Goal: Task Accomplishment & Management: Manage account settings

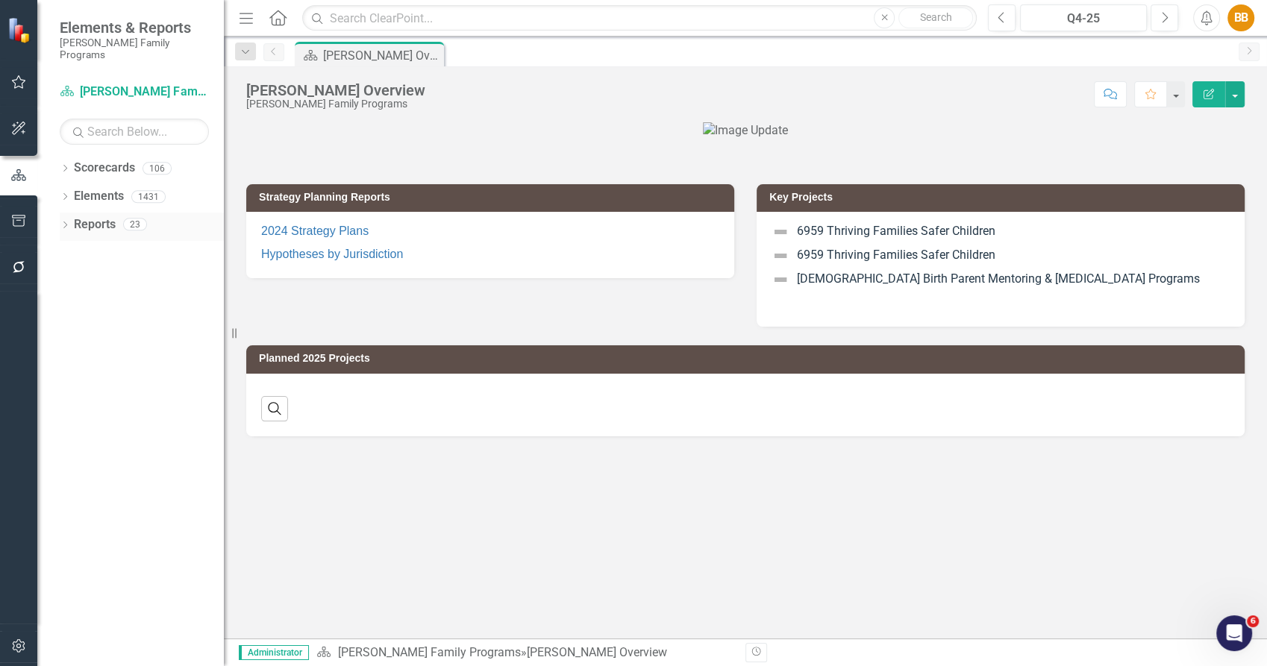
click at [66, 222] on icon "Dropdown" at bounding box center [65, 226] width 10 height 8
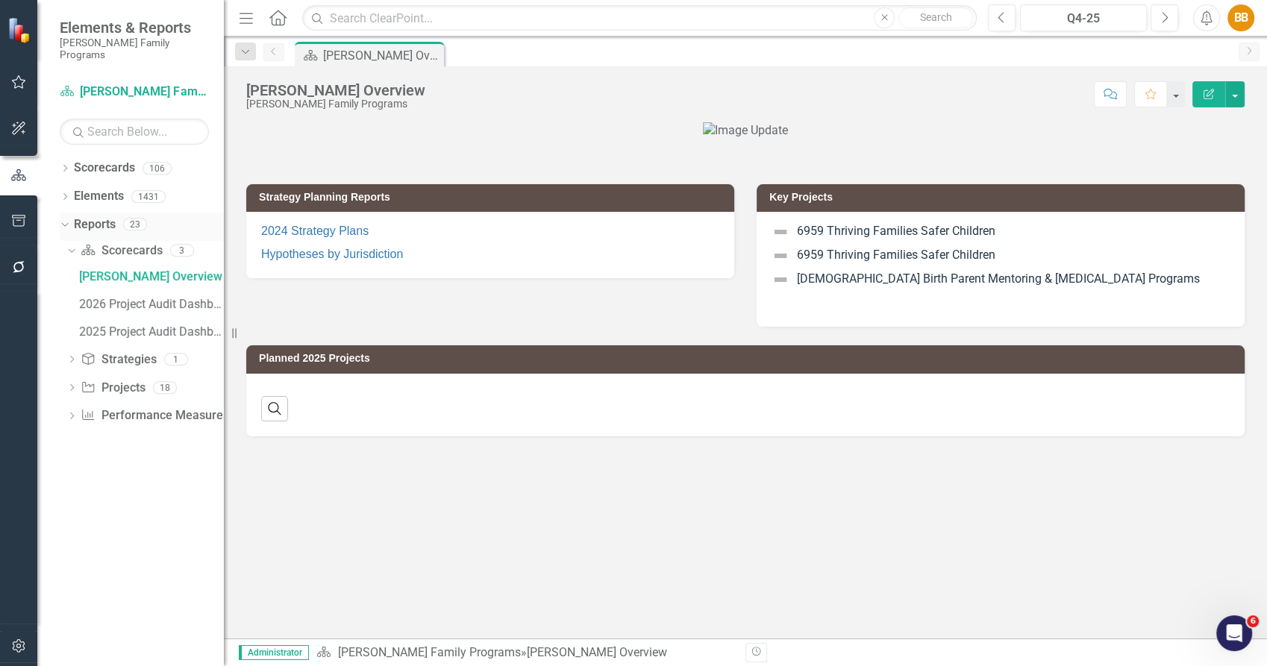
click at [66, 219] on icon "Dropdown" at bounding box center [63, 224] width 8 height 10
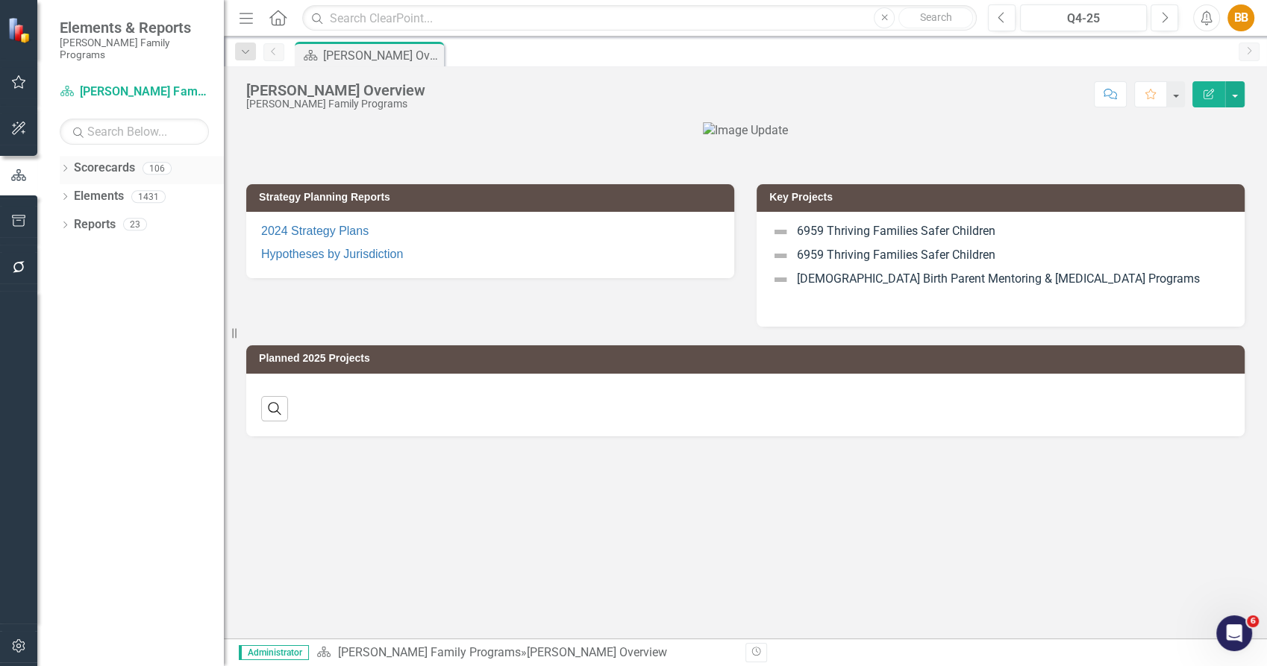
click at [68, 166] on icon "Dropdown" at bounding box center [65, 170] width 10 height 8
click at [73, 192] on icon "Dropdown" at bounding box center [72, 196] width 11 height 9
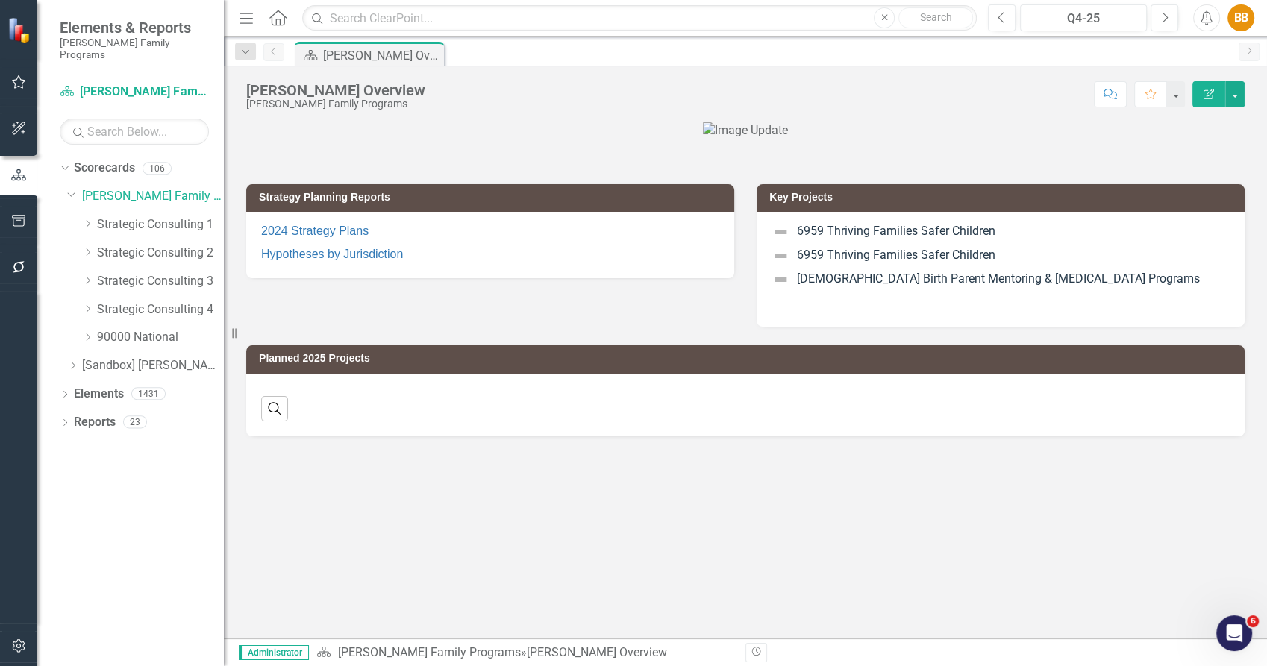
click at [81, 325] on div "Dropdown 90000 National" at bounding box center [145, 339] width 157 height 28
click at [84, 333] on icon "Dropdown" at bounding box center [87, 337] width 11 height 9
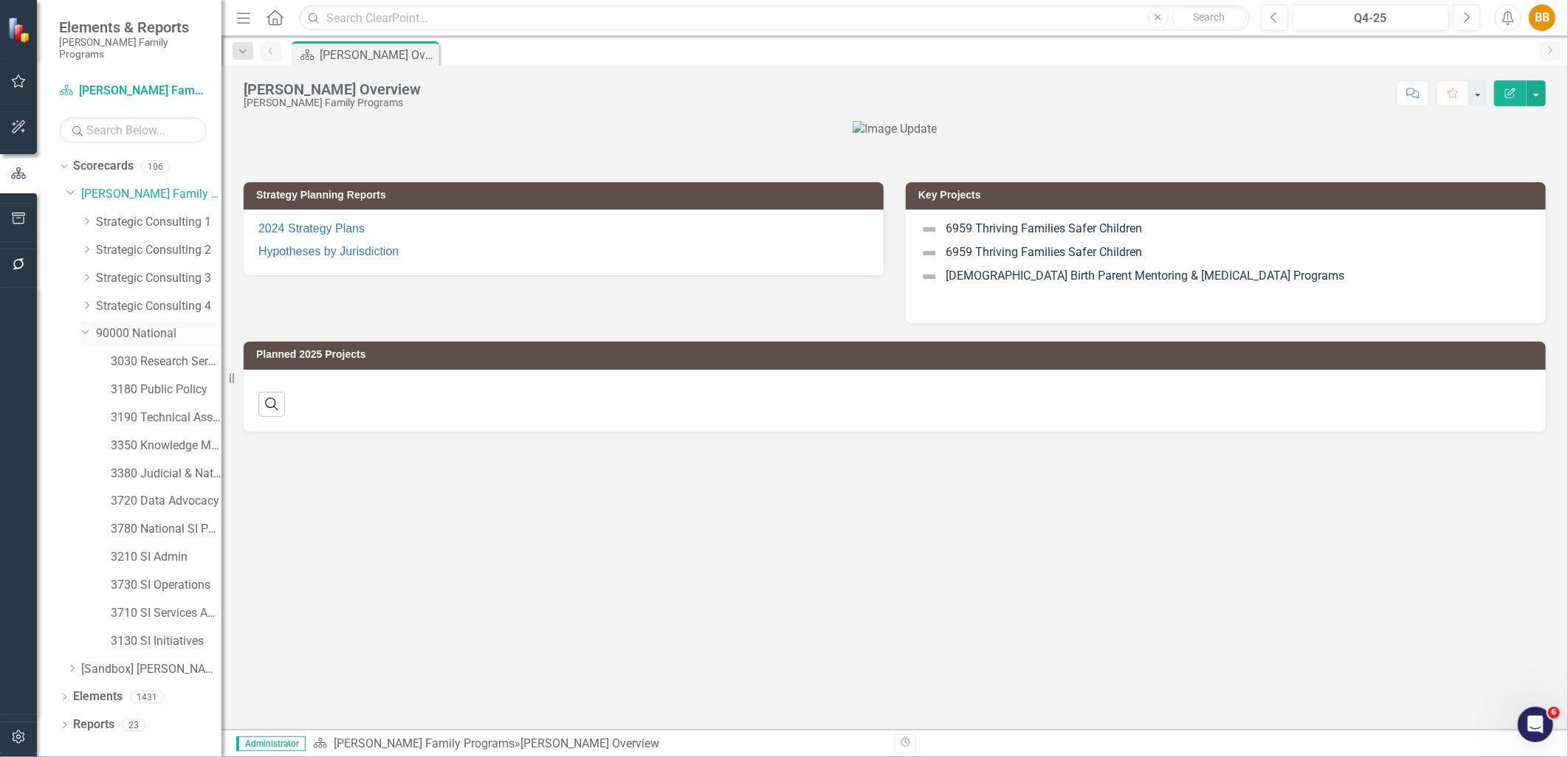
click at [149, 327] on link "90000 National" at bounding box center [158, 333] width 126 height 17
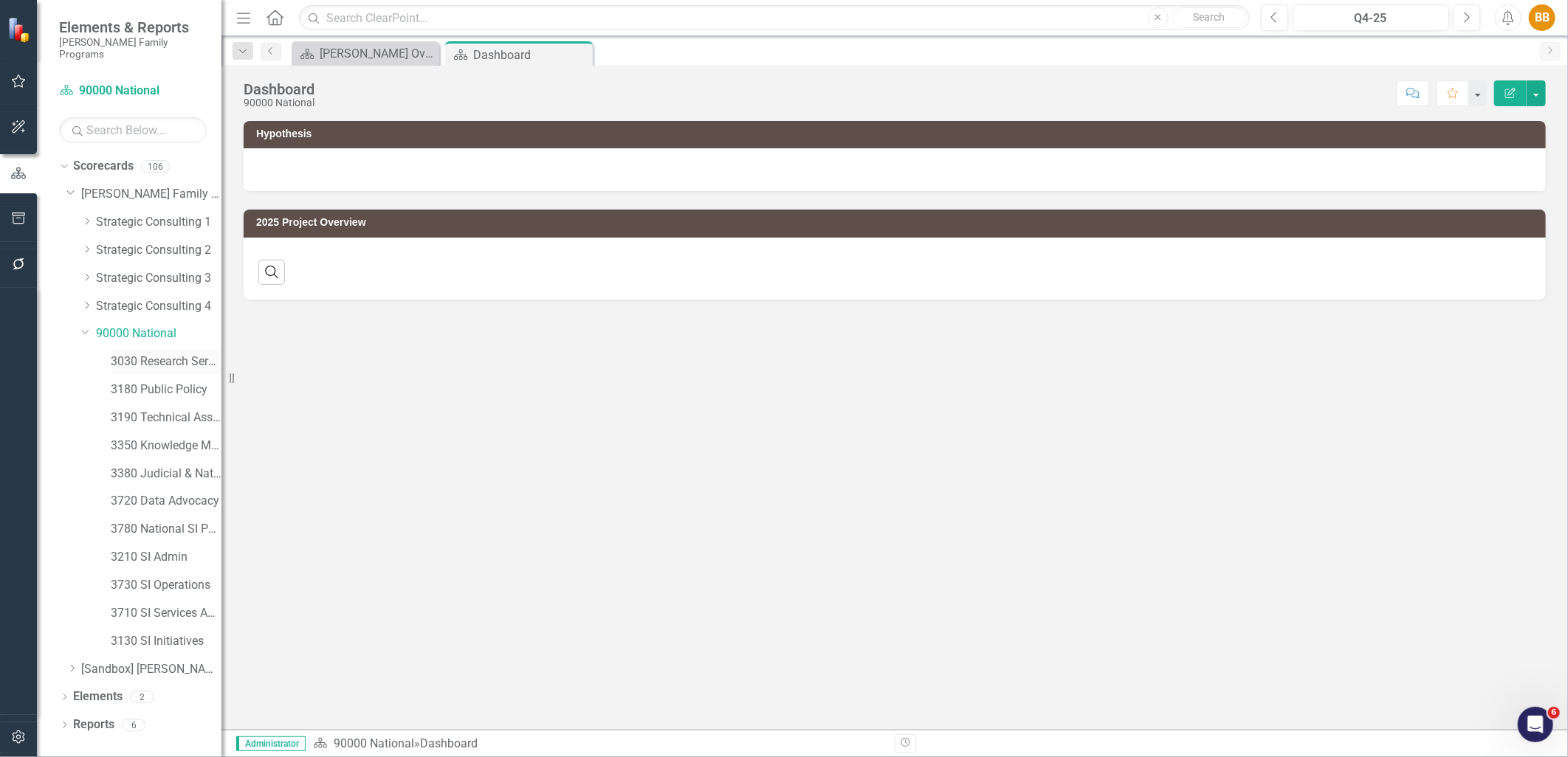
click at [133, 353] on link "3030 Research Services" at bounding box center [166, 361] width 111 height 17
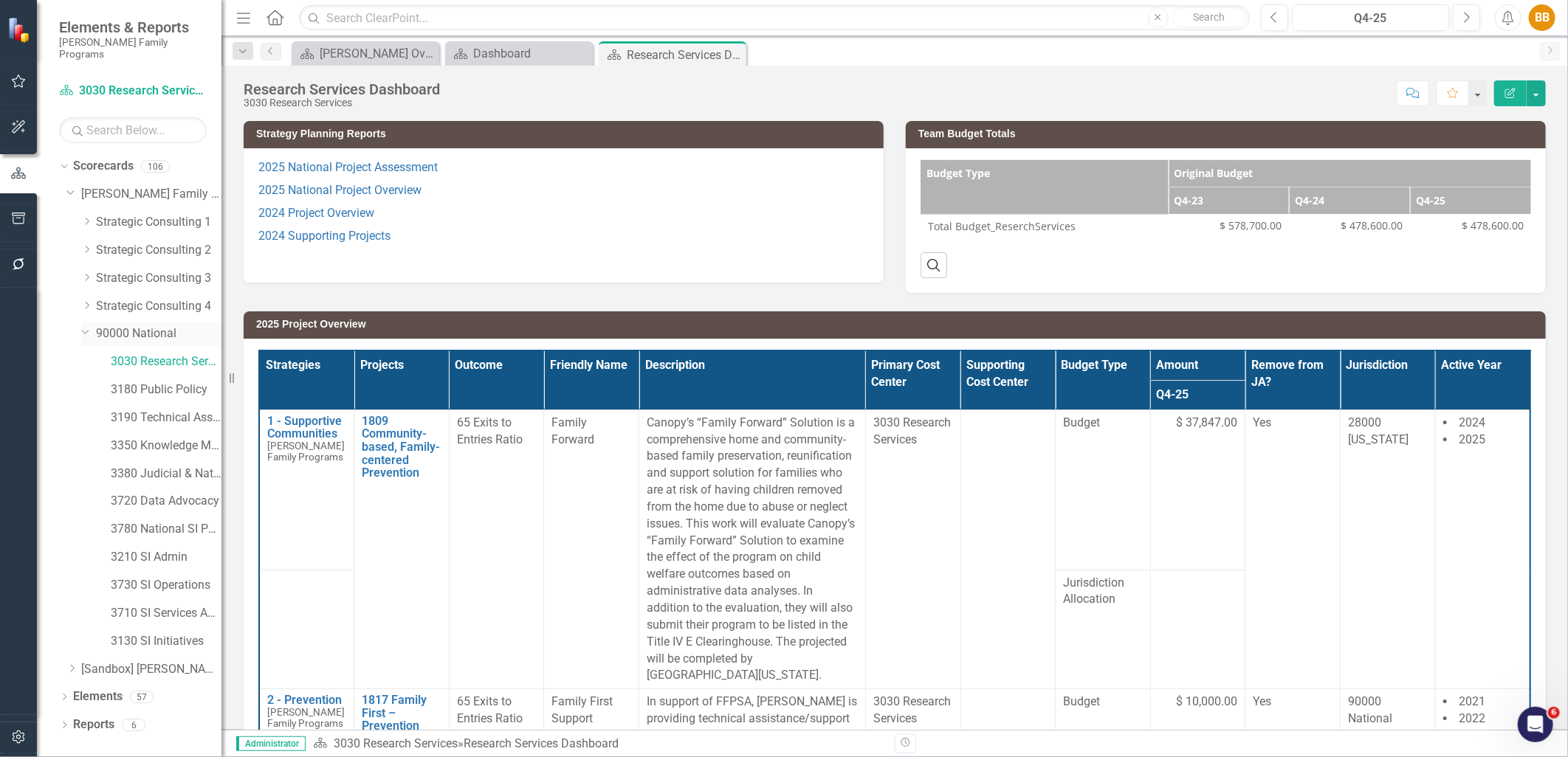
click at [153, 327] on link "90000 National" at bounding box center [158, 333] width 126 height 17
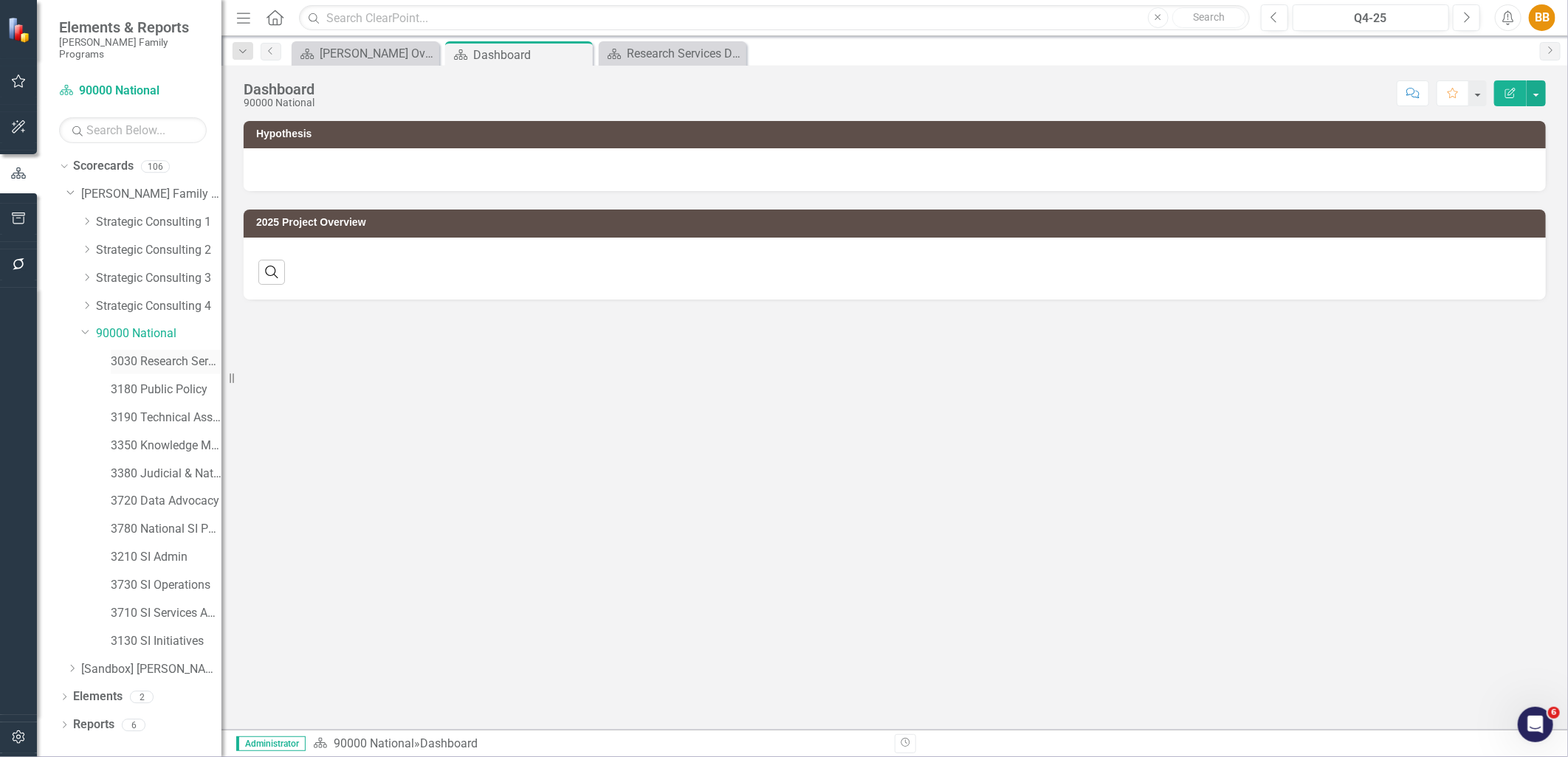
click at [157, 353] on link "3030 Research Services" at bounding box center [166, 361] width 111 height 17
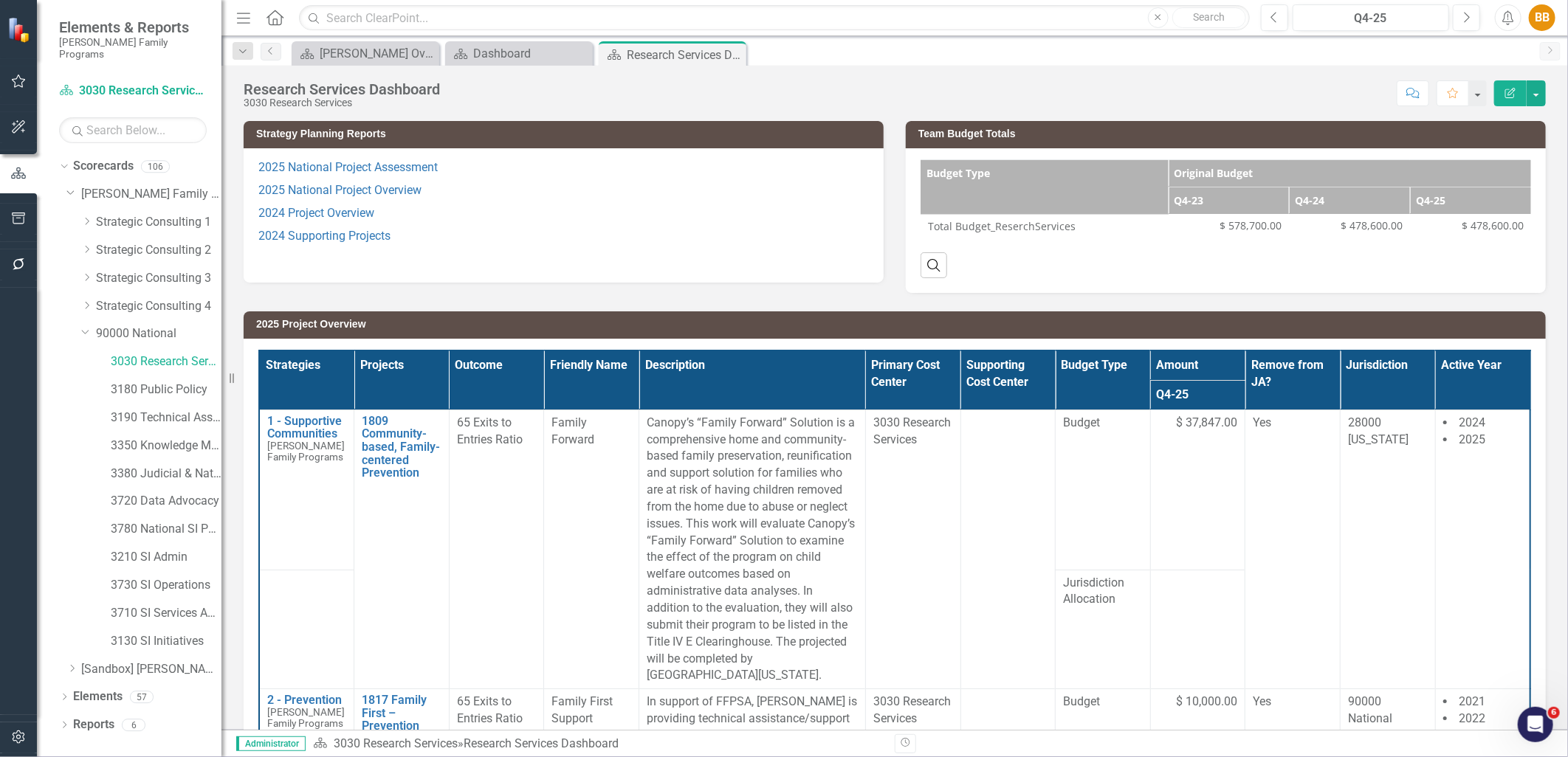
click at [1253, 139] on h3 "Team Budget Totals" at bounding box center [1228, 134] width 621 height 11
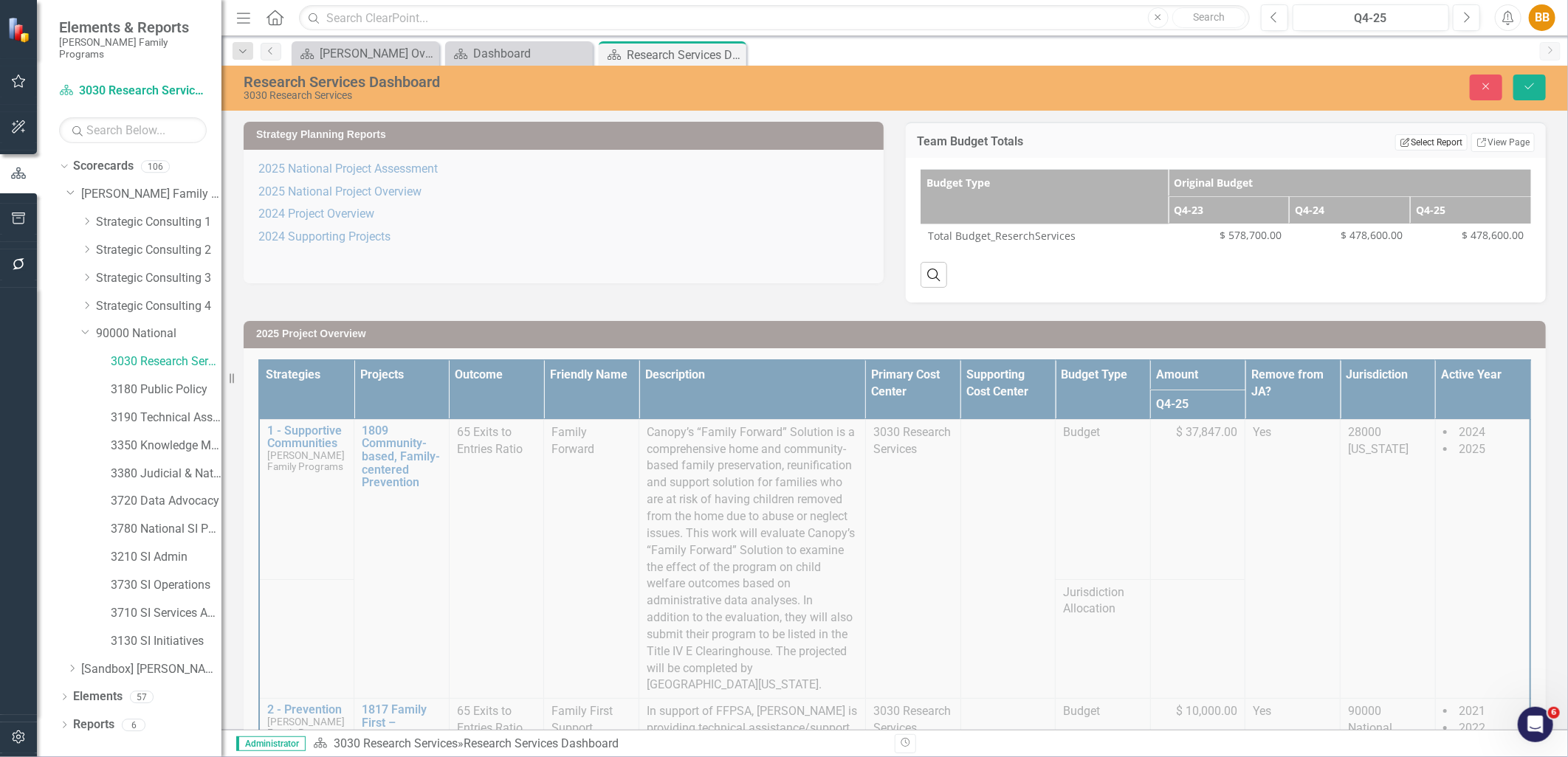
click at [1253, 143] on button "Edit Report Select Report" at bounding box center [1431, 142] width 71 height 16
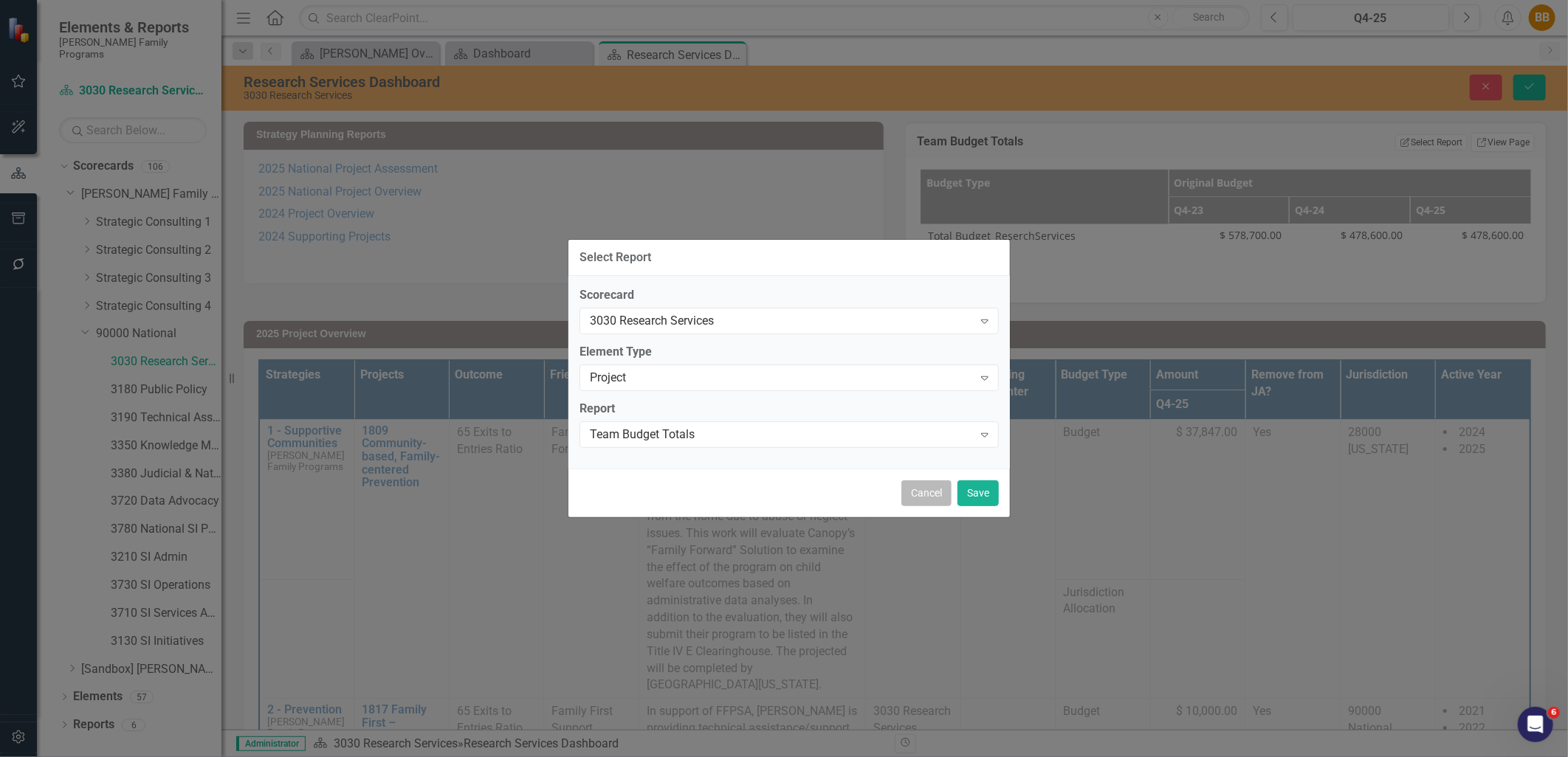
click at [916, 490] on button "Cancel" at bounding box center [927, 494] width 50 height 26
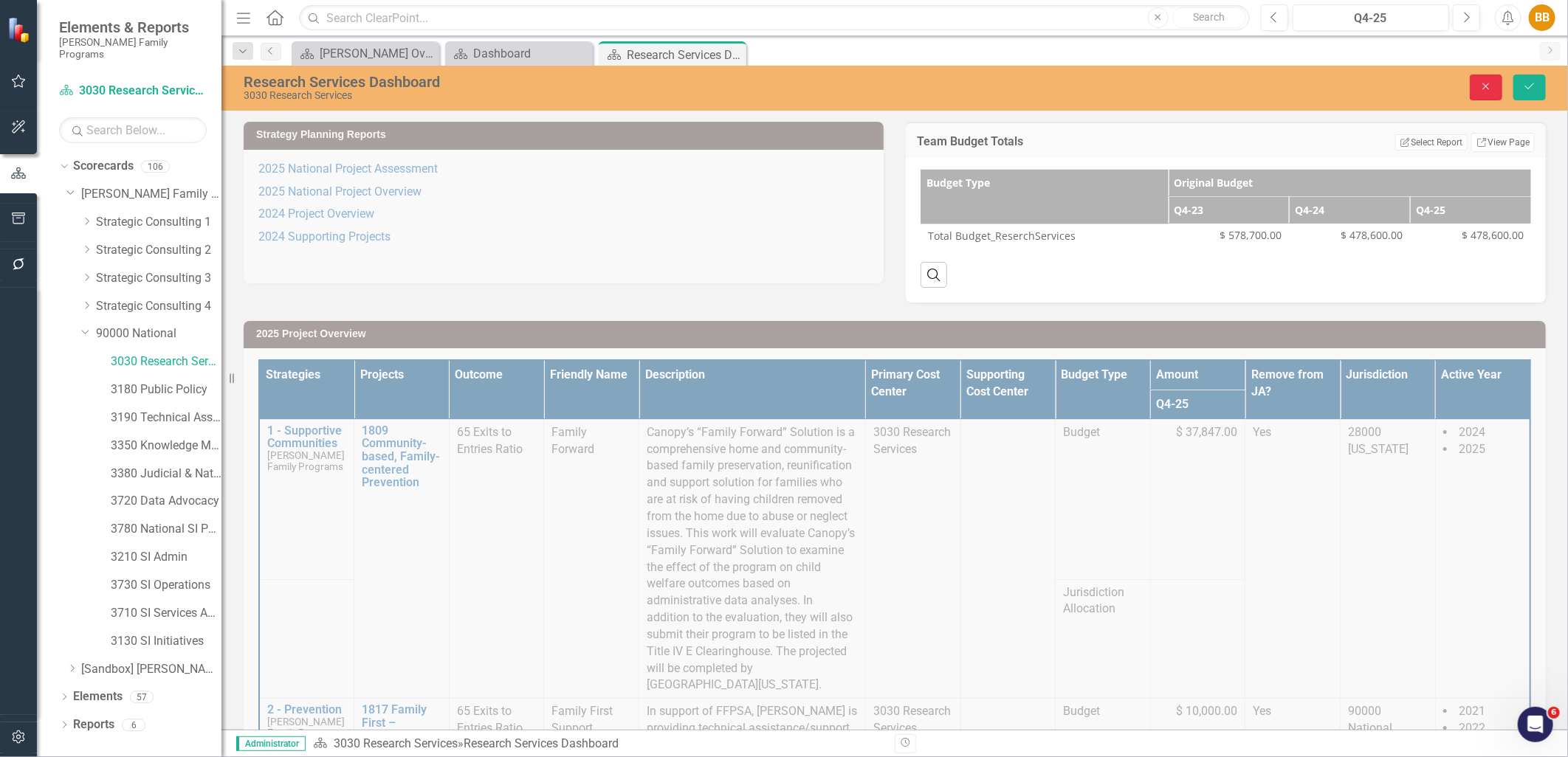
click at [1253, 92] on button "Close" at bounding box center [1486, 87] width 33 height 26
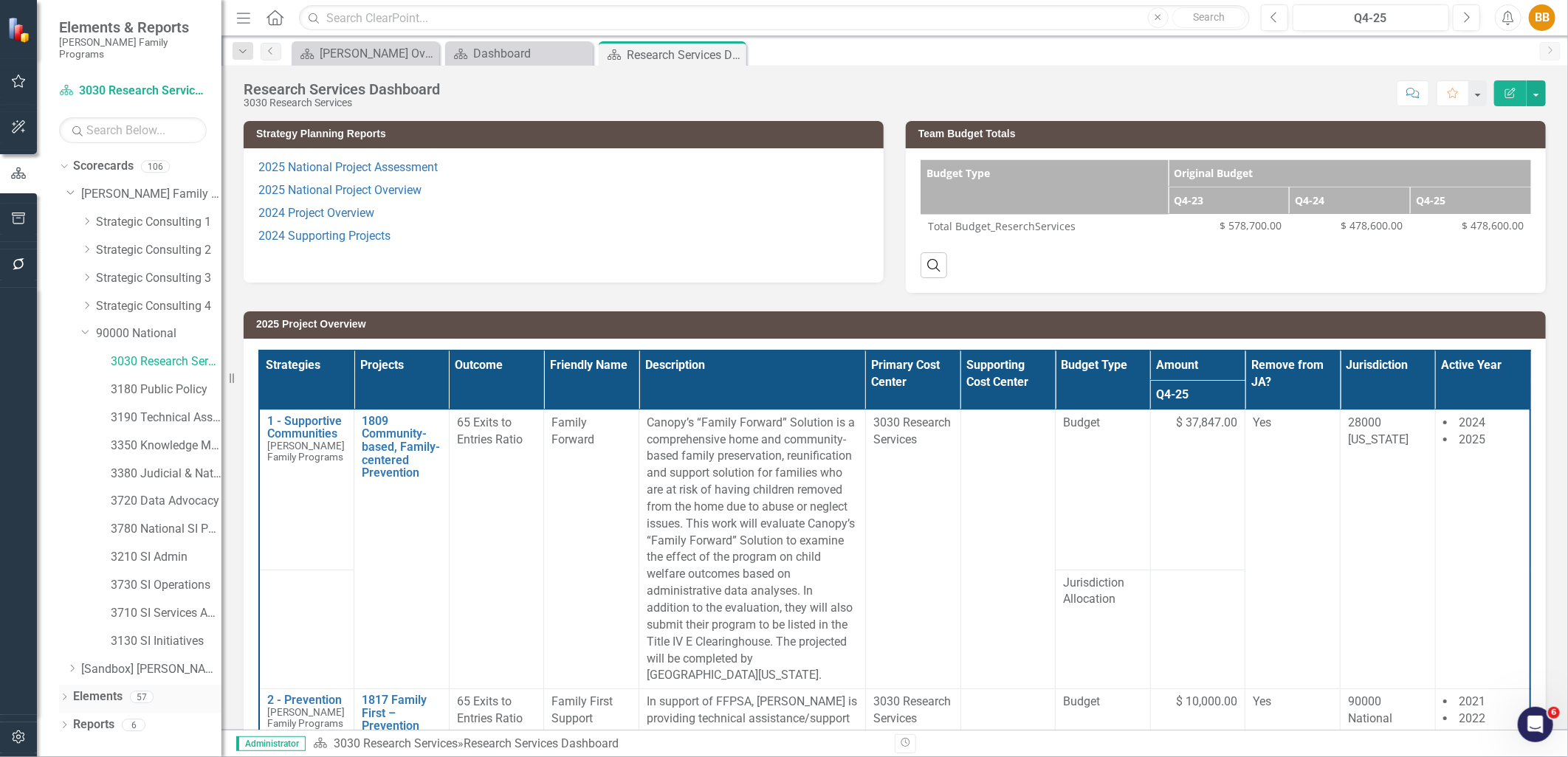
click at [63, 658] on icon "Dropdown" at bounding box center [64, 699] width 10 height 8
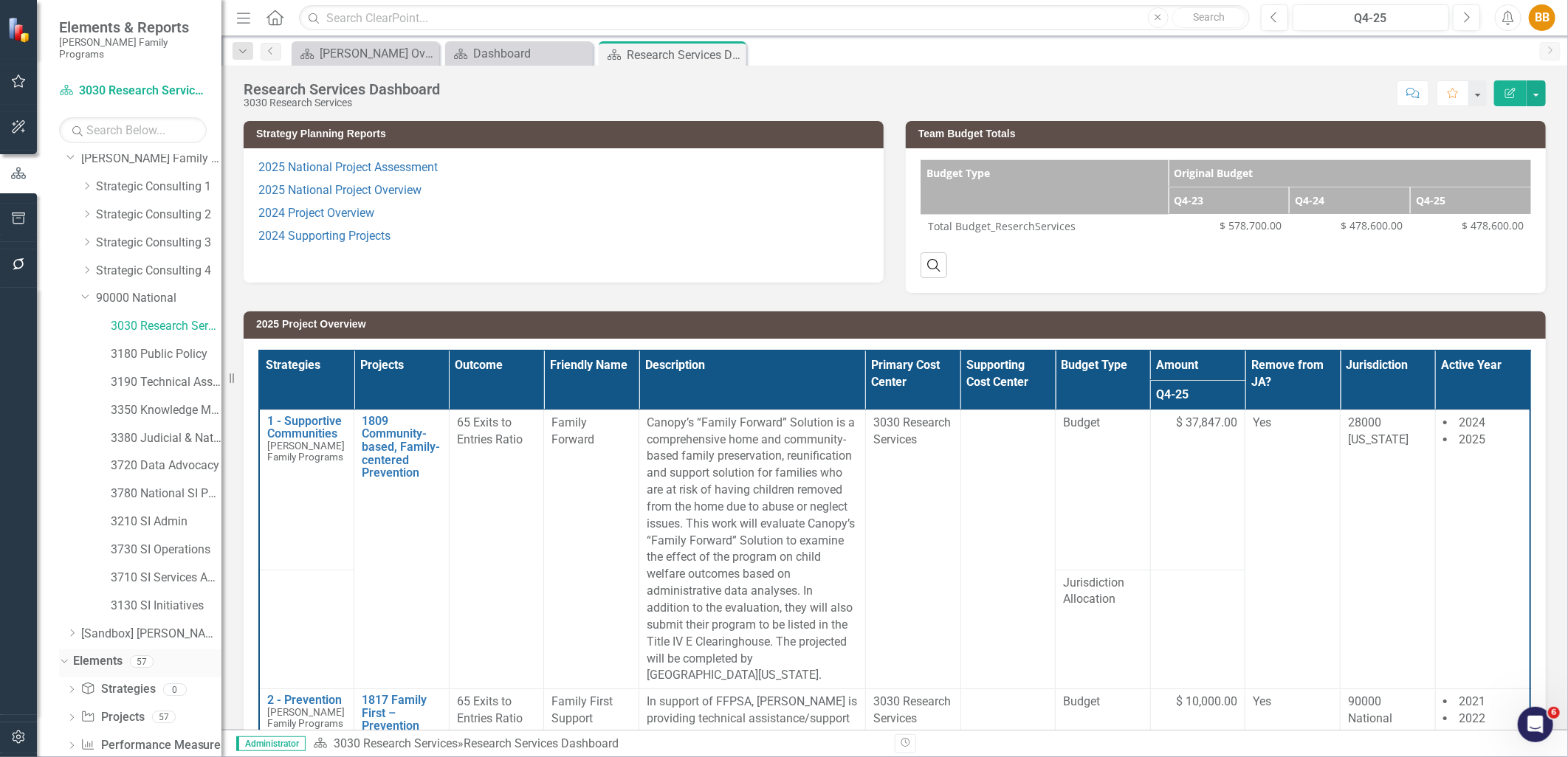
scroll to position [55, 0]
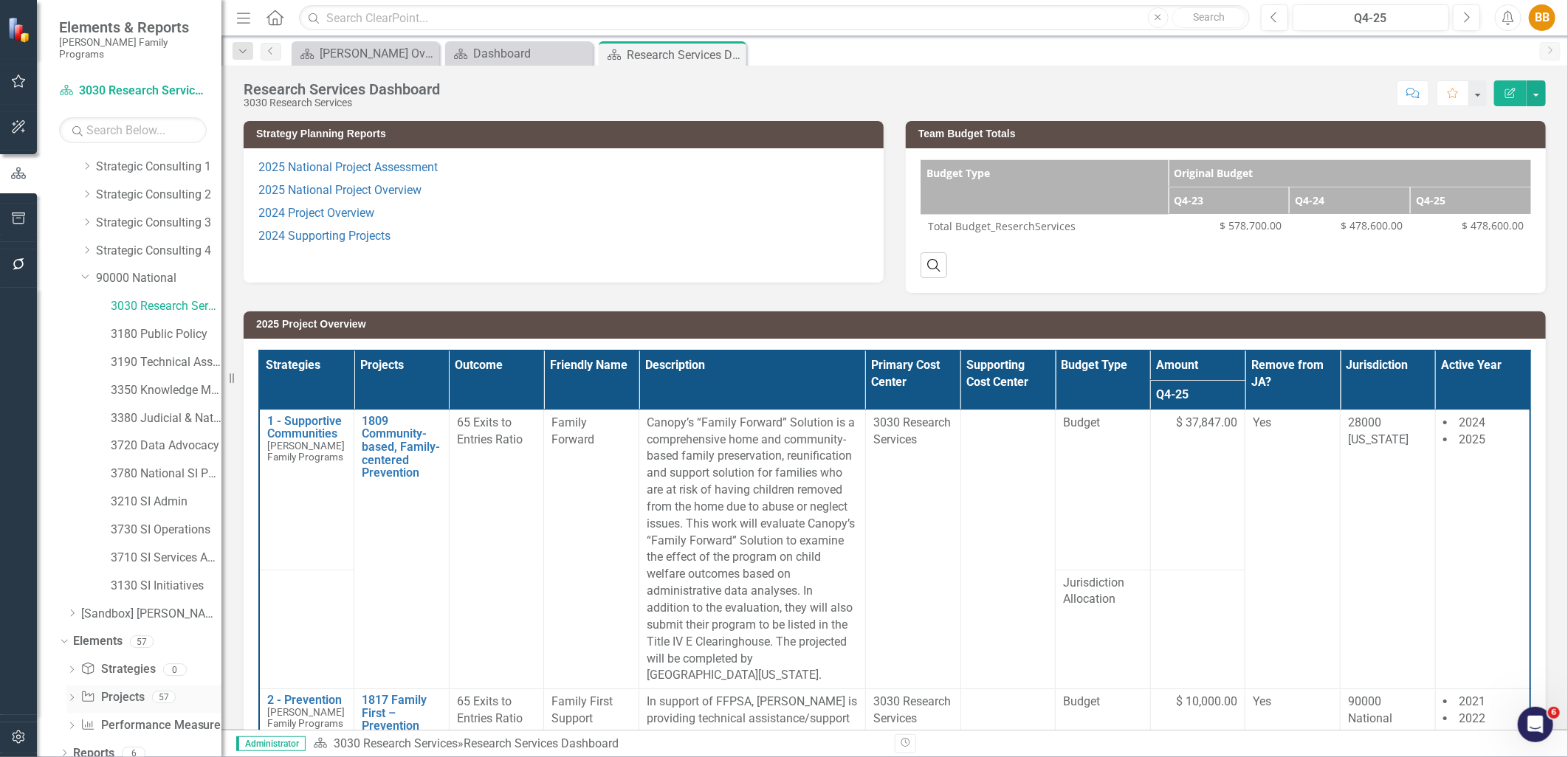
click at [69, 658] on icon "Dropdown" at bounding box center [71, 700] width 10 height 8
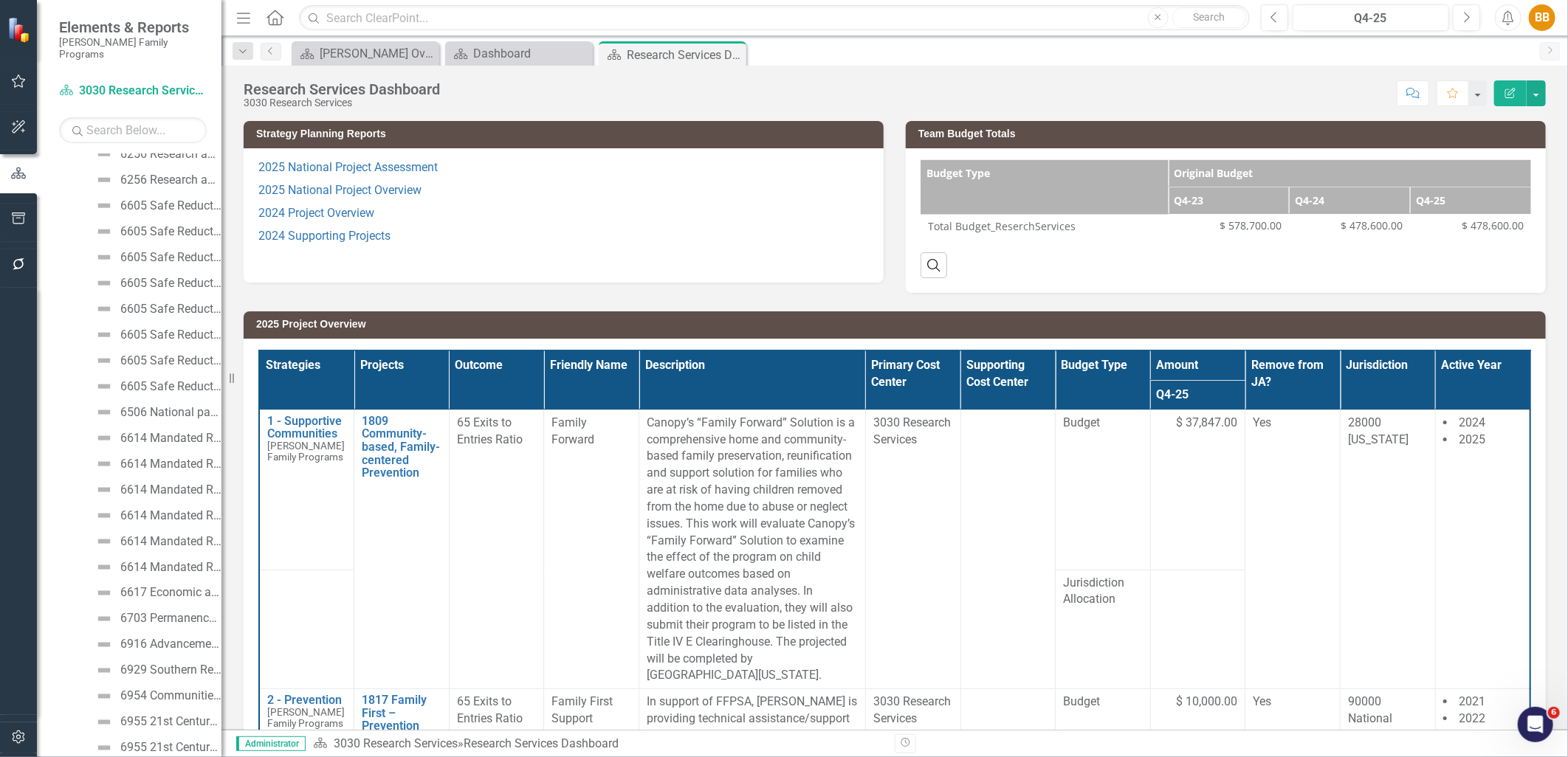
scroll to position [1527, 0]
click at [124, 658] on div "Budget Totals" at bounding box center [156, 697] width 72 height 13
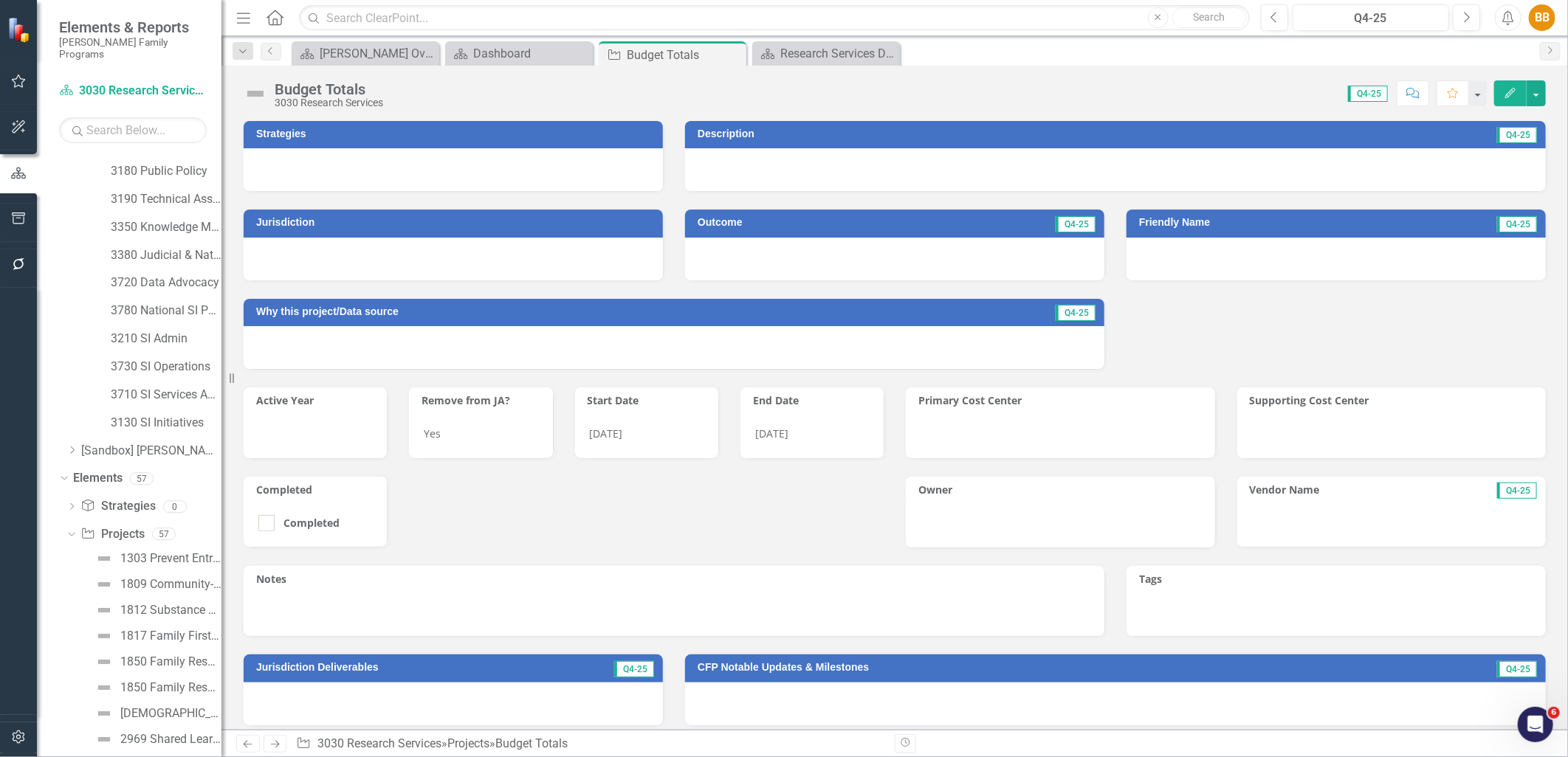
scroll to position [133, 0]
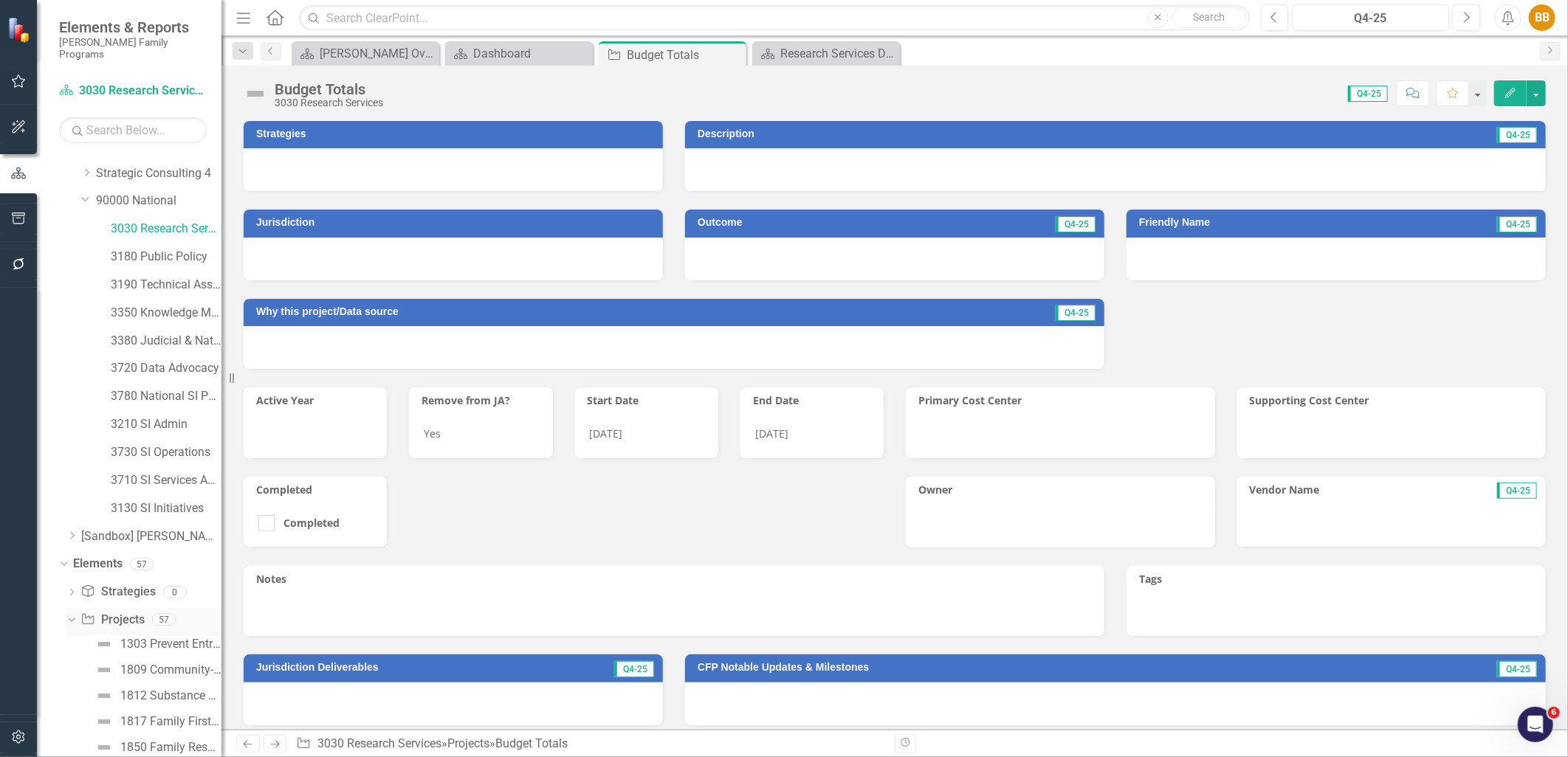
click at [68, 609] on div "Dropdown Project Projects 57" at bounding box center [144, 622] width 155 height 28
click at [71, 618] on icon at bounding box center [71, 620] width 7 height 4
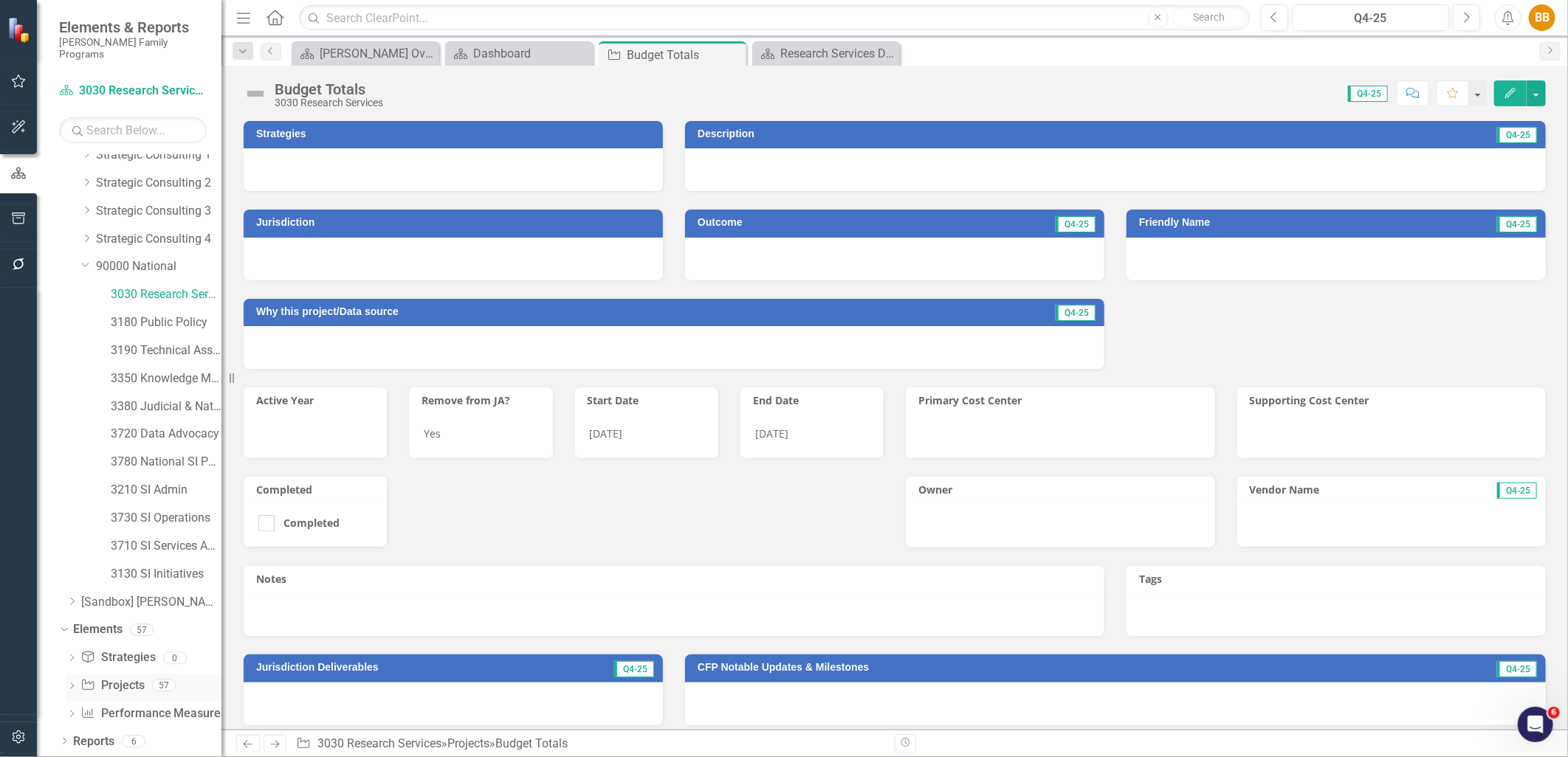
scroll to position [55, 0]
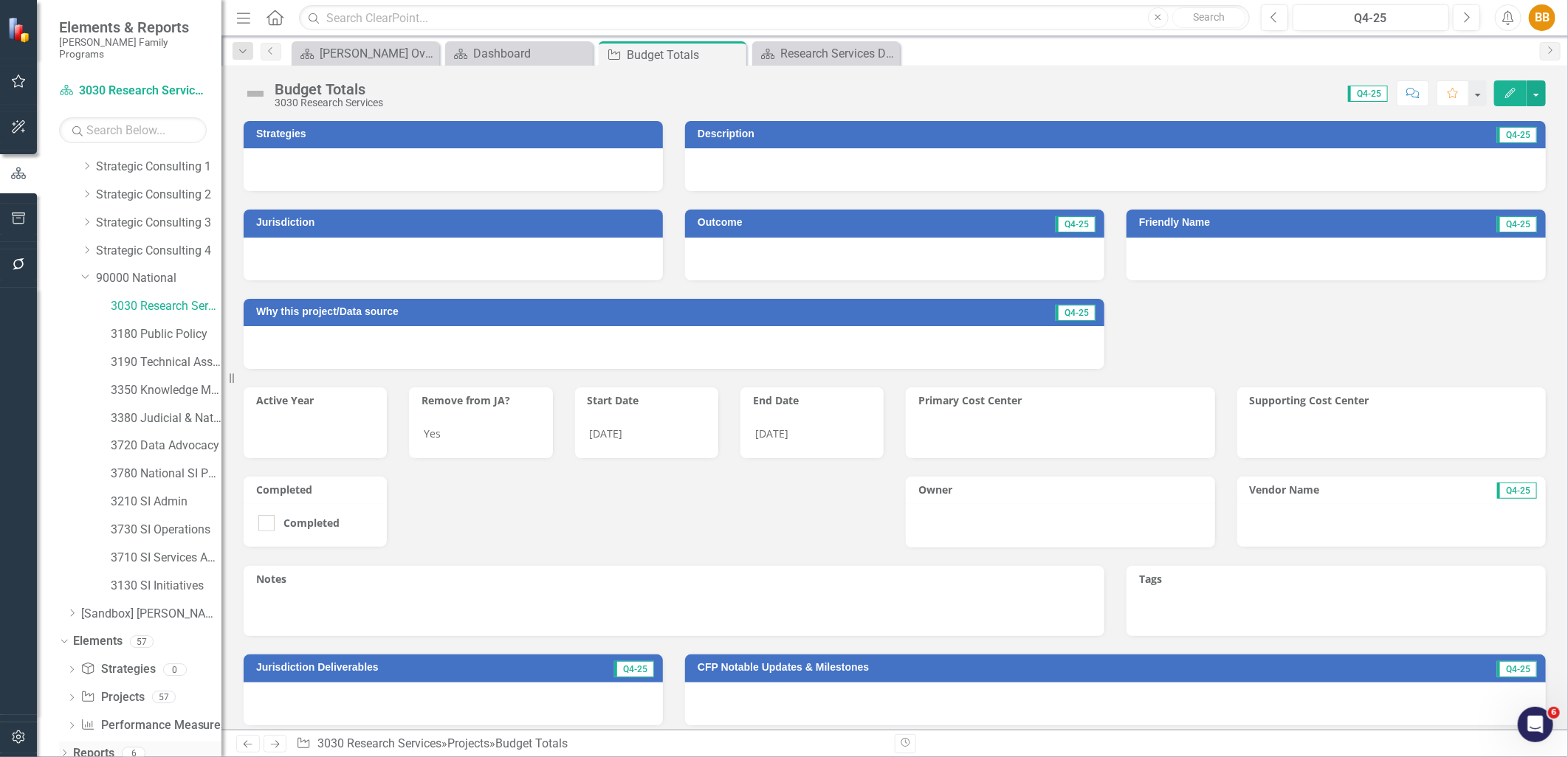
click at [67, 658] on icon "Dropdown" at bounding box center [64, 755] width 10 height 8
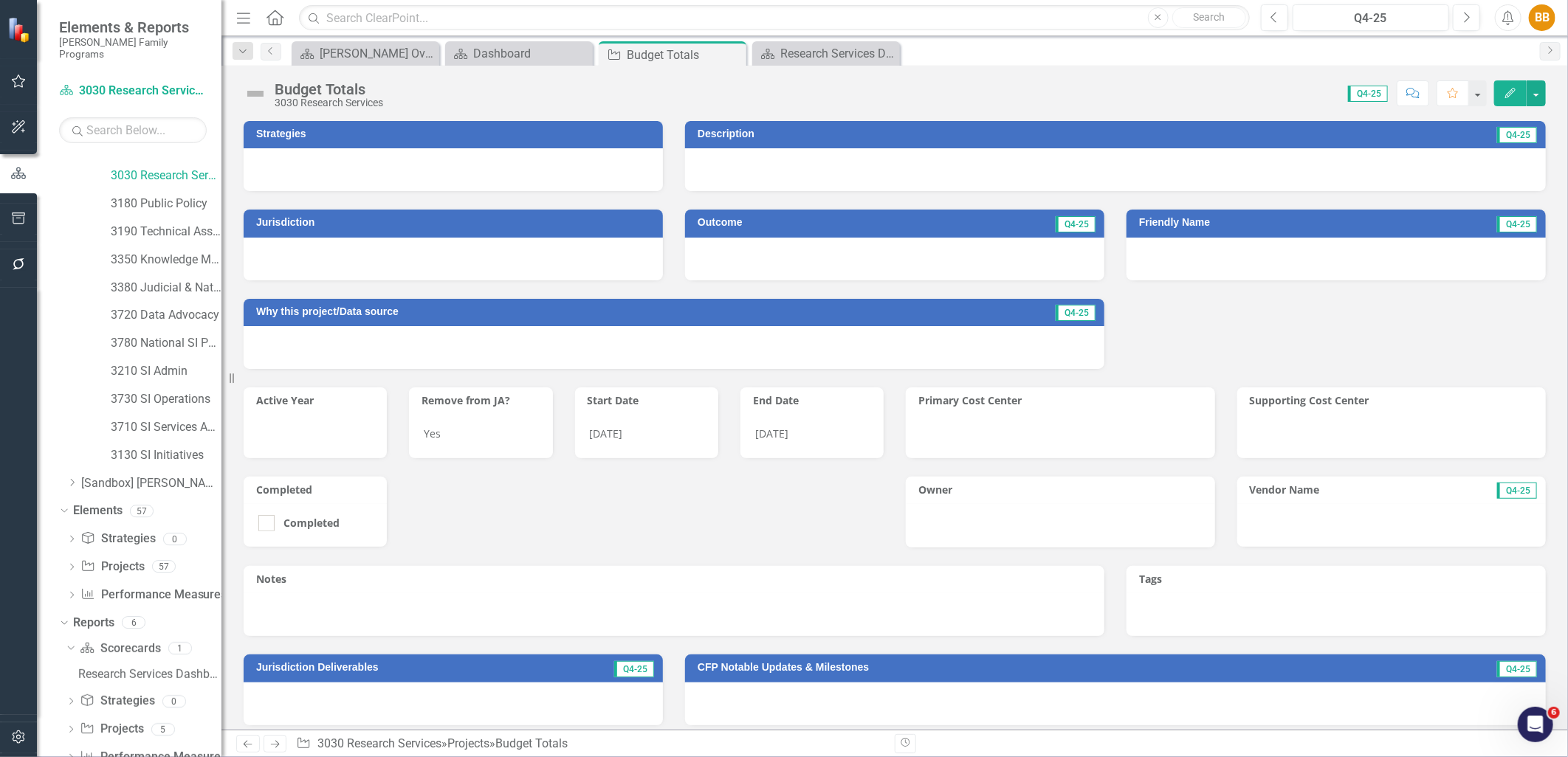
scroll to position [212, 0]
click at [71, 658] on icon "Dropdown" at bounding box center [70, 706] width 10 height 8
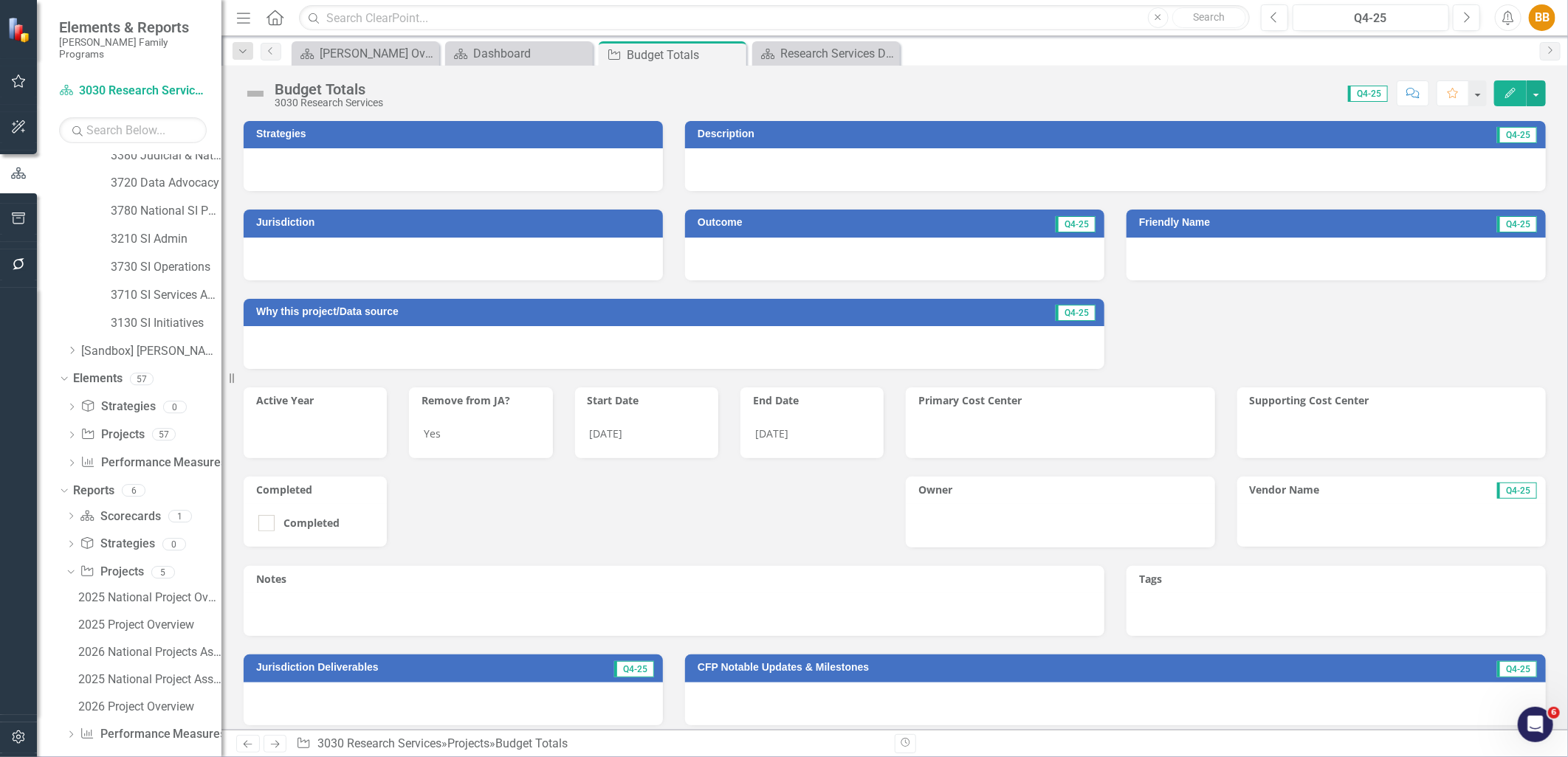
scroll to position [321, 0]
click at [124, 561] on link "Project Projects" at bounding box center [112, 569] width 63 height 17
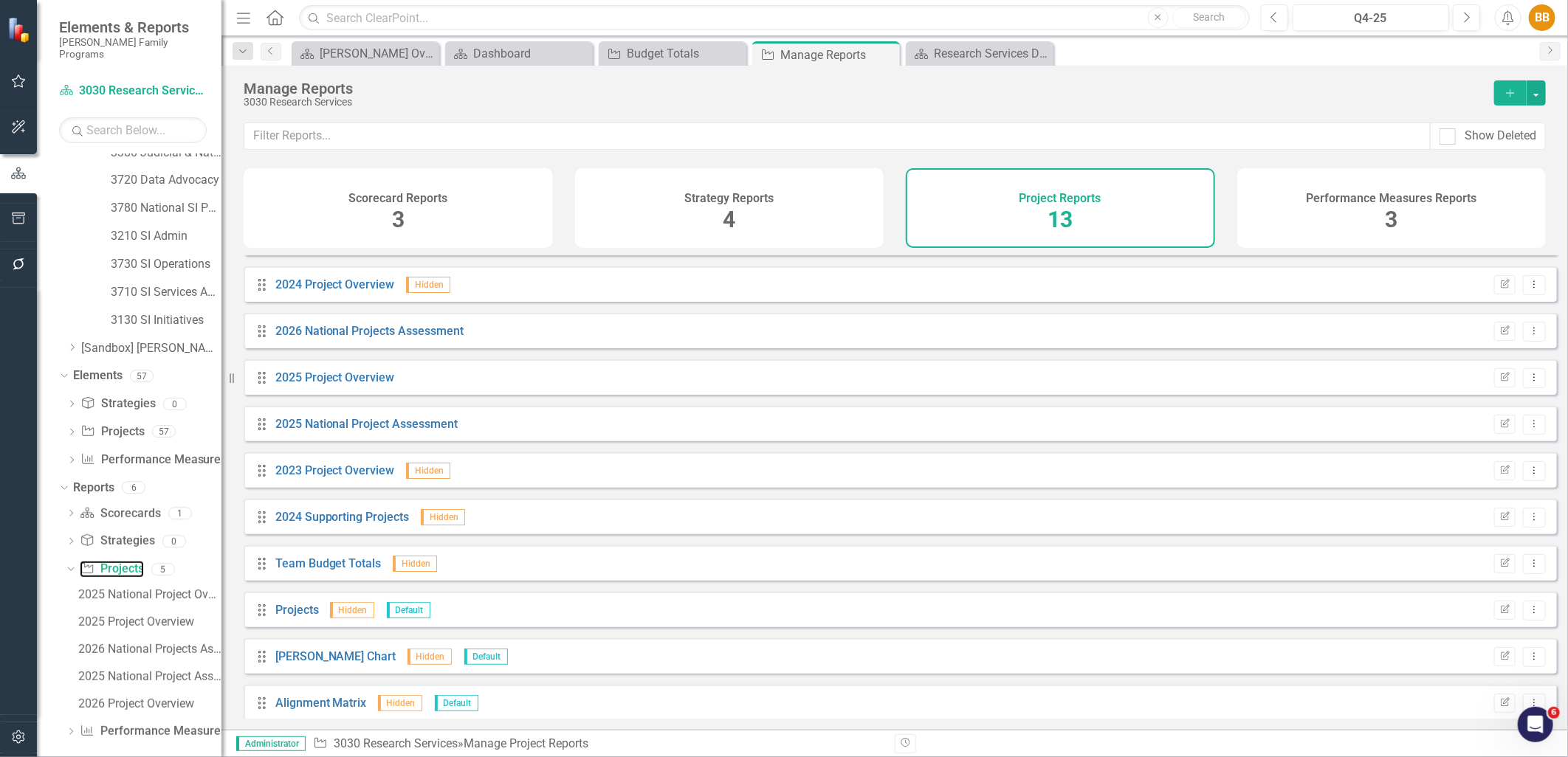
scroll to position [141, 0]
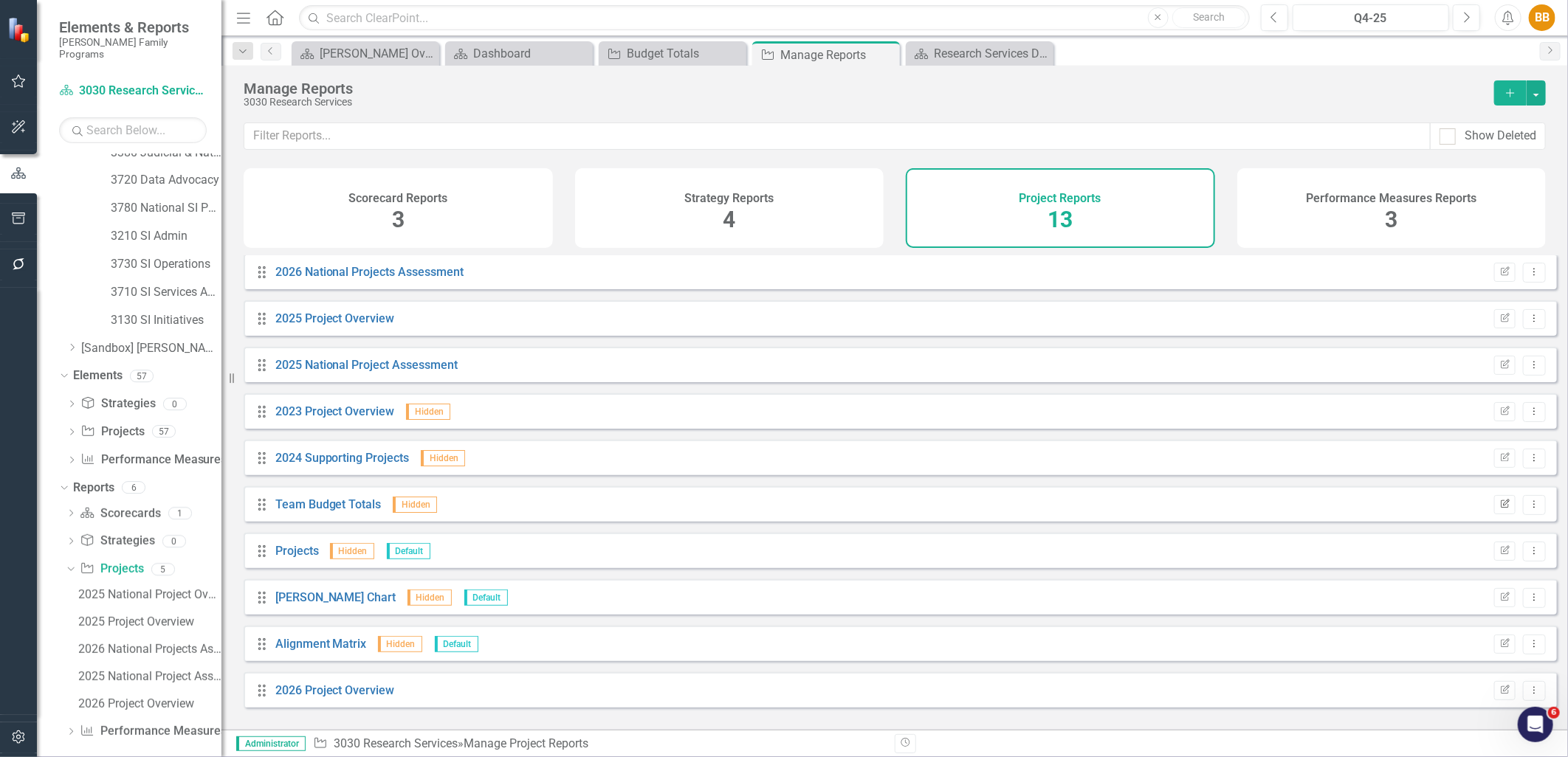
click at [1253, 510] on icon "Edit Report" at bounding box center [1505, 505] width 11 height 9
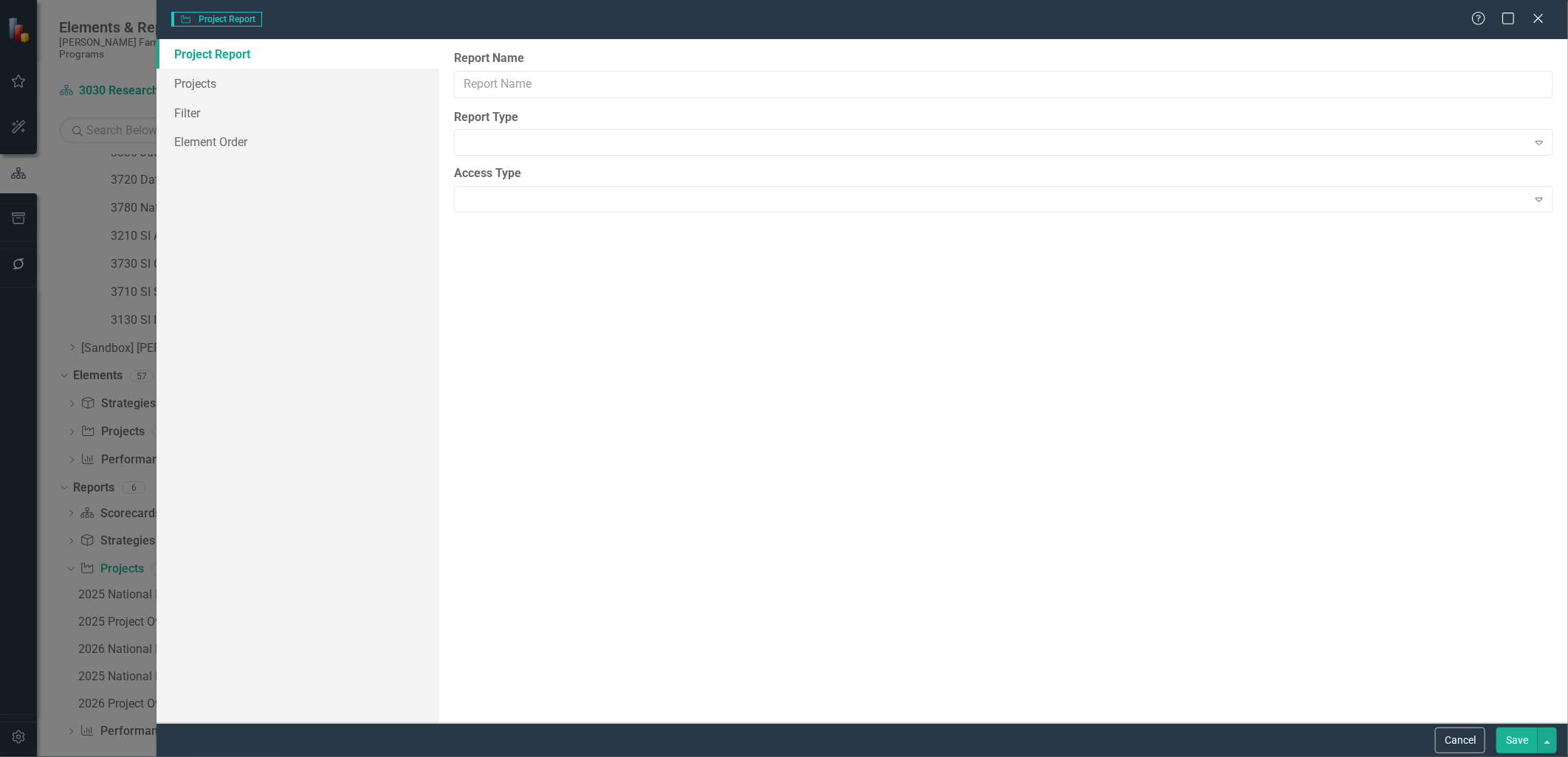
type input "Team Budget Totals"
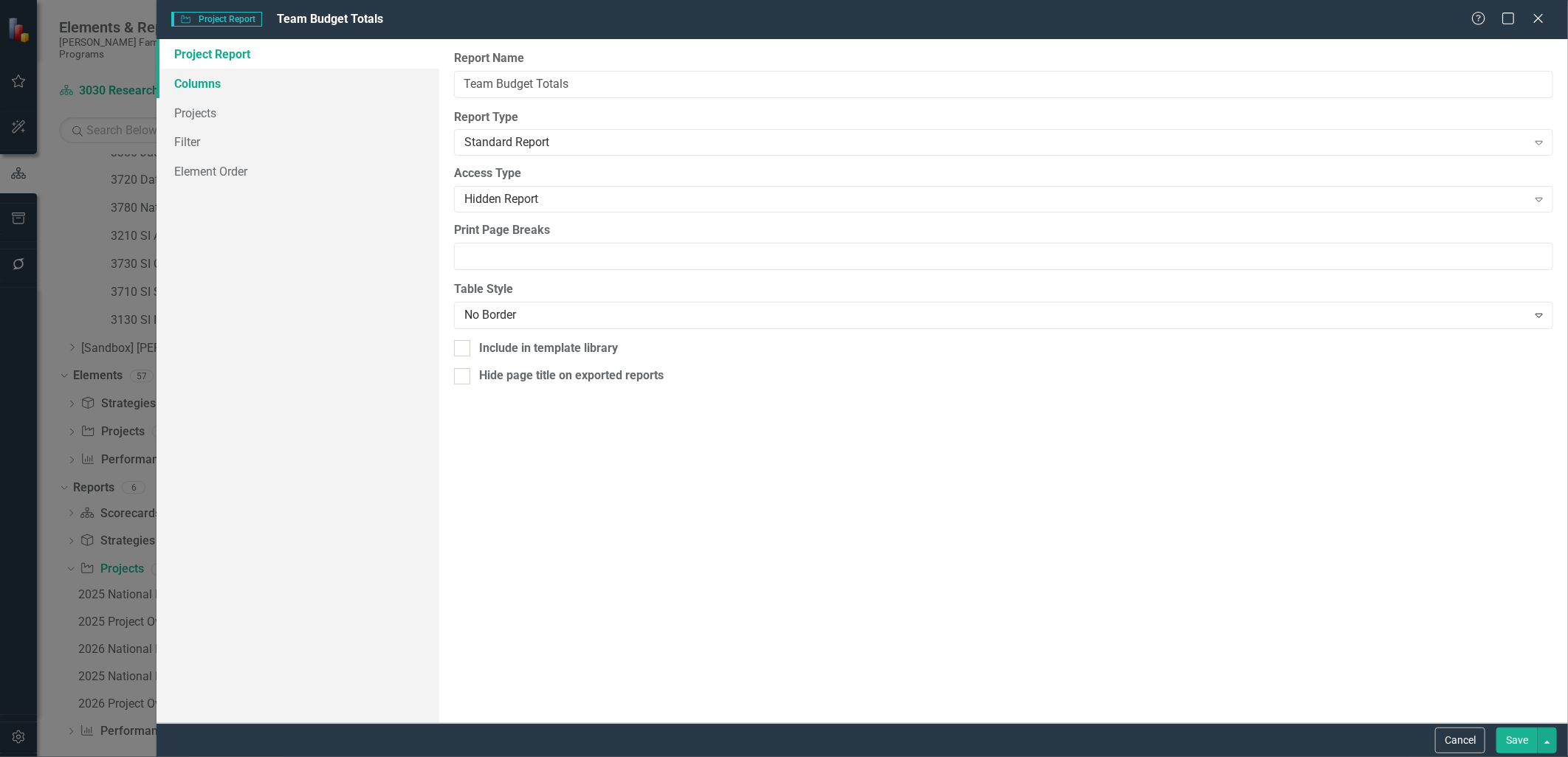
click at [270, 75] on link "Columns" at bounding box center [297, 83] width 282 height 30
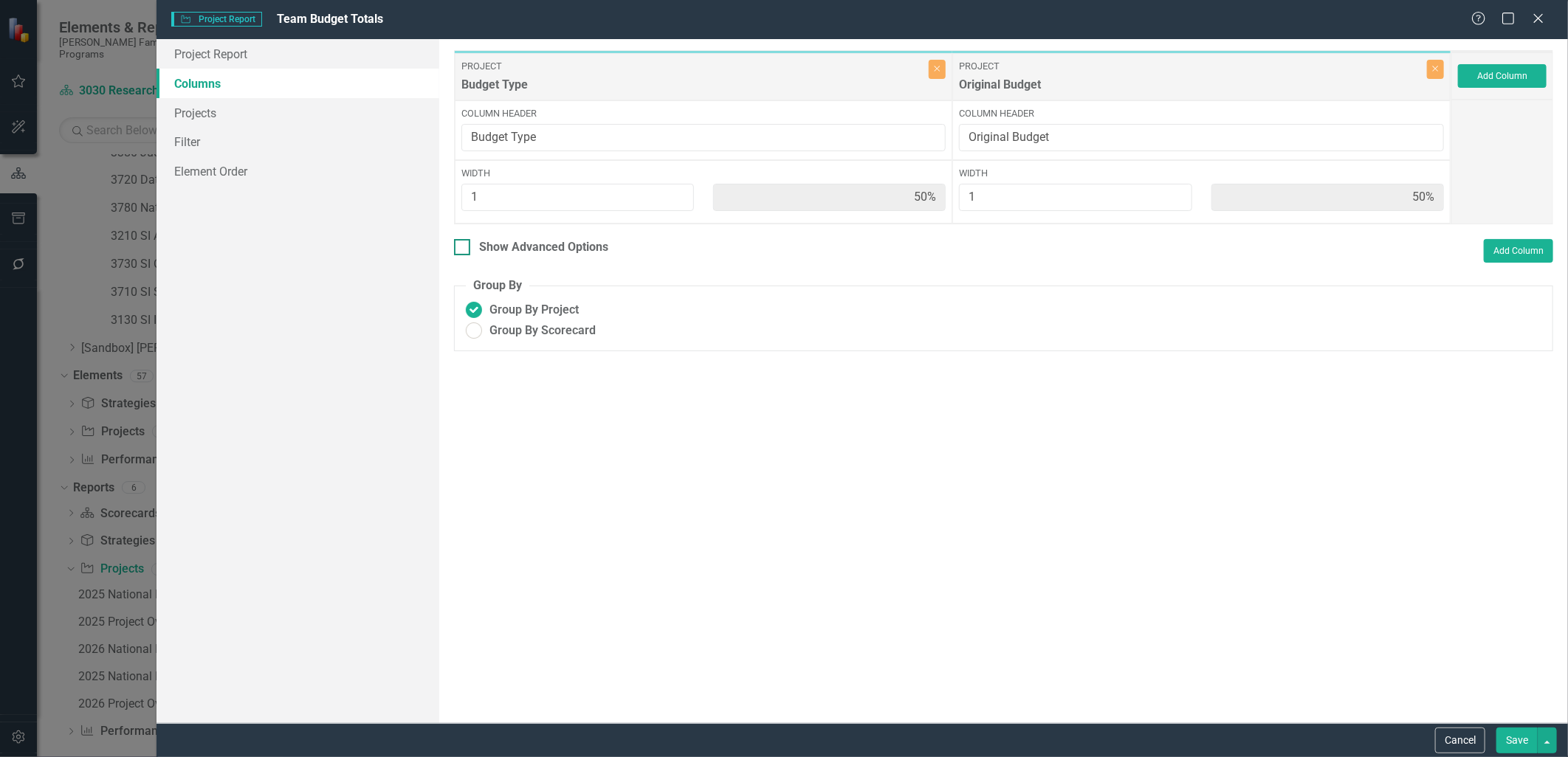
click at [592, 240] on div "Show Advanced Options" at bounding box center [543, 247] width 130 height 17
click at [463, 240] on input "Show Advanced Options" at bounding box center [459, 244] width 10 height 10
checkbox input "true"
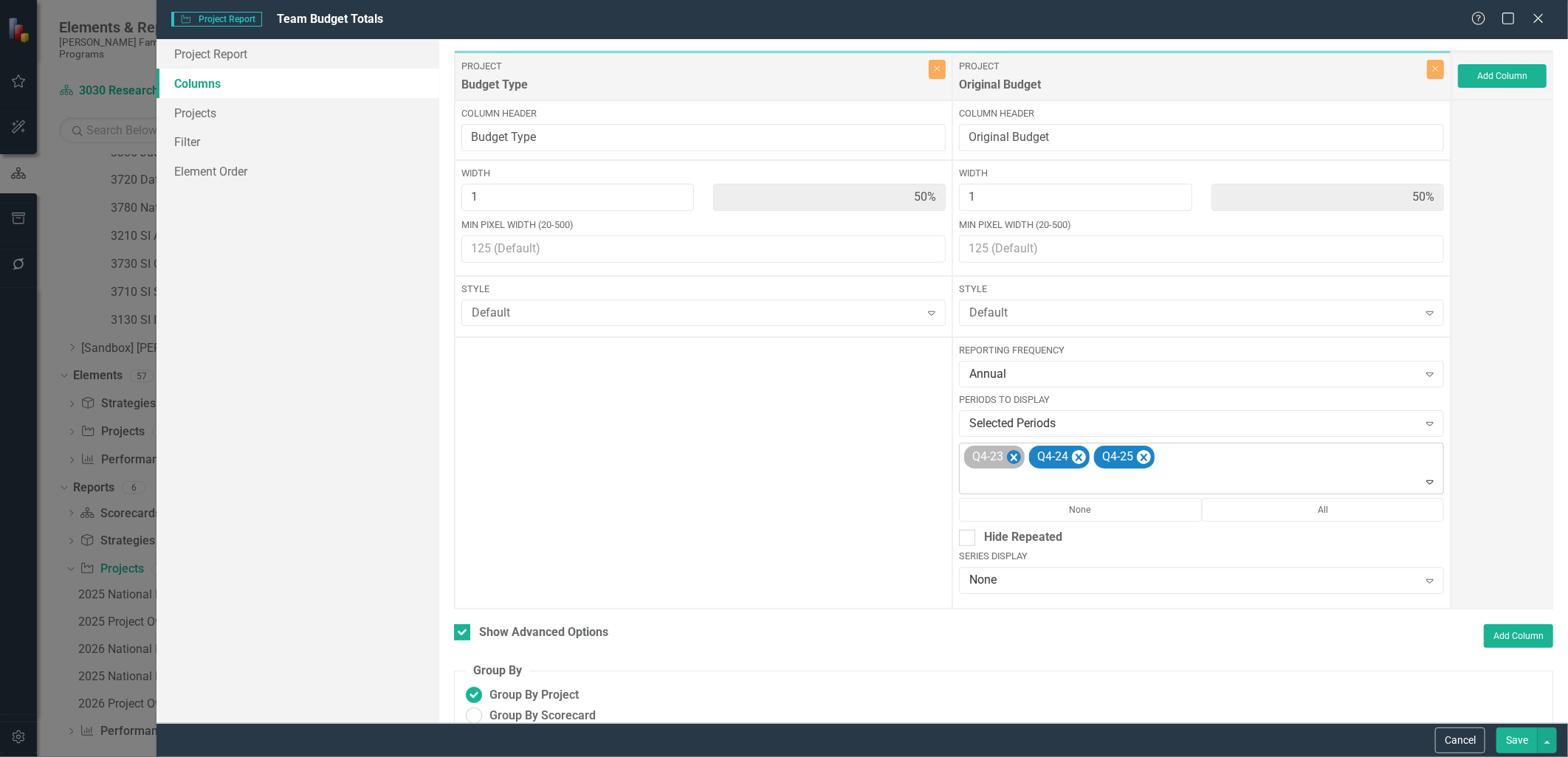
click at [1013, 457] on icon "Remove Q4-23" at bounding box center [1014, 458] width 14 height 19
click at [1115, 461] on div "Q4-24 Q4-25" at bounding box center [1203, 468] width 481 height 50
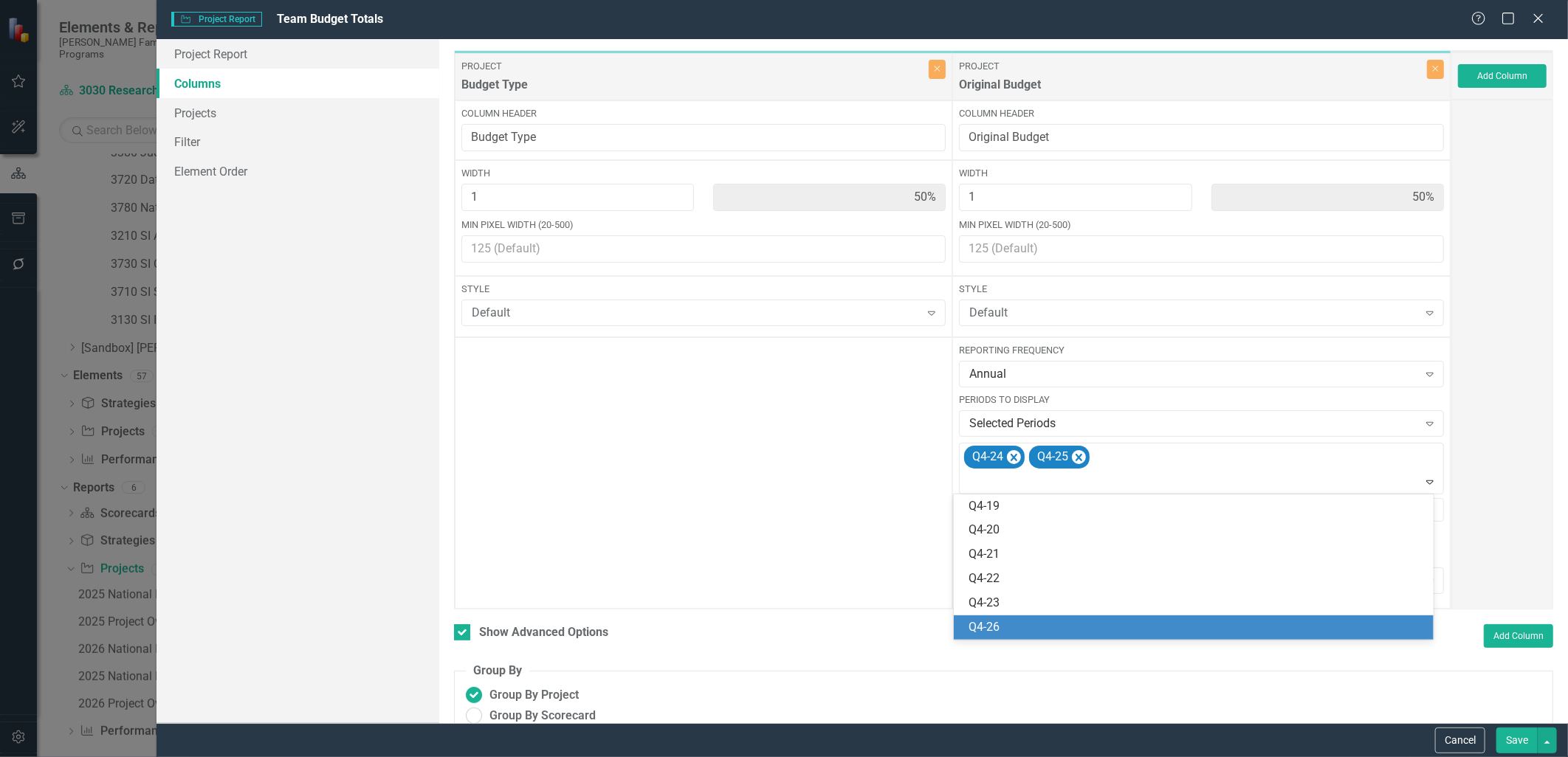
click at [1069, 620] on div "Q4-26" at bounding box center [1197, 627] width 455 height 17
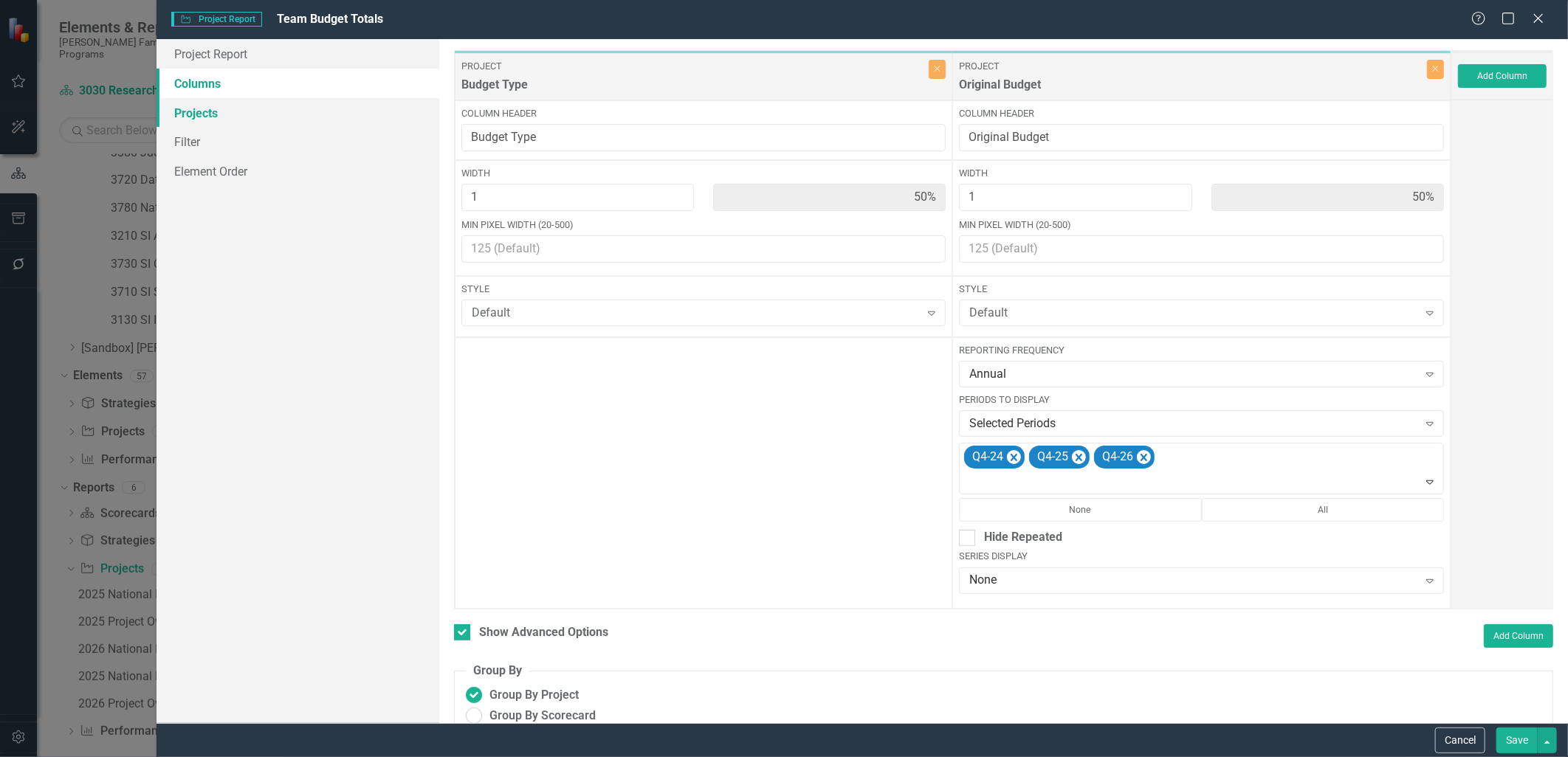
click at [304, 114] on link "Projects" at bounding box center [297, 113] width 282 height 30
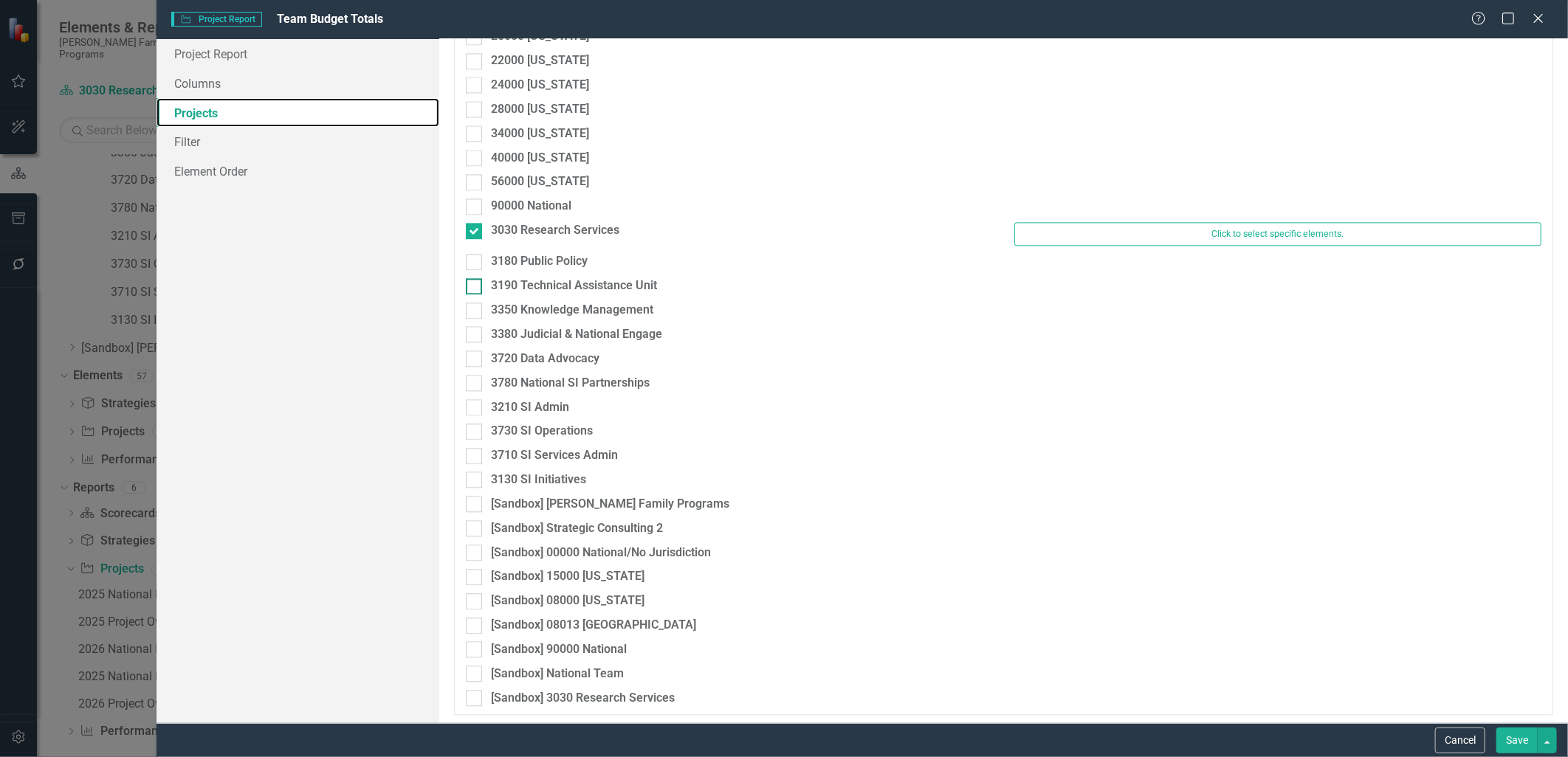
scroll to position [1990, 0]
click at [237, 141] on link "Filter" at bounding box center [297, 142] width 282 height 30
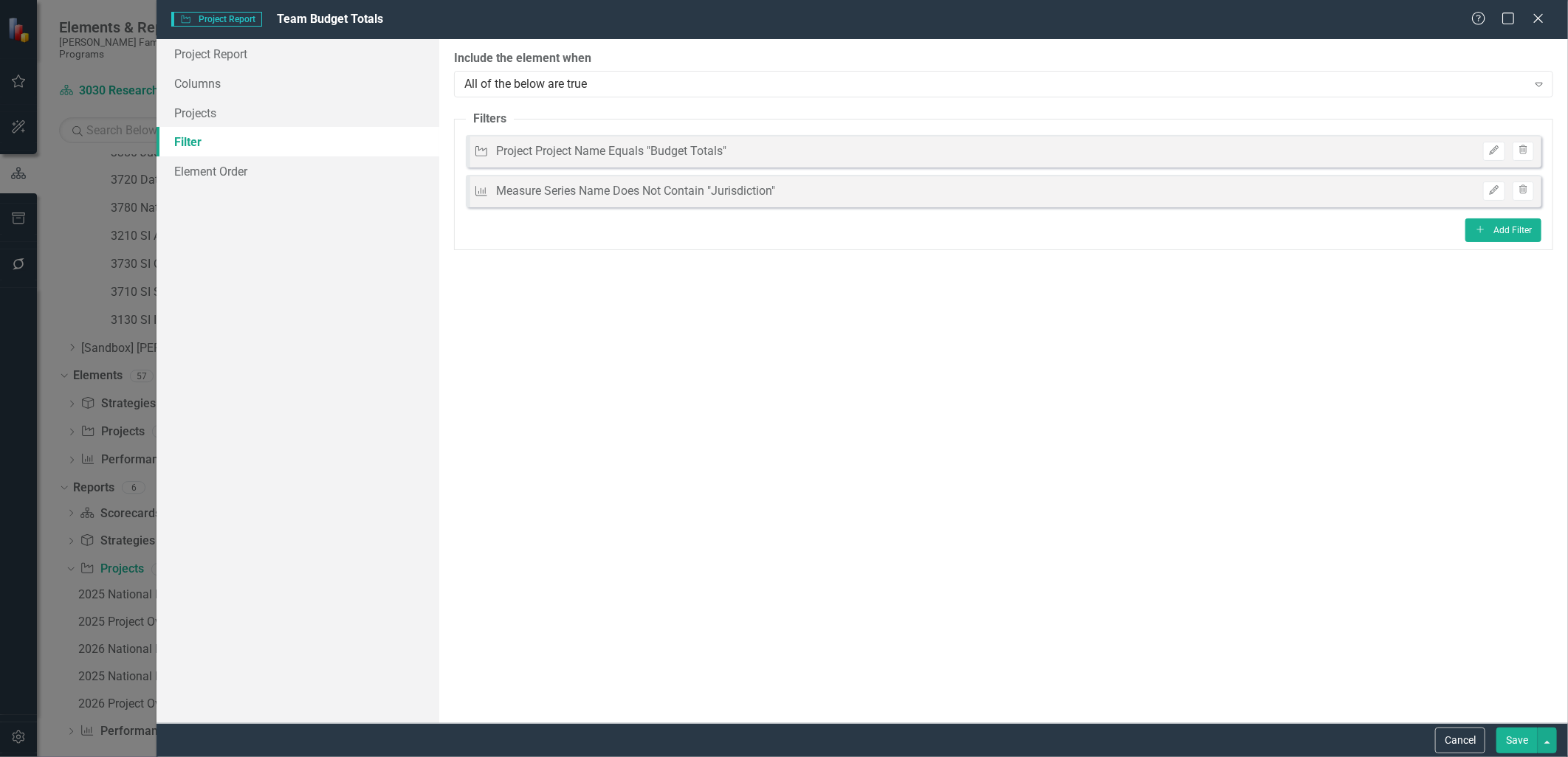
click at [1253, 658] on button "Save" at bounding box center [1518, 740] width 42 height 26
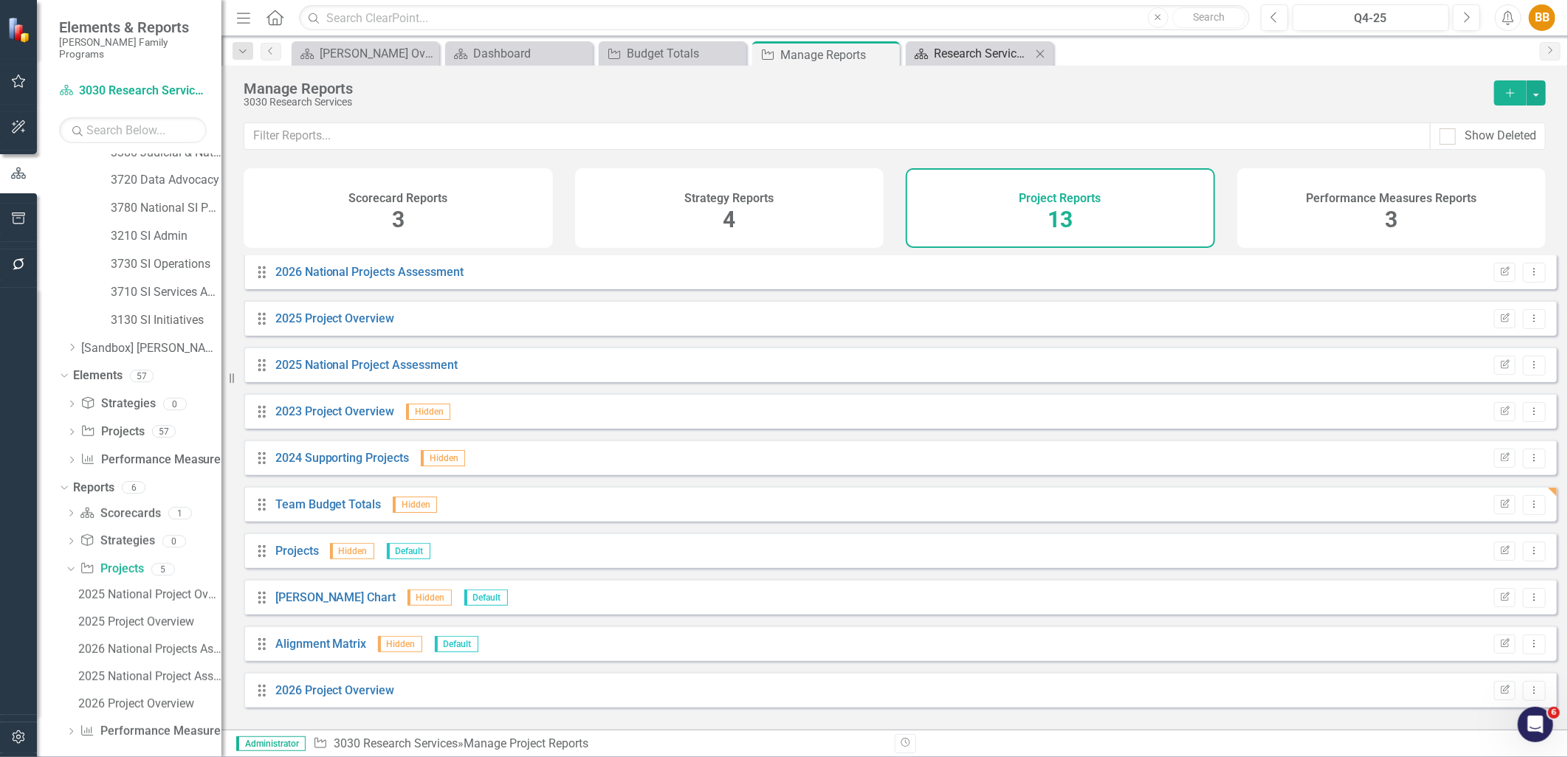
click at [965, 46] on div "Research Services Dashboard" at bounding box center [983, 53] width 97 height 19
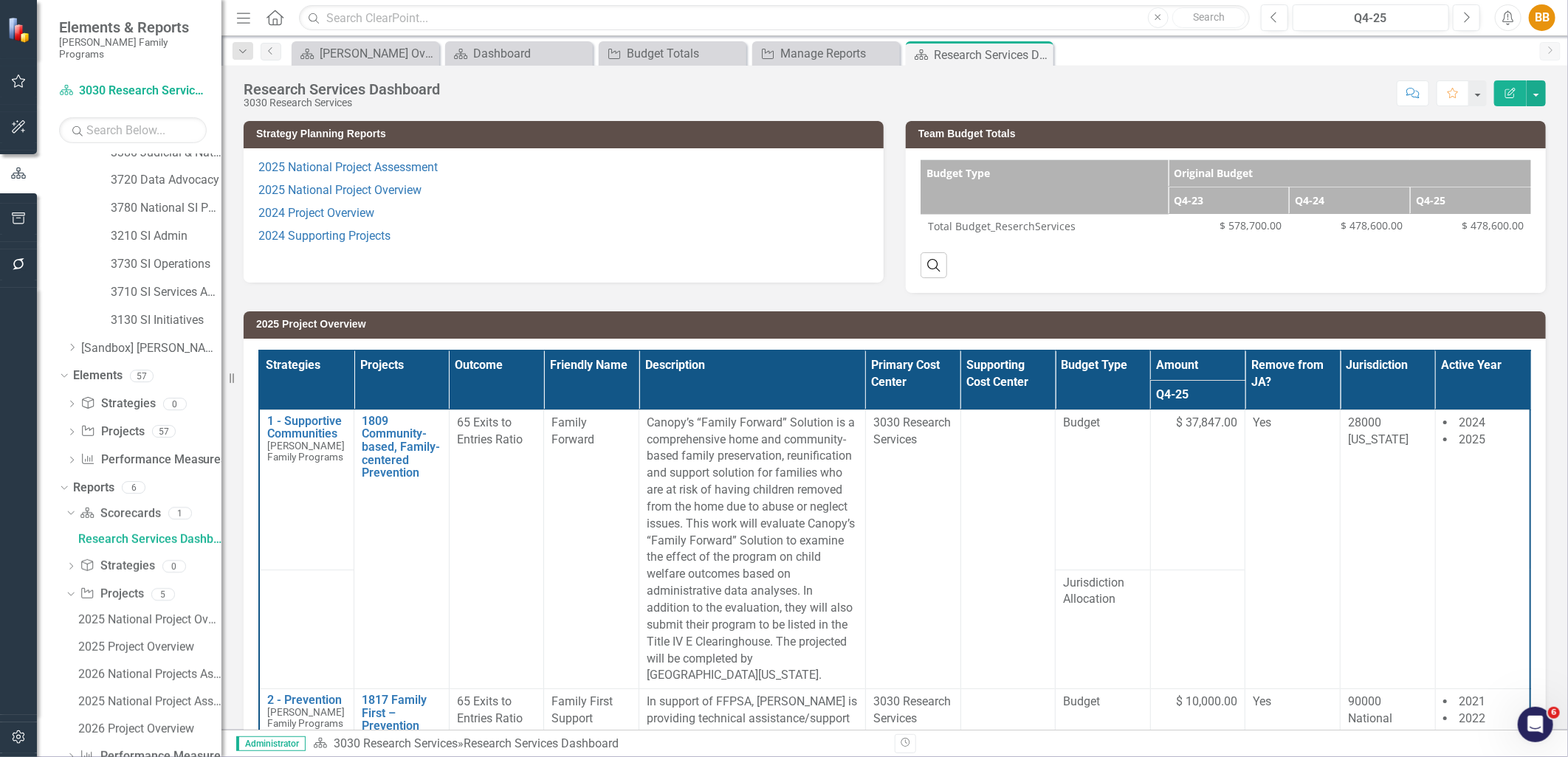
scroll to position [102, 0]
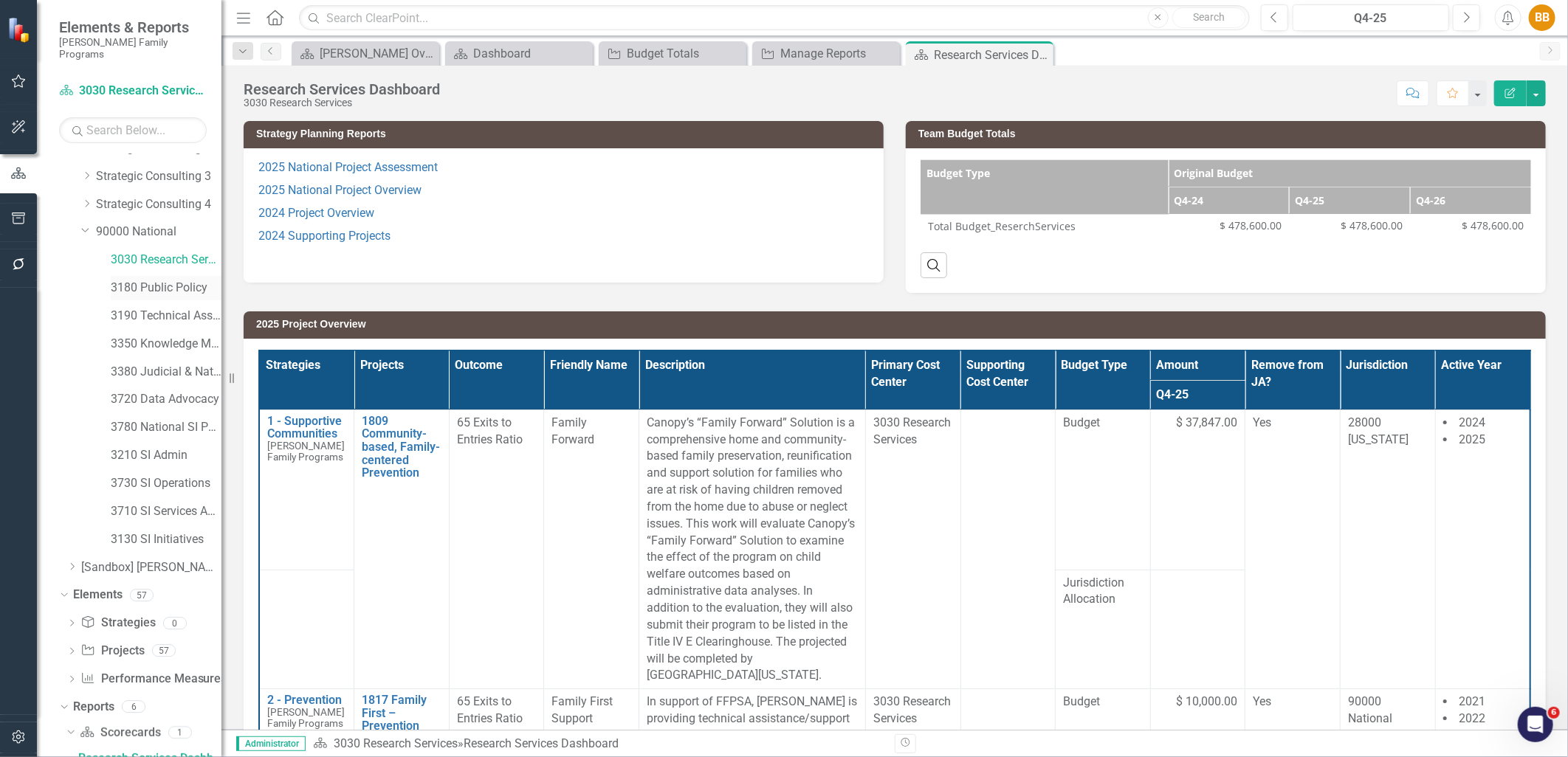
click at [157, 280] on link "3180 Public Policy" at bounding box center [166, 288] width 111 height 17
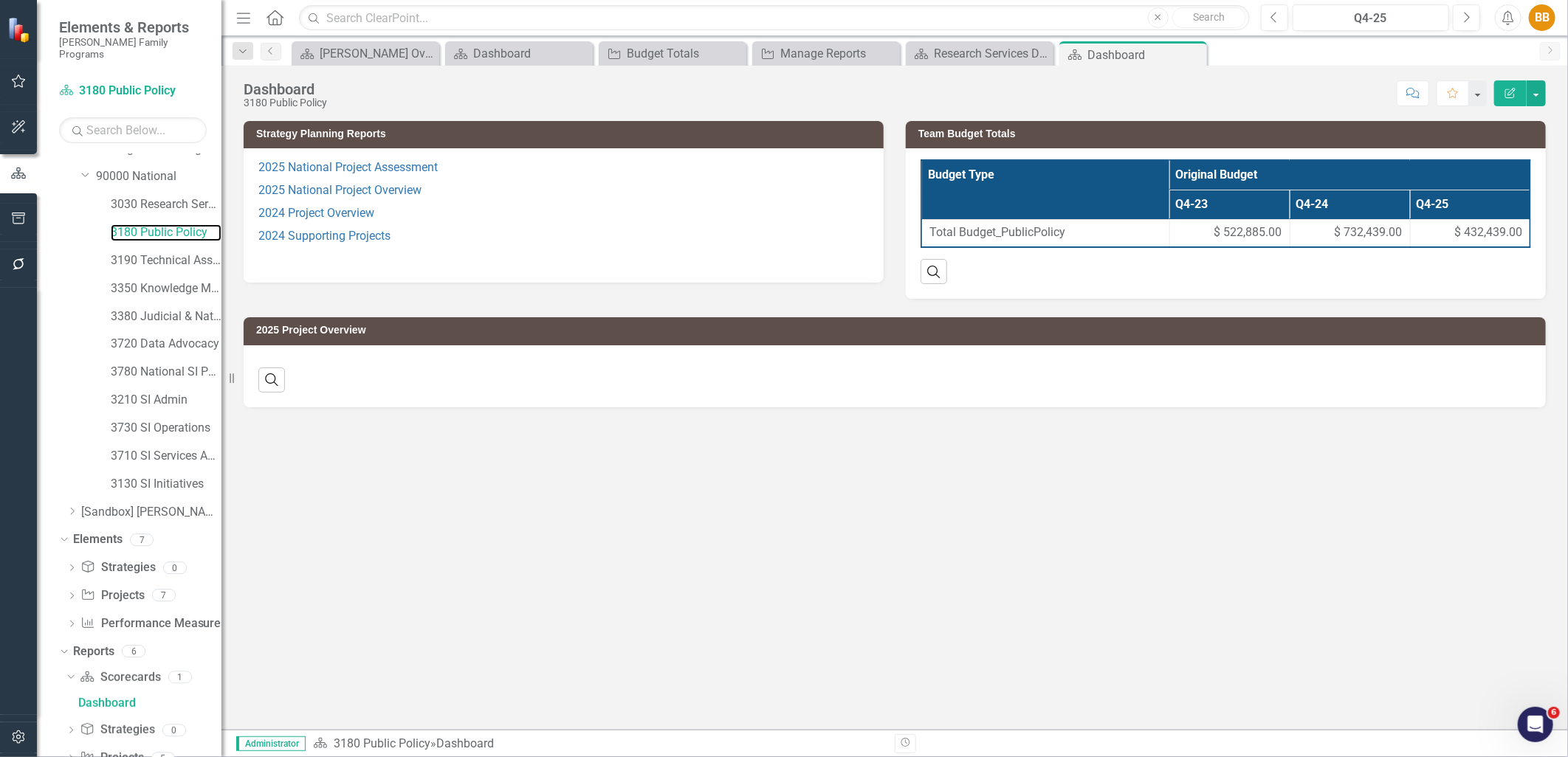
scroll to position [212, 0]
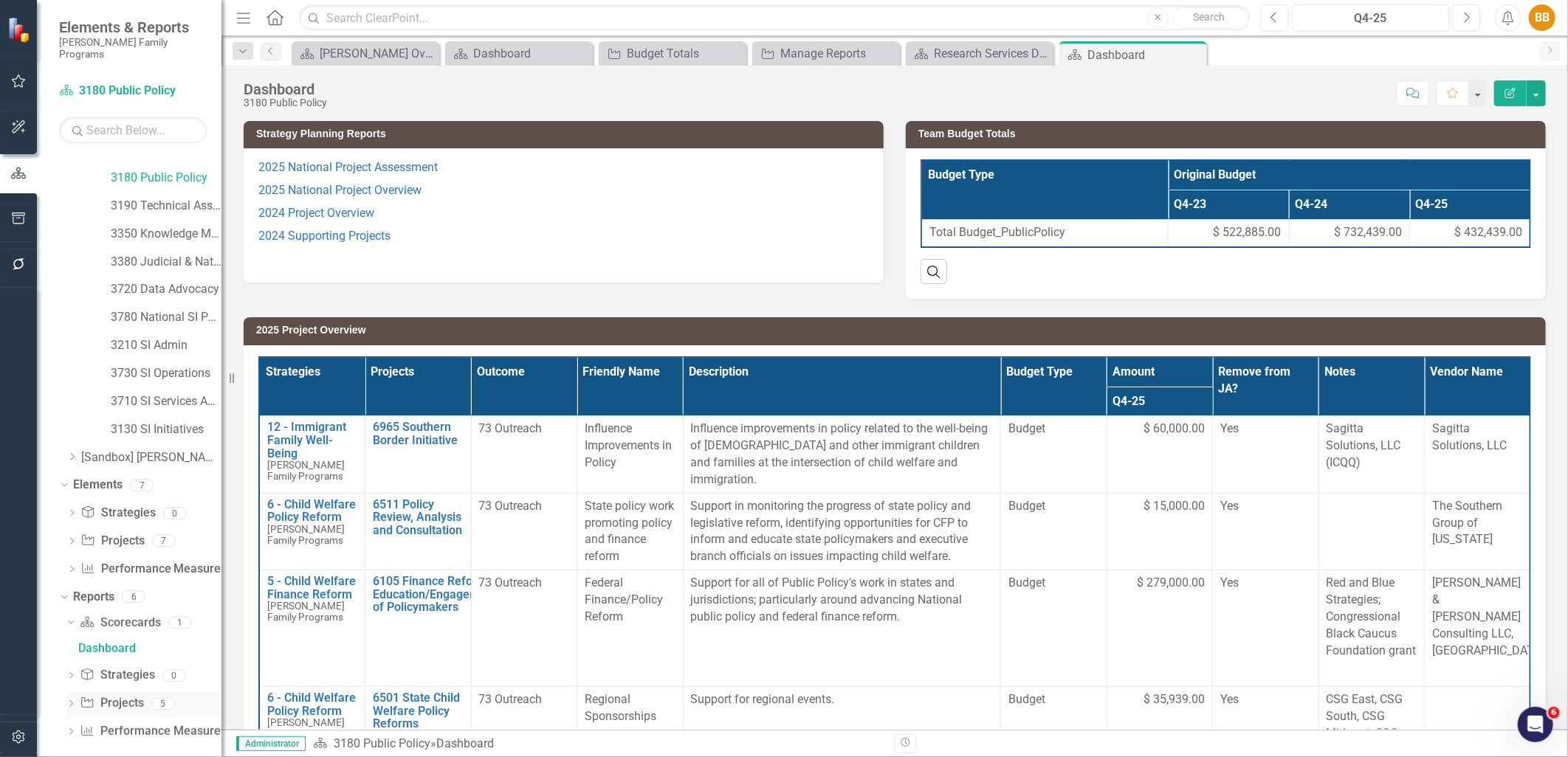
click at [128, 658] on link "Project Projects" at bounding box center [112, 704] width 63 height 17
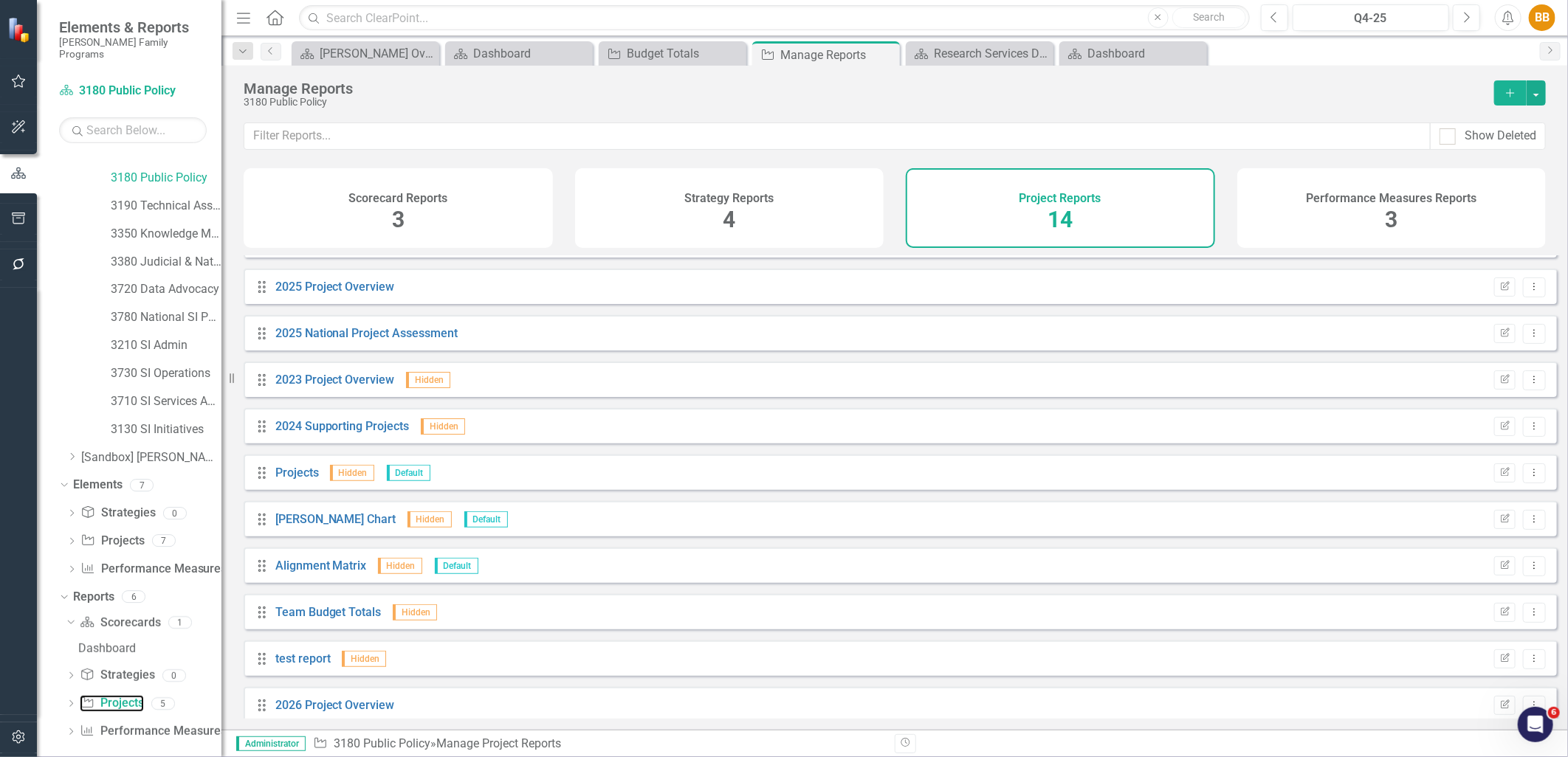
scroll to position [187, 0]
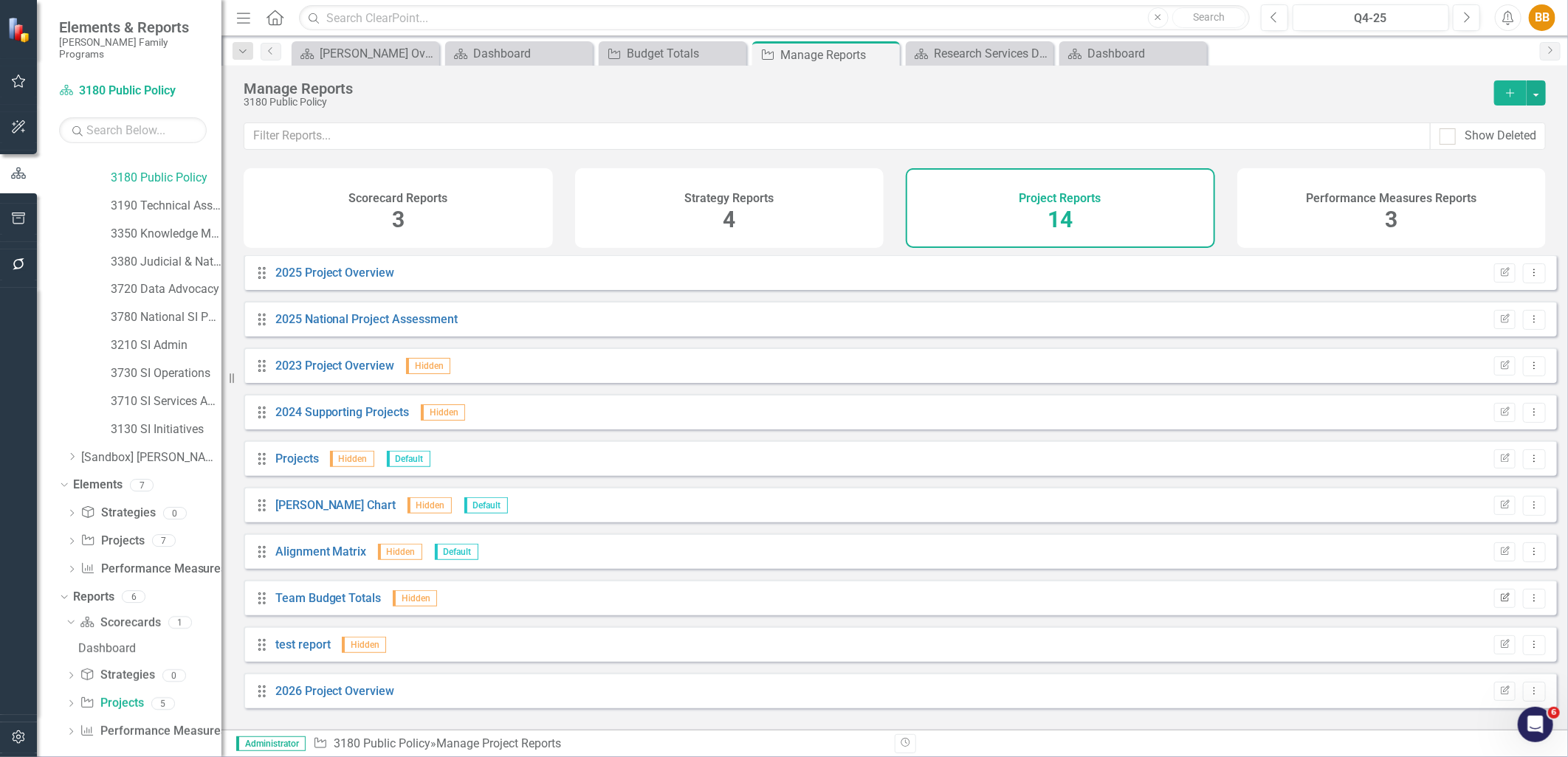
click at [1253, 603] on icon "Edit Report" at bounding box center [1505, 598] width 11 height 9
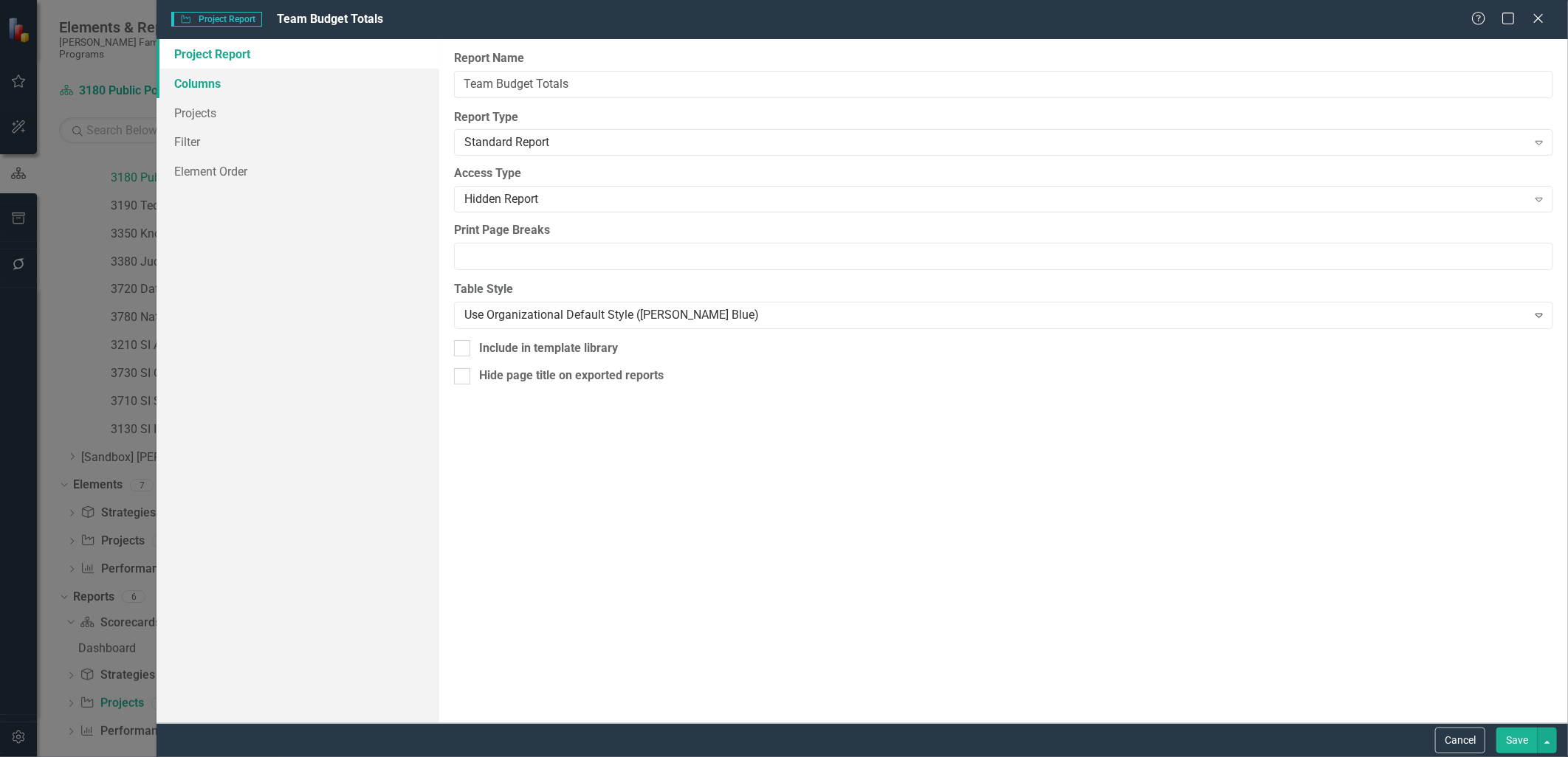
click at [249, 86] on link "Columns" at bounding box center [297, 83] width 282 height 30
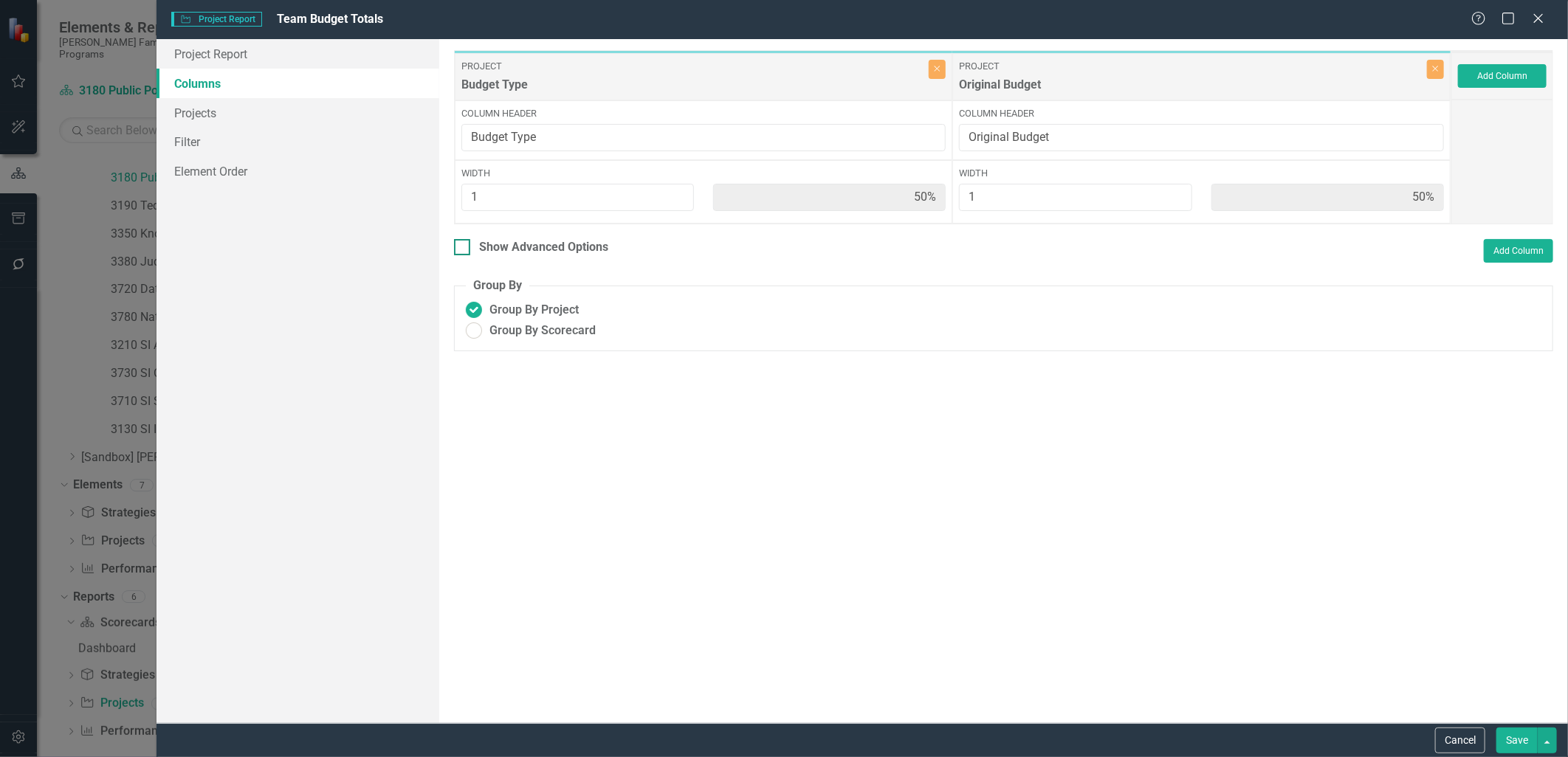
click at [599, 244] on div "Show Advanced Options" at bounding box center [543, 247] width 130 height 17
click at [463, 244] on input "Show Advanced Options" at bounding box center [459, 244] width 10 height 10
checkbox input "true"
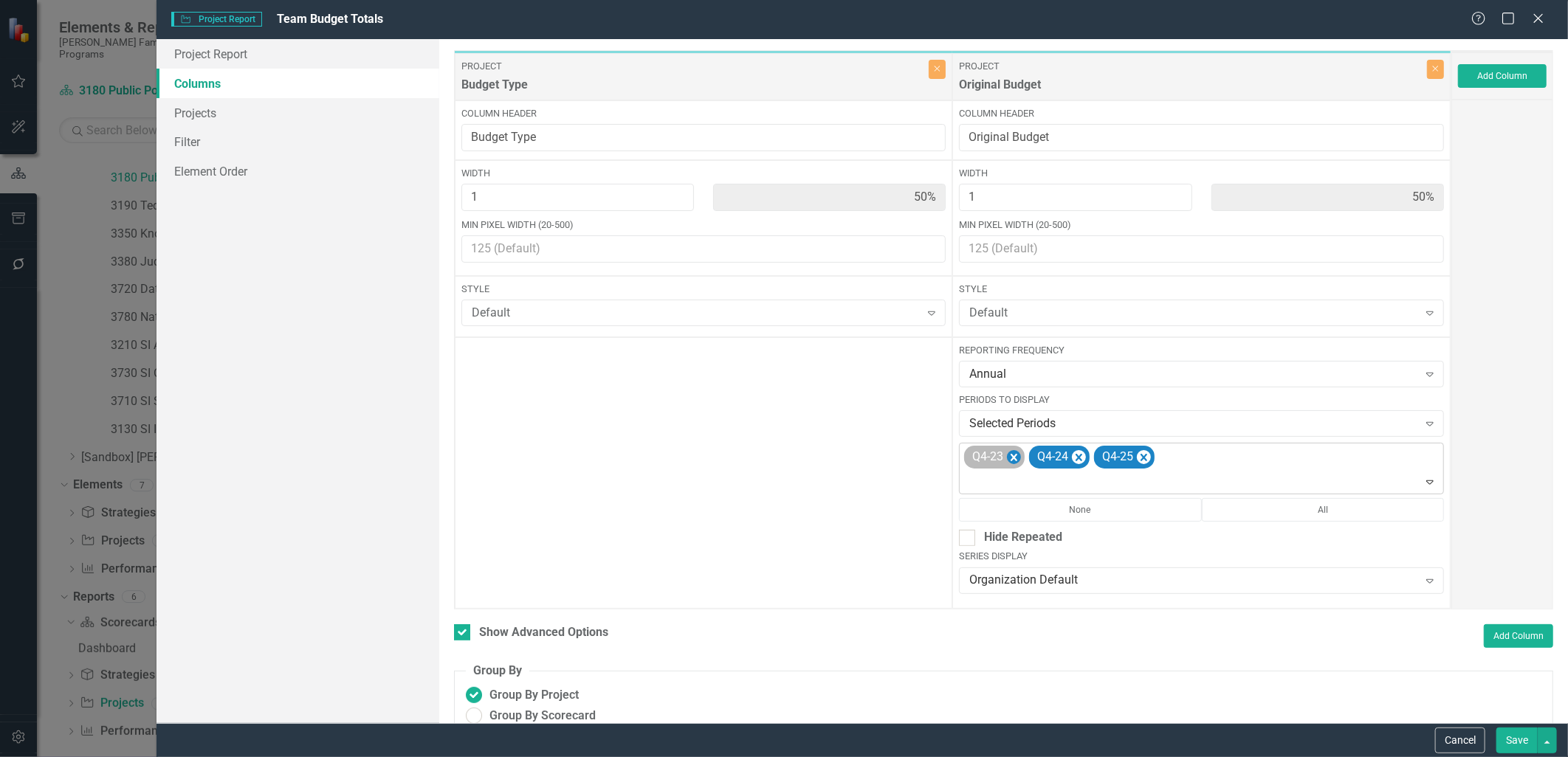
click at [1007, 460] on icon "Remove Q4-23" at bounding box center [1014, 458] width 14 height 19
click at [1121, 463] on div "Q4-24 Q4-25" at bounding box center [1203, 468] width 481 height 50
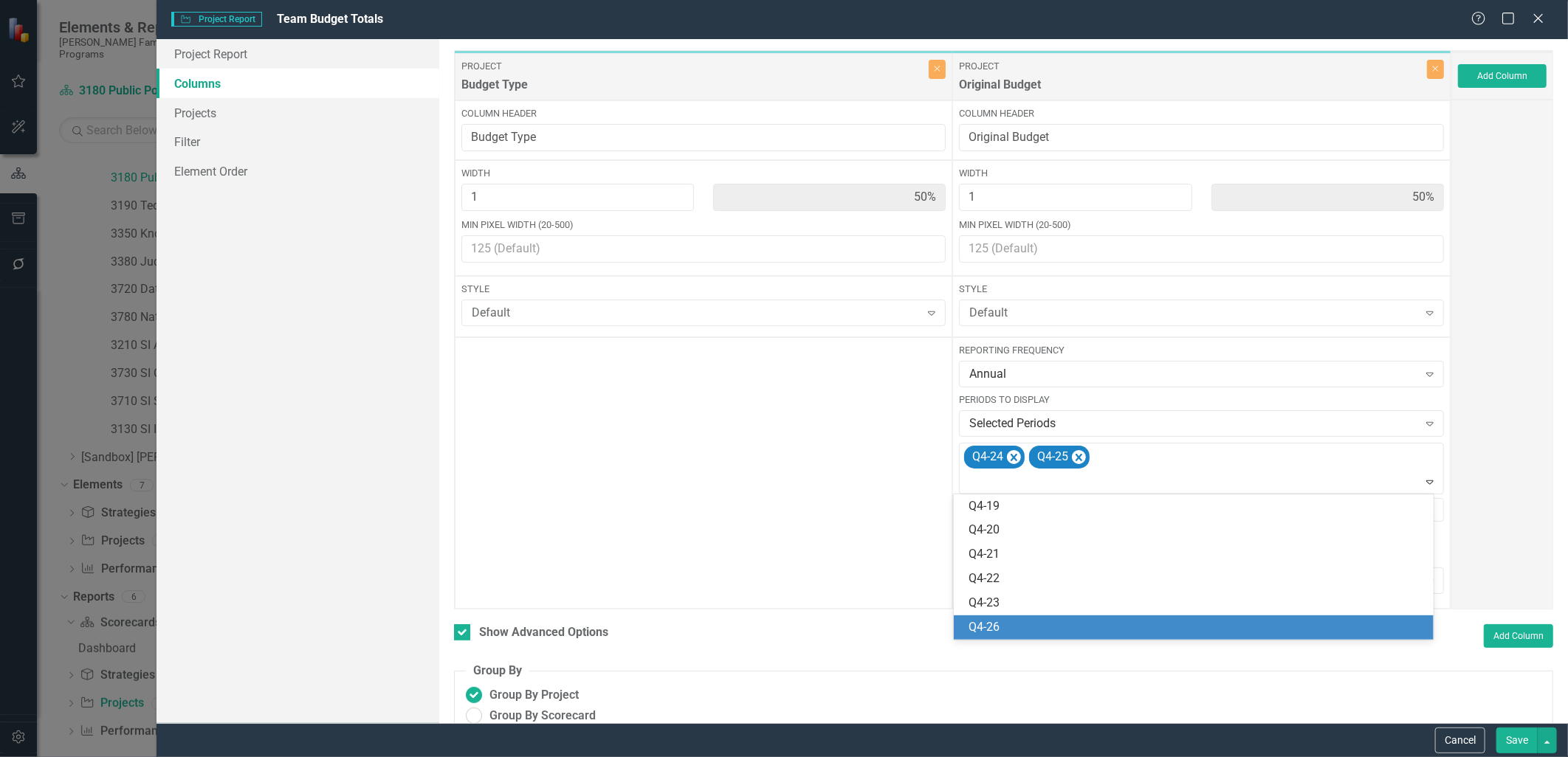
click at [1038, 620] on div "Q4-26" at bounding box center [1197, 627] width 455 height 17
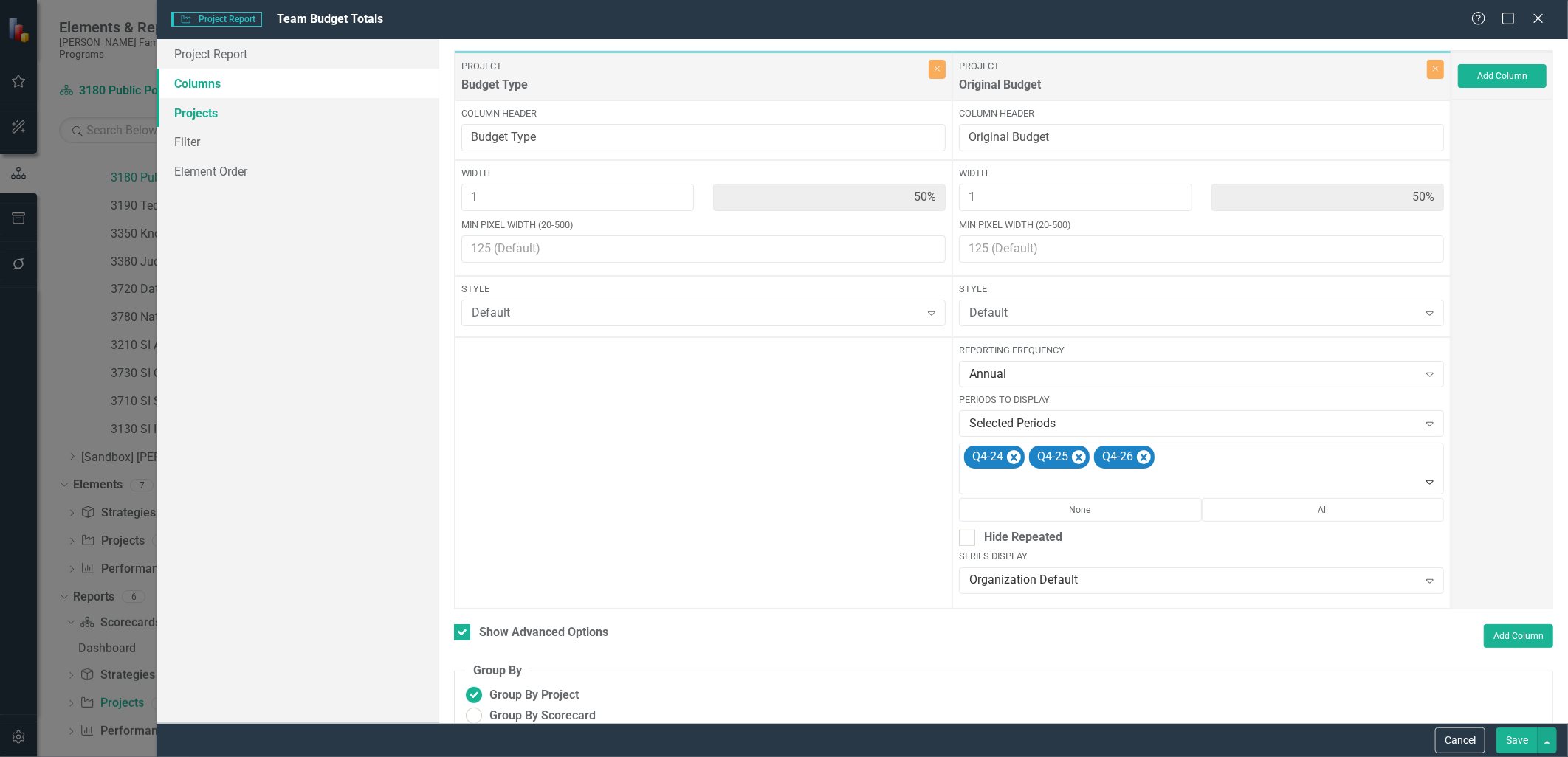
click at [266, 115] on link "Projects" at bounding box center [297, 113] width 282 height 30
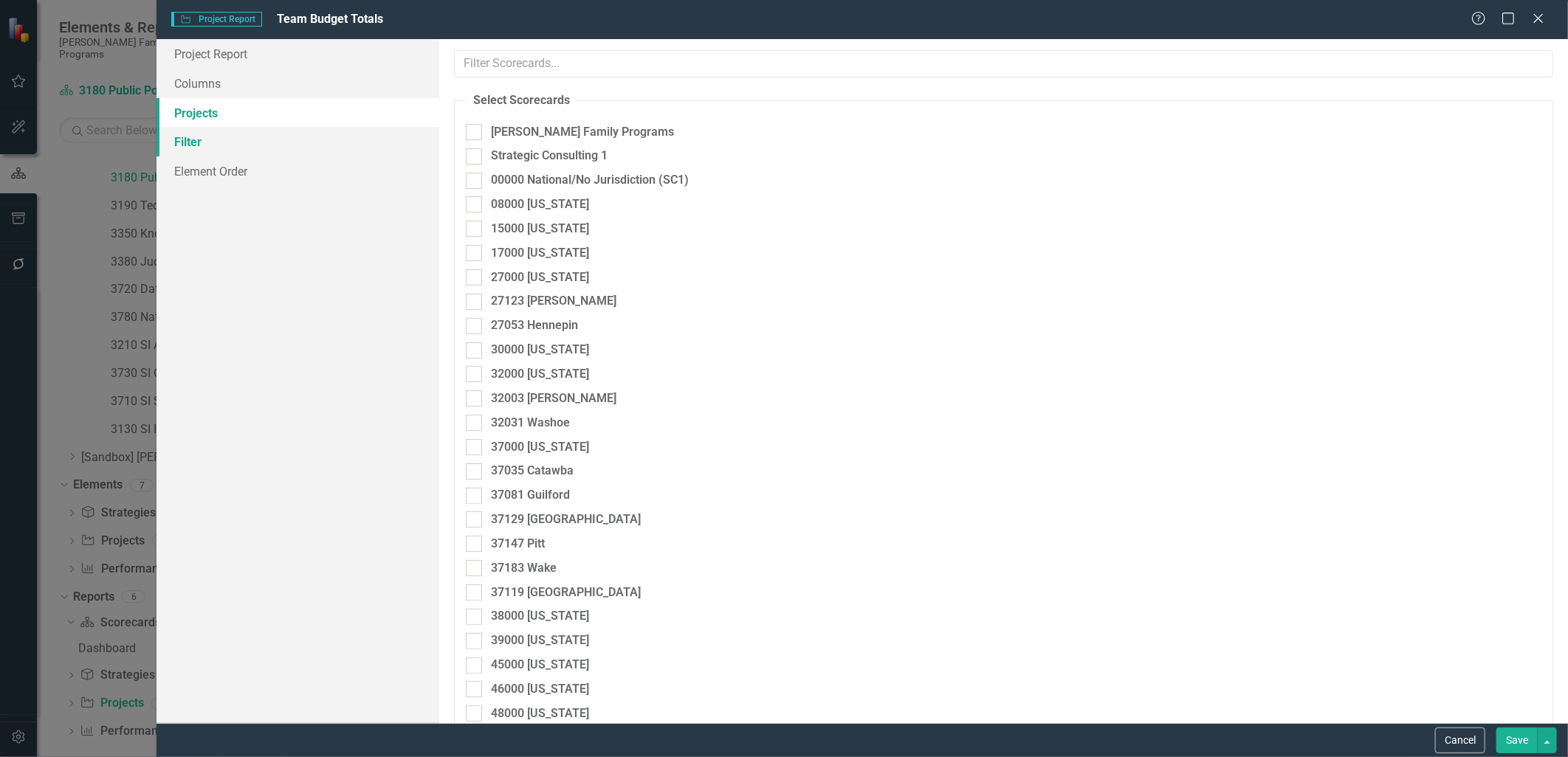
click at [263, 136] on link "Filter" at bounding box center [297, 142] width 282 height 30
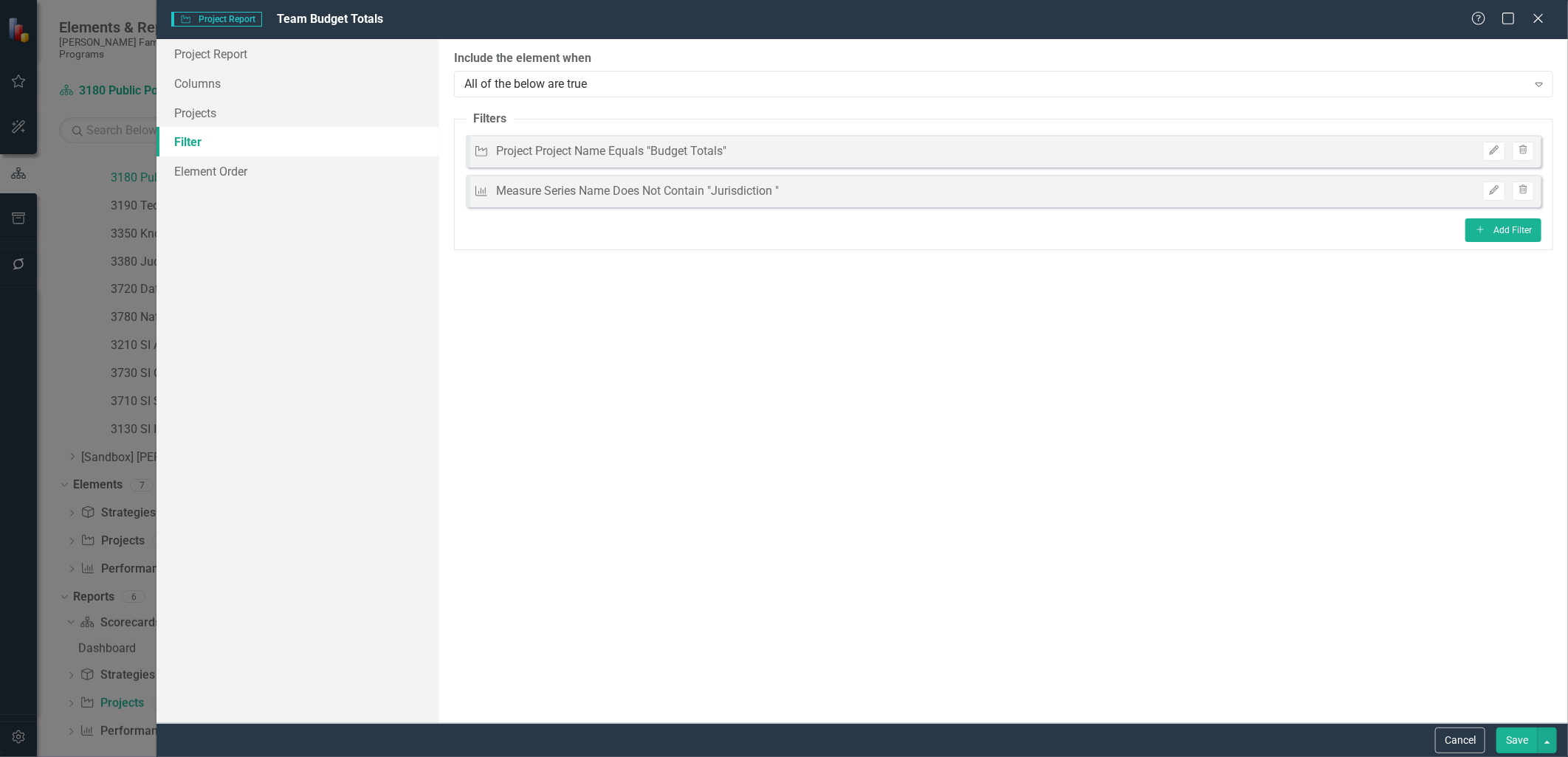
click at [1253, 658] on button "Save" at bounding box center [1518, 740] width 42 height 26
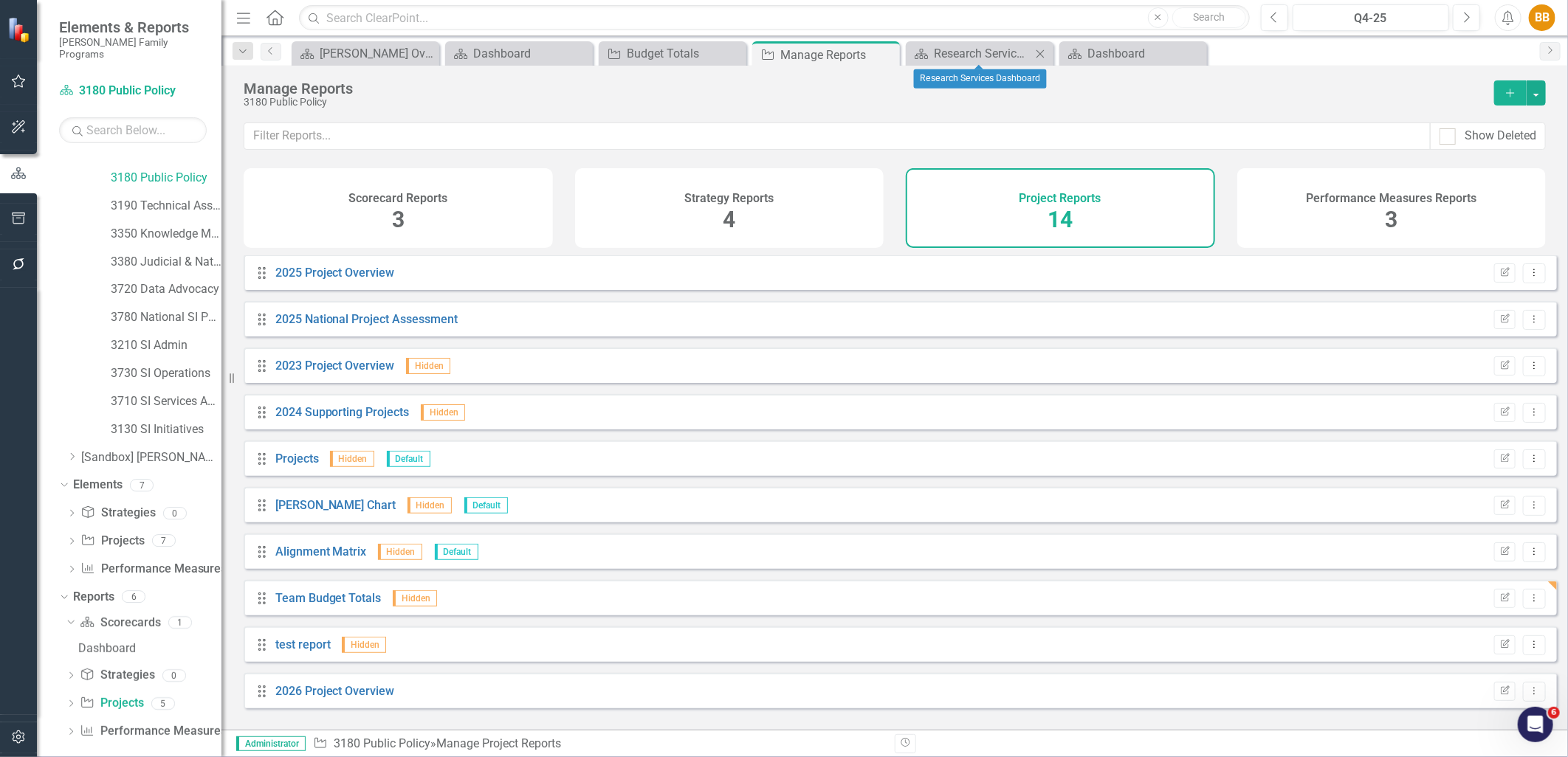
click at [1033, 52] on icon "Close" at bounding box center [1040, 53] width 15 height 12
click at [1035, 53] on icon "Close" at bounding box center [1040, 53] width 15 height 12
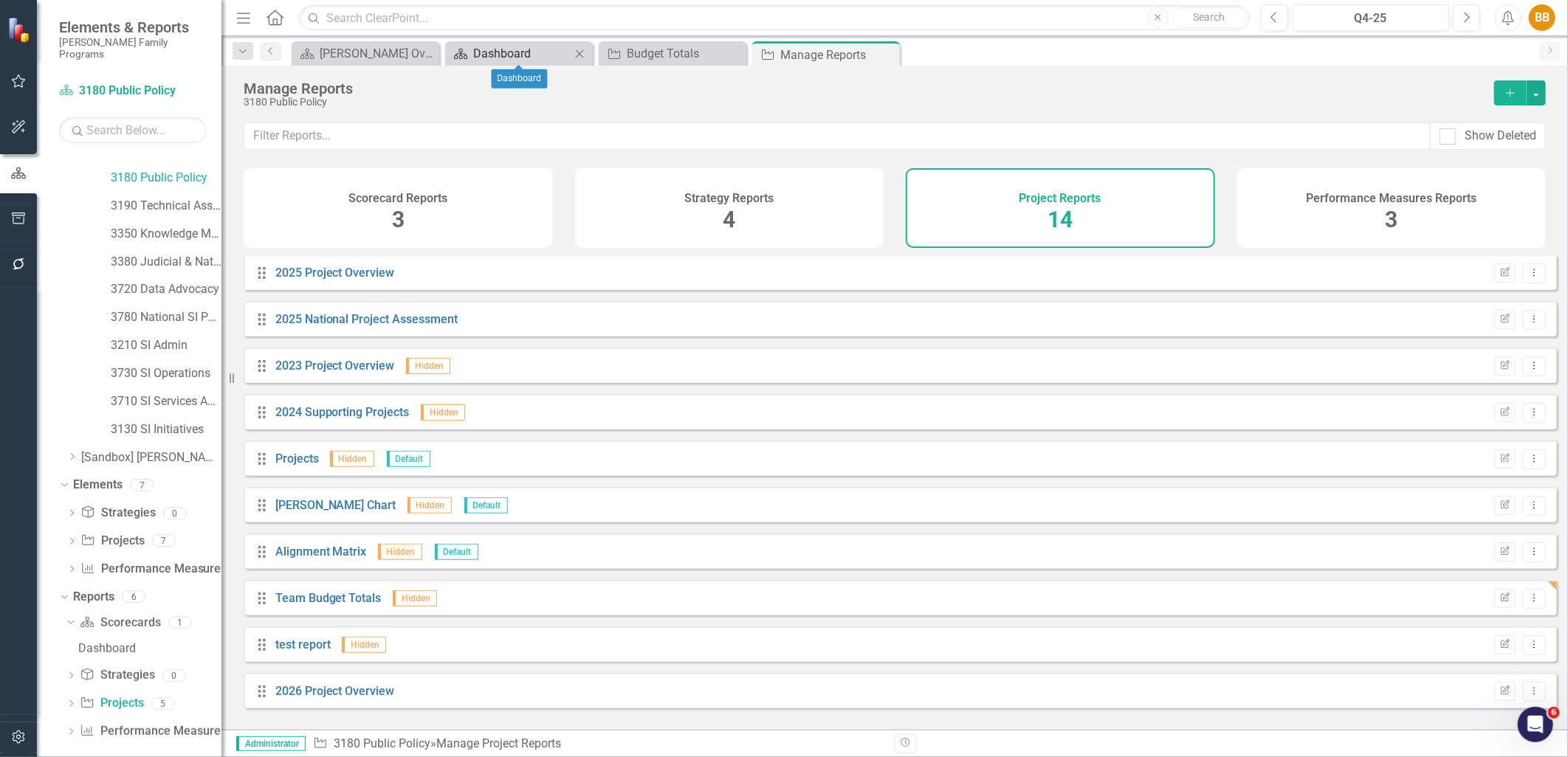
click at [534, 48] on div "Dashboard" at bounding box center [522, 53] width 97 height 19
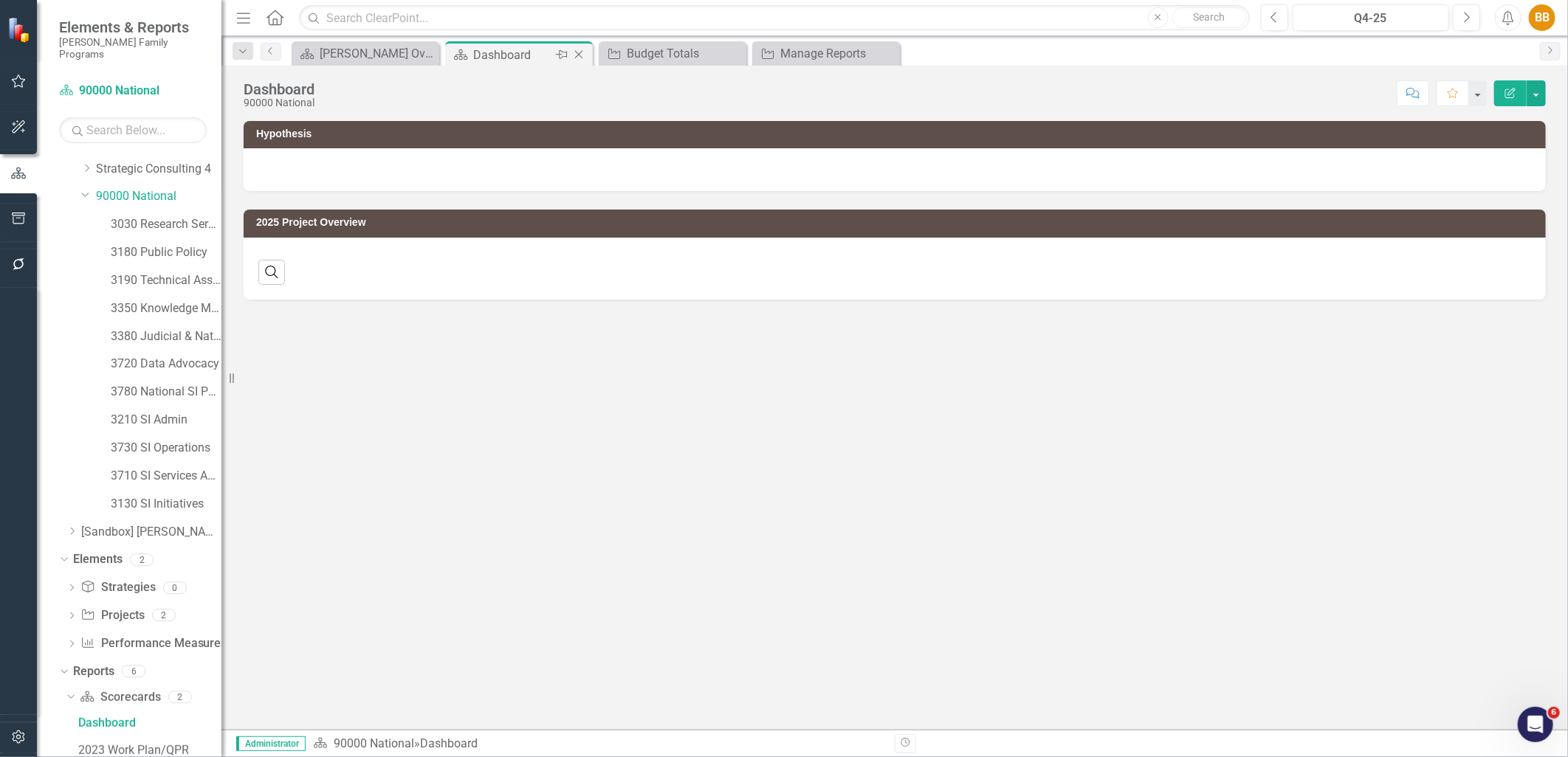
scroll to position [102, 0]
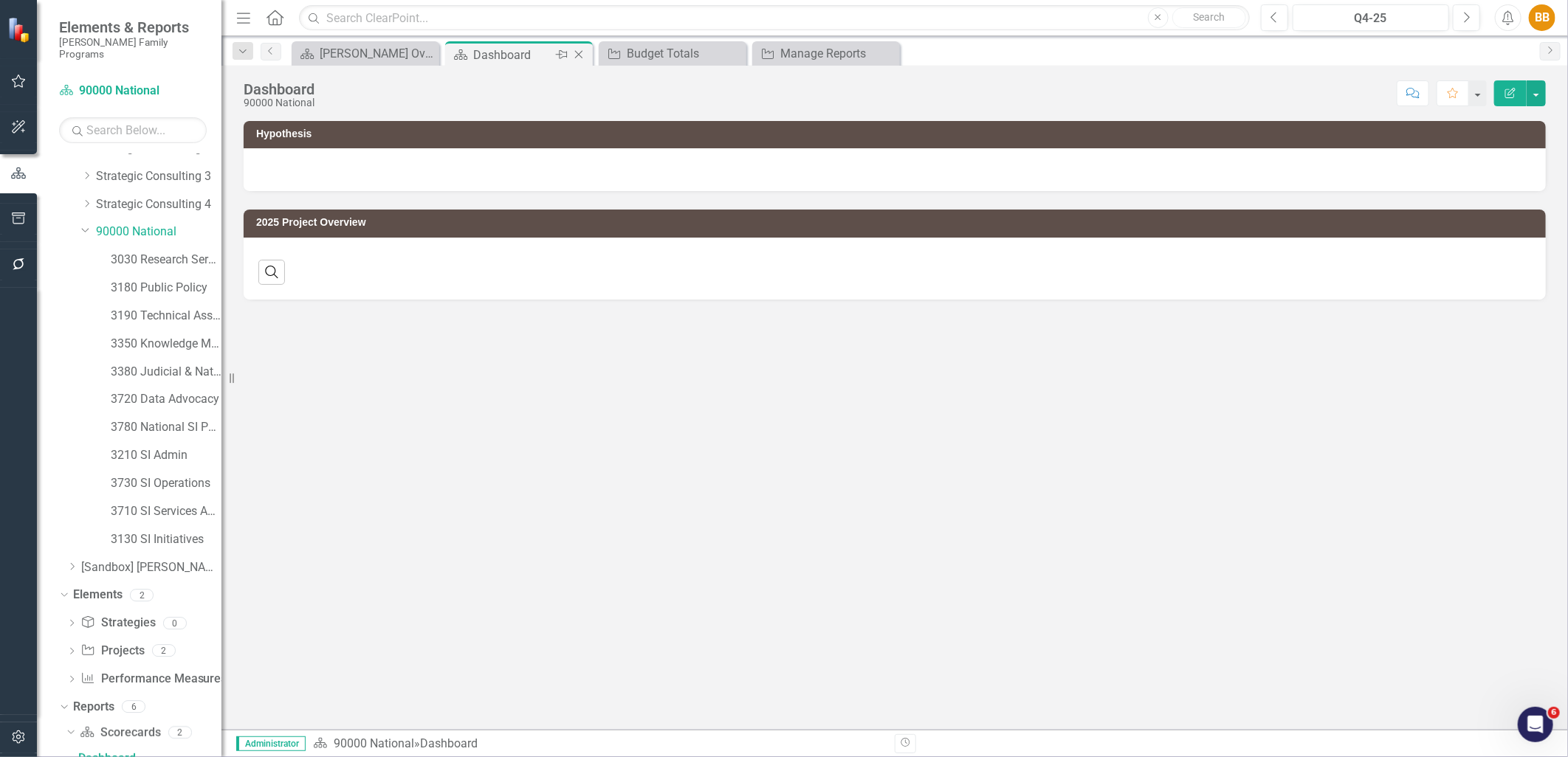
click at [581, 55] on icon "Close" at bounding box center [578, 54] width 15 height 12
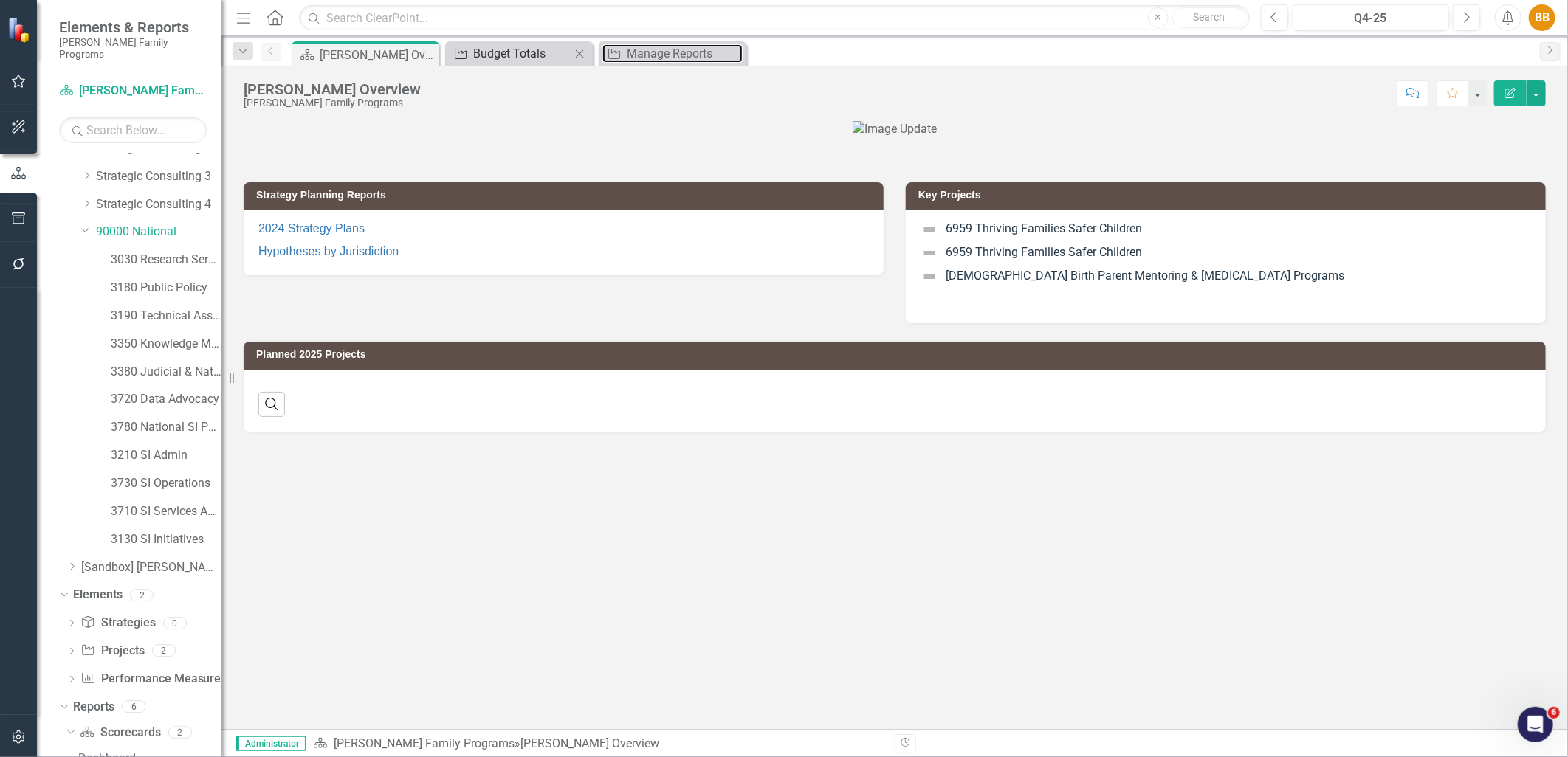
click at [663, 51] on div "Manage Reports" at bounding box center [684, 53] width 116 height 19
click at [0, 0] on icon "Close" at bounding box center [0, 0] width 0 height 0
click at [158, 283] on link "3180 Public Policy" at bounding box center [166, 288] width 111 height 17
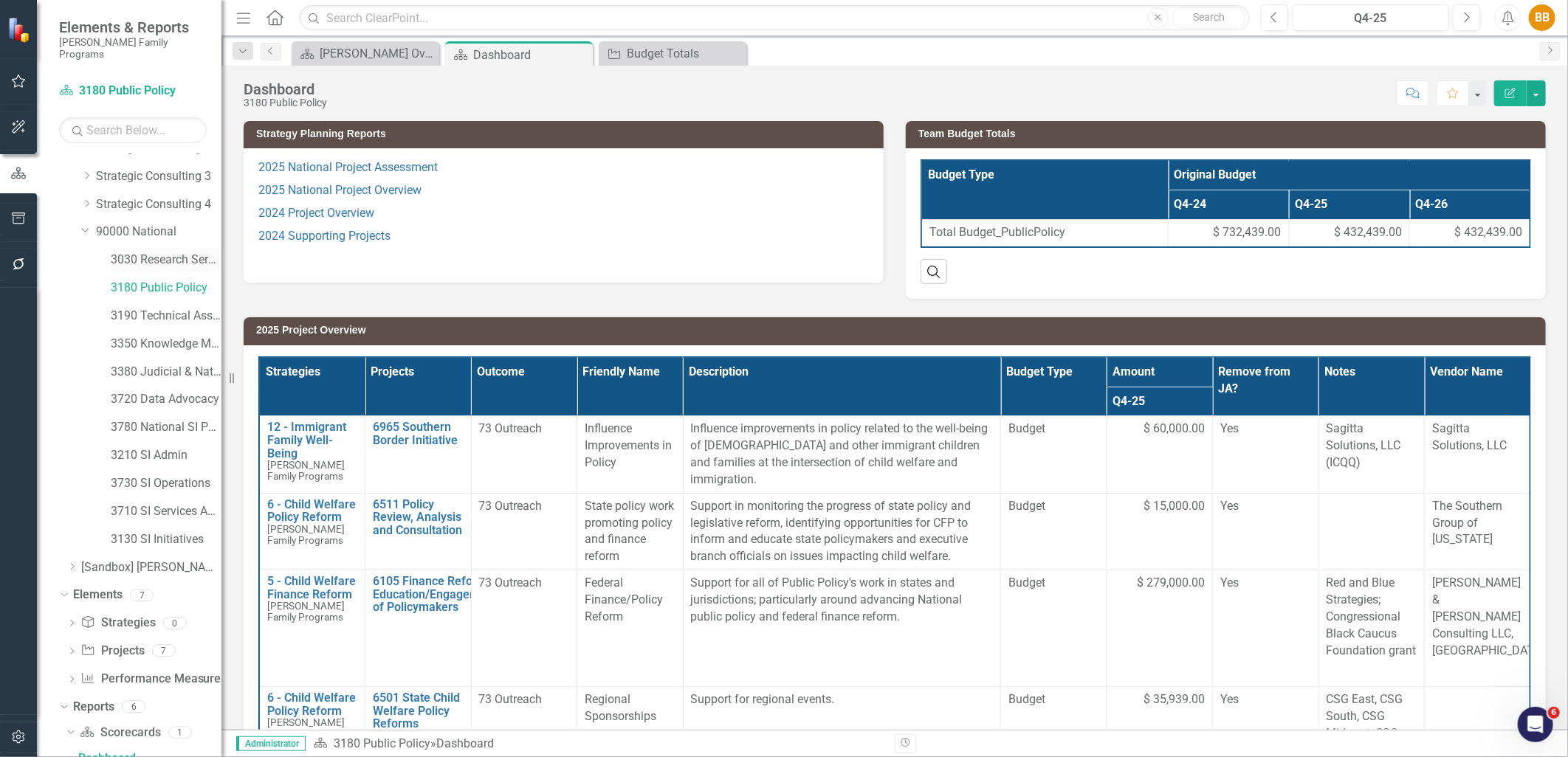
click at [180, 251] on link "3030 Research Services" at bounding box center [166, 259] width 111 height 17
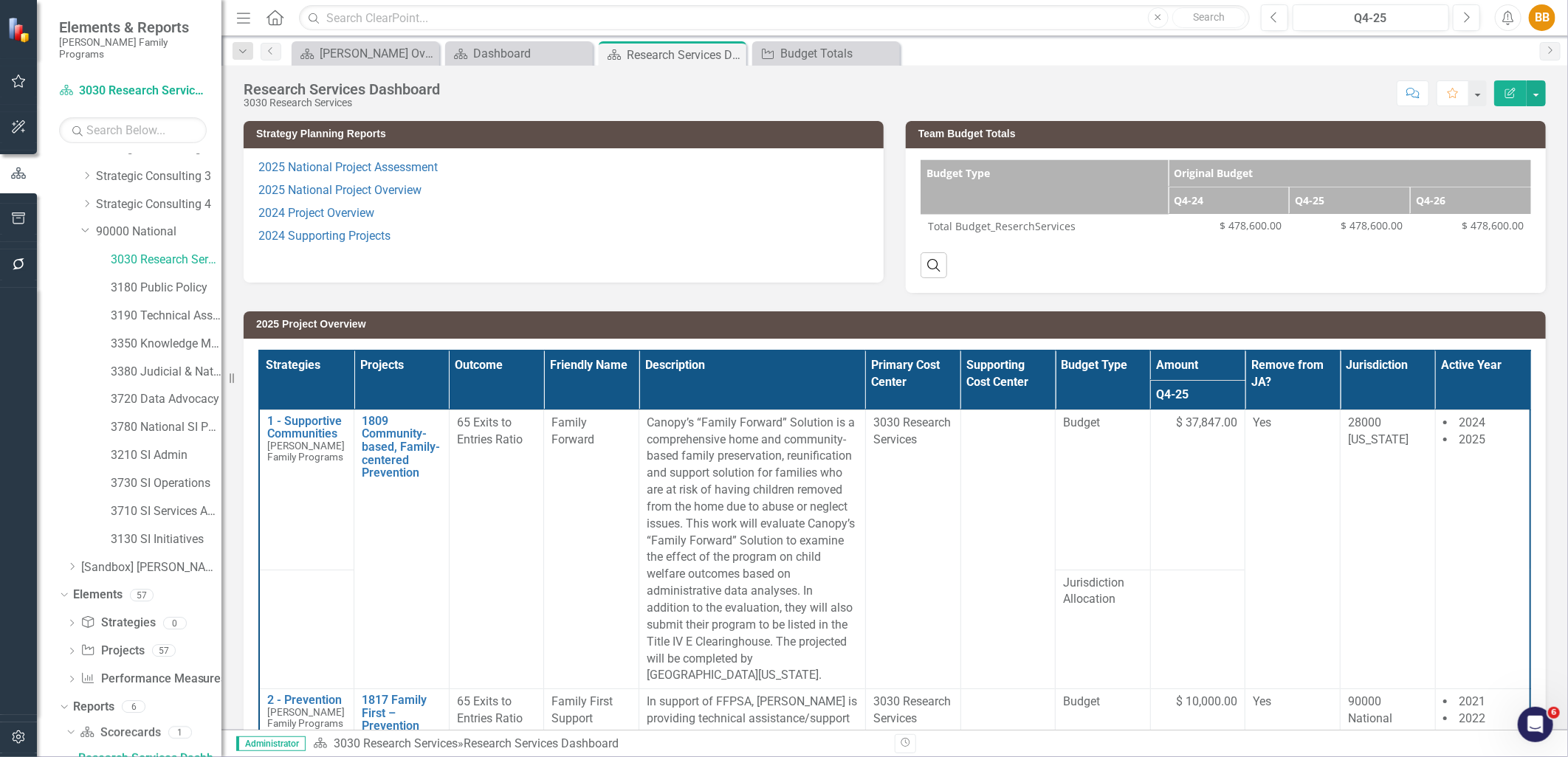
click at [1253, 93] on icon "Edit Report" at bounding box center [1510, 93] width 13 height 10
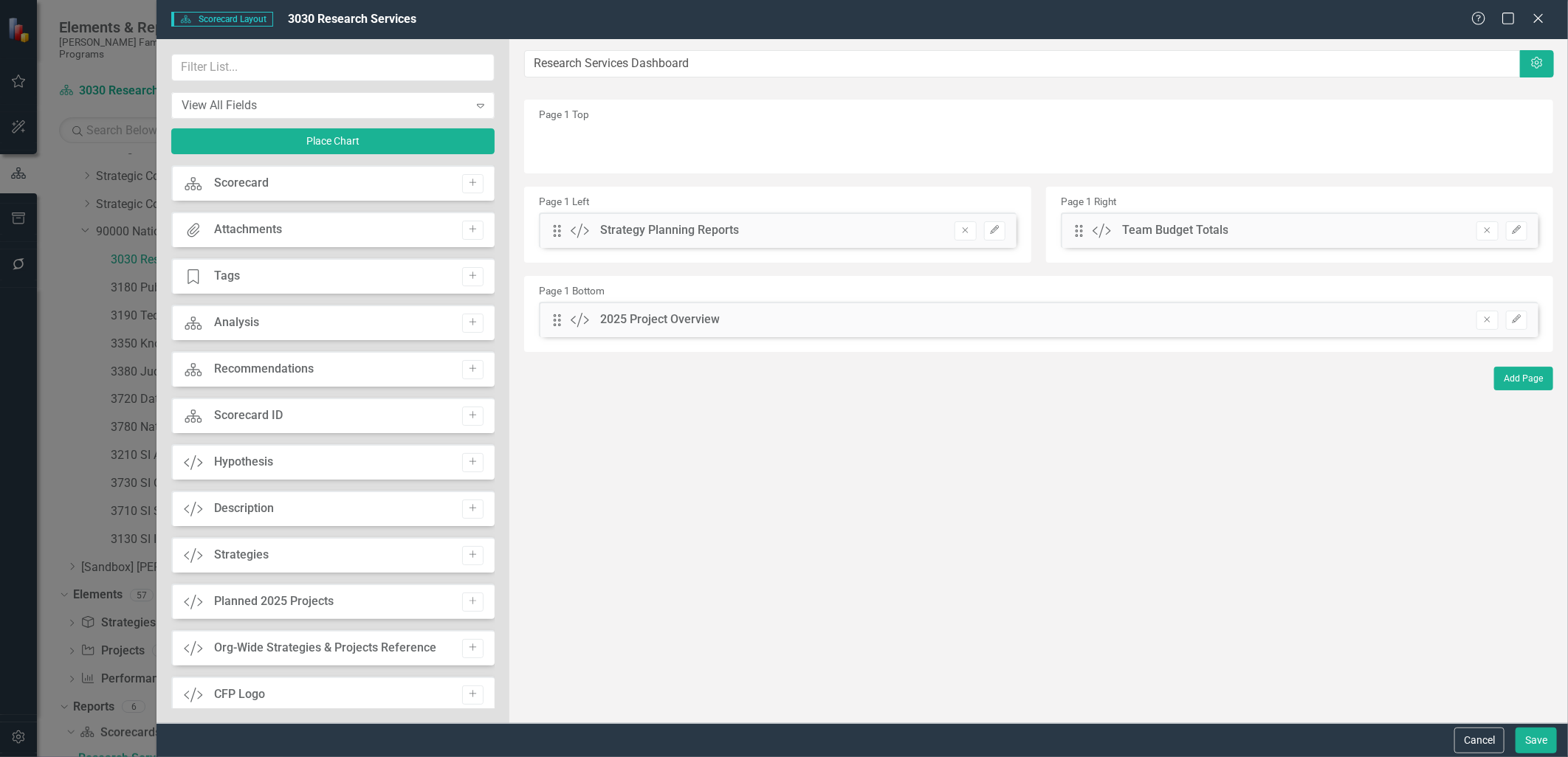
click at [1200, 231] on div "Team Budget Totals" at bounding box center [1175, 231] width 106 height 17
click at [1253, 229] on icon "Edit" at bounding box center [1517, 230] width 11 height 9
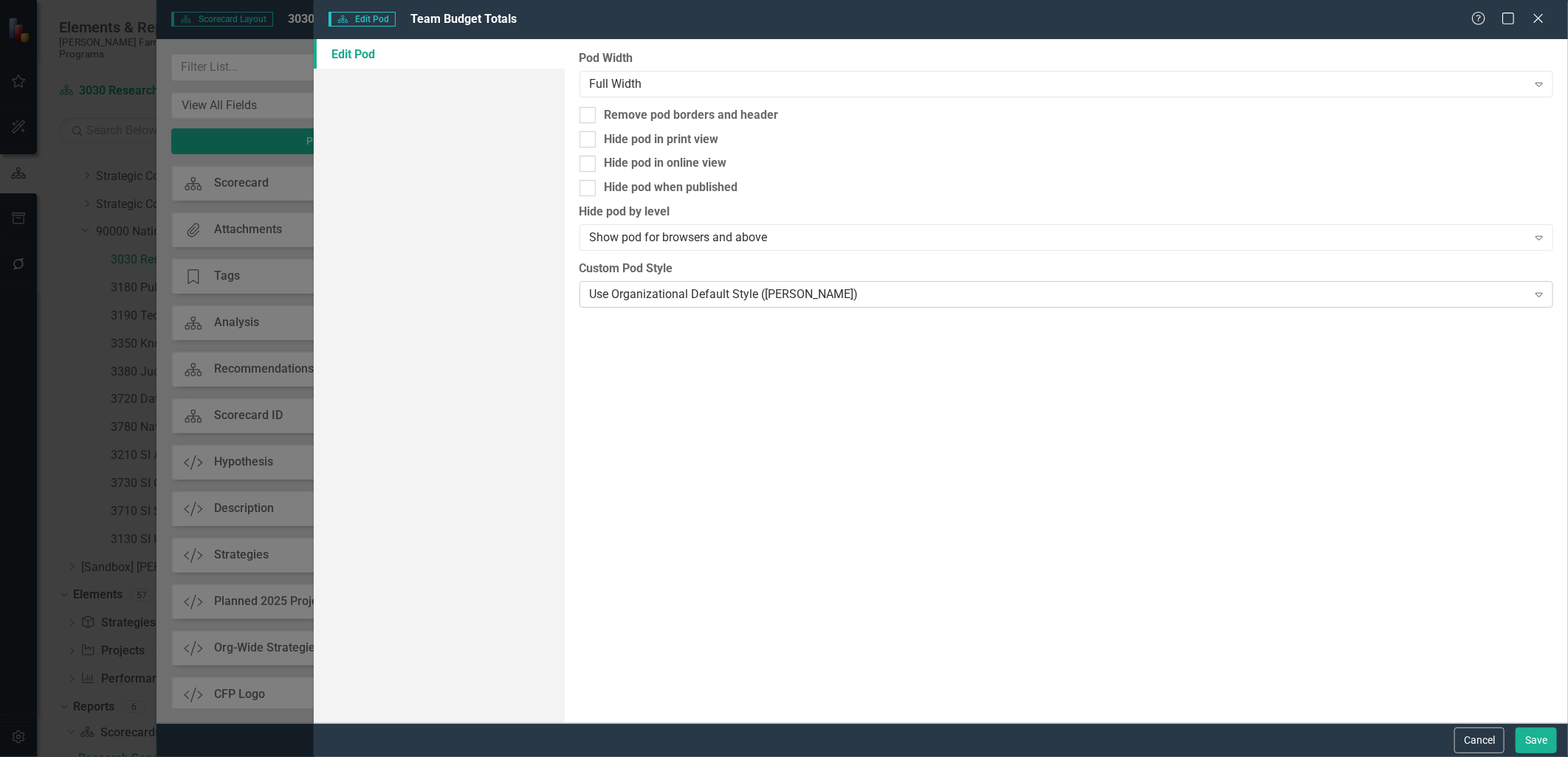
click at [756, 298] on div "Use Organizational Default Style (Casey Brown)" at bounding box center [1058, 294] width 937 height 17
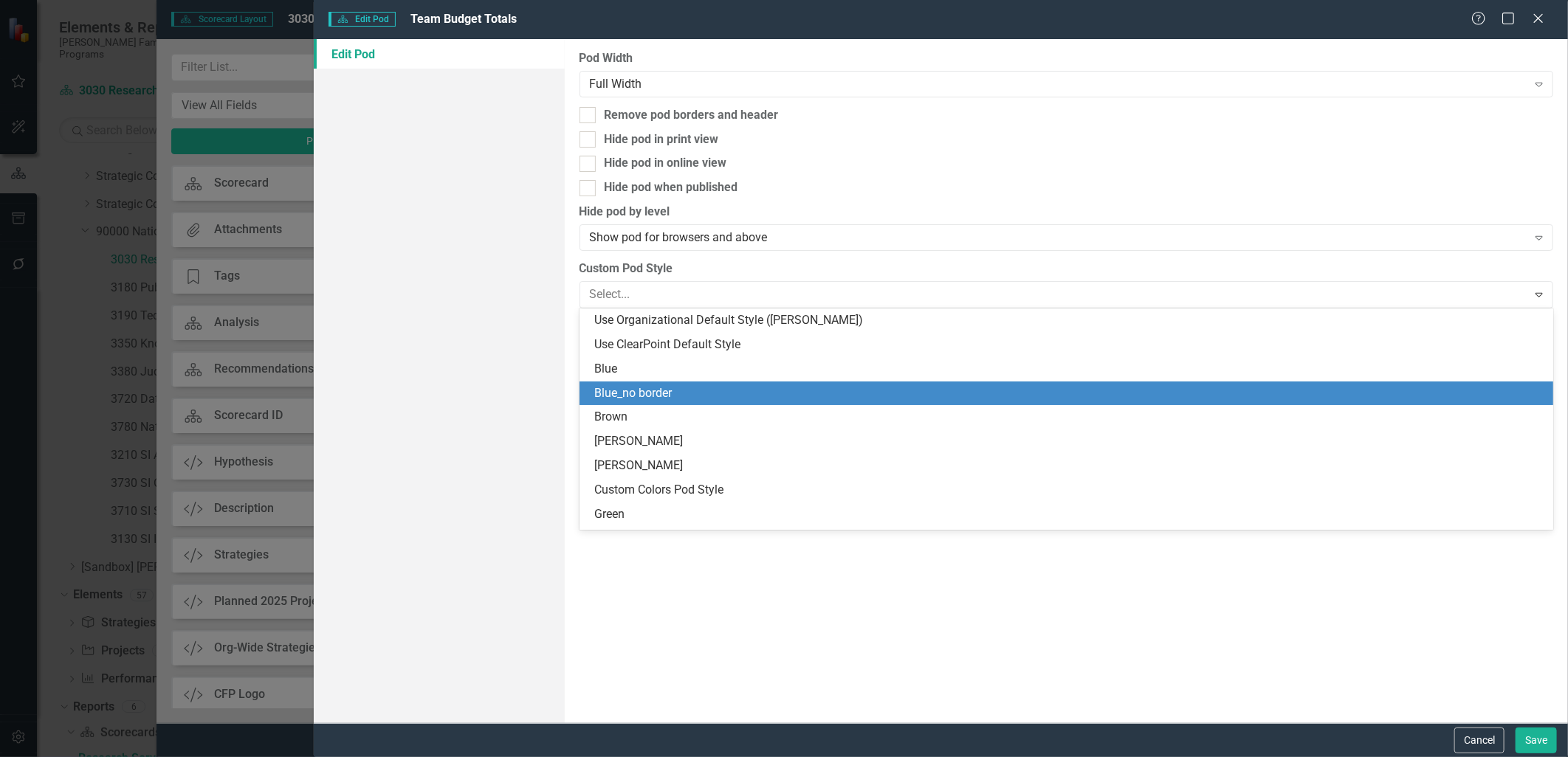
click at [739, 385] on div "Blue_no border" at bounding box center [1069, 393] width 951 height 17
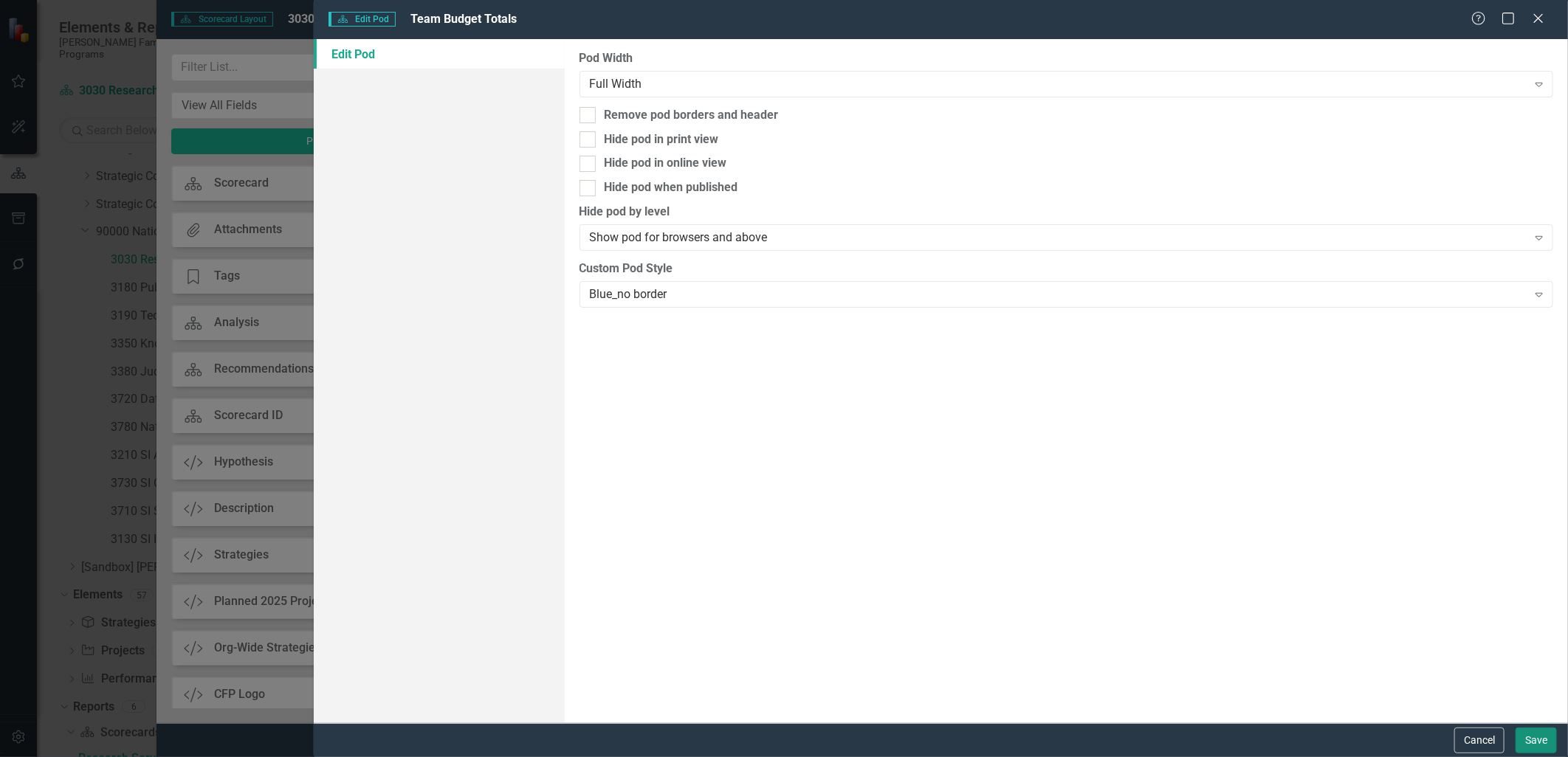
click at [1253, 658] on button "Save" at bounding box center [1536, 740] width 42 height 26
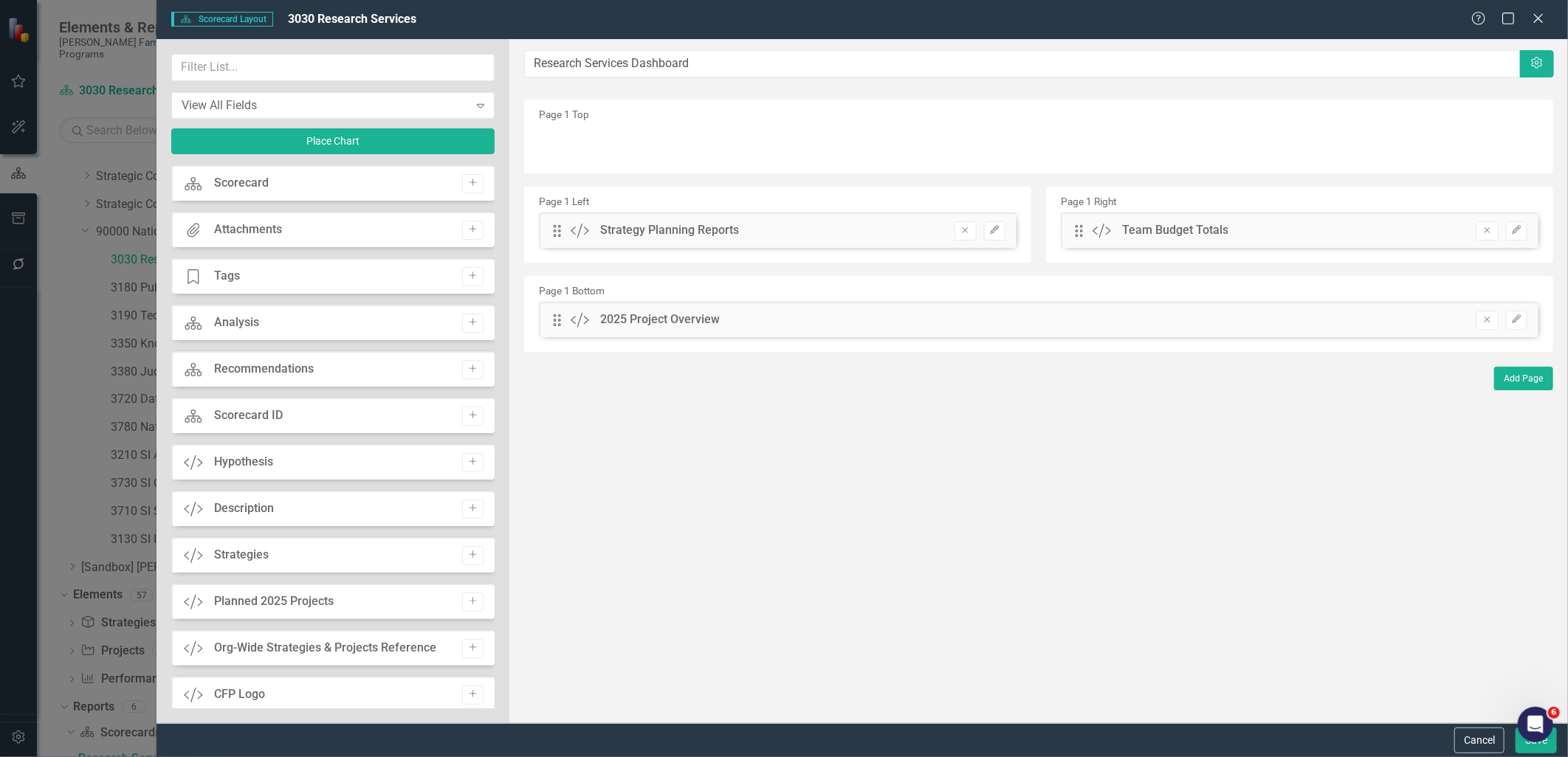
click at [1253, 658] on div "6" at bounding box center [1536, 725] width 36 height 36
click at [1253, 658] on button "Save" at bounding box center [1536, 740] width 42 height 26
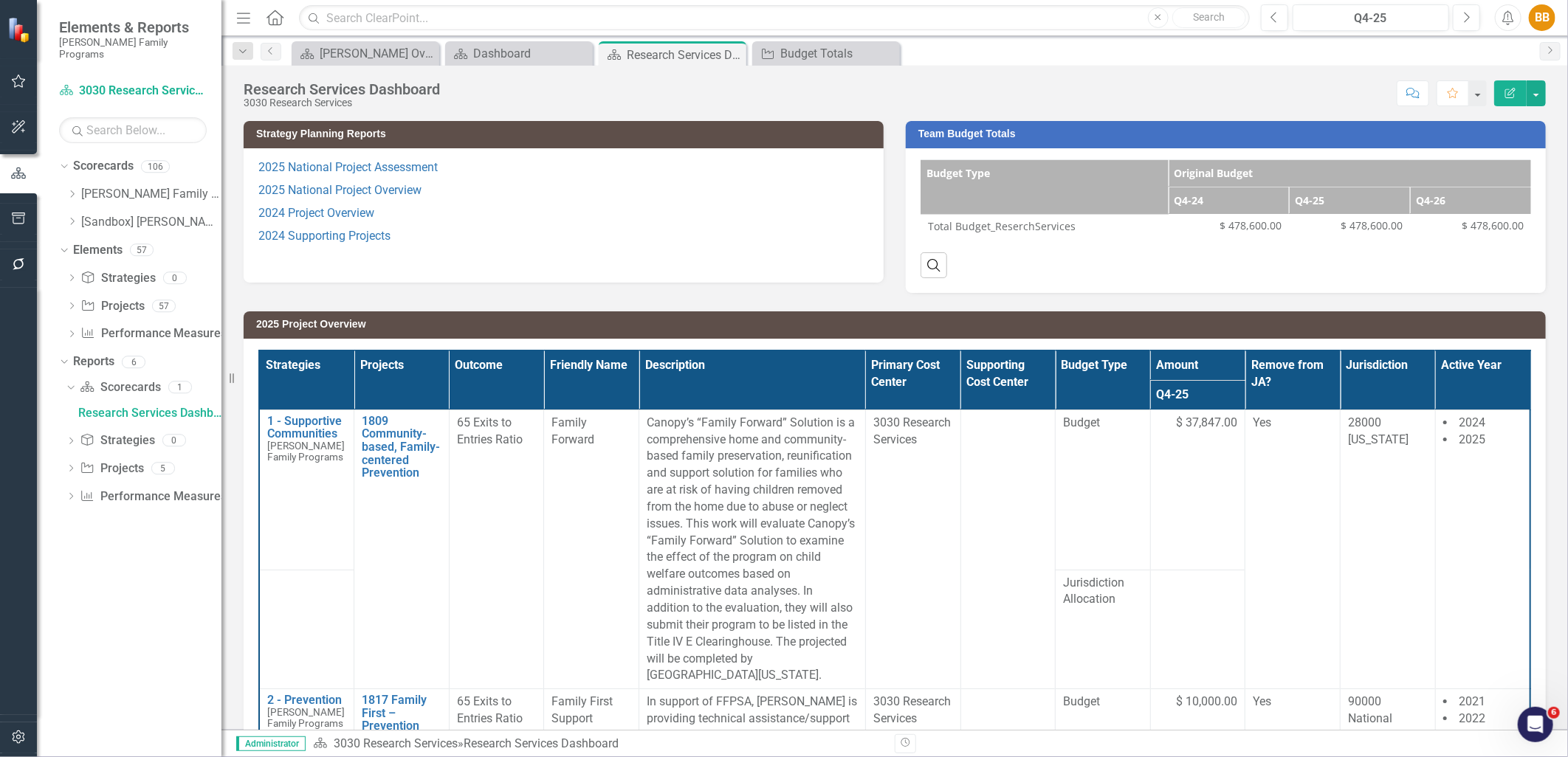
click at [1253, 94] on icon "Edit Report" at bounding box center [1510, 93] width 13 height 10
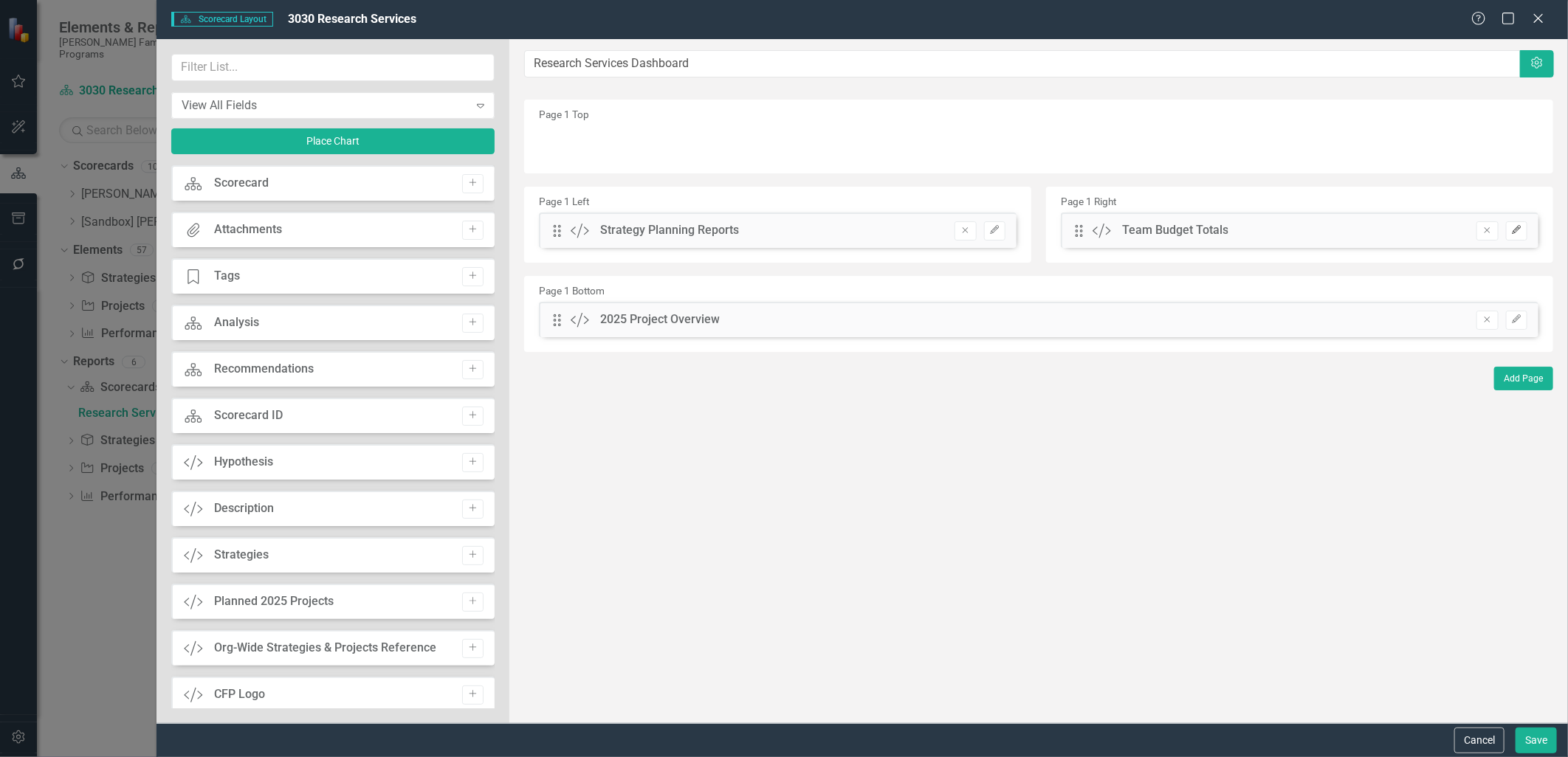
click at [1253, 237] on button "Edit" at bounding box center [1518, 231] width 22 height 19
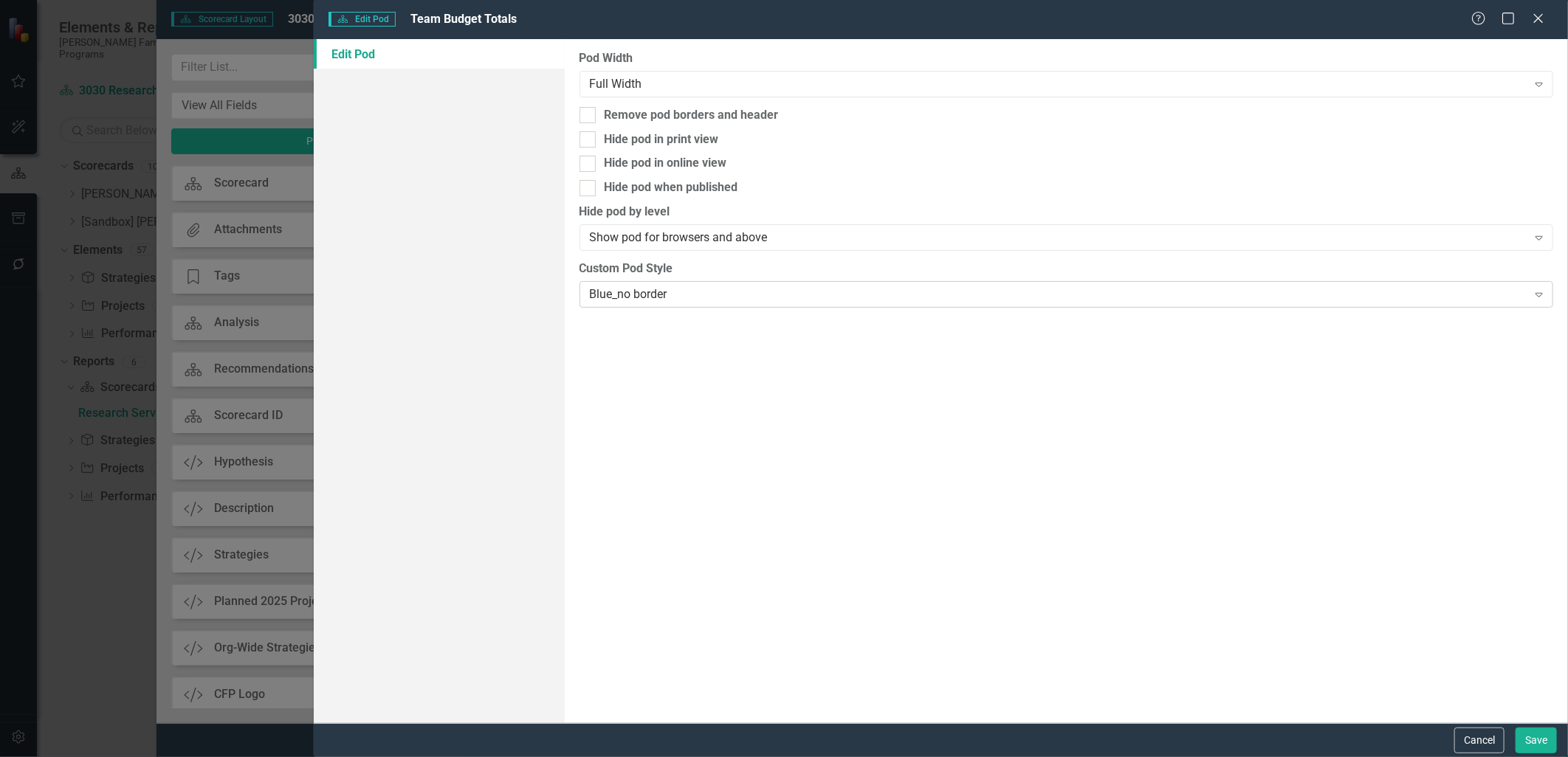
click at [739, 289] on div "Blue_no border" at bounding box center [1058, 294] width 937 height 17
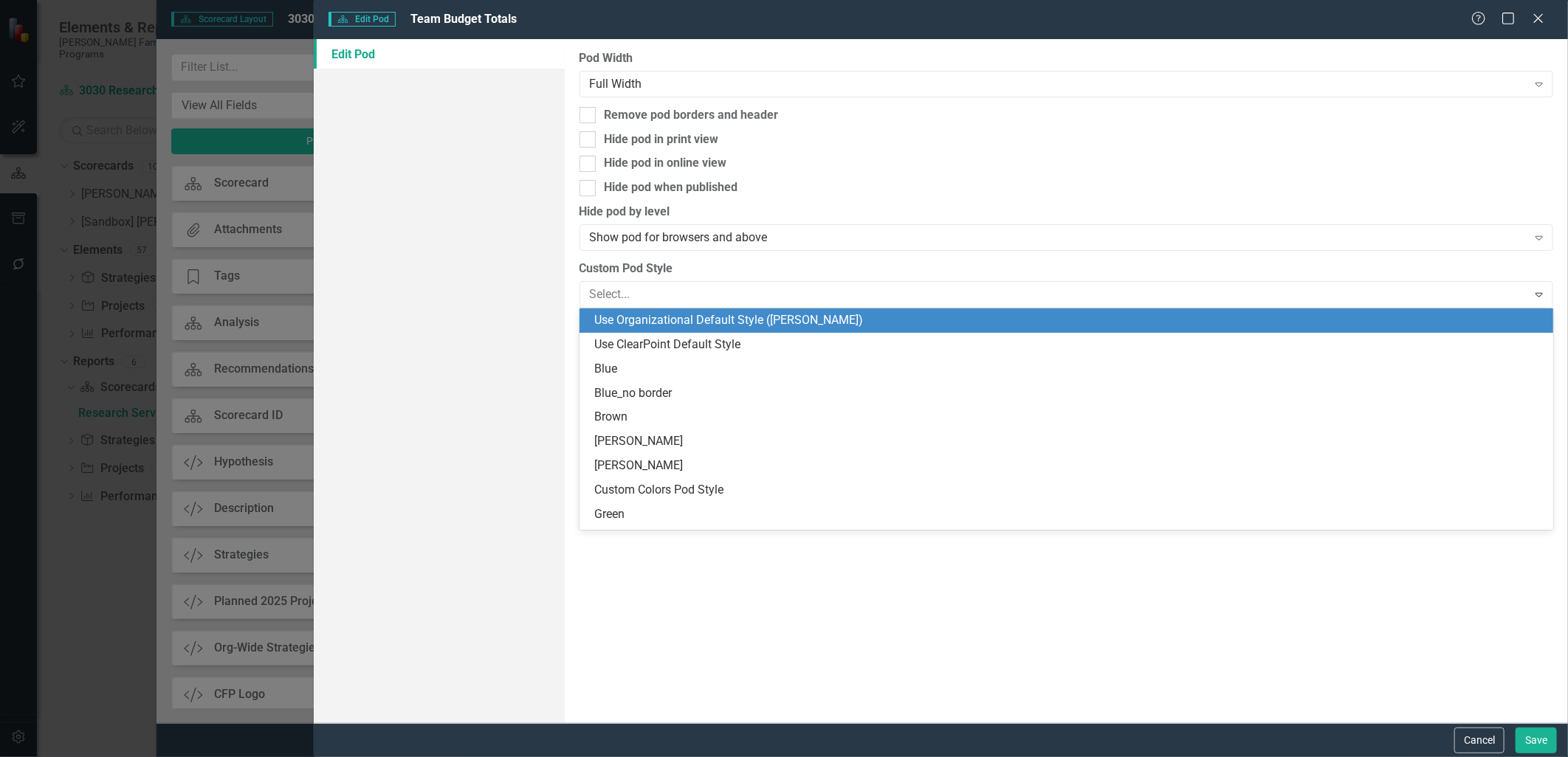
click at [744, 327] on div "Use Organizational Default Style (Casey Brown)" at bounding box center [1069, 321] width 951 height 17
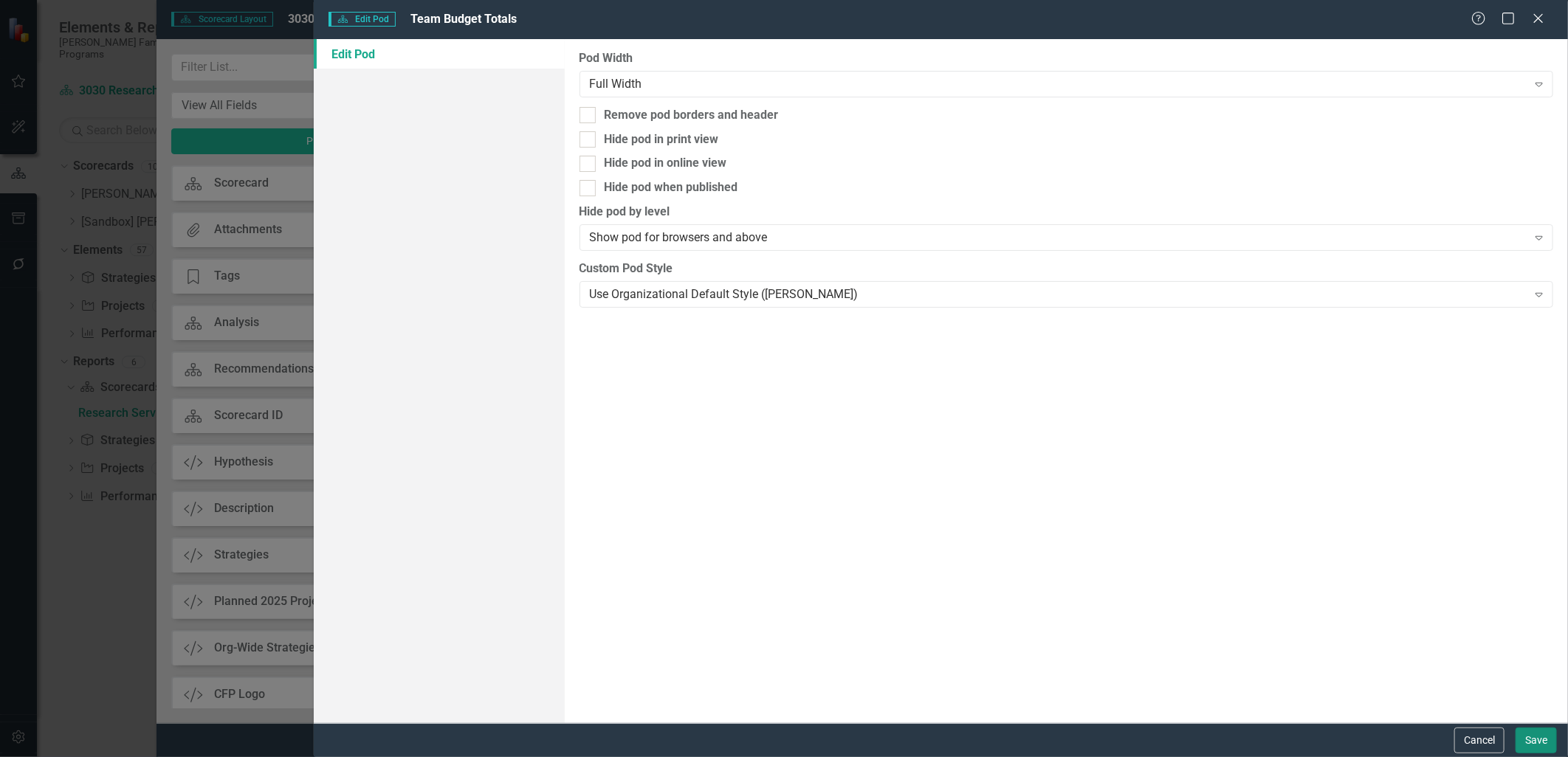
click at [1253, 658] on button "Save" at bounding box center [1536, 740] width 42 height 26
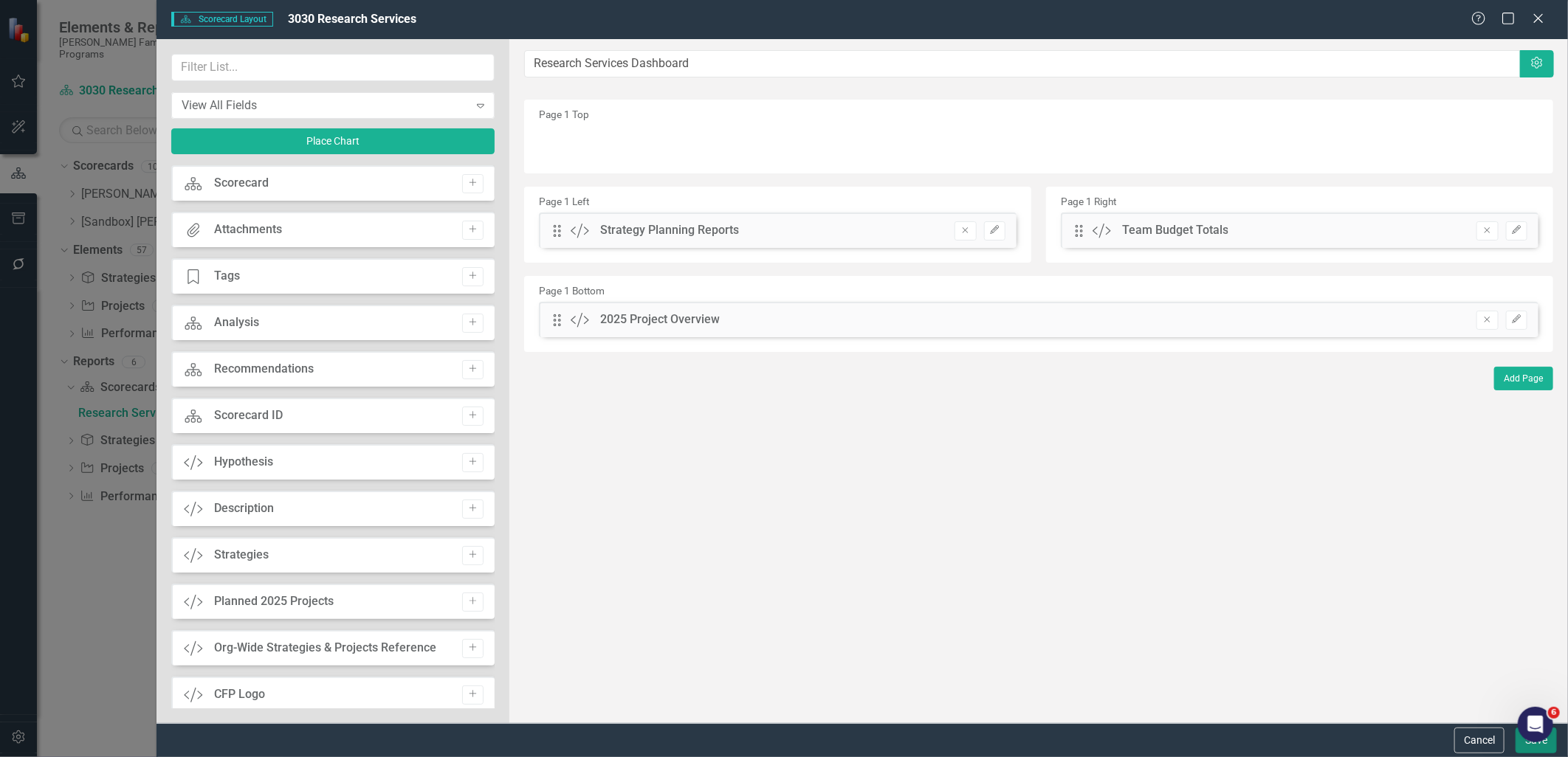
click at [1253, 658] on button "Save" at bounding box center [1536, 740] width 42 height 26
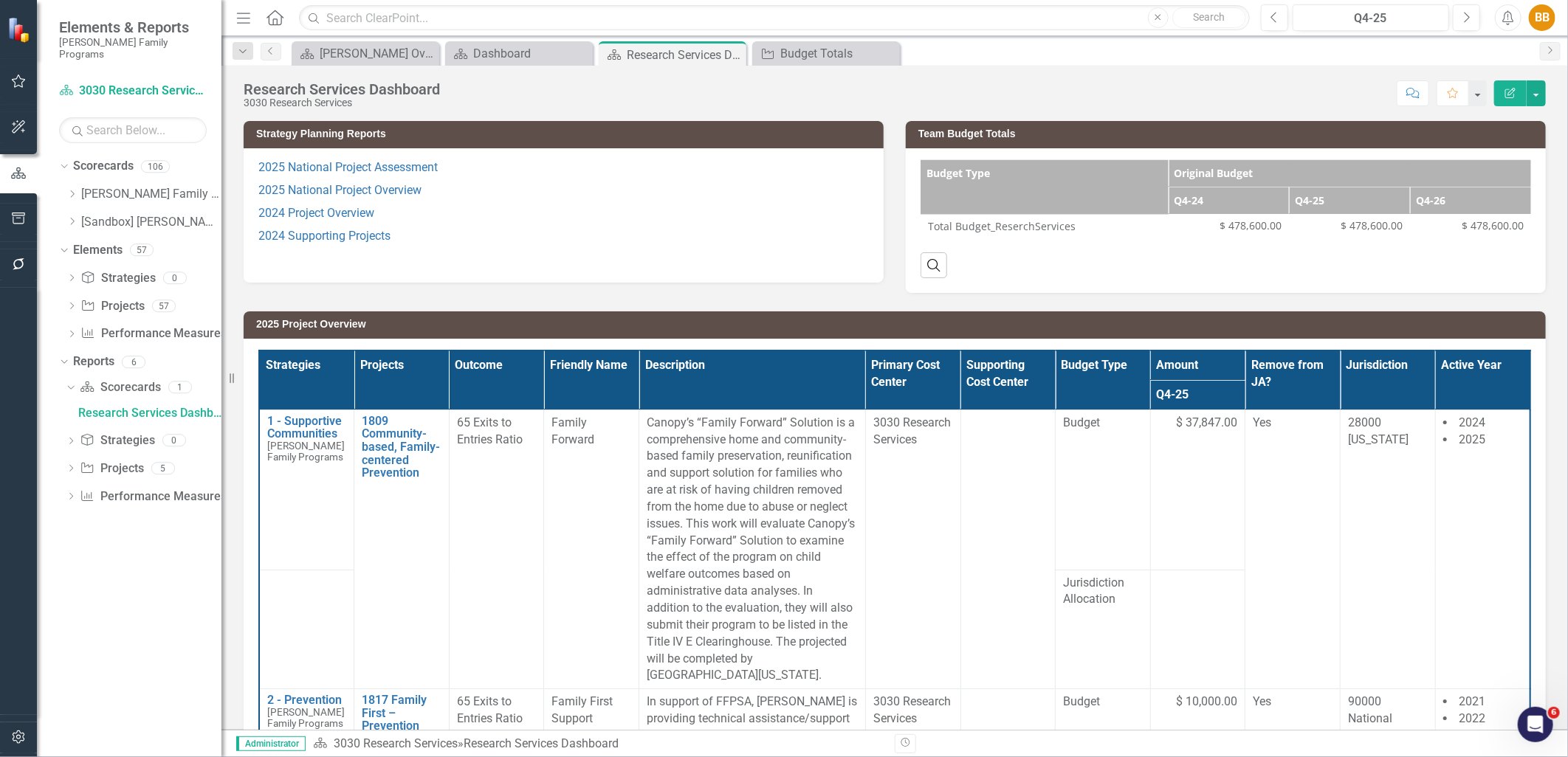
click at [67, 466] on icon "Dropdown" at bounding box center [70, 470] width 10 height 8
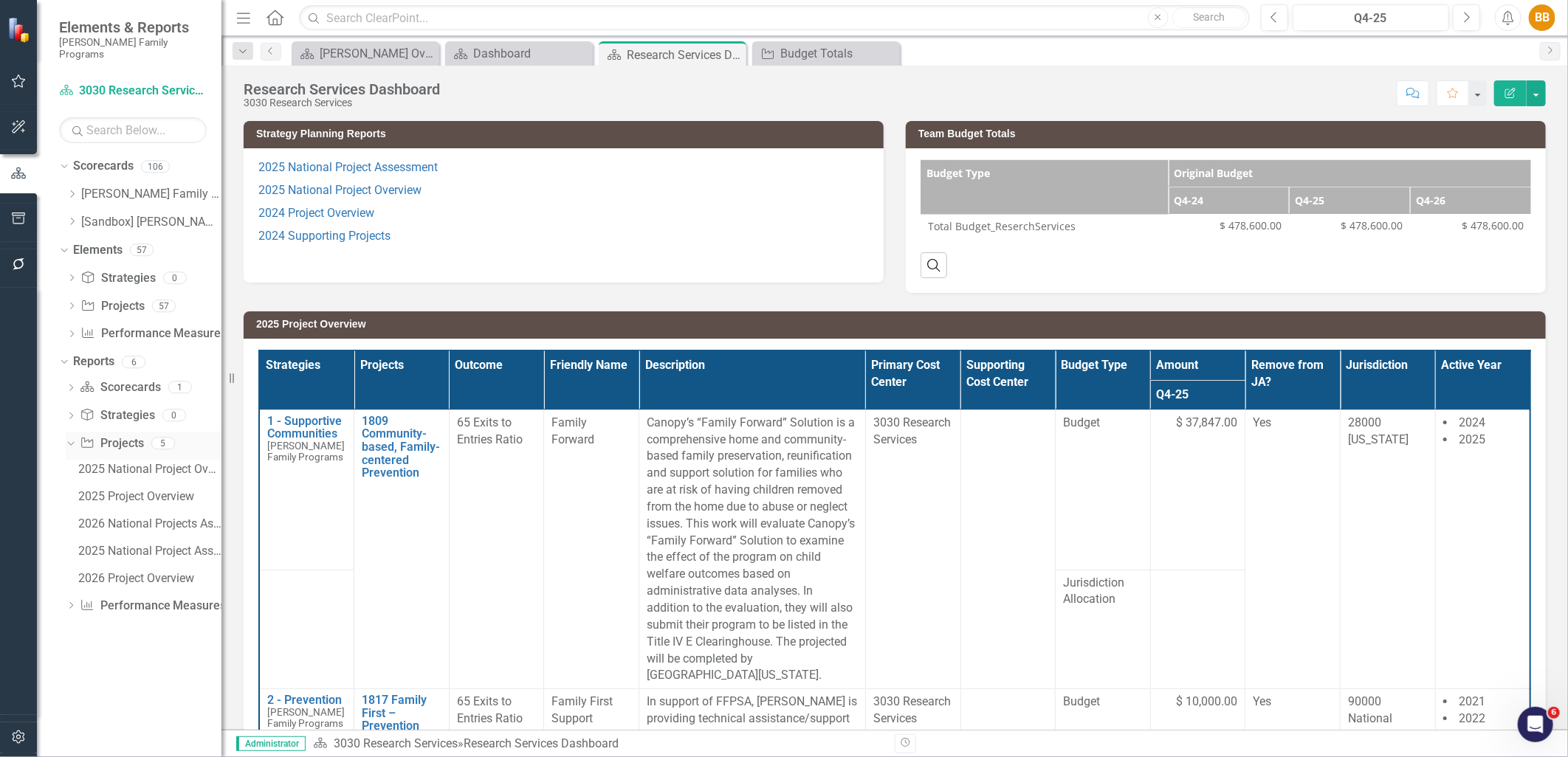
click at [118, 435] on link "Project Projects" at bounding box center [112, 443] width 63 height 17
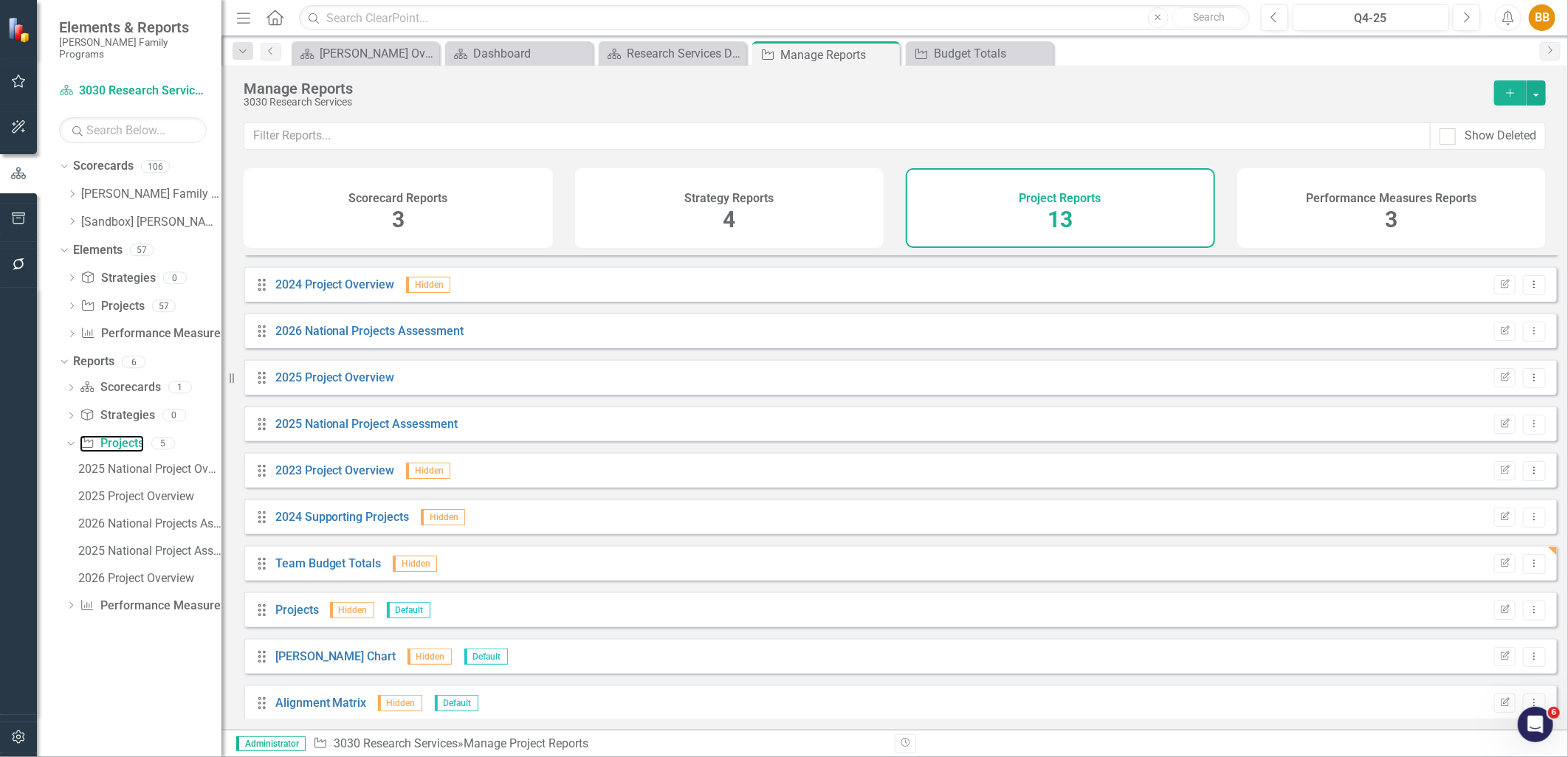
scroll to position [141, 0]
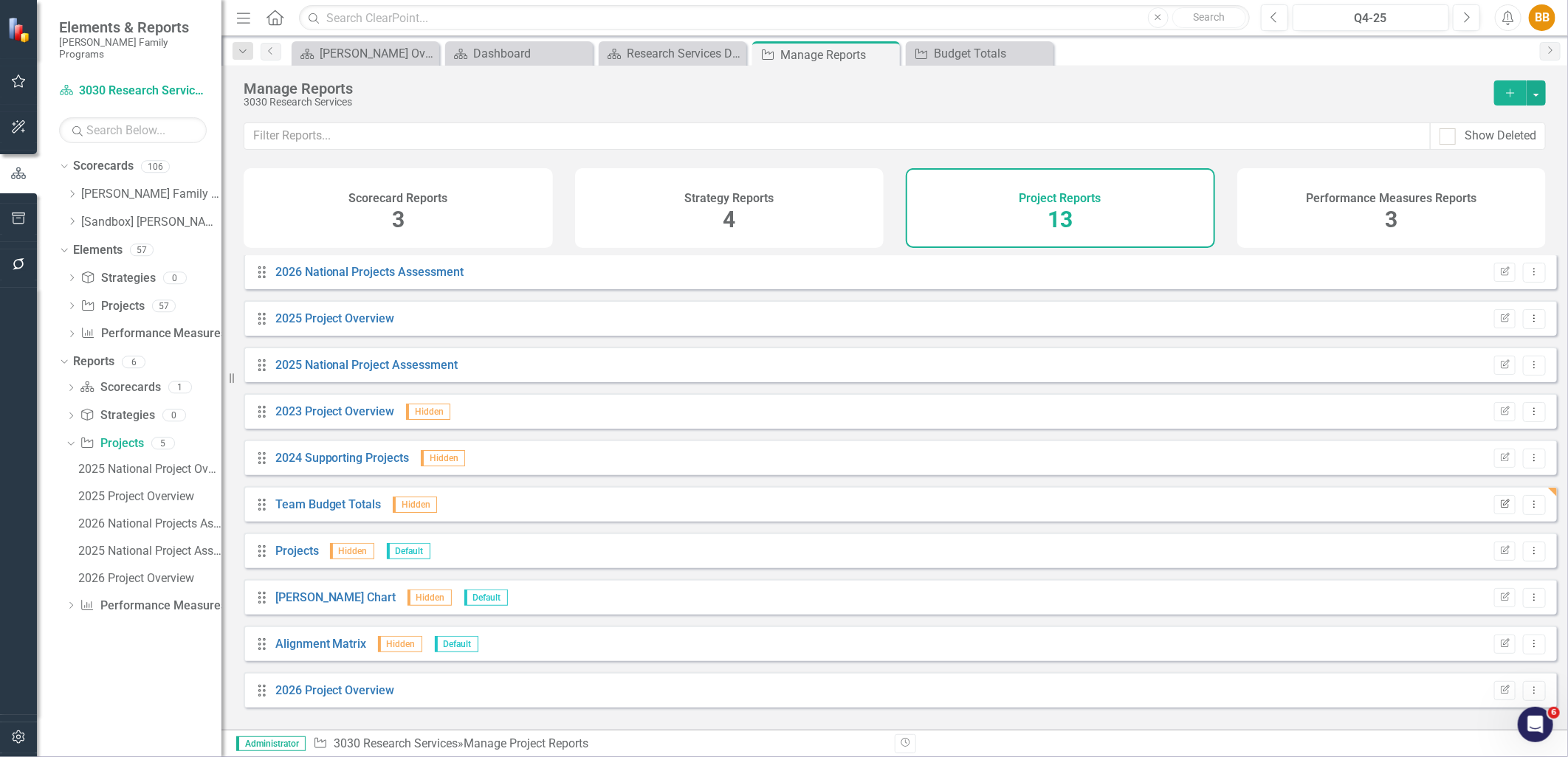
click at [1253, 510] on icon "Edit Report" at bounding box center [1505, 505] width 11 height 9
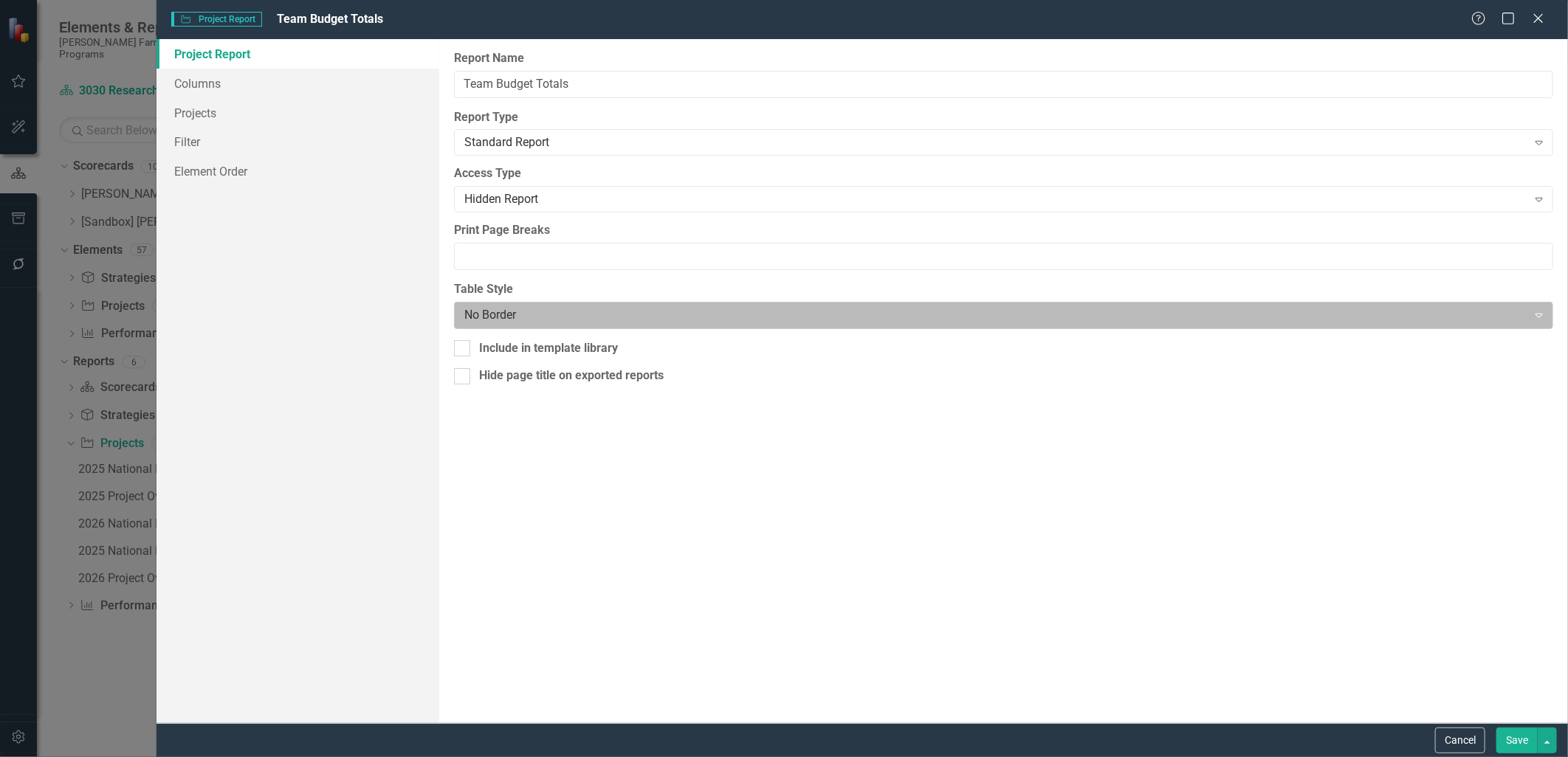
click at [572, 319] on div at bounding box center [991, 316] width 1054 height 20
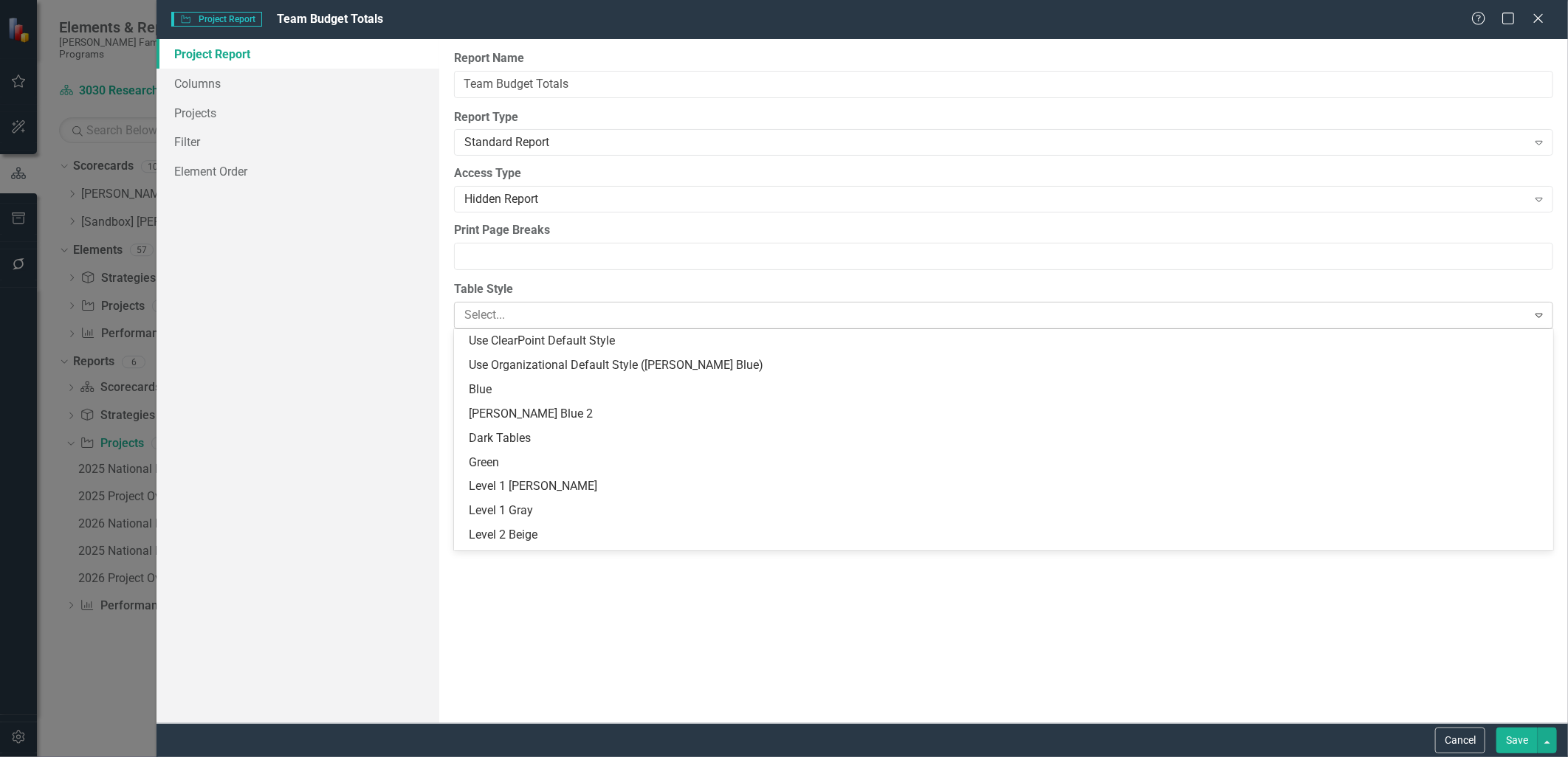
scroll to position [53, 0]
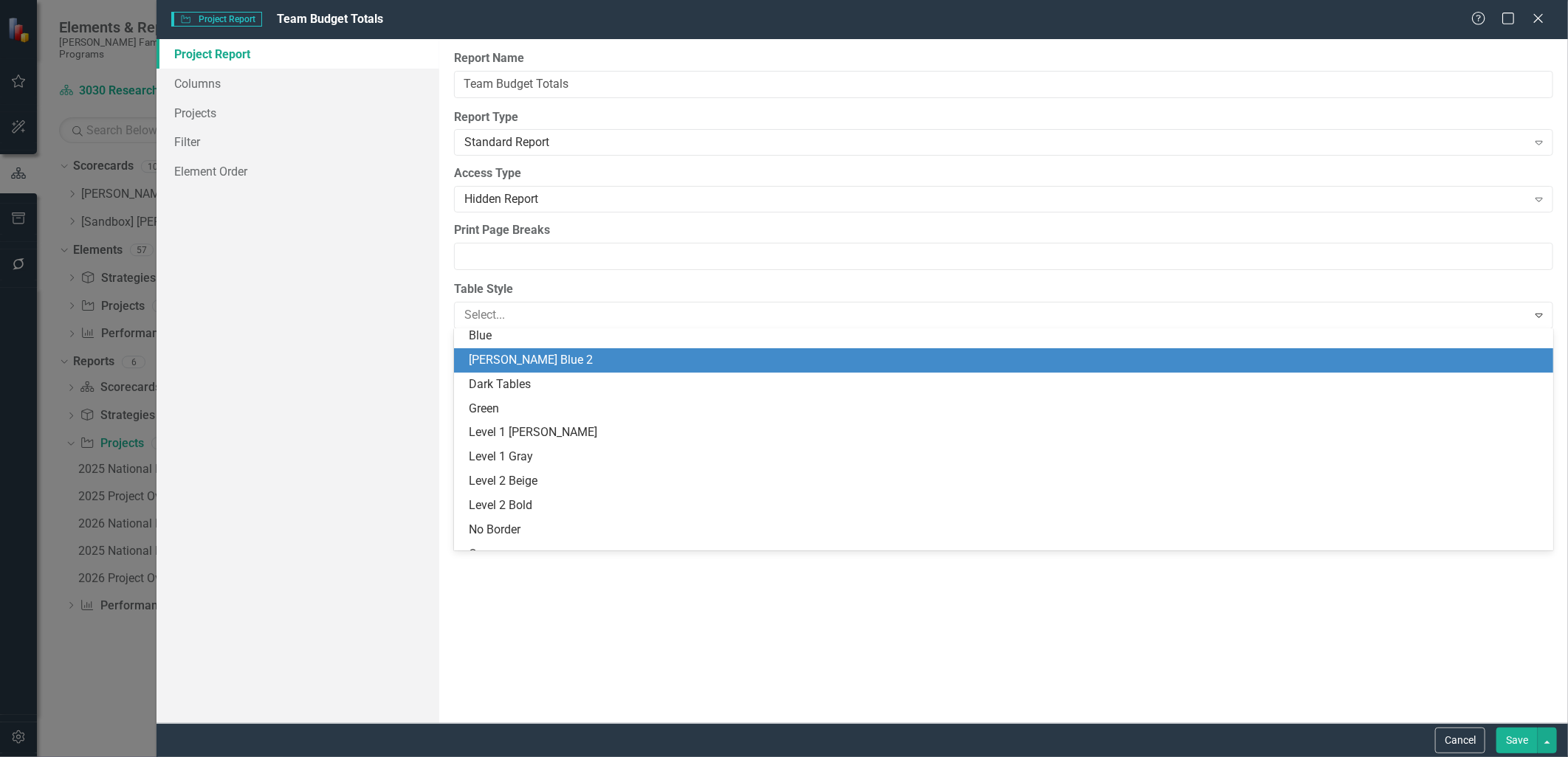
click at [569, 364] on div "Casey Blue 2" at bounding box center [1008, 360] width 1077 height 17
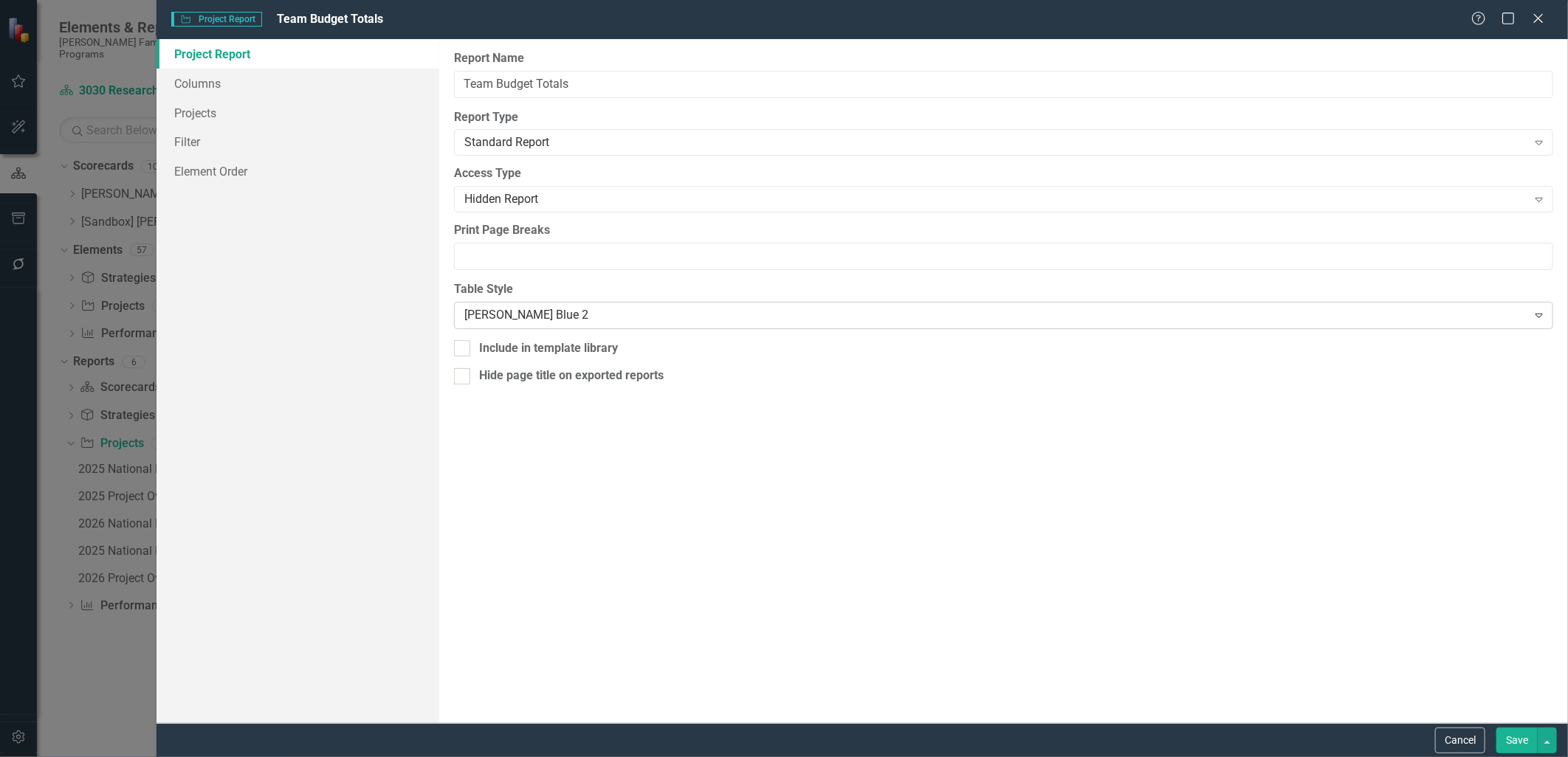
click at [547, 311] on div at bounding box center [991, 316] width 1054 height 20
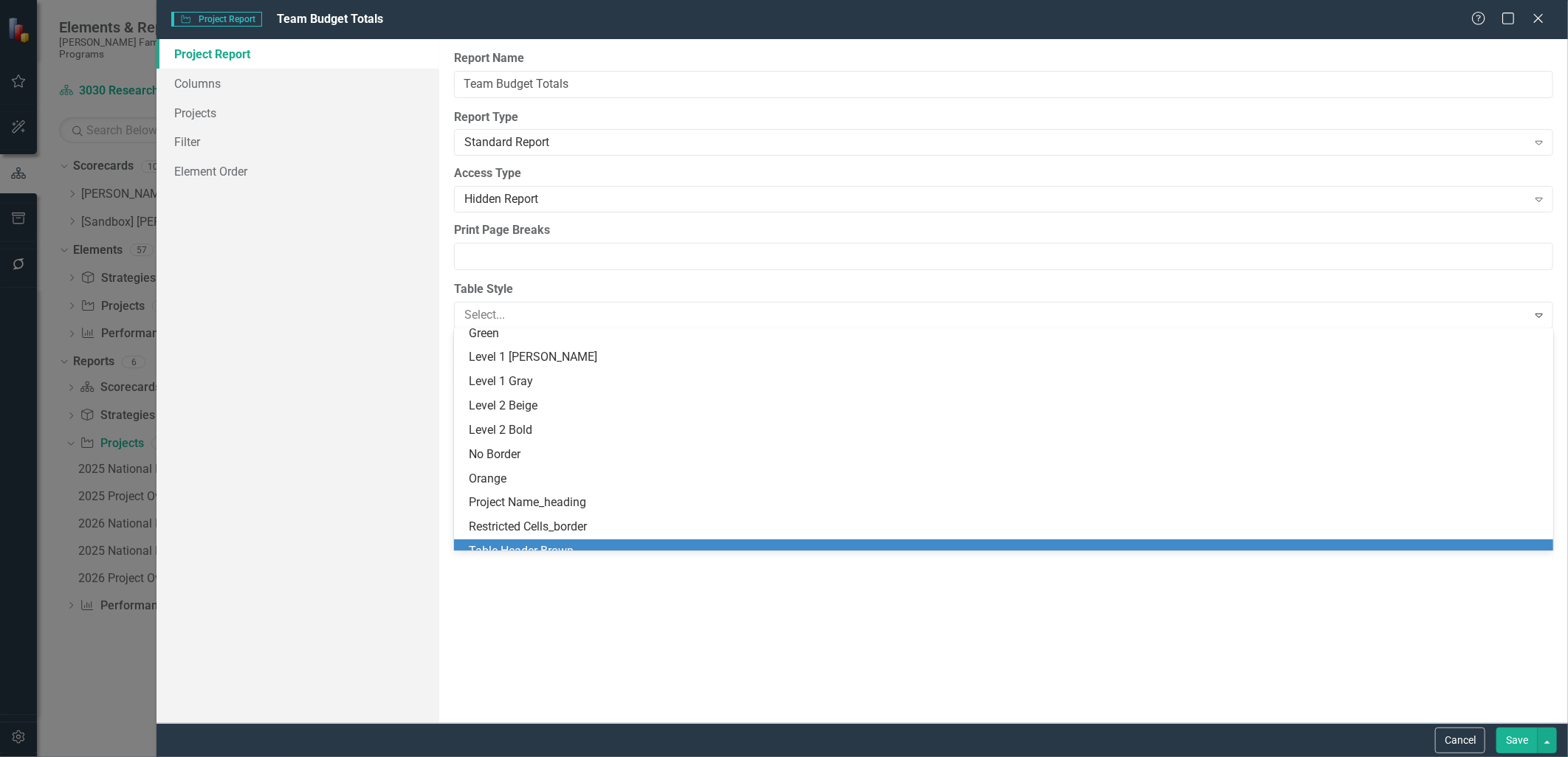
scroll to position [0, 0]
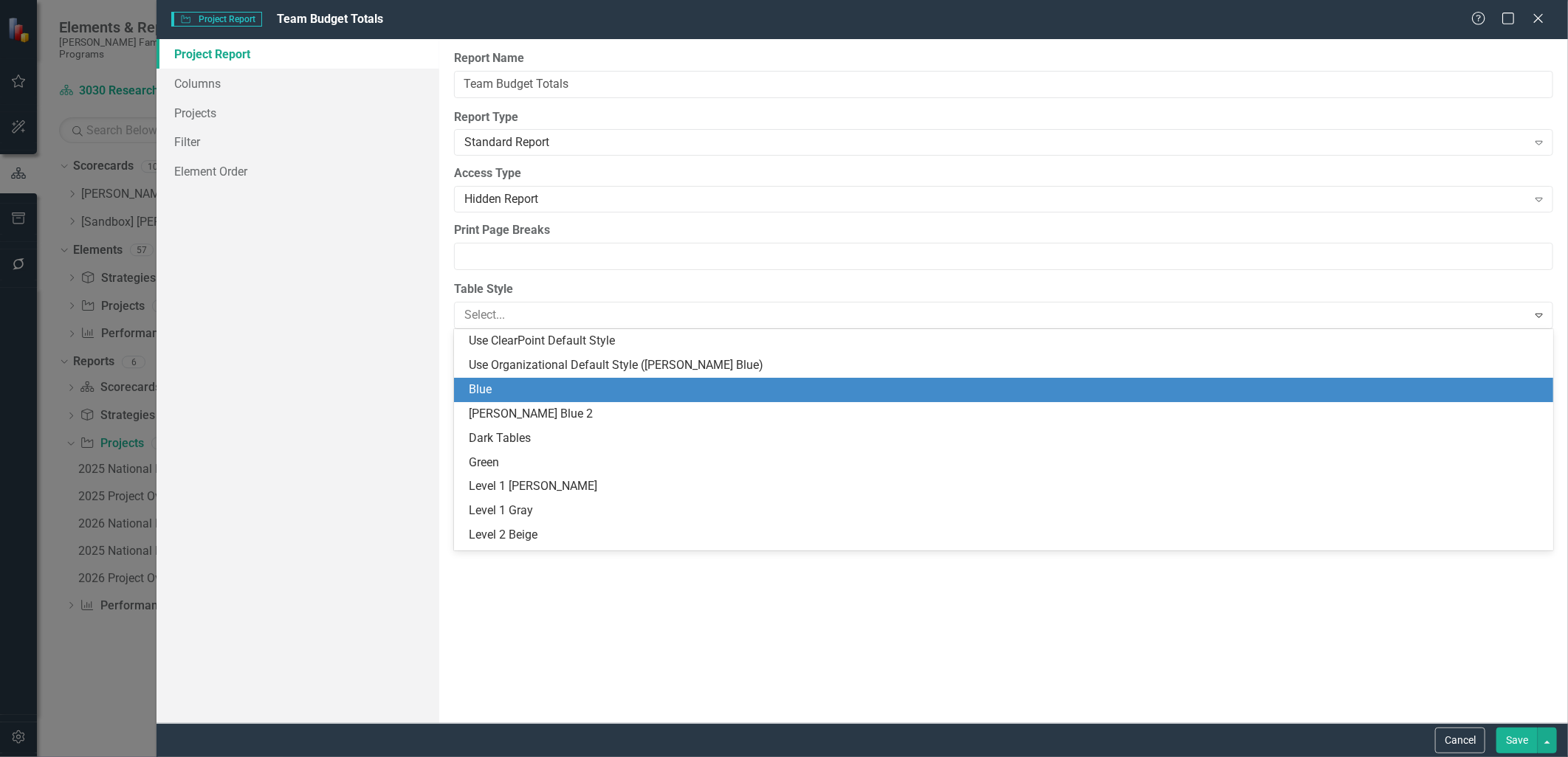
click at [543, 392] on div "Blue" at bounding box center [1008, 390] width 1077 height 17
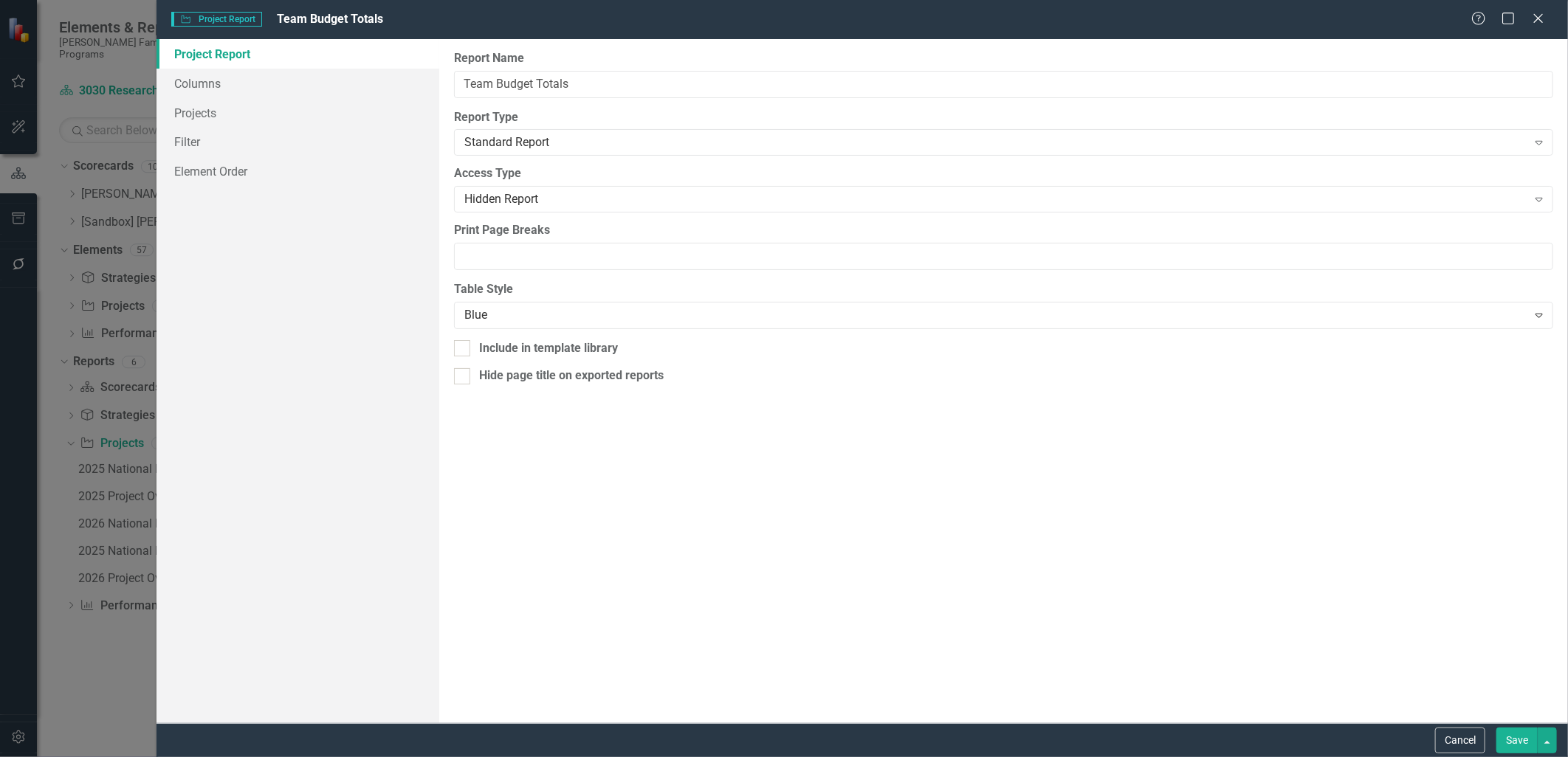
click at [1253, 658] on button "Save" at bounding box center [1518, 740] width 42 height 26
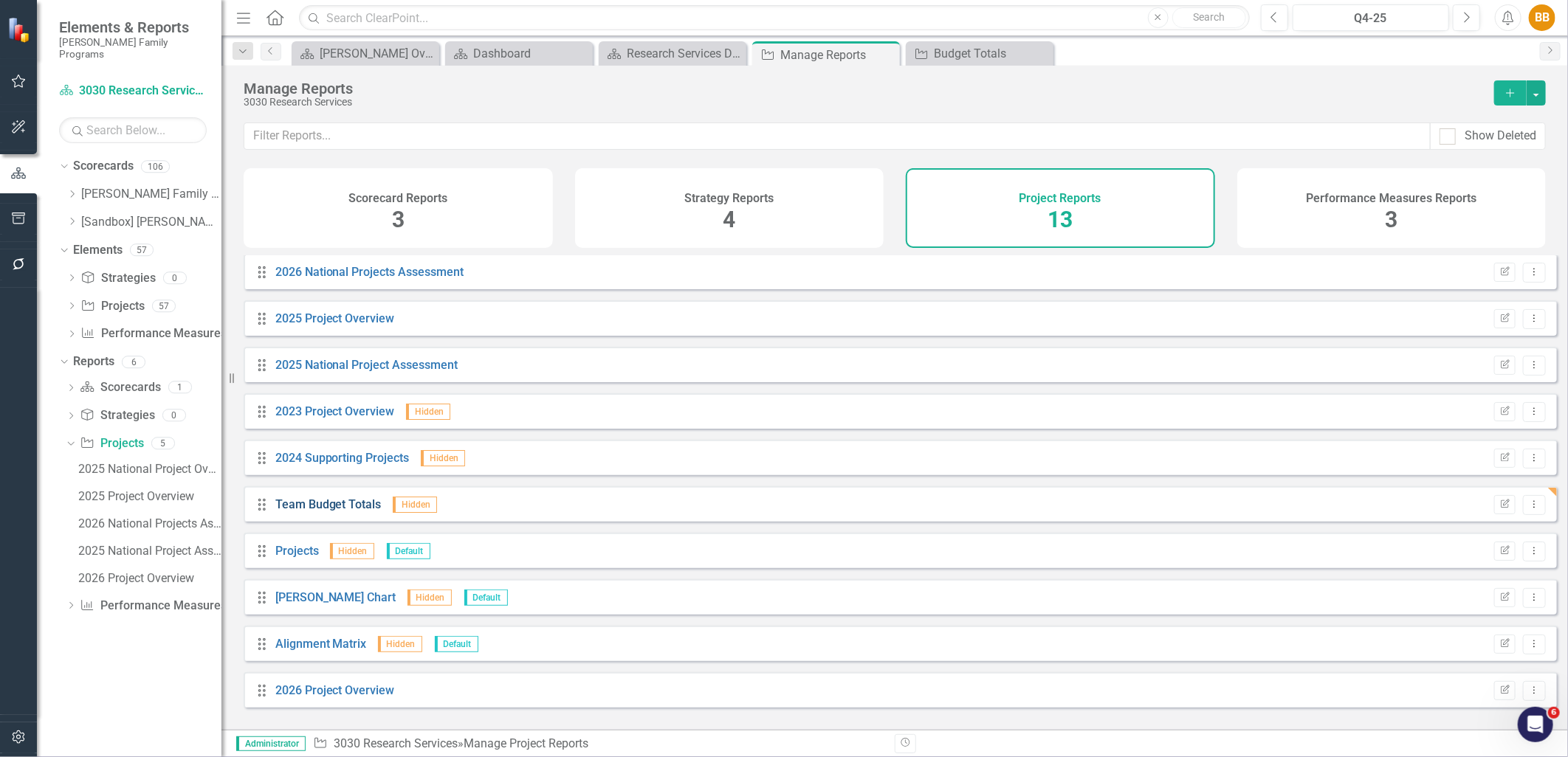
click at [330, 512] on link "Team Budget Totals" at bounding box center [328, 505] width 106 height 14
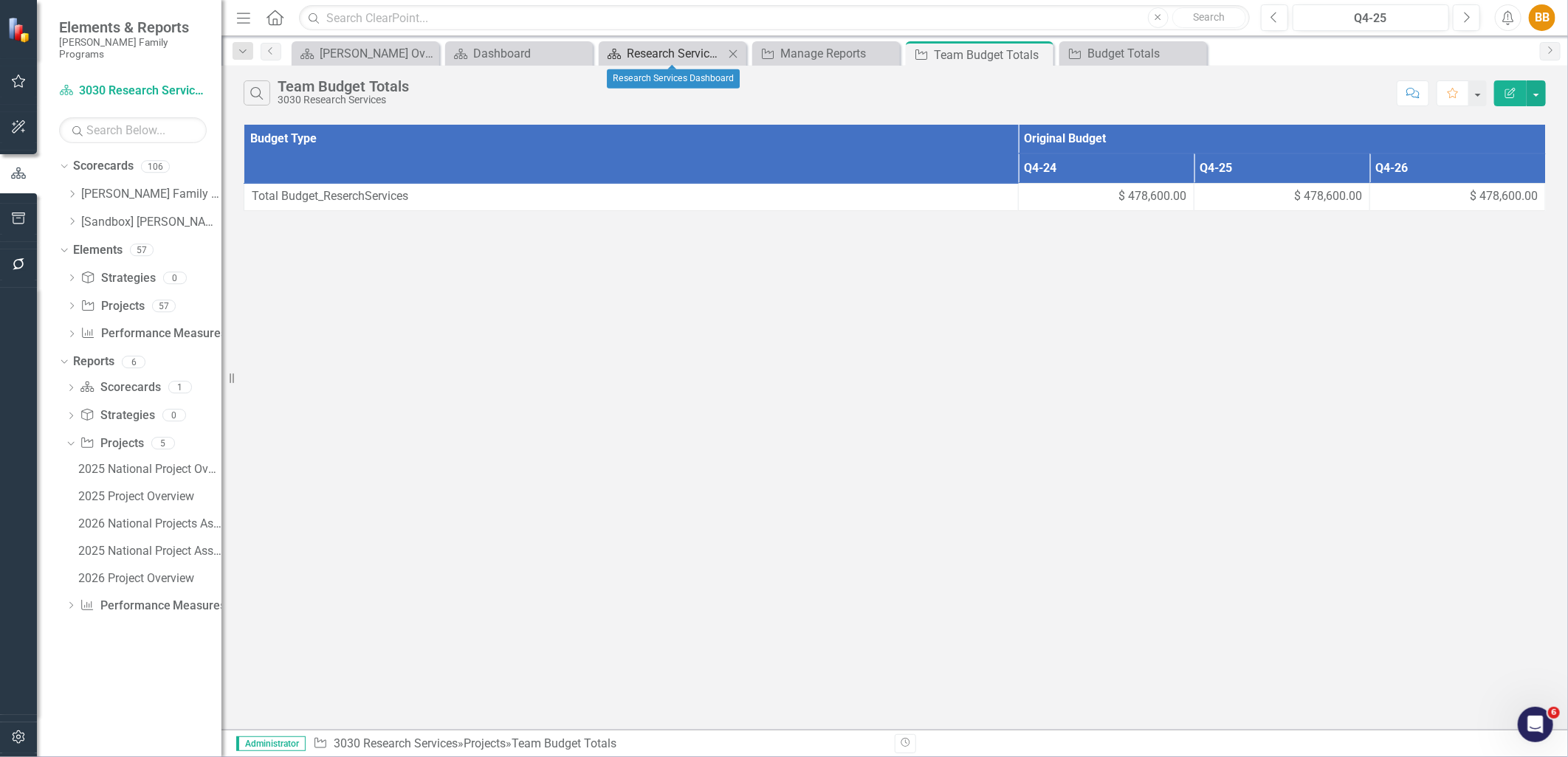
click at [693, 59] on div "Research Services Dashboard" at bounding box center [675, 53] width 97 height 19
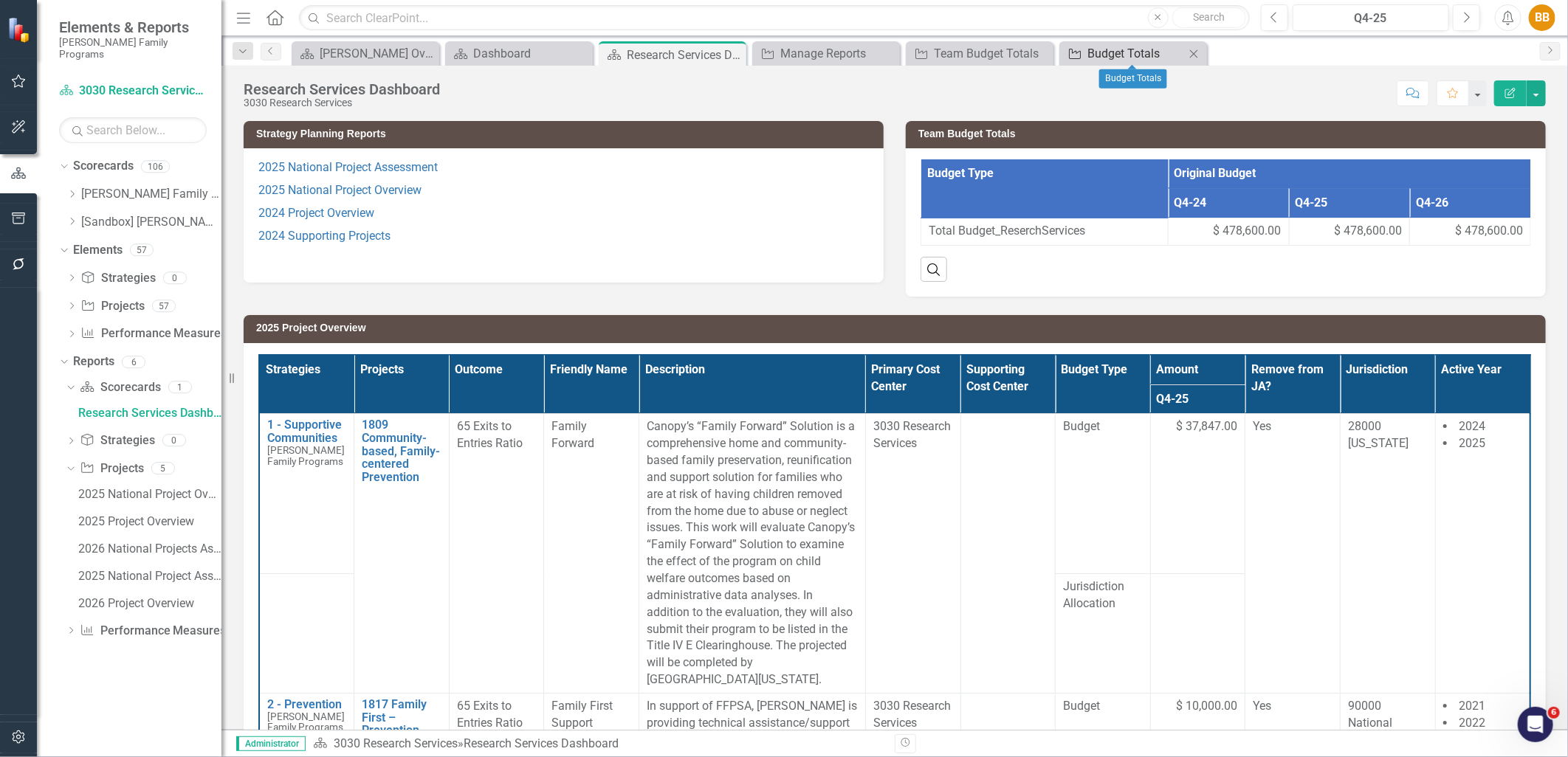
click at [1131, 48] on div "Budget Totals" at bounding box center [1136, 53] width 97 height 19
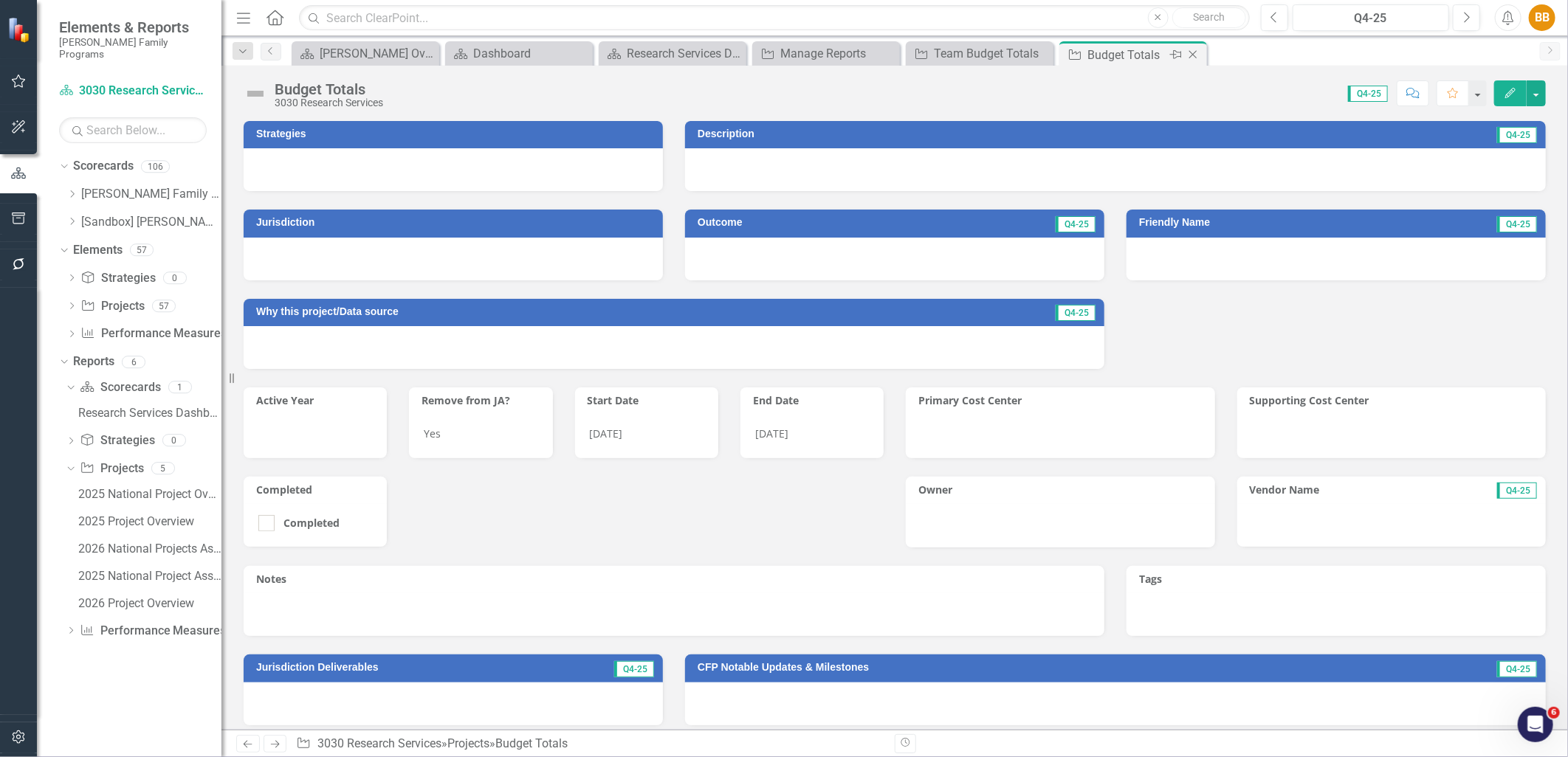
click at [1196, 53] on icon "Close" at bounding box center [1193, 54] width 15 height 12
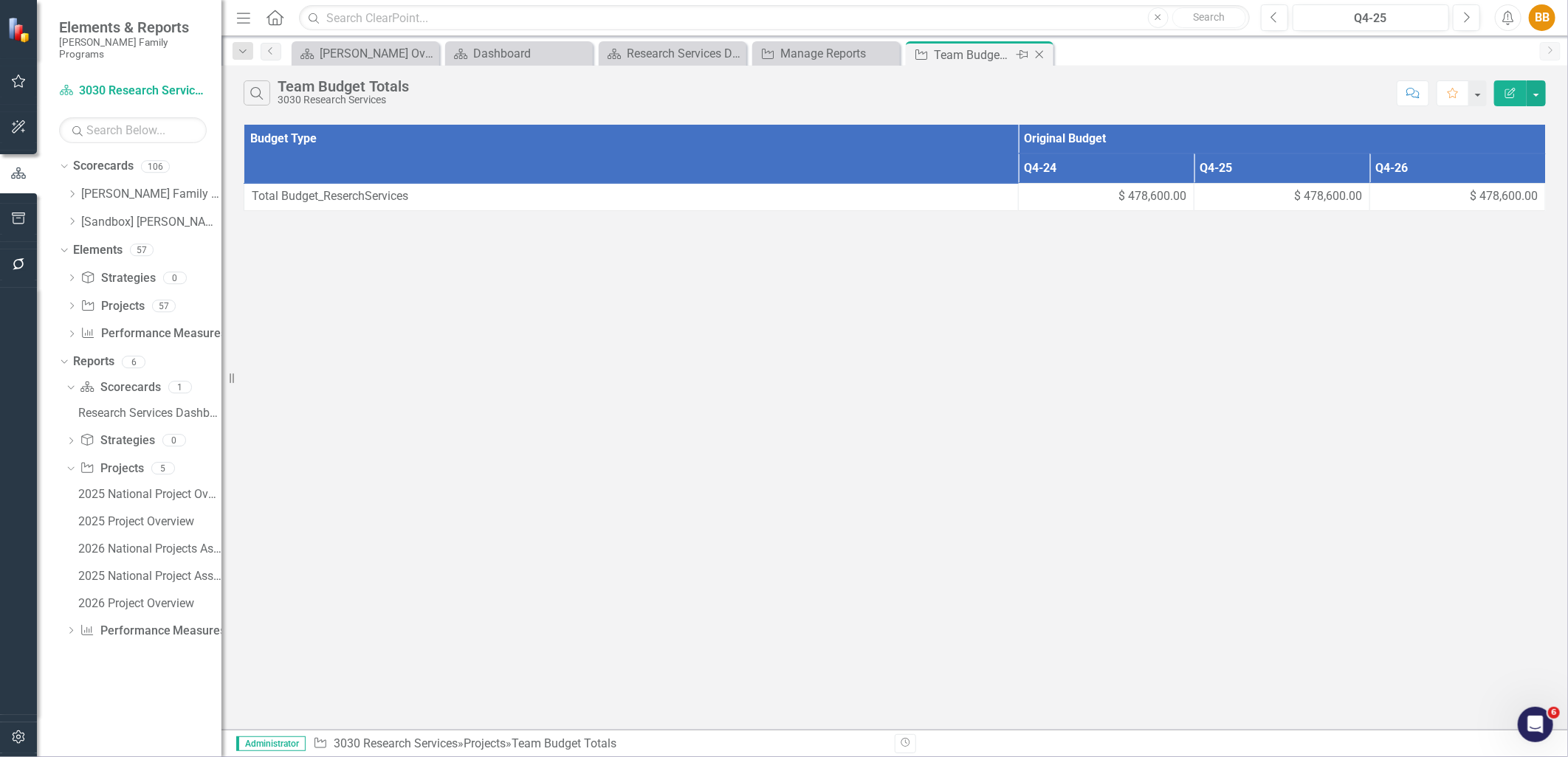
click at [981, 54] on div "Team Budget Totals" at bounding box center [974, 54] width 79 height 19
click at [1253, 96] on button "Edit Report" at bounding box center [1511, 93] width 33 height 26
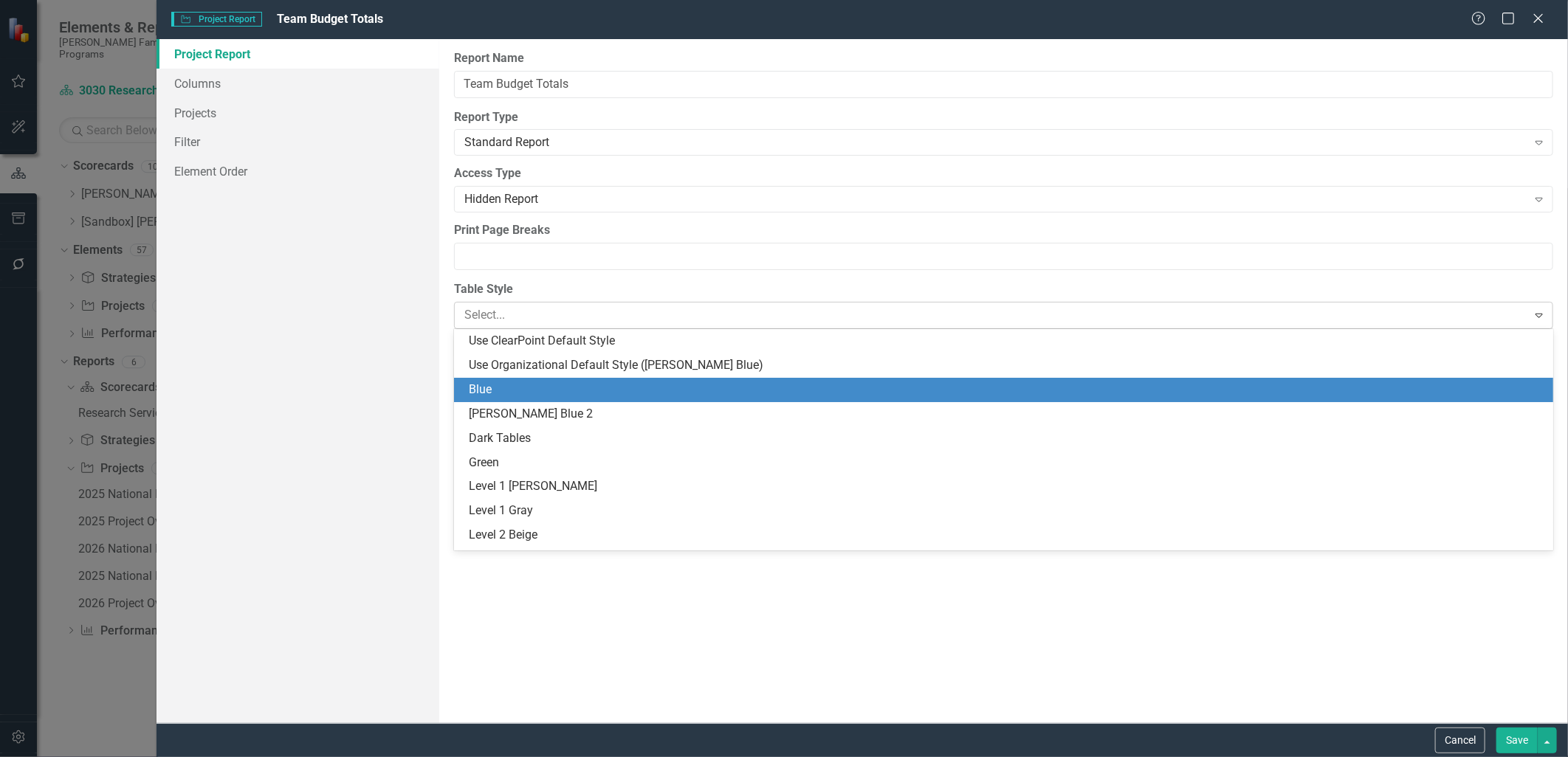
click at [552, 310] on div at bounding box center [991, 316] width 1054 height 20
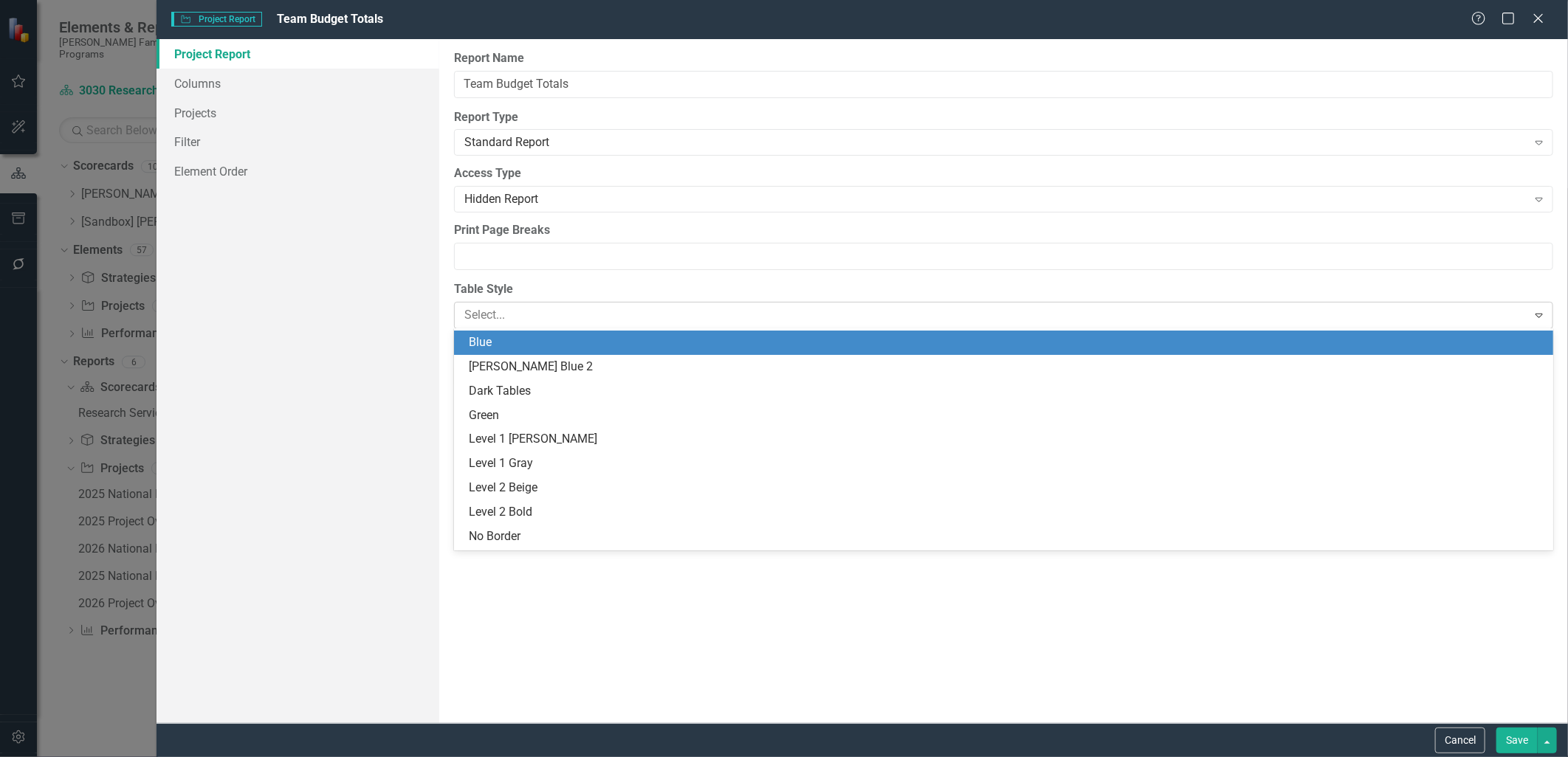
scroll to position [47, 0]
click at [556, 359] on div "Casey Blue 2" at bounding box center [1008, 366] width 1077 height 17
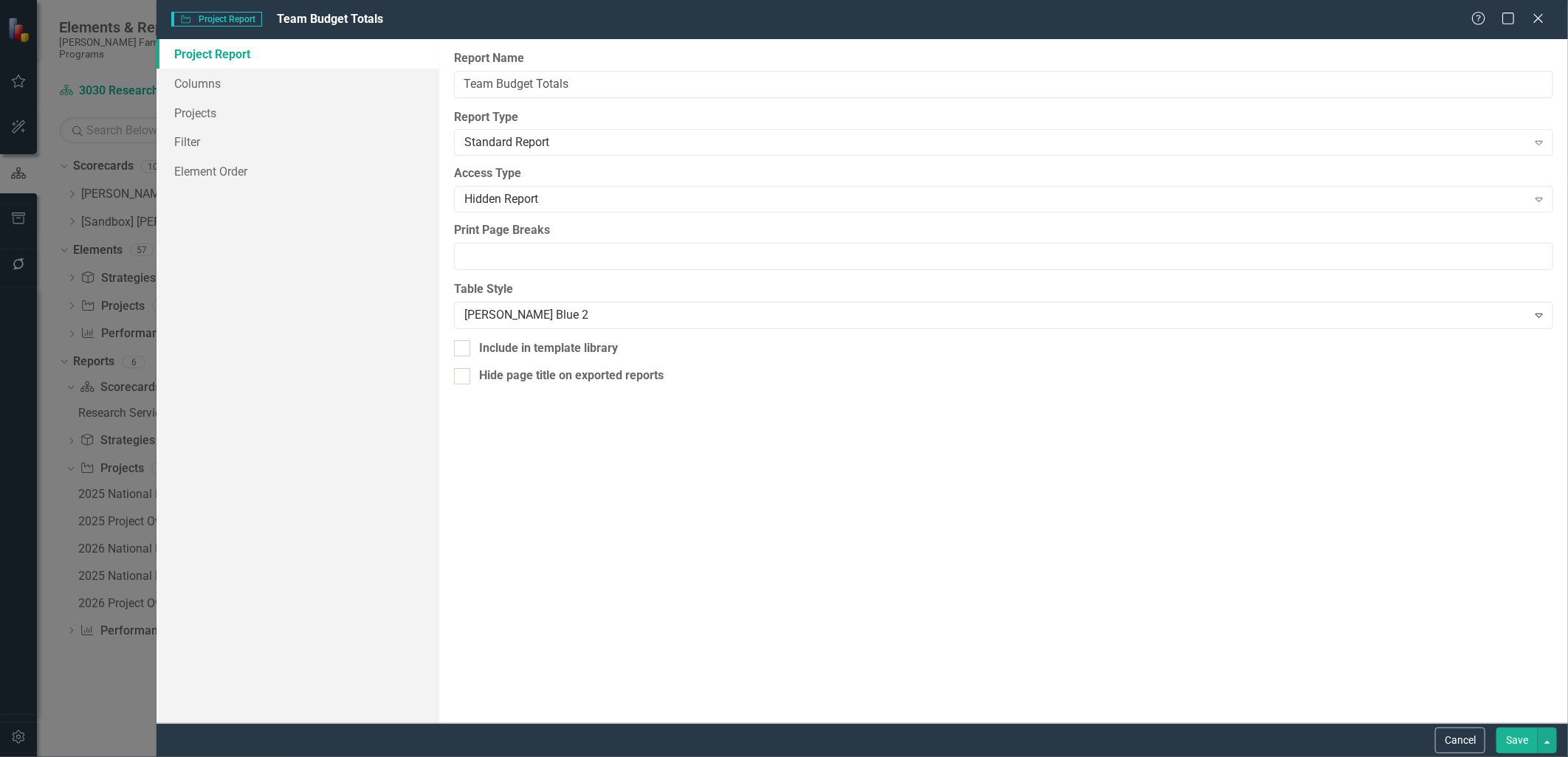
click at [1253, 658] on button "Save" at bounding box center [1518, 740] width 42 height 26
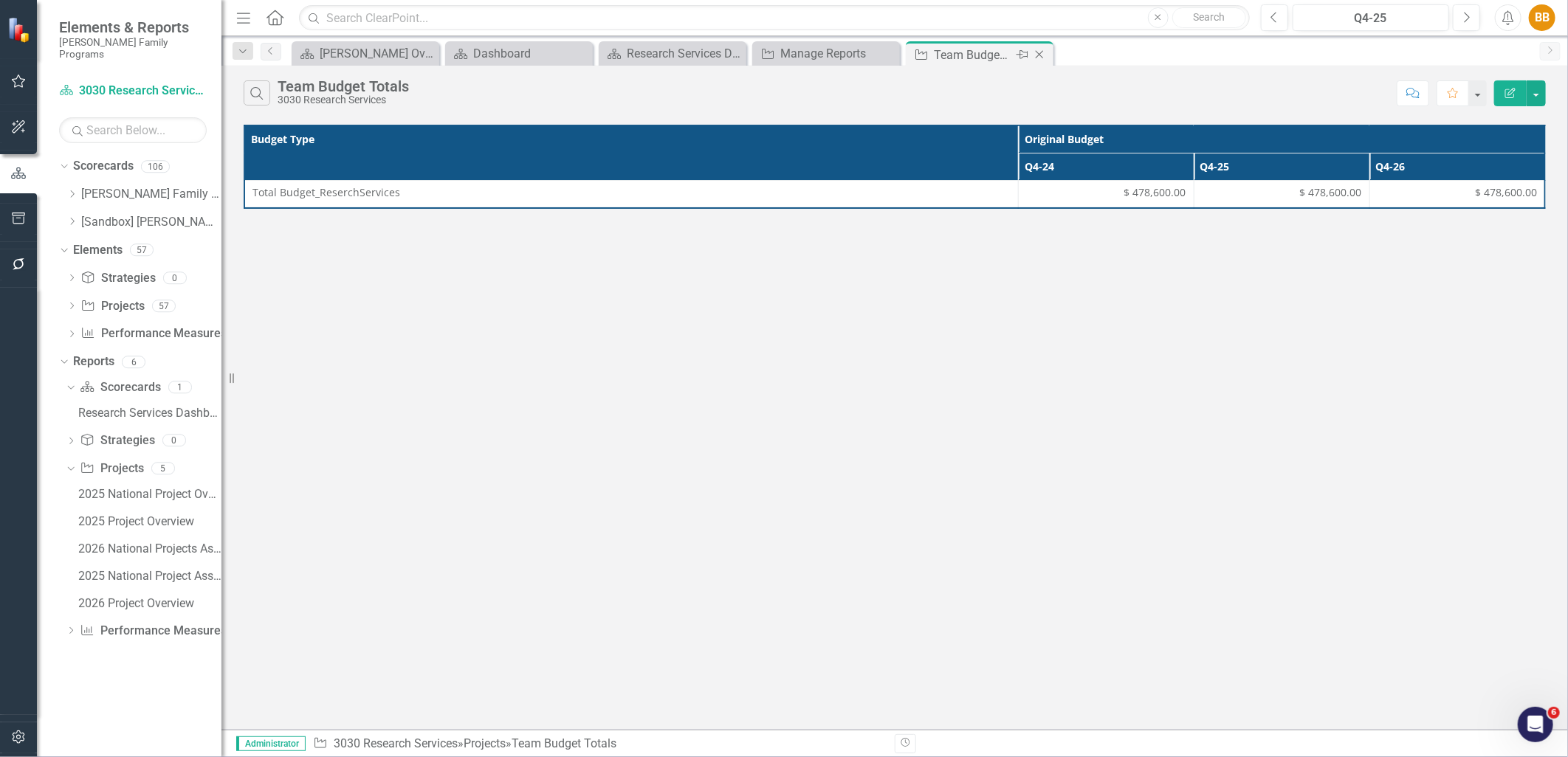
click at [1037, 53] on icon "Close" at bounding box center [1039, 54] width 15 height 12
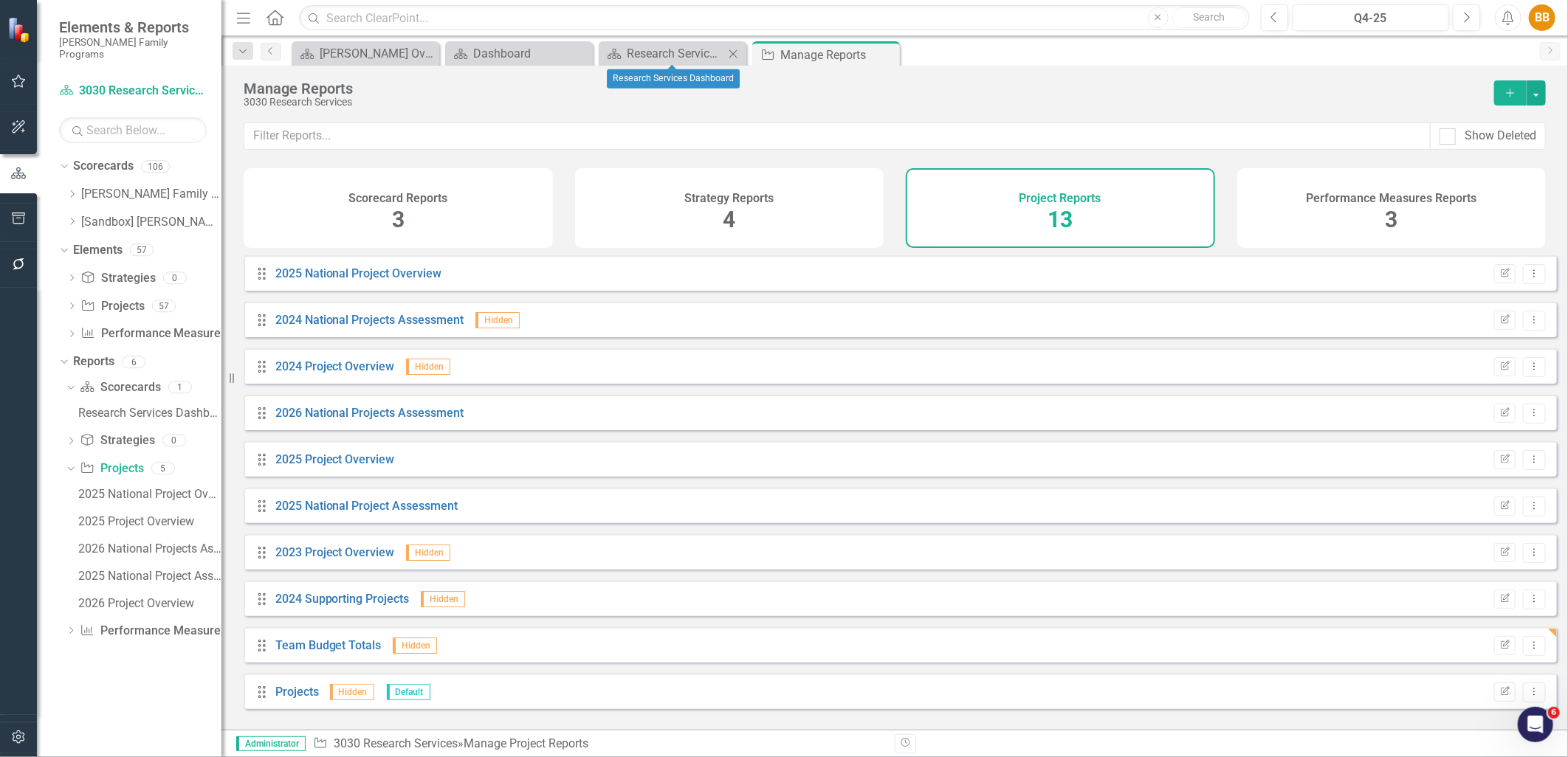
click at [730, 53] on icon "Close" at bounding box center [733, 53] width 15 height 12
click at [0, 0] on icon "Close" at bounding box center [0, 0] width 0 height 0
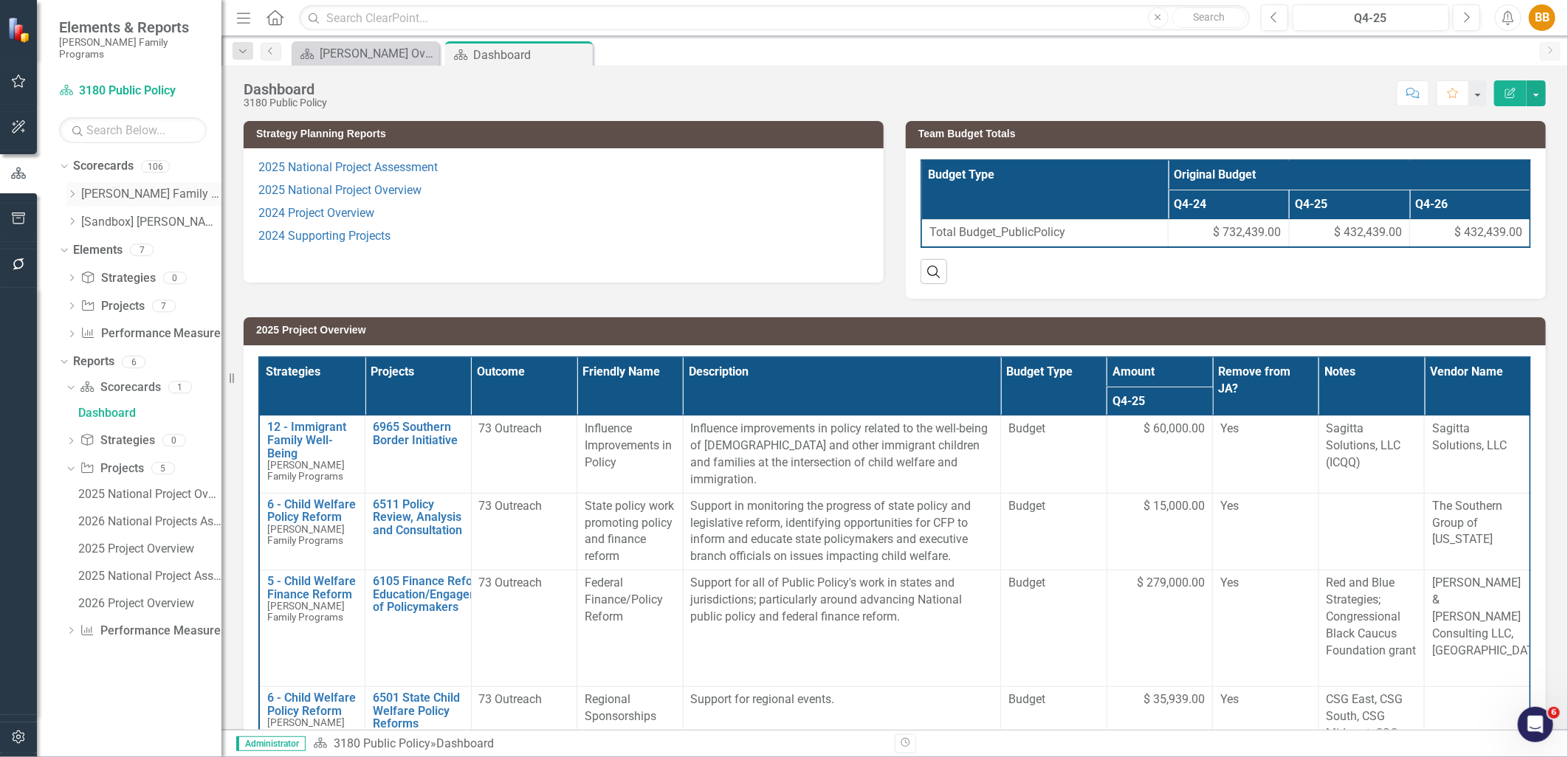
click at [70, 188] on div "Dropdown" at bounding box center [71, 194] width 11 height 13
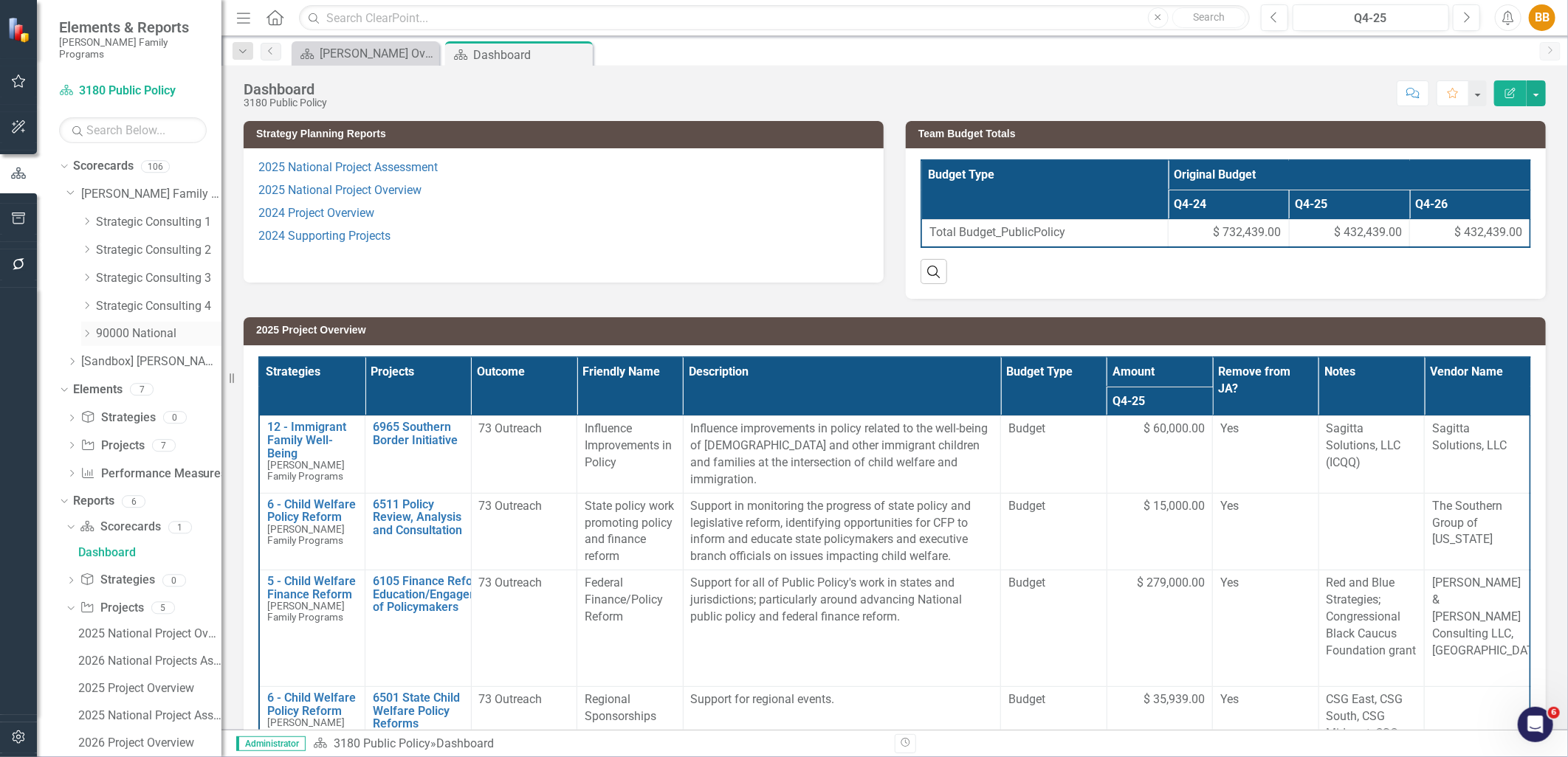
click at [86, 330] on icon "Dropdown" at bounding box center [86, 333] width 11 height 9
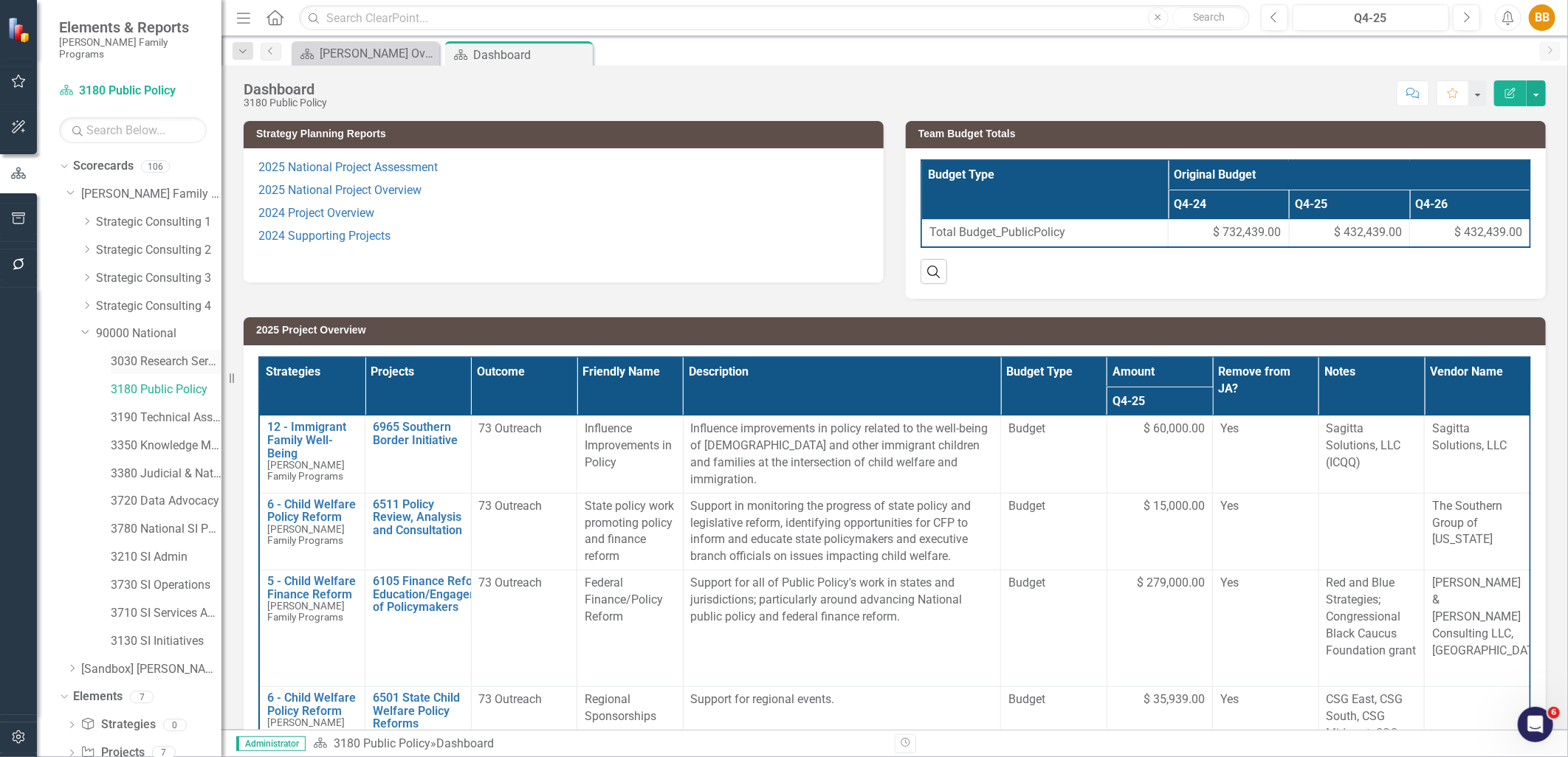
click at [170, 353] on link "3030 Research Services" at bounding box center [166, 361] width 111 height 17
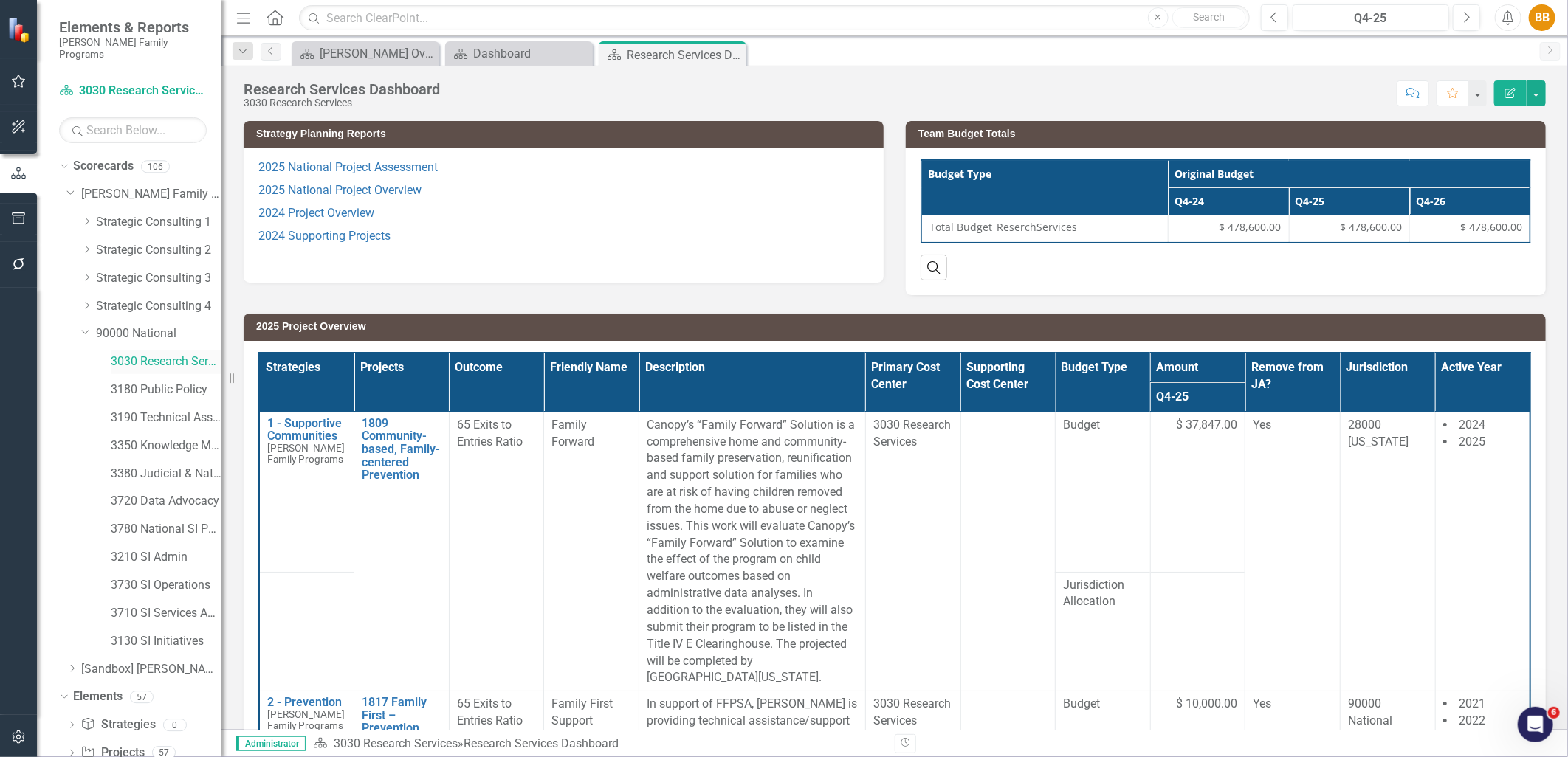
scroll to position [102, 0]
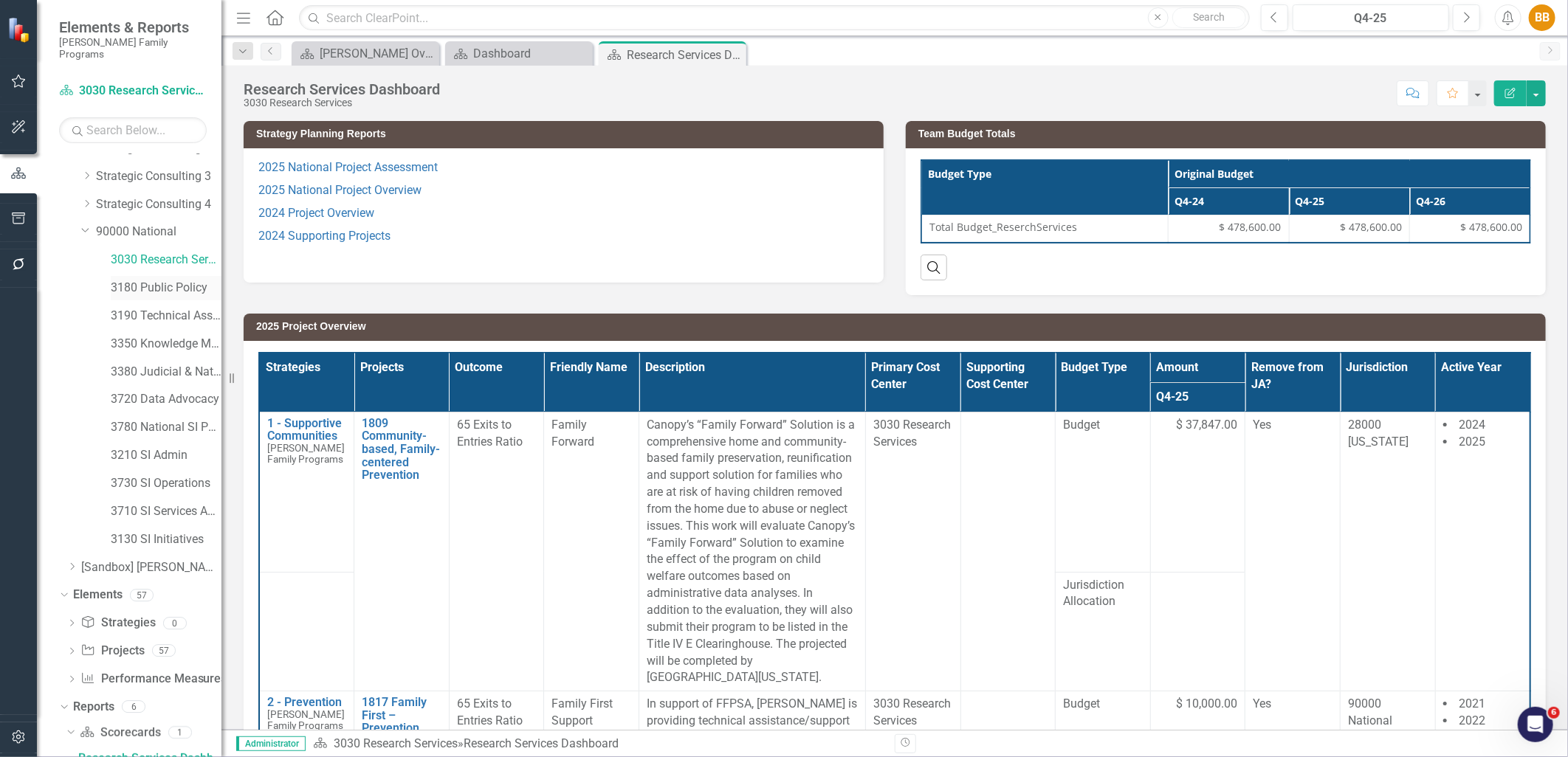
click at [166, 280] on link "3180 Public Policy" at bounding box center [166, 288] width 111 height 17
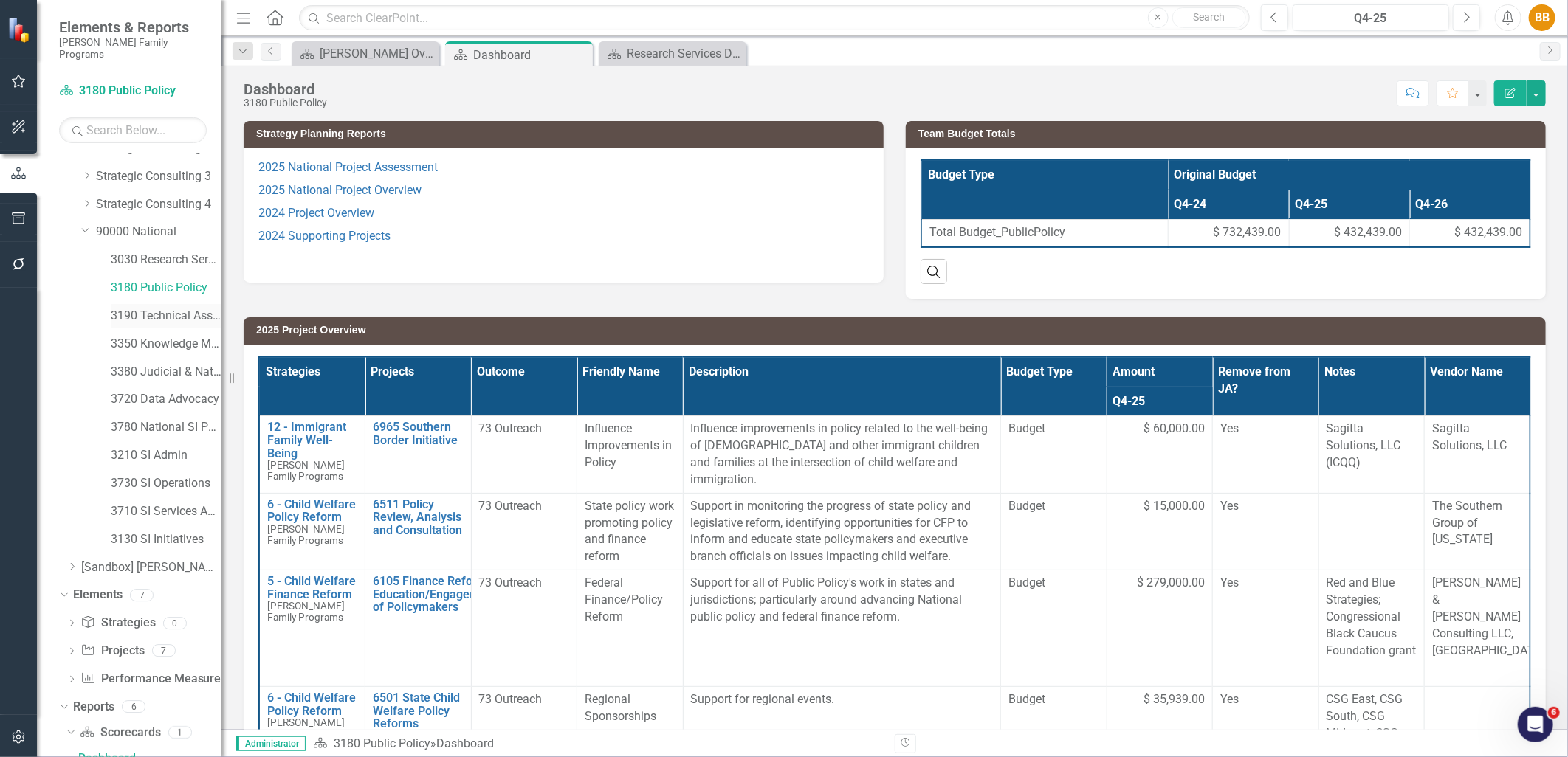
click at [158, 308] on link "3190 Technical Assistance Unit" at bounding box center [166, 316] width 111 height 17
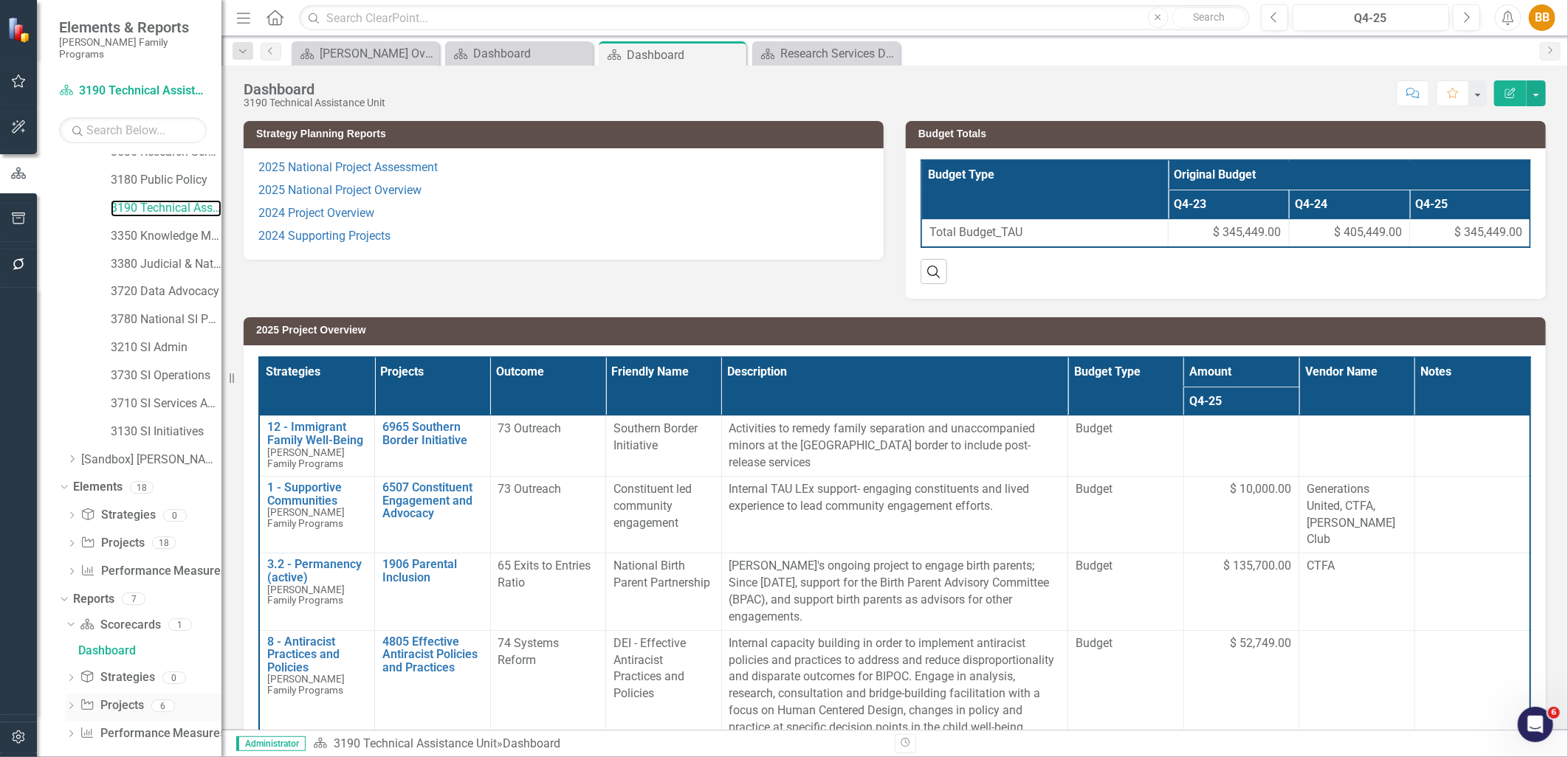
scroll to position [212, 0]
click at [106, 658] on link "Project Projects" at bounding box center [112, 704] width 63 height 17
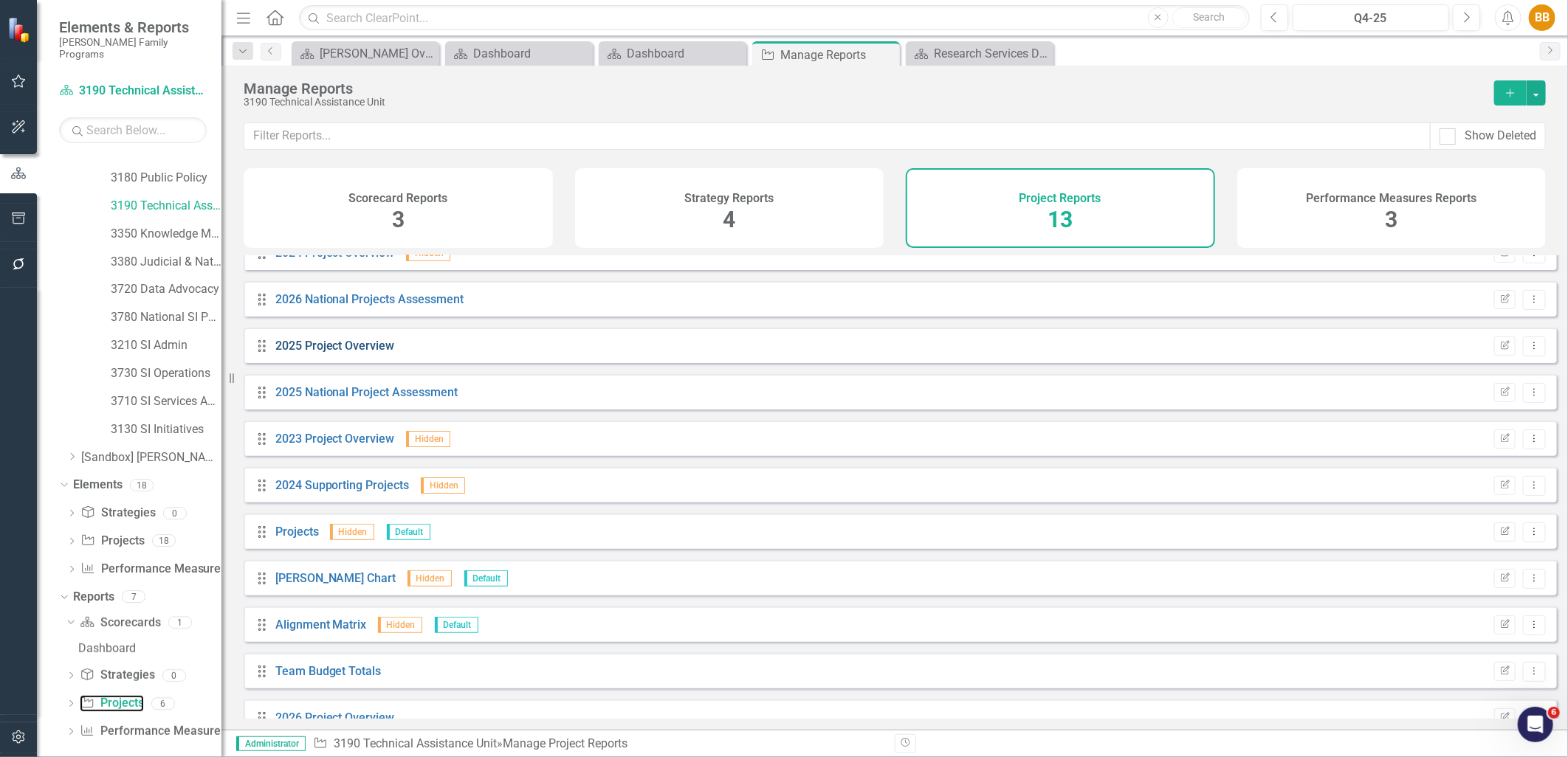
scroll to position [141, 0]
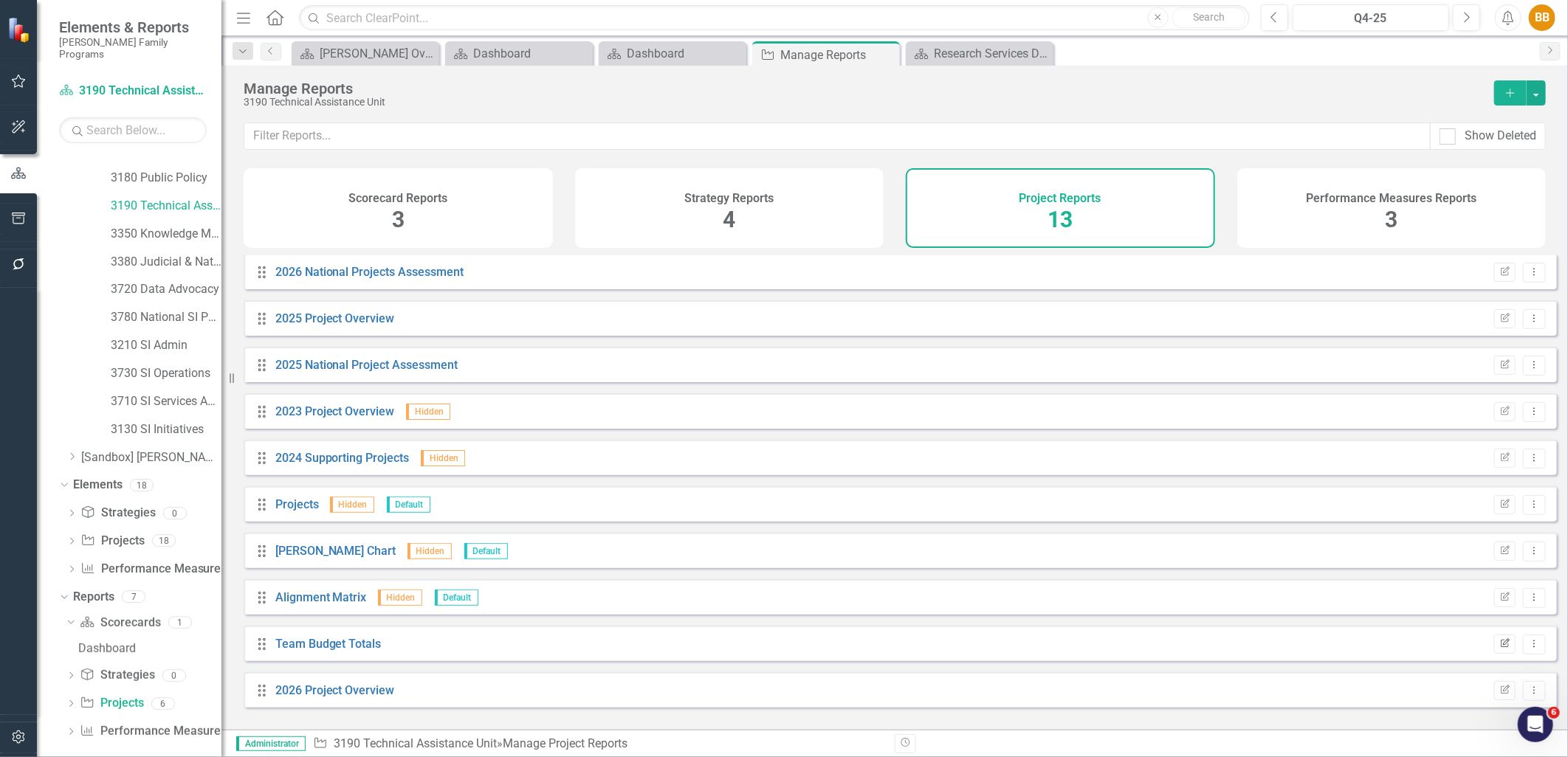
click at [1253, 653] on button "Edit Report" at bounding box center [1506, 643] width 22 height 19
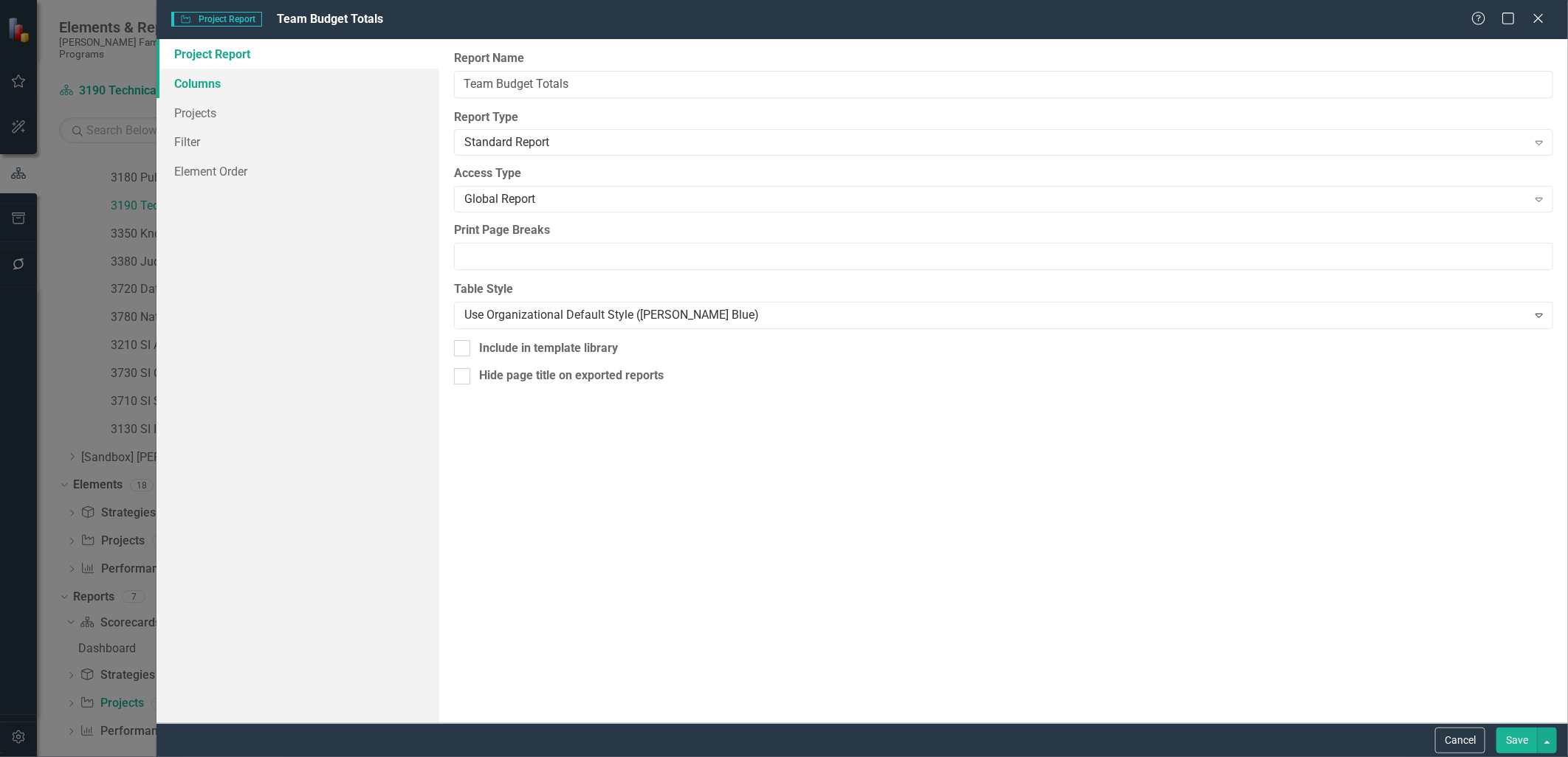
drag, startPoint x: 226, startPoint y: 94, endPoint x: 232, endPoint y: 89, distance: 7.8
click at [226, 93] on link "Columns" at bounding box center [297, 83] width 282 height 30
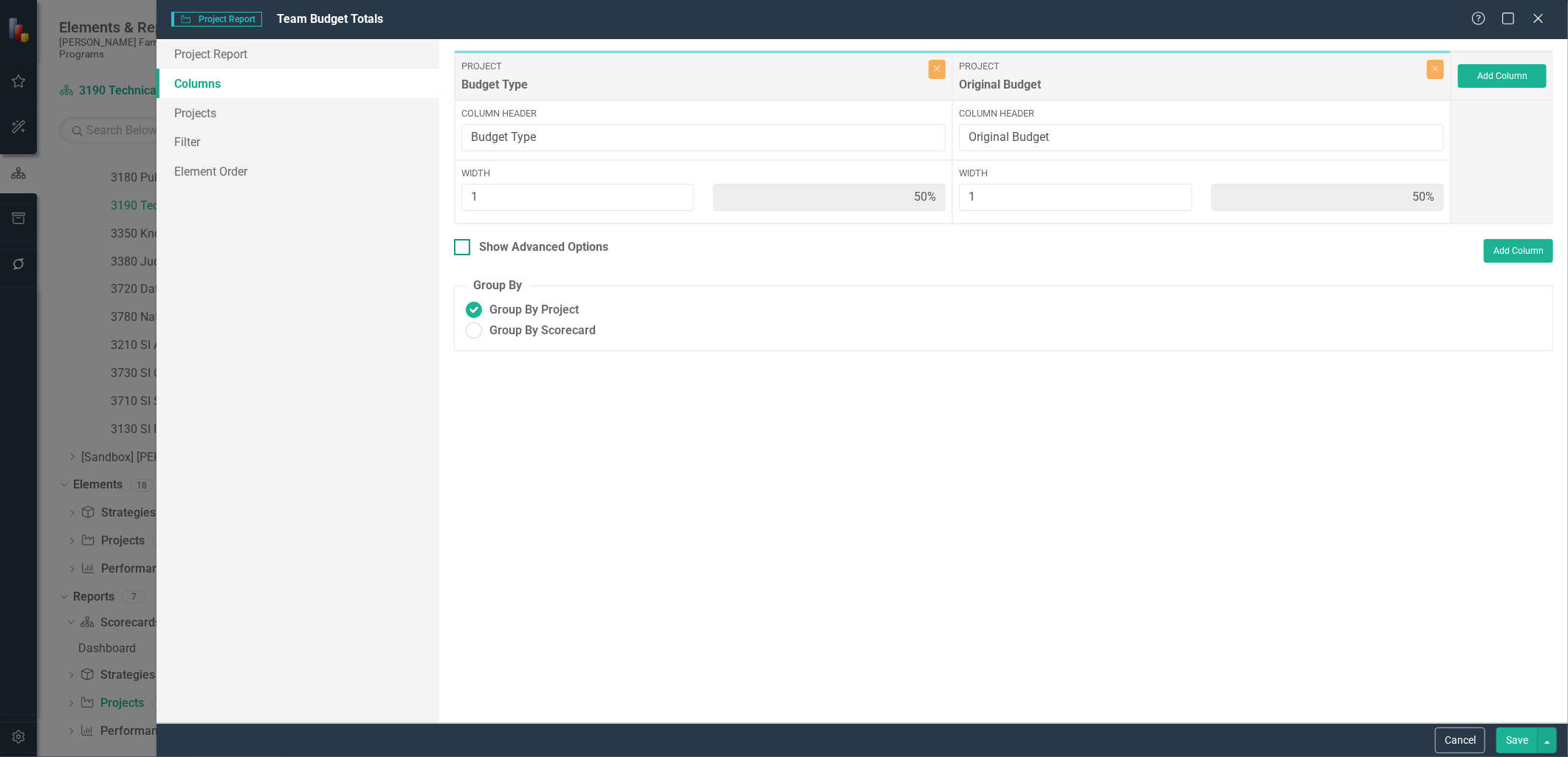
click at [577, 246] on div "Show Advanced Options" at bounding box center [543, 247] width 130 height 17
click at [463, 246] on input "Show Advanced Options" at bounding box center [459, 244] width 10 height 10
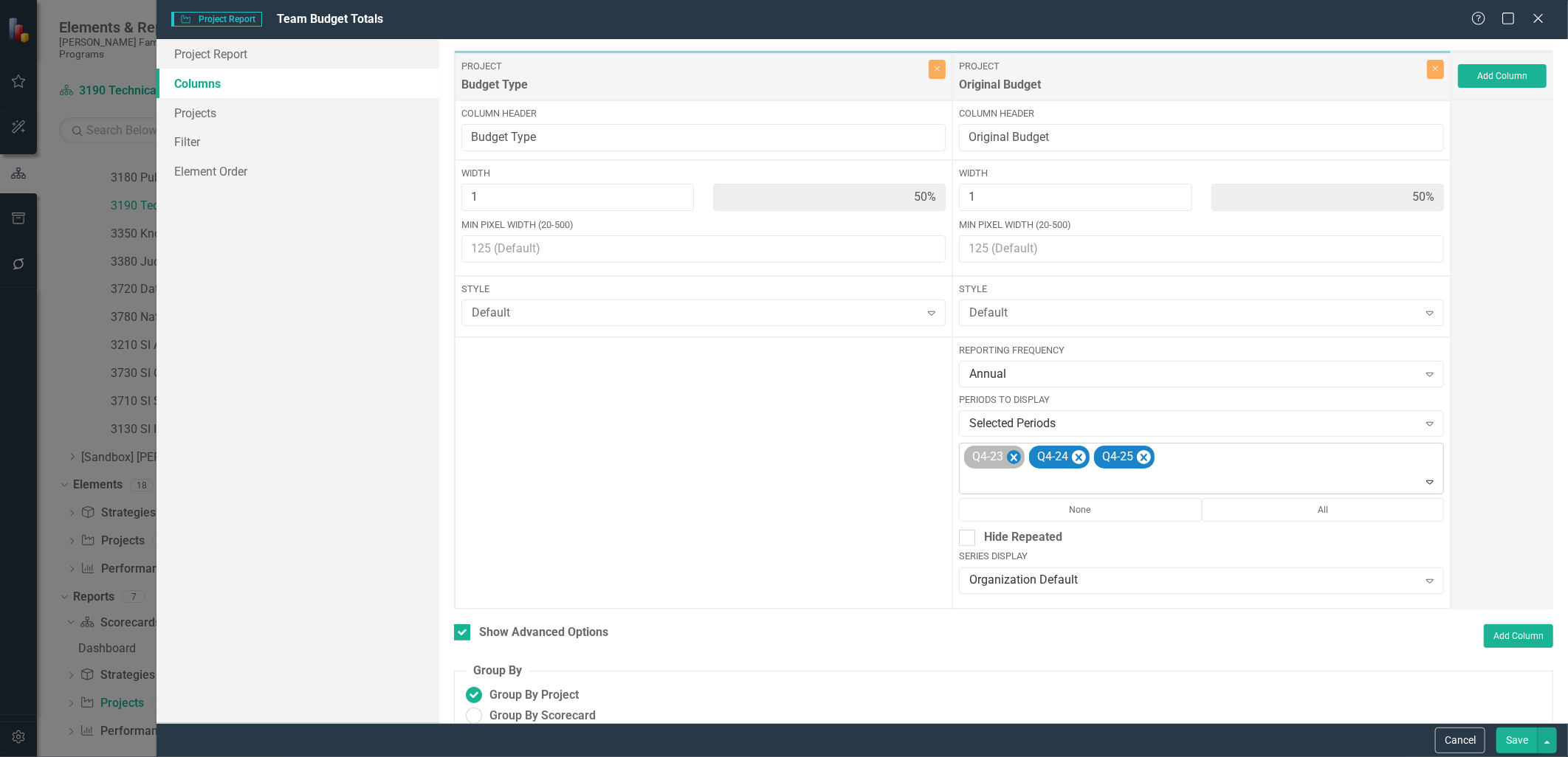
click at [1007, 458] on icon "Remove Q4-23" at bounding box center [1014, 458] width 14 height 19
click at [1123, 462] on div "Q4-24 Q4-25" at bounding box center [1203, 468] width 481 height 50
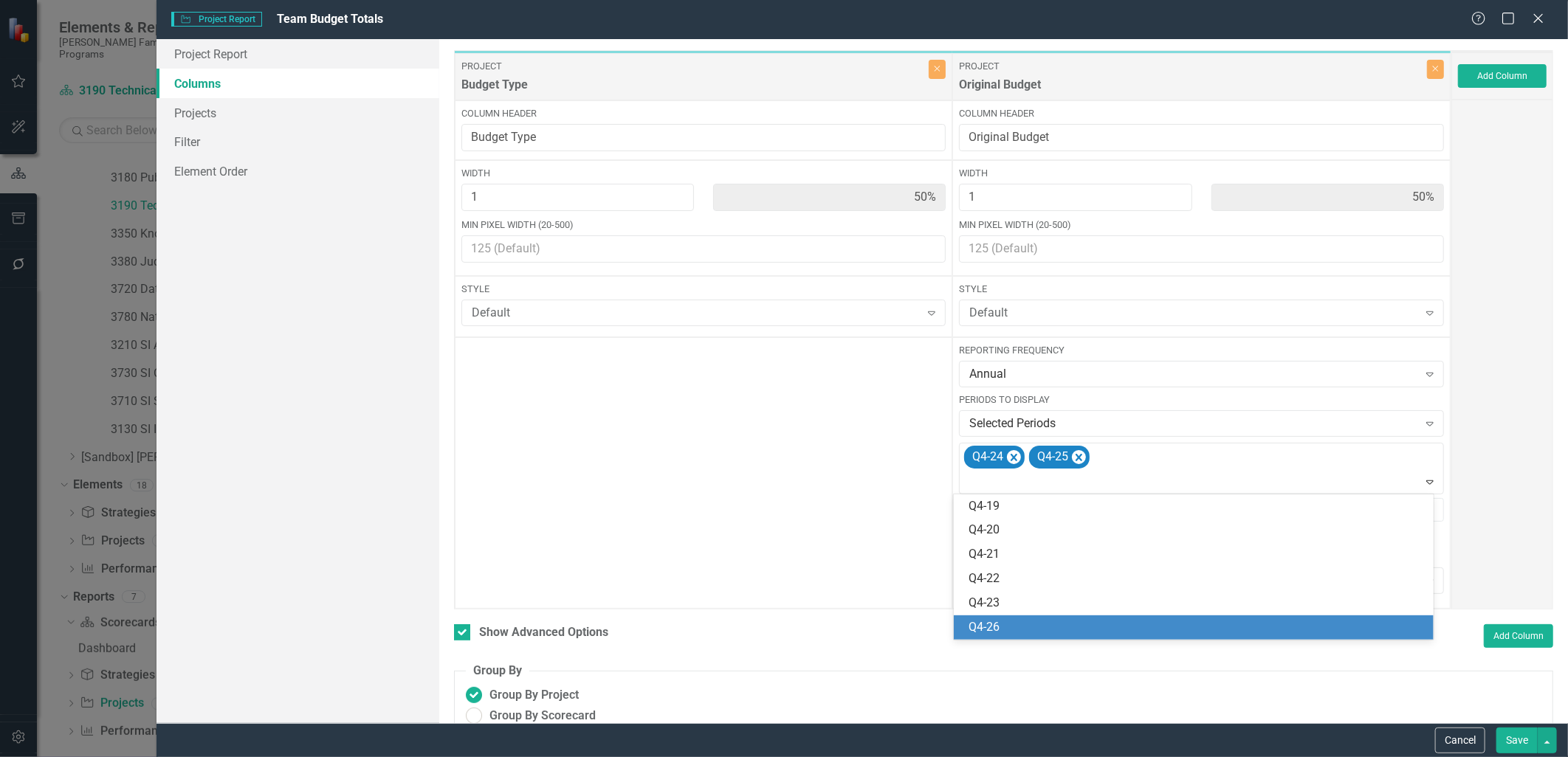
click at [1039, 621] on div "Q4-26" at bounding box center [1197, 627] width 455 height 17
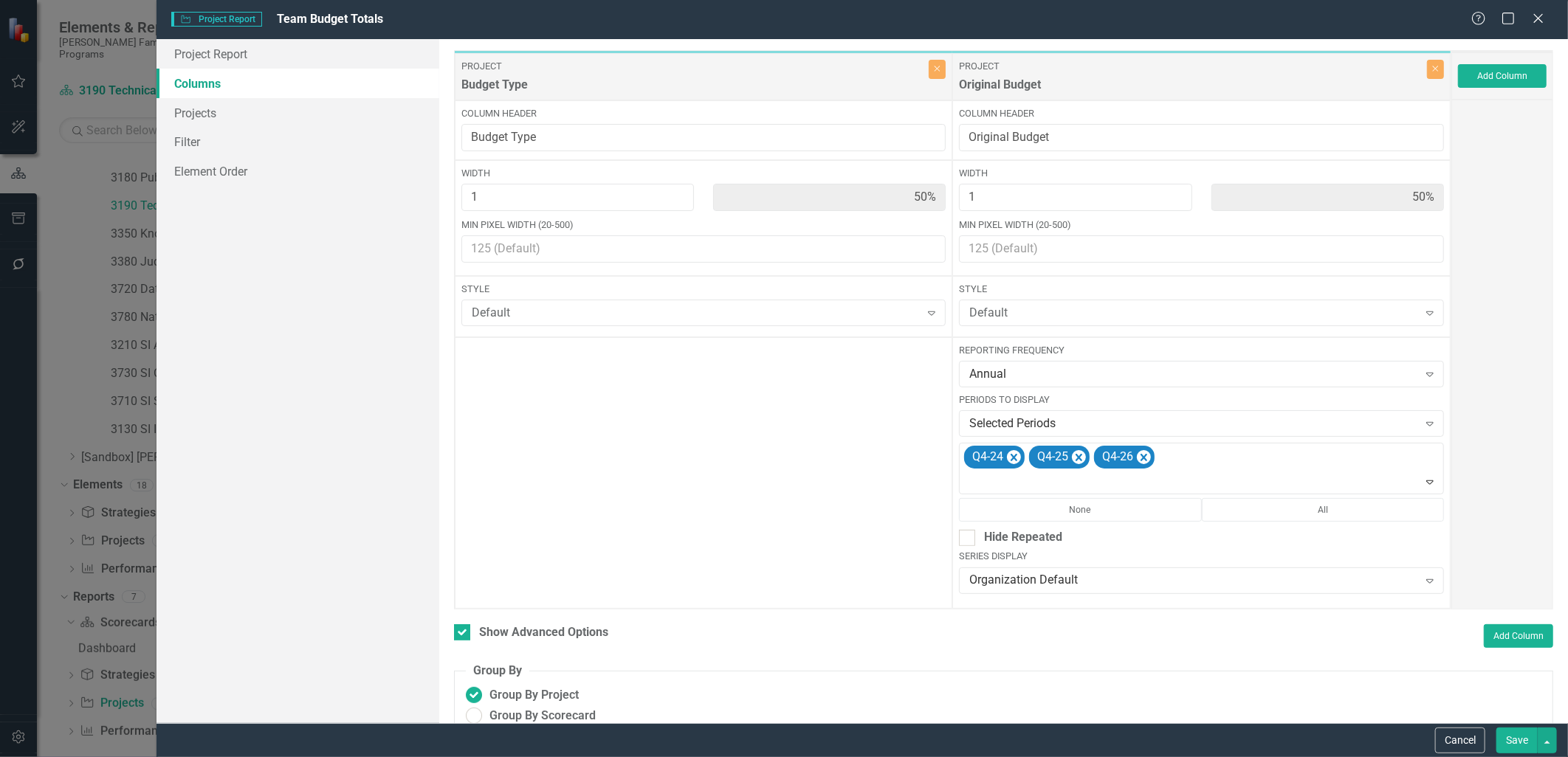
click at [1253, 658] on button "Save" at bounding box center [1518, 740] width 42 height 26
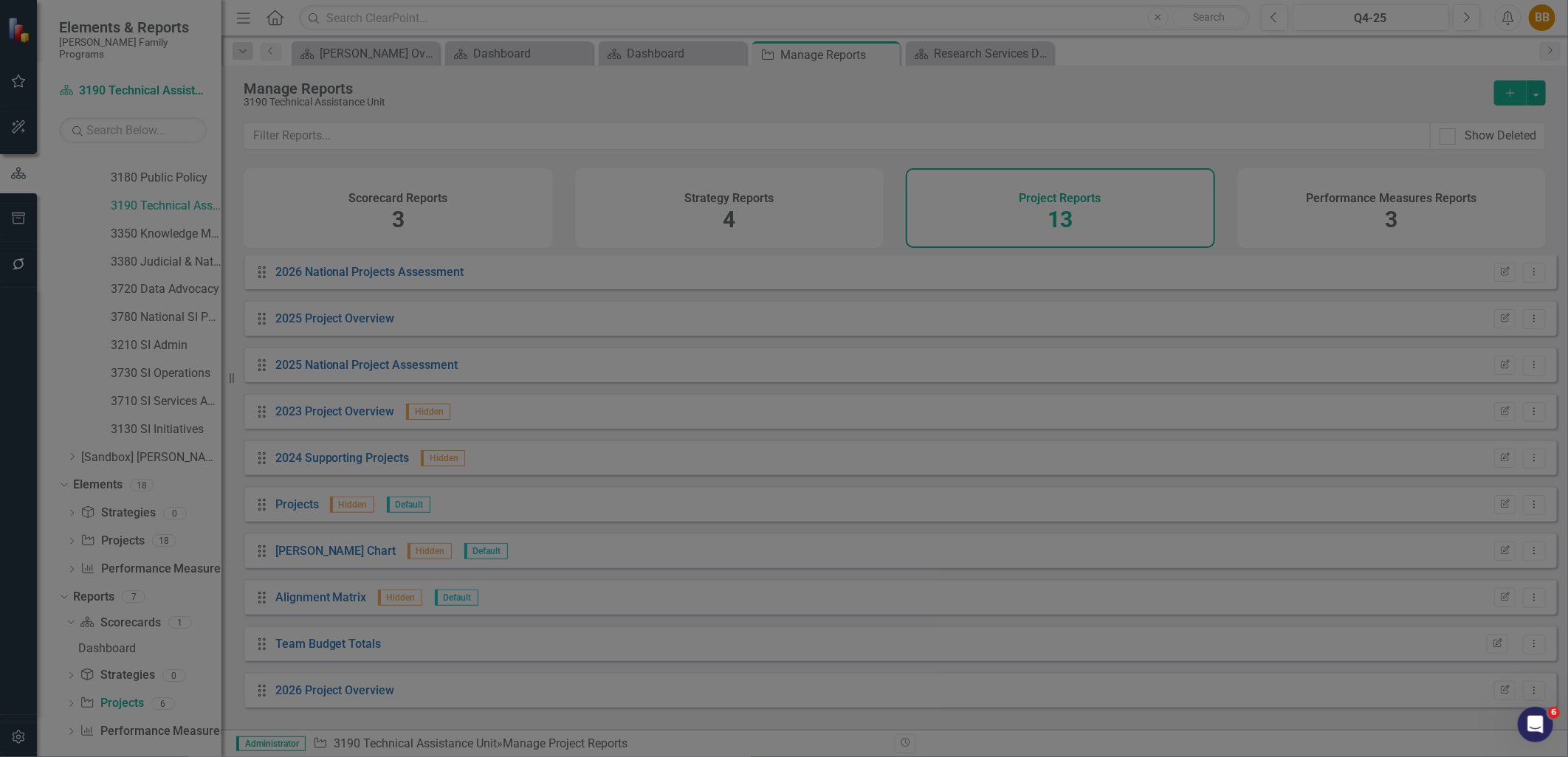
checkbox input "false"
radio input "true"
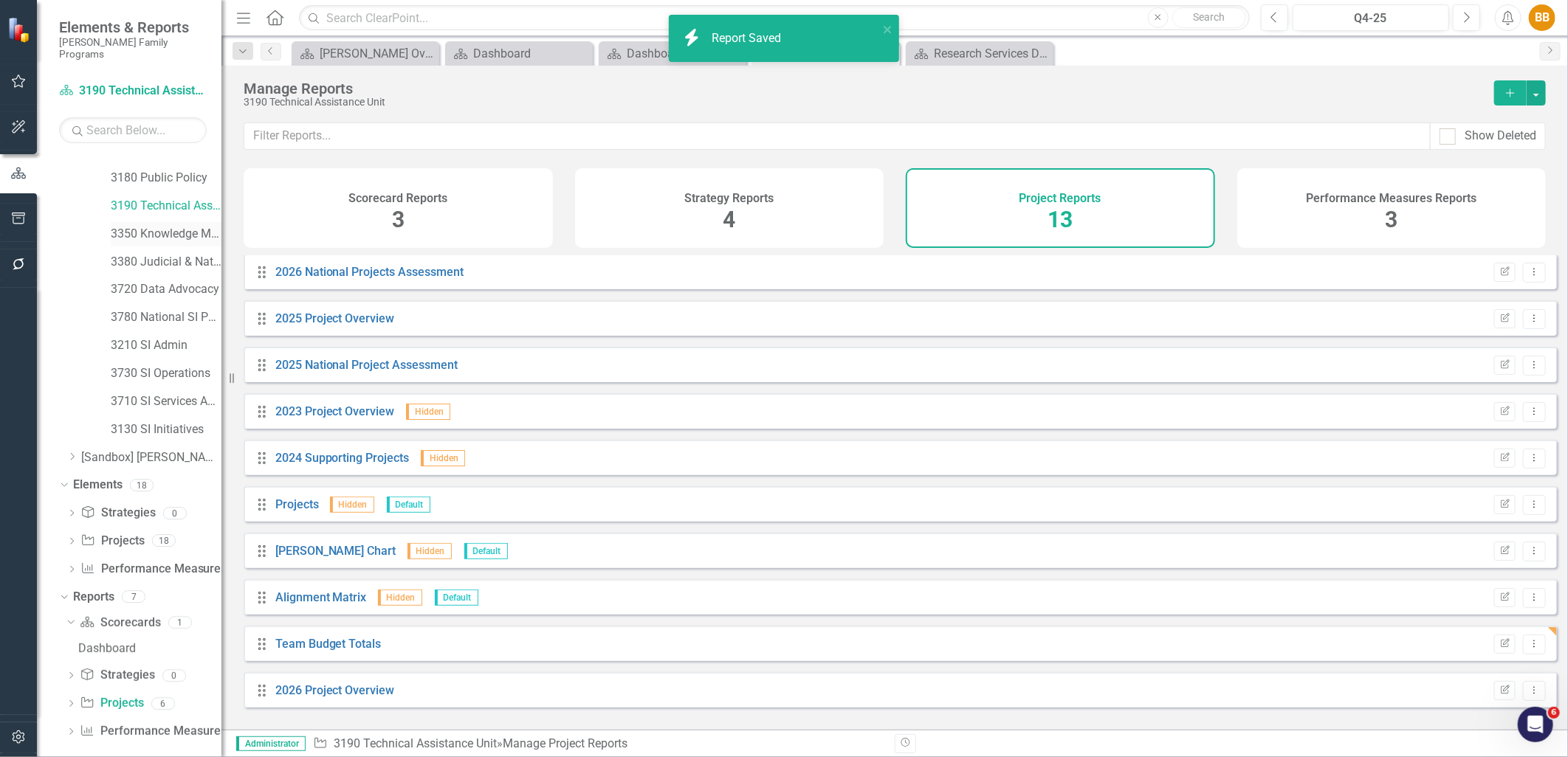
click at [146, 228] on link "3350 Knowledge Management" at bounding box center [166, 234] width 111 height 17
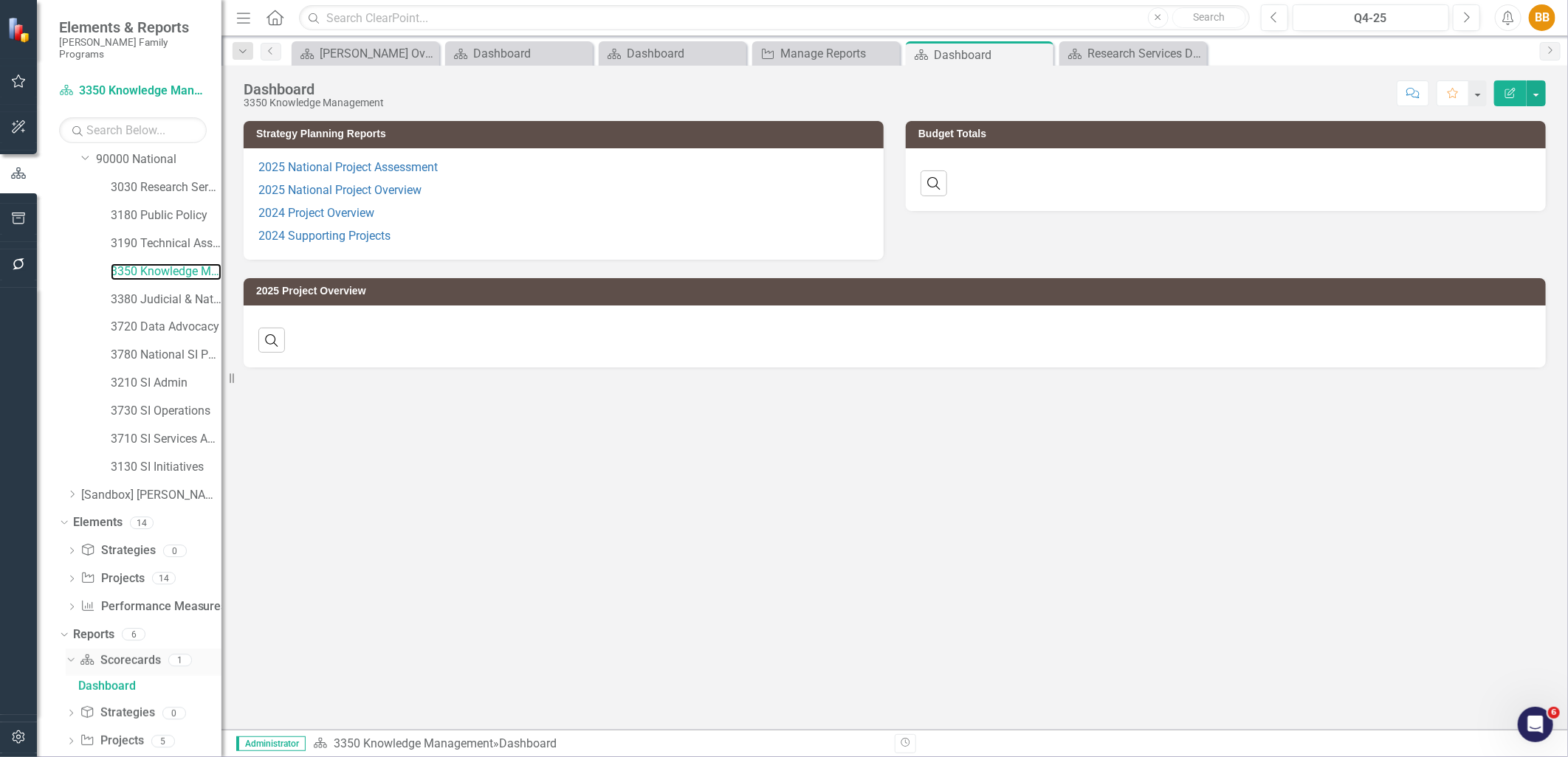
scroll to position [212, 0]
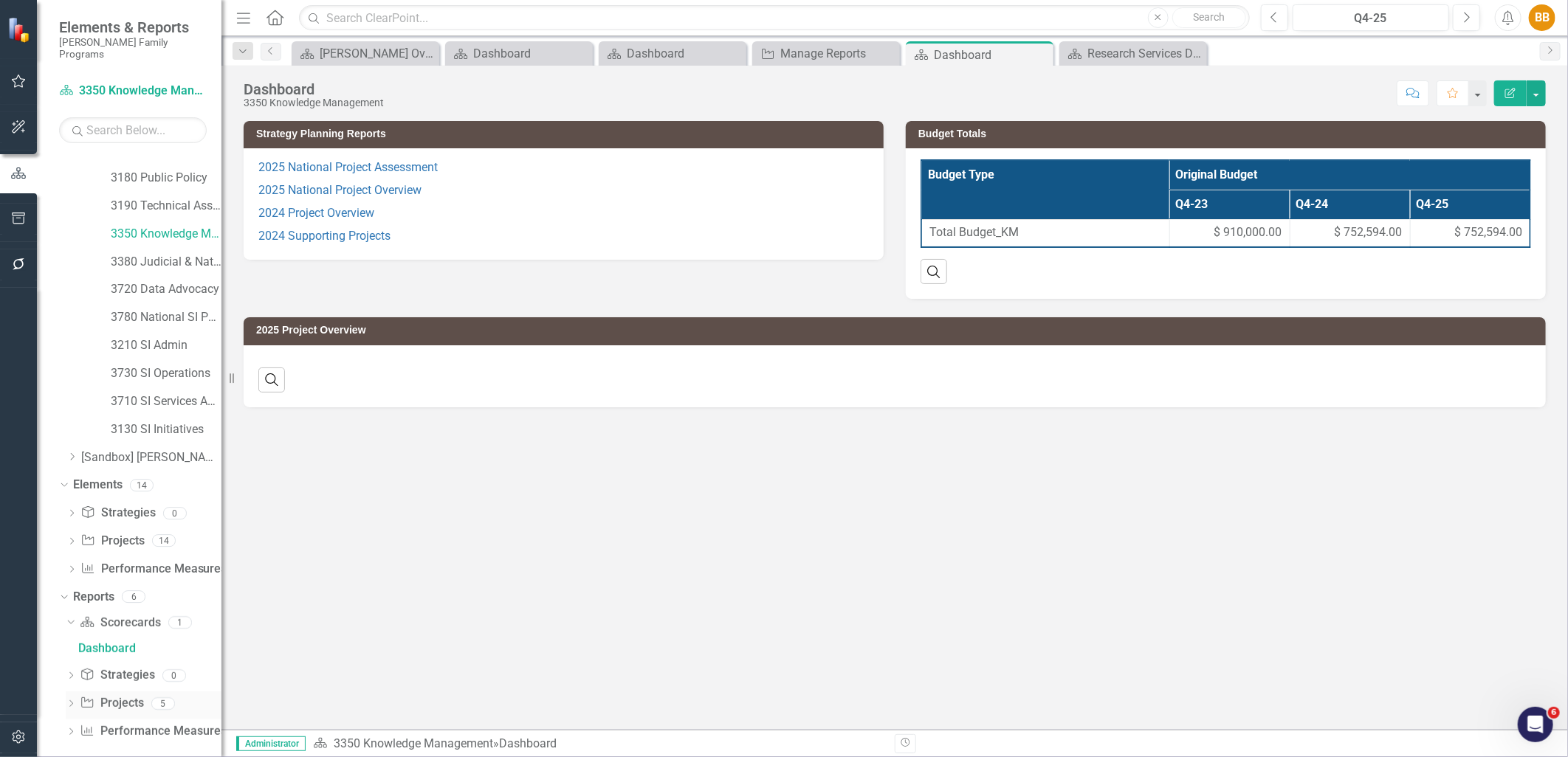
click at [113, 658] on link "Project Projects" at bounding box center [112, 704] width 63 height 17
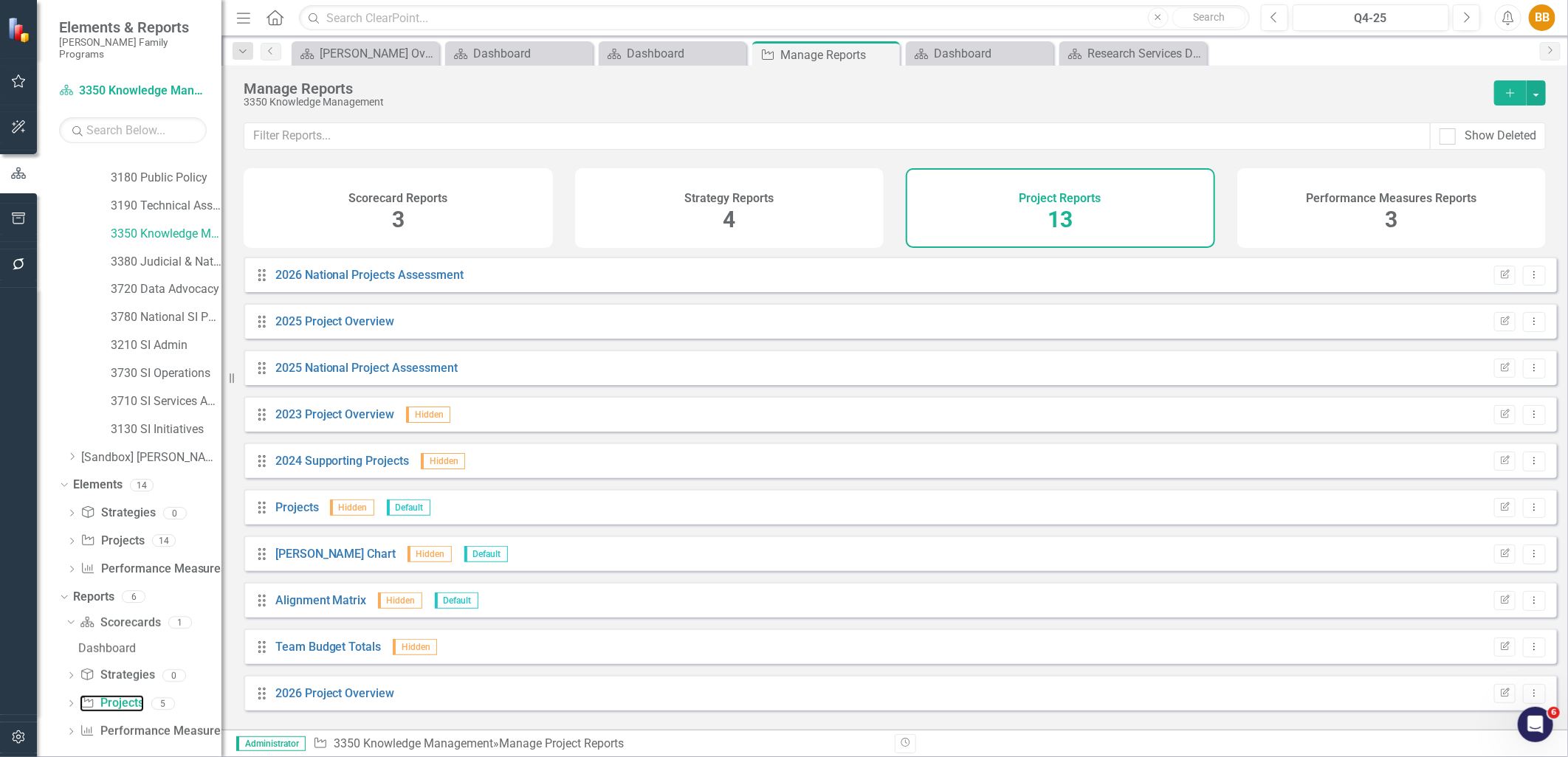
scroll to position [141, 0]
click at [1253, 647] on icon "button" at bounding box center [1505, 642] width 9 height 9
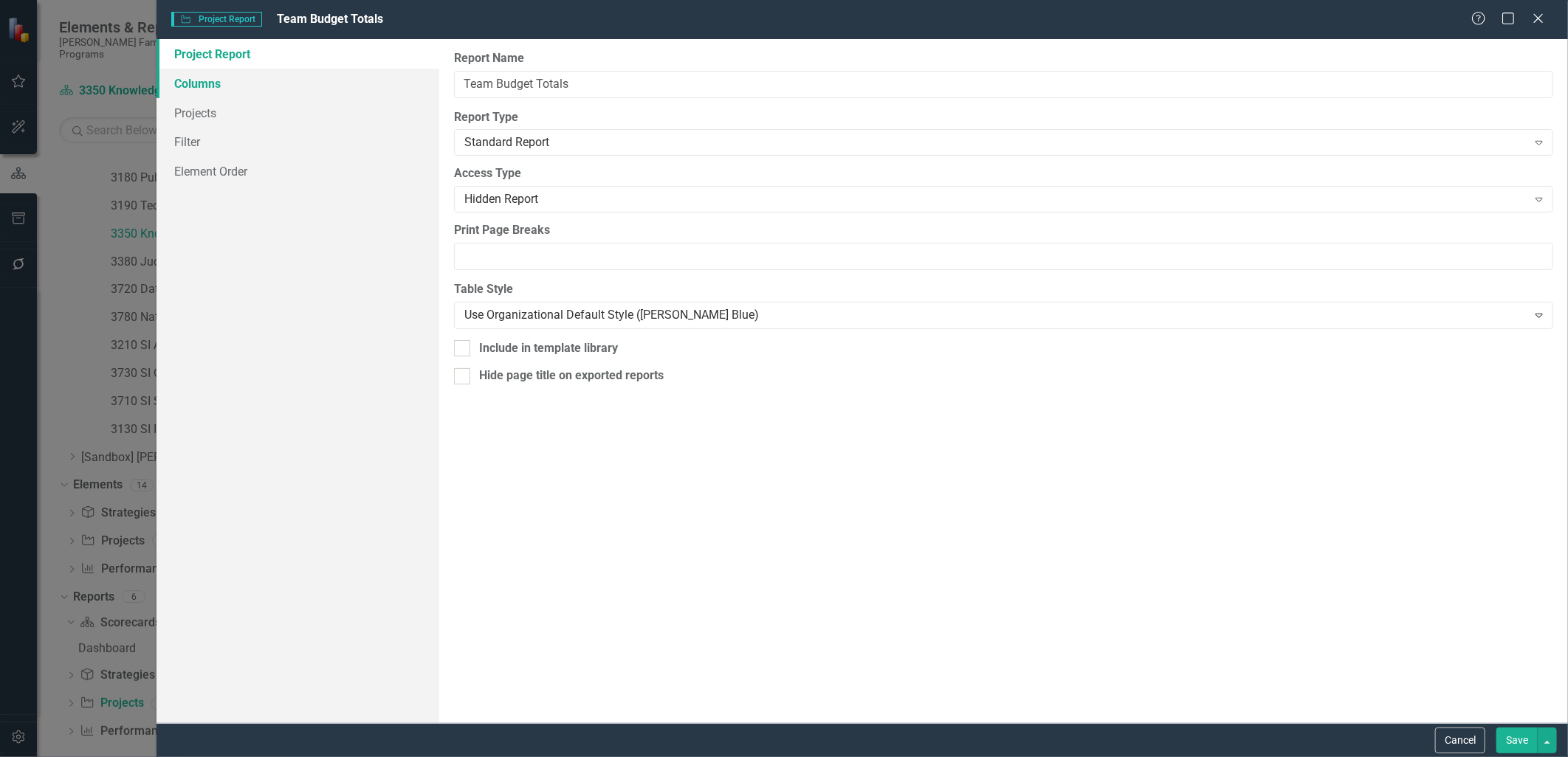
click at [237, 86] on link "Columns" at bounding box center [297, 83] width 282 height 30
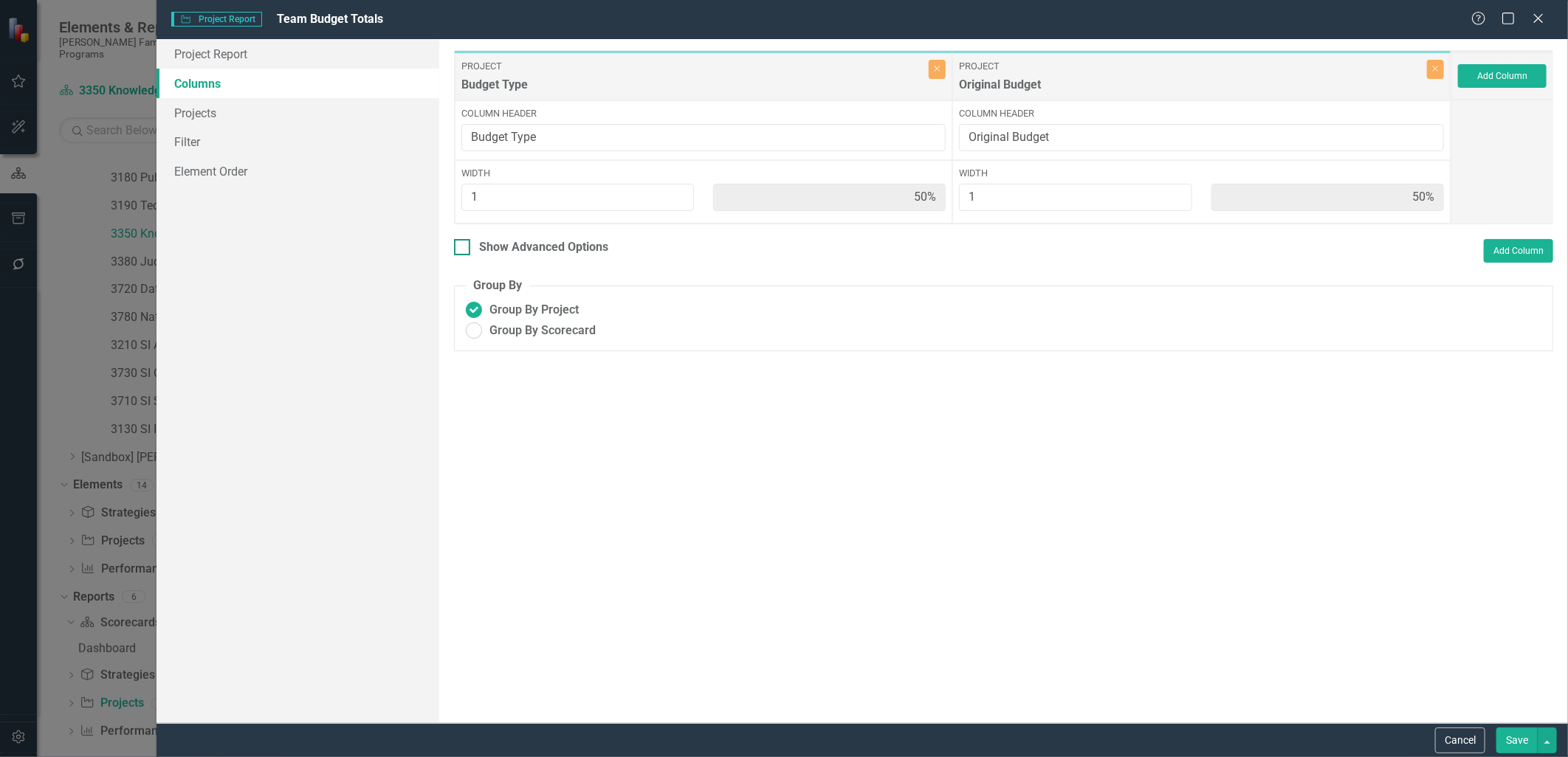
click at [558, 242] on div "Show Advanced Options" at bounding box center [543, 247] width 130 height 17
click at [463, 242] on input "Show Advanced Options" at bounding box center [459, 244] width 10 height 10
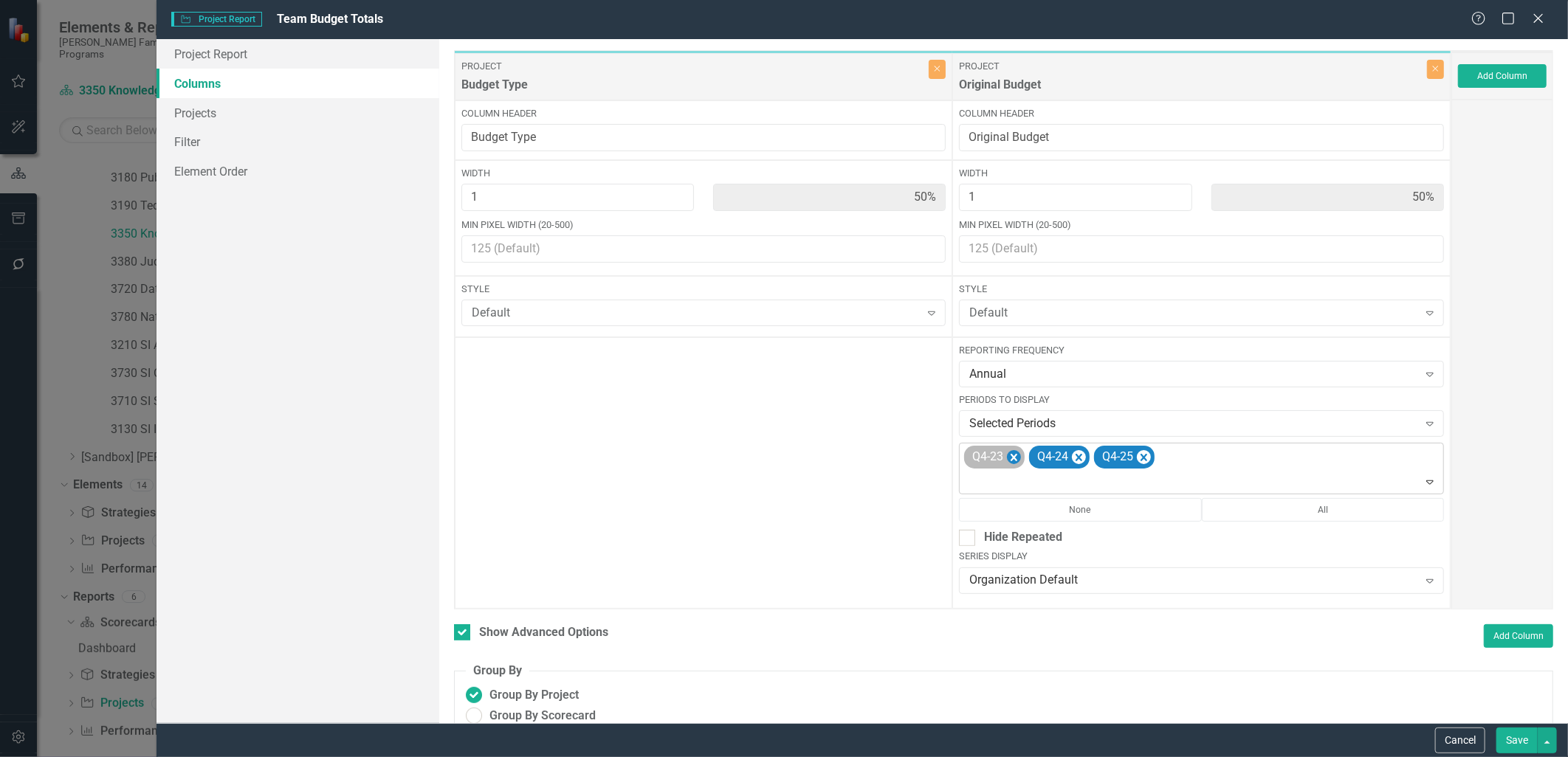
click at [1013, 457] on icon "Remove Q4-23" at bounding box center [1014, 458] width 14 height 19
click at [1124, 469] on div "Q4-24 Q4-25" at bounding box center [1203, 468] width 481 height 50
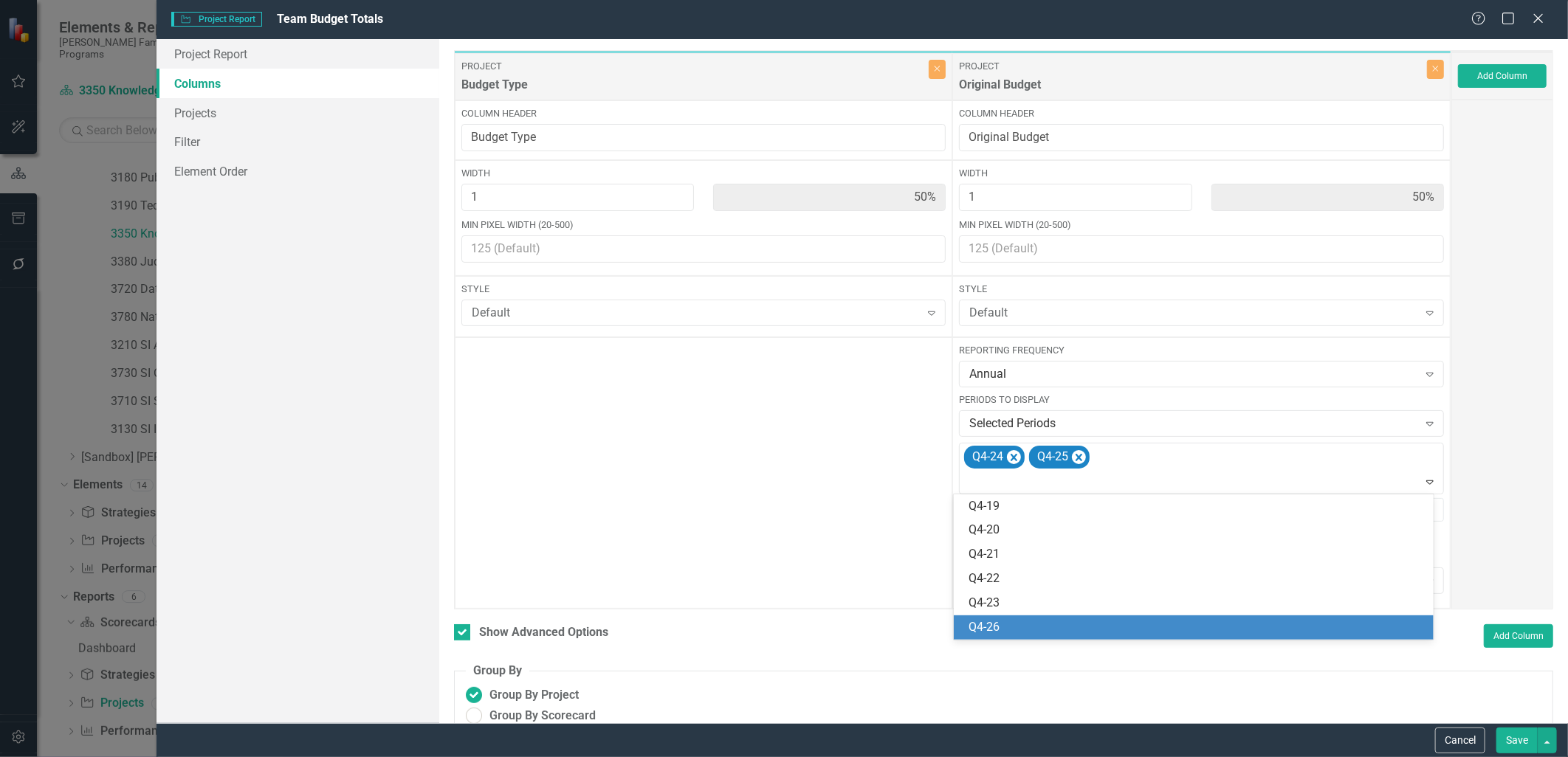
click at [1056, 636] on div "Q4-26" at bounding box center [1194, 627] width 479 height 25
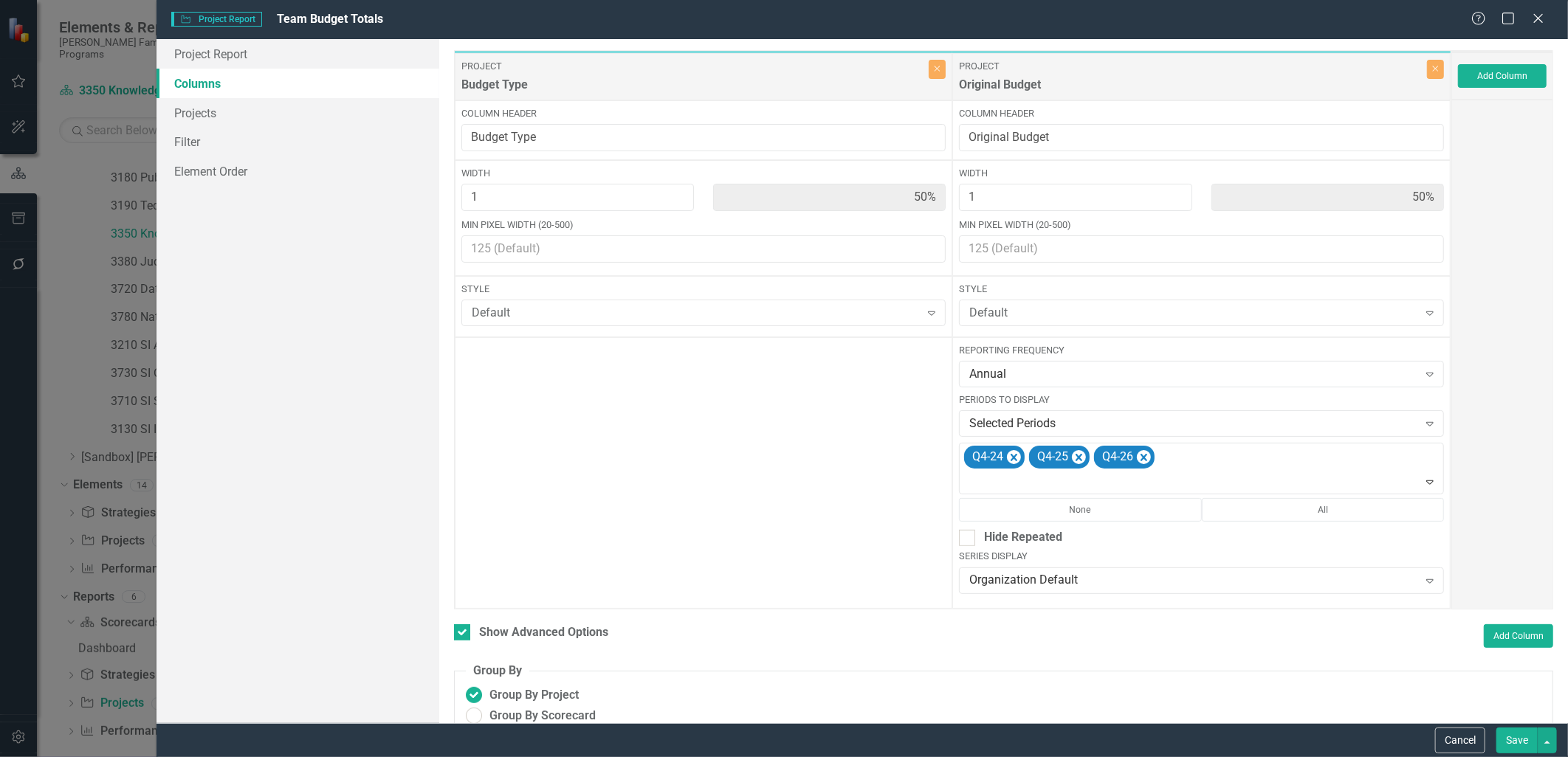
click at [1253, 658] on div "Cancel Save" at bounding box center [862, 740] width 1412 height 34
click at [1253, 658] on button "Save" at bounding box center [1518, 740] width 42 height 26
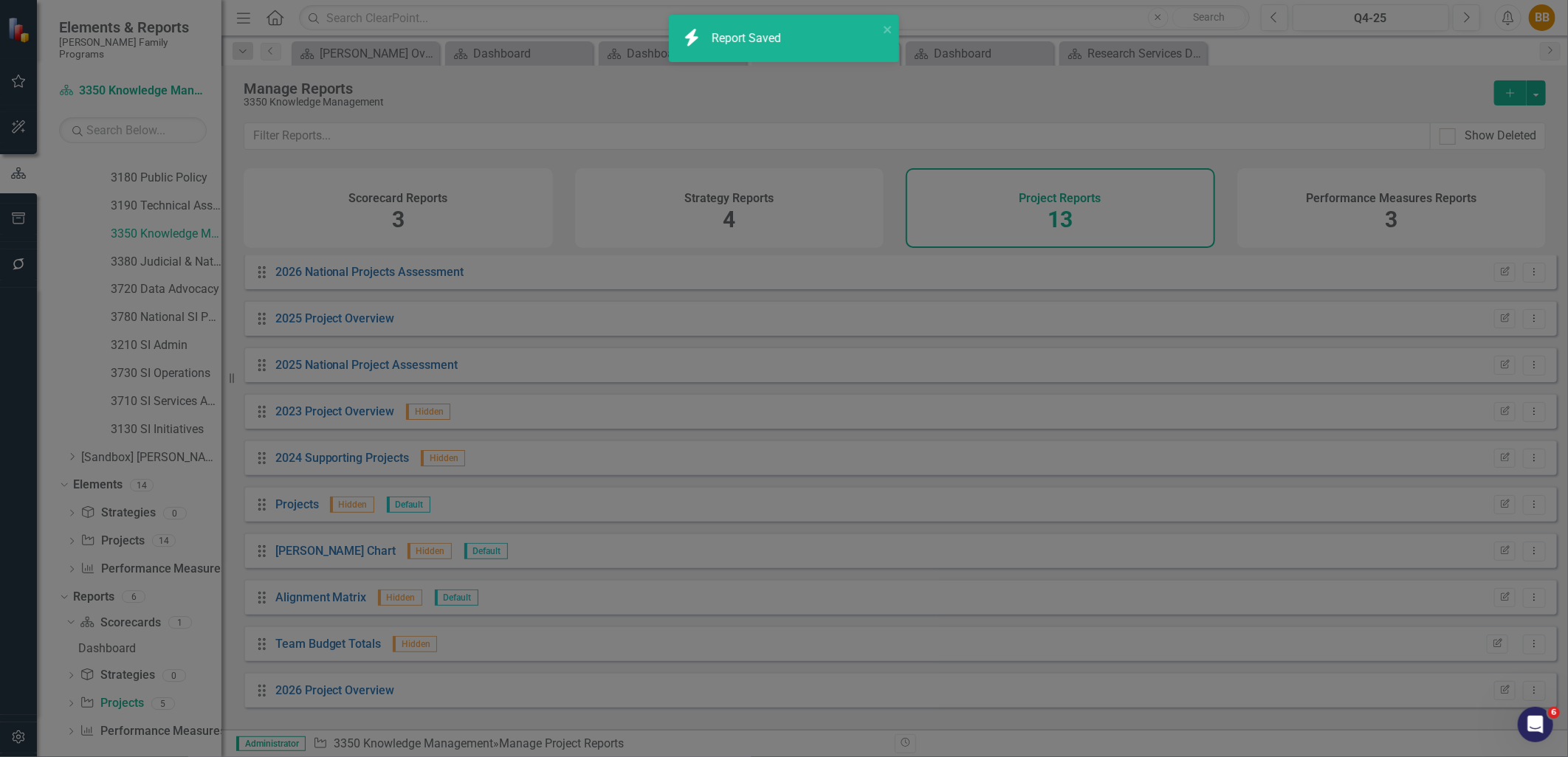
checkbox input "false"
radio input "true"
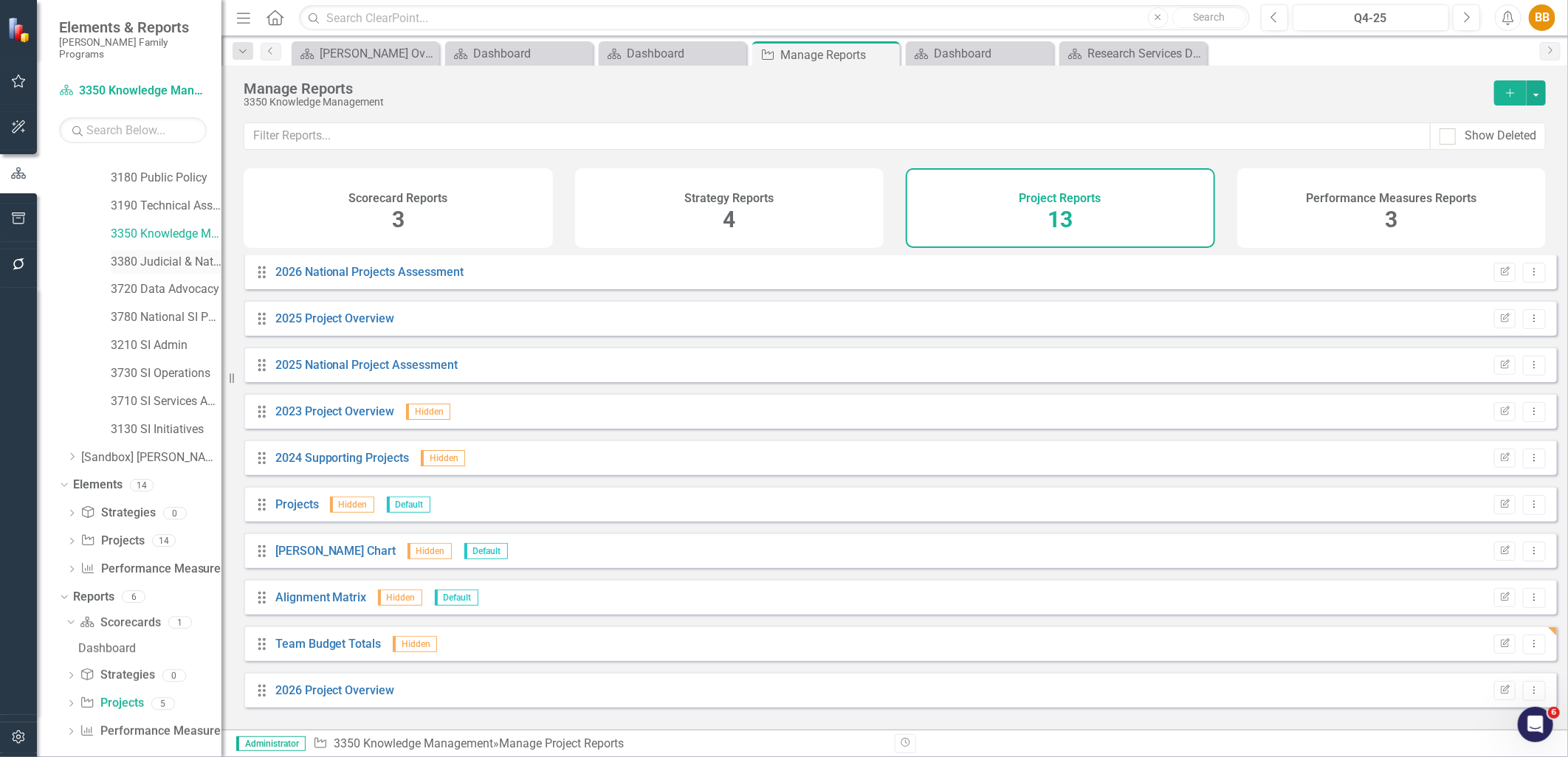
click at [144, 254] on link "3380 Judicial & National Engage" at bounding box center [166, 262] width 111 height 17
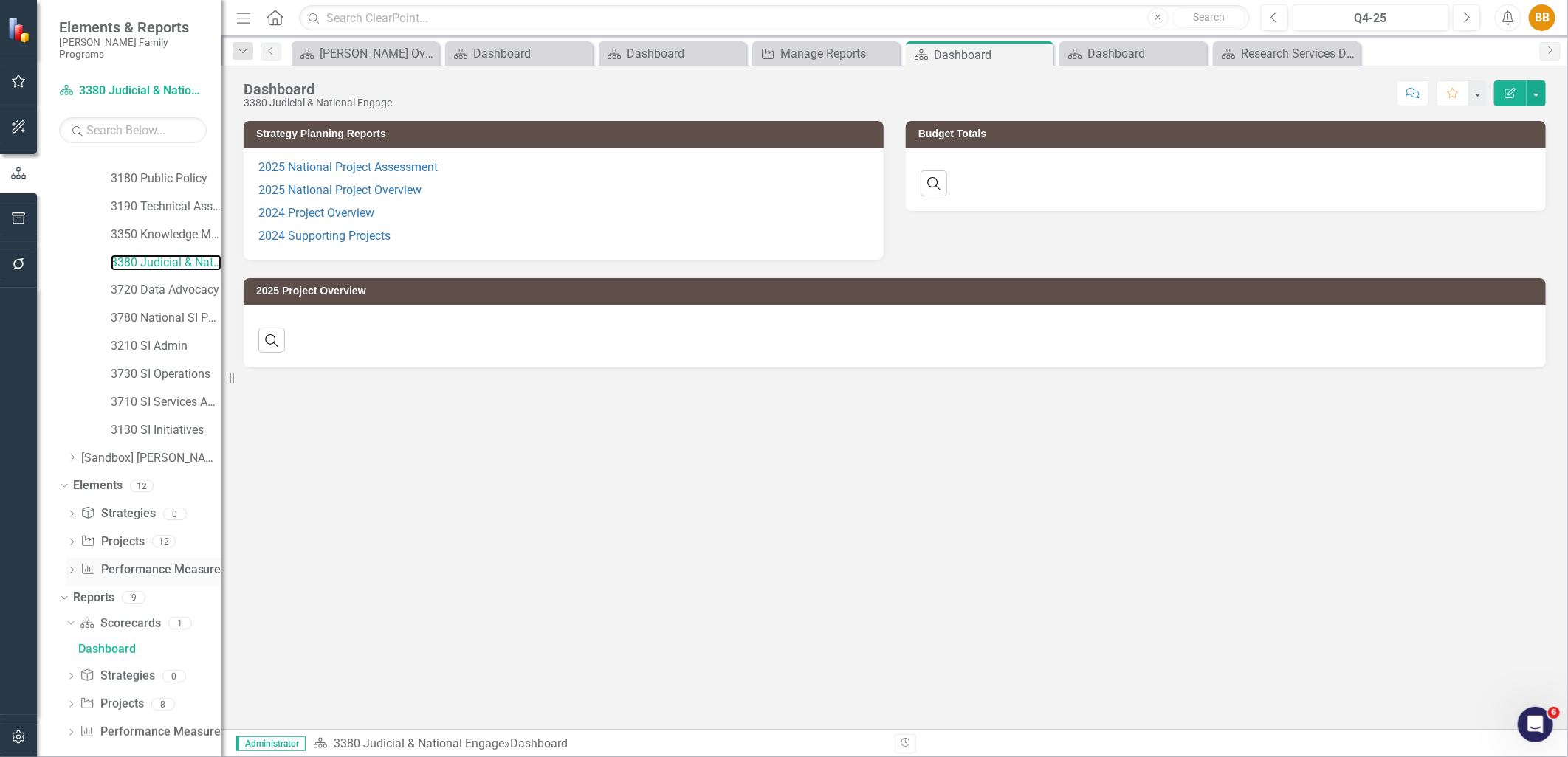
scroll to position [212, 0]
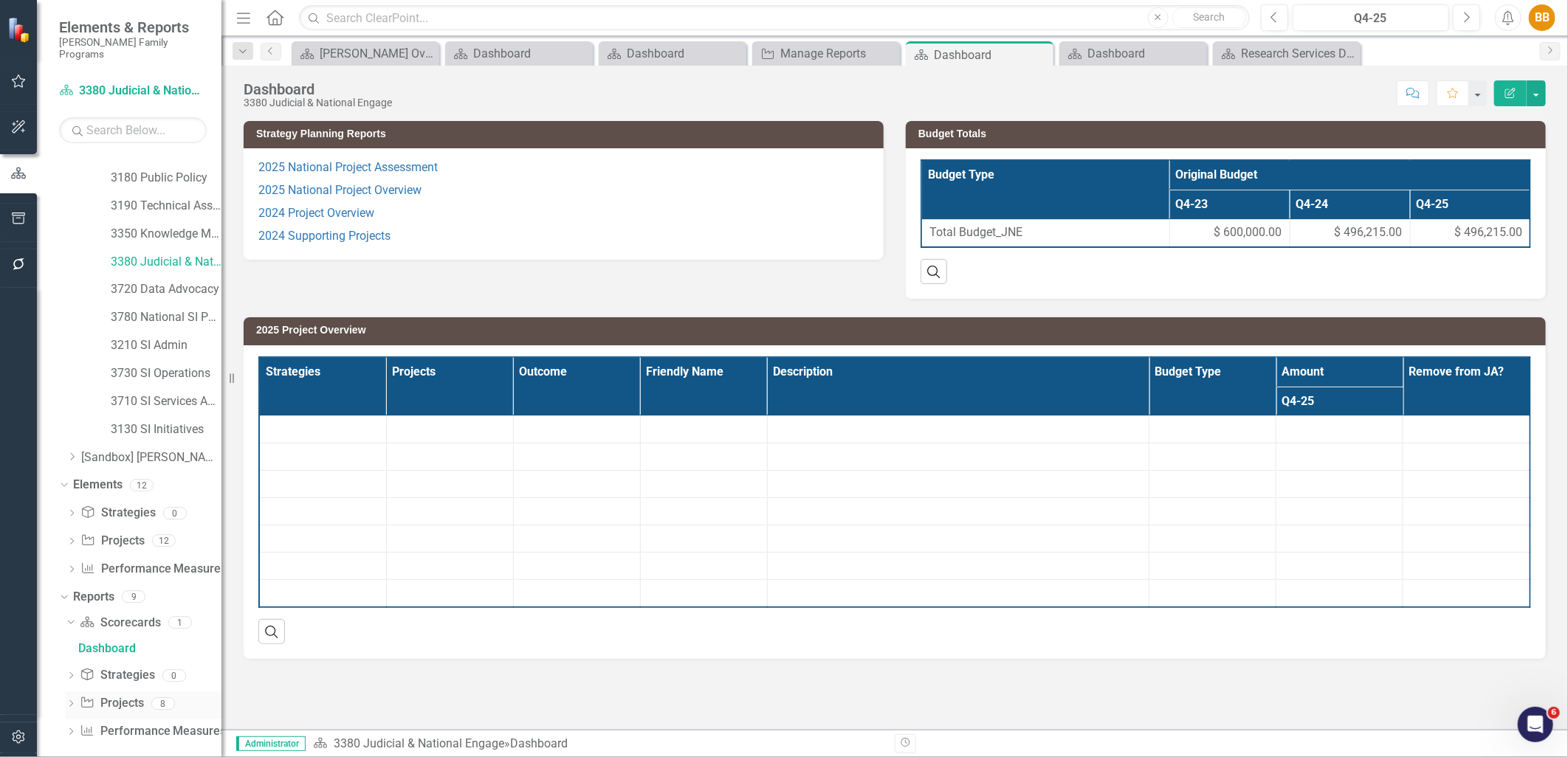
click at [138, 658] on link "Project Projects" at bounding box center [112, 704] width 63 height 17
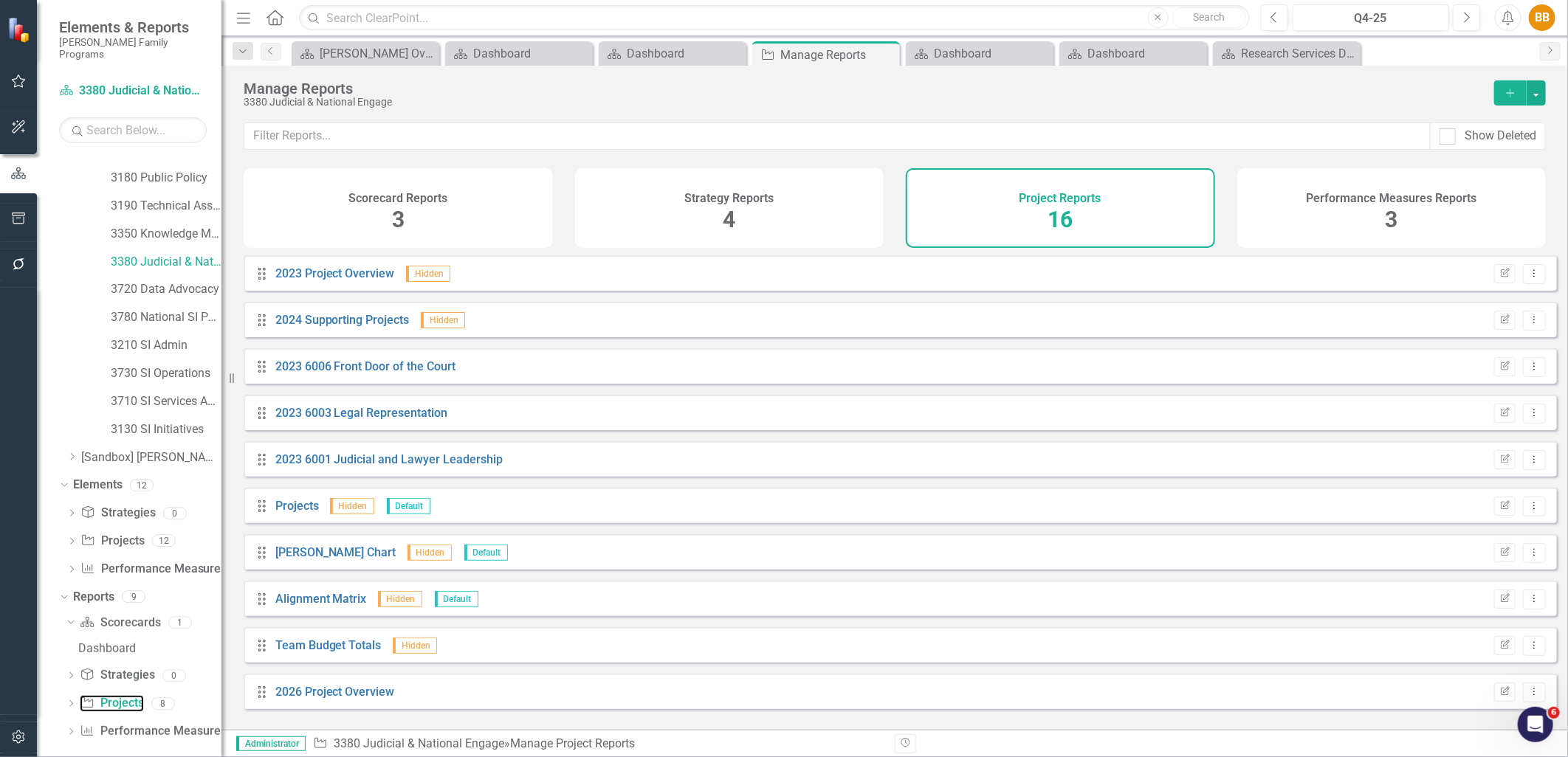
scroll to position [280, 0]
click at [1253, 647] on icon "button" at bounding box center [1505, 642] width 9 height 9
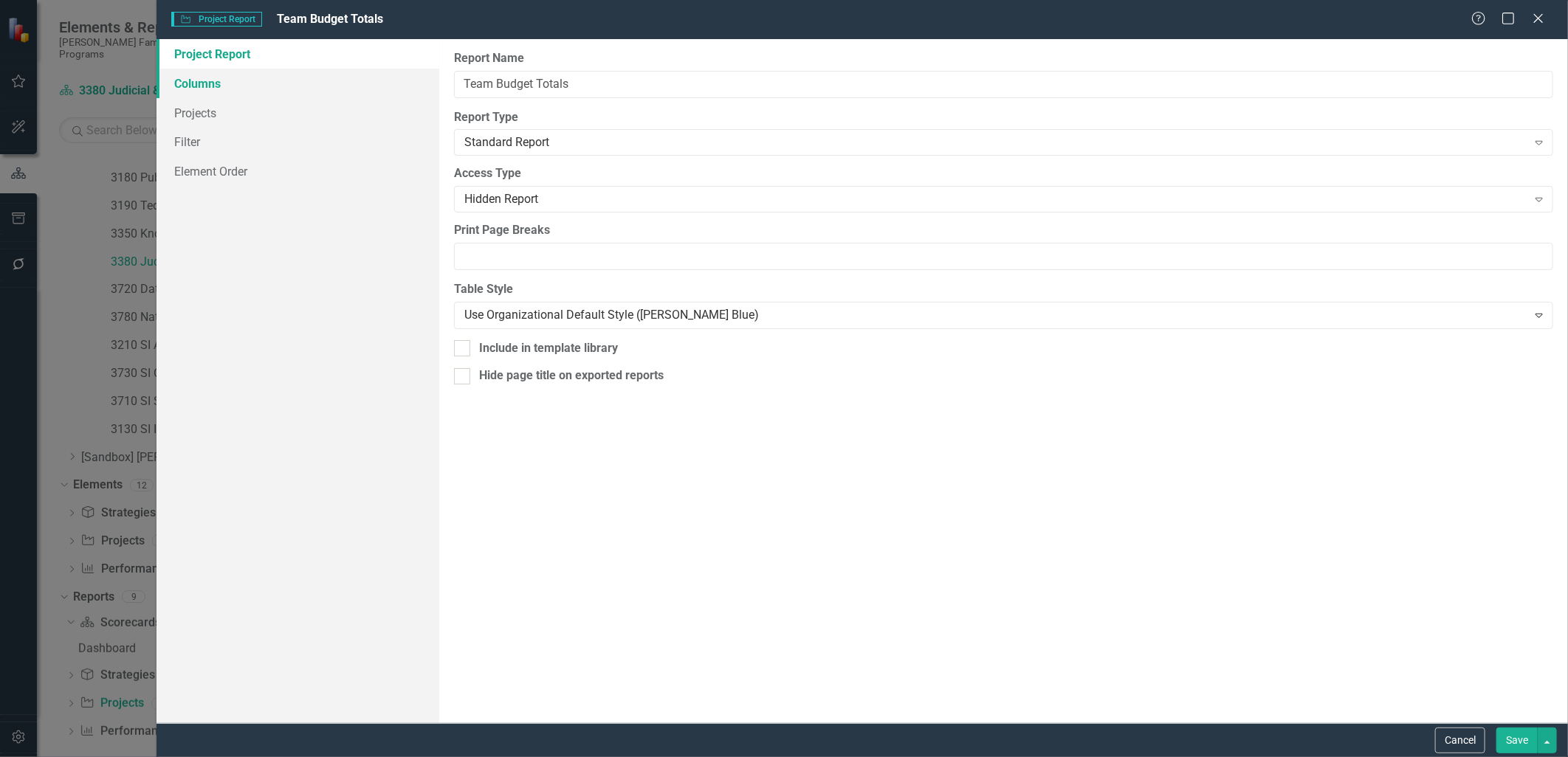
click at [313, 82] on link "Columns" at bounding box center [297, 83] width 282 height 30
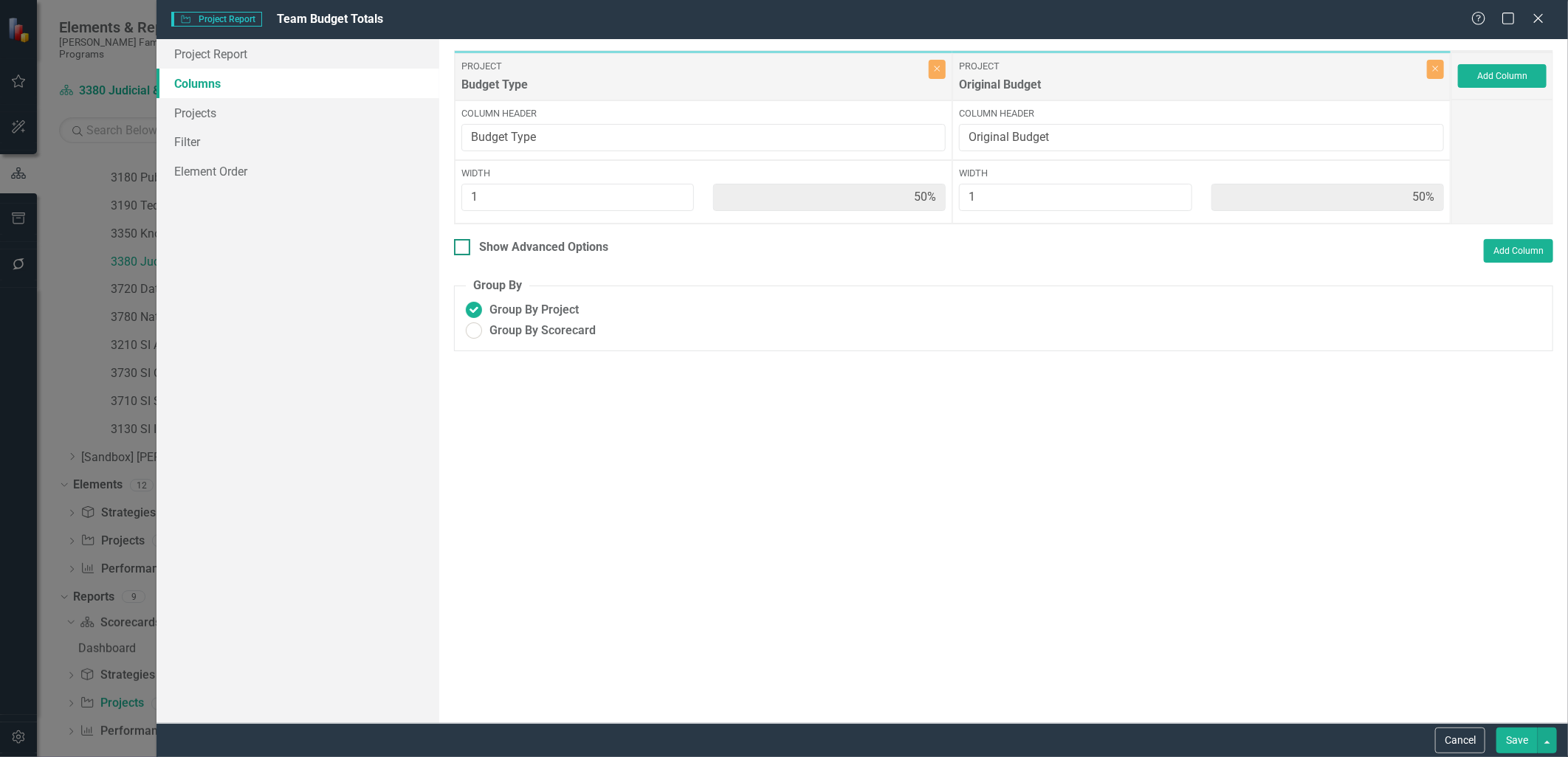
click at [601, 251] on div "Show Advanced Options" at bounding box center [543, 247] width 130 height 17
click at [463, 248] on input "Show Advanced Options" at bounding box center [459, 244] width 10 height 10
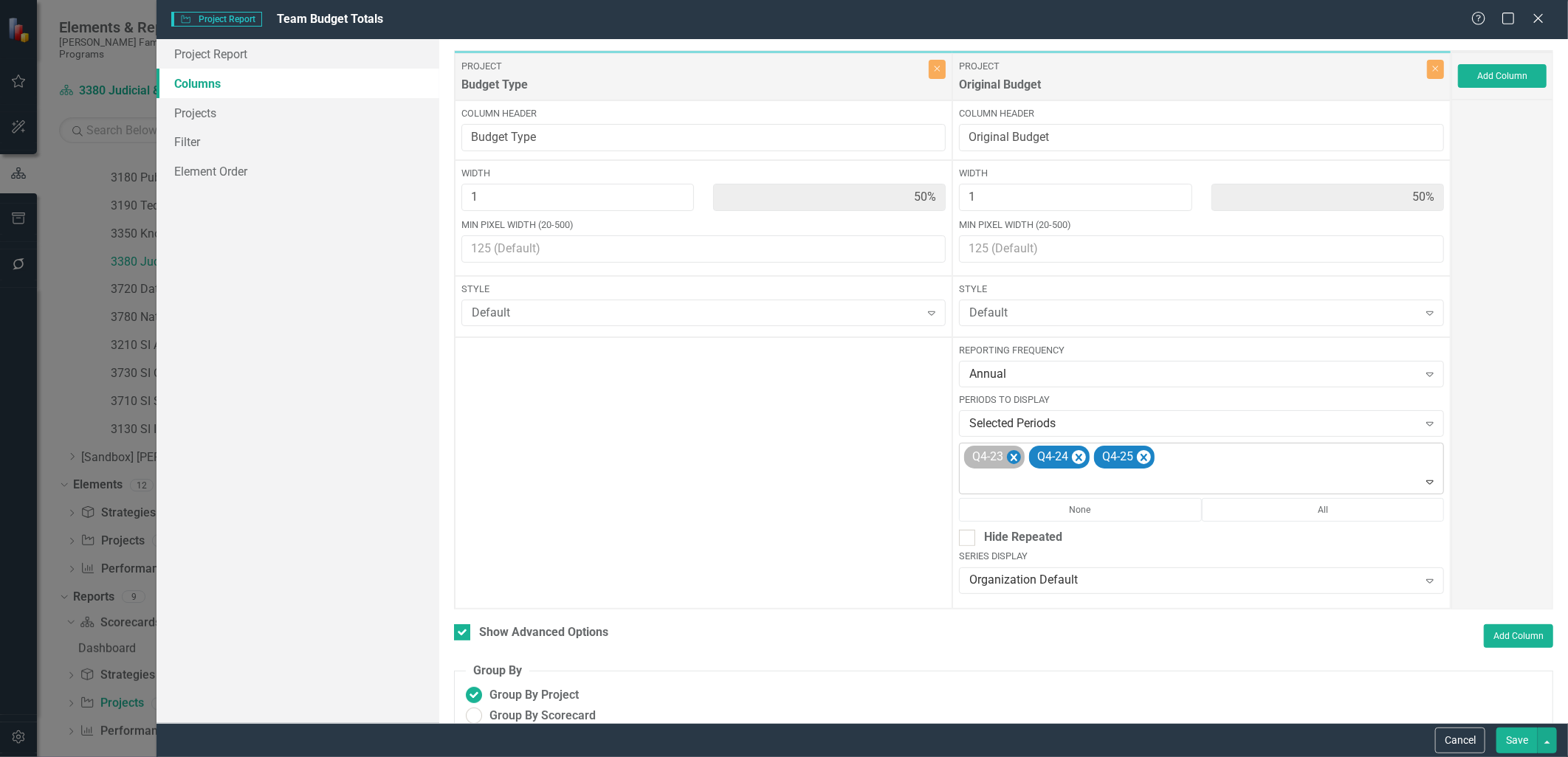
click at [1010, 453] on icon "Remove Q4-23" at bounding box center [1014, 458] width 14 height 19
click at [1133, 459] on div "Q4-24 Q4-25" at bounding box center [1203, 468] width 481 height 50
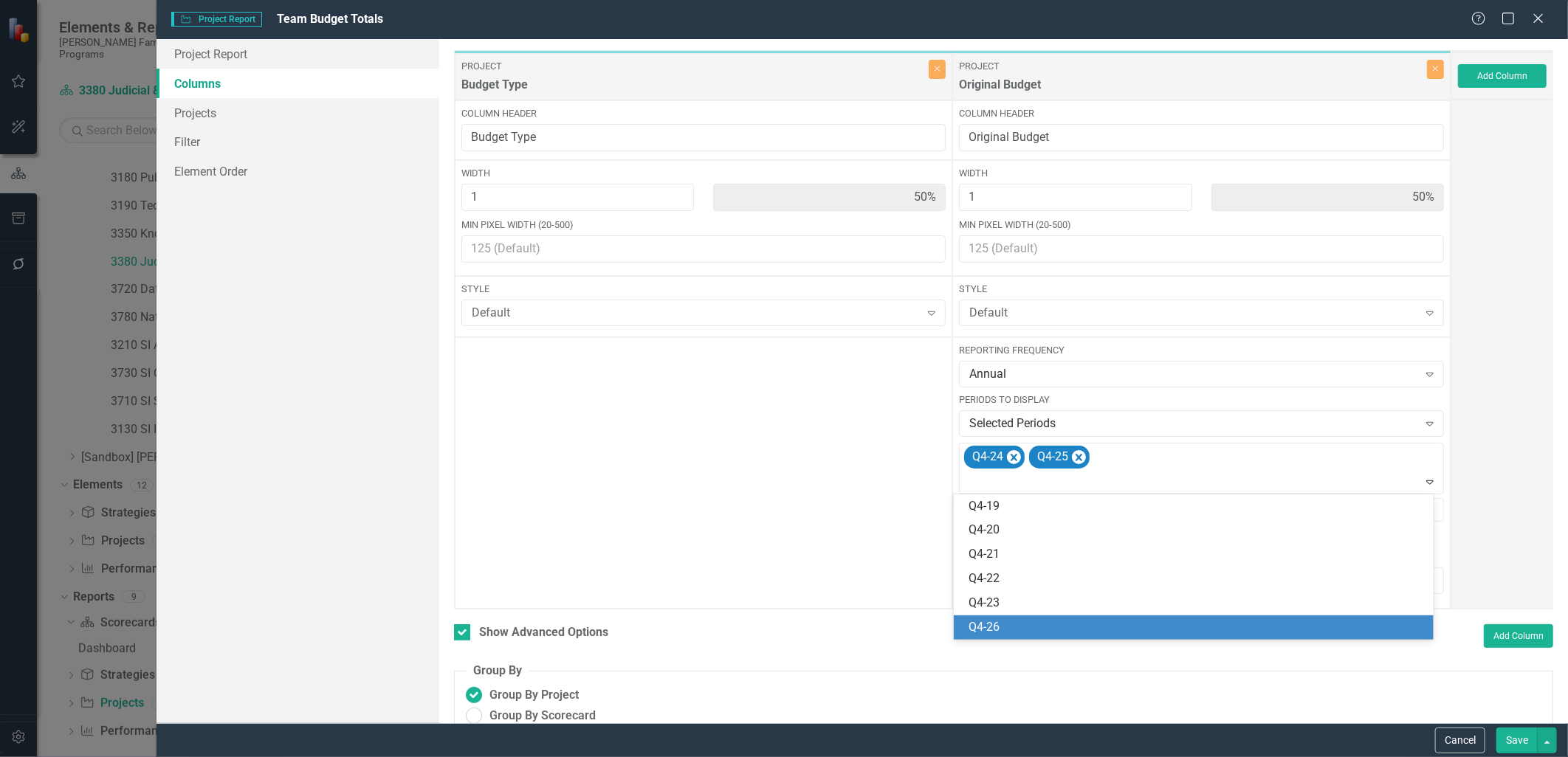
click at [1073, 626] on div "Q4-26" at bounding box center [1197, 627] width 455 height 17
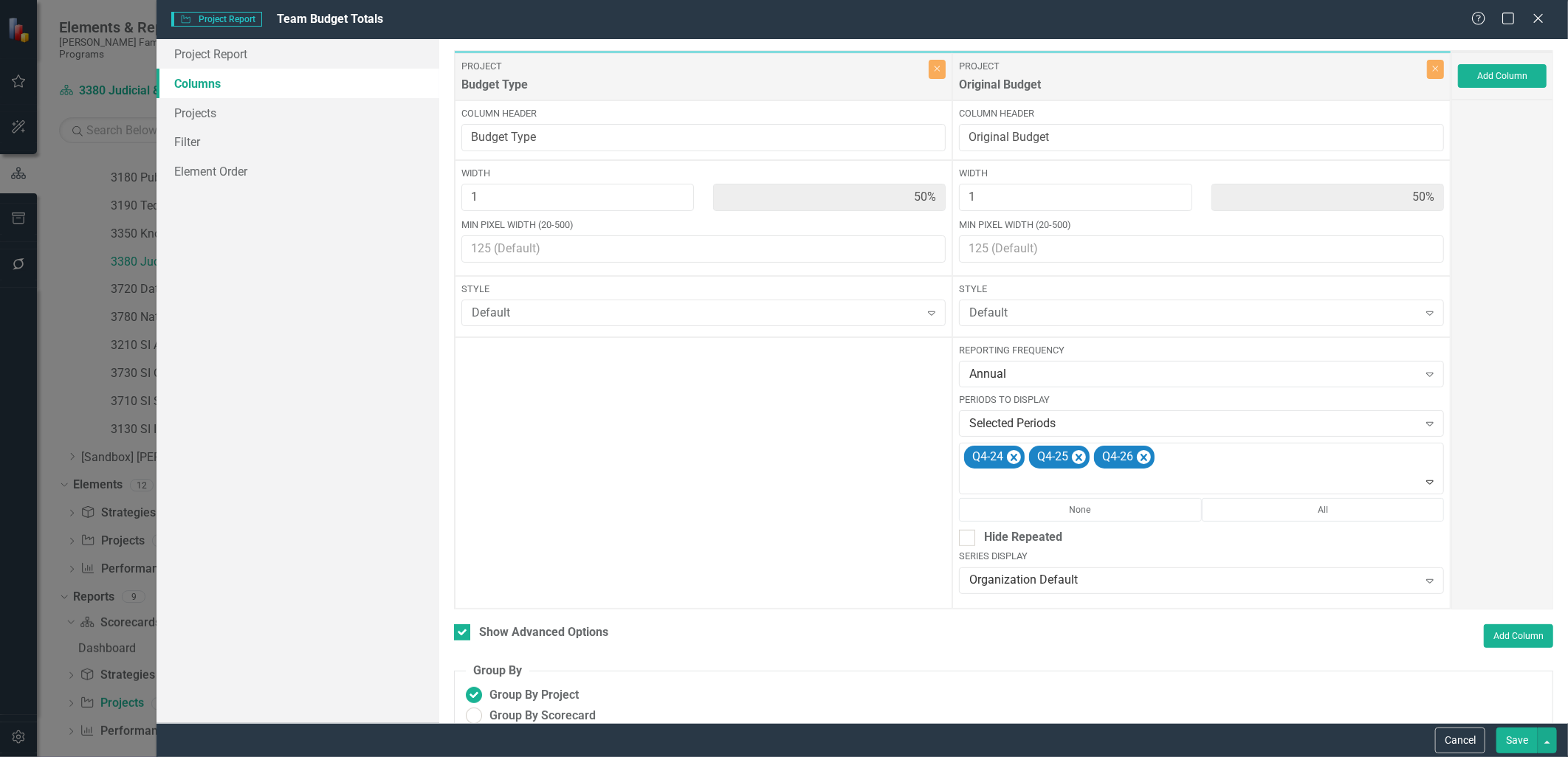
click at [1253, 658] on button "Save" at bounding box center [1518, 740] width 42 height 26
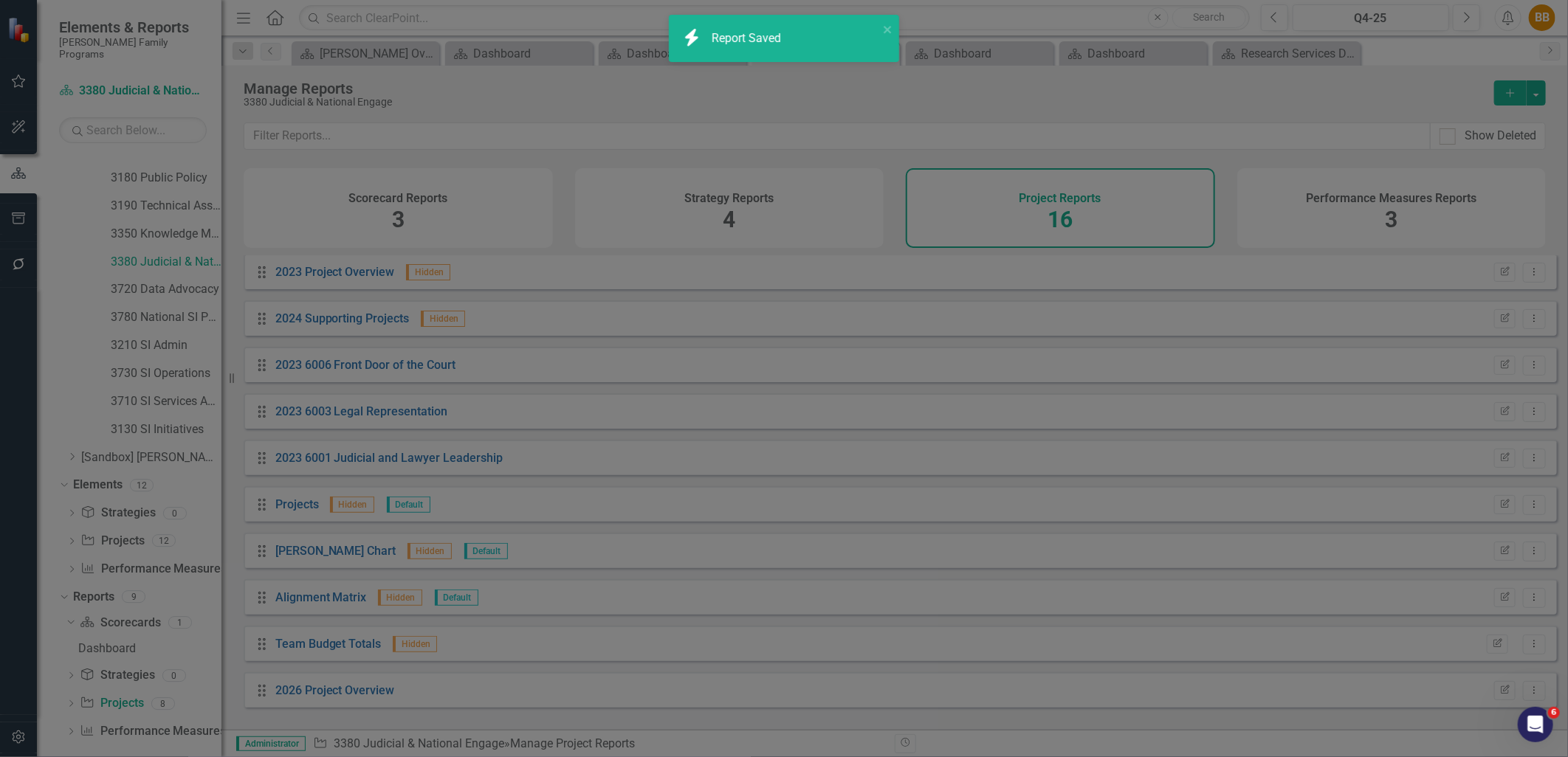
checkbox input "false"
radio input "true"
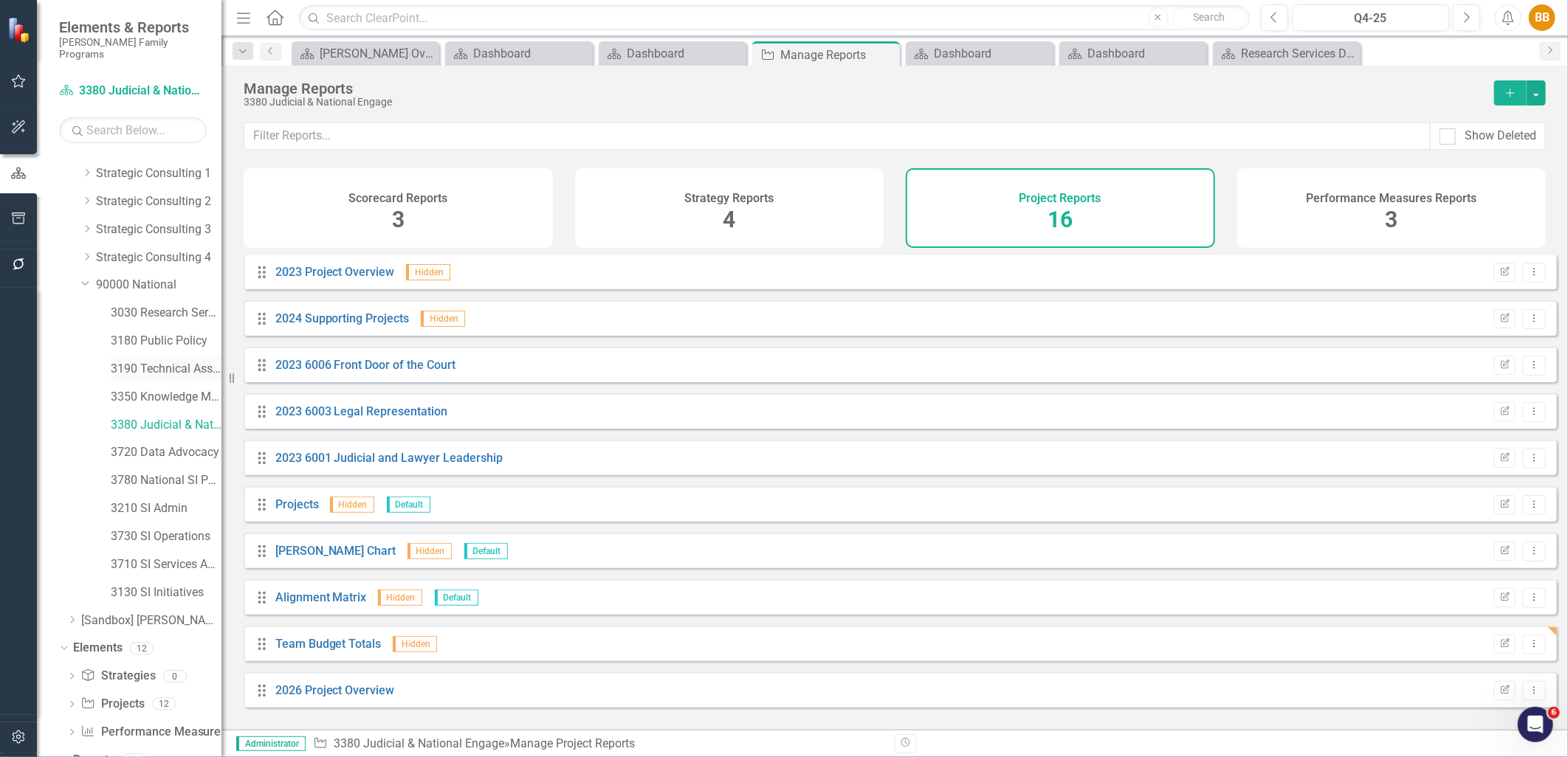
scroll to position [47, 0]
click at [162, 445] on link "3720 Data Advocacy" at bounding box center [166, 453] width 111 height 17
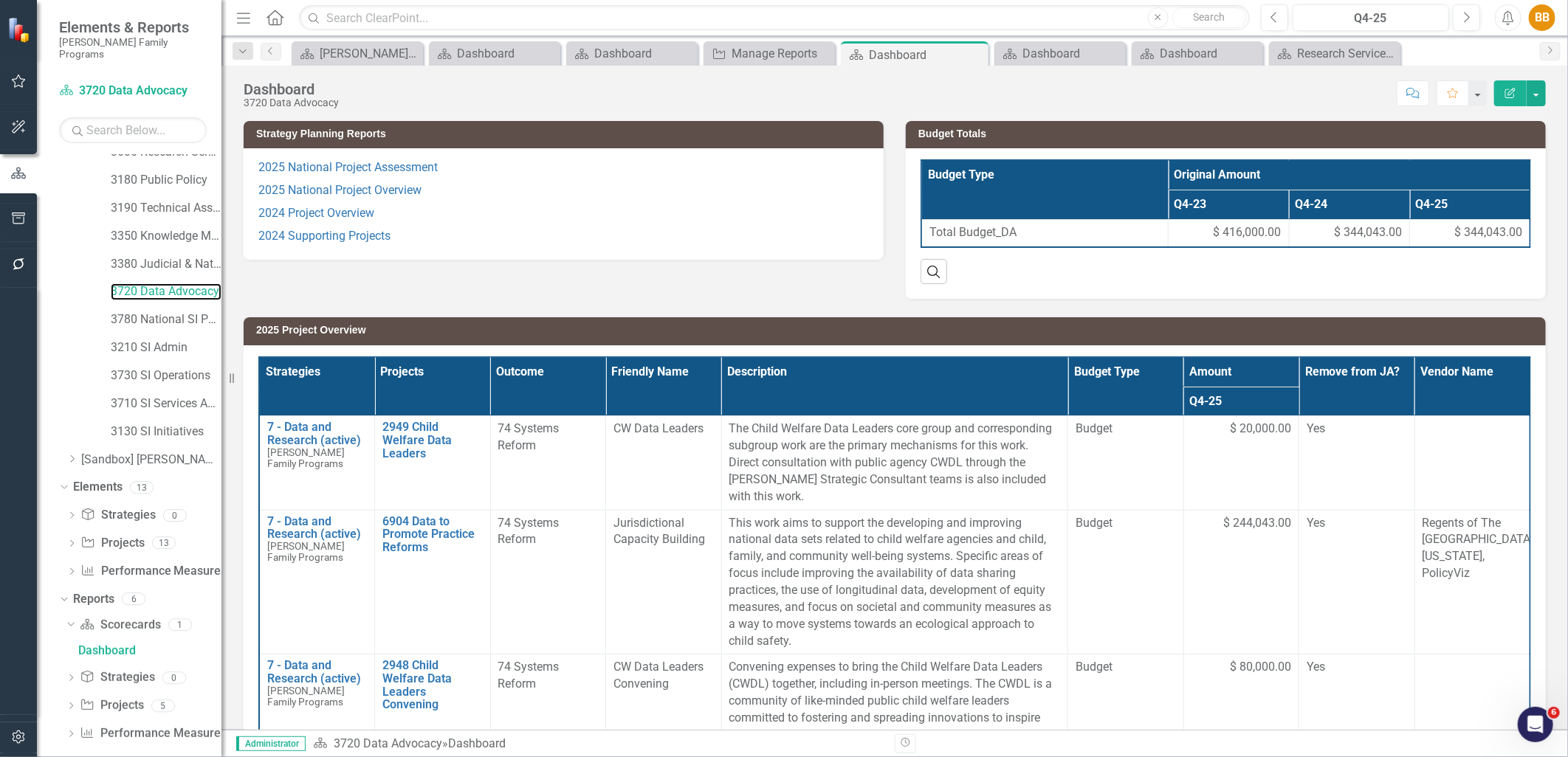
scroll to position [212, 0]
click at [119, 658] on link "Project Projects" at bounding box center [112, 704] width 63 height 17
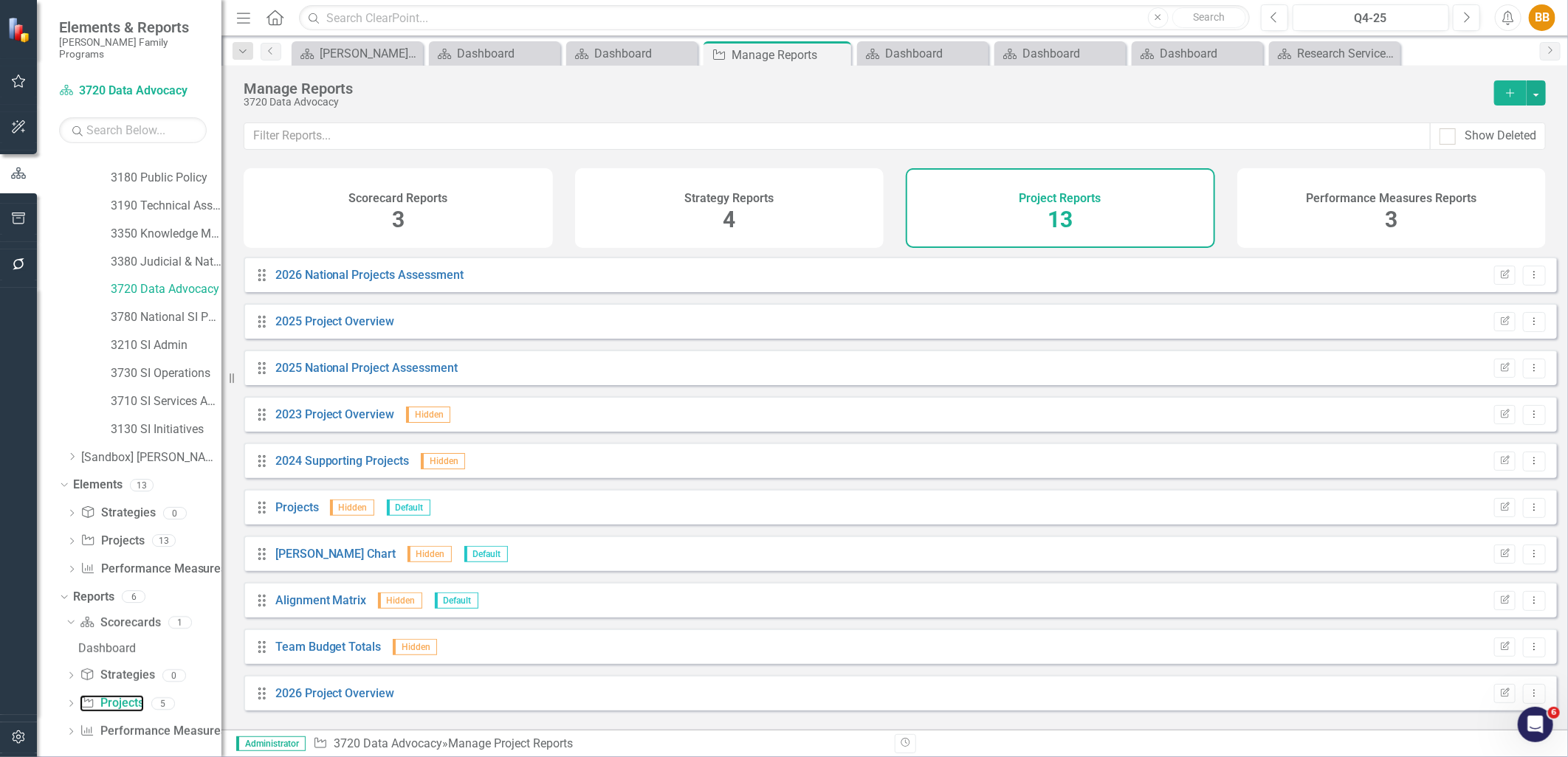
scroll to position [141, 0]
click at [1253, 647] on button "Edit Report" at bounding box center [1506, 643] width 22 height 19
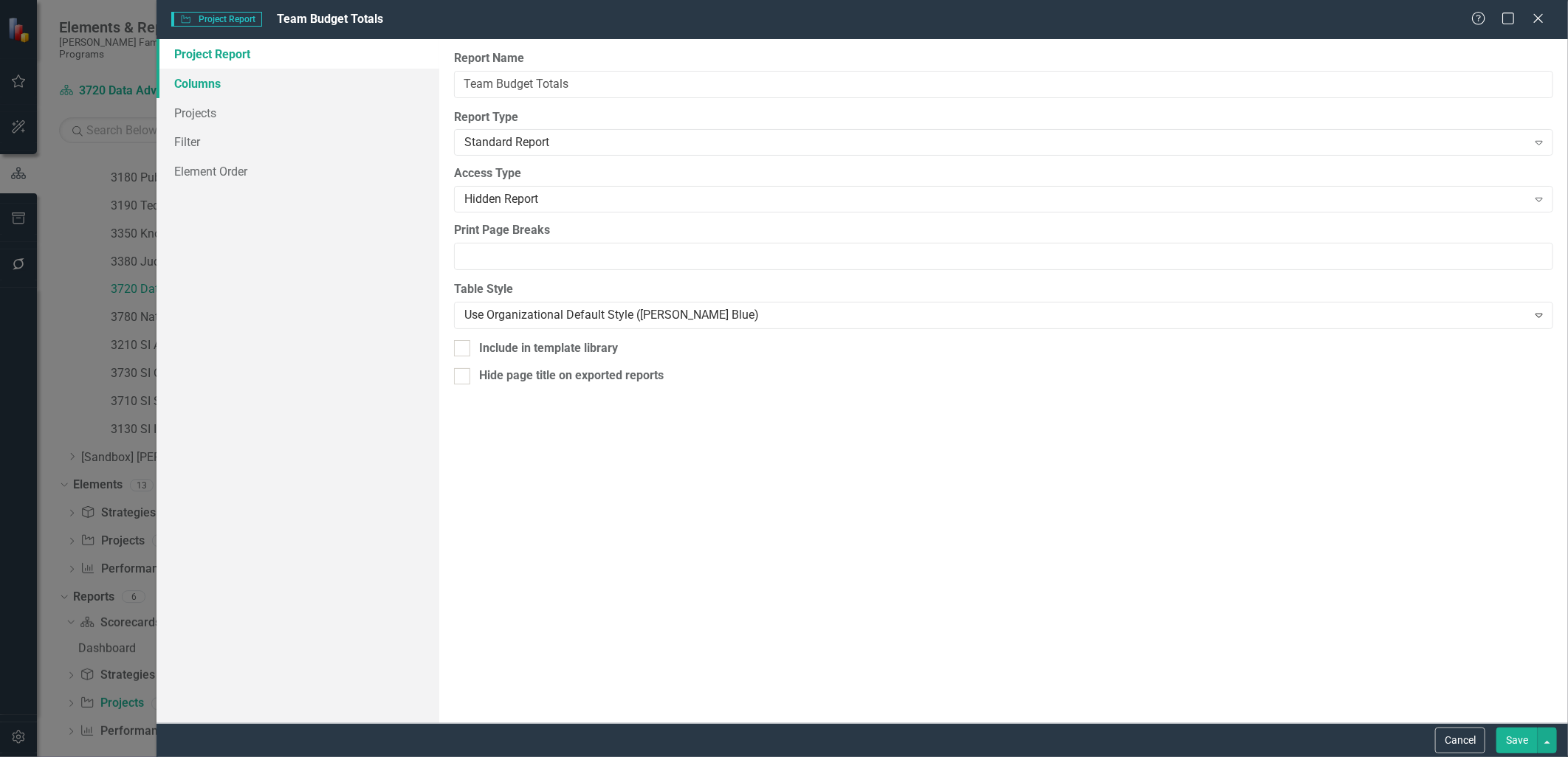
click at [214, 89] on link "Columns" at bounding box center [297, 83] width 282 height 30
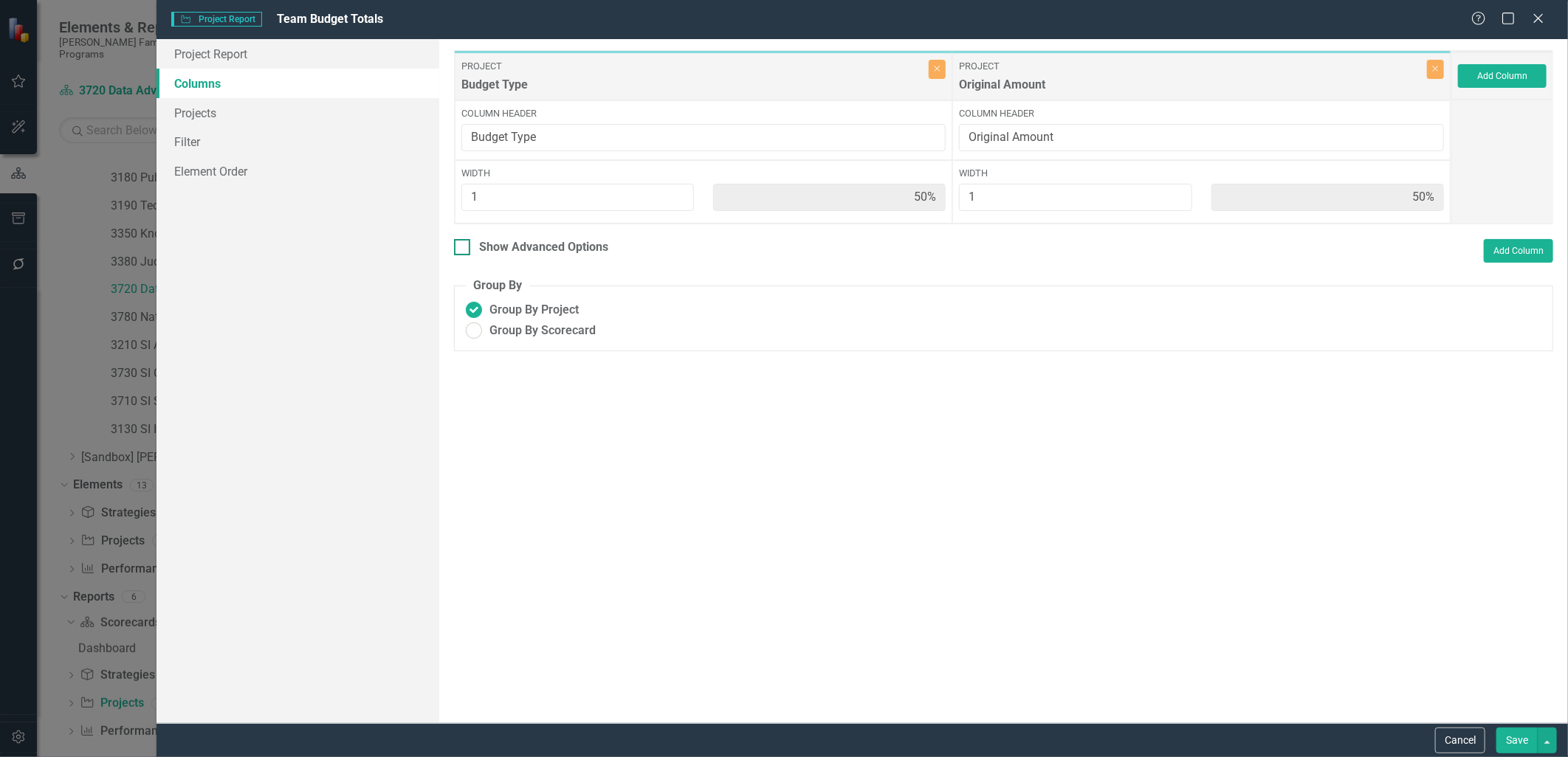
click at [531, 241] on div "Show Advanced Options" at bounding box center [543, 247] width 130 height 17
click at [463, 241] on input "Show Advanced Options" at bounding box center [459, 244] width 10 height 10
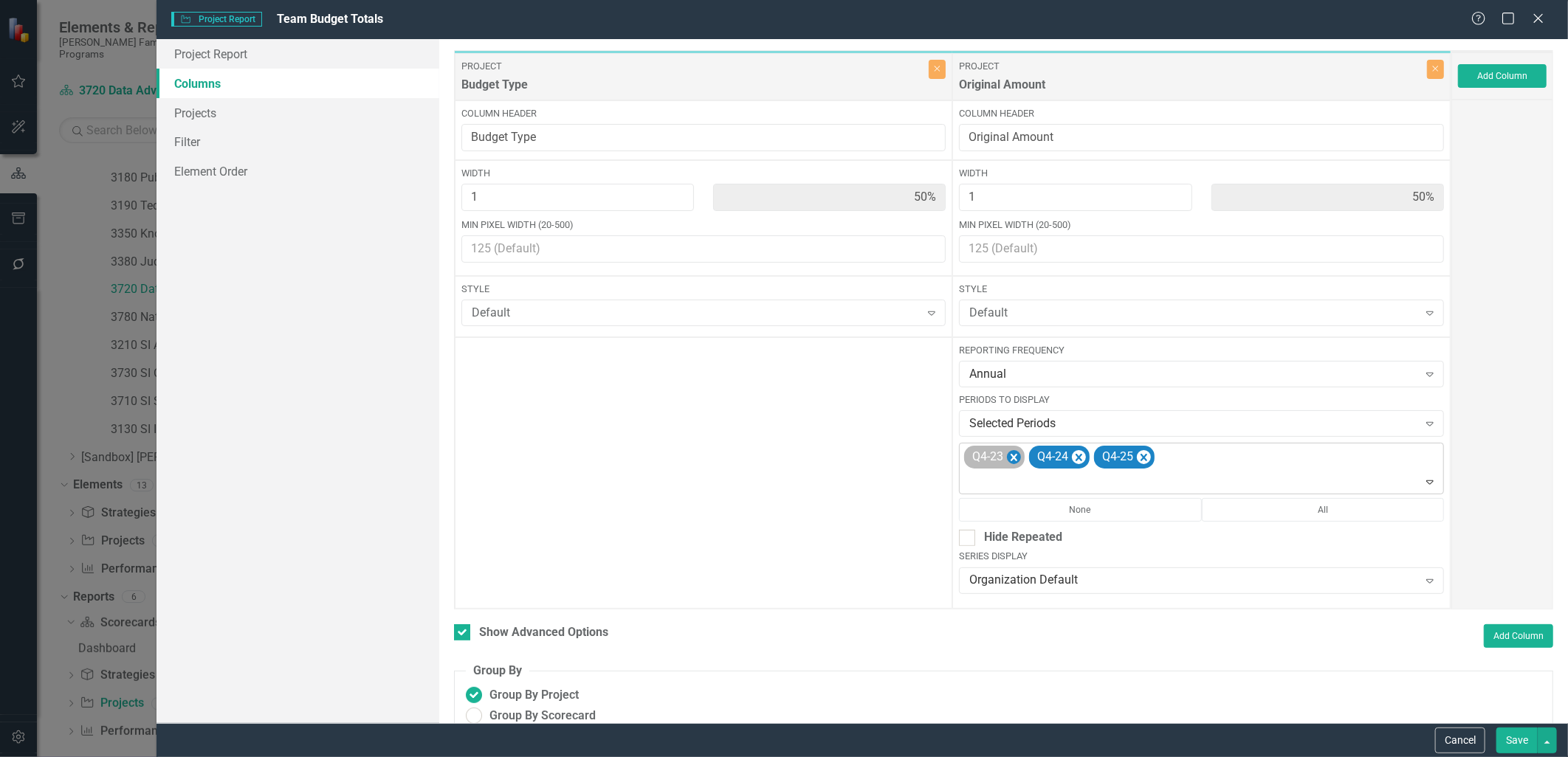
click at [1009, 460] on icon "Remove Q4-23" at bounding box center [1014, 458] width 14 height 19
click at [1124, 469] on div "Q4-24 Q4-25" at bounding box center [1203, 468] width 481 height 50
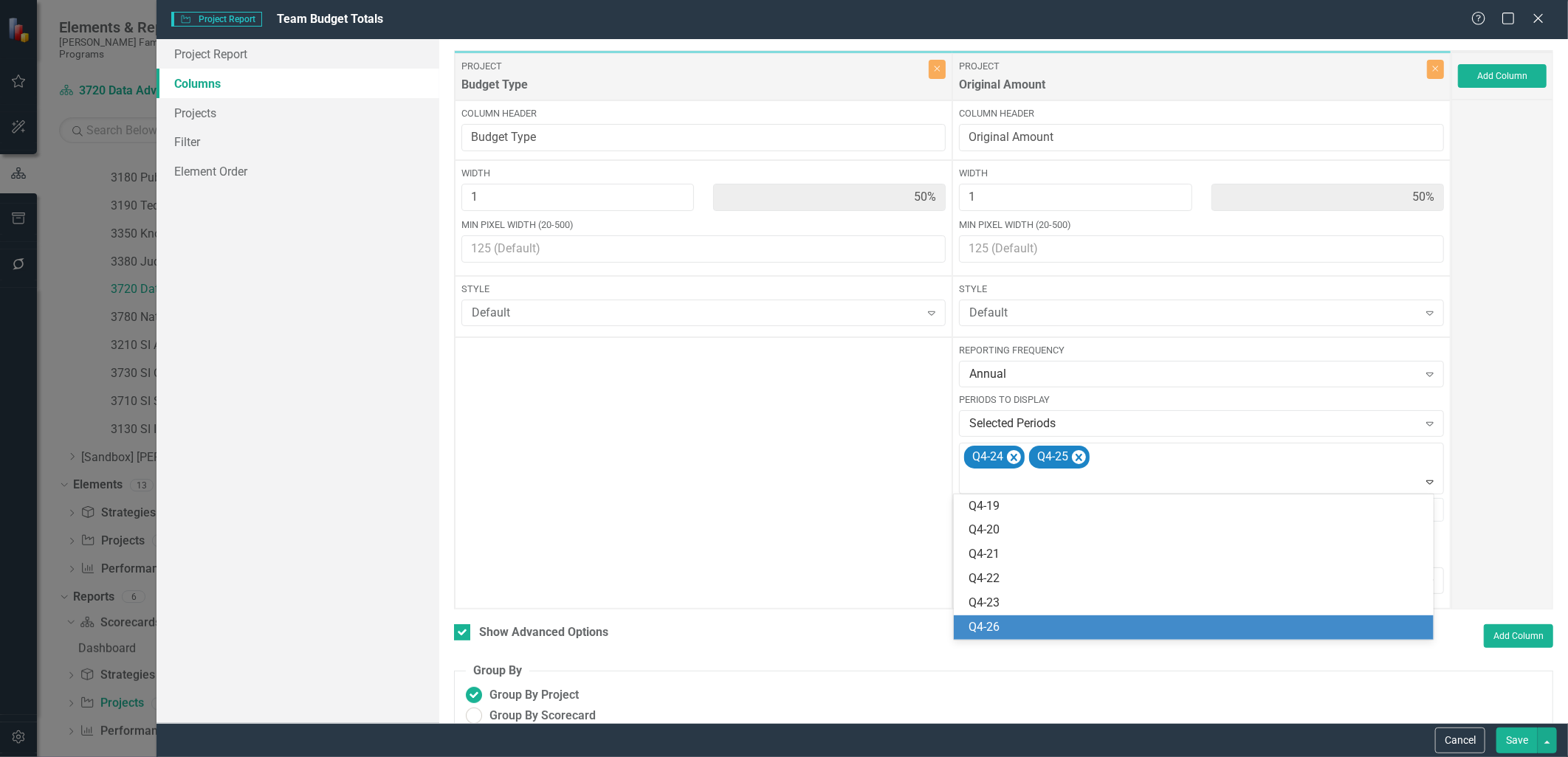
click at [1056, 620] on div "Q4-26" at bounding box center [1197, 627] width 455 height 17
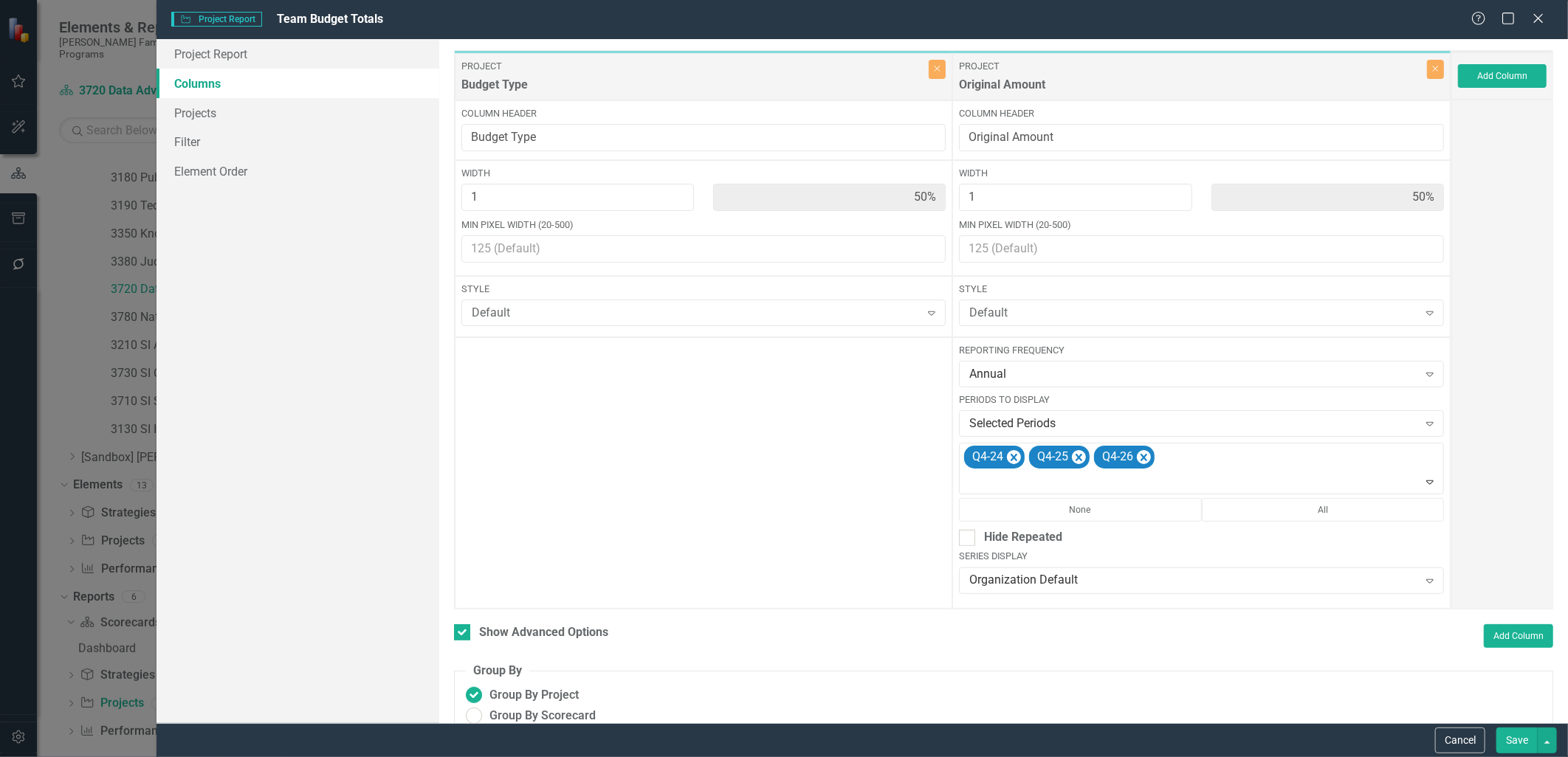
click at [1253, 658] on button "Save" at bounding box center [1518, 740] width 42 height 26
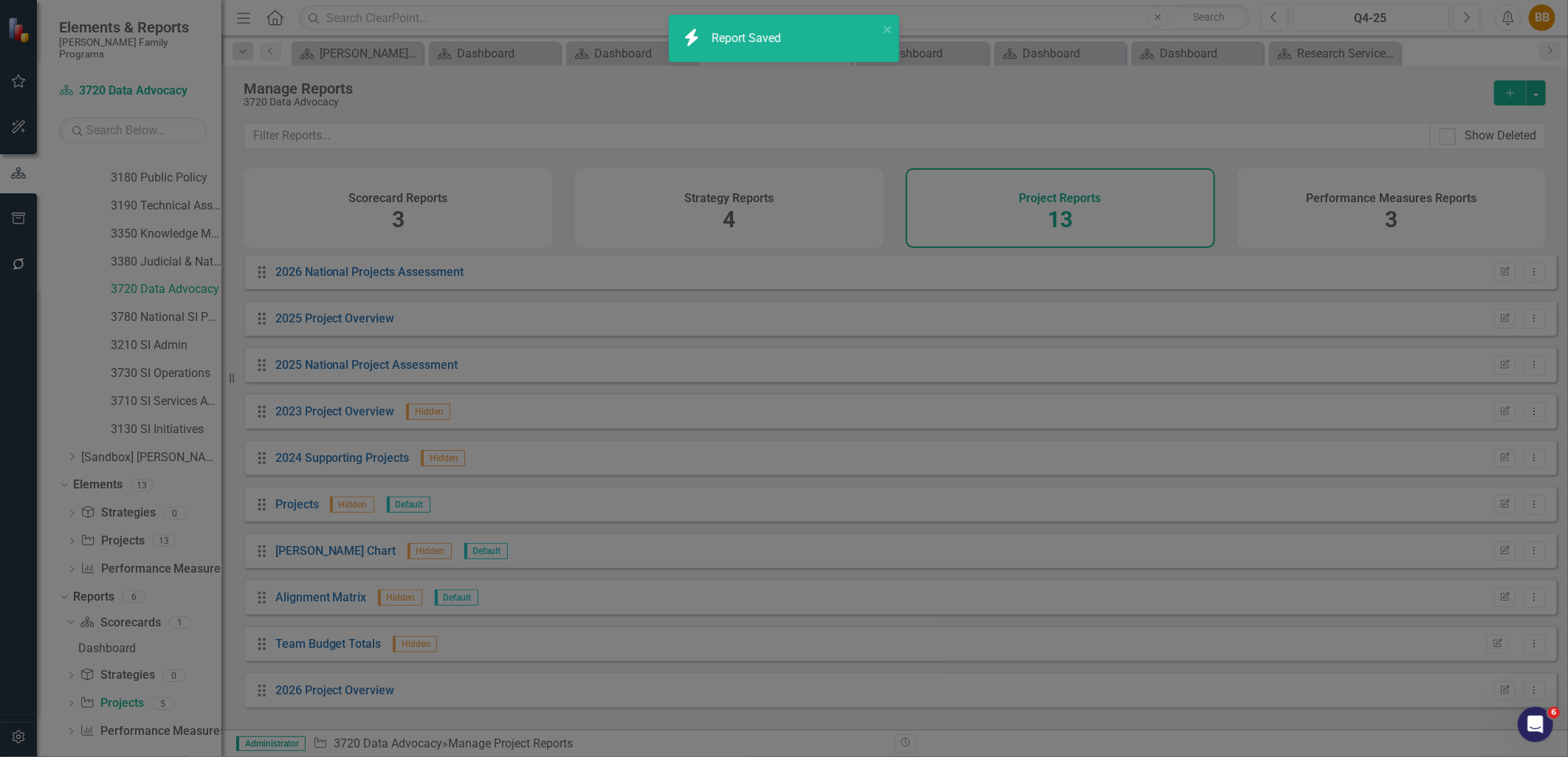
checkbox input "false"
radio input "true"
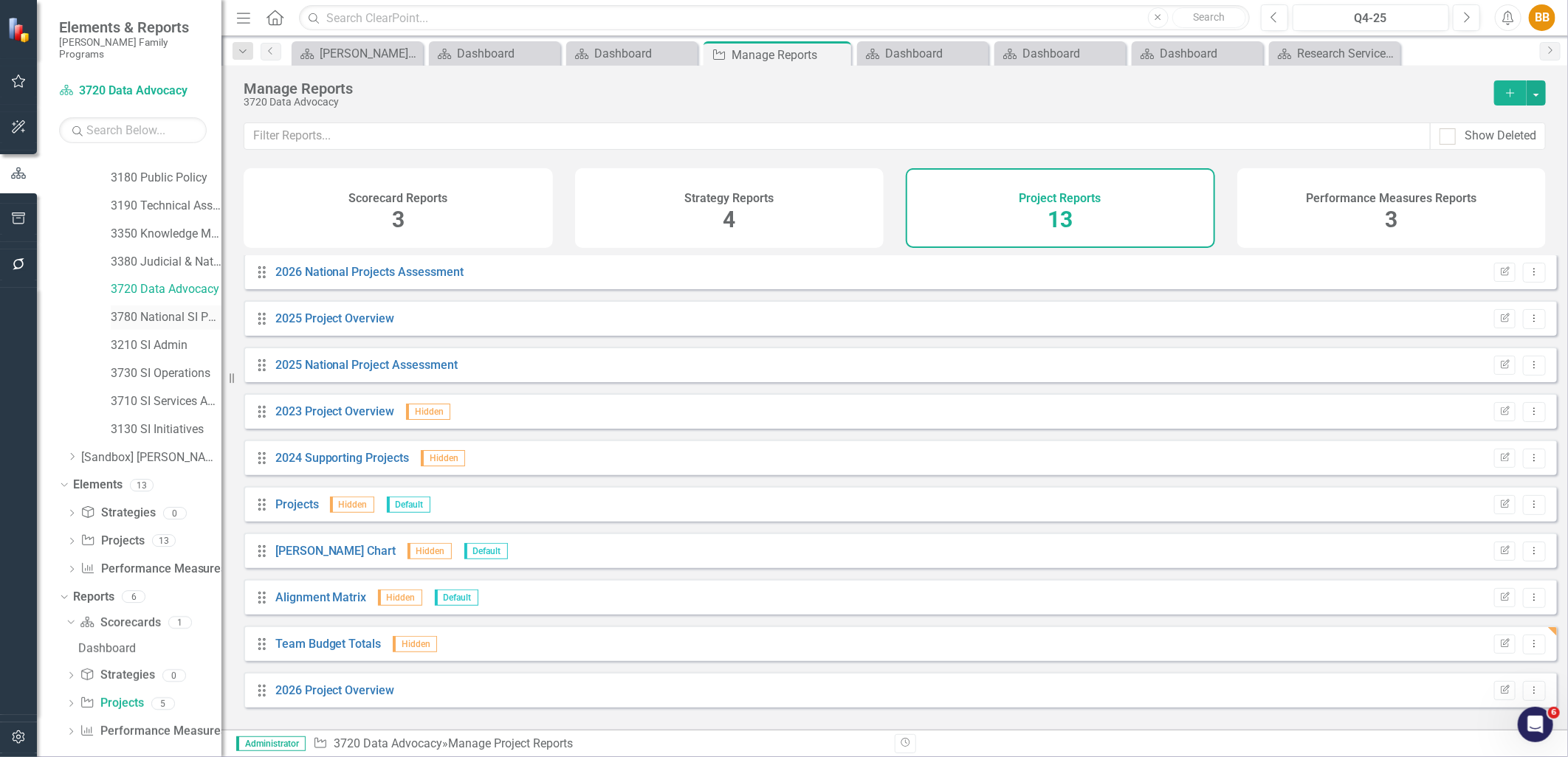
click at [151, 310] on link "3780 National SI Partnerships" at bounding box center [166, 318] width 111 height 17
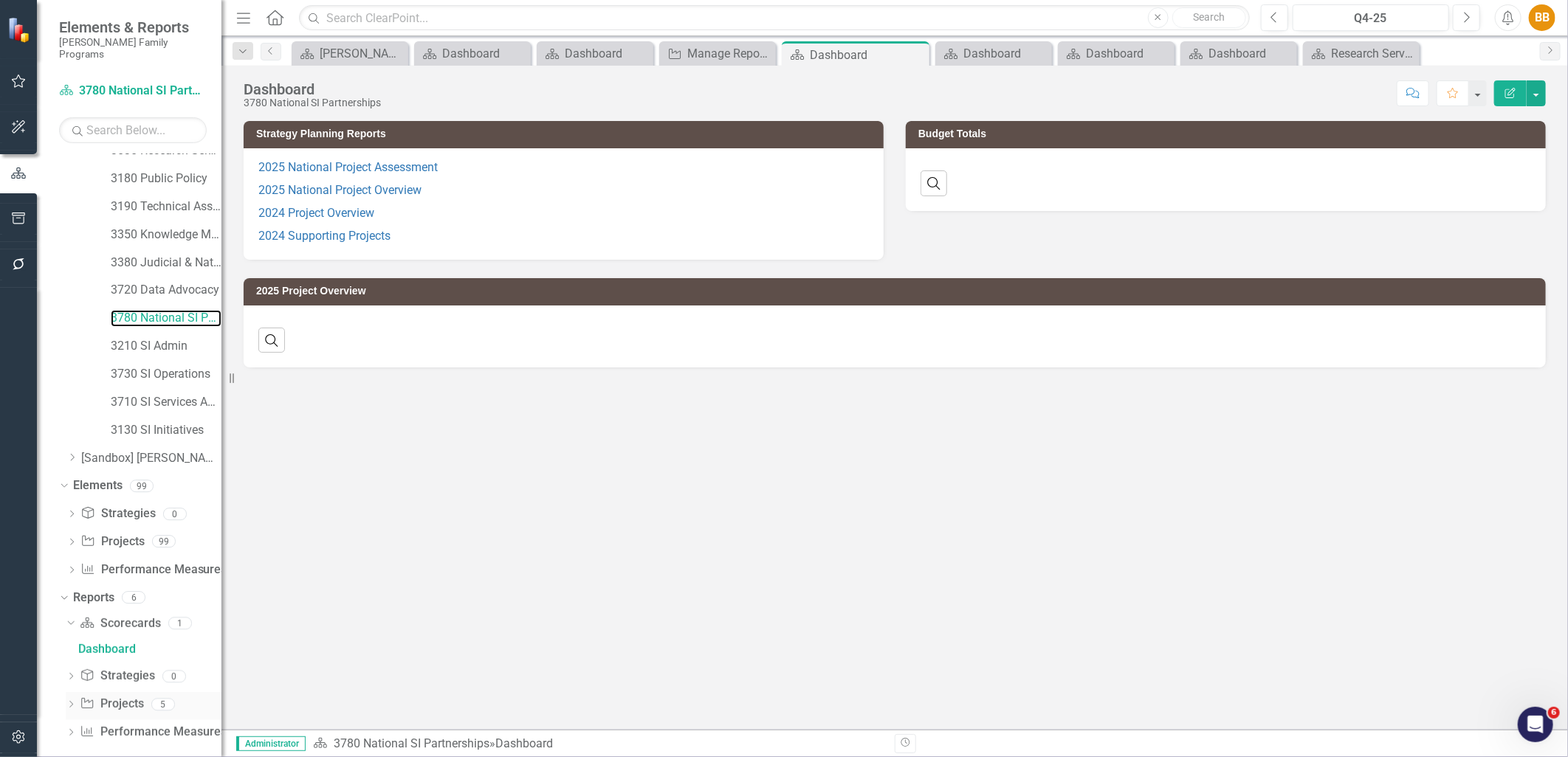
scroll to position [212, 0]
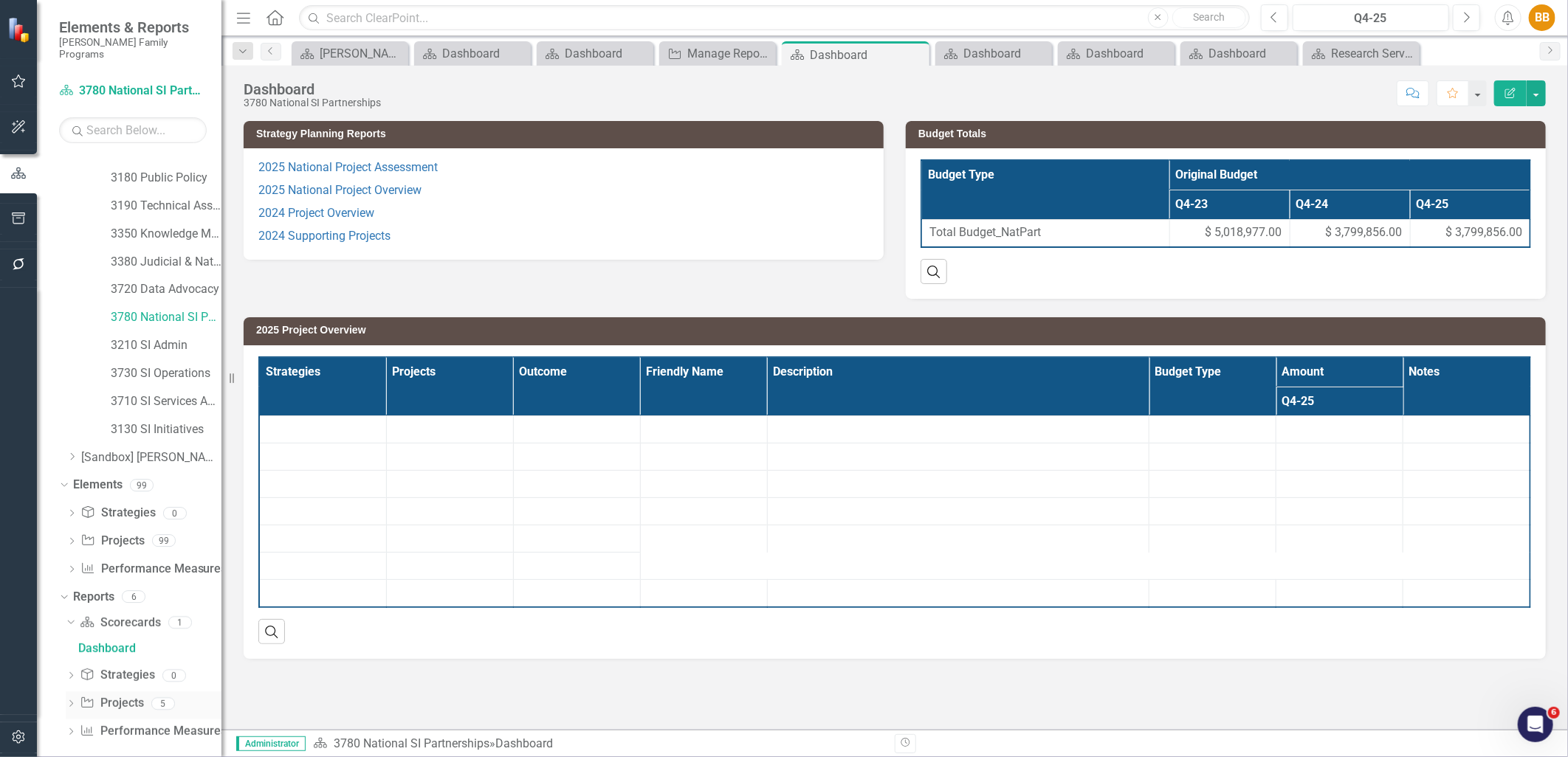
click at [108, 658] on link "Project Projects" at bounding box center [112, 704] width 63 height 17
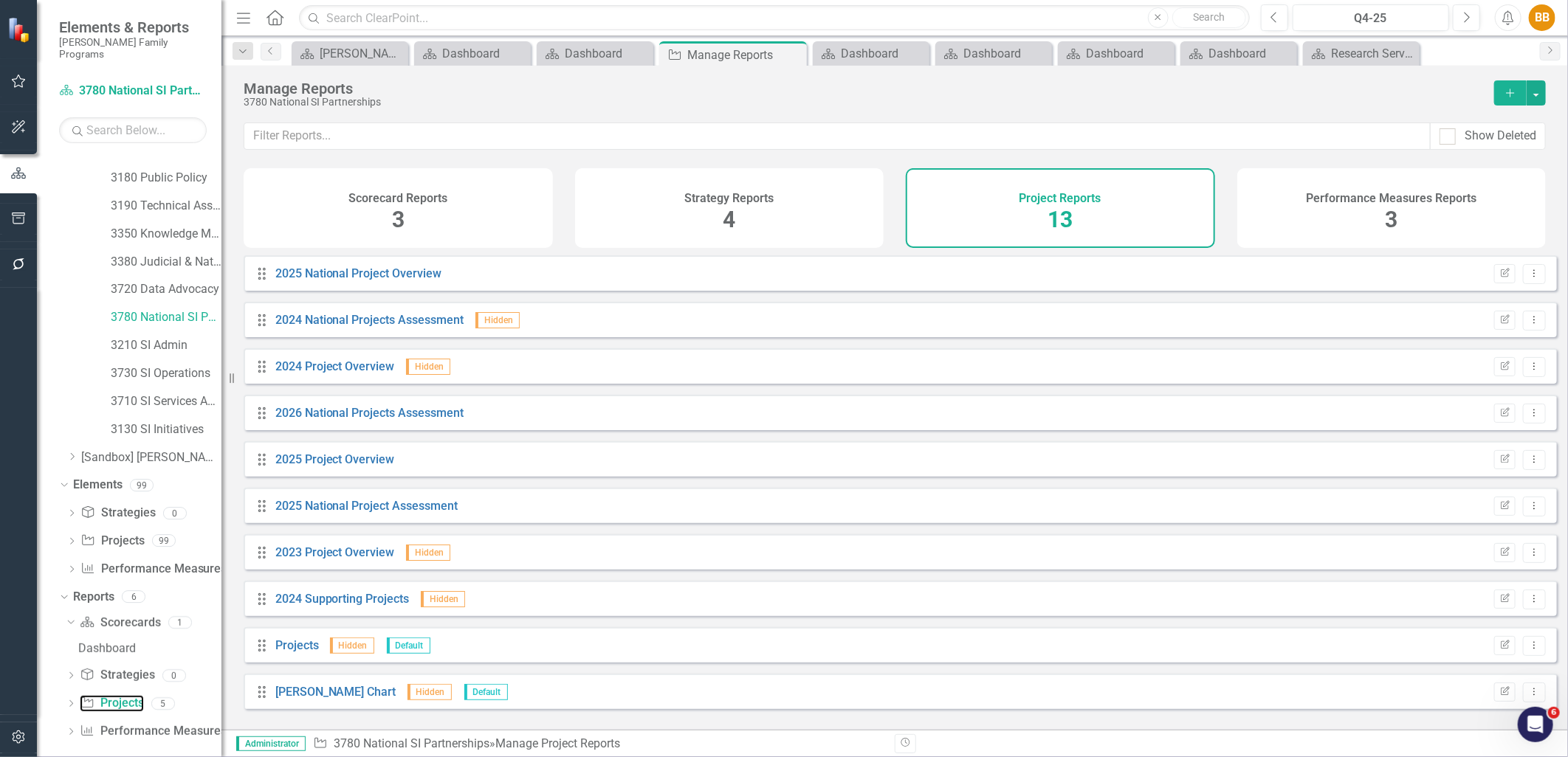
scroll to position [141, 0]
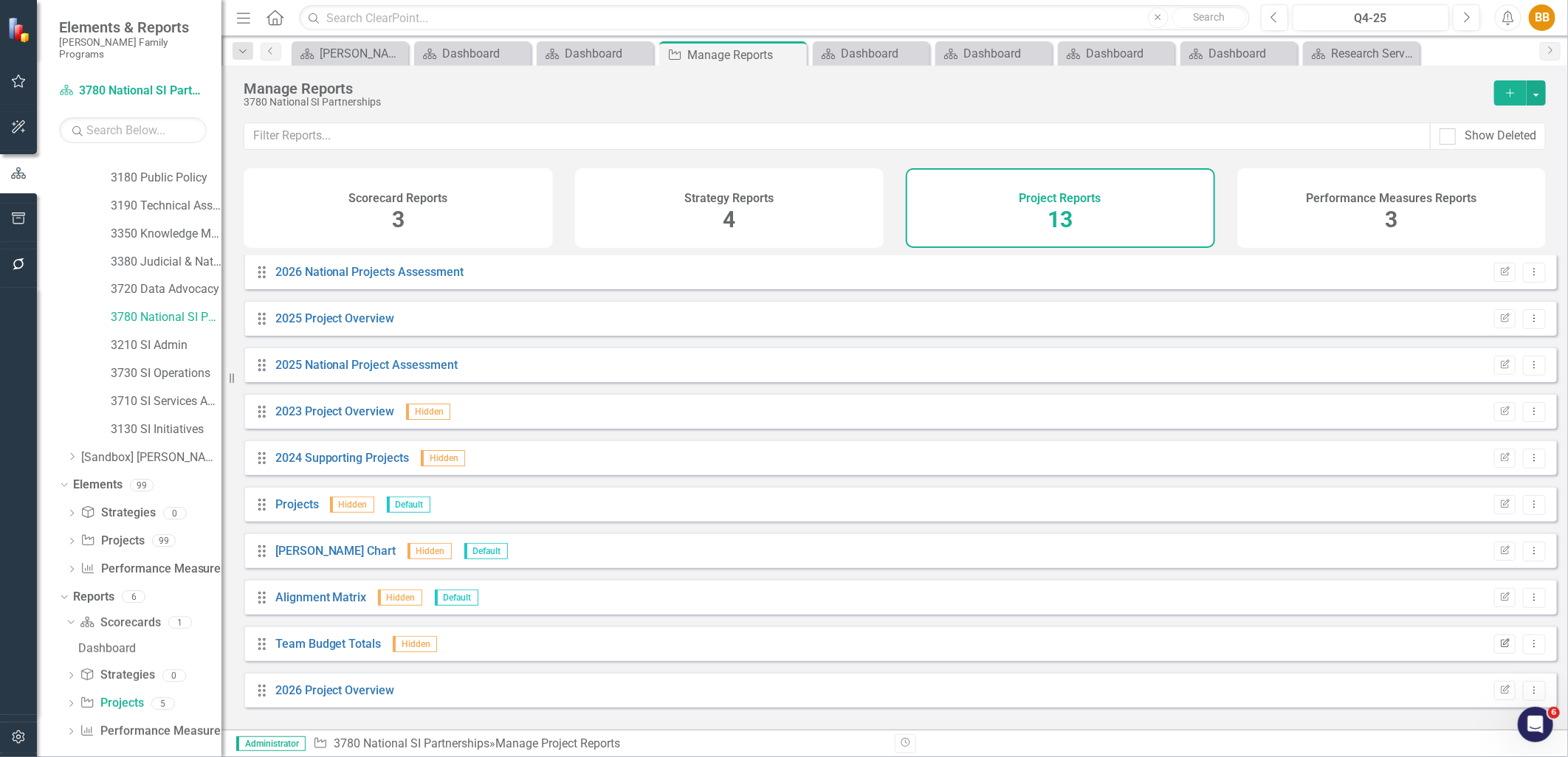
click at [1253, 649] on icon "Edit Report" at bounding box center [1505, 644] width 11 height 9
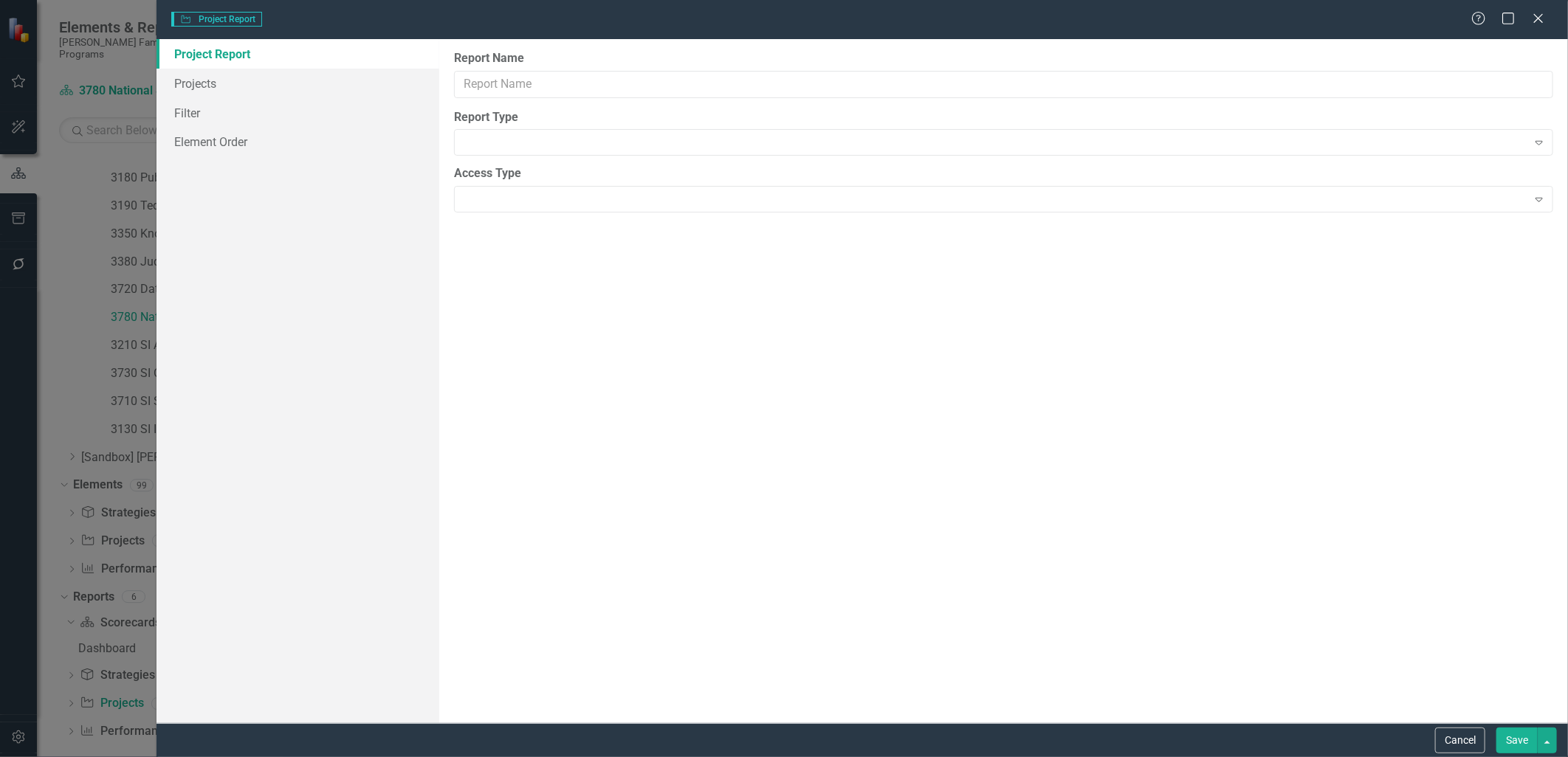
type input "Team Budget Totals"
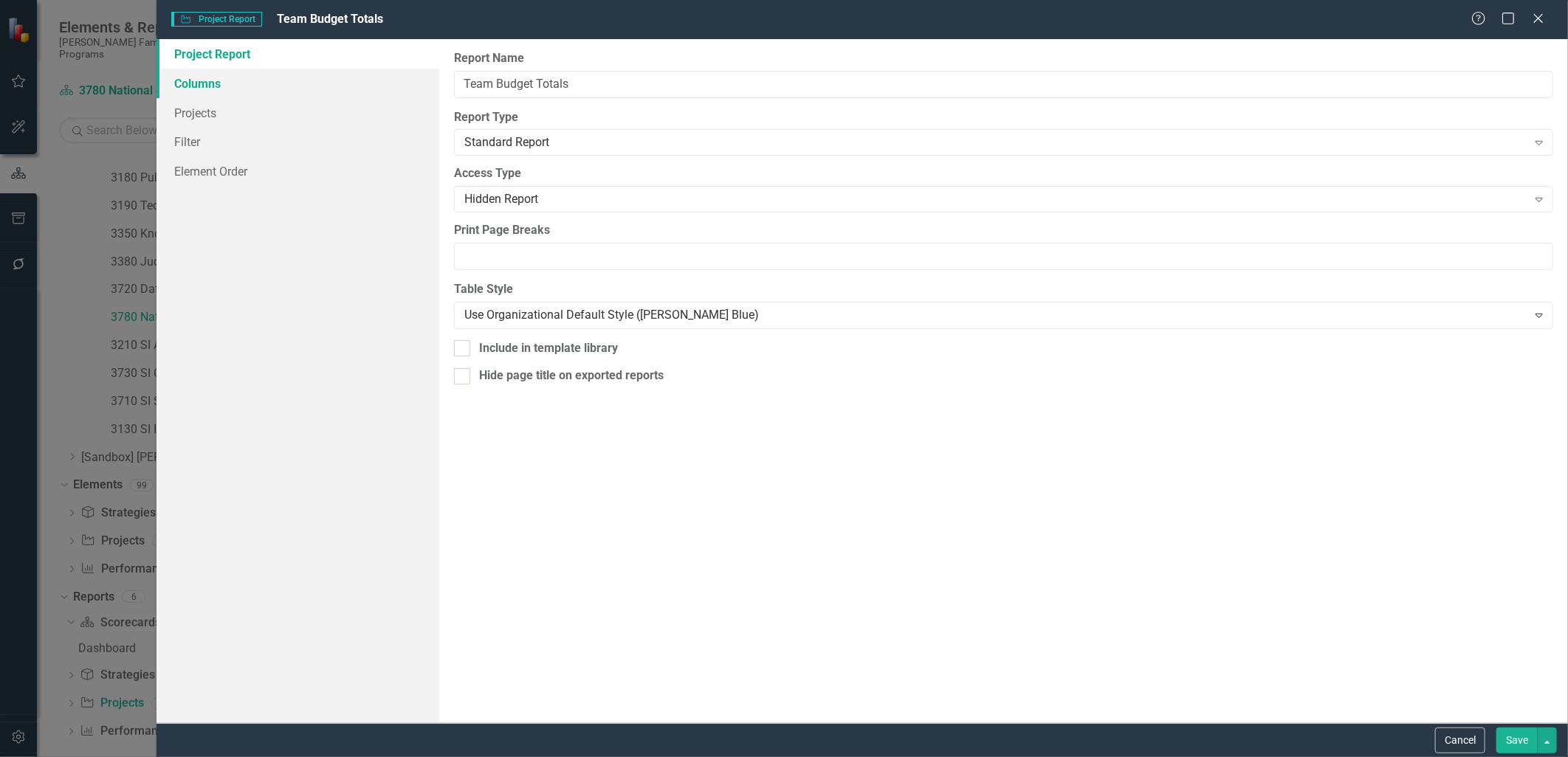
click at [237, 84] on link "Columns" at bounding box center [297, 83] width 282 height 30
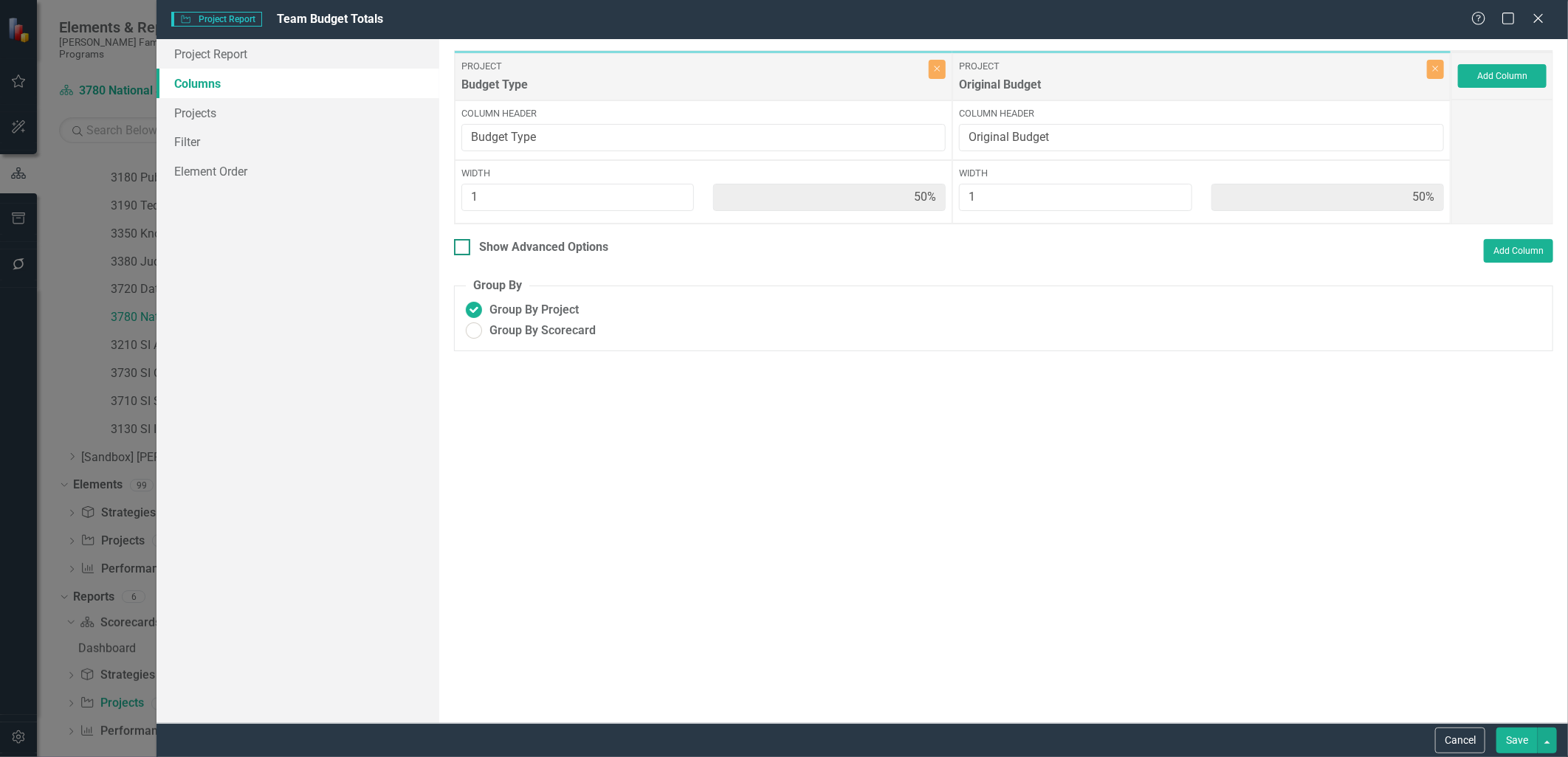
click at [533, 241] on div "Show Advanced Options" at bounding box center [543, 247] width 130 height 17
click at [463, 241] on input "Show Advanced Options" at bounding box center [459, 244] width 10 height 10
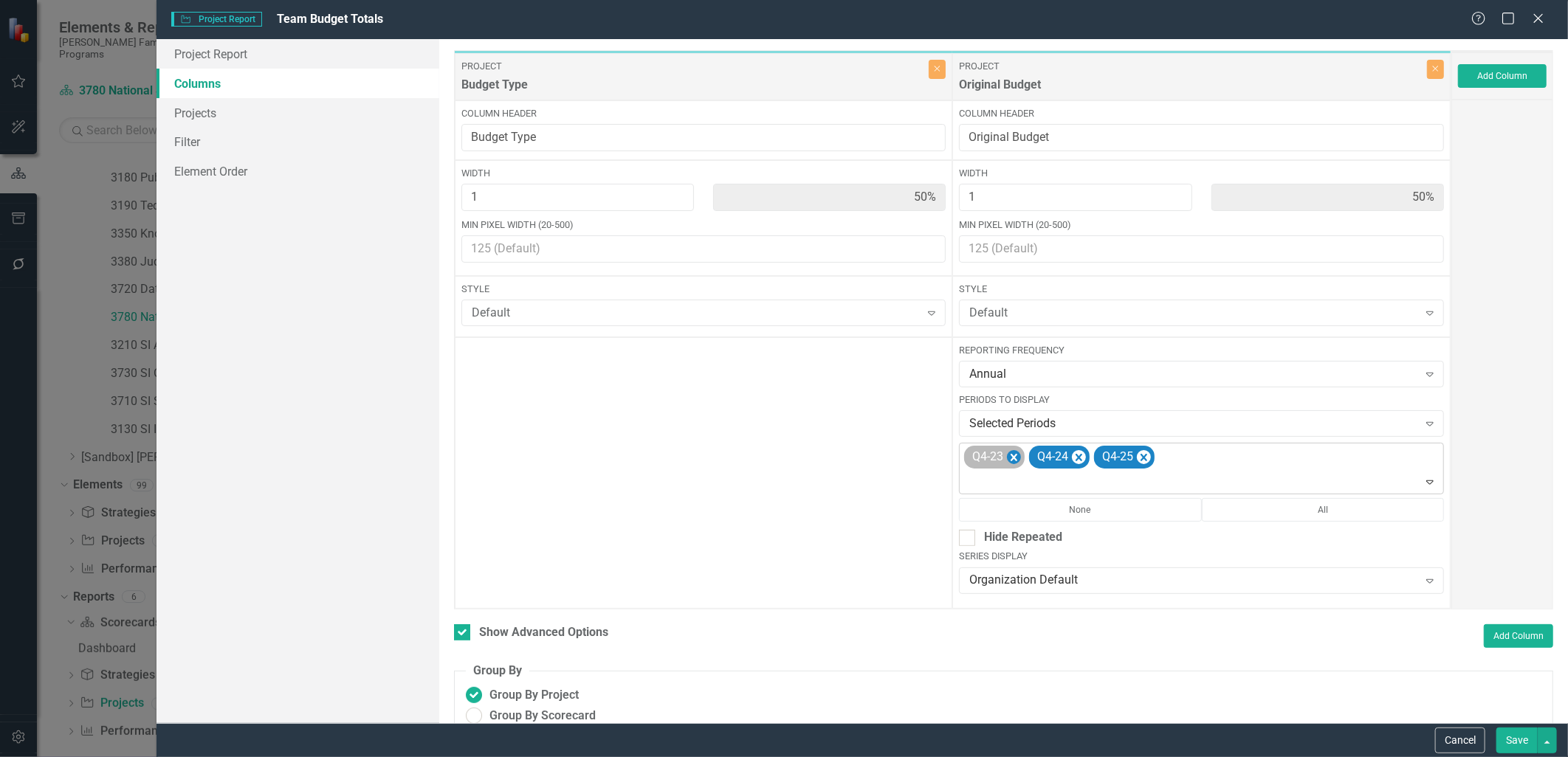
click at [1013, 459] on icon "Remove Q4-23" at bounding box center [1014, 457] width 7 height 7
click at [1131, 454] on div "Q4-24 Q4-25" at bounding box center [1203, 468] width 481 height 50
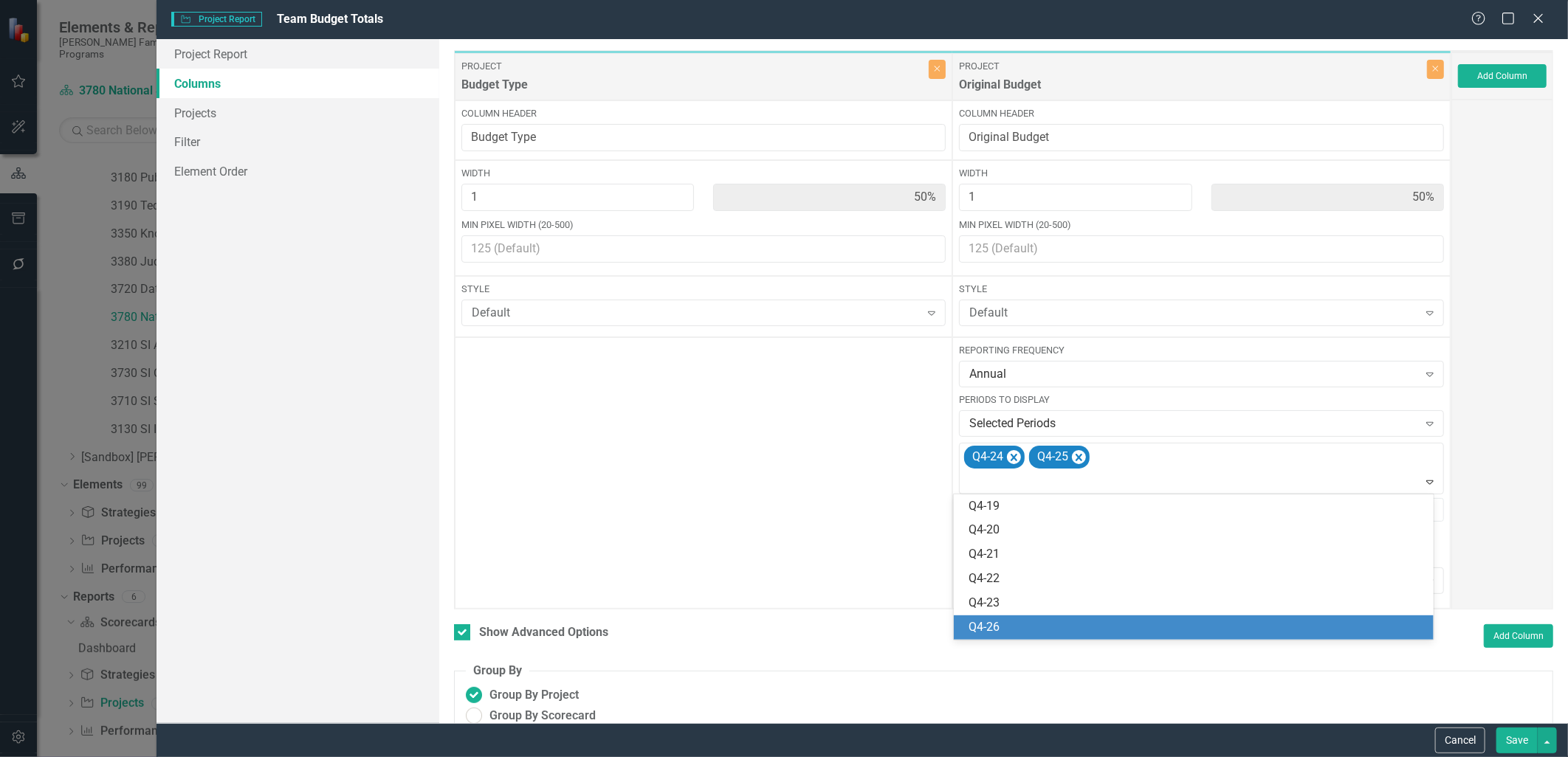
click at [1057, 627] on div "Q4-26" at bounding box center [1197, 627] width 455 height 17
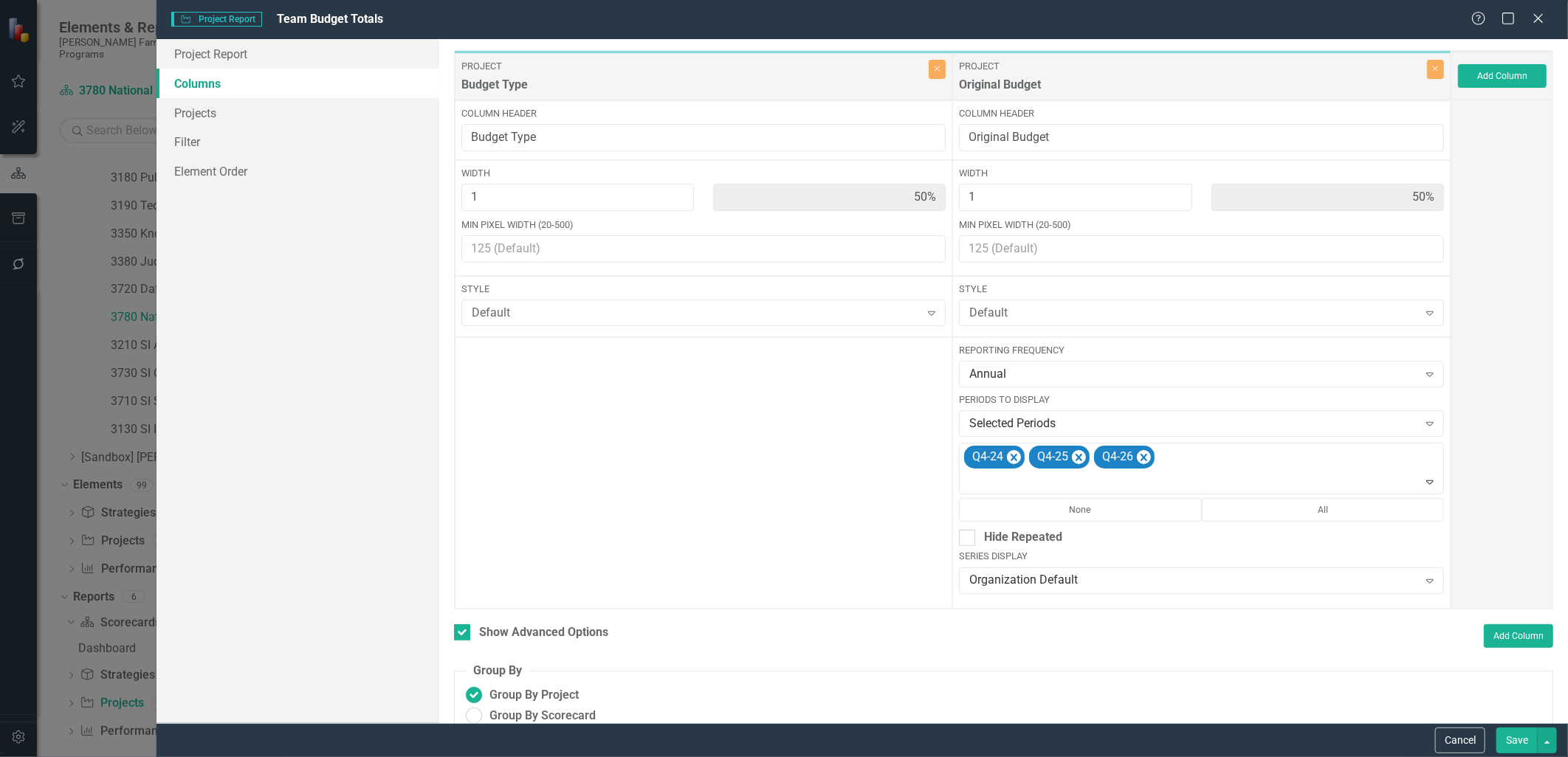
click at [1253, 658] on button "Save" at bounding box center [1518, 740] width 42 height 26
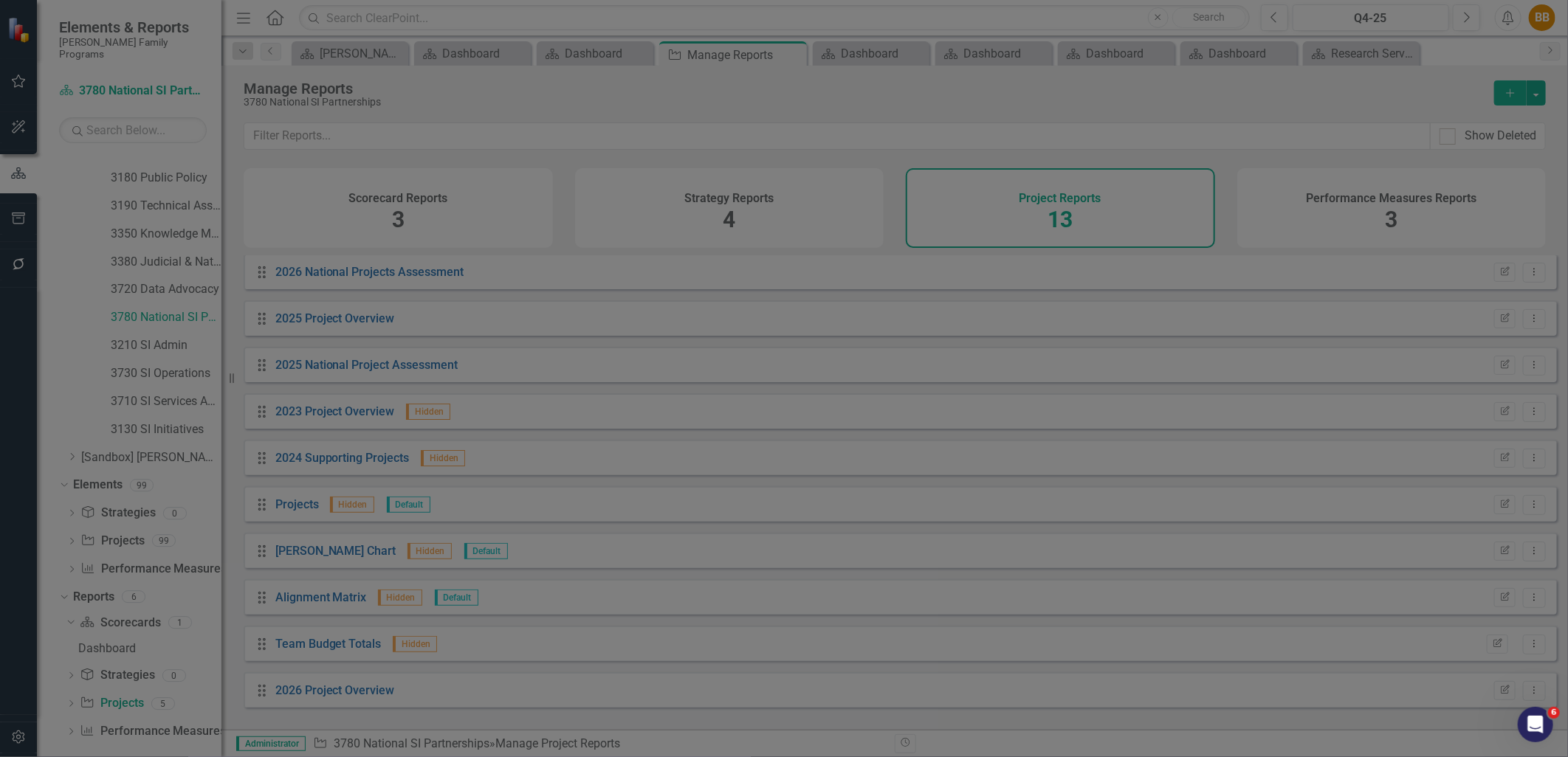
checkbox input "false"
radio input "true"
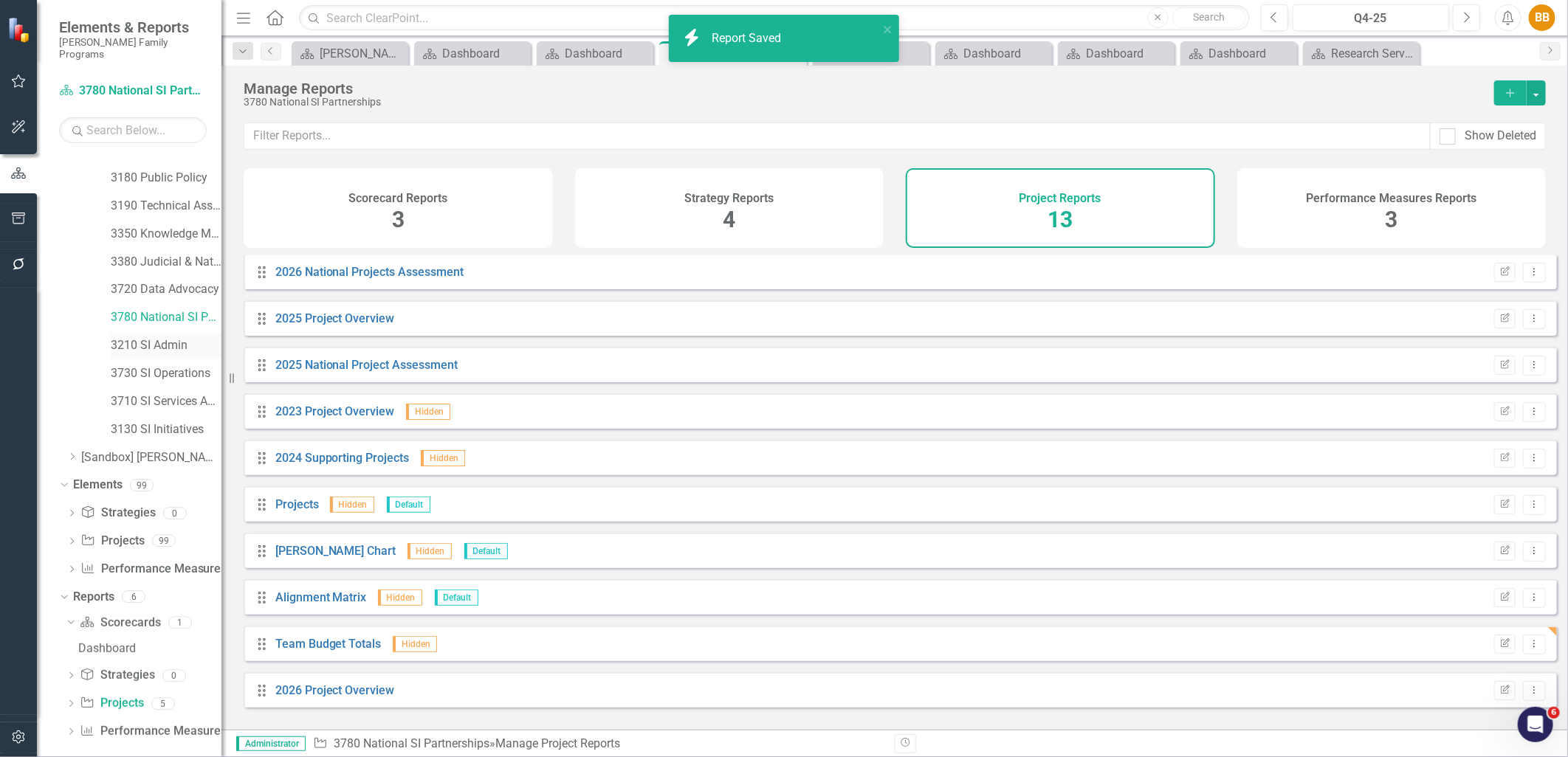
click at [152, 337] on link "3210 SI Admin" at bounding box center [166, 345] width 111 height 17
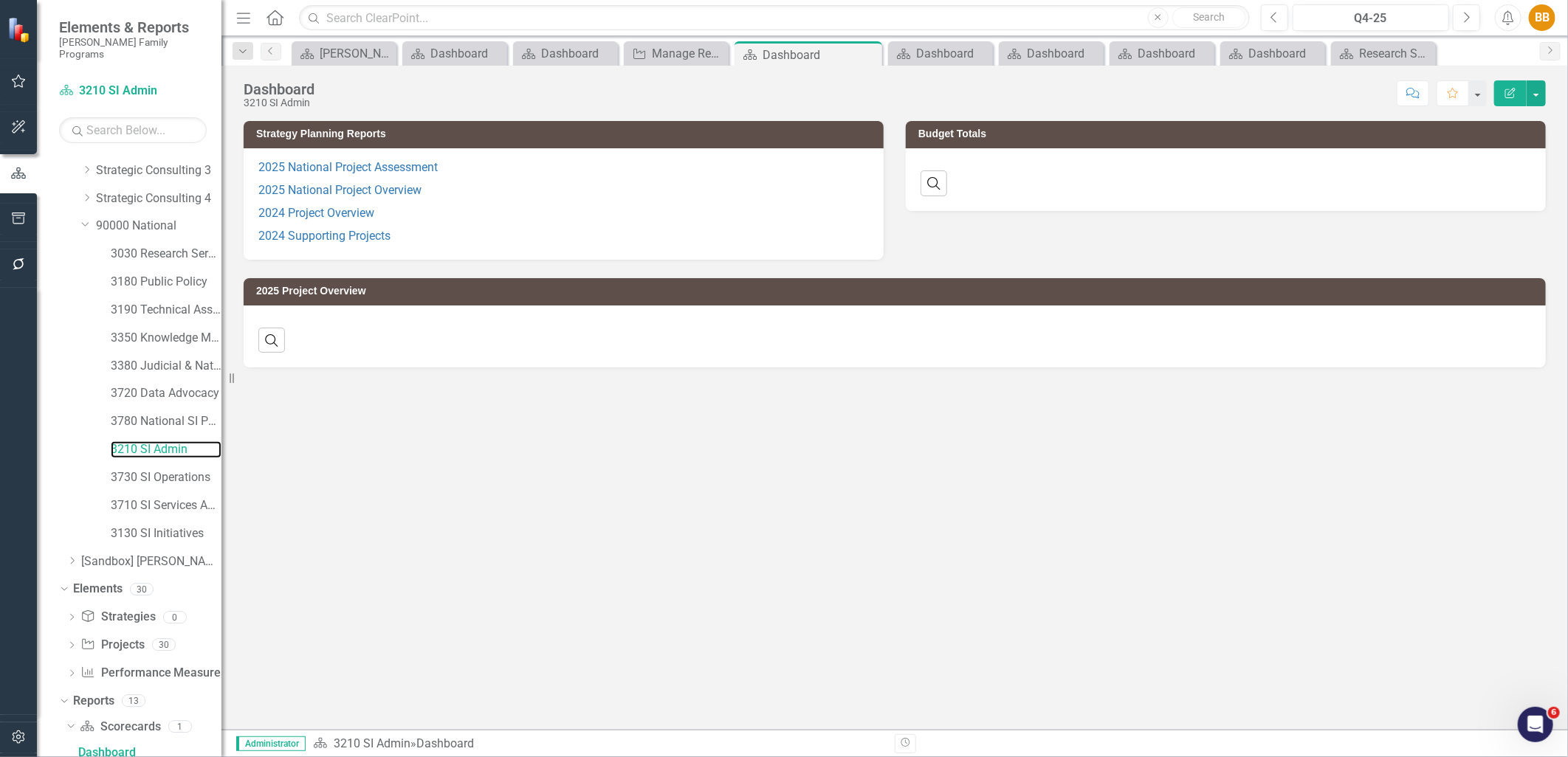
scroll to position [212, 0]
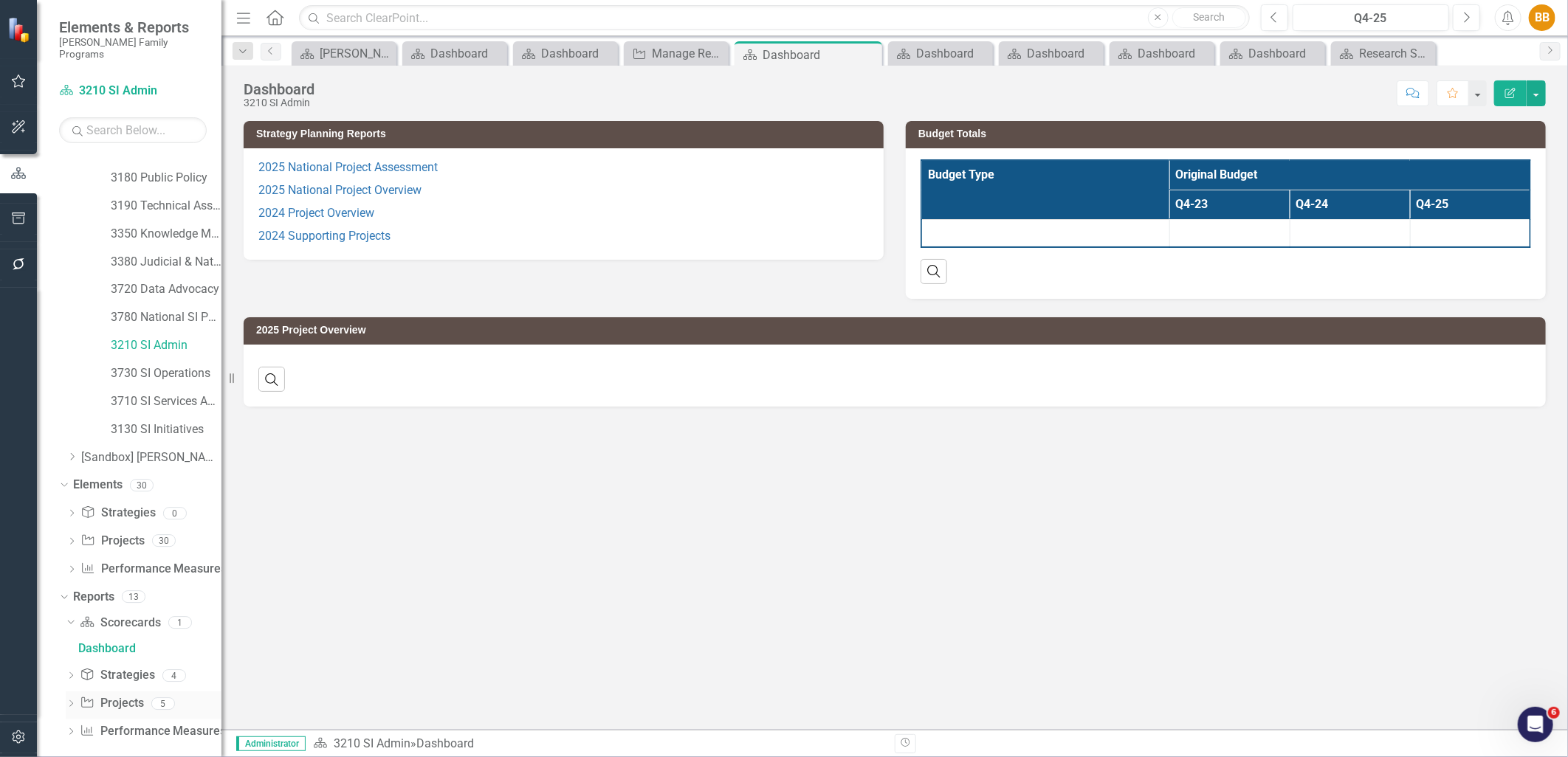
click at [128, 658] on link "Project Projects" at bounding box center [112, 704] width 63 height 17
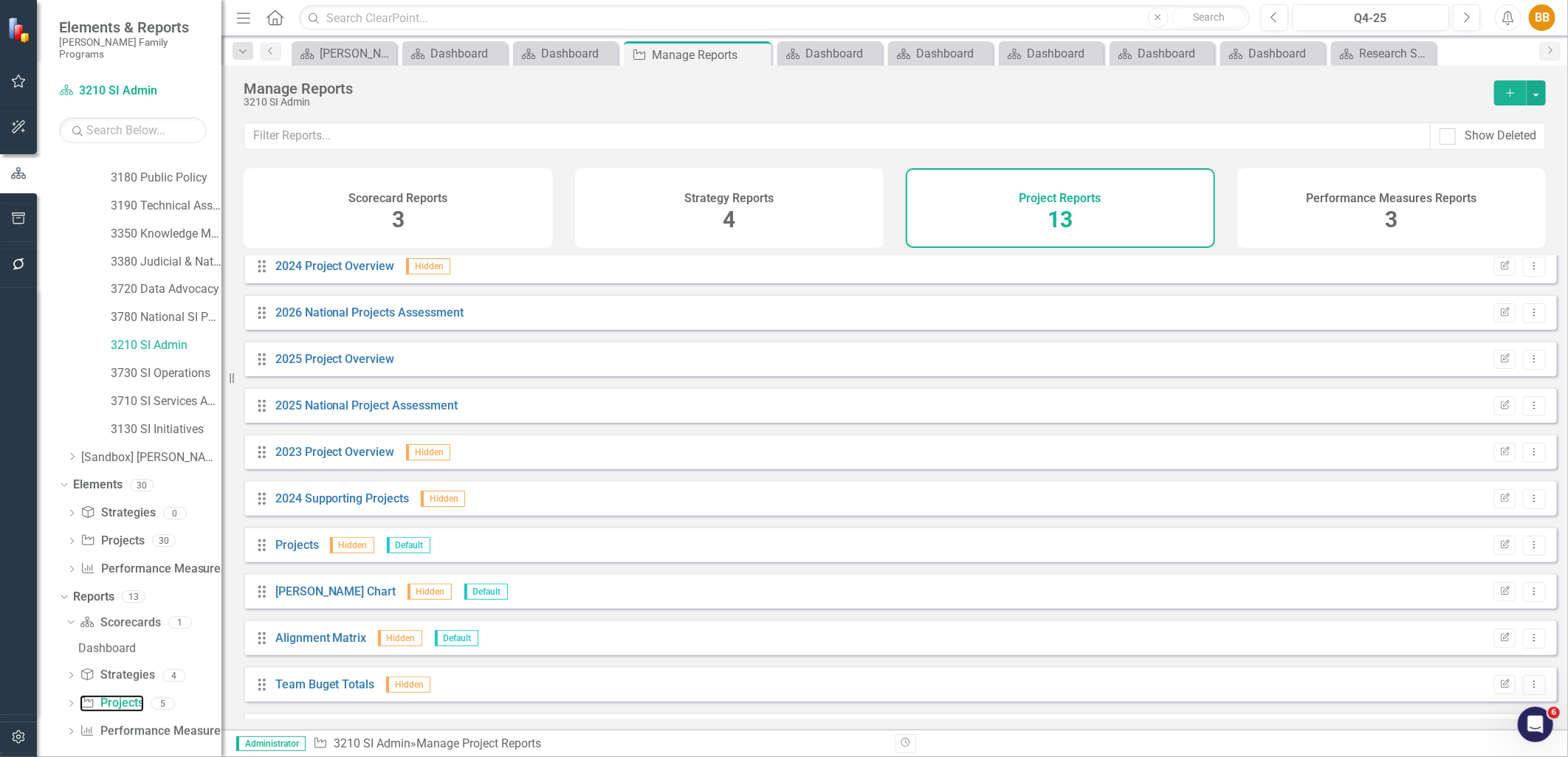
scroll to position [141, 0]
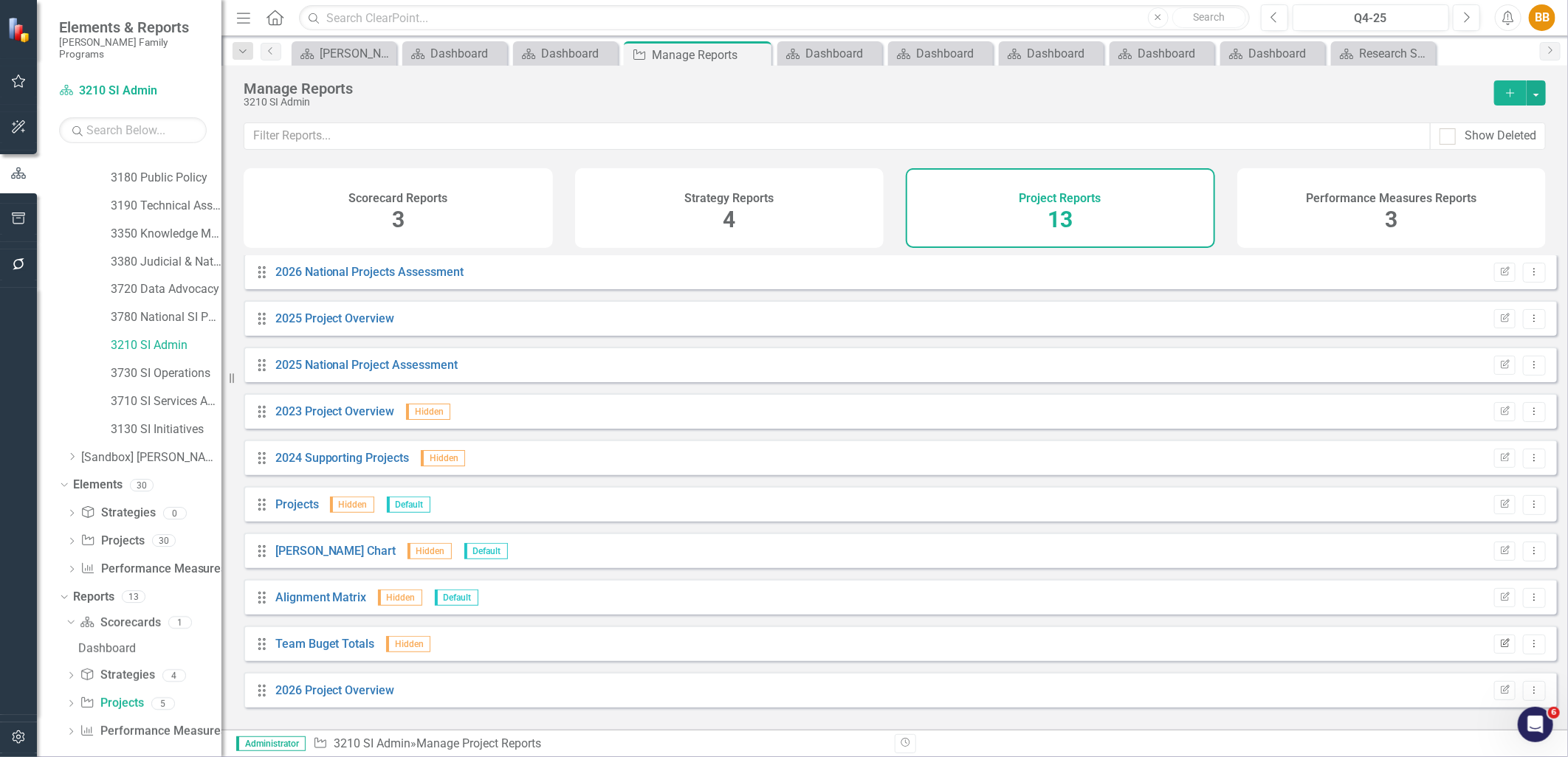
click at [1253, 648] on button "Edit Report" at bounding box center [1506, 643] width 22 height 19
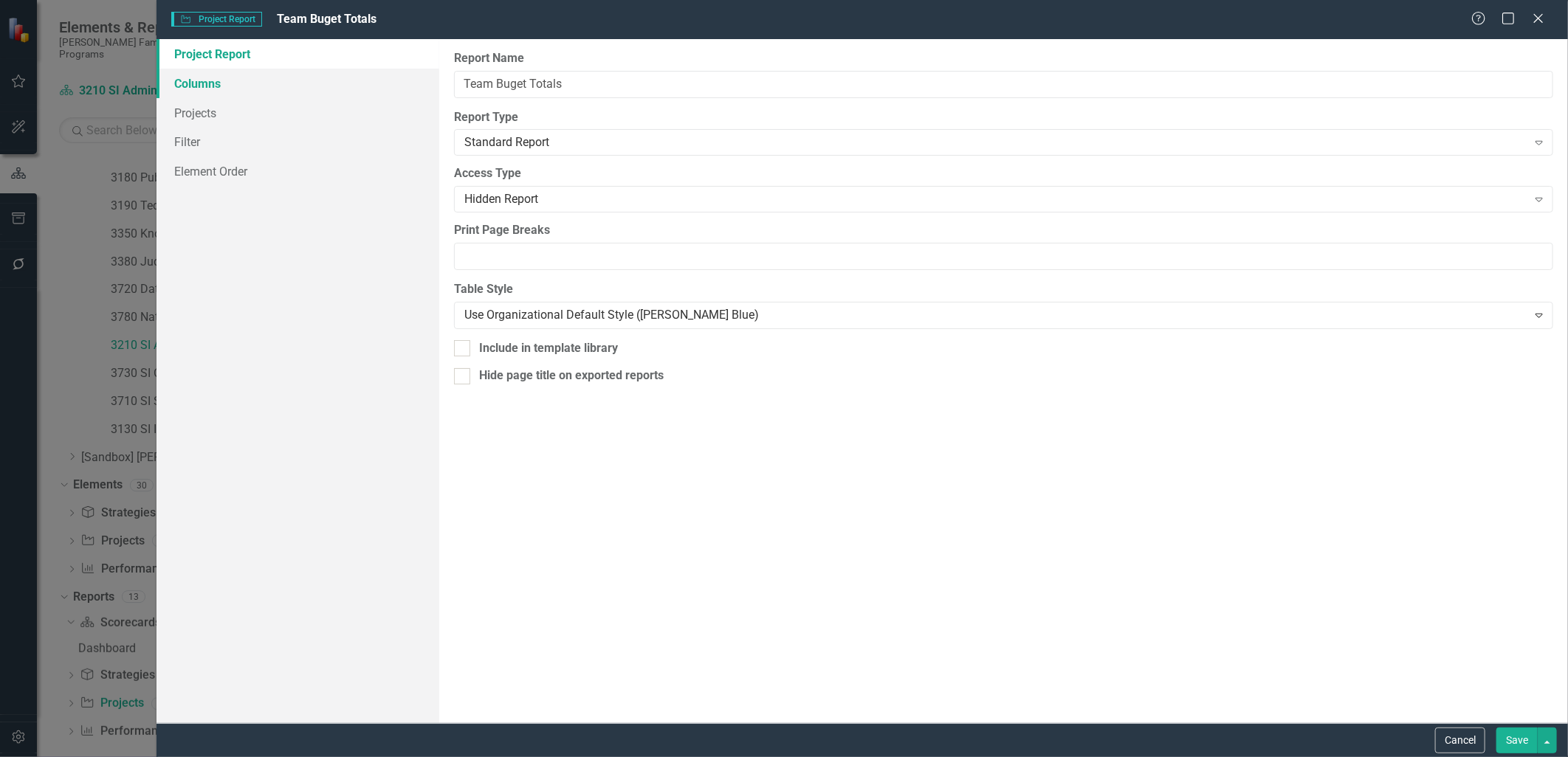
click at [173, 79] on link "Columns" at bounding box center [297, 83] width 282 height 30
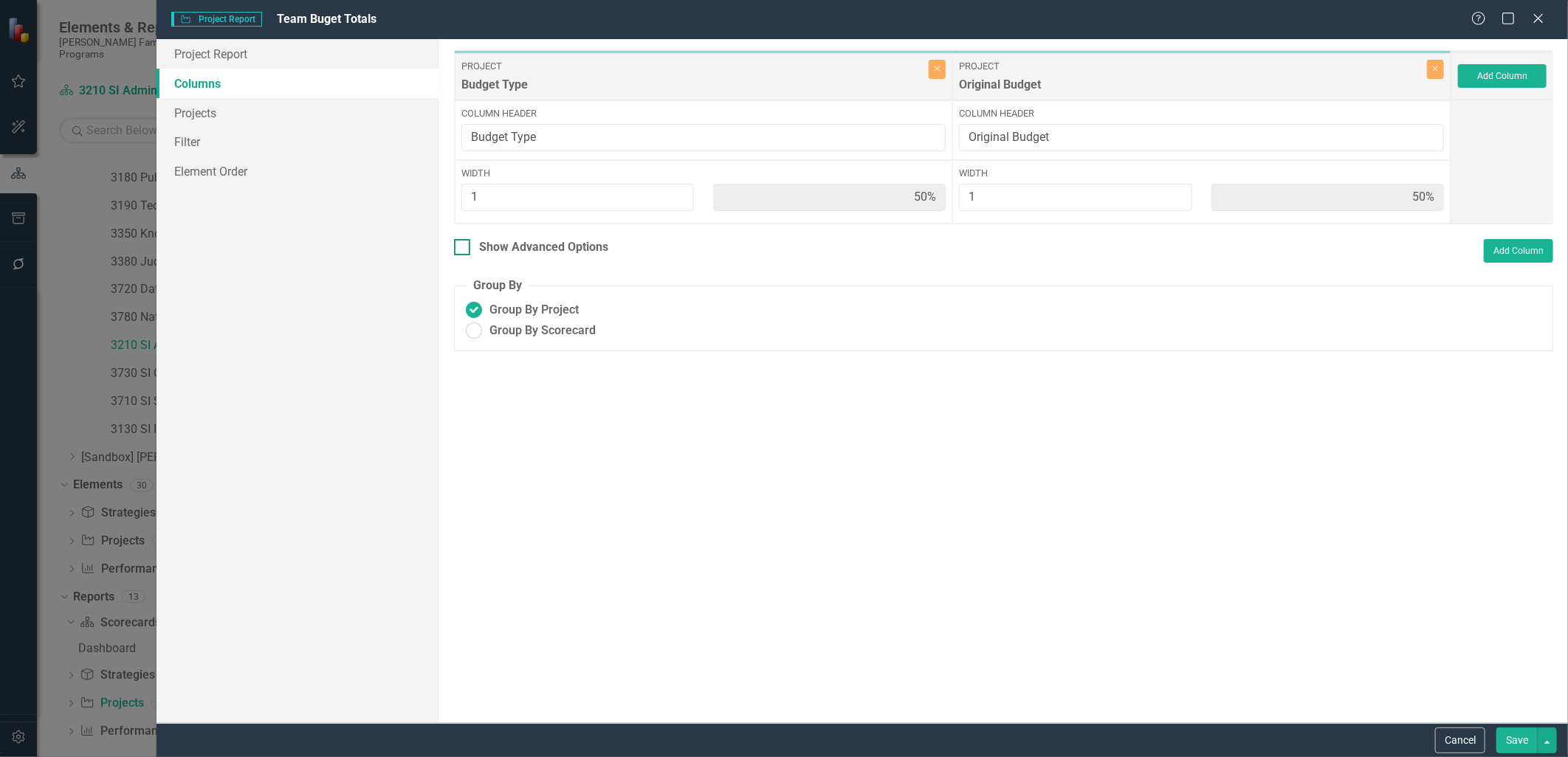
click at [581, 240] on div "Show Advanced Options" at bounding box center [543, 247] width 130 height 17
click at [463, 240] on input "Show Advanced Options" at bounding box center [459, 244] width 10 height 10
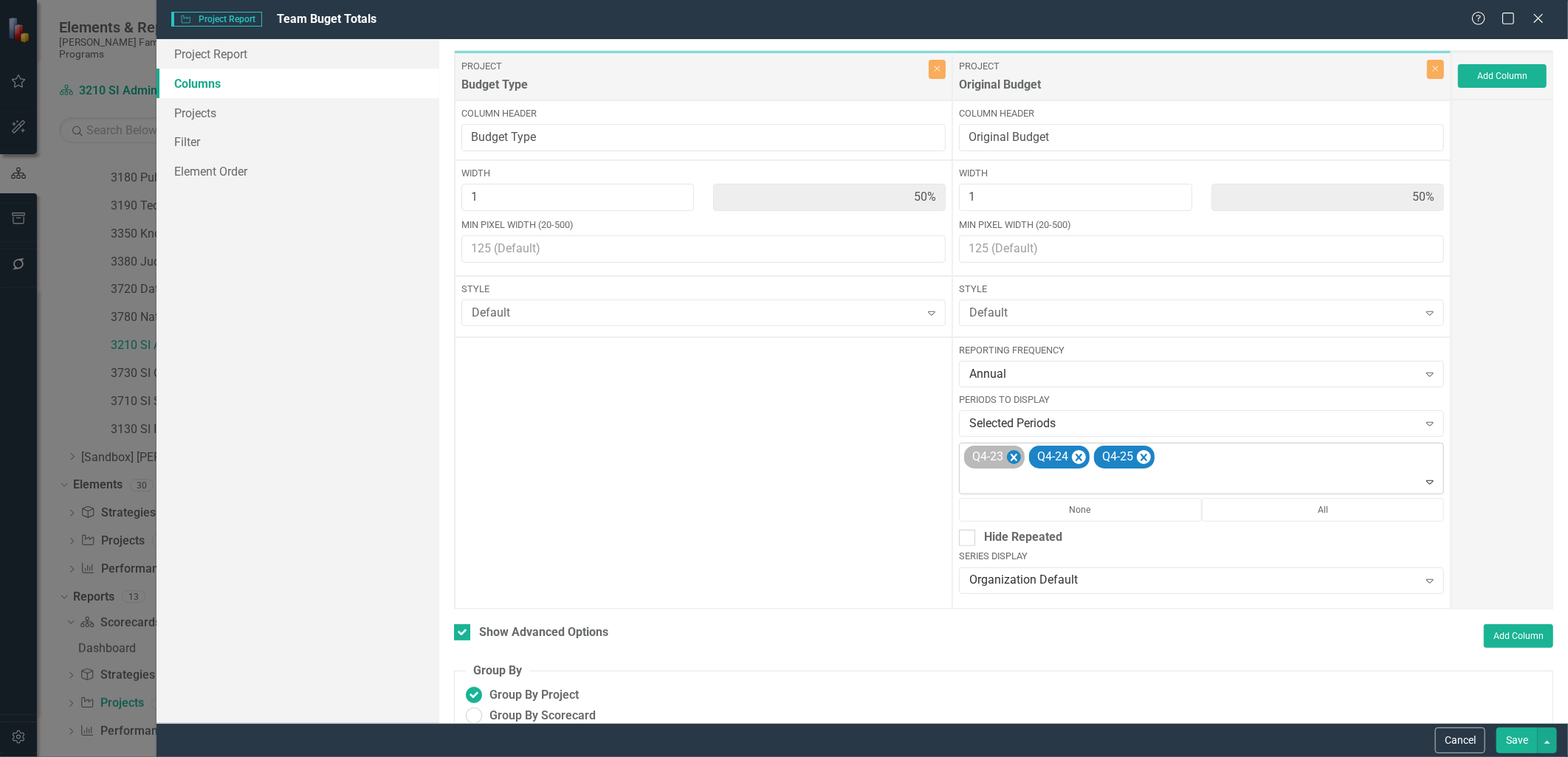
click at [1011, 459] on icon "Remove Q4-23" at bounding box center [1014, 457] width 7 height 7
click at [1127, 461] on div "Q4-24 Q4-25" at bounding box center [1203, 468] width 481 height 50
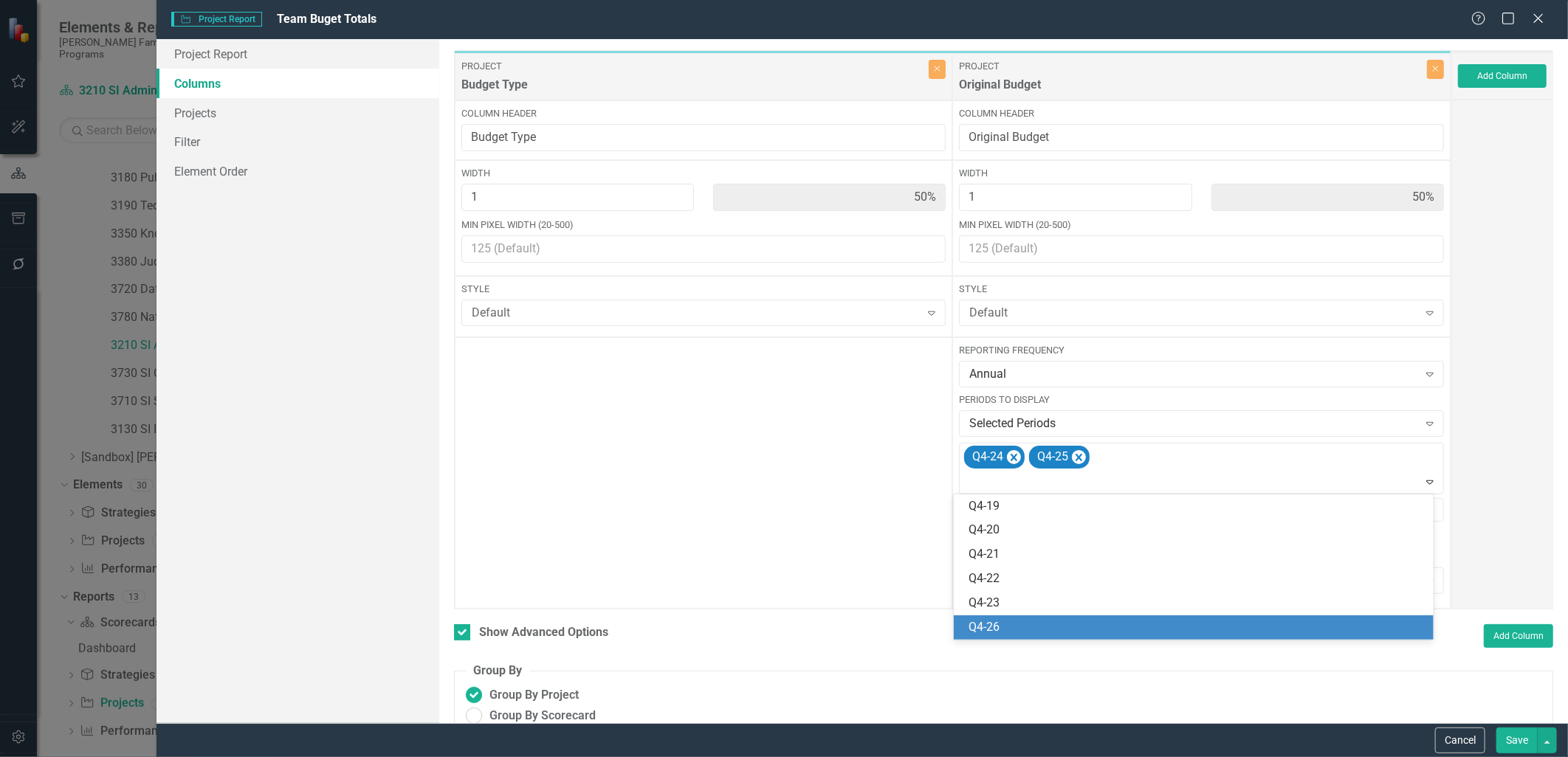
click at [1063, 617] on div "Q4-26" at bounding box center [1194, 627] width 479 height 25
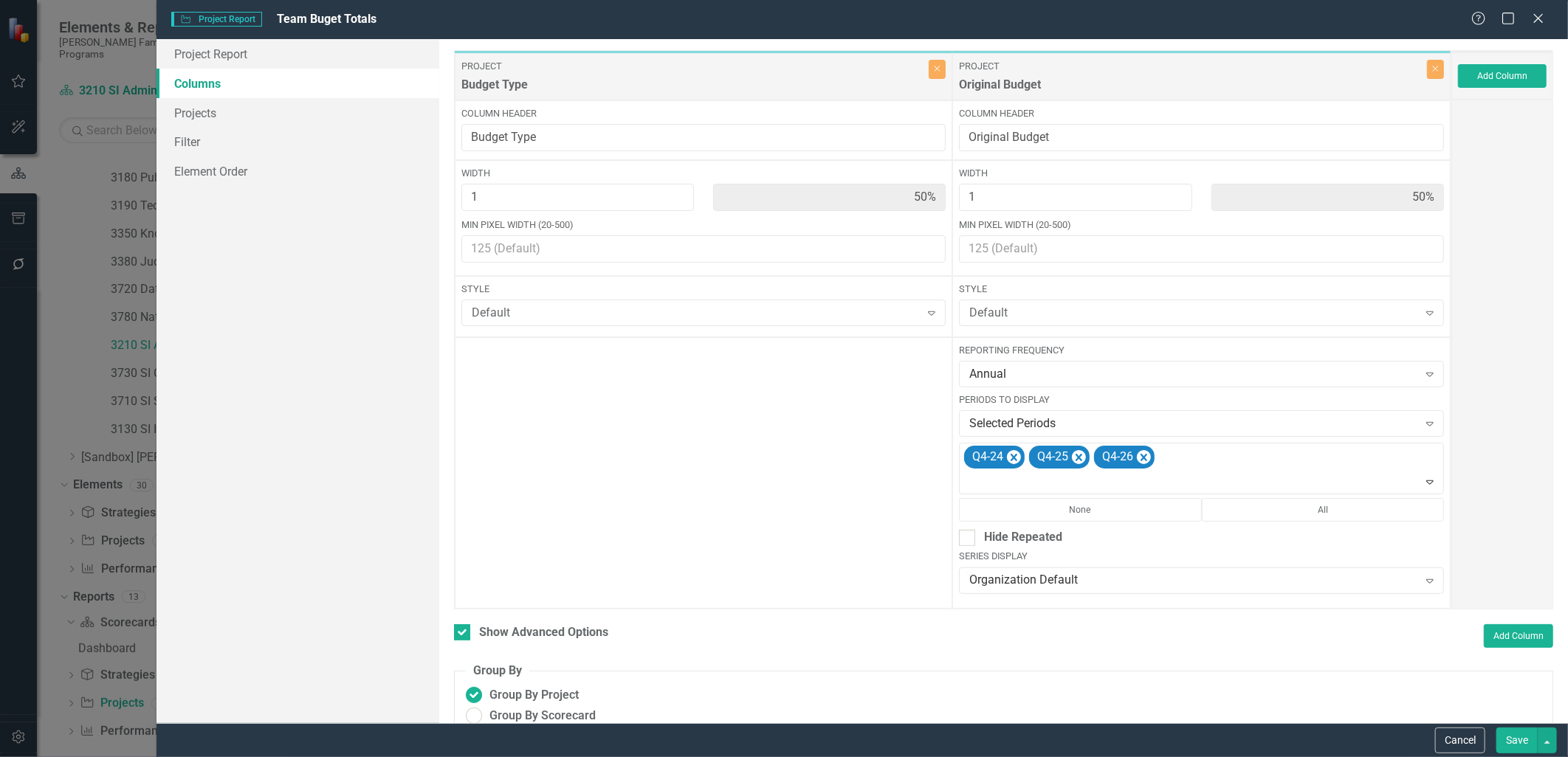
click at [1253, 658] on button "Save" at bounding box center [1518, 740] width 42 height 26
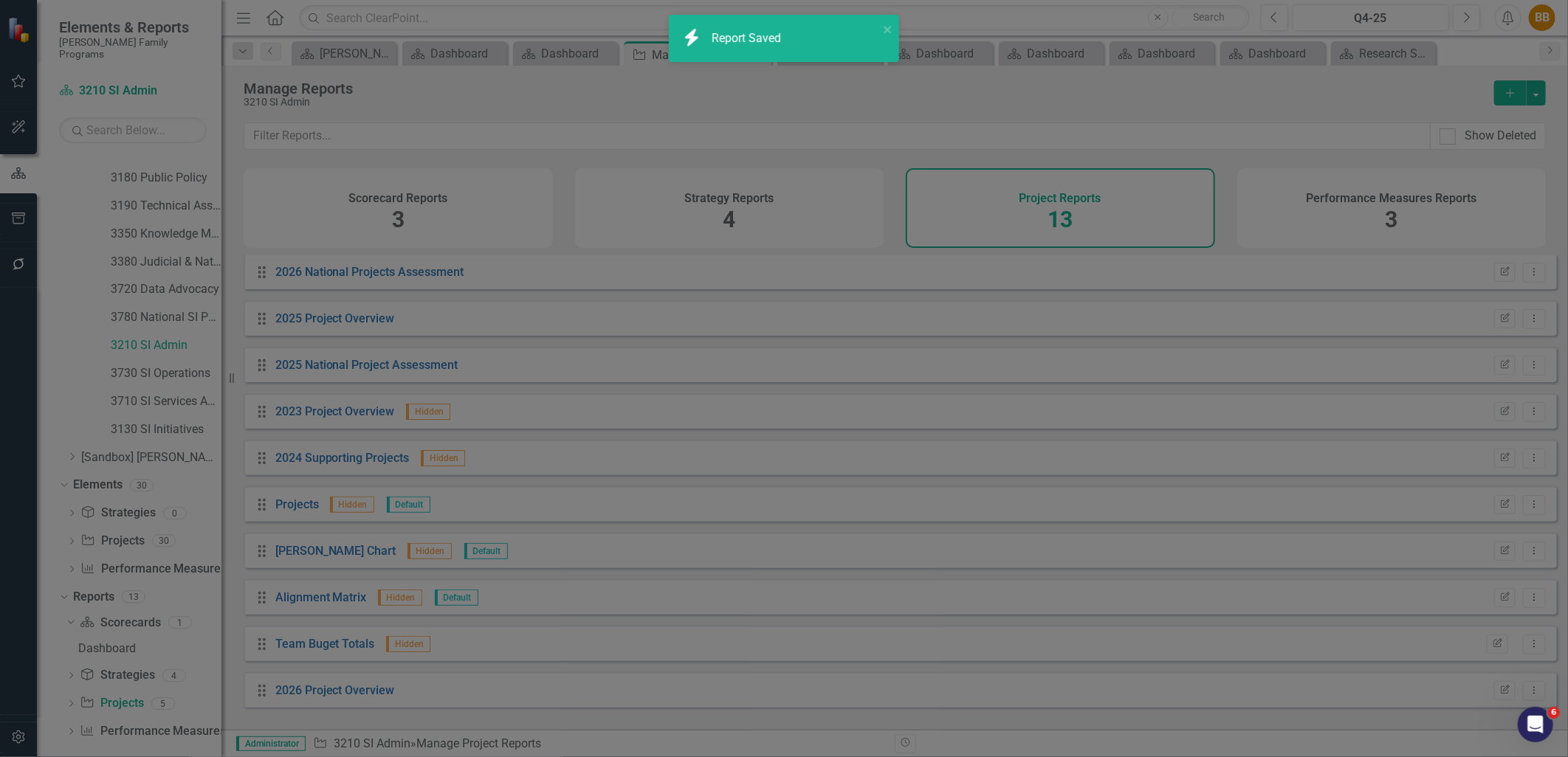
checkbox input "false"
radio input "true"
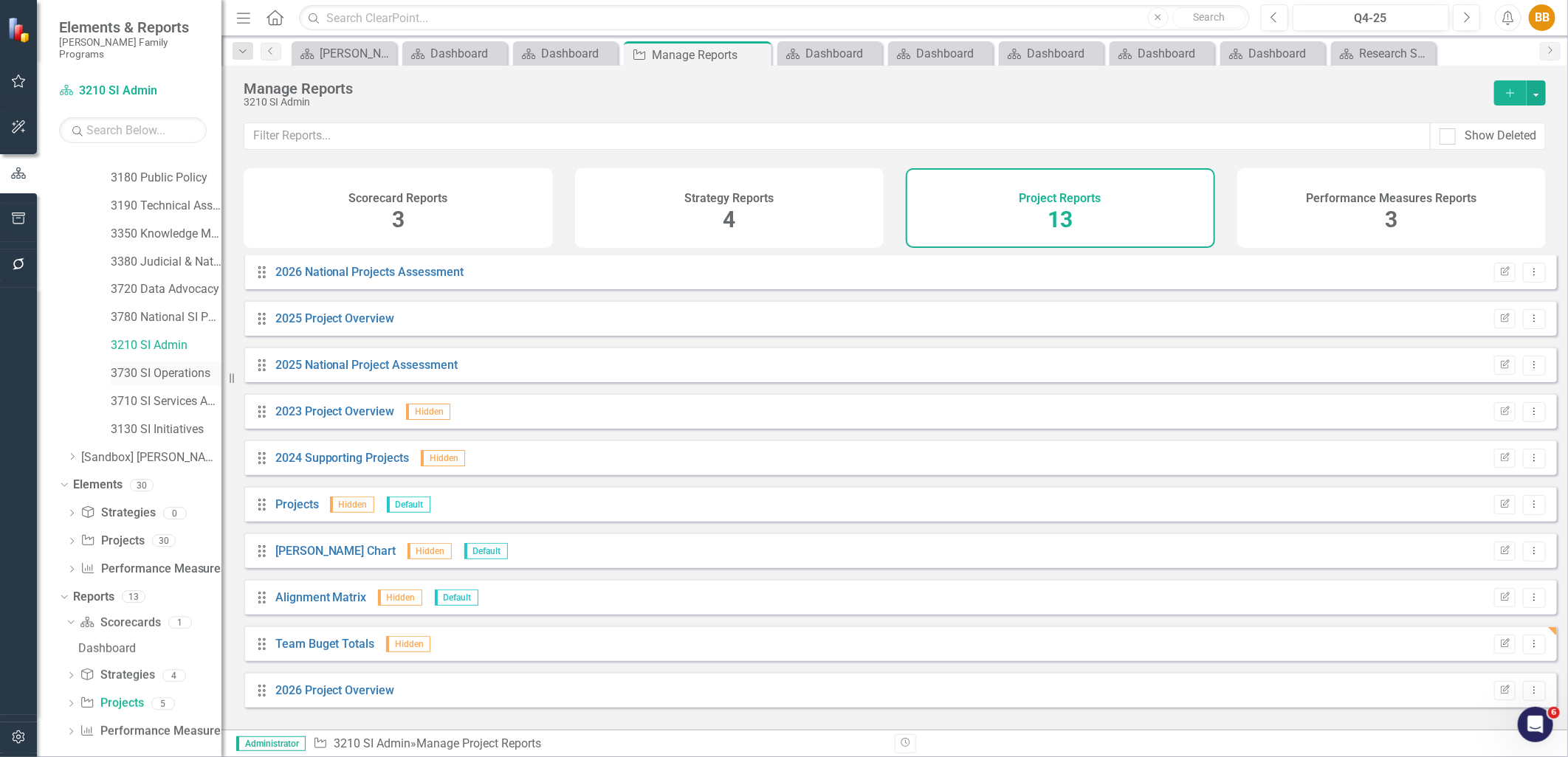
click at [153, 367] on link "3730 SI Operations" at bounding box center [166, 373] width 111 height 17
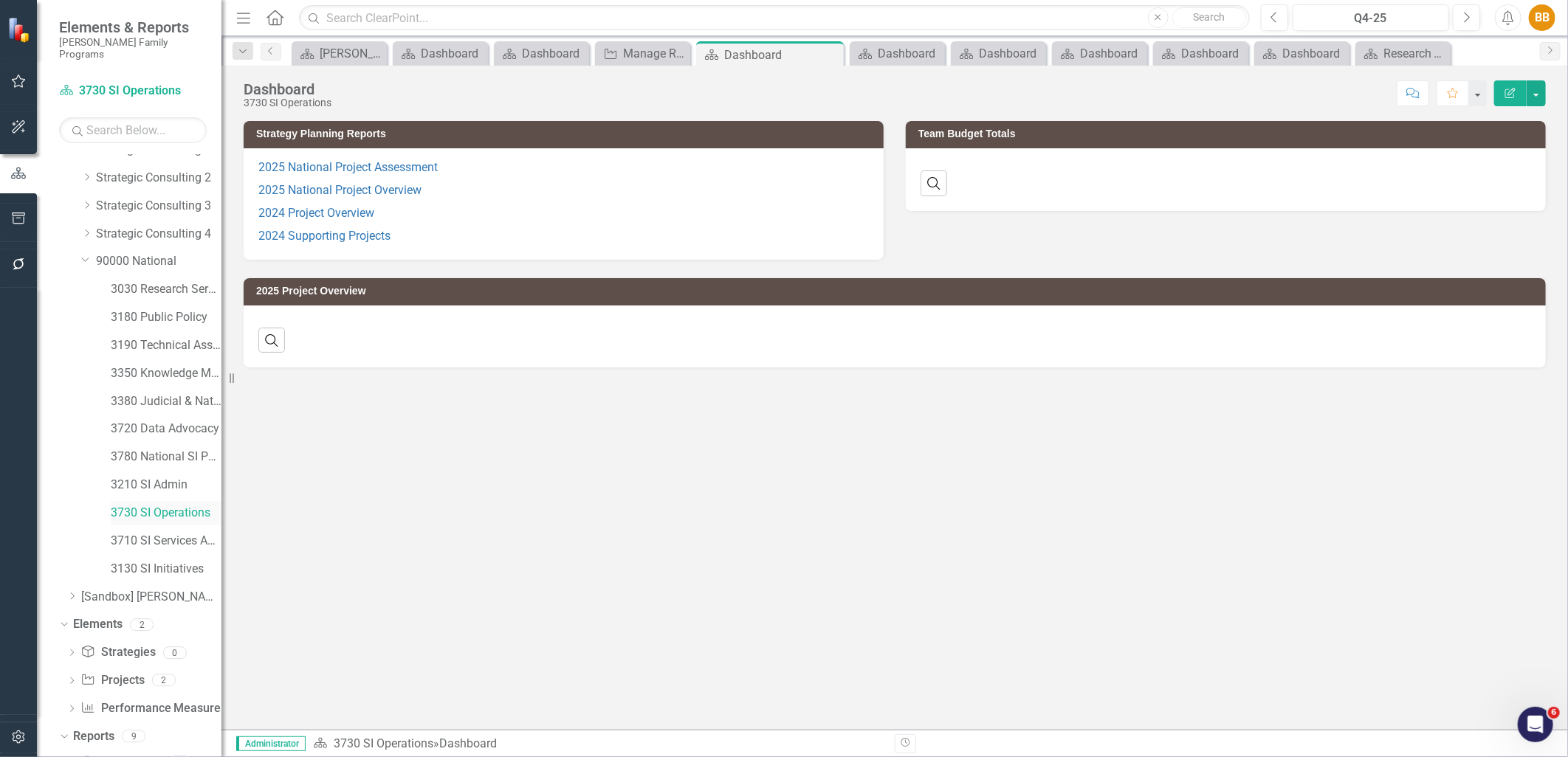
scroll to position [102, 0]
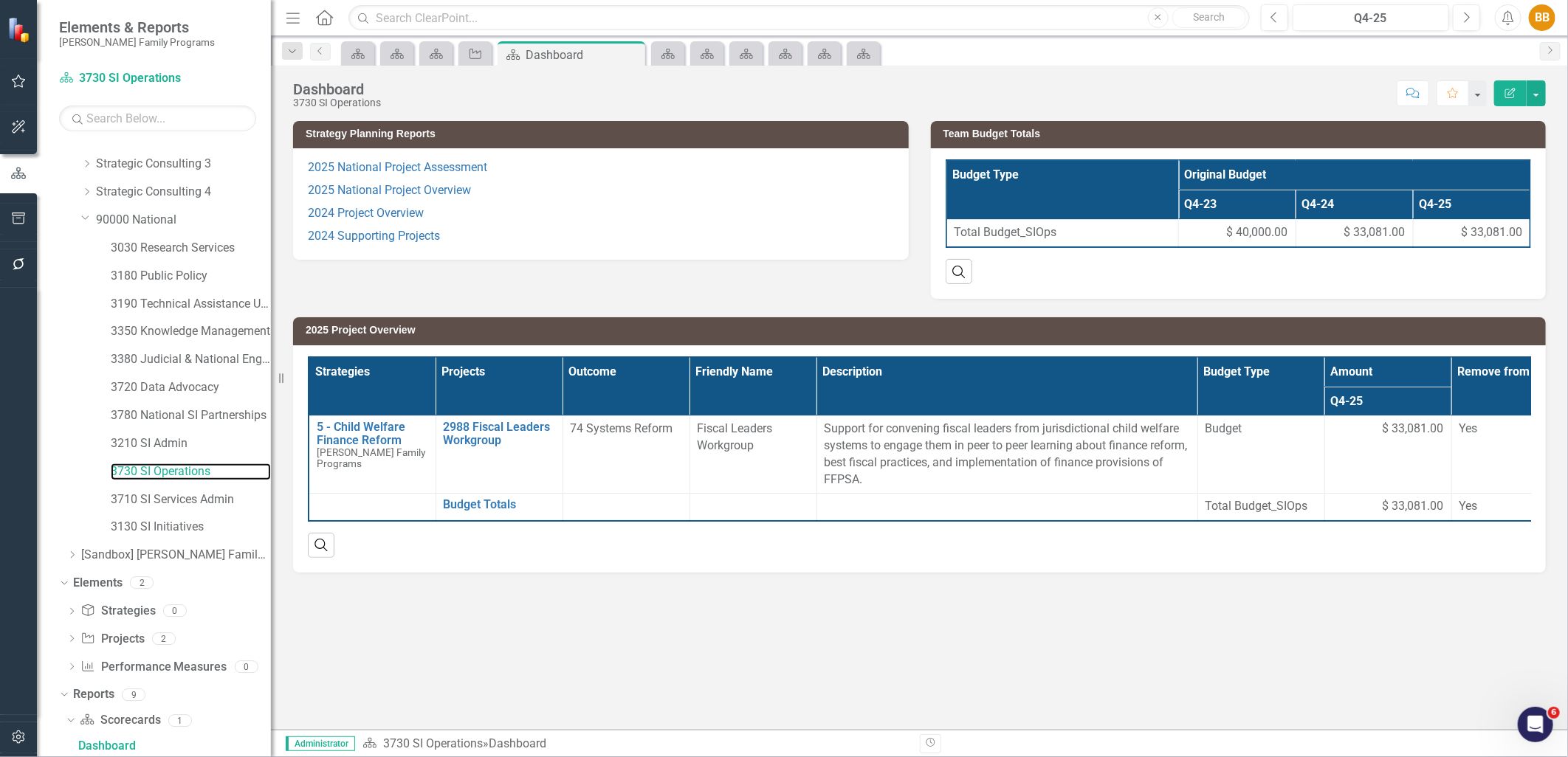
drag, startPoint x: 228, startPoint y: 473, endPoint x: 271, endPoint y: 475, distance: 43.0
click at [271, 475] on div "Resize" at bounding box center [277, 378] width 12 height 757
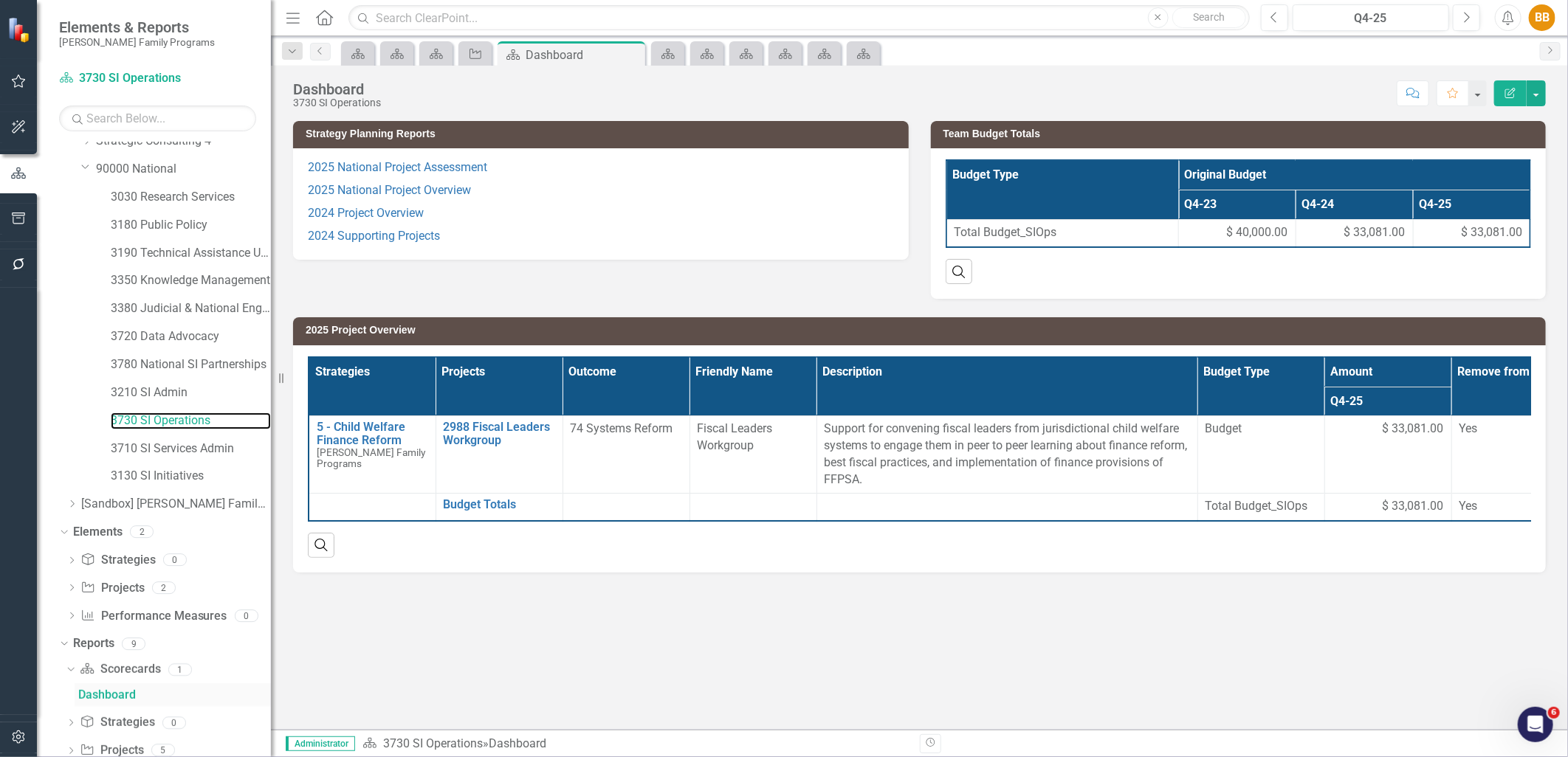
scroll to position [212, 0]
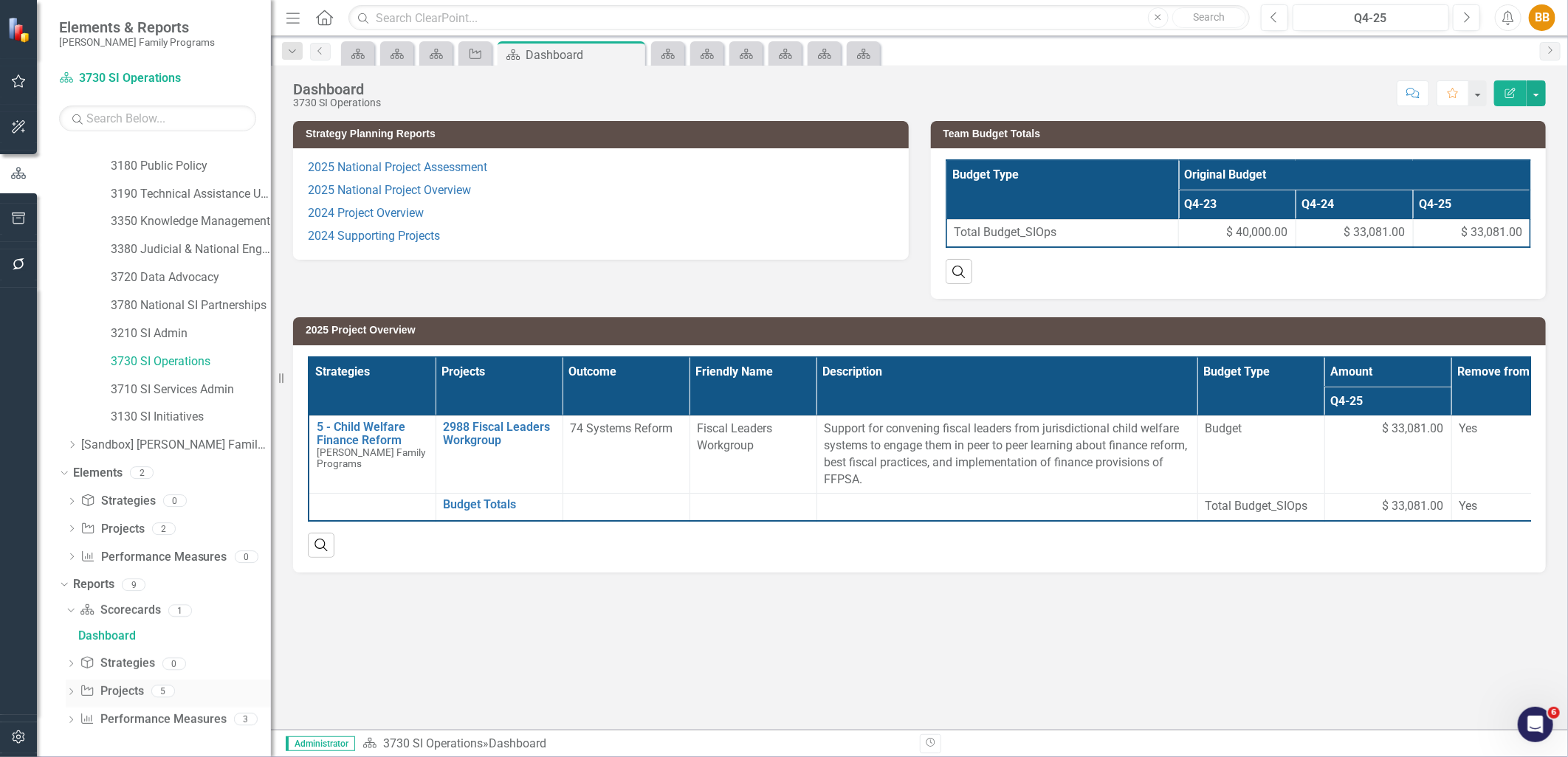
click at [137, 658] on link "Project Projects" at bounding box center [112, 692] width 63 height 17
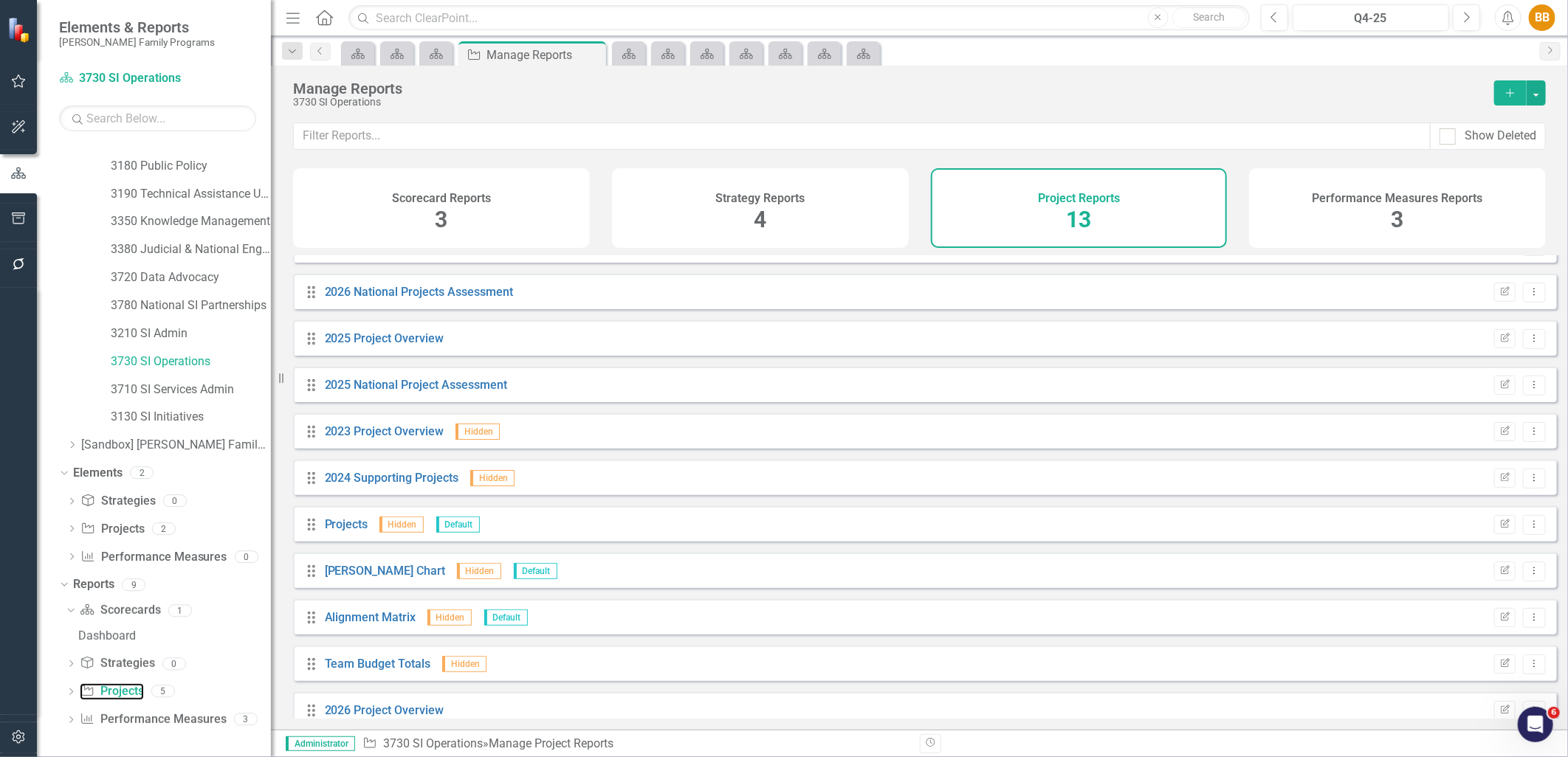
scroll to position [141, 0]
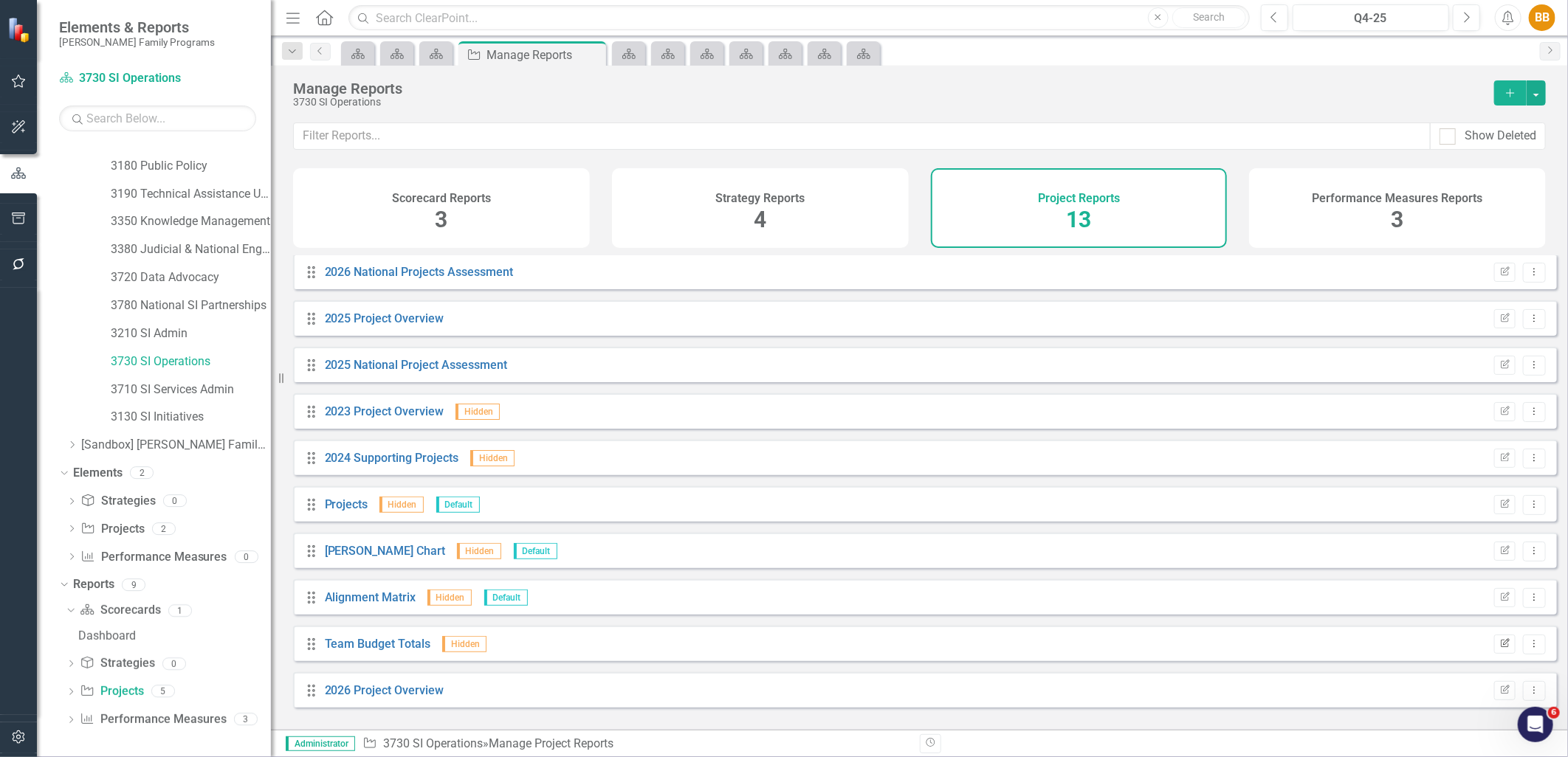
click at [1253, 652] on button "Edit Report" at bounding box center [1506, 643] width 22 height 19
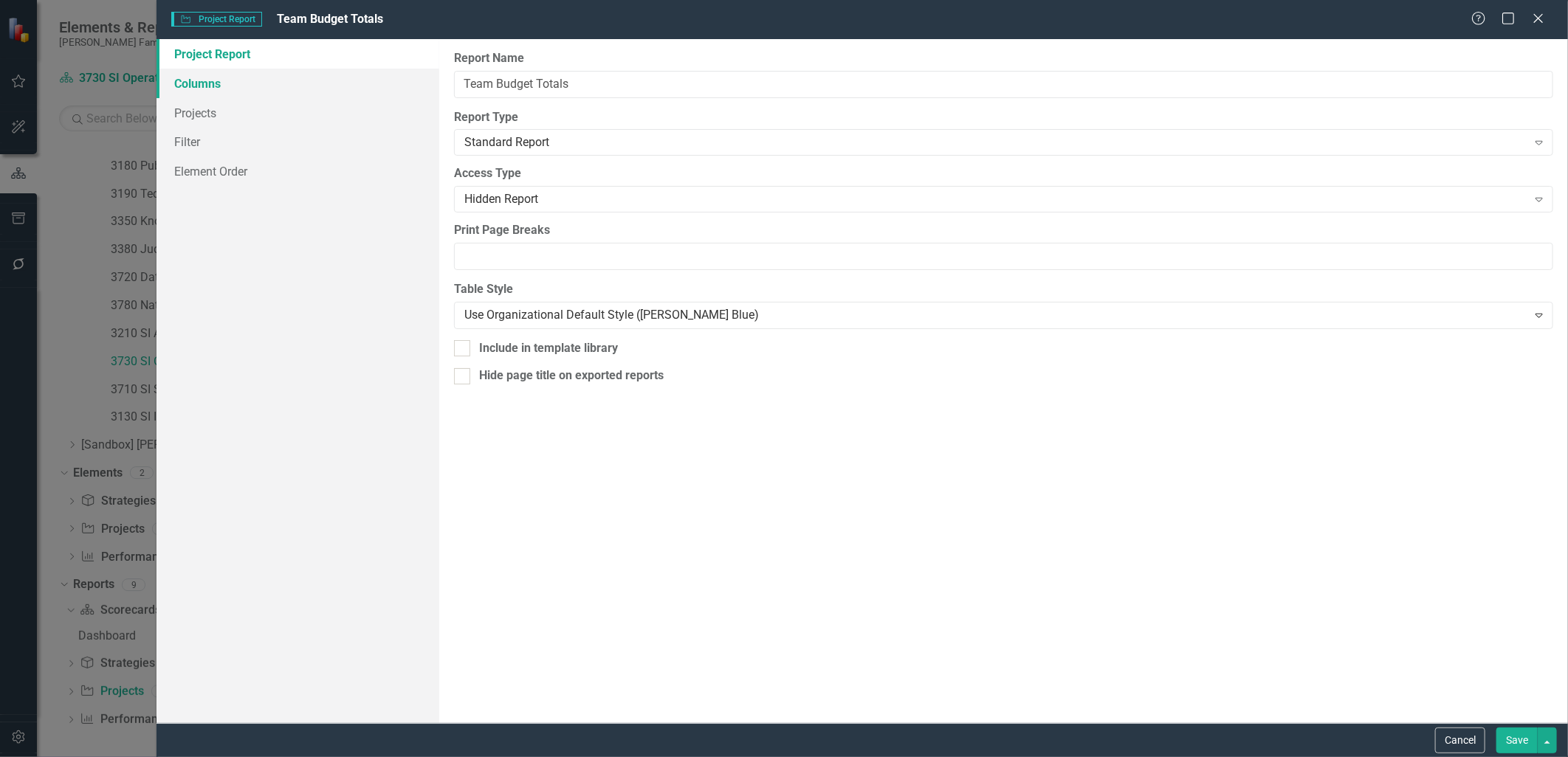
click at [224, 86] on link "Columns" at bounding box center [297, 83] width 282 height 30
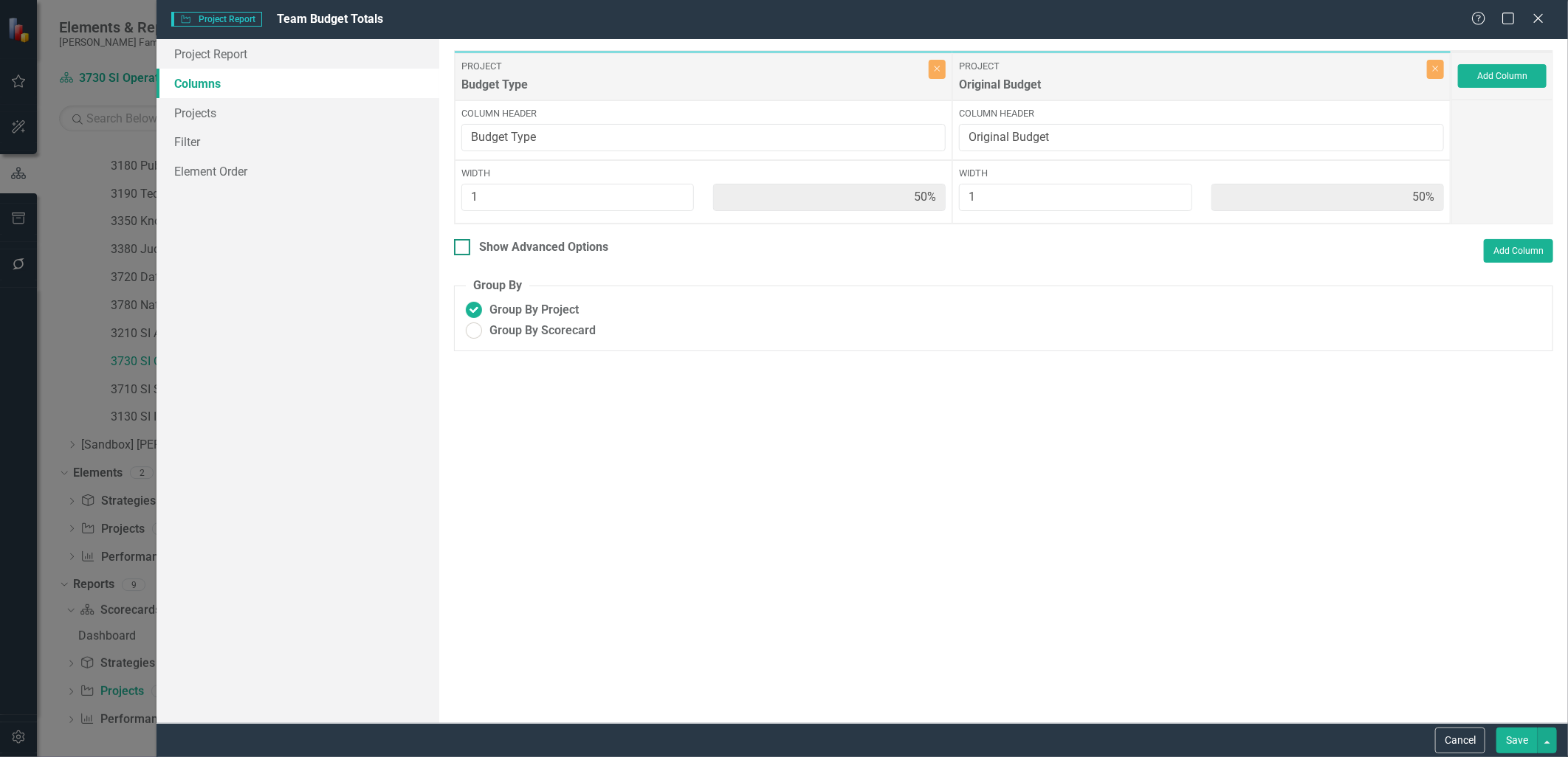
click at [574, 245] on div "Show Advanced Options" at bounding box center [543, 247] width 130 height 17
click at [463, 245] on input "Show Advanced Options" at bounding box center [459, 244] width 10 height 10
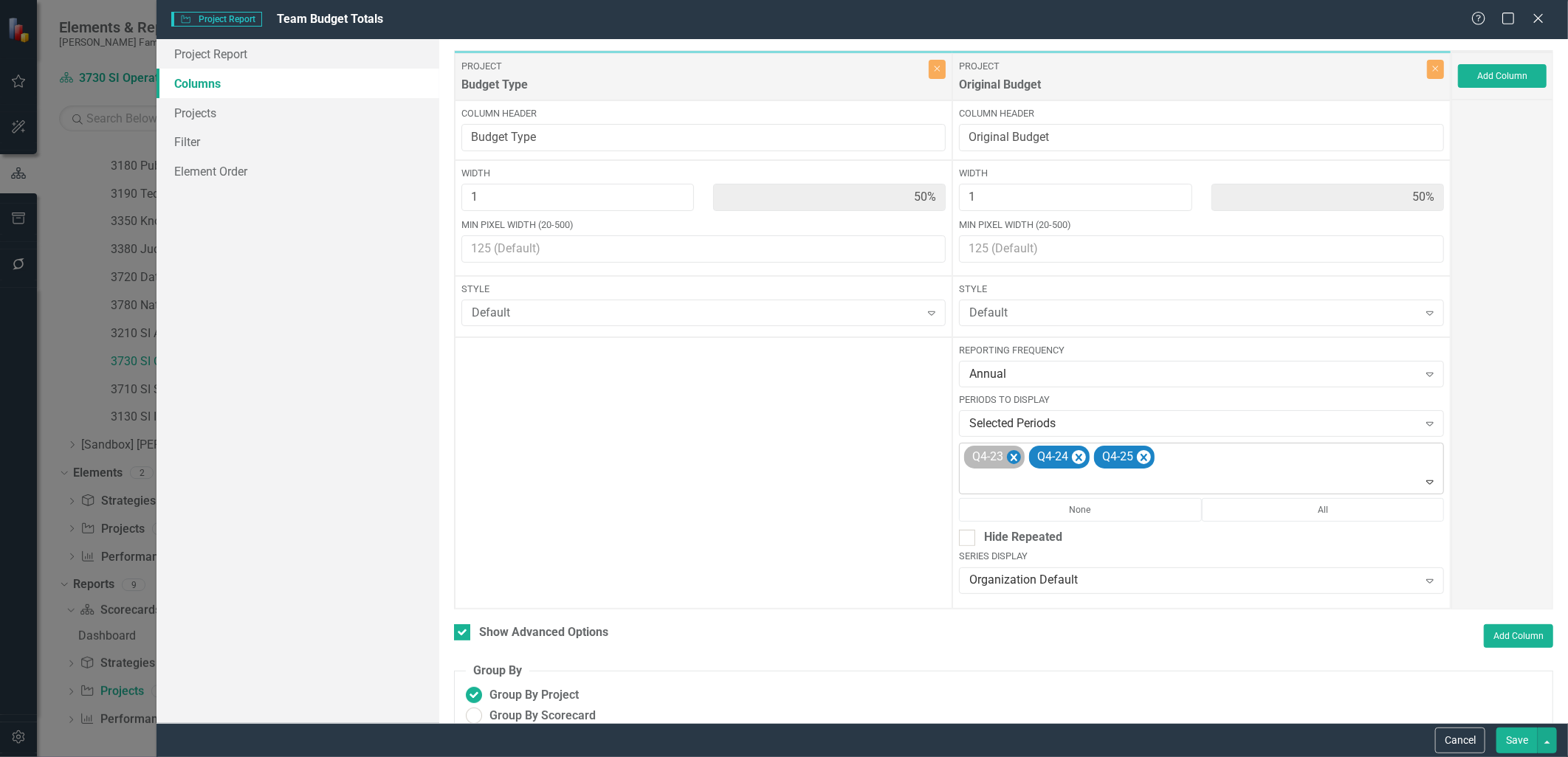
click at [1009, 459] on icon "Remove Q4-23" at bounding box center [1014, 458] width 14 height 19
click at [1127, 469] on div "Q4-24 Q4-25" at bounding box center [1203, 468] width 481 height 50
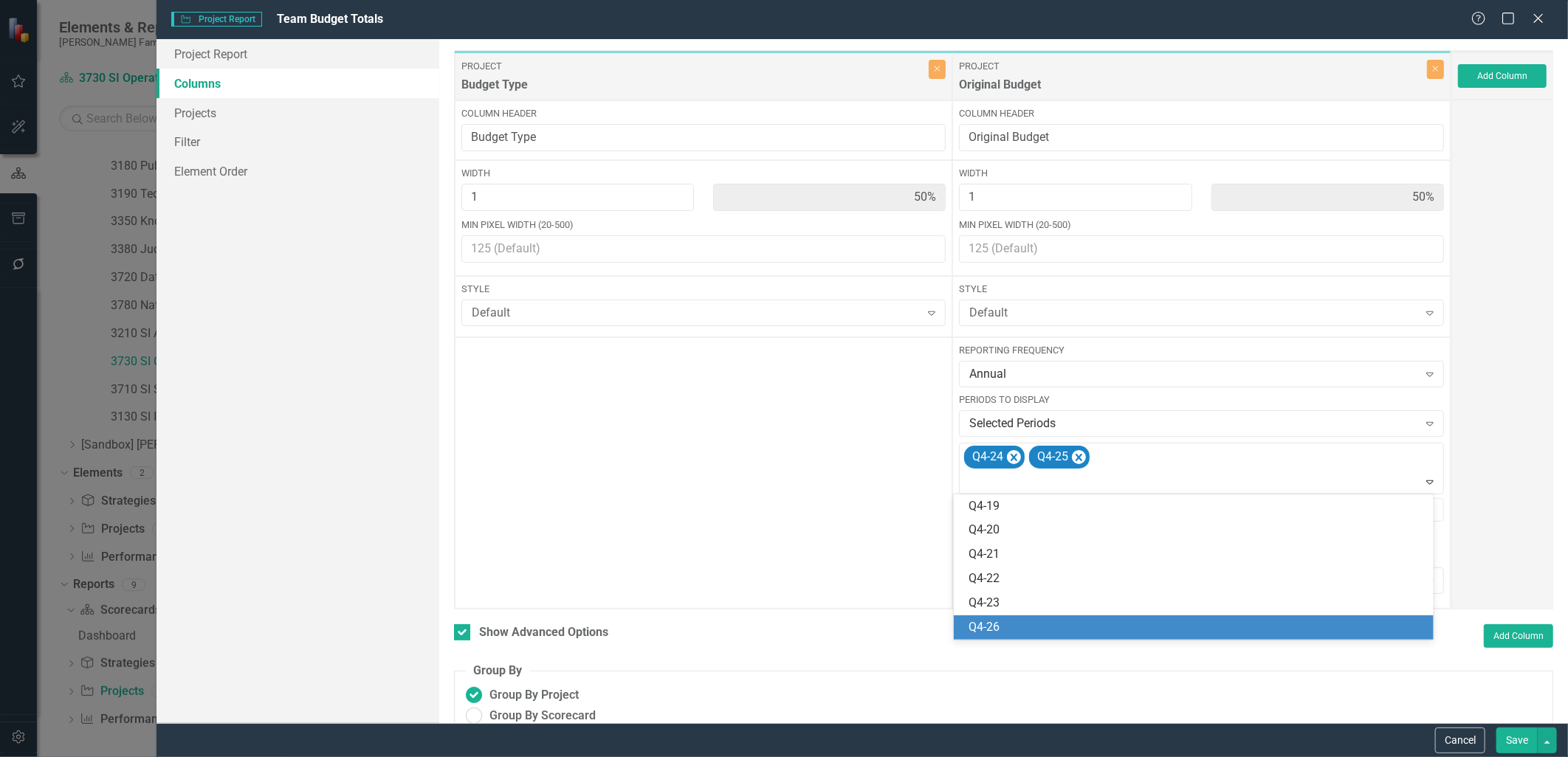
click at [1071, 627] on div "Q4-26" at bounding box center [1197, 627] width 455 height 17
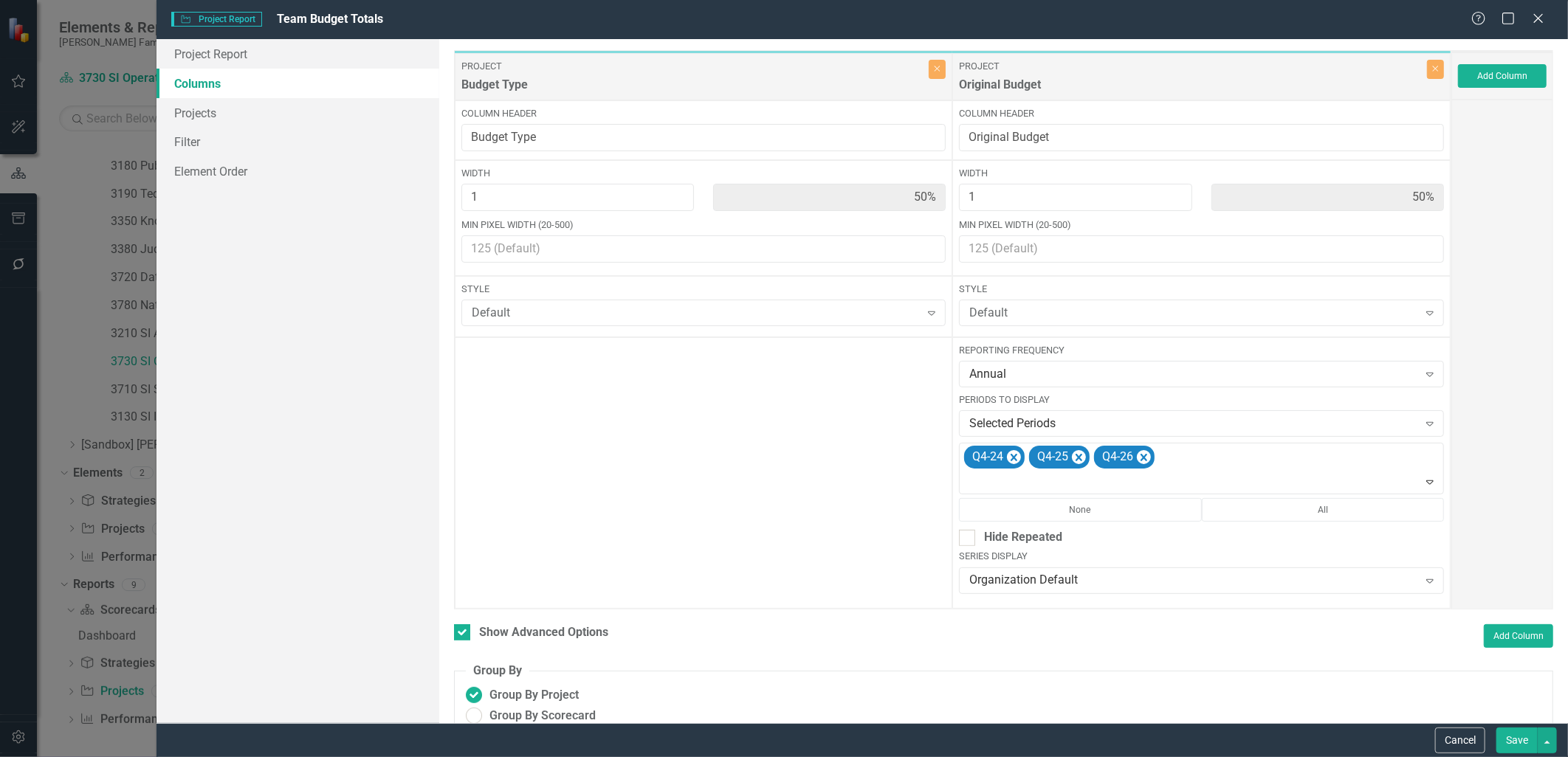
click at [1253, 658] on button "Save" at bounding box center [1518, 740] width 42 height 26
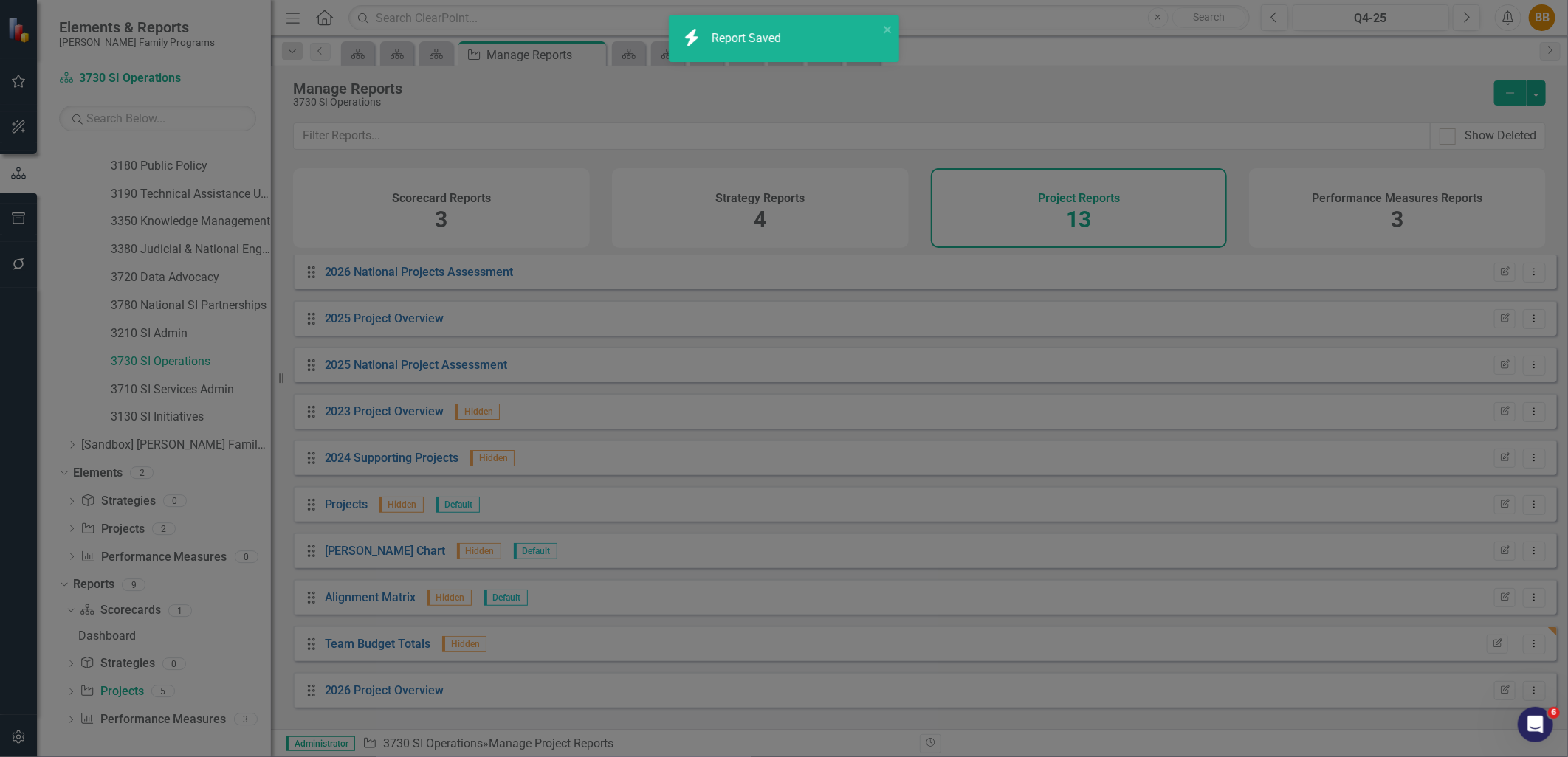
checkbox input "false"
radio input "true"
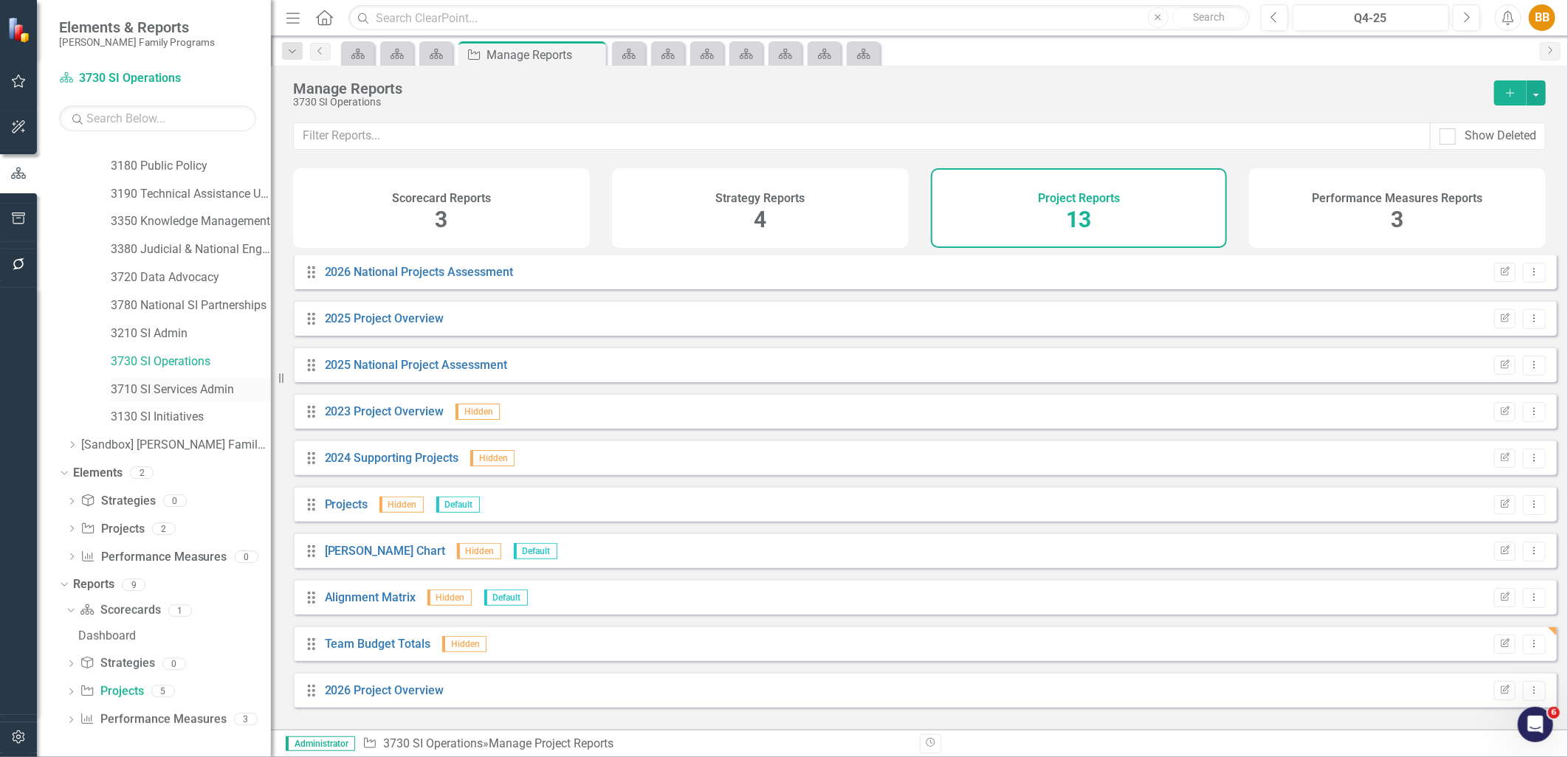
click at [190, 392] on link "3710 SI Services Admin" at bounding box center [191, 390] width 160 height 17
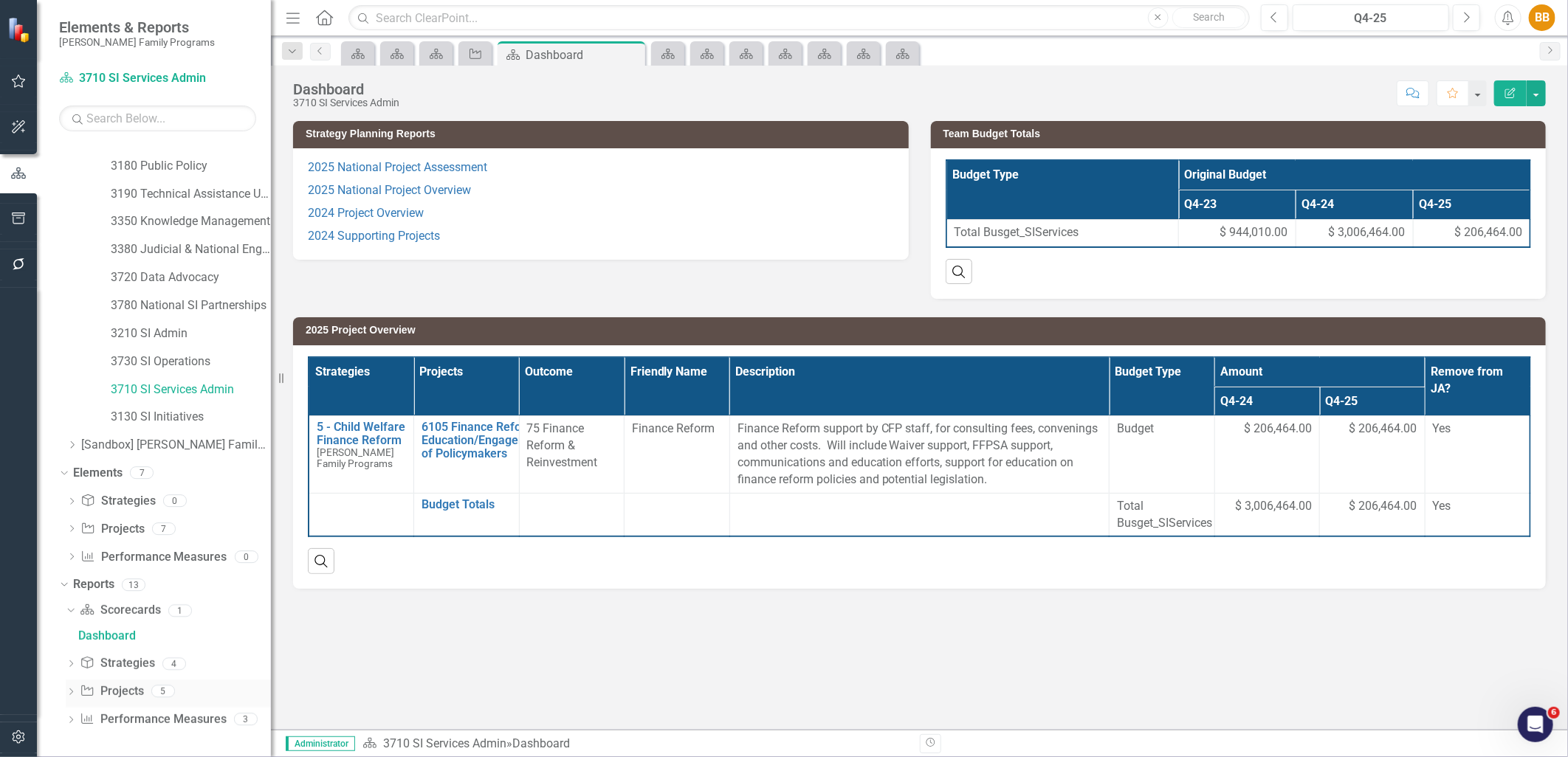
click at [136, 658] on link "Project Projects" at bounding box center [112, 692] width 63 height 17
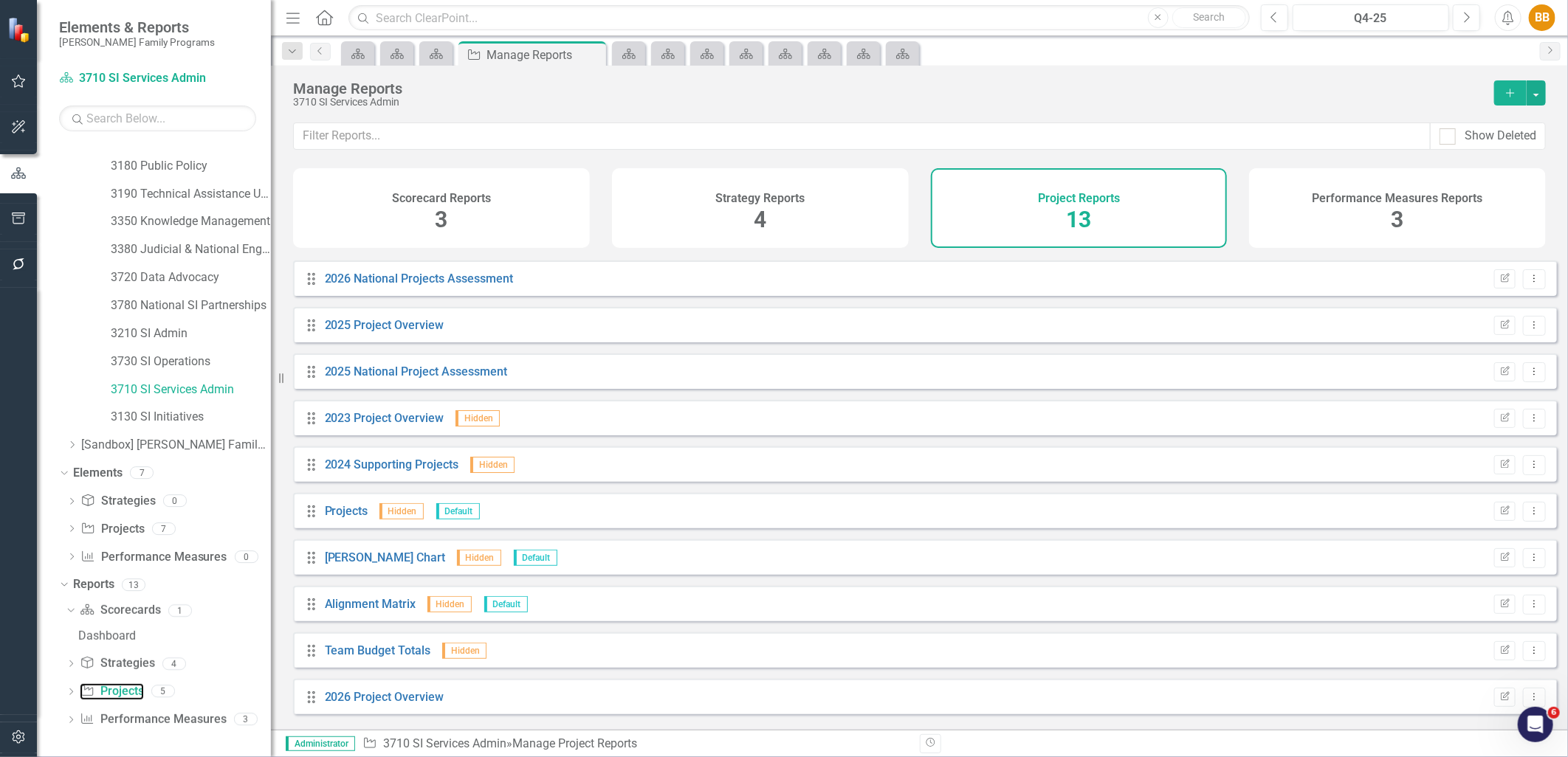
scroll to position [141, 0]
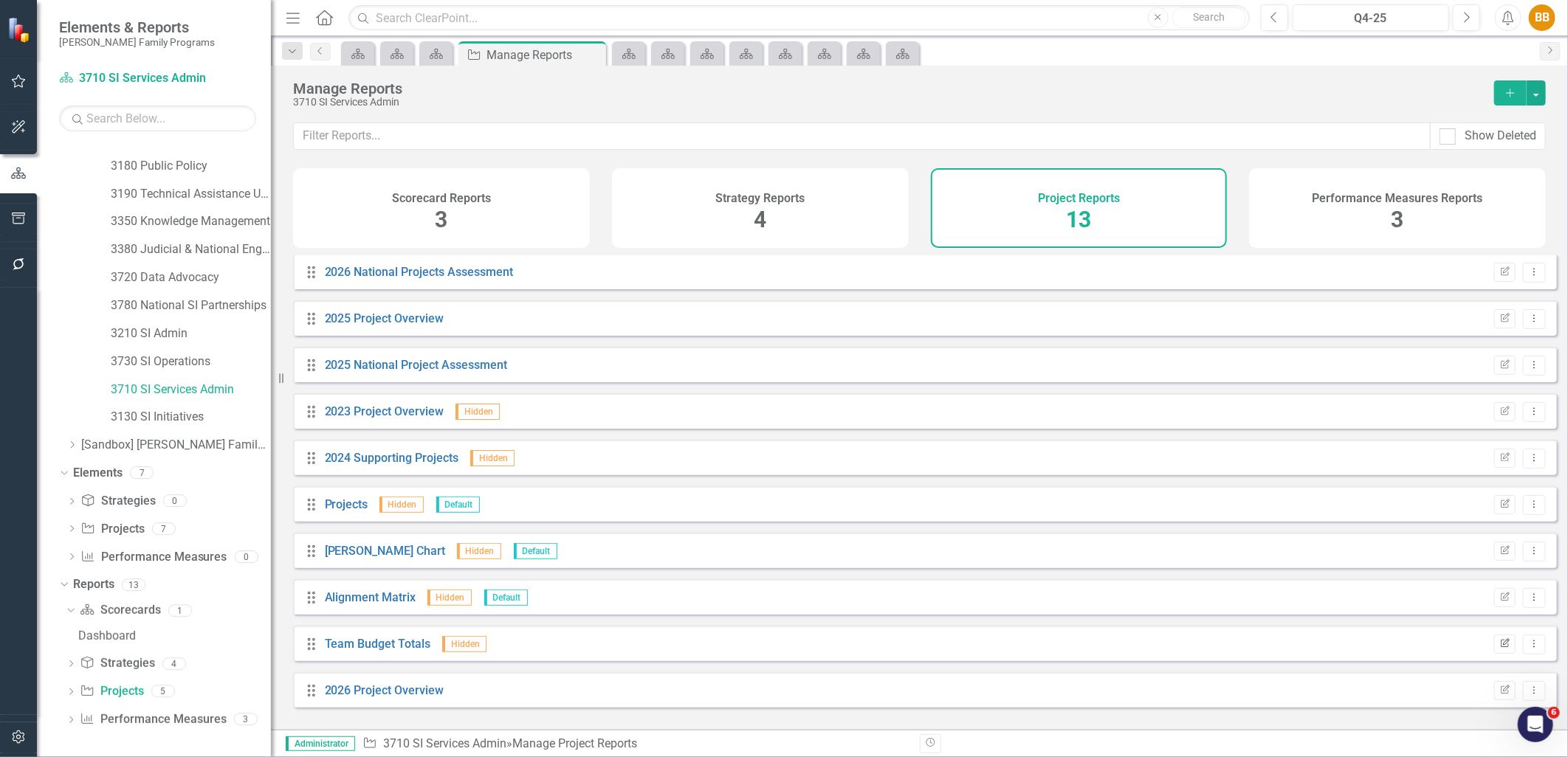
click at [1253, 654] on button "Edit Report" at bounding box center [1506, 643] width 22 height 19
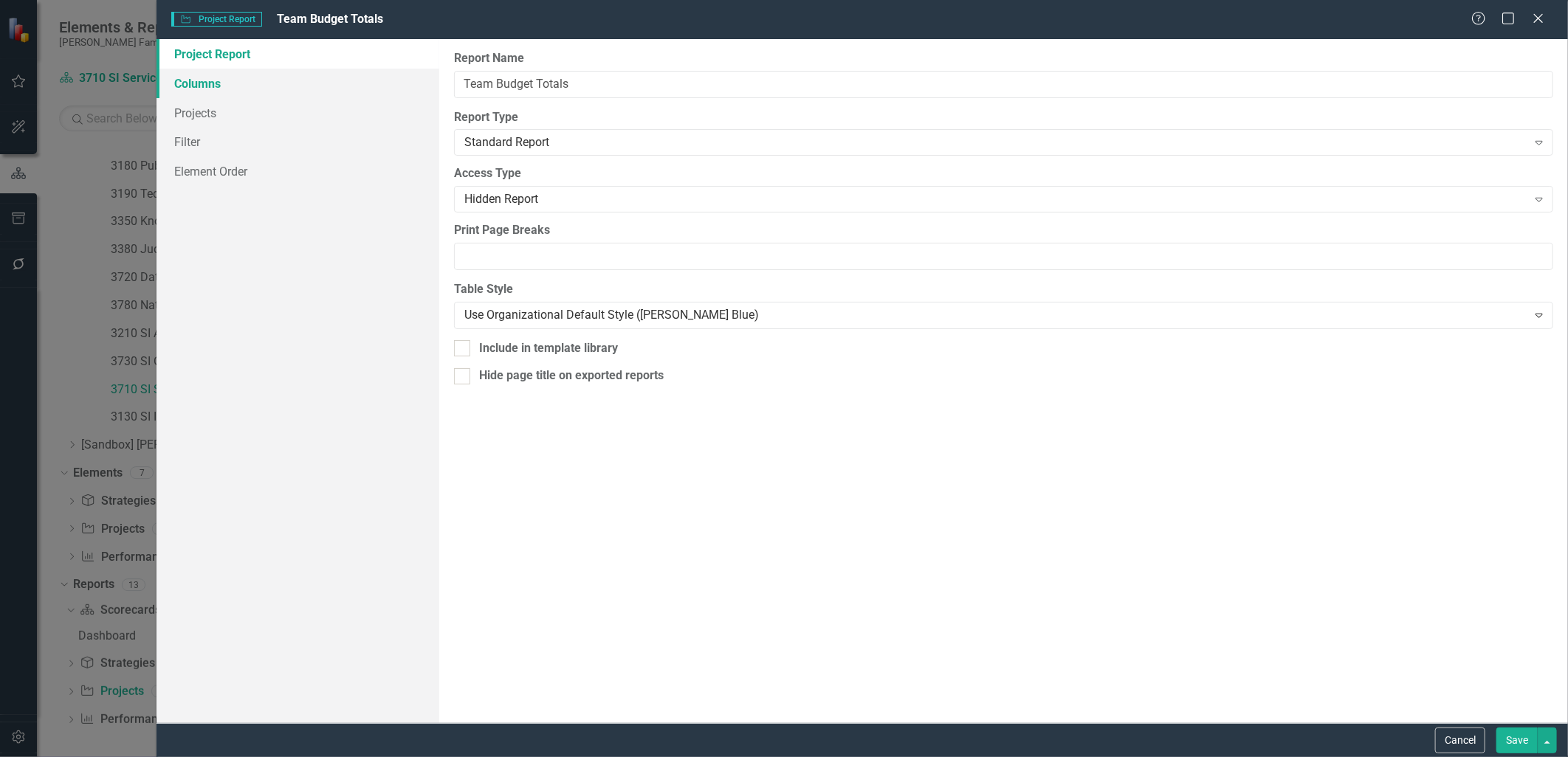
click at [263, 94] on link "Columns" at bounding box center [297, 83] width 282 height 30
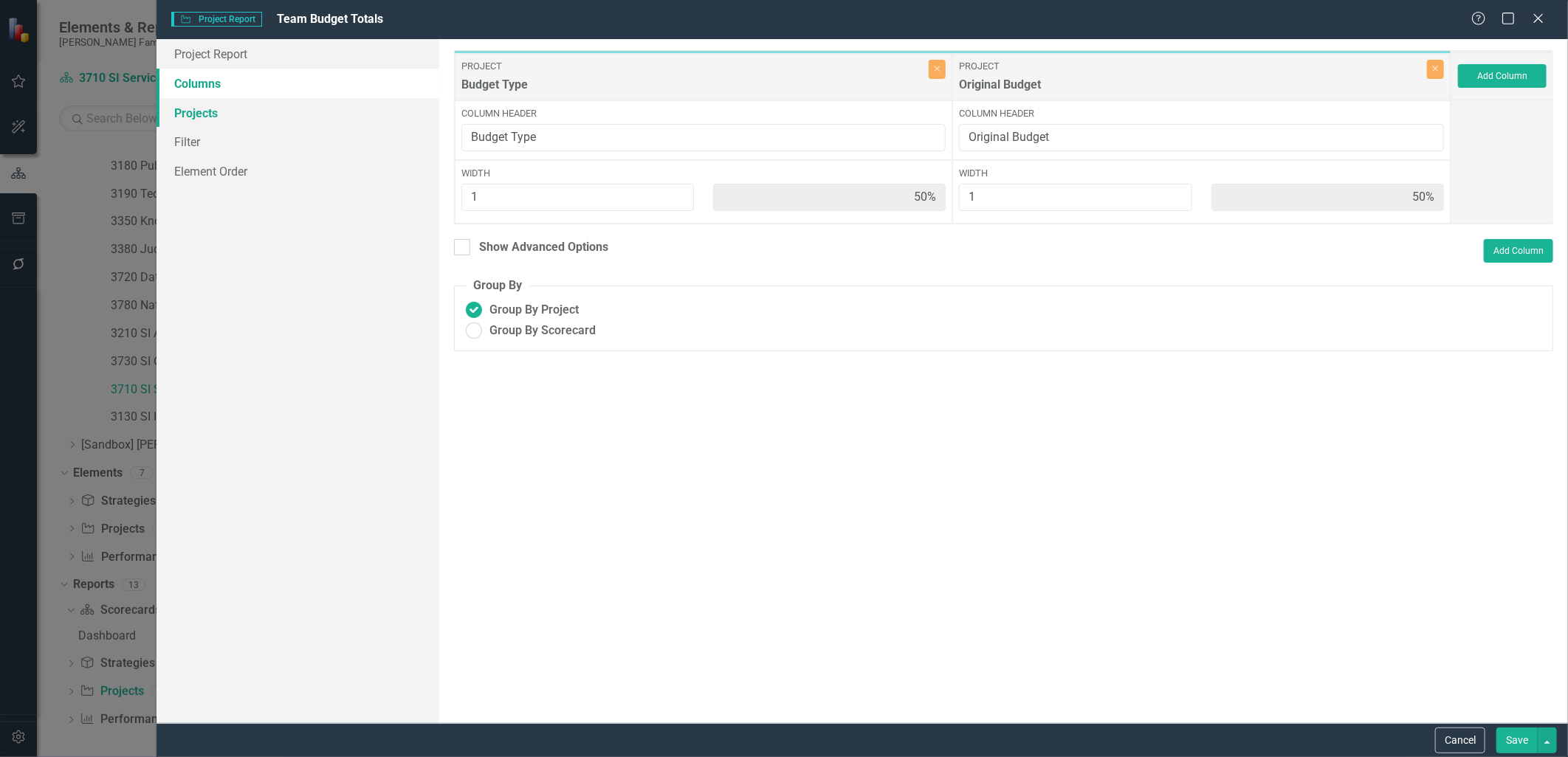
click at [263, 118] on link "Projects" at bounding box center [297, 113] width 282 height 30
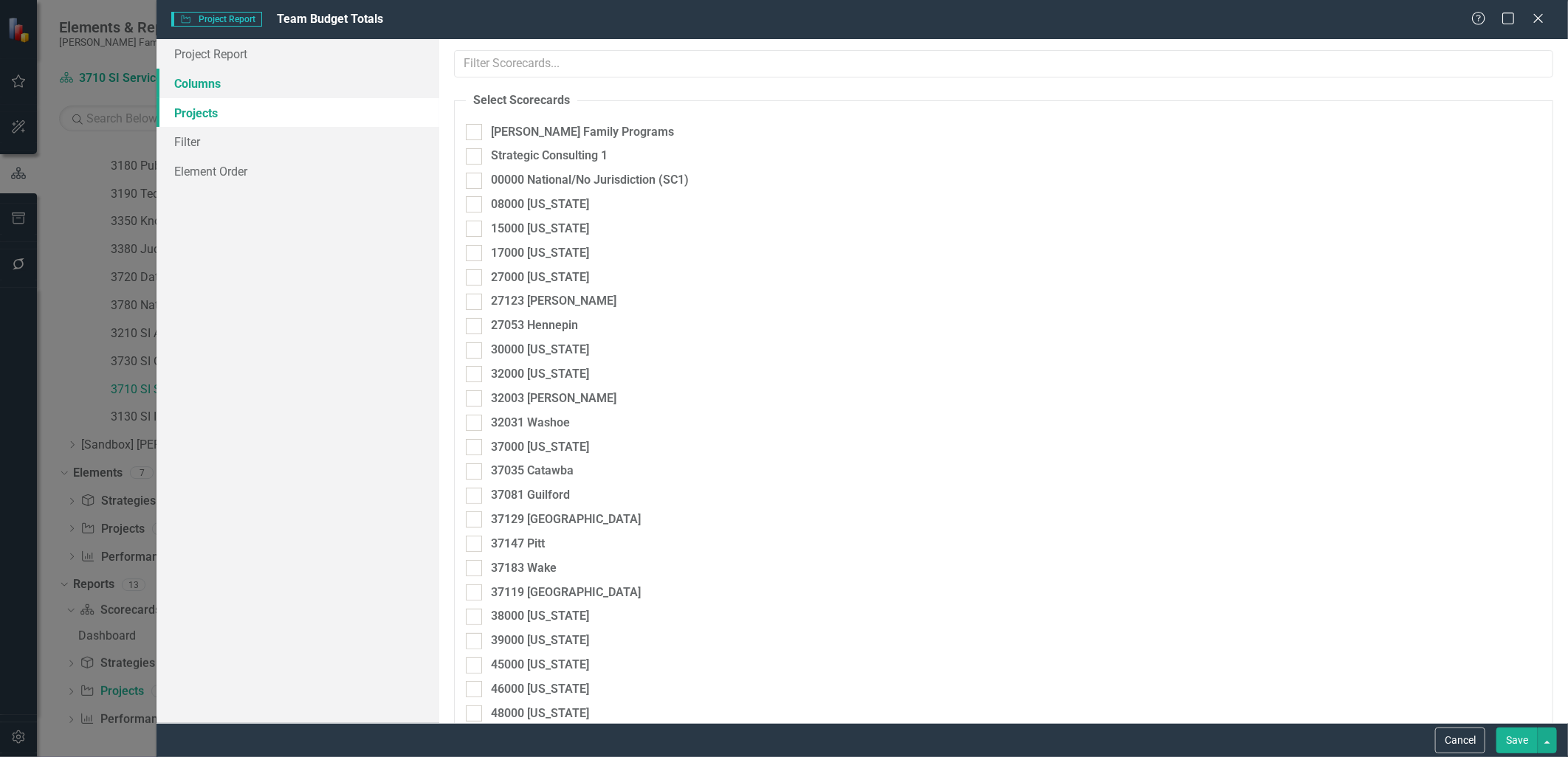
click at [262, 91] on link "Columns" at bounding box center [297, 83] width 282 height 30
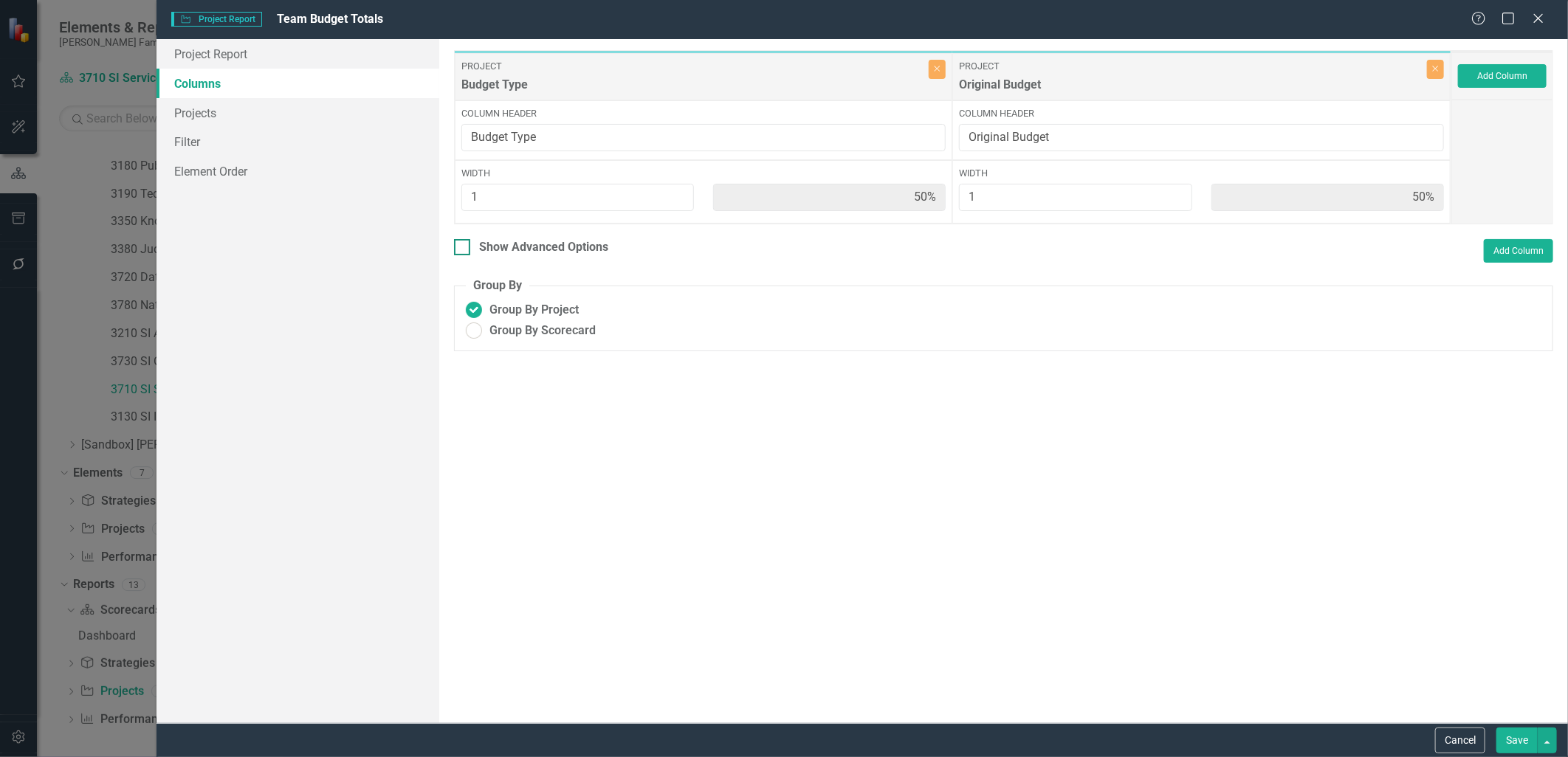
click at [554, 247] on div "Show Advanced Options" at bounding box center [543, 247] width 130 height 17
click at [463, 247] on input "Show Advanced Options" at bounding box center [459, 244] width 10 height 10
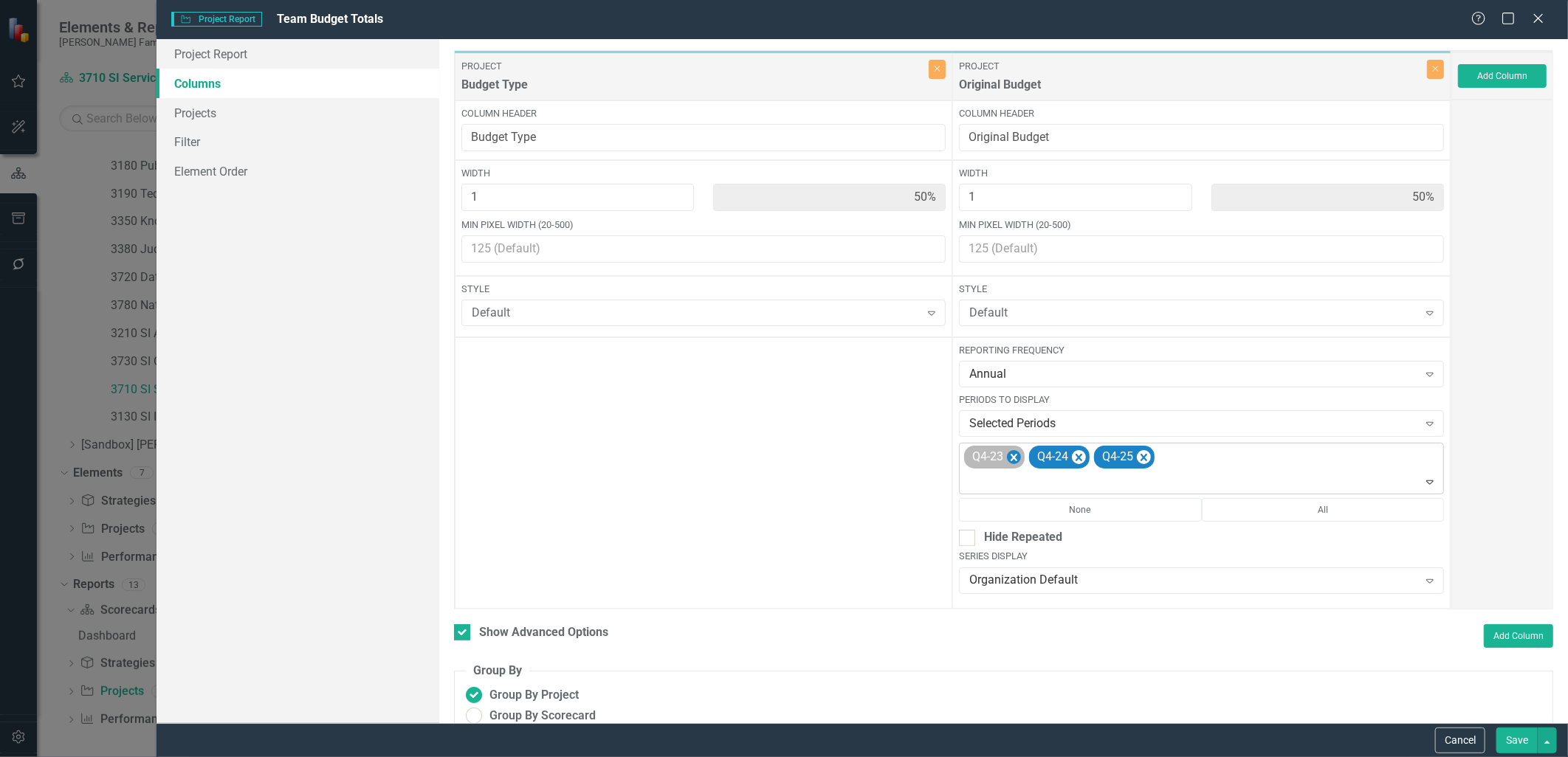
click at [1011, 458] on icon "Remove Q4-23" at bounding box center [1014, 457] width 7 height 7
click at [1141, 460] on div "Q4-24 Q4-25" at bounding box center [1203, 468] width 481 height 50
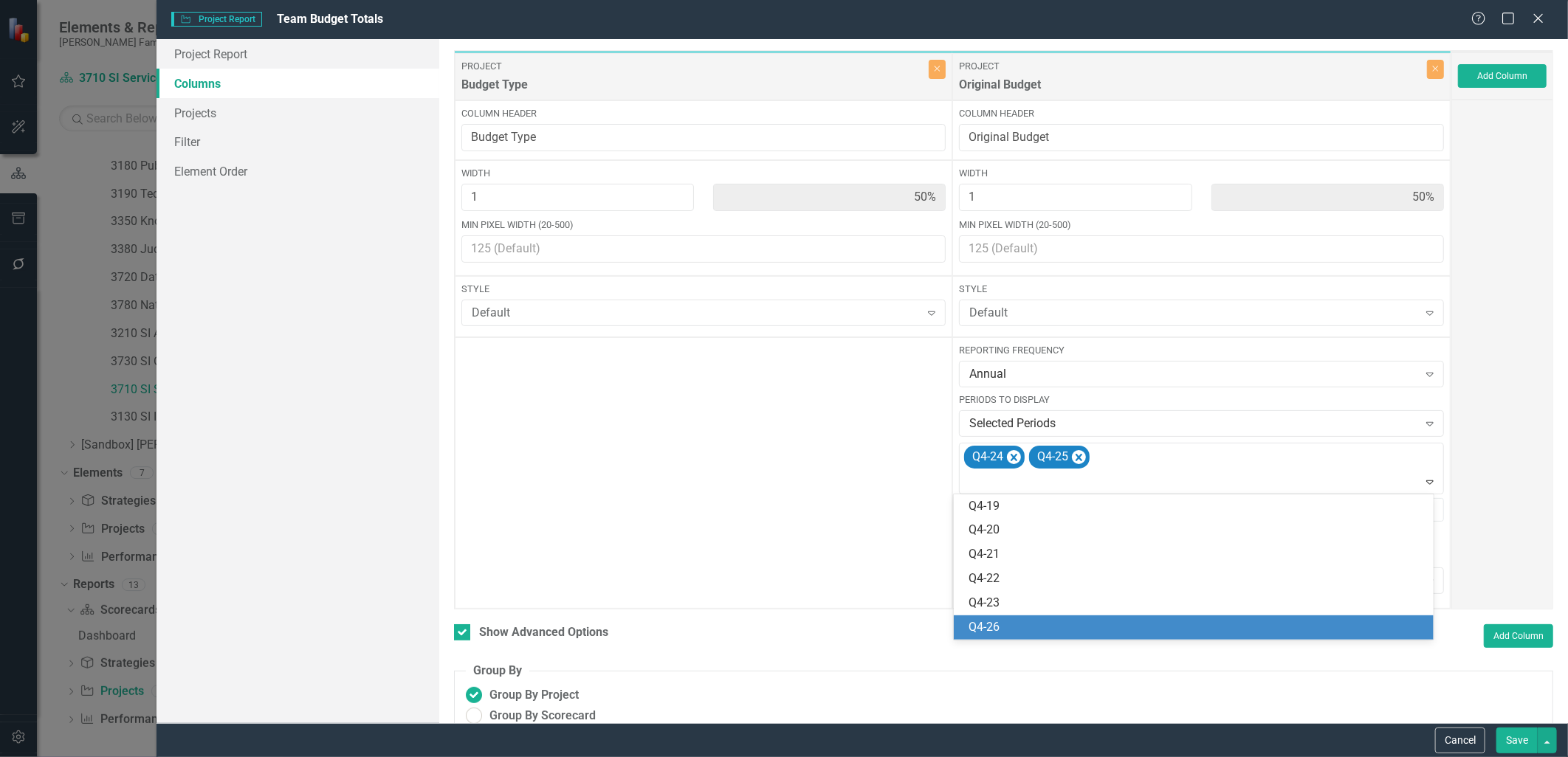
click at [1091, 619] on div "Q4-26" at bounding box center [1197, 627] width 455 height 17
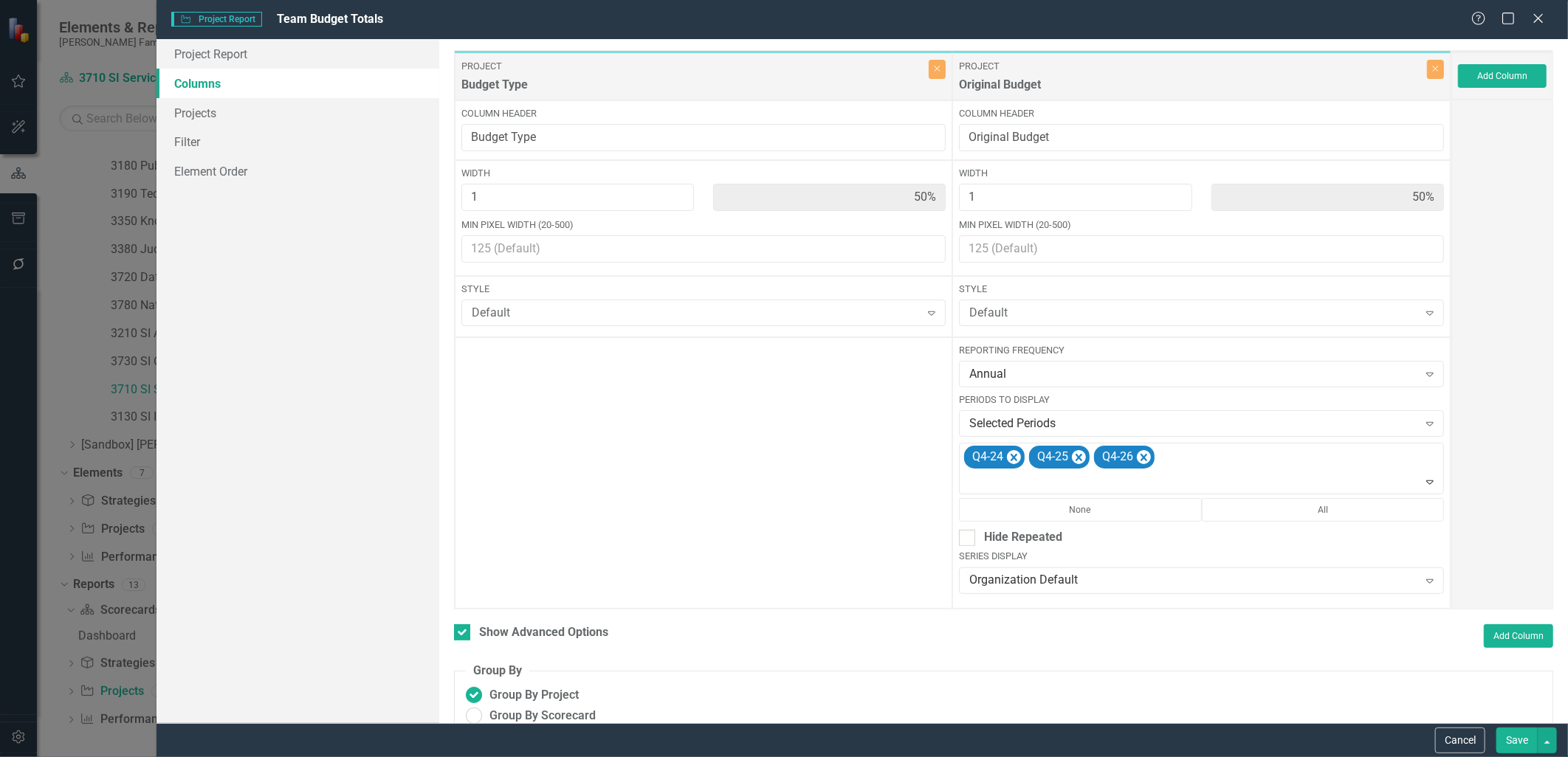
click at [1253, 658] on button "Save" at bounding box center [1518, 740] width 42 height 26
checkbox input "false"
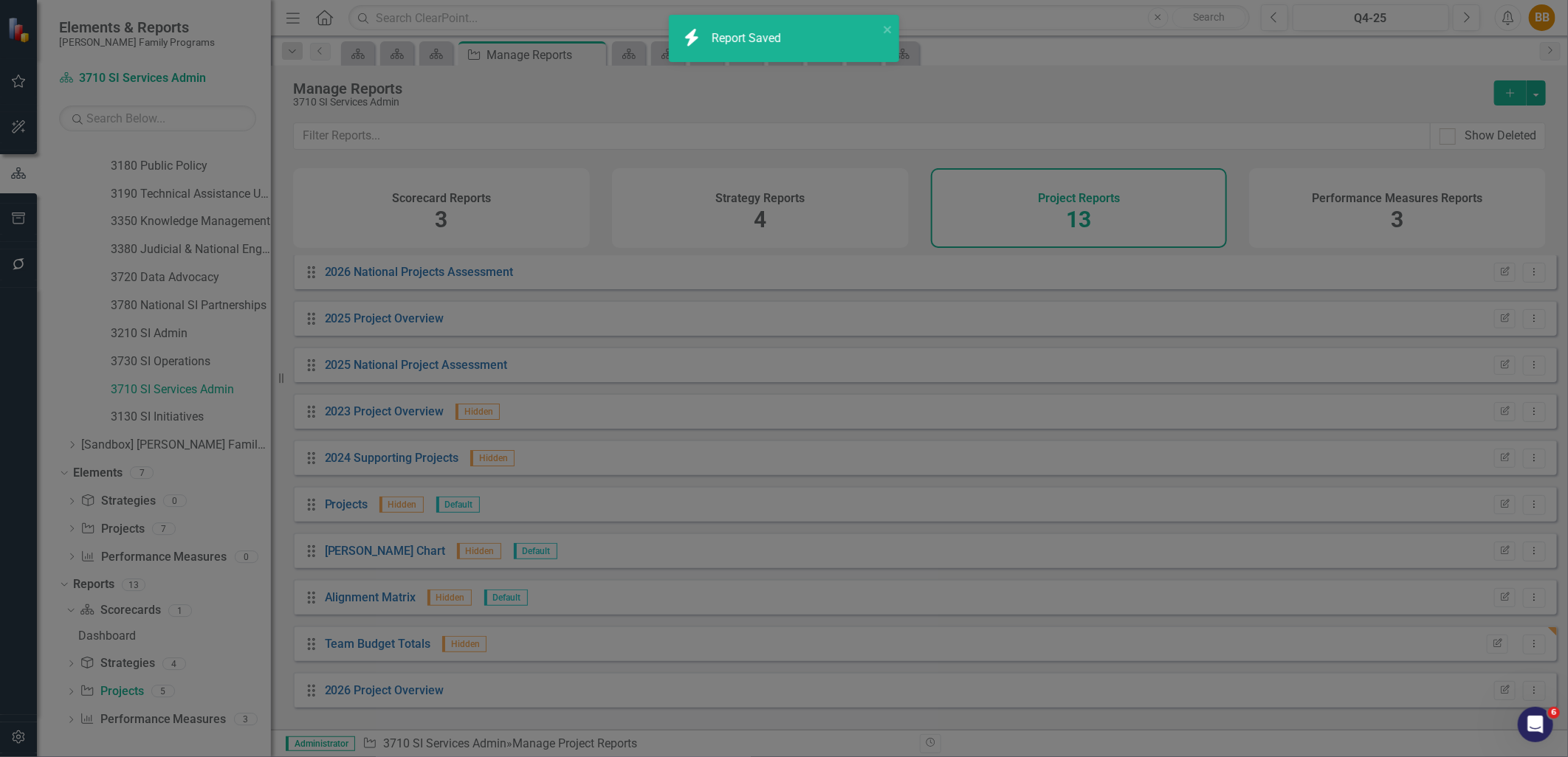
radio input "true"
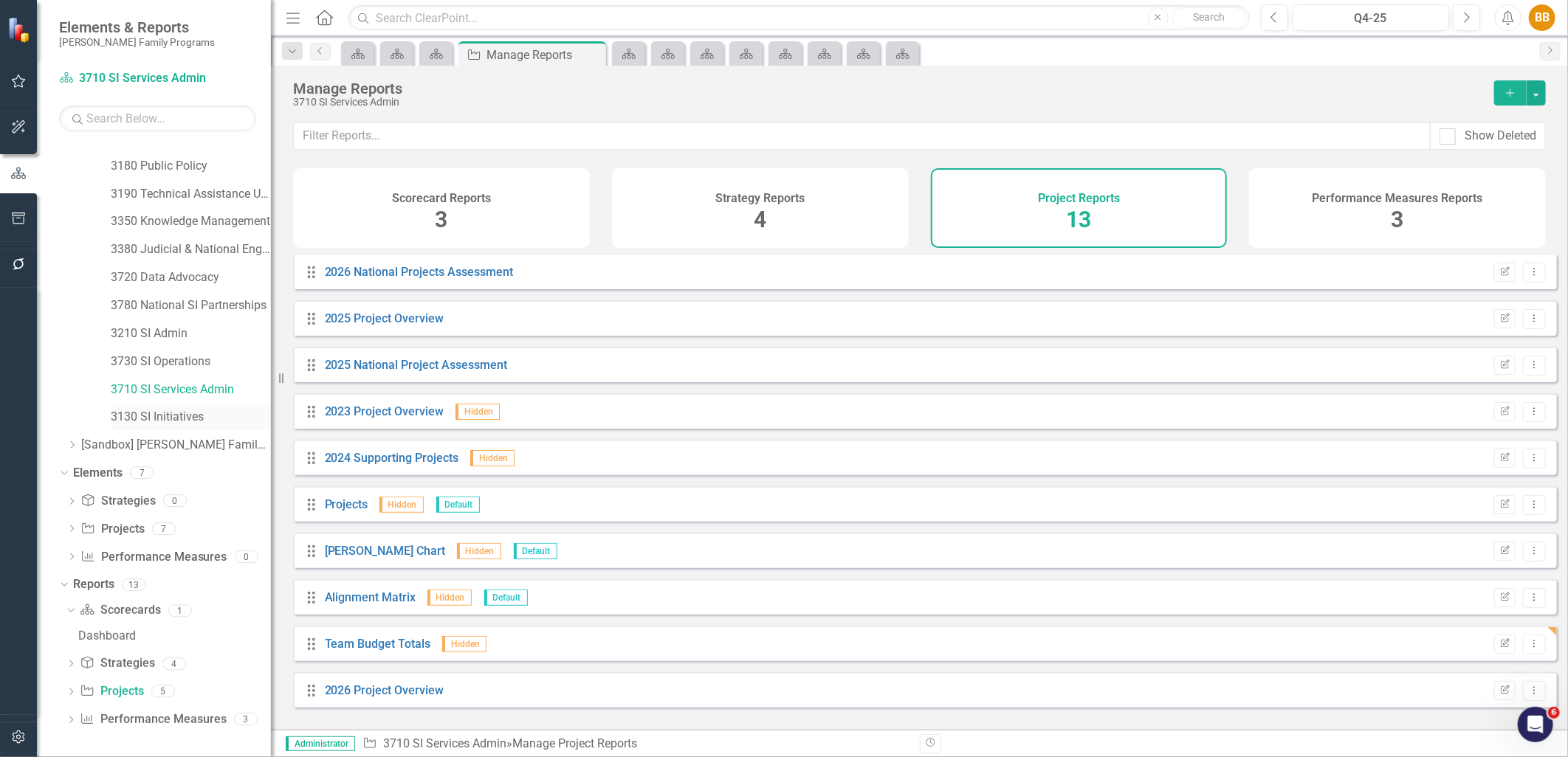
click at [151, 426] on link "3130 SI Initiatives" at bounding box center [191, 417] width 160 height 17
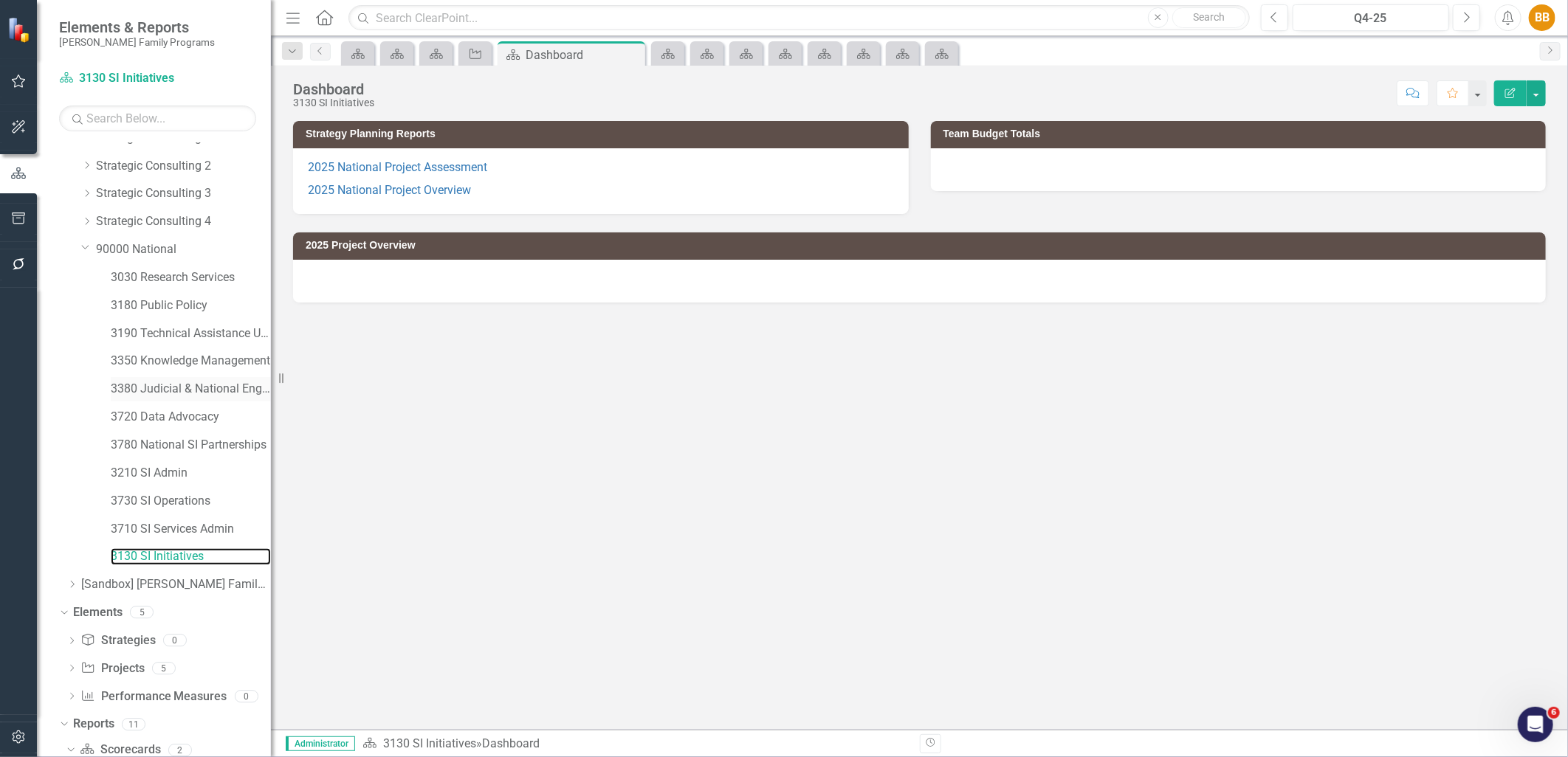
scroll to position [102, 0]
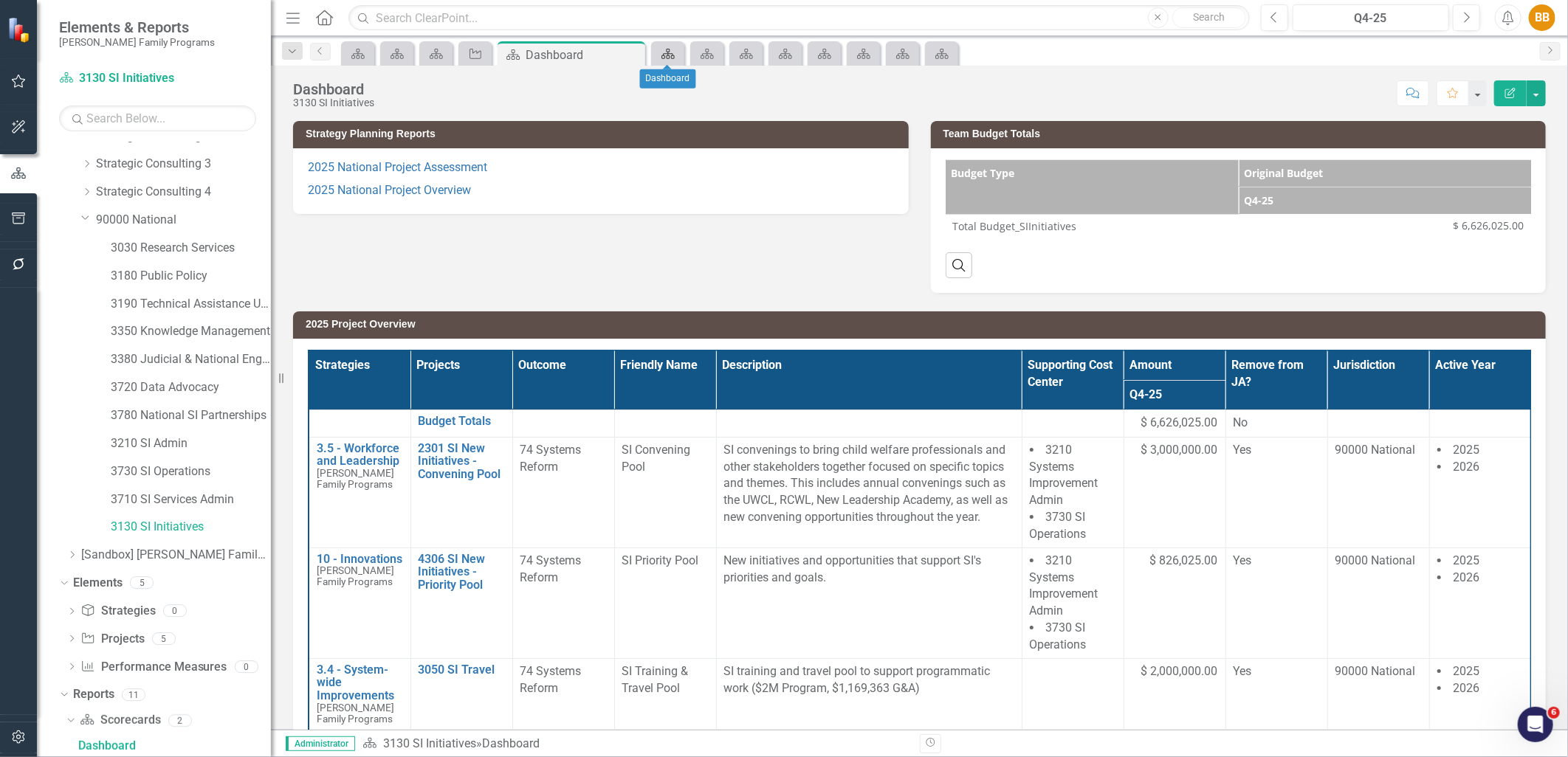
click at [666, 55] on icon "Scorecard" at bounding box center [668, 53] width 15 height 12
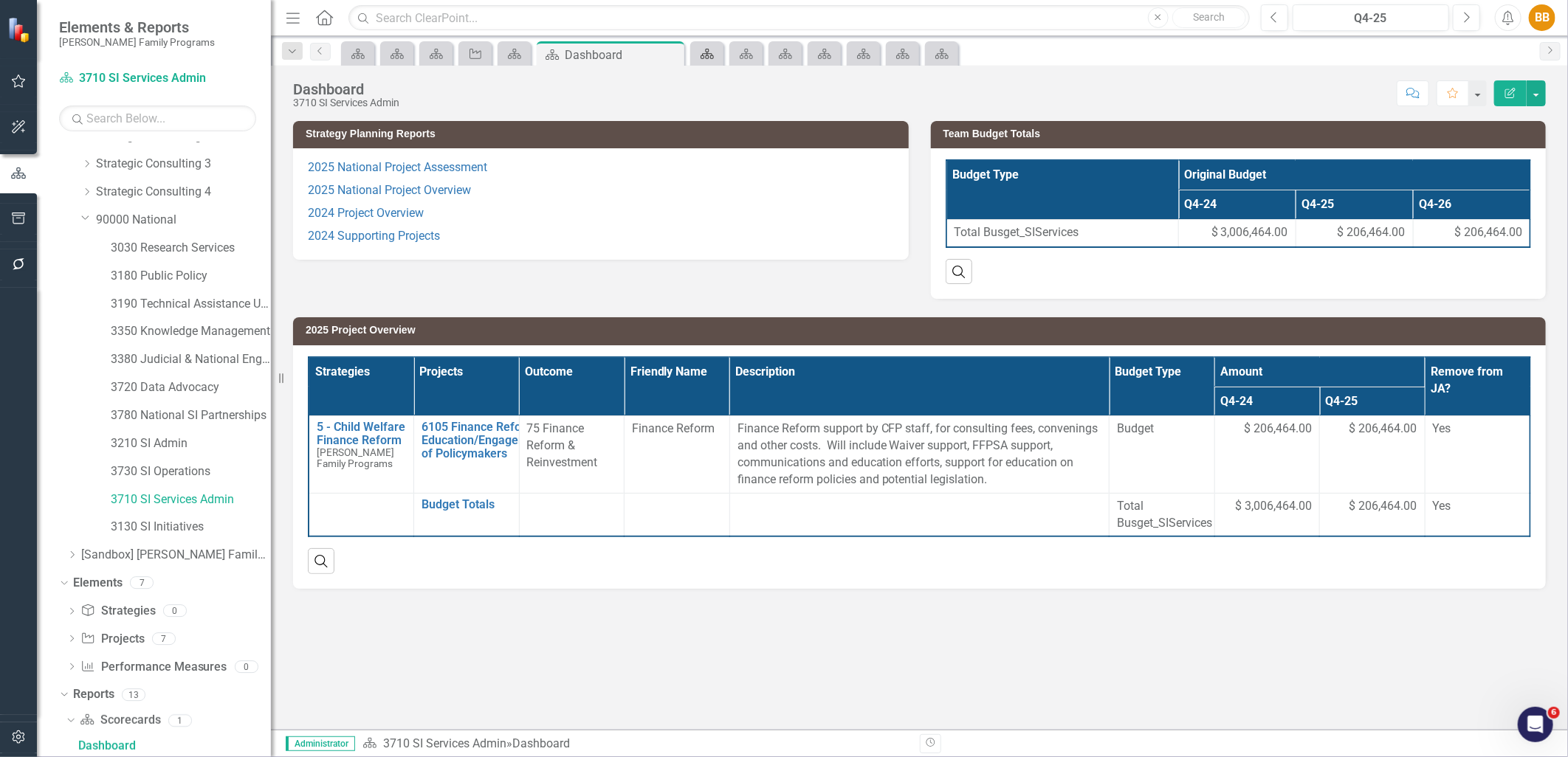
click at [705, 56] on icon at bounding box center [707, 53] width 13 height 10
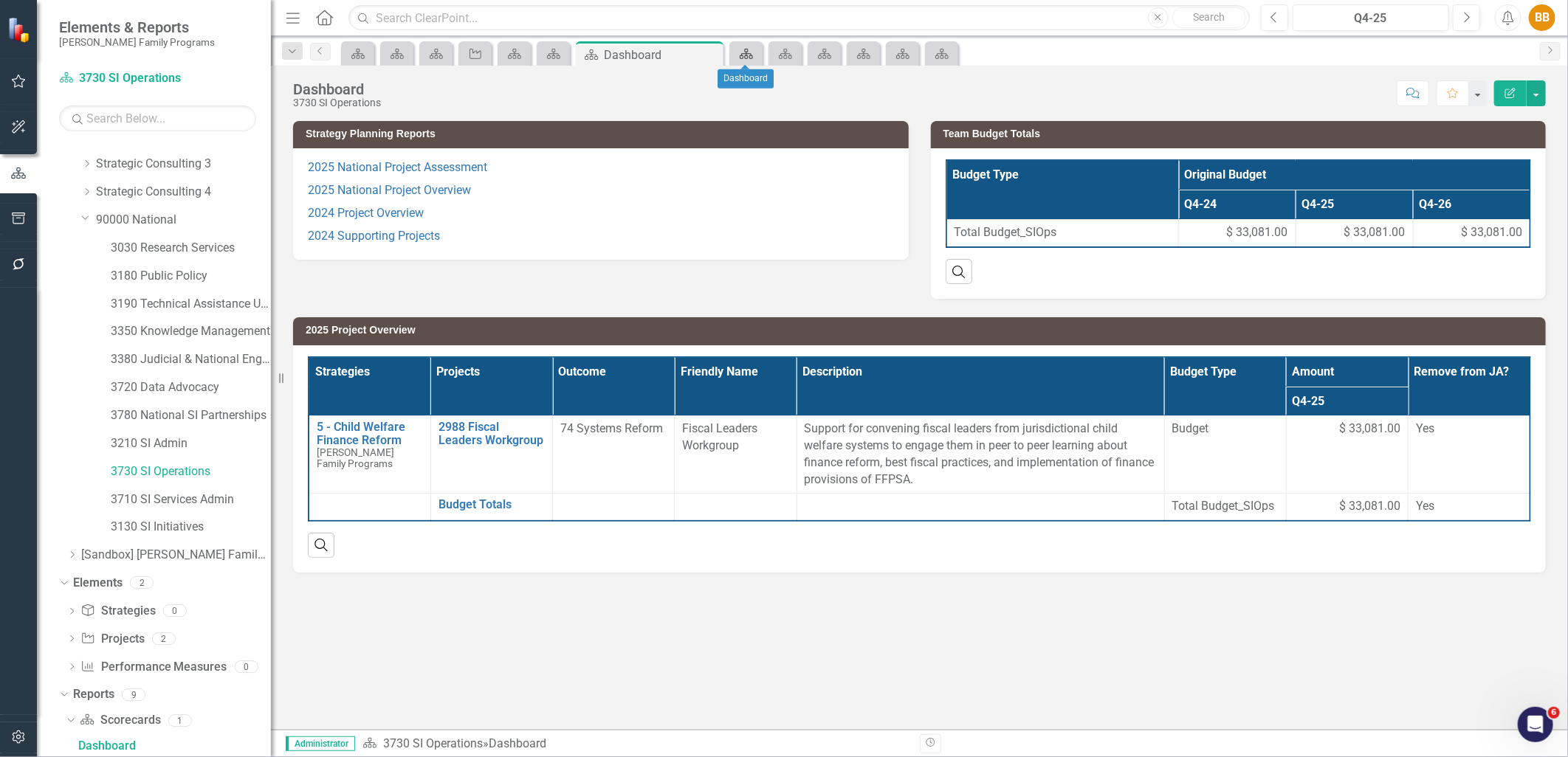
click at [735, 53] on div "Scorecard" at bounding box center [743, 53] width 21 height 19
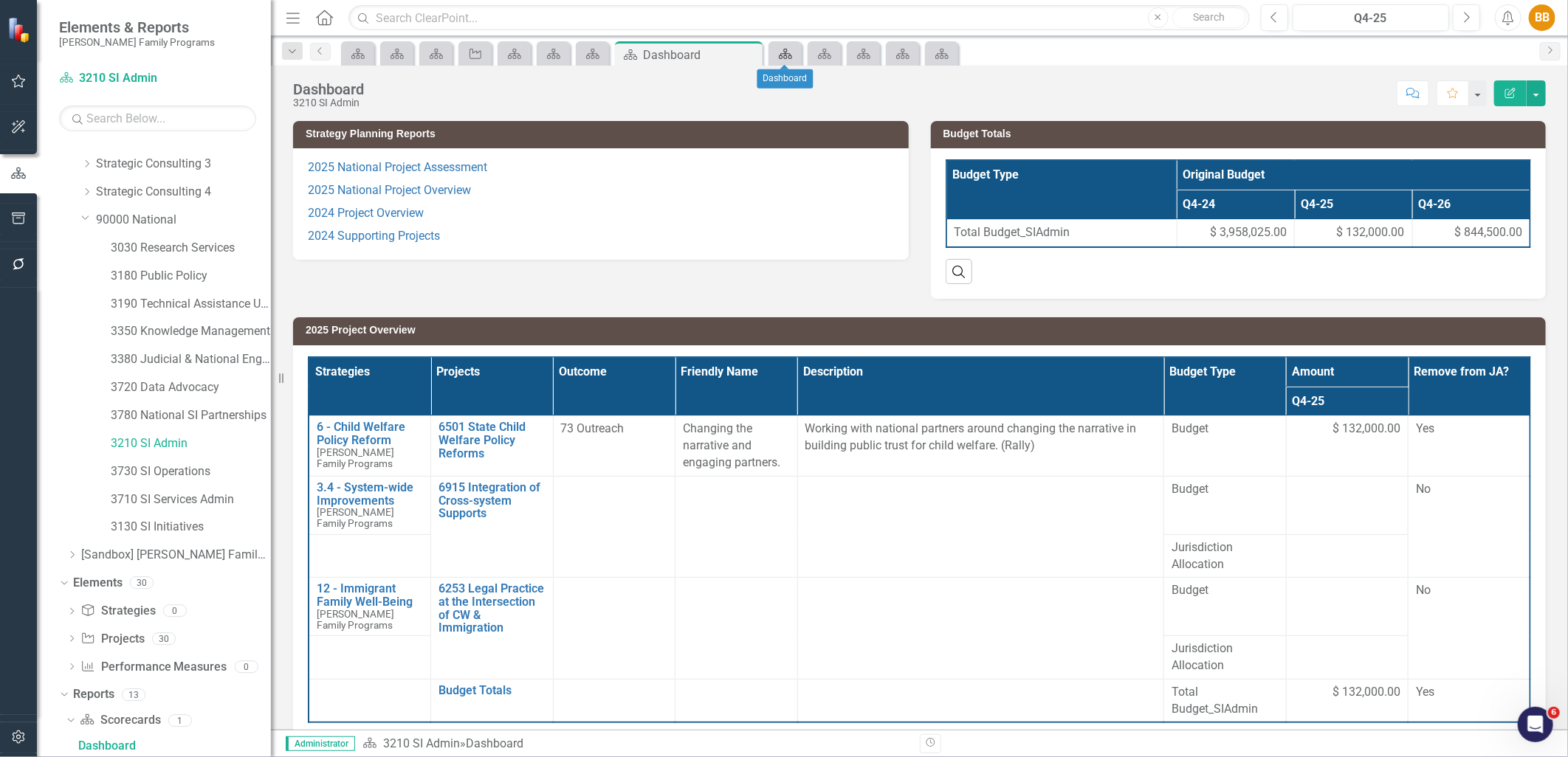
click at [780, 56] on icon "Scorecard" at bounding box center [785, 53] width 15 height 12
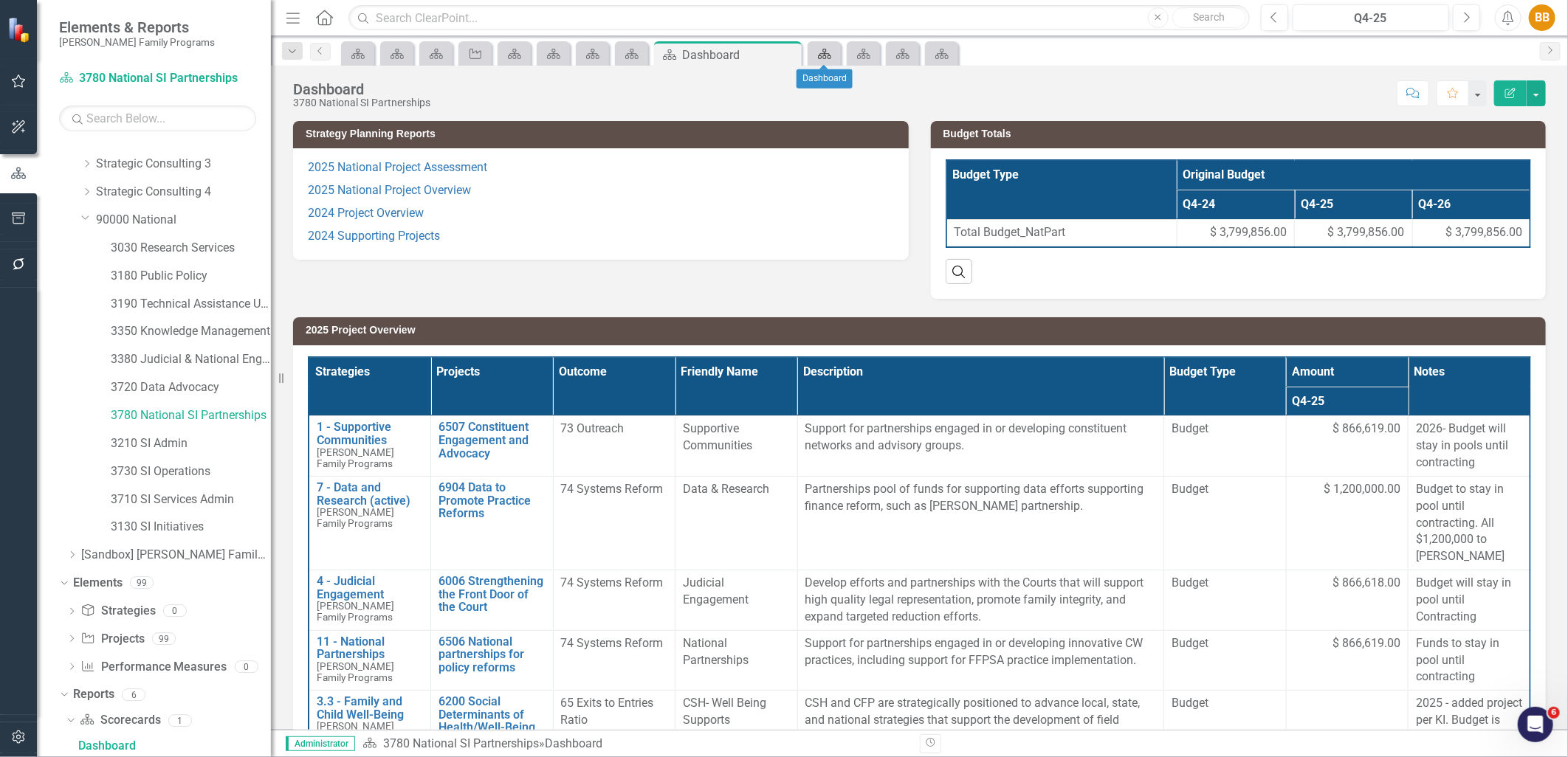
click at [818, 56] on icon "Scorecard" at bounding box center [825, 53] width 15 height 12
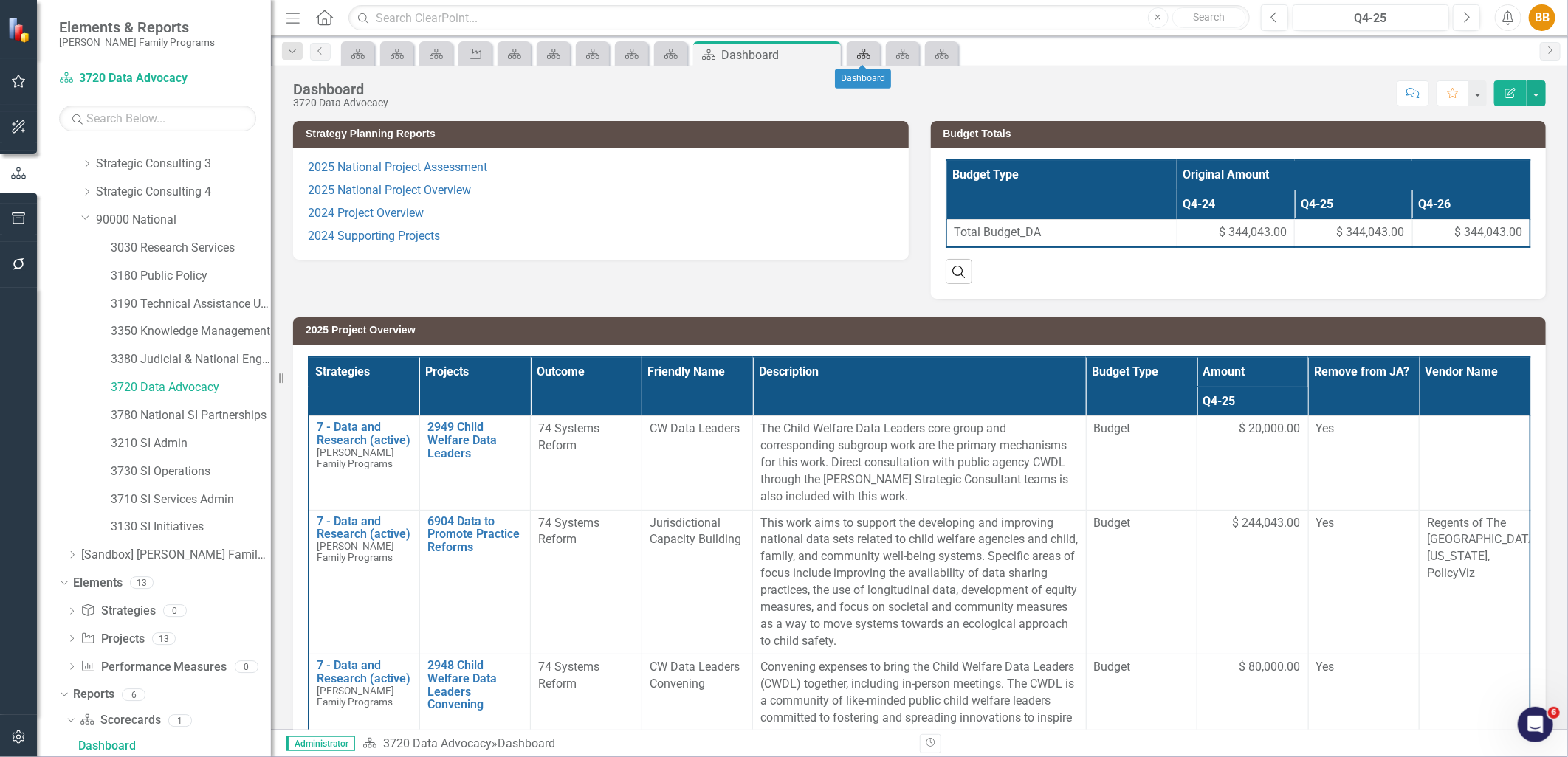
click at [862, 59] on icon "Scorecard" at bounding box center [863, 53] width 15 height 12
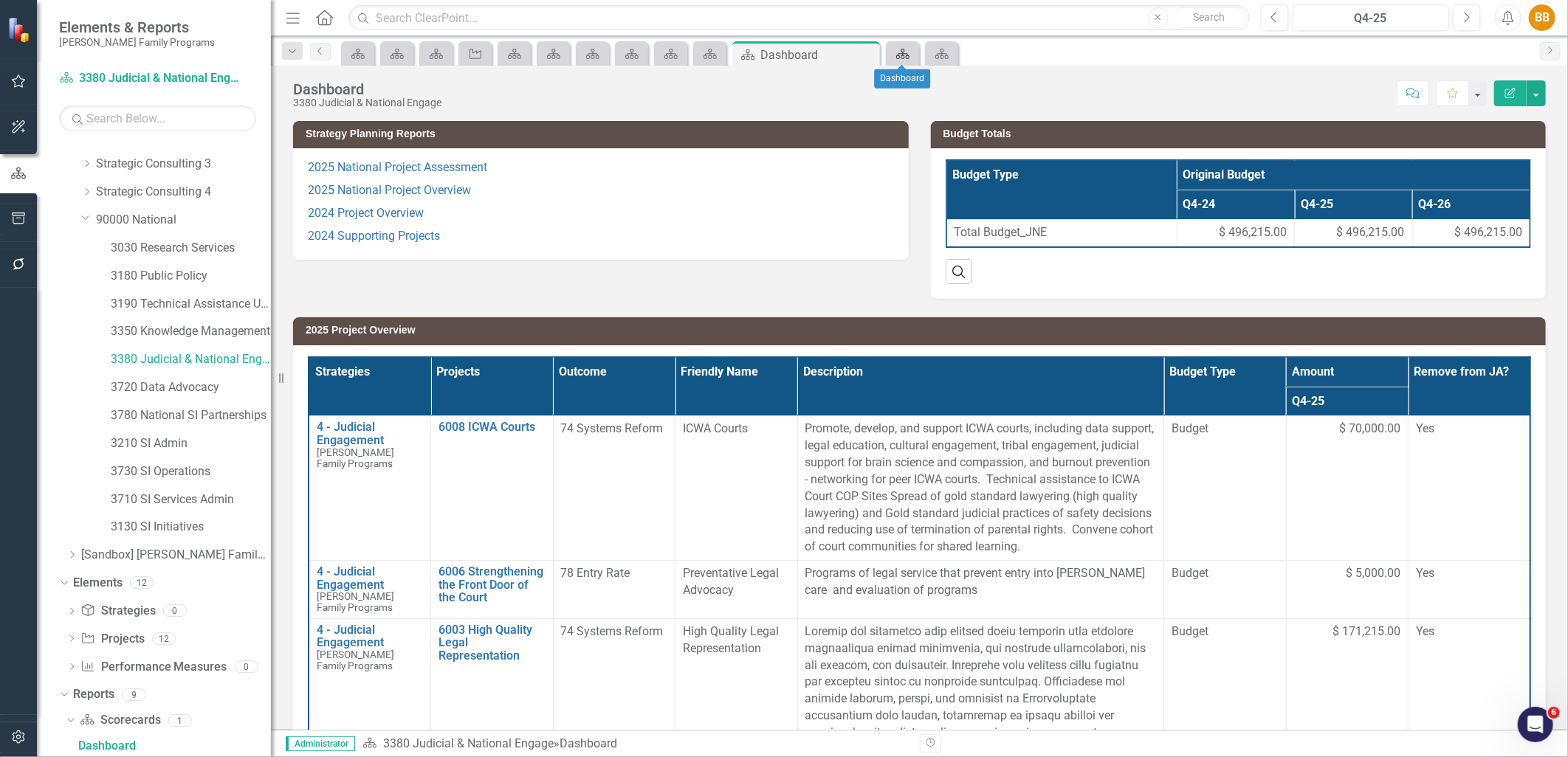
click at [901, 59] on div "Scorecard" at bounding box center [900, 53] width 21 height 19
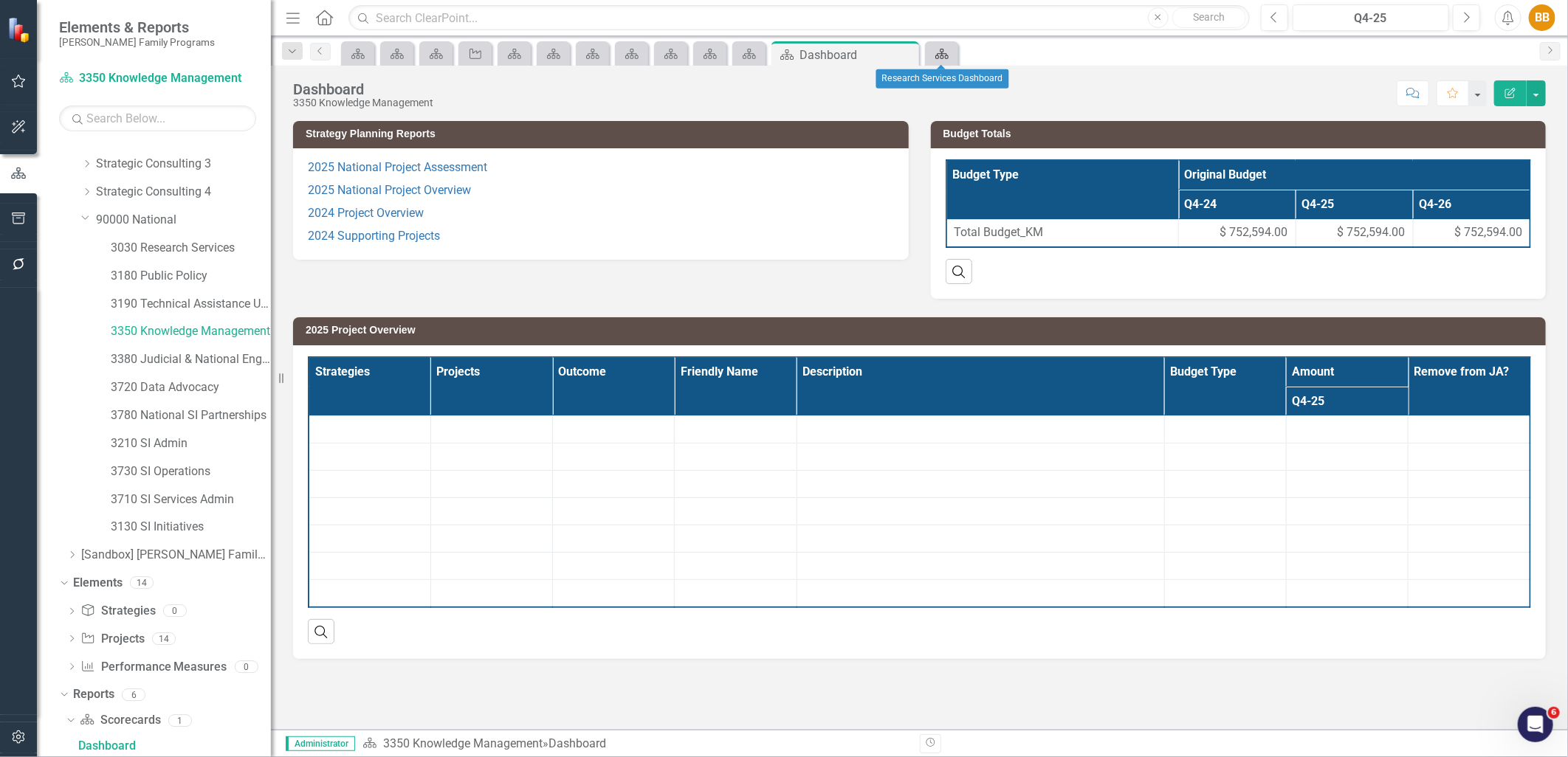
click at [939, 57] on icon "Scorecard" at bounding box center [941, 53] width 15 height 12
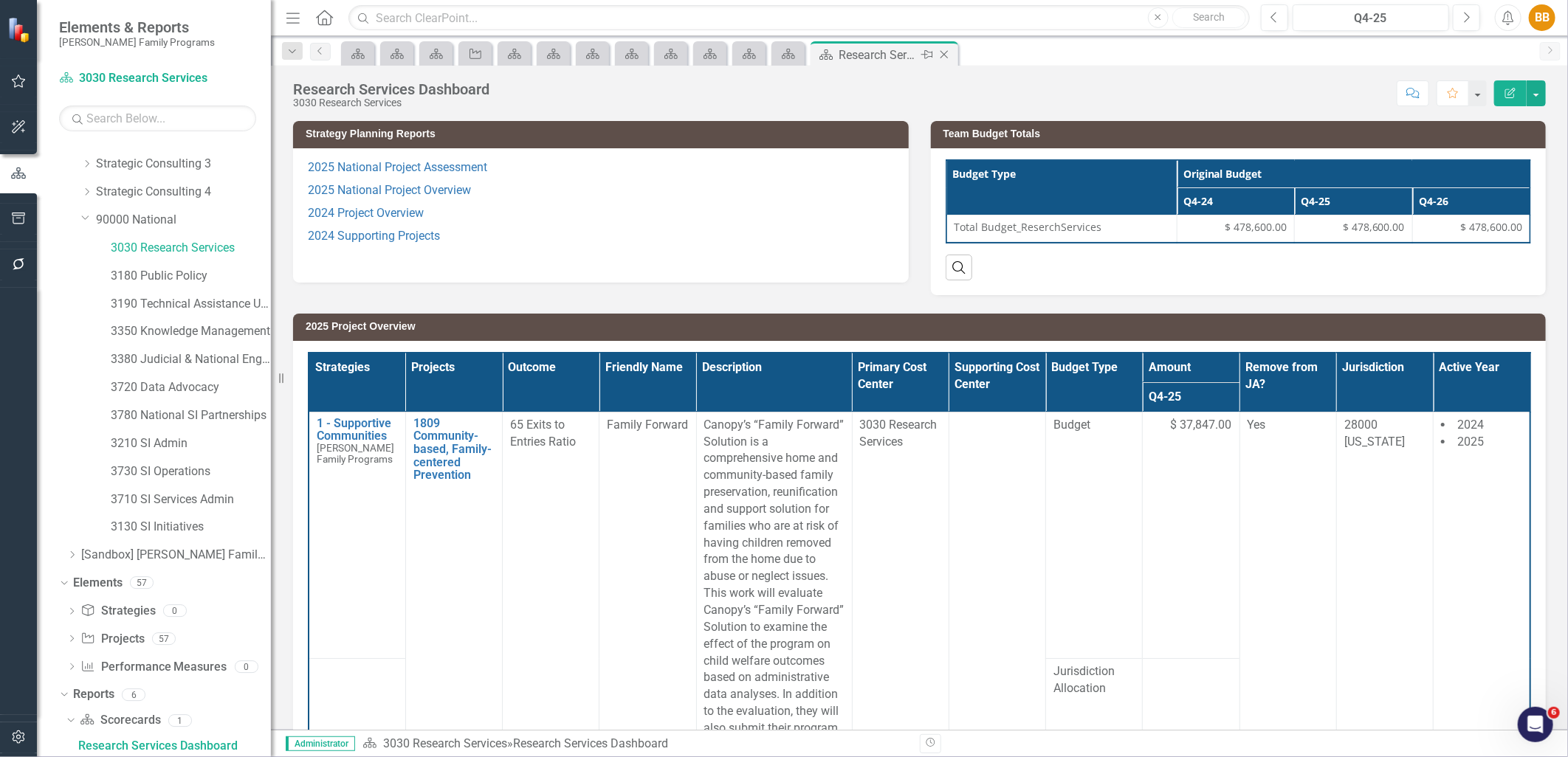
click at [947, 52] on icon "Close" at bounding box center [944, 54] width 15 height 12
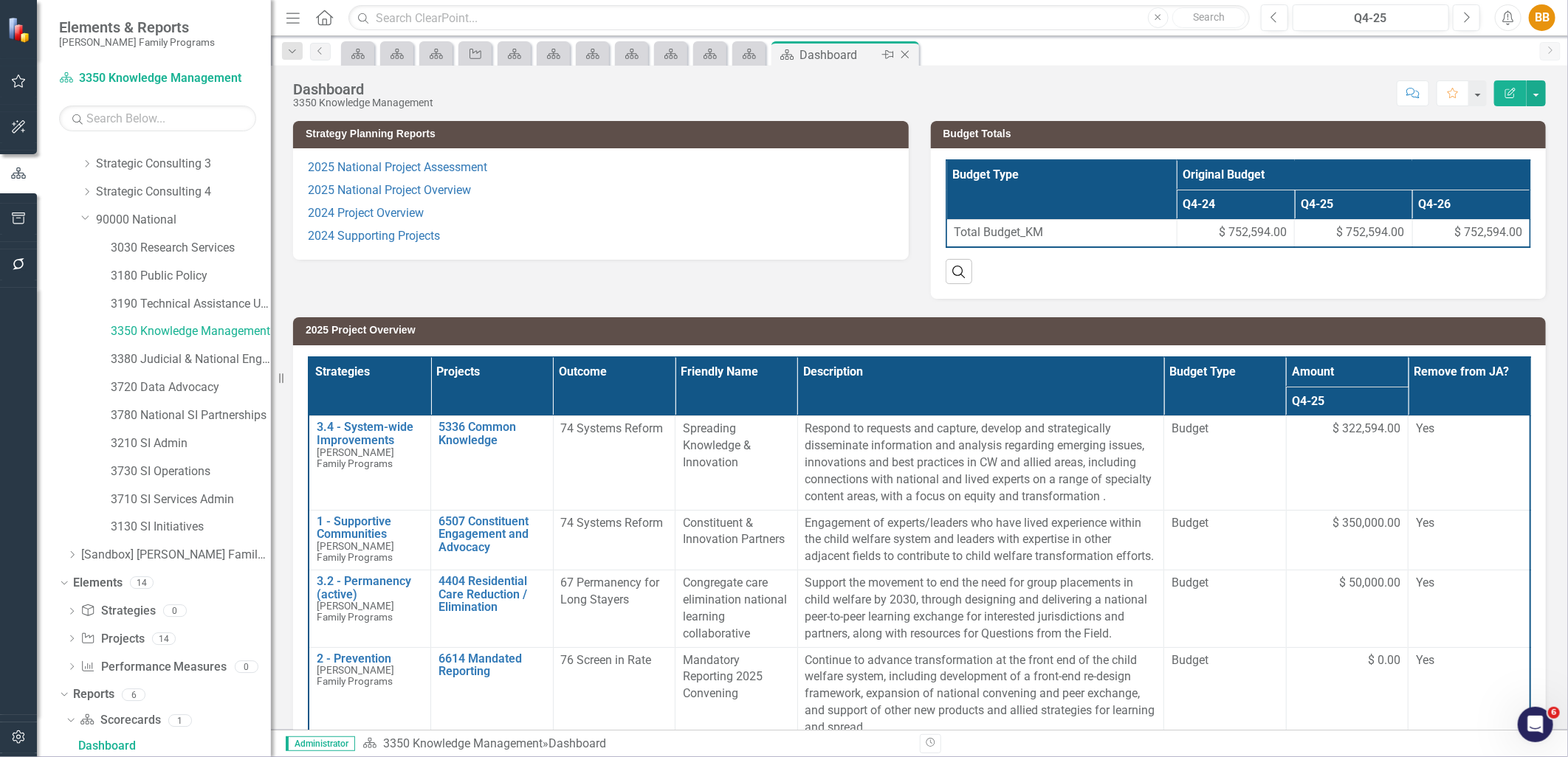
click at [907, 56] on icon at bounding box center [906, 54] width 8 height 8
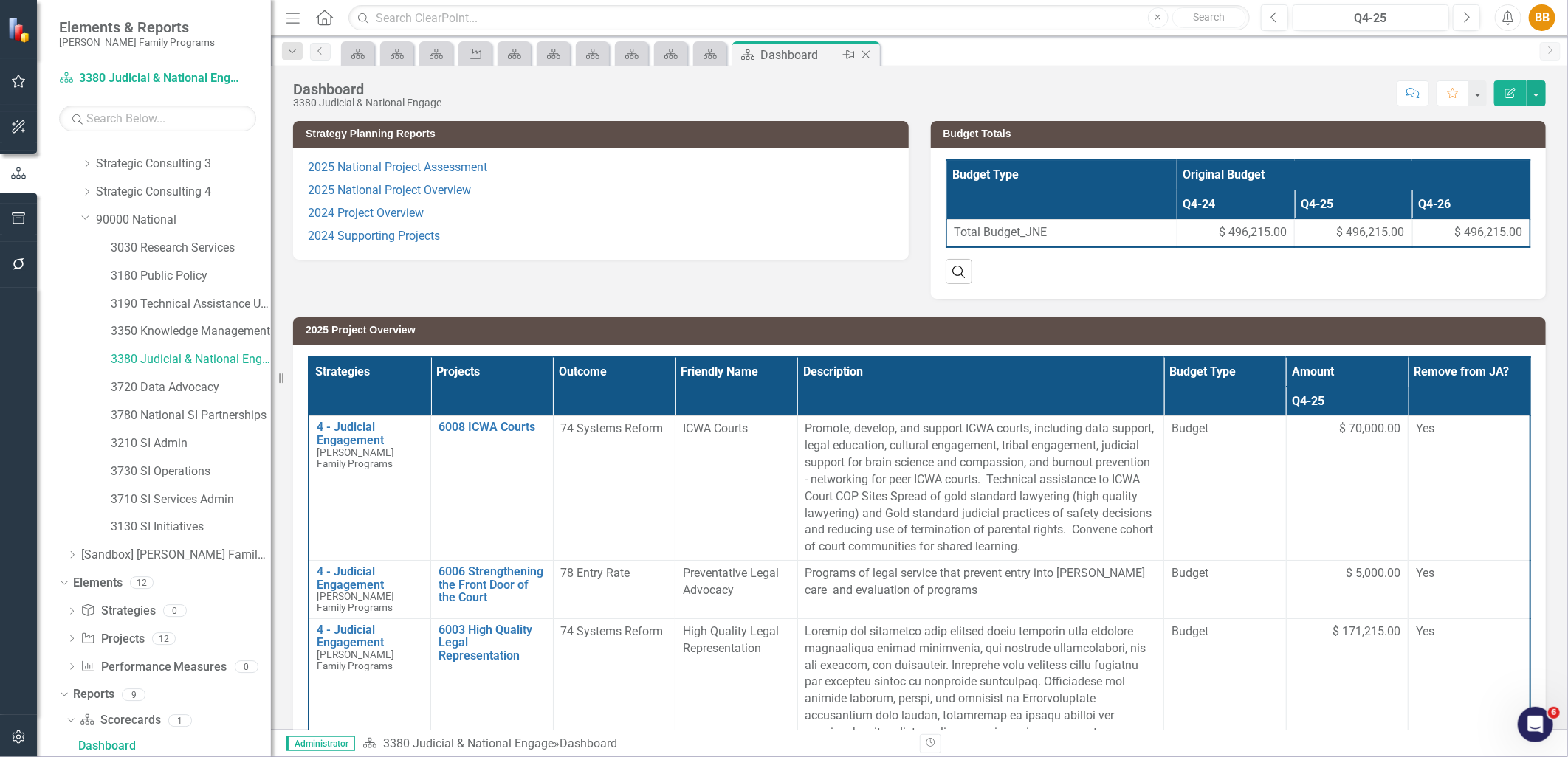
click at [861, 56] on icon "Close" at bounding box center [865, 54] width 15 height 12
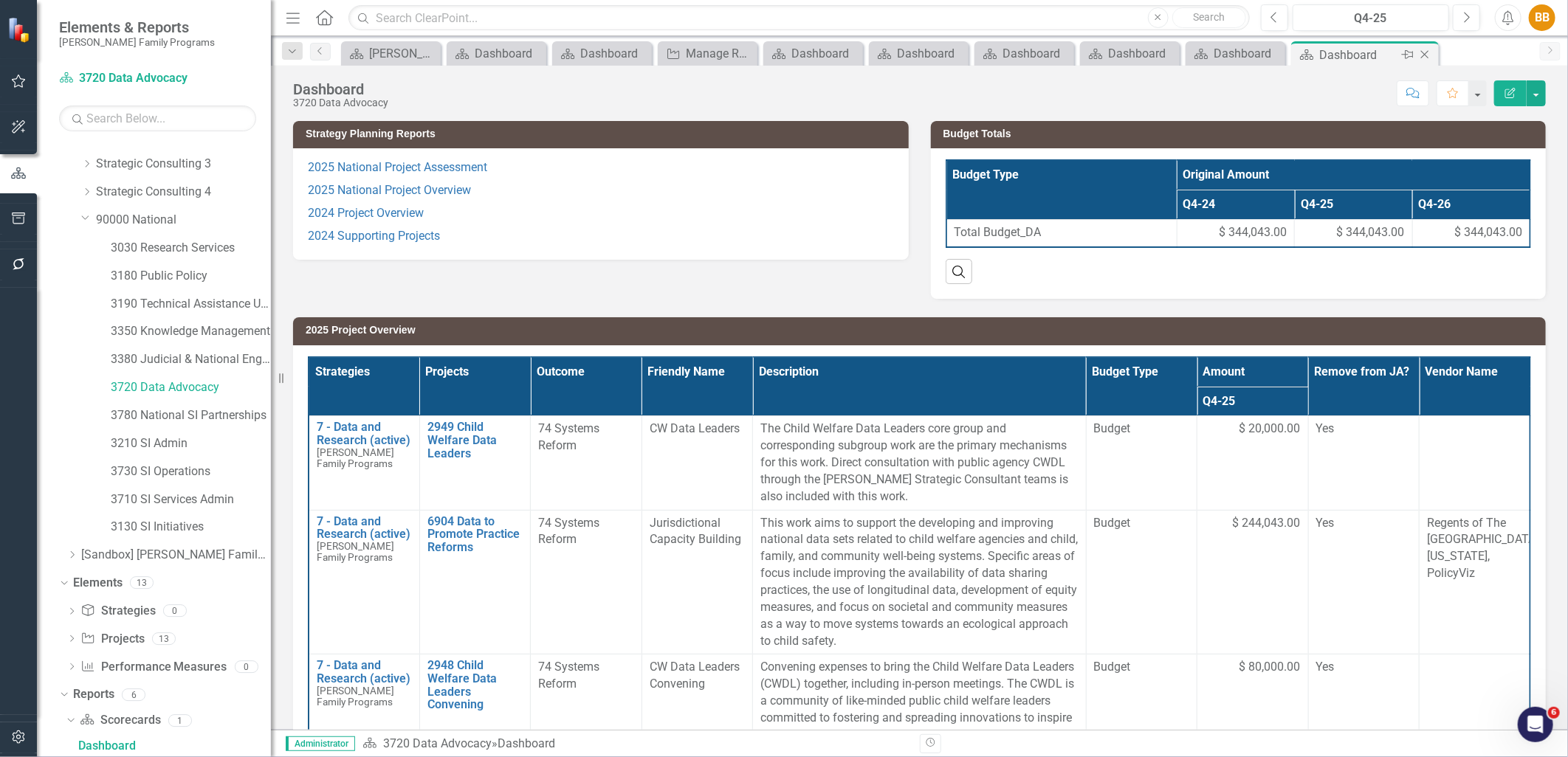
click at [1253, 57] on icon "Close" at bounding box center [1424, 54] width 15 height 12
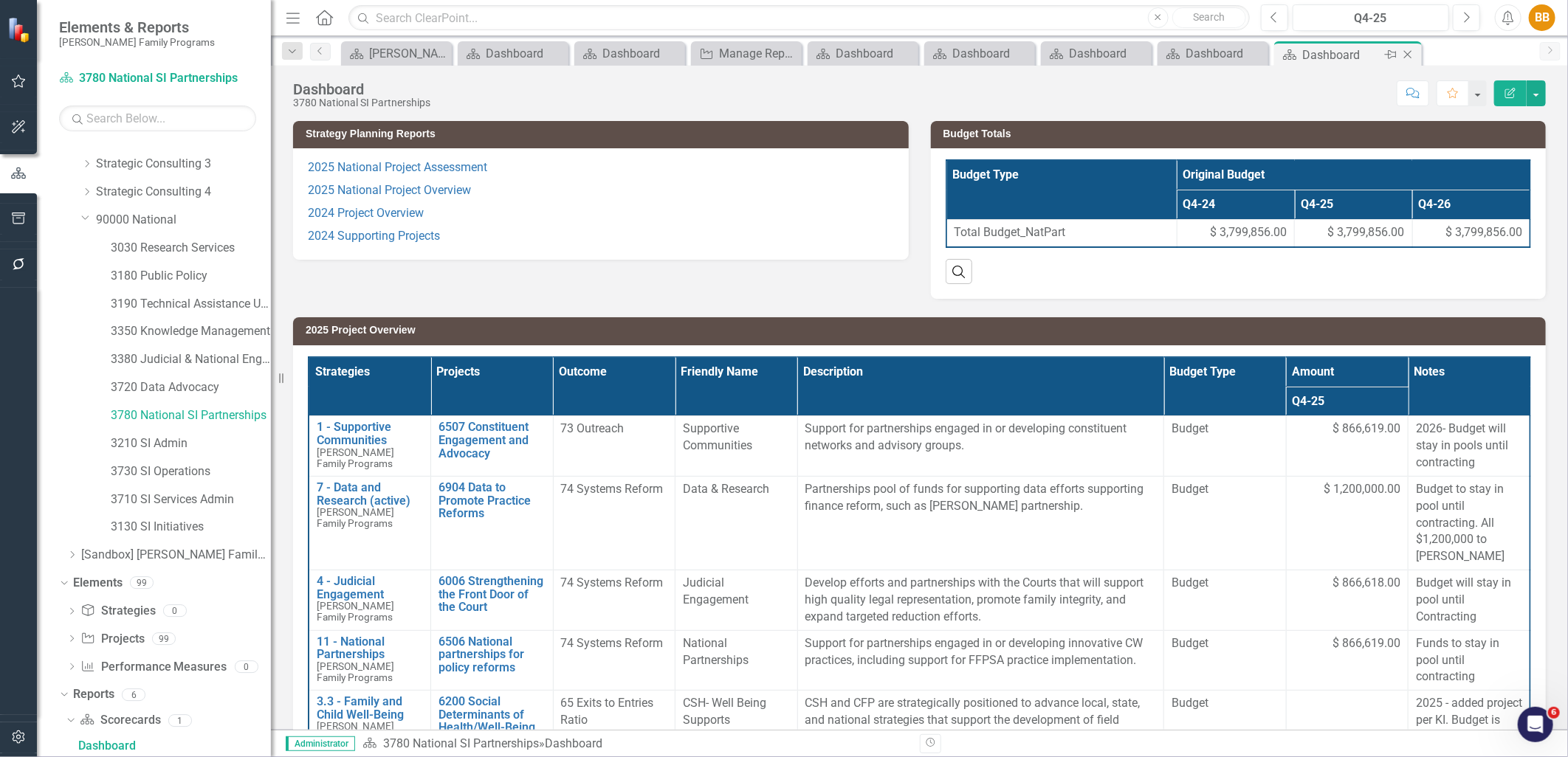
click at [1253, 53] on icon "Close" at bounding box center [1408, 54] width 15 height 12
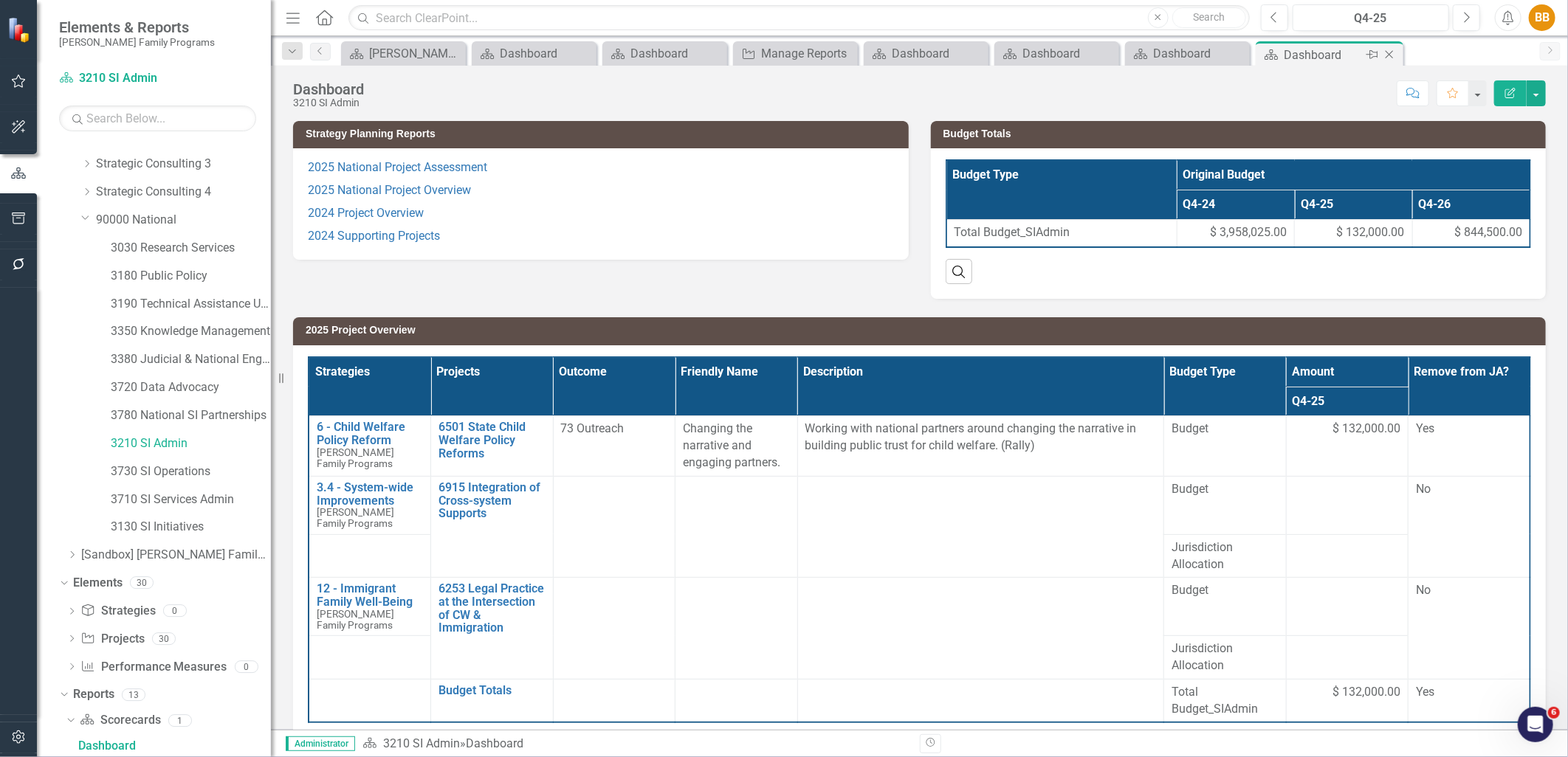
click at [1253, 57] on icon "Close" at bounding box center [1389, 54] width 15 height 12
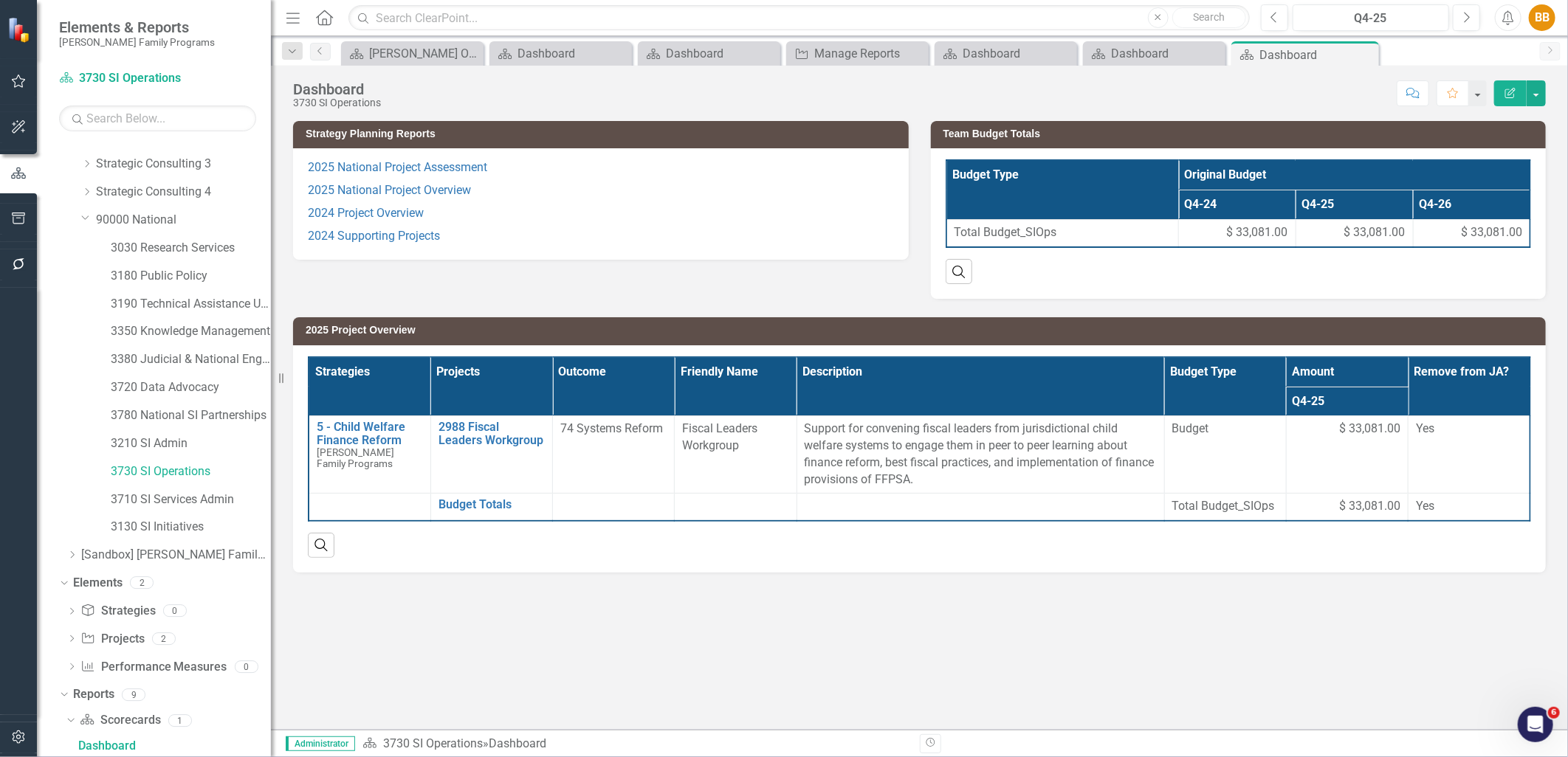
click at [0, 0] on icon "Close" at bounding box center [0, 0] width 0 height 0
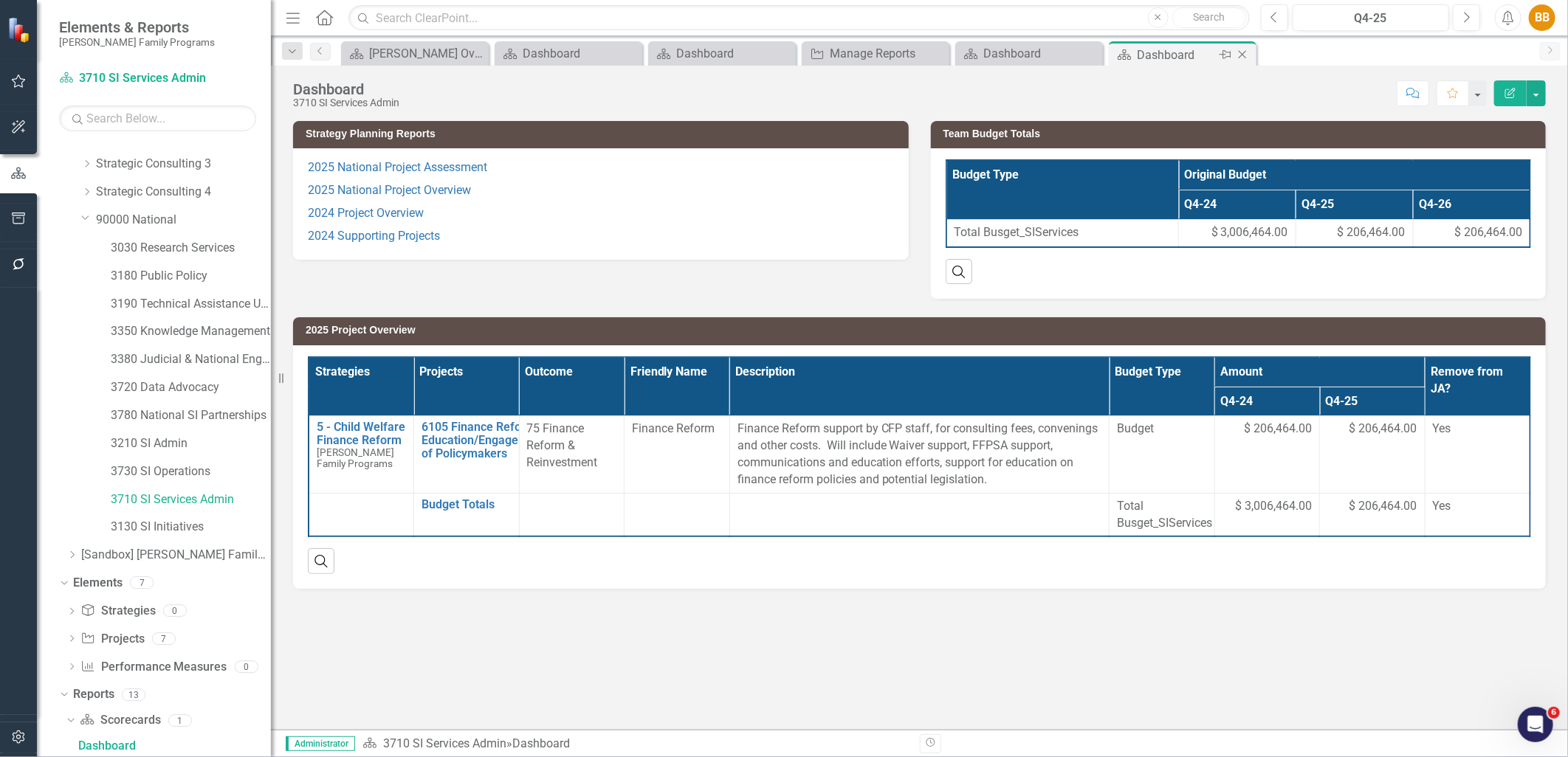
click at [1244, 62] on div "Close" at bounding box center [1243, 54] width 19 height 19
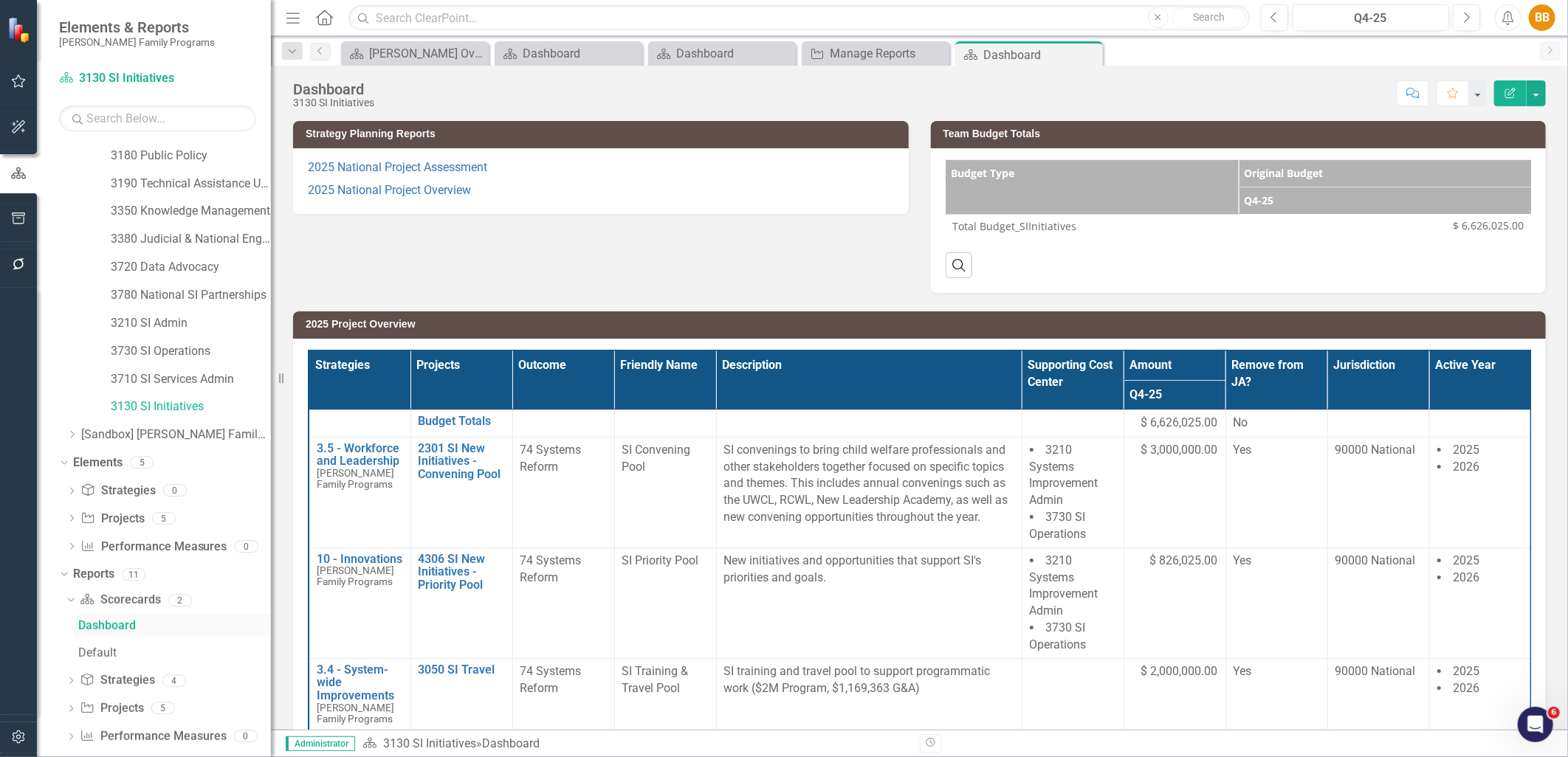
scroll to position [239, 0]
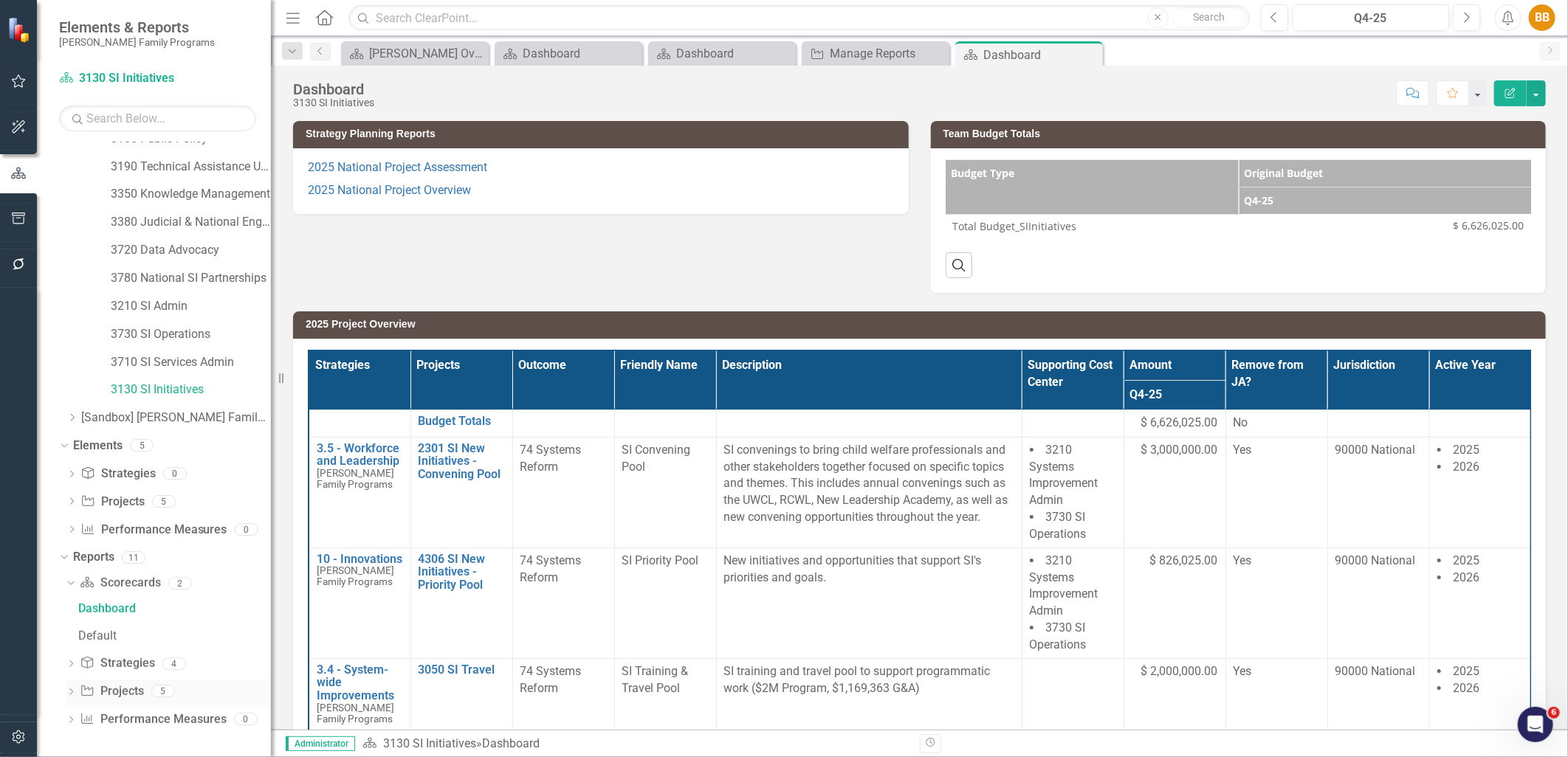
click at [128, 658] on link "Project Projects" at bounding box center [112, 692] width 63 height 17
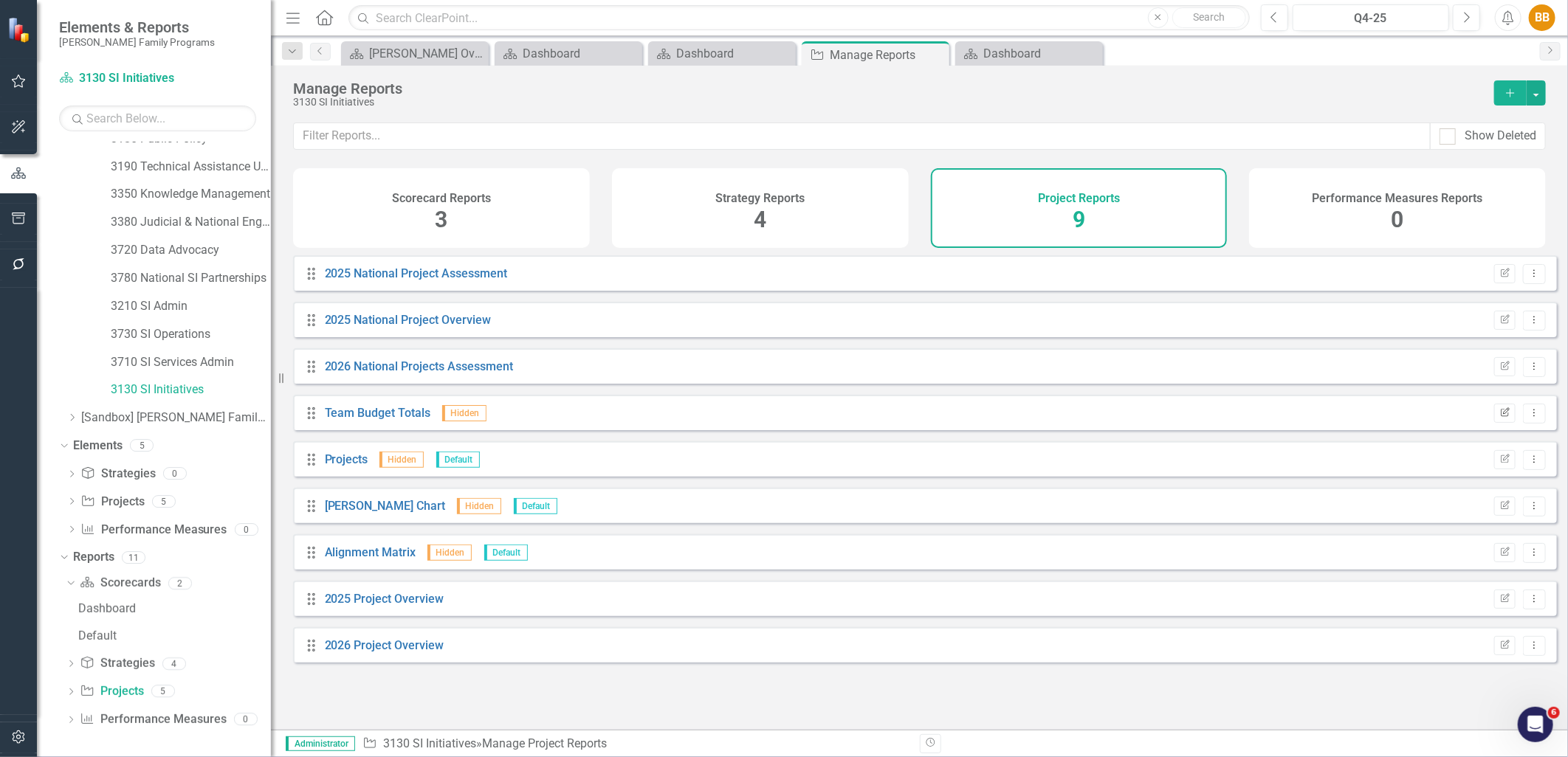
click at [1253, 418] on icon "Edit Report" at bounding box center [1505, 413] width 11 height 9
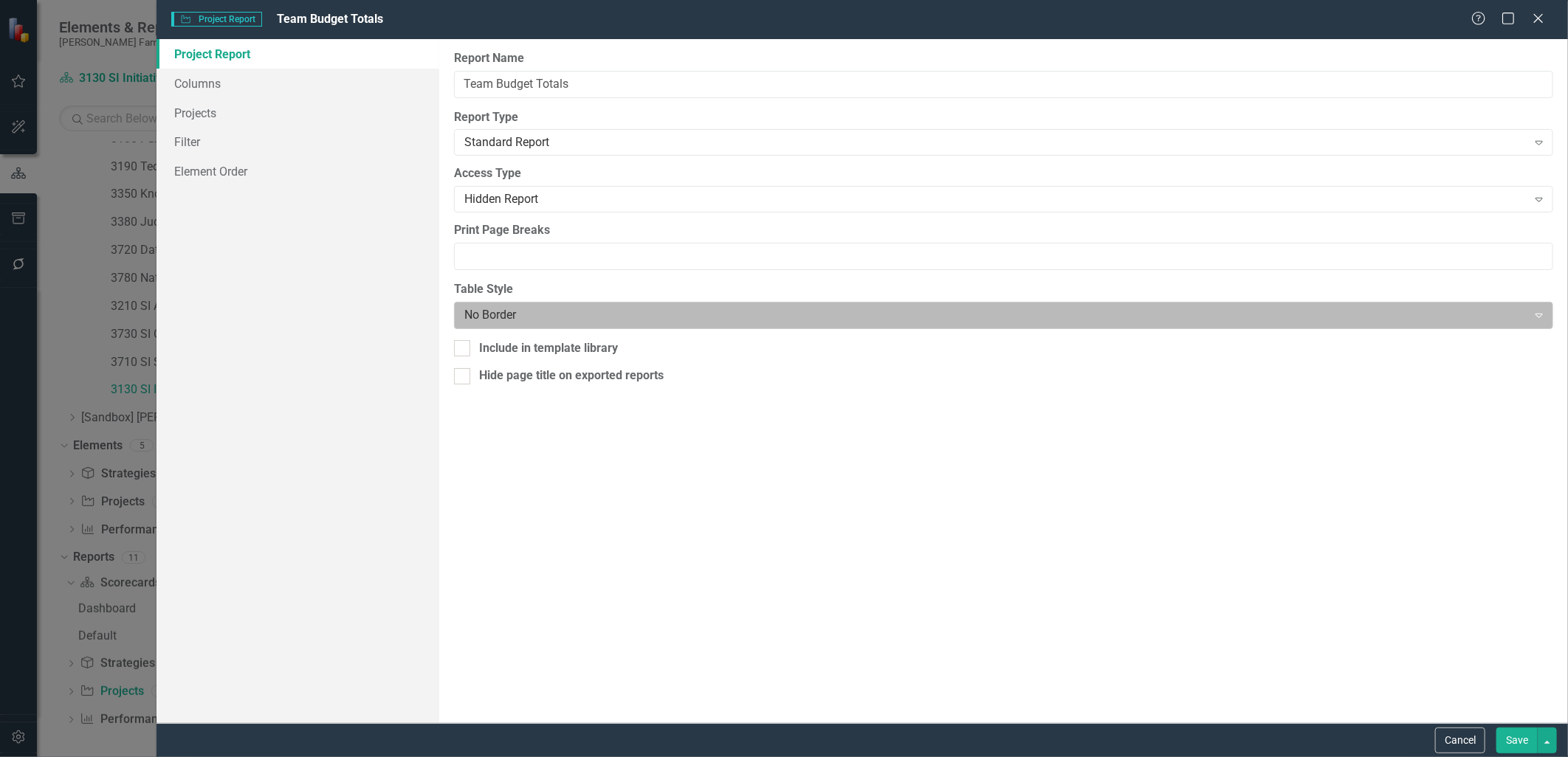
click at [629, 318] on div at bounding box center [991, 316] width 1054 height 20
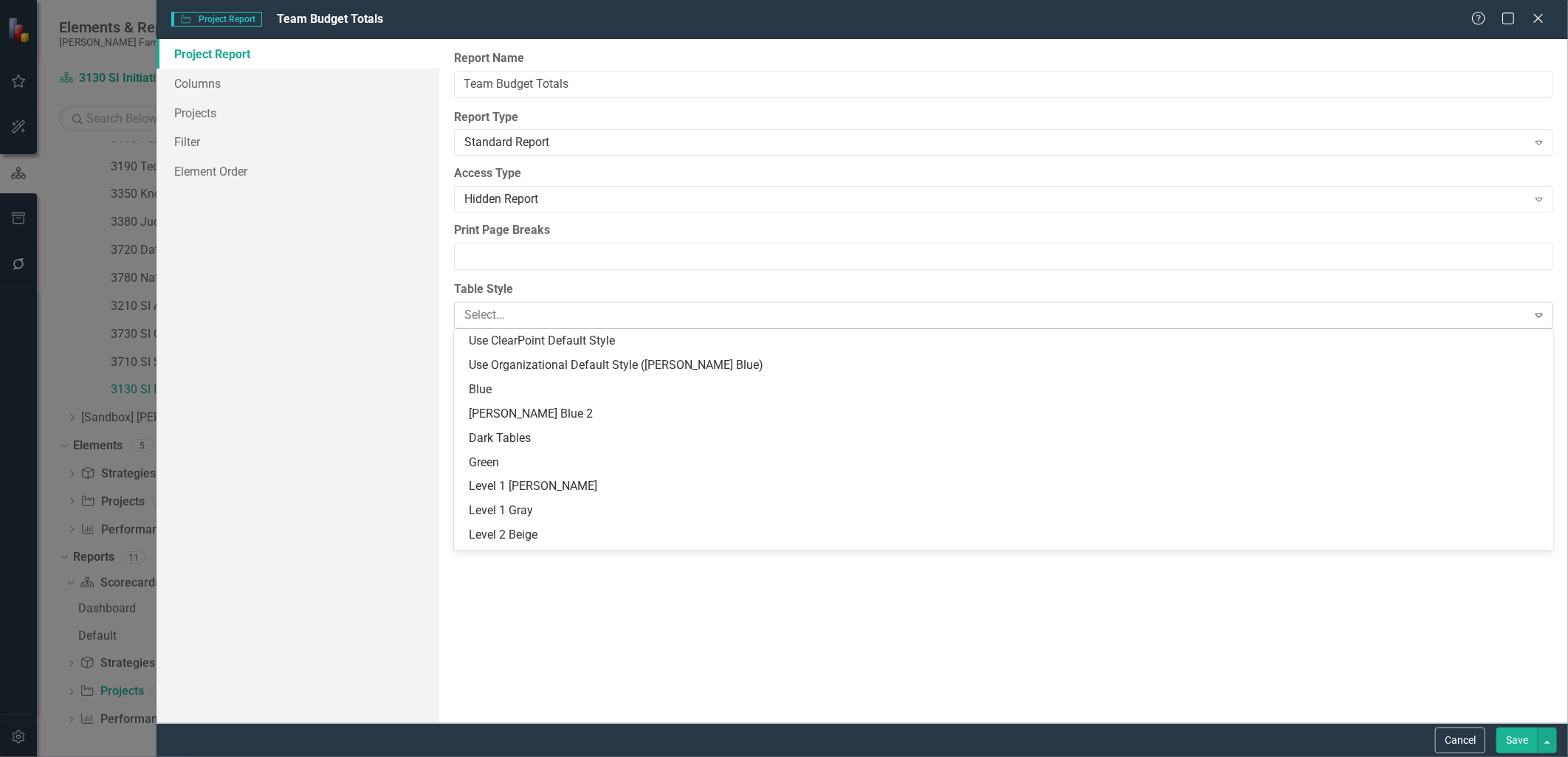
scroll to position [53, 0]
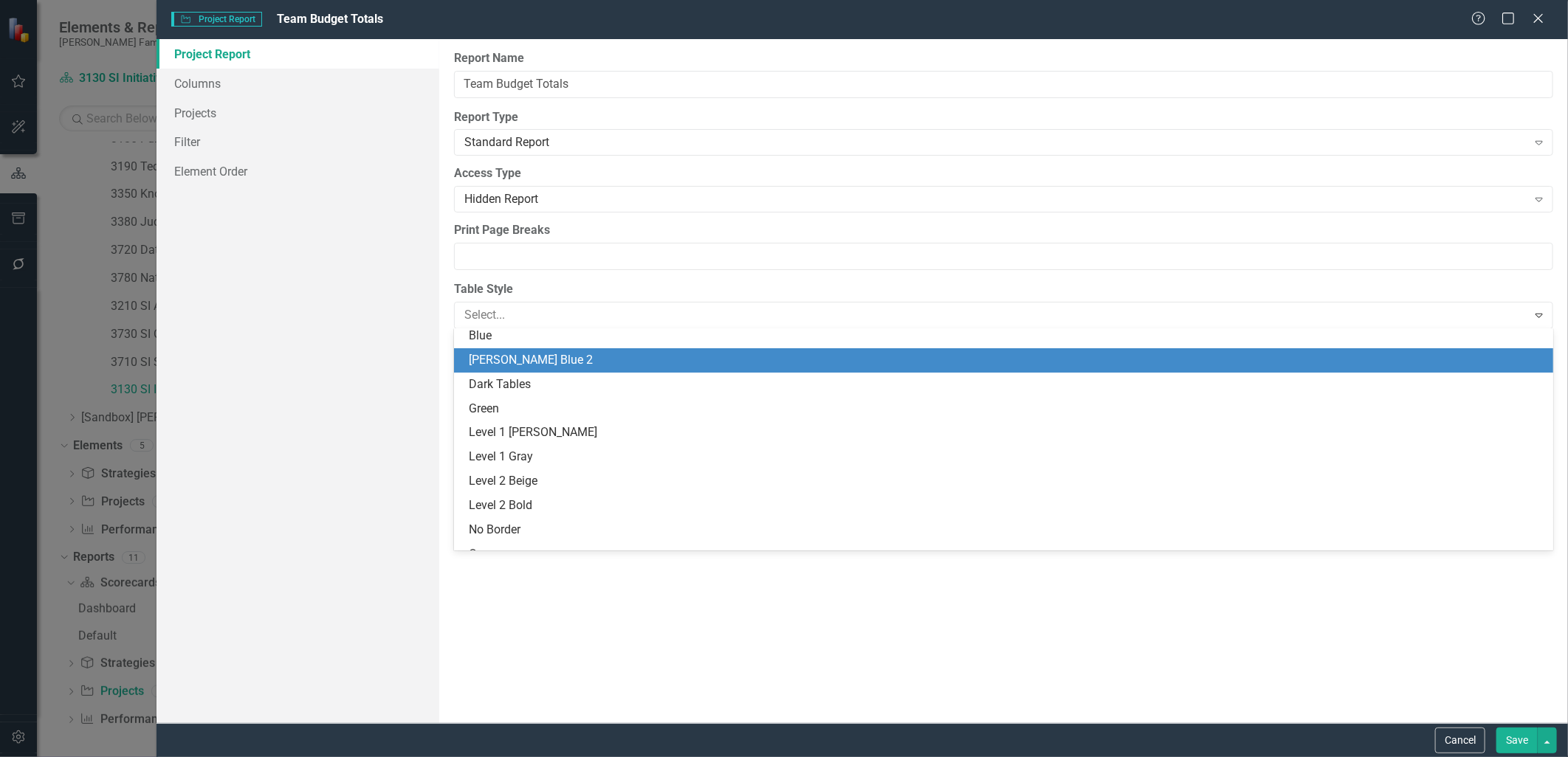
click at [624, 360] on div "Casey Blue 2" at bounding box center [1008, 360] width 1077 height 17
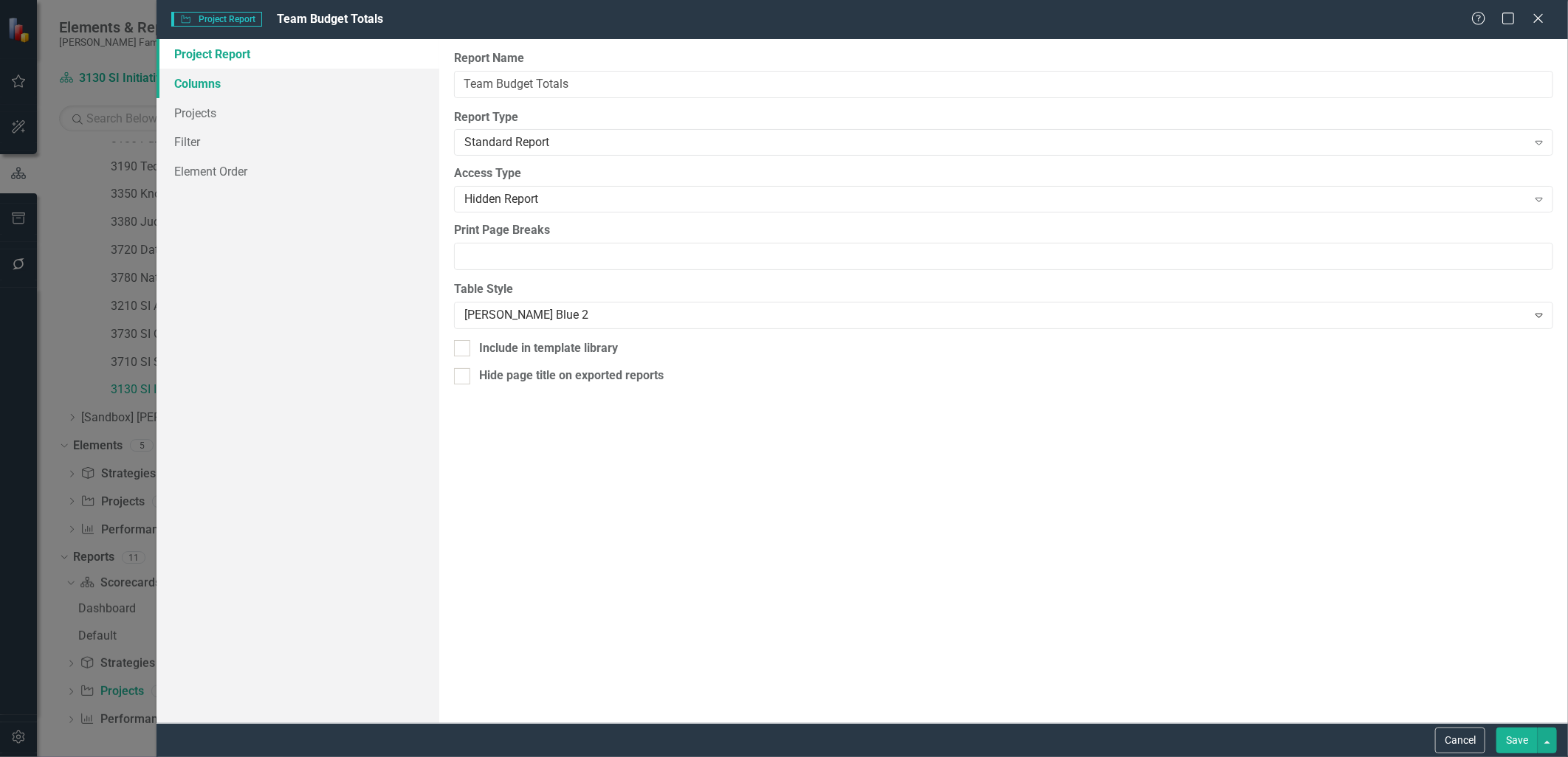
click at [231, 75] on link "Columns" at bounding box center [297, 83] width 282 height 30
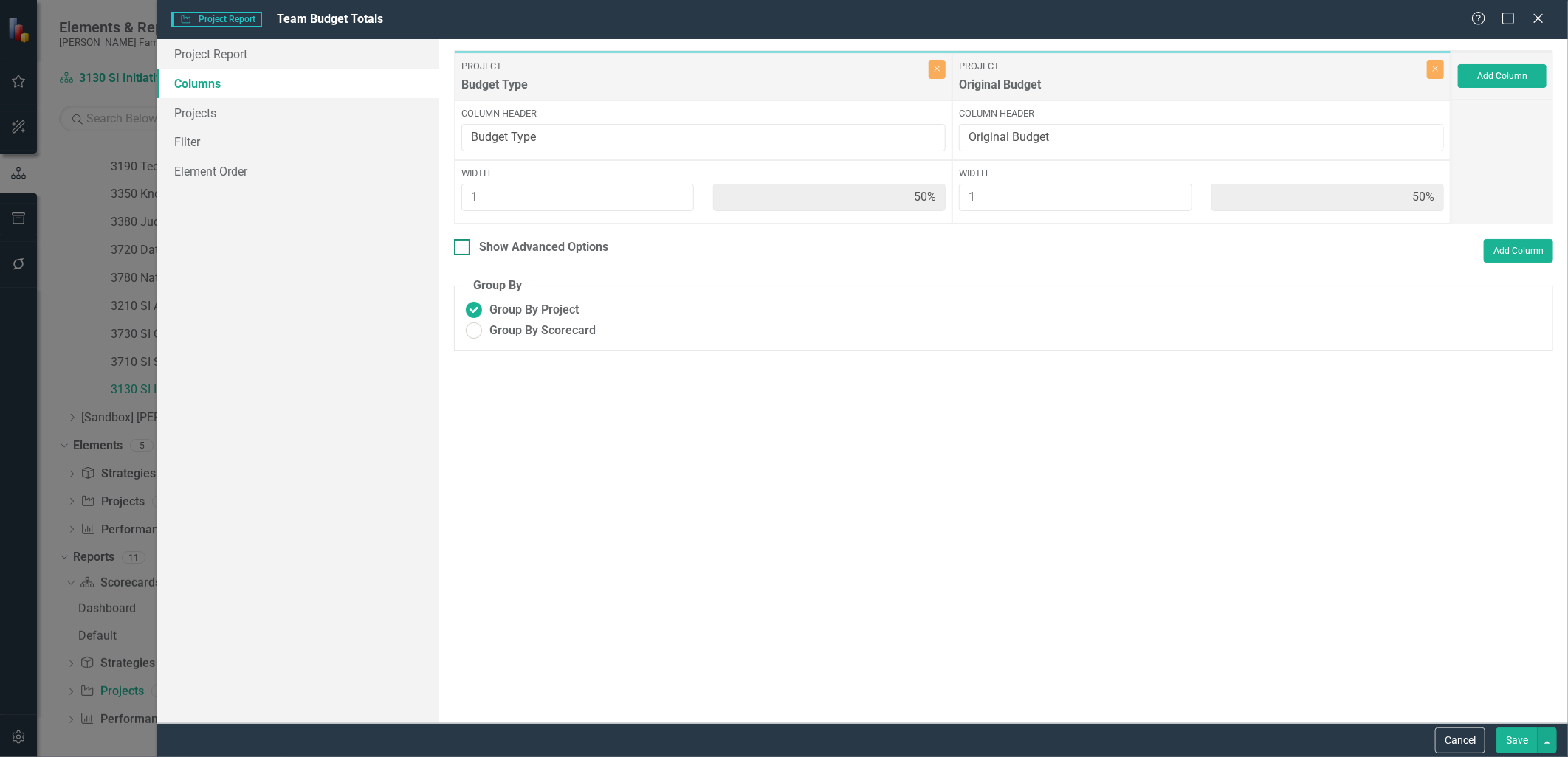
click at [602, 248] on div "Show Advanced Options" at bounding box center [543, 247] width 130 height 17
click at [463, 248] on input "Show Advanced Options" at bounding box center [459, 244] width 10 height 10
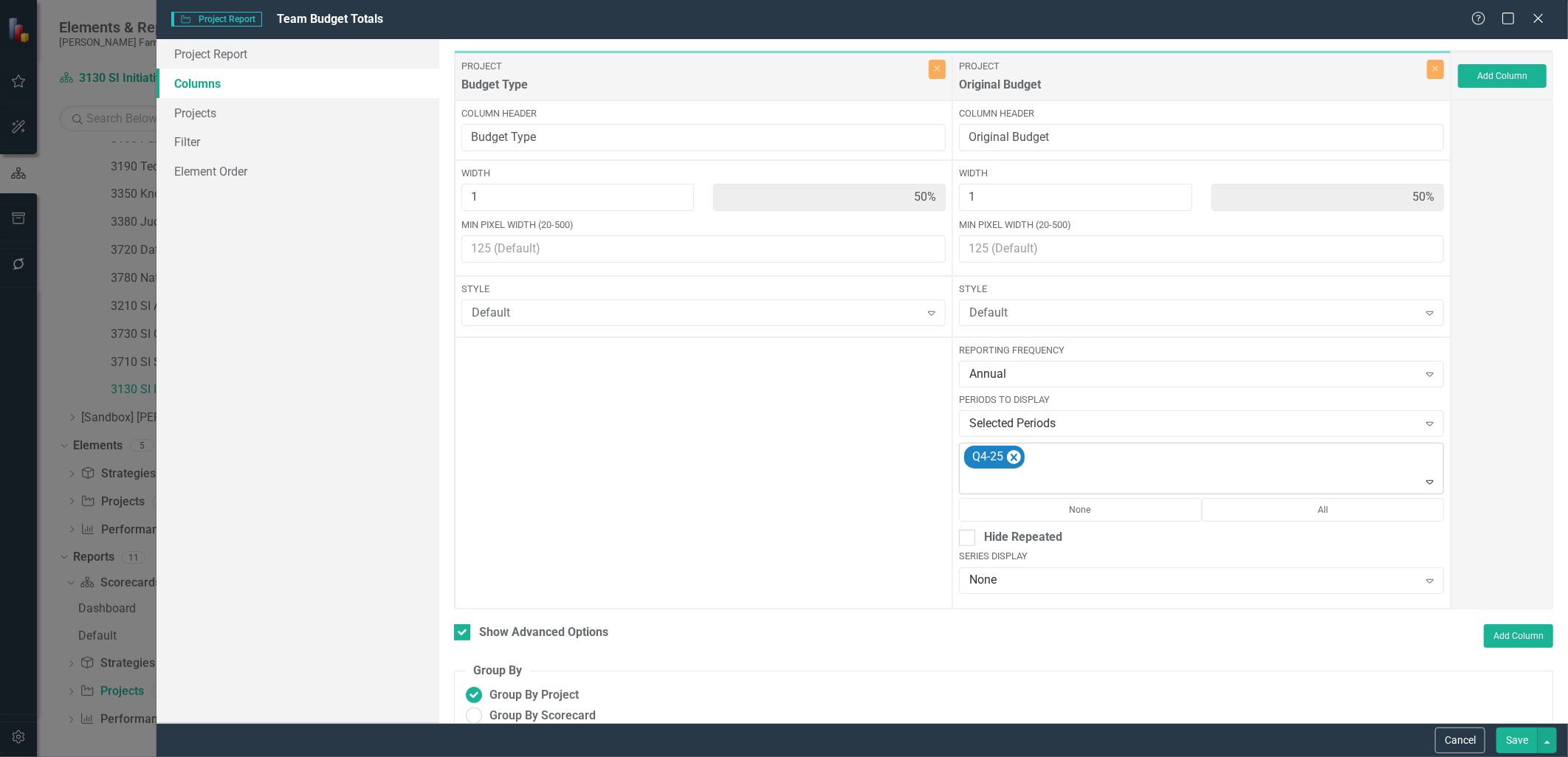
click at [1053, 458] on div "Q4-25" at bounding box center [1203, 468] width 481 height 50
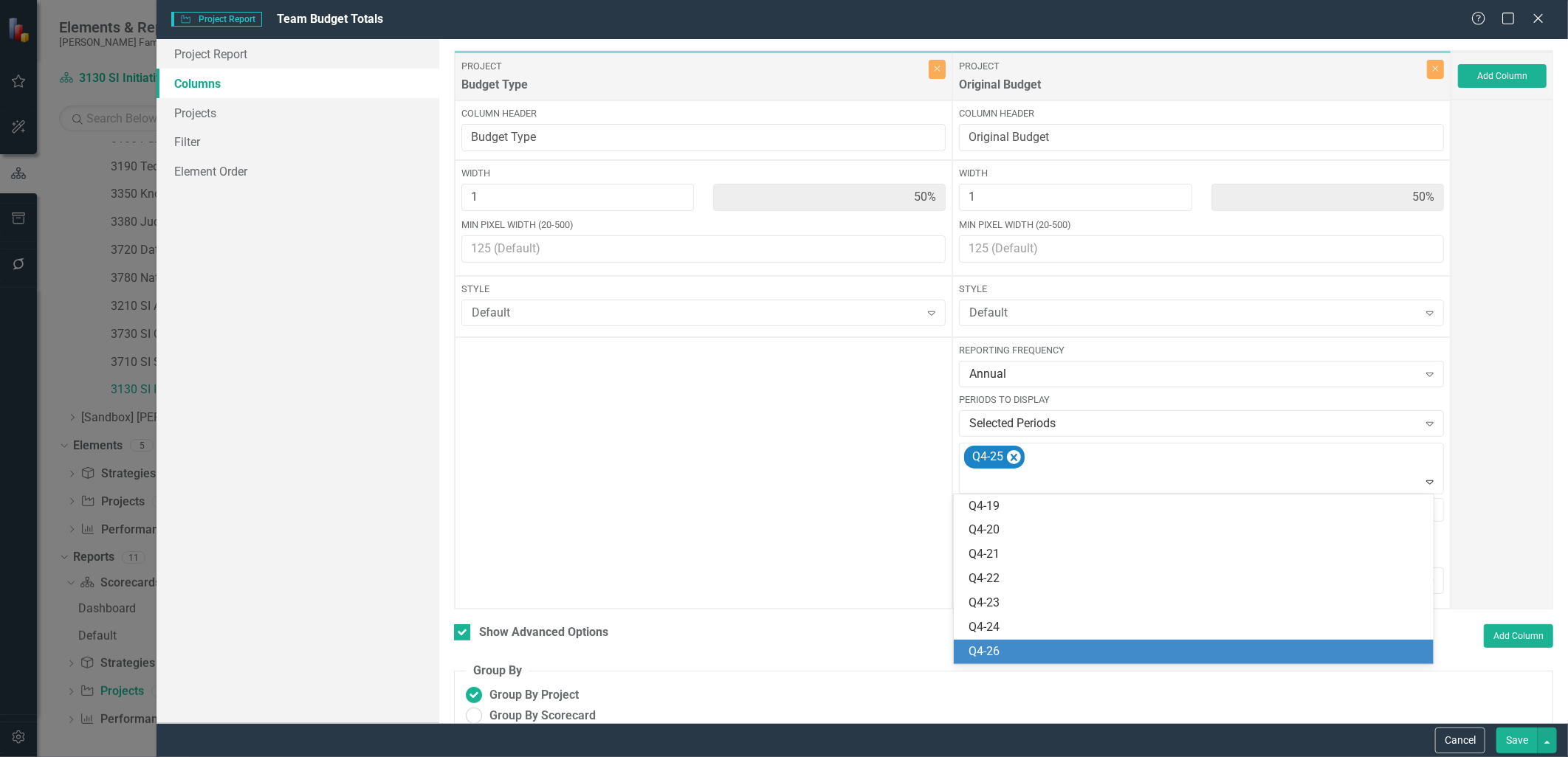
click at [1027, 645] on div "Q4-26" at bounding box center [1197, 651] width 455 height 17
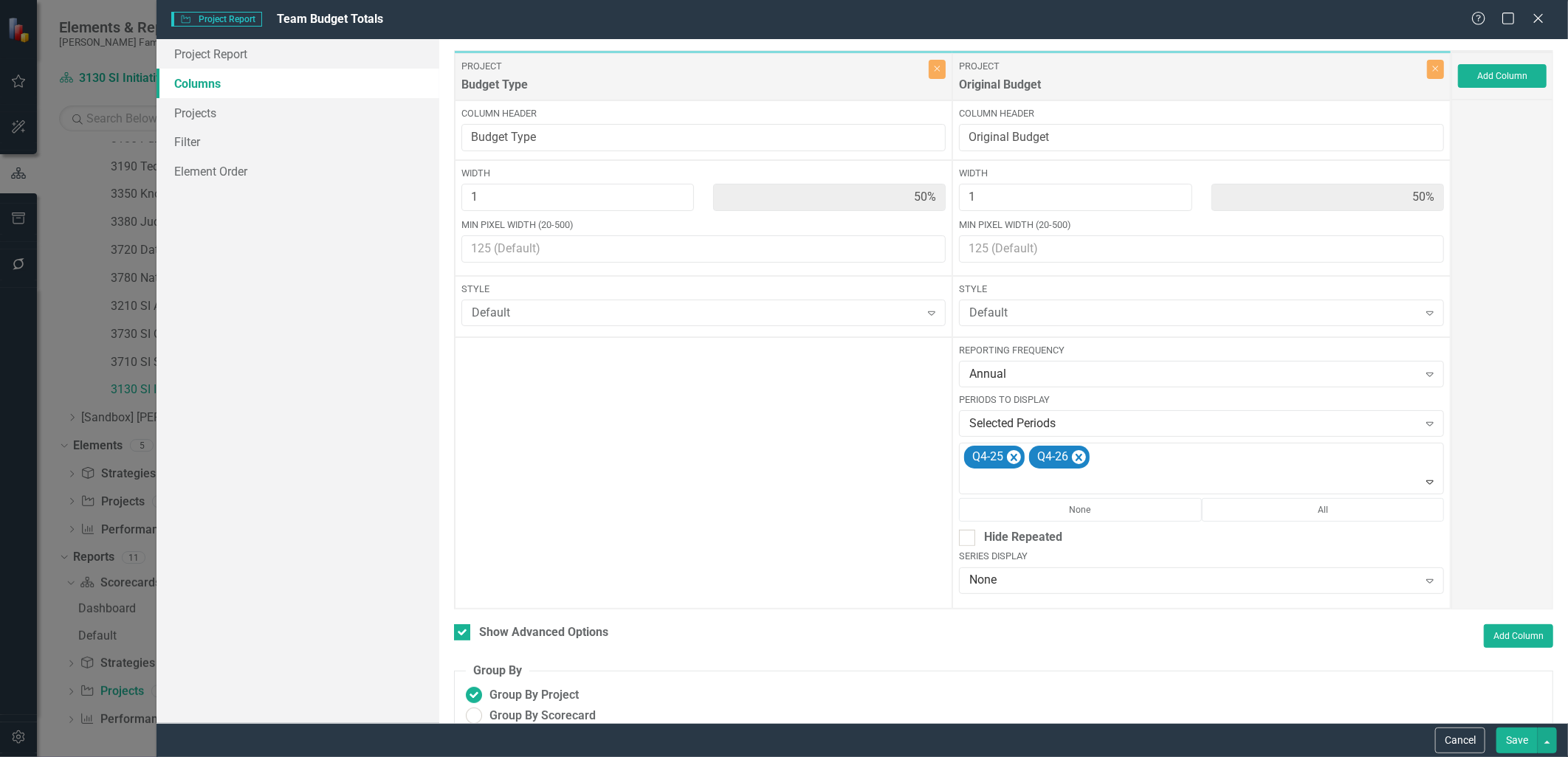
click at [1253, 658] on button "Save" at bounding box center [1518, 740] width 42 height 26
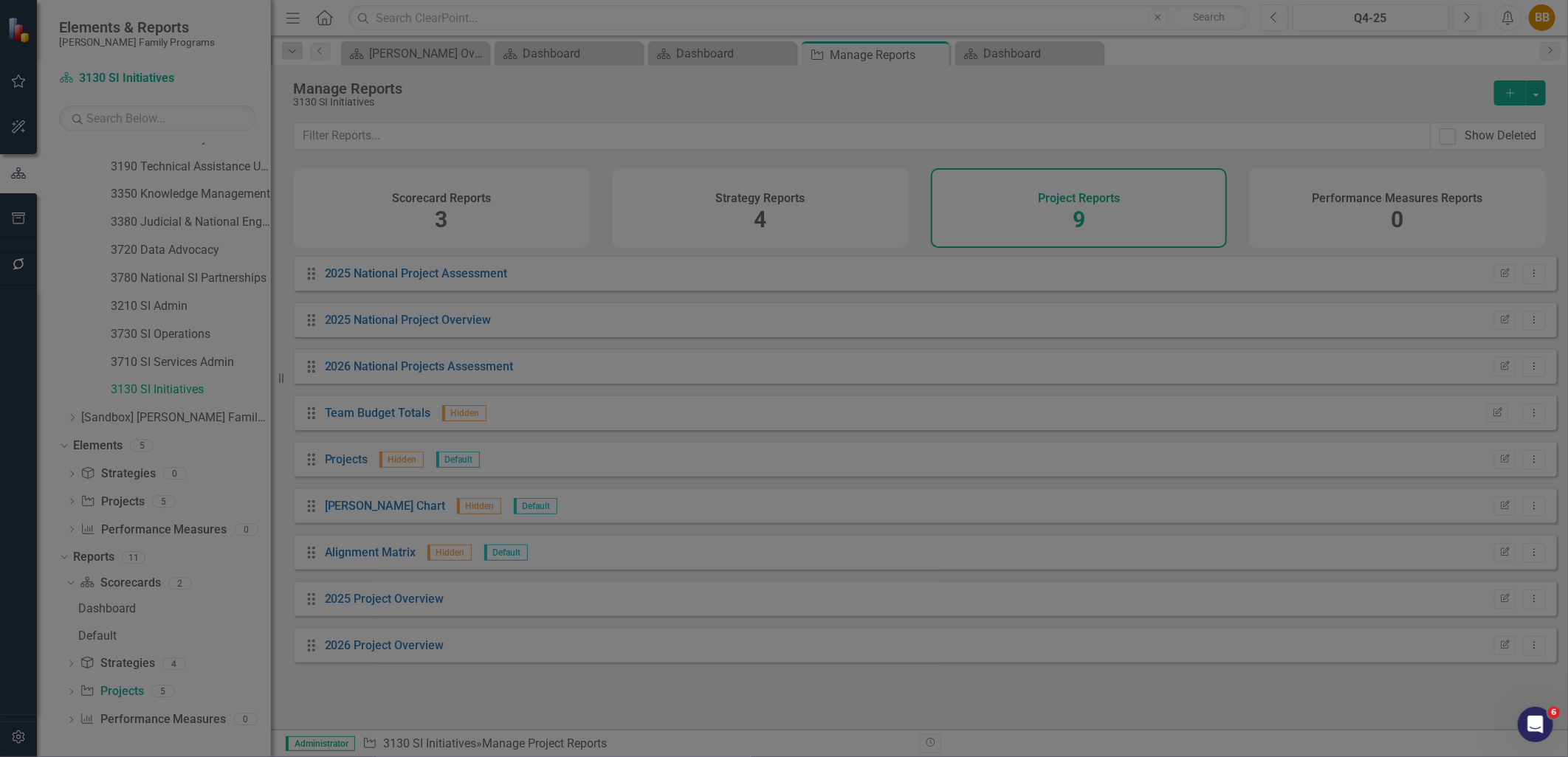
checkbox input "false"
radio input "true"
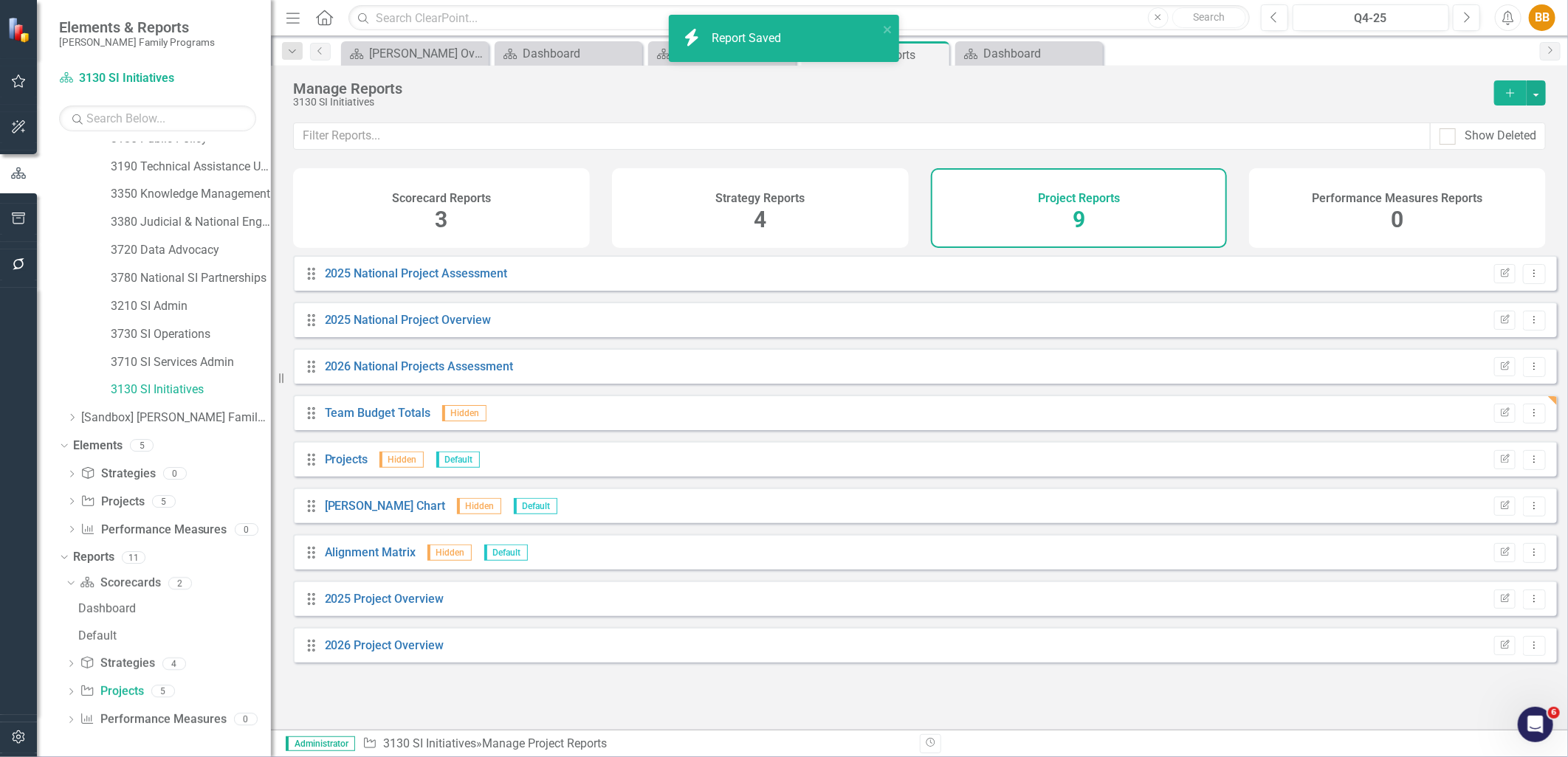
click at [1020, 40] on div "Dropdown Search Scorecard Casey Overview Close Scorecard Dashboard Close Scorec…" at bounding box center [920, 51] width 1298 height 30
click at [1020, 47] on div "Dashboard" at bounding box center [1032, 53] width 97 height 19
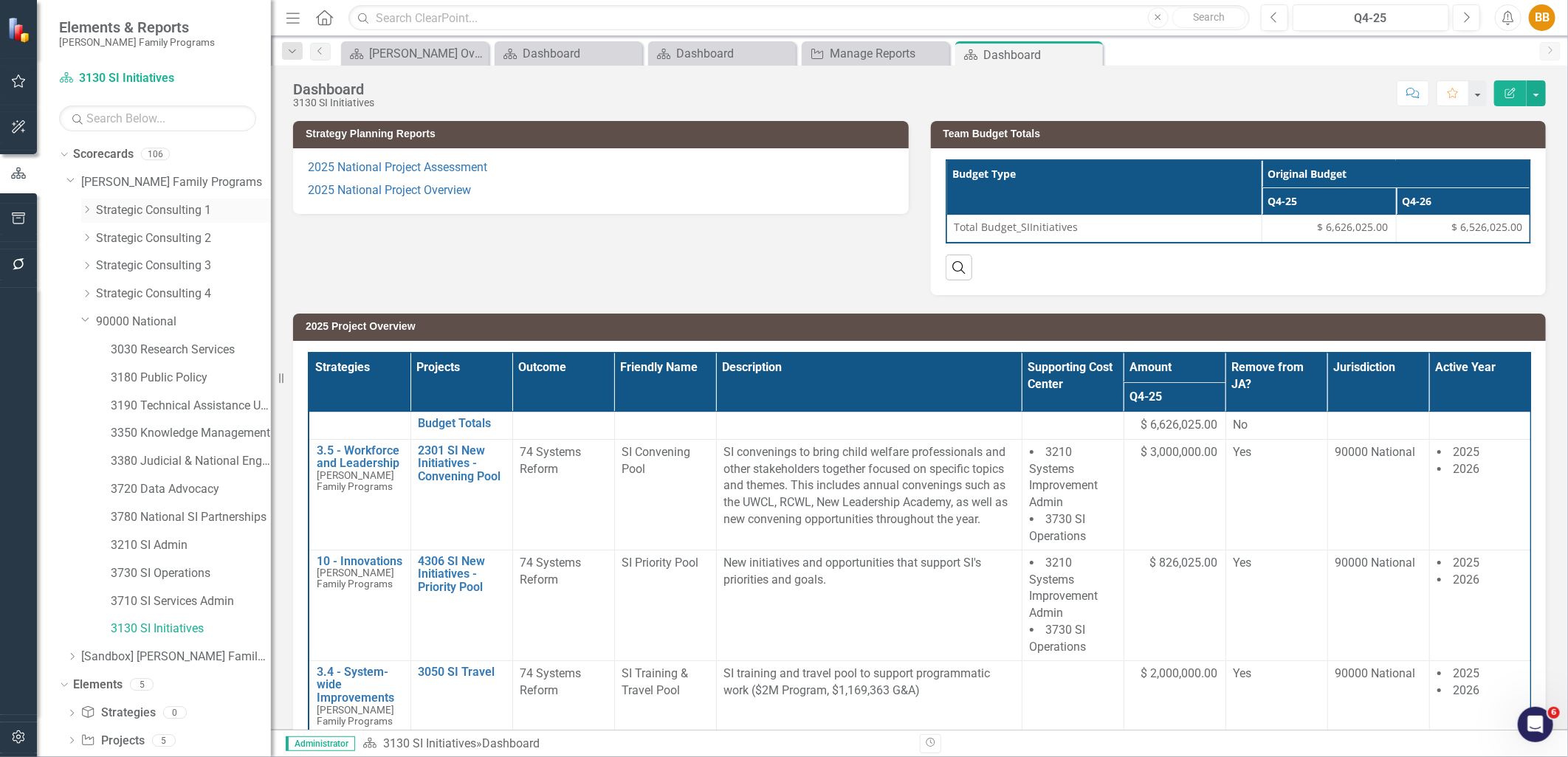
click at [92, 209] on div "Dropdown" at bounding box center [88, 211] width 15 height 13
click at [83, 209] on icon "Dropdown" at bounding box center [85, 207] width 9 height 11
drag, startPoint x: 171, startPoint y: 353, endPoint x: 470, endPoint y: 360, distance: 299.1
click at [171, 353] on link "3030 Research Services" at bounding box center [191, 349] width 160 height 17
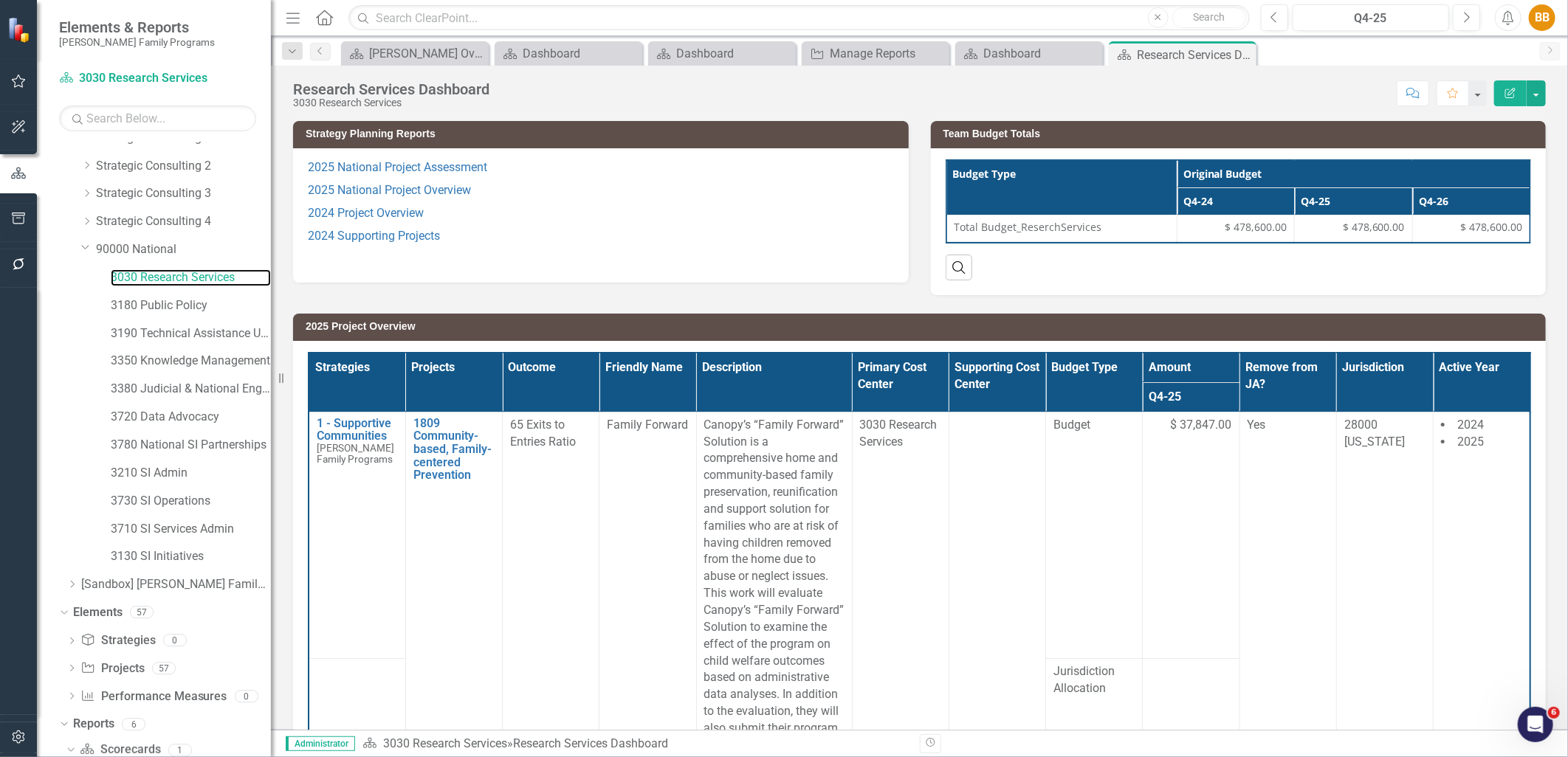
scroll to position [102, 0]
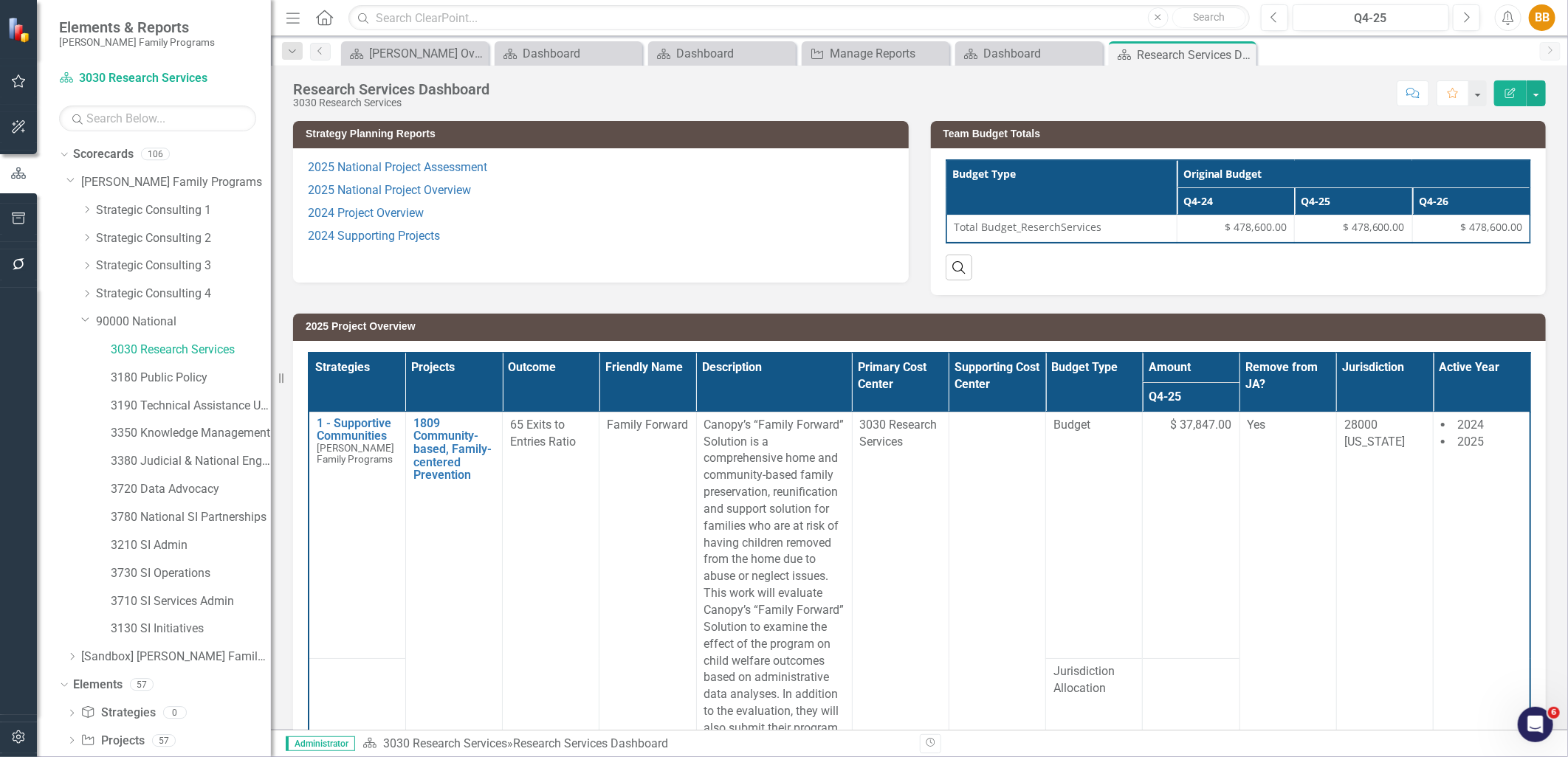
scroll to position [102, 0]
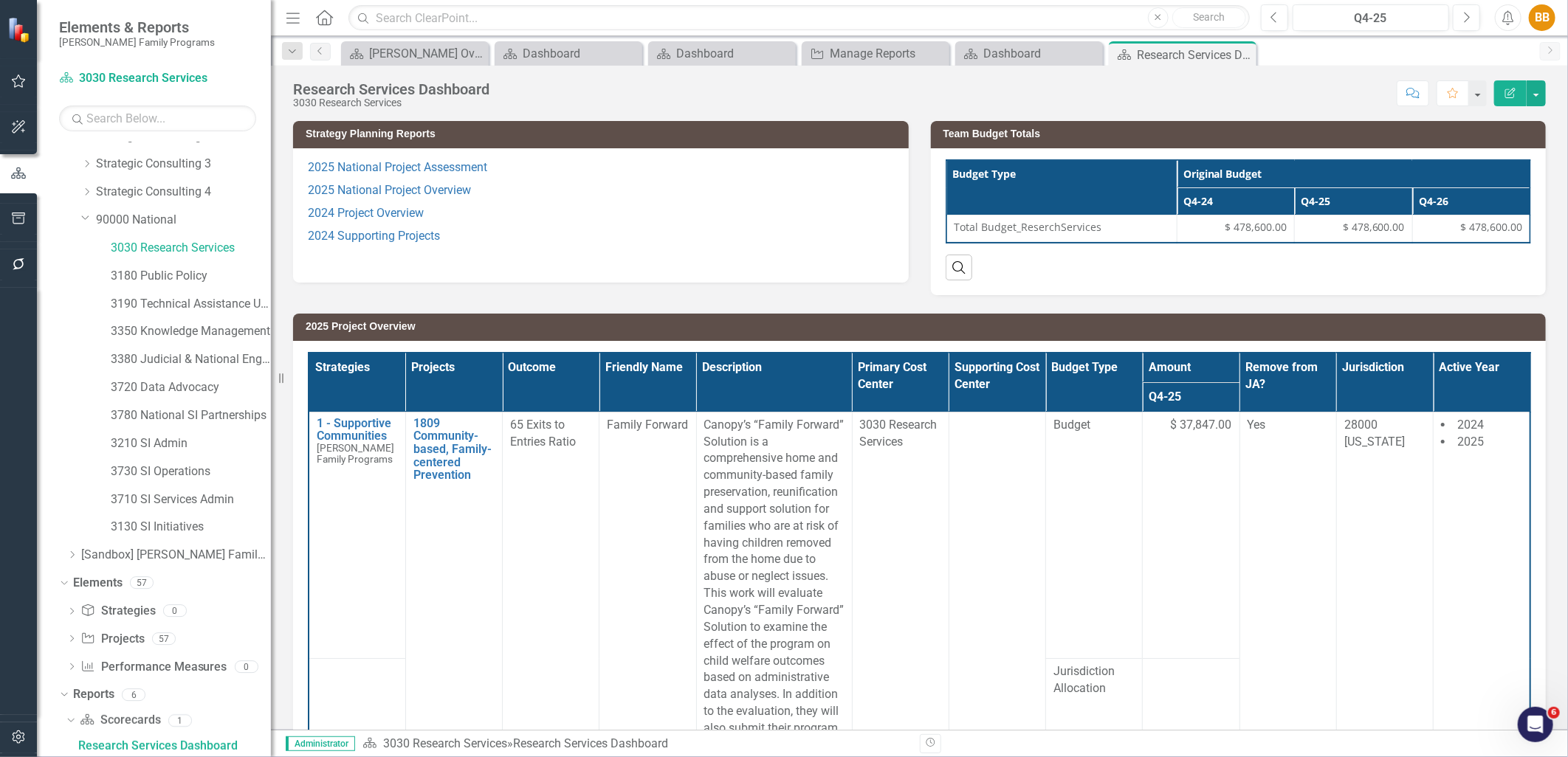
click at [608, 171] on p "2025 National Project Assessment" at bounding box center [601, 169] width 586 height 20
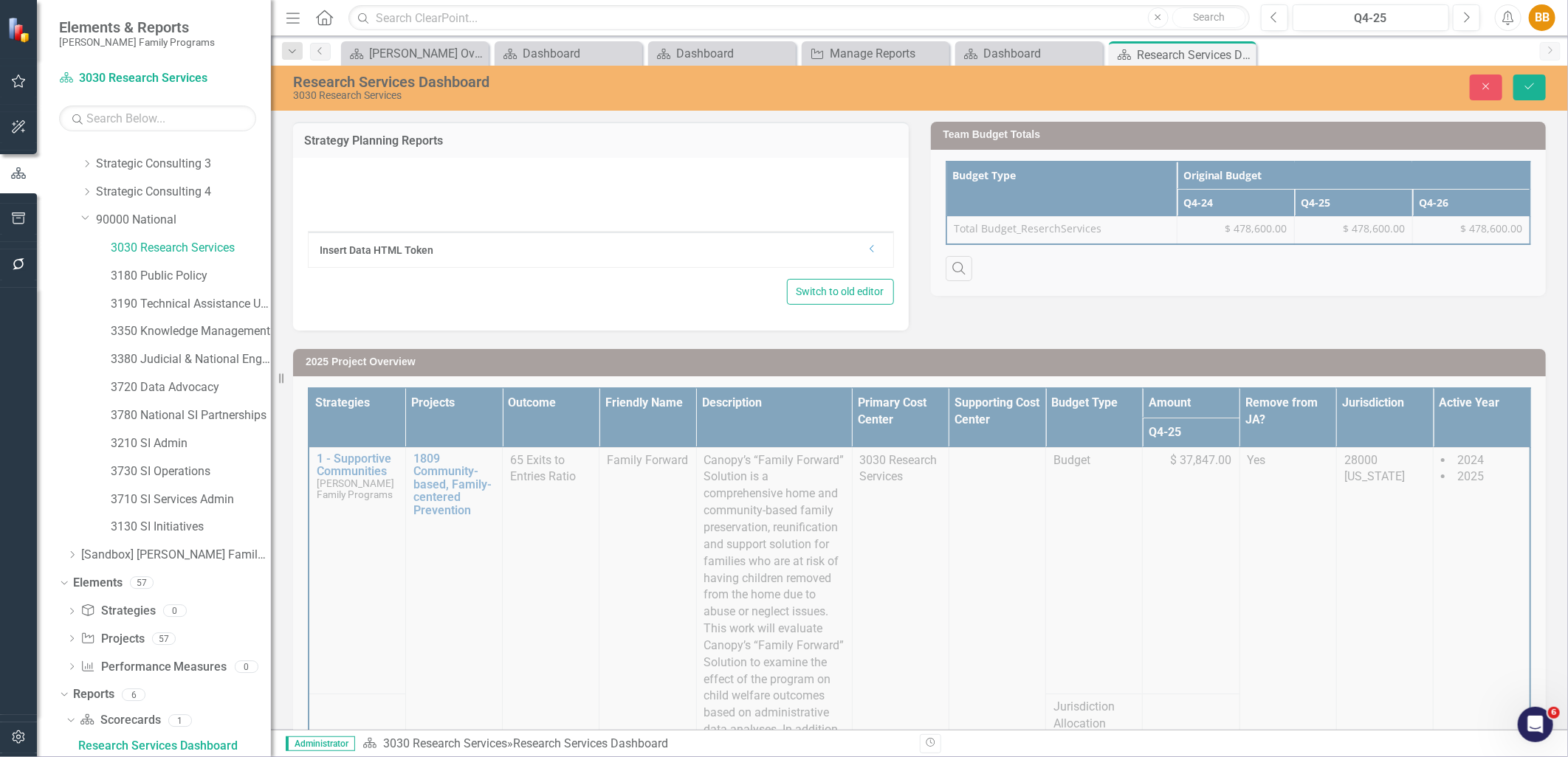
type textarea "<p>{[s132486][layout1661986]}</p> <p>{[s132486][layout1661997]}</p> <p>{[s13248…"
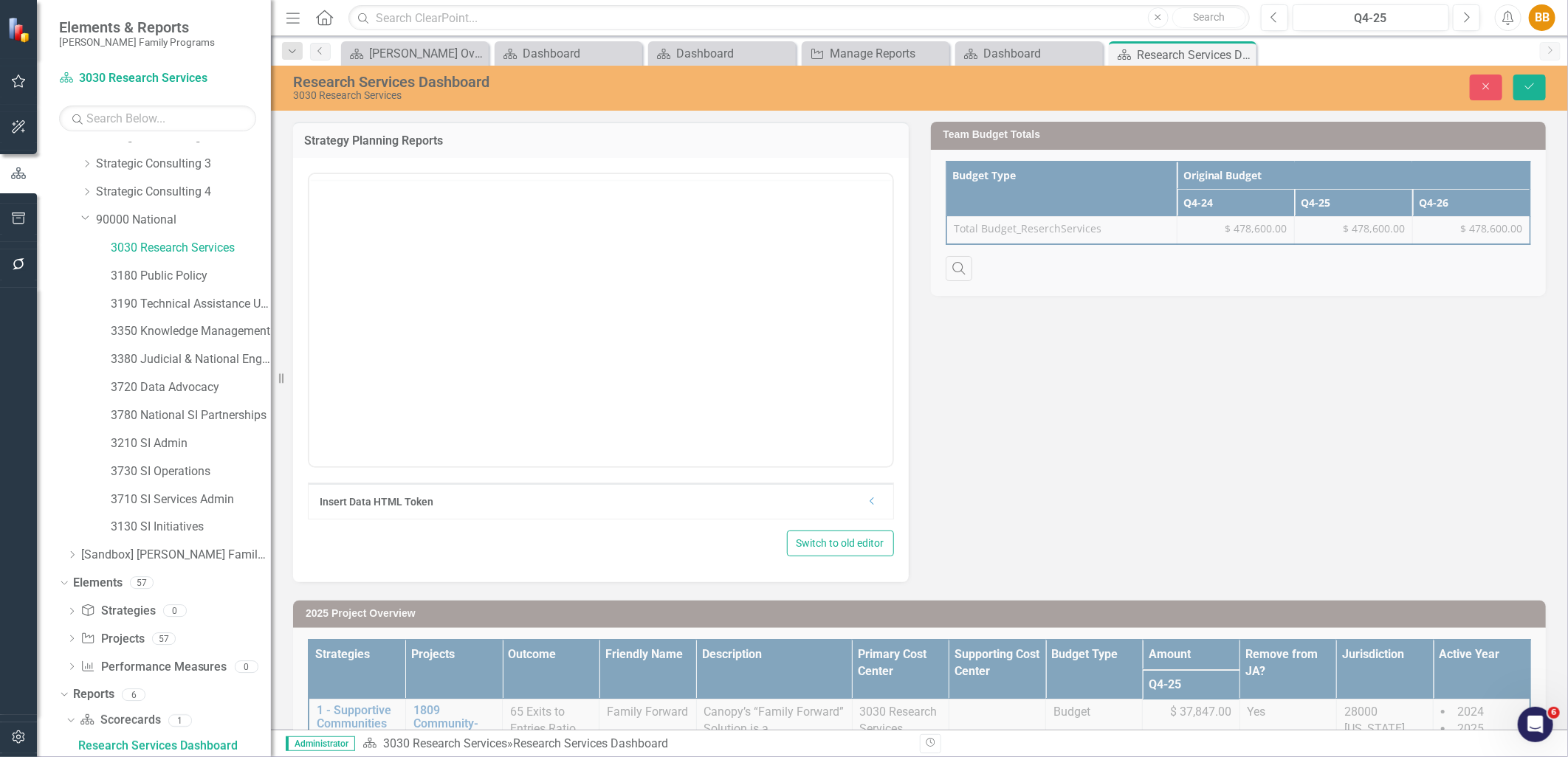
scroll to position [0, 0]
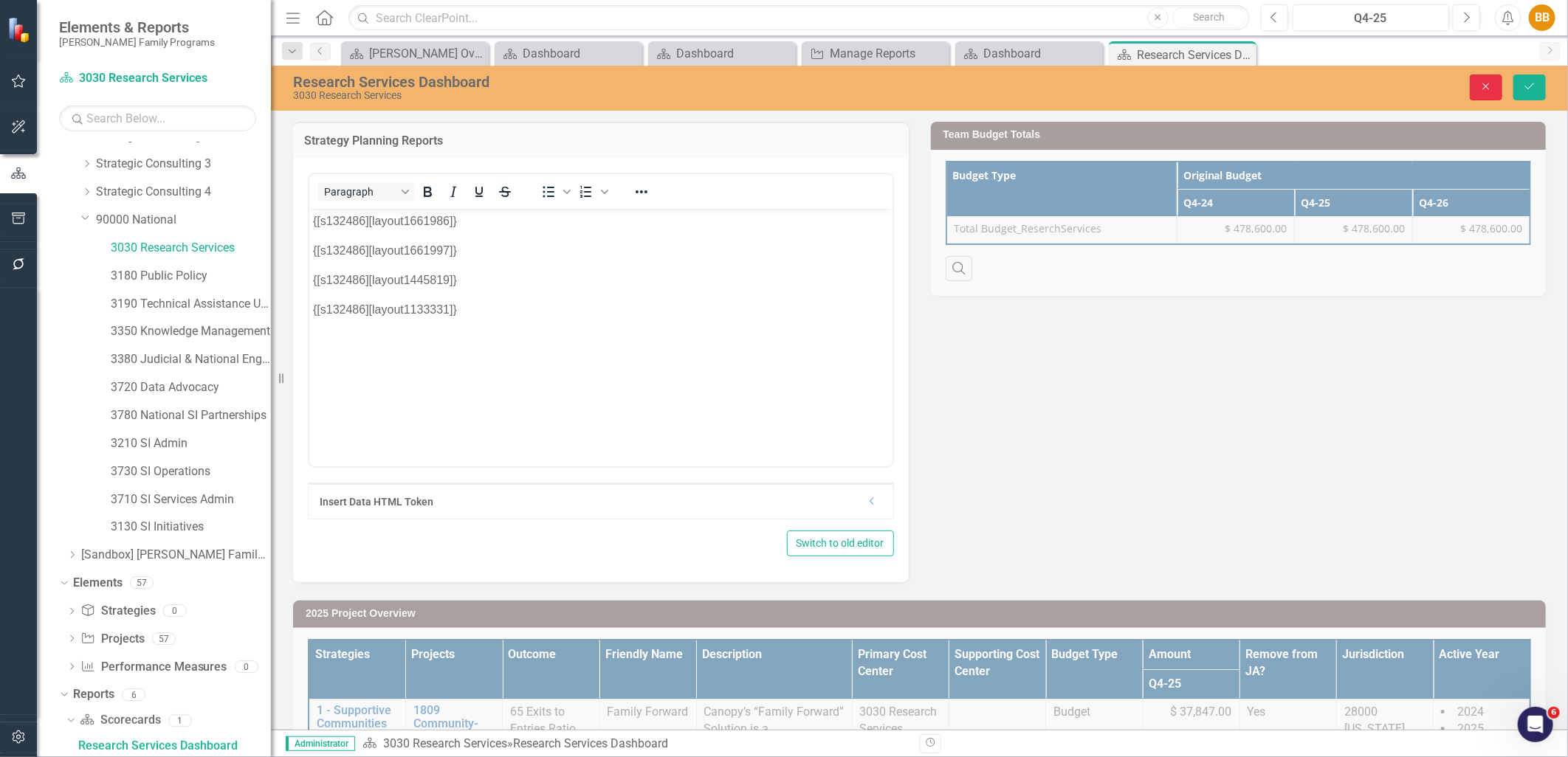
click at [1473, 81] on button "Close" at bounding box center [1486, 87] width 33 height 26
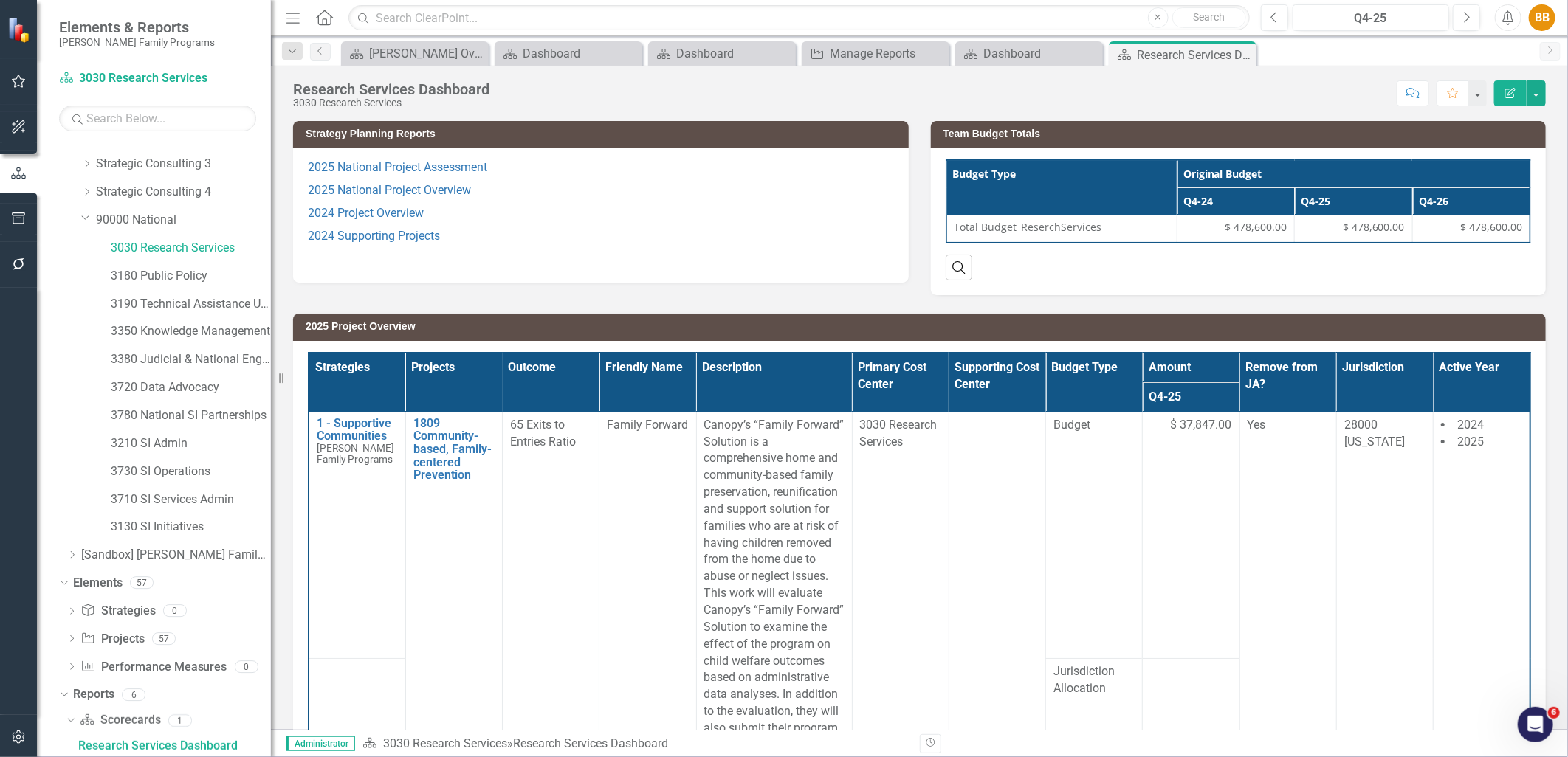
click at [552, 238] on p "2024 Supporting Projects" at bounding box center [601, 237] width 586 height 23
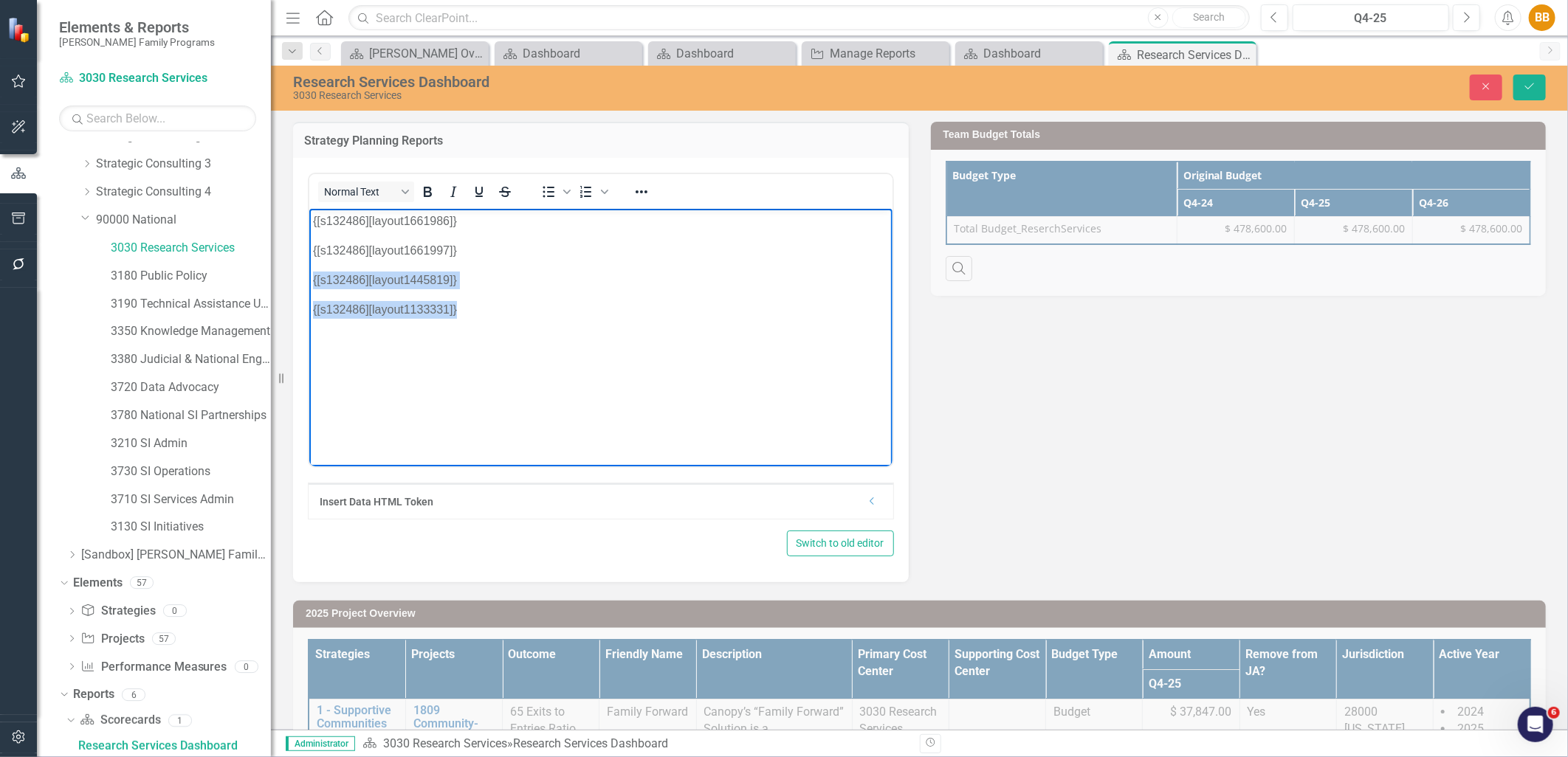
drag, startPoint x: 537, startPoint y: 317, endPoint x: 307, endPoint y: 281, distance: 232.8
click at [309, 281] on html "{[s132486][layout1661986]} {[s132486][layout1661997]} {[s132486][layout1445819]…" at bounding box center [600, 319] width 583 height 222
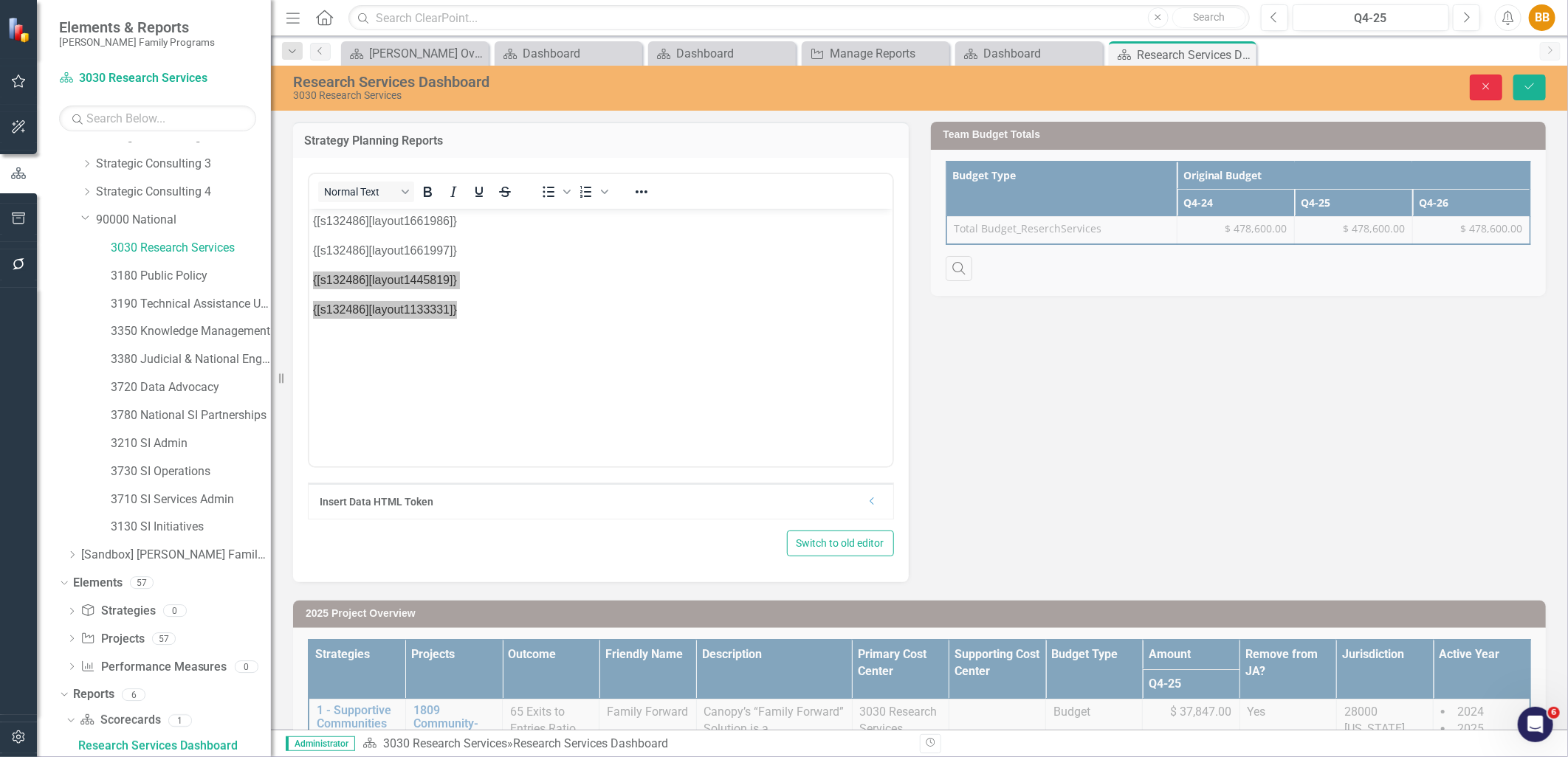
click at [1477, 87] on button "Close" at bounding box center [1486, 87] width 33 height 26
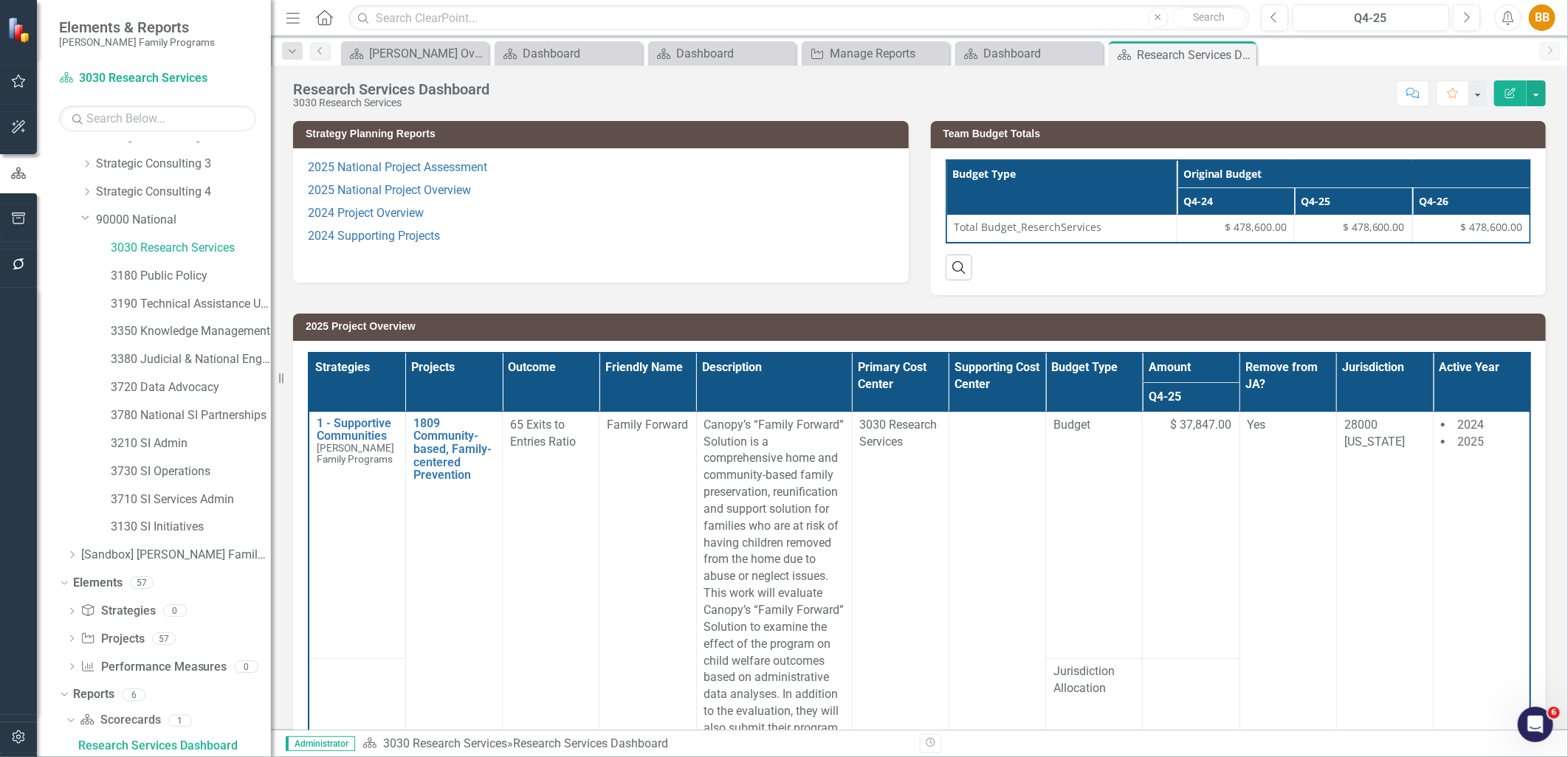
click at [704, 242] on p "2024 Supporting Projects" at bounding box center [601, 237] width 586 height 23
click at [704, 243] on p "2024 Supporting Projects" at bounding box center [601, 237] width 586 height 23
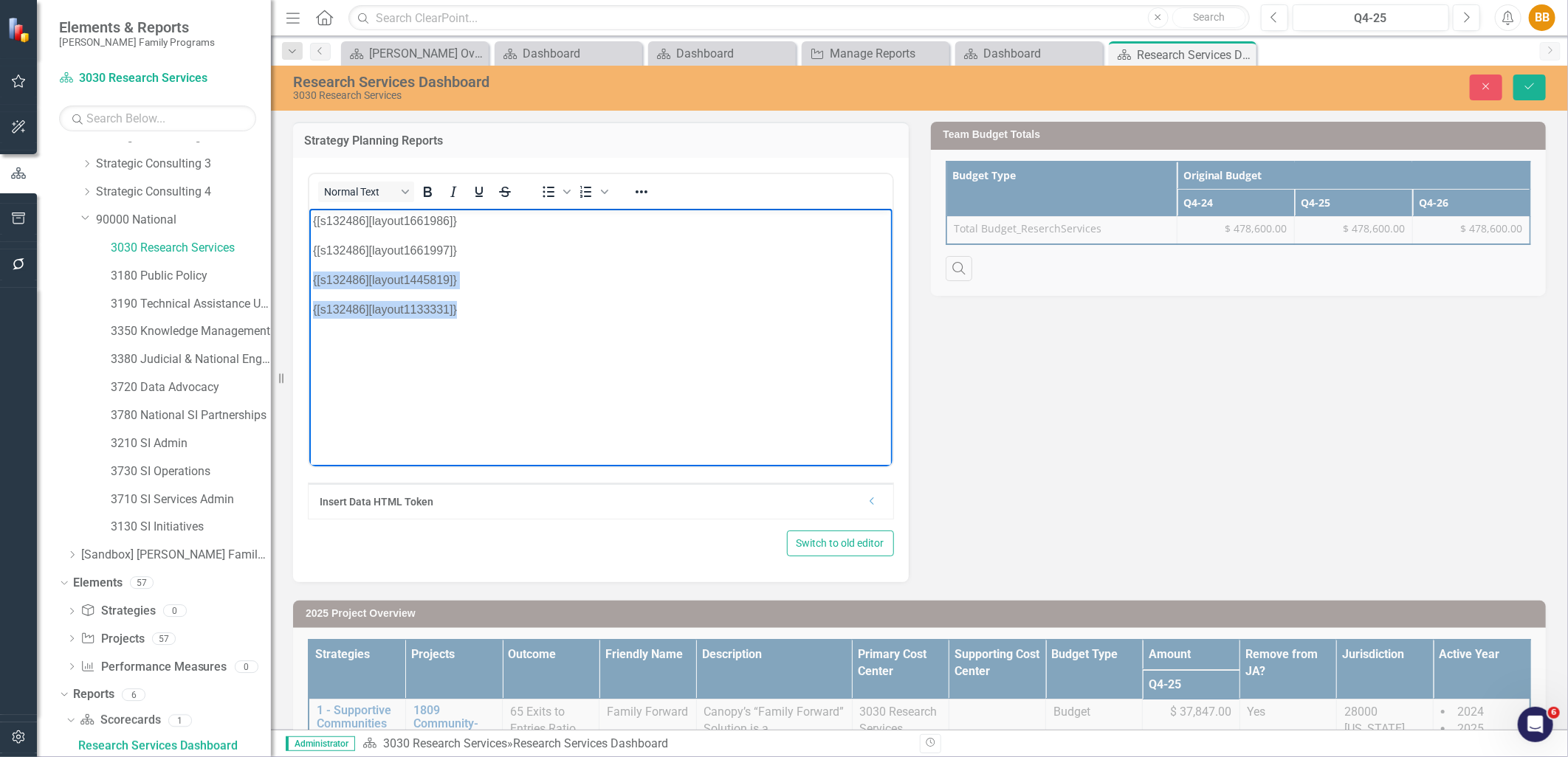
drag, startPoint x: 478, startPoint y: 313, endPoint x: 306, endPoint y: 279, distance: 175.3
click at [309, 279] on html "{[s132486][layout1661986]} {[s132486][layout1661997]} {[s132486][layout1445819]…" at bounding box center [600, 319] width 583 height 222
click at [1534, 89] on icon "Save" at bounding box center [1529, 86] width 13 height 10
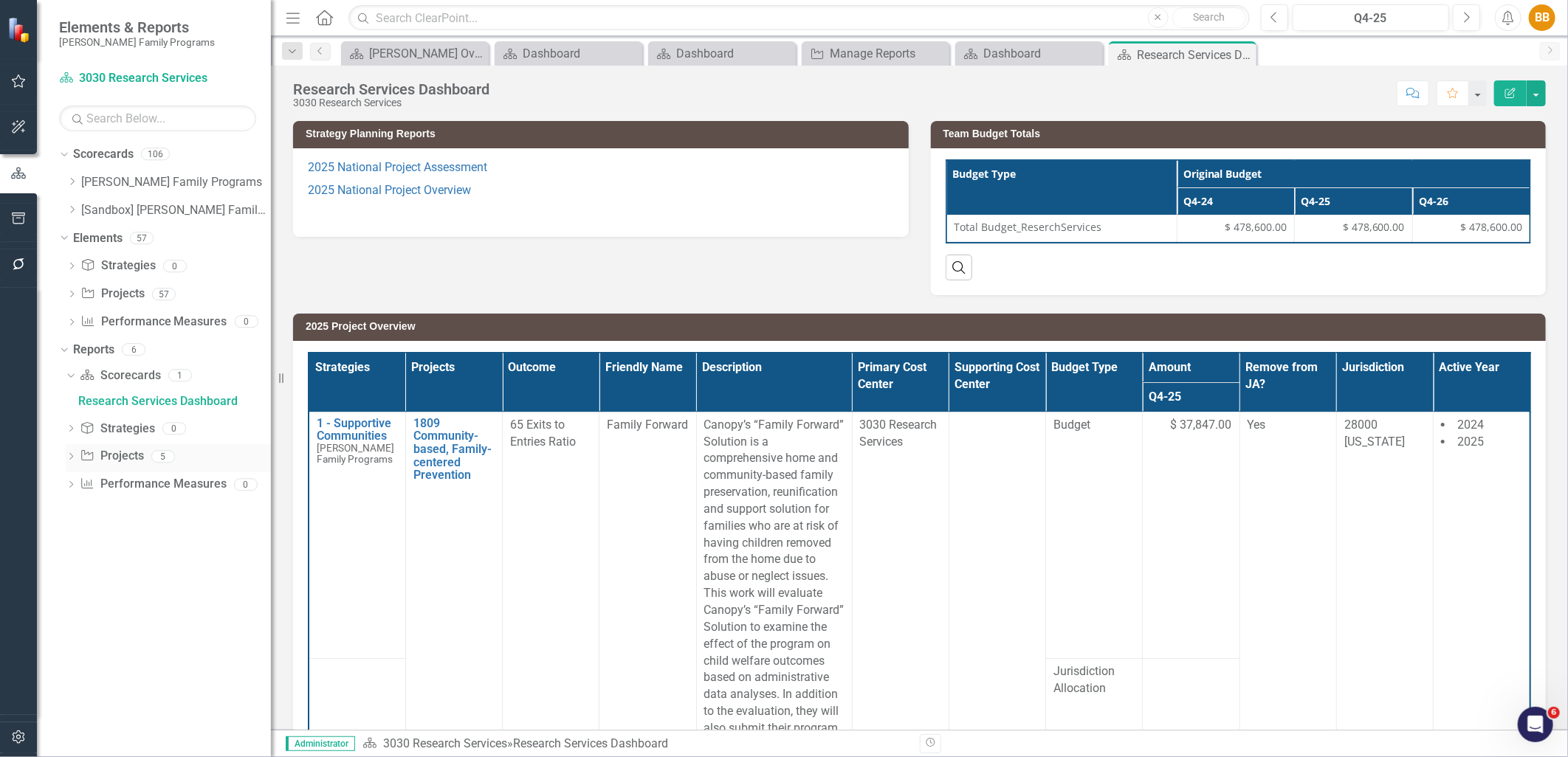
click at [71, 458] on icon "Dropdown" at bounding box center [70, 458] width 10 height 8
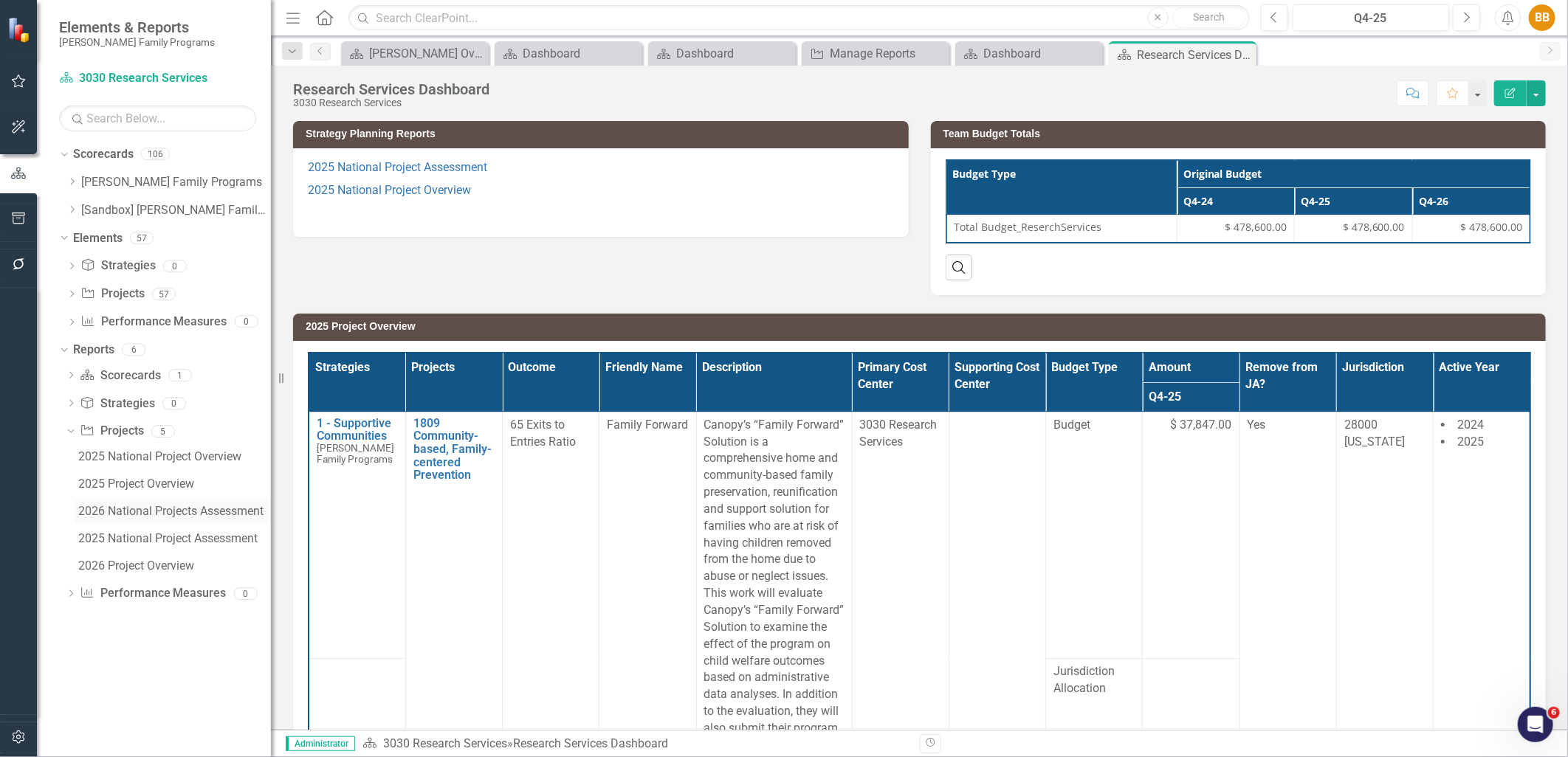
click at [138, 516] on div "2026 National Projects Assessment" at bounding box center [174, 511] width 193 height 13
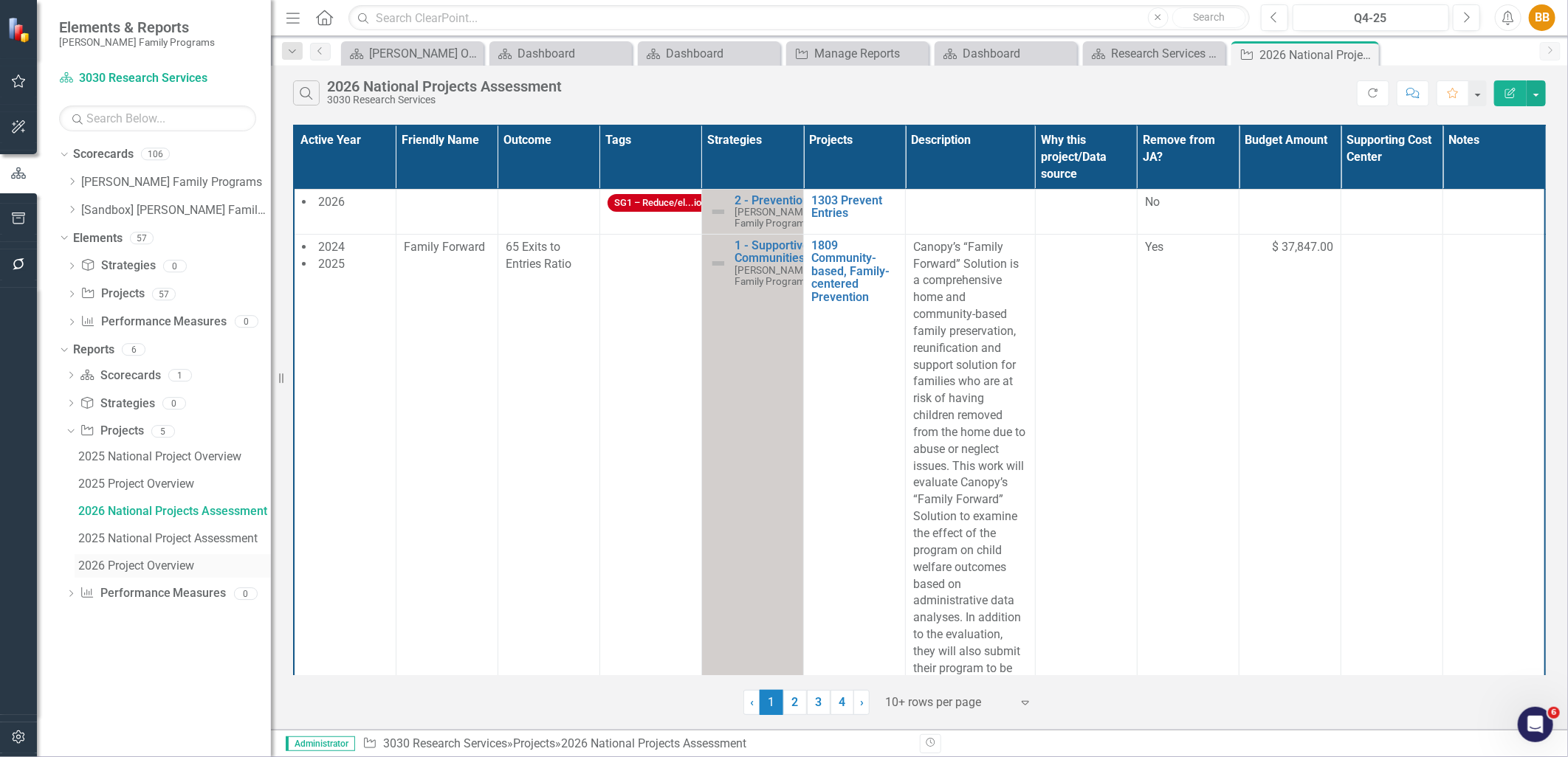
click at [173, 557] on link "2026 Project Overview" at bounding box center [172, 566] width 196 height 24
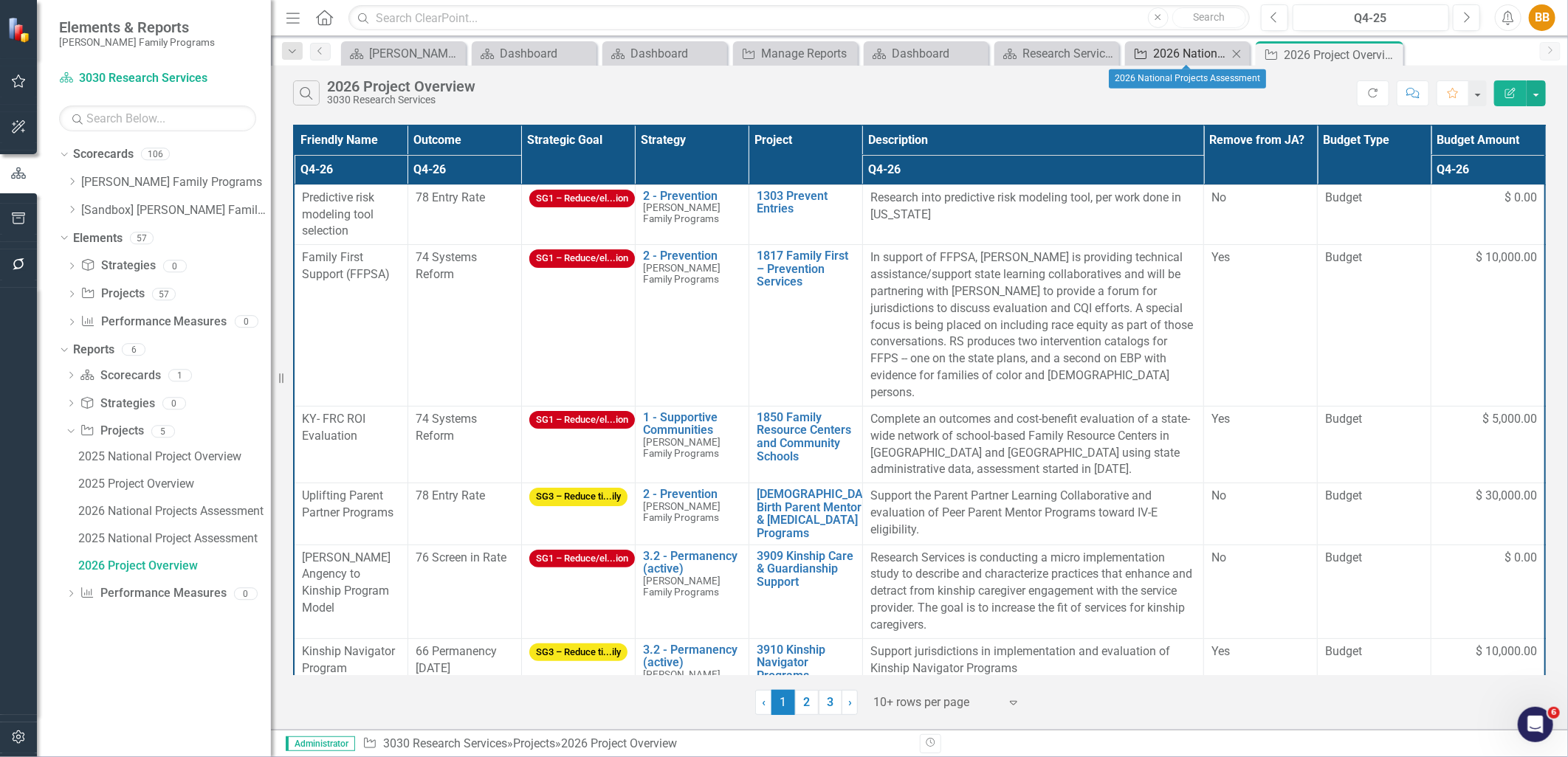
click at [1153, 53] on div "2026 National Projects Assessment" at bounding box center [1190, 53] width 74 height 19
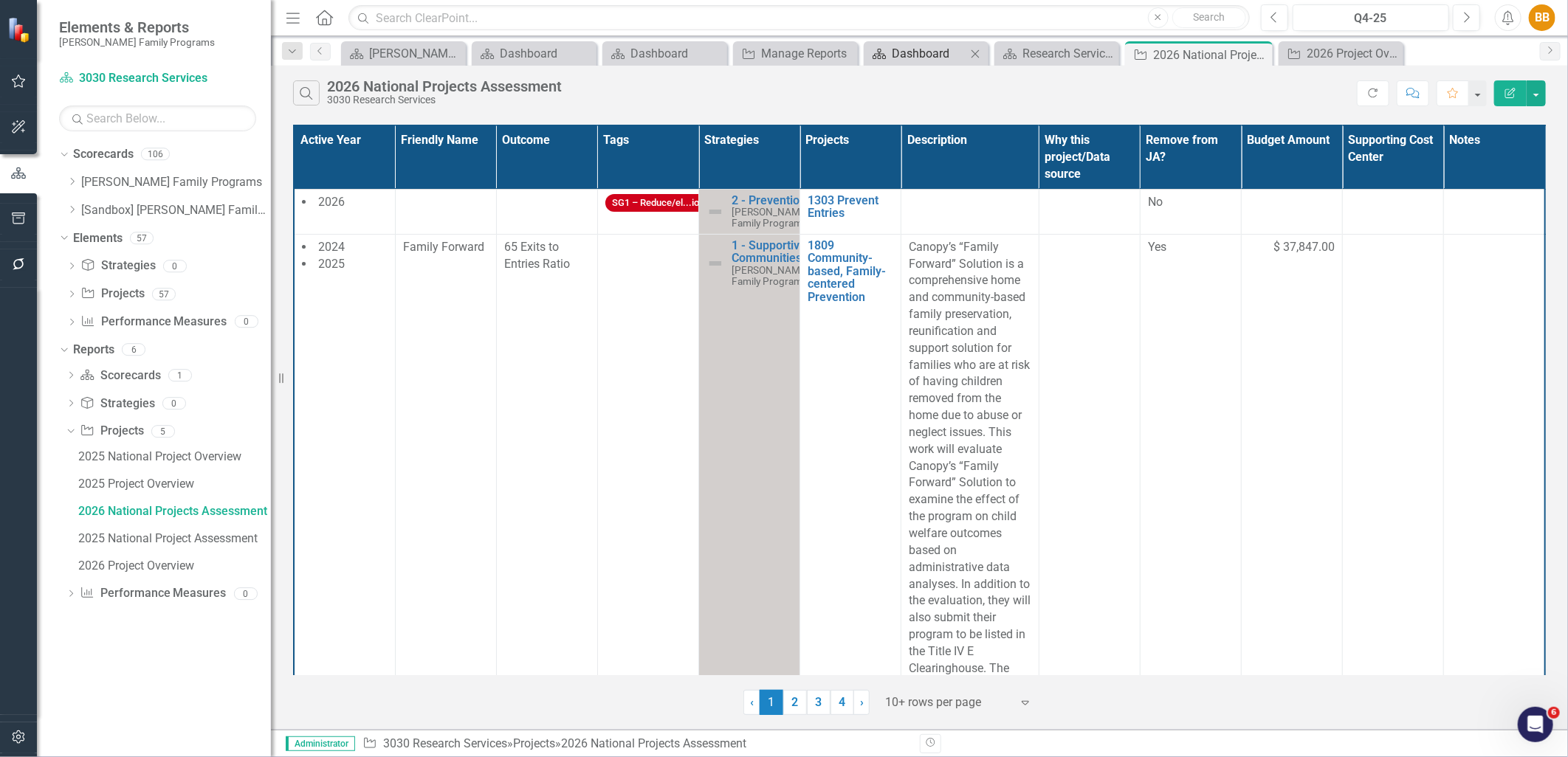
click at [948, 54] on div "Dashboard" at bounding box center [929, 53] width 74 height 19
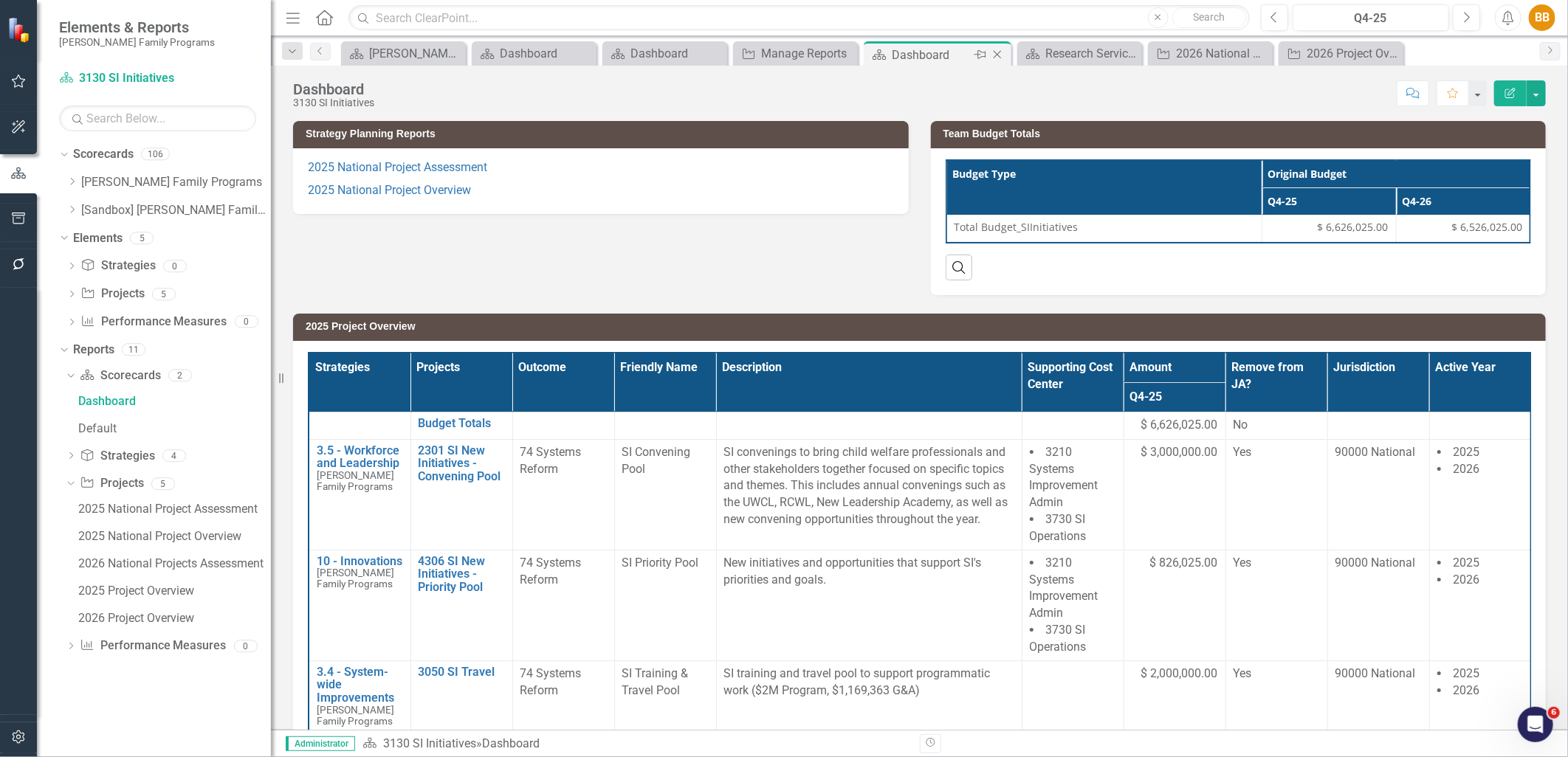
click at [1000, 56] on icon at bounding box center [998, 54] width 8 height 8
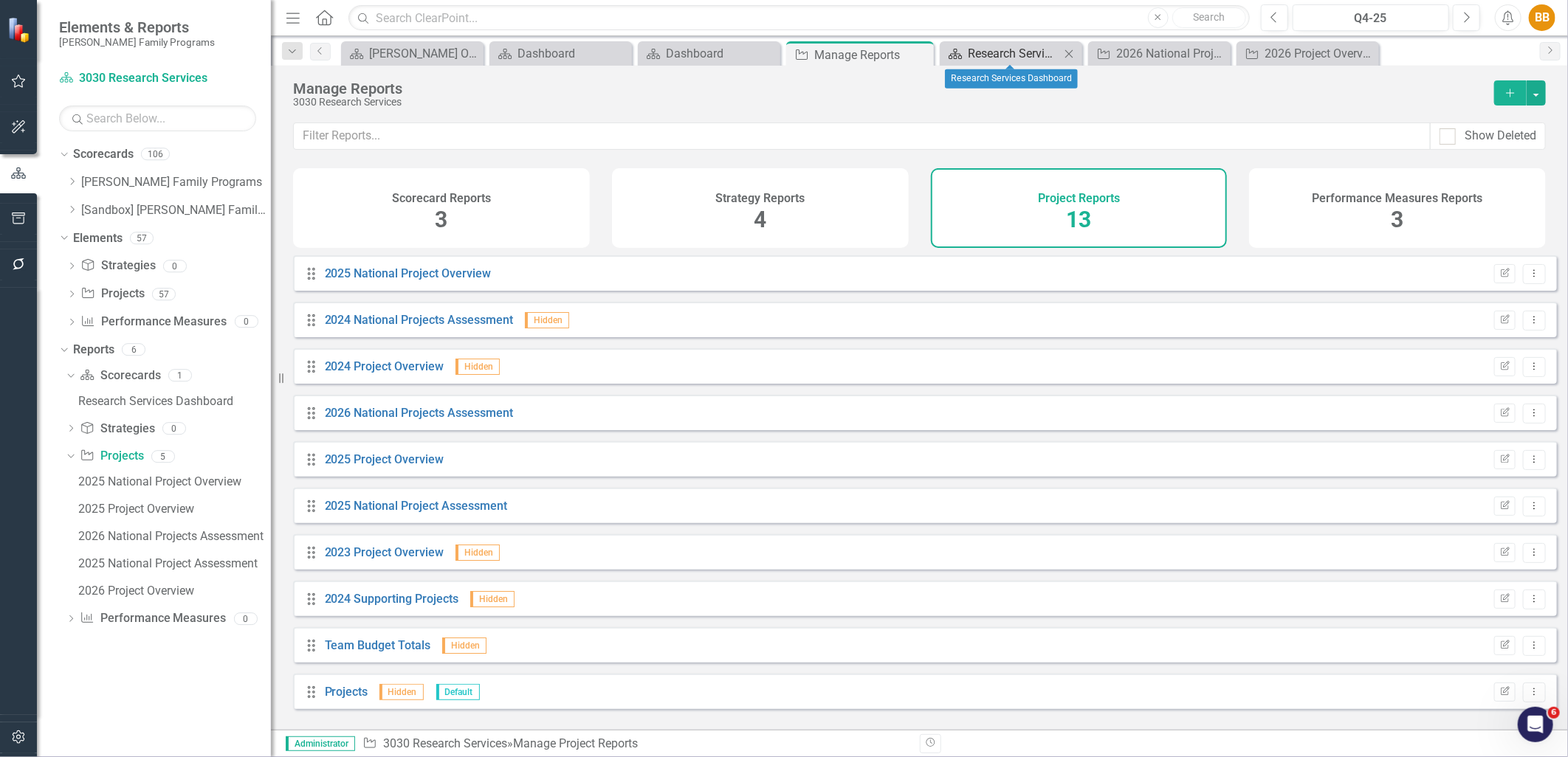
click at [1015, 52] on div "Research Services Dashboard" at bounding box center [1014, 53] width 92 height 19
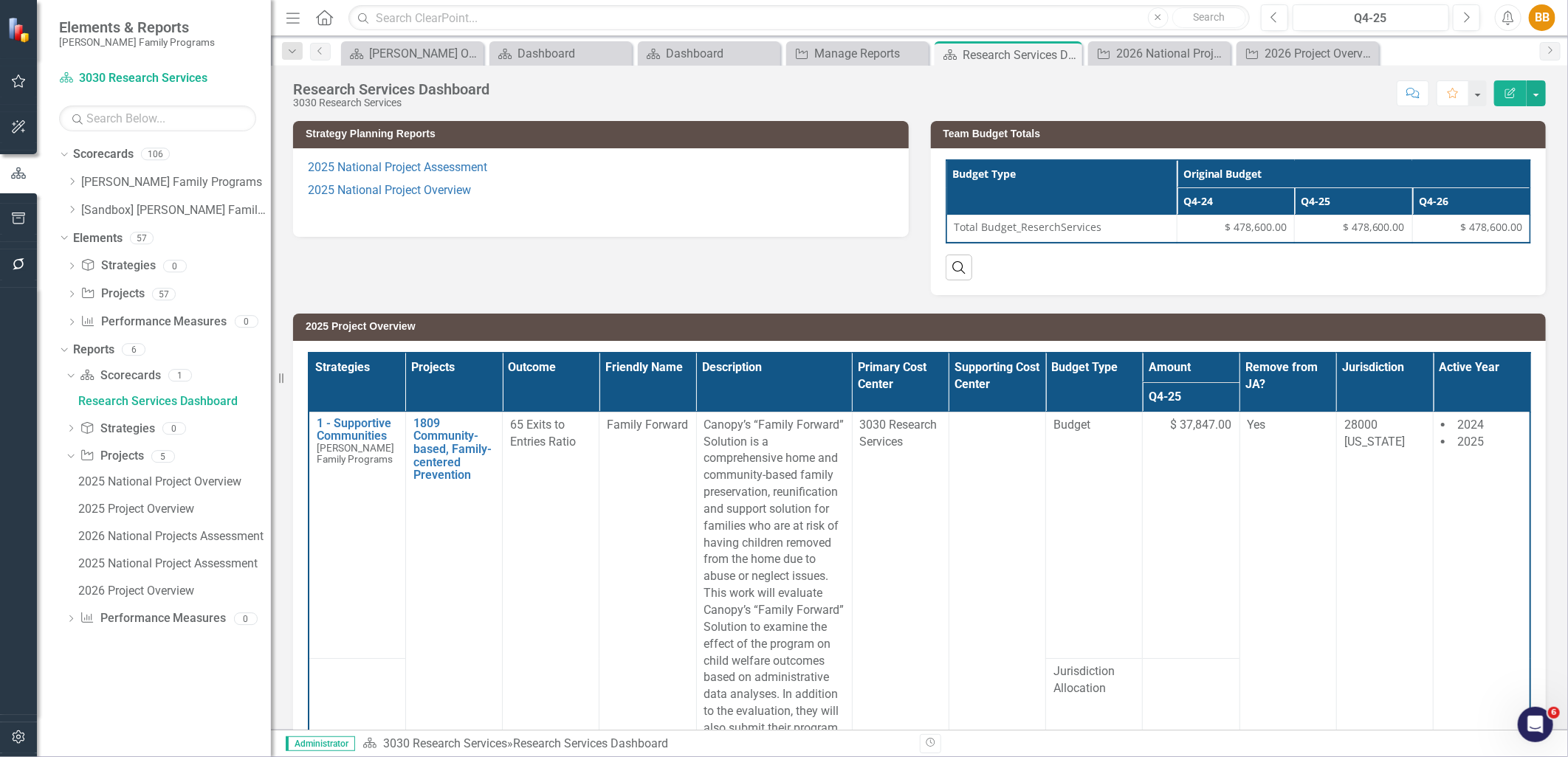
click at [827, 178] on p "2025 National Project Assessment" at bounding box center [601, 169] width 586 height 20
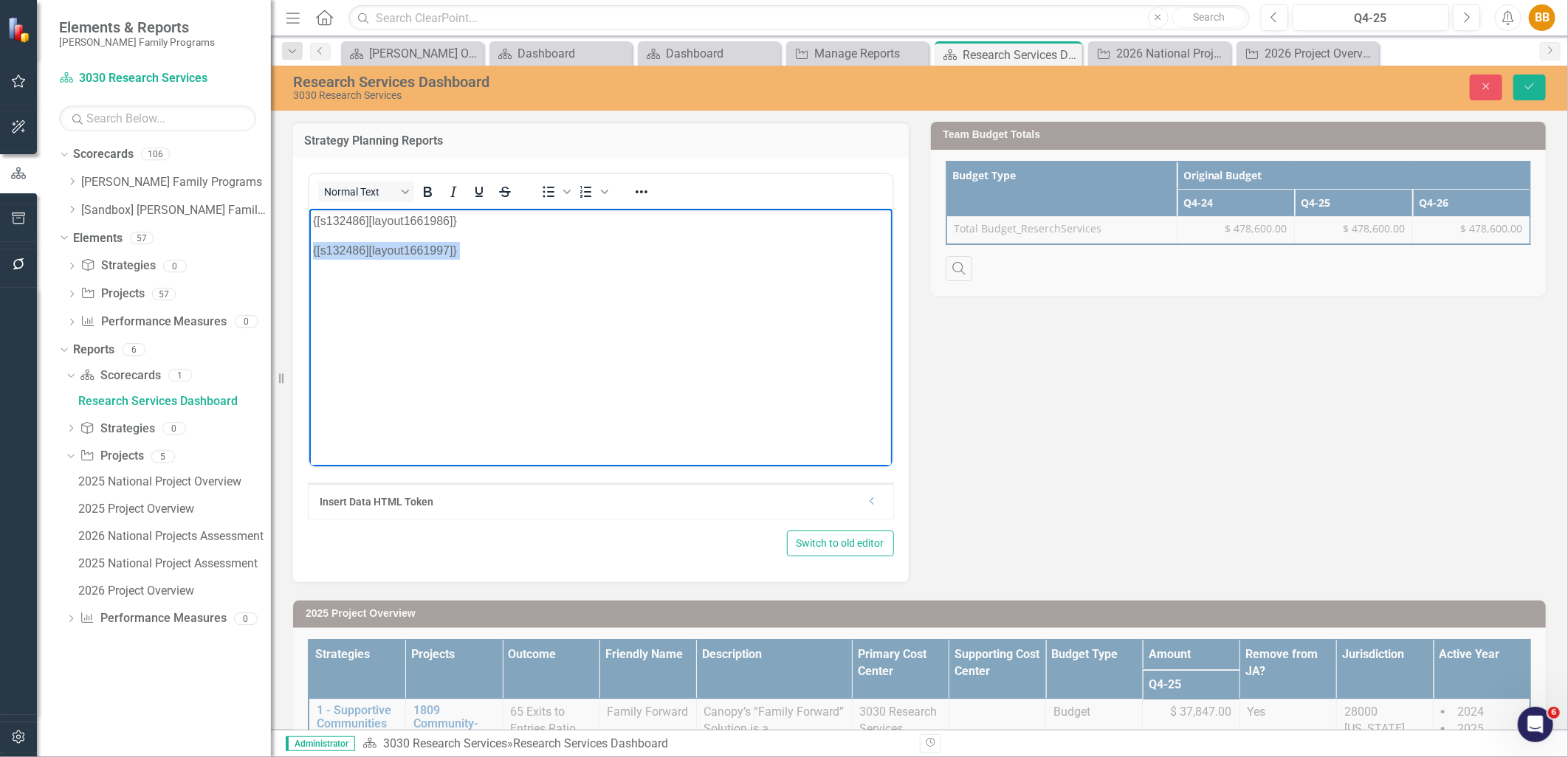
drag, startPoint x: 585, startPoint y: 260, endPoint x: 597, endPoint y: 449, distance: 189.4
click at [309, 241] on html "{[s132486][layout1661986]} {[s132486][layout1661997]}" at bounding box center [600, 319] width 583 height 222
copy p "{[s132486][layout1661997]}"
click at [1489, 94] on button "Close" at bounding box center [1486, 87] width 33 height 26
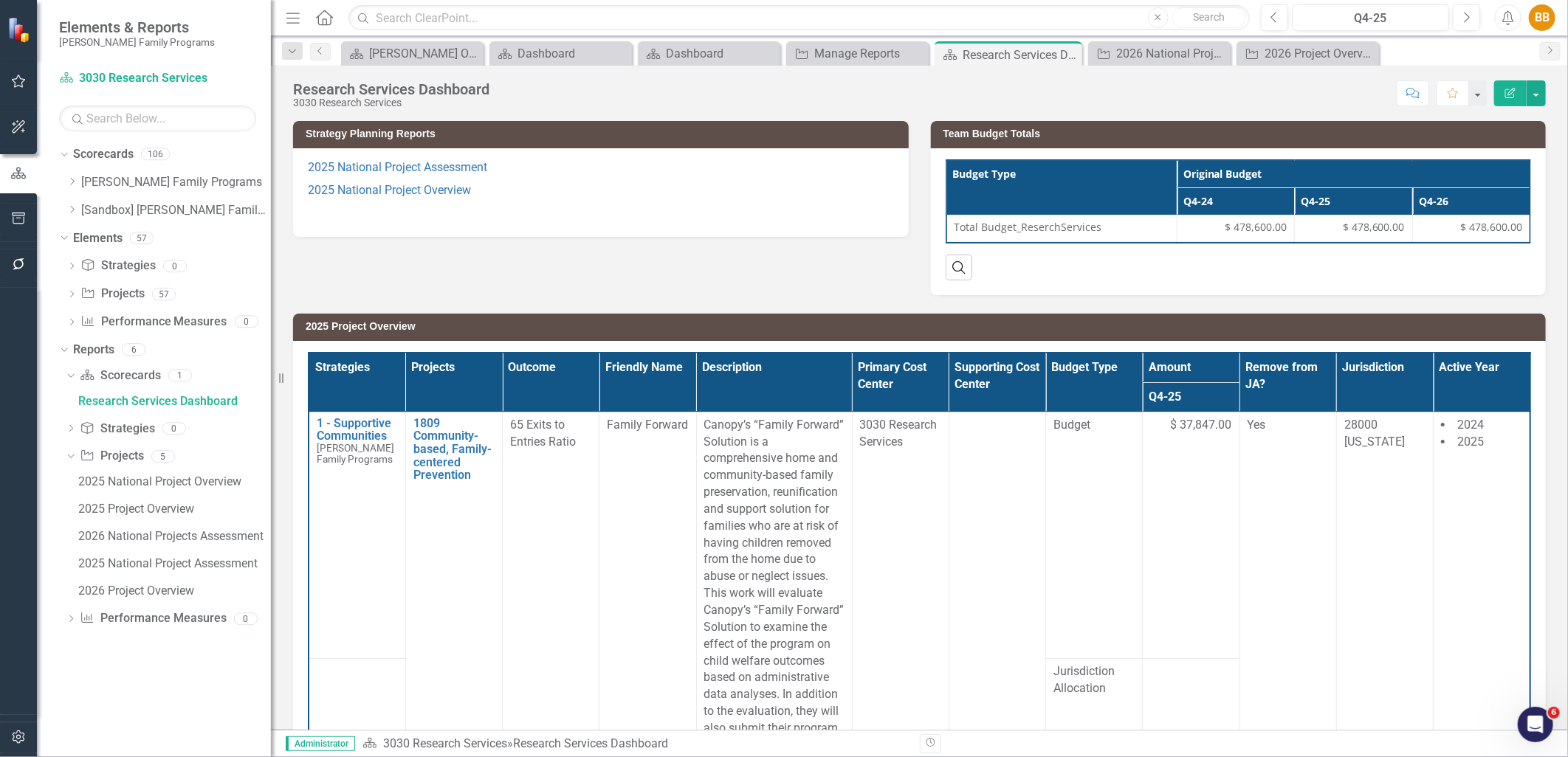
click at [700, 274] on div "Strategy Planning Reports 2025 National Project Assessment 2025 National Projec…" at bounding box center [920, 199] width 1275 height 193
click at [1121, 47] on div "2026 National Projects Assessment" at bounding box center [1162, 53] width 92 height 19
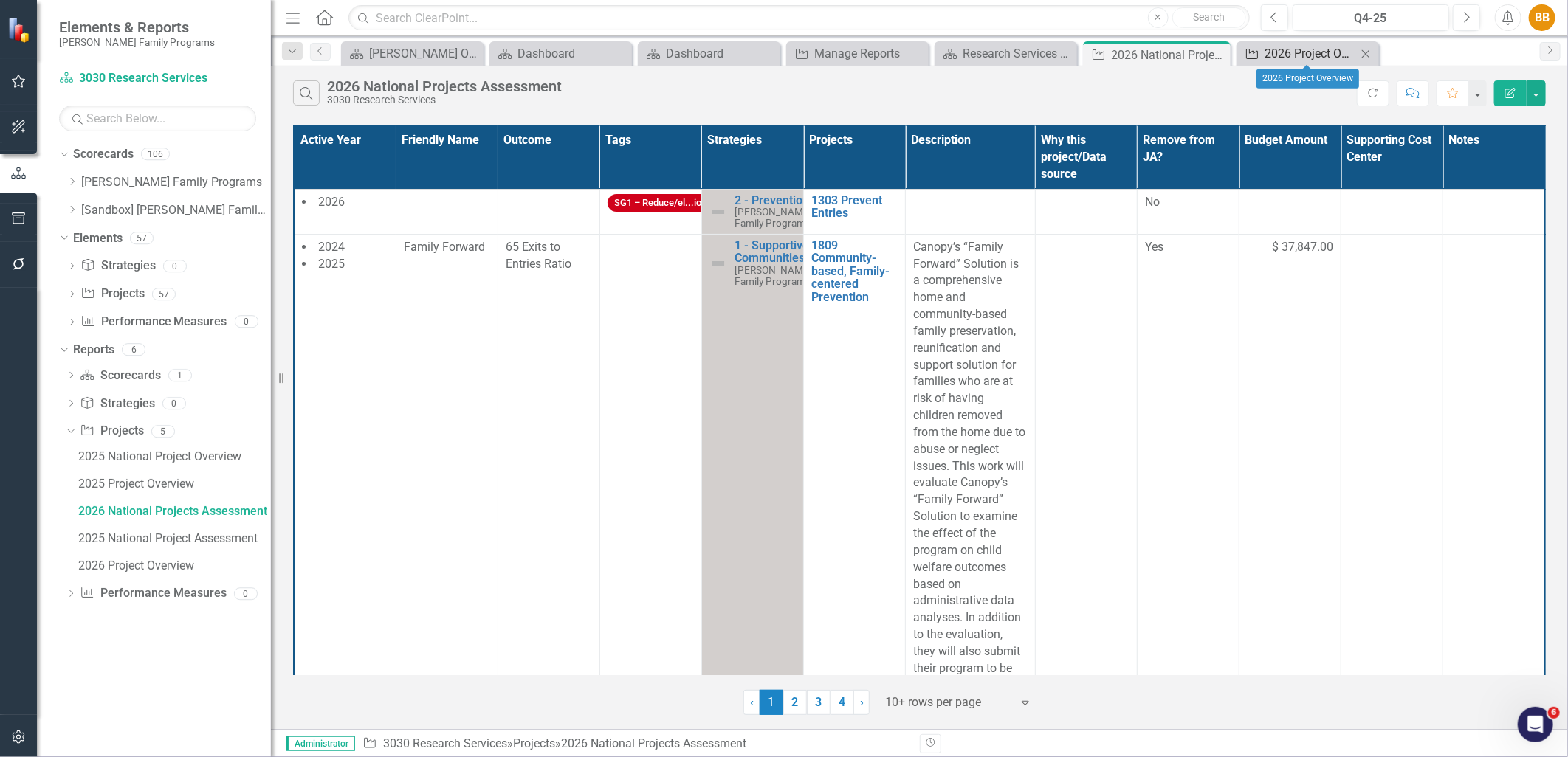
click at [1286, 53] on div "2026 Project Overview" at bounding box center [1311, 53] width 92 height 19
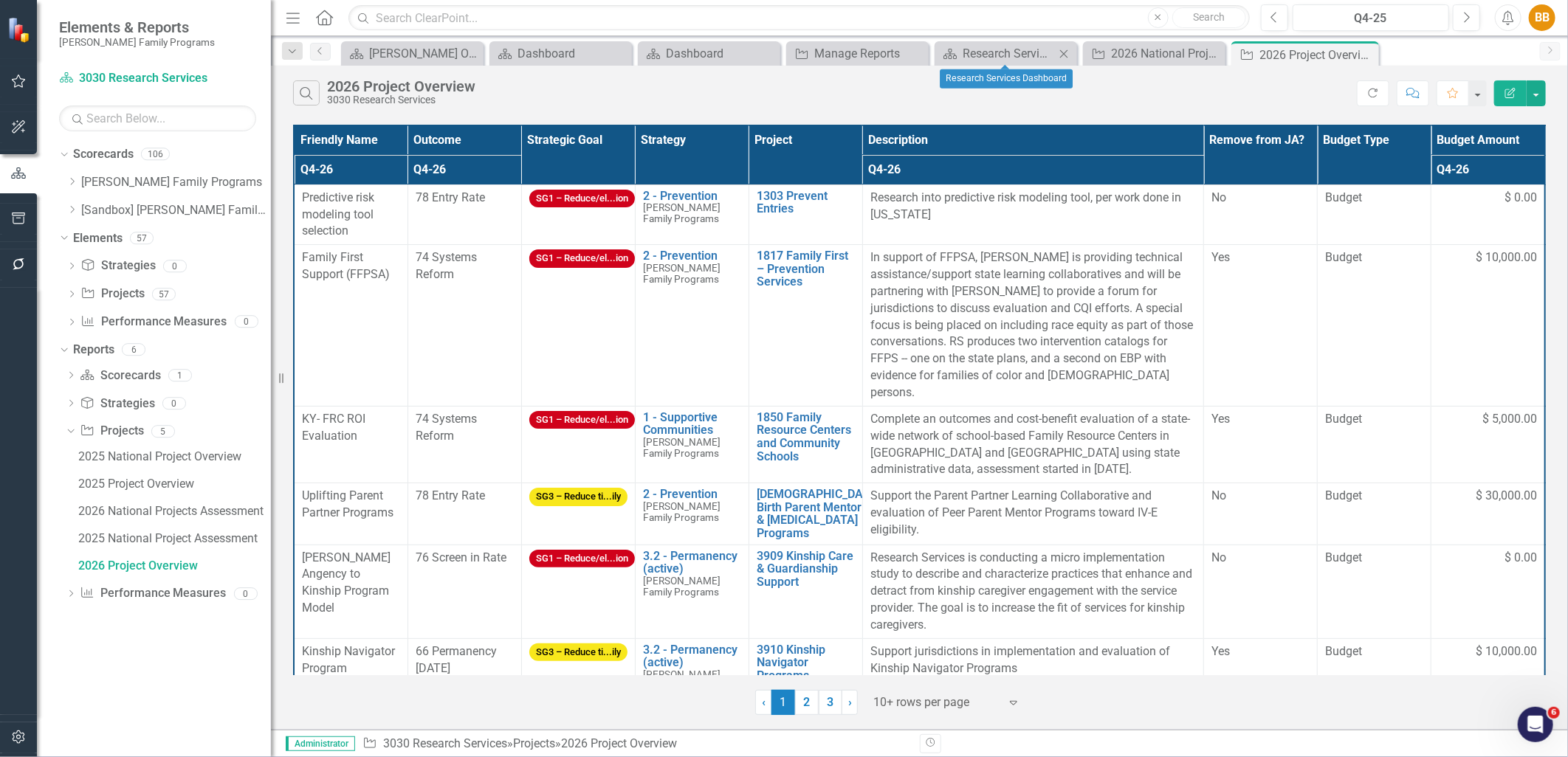
click at [1022, 63] on div "Scorecard Research Services Dashboard Close" at bounding box center [1006, 53] width 143 height 25
click at [1017, 53] on div "Research Services Dashboard" at bounding box center [1009, 53] width 92 height 19
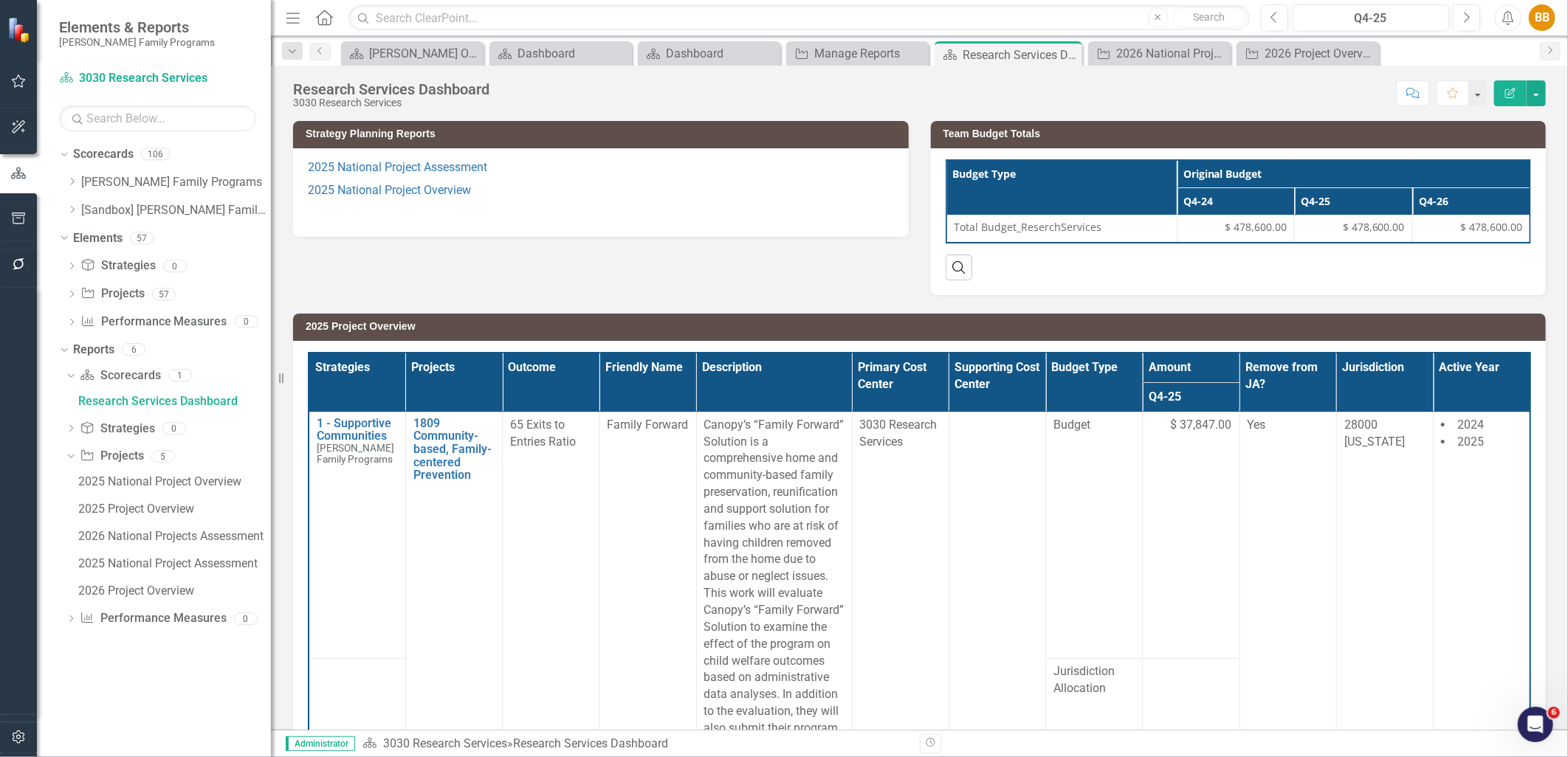
click at [547, 196] on p "2025 National Project Overview" at bounding box center [601, 190] width 586 height 23
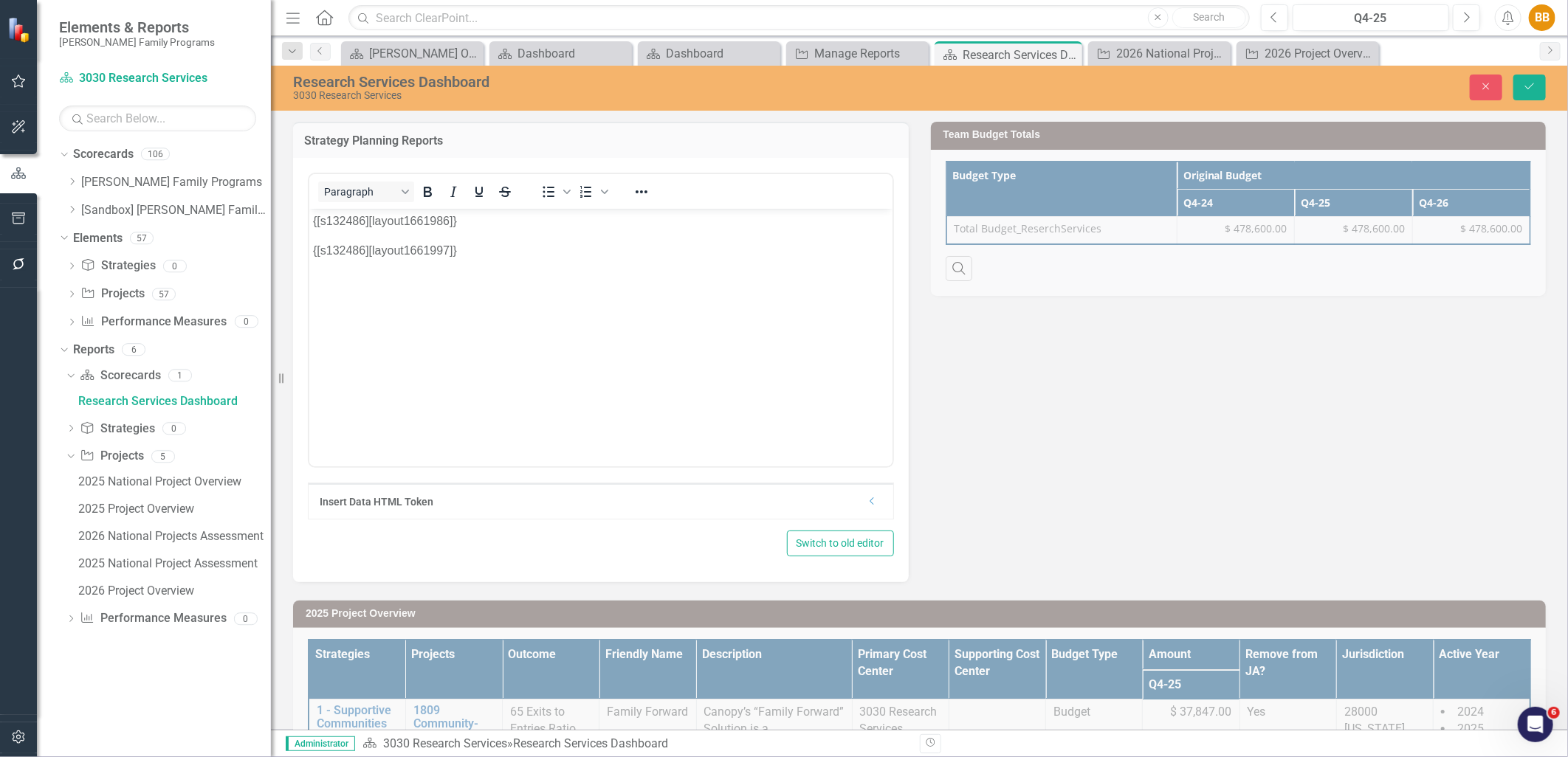
click at [542, 279] on p "Rich Text Area. Press ALT-0 for help." at bounding box center [601, 280] width 576 height 18
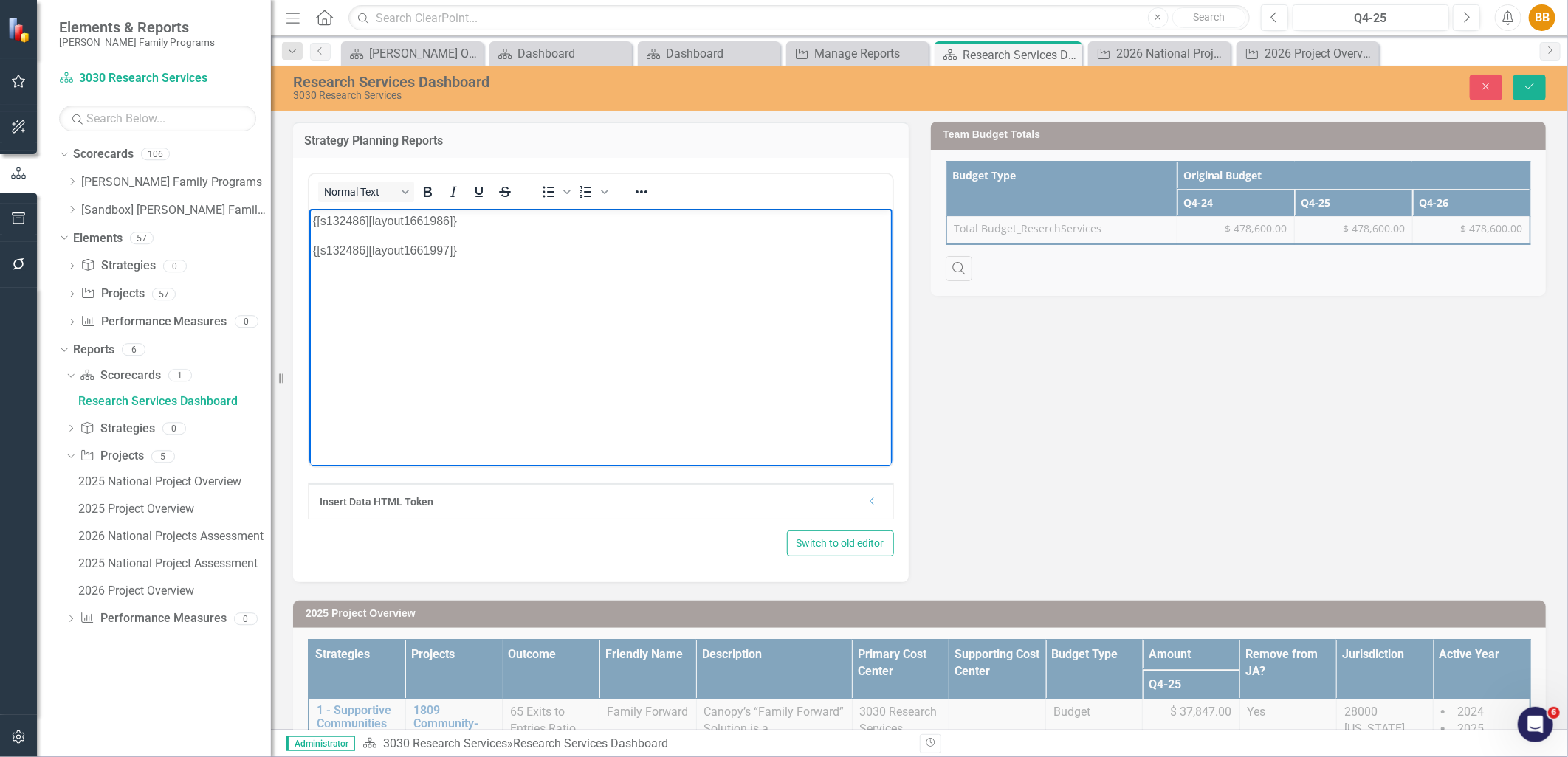
click at [524, 222] on p "{[s132486][layout1661986]}" at bounding box center [601, 221] width 576 height 18
paste body "Rich Text Area. Press ALT-0 for help."
click at [1537, 89] on button "Save" at bounding box center [1529, 87] width 33 height 26
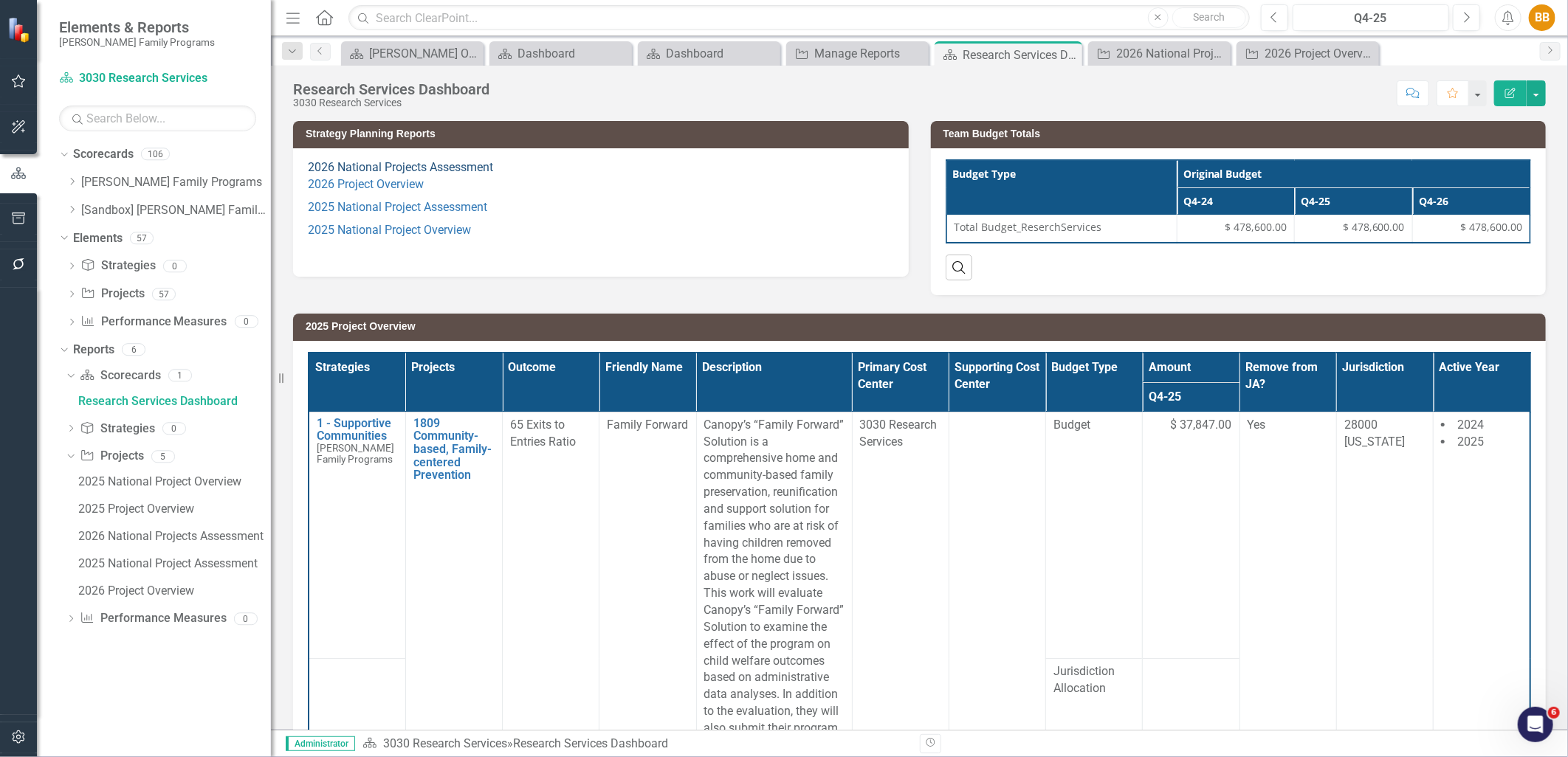
click at [445, 164] on link "2026 National Projects Assessment" at bounding box center [400, 167] width 185 height 14
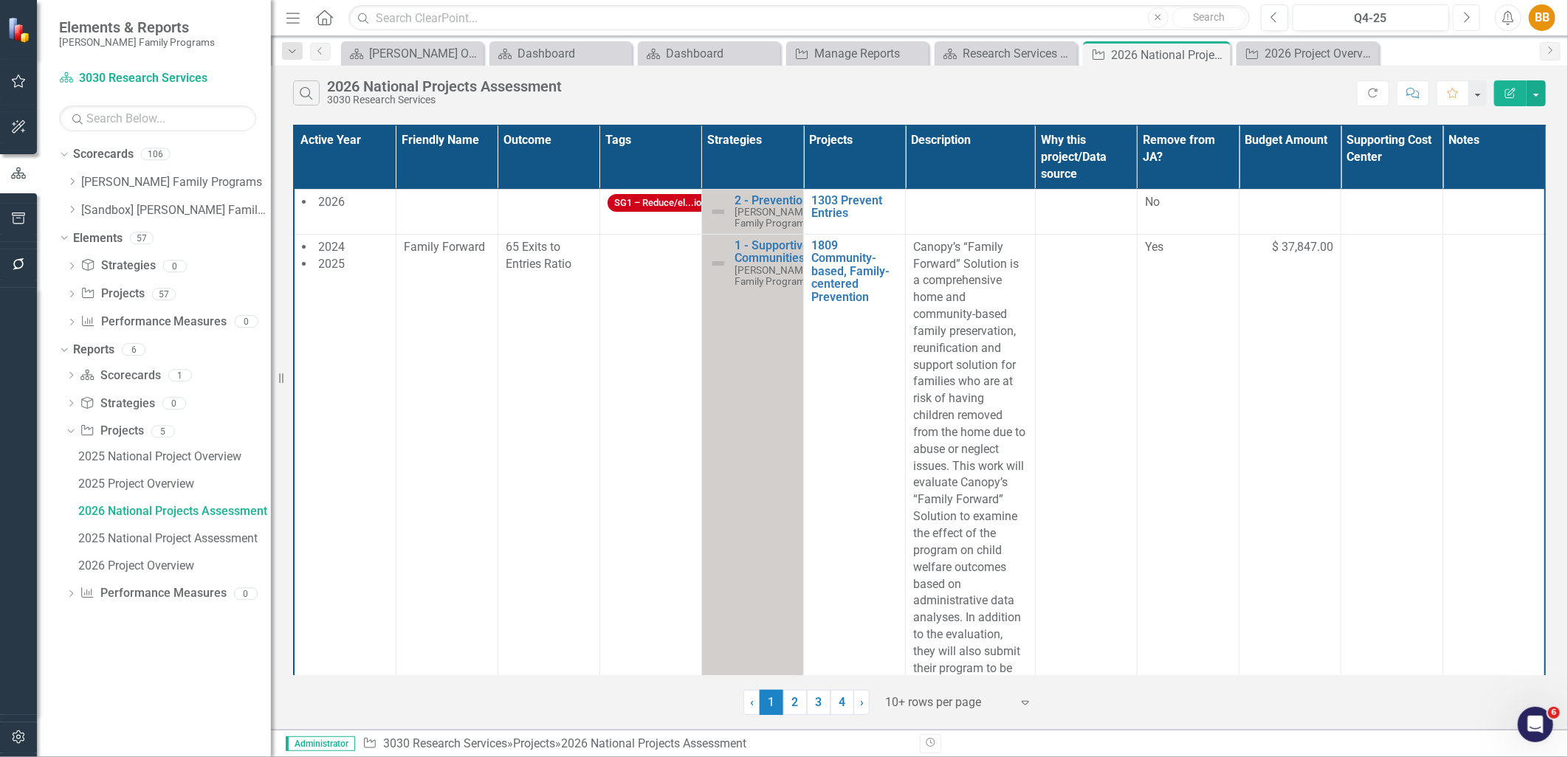
click at [1464, 15] on icon "Next" at bounding box center [1467, 17] width 8 height 13
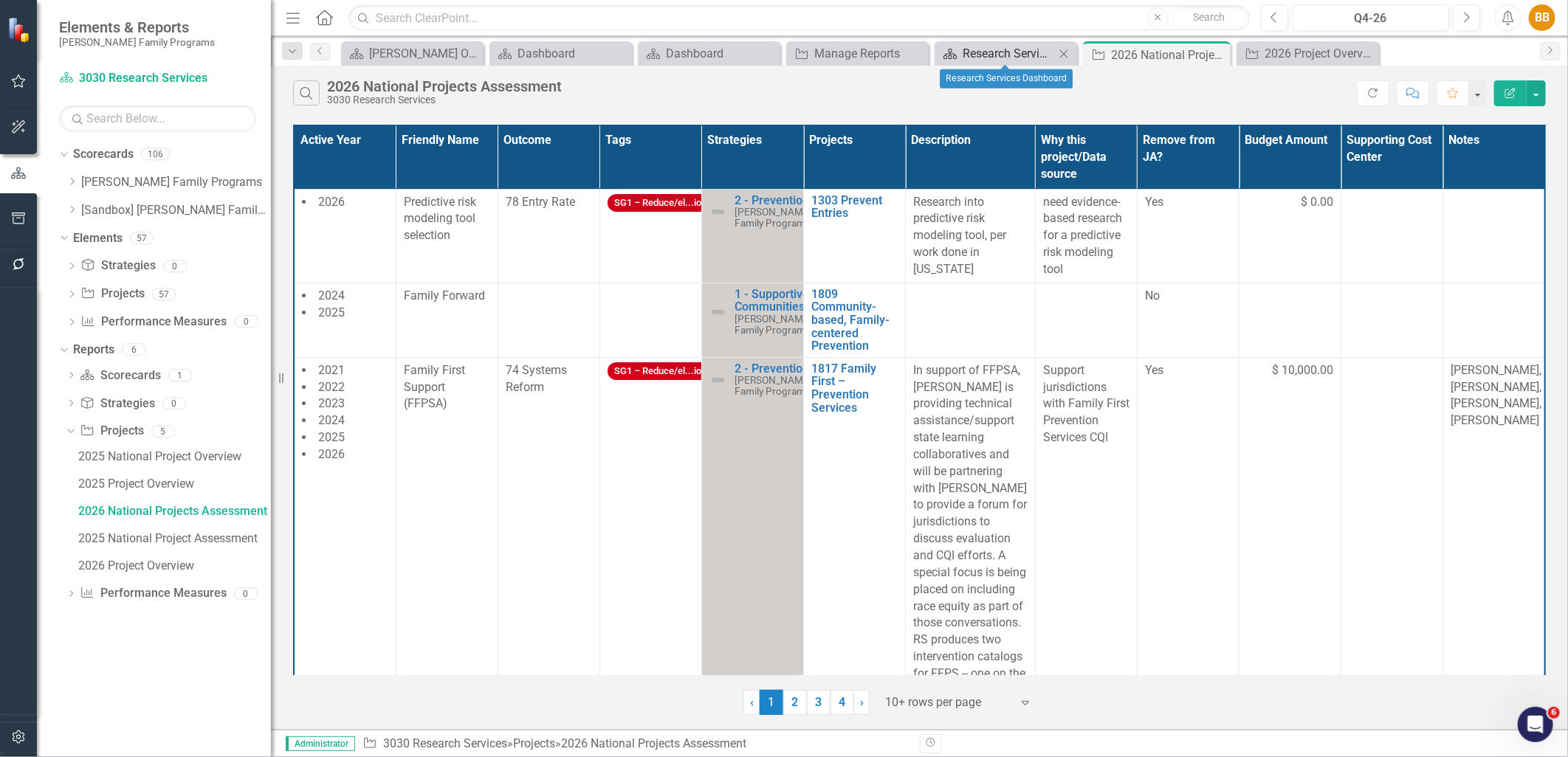
click at [995, 53] on div "Research Services Dashboard" at bounding box center [1009, 53] width 92 height 19
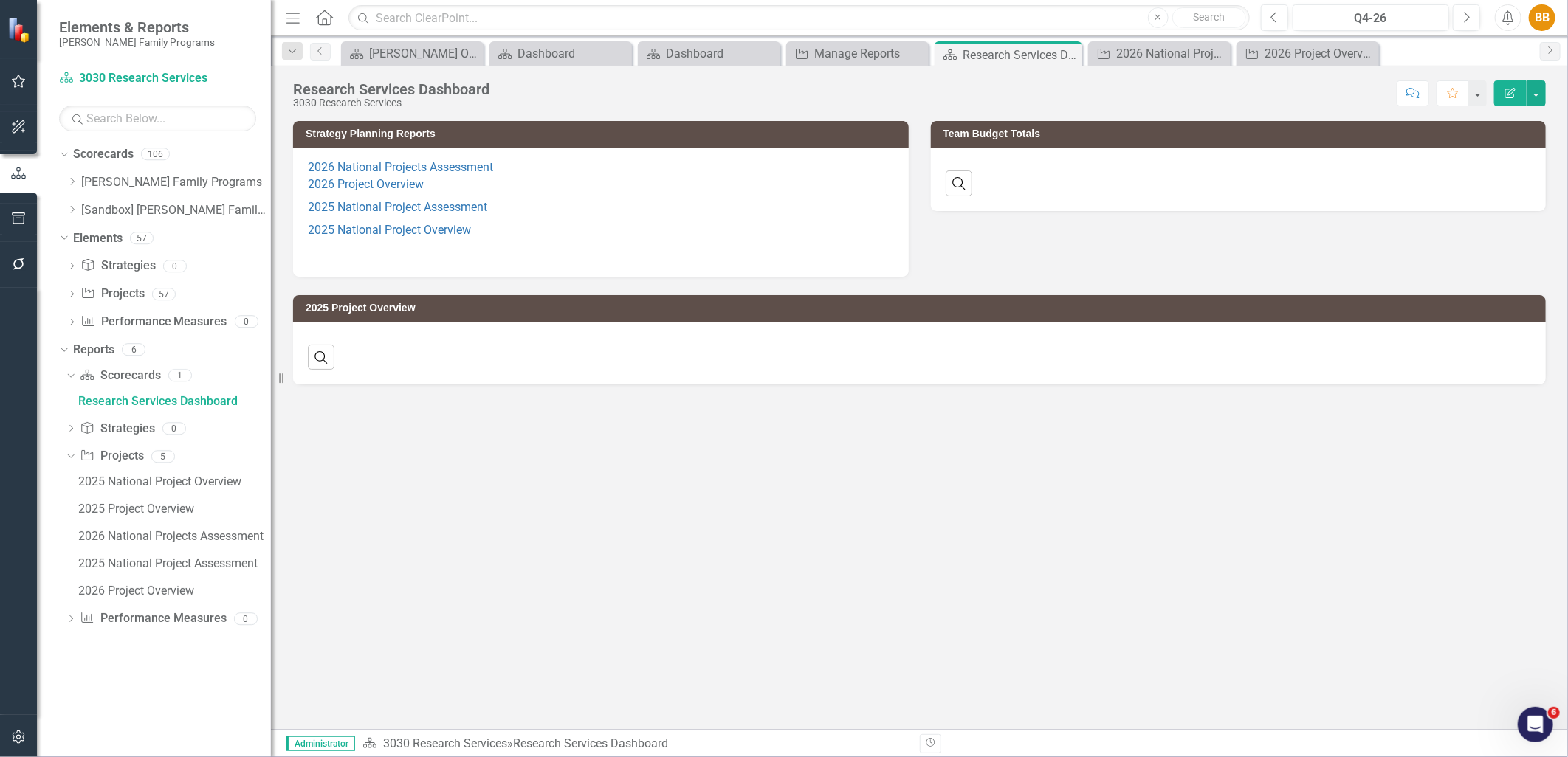
click at [588, 170] on p "2026 National Projects Assessment 2026 Project Overview" at bounding box center [601, 177] width 586 height 37
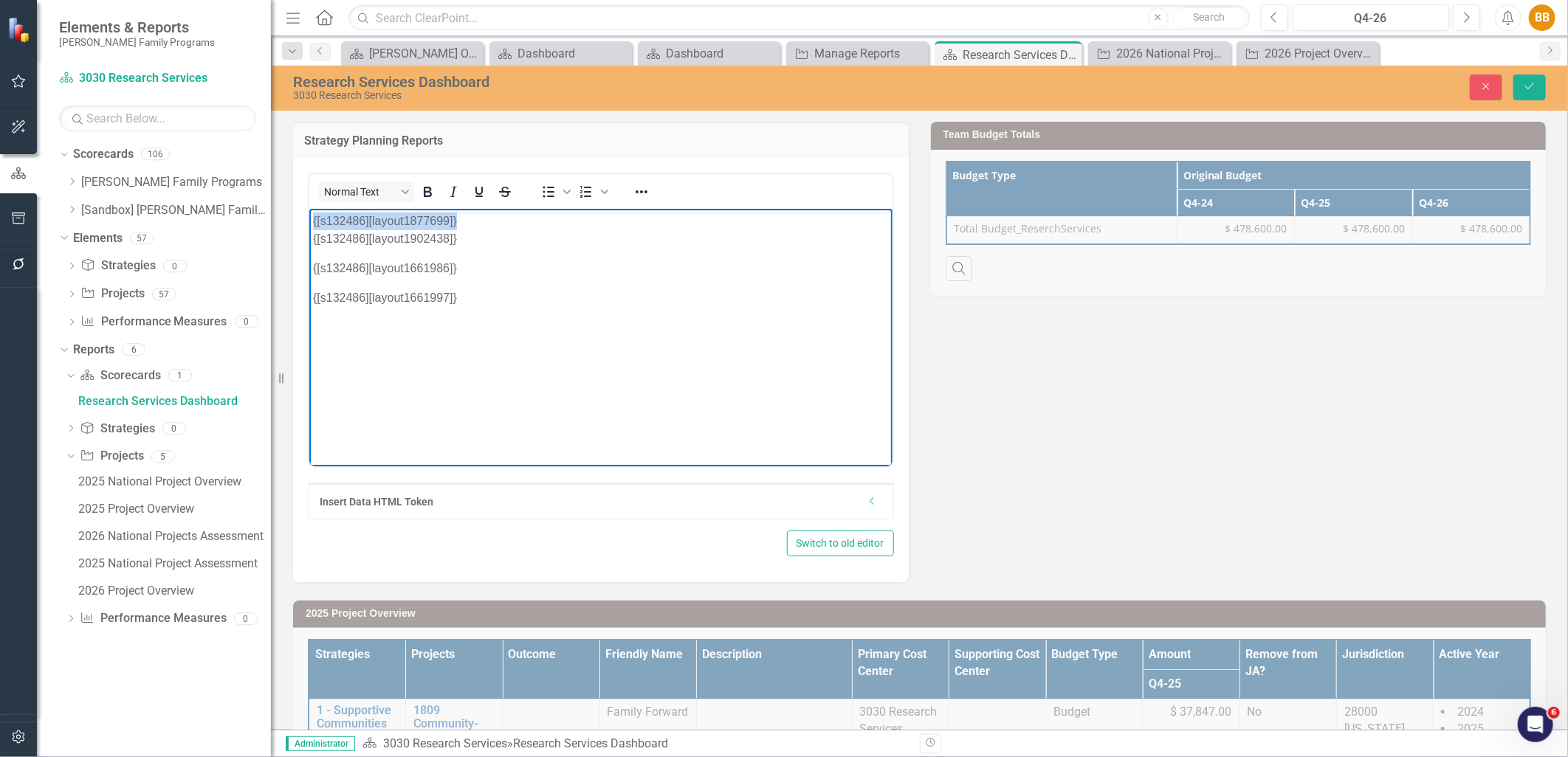
drag, startPoint x: 551, startPoint y: 222, endPoint x: 289, endPoint y: 220, distance: 262.0
click at [309, 220] on html "{[s132486][layout1877699]} {[s132486][layout1902438]} {[s132486][layout1661986]…" at bounding box center [600, 319] width 583 height 222
paste body "Rich Text Area. Press ALT-0 for help."
click at [484, 228] on p "{[s132486][layout1902438]}" at bounding box center [601, 230] width 576 height 36
click at [471, 217] on p "{[s132486][layout1902438]}" at bounding box center [601, 230] width 576 height 36
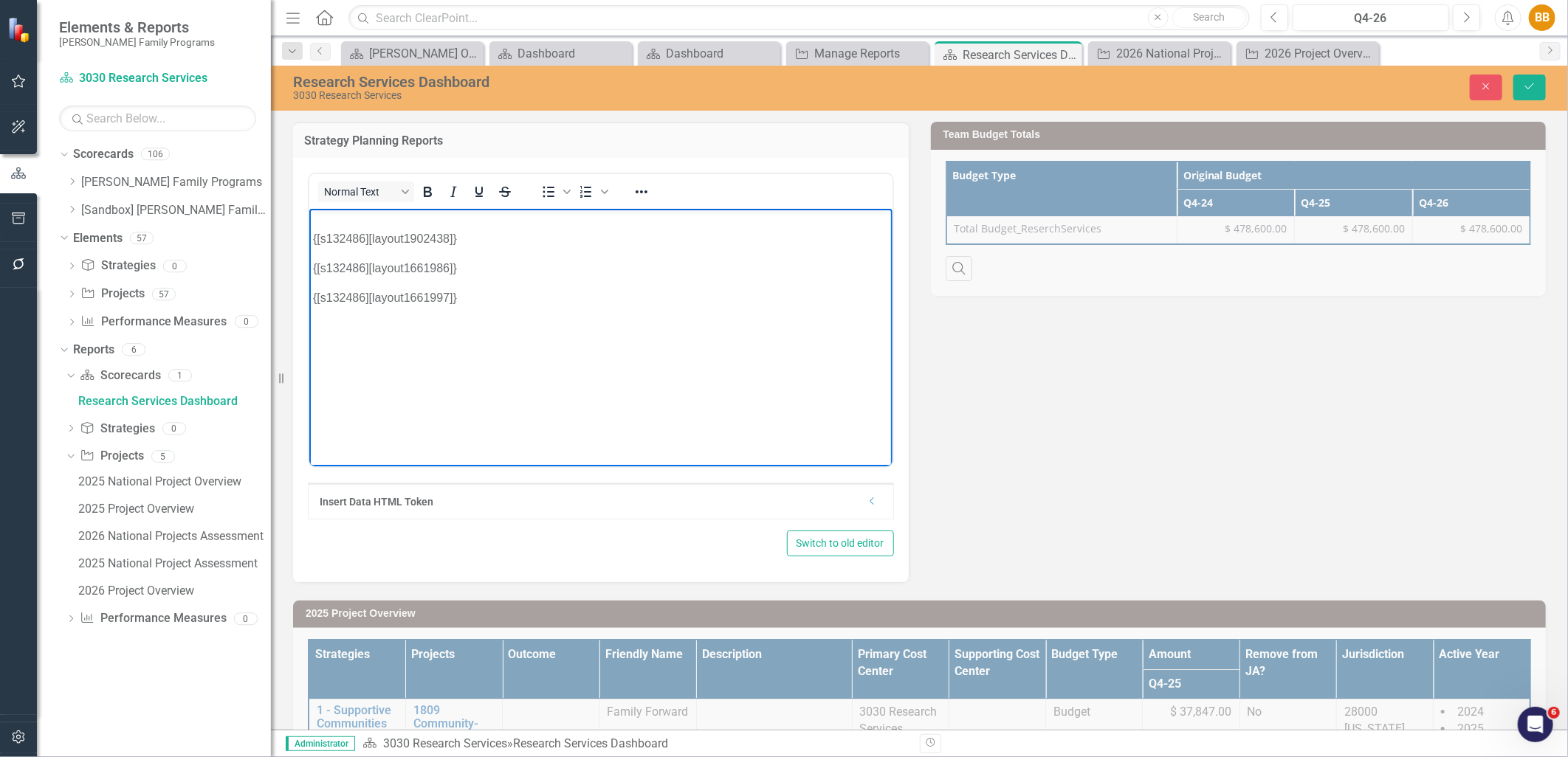
click at [492, 224] on p "{[s132486][layout1902438]}" at bounding box center [601, 230] width 576 height 36
click at [482, 241] on p "{[s132486][layout1902438]}" at bounding box center [601, 259] width 576 height 36
click at [482, 237] on body "{[s132486][layout1877699][periodId353420]} {[s132486][layout1902438]} {[s132486…" at bounding box center [600, 319] width 583 height 222
click at [1540, 87] on button "Save" at bounding box center [1529, 87] width 33 height 26
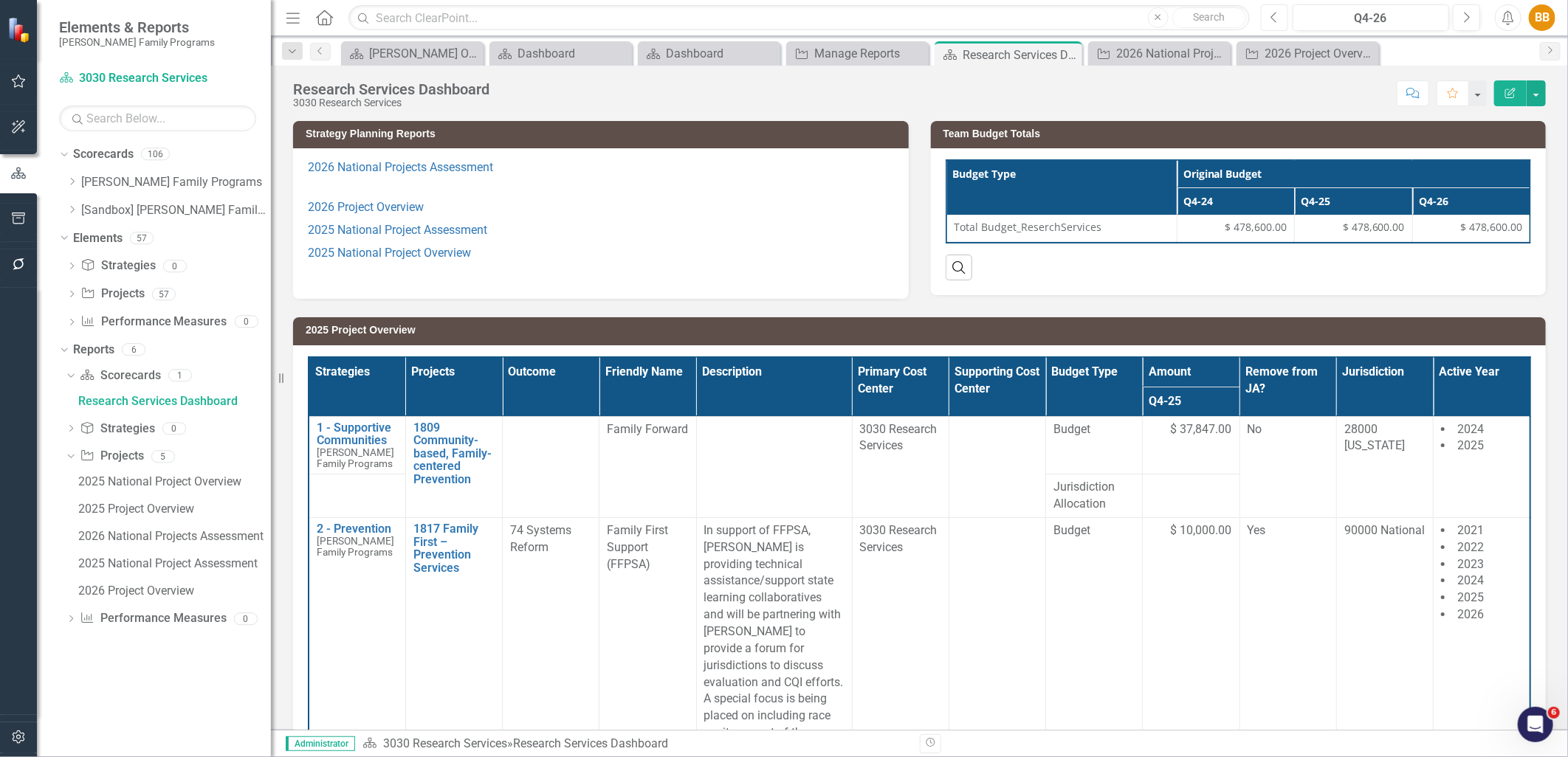
click at [1271, 21] on icon "Previous" at bounding box center [1275, 17] width 8 height 13
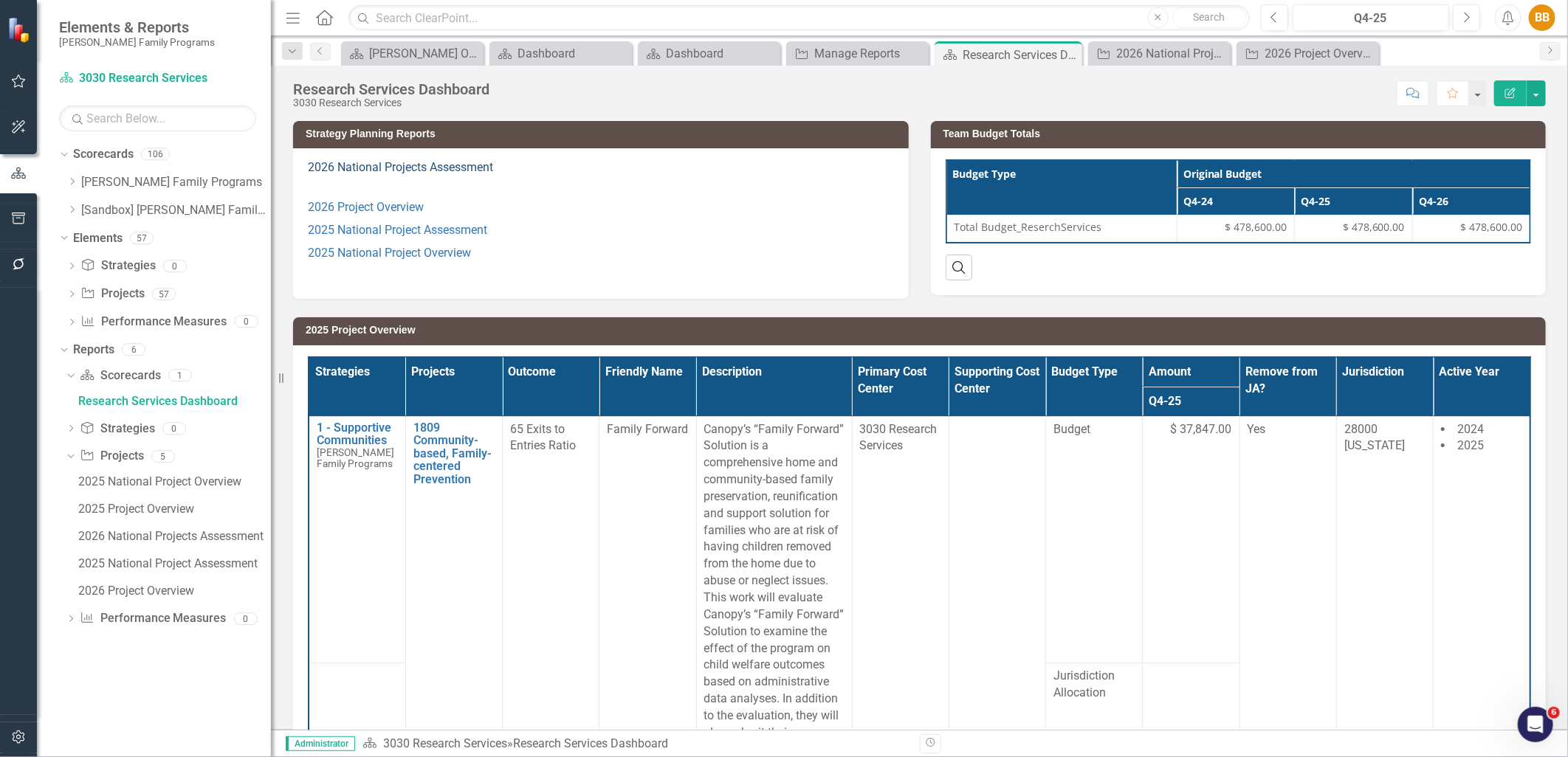
click at [473, 165] on link "2026 National Projects Assessment" at bounding box center [400, 167] width 185 height 14
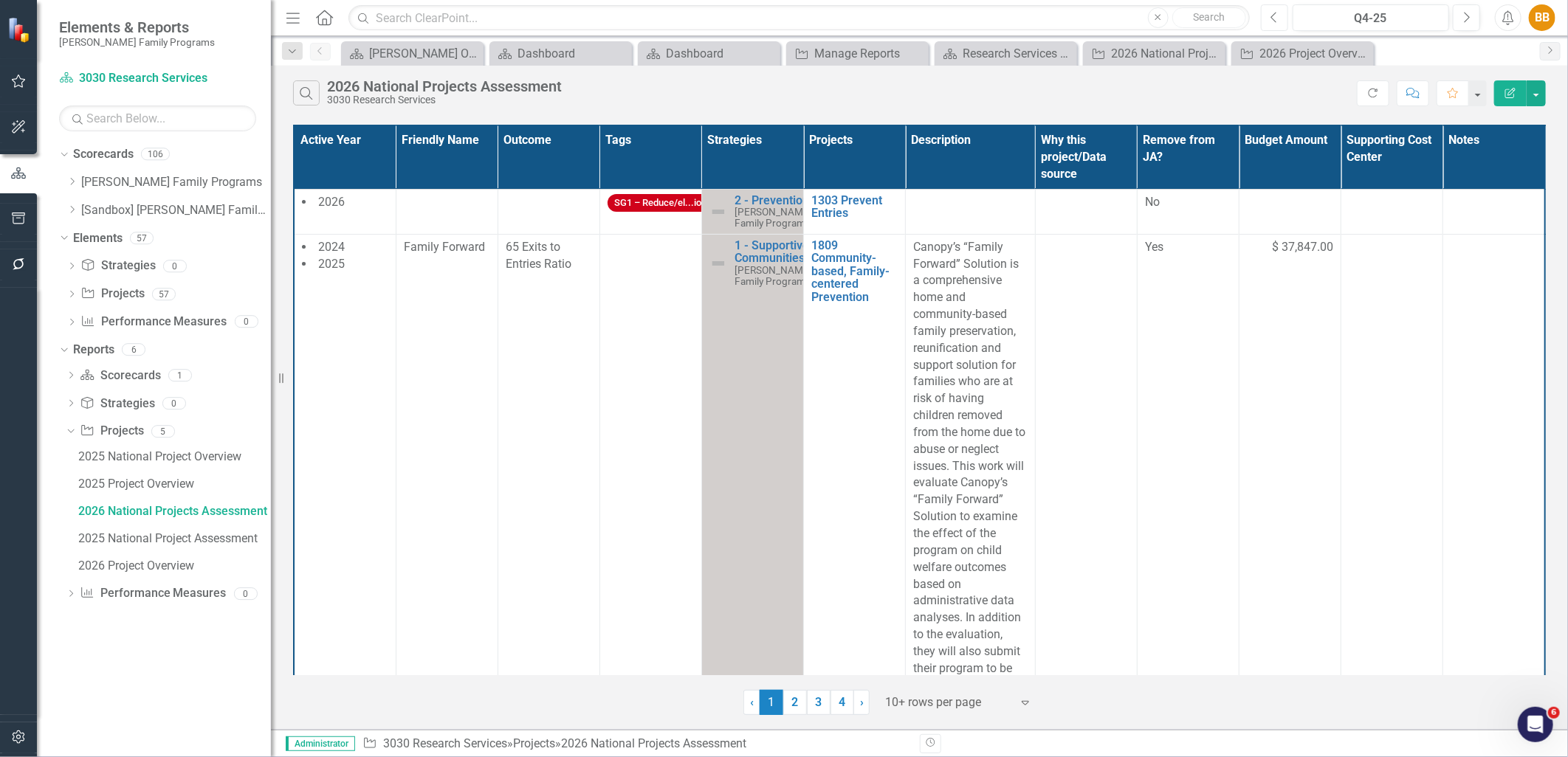
click at [1282, 21] on button "Previous" at bounding box center [1275, 17] width 28 height 27
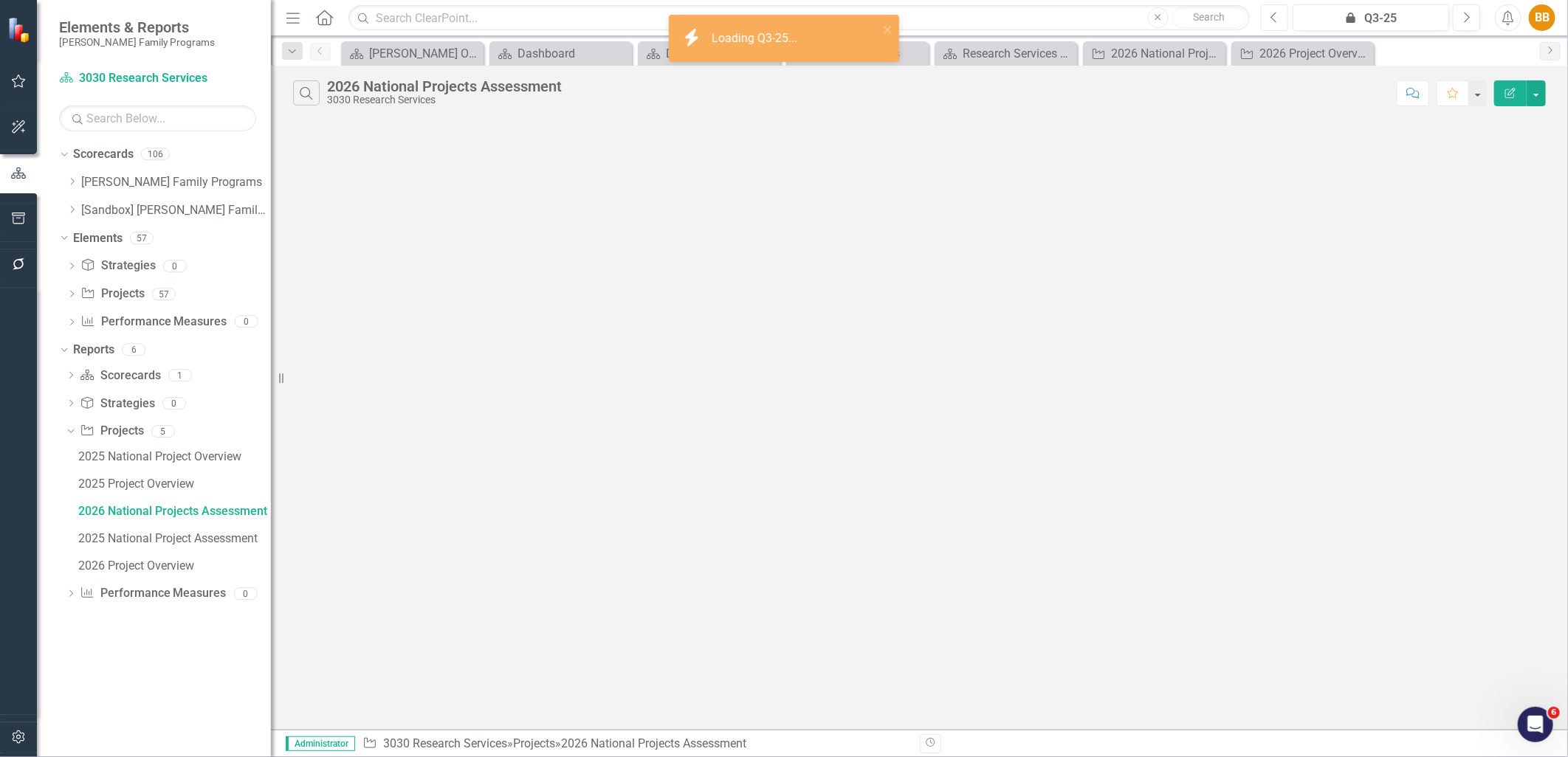
click at [1282, 21] on button "Previous" at bounding box center [1275, 17] width 28 height 27
click at [1472, 6] on button "Next" at bounding box center [1467, 17] width 28 height 27
click at [1271, 19] on icon "Previous" at bounding box center [1275, 17] width 8 height 13
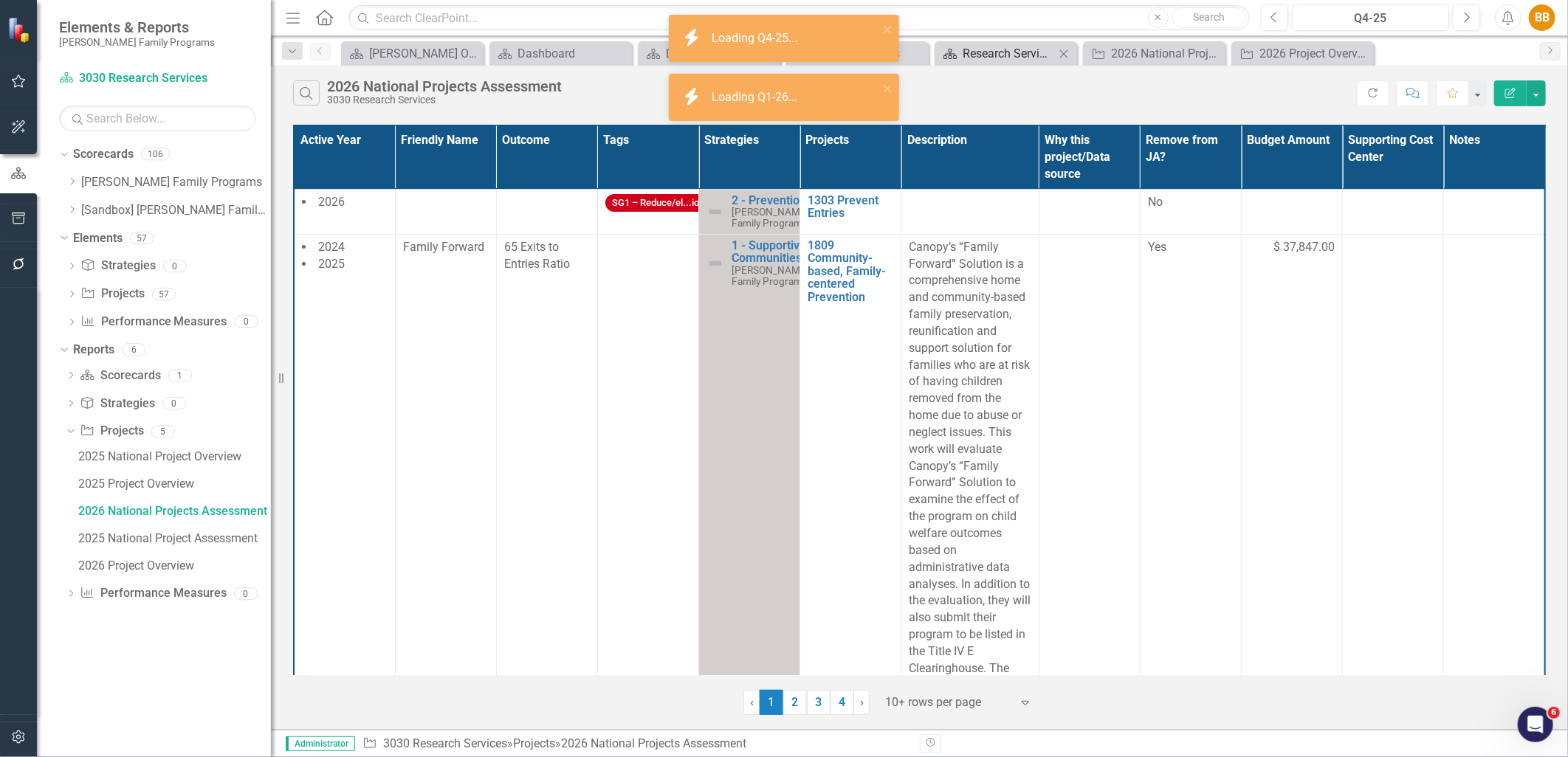
click at [1010, 59] on div "Research Services Dashboard" at bounding box center [1009, 53] width 92 height 19
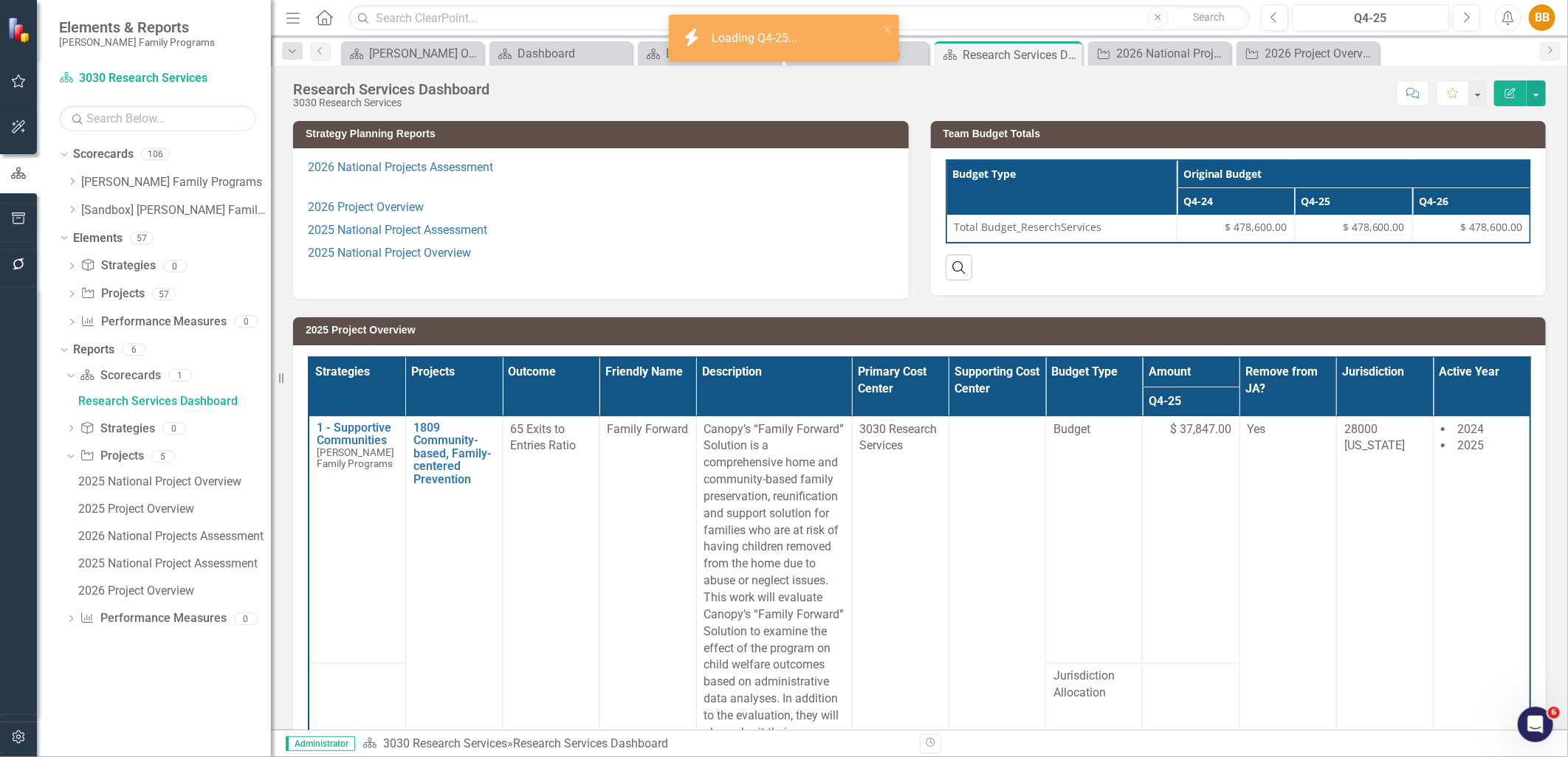
click at [546, 170] on p "2026 National Projects Assessment" at bounding box center [601, 169] width 586 height 20
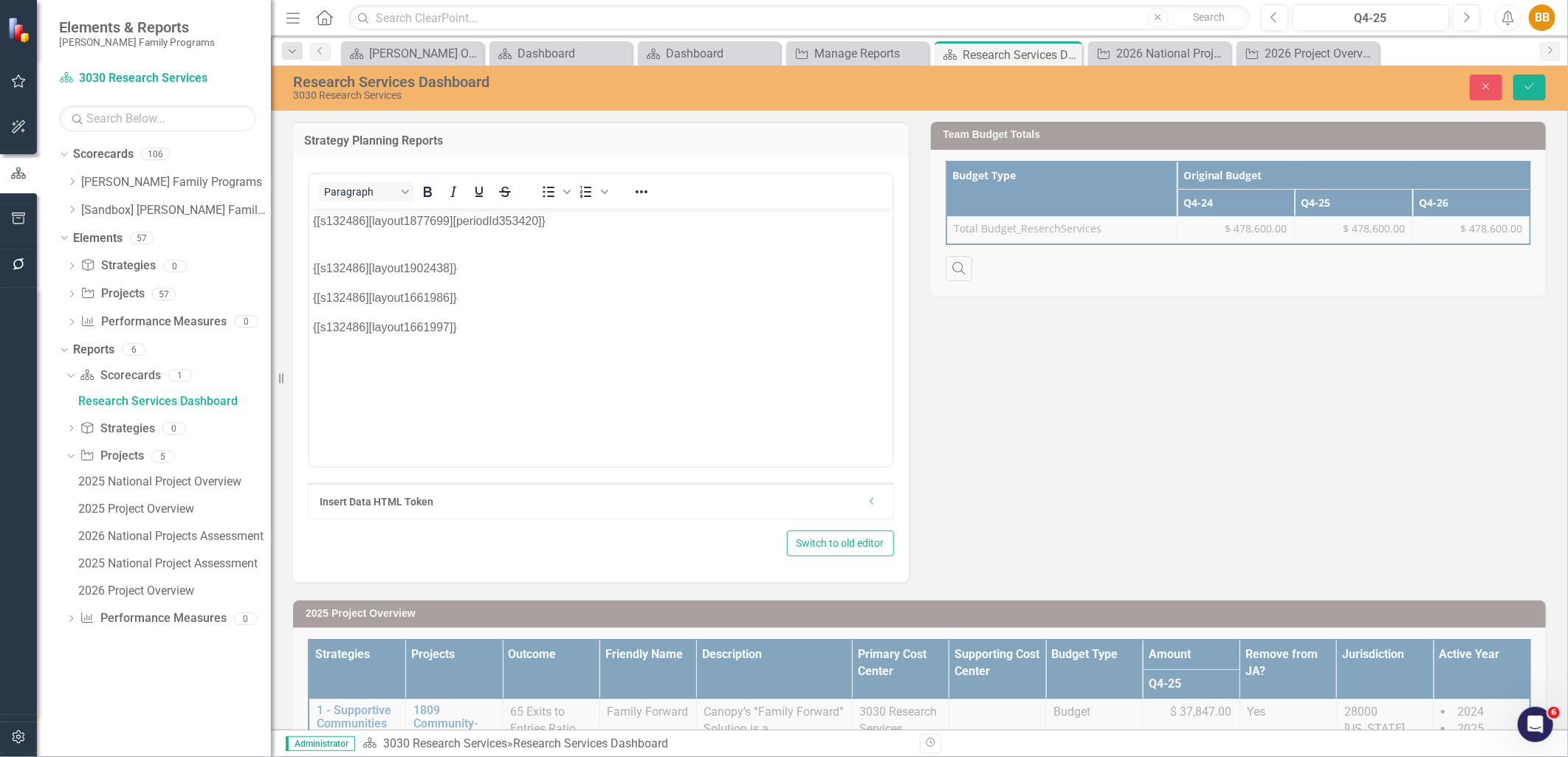
click at [520, 243] on p "{[s132486][layout1902438]}" at bounding box center [601, 259] width 576 height 36
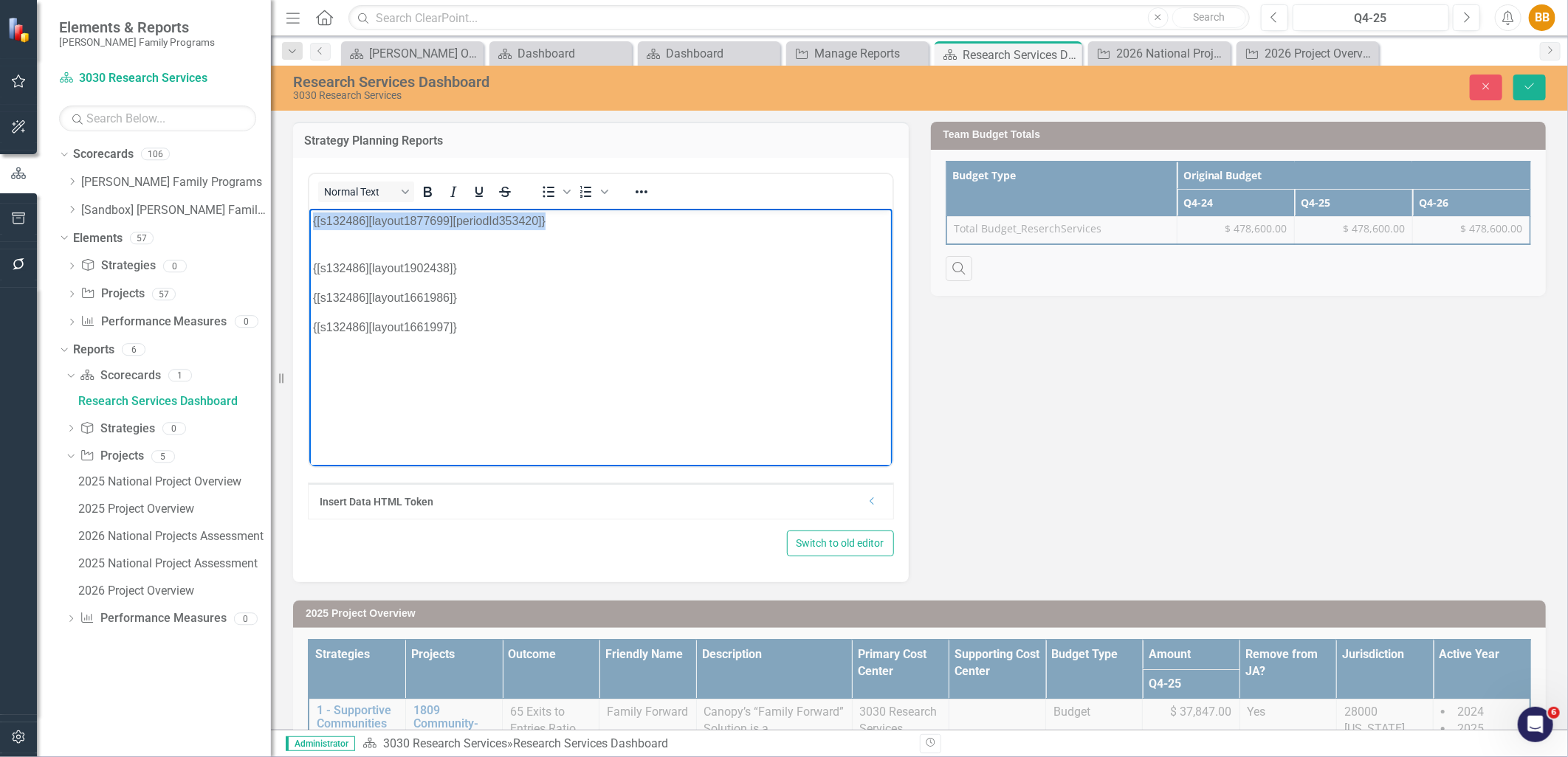
drag, startPoint x: 574, startPoint y: 222, endPoint x: 307, endPoint y: 223, distance: 267.0
click at [309, 223] on html "{[s132486][layout1877699][periodId353420]} {[s132486][layout1902438]} {[s132486…" at bounding box center [600, 319] width 583 height 222
paste body "Rich Text Area. Press ALT-0 for help."
click at [431, 241] on p "{[s132486][layout1902438]}" at bounding box center [601, 259] width 576 height 36
click at [1519, 84] on button "Save" at bounding box center [1529, 87] width 33 height 26
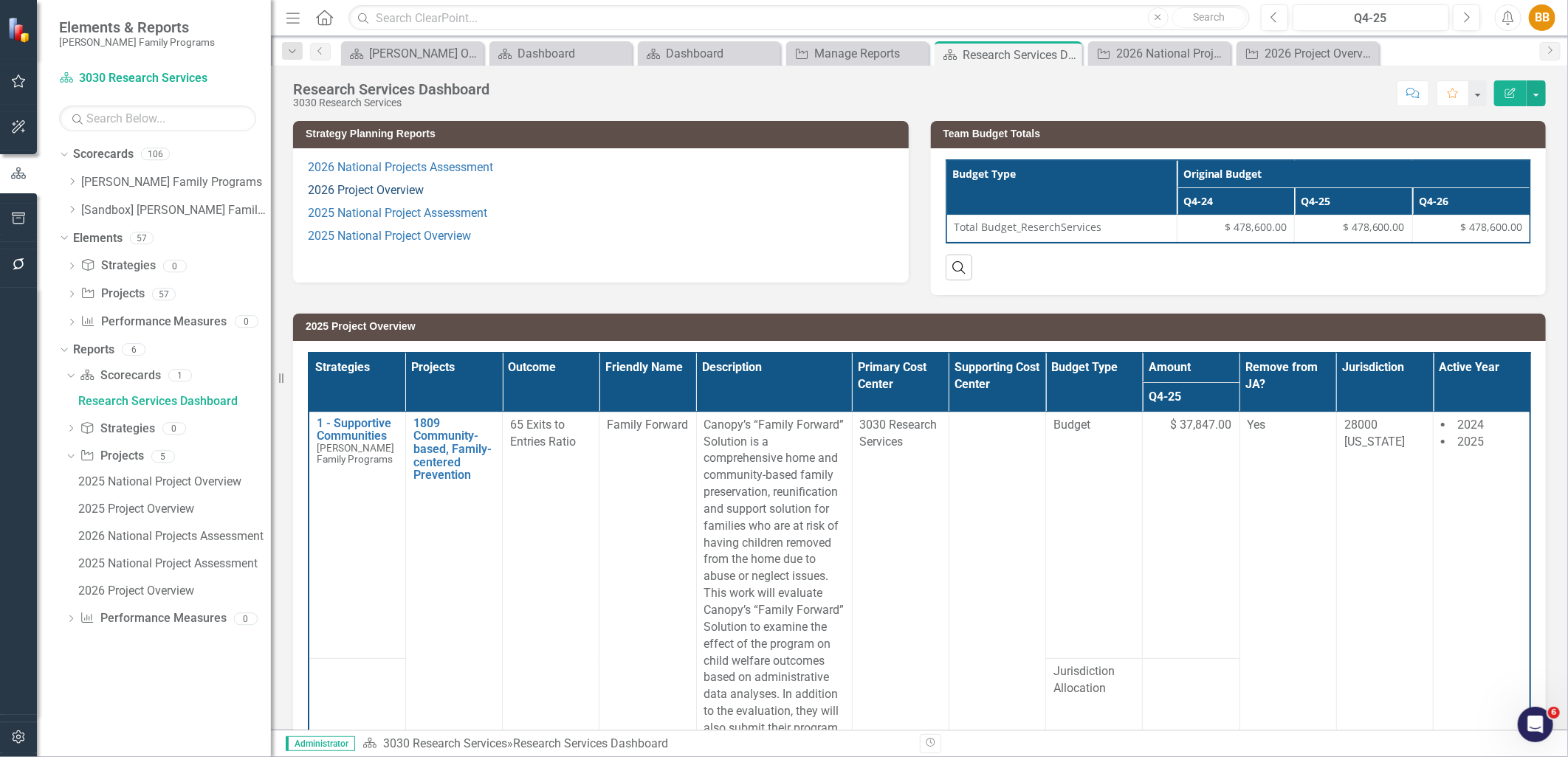
click at [402, 187] on link "2026 Project Overview" at bounding box center [365, 190] width 116 height 14
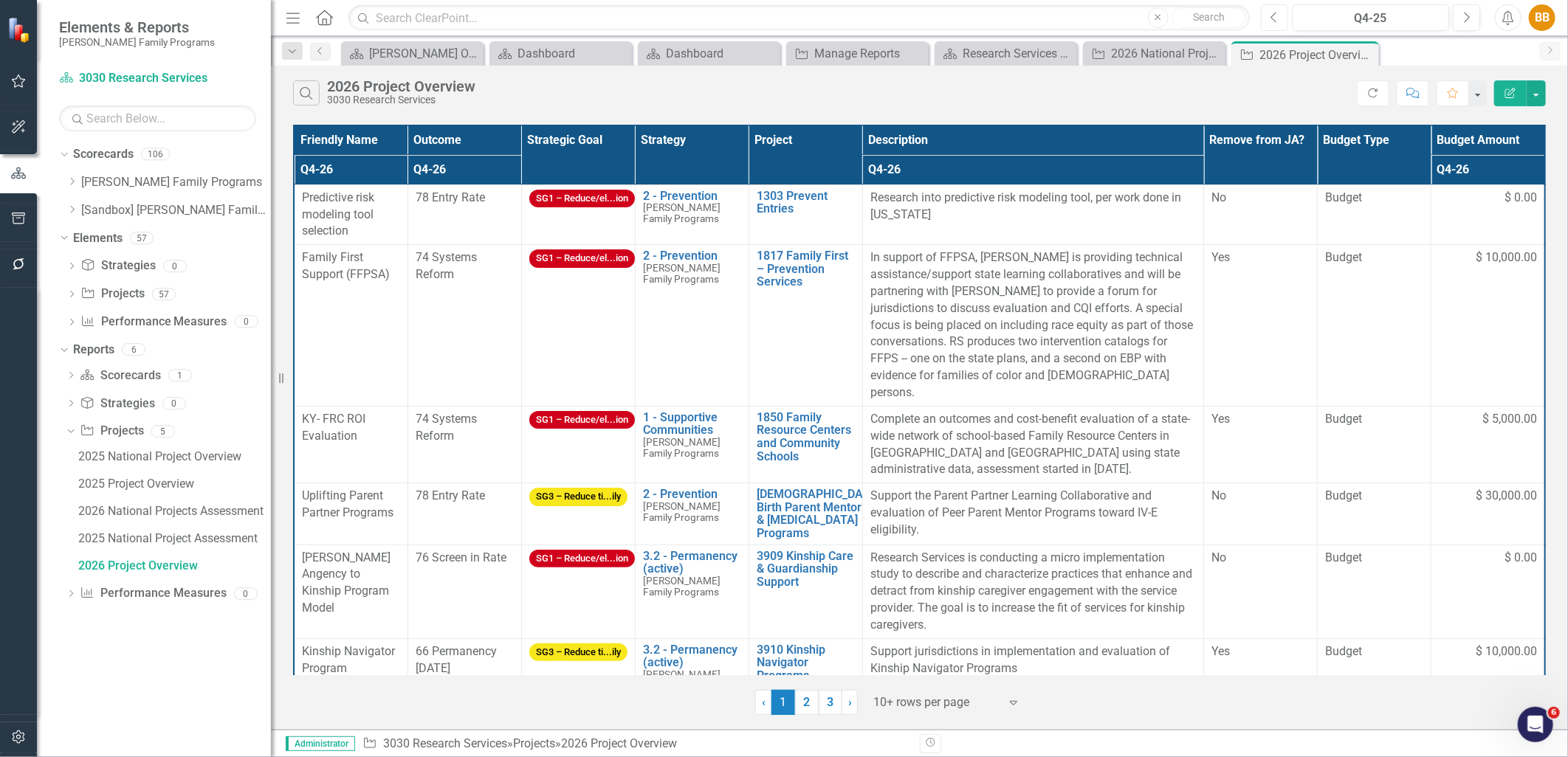
click at [1279, 20] on button "Previous" at bounding box center [1275, 17] width 28 height 27
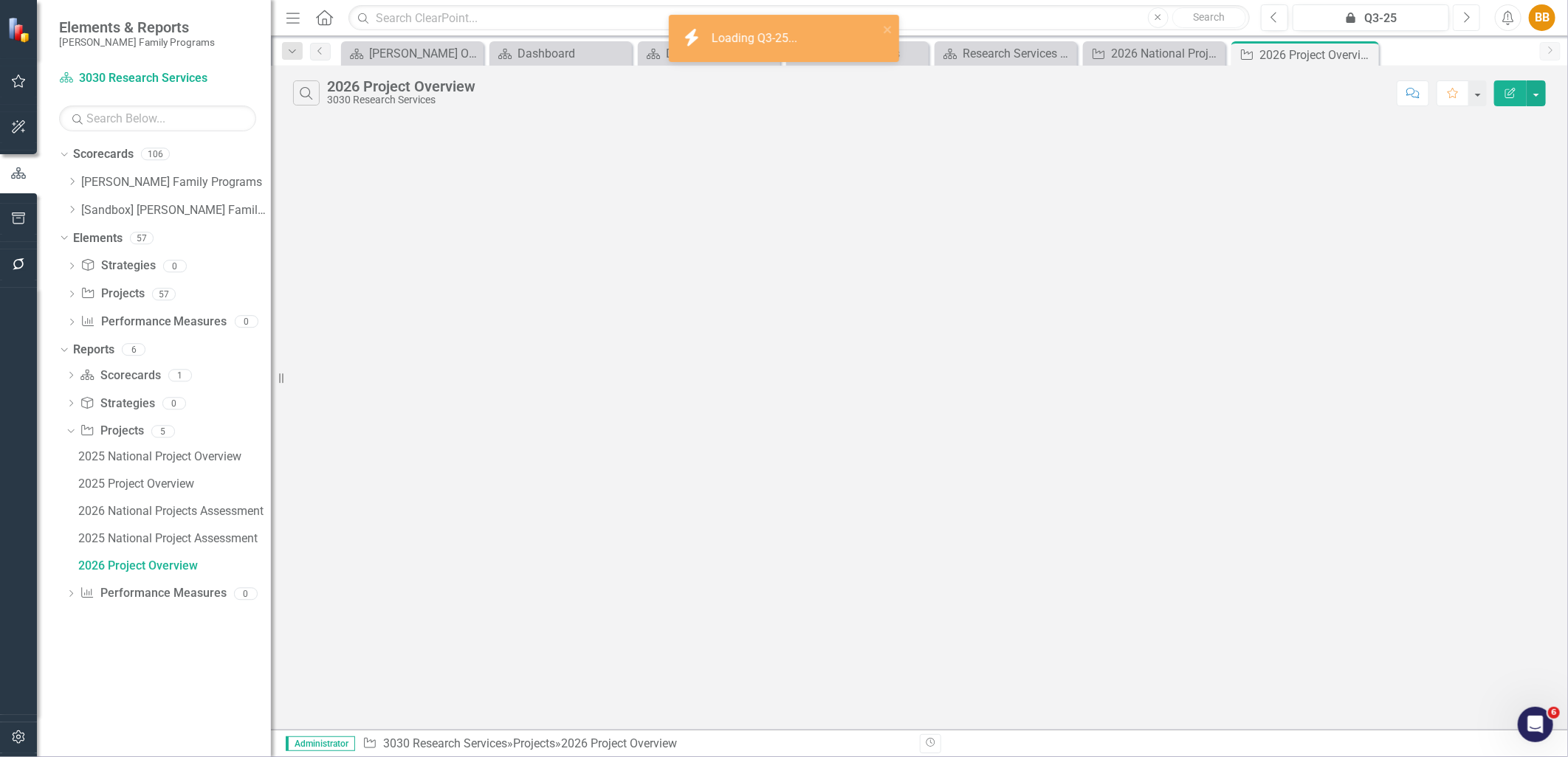
click at [1463, 20] on icon "Next" at bounding box center [1467, 17] width 8 height 13
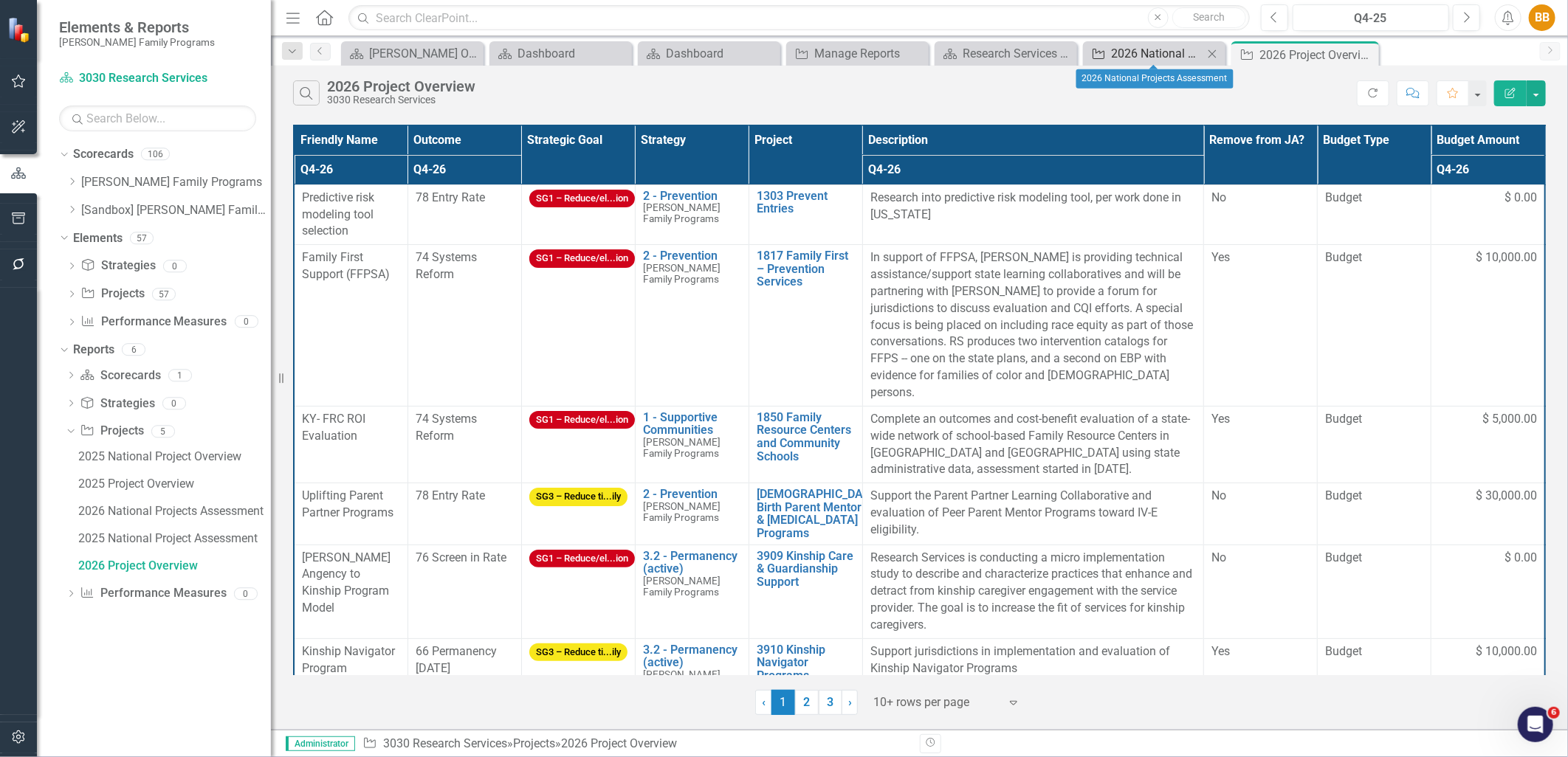
click at [1140, 62] on div "2026 National Projects Assessment" at bounding box center [1157, 53] width 92 height 19
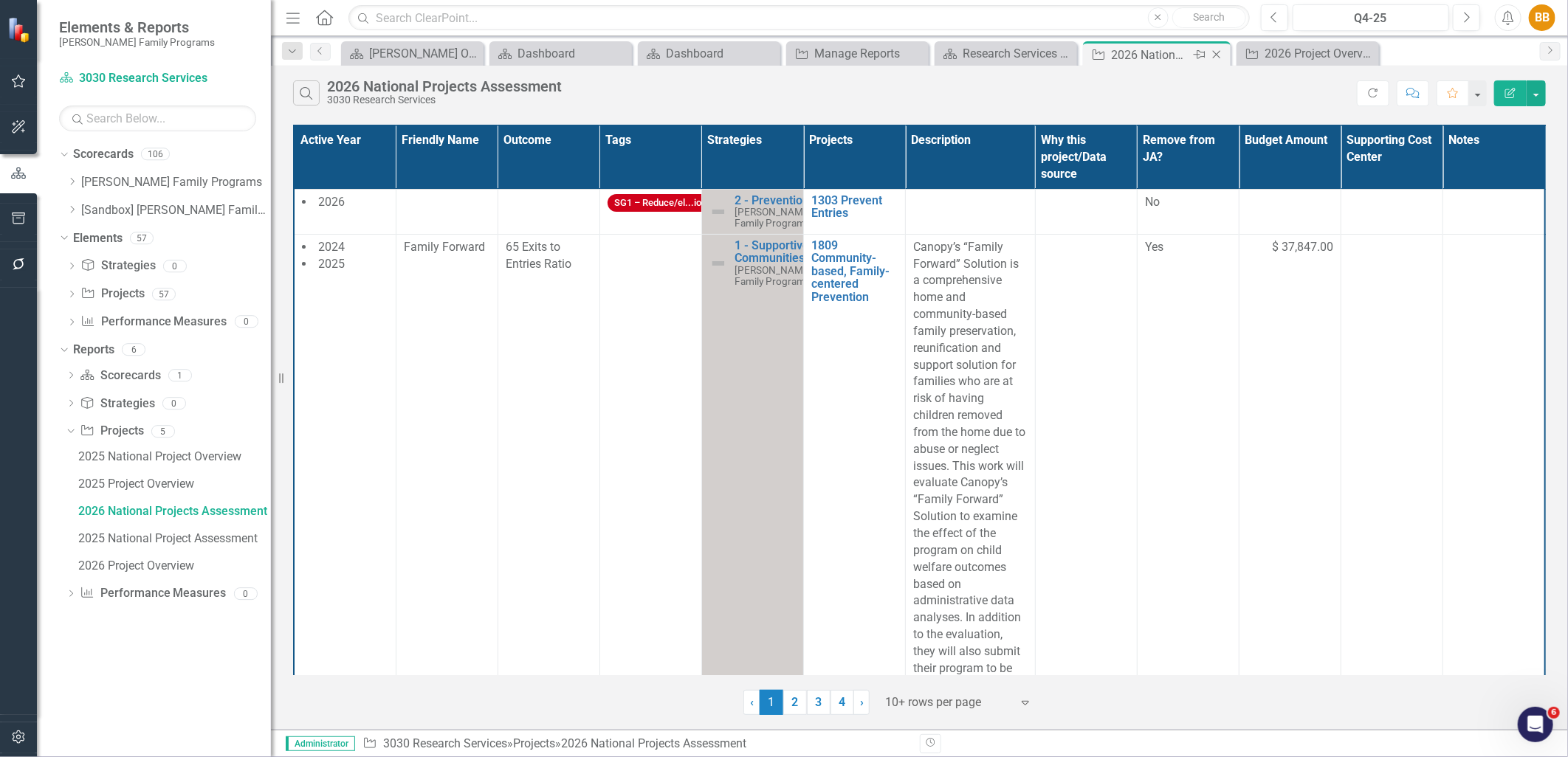
click at [1222, 50] on icon "Close" at bounding box center [1217, 54] width 15 height 12
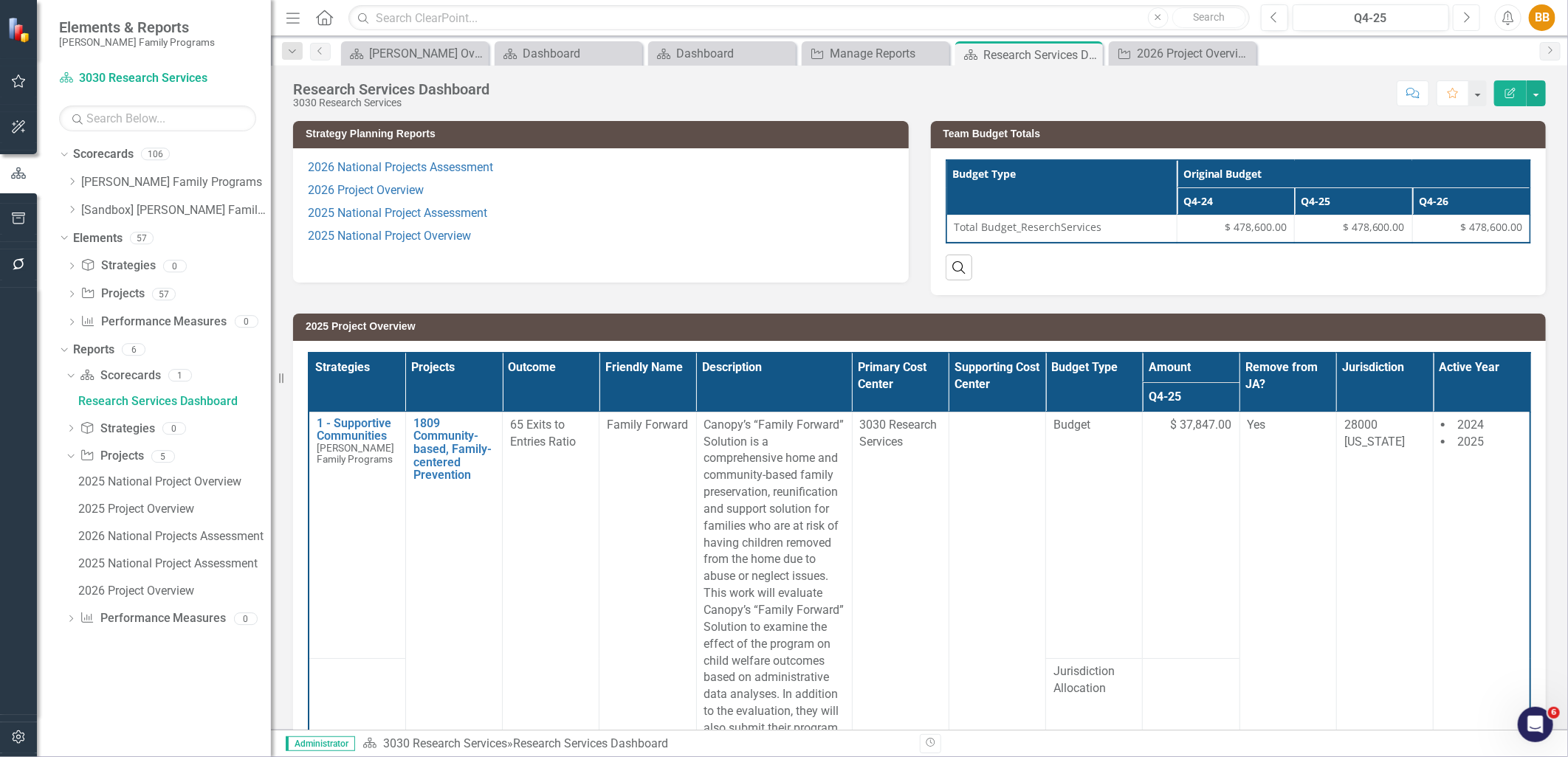
click at [1457, 21] on button "Next" at bounding box center [1467, 17] width 28 height 27
click at [1458, 21] on button "Next" at bounding box center [1467, 17] width 28 height 27
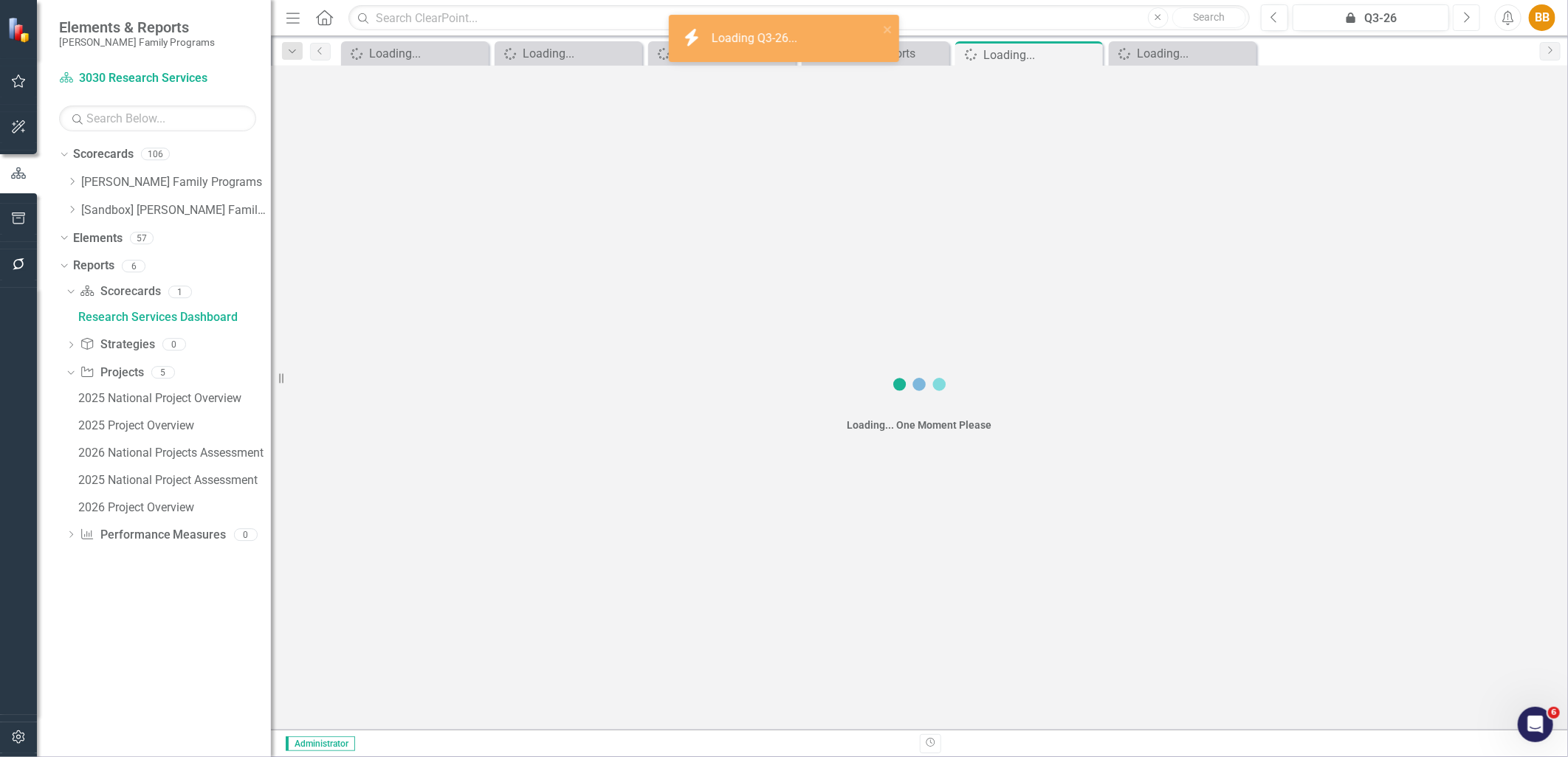
click at [1458, 21] on button "Next" at bounding box center [1467, 17] width 28 height 27
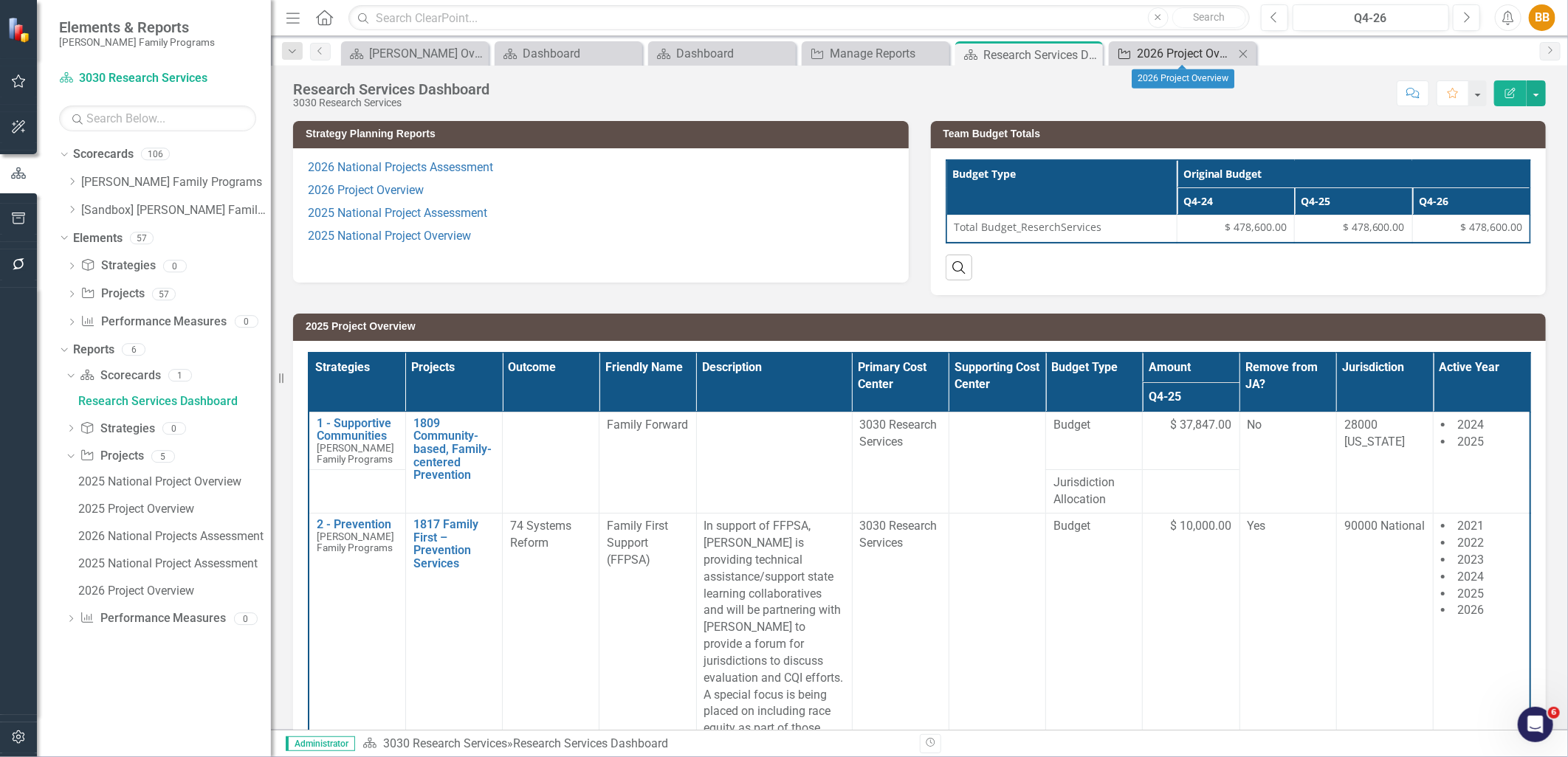
click at [1141, 60] on div "2026 Project Overview" at bounding box center [1186, 53] width 97 height 19
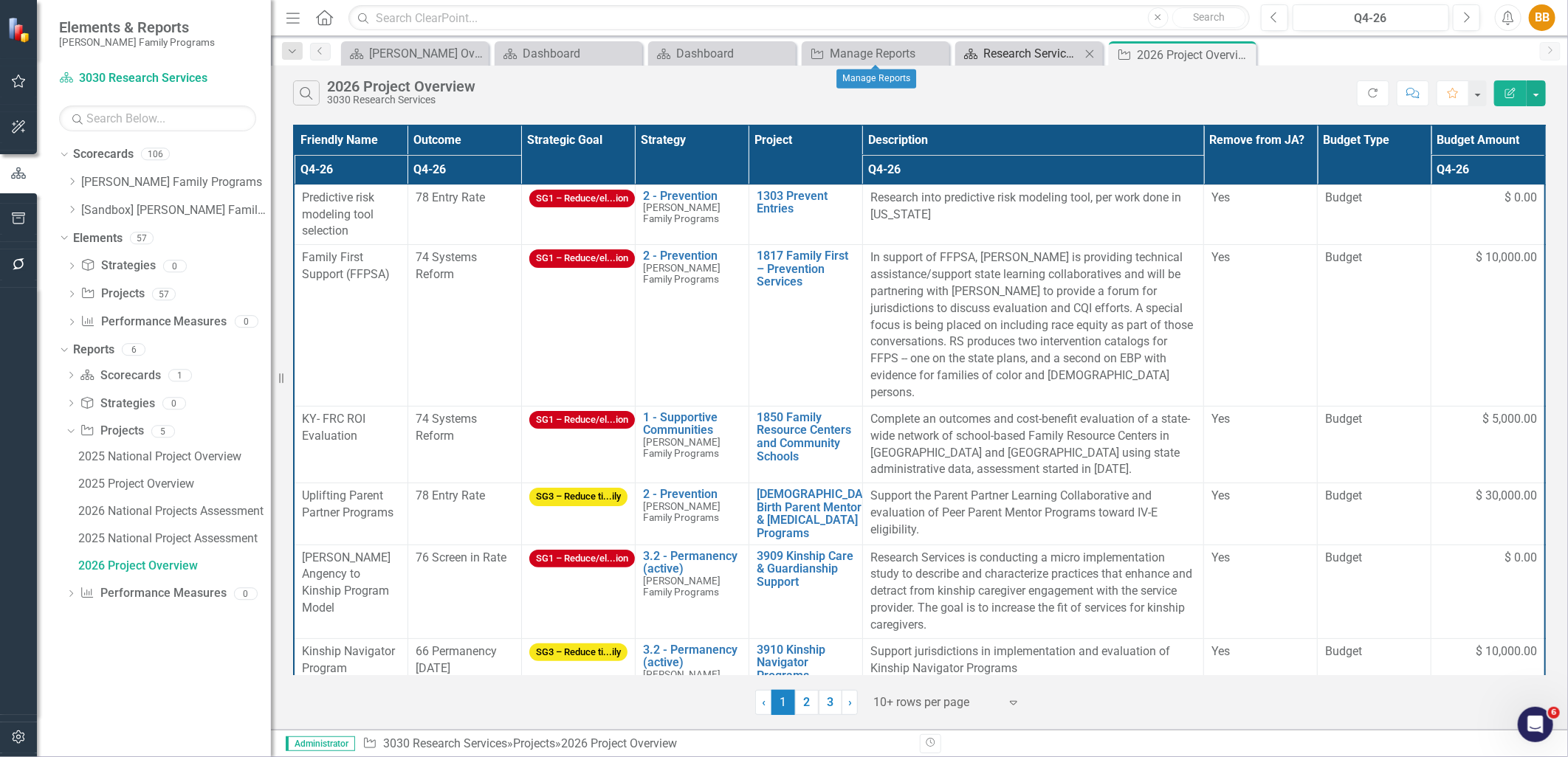
click at [1030, 56] on div "Research Services Dashboard" at bounding box center [1032, 53] width 97 height 19
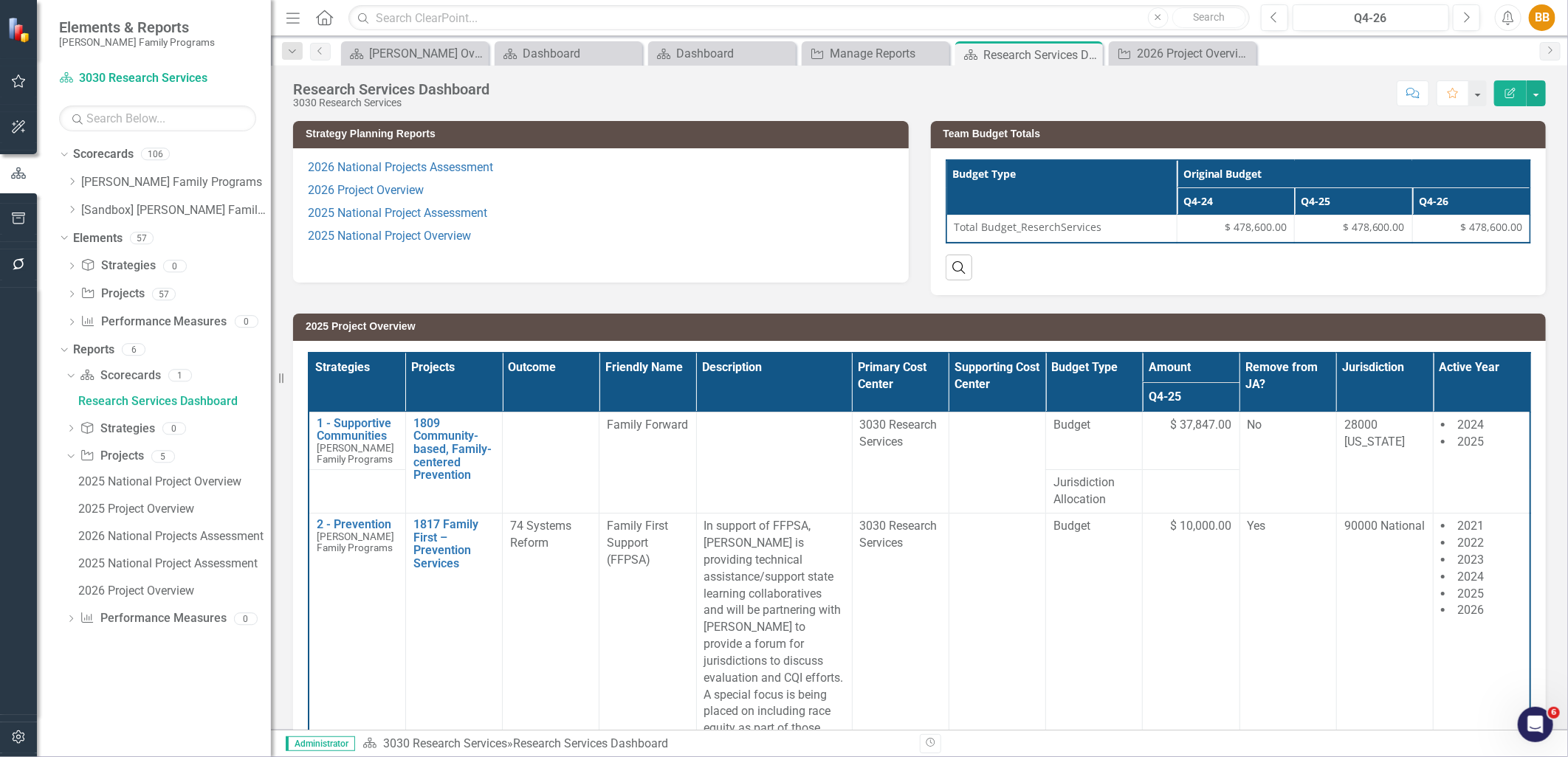
click at [661, 231] on p "2025 National Project Overview" at bounding box center [601, 237] width 586 height 23
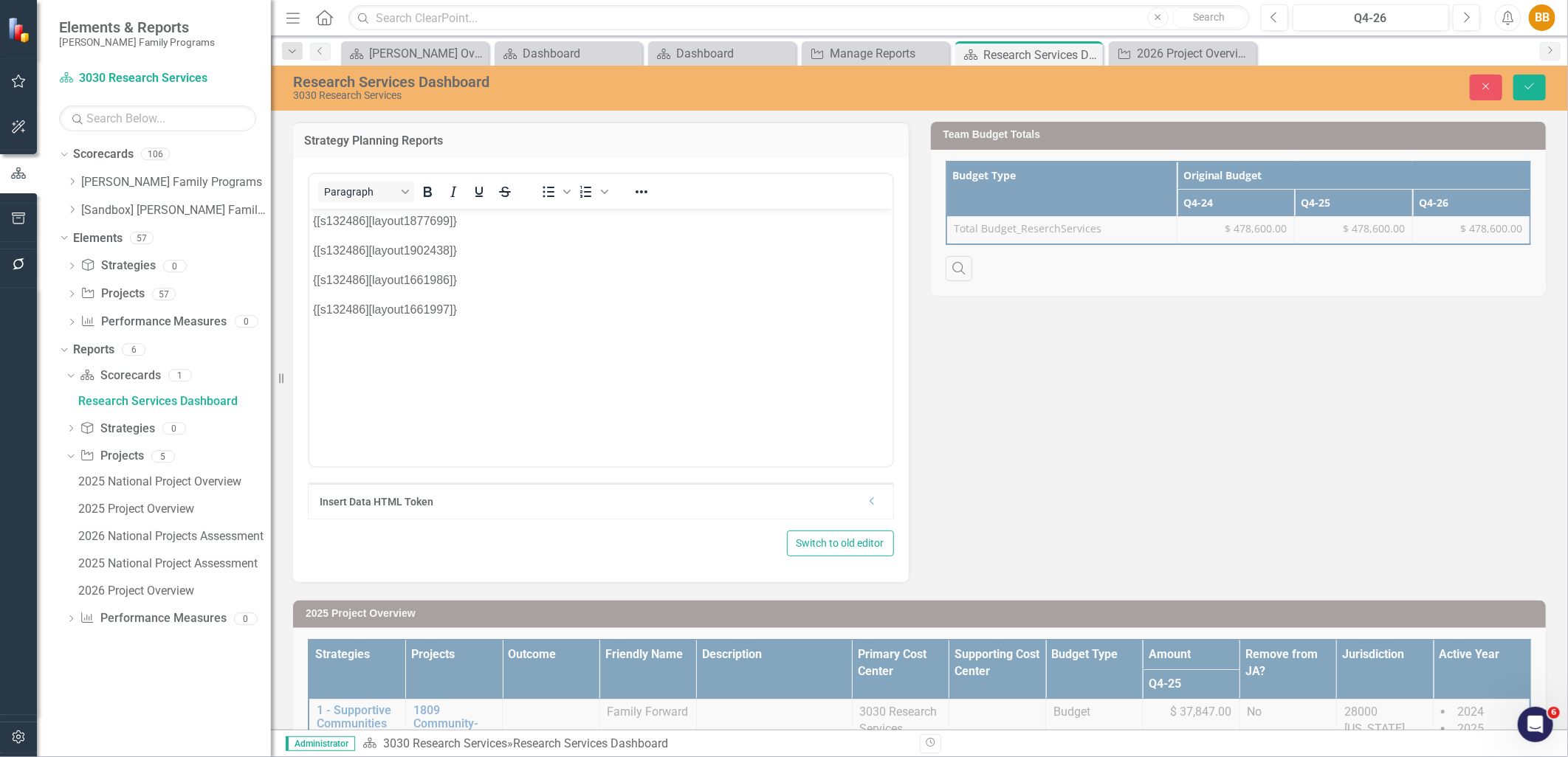
click at [867, 501] on icon "Dropdown" at bounding box center [872, 501] width 11 height 9
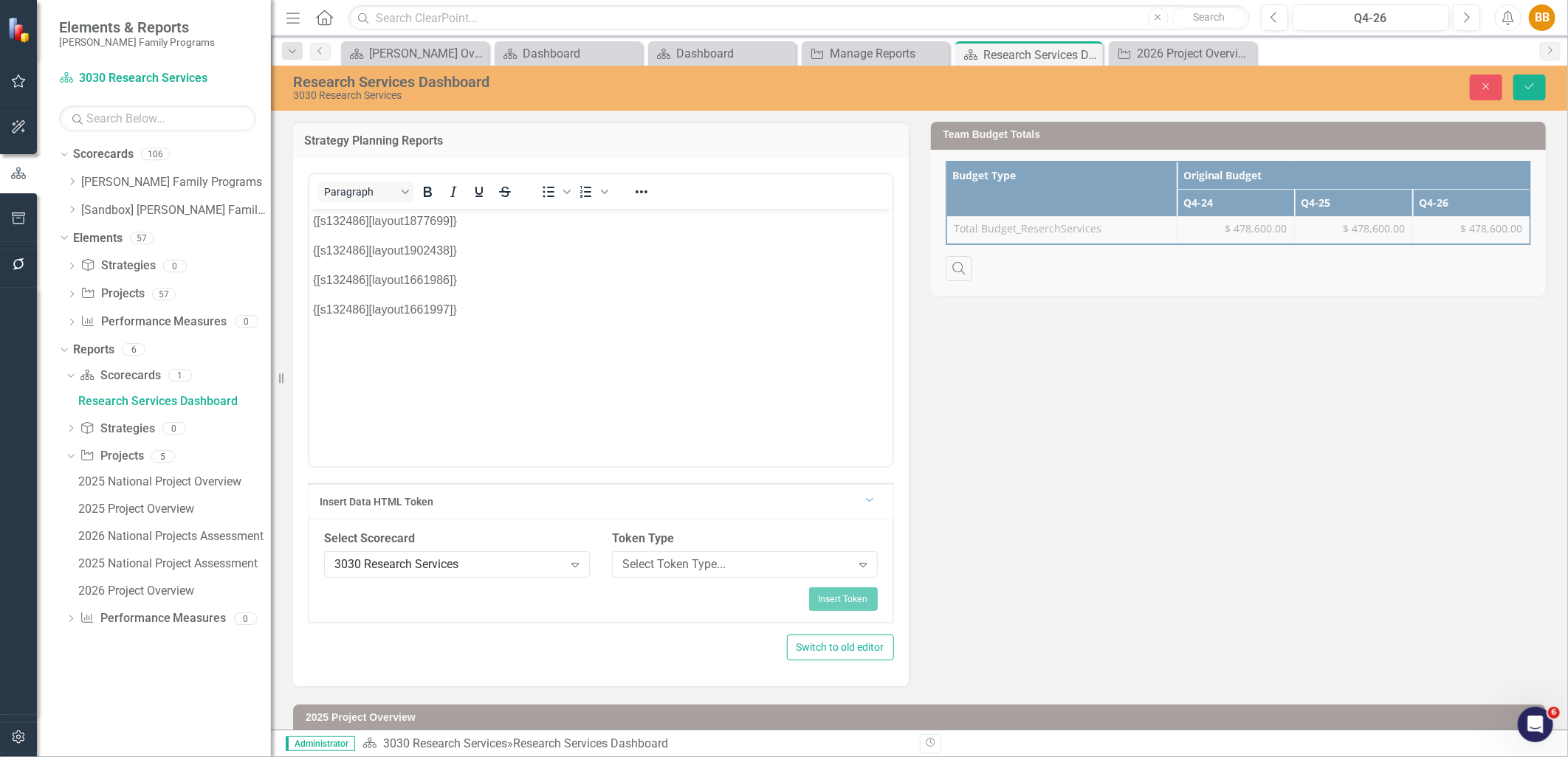
click at [871, 504] on div "Insert Data HTML Token Dropdown" at bounding box center [601, 502] width 585 height 36
click at [869, 501] on div "Dropdown" at bounding box center [870, 498] width 13 height 11
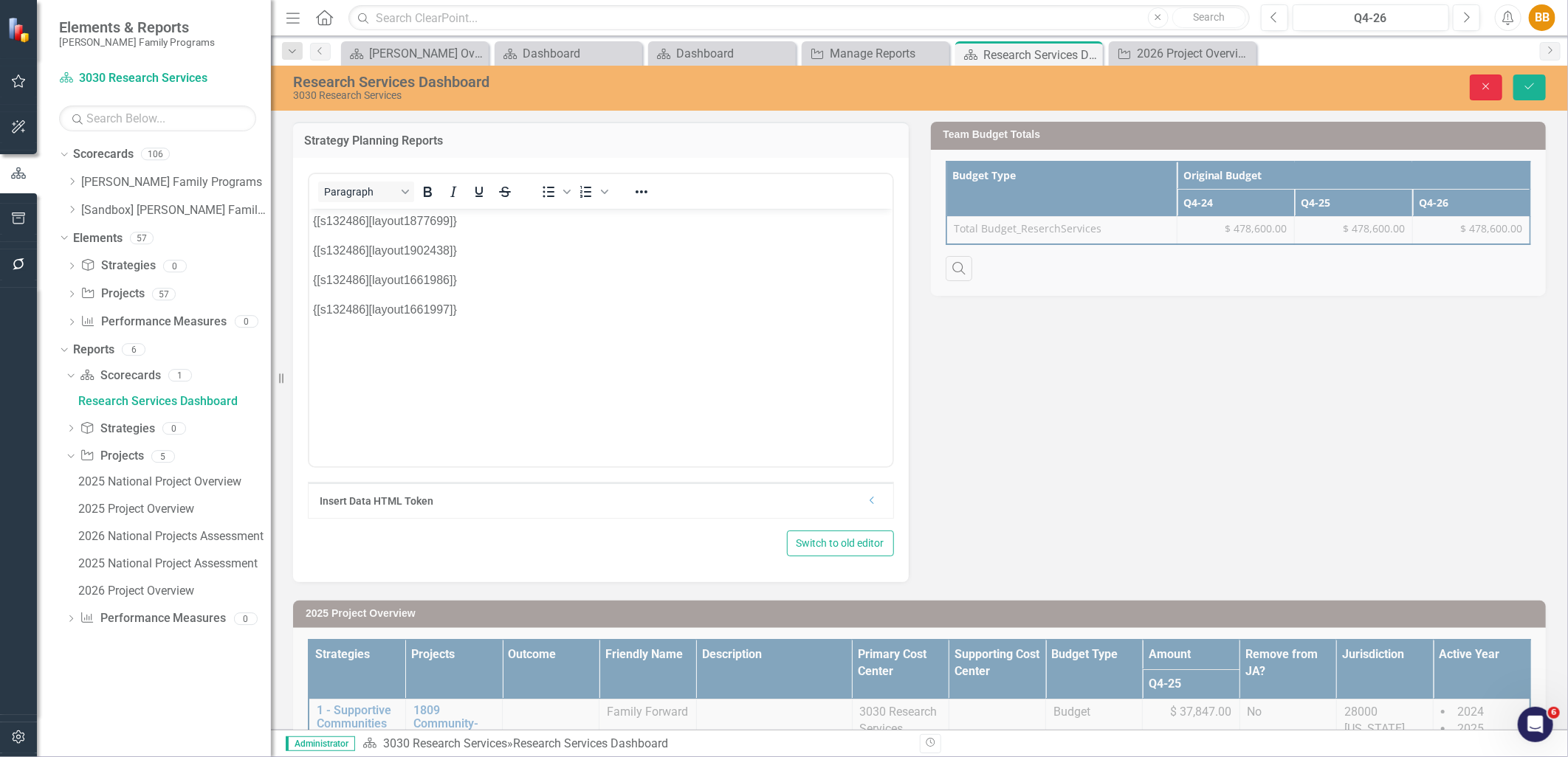
click at [1482, 97] on button "Close" at bounding box center [1486, 87] width 33 height 26
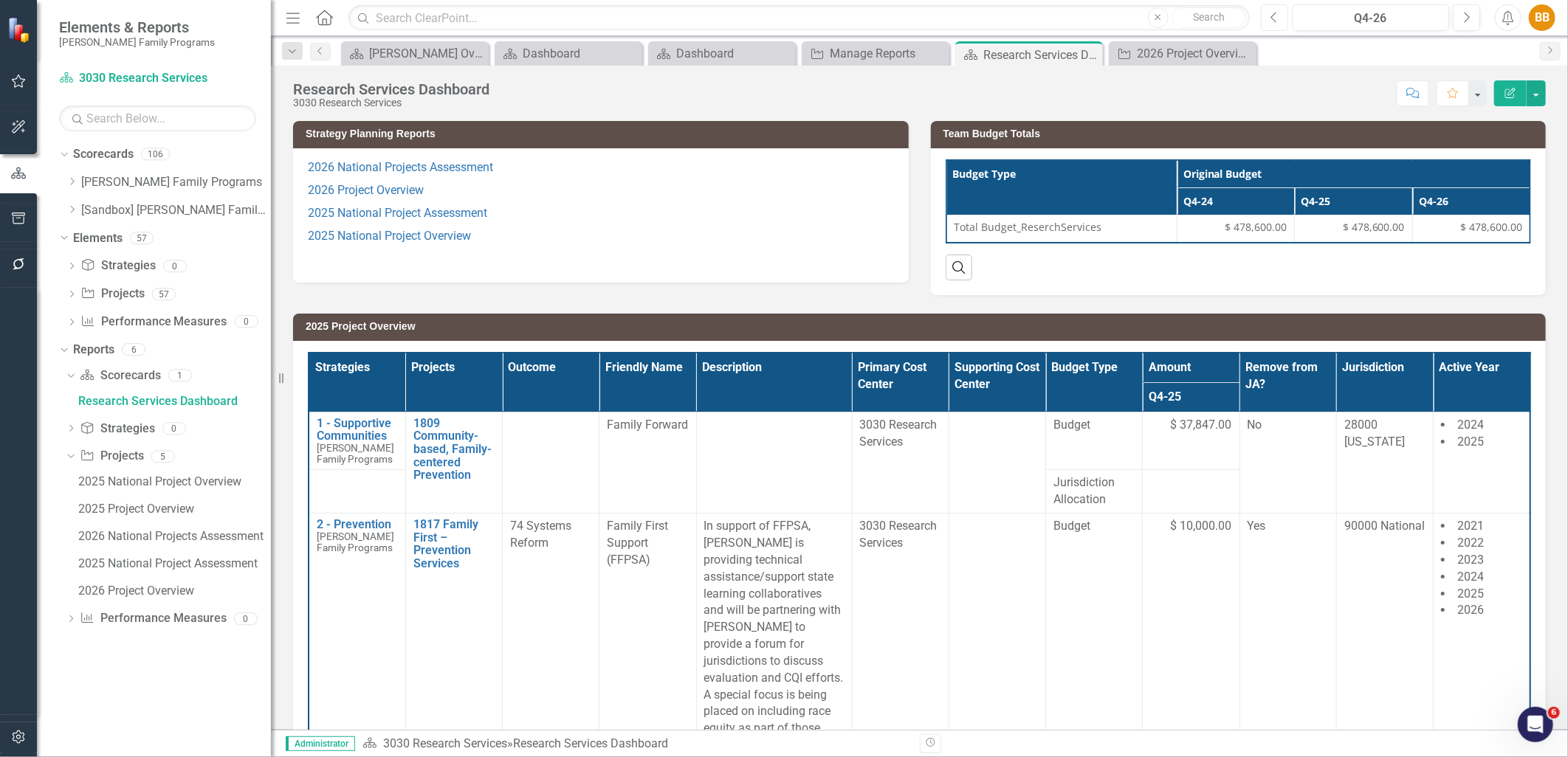
click at [1274, 16] on icon "Previous" at bounding box center [1275, 17] width 8 height 13
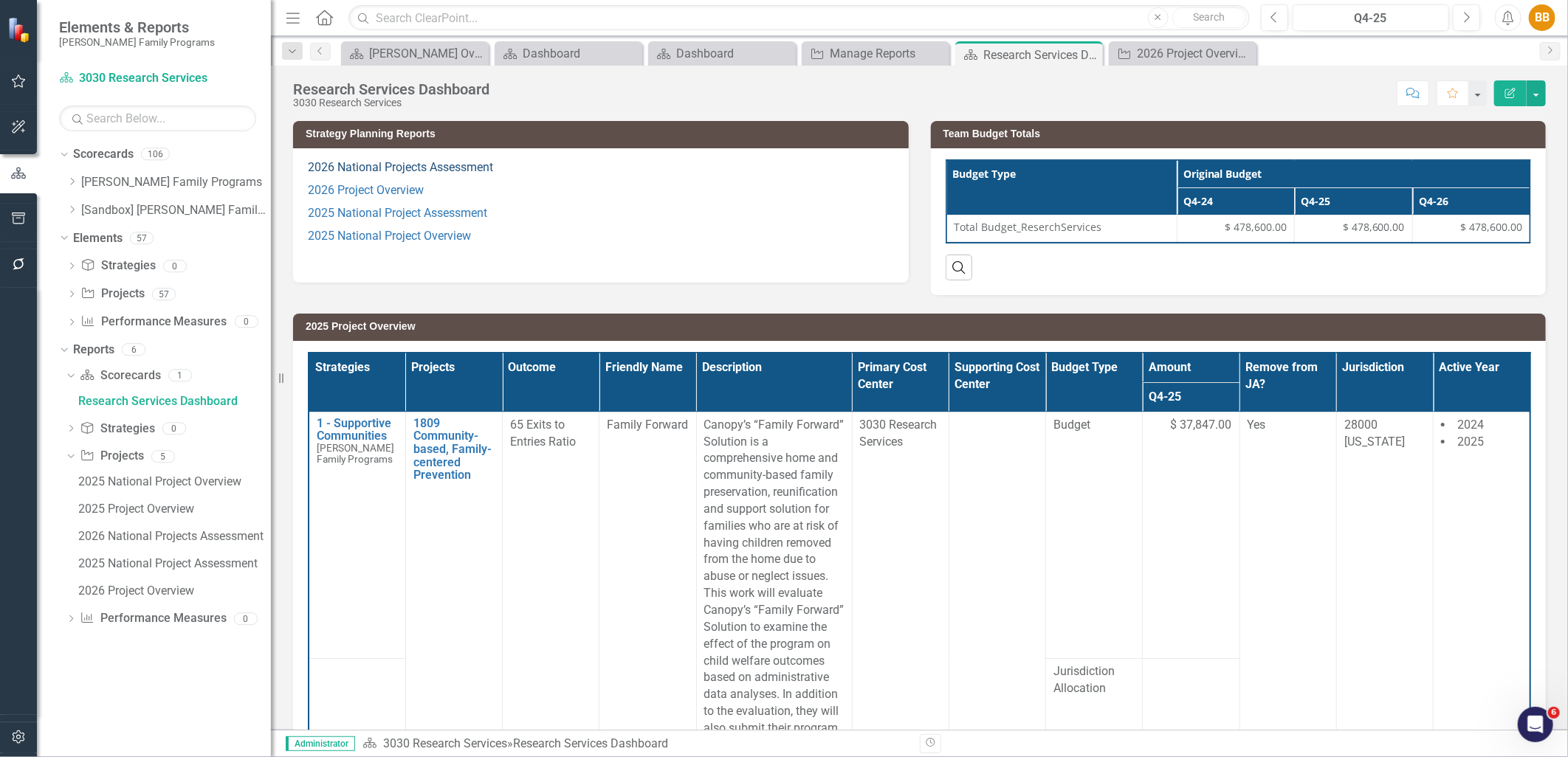
click at [408, 167] on link "2026 National Projects Assessment" at bounding box center [400, 167] width 185 height 14
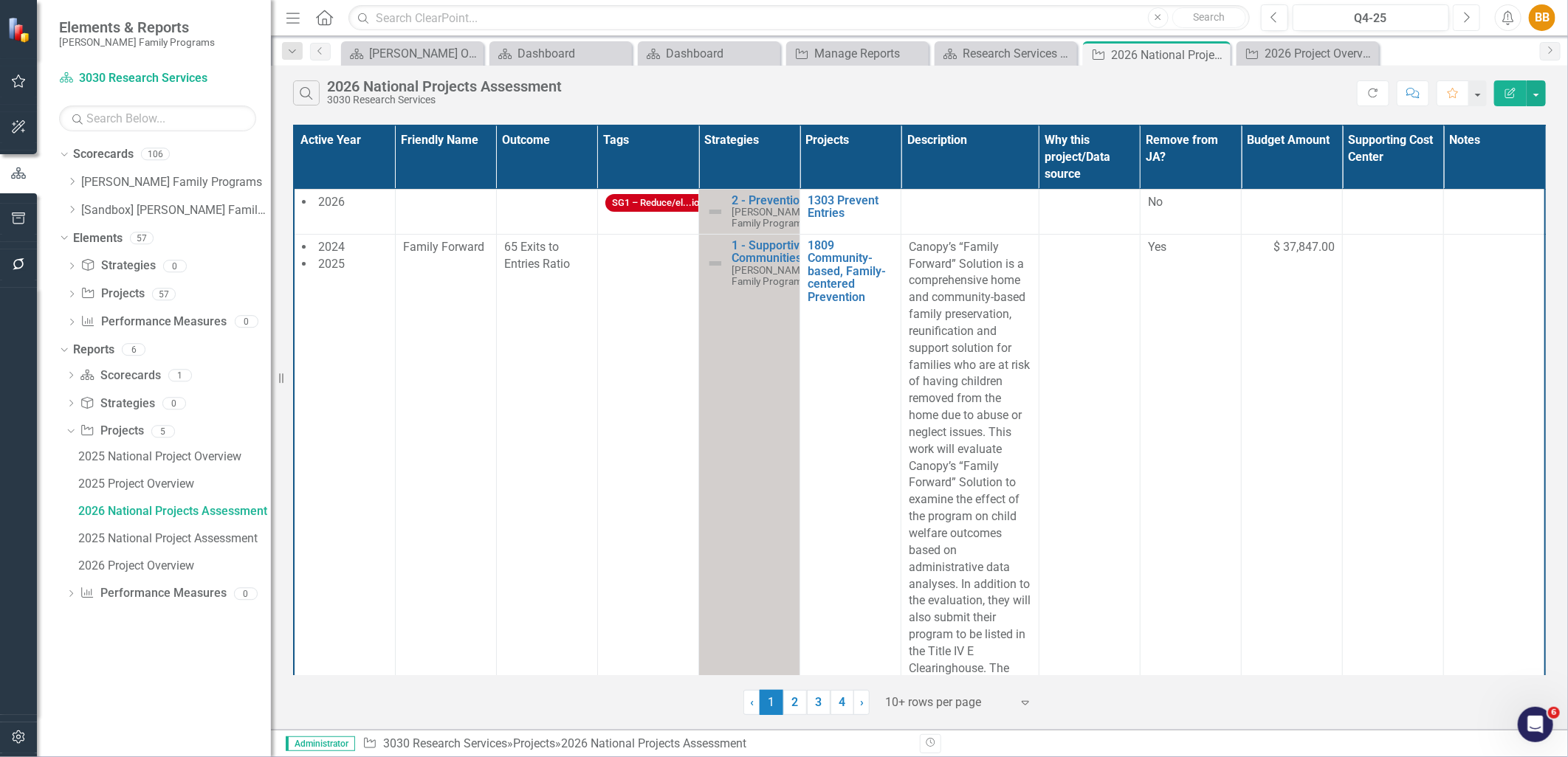
click at [1460, 21] on button "Next" at bounding box center [1467, 17] width 28 height 27
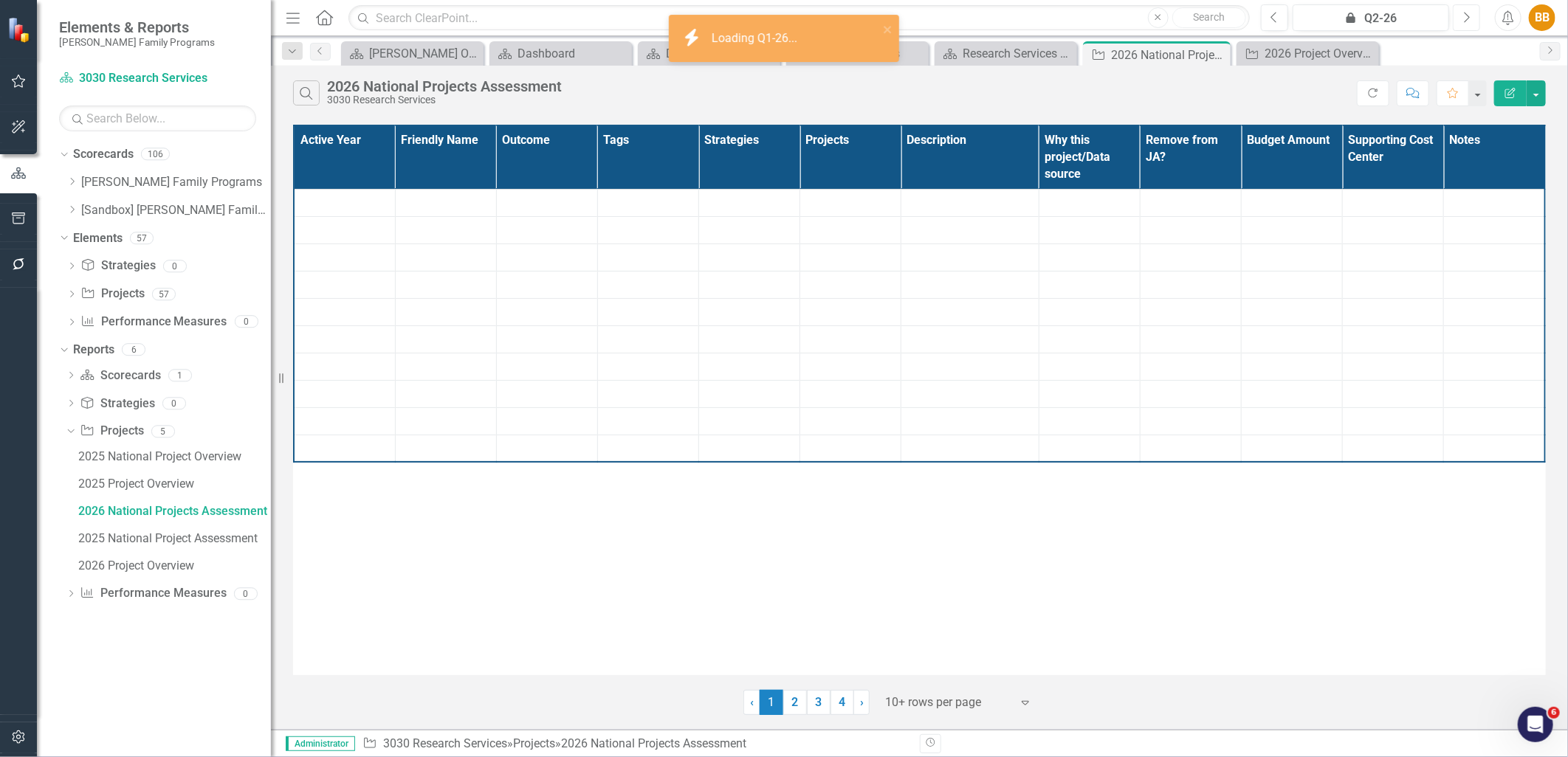
click at [1460, 21] on button "Next" at bounding box center [1467, 17] width 28 height 27
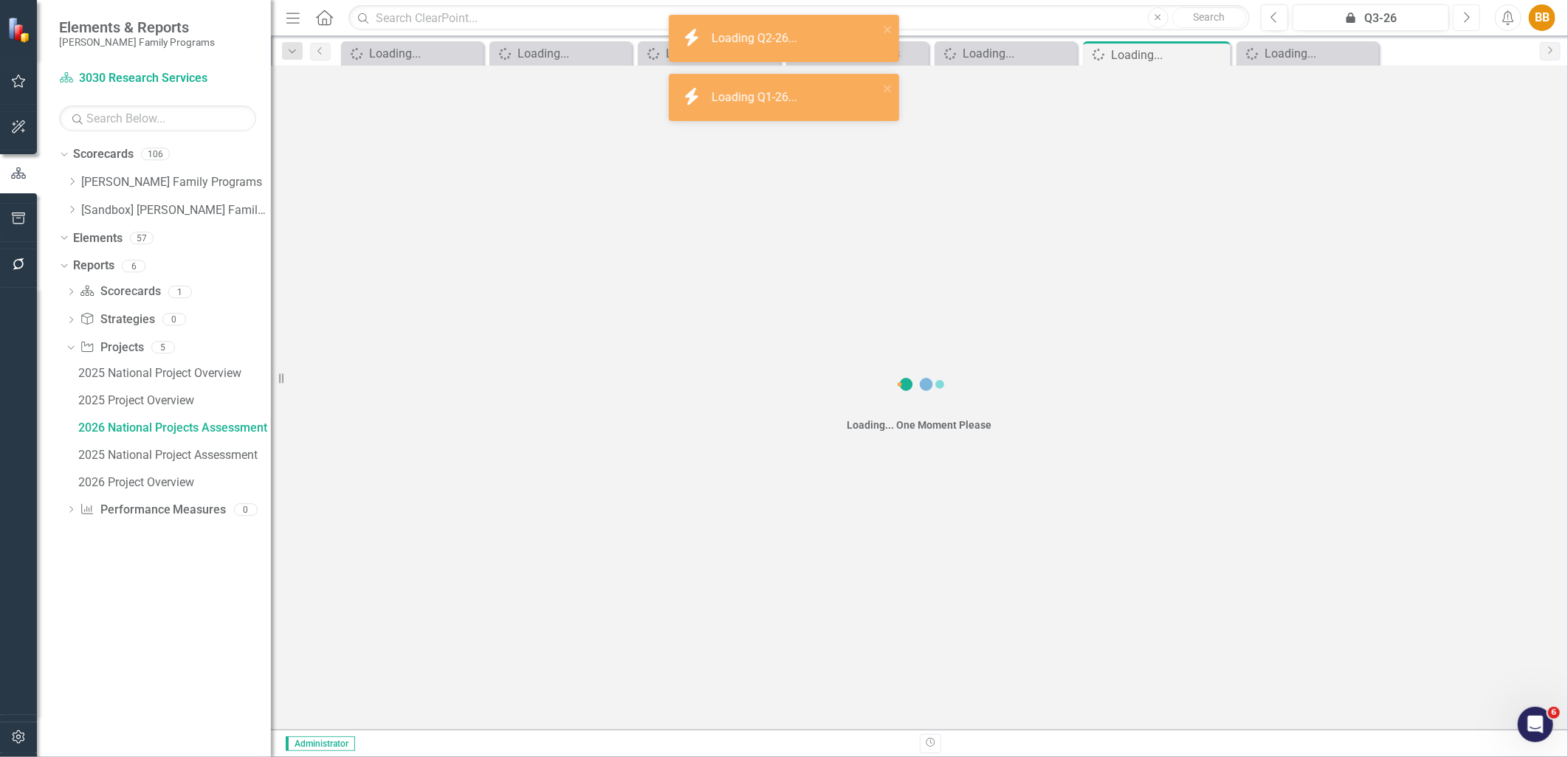
click at [1460, 21] on button "Next" at bounding box center [1467, 17] width 28 height 27
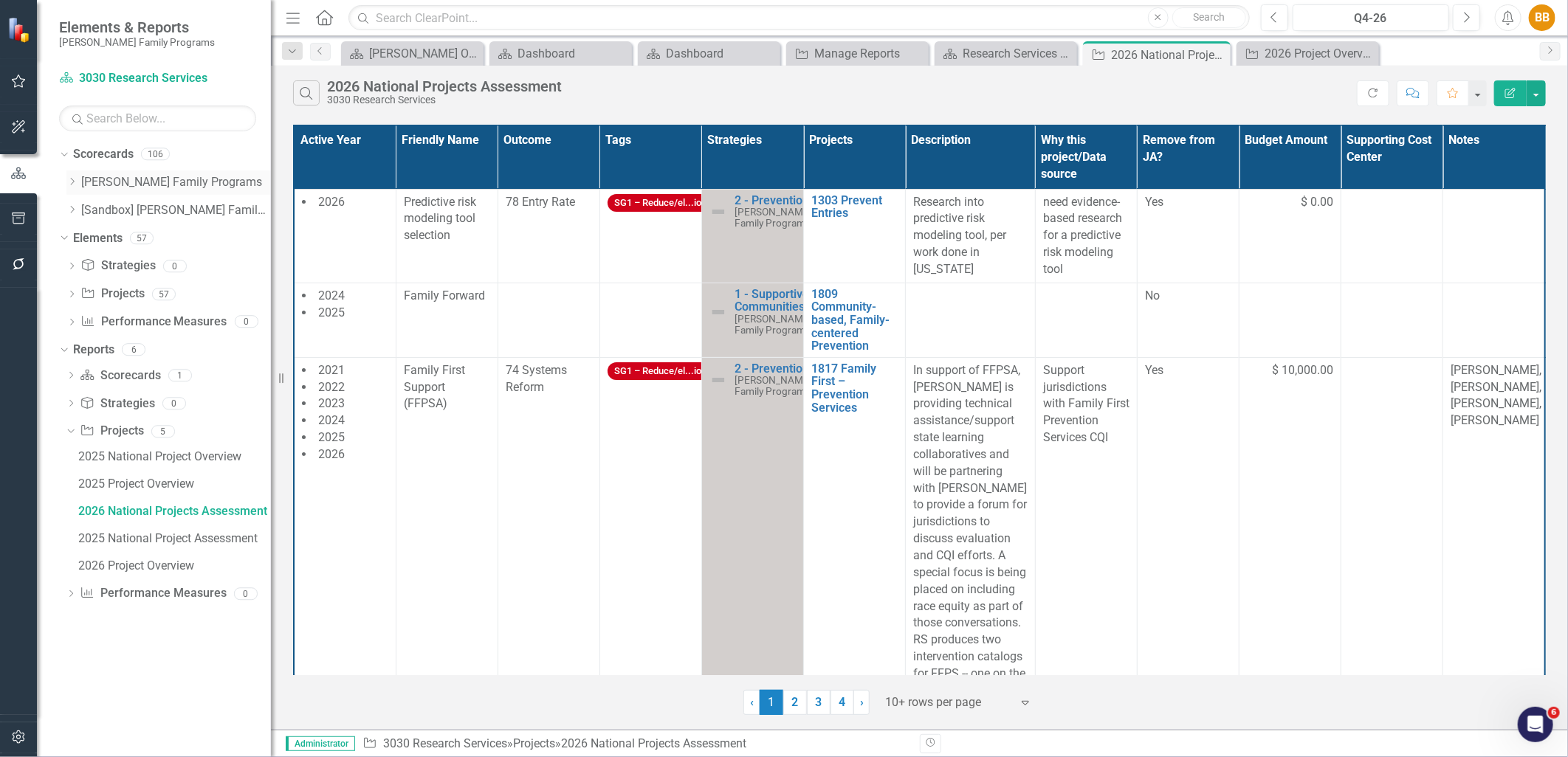
click at [77, 180] on div "Dropdown" at bounding box center [73, 182] width 15 height 13
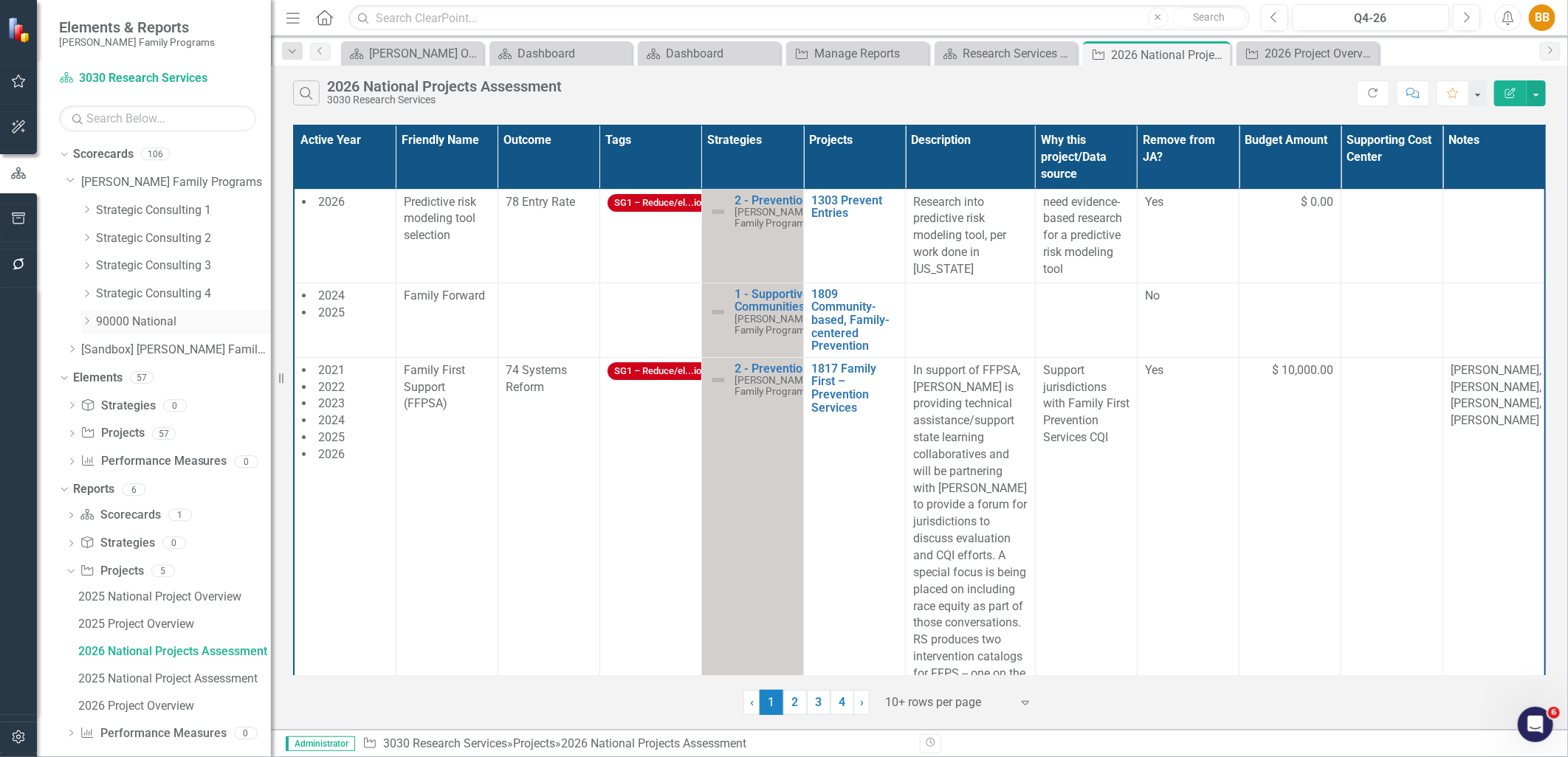
click at [85, 322] on icon "Dropdown" at bounding box center [86, 321] width 11 height 9
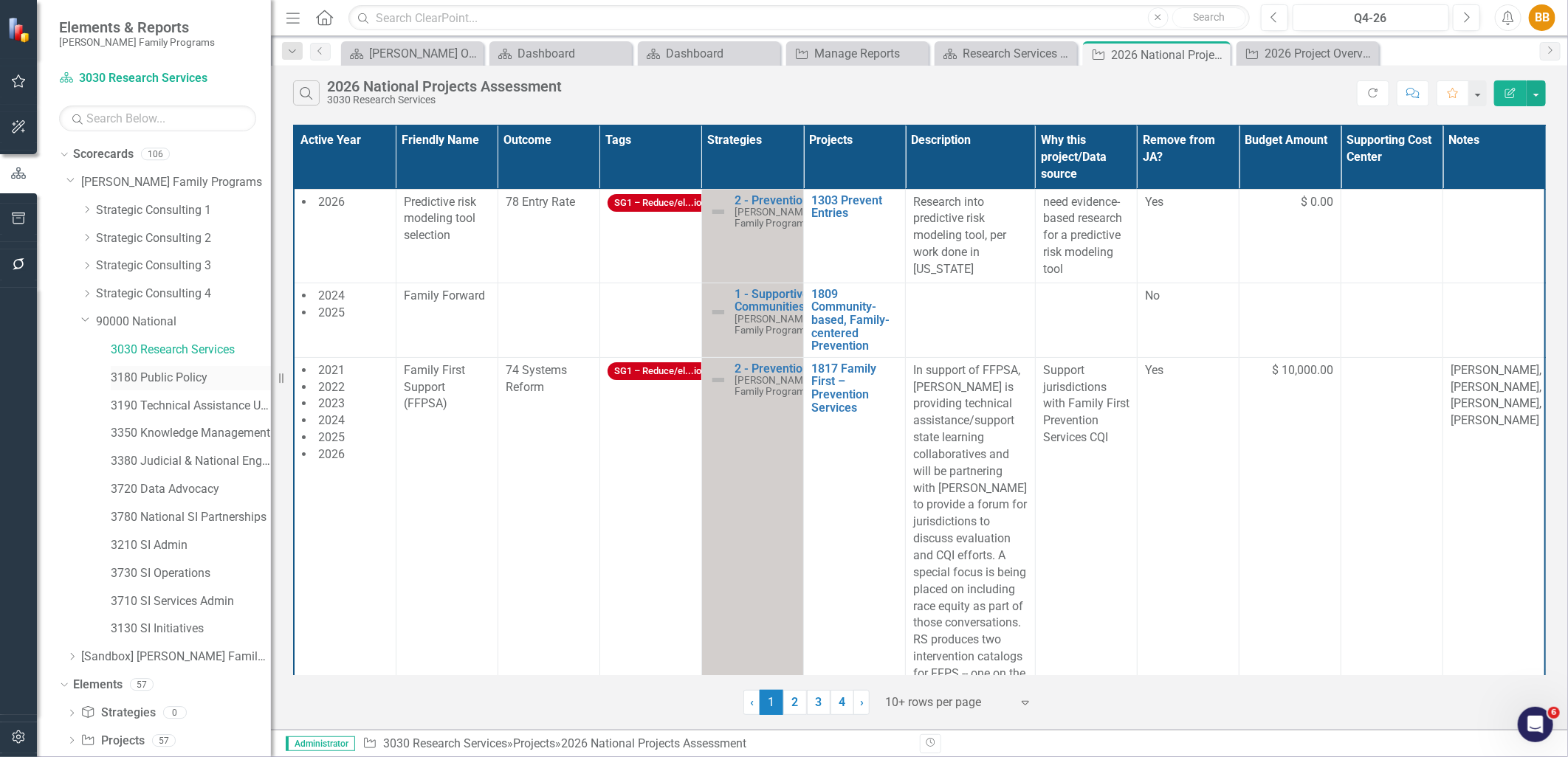
click at [141, 382] on link "3180 Public Policy" at bounding box center [191, 378] width 160 height 17
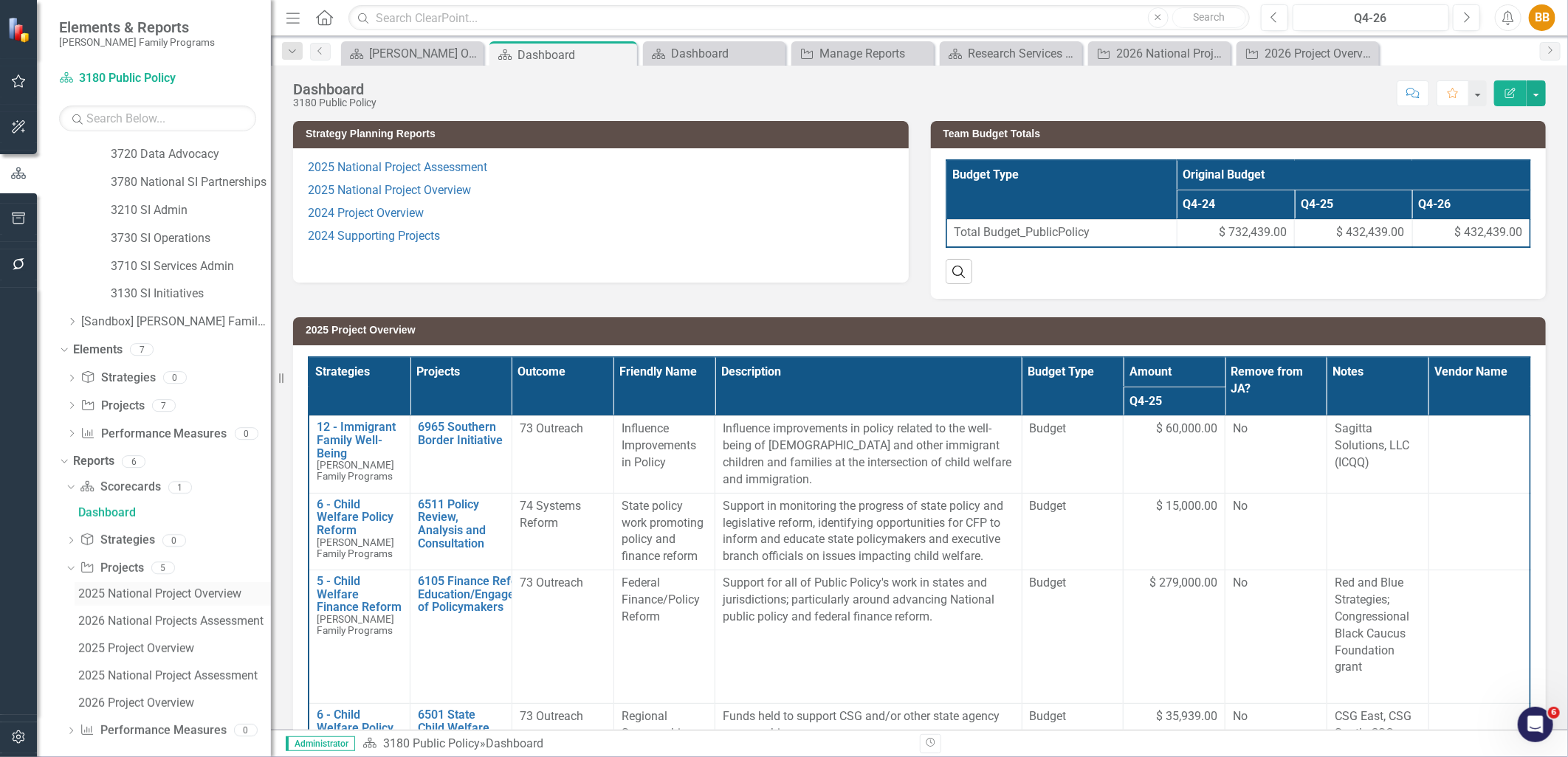
scroll to position [347, 0]
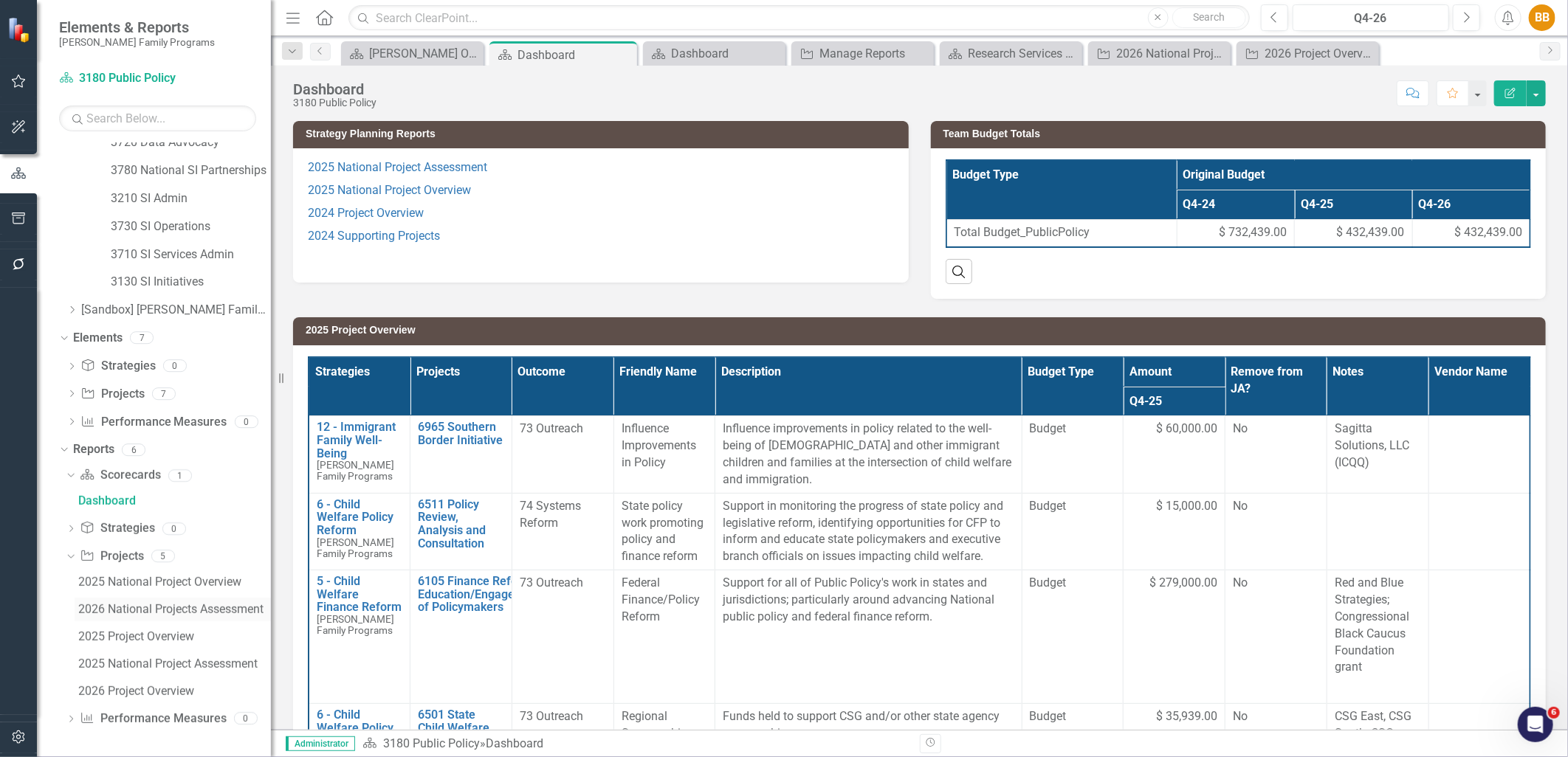
click at [187, 613] on div "2026 National Projects Assessment" at bounding box center [174, 609] width 193 height 13
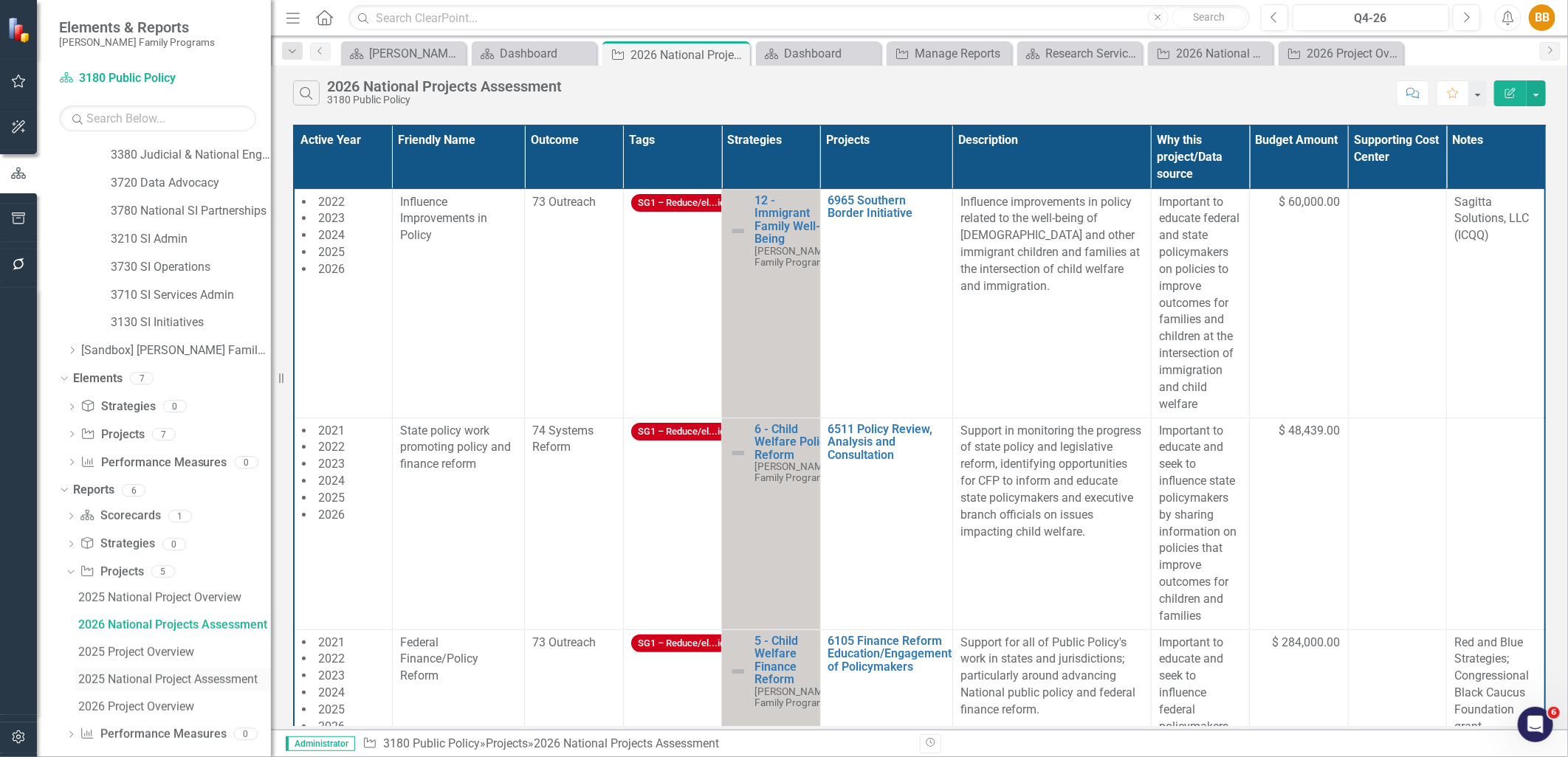
scroll to position [321, 0]
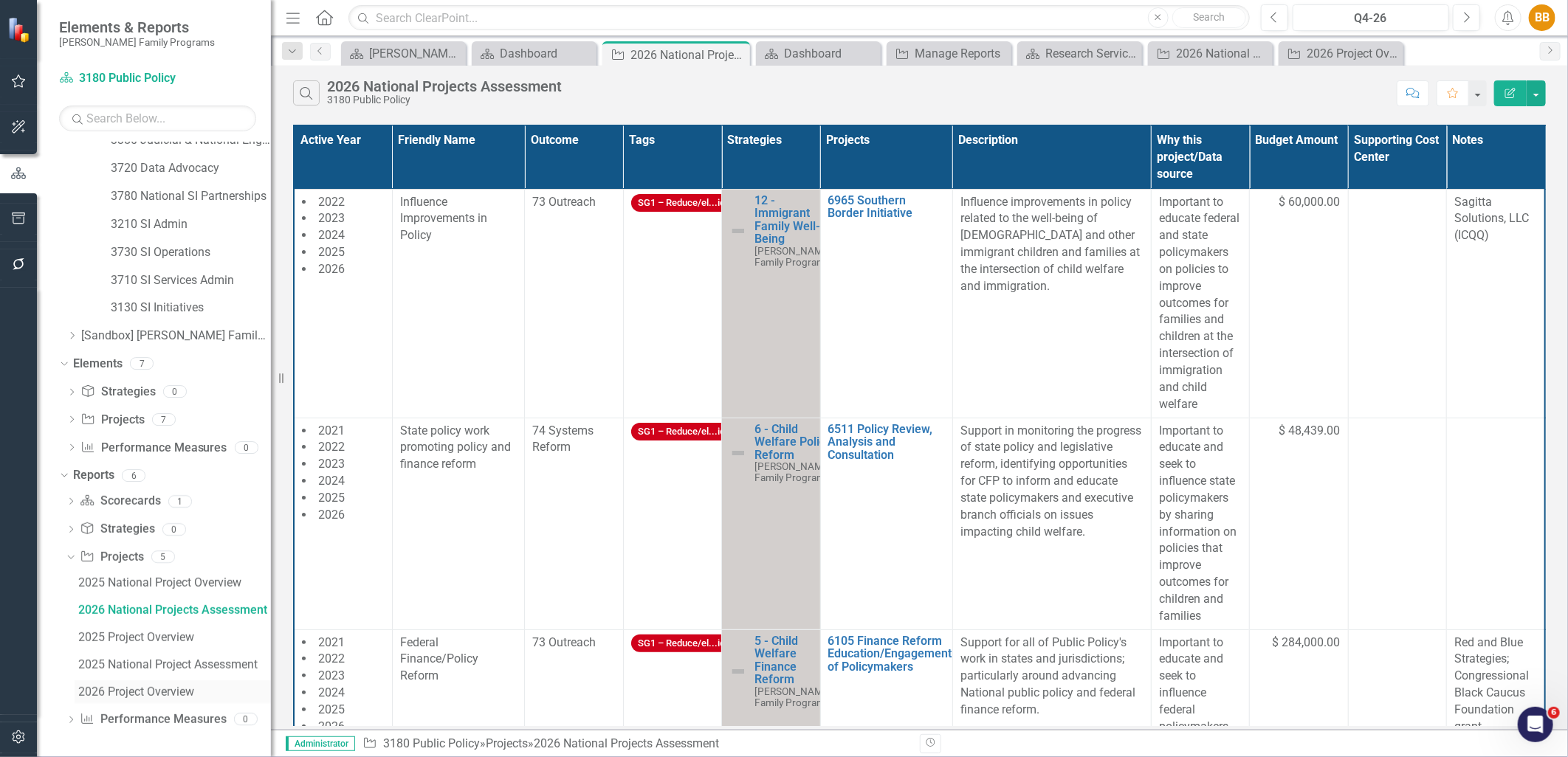
drag, startPoint x: 141, startPoint y: 687, endPoint x: 151, endPoint y: 685, distance: 10.2
click at [141, 687] on div "2026 Project Overview" at bounding box center [174, 692] width 193 height 13
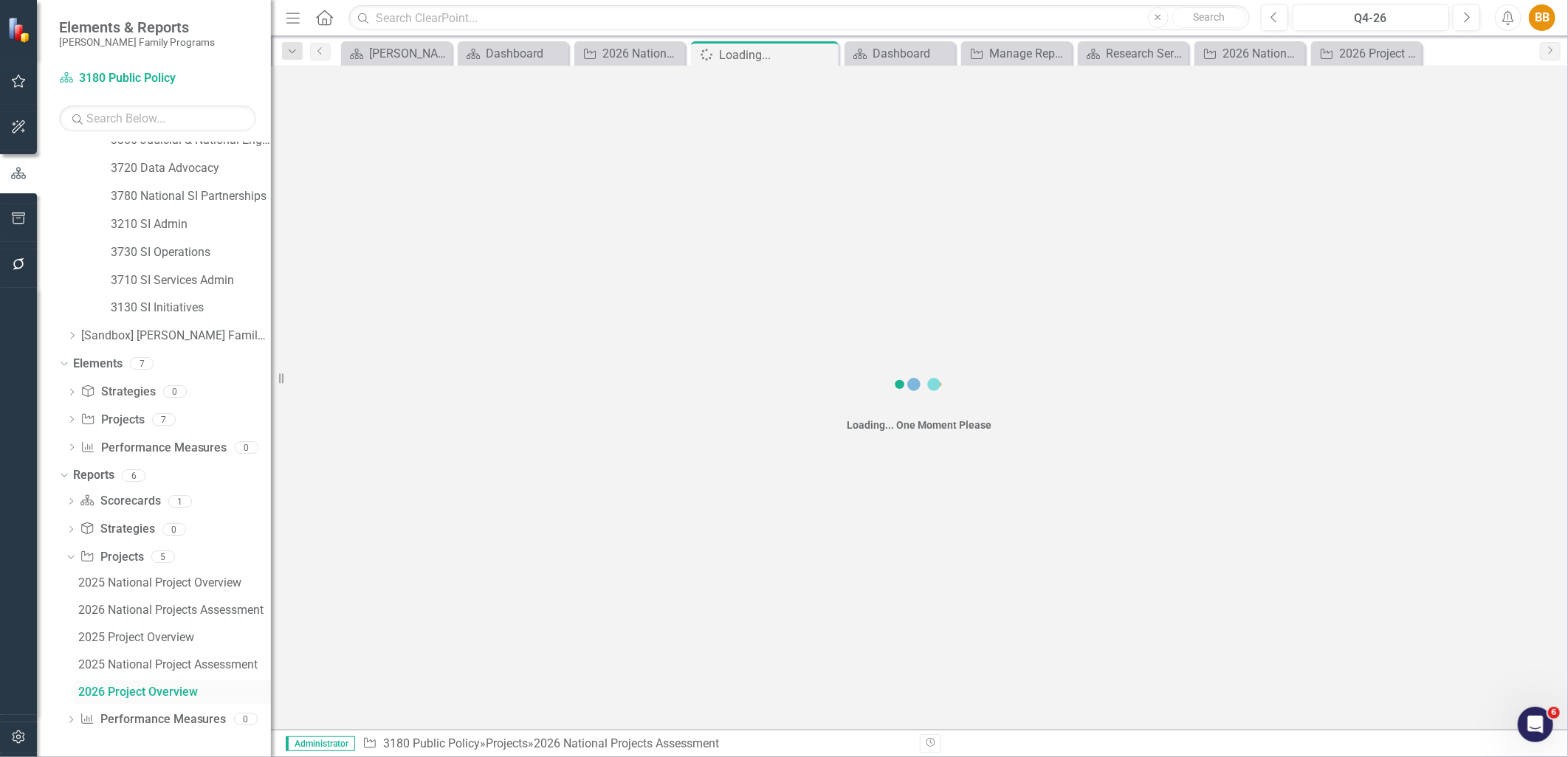
scroll to position [268, 0]
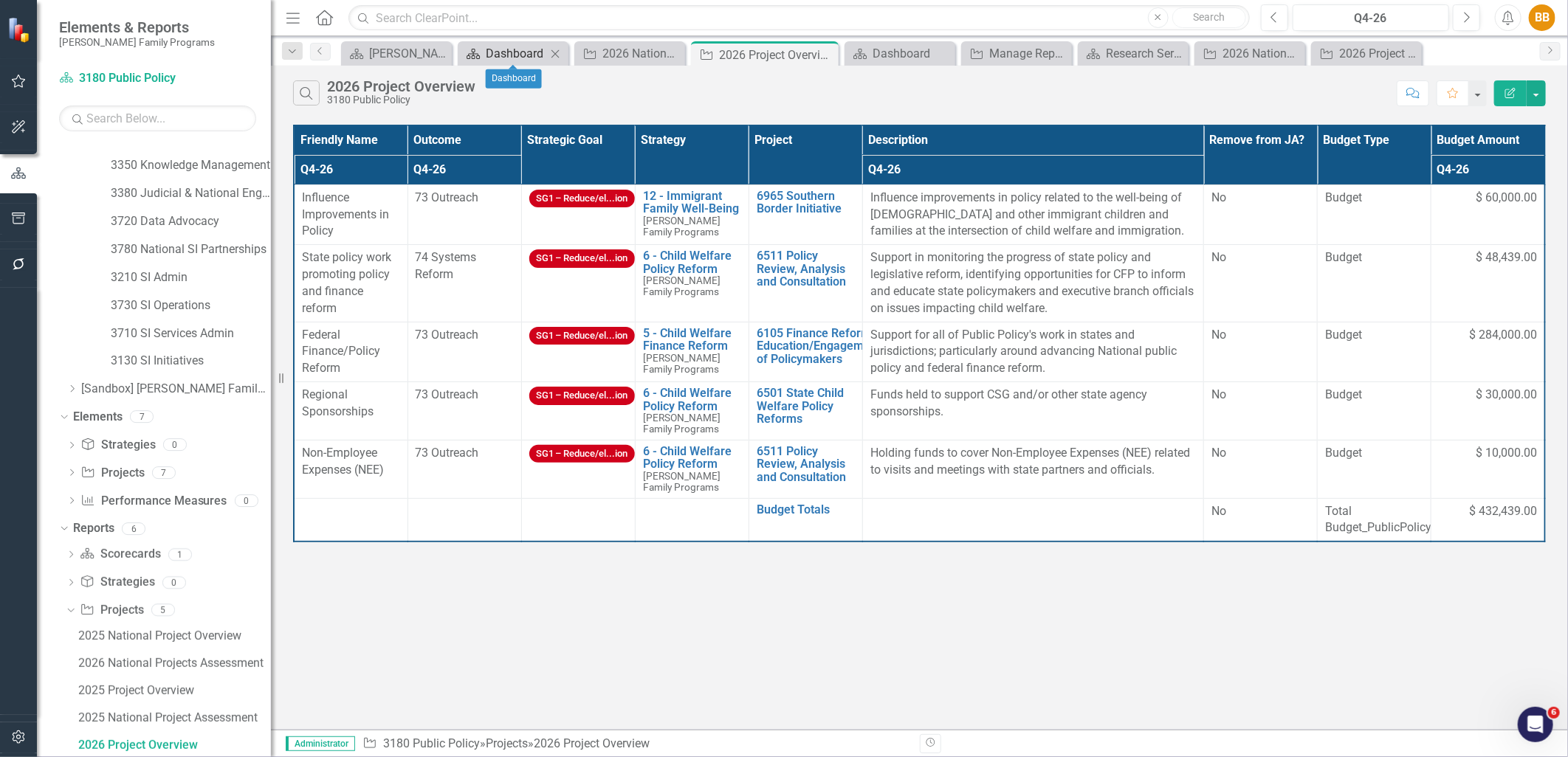
click at [520, 53] on div "Dashboard" at bounding box center [516, 53] width 60 height 19
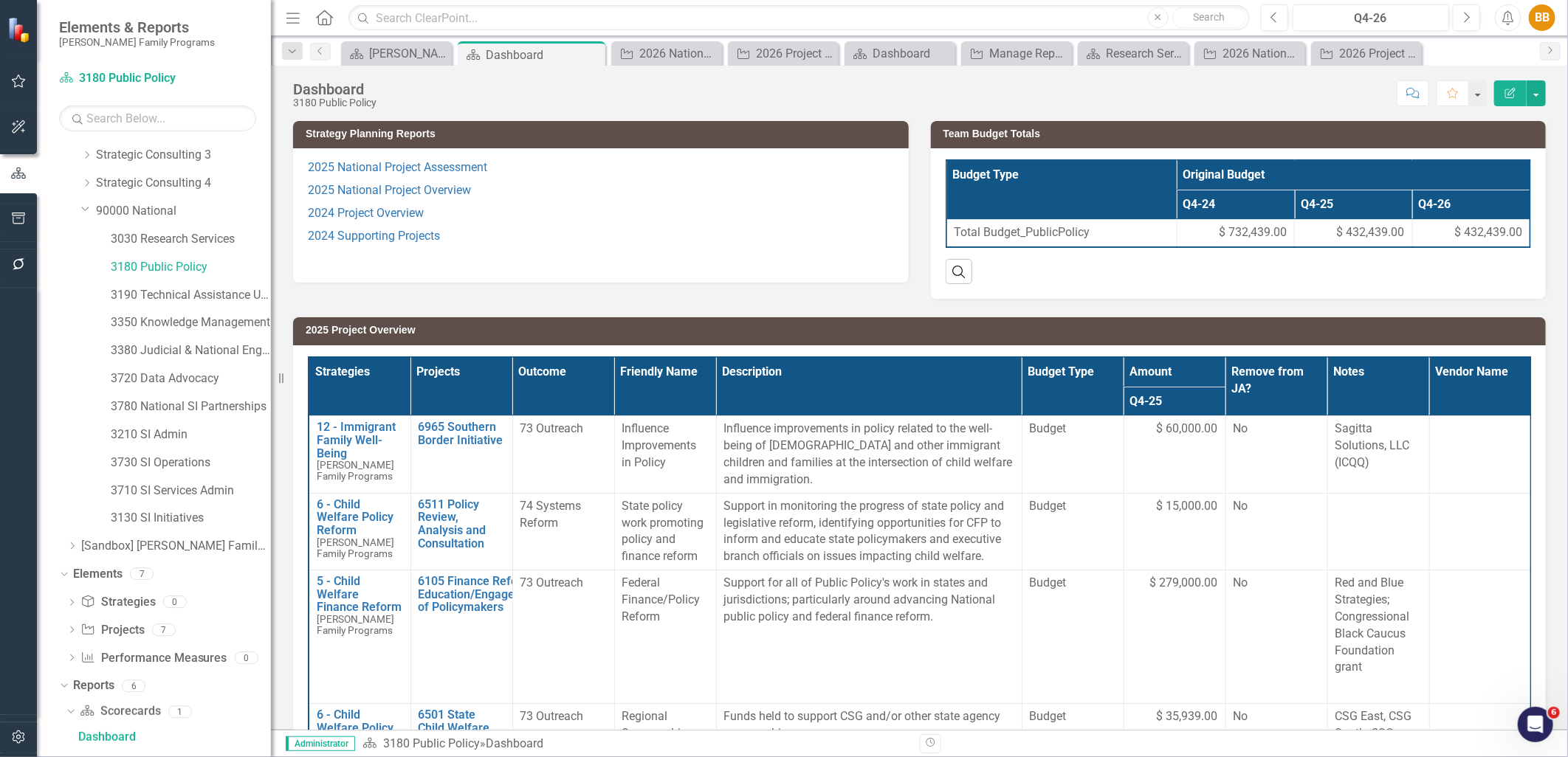
scroll to position [102, 0]
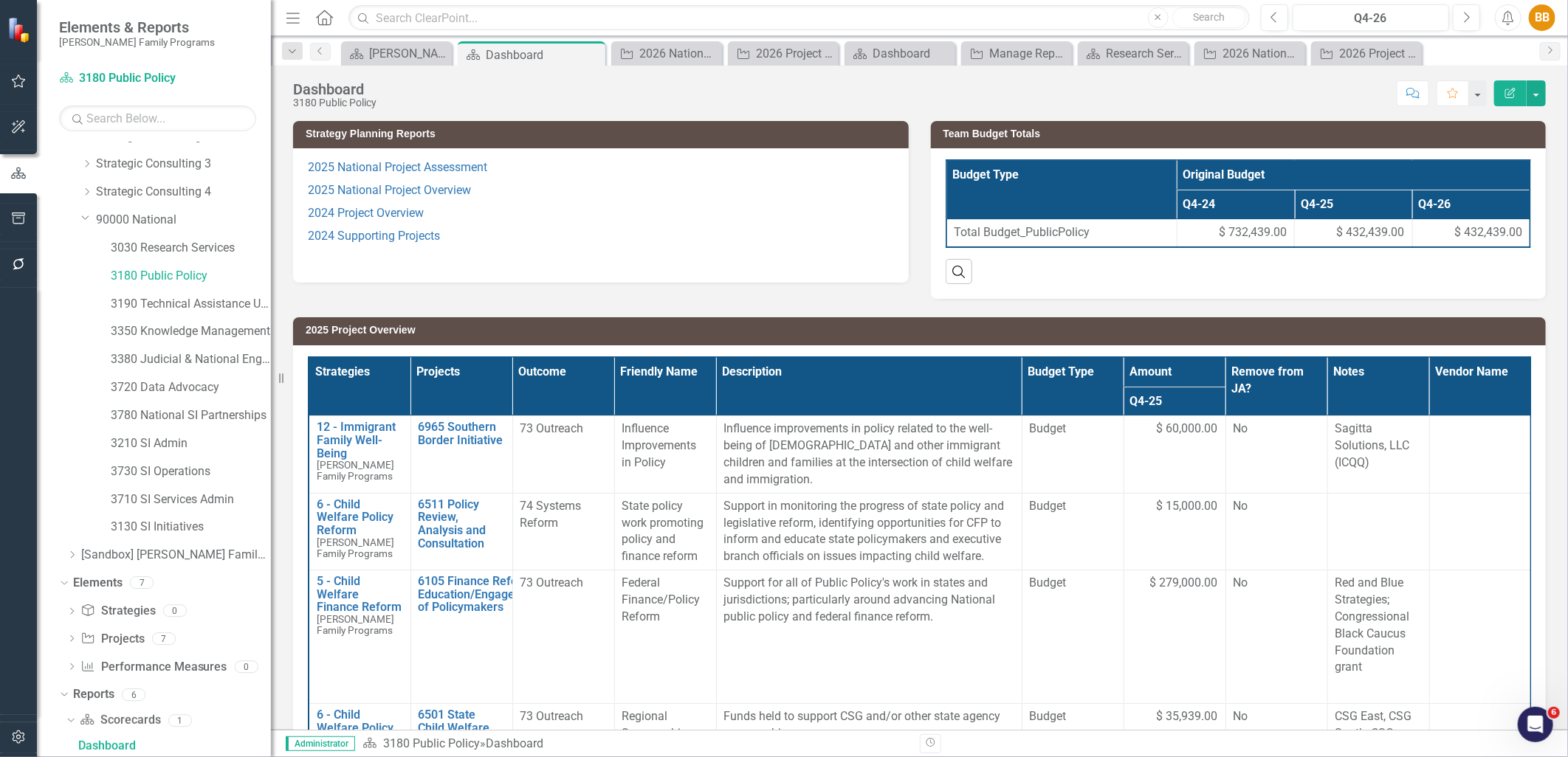
click at [558, 234] on p "2024 Supporting Projects" at bounding box center [601, 237] width 586 height 23
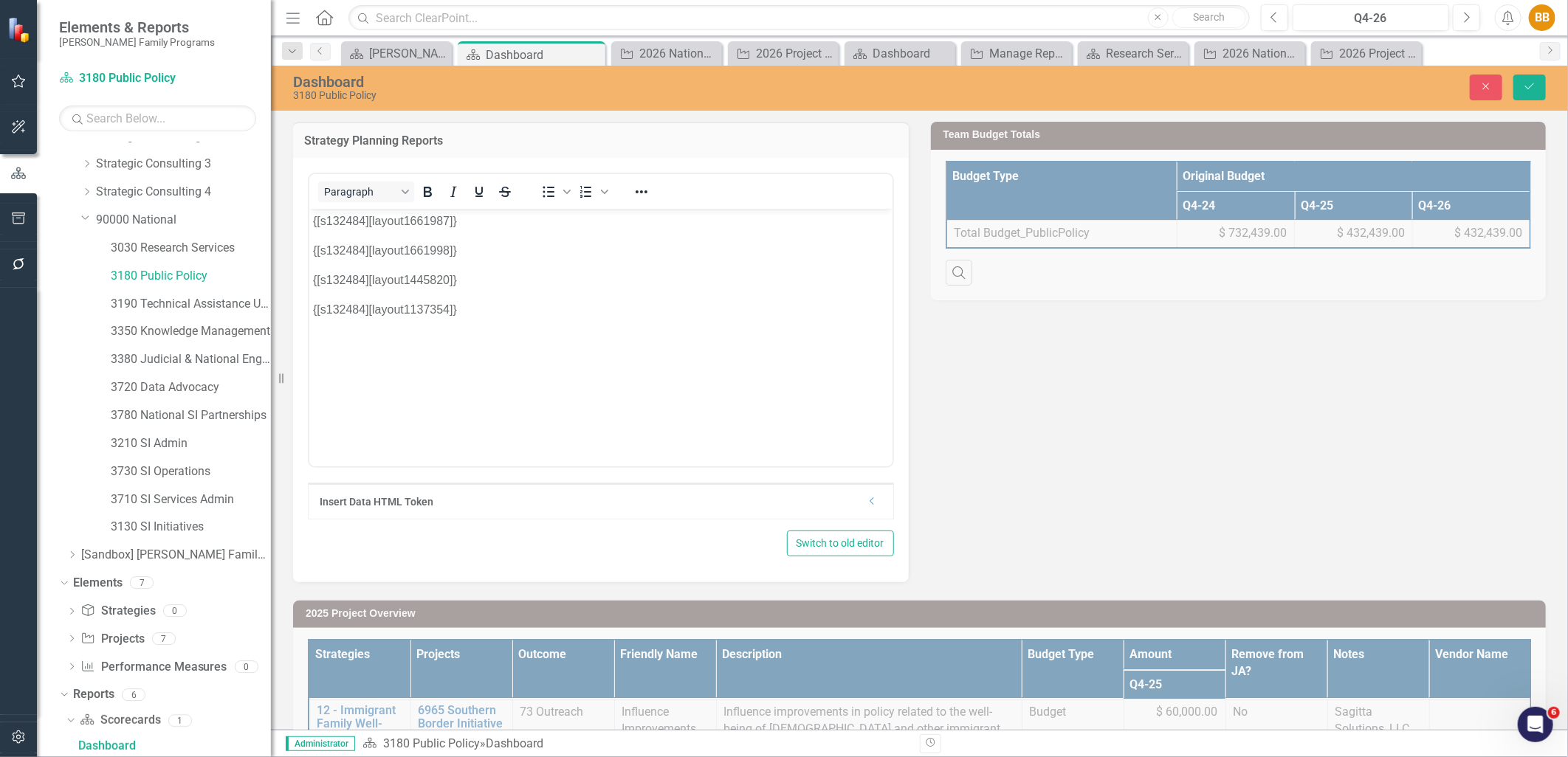
scroll to position [0, 0]
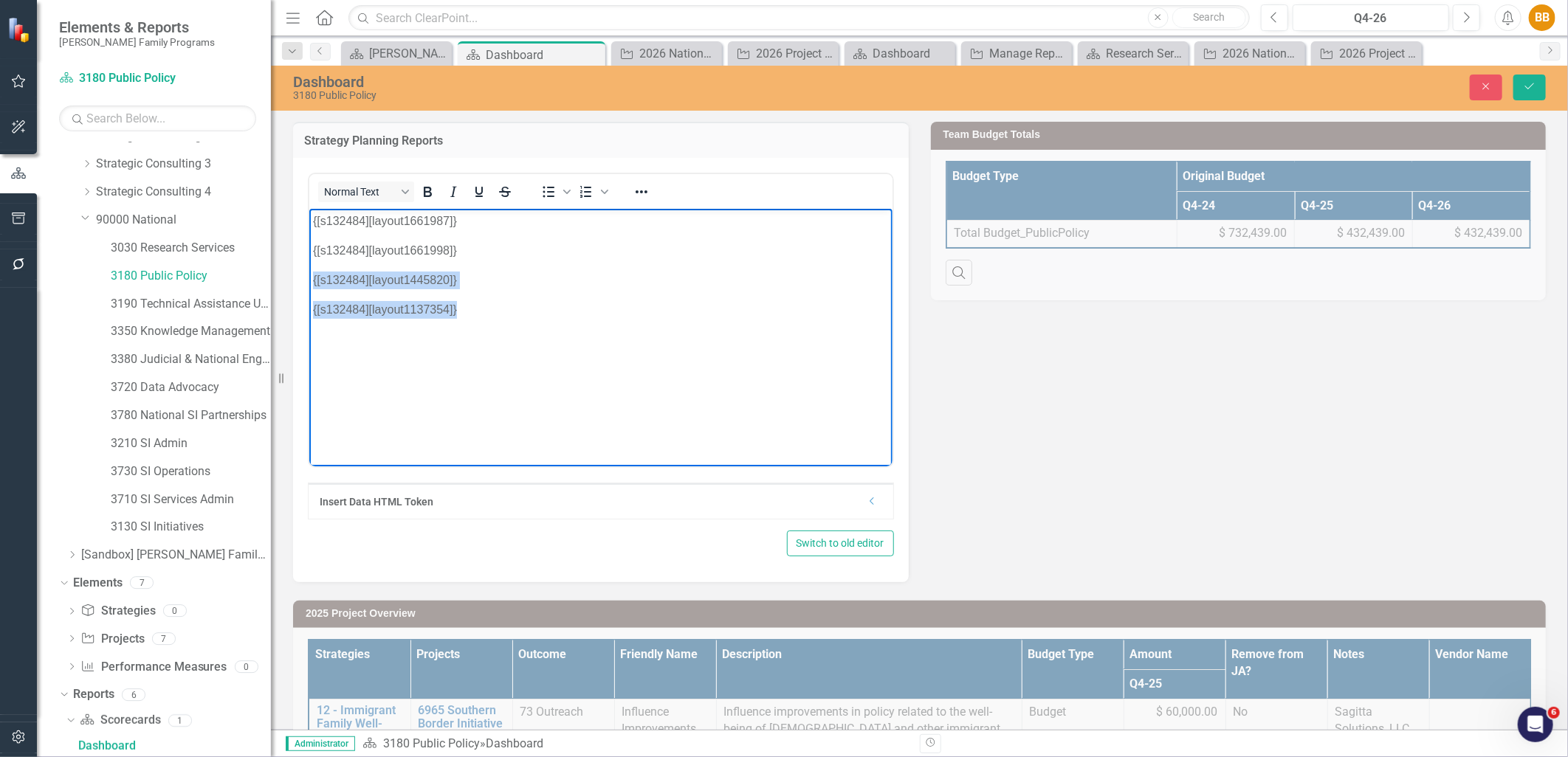
drag, startPoint x: 487, startPoint y: 313, endPoint x: 309, endPoint y: 280, distance: 181.0
click at [309, 280] on body "{[s132484][layout1661987]} {[s132484][layout1661998]} {[s132484][layout1445820]…" at bounding box center [600, 319] width 583 height 222
paste body "Rich Text Area. Press ALT-0 for help."
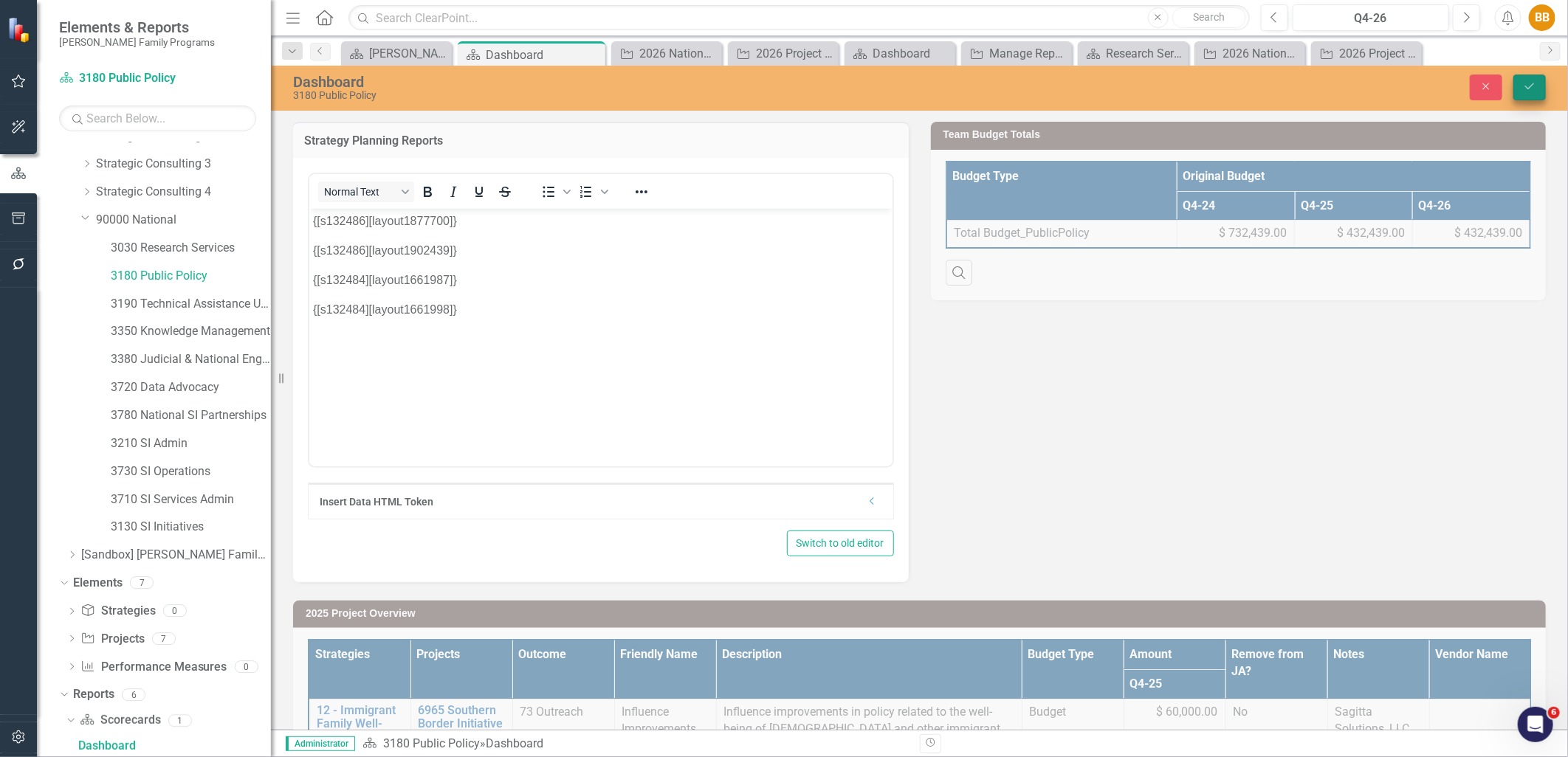
click at [1545, 97] on button "Save" at bounding box center [1529, 87] width 33 height 26
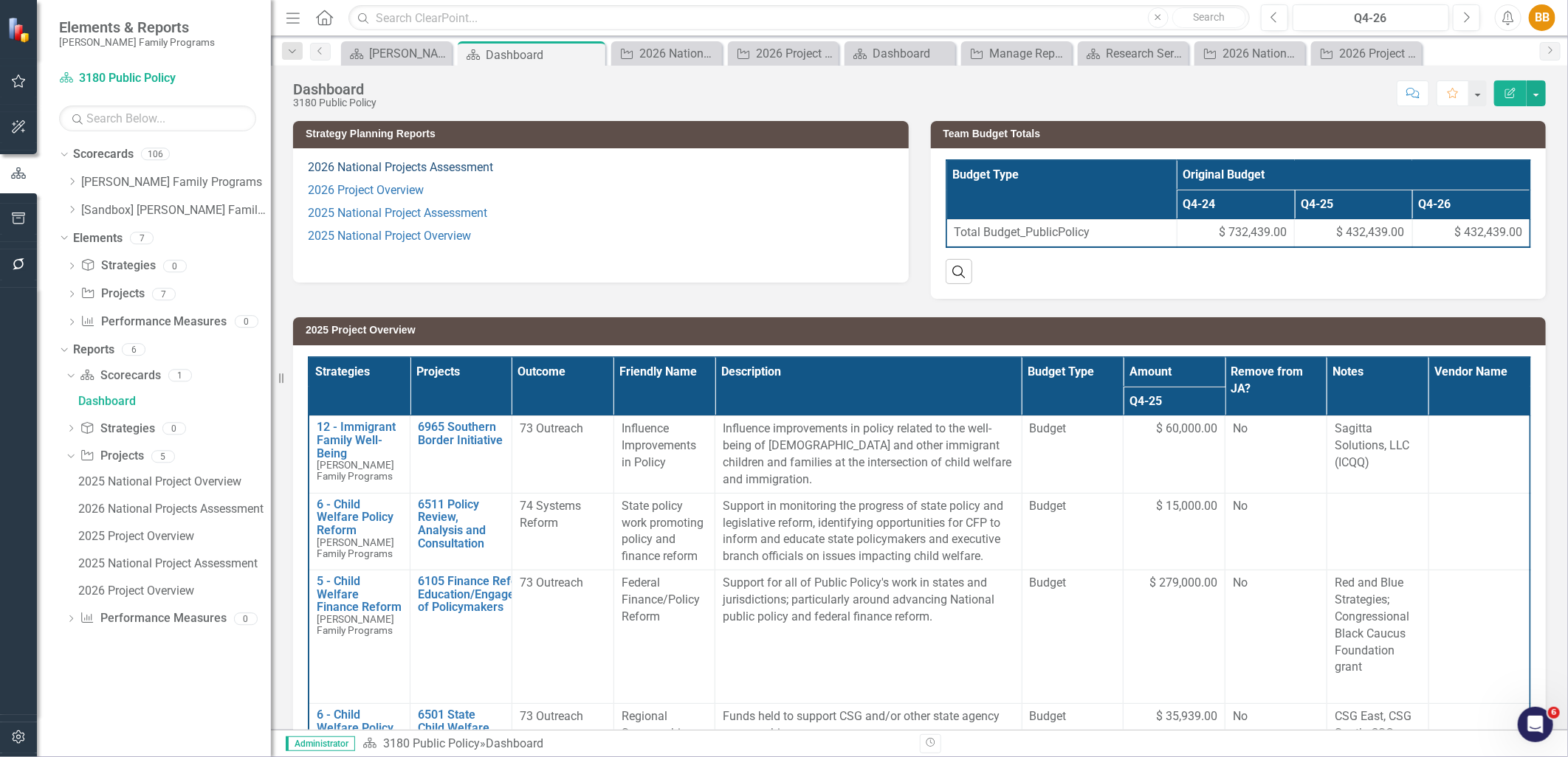
click at [452, 167] on link "2026 National Projects Assessment" at bounding box center [400, 167] width 185 height 14
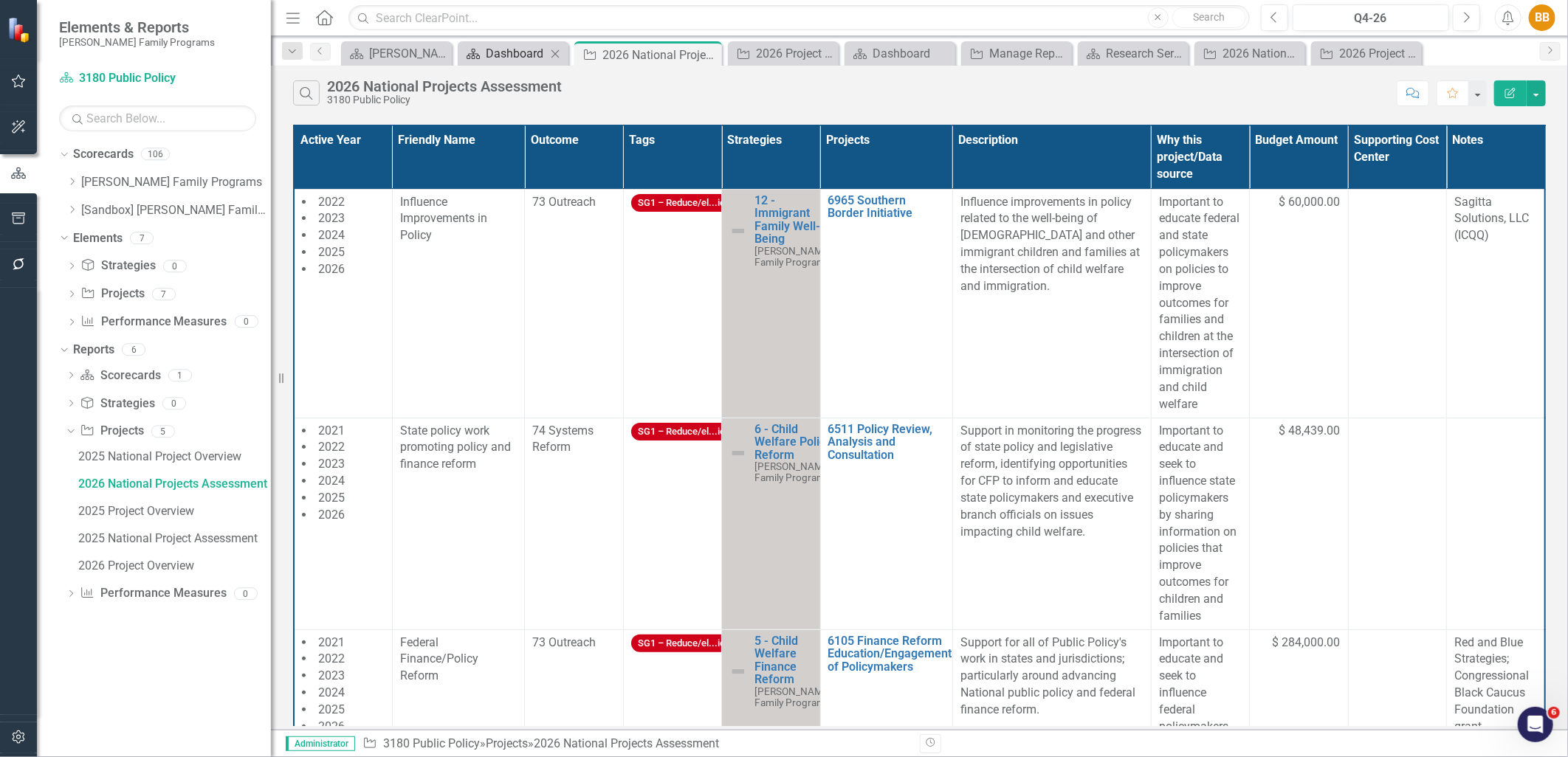
click at [511, 50] on div "Dashboard" at bounding box center [516, 53] width 60 height 19
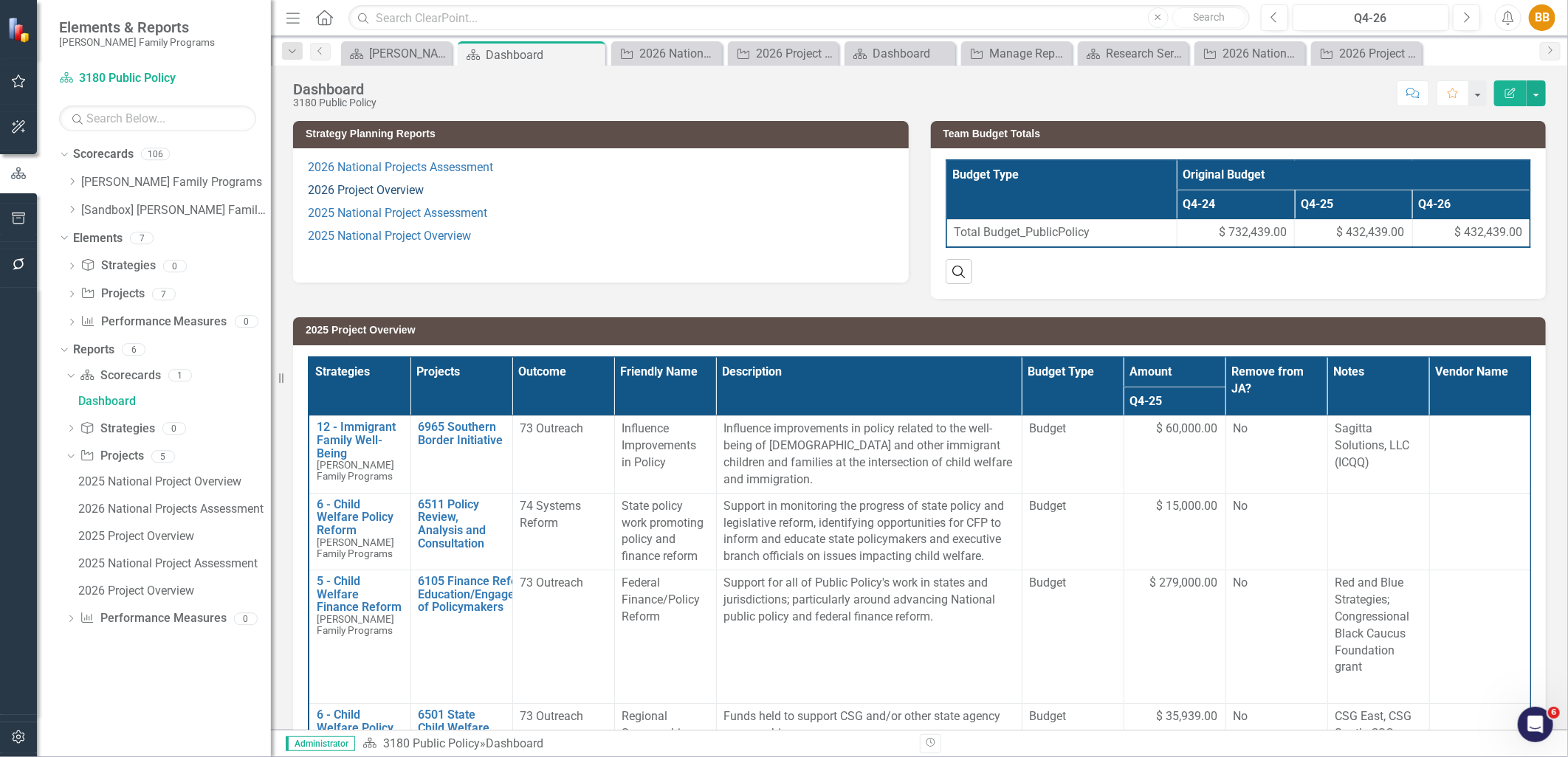
click at [412, 195] on link "2026 Project Overview" at bounding box center [365, 190] width 116 height 14
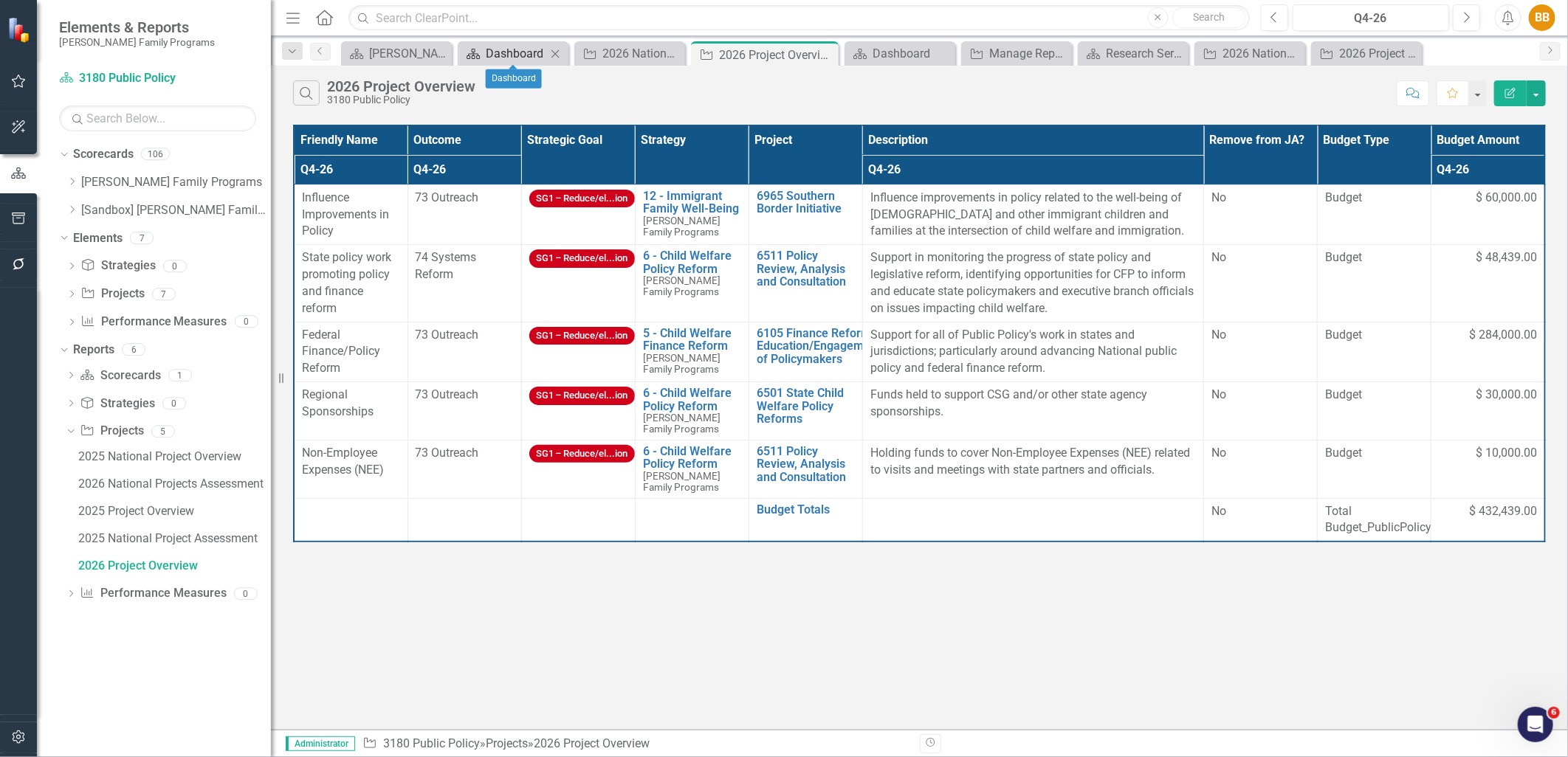
click at [496, 55] on div "Dashboard" at bounding box center [516, 53] width 60 height 19
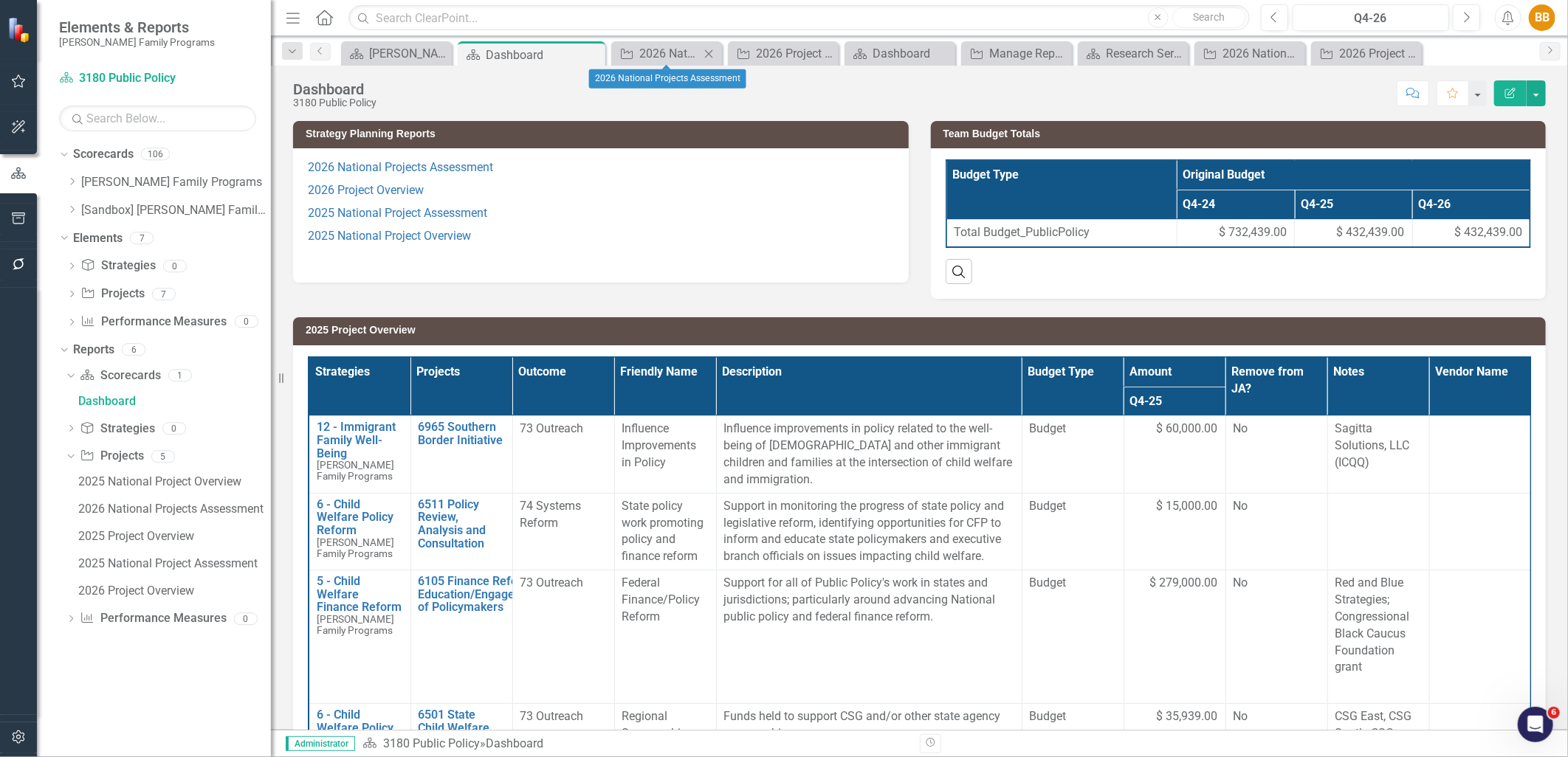
click at [707, 51] on icon at bounding box center [709, 53] width 8 height 8
click at [707, 51] on div "2026 Project Overview" at bounding box center [700, 53] width 93 height 19
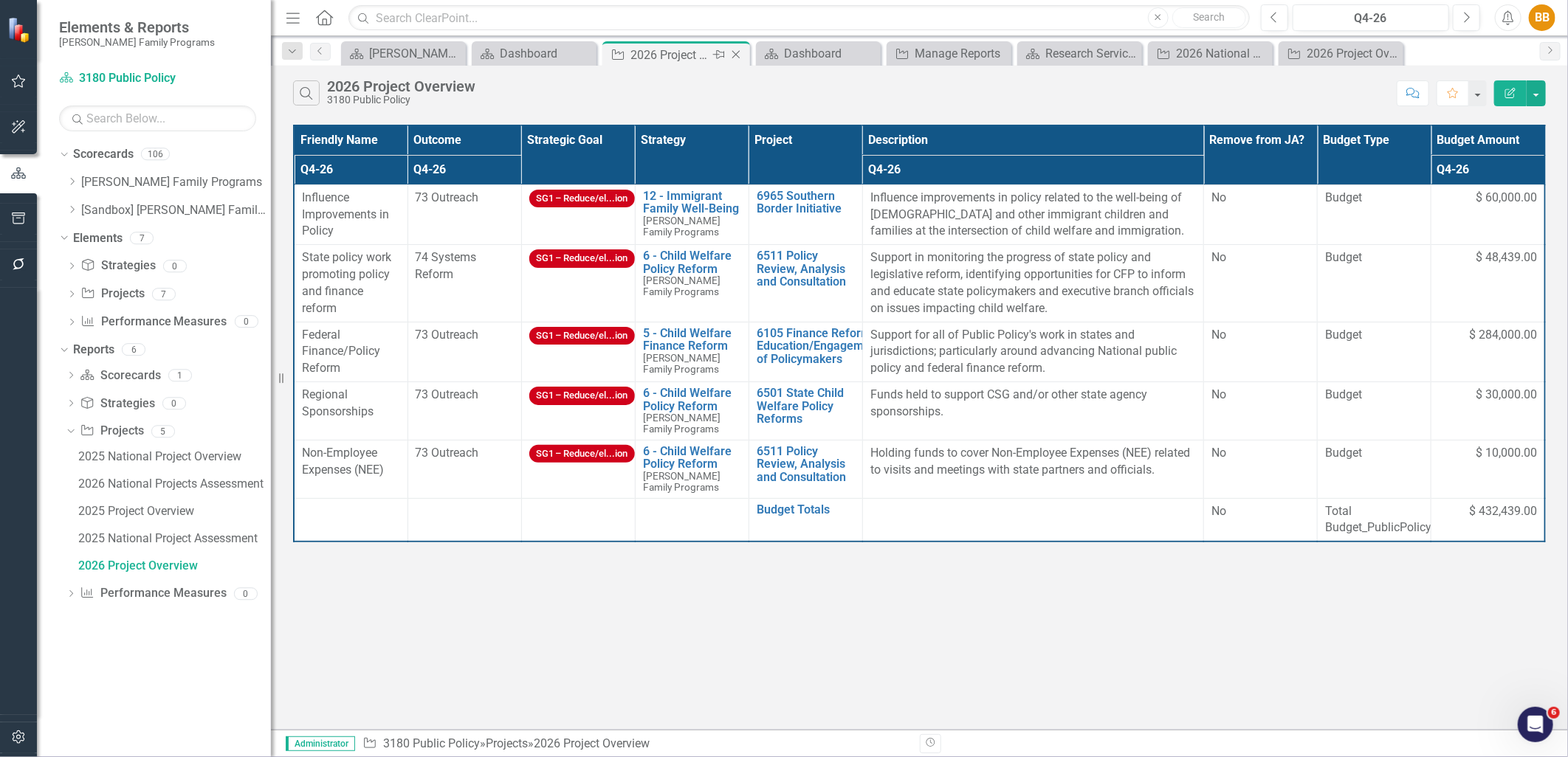
click at [728, 53] on div "Project 2026 Project Overview Pin Close" at bounding box center [676, 54] width 141 height 19
click at [735, 54] on icon at bounding box center [736, 54] width 8 height 8
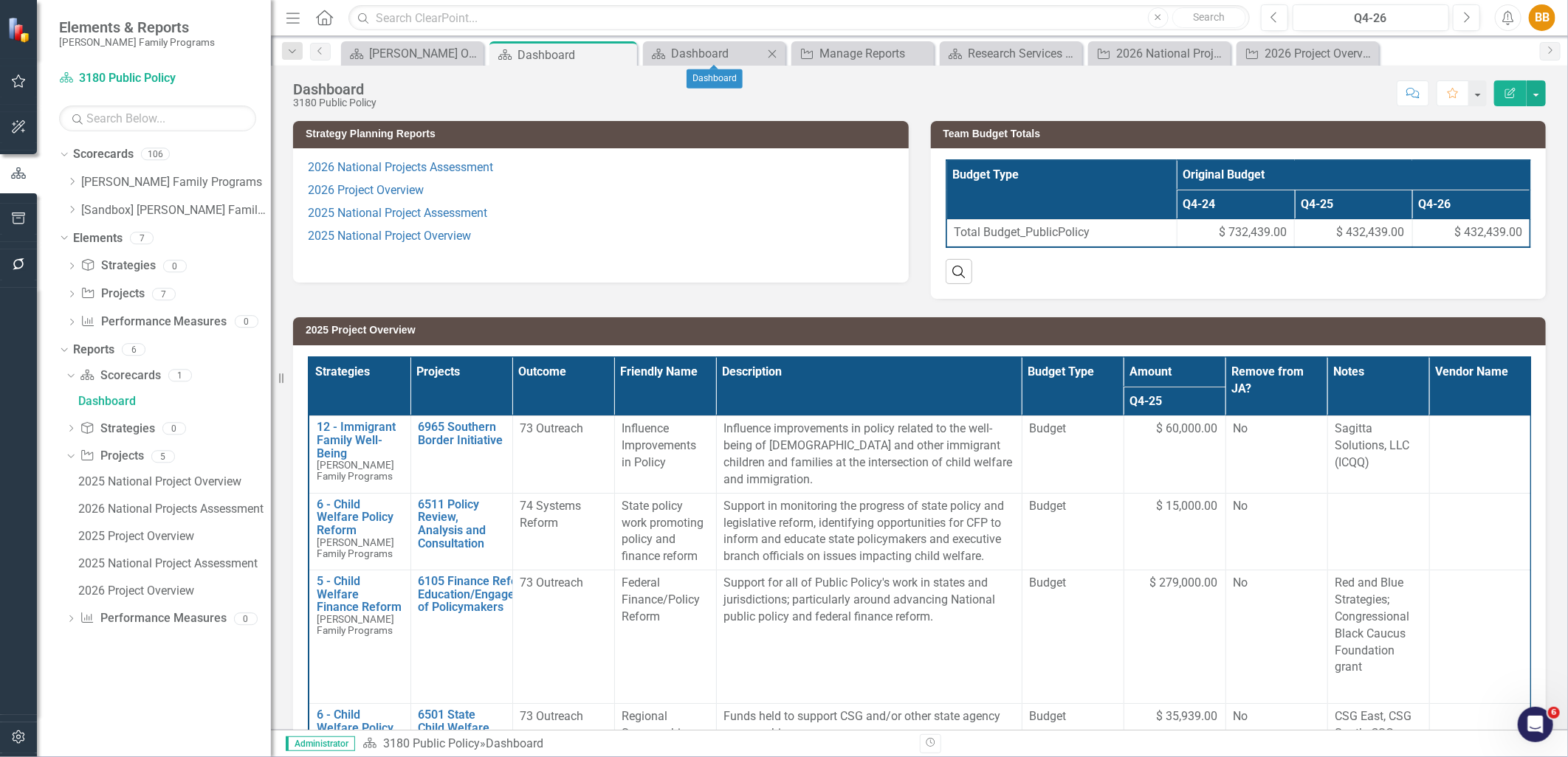
click at [770, 51] on icon "Close" at bounding box center [772, 53] width 15 height 12
click at [784, 52] on icon "Close" at bounding box center [782, 53] width 15 height 12
click at [783, 51] on icon "Close" at bounding box center [782, 53] width 15 height 12
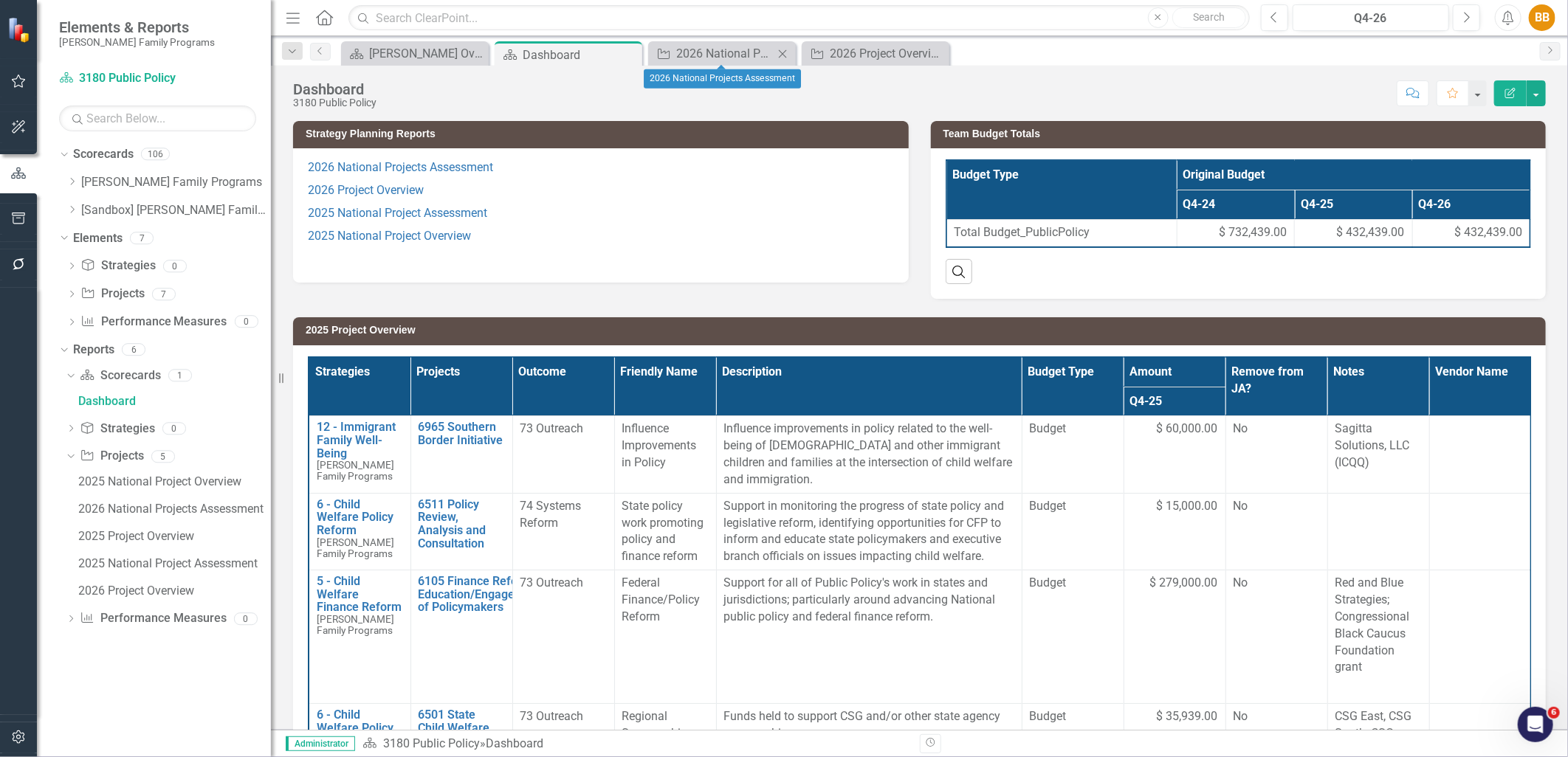
click at [787, 53] on icon "Close" at bounding box center [782, 53] width 15 height 12
click at [789, 54] on icon "Close" at bounding box center [782, 53] width 15 height 12
click at [70, 183] on icon "Dropdown" at bounding box center [71, 181] width 11 height 9
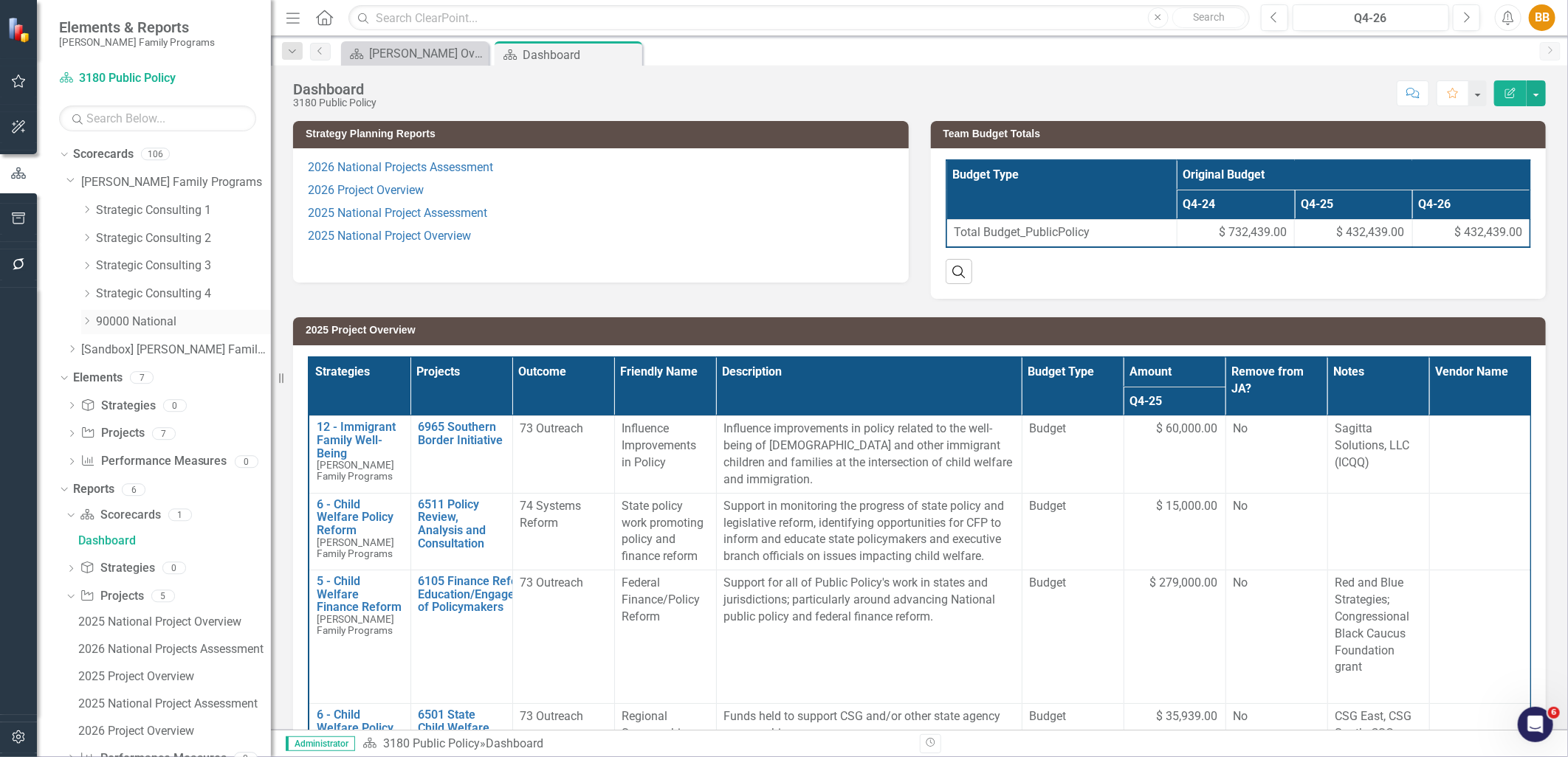
click at [85, 318] on icon "Dropdown" at bounding box center [86, 321] width 11 height 9
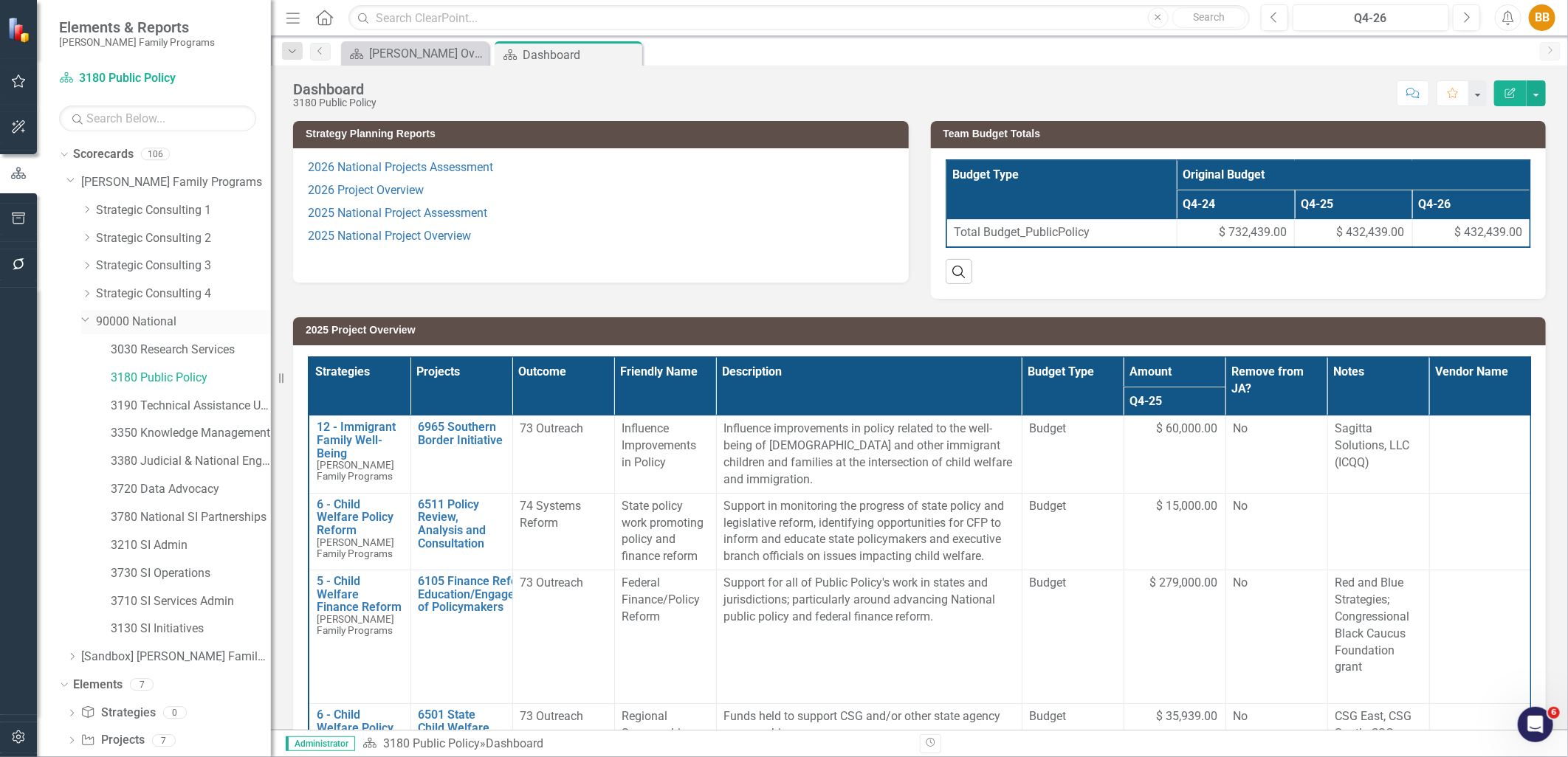
scroll to position [164, 0]
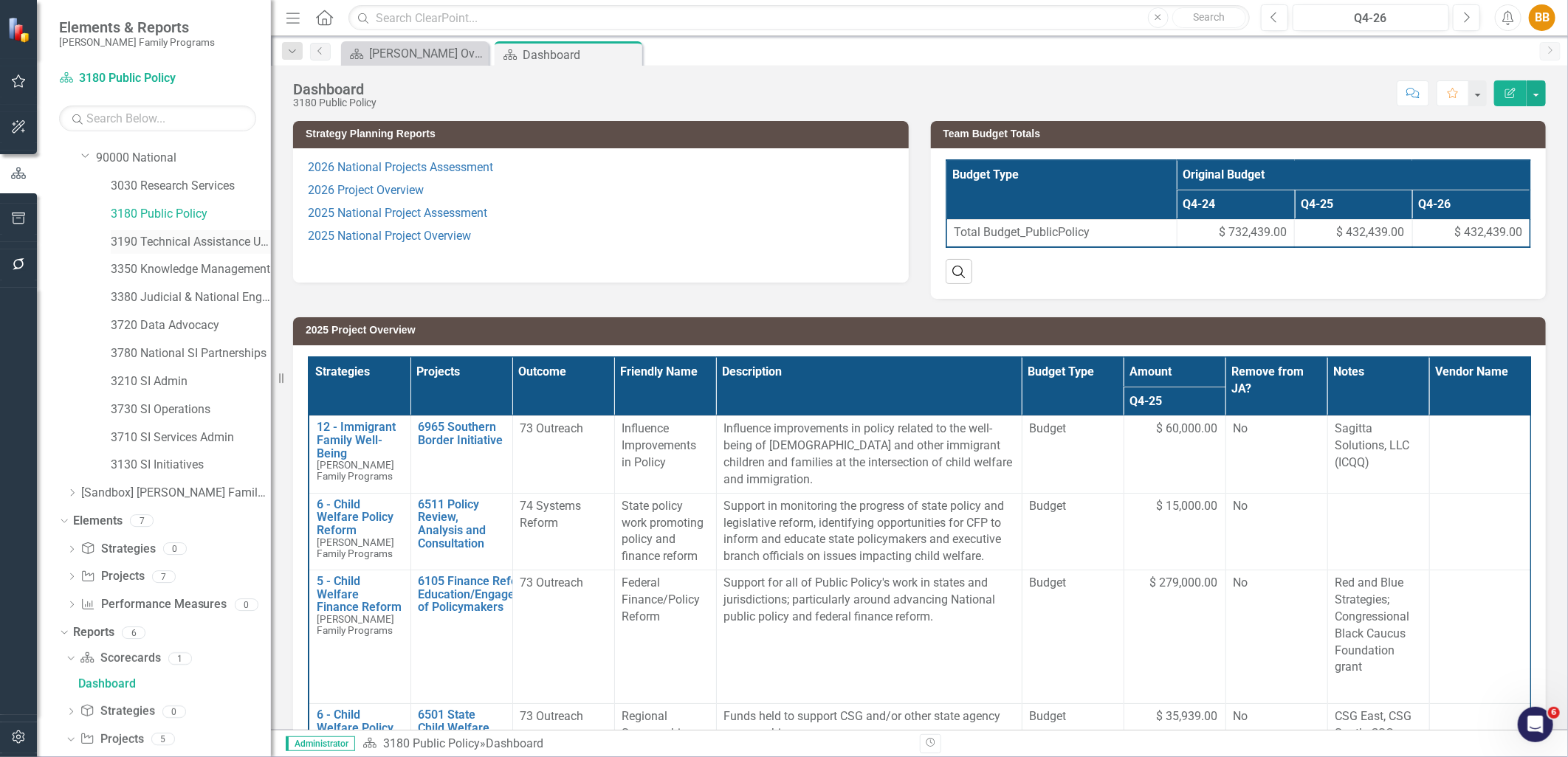
click at [170, 240] on link "3190 Technical Assistance Unit" at bounding box center [191, 241] width 160 height 17
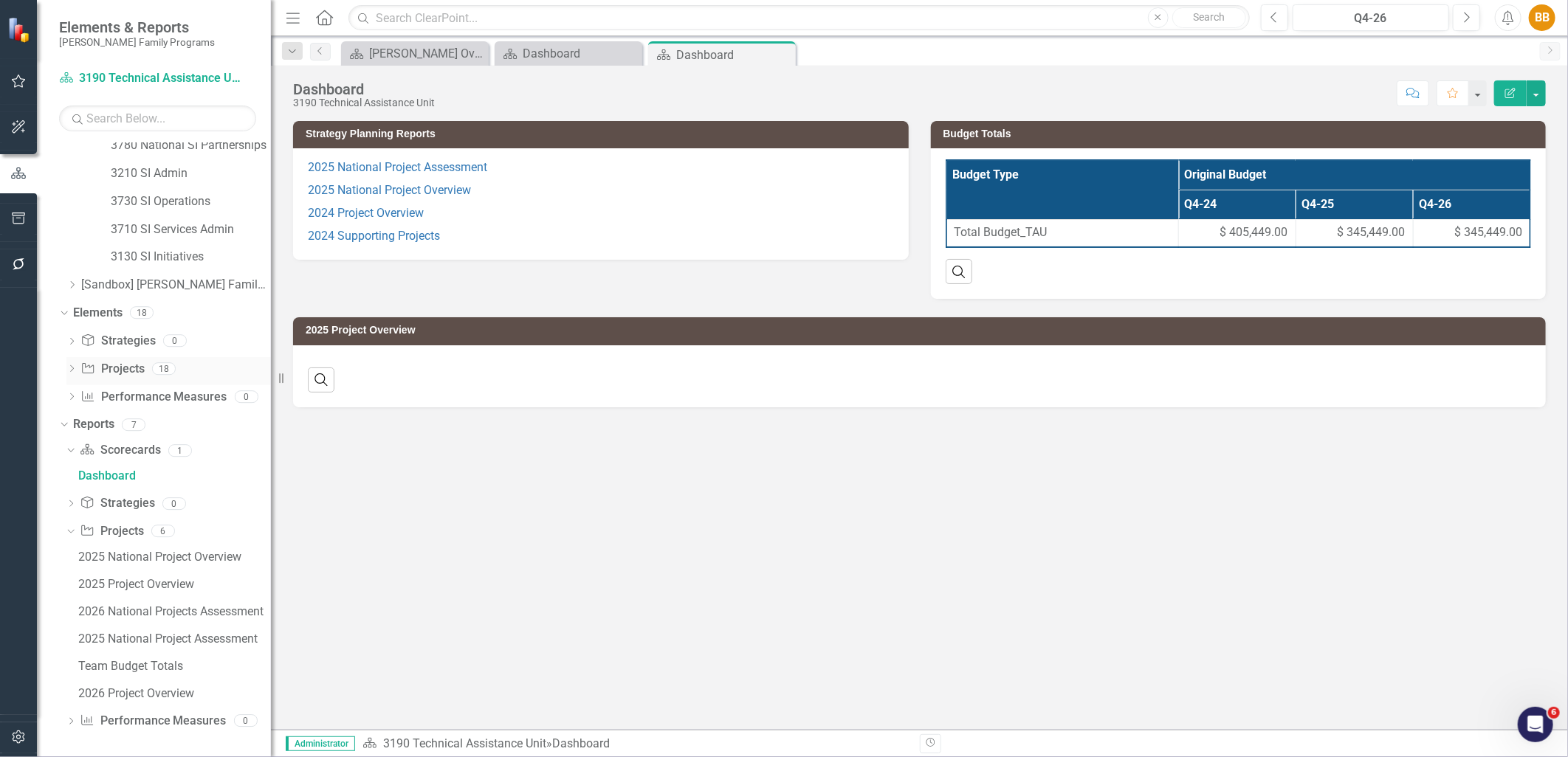
scroll to position [373, 0]
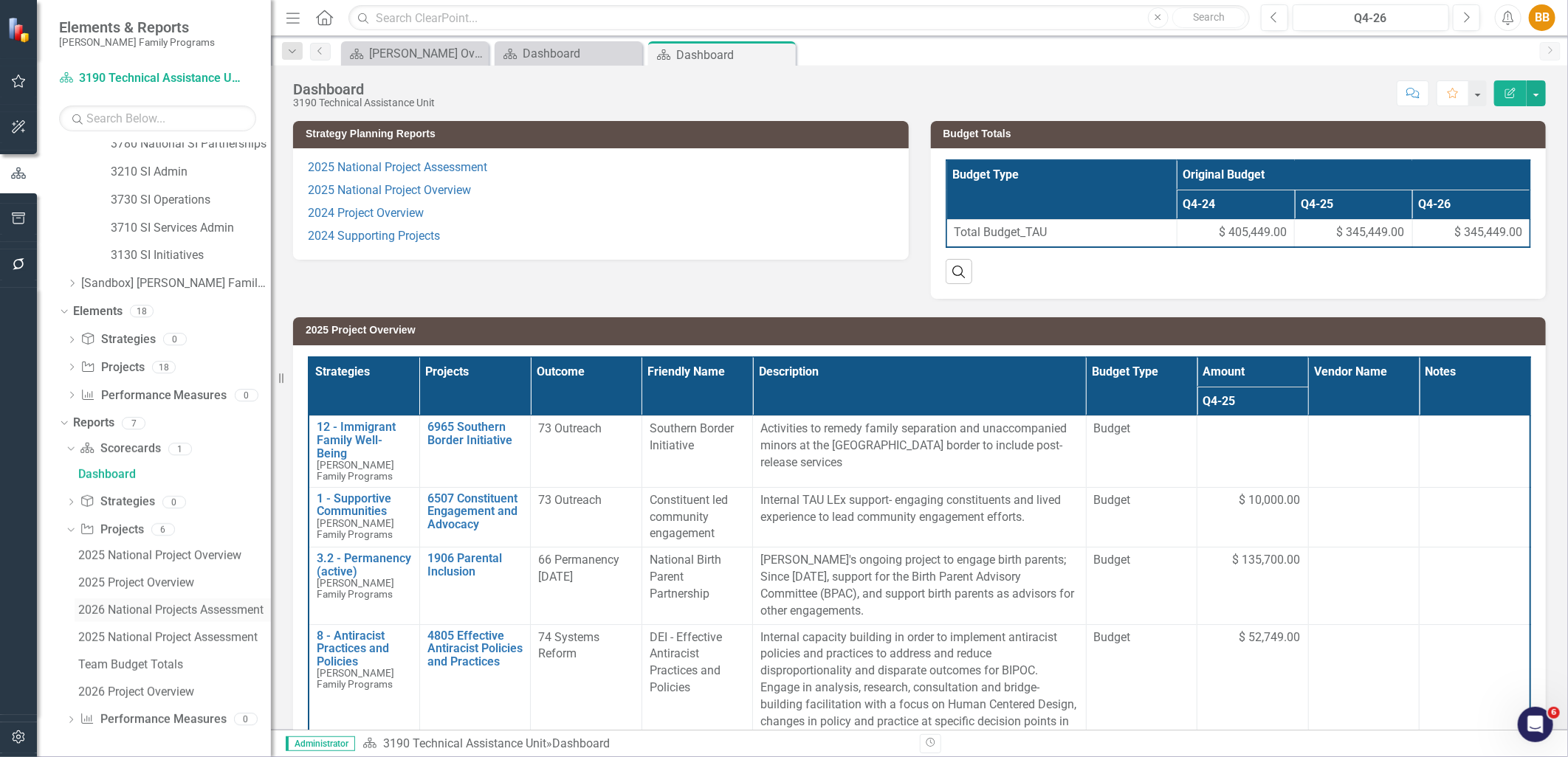
click at [189, 610] on div "2026 National Projects Assessment" at bounding box center [174, 610] width 193 height 13
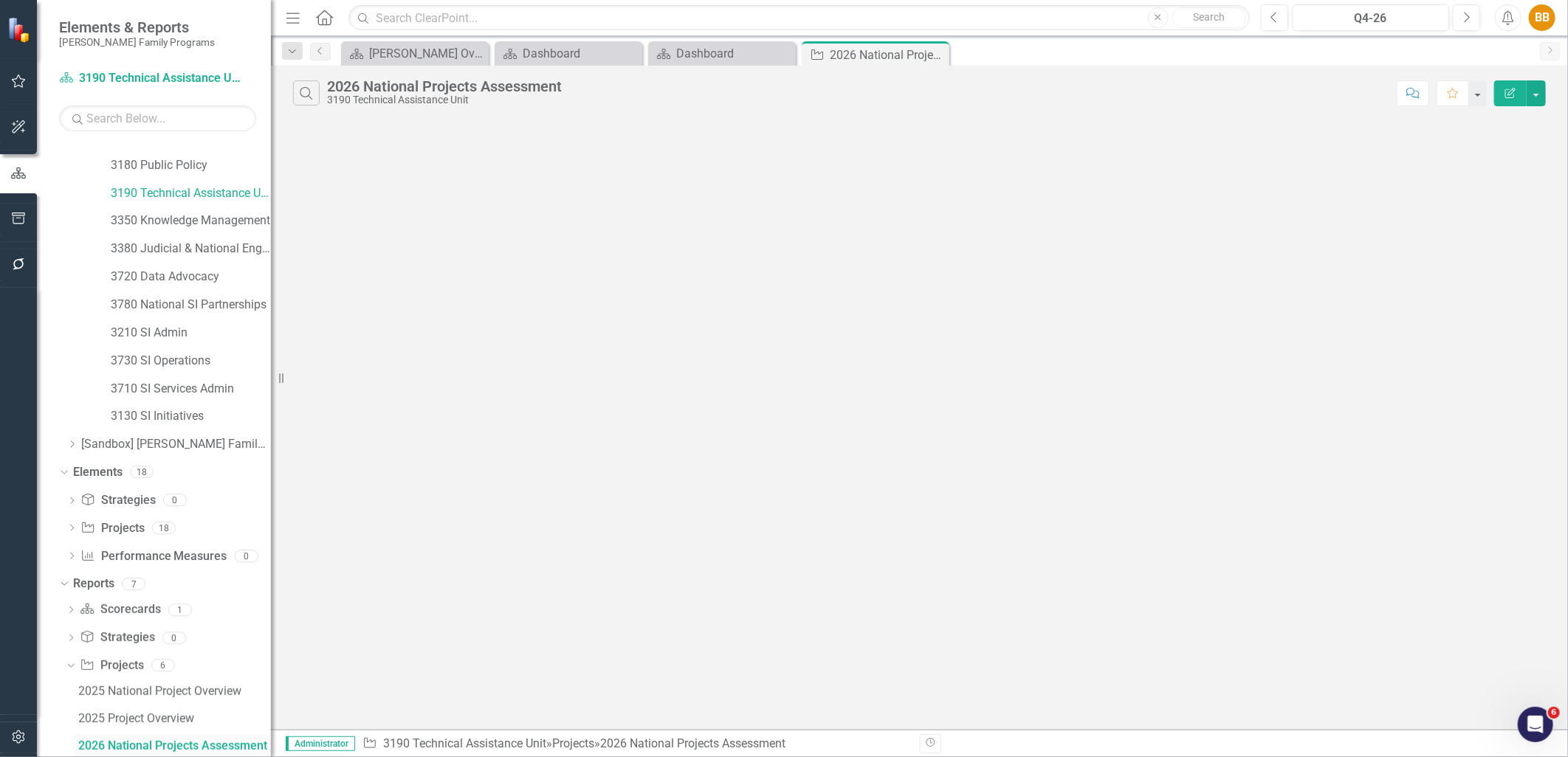
scroll to position [348, 0]
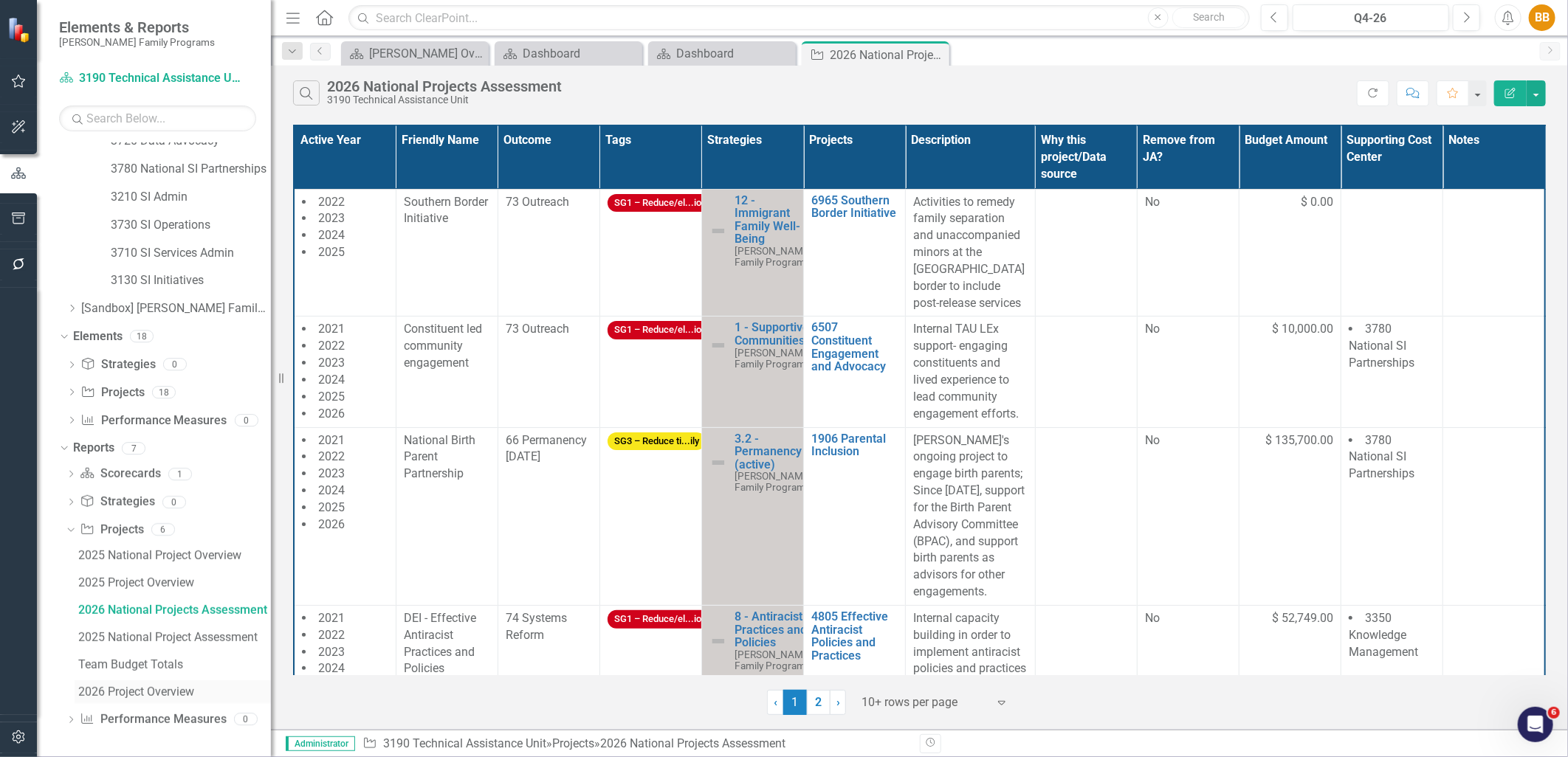
click at [171, 687] on div "2026 Project Overview" at bounding box center [174, 692] width 193 height 13
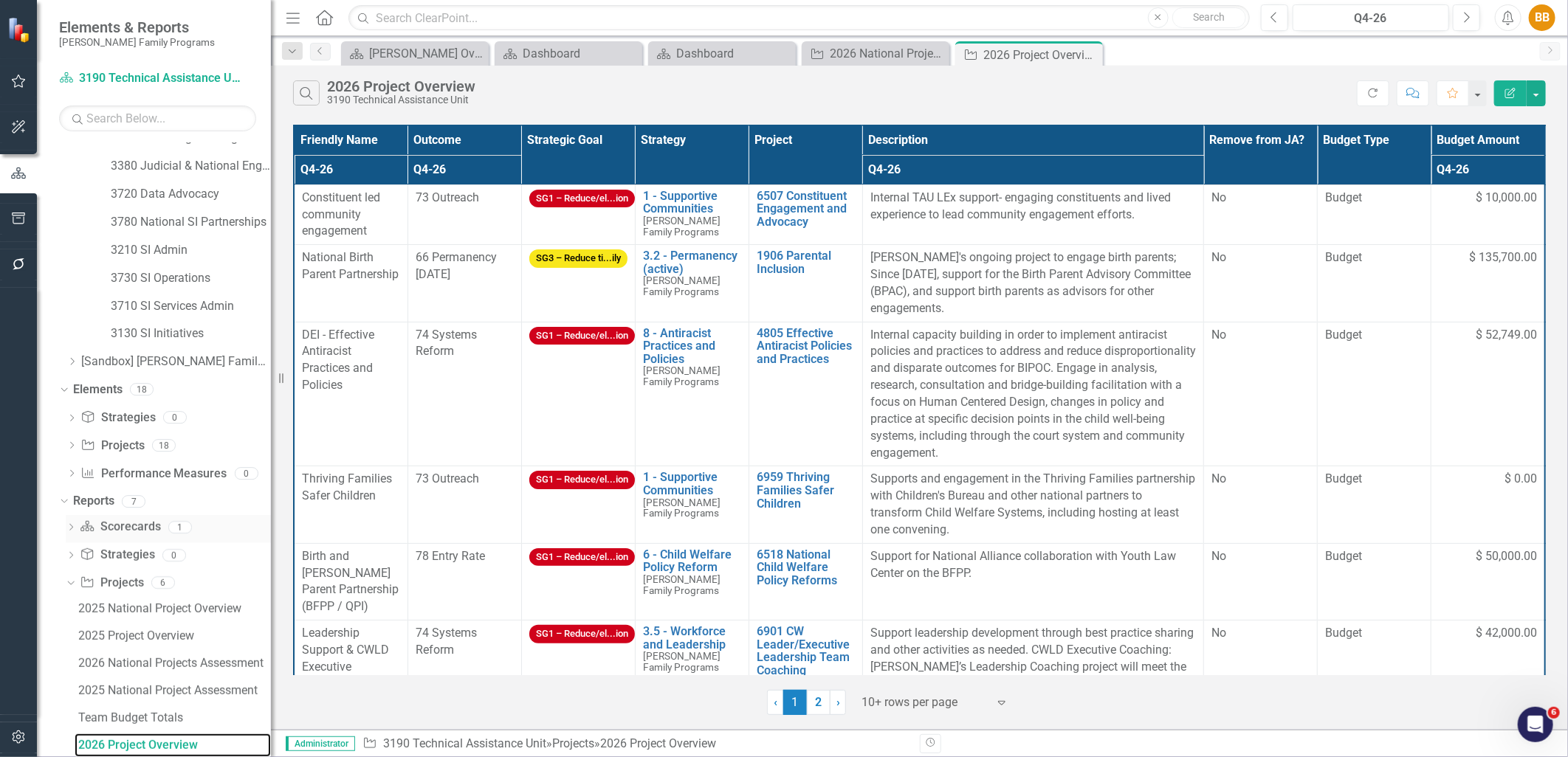
scroll to position [348, 0]
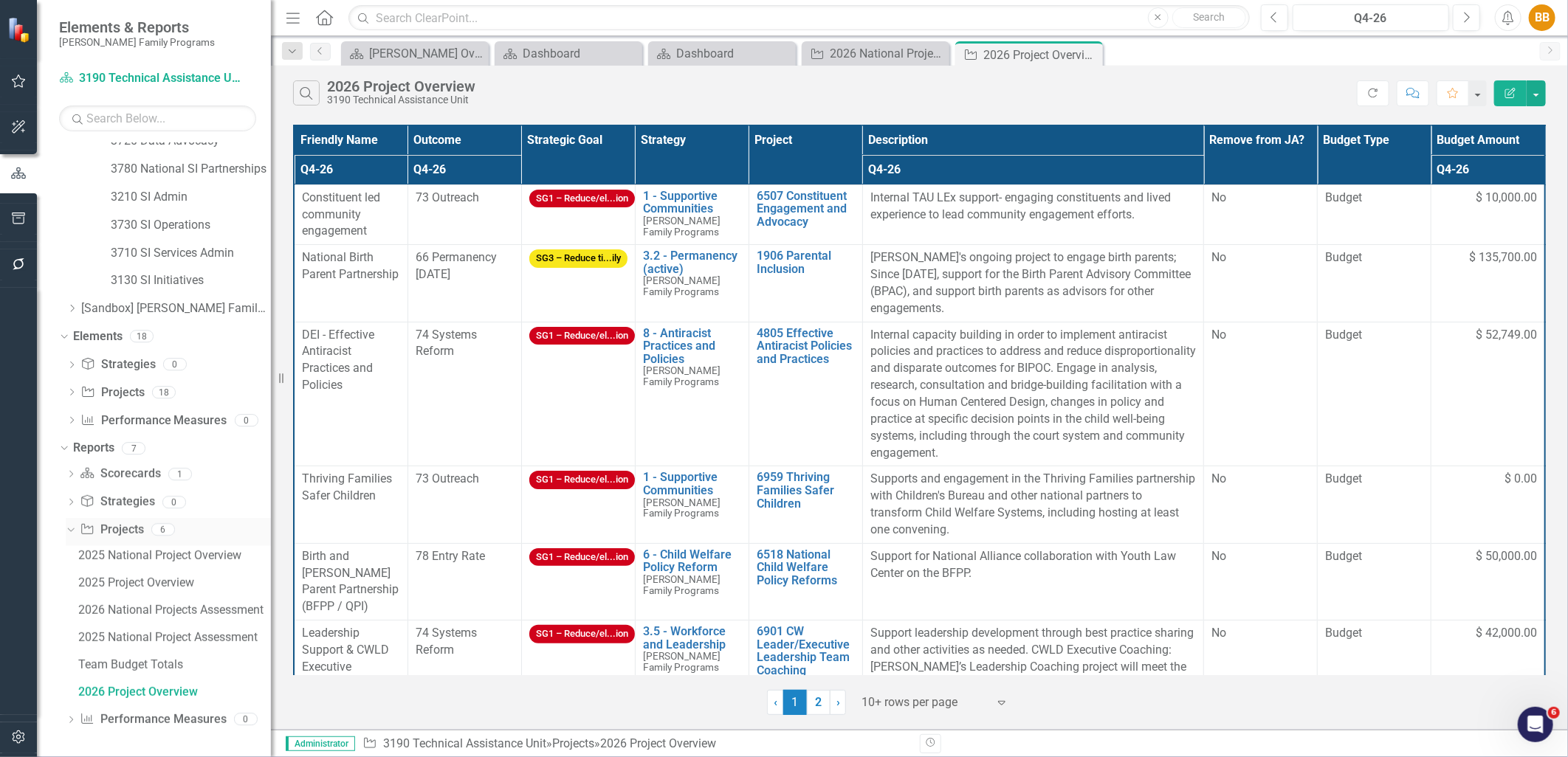
click at [135, 533] on link "Project Projects" at bounding box center [112, 529] width 63 height 17
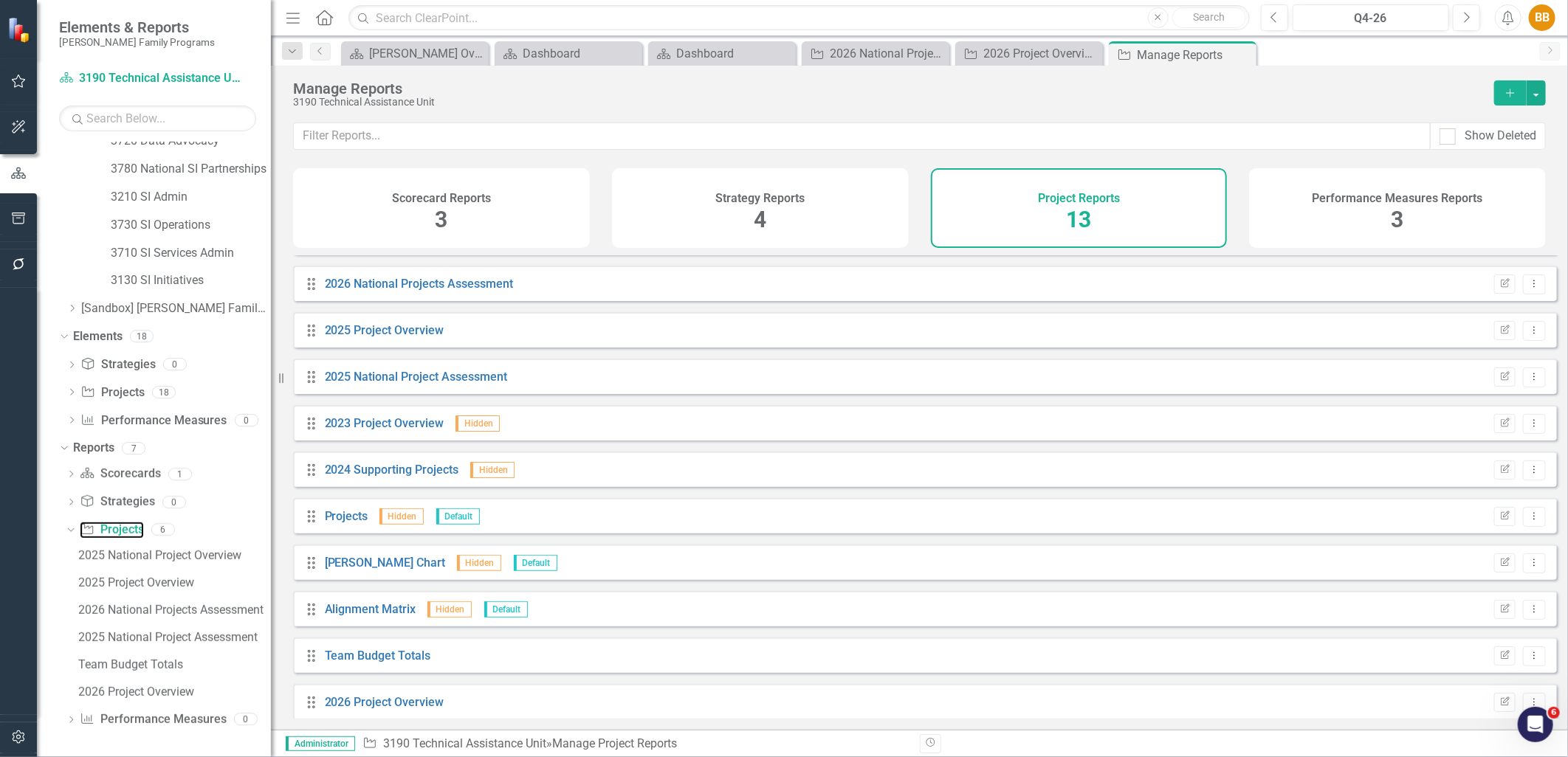
scroll to position [141, 0]
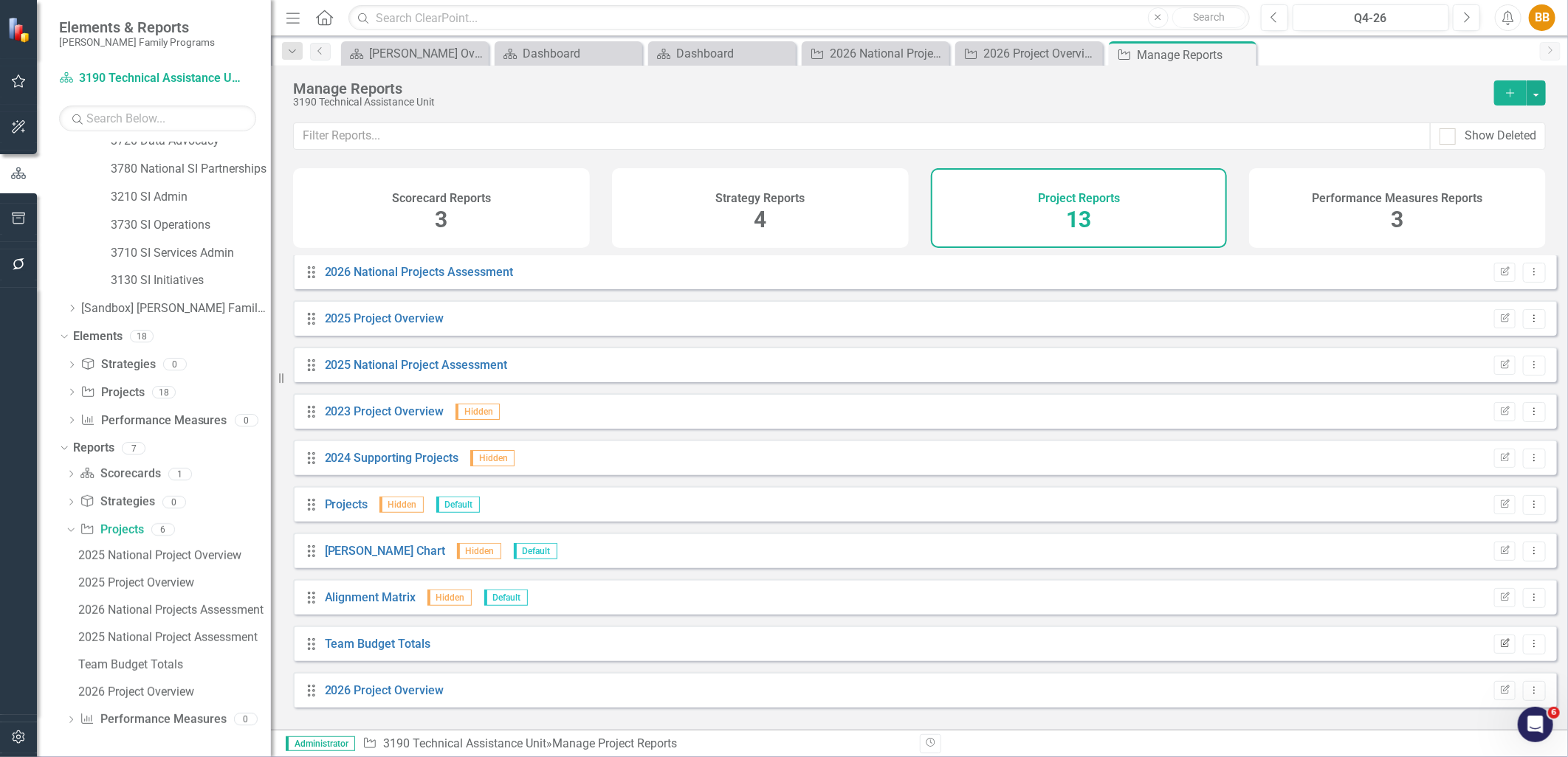
click at [1500, 649] on icon "Edit Report" at bounding box center [1505, 644] width 11 height 9
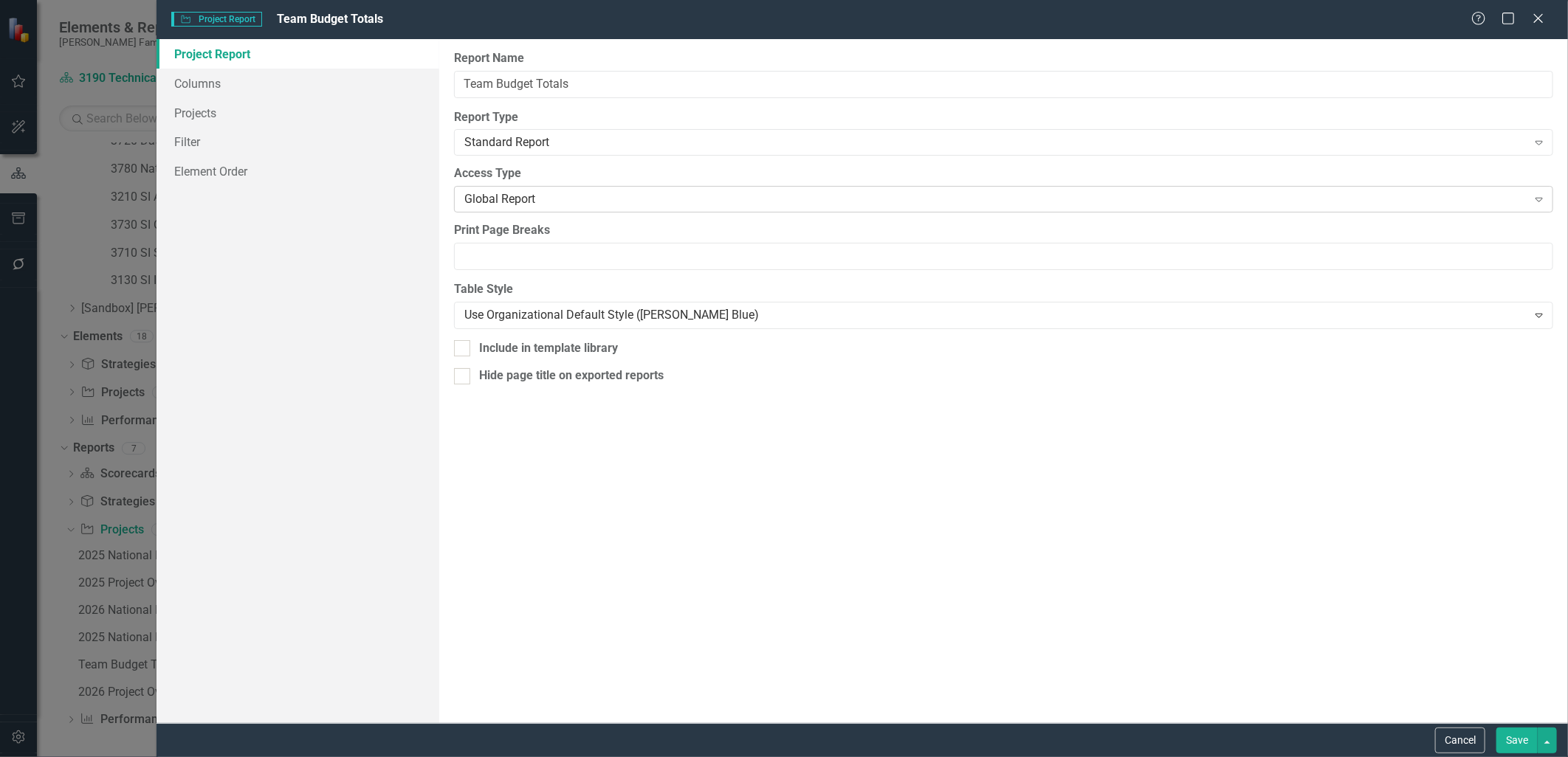
click at [551, 198] on div "Global Report" at bounding box center [996, 199] width 1063 height 17
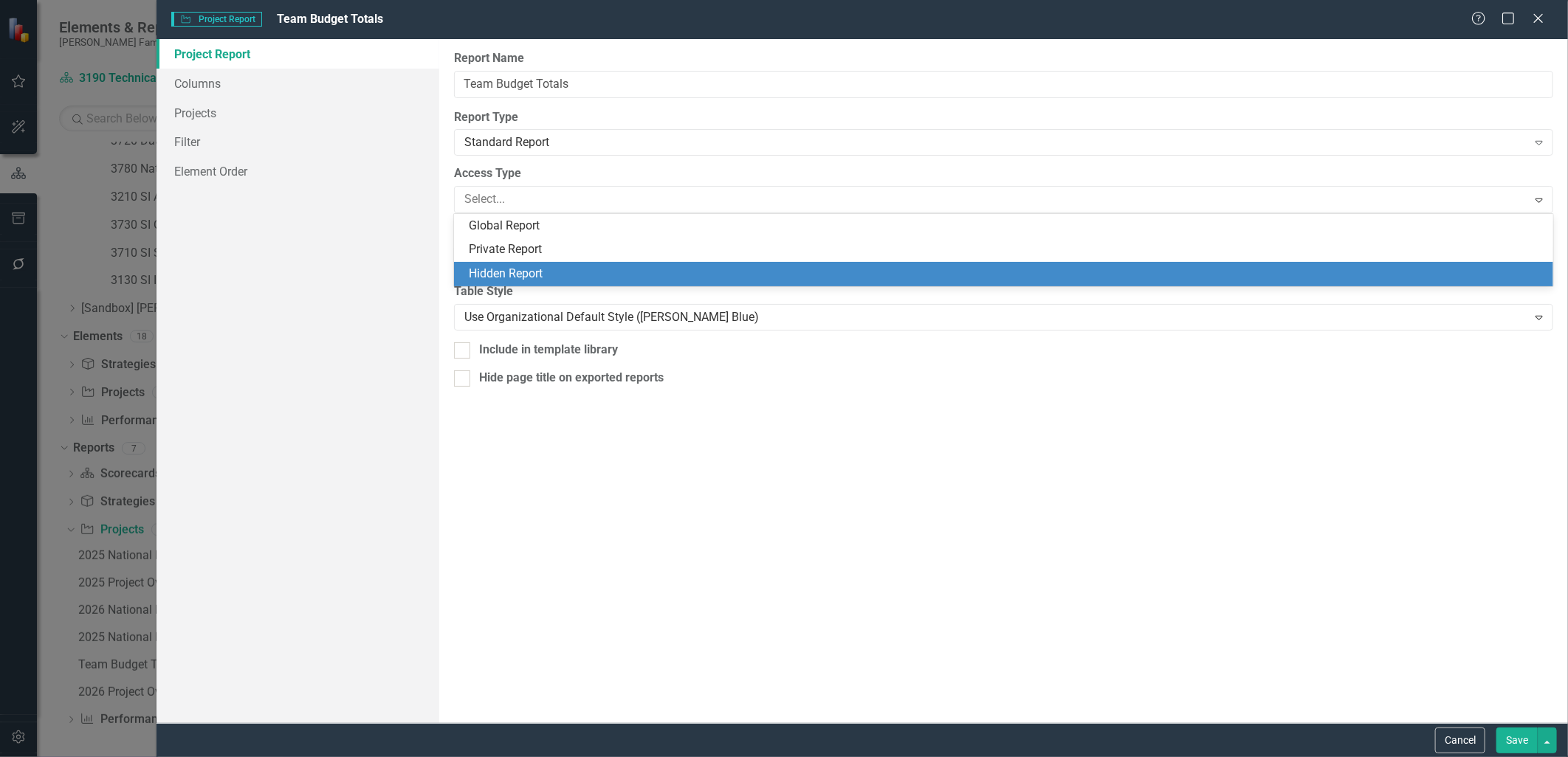
click at [555, 268] on div "Hidden Report" at bounding box center [1008, 274] width 1077 height 17
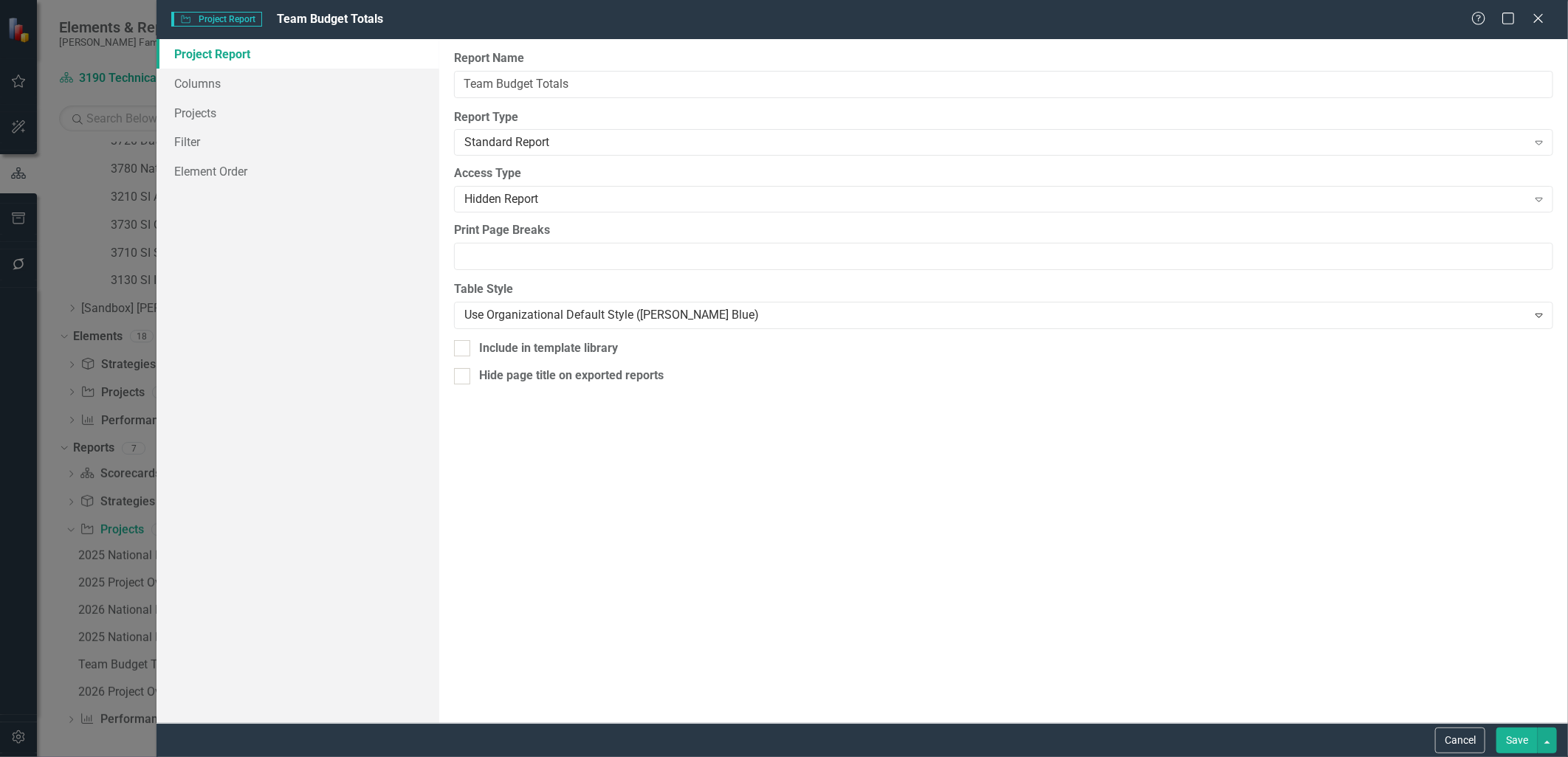
click at [1504, 741] on button "Save" at bounding box center [1518, 740] width 42 height 26
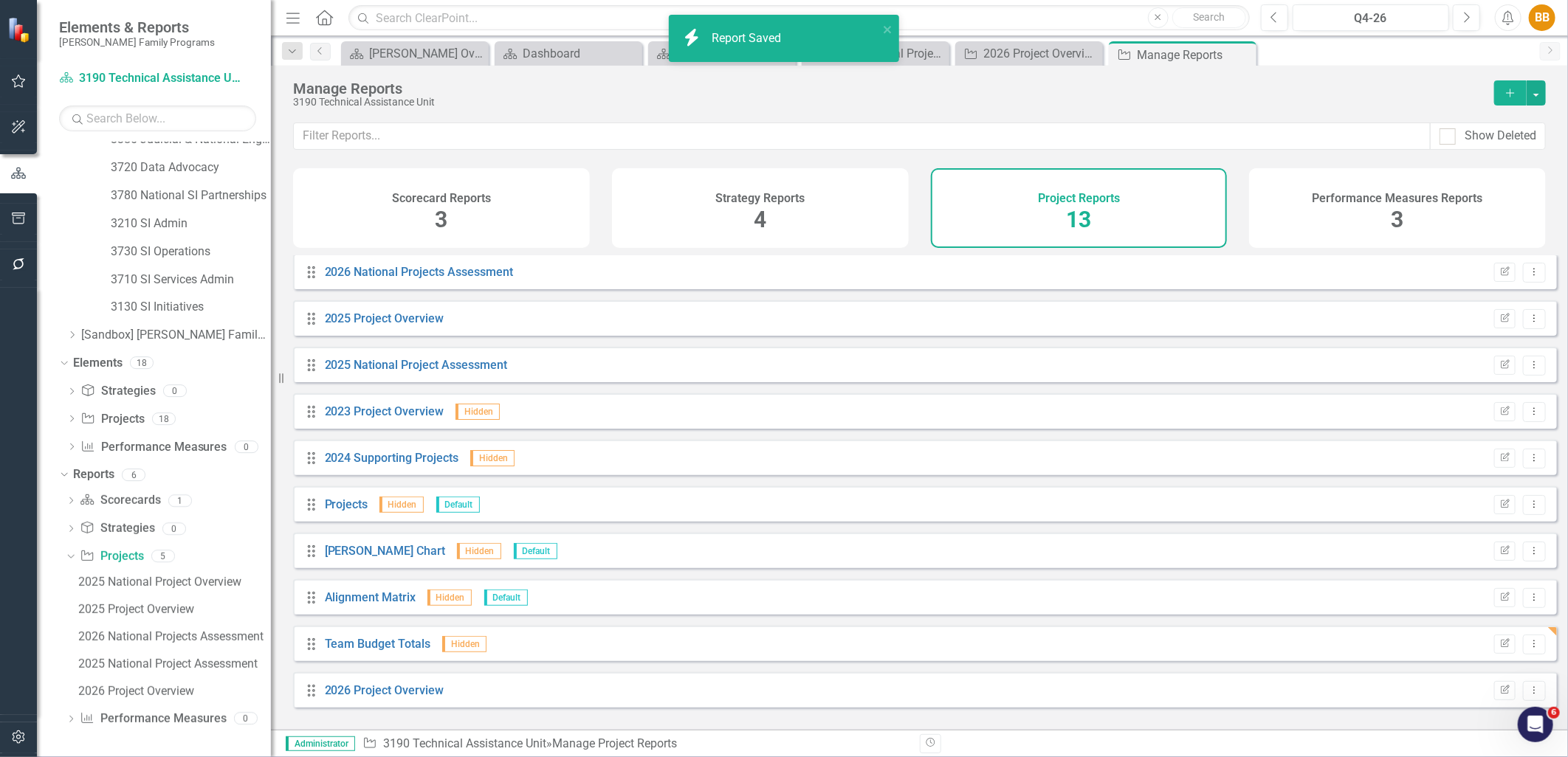
scroll to position [321, 0]
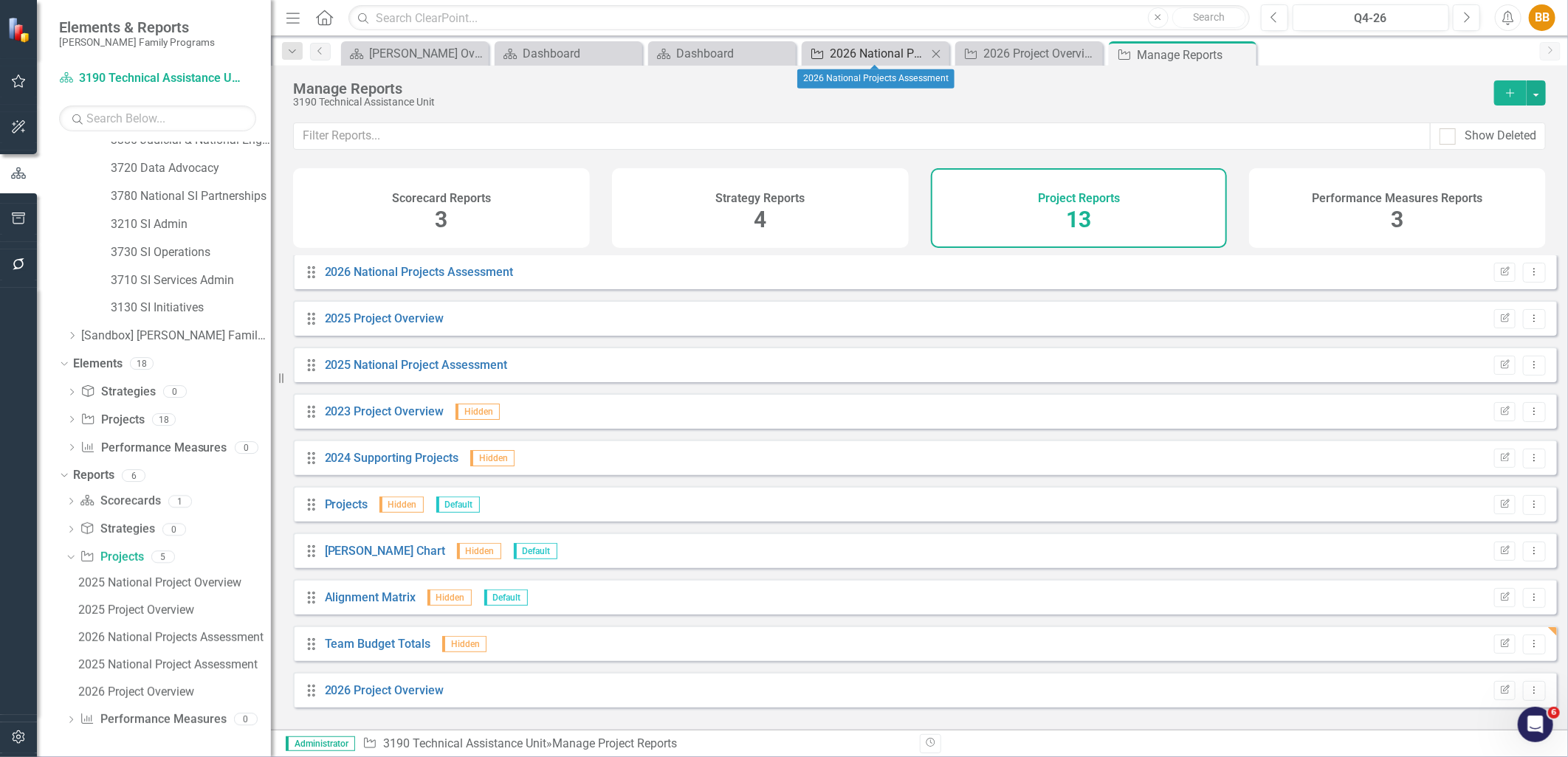
click at [837, 48] on div "2026 National Projects Assessment" at bounding box center [878, 53] width 97 height 19
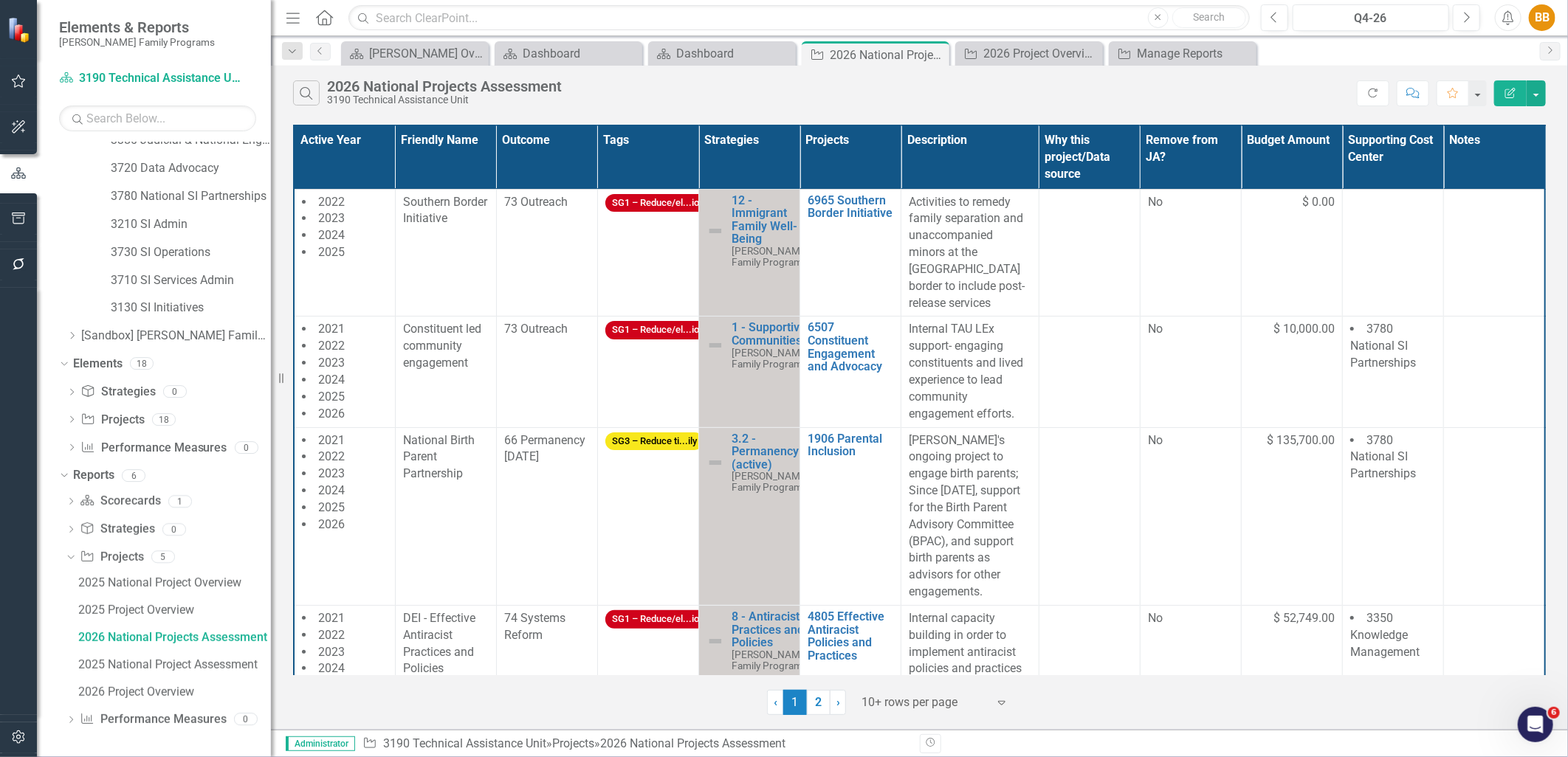
scroll to position [213, 0]
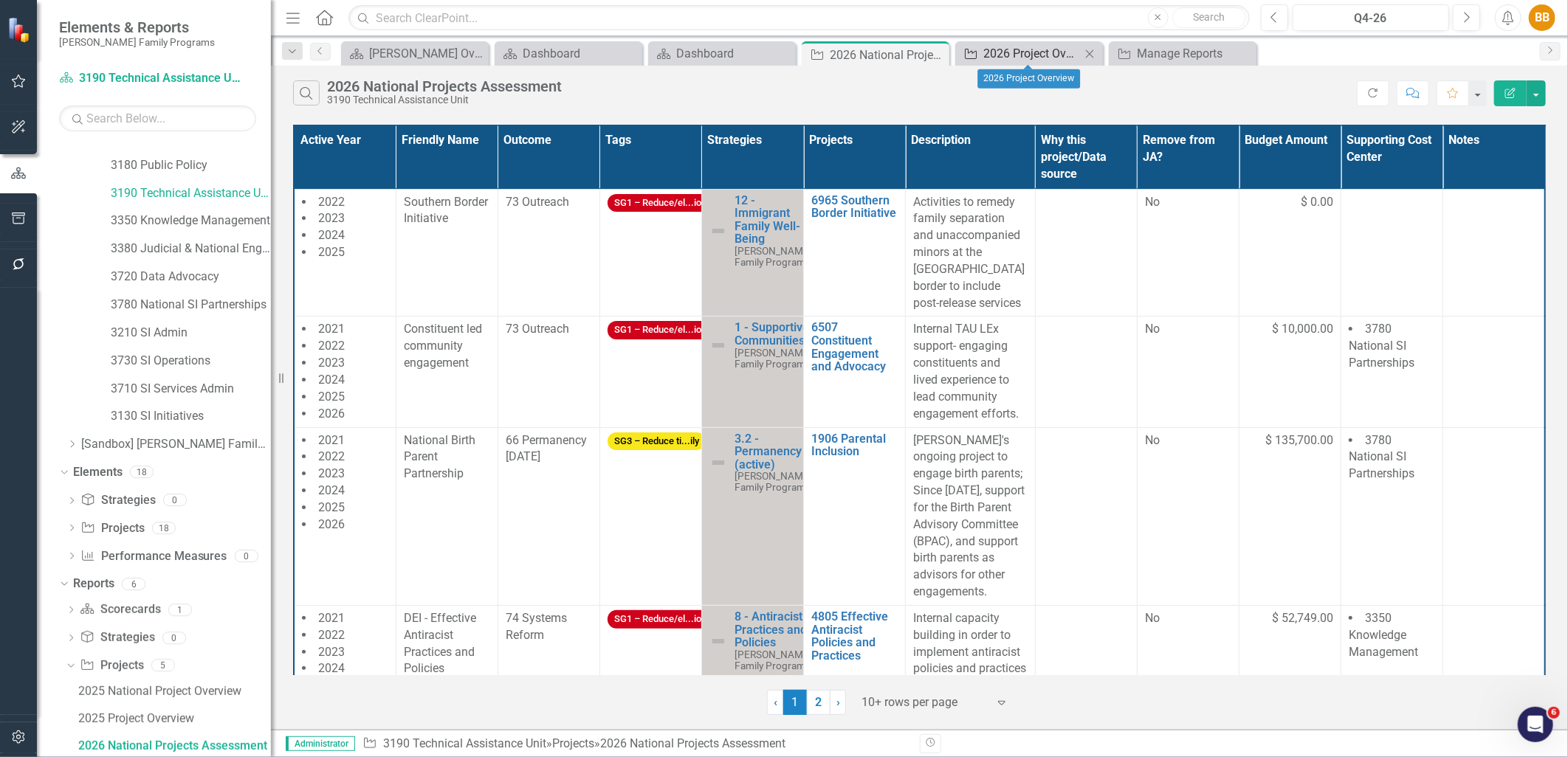
click at [1035, 55] on div "2026 Project Overview" at bounding box center [1032, 53] width 97 height 19
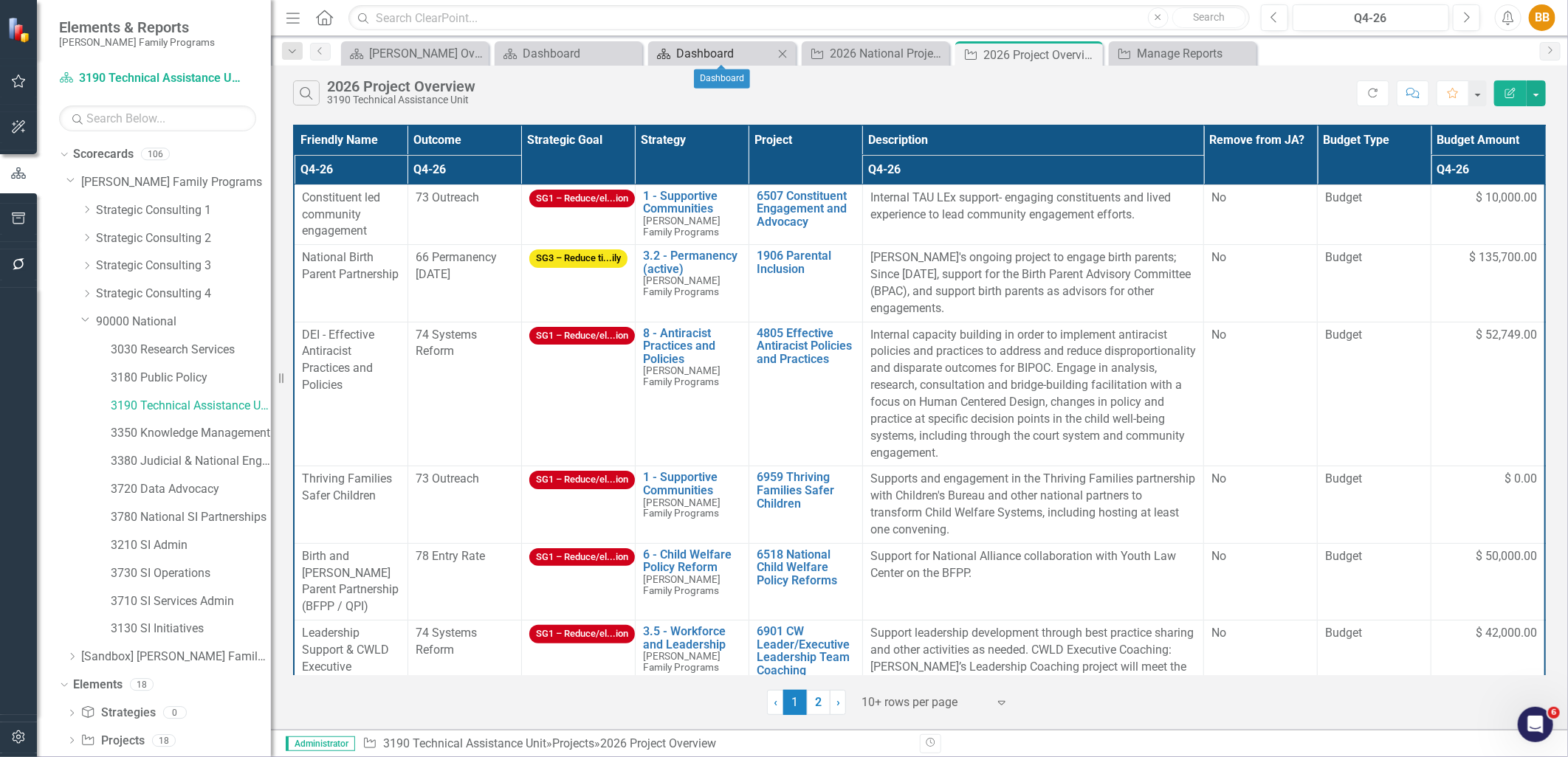
click at [703, 56] on div "Dashboard" at bounding box center [725, 53] width 97 height 19
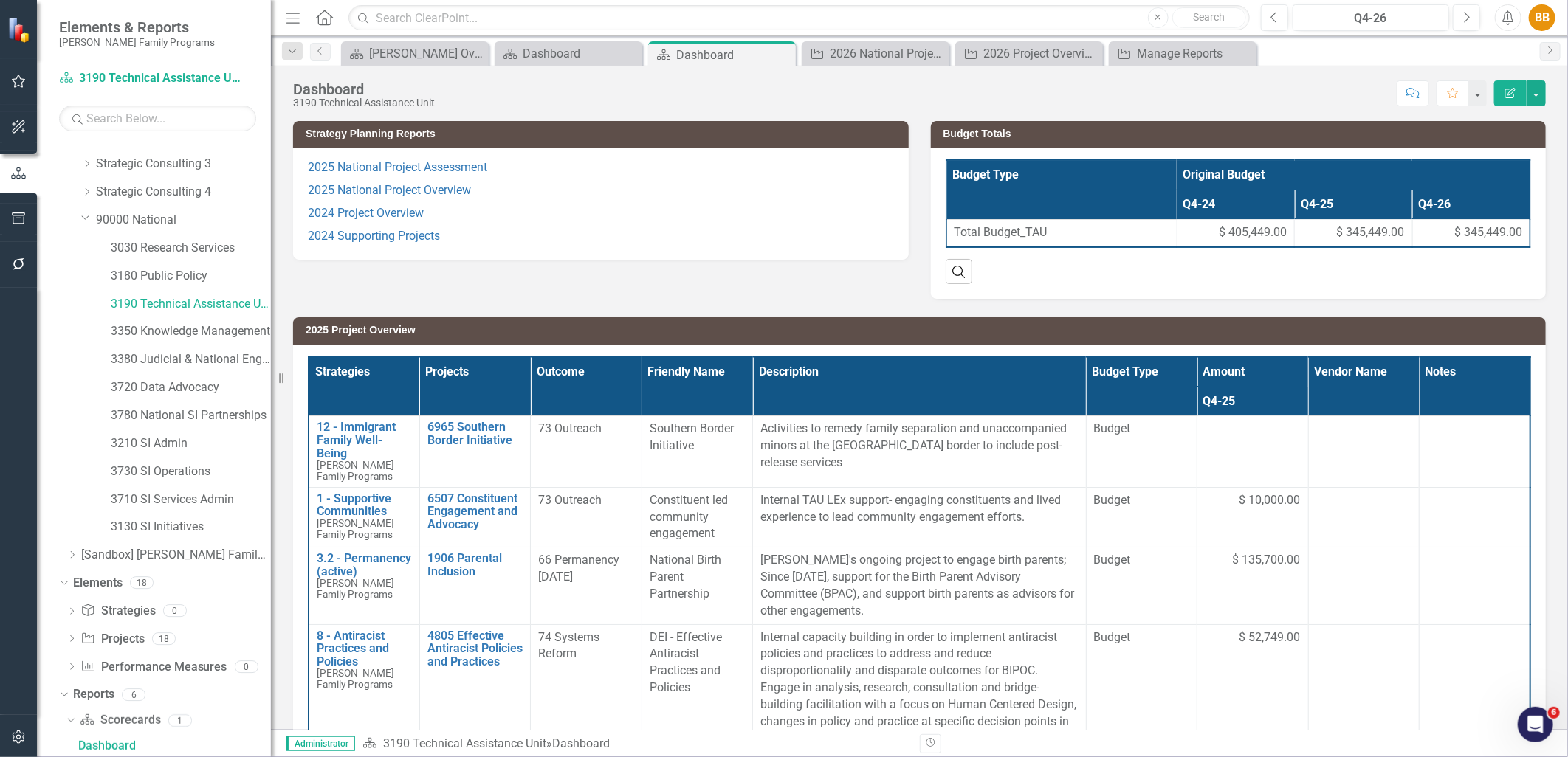
click at [602, 187] on p "2025 National Project Overview" at bounding box center [601, 190] width 586 height 23
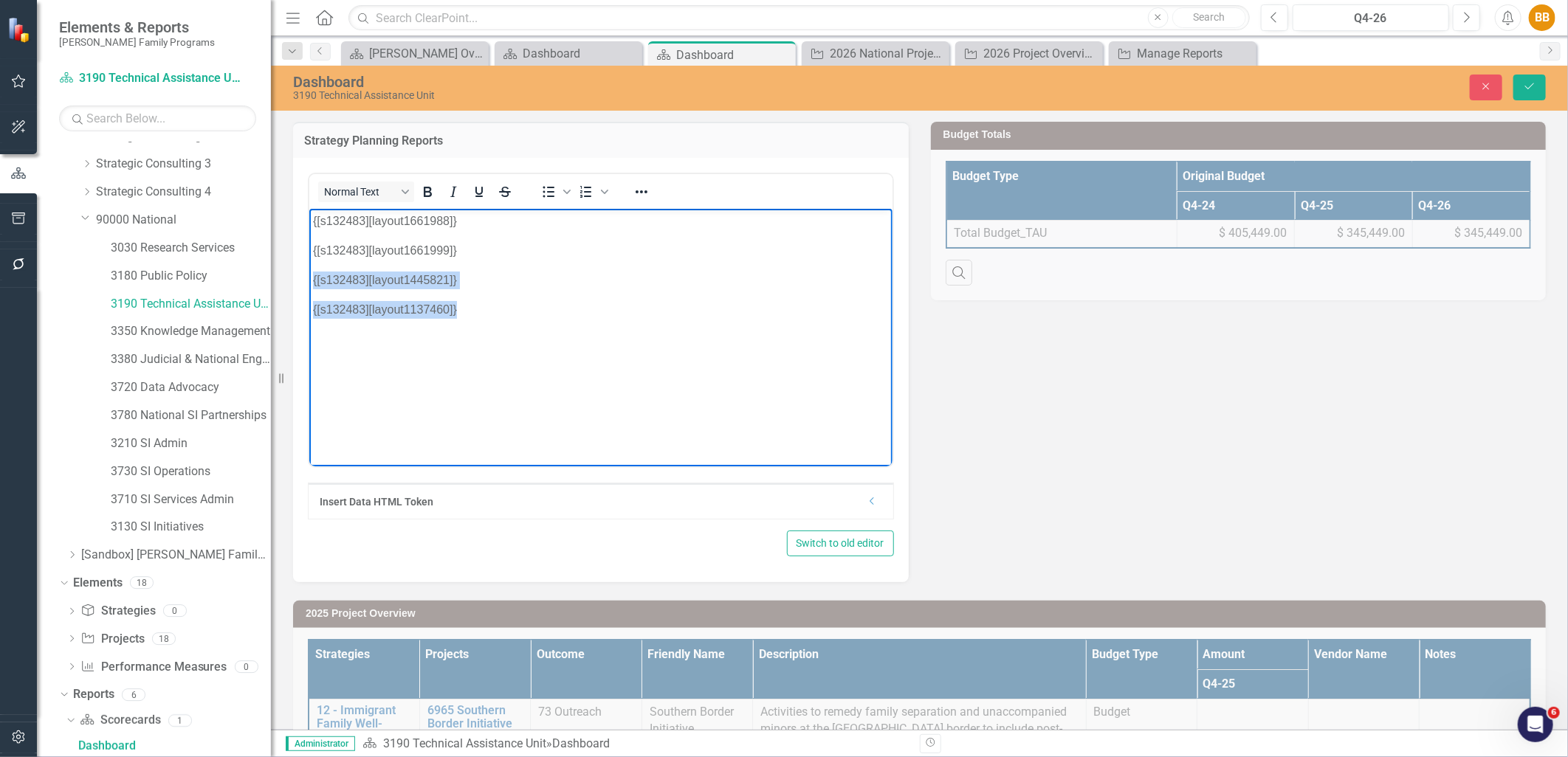
drag, startPoint x: 504, startPoint y: 318, endPoint x: 615, endPoint y: 490, distance: 204.7
click at [309, 281] on html "{[s132483][layout1661988]} {[s132483][layout1661999]} {[s132483][layout1445821]…" at bounding box center [600, 319] width 583 height 222
paste body "Rich Text Area. Press ALT-0 for help."
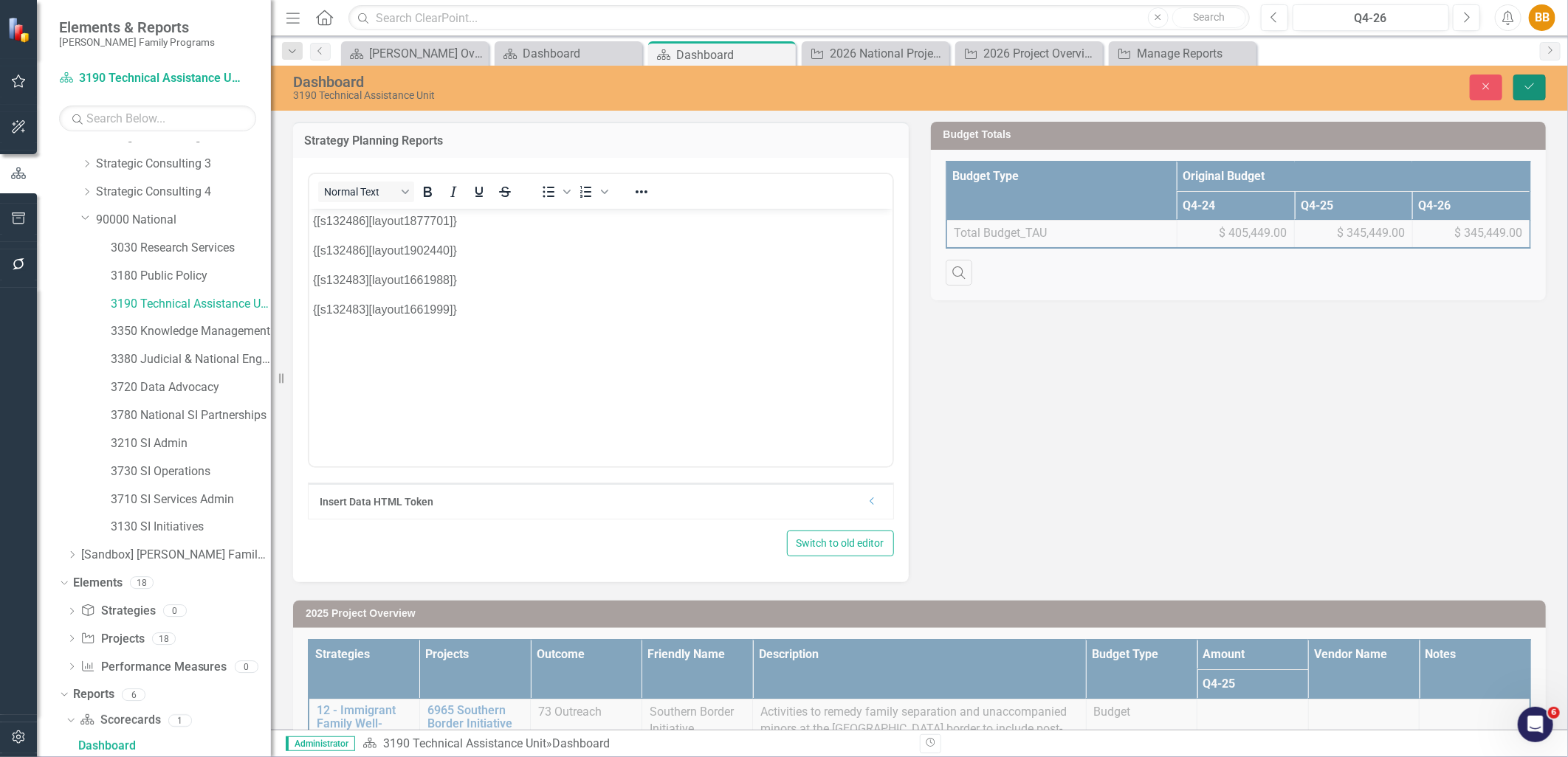
click at [1531, 81] on icon "Save" at bounding box center [1529, 86] width 13 height 10
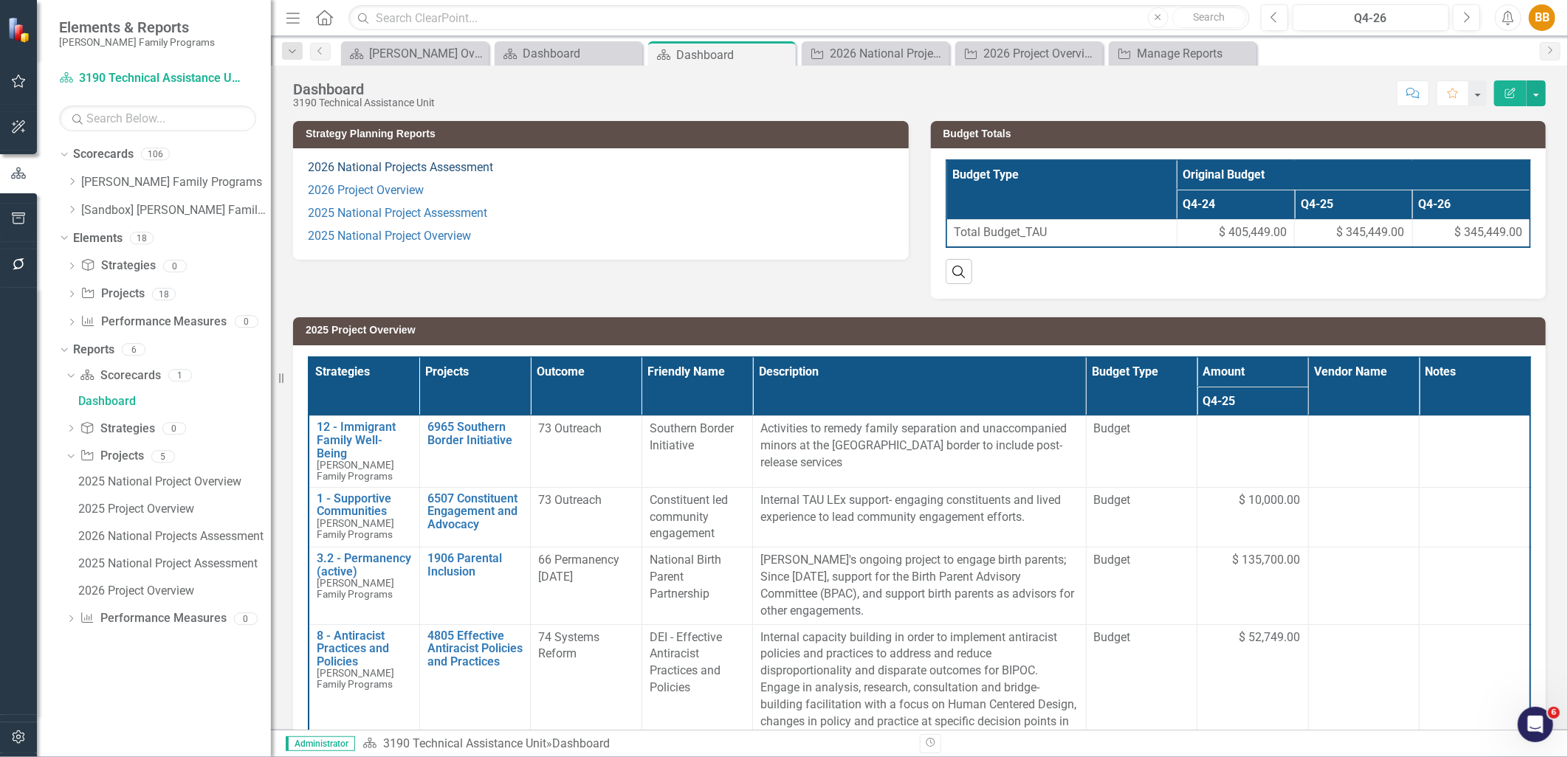
click at [446, 170] on link "2026 National Projects Assessment" at bounding box center [400, 167] width 185 height 14
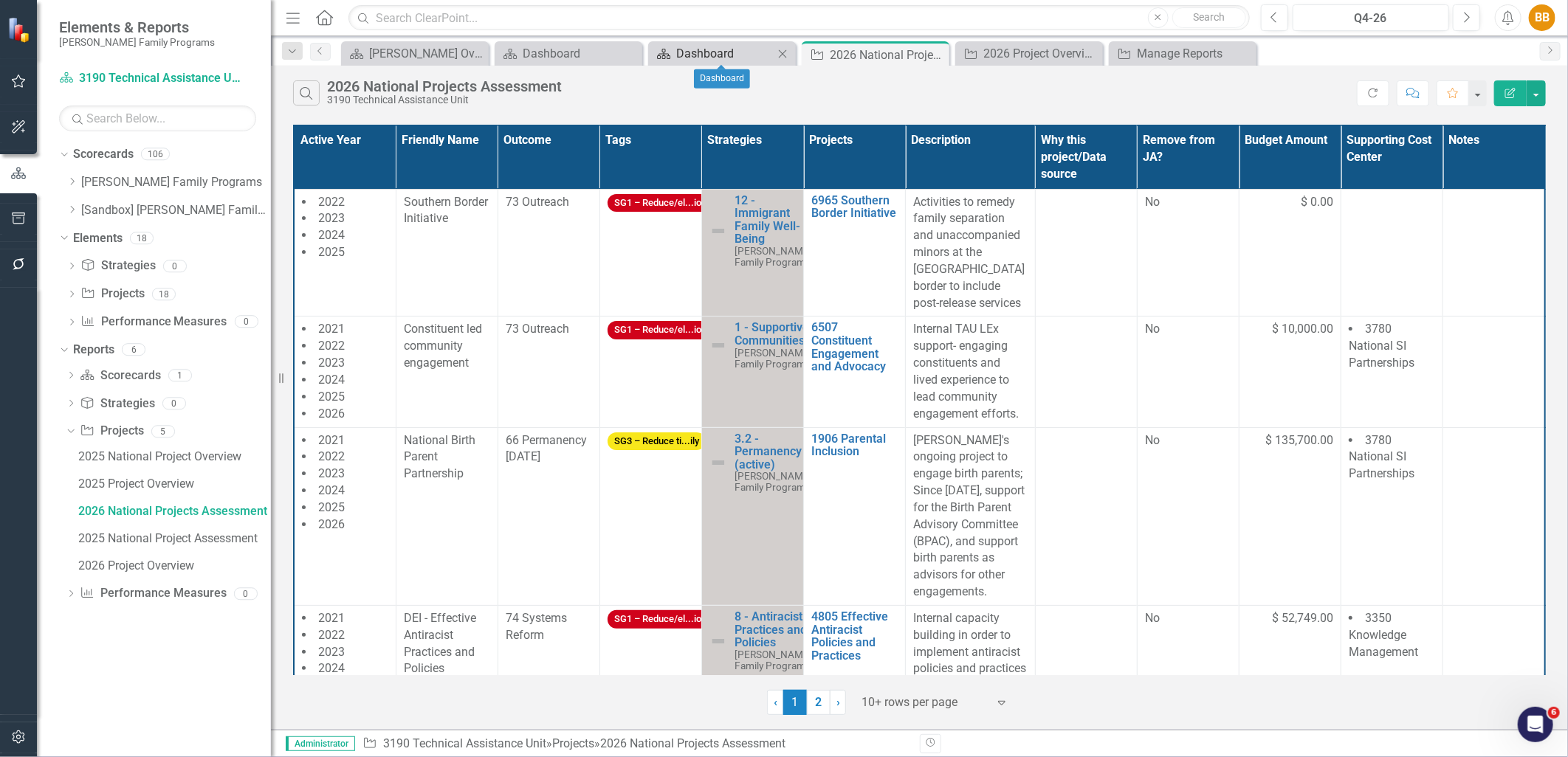
click at [731, 57] on div "Dashboard" at bounding box center [725, 53] width 97 height 19
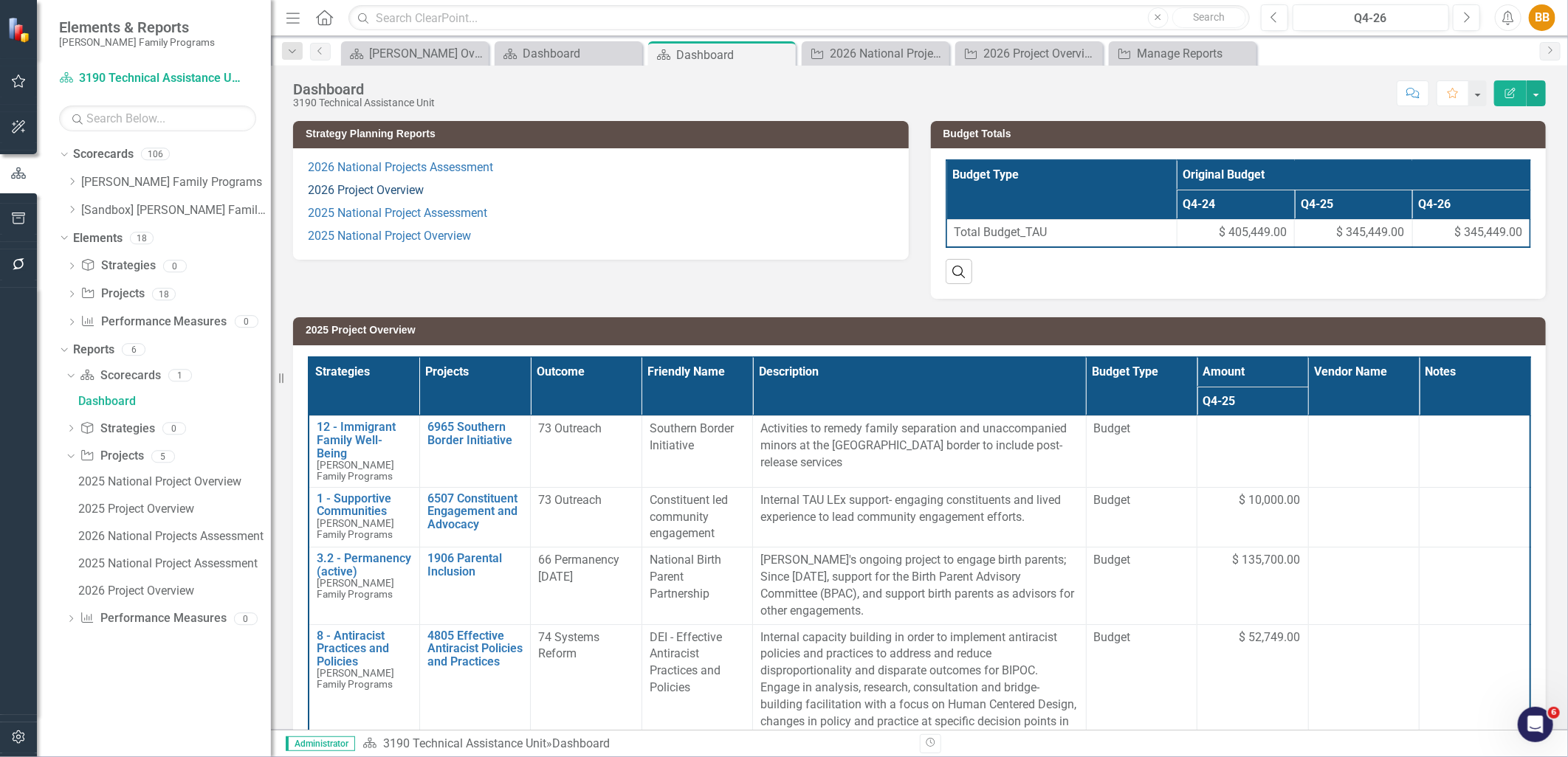
click at [395, 188] on link "2026 Project Overview" at bounding box center [365, 190] width 116 height 14
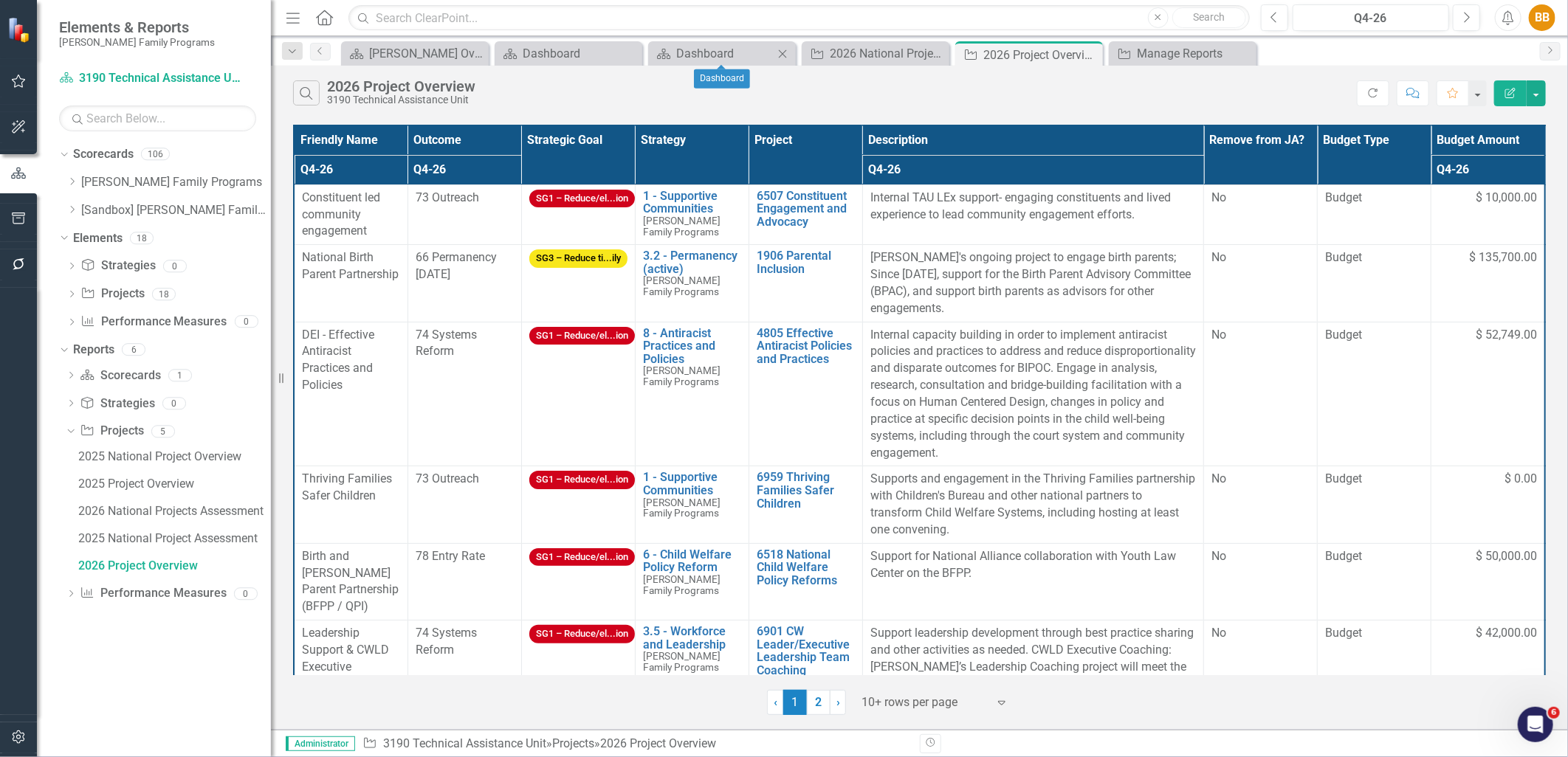
click at [784, 53] on icon "Close" at bounding box center [782, 53] width 15 height 12
click at [0, 0] on icon "Close" at bounding box center [0, 0] width 0 height 0
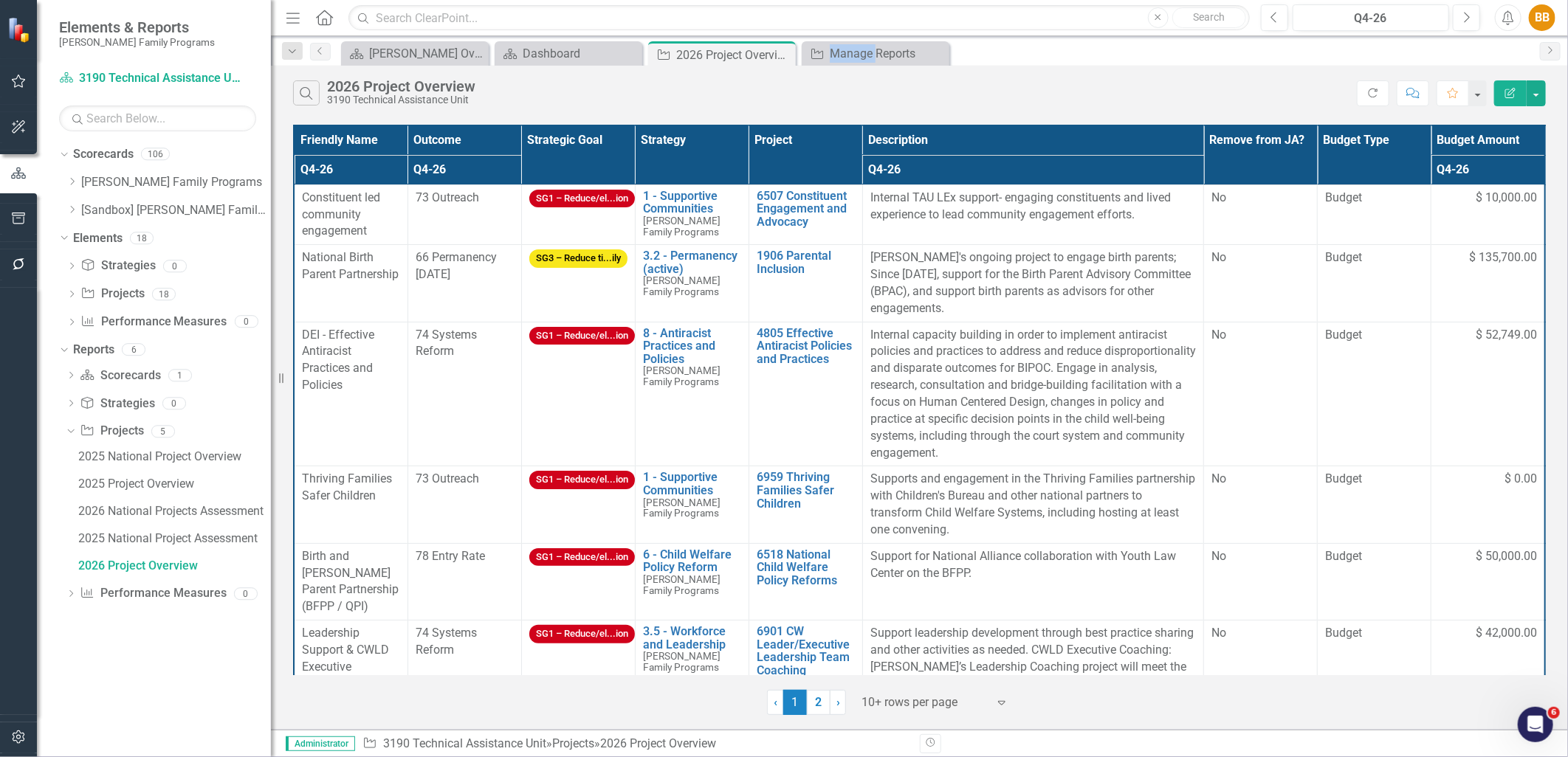
click at [0, 0] on icon "Close" at bounding box center [0, 0] width 0 height 0
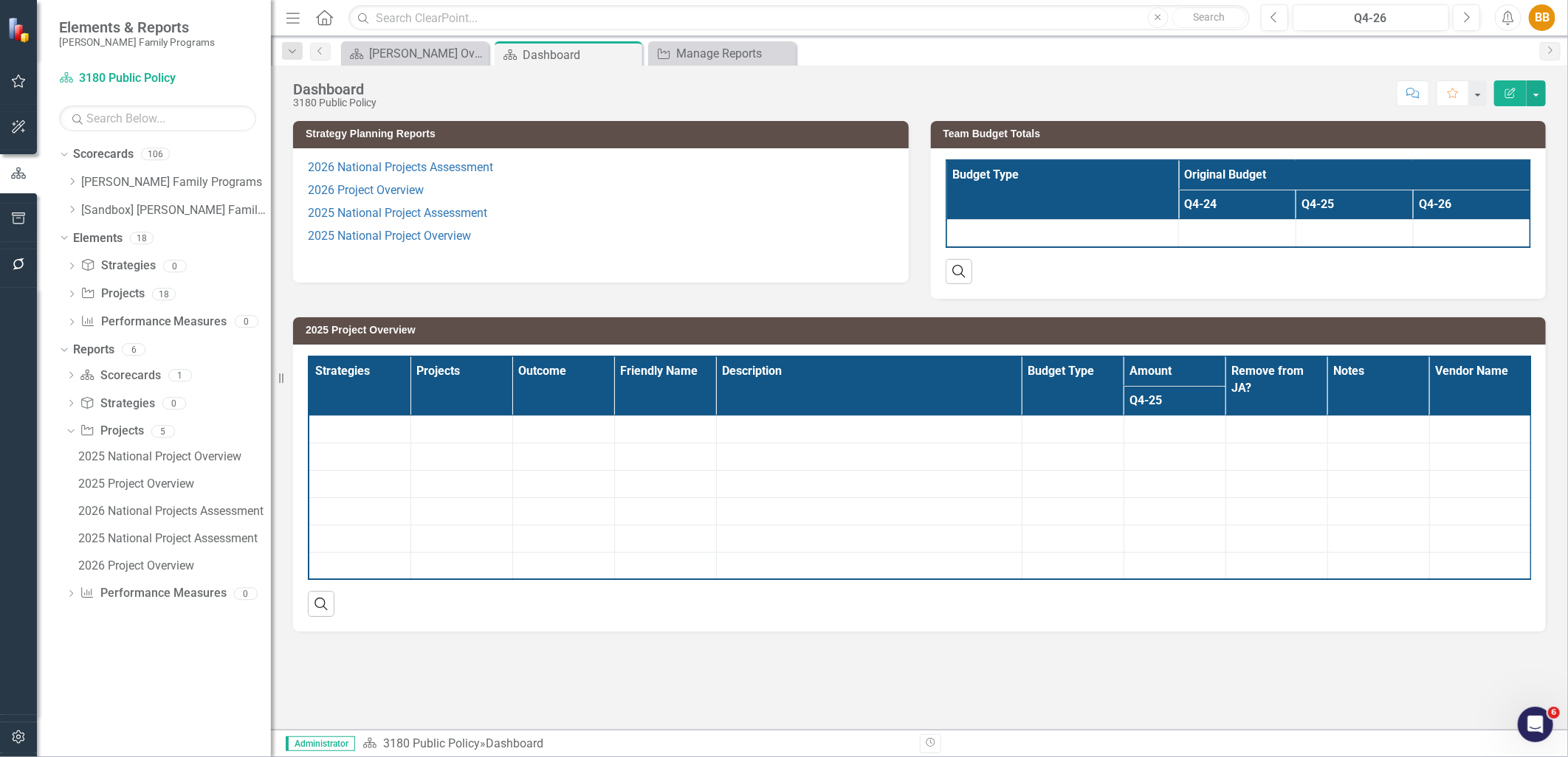
click at [0, 0] on icon "Close" at bounding box center [0, 0] width 0 height 0
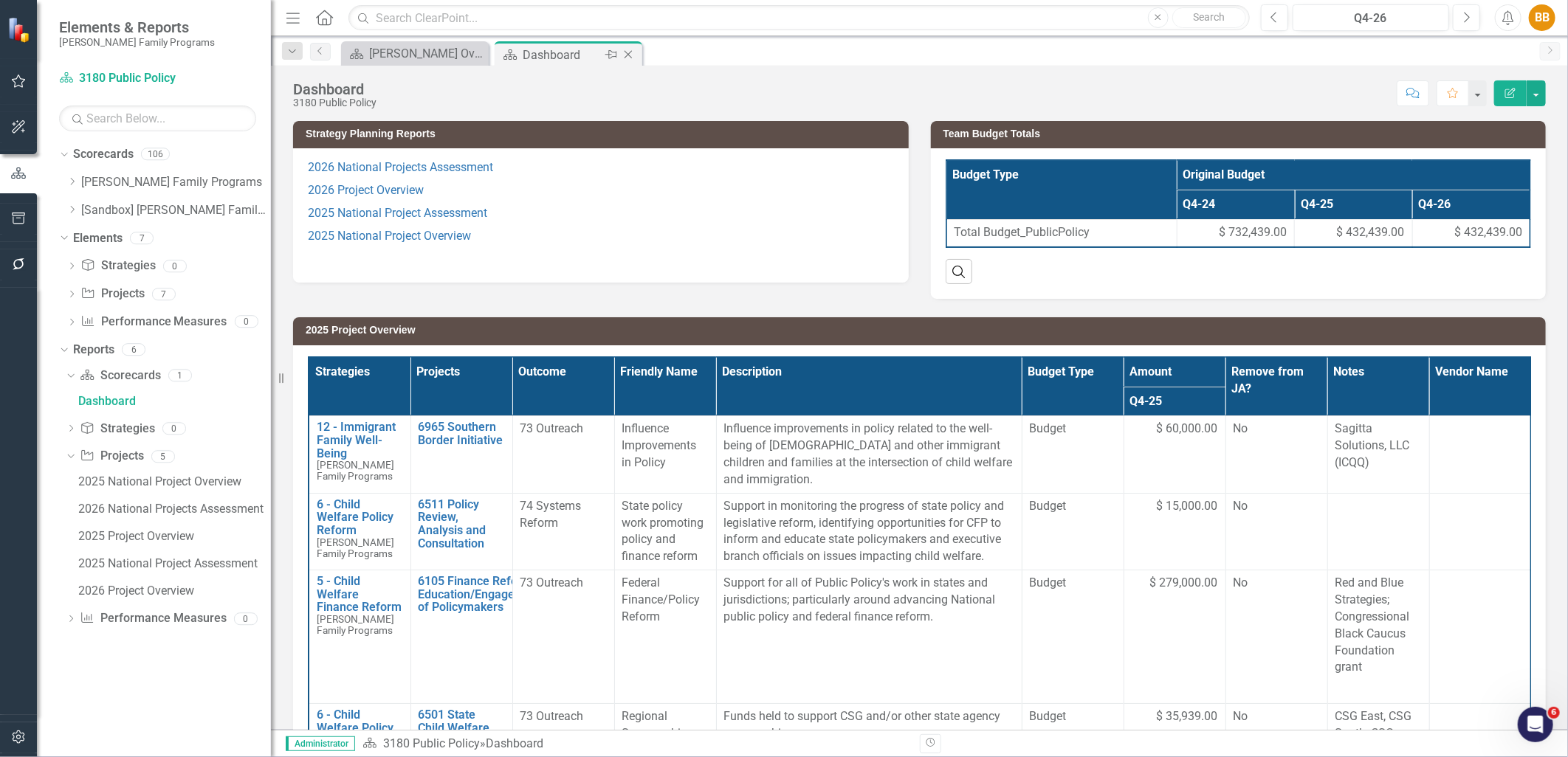
click at [628, 53] on icon at bounding box center [629, 54] width 8 height 8
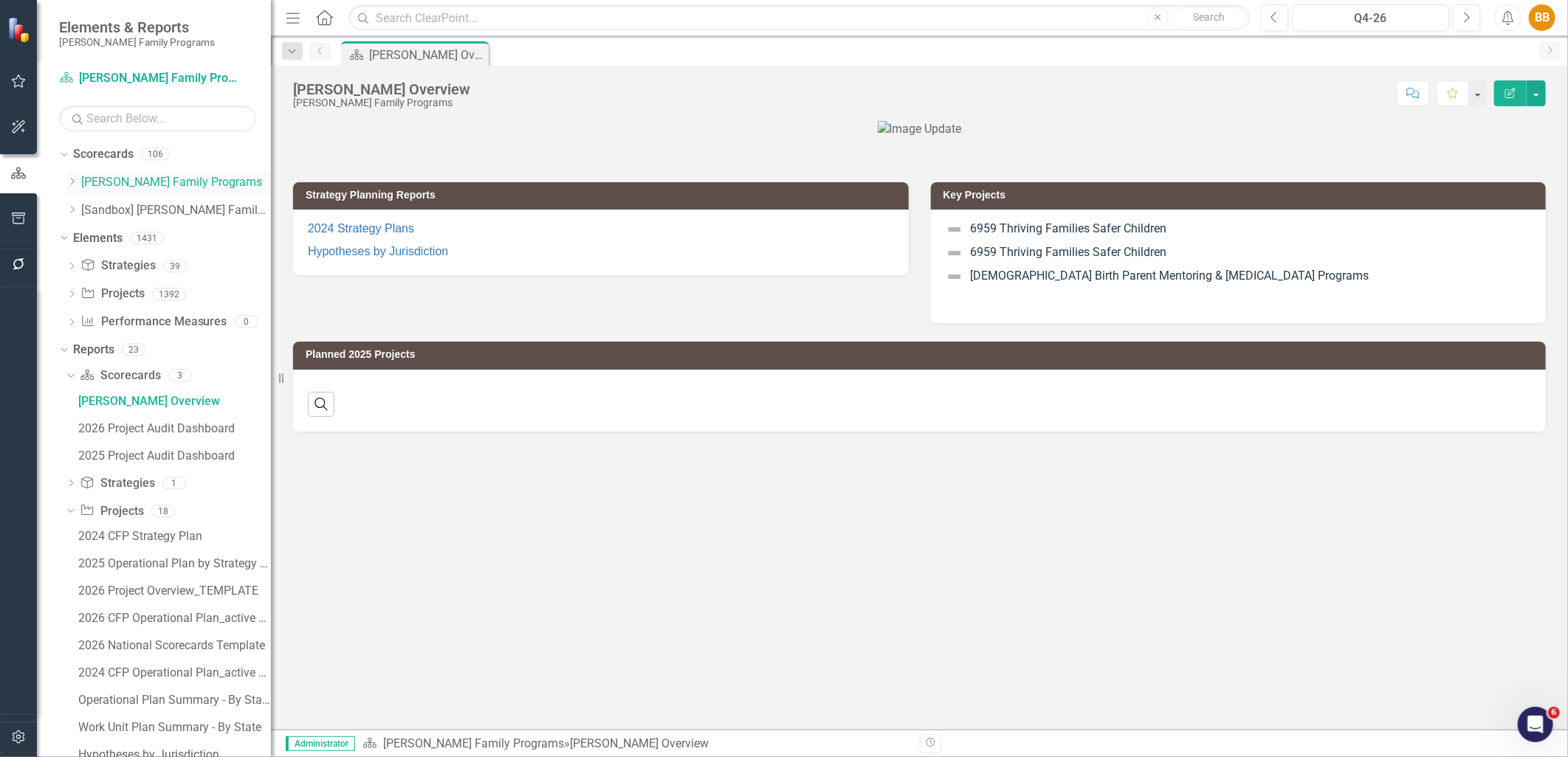
click at [74, 182] on icon "Dropdown" at bounding box center [71, 181] width 11 height 9
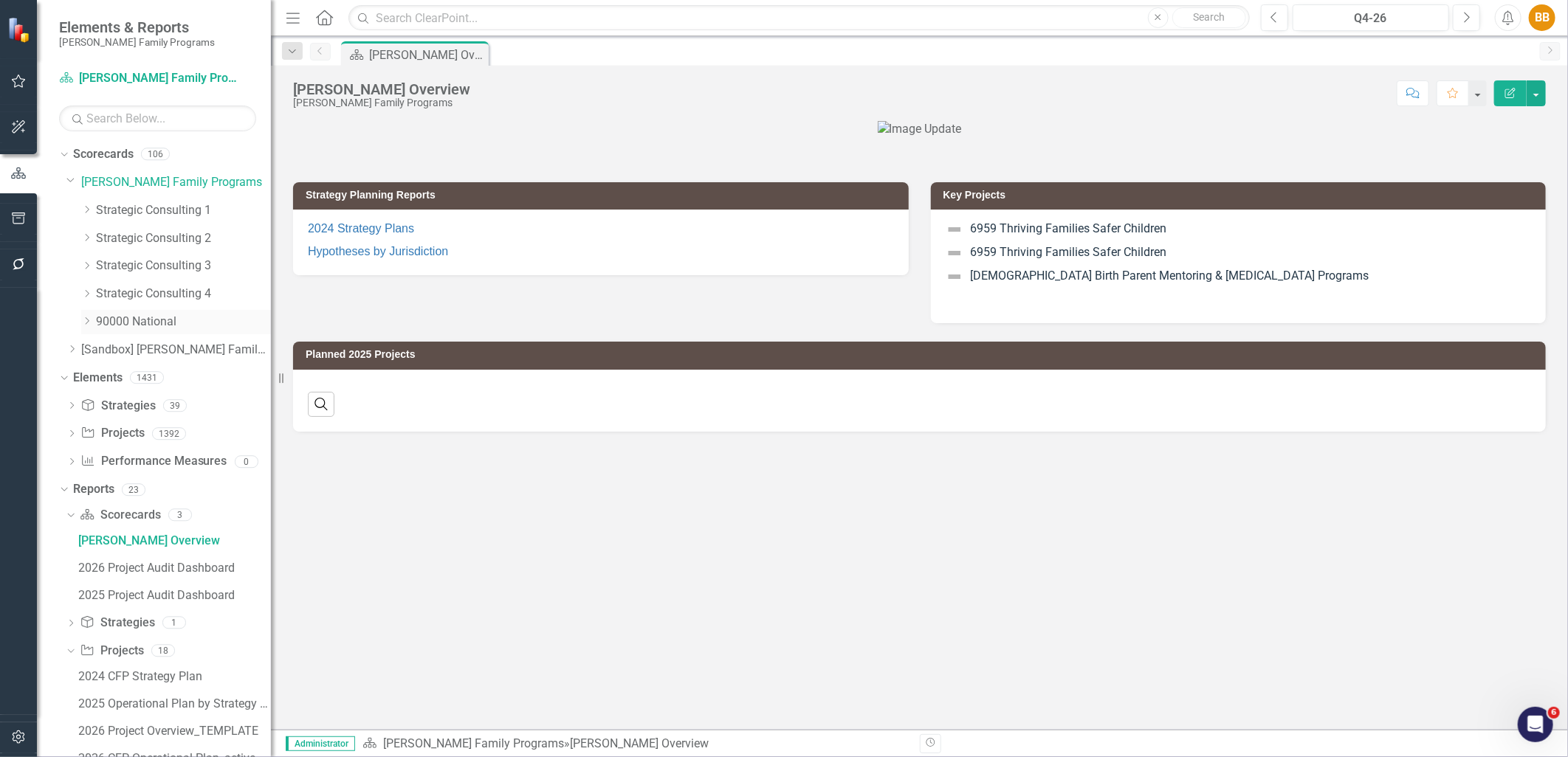
click at [83, 318] on icon "Dropdown" at bounding box center [86, 321] width 11 height 9
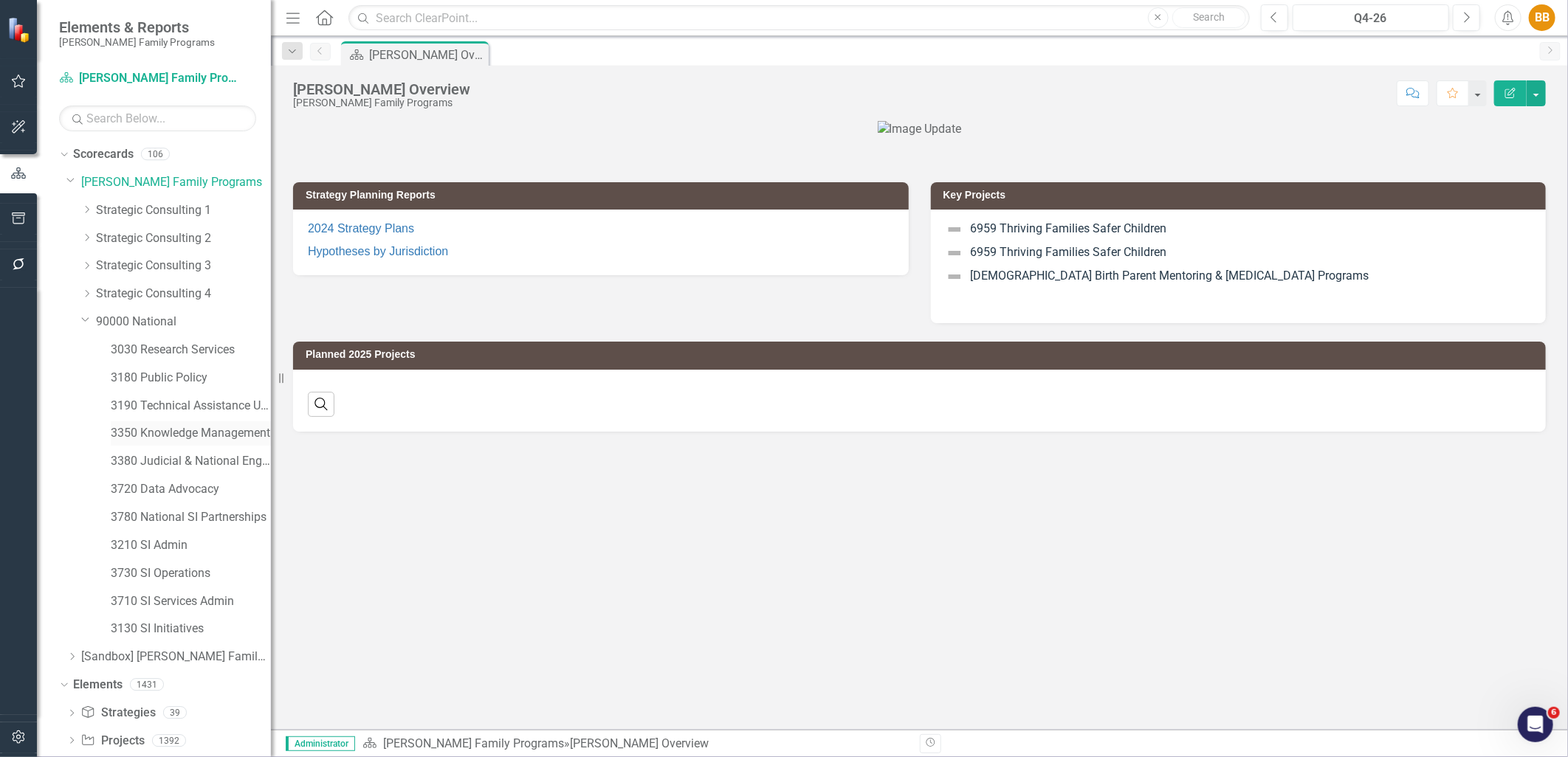
click at [187, 432] on link "3350 Knowledge Management" at bounding box center [191, 433] width 160 height 17
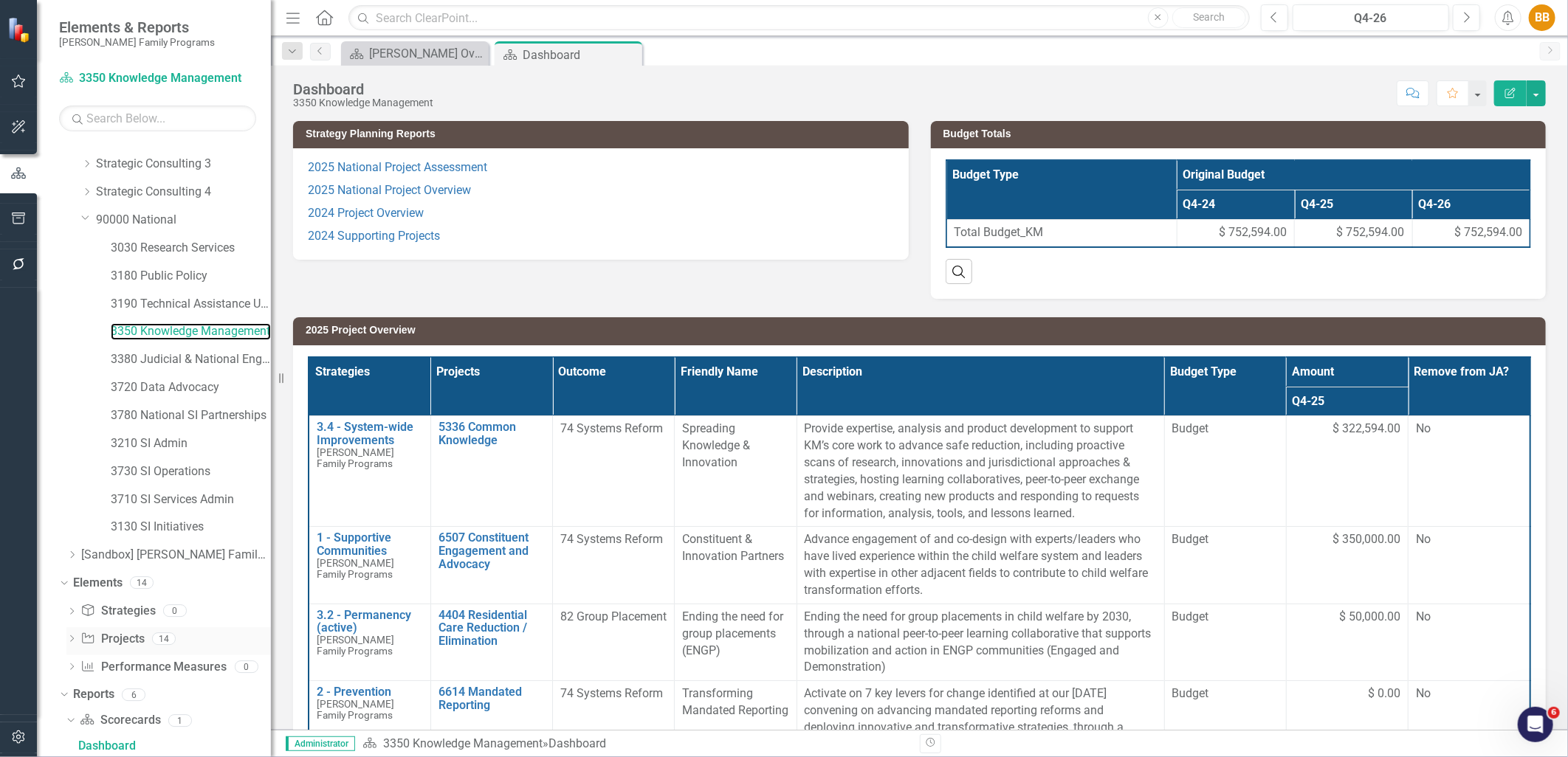
scroll to position [347, 0]
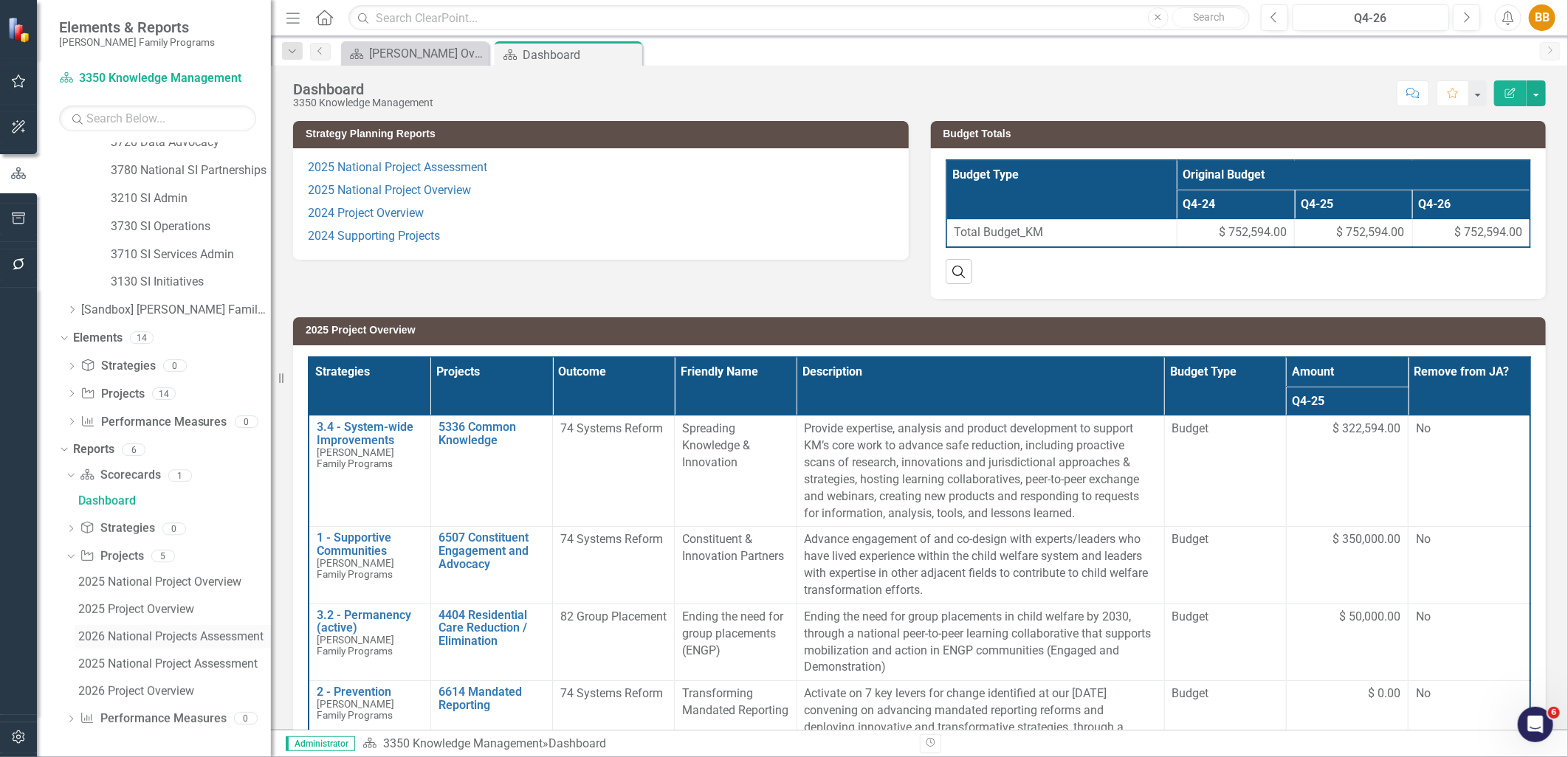
click at [162, 632] on div "2026 National Projects Assessment" at bounding box center [174, 636] width 193 height 13
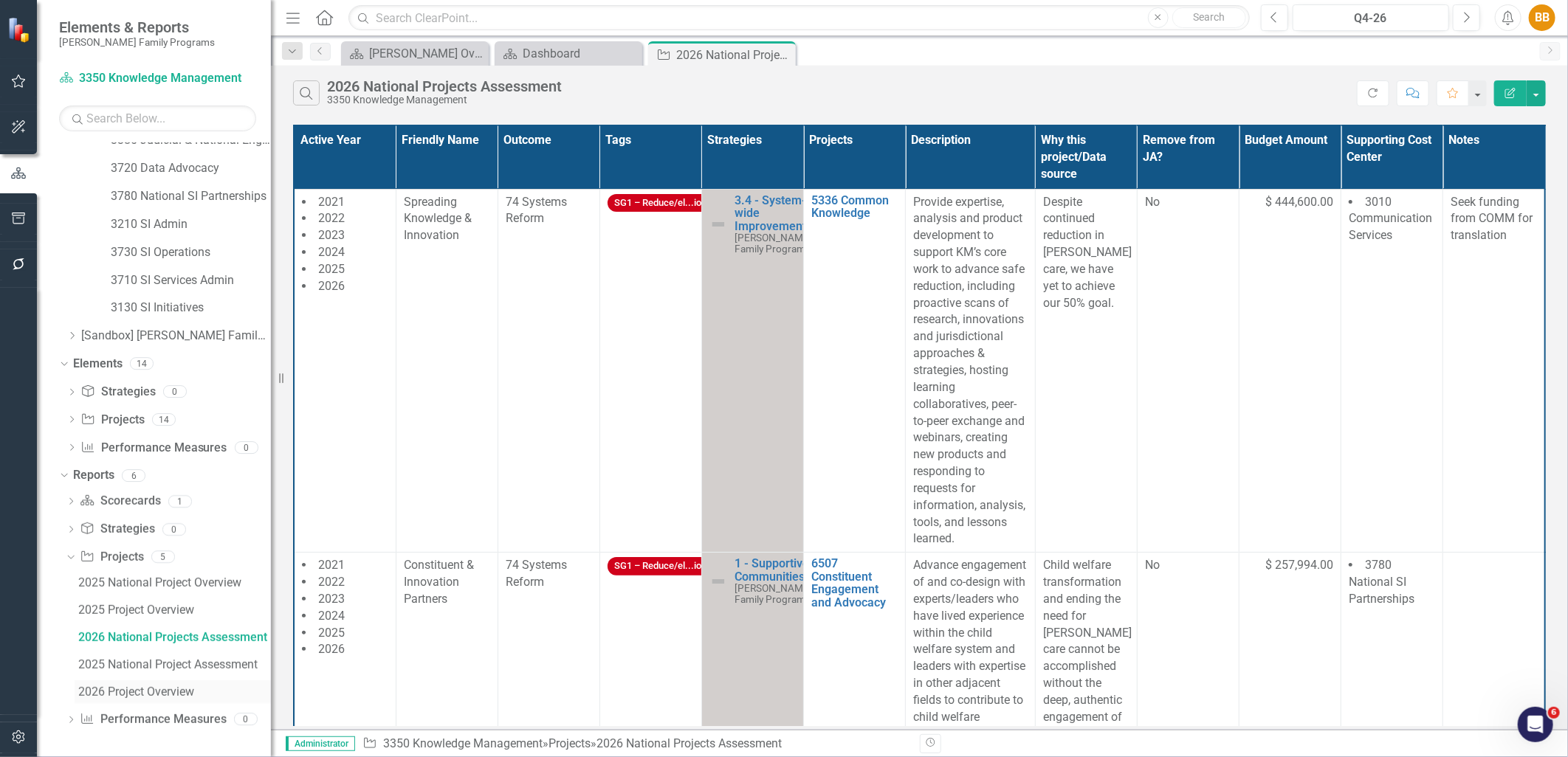
click at [156, 696] on div "2026 Project Overview" at bounding box center [174, 692] width 193 height 13
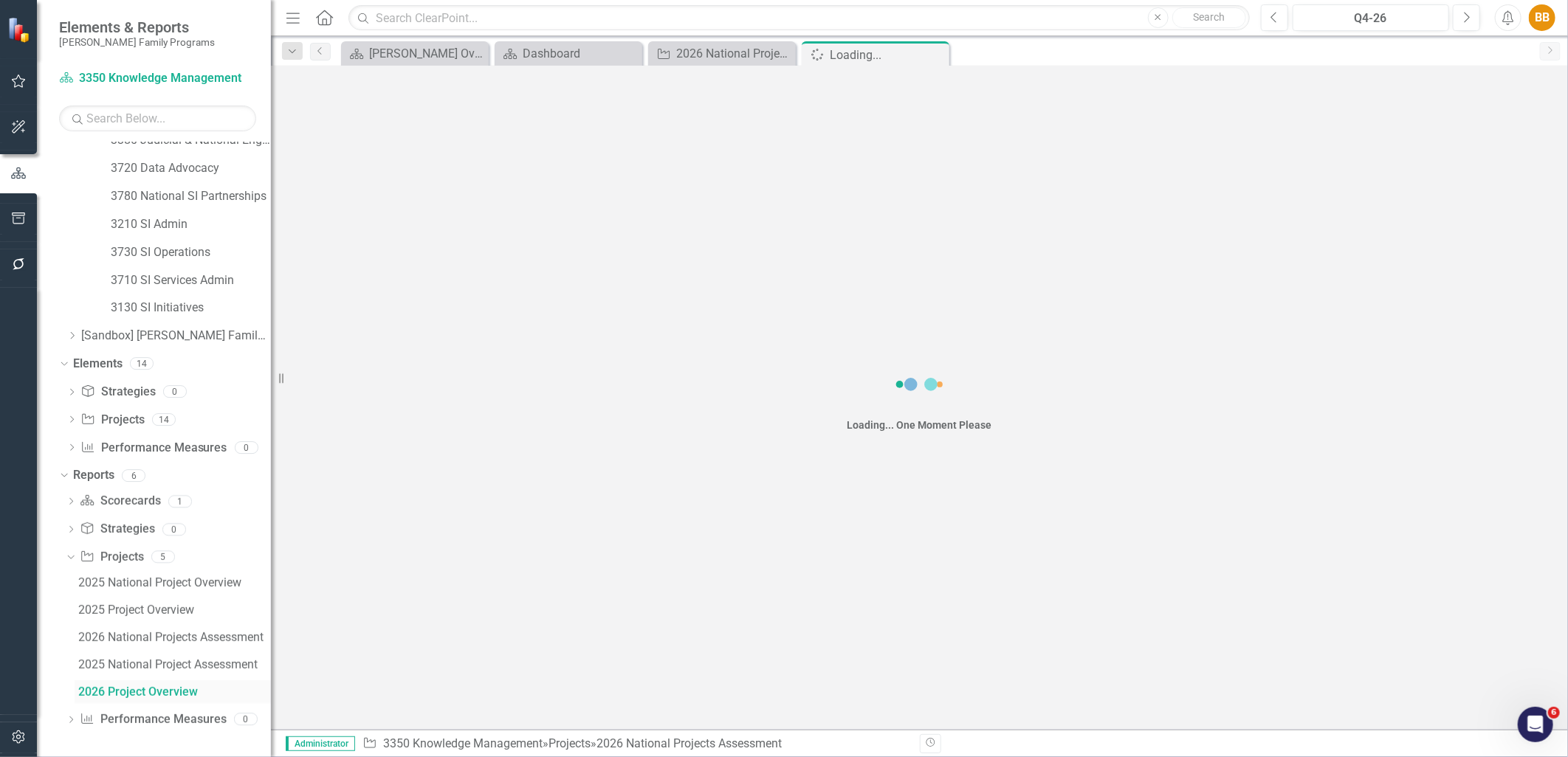
scroll to position [268, 0]
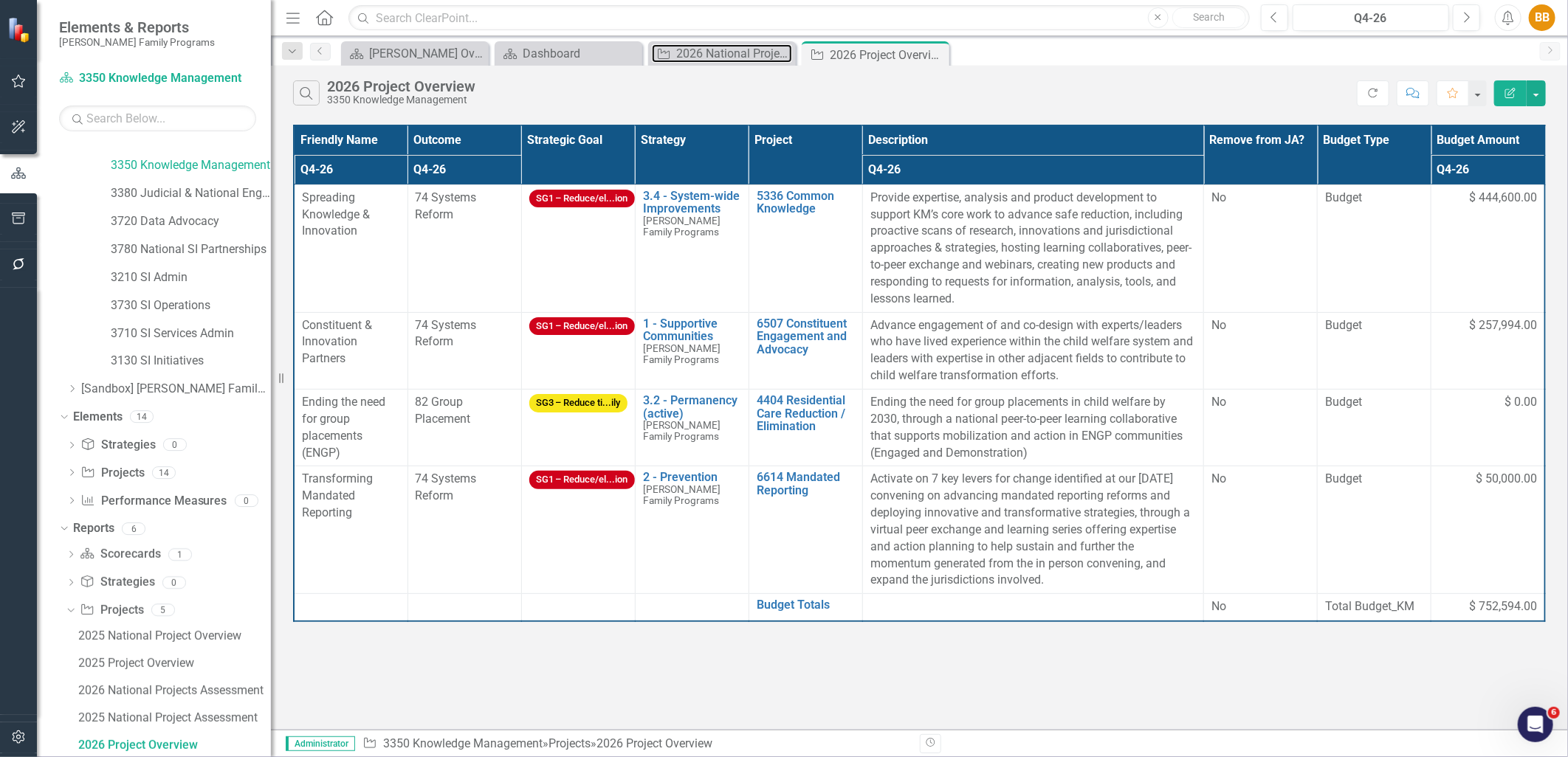
drag, startPoint x: 736, startPoint y: 56, endPoint x: 669, endPoint y: 1, distance: 86.7
click at [736, 56] on div "2026 National Projects Assessment" at bounding box center [734, 53] width 116 height 19
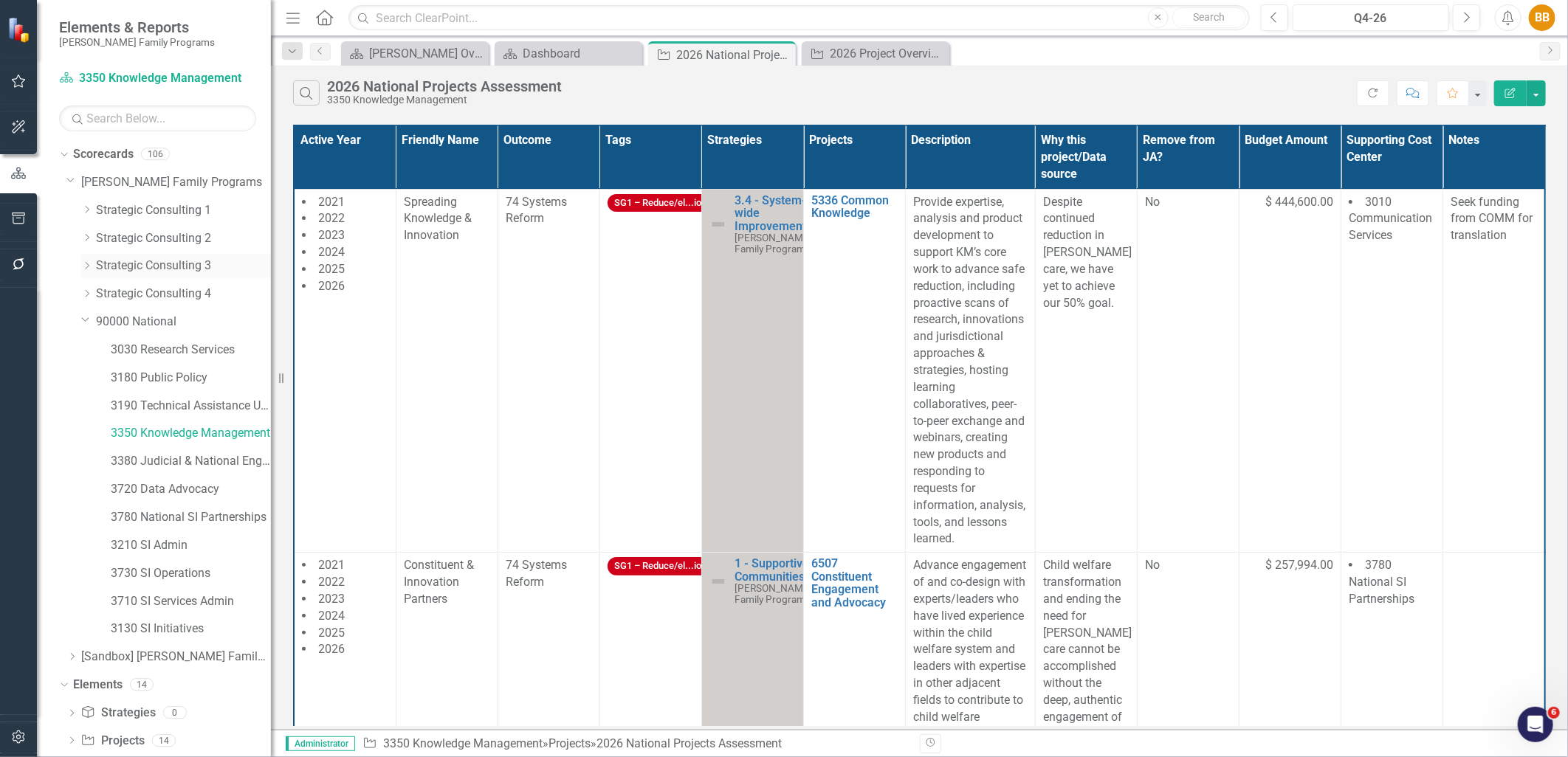
scroll to position [82, 0]
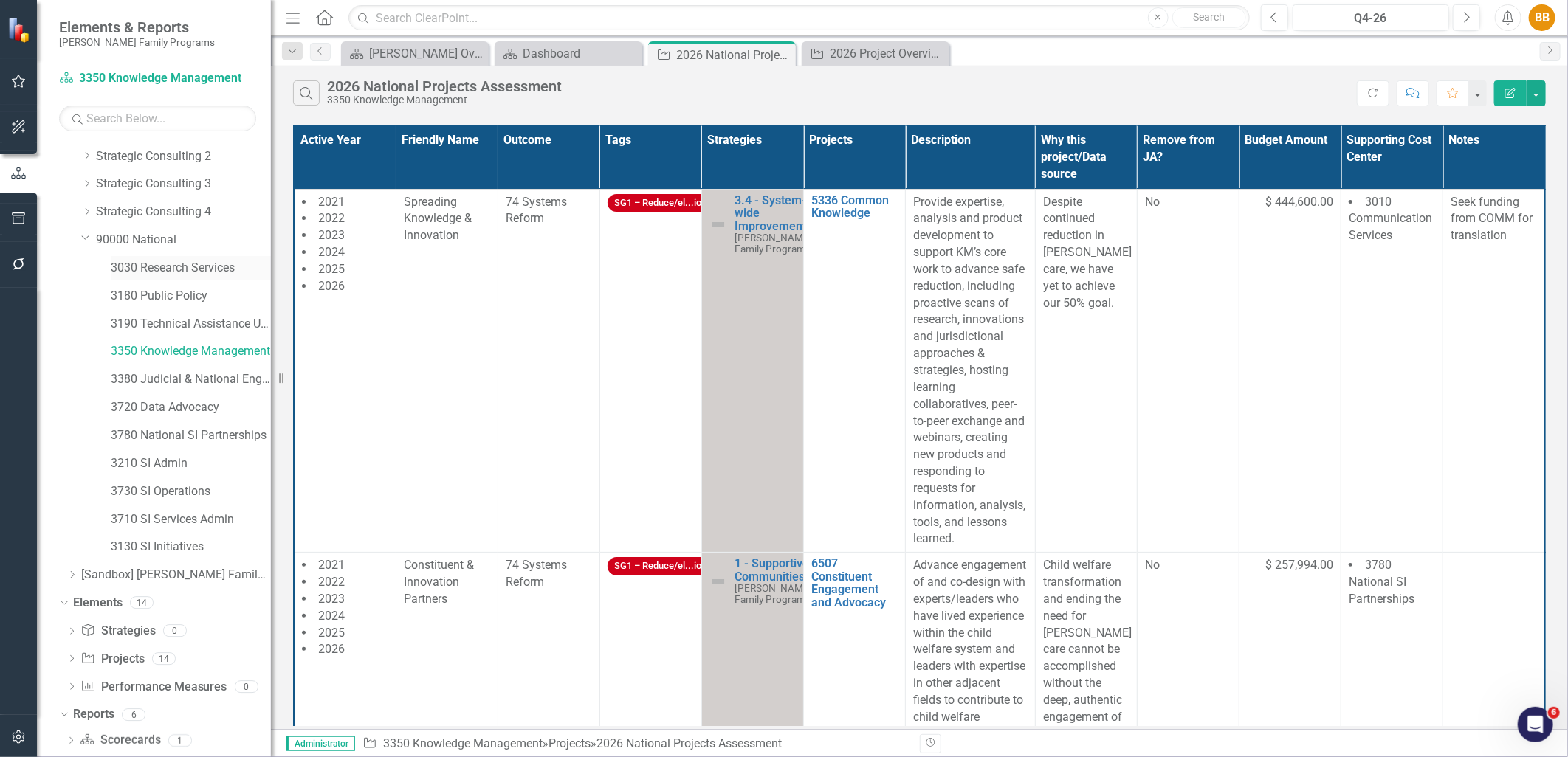
click at [211, 270] on link "3030 Research Services" at bounding box center [191, 268] width 160 height 17
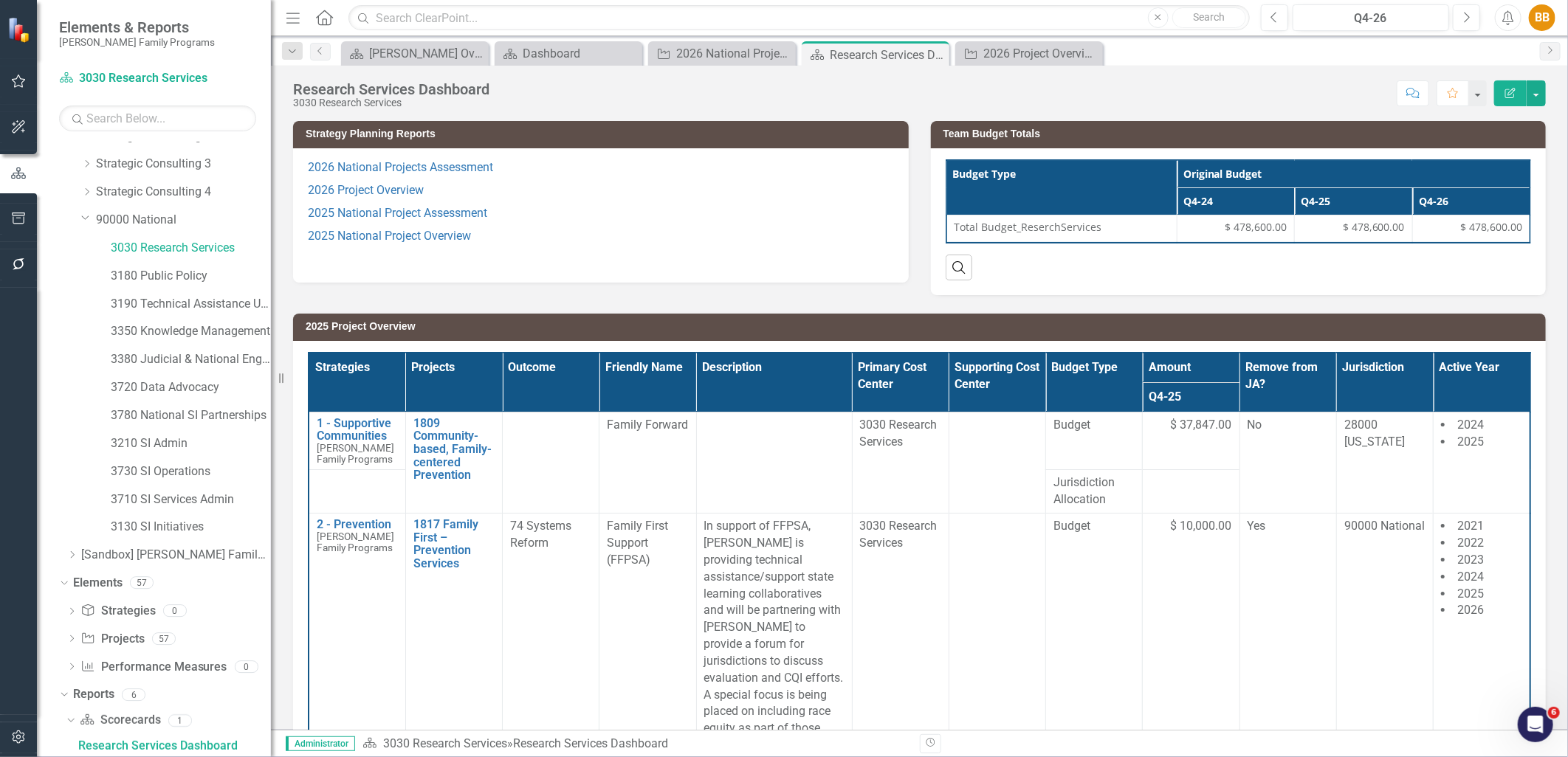
click at [573, 175] on p "2026 National Projects Assessment" at bounding box center [601, 169] width 586 height 20
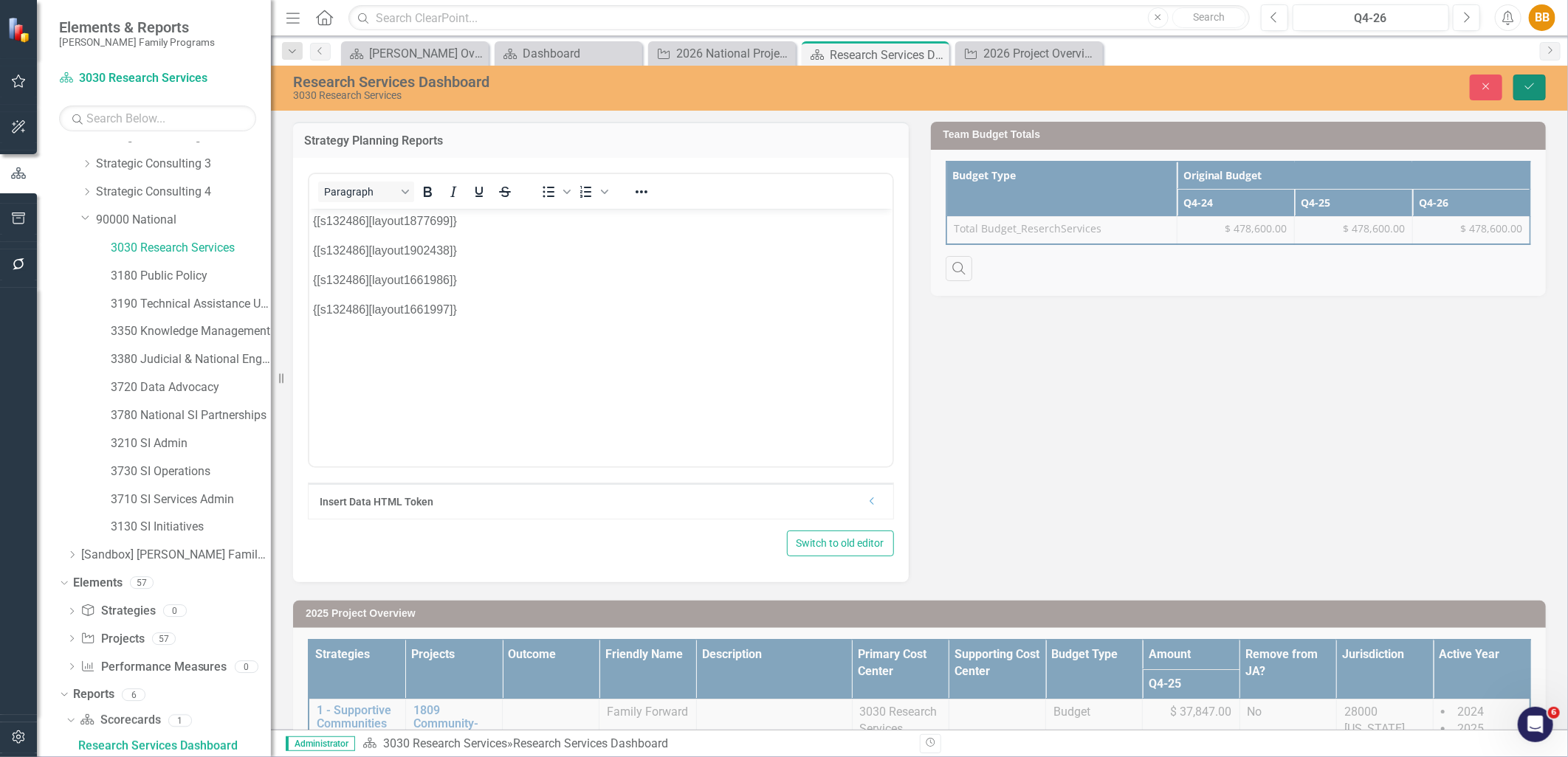
click at [1527, 84] on icon "Save" at bounding box center [1529, 86] width 13 height 10
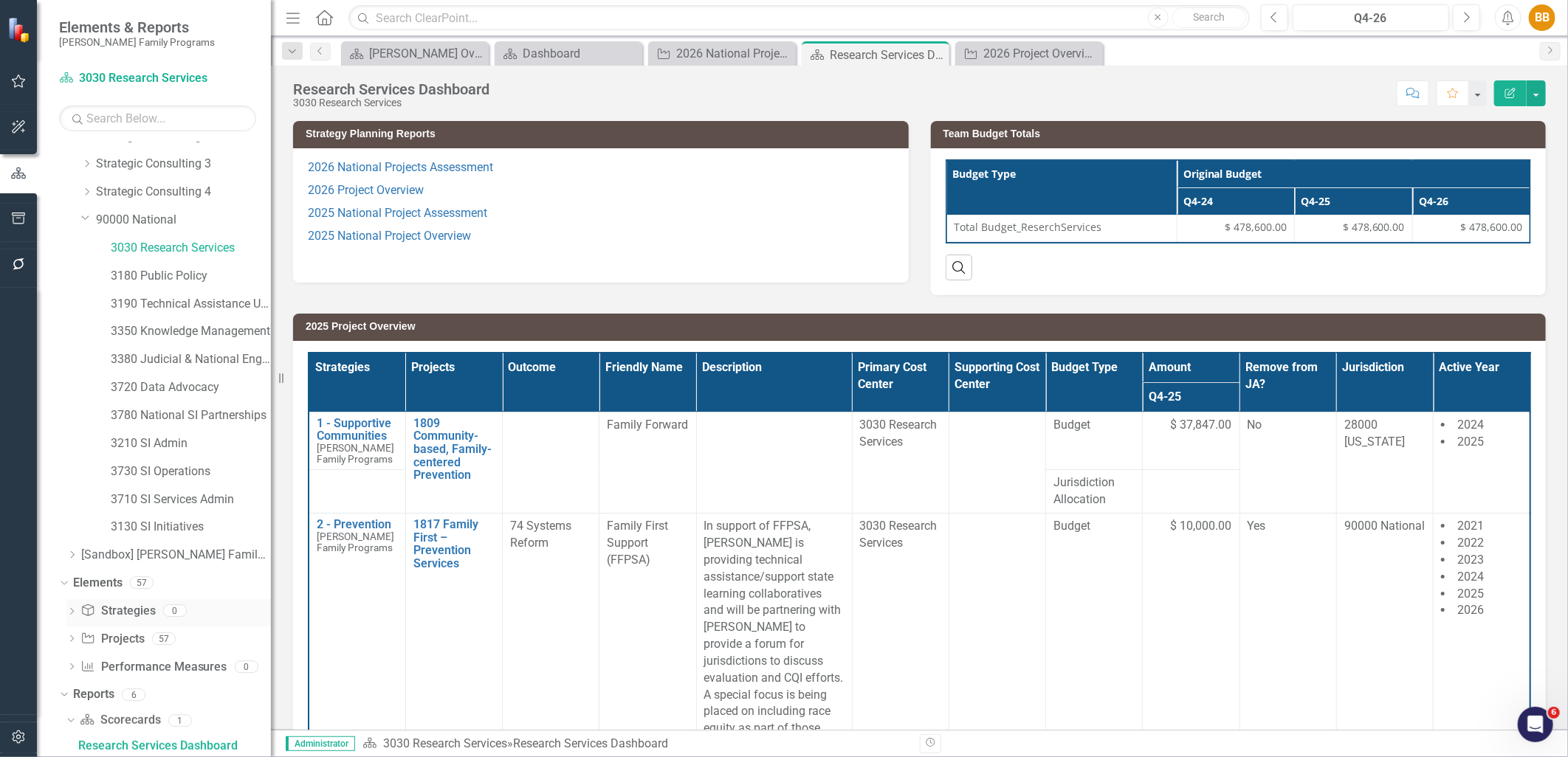
click at [196, 600] on div "Strategy Strategies 0" at bounding box center [175, 614] width 190 height 28
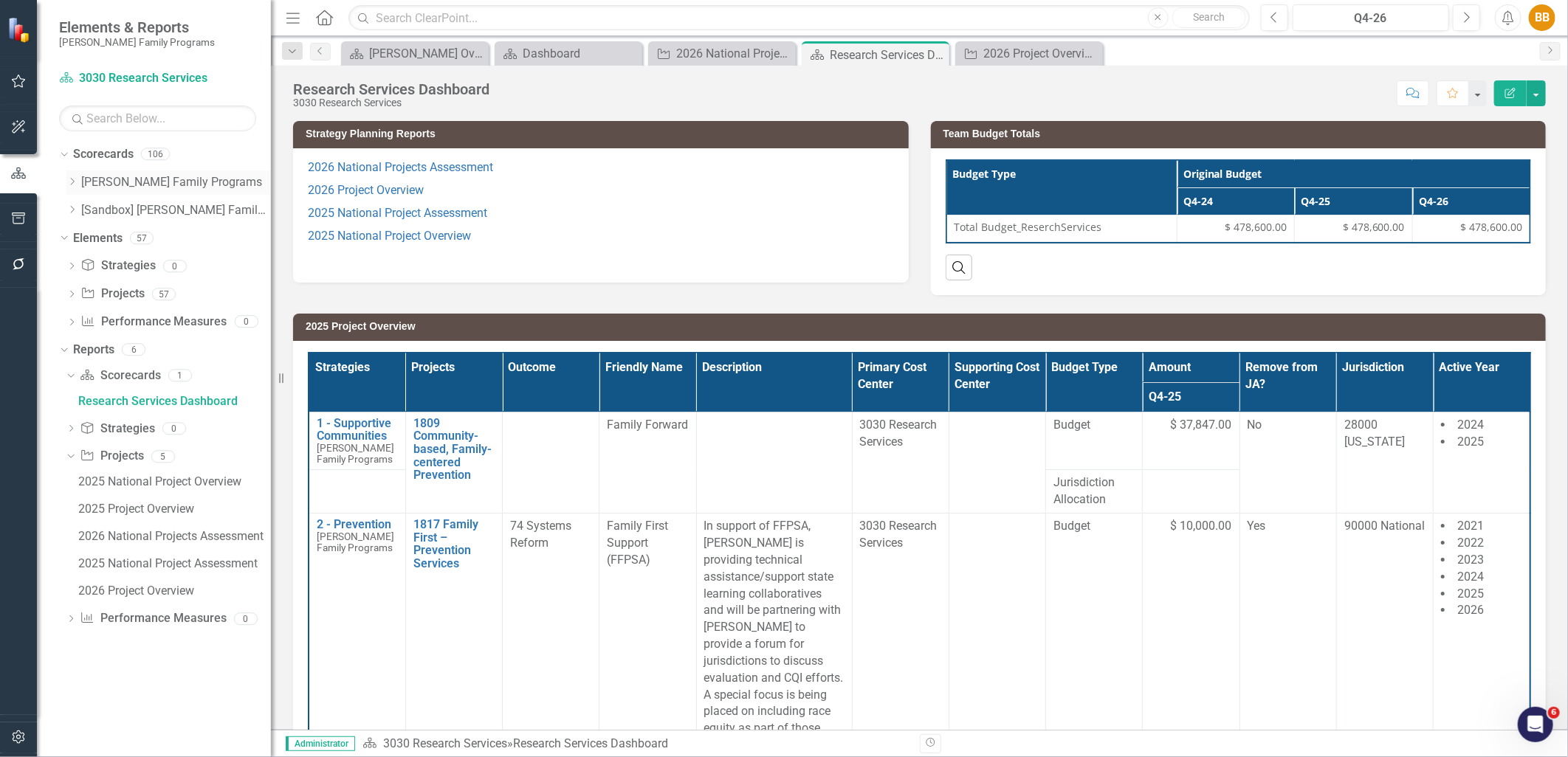
click at [68, 189] on div "Dropdown Casey Family Programs" at bounding box center [168, 182] width 205 height 25
click at [72, 184] on icon "Dropdown" at bounding box center [71, 181] width 11 height 9
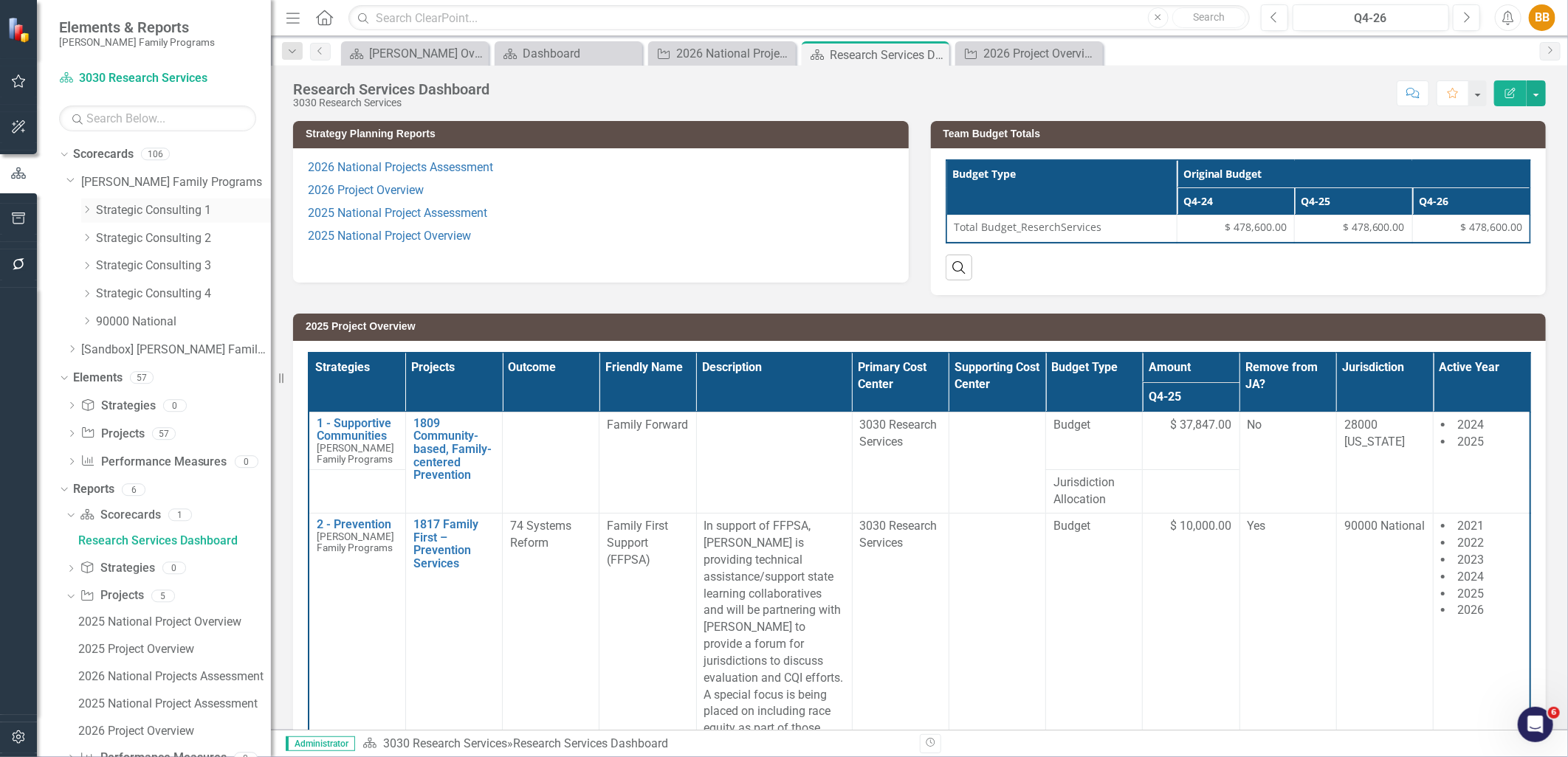
click at [85, 213] on icon "Dropdown" at bounding box center [86, 209] width 11 height 9
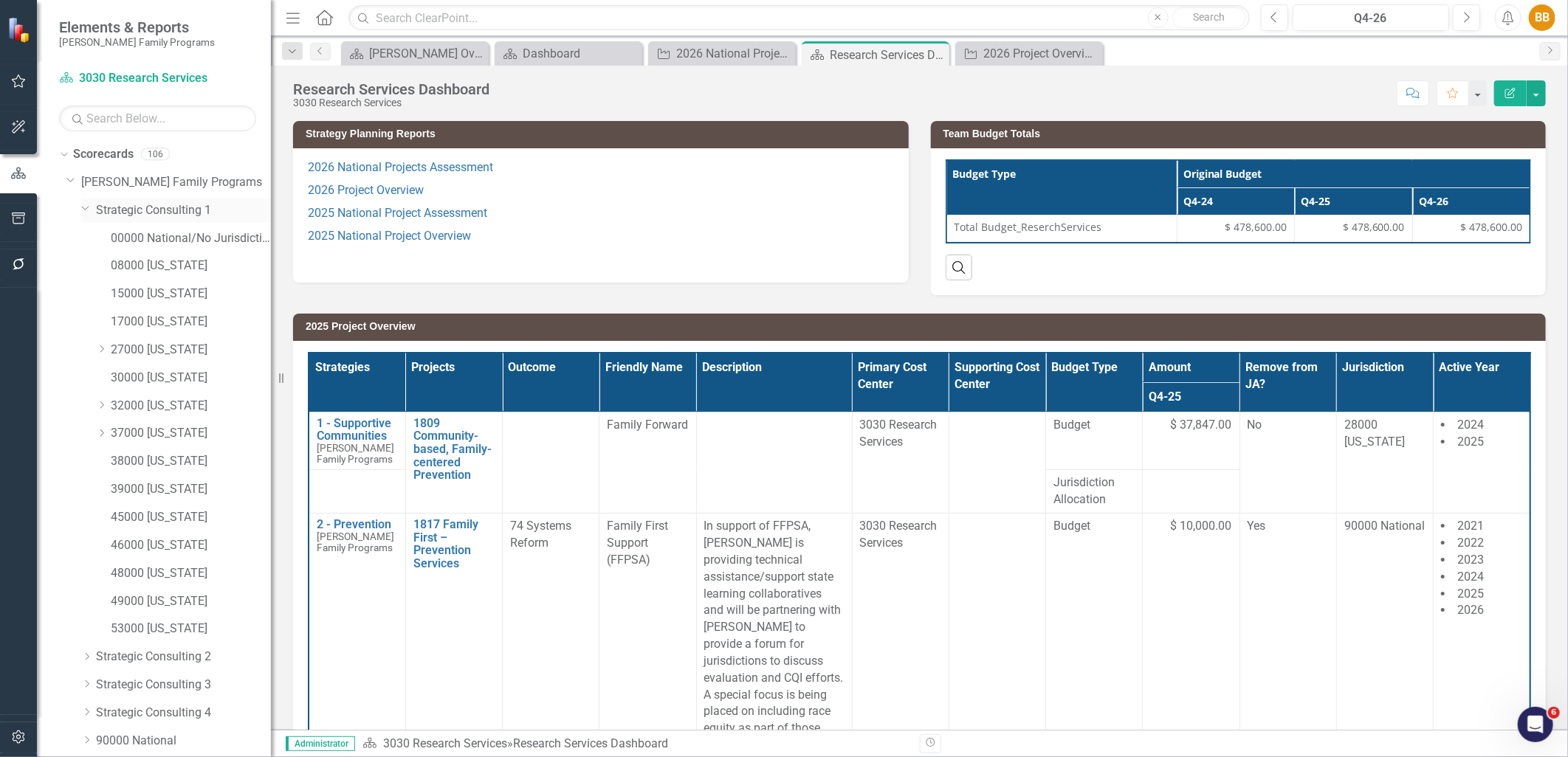
click at [89, 211] on icon "Dropdown" at bounding box center [85, 207] width 9 height 11
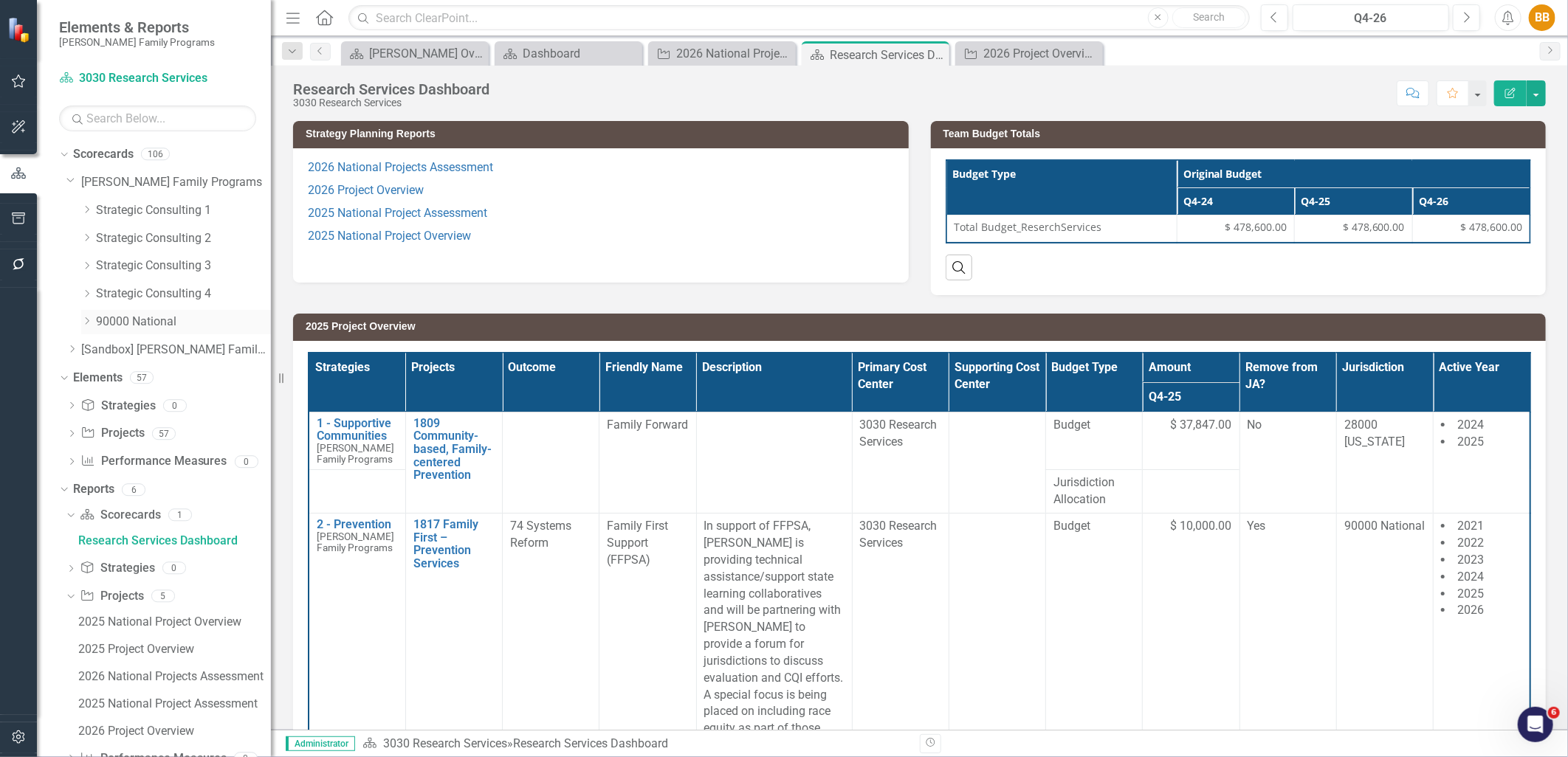
click at [89, 321] on icon at bounding box center [88, 321] width 4 height 7
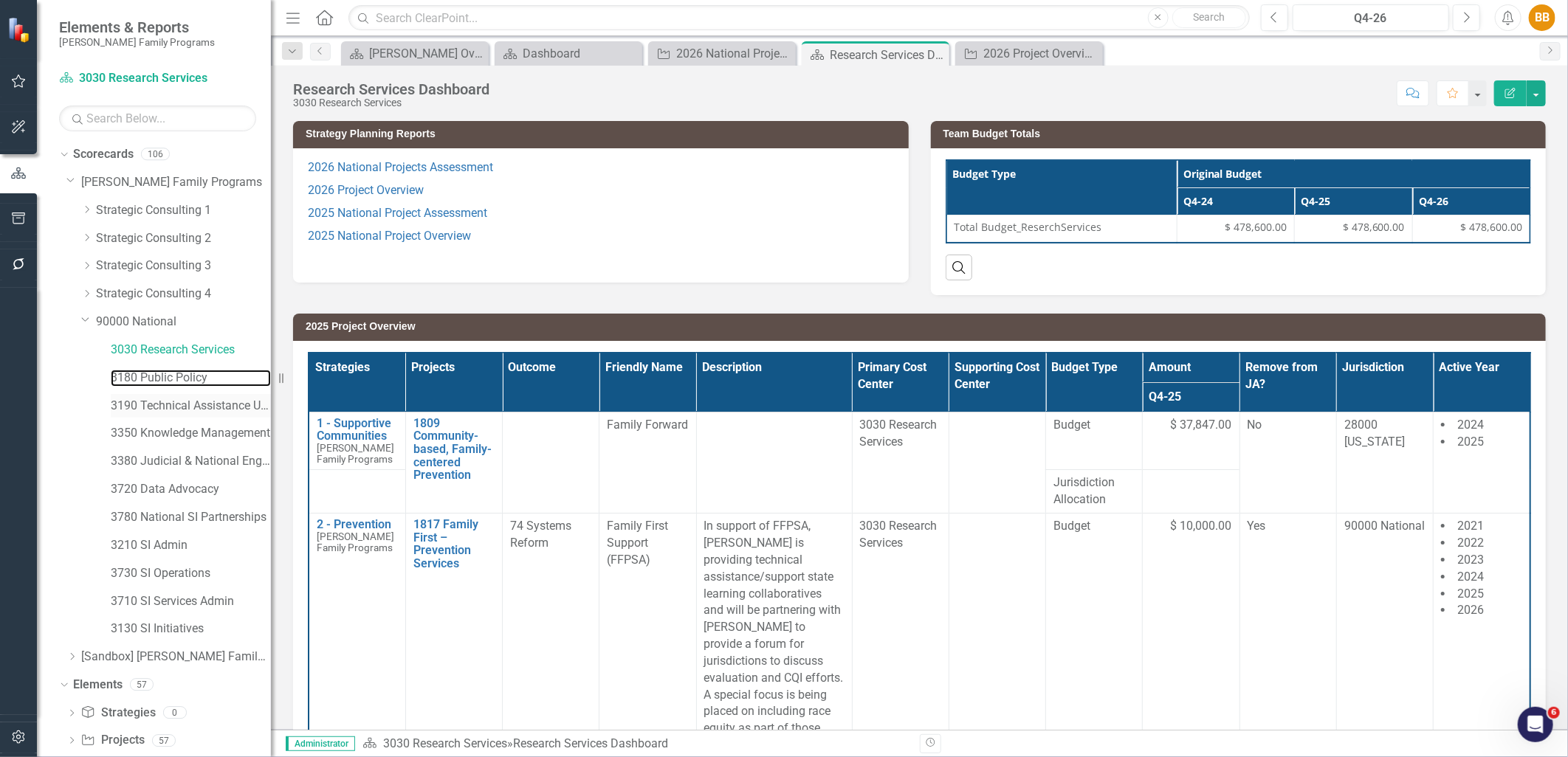
drag, startPoint x: 130, startPoint y: 380, endPoint x: 193, endPoint y: 397, distance: 65.3
click at [131, 380] on link "3180 Public Policy" at bounding box center [191, 378] width 160 height 17
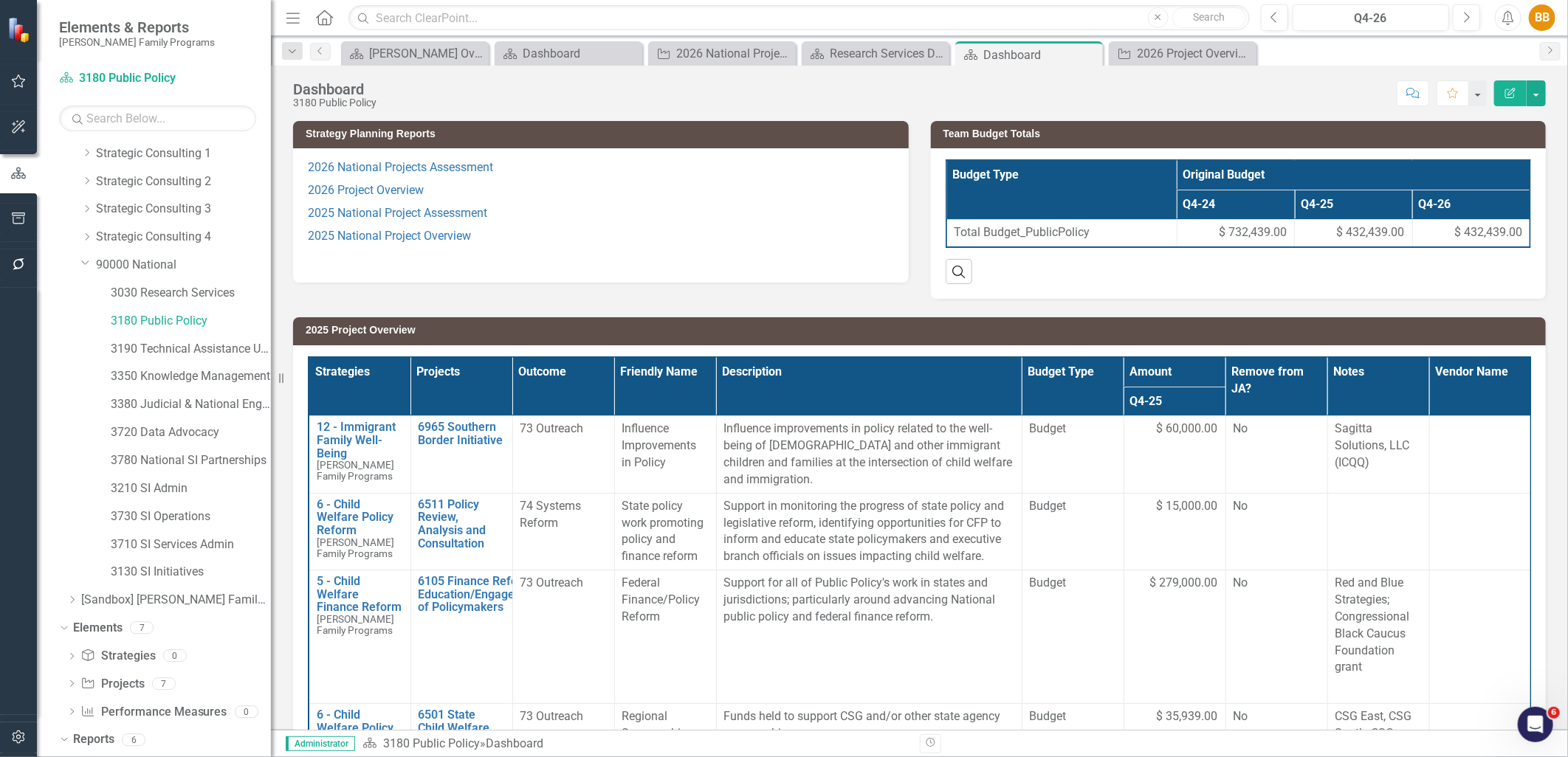
scroll to position [102, 0]
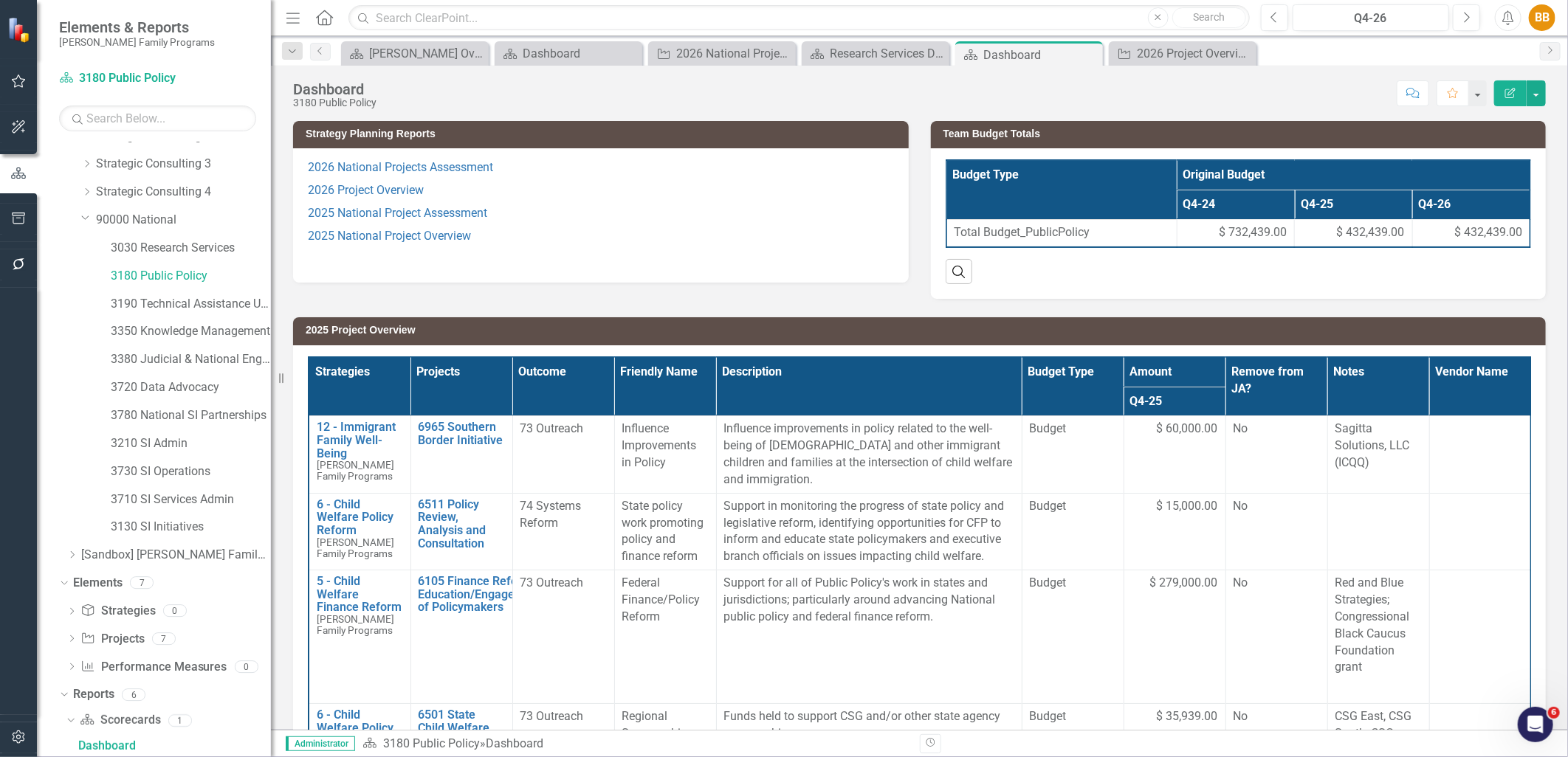
click at [651, 199] on p "2026 Project Overview" at bounding box center [601, 190] width 586 height 23
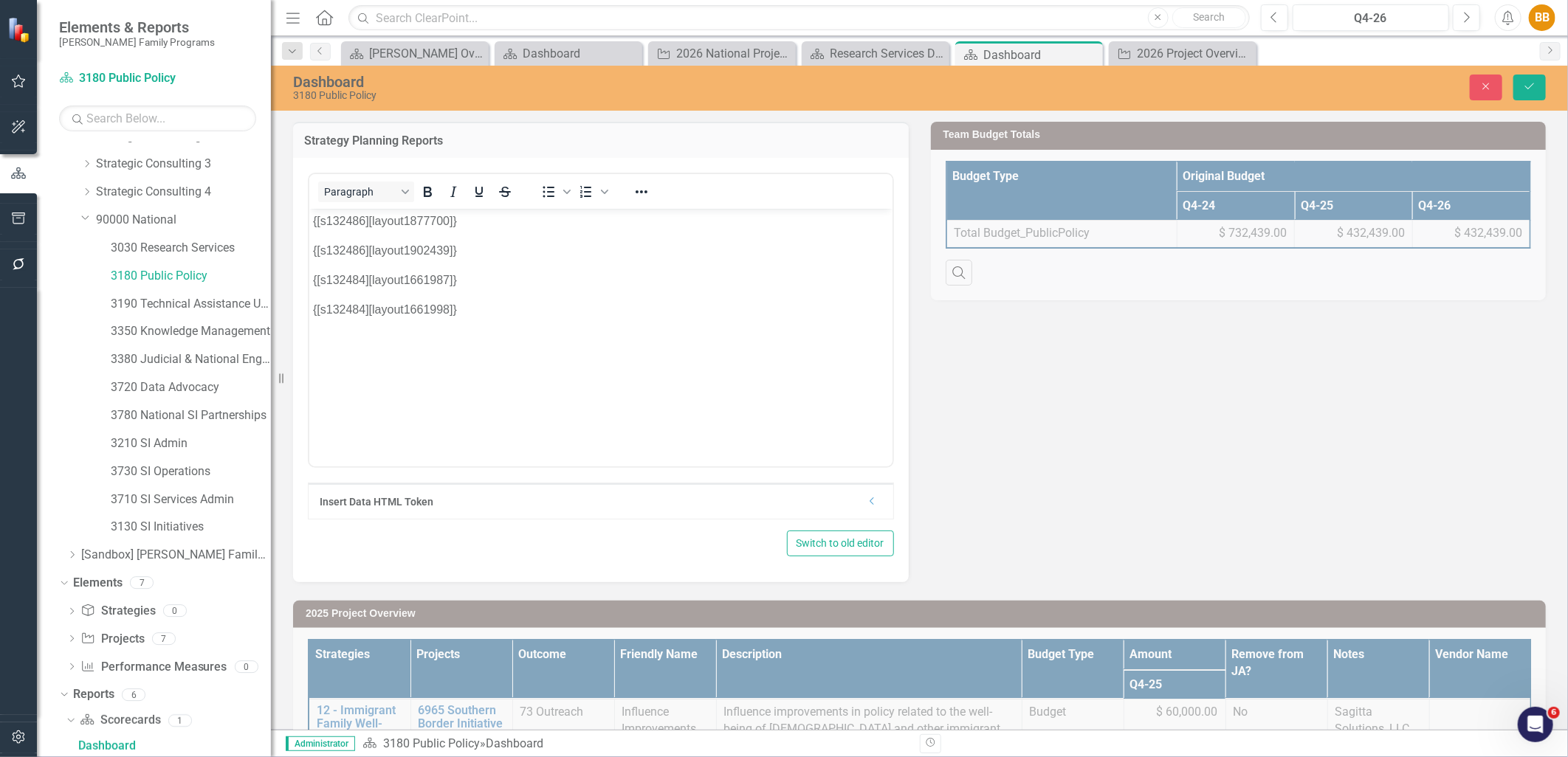
scroll to position [0, 0]
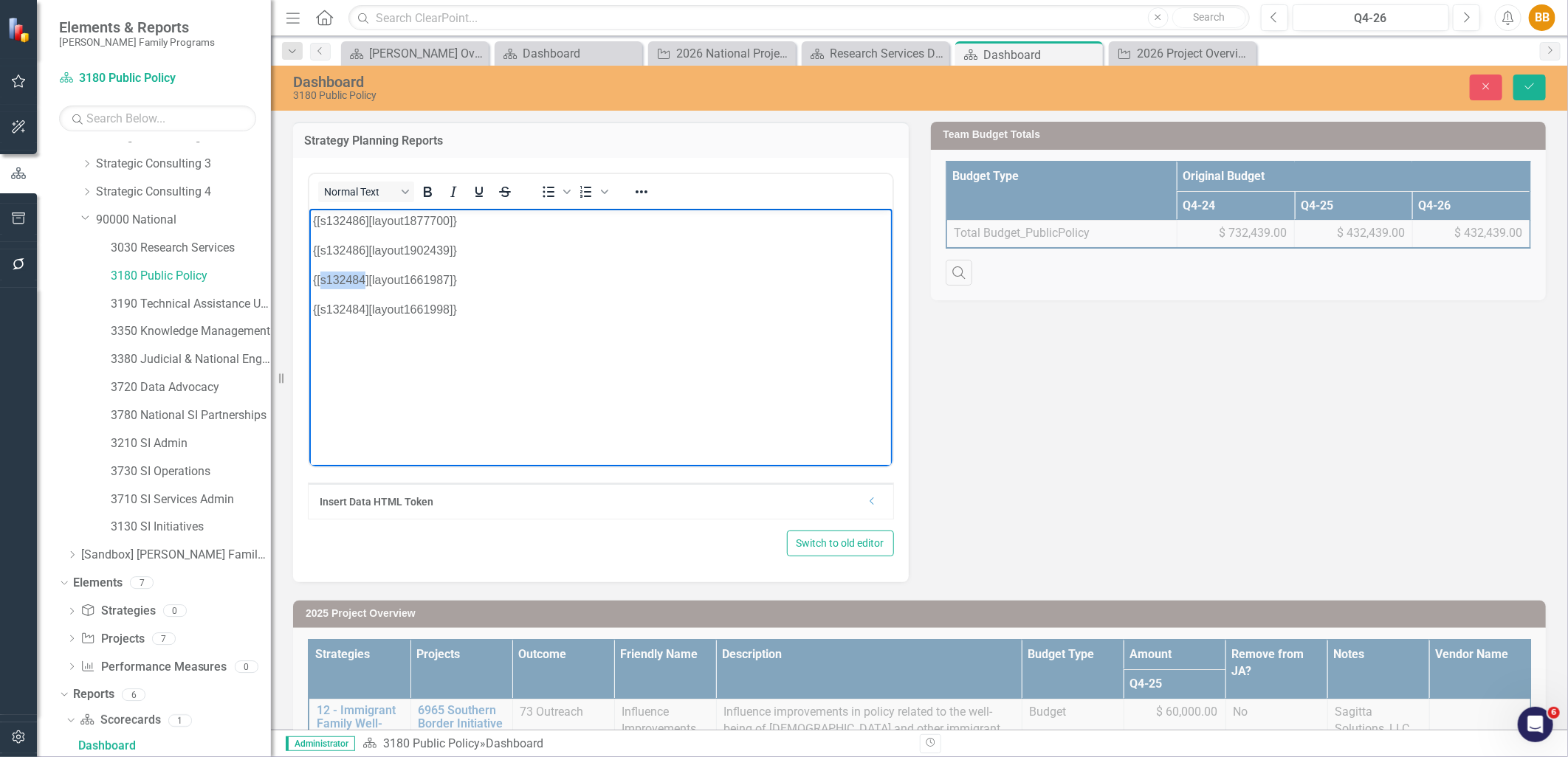
drag, startPoint x: 362, startPoint y: 278, endPoint x: 321, endPoint y: 277, distance: 41.0
click at [321, 277] on p "{[s132484][layout1661987]}" at bounding box center [601, 280] width 576 height 18
copy p "s132484"
drag, startPoint x: 320, startPoint y: 248, endPoint x: 365, endPoint y: 246, distance: 45.0
click at [365, 246] on p "{[s132486][layout1902439]}" at bounding box center [601, 250] width 576 height 18
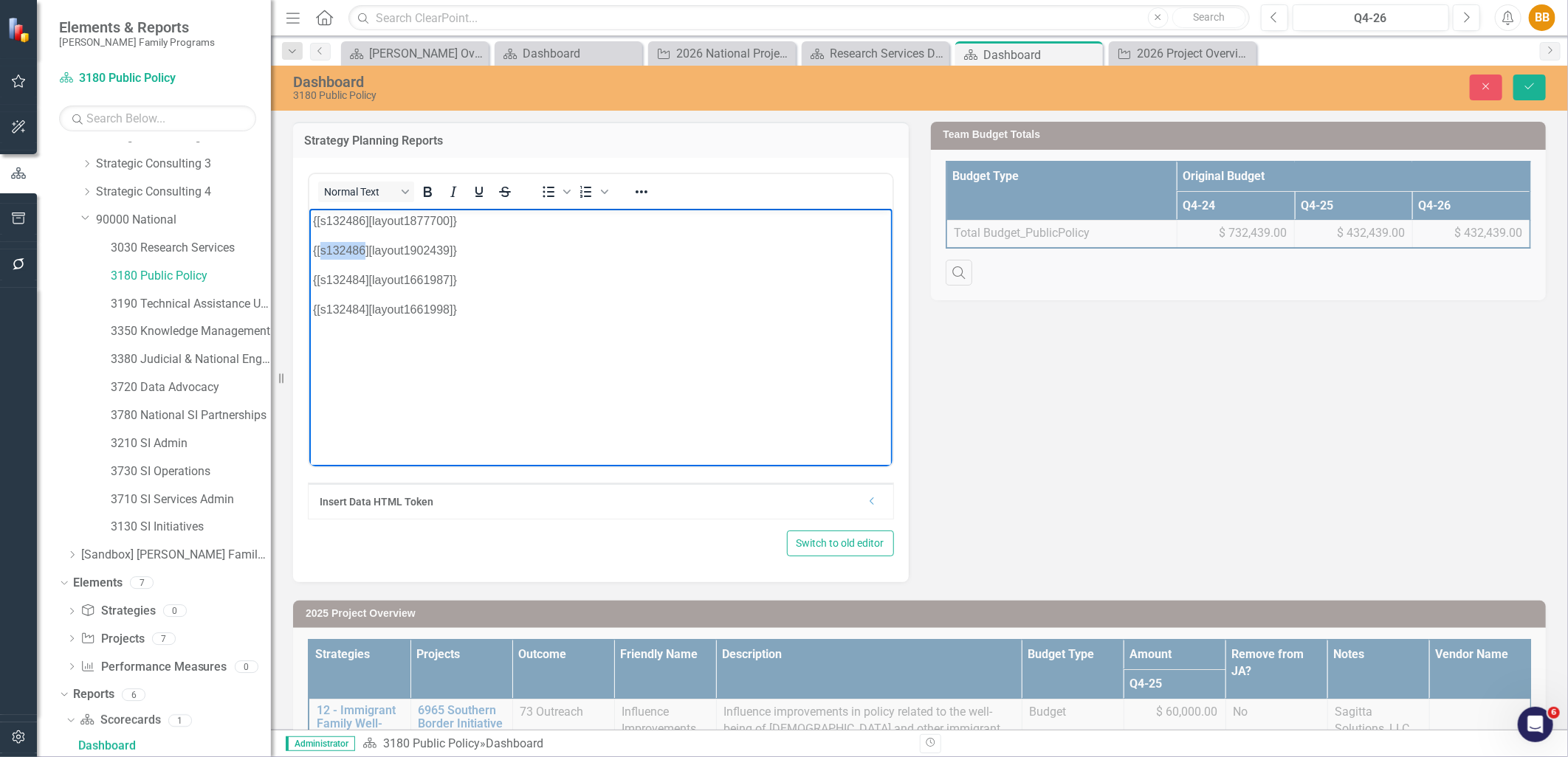
paste body "Rich Text Area. Press ALT-0 for help."
drag, startPoint x: 319, startPoint y: 222, endPoint x: 364, endPoint y: 223, distance: 45.0
click at [364, 223] on p "{[s132486][layout1877700]}" at bounding box center [601, 221] width 576 height 18
click at [1536, 85] on icon "Save" at bounding box center [1529, 86] width 13 height 10
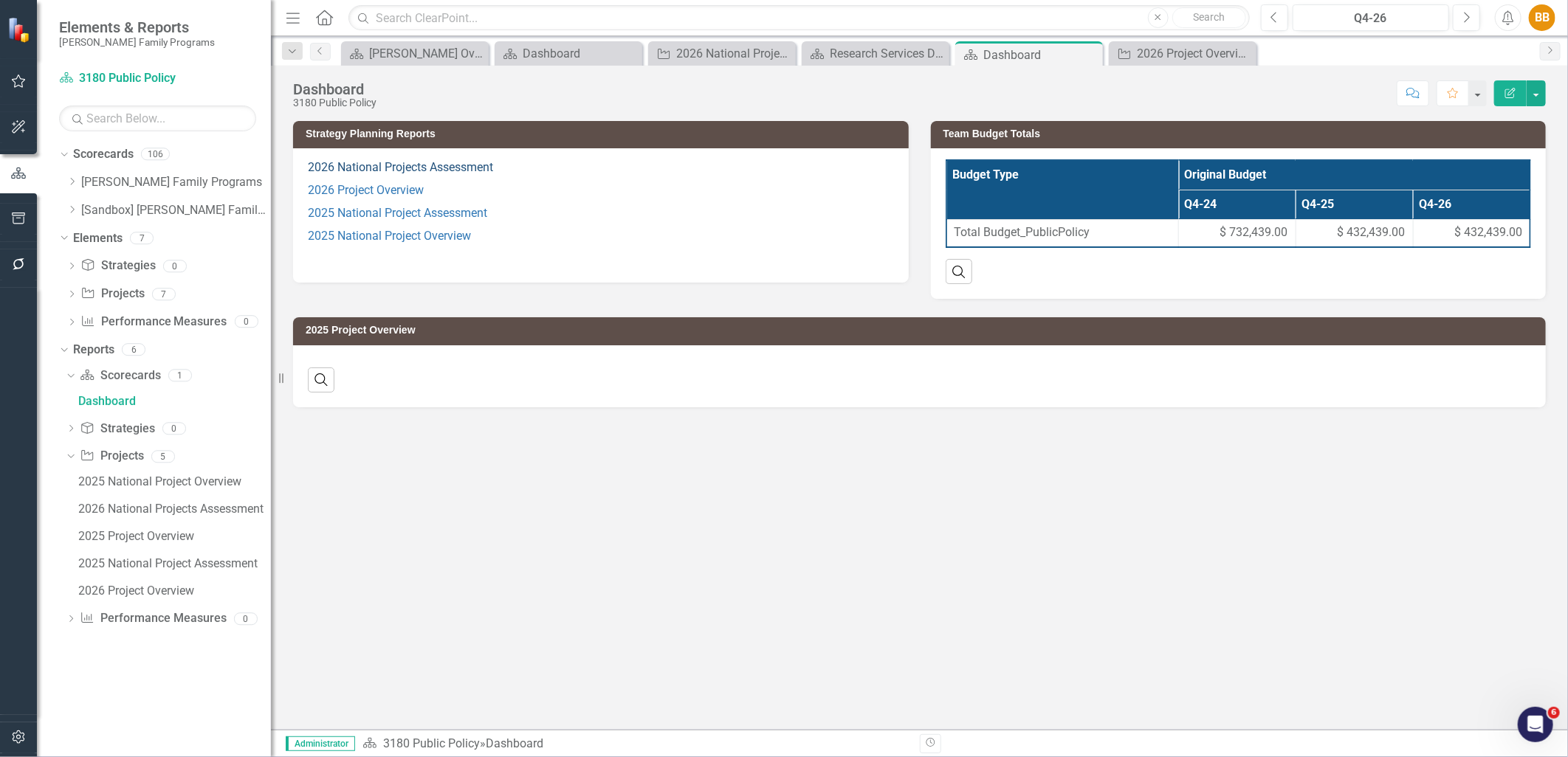
click at [435, 170] on link "2026 National Projects Assessment" at bounding box center [400, 167] width 185 height 14
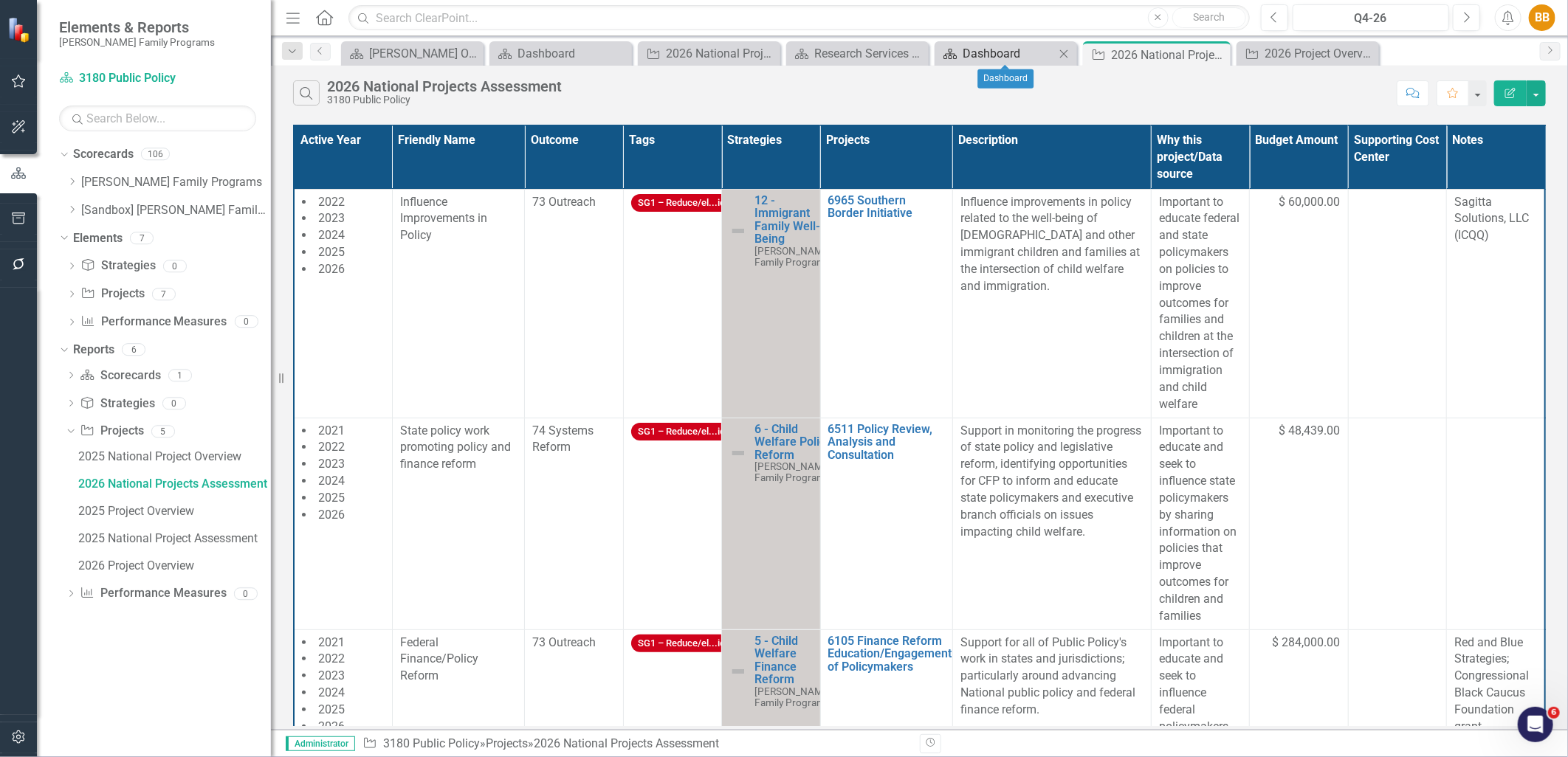
click at [964, 54] on div "Dashboard" at bounding box center [1009, 53] width 92 height 19
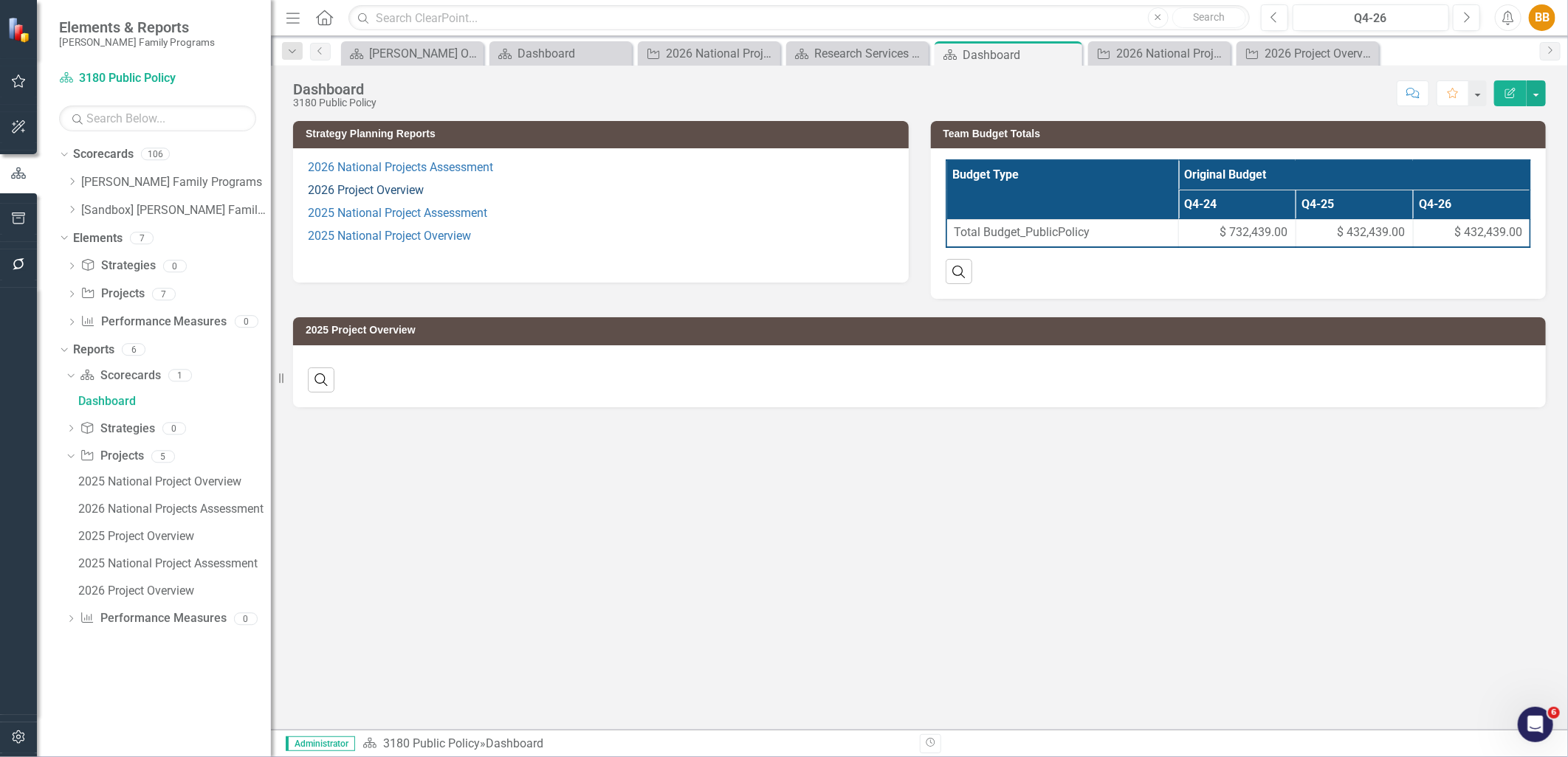
click at [342, 192] on link "2026 Project Overview" at bounding box center [365, 190] width 116 height 14
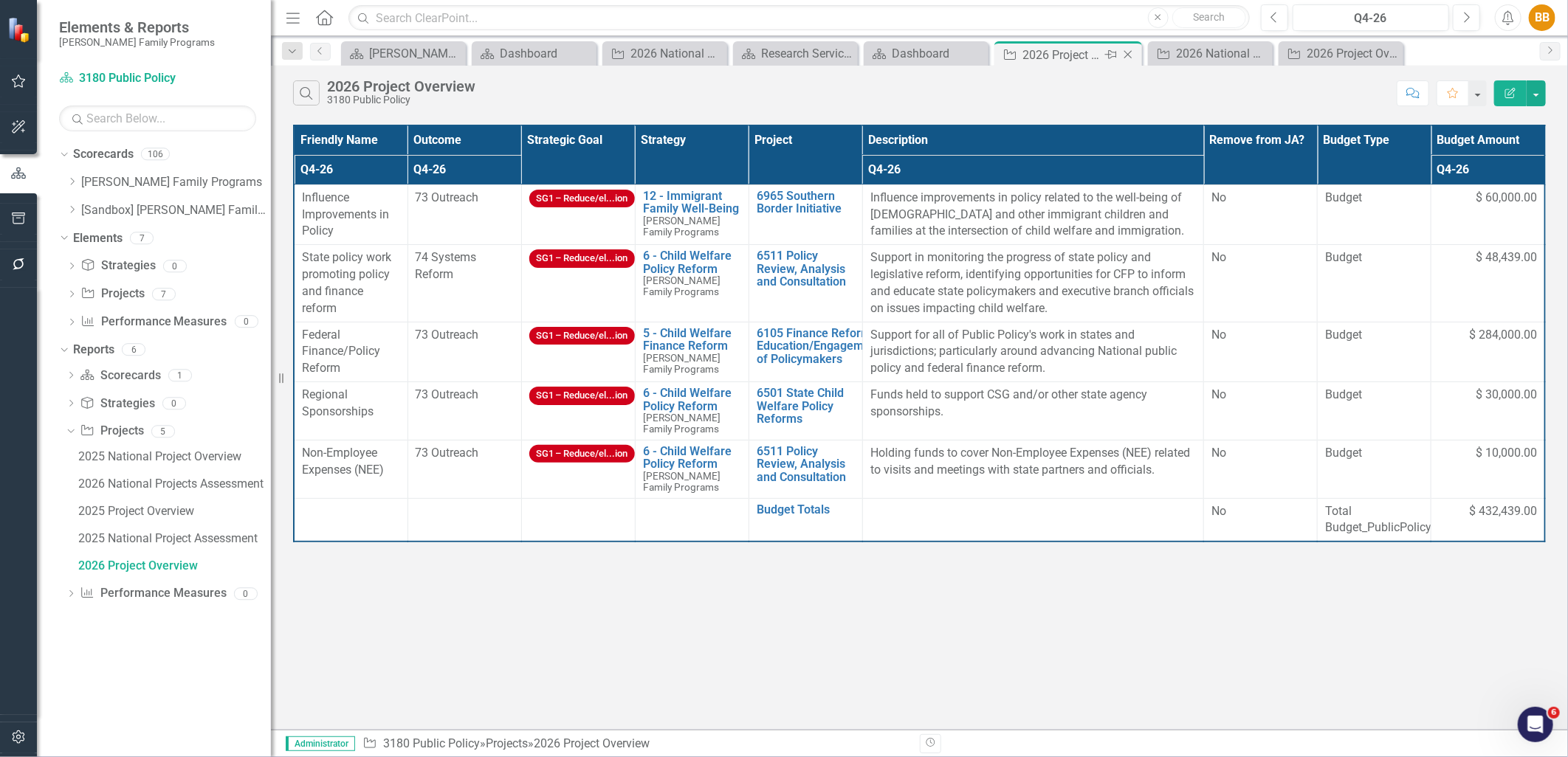
click at [1129, 53] on icon at bounding box center [1128, 54] width 8 height 8
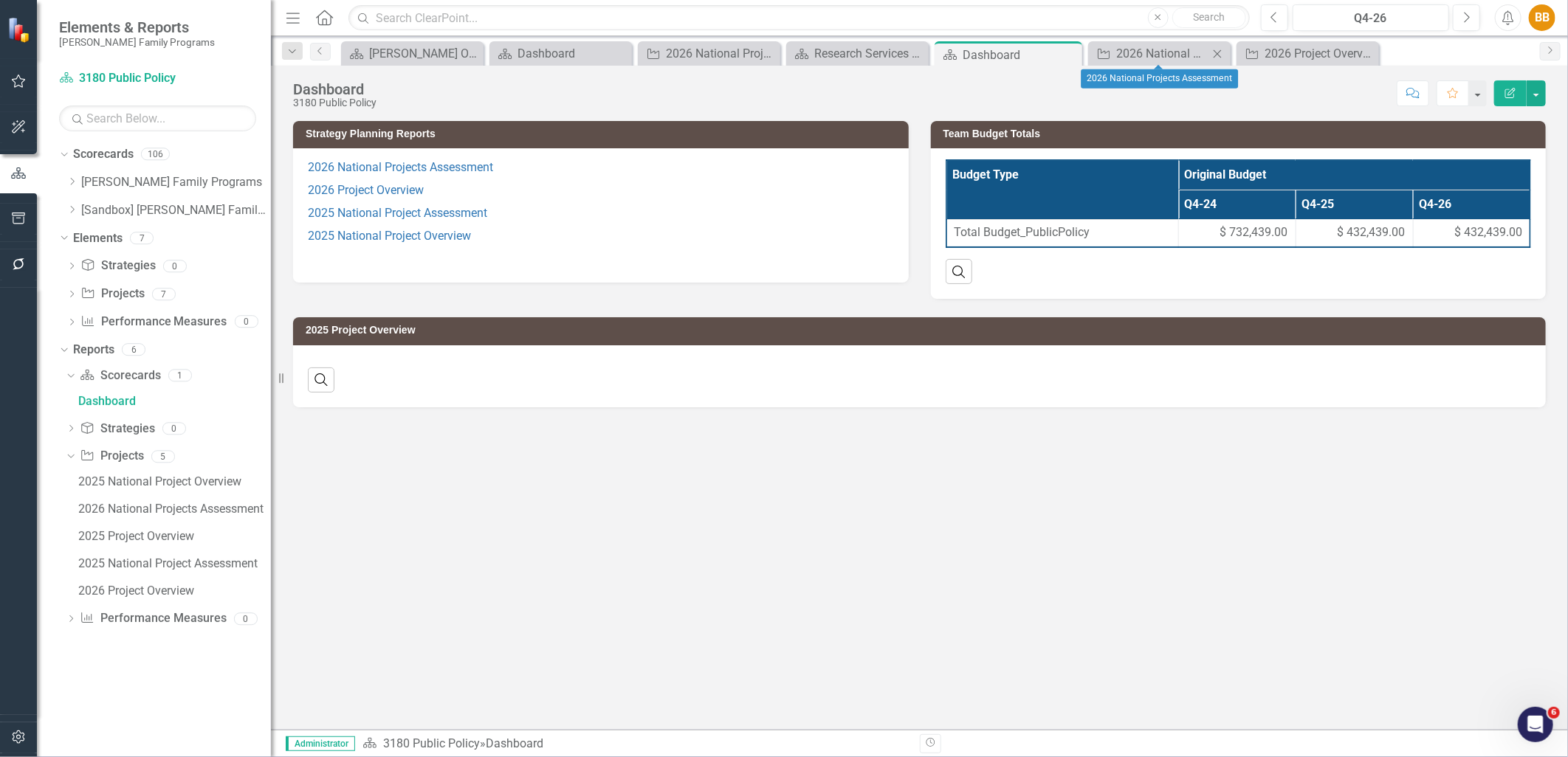
click at [1214, 49] on icon "Close" at bounding box center [1218, 53] width 15 height 12
click at [1243, 54] on icon "Close" at bounding box center [1243, 53] width 15 height 12
click at [1086, 56] on icon at bounding box center [1089, 54] width 8 height 8
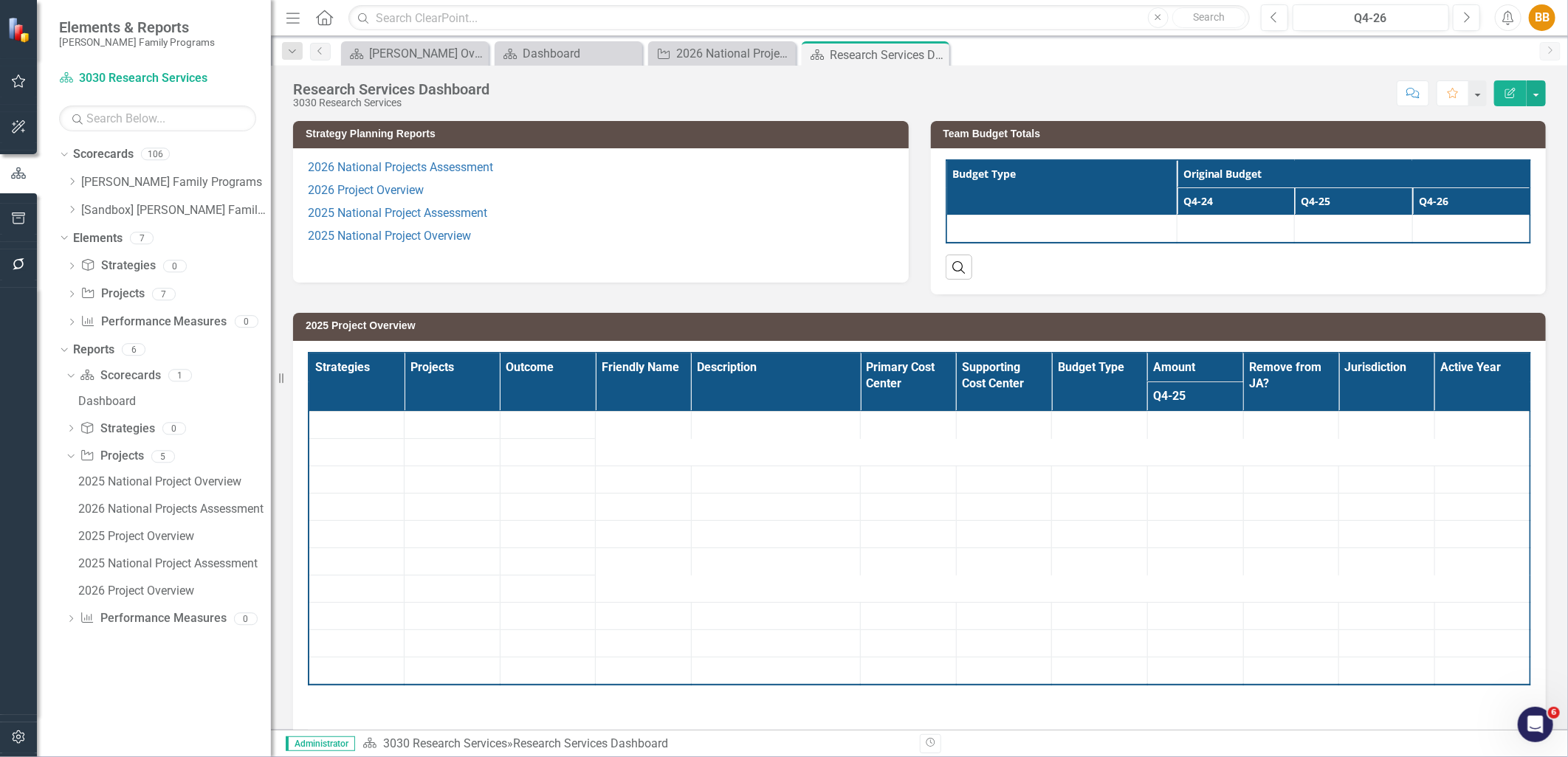
click at [0, 0] on icon "Close" at bounding box center [0, 0] width 0 height 0
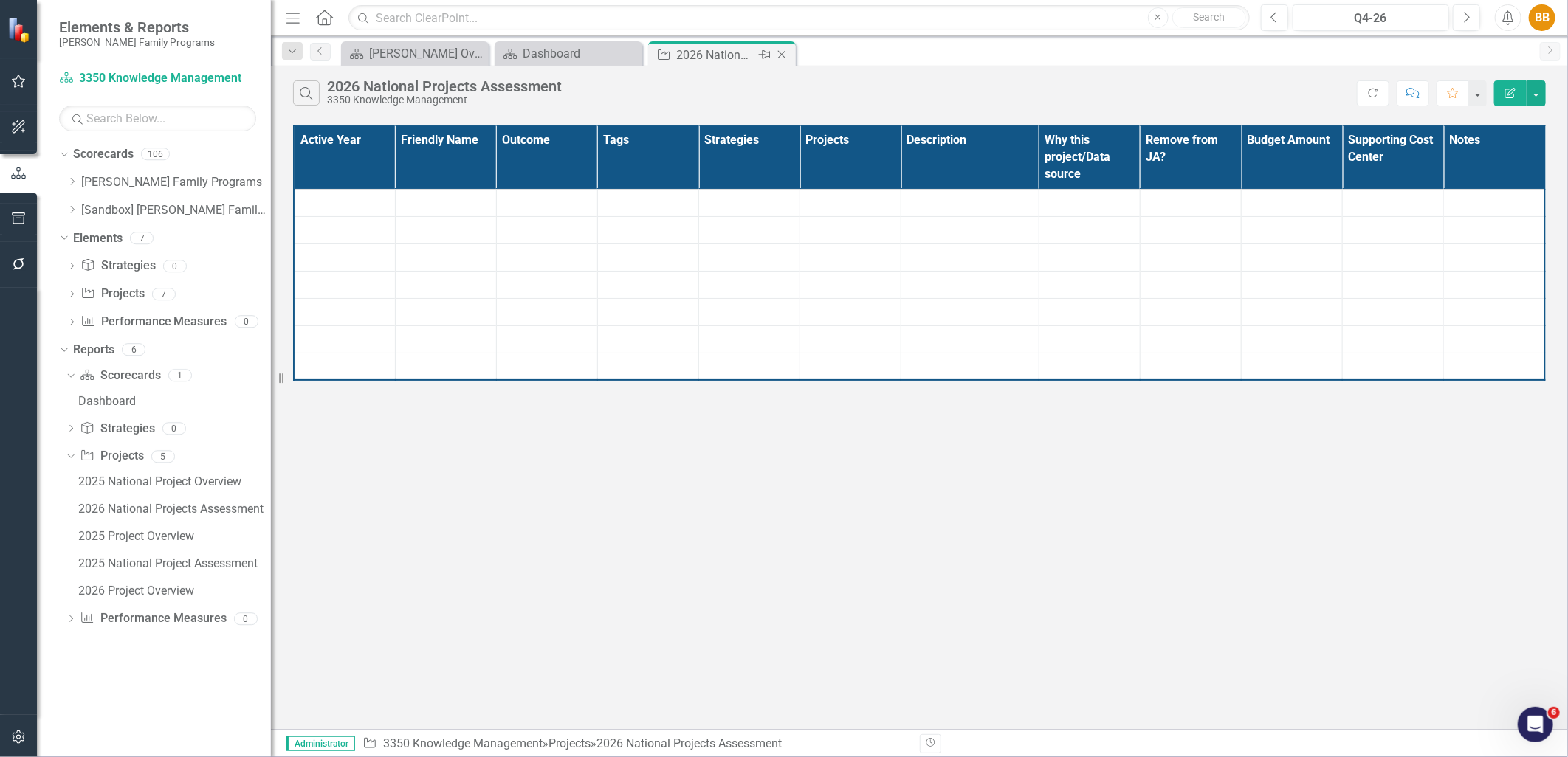
click at [784, 53] on icon "Close" at bounding box center [781, 54] width 15 height 12
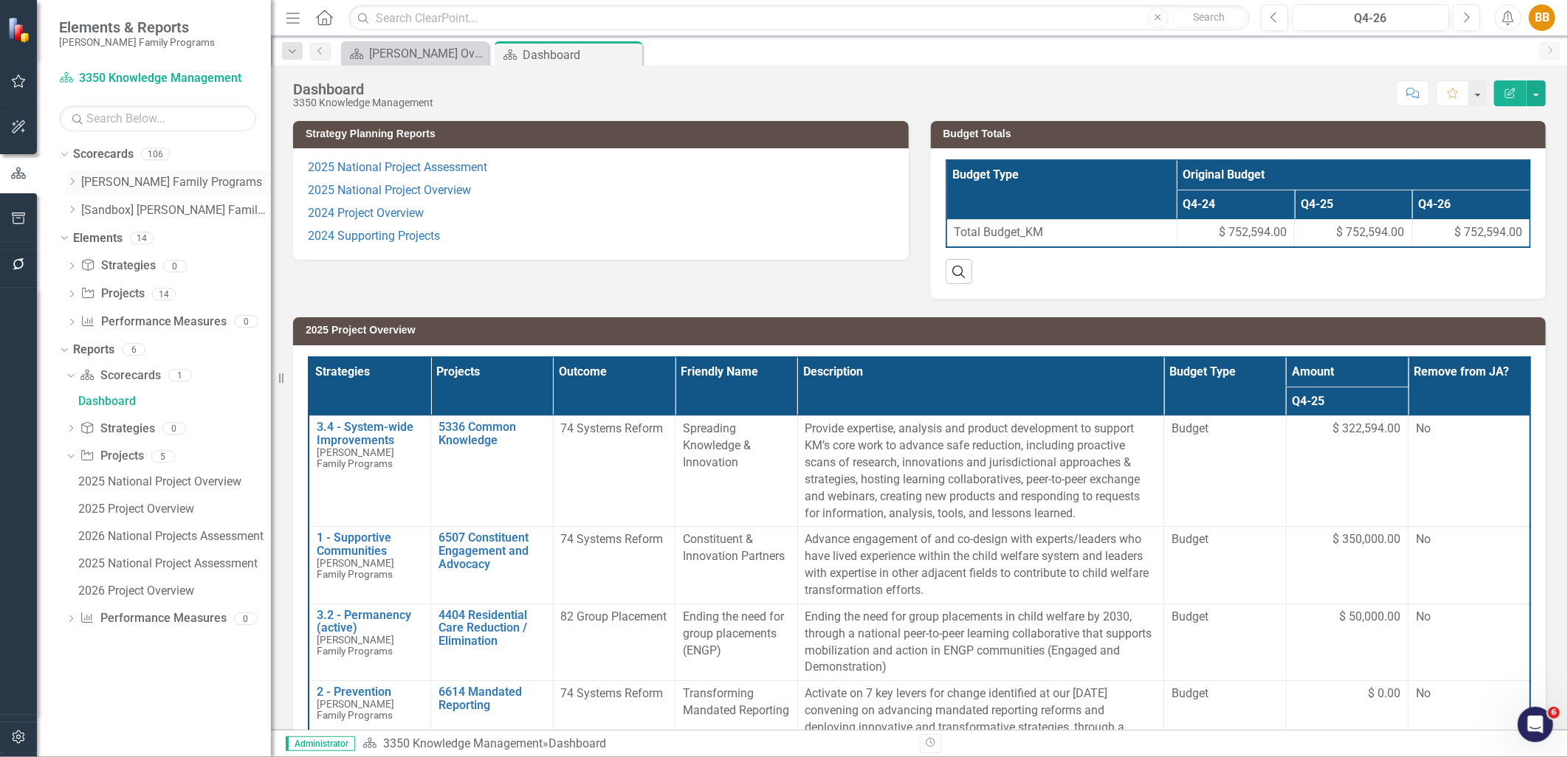
click at [68, 180] on icon "Dropdown" at bounding box center [71, 181] width 11 height 9
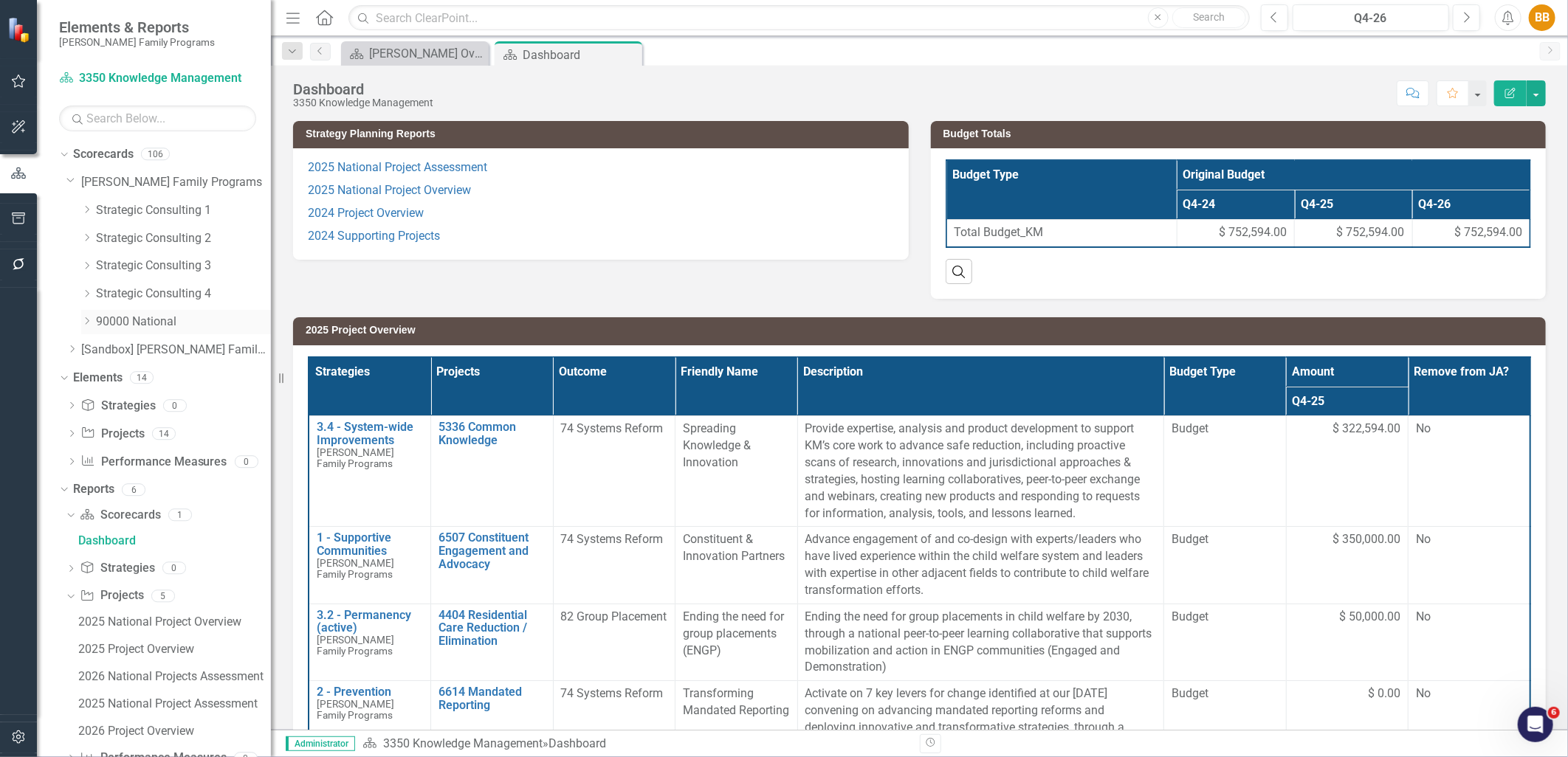
click at [84, 322] on icon "Dropdown" at bounding box center [86, 321] width 11 height 9
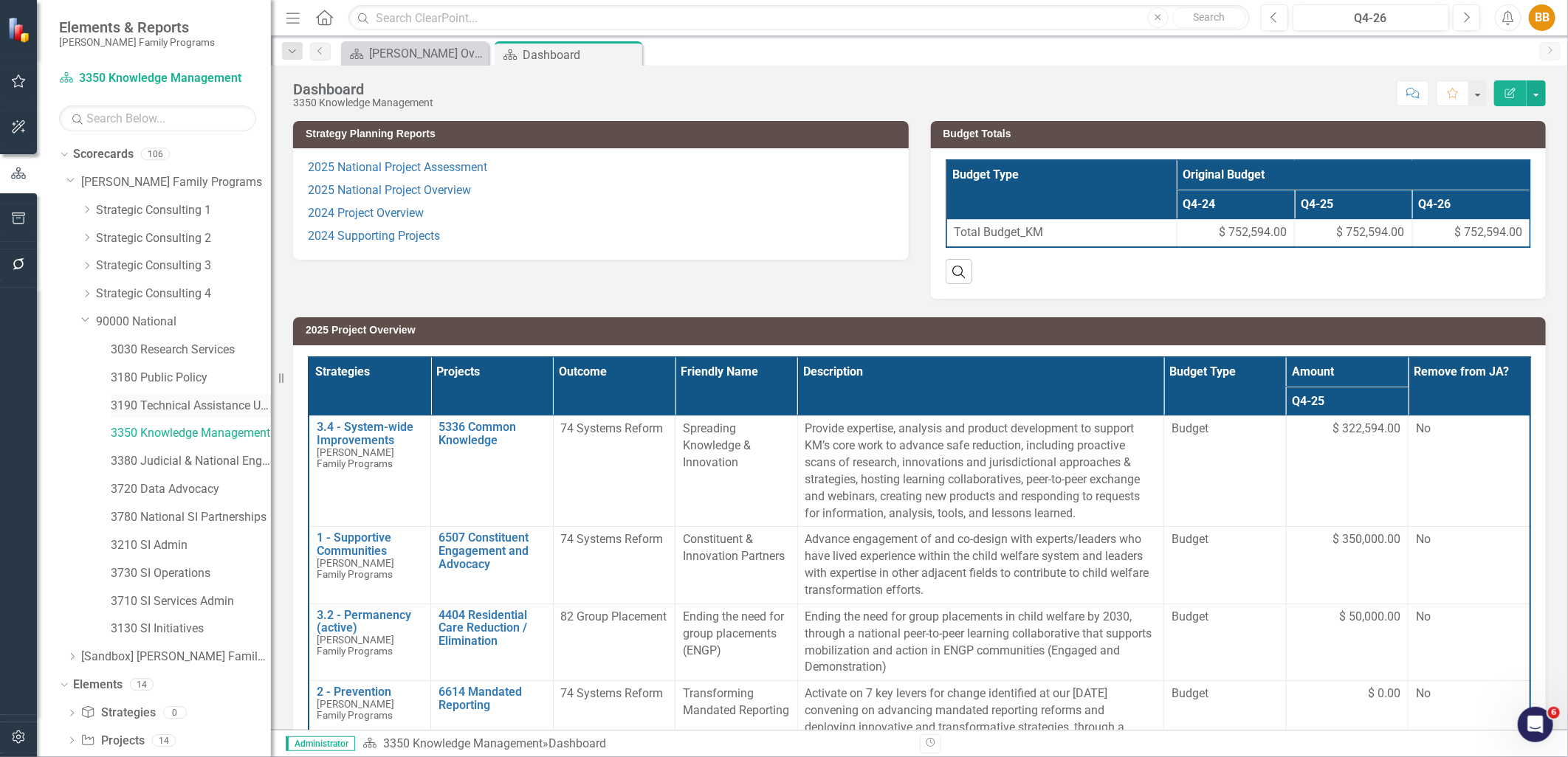
click at [164, 399] on link "3190 Technical Assistance Unit" at bounding box center [191, 406] width 160 height 17
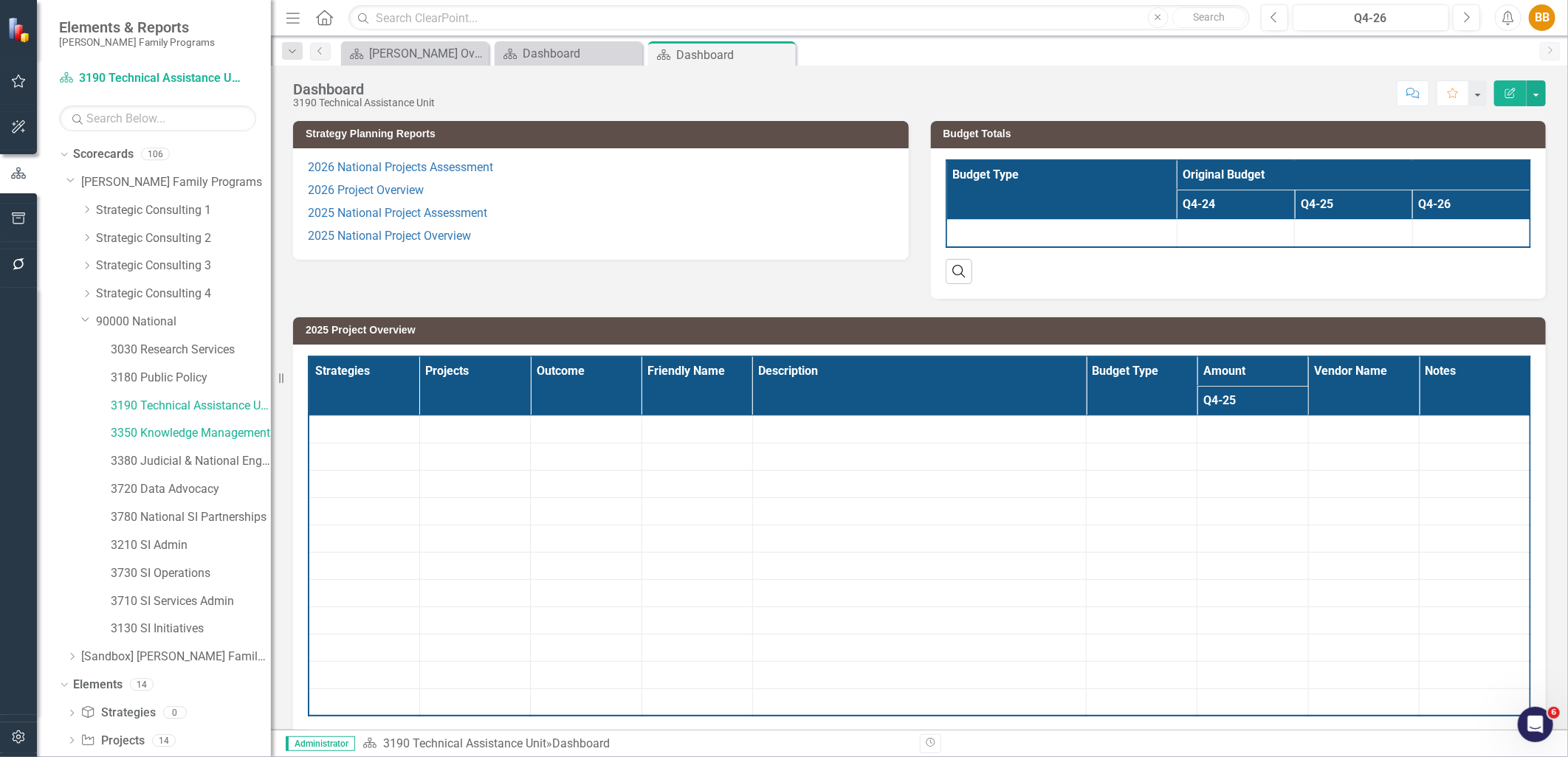
click at [606, 204] on p "2025 National Project Assessment" at bounding box center [601, 213] width 586 height 23
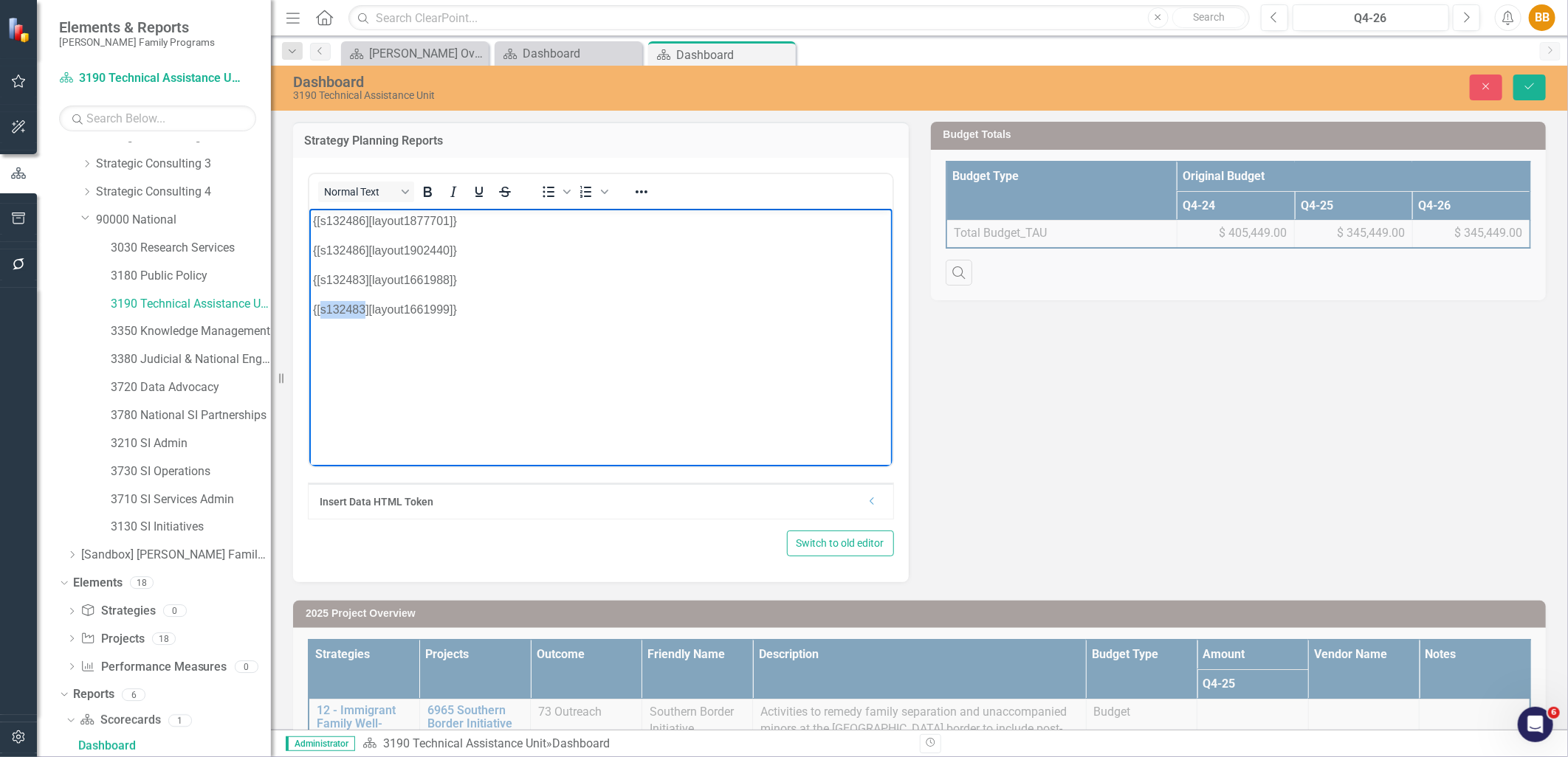
drag, startPoint x: 362, startPoint y: 307, endPoint x: 321, endPoint y: 310, distance: 41.1
click at [321, 310] on p "{[s132483][layout1661999]}" at bounding box center [601, 310] width 576 height 18
copy p "s132483"
drag, startPoint x: 319, startPoint y: 278, endPoint x: 361, endPoint y: 274, distance: 42.2
click at [361, 274] on p "{[s132483][layout1661988]}" at bounding box center [601, 280] width 576 height 18
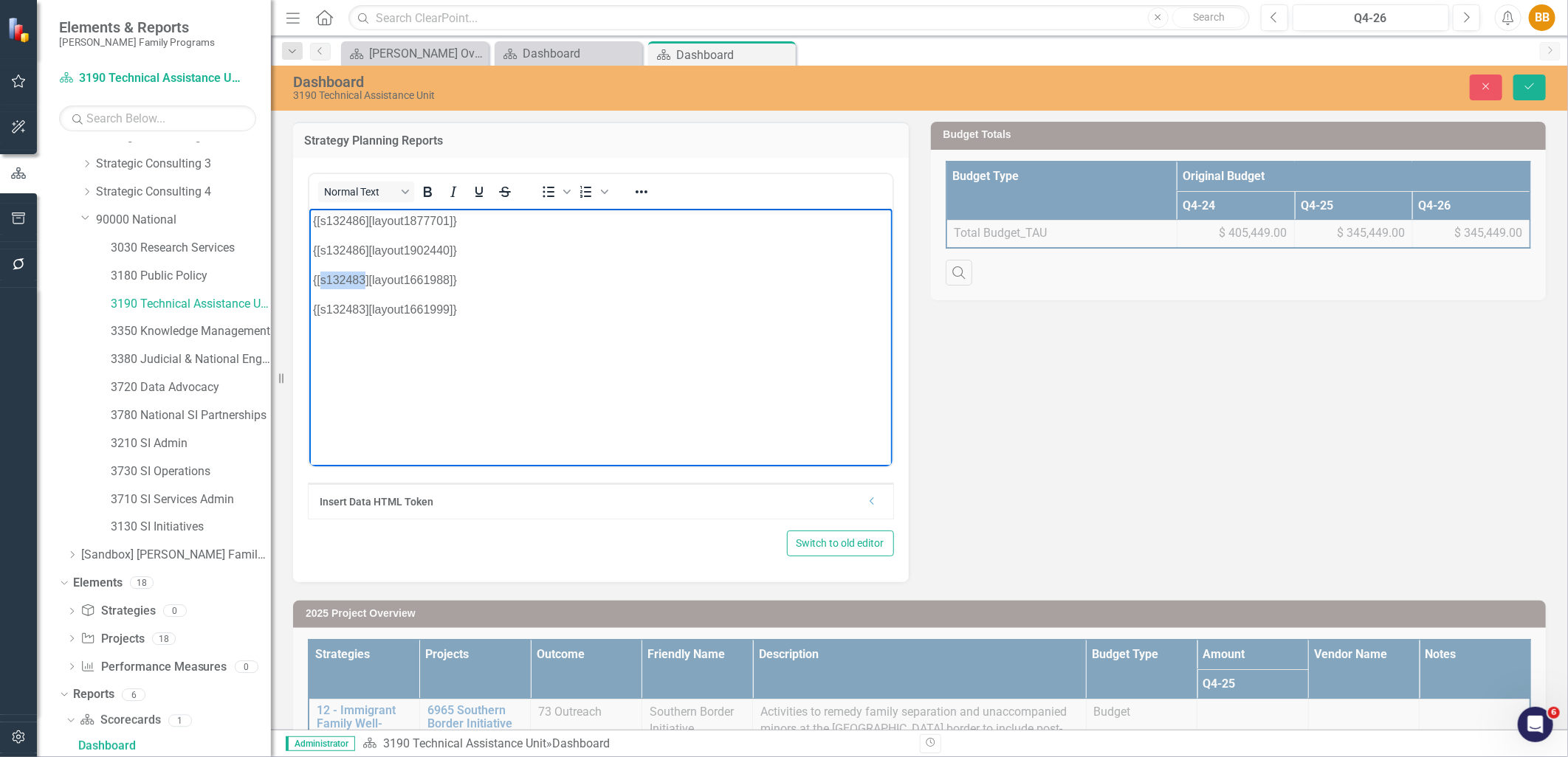
paste body "Rich Text Area. Press ALT-0 for help."
drag, startPoint x: 321, startPoint y: 251, endPoint x: 364, endPoint y: 249, distance: 43.0
click at [364, 249] on p "{[s132486][layout1902440]}" at bounding box center [601, 250] width 576 height 18
drag, startPoint x: 319, startPoint y: 220, endPoint x: 361, endPoint y: 223, distance: 42.1
click at [361, 223] on p "{[s132486][layout1877701]}" at bounding box center [601, 221] width 576 height 18
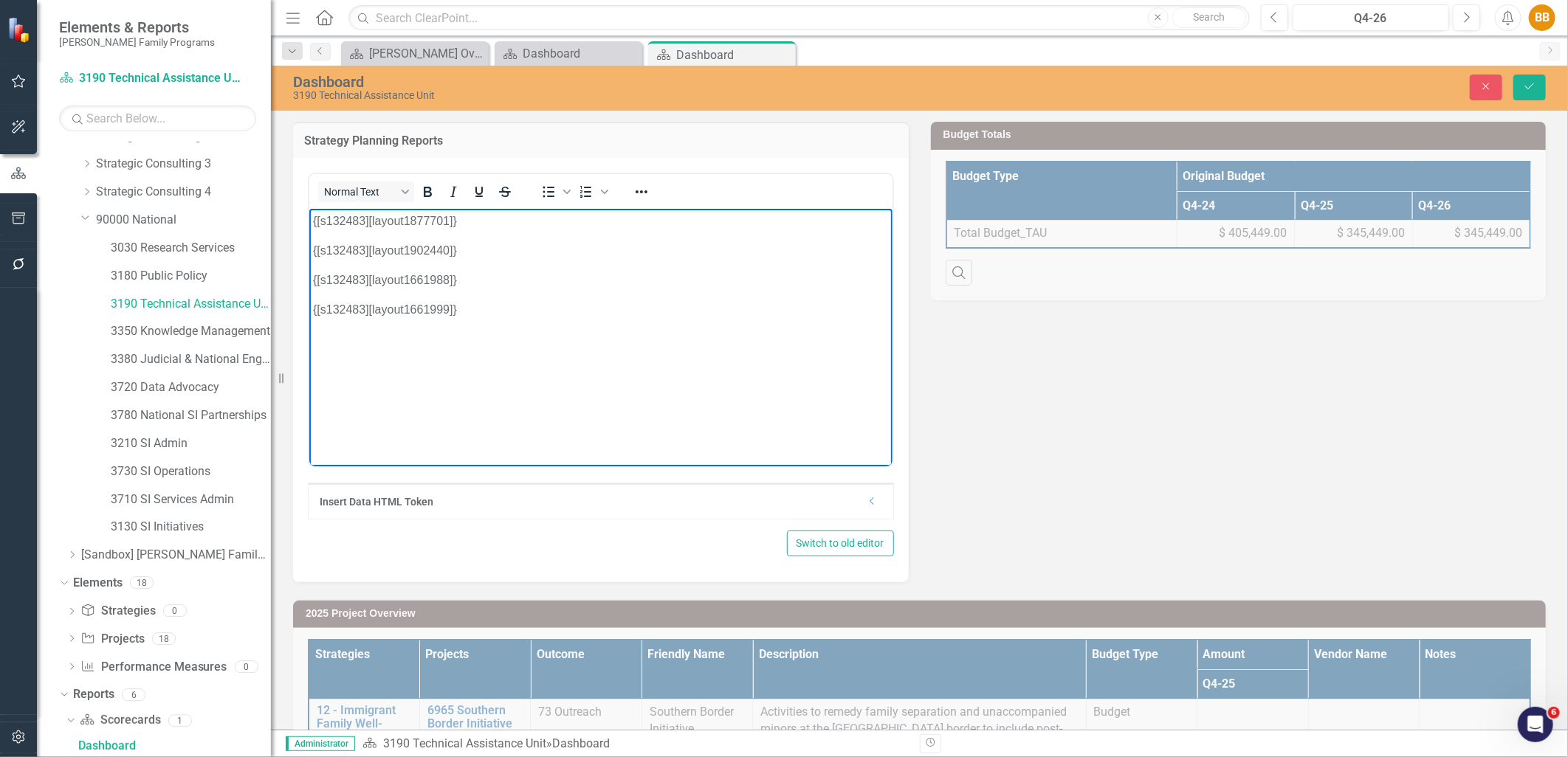
click at [537, 241] on p "{[s132483][layout1902440]}" at bounding box center [601, 250] width 576 height 18
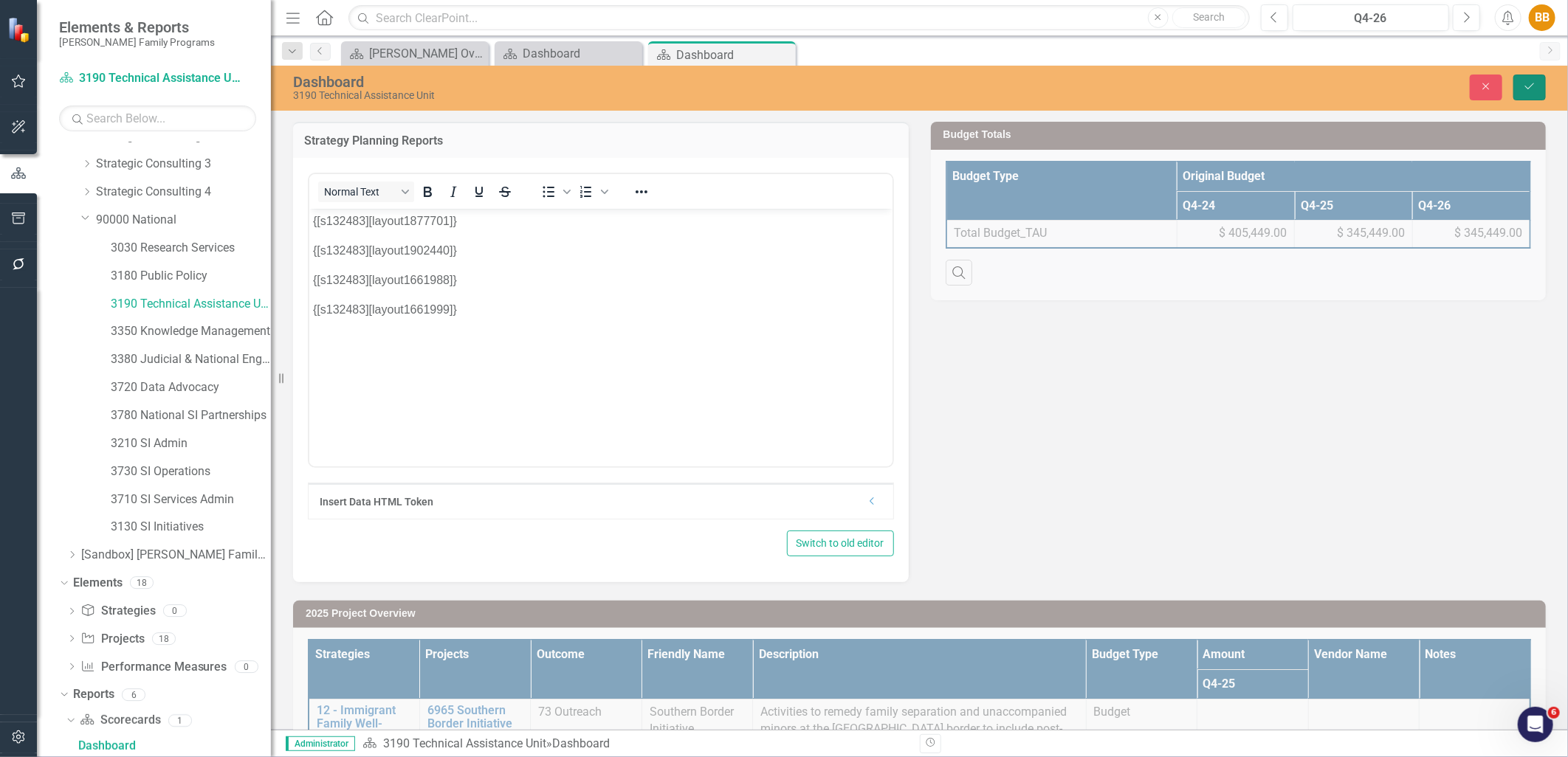
click at [1521, 83] on button "Save" at bounding box center [1529, 87] width 33 height 26
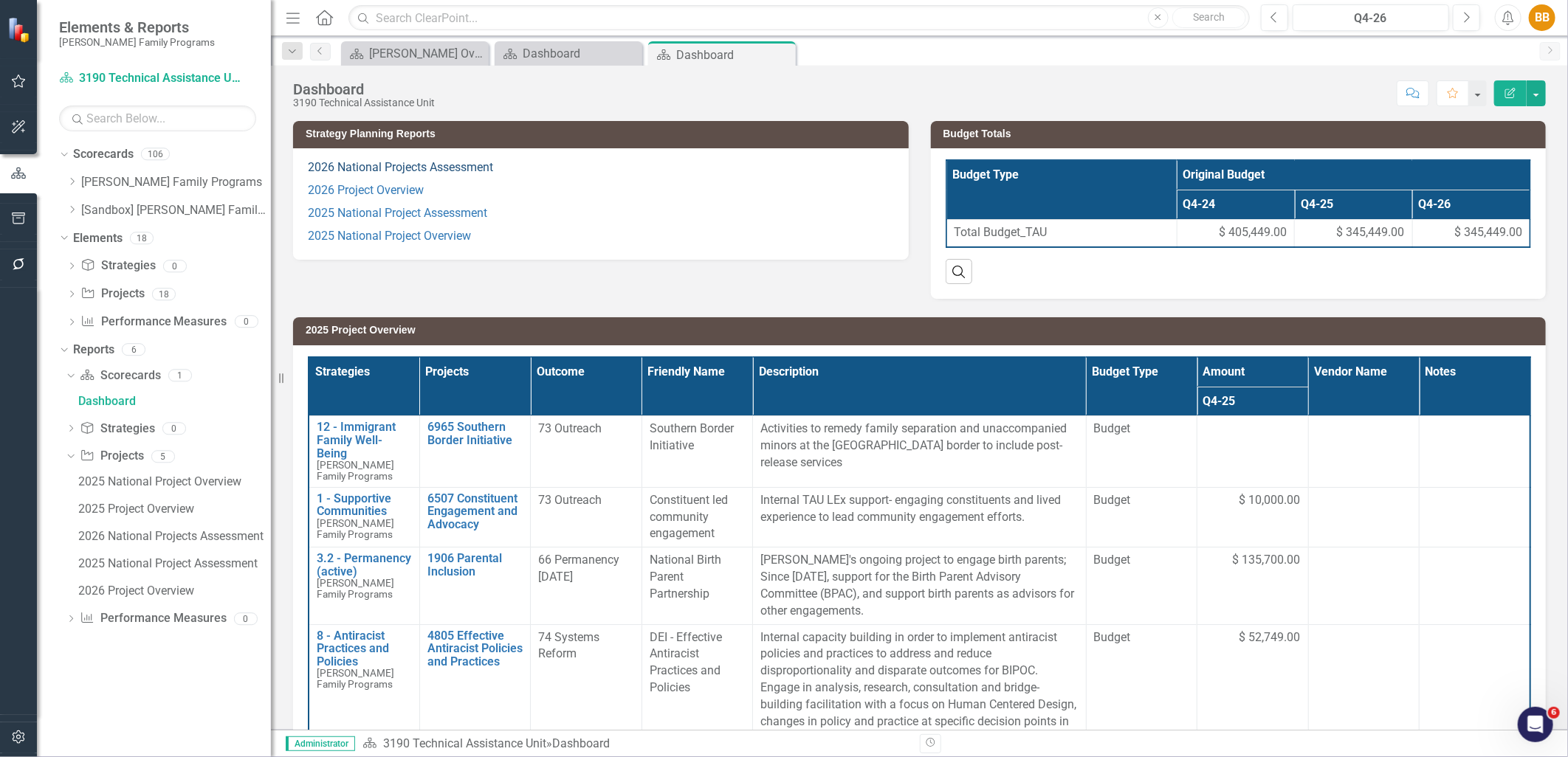
click at [475, 167] on link "2026 National Projects Assessment" at bounding box center [400, 167] width 185 height 14
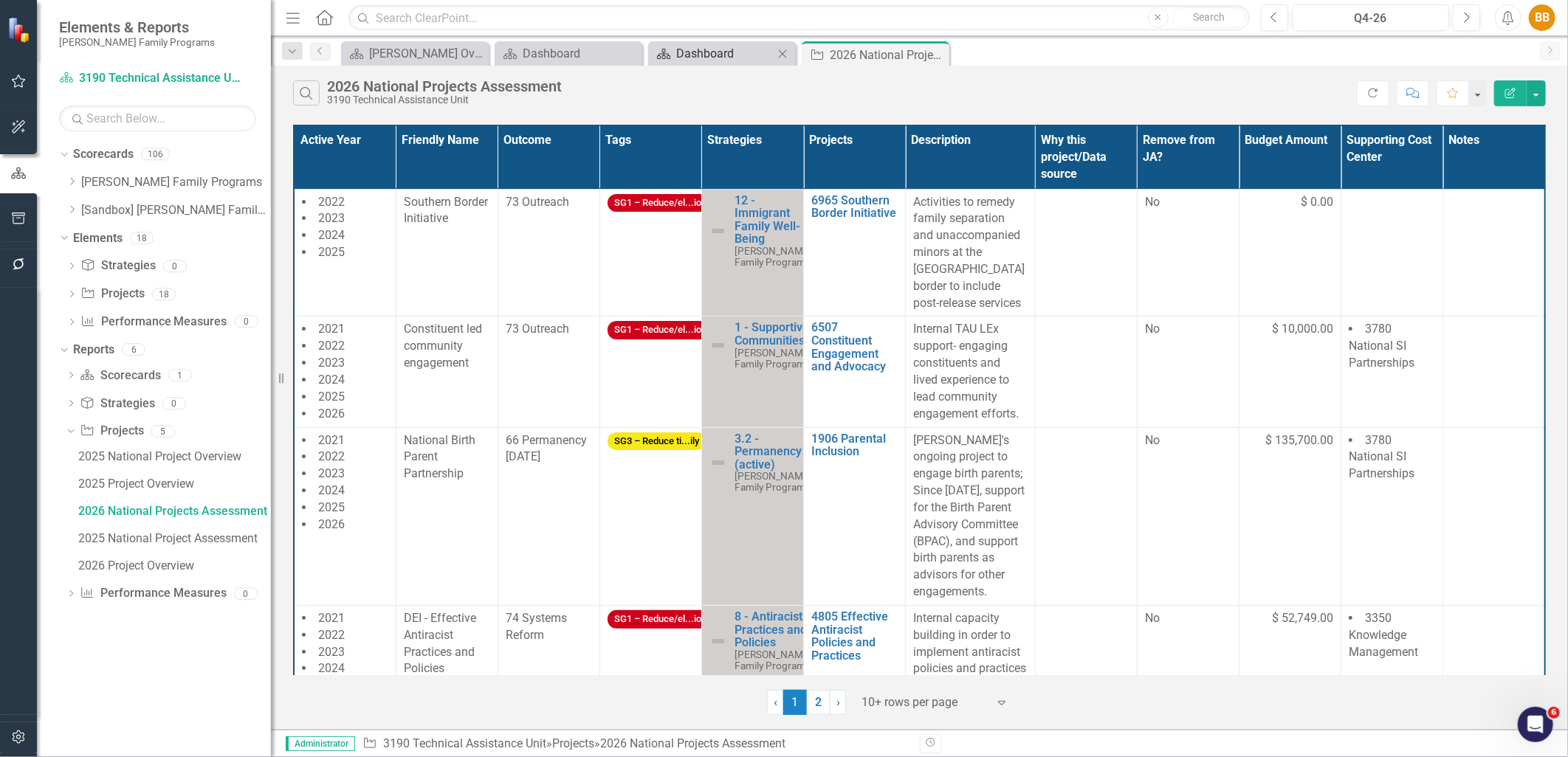
click at [673, 47] on link "Scorecard Dashboard" at bounding box center [713, 53] width 122 height 19
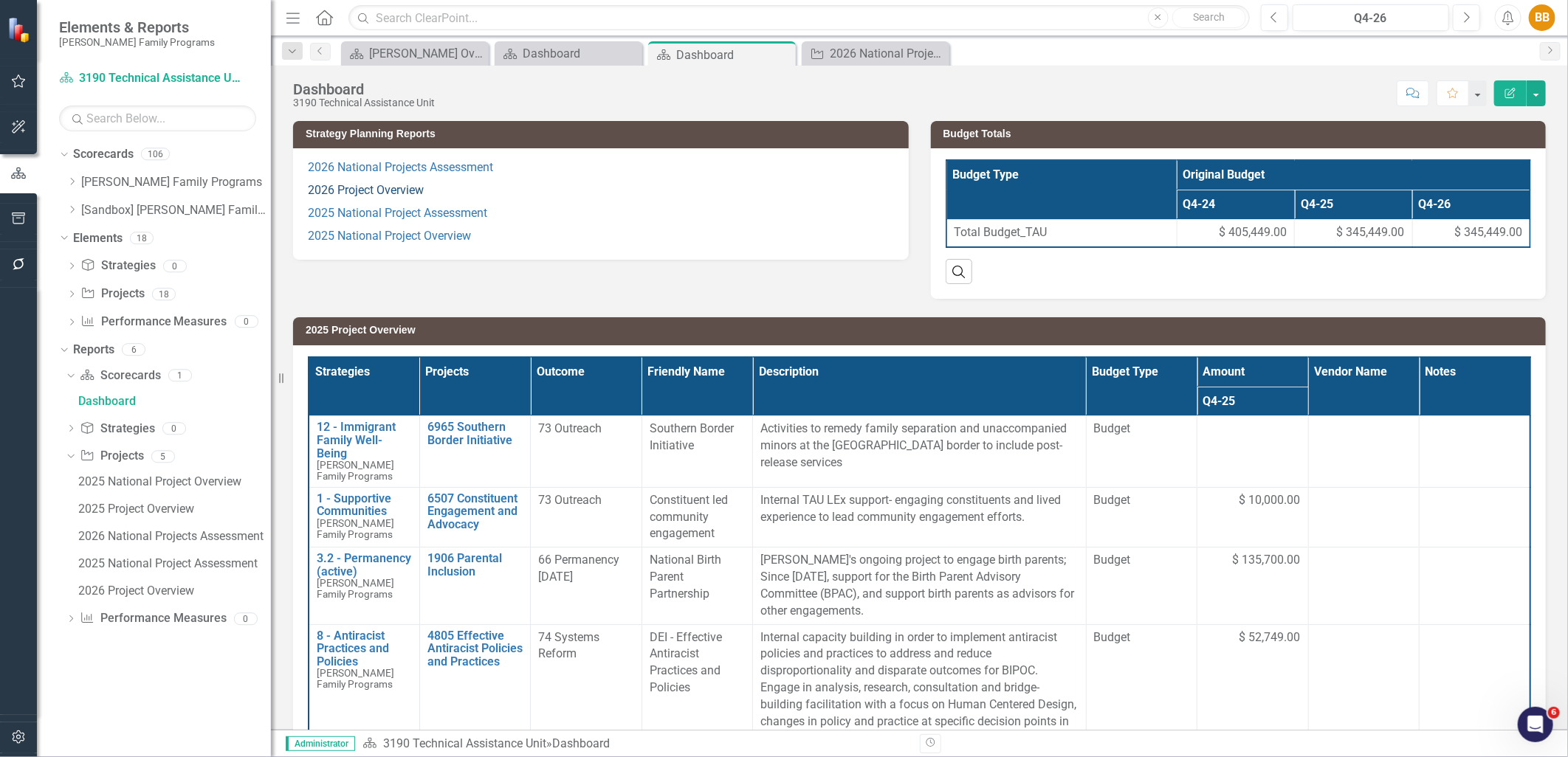
click at [364, 188] on link "2026 Project Overview" at bounding box center [365, 190] width 116 height 14
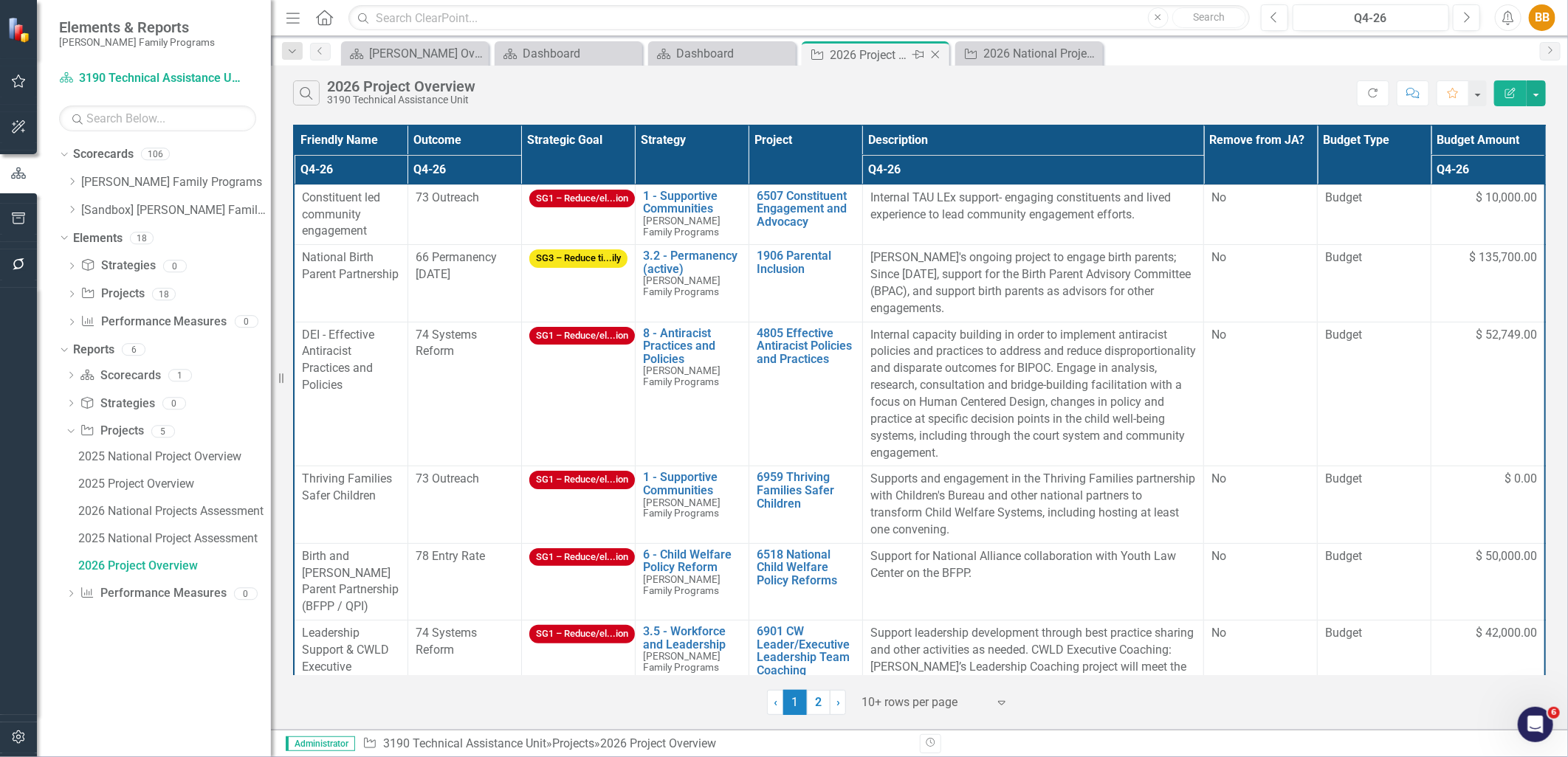
click at [931, 51] on icon "Close" at bounding box center [935, 54] width 15 height 12
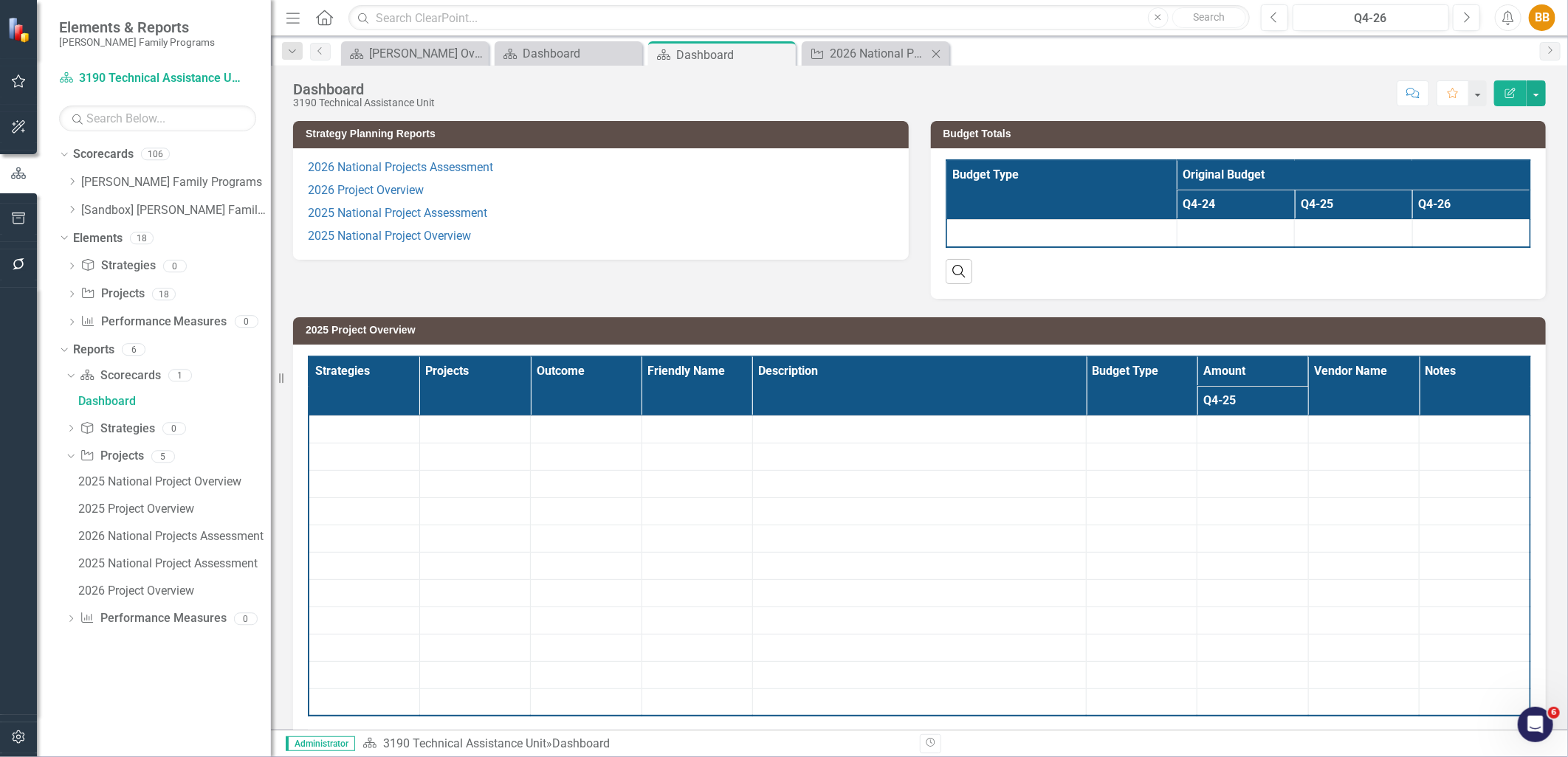
click at [937, 51] on icon "Close" at bounding box center [935, 53] width 15 height 12
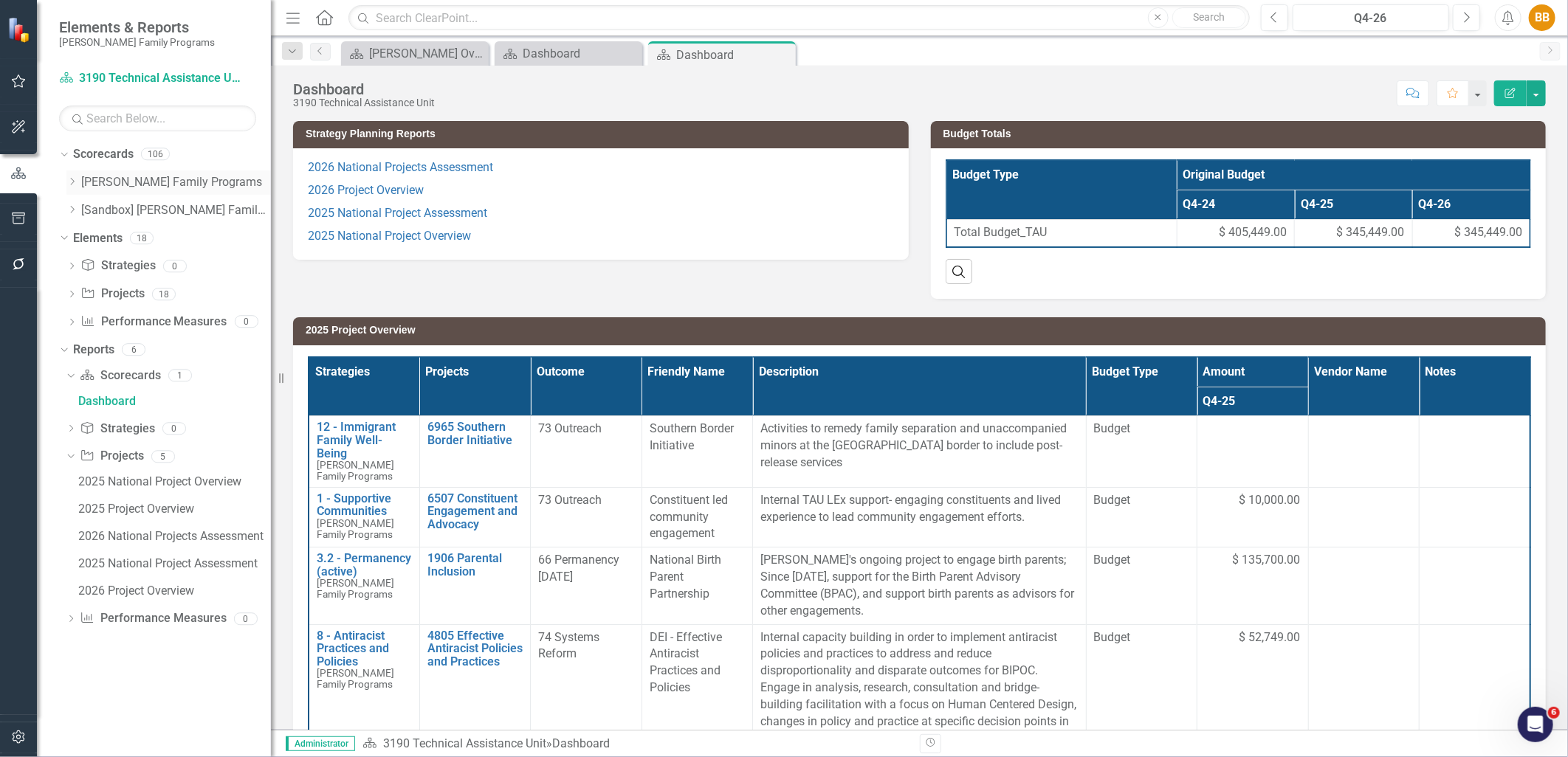
click at [71, 181] on icon "Dropdown" at bounding box center [71, 181] width 11 height 9
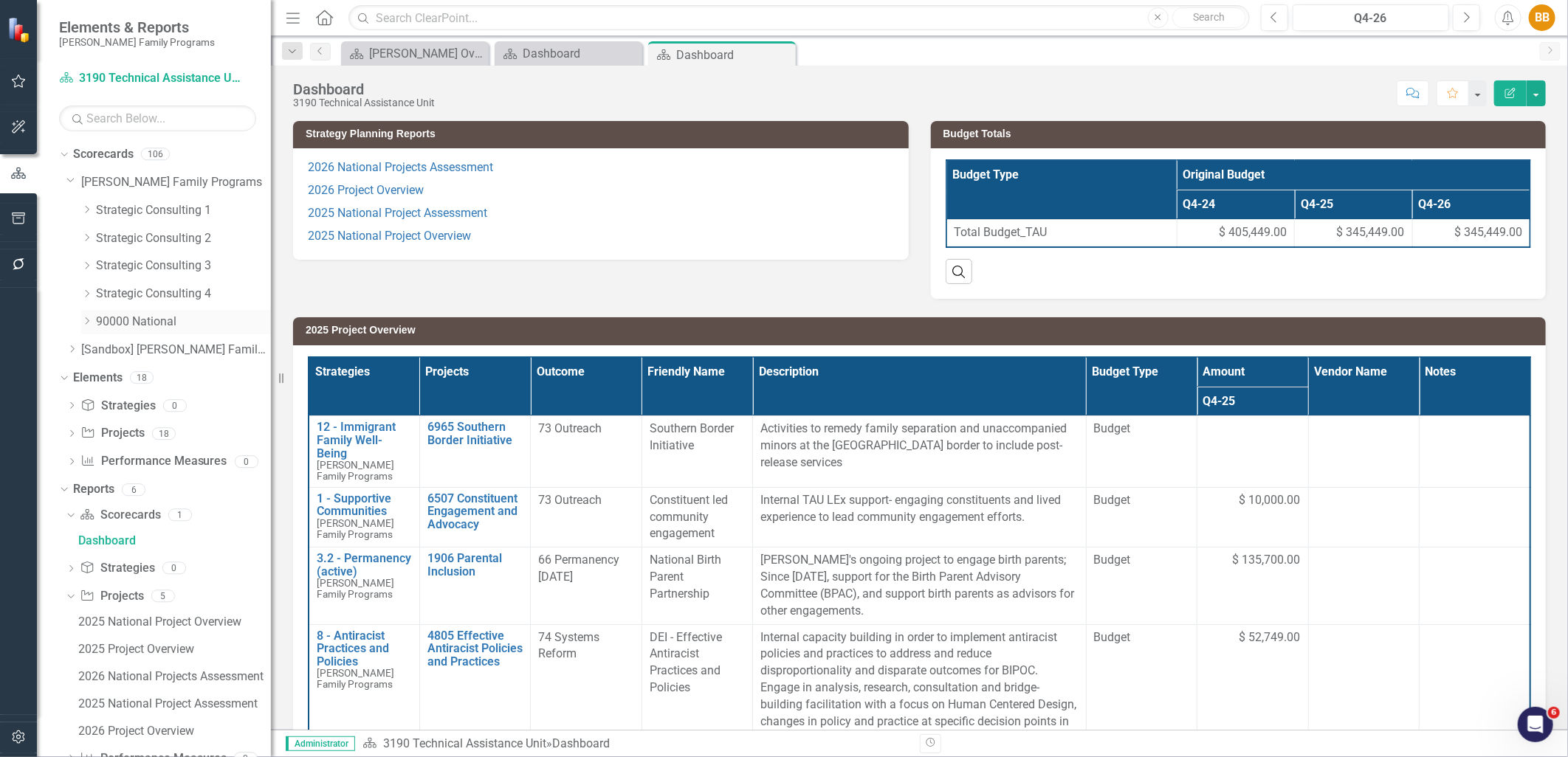
click at [83, 317] on icon "Dropdown" at bounding box center [86, 321] width 11 height 9
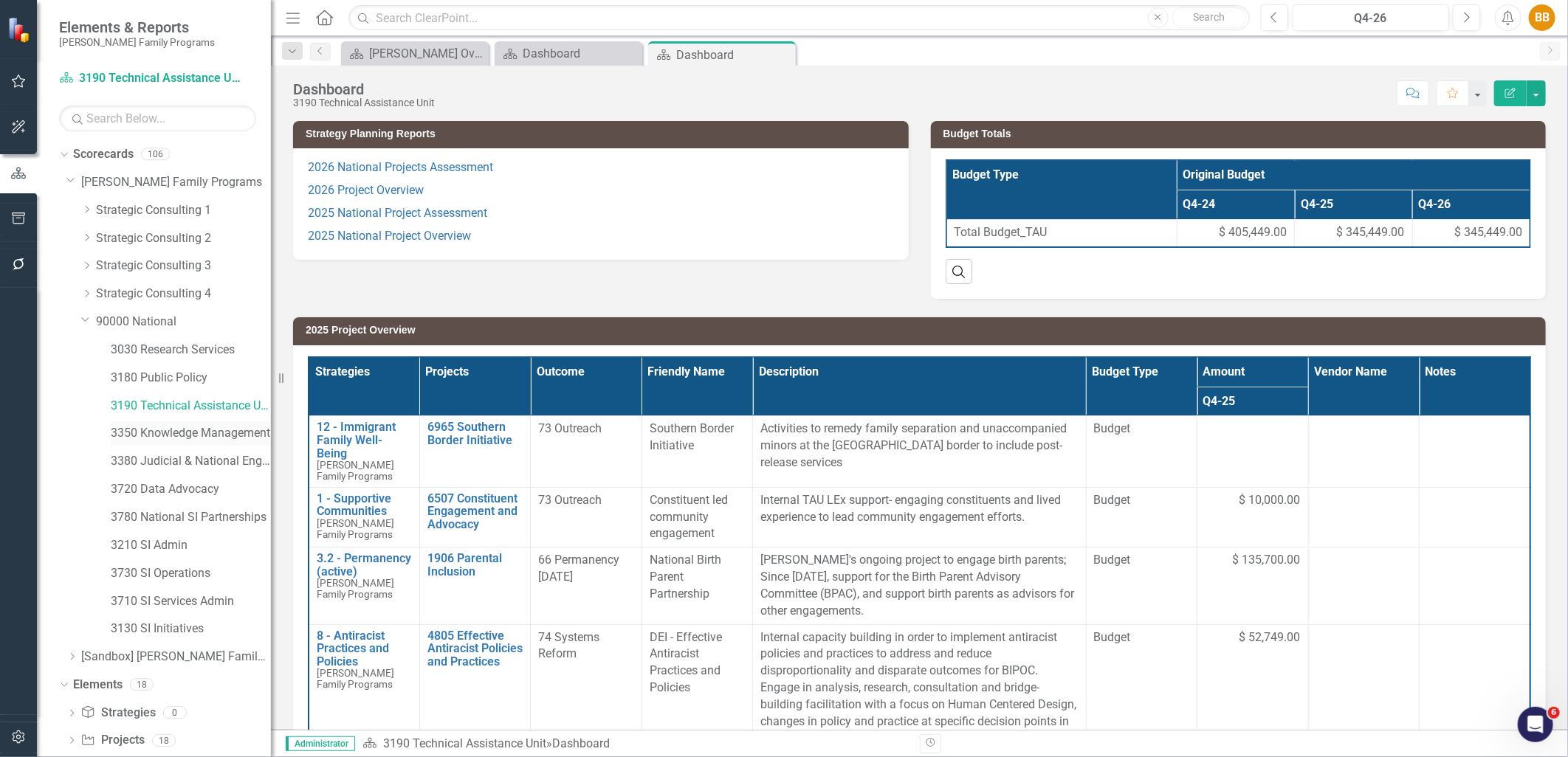
click at [153, 428] on link "3350 Knowledge Management" at bounding box center [191, 433] width 160 height 17
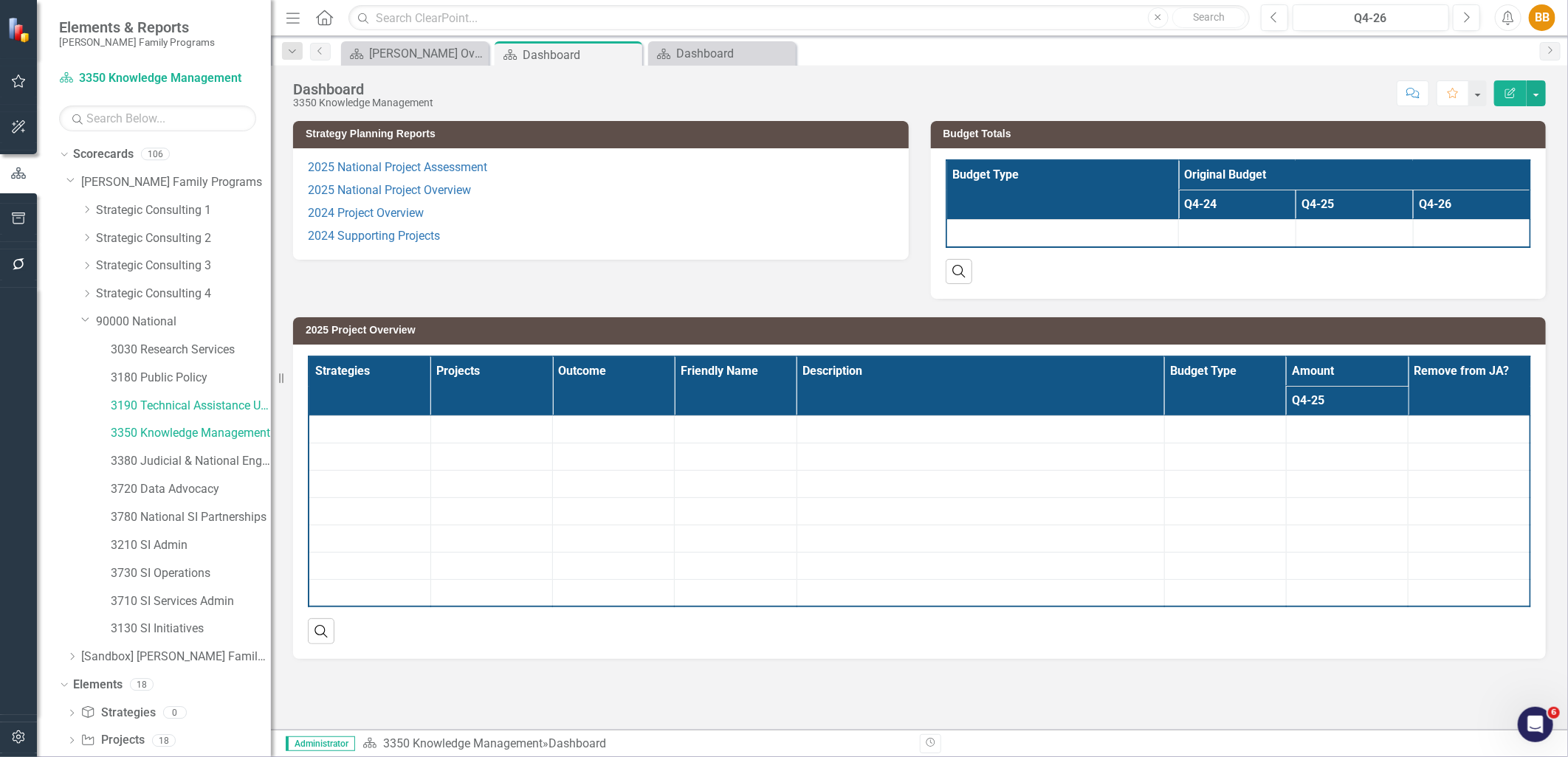
click at [532, 229] on p "2024 Supporting Projects" at bounding box center [601, 236] width 586 height 20
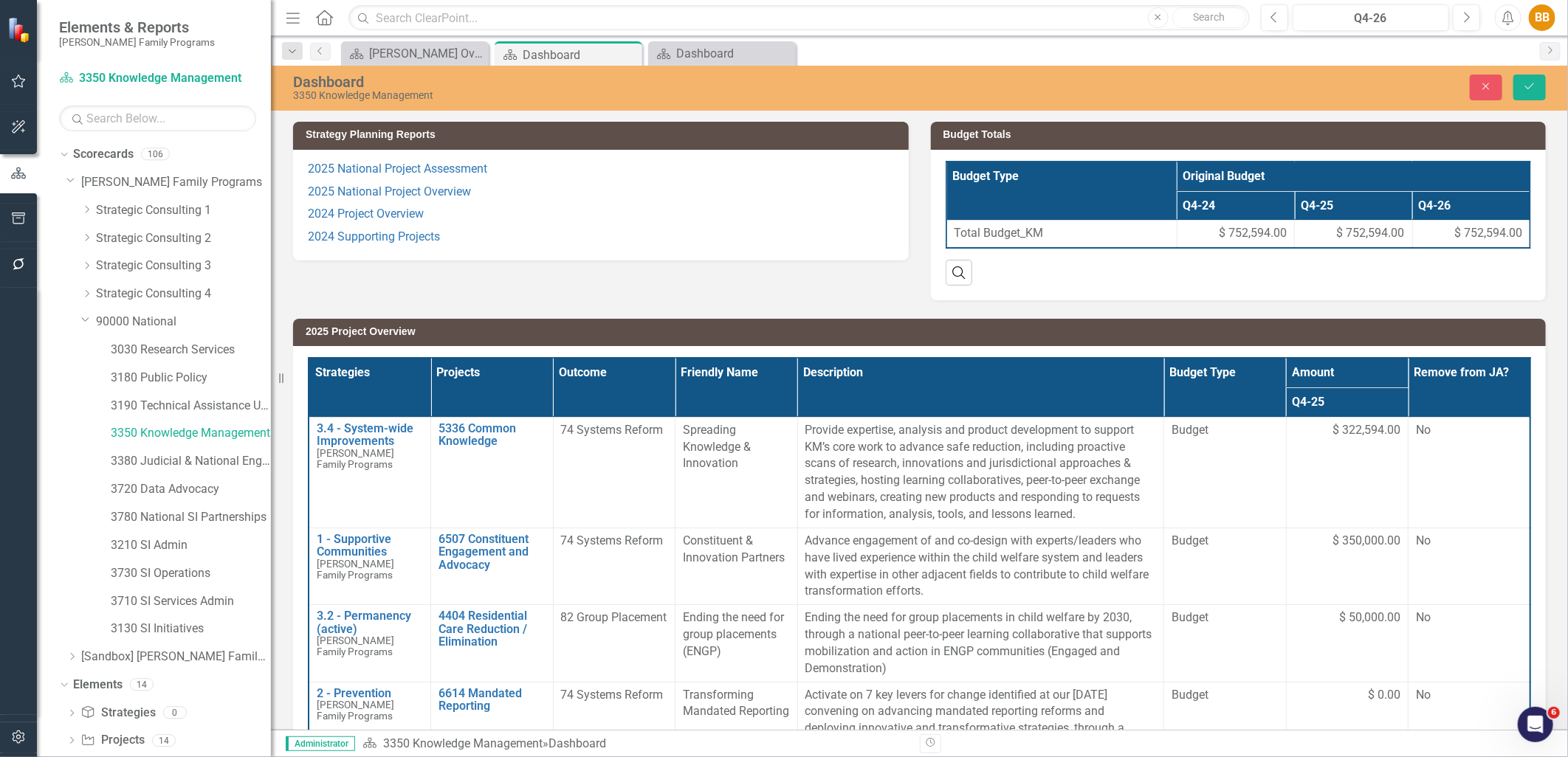
scroll to position [102, 0]
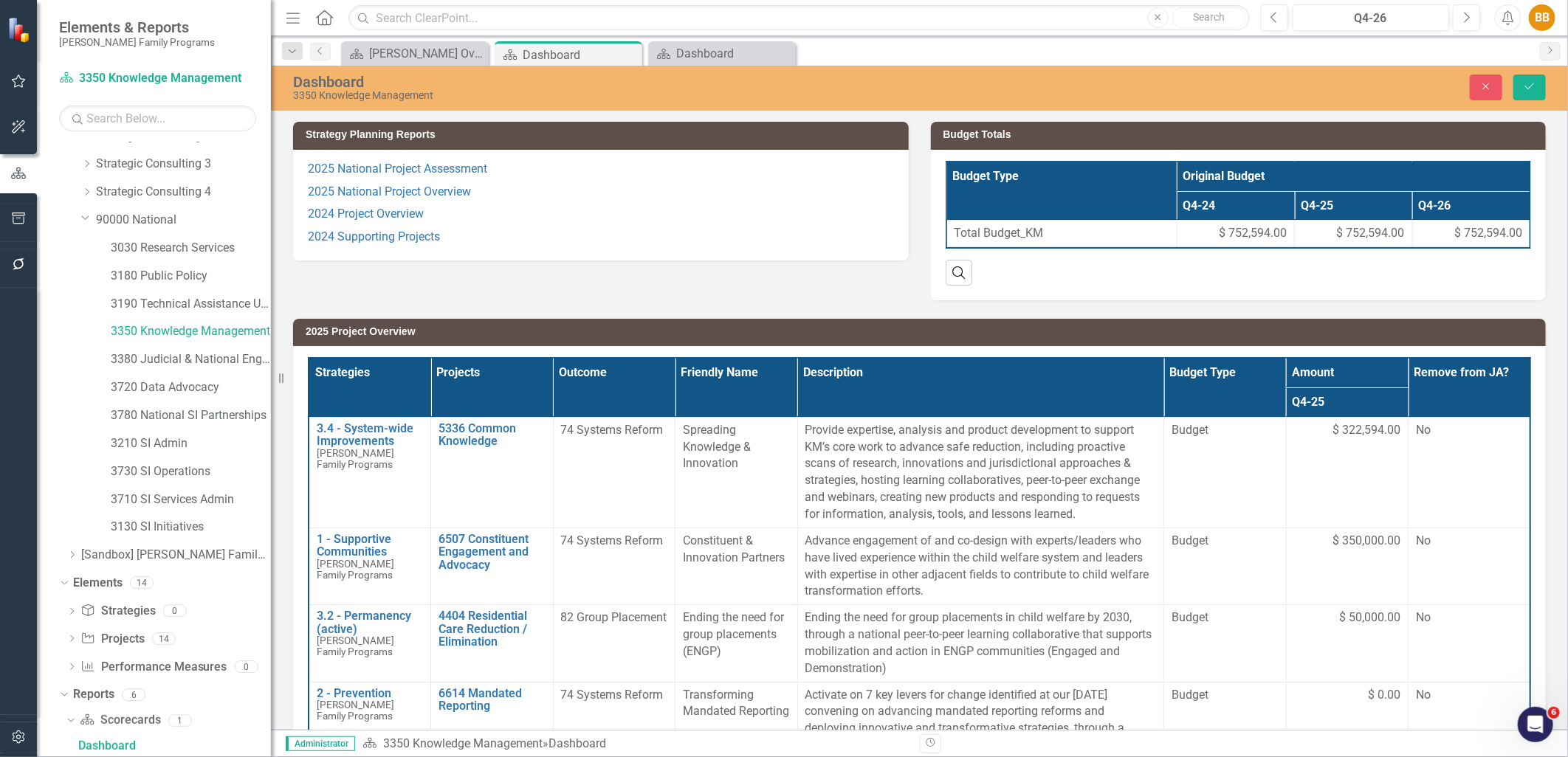
click at [539, 216] on p "2024 Project Overview" at bounding box center [601, 214] width 586 height 23
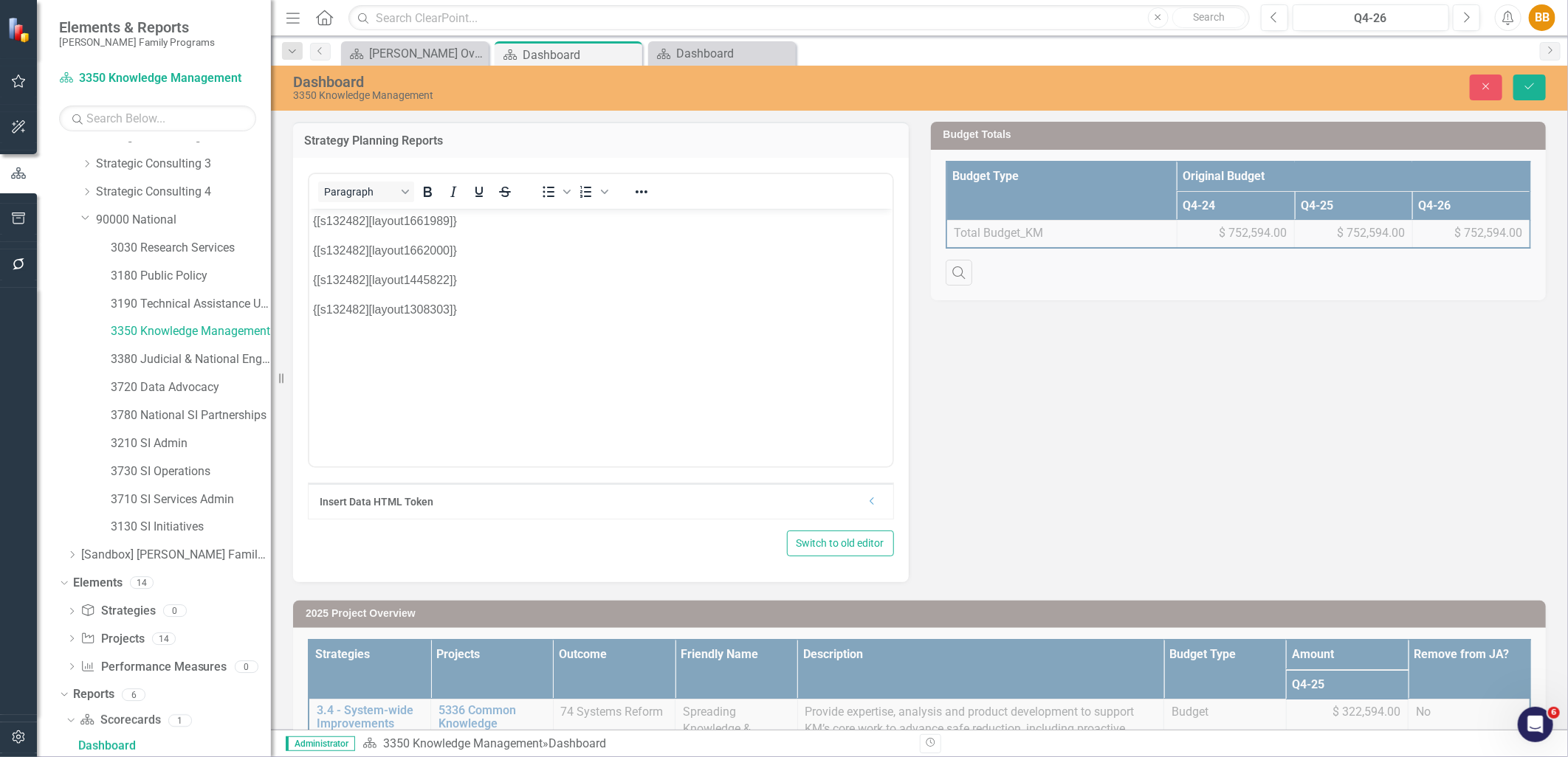
scroll to position [0, 0]
drag, startPoint x: 469, startPoint y: 318, endPoint x: 463, endPoint y: 267, distance: 51.4
click at [469, 318] on body "{[s132482][layout1661989]} {[s132482][layout1662000]} {[s132482][layout1445822]…" at bounding box center [600, 319] width 583 height 222
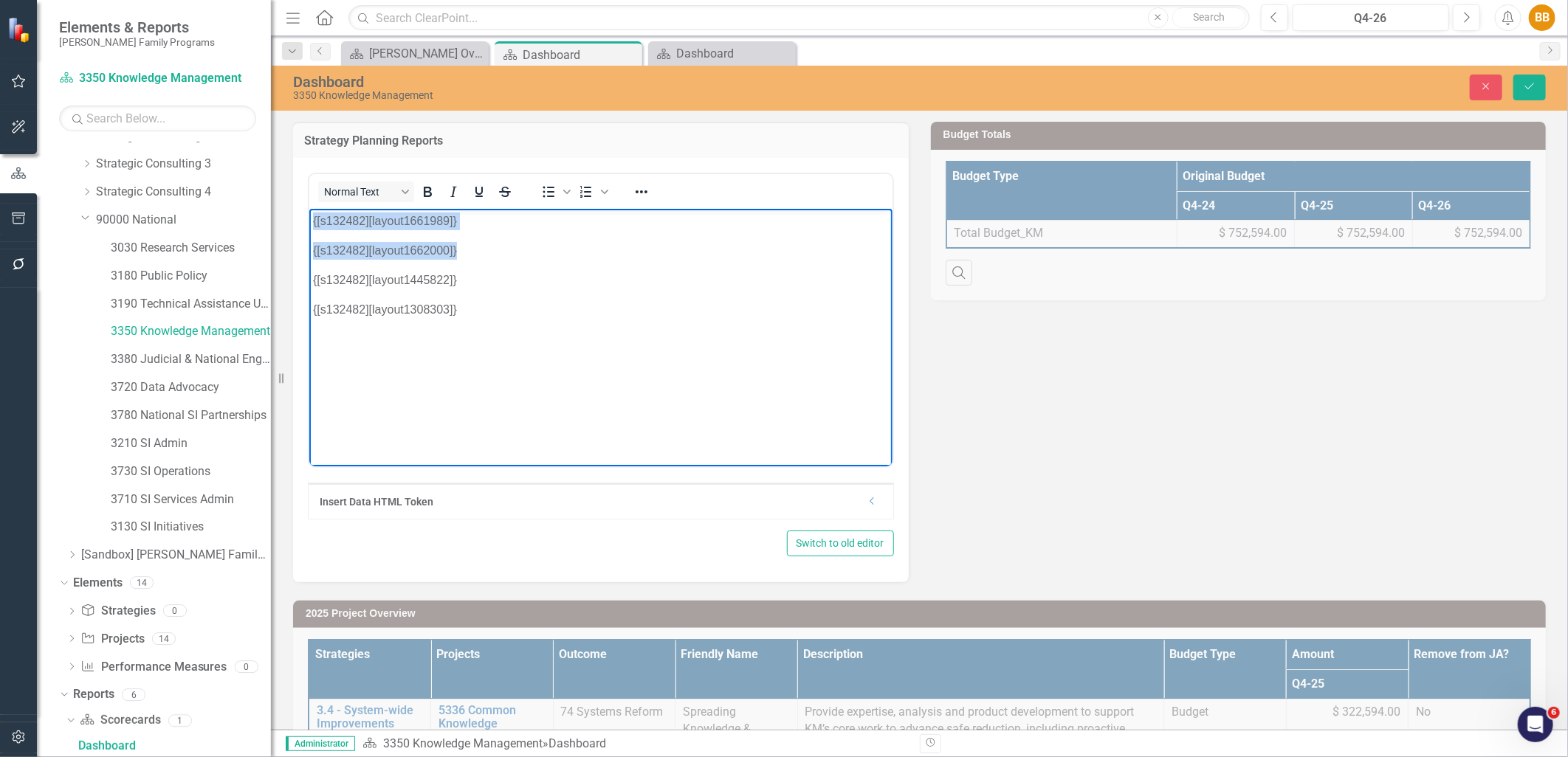
drag, startPoint x: 462, startPoint y: 249, endPoint x: 614, endPoint y: 425, distance: 232.6
click at [309, 217] on html "{[s132482][layout1661989]} {[s132482][layout1662000]} {[s132482][layout1445822]…" at bounding box center [600, 319] width 583 height 222
drag, startPoint x: 508, startPoint y: 286, endPoint x: 300, endPoint y: 239, distance: 213.2
click at [309, 239] on html "{[s132482][layout1445822]} {[s132482][layout1308303]}" at bounding box center [600, 319] width 583 height 222
copy body "{[s132482][layout1445822]} {[s132482][layout1308303]}"
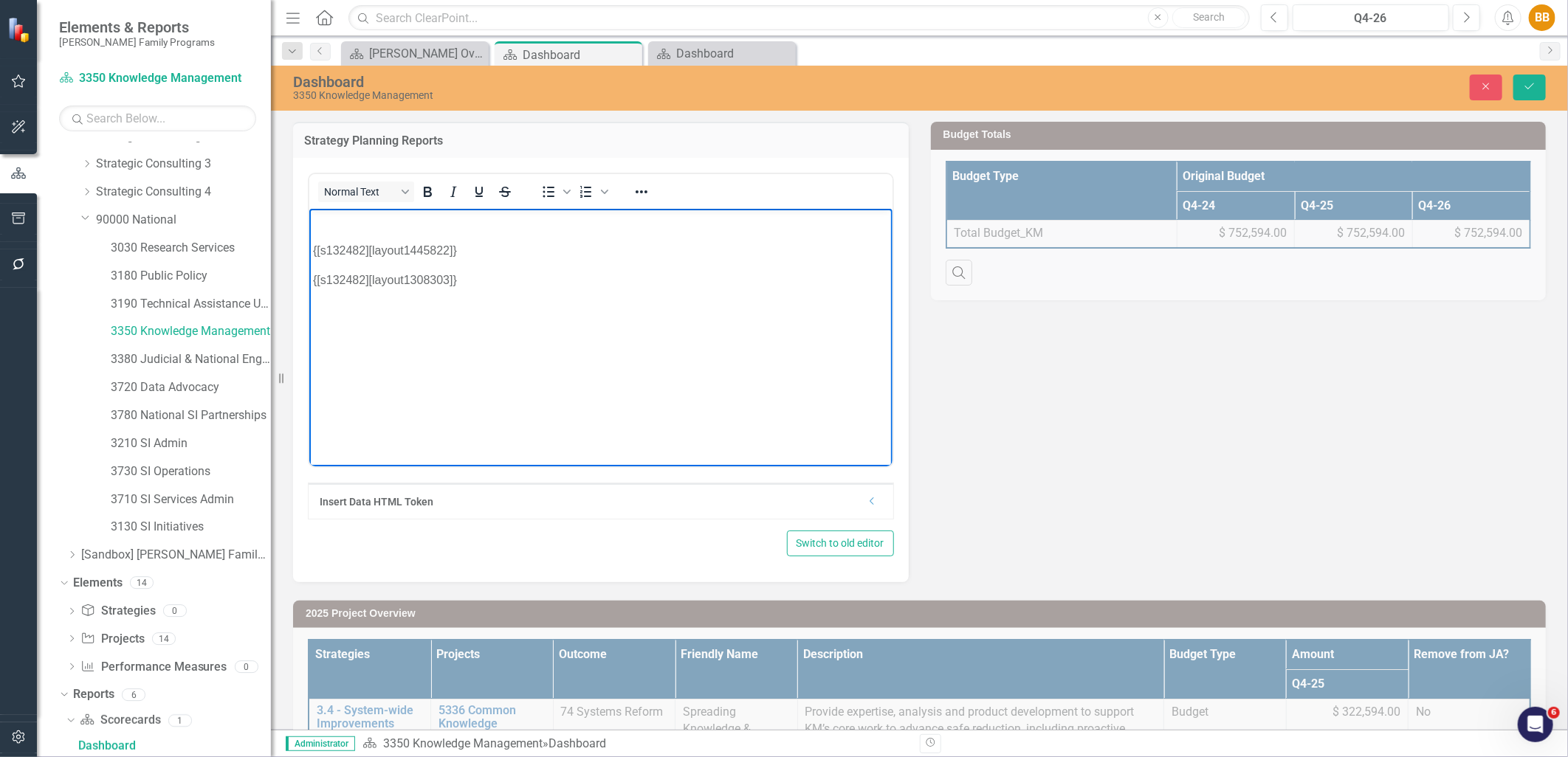
click at [320, 216] on p "Rich Text Area. Press ALT-0 for help." at bounding box center [601, 221] width 576 height 18
click at [446, 217] on p "{[s132482][layout1445822]}" at bounding box center [601, 221] width 576 height 18
drag, startPoint x: 458, startPoint y: 223, endPoint x: 367, endPoint y: 223, distance: 91.0
click at [367, 223] on p "{[s132482][layout1445822]}" at bounding box center [601, 221] width 576 height 18
paste body "Rich Text Area. Press ALT-0 for help."
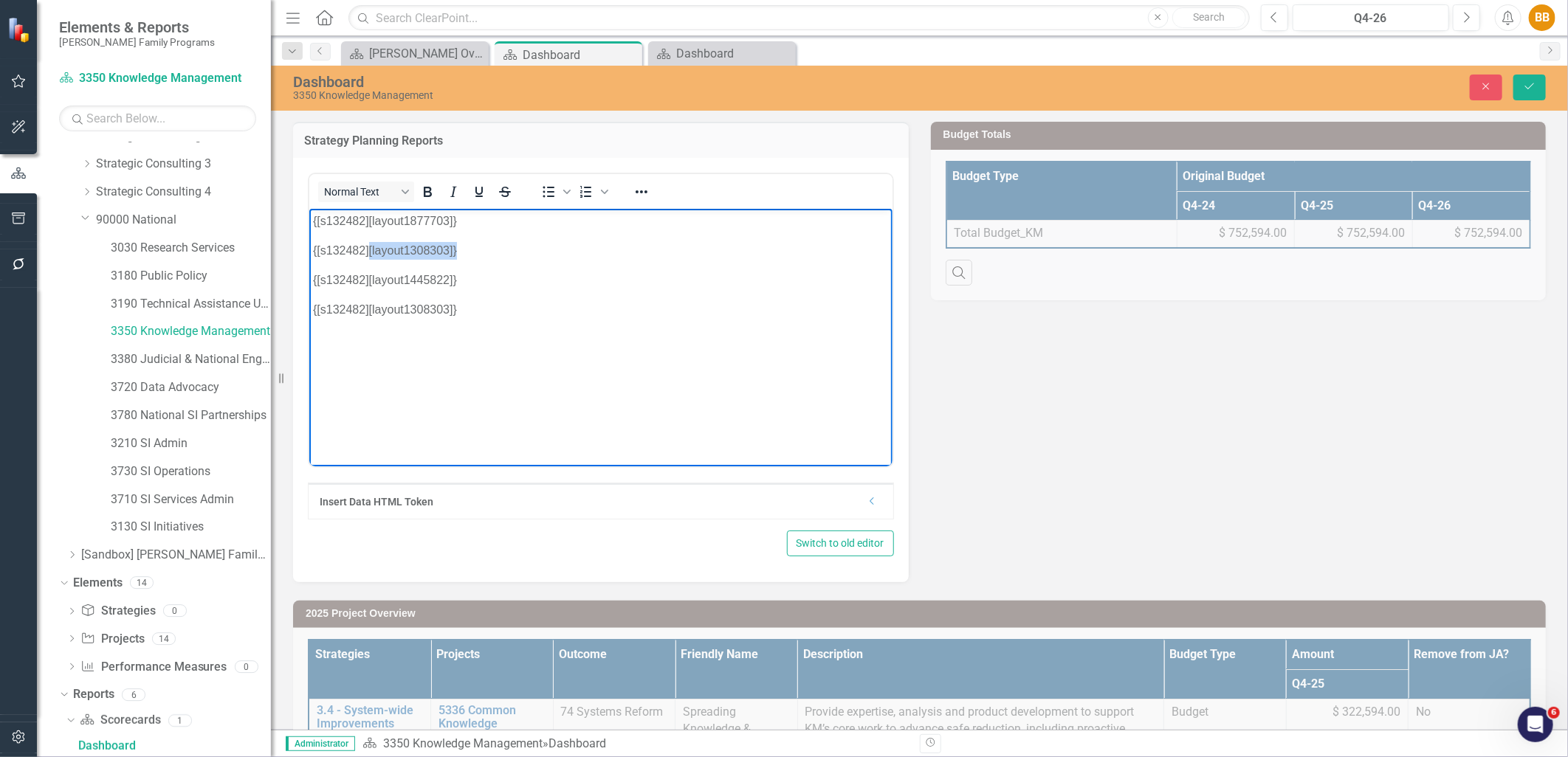
drag, startPoint x: 458, startPoint y: 251, endPoint x: 368, endPoint y: 257, distance: 90.2
click at [368, 257] on p "{[s132482][layout1308303]}" at bounding box center [601, 250] width 576 height 18
click at [522, 271] on p "{[s132482][layout1445822]}" at bounding box center [601, 280] width 576 height 18
drag, startPoint x: 469, startPoint y: 248, endPoint x: 367, endPoint y: 248, distance: 102.0
click at [367, 248] on p "{[s132482][layout1308303]}" at bounding box center [601, 250] width 576 height 18
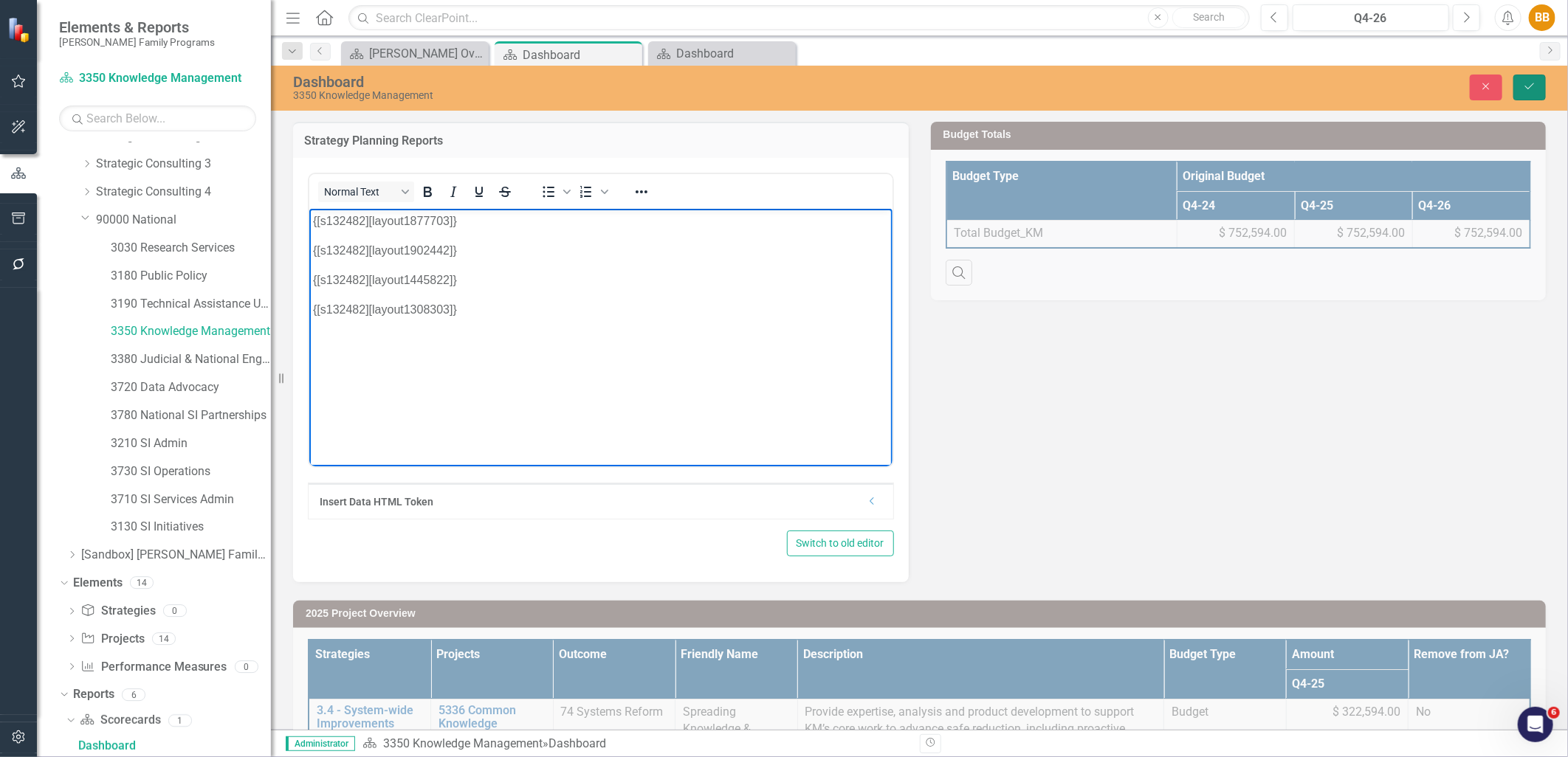
click at [1523, 91] on icon "Save" at bounding box center [1529, 86] width 13 height 10
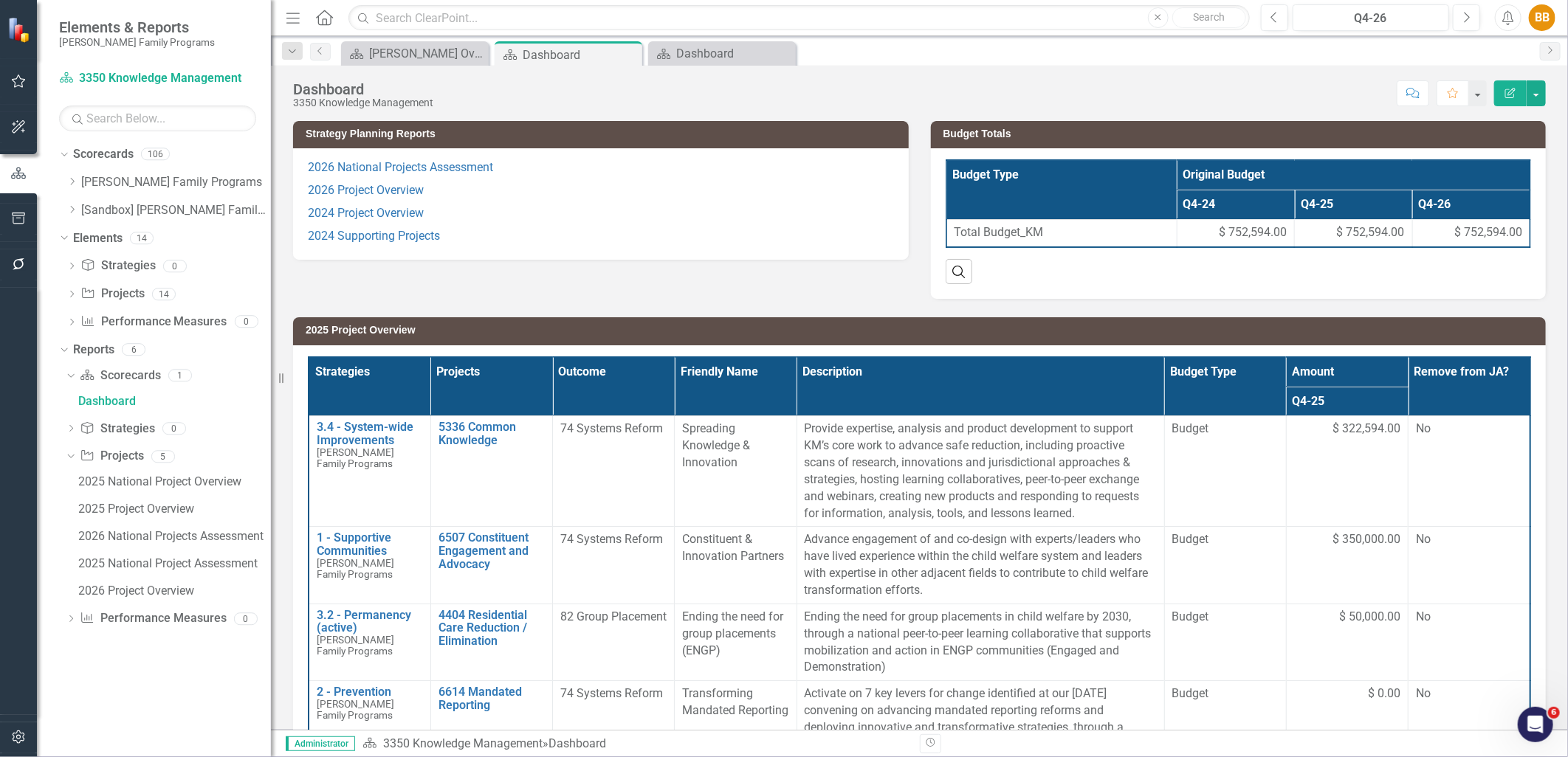
click at [757, 209] on p "2024 Project Overview" at bounding box center [601, 213] width 586 height 23
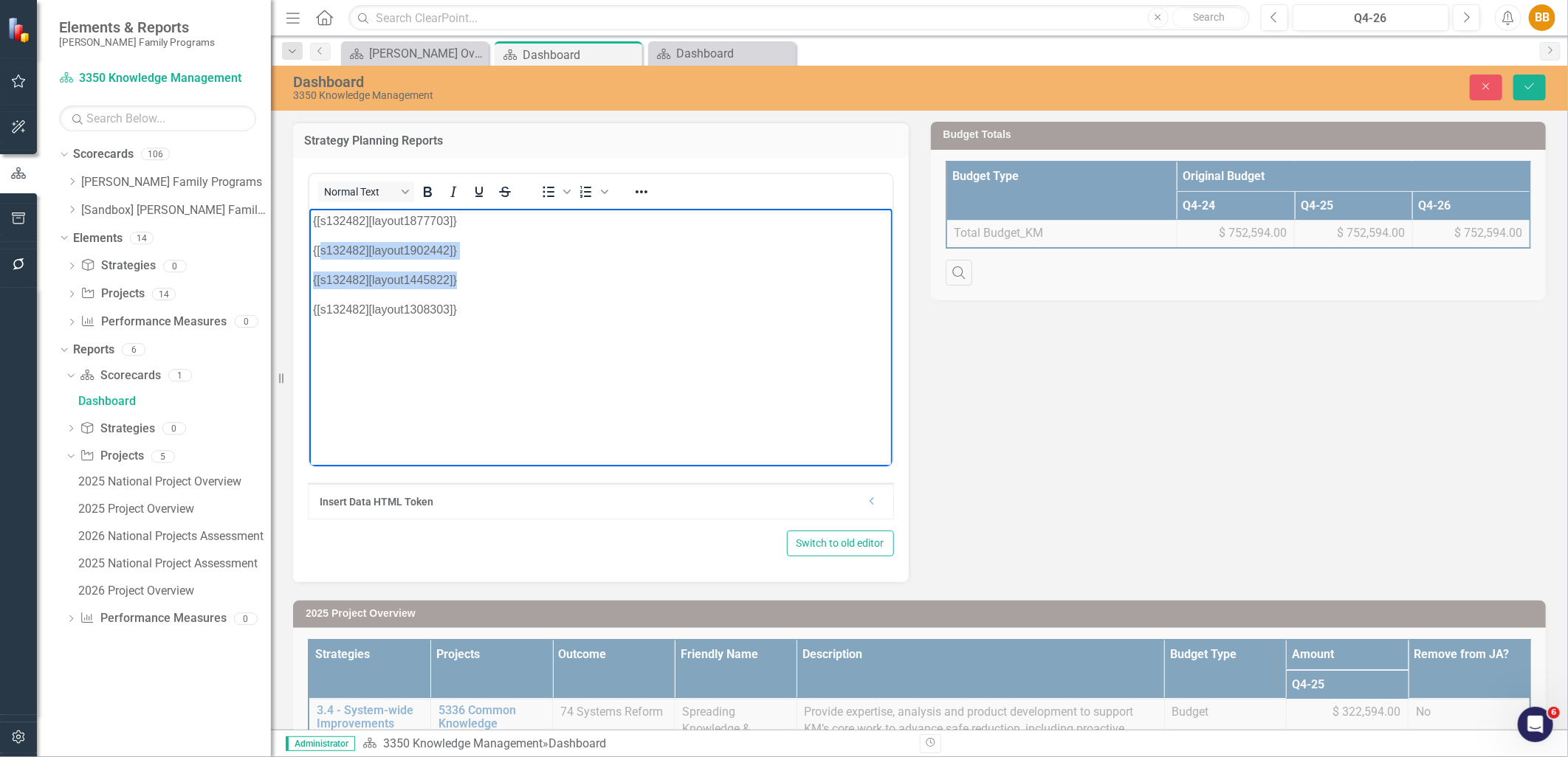
drag, startPoint x: 507, startPoint y: 260, endPoint x: 321, endPoint y: 249, distance: 186.3
click at [321, 249] on body "{[s132482][layout1877703]} {[s132482][layout1902442]} {[s132482][layout1445822]…" at bounding box center [600, 319] width 583 height 222
click at [535, 252] on p "{[s132482][layout1902442]}" at bounding box center [601, 250] width 576 height 18
drag, startPoint x: 536, startPoint y: 251, endPoint x: 309, endPoint y: 245, distance: 227.1
click at [309, 245] on body "{[s132482][layout1877703]} {[s132482][layout1902442]} {[s132482][layout1445822]…" at bounding box center [600, 319] width 583 height 222
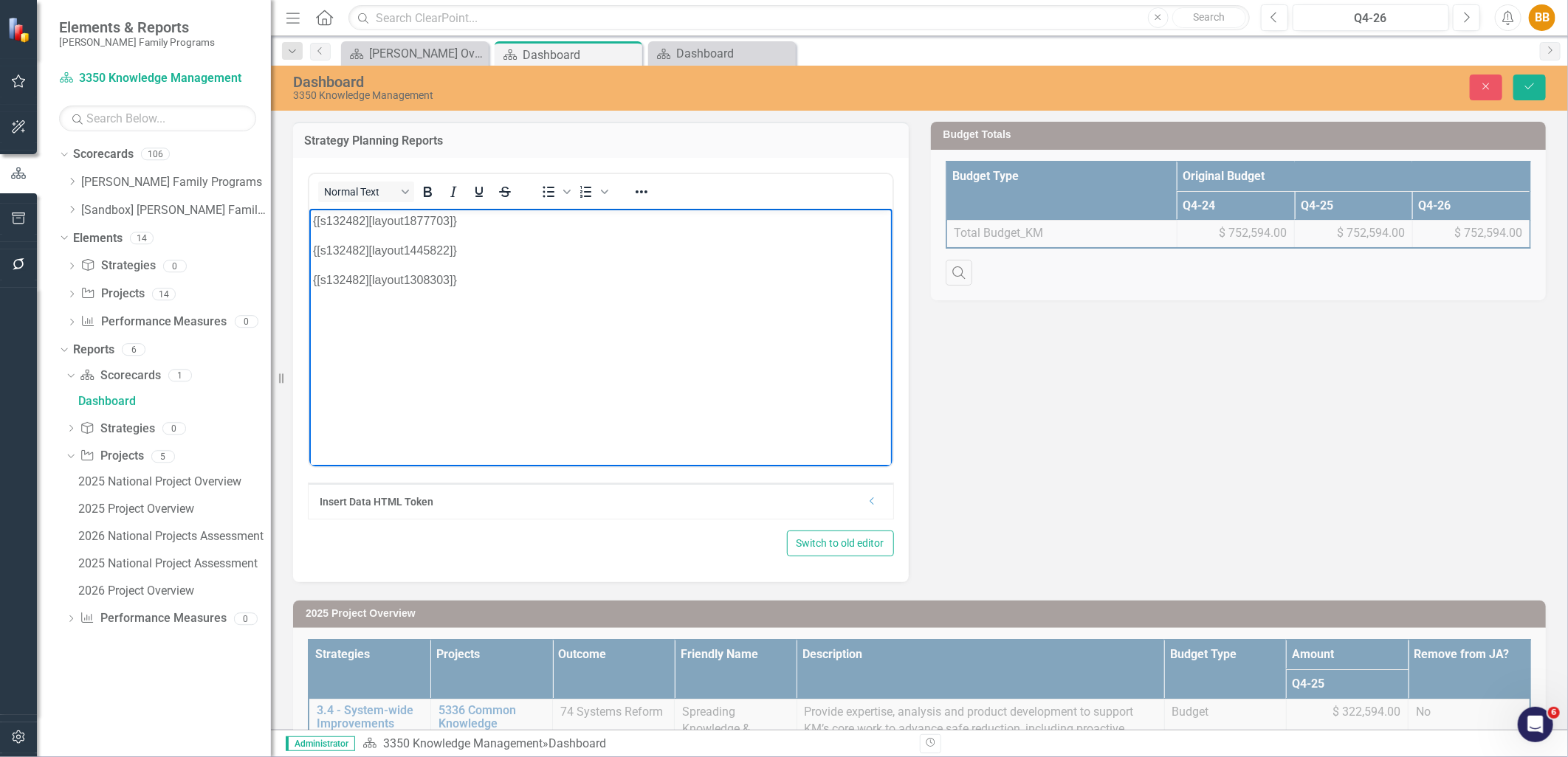
click at [311, 225] on body "{[s132482][layout1877703]} {[s132482][layout1445822]} {[s132482][layout1308303]}" at bounding box center [600, 319] width 583 height 222
click at [1525, 87] on icon "Save" at bounding box center [1529, 86] width 13 height 10
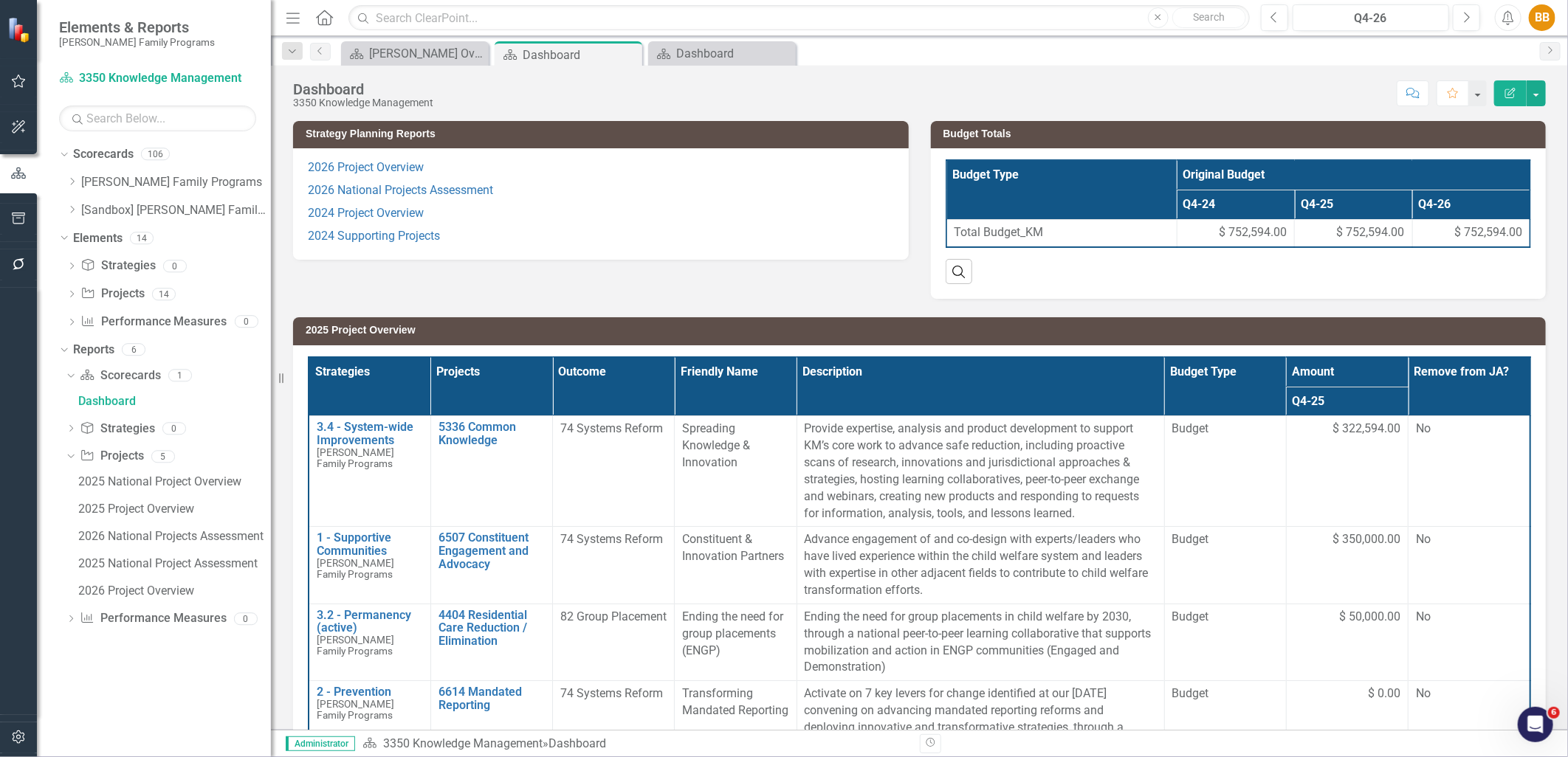
click at [630, 226] on p "2024 Supporting Projects" at bounding box center [601, 236] width 586 height 20
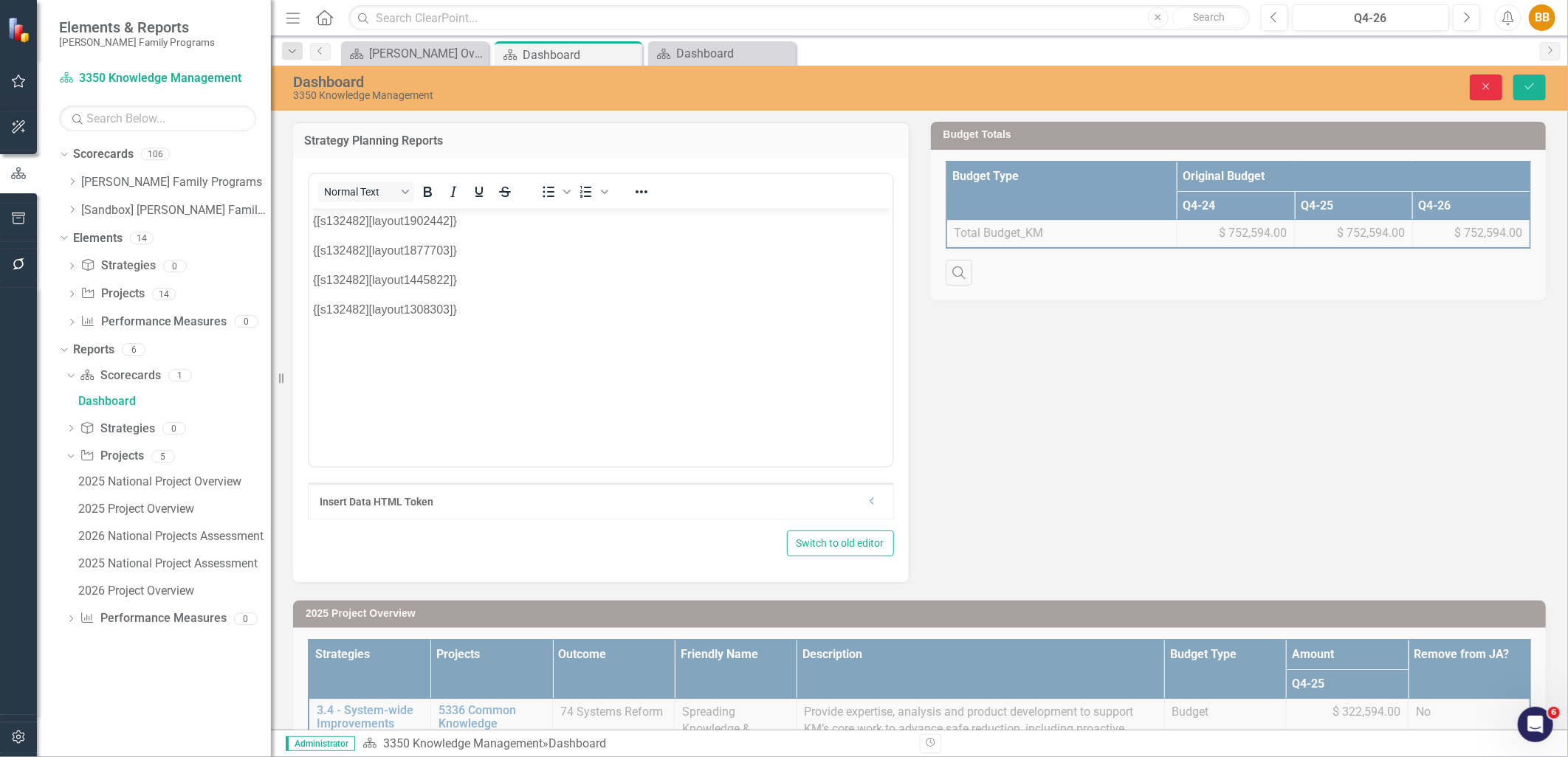
click at [1487, 91] on button "Close" at bounding box center [1486, 87] width 33 height 26
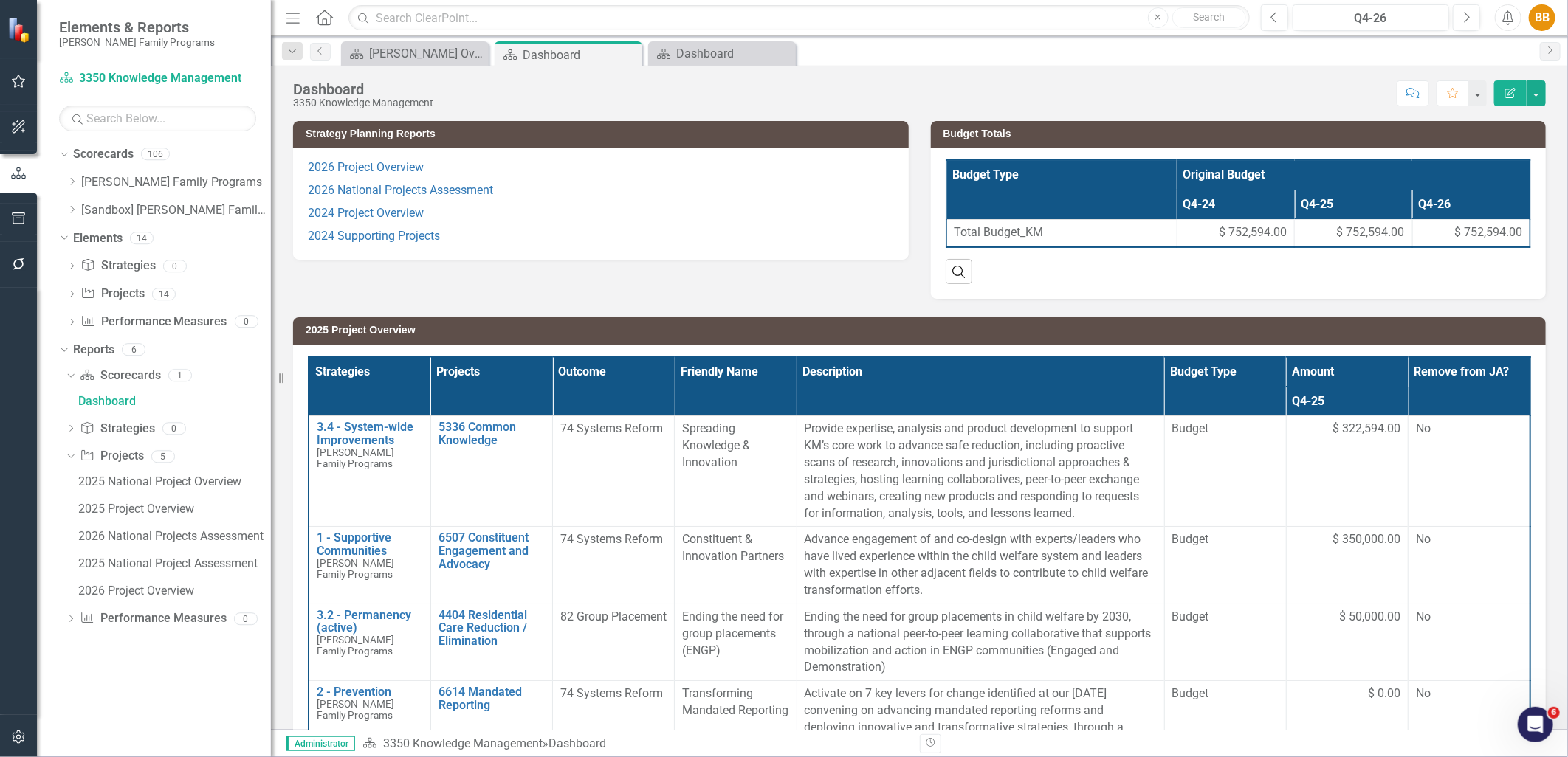
click at [498, 241] on p "2024 Supporting Projects" at bounding box center [601, 236] width 586 height 20
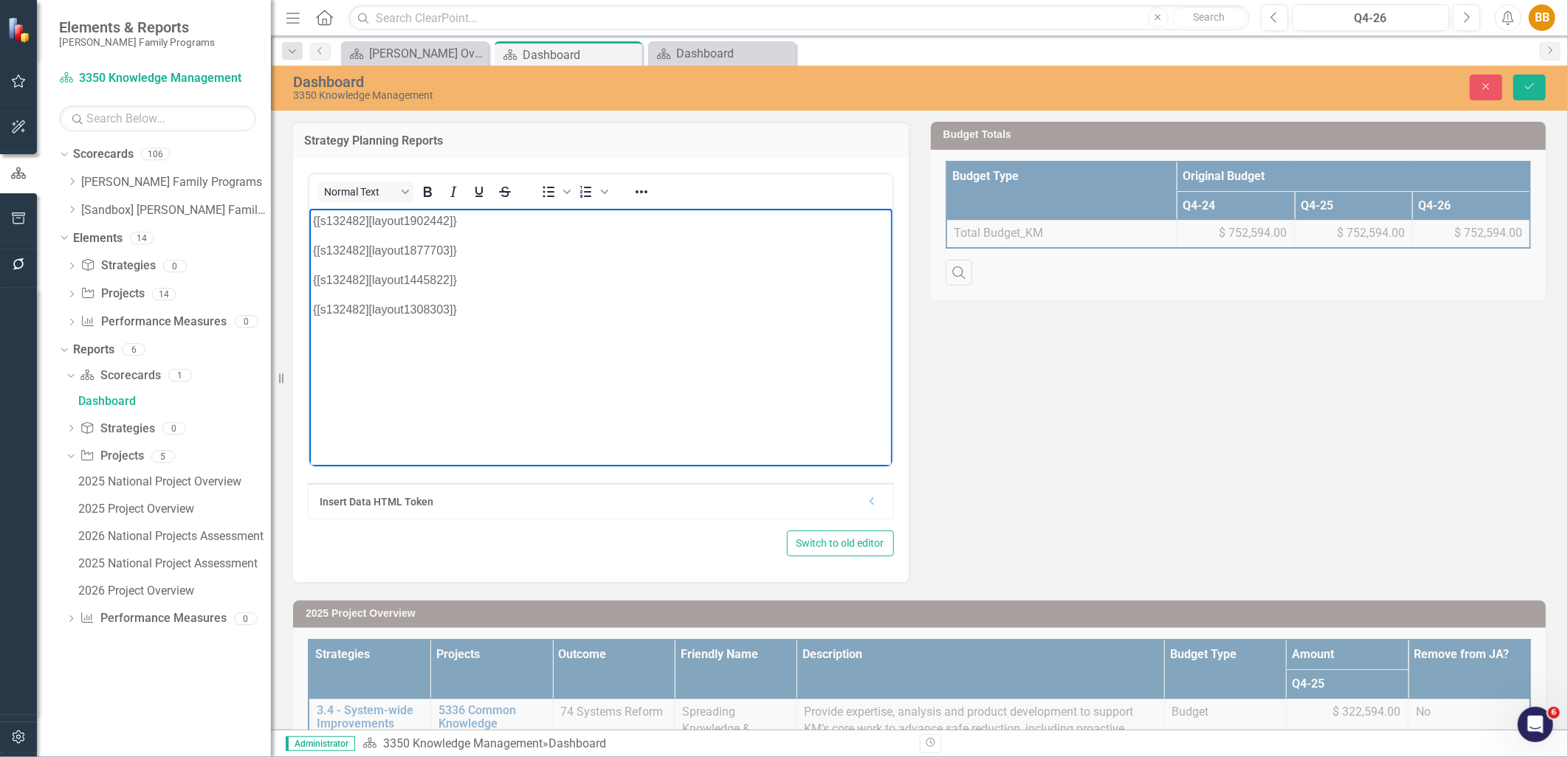
click at [478, 310] on p "{[s132482][layout1308303]}" at bounding box center [601, 310] width 576 height 18
click at [466, 222] on p "{[s132482][layout1902442]}" at bounding box center [601, 221] width 576 height 18
click at [454, 310] on p "{[s132482][layout1308303]}" at bounding box center [601, 310] width 576 height 18
click at [1492, 90] on icon "Close" at bounding box center [1486, 86] width 13 height 10
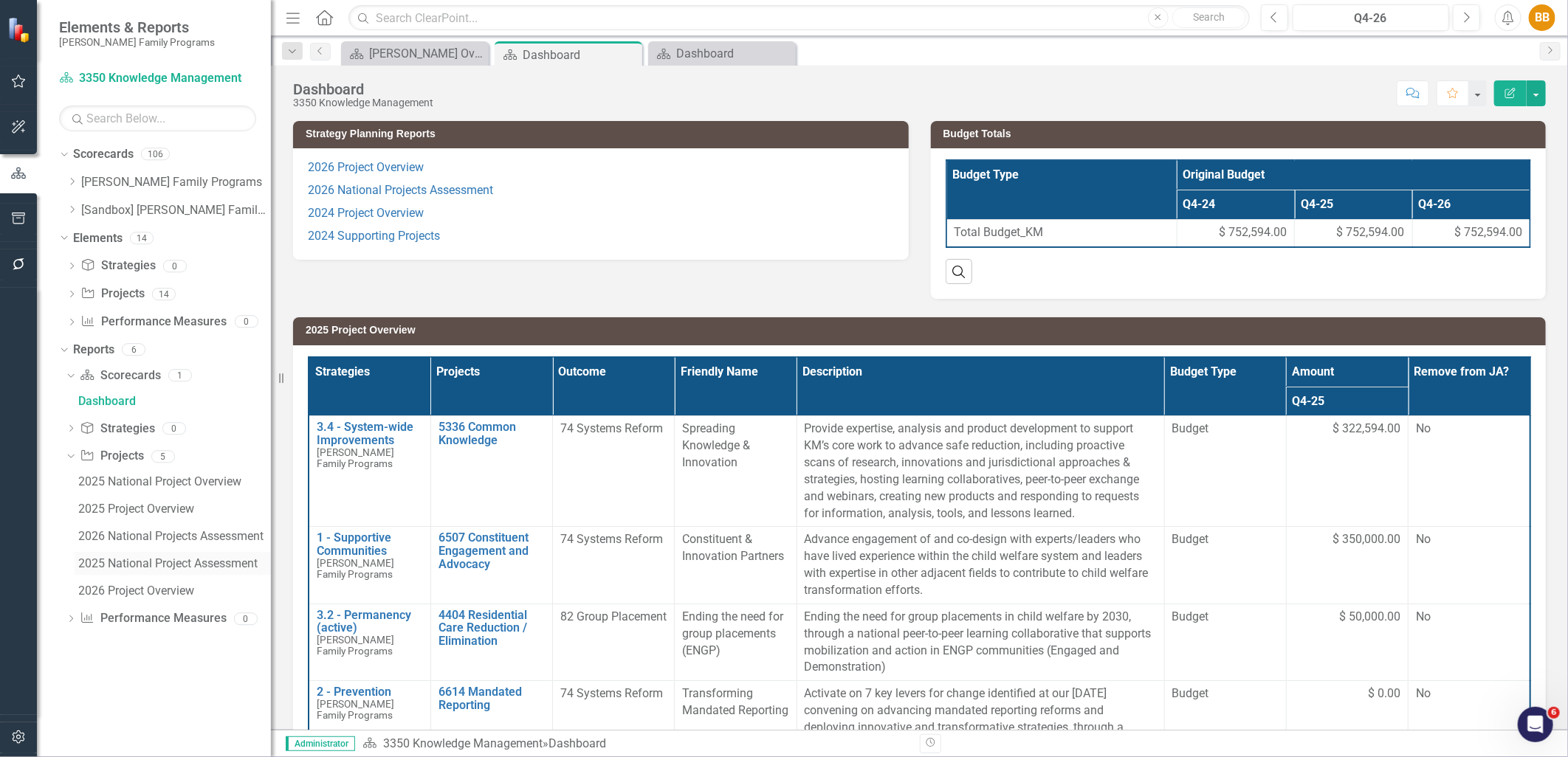
click at [150, 559] on div "2025 National Project Assessment" at bounding box center [174, 563] width 193 height 13
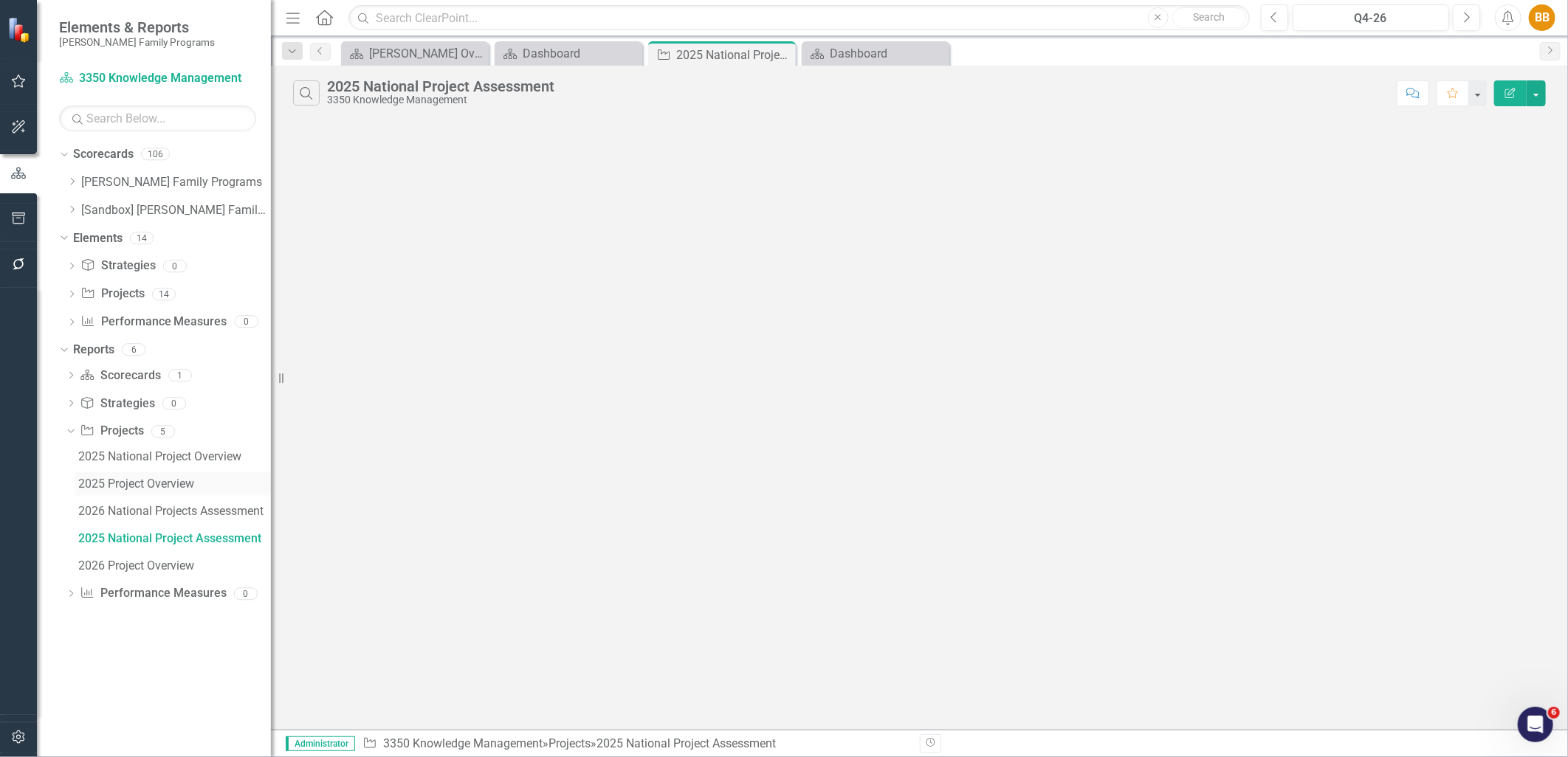
click at [137, 490] on div "2025 Project Overview" at bounding box center [174, 484] width 193 height 13
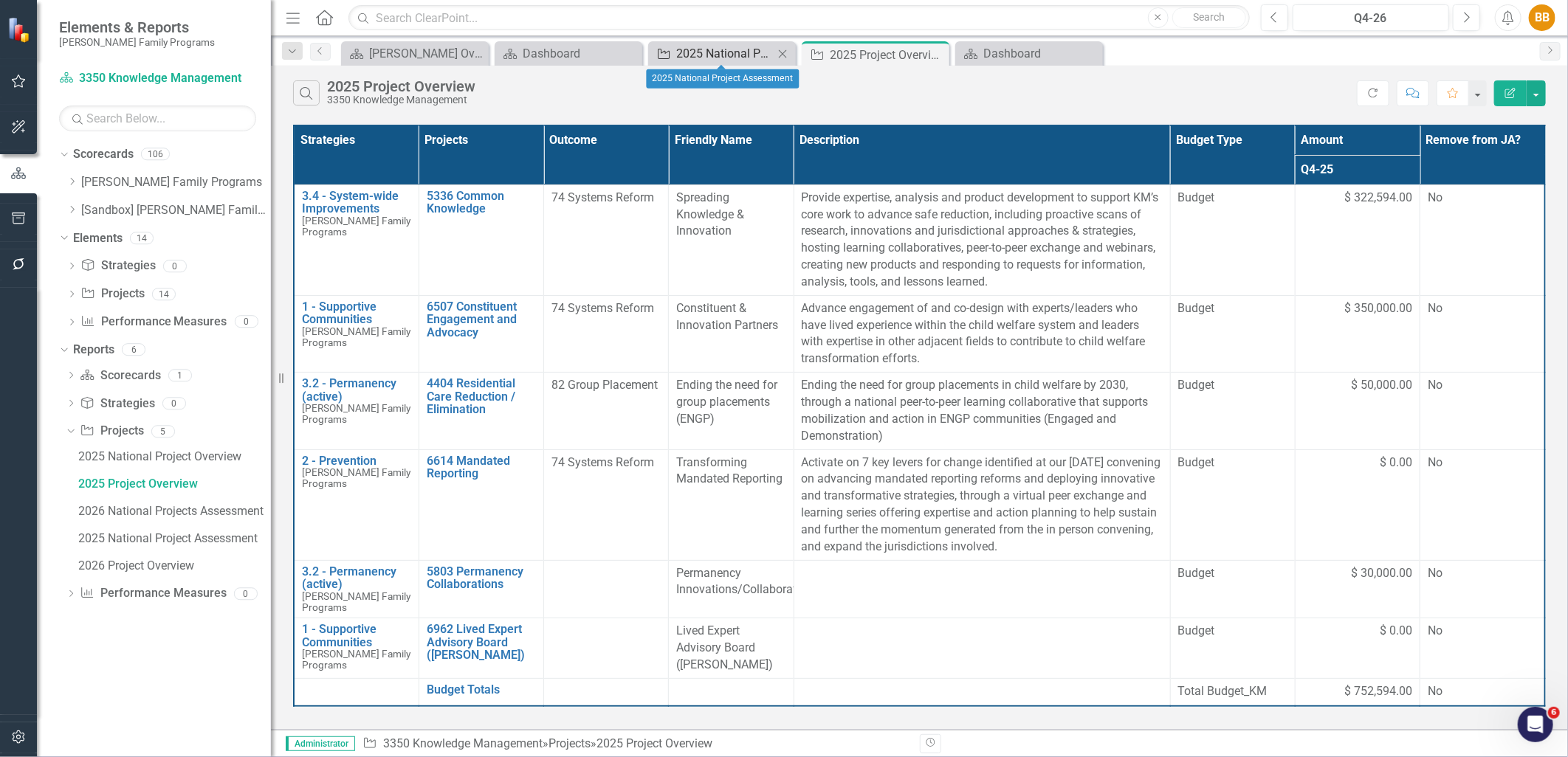
click at [681, 50] on div "2025 National Project Assessment" at bounding box center [725, 53] width 97 height 19
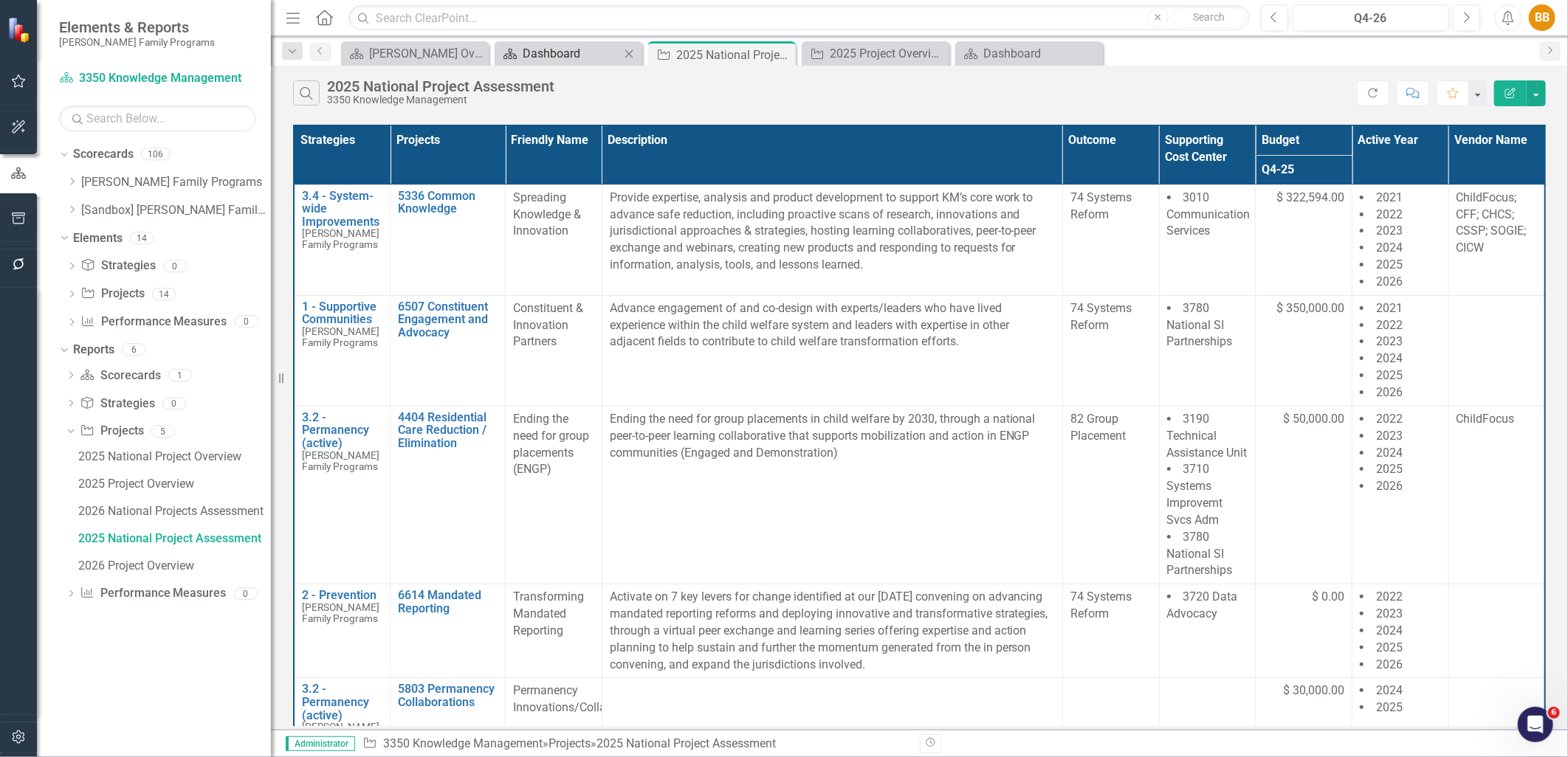
click at [580, 59] on div "Dashboard" at bounding box center [571, 53] width 97 height 19
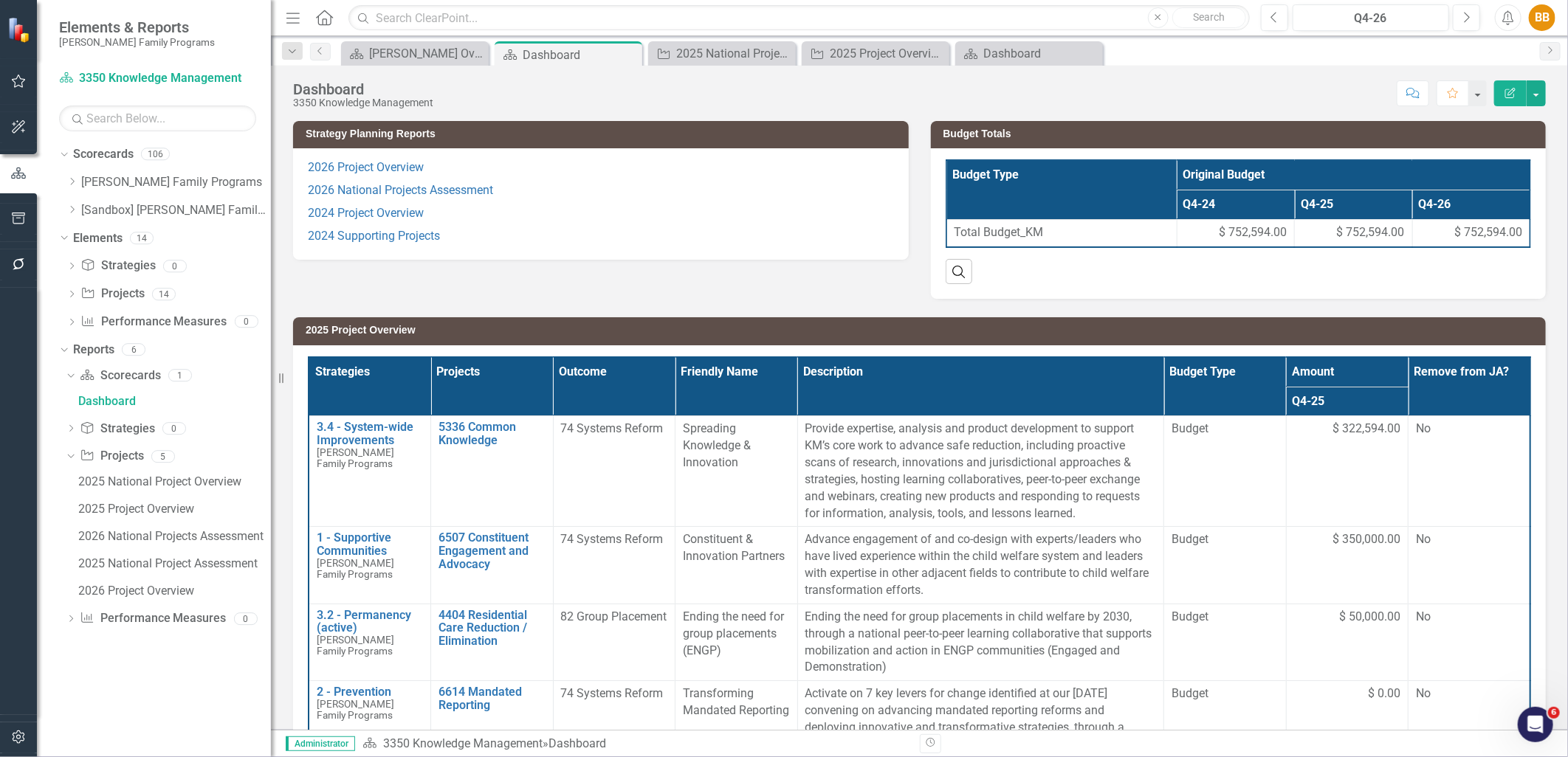
click at [519, 188] on p "2026 National Projects Assessment" at bounding box center [601, 190] width 586 height 23
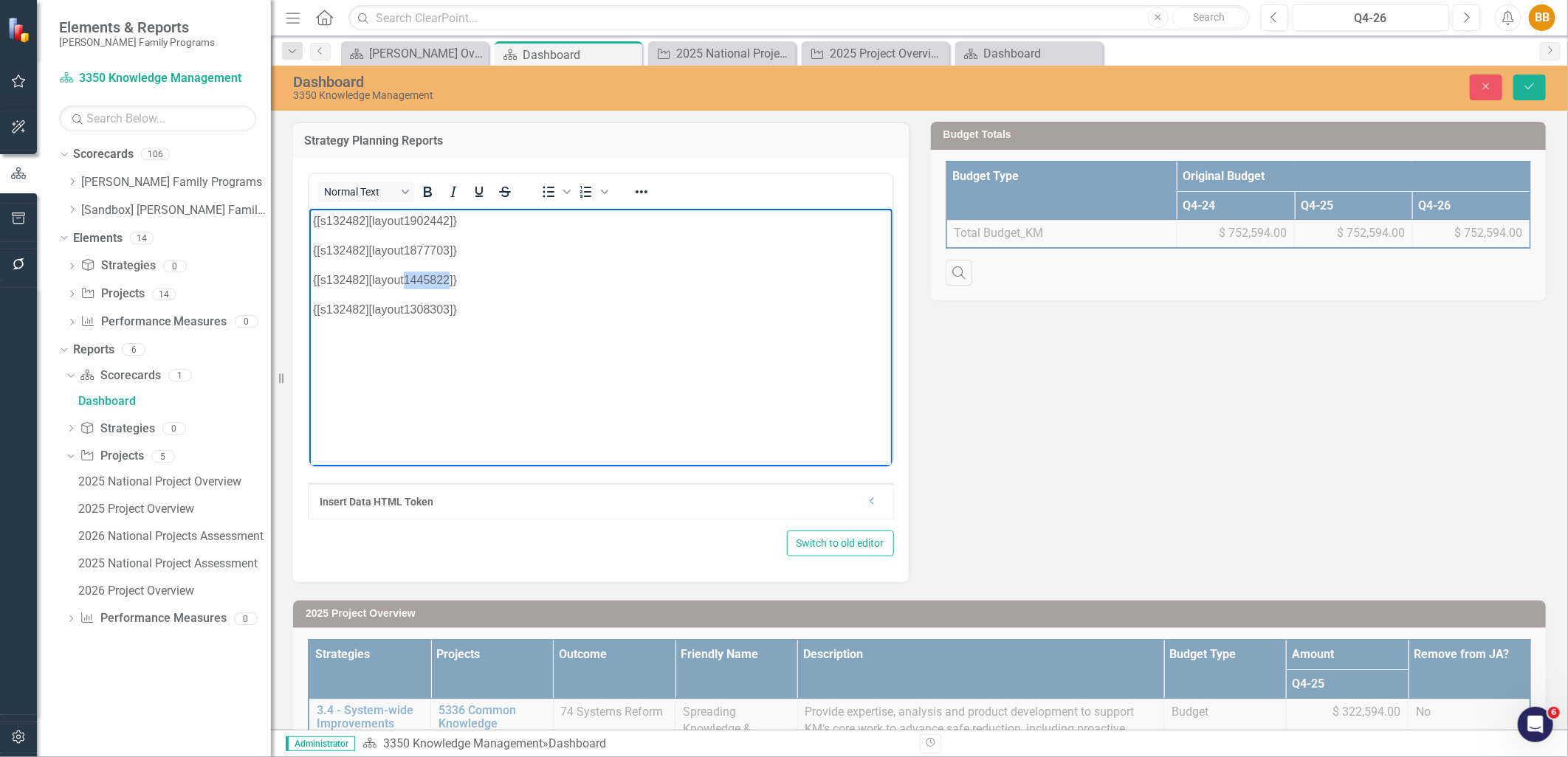
drag, startPoint x: 449, startPoint y: 280, endPoint x: 405, endPoint y: 279, distance: 44.0
click at [405, 279] on p "{[s132482][layout1445822]}" at bounding box center [601, 280] width 576 height 18
paste body "Rich Text Area. Press ALT-0 for help."
click at [403, 280] on p "{[s132482][layout]}" at bounding box center [601, 280] width 576 height 18
click at [494, 275] on p "{[s132482][layout1776344]}" at bounding box center [601, 280] width 576 height 18
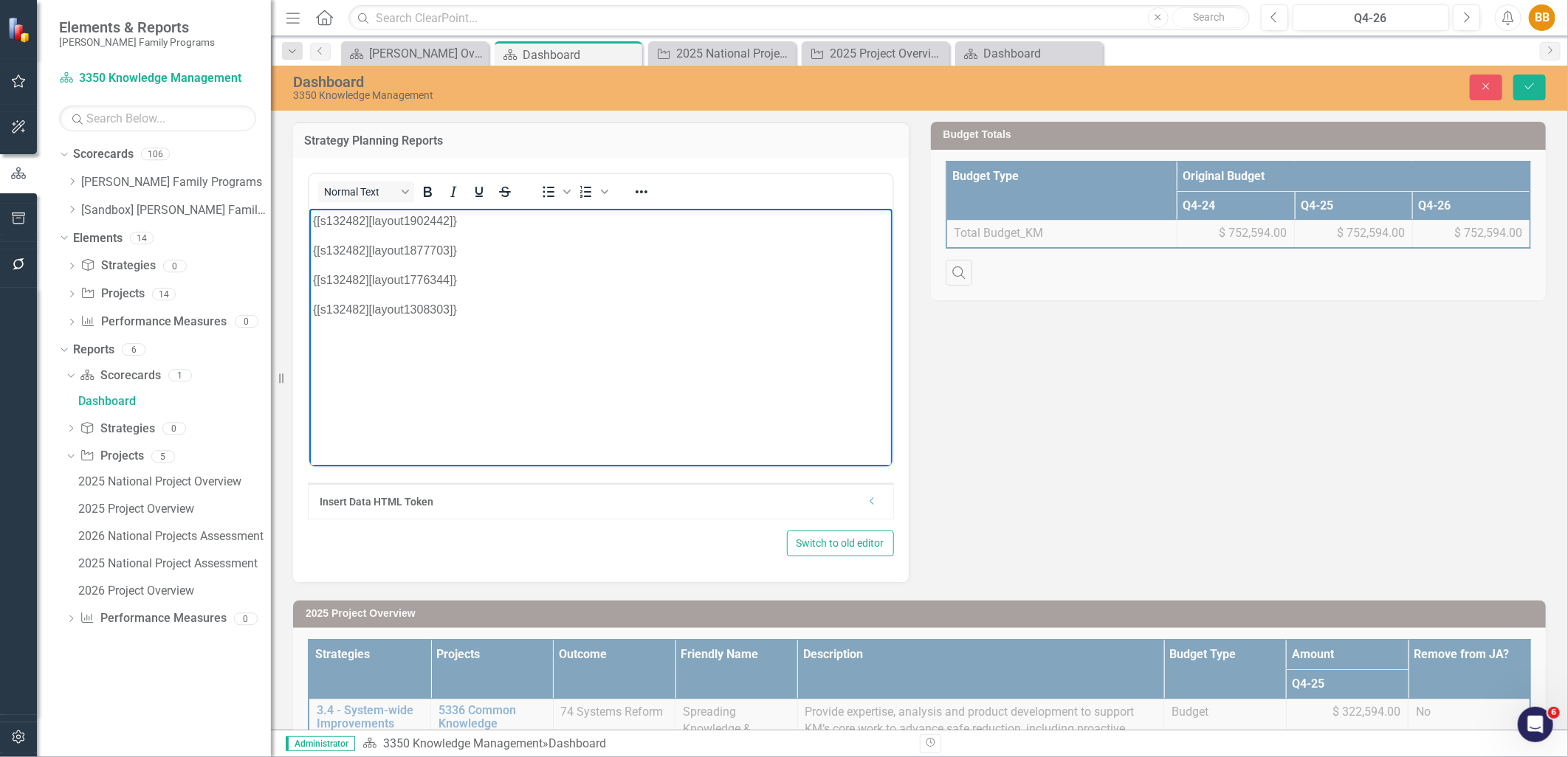
click at [483, 316] on p "{[s132482][layout1308303]}" at bounding box center [601, 310] width 576 height 18
click at [895, 50] on div "2025 Project Overview" at bounding box center [878, 53] width 97 height 19
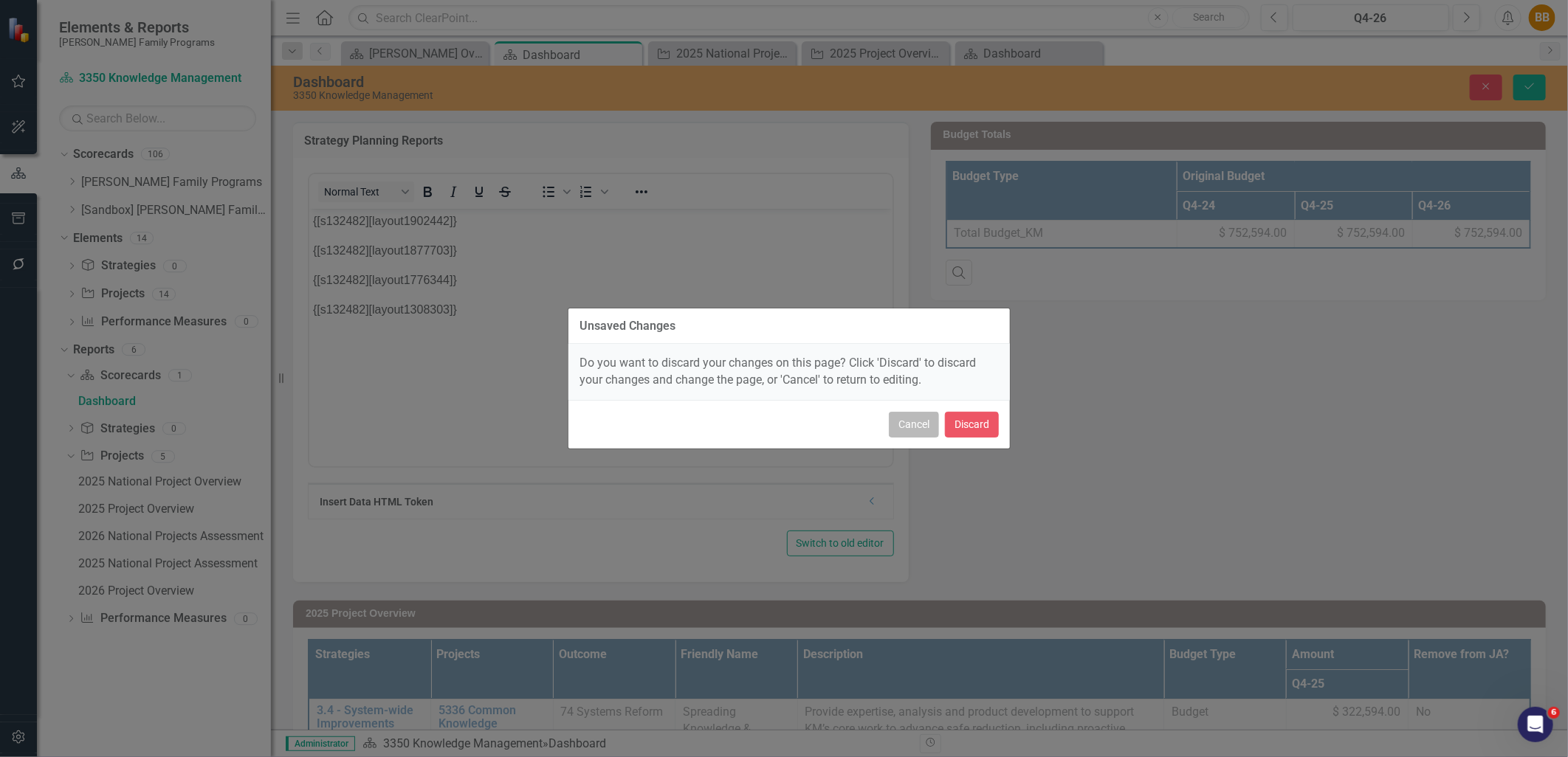
click at [905, 423] on button "Cancel" at bounding box center [914, 425] width 50 height 26
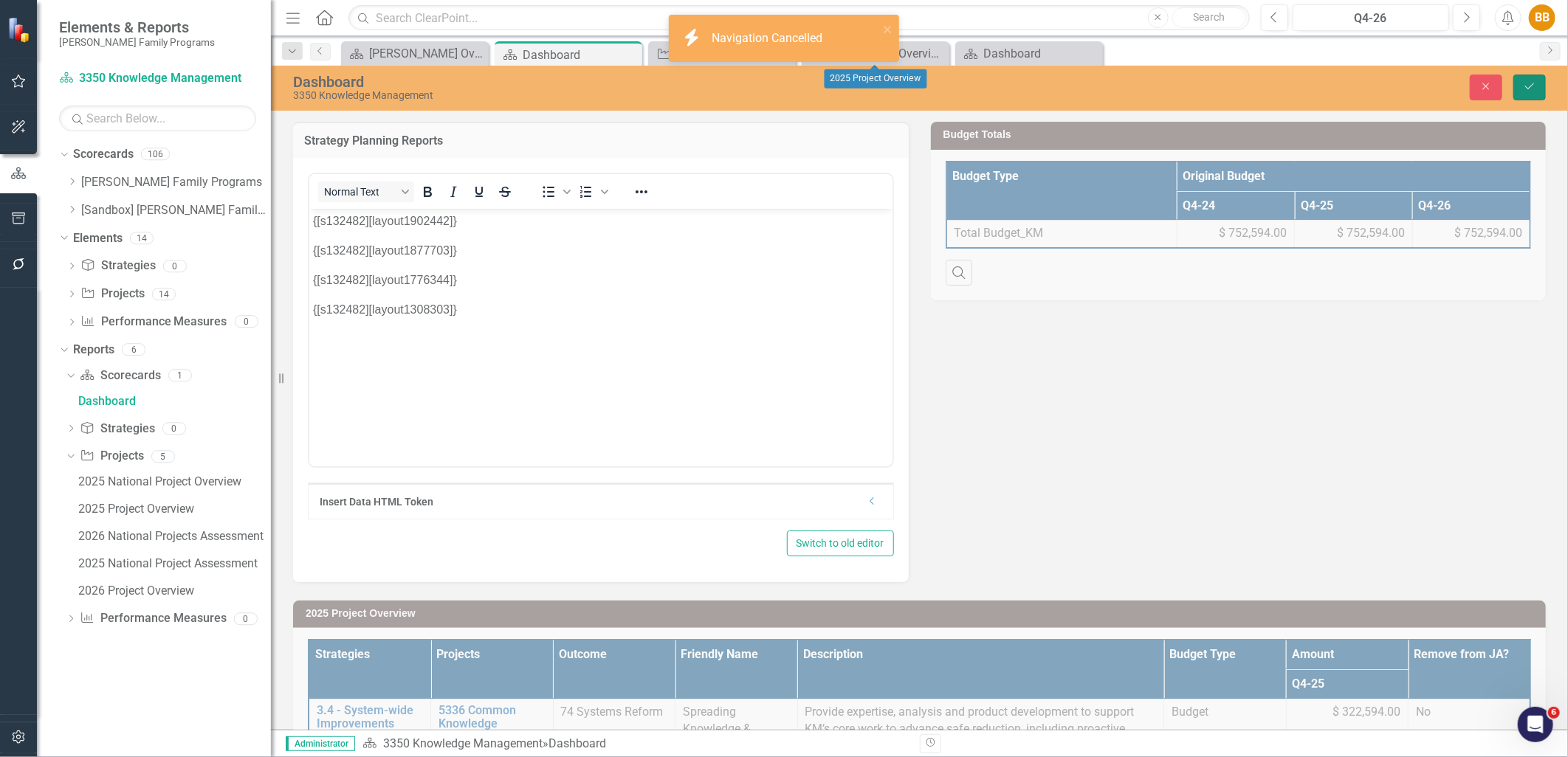
click at [1536, 82] on icon "Save" at bounding box center [1529, 86] width 13 height 10
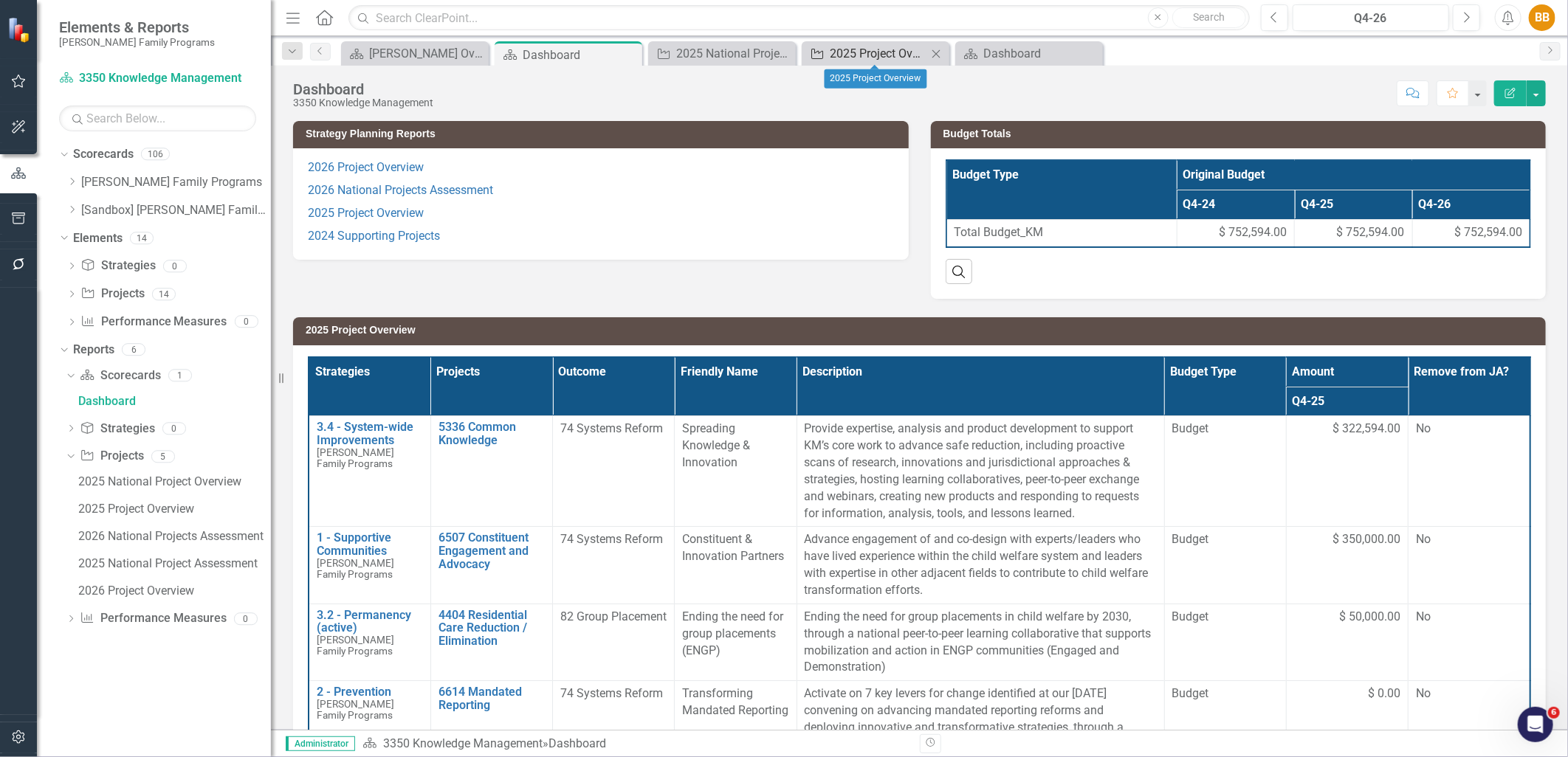
click at [880, 56] on div "2025 Project Overview" at bounding box center [878, 53] width 97 height 19
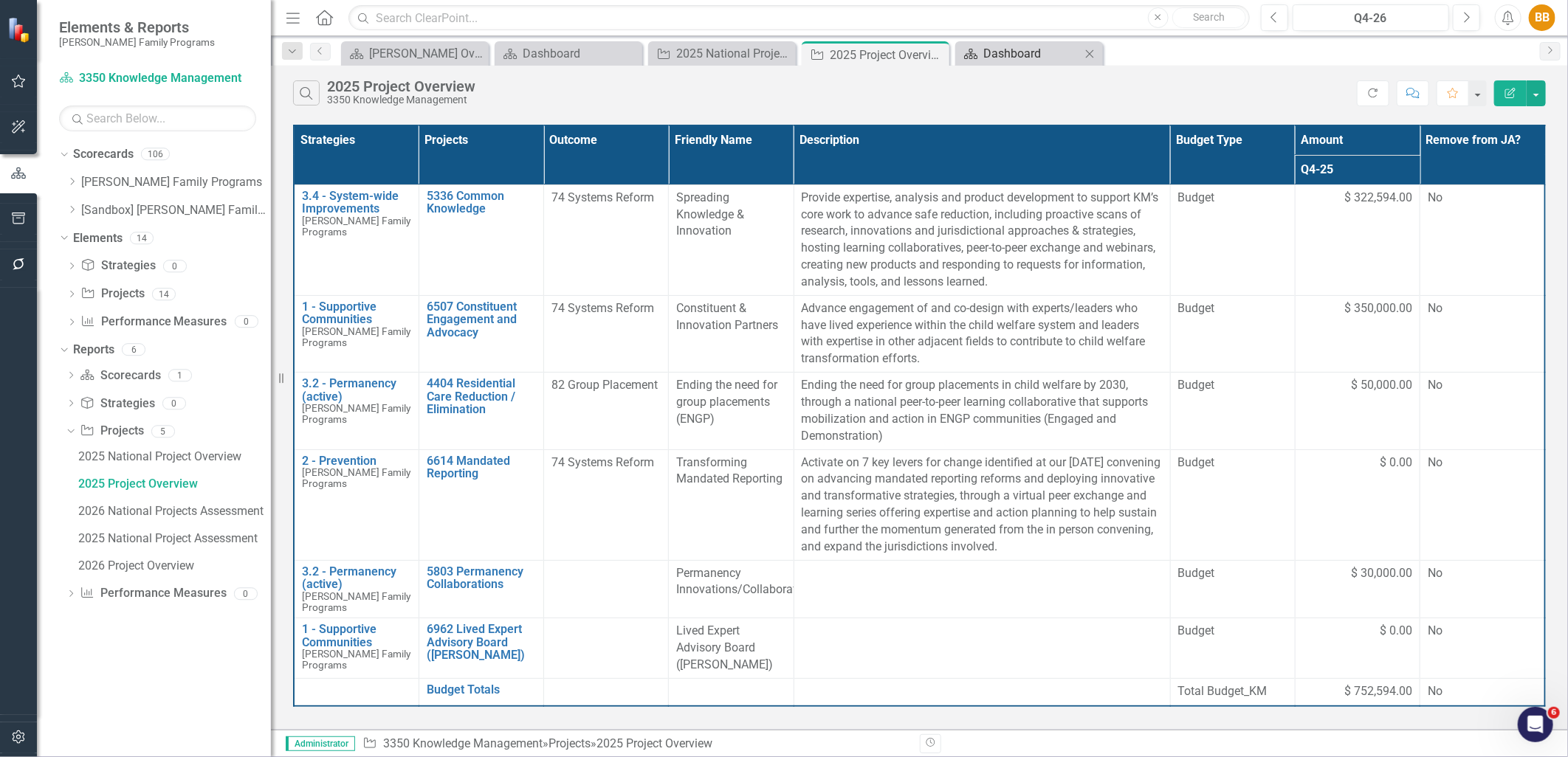
click at [988, 55] on div "Dashboard" at bounding box center [1032, 53] width 97 height 19
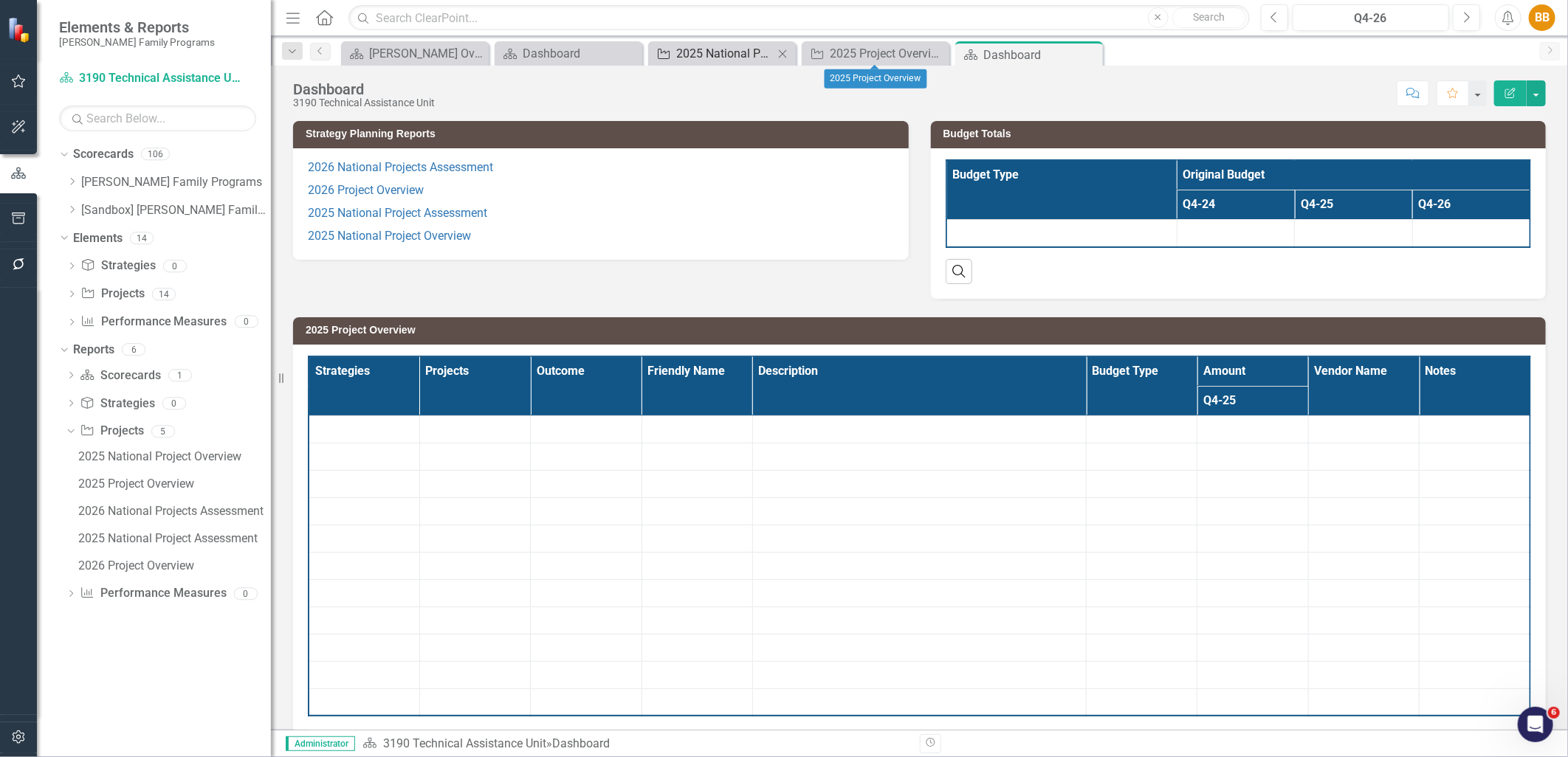
click at [725, 59] on div "2025 National Project Assessment" at bounding box center [725, 53] width 97 height 19
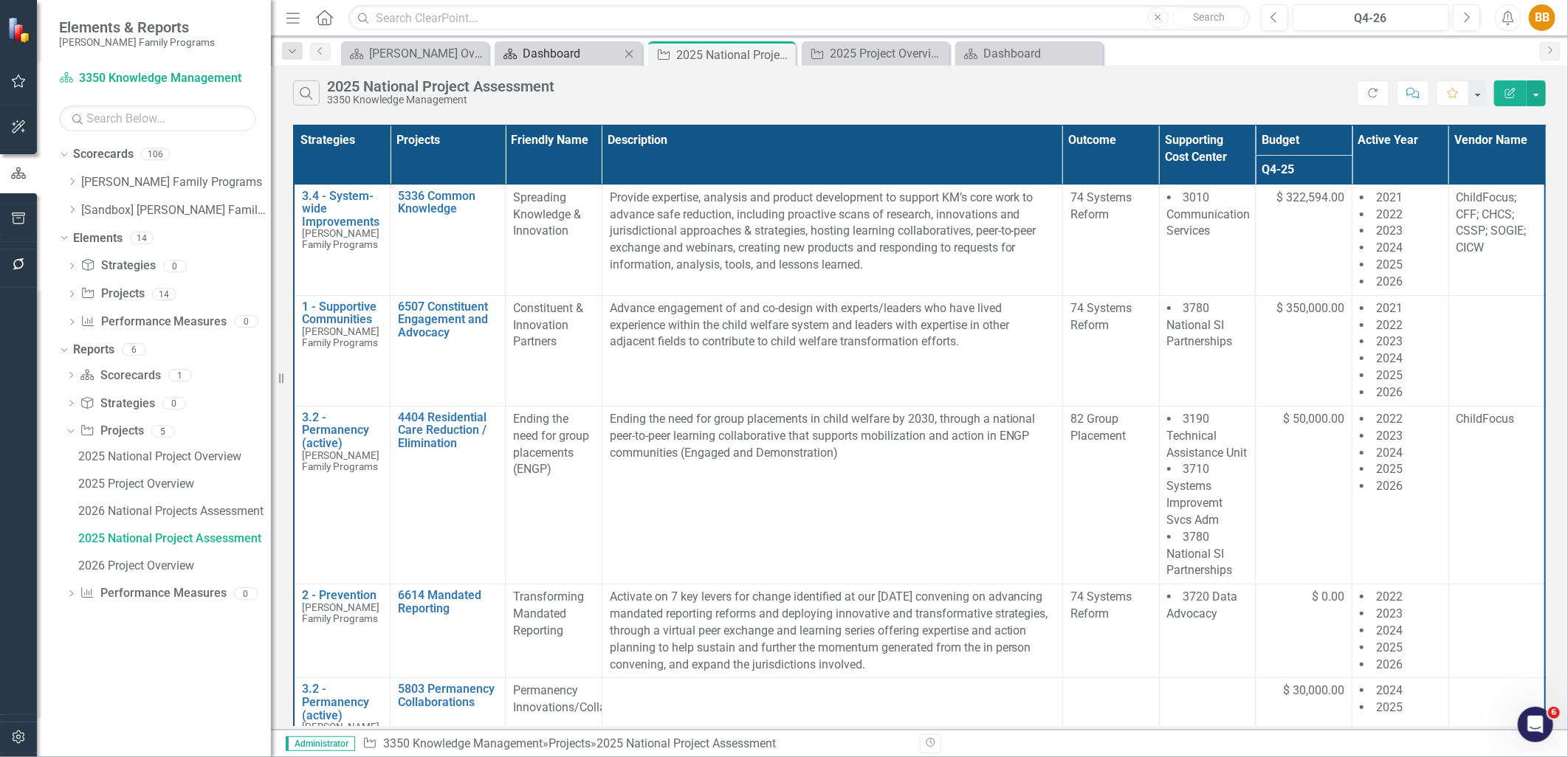
click at [539, 46] on div "Dashboard" at bounding box center [571, 53] width 97 height 19
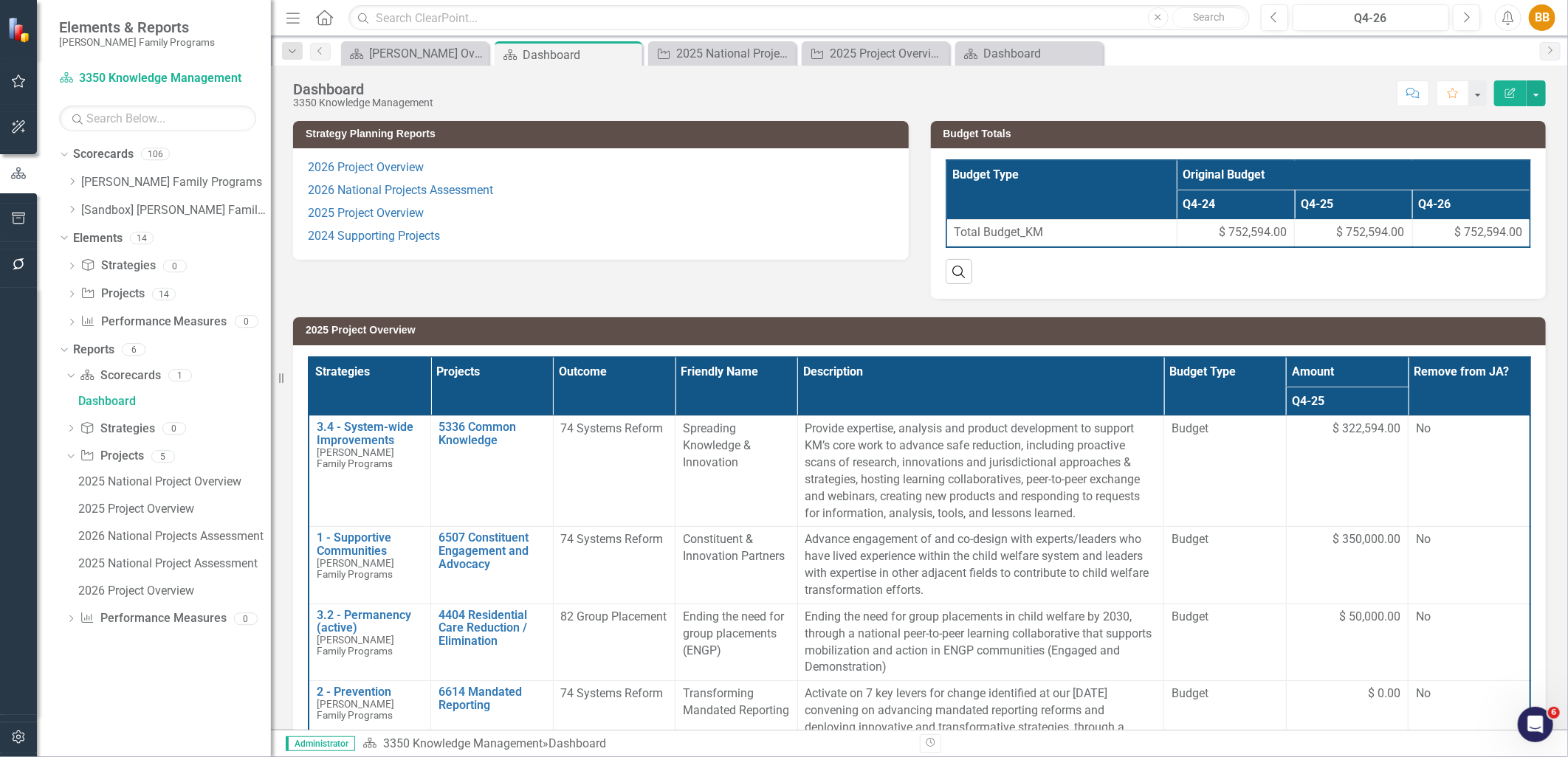
click at [601, 179] on p "2026 Project Overview" at bounding box center [601, 169] width 586 height 20
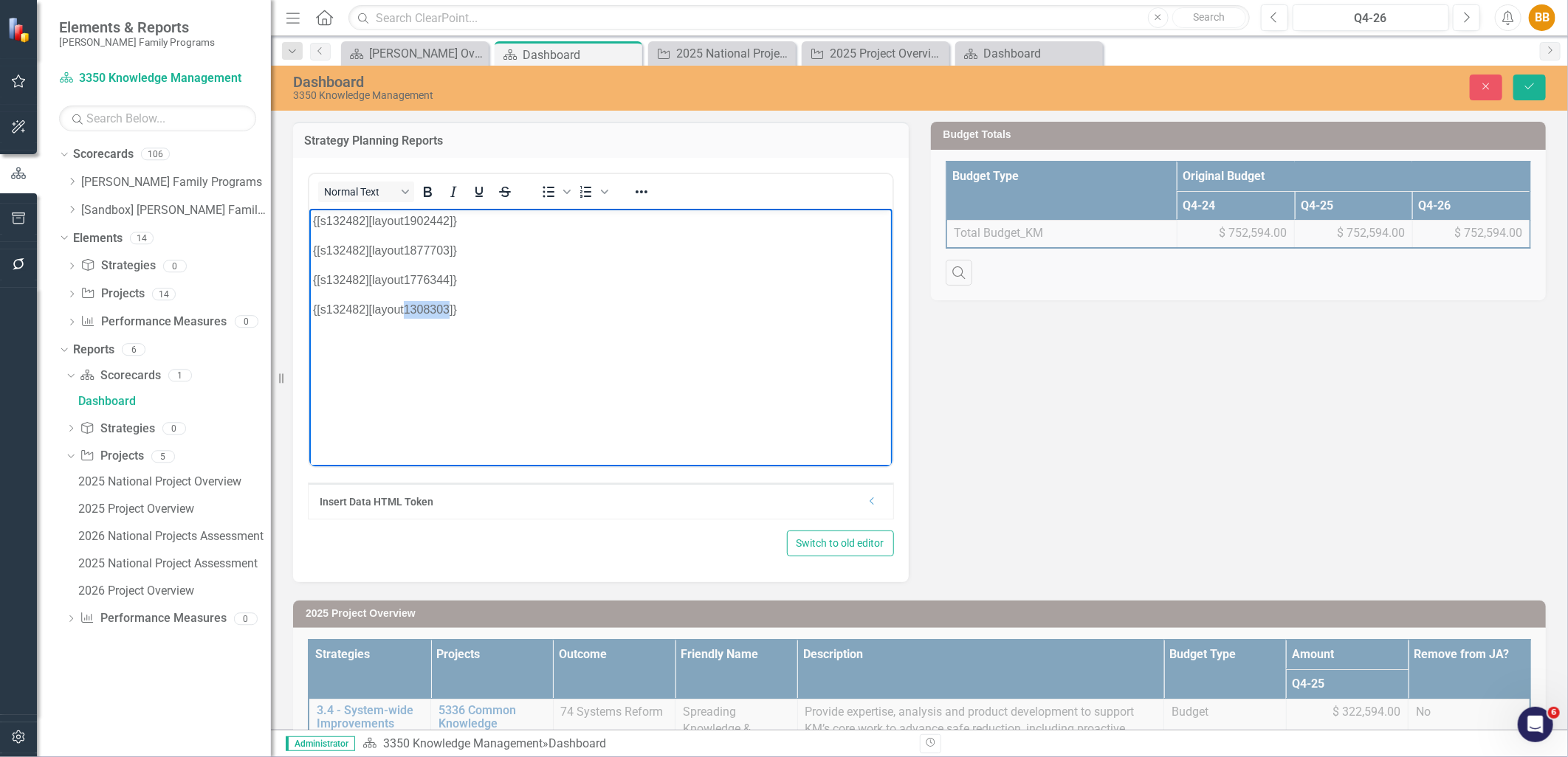
drag, startPoint x: 405, startPoint y: 308, endPoint x: 449, endPoint y: 308, distance: 44.0
click at [449, 308] on p "{[s132482][layout1308303]}" at bounding box center [601, 310] width 576 height 18
click at [597, 310] on p "{[s132482][layout1661989]}" at bounding box center [601, 310] width 576 height 18
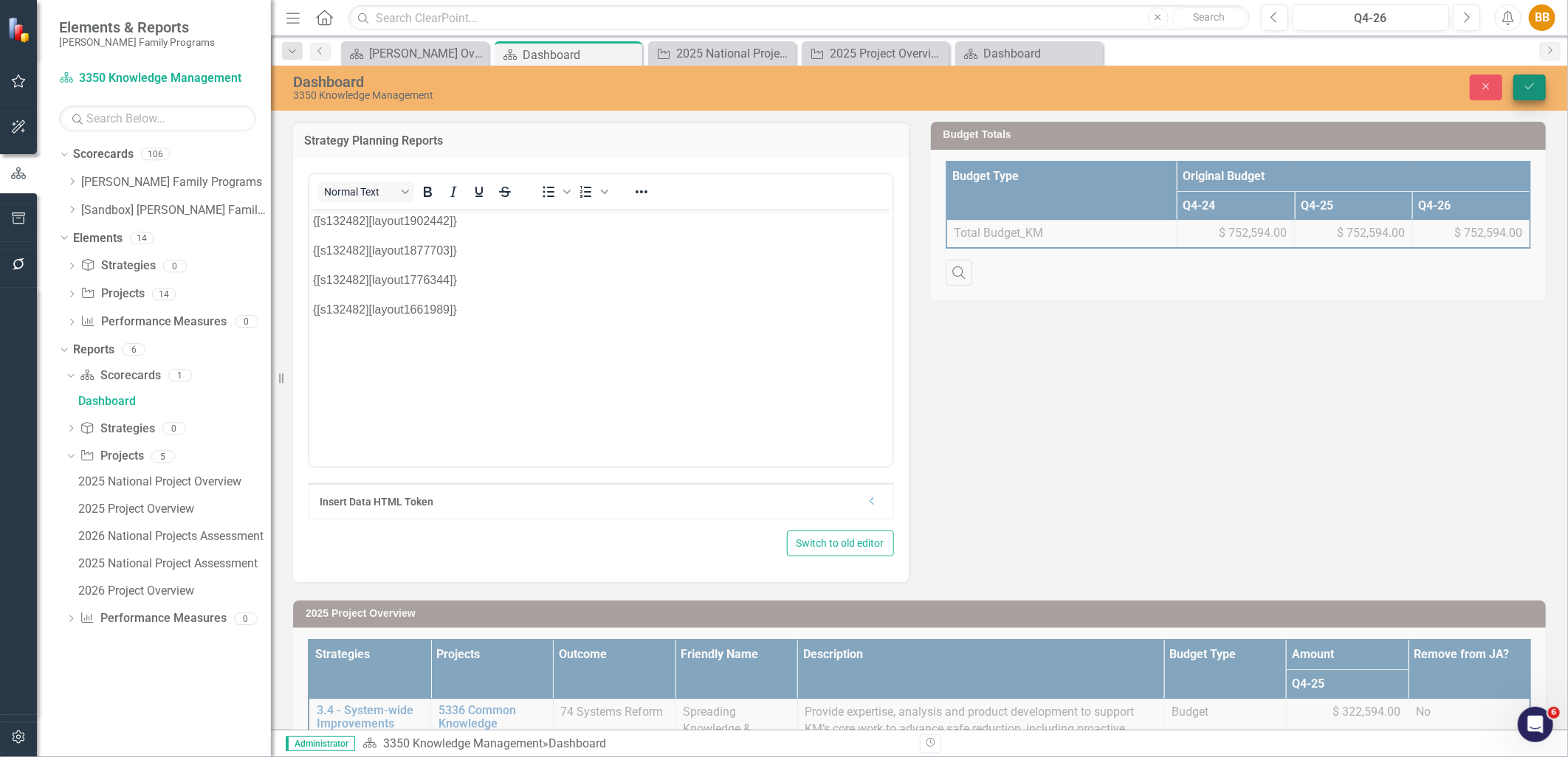
click at [1516, 81] on button "Save" at bounding box center [1529, 87] width 33 height 26
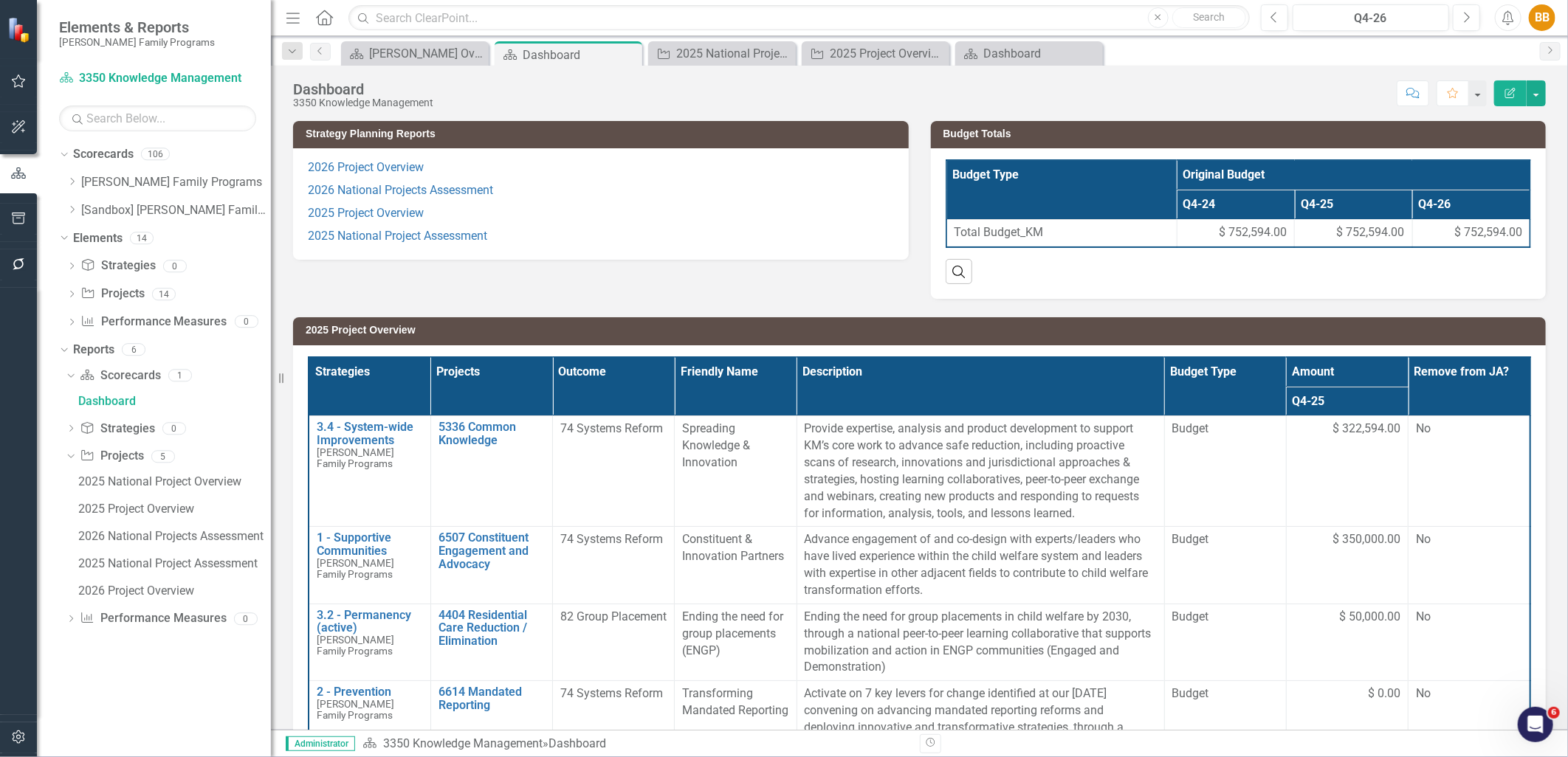
click at [547, 234] on p "2025 National Project Assessment" at bounding box center [601, 236] width 586 height 20
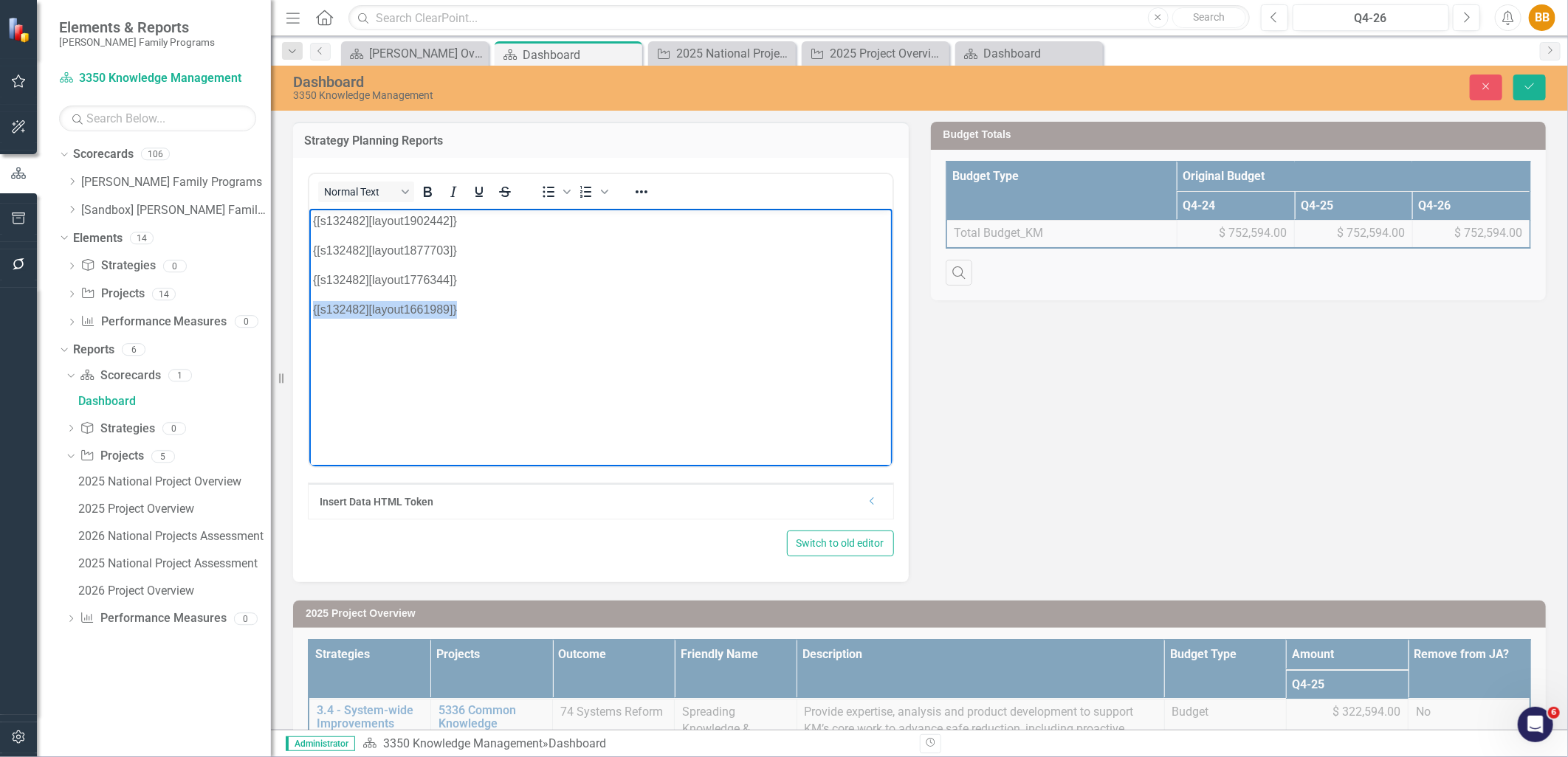
drag, startPoint x: 490, startPoint y: 307, endPoint x: 298, endPoint y: 320, distance: 192.4
click at [309, 320] on html "{[s132482][layout1902442]} {[s132482][layout1877703]} {[s132482][layout1776344]…" at bounding box center [600, 319] width 583 height 222
click at [310, 279] on iframe at bounding box center [601, 337] width 583 height 257
click at [313, 278] on p "{[s132482][layout1776344]}" at bounding box center [601, 280] width 576 height 18
click at [1535, 90] on icon "Save" at bounding box center [1529, 86] width 13 height 10
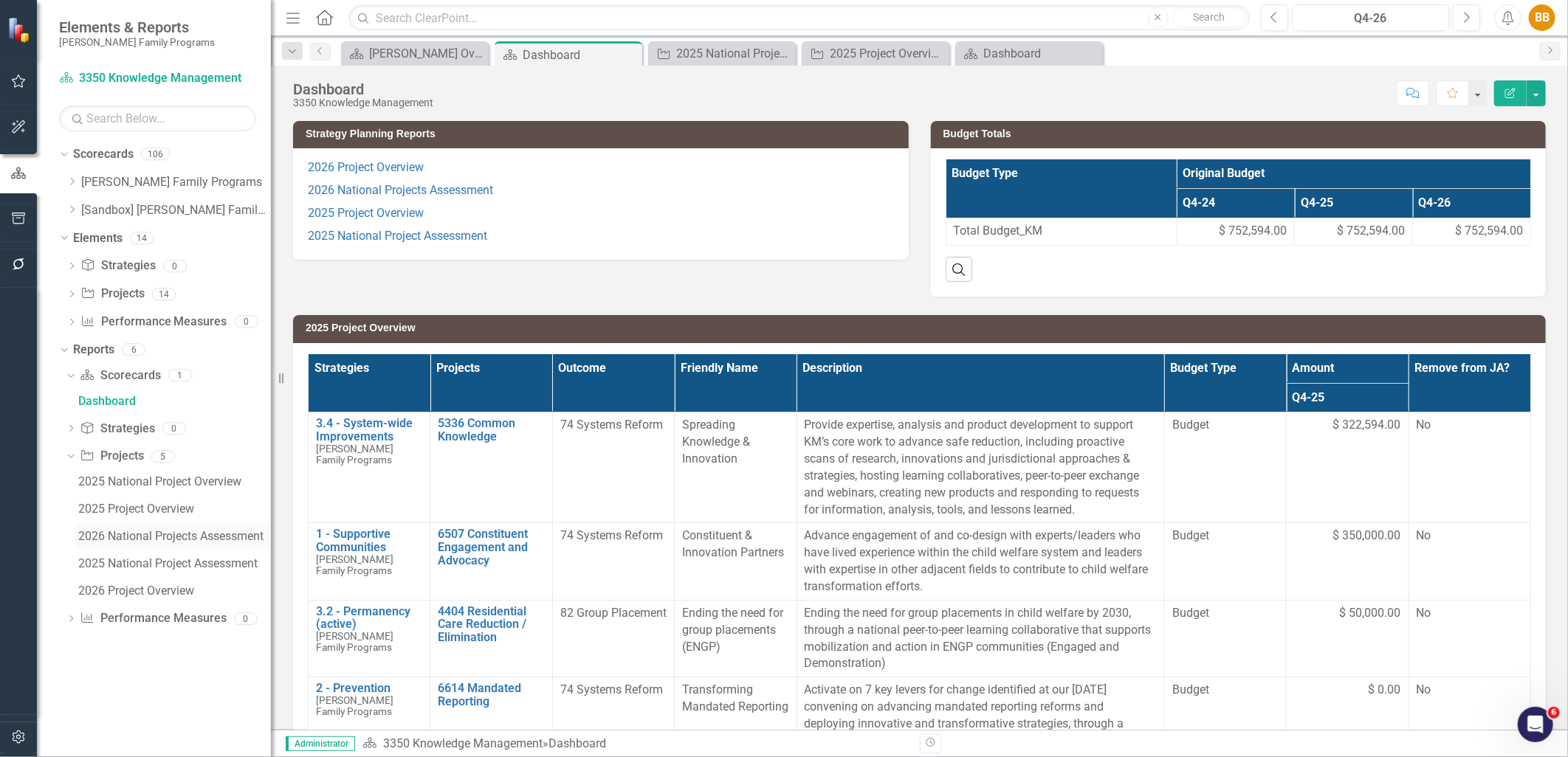
click at [181, 534] on div "2026 National Projects Assessment" at bounding box center [174, 536] width 193 height 13
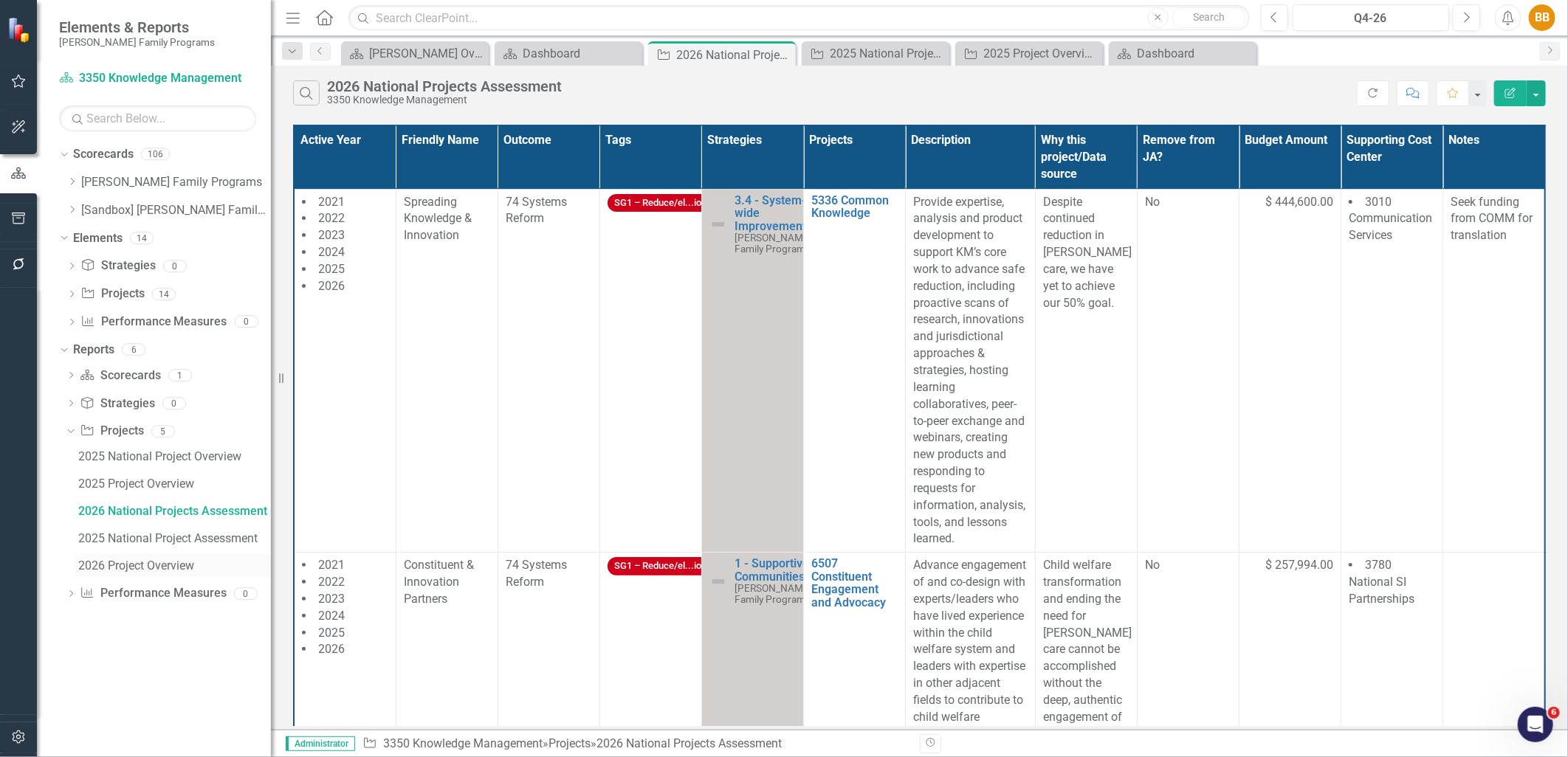
click at [170, 559] on div "2026 Project Overview" at bounding box center [174, 565] width 193 height 13
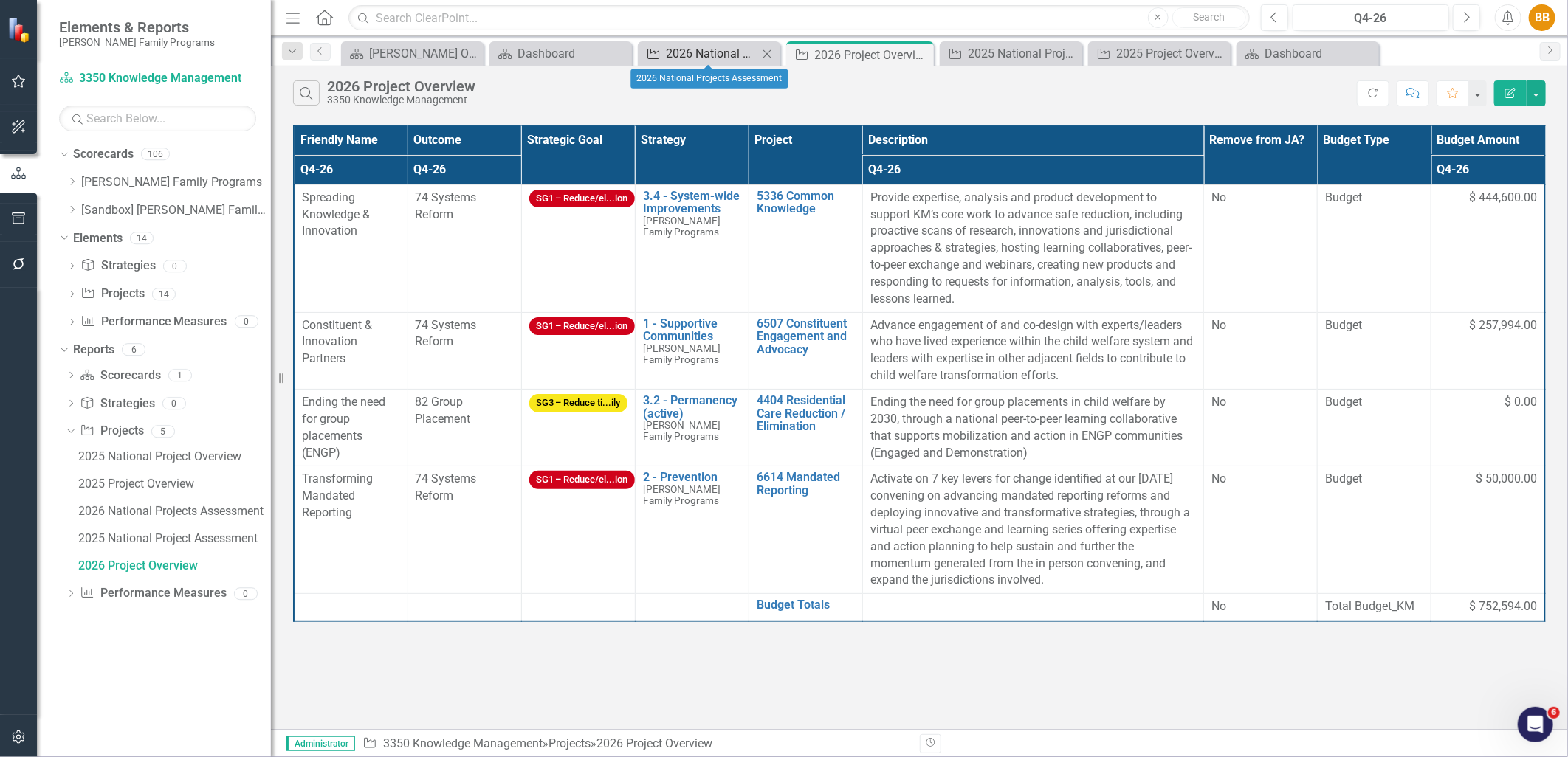
click at [728, 54] on div "2026 National Projects Assessment" at bounding box center [712, 53] width 92 height 19
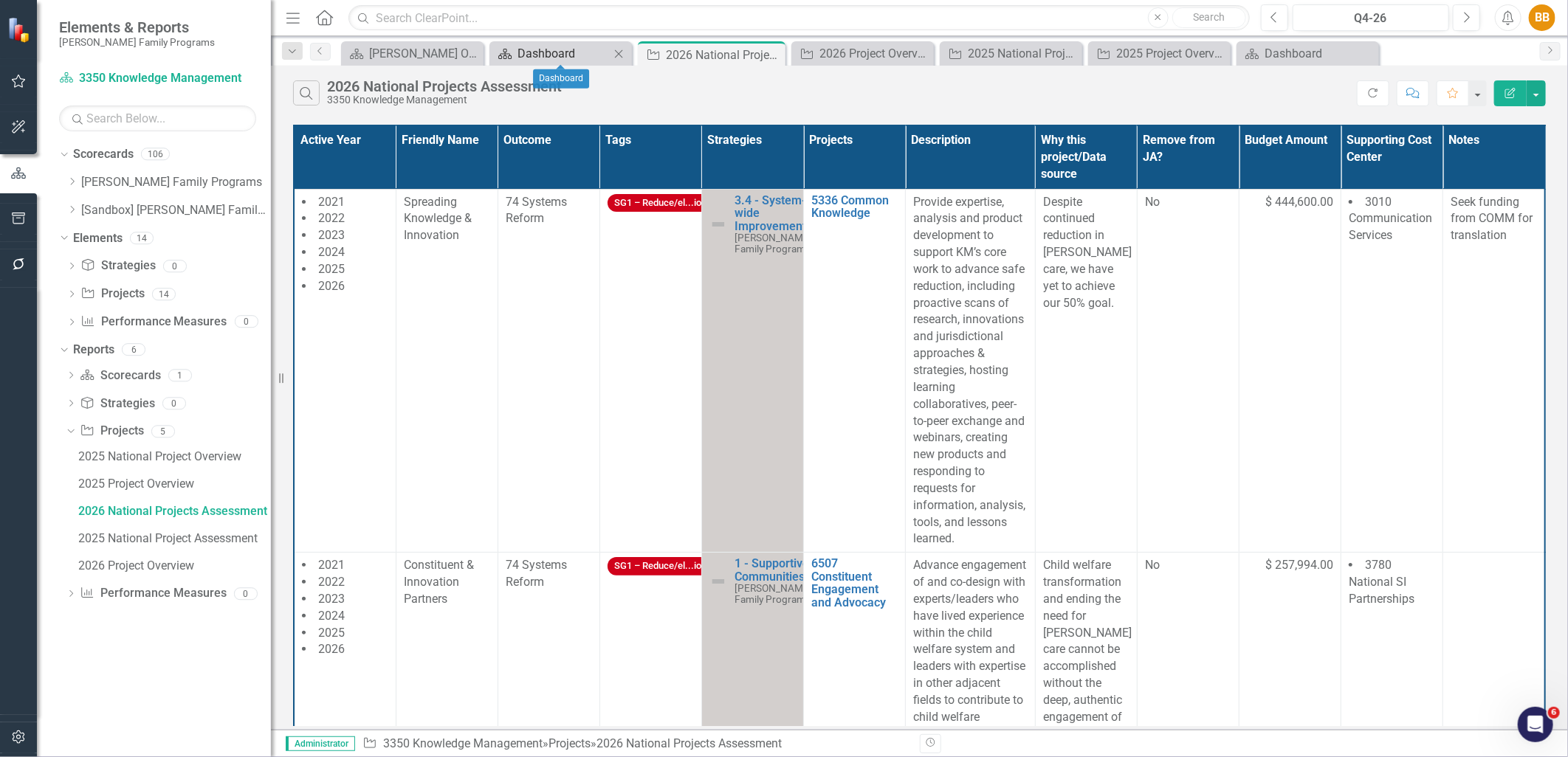
click at [559, 52] on div "Dashboard" at bounding box center [563, 53] width 92 height 19
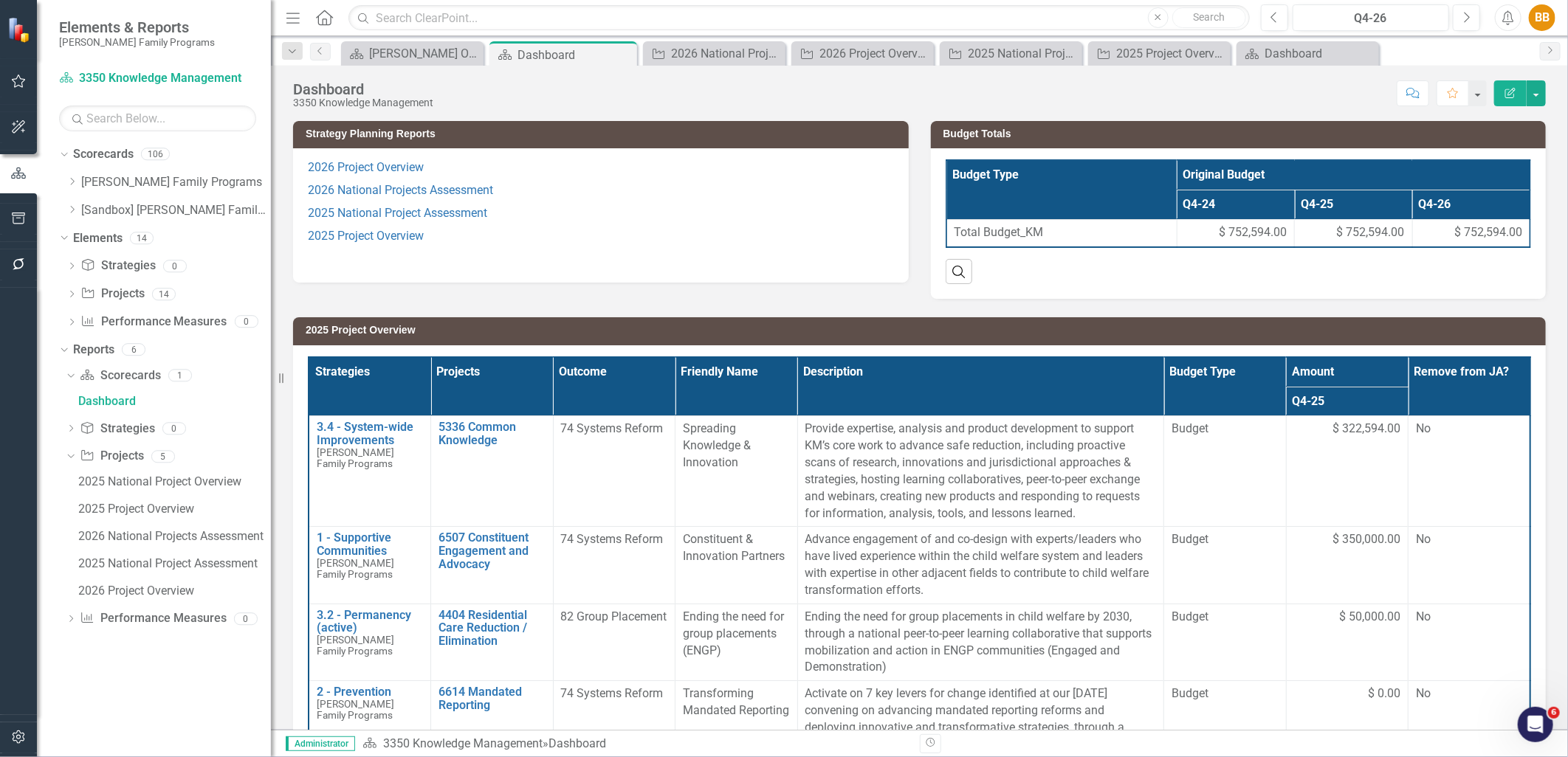
scroll to position [0, 87]
click at [500, 239] on p "2025 Project Overview" at bounding box center [601, 237] width 586 height 23
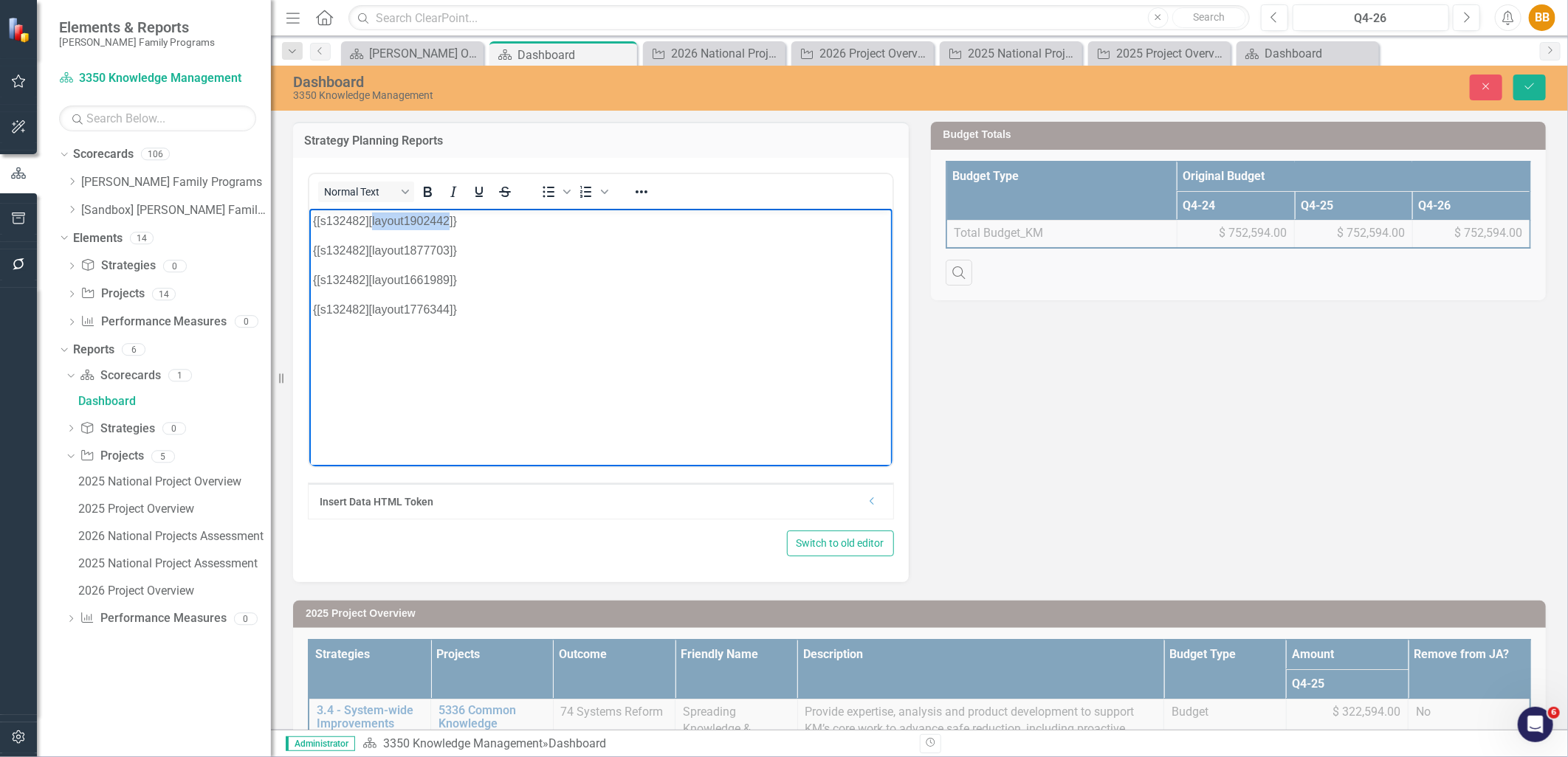
drag, startPoint x: 447, startPoint y: 220, endPoint x: 370, endPoint y: 219, distance: 77.0
click at [370, 219] on p "{[s132482][layout1902442]}" at bounding box center [601, 221] width 576 height 18
paste body "Rich Text Area. Press ALT-0 for help."
click at [501, 223] on p "{[s132482][layout1902442]}" at bounding box center [601, 221] width 576 height 18
drag, startPoint x: 403, startPoint y: 219, endPoint x: 447, endPoint y: 214, distance: 44.3
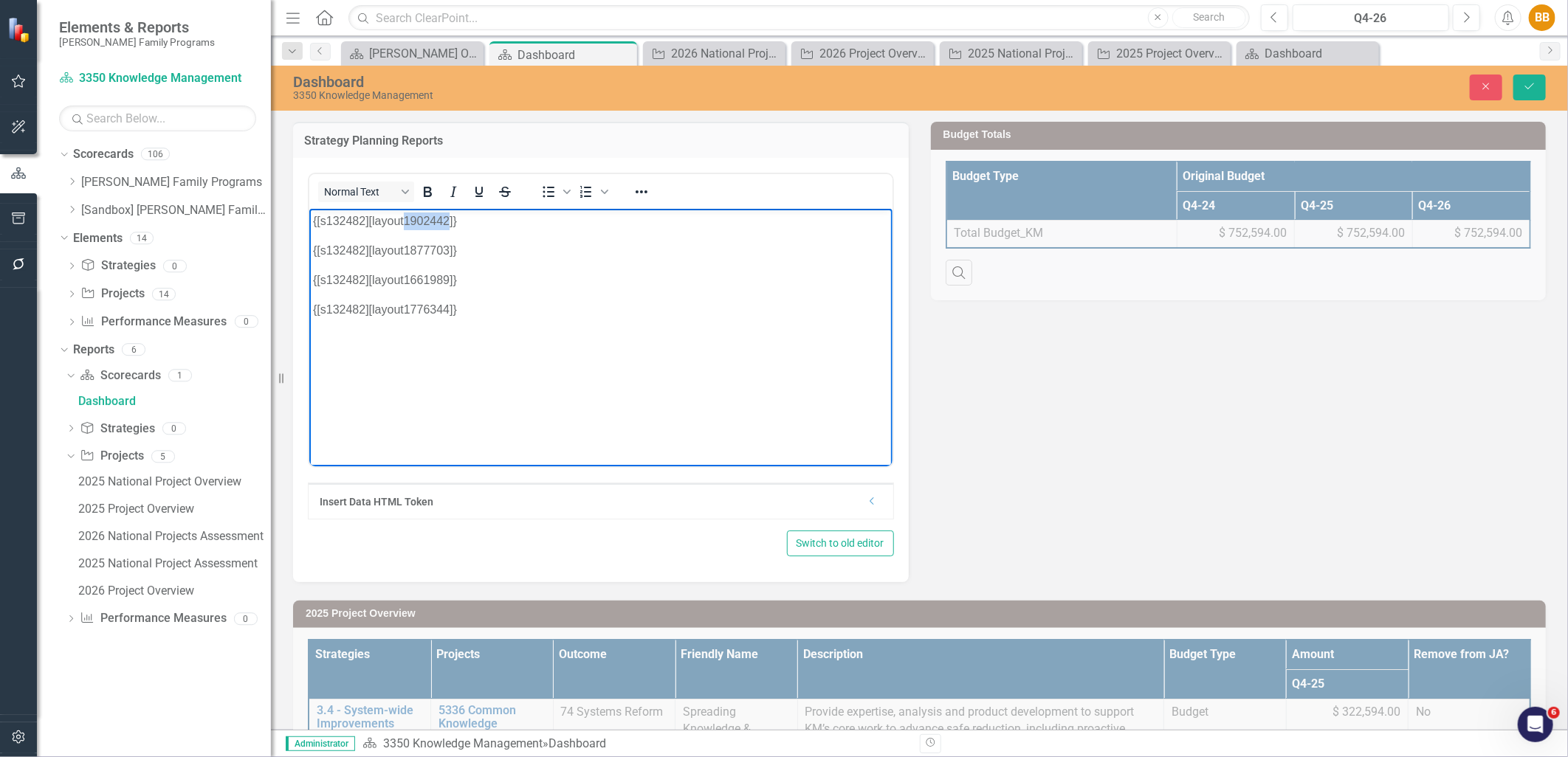
click at [447, 214] on p "{[s132482][layout1902442]}" at bounding box center [601, 221] width 576 height 18
click at [567, 234] on body "{[s132482][layout1877702]} {[s132482][layout1877703]} {[s132482][layout1661989]…" at bounding box center [600, 319] width 583 height 222
drag, startPoint x: 420, startPoint y: 250, endPoint x: 299, endPoint y: 251, distance: 121.0
click at [309, 251] on html "{[s132482][layout1877702]} {[s132482][layout1877703]} {[s132482][layout1661989]…" at bounding box center [600, 319] width 583 height 222
click at [311, 220] on body "{[s132482][layout1877702]} {[s132482][layout1661989]} {[s132482][layout1776344]}" at bounding box center [600, 319] width 583 height 222
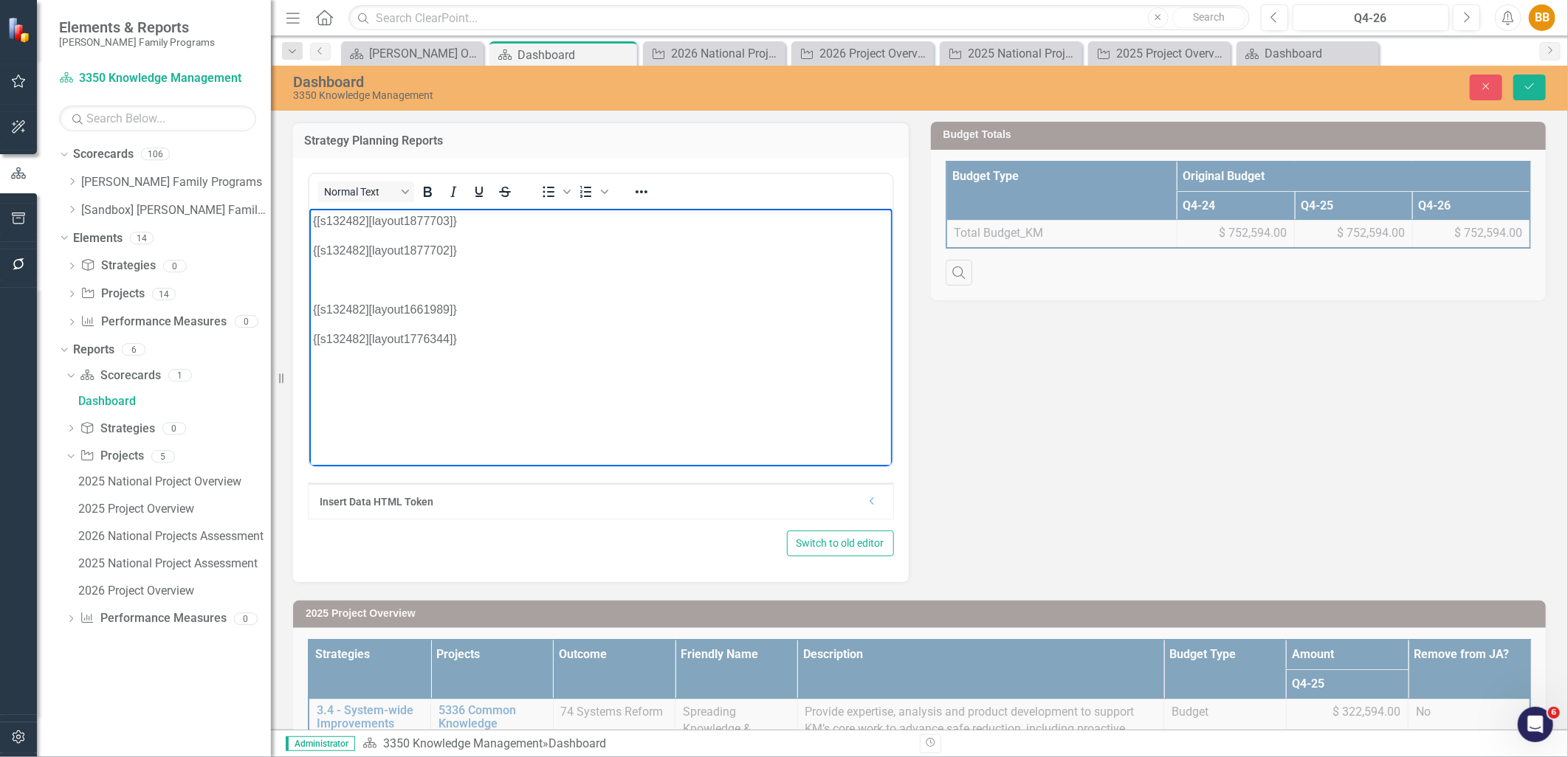
click at [347, 280] on p "Rich Text Area. Press ALT-0 for help." at bounding box center [601, 280] width 576 height 18
click at [1526, 85] on icon "Save" at bounding box center [1529, 86] width 13 height 10
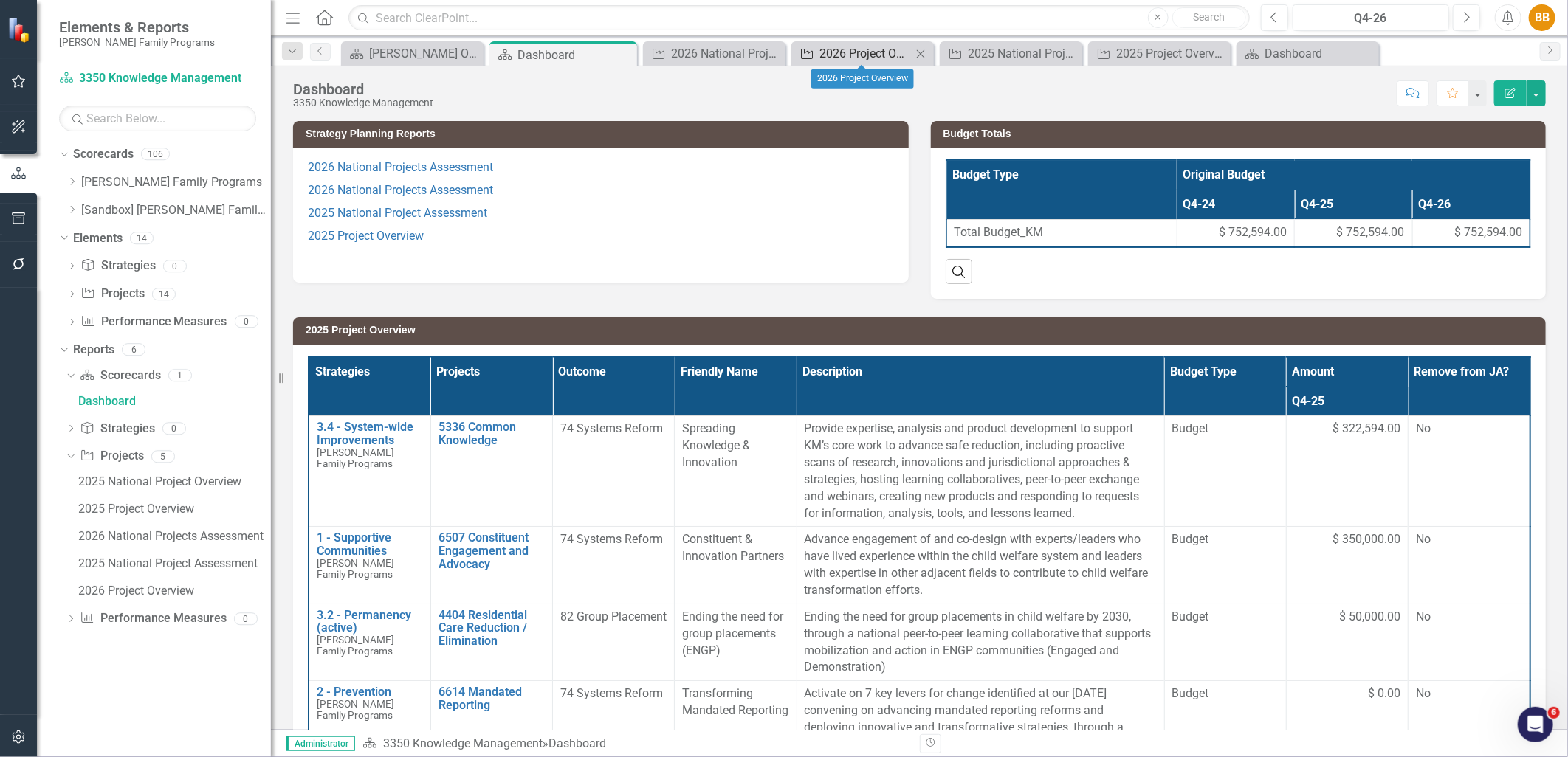
click at [877, 51] on div "2026 Project Overview" at bounding box center [865, 53] width 92 height 19
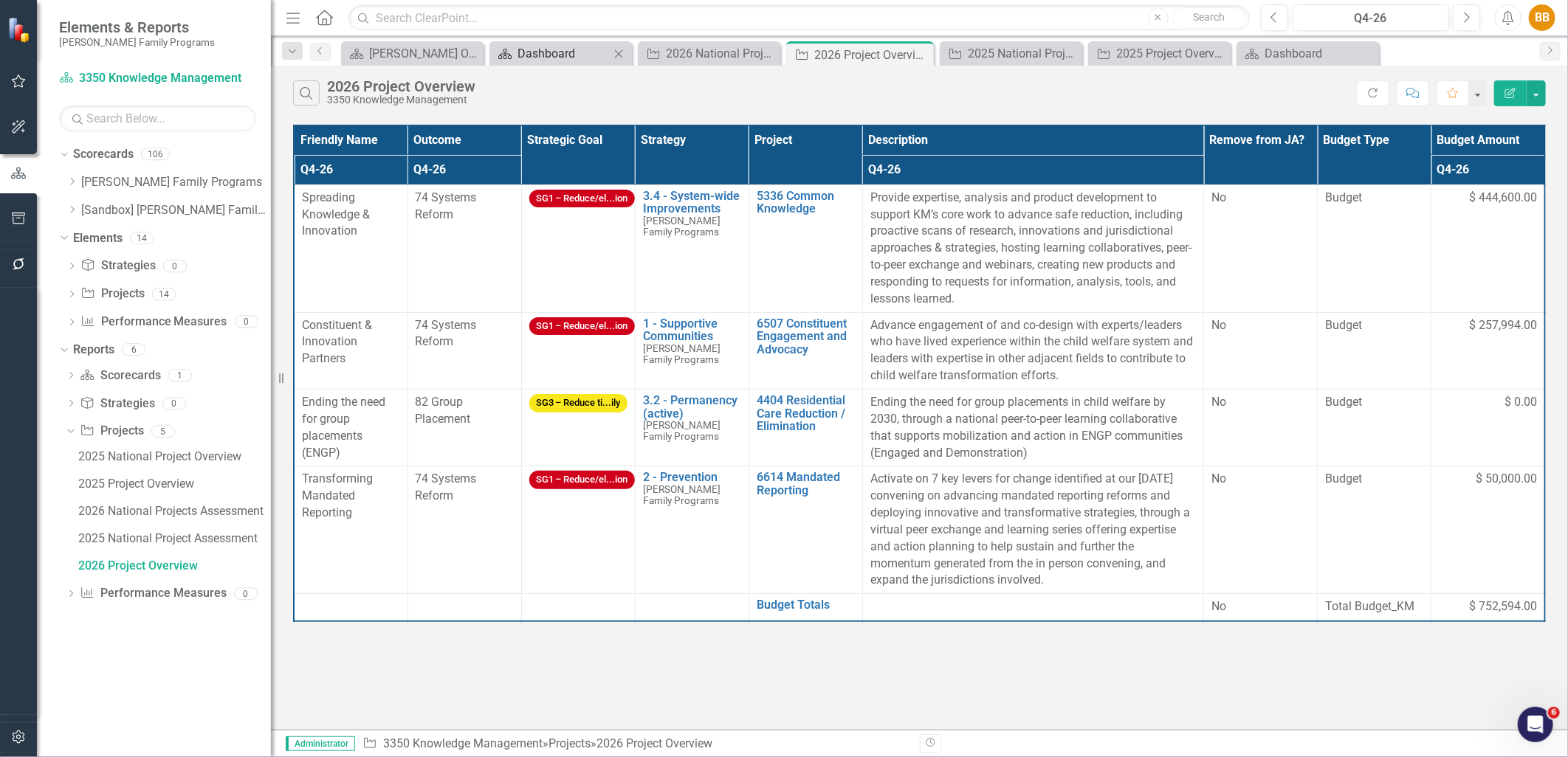
click at [572, 47] on div "Dashboard" at bounding box center [563, 53] width 92 height 19
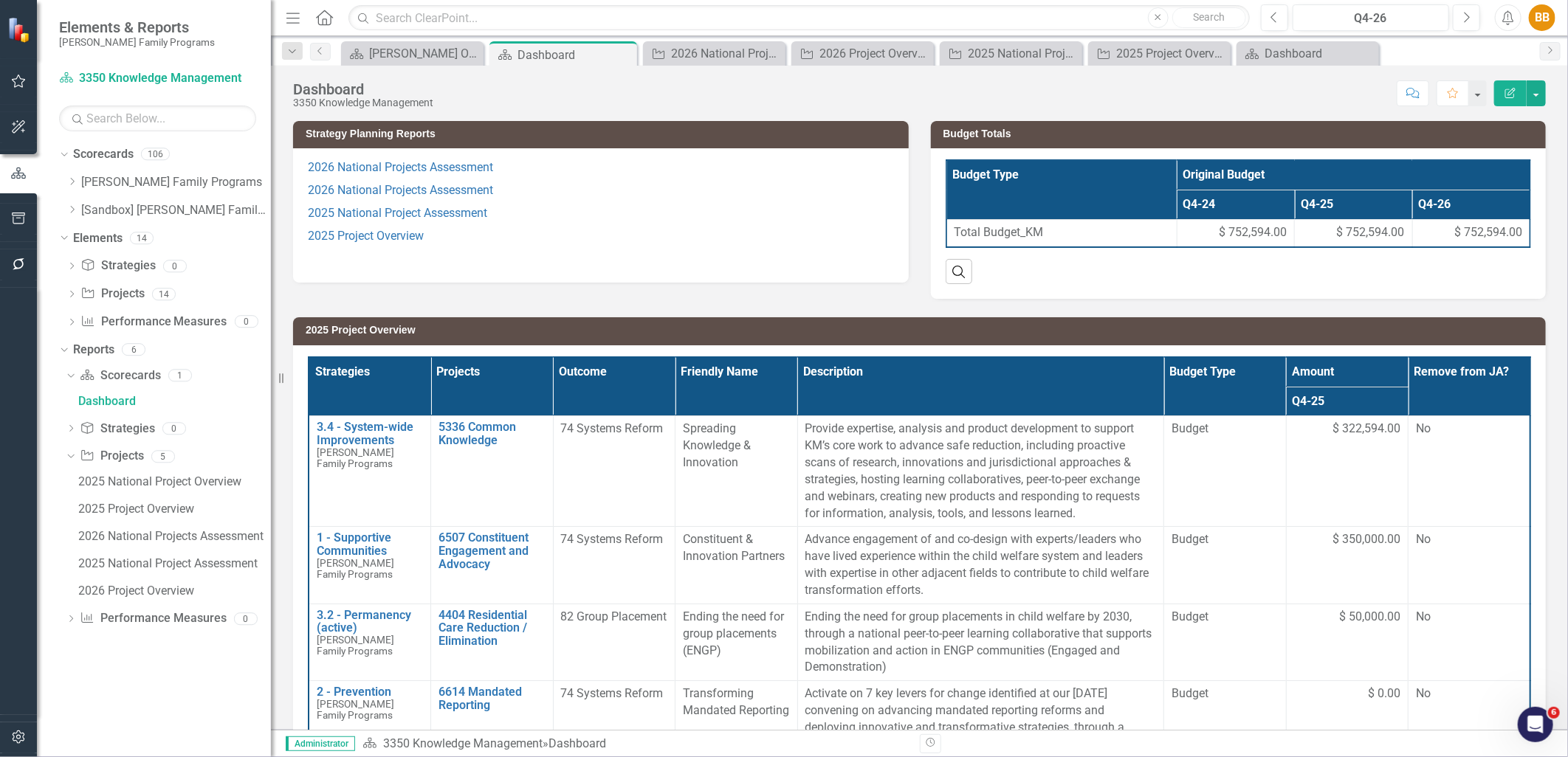
click at [601, 205] on p "2025 National Project Assessment" at bounding box center [601, 213] width 586 height 23
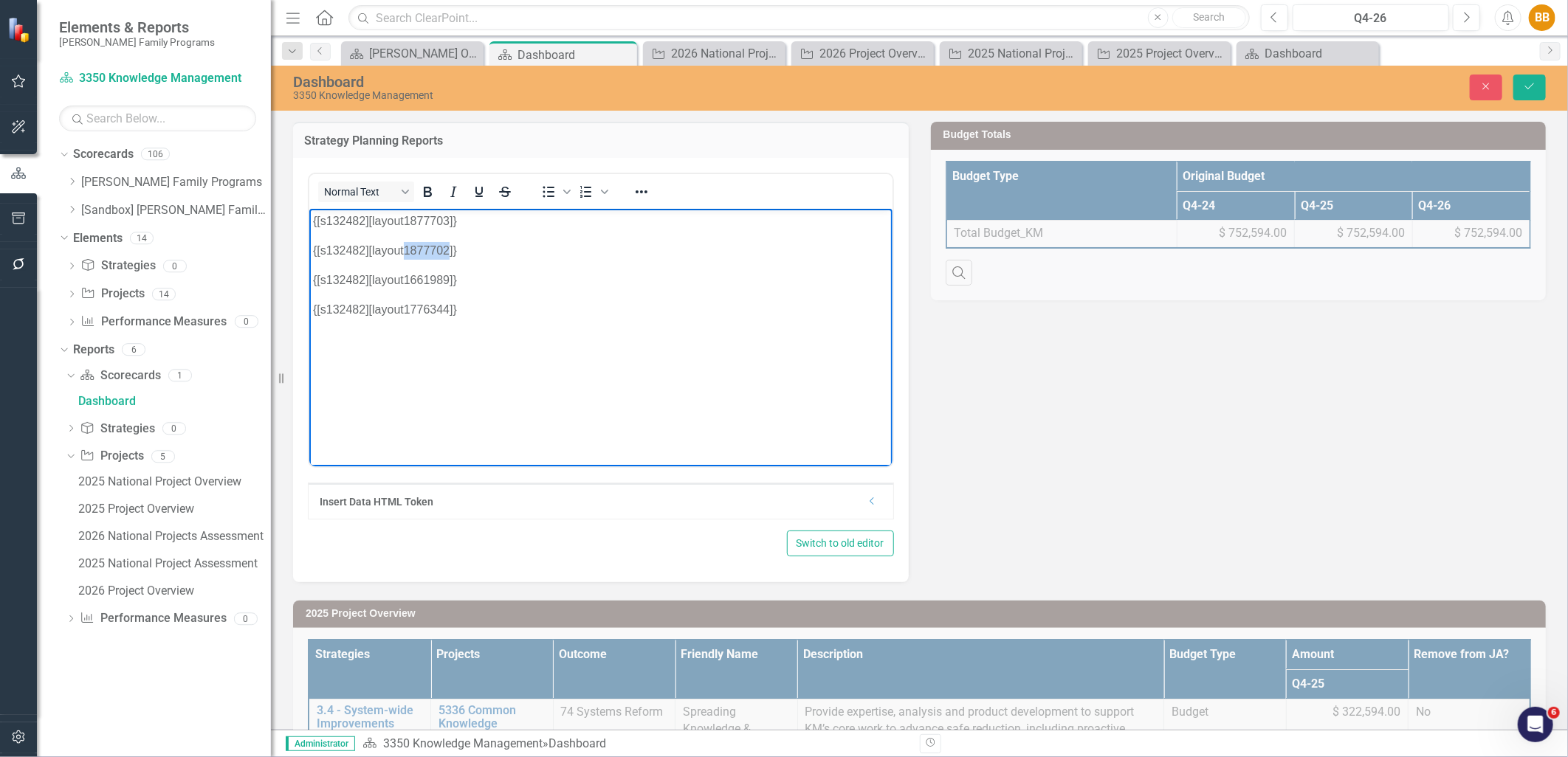
drag, startPoint x: 446, startPoint y: 246, endPoint x: 405, endPoint y: 245, distance: 41.0
click at [405, 245] on p "{[s132482][layout1877702]}" at bounding box center [601, 250] width 576 height 18
click at [1535, 90] on icon "Save" at bounding box center [1529, 86] width 13 height 10
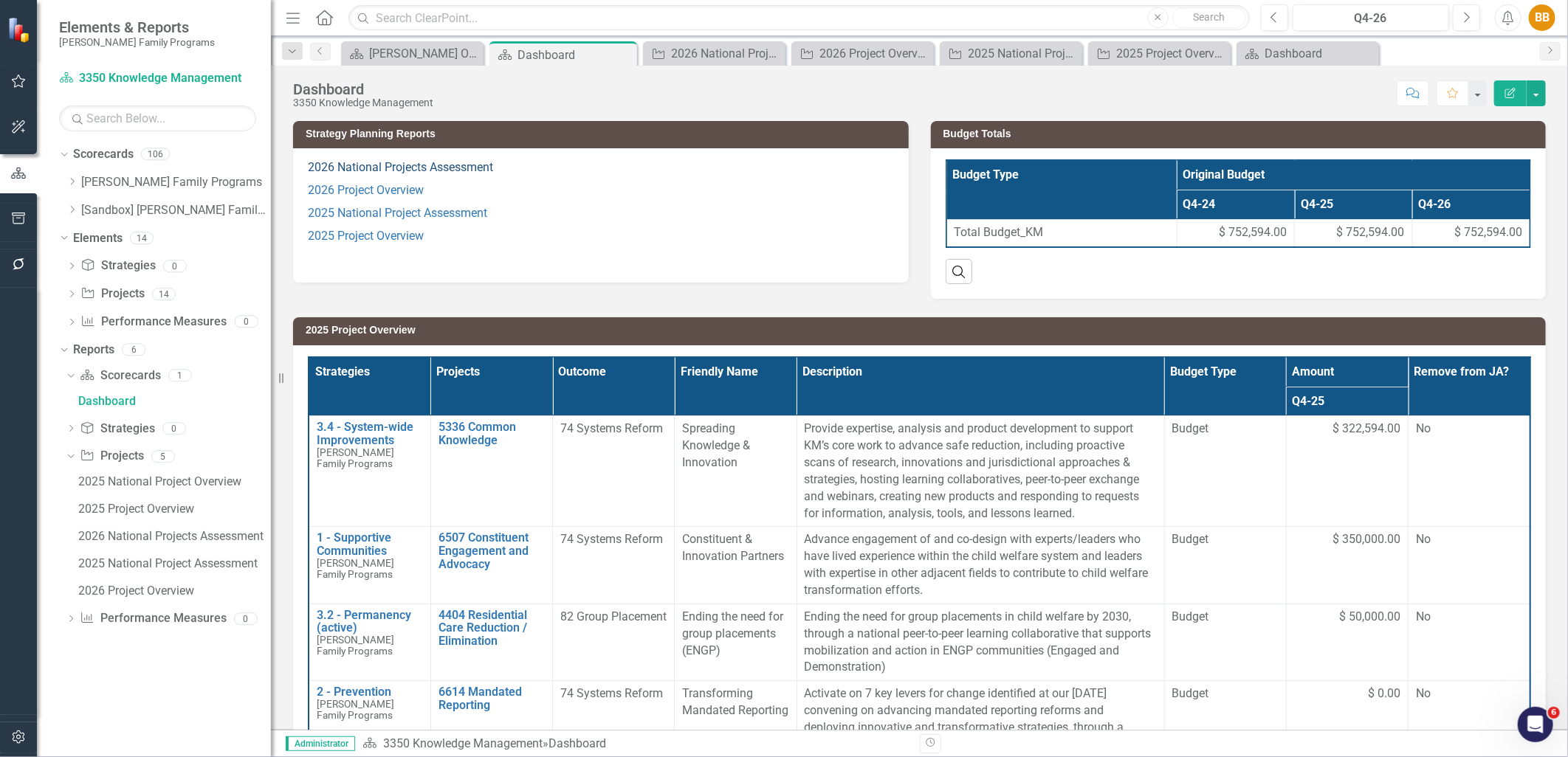
click at [403, 166] on link "2026 National Projects Assessment" at bounding box center [400, 167] width 185 height 14
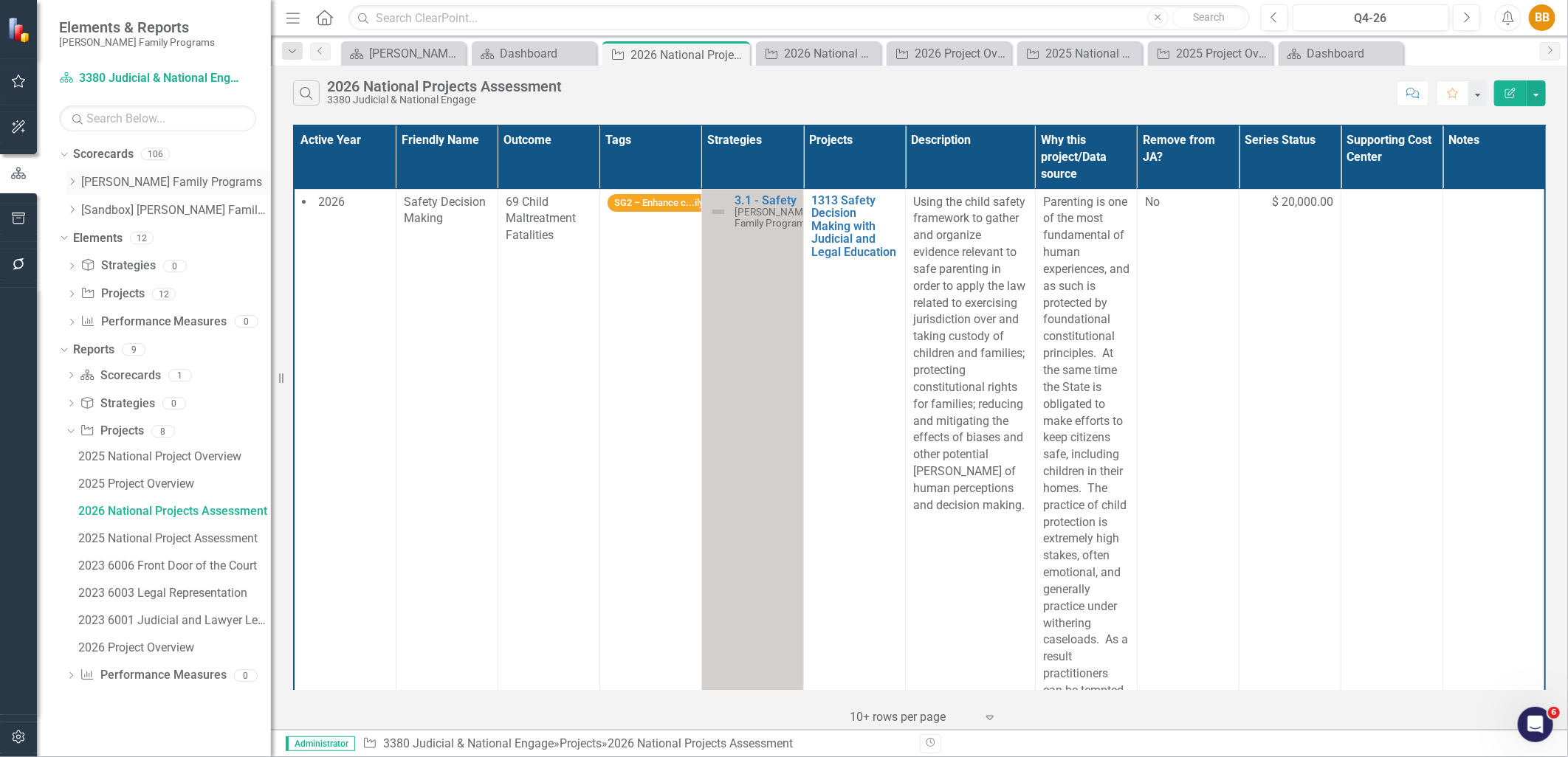
click at [70, 181] on icon "Dropdown" at bounding box center [71, 181] width 11 height 9
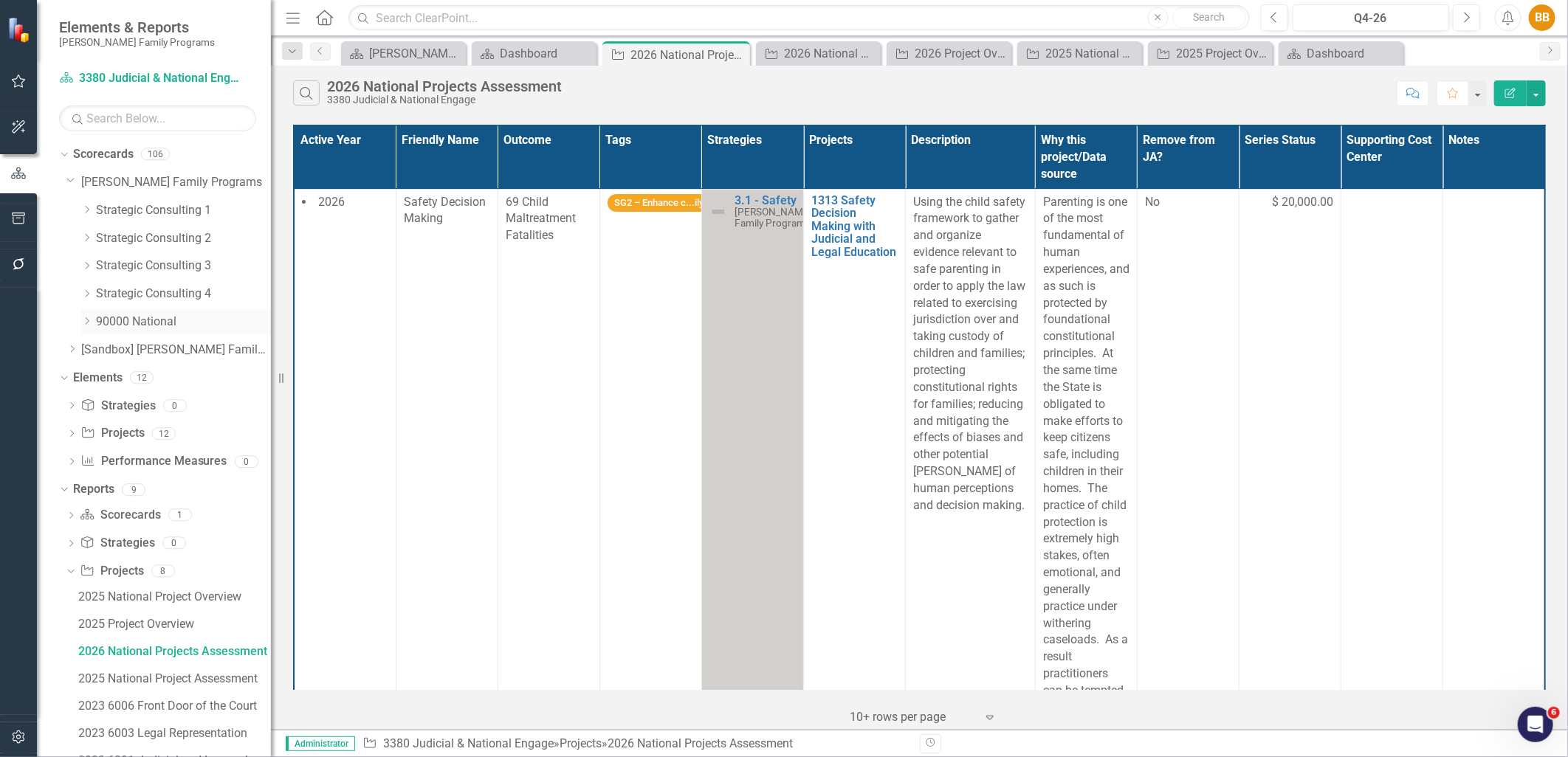
click at [83, 319] on icon "Dropdown" at bounding box center [86, 321] width 11 height 9
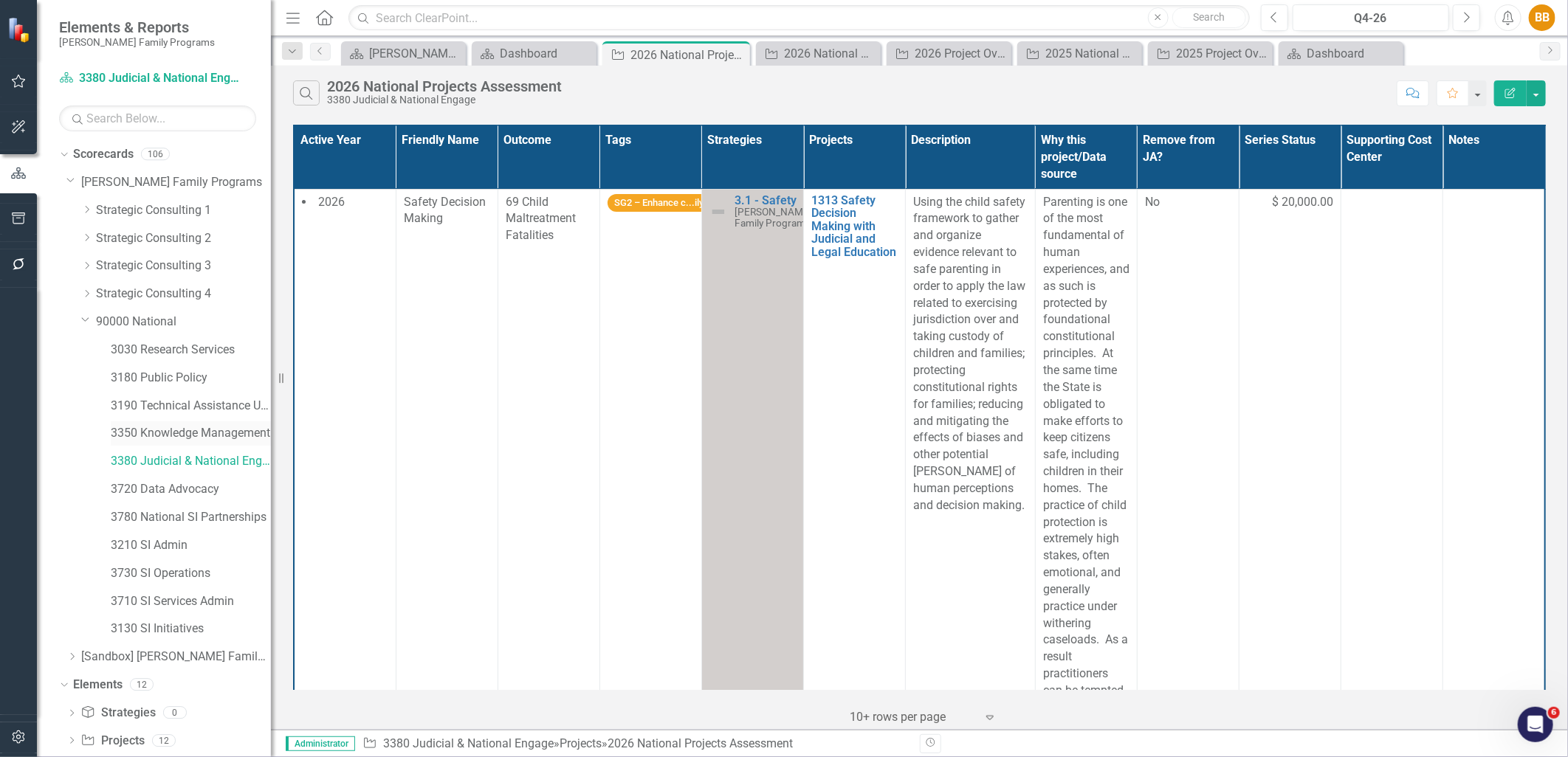
click at [211, 443] on div "3350 Knowledge Management" at bounding box center [191, 433] width 160 height 25
click at [215, 428] on link "3350 Knowledge Management" at bounding box center [191, 433] width 160 height 17
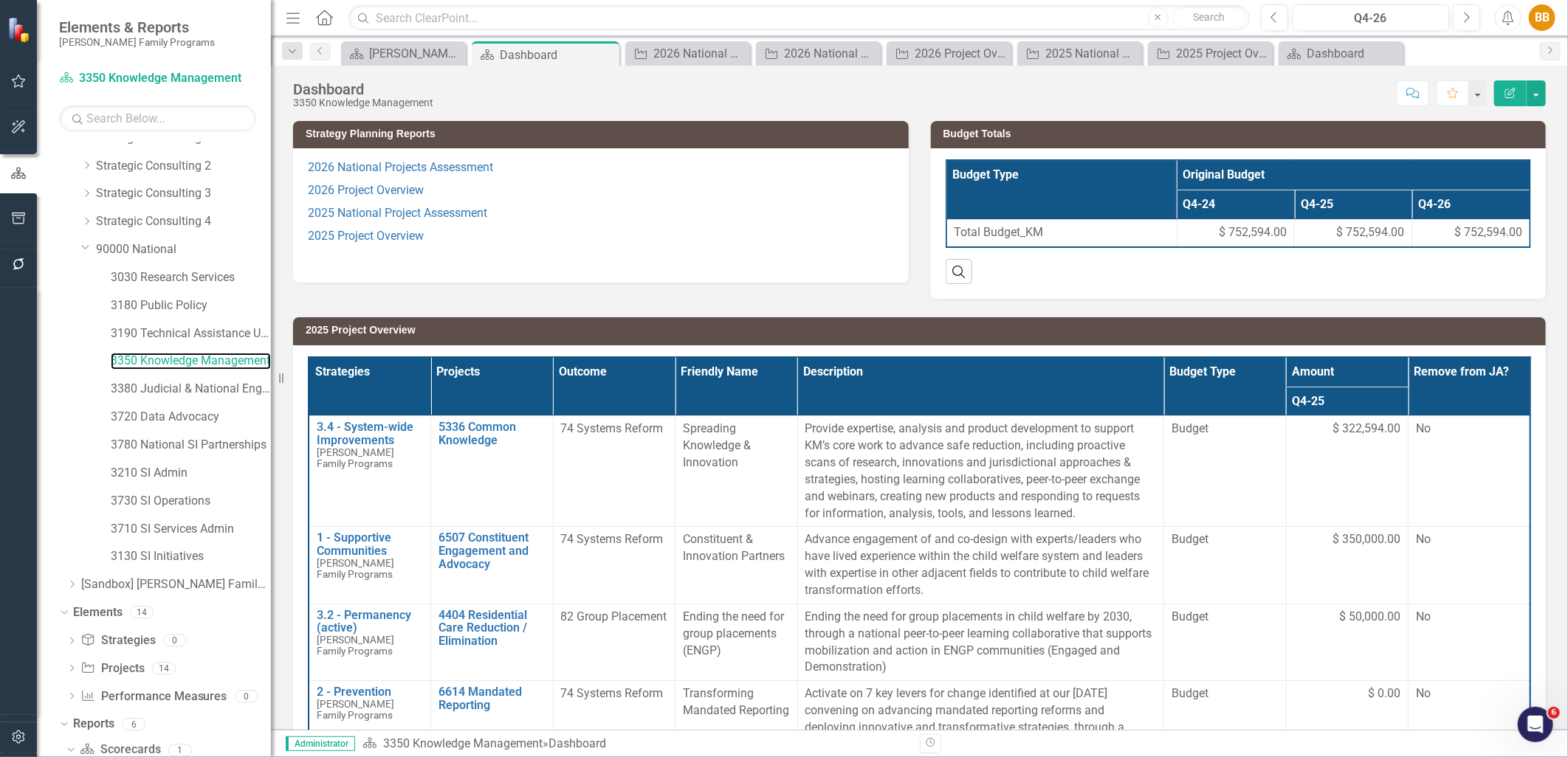
scroll to position [102, 0]
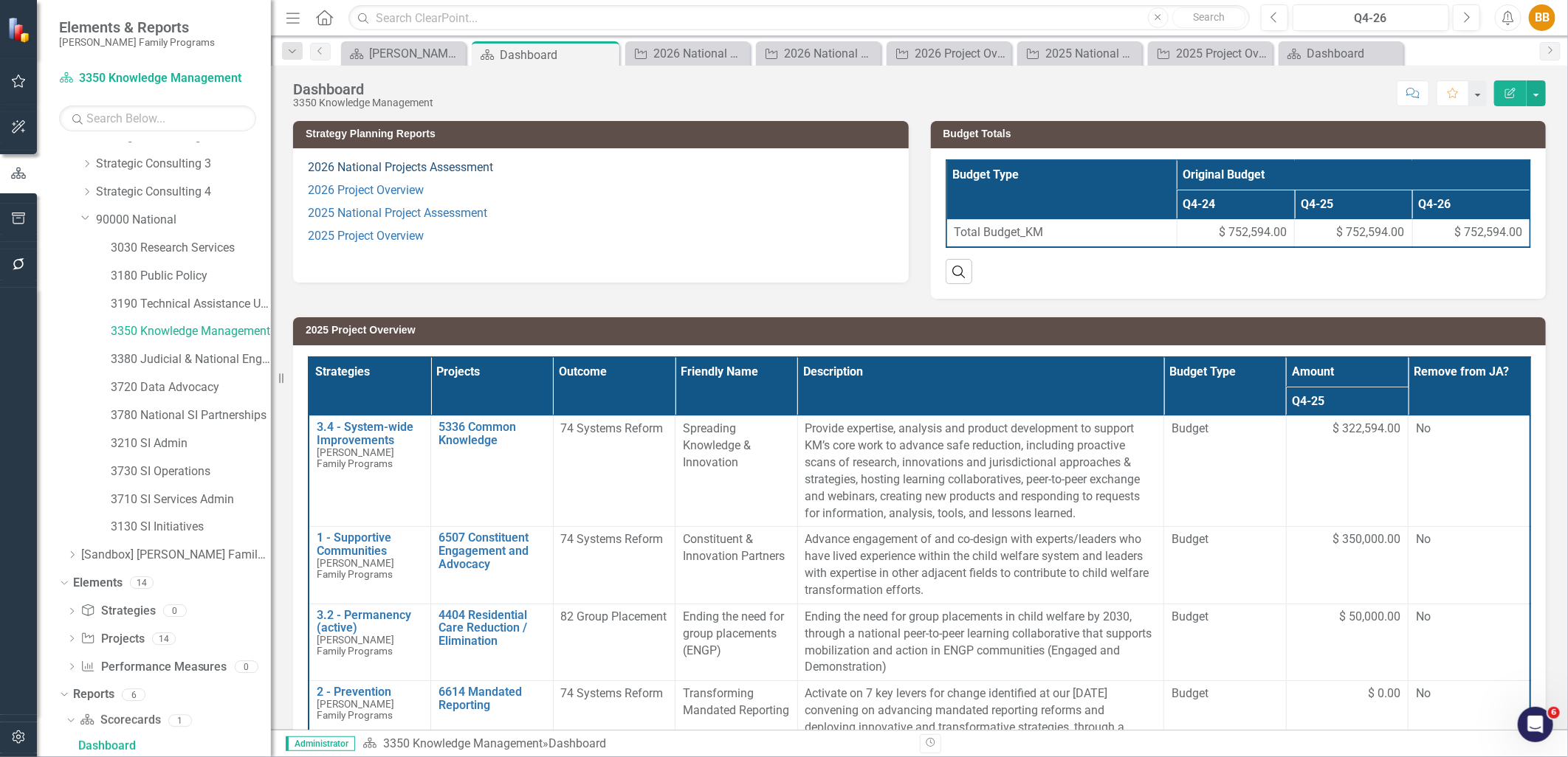
click at [418, 170] on link "2026 National Projects Assessment" at bounding box center [400, 167] width 185 height 14
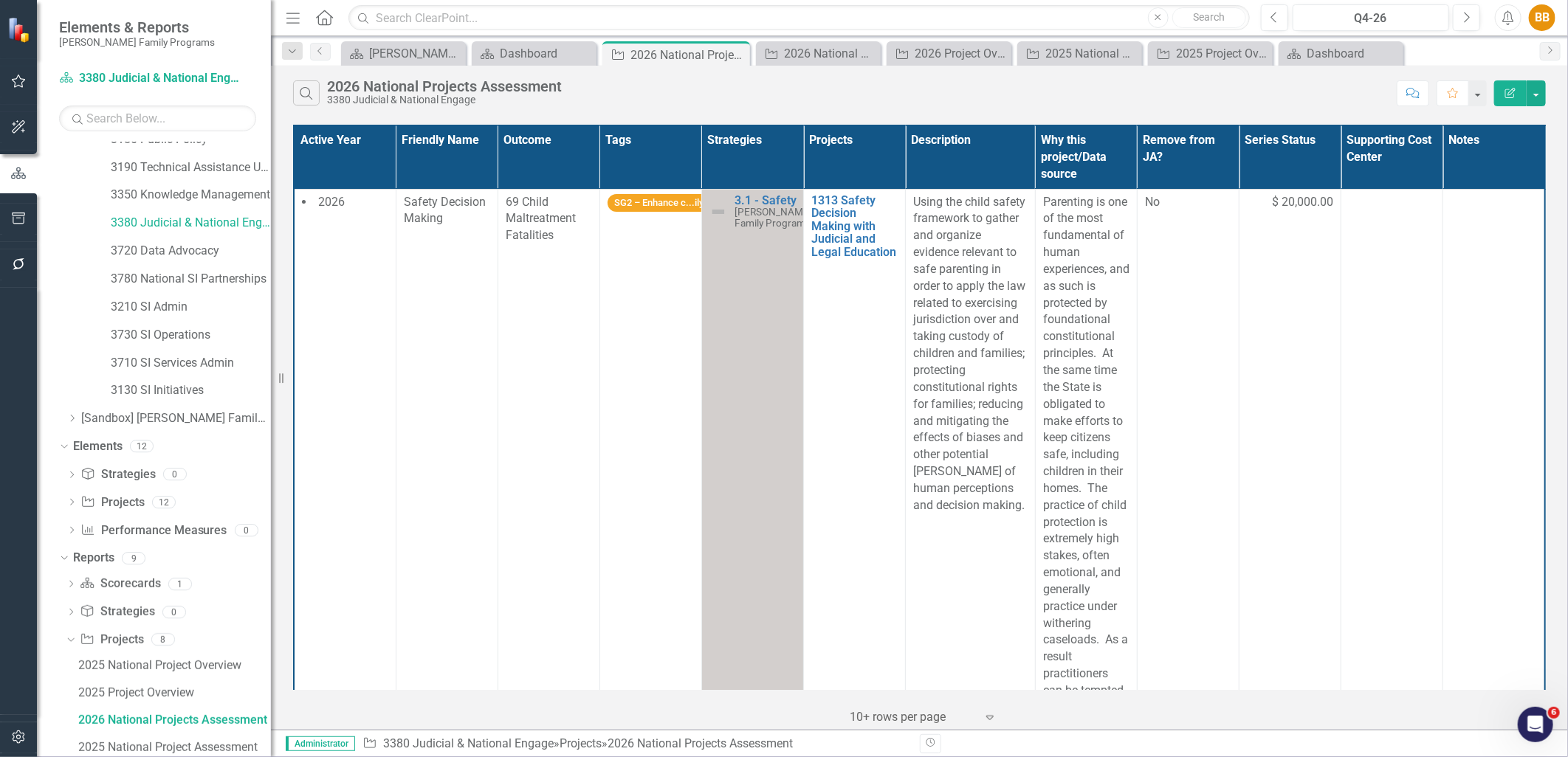
scroll to position [213, 0]
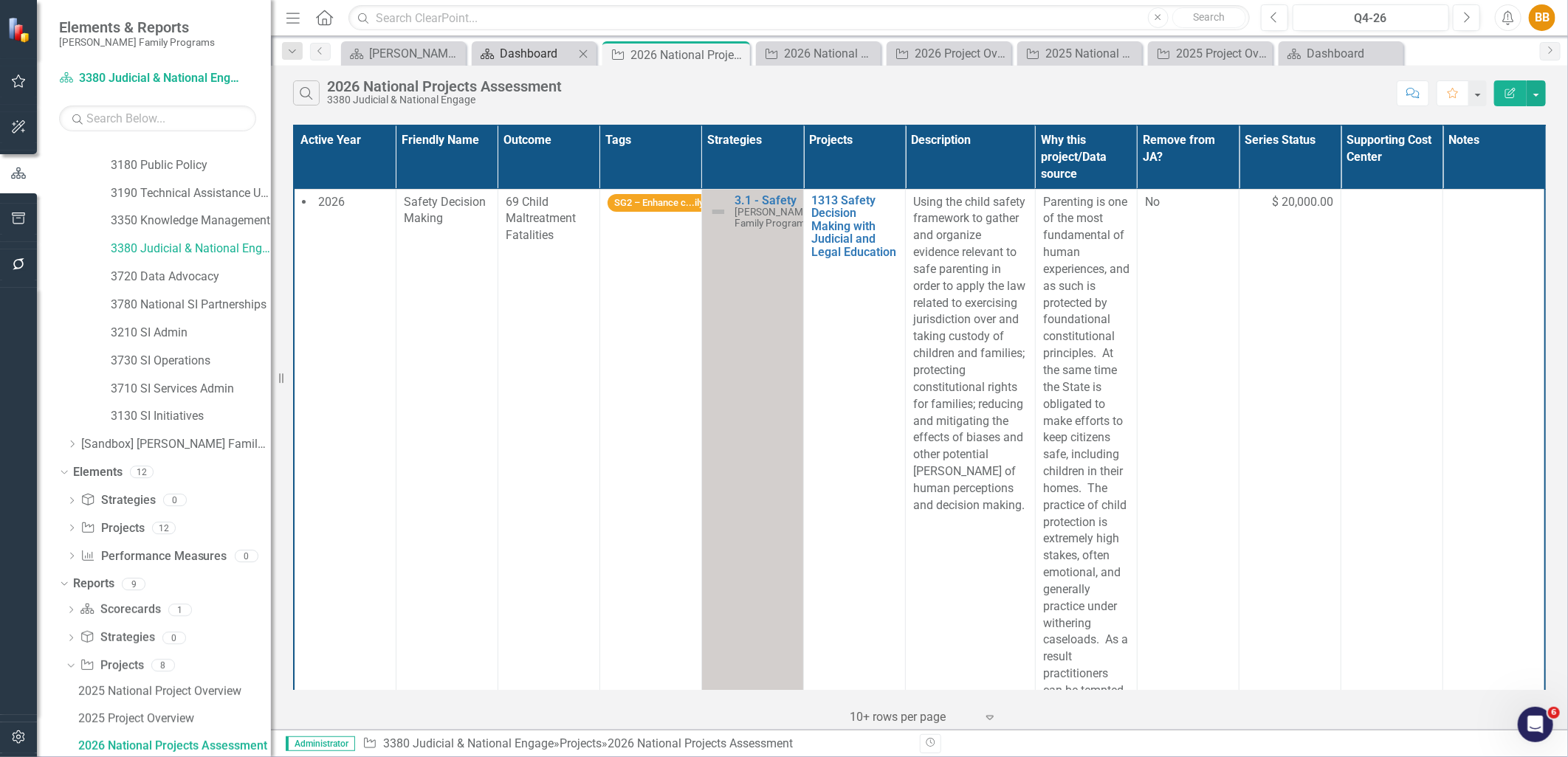
click at [510, 61] on div "Dashboard" at bounding box center [537, 53] width 74 height 19
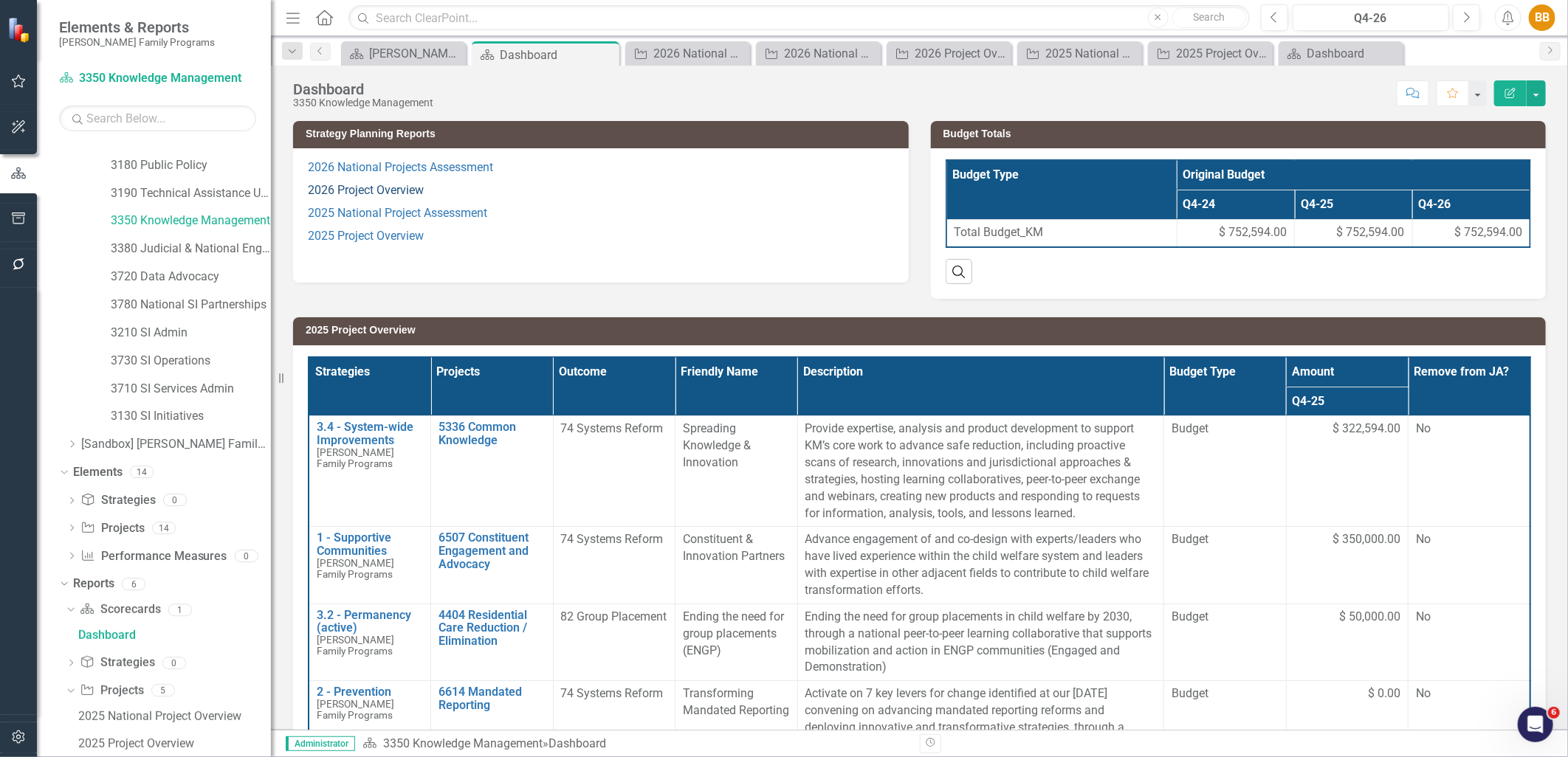
click at [404, 187] on link "2026 Project Overview" at bounding box center [365, 190] width 116 height 14
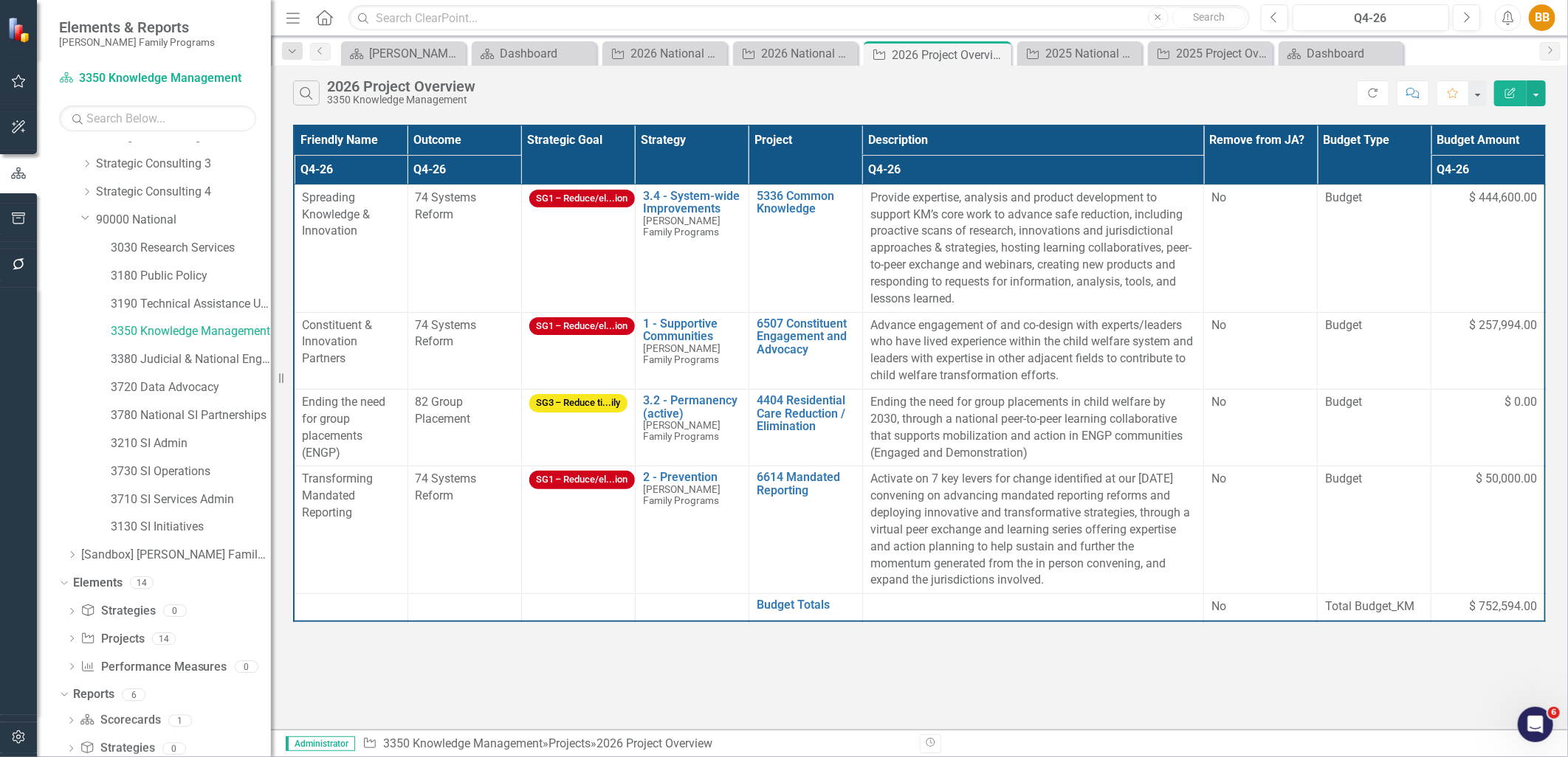
scroll to position [268, 0]
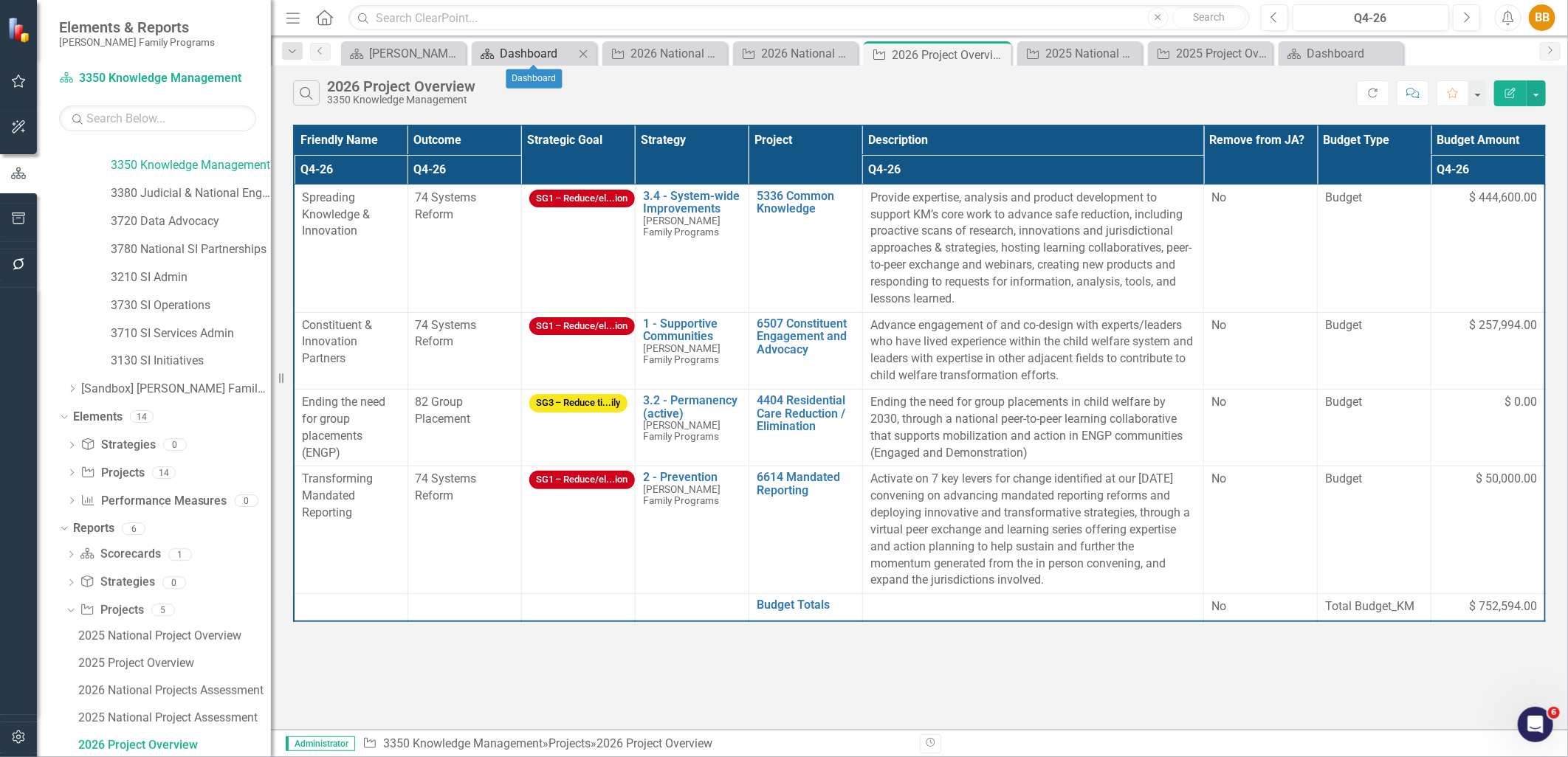
click at [537, 57] on div "Dashboard" at bounding box center [537, 53] width 74 height 19
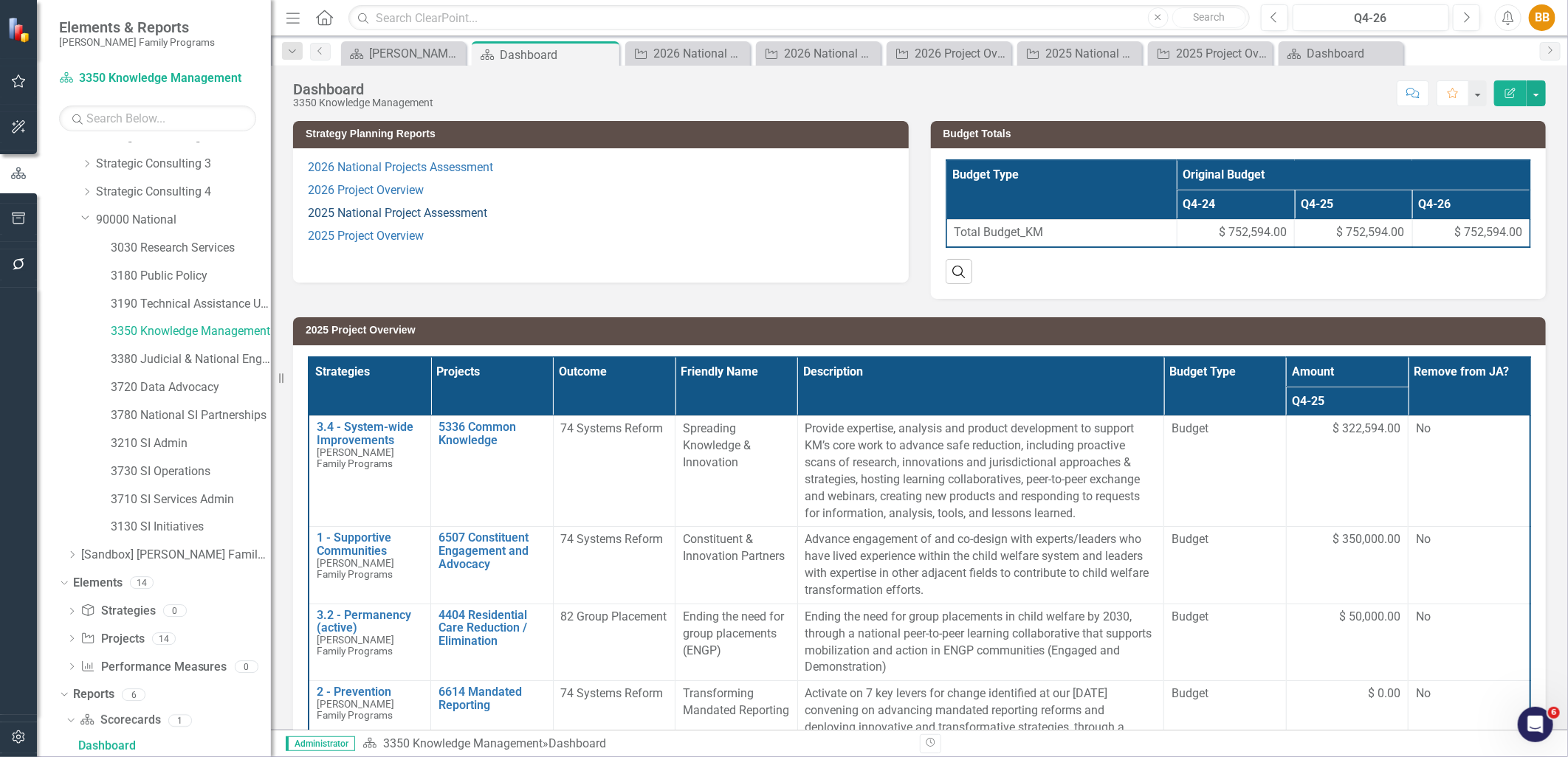
click at [411, 217] on link "2025 National Project Assessment" at bounding box center [397, 213] width 179 height 14
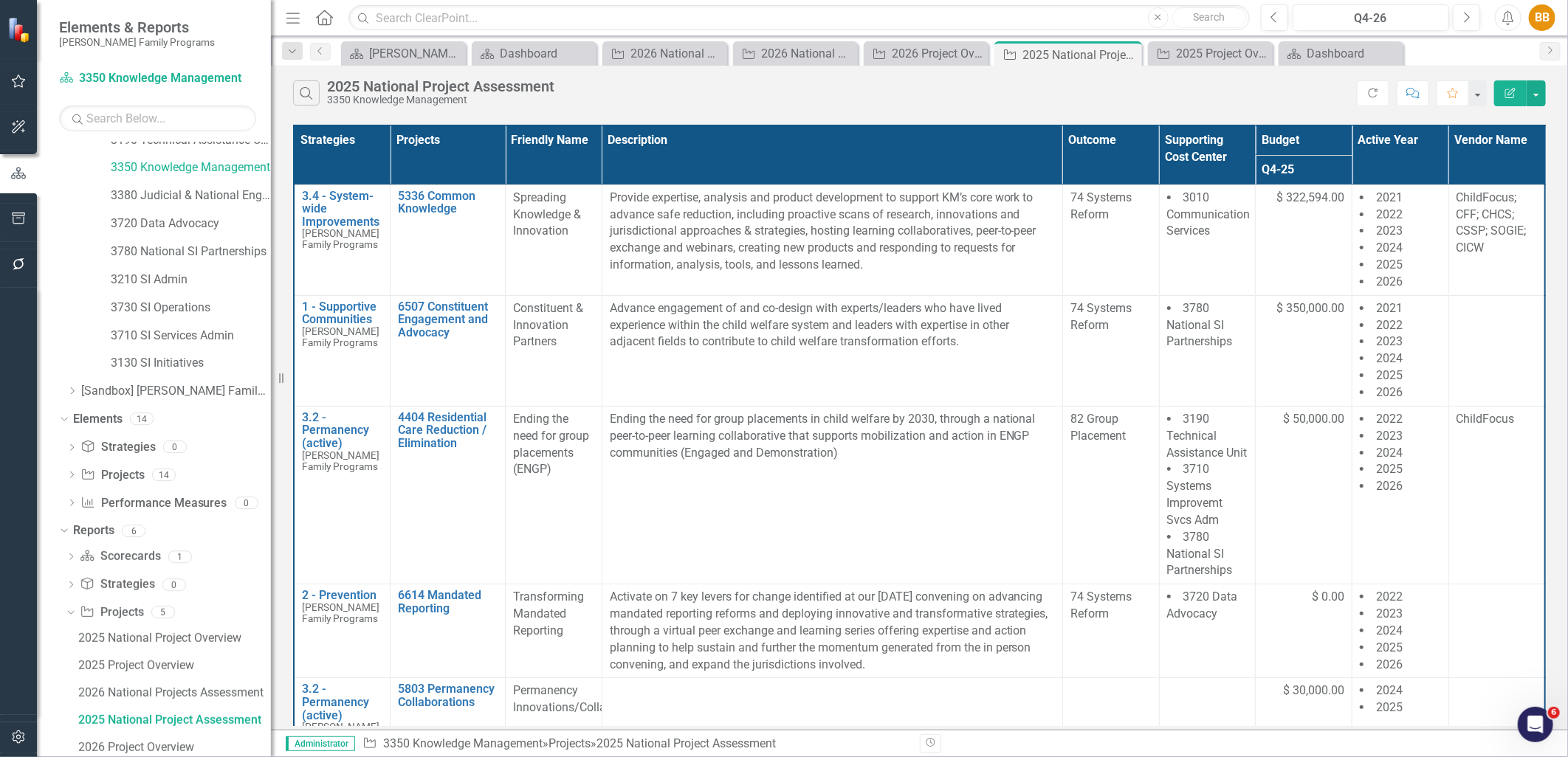
scroll to position [239, 0]
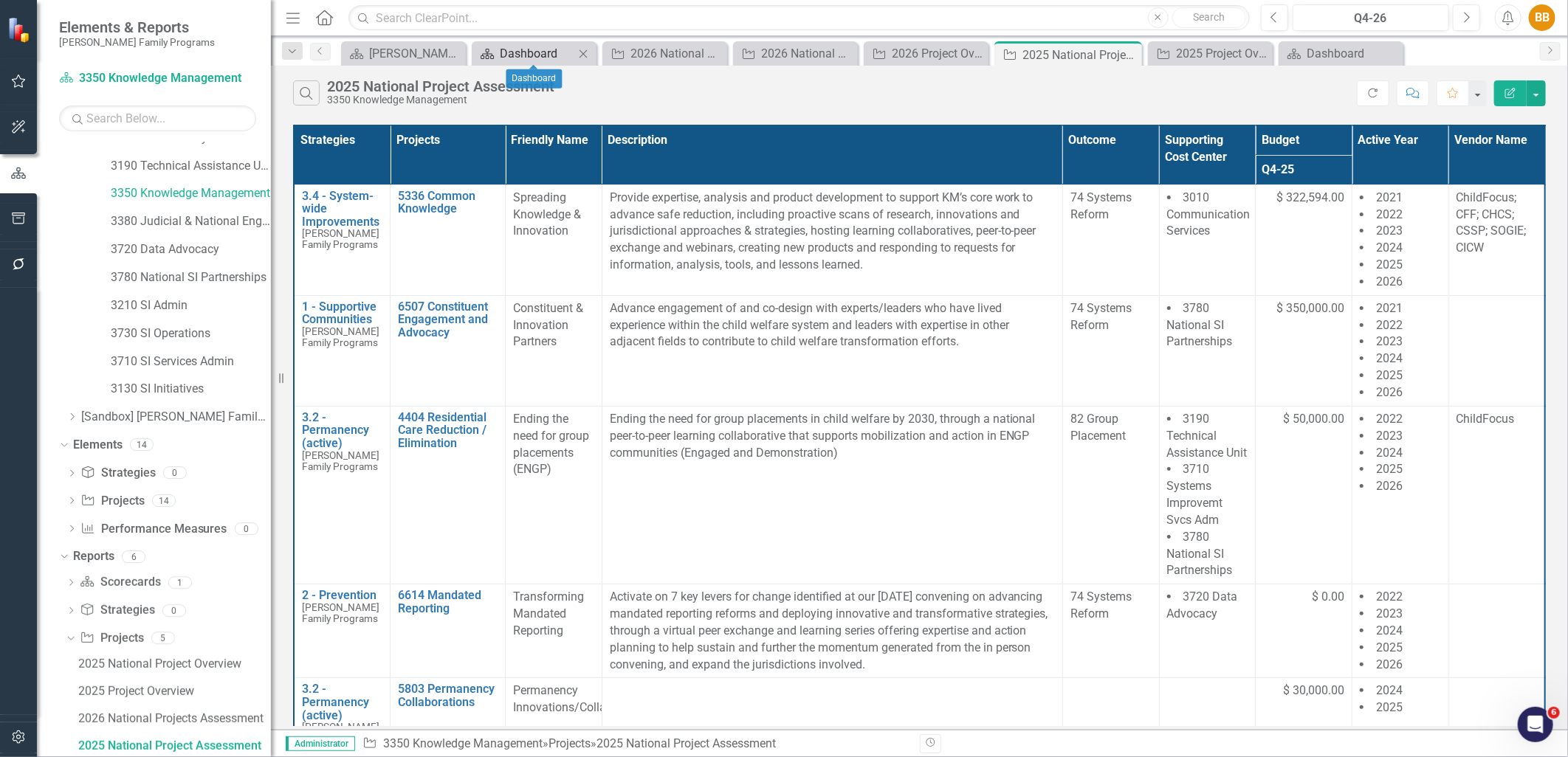
click at [517, 50] on div "Dashboard" at bounding box center [537, 53] width 74 height 19
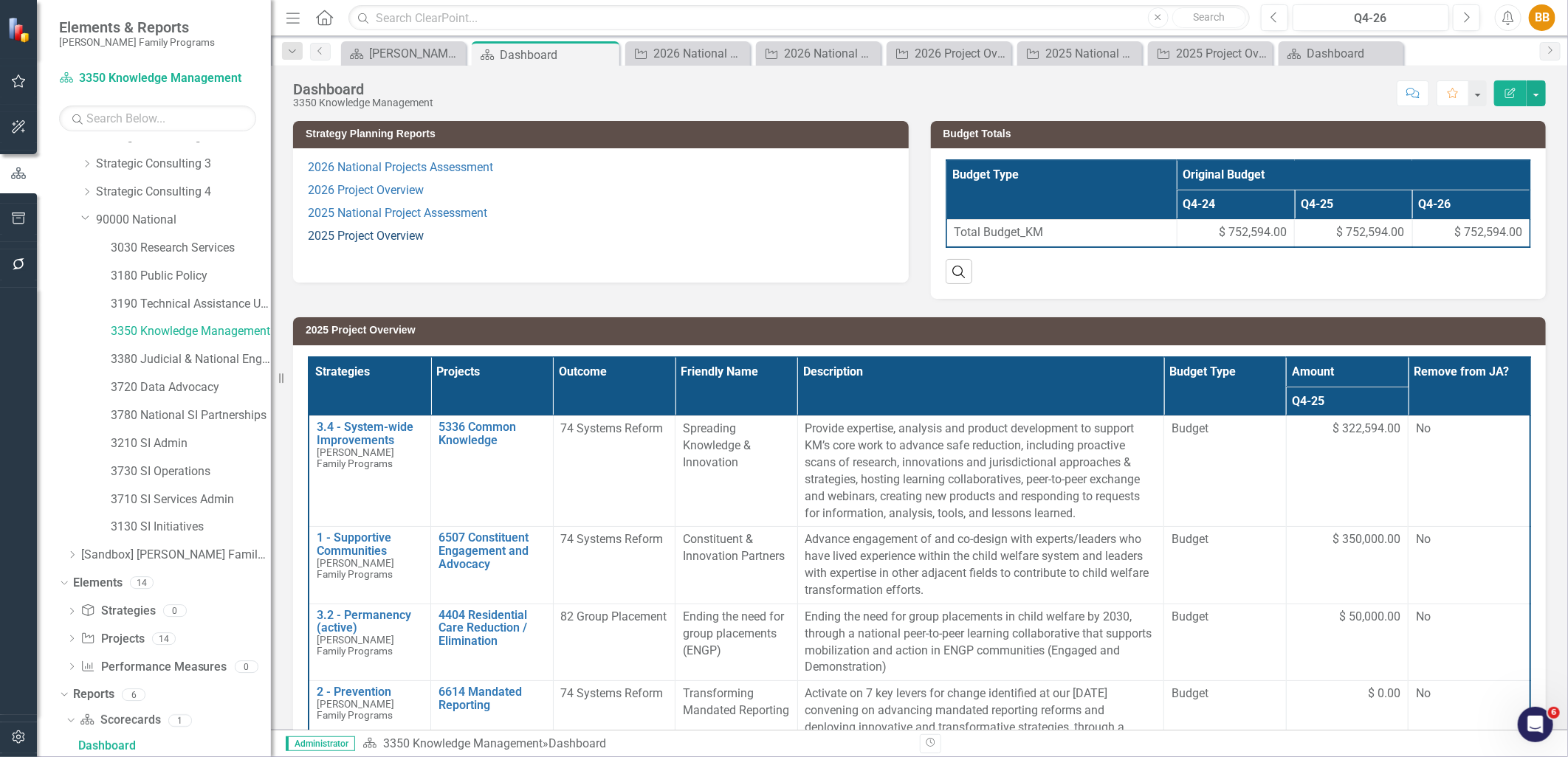
click at [409, 234] on link "2025 Project Overview" at bounding box center [365, 236] width 116 height 14
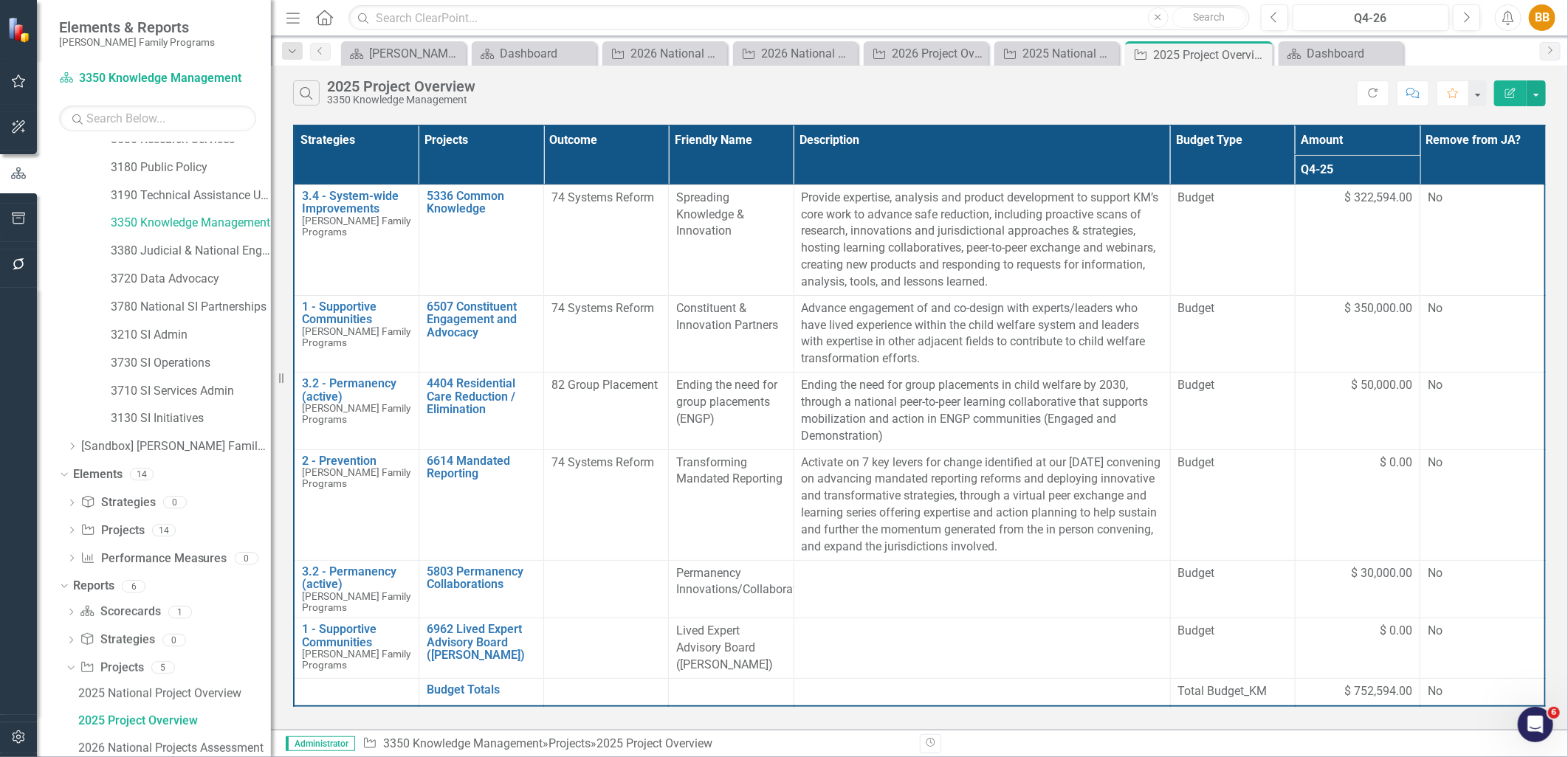
scroll to position [186, 0]
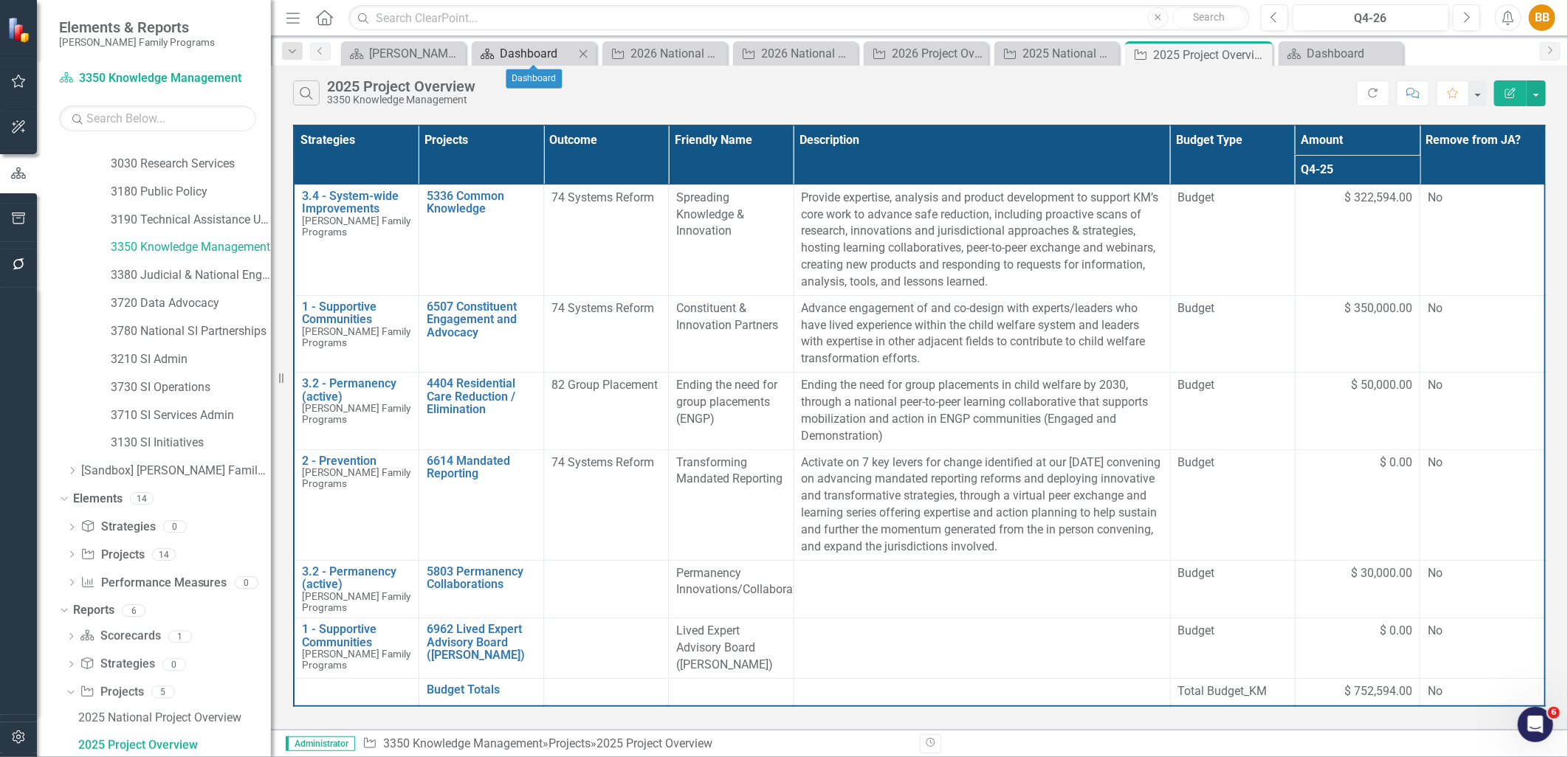
click at [529, 49] on div "Dashboard" at bounding box center [537, 53] width 74 height 19
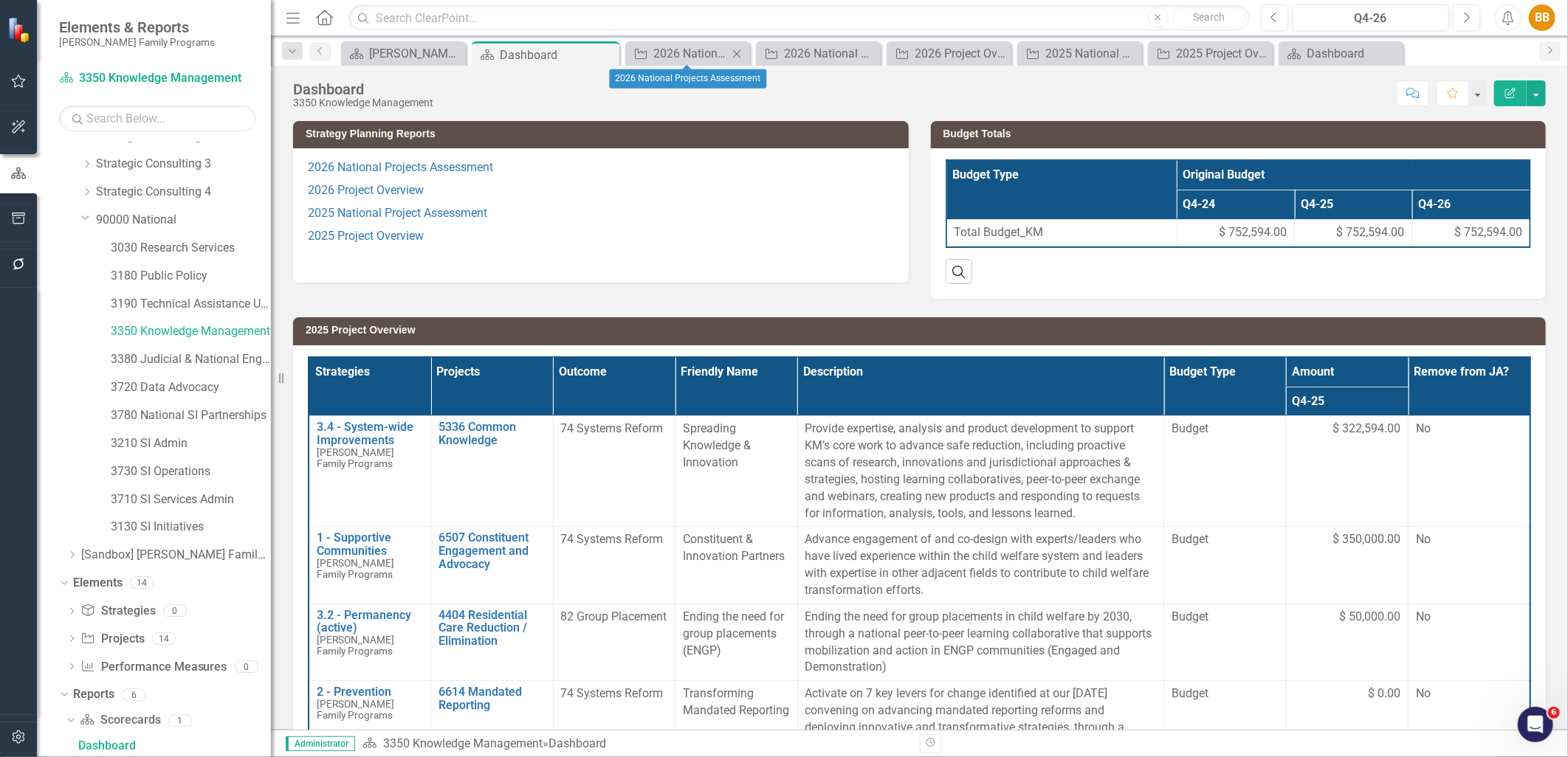
click at [734, 53] on icon "Close" at bounding box center [736, 53] width 15 height 12
click at [227, 331] on link "3350 Knowledge Management" at bounding box center [191, 331] width 160 height 17
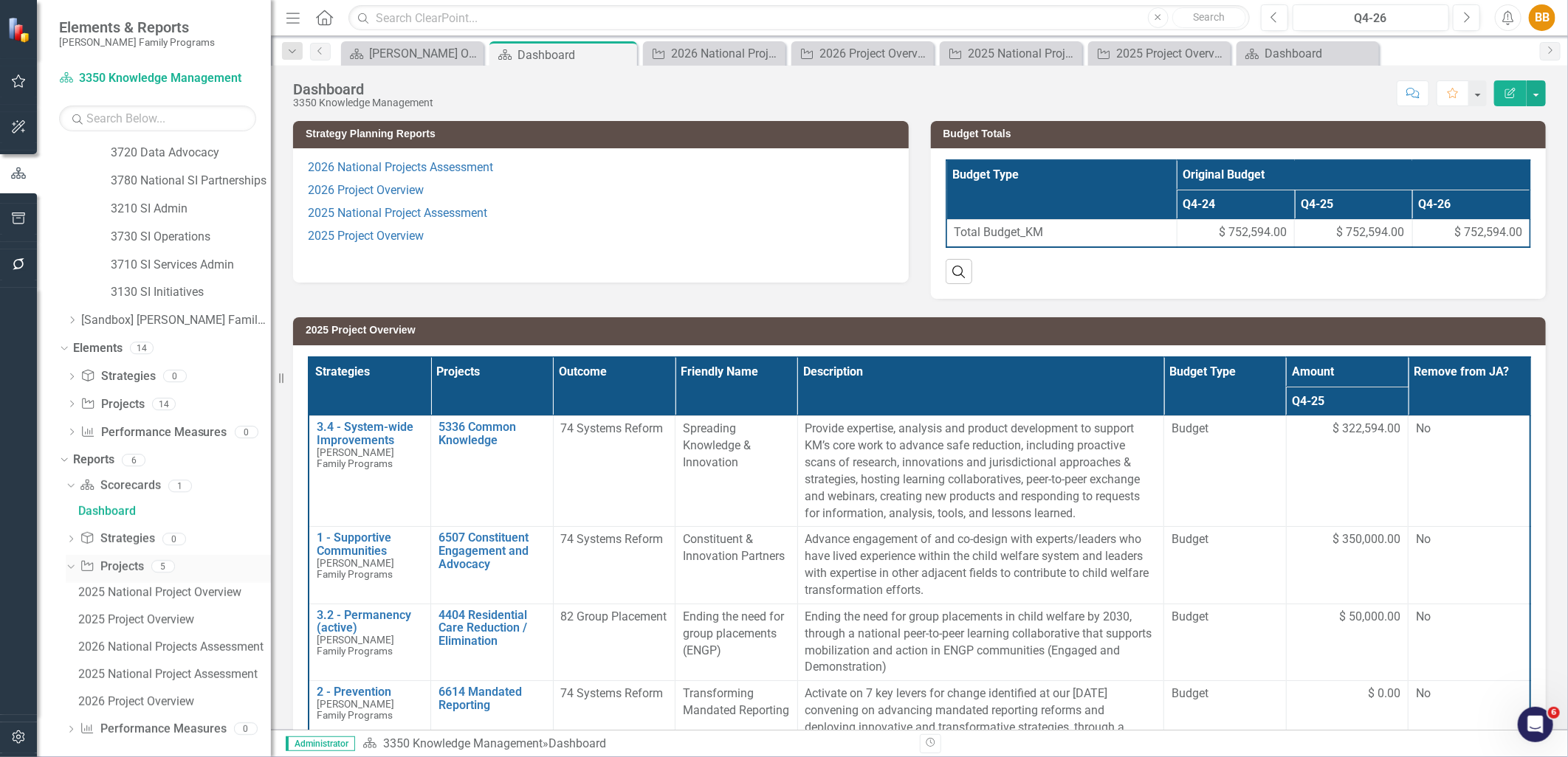
scroll to position [347, 0]
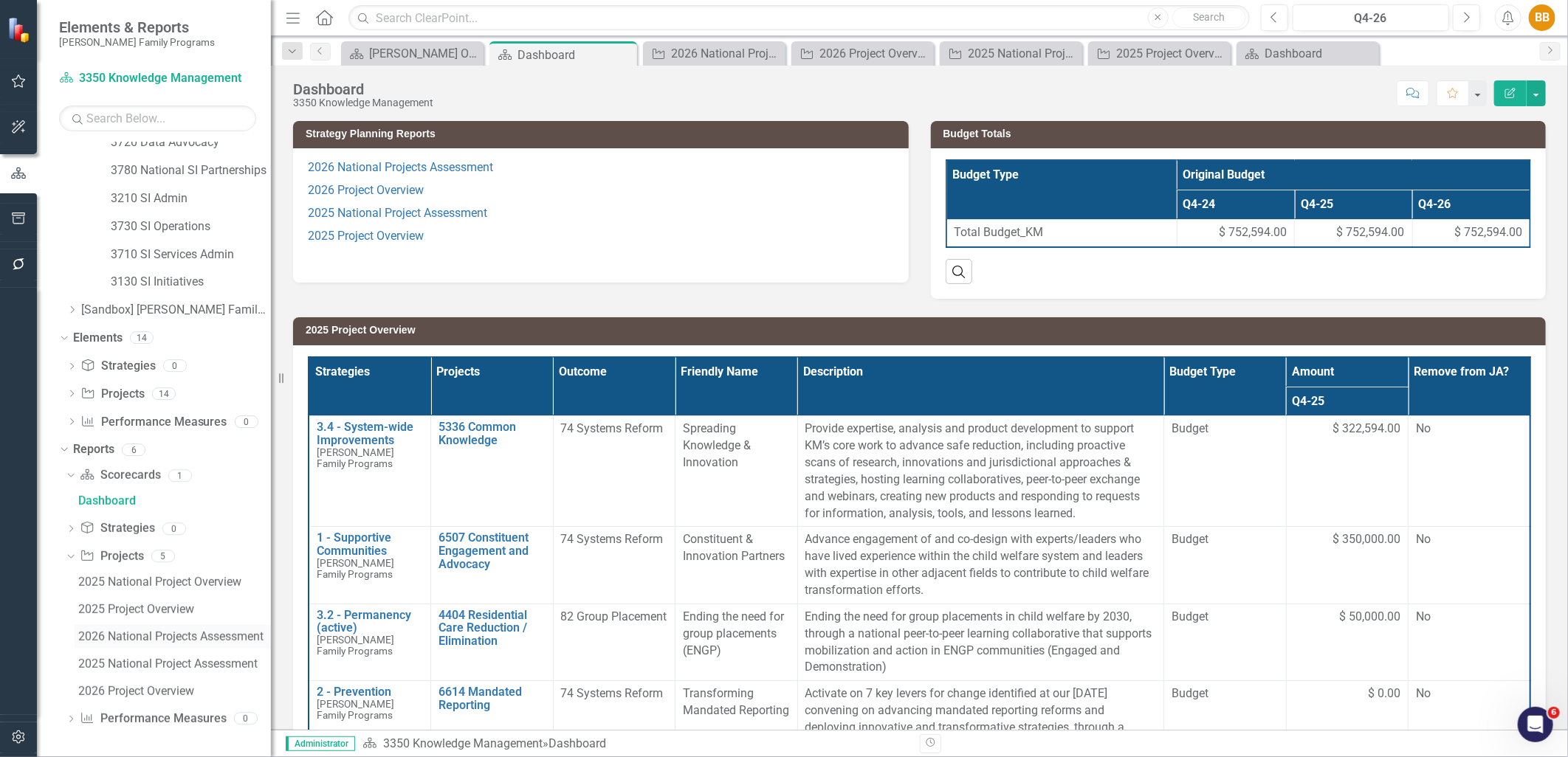
click at [173, 644] on link "2026 National Projects Assessment" at bounding box center [172, 637] width 196 height 24
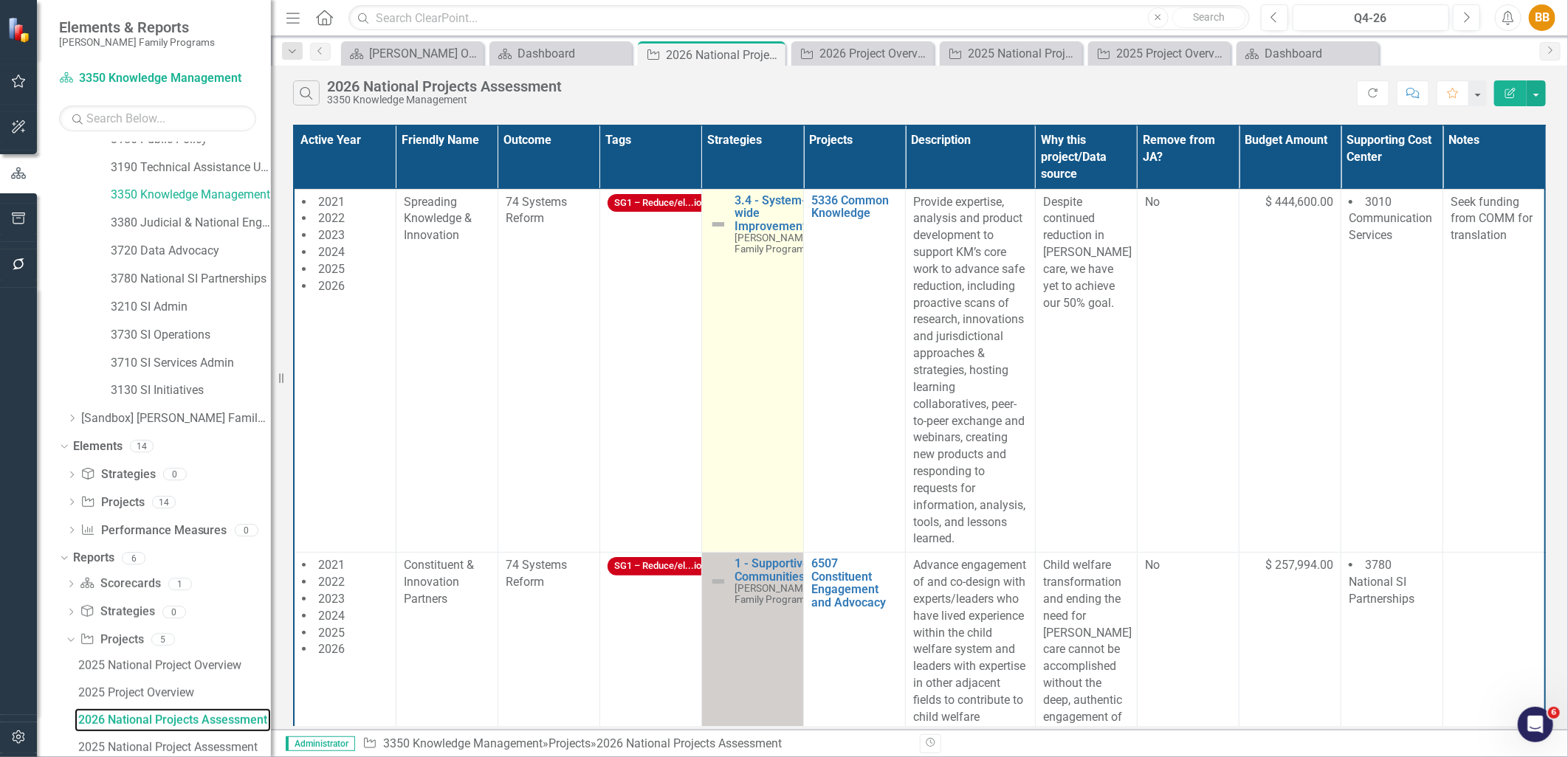
scroll to position [213, 0]
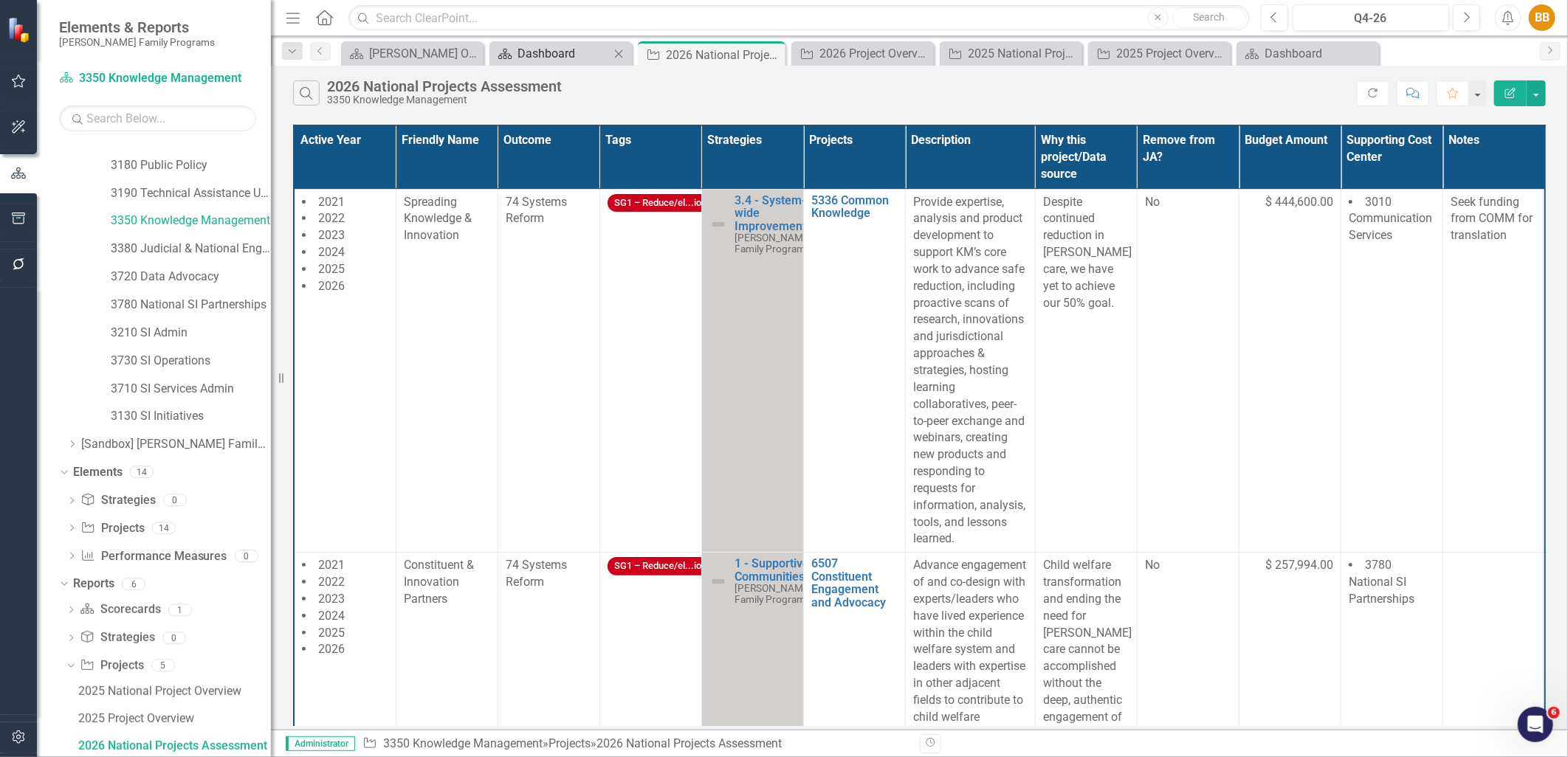
click at [537, 50] on div "Dashboard" at bounding box center [563, 53] width 92 height 19
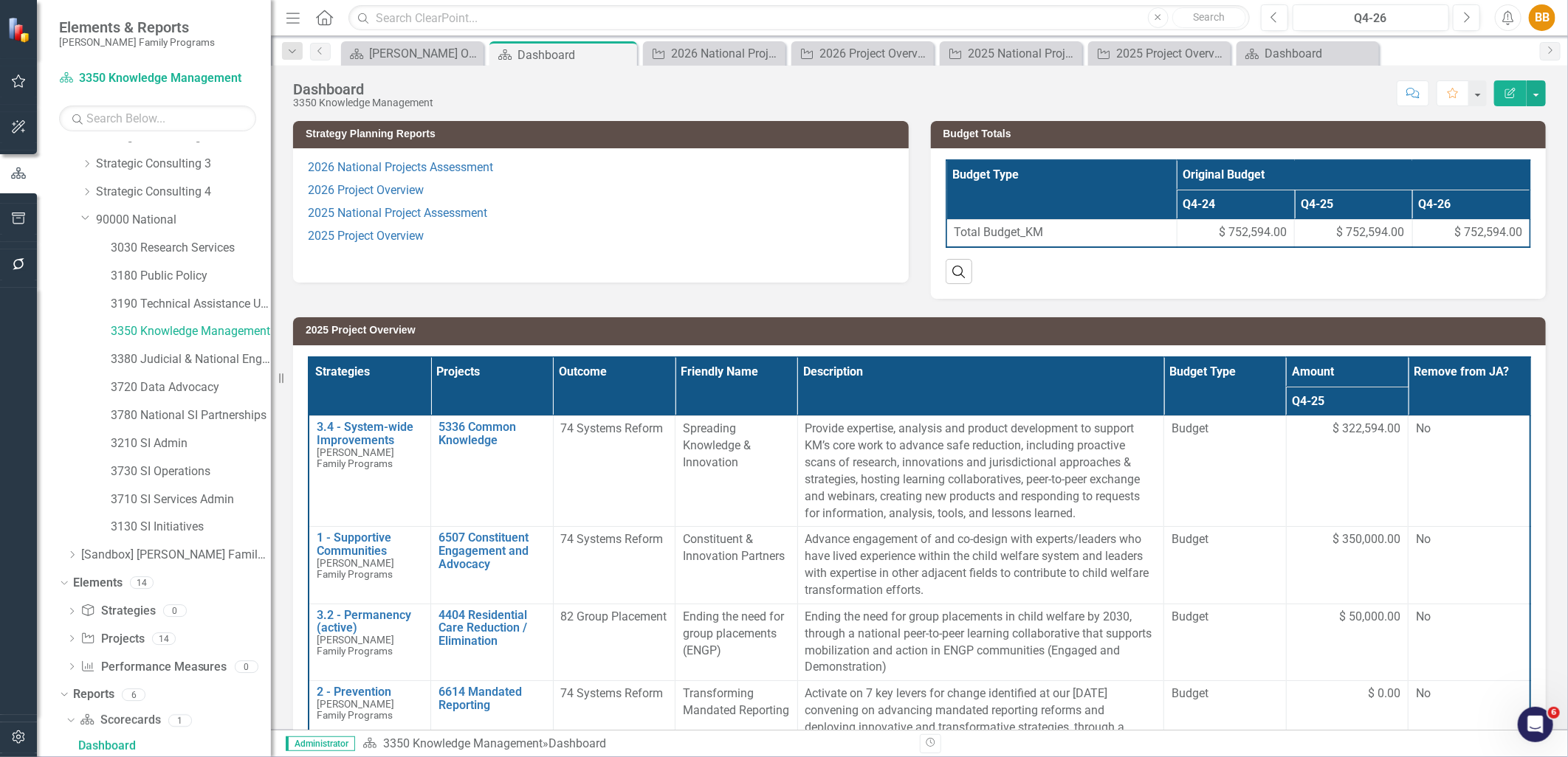
click at [591, 192] on p "2026 Project Overview" at bounding box center [601, 190] width 586 height 23
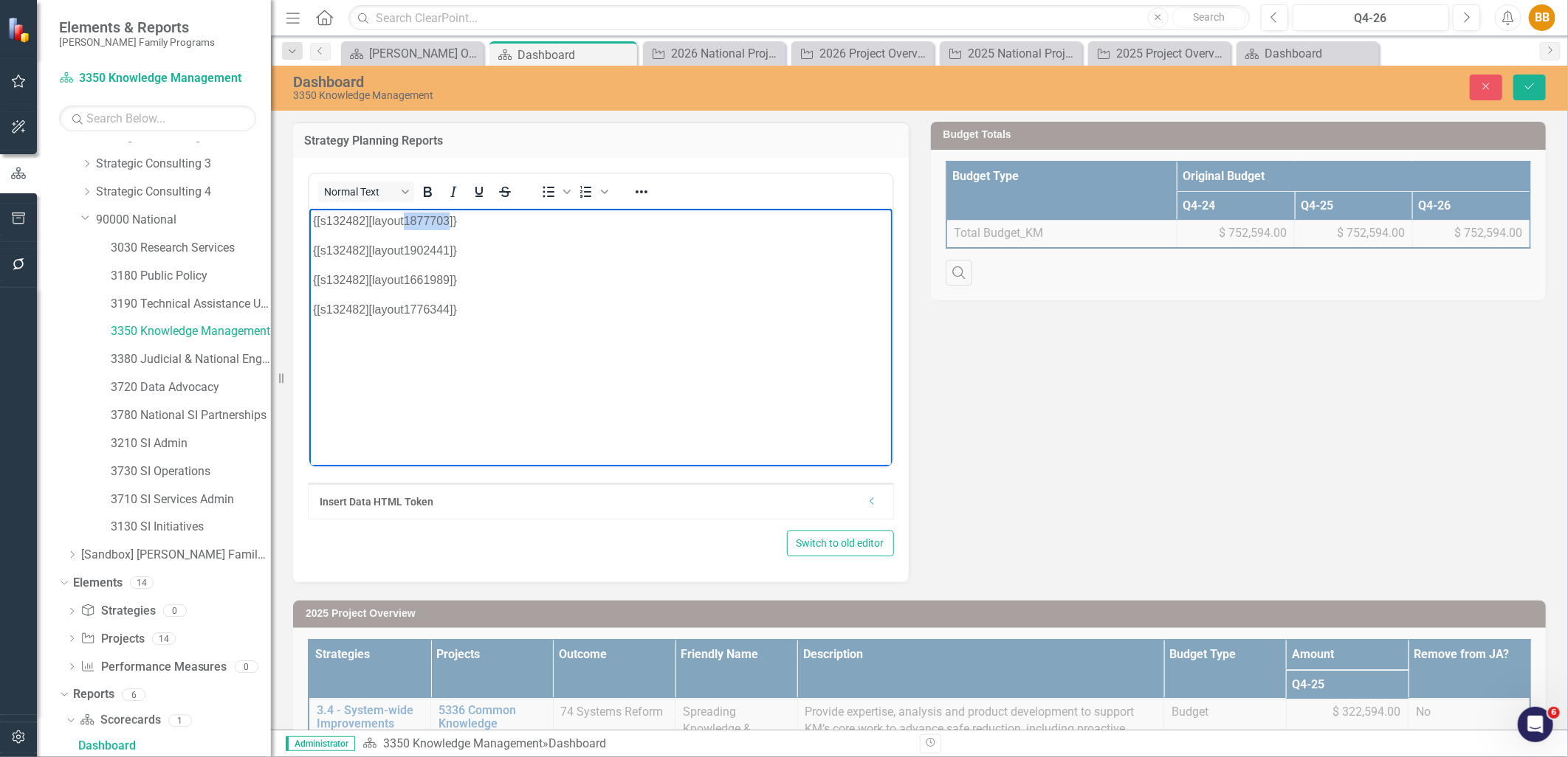
drag, startPoint x: 447, startPoint y: 222, endPoint x: 402, endPoint y: 223, distance: 45.0
click at [402, 223] on p "{[s132482][layout1877703]}" at bounding box center [601, 221] width 576 height 18
click at [1538, 91] on button "Save" at bounding box center [1529, 87] width 33 height 26
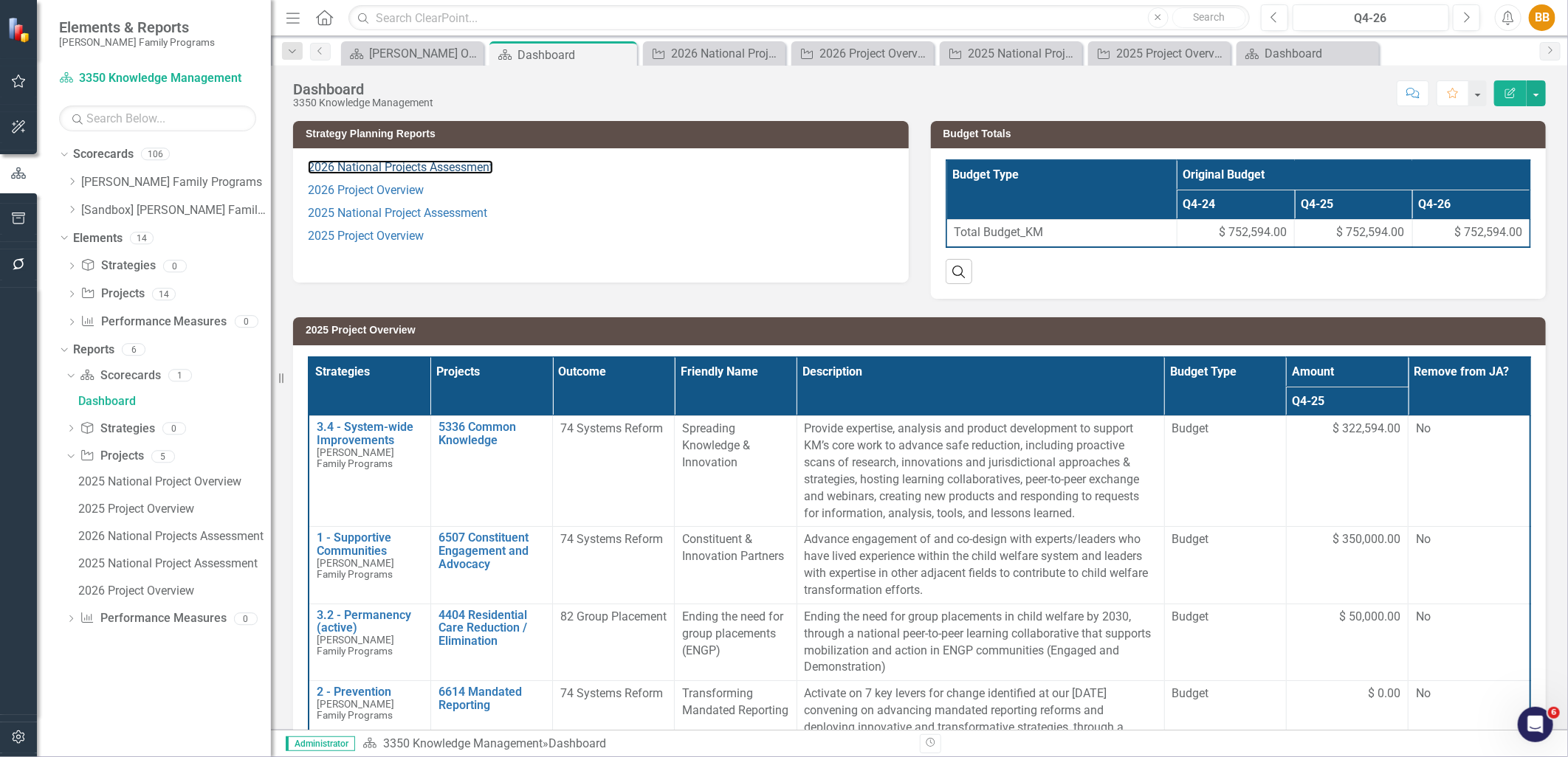
click at [423, 174] on link "2026 National Projects Assessment" at bounding box center [400, 167] width 185 height 14
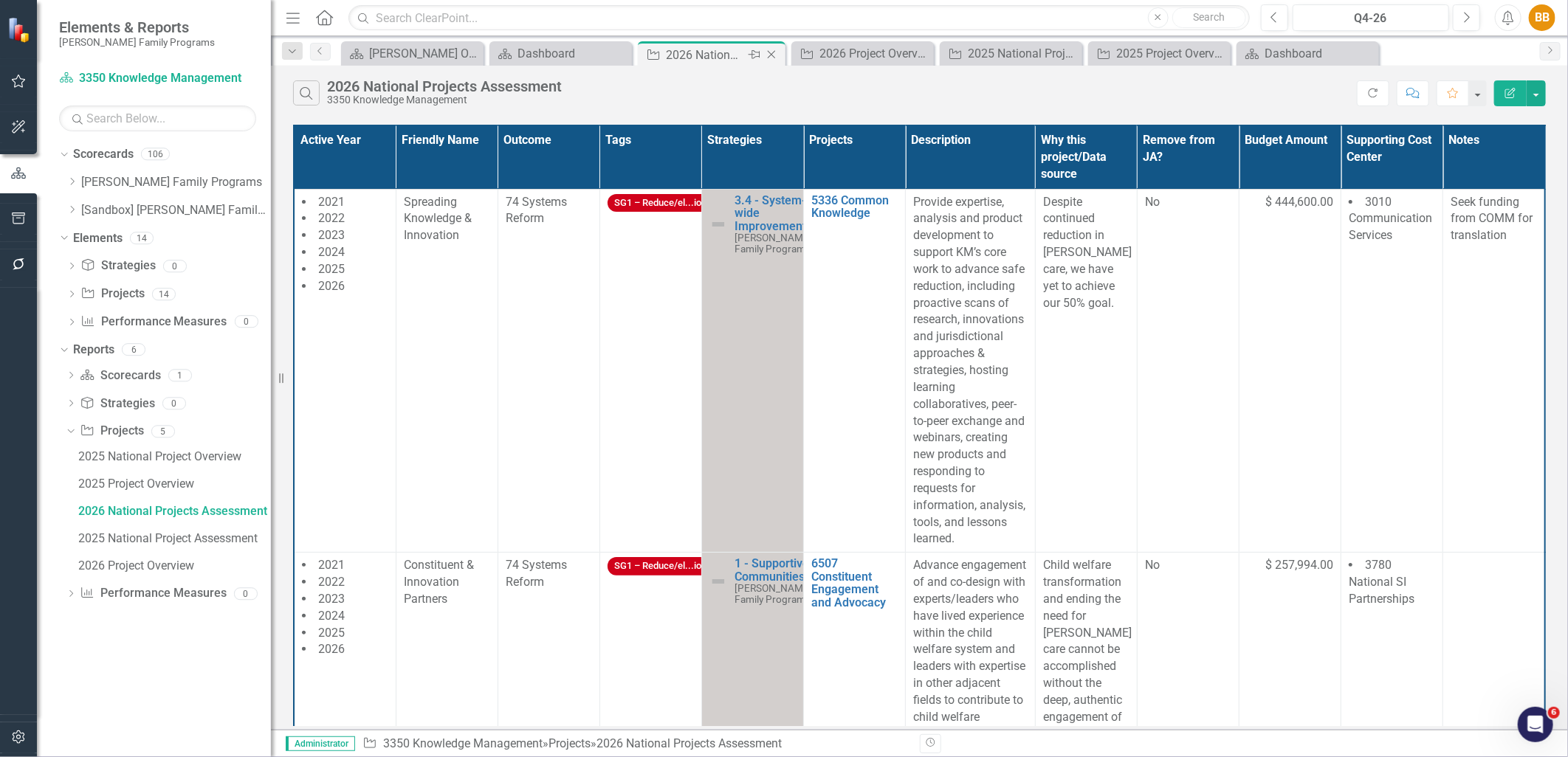
click at [772, 53] on icon at bounding box center [772, 54] width 8 height 8
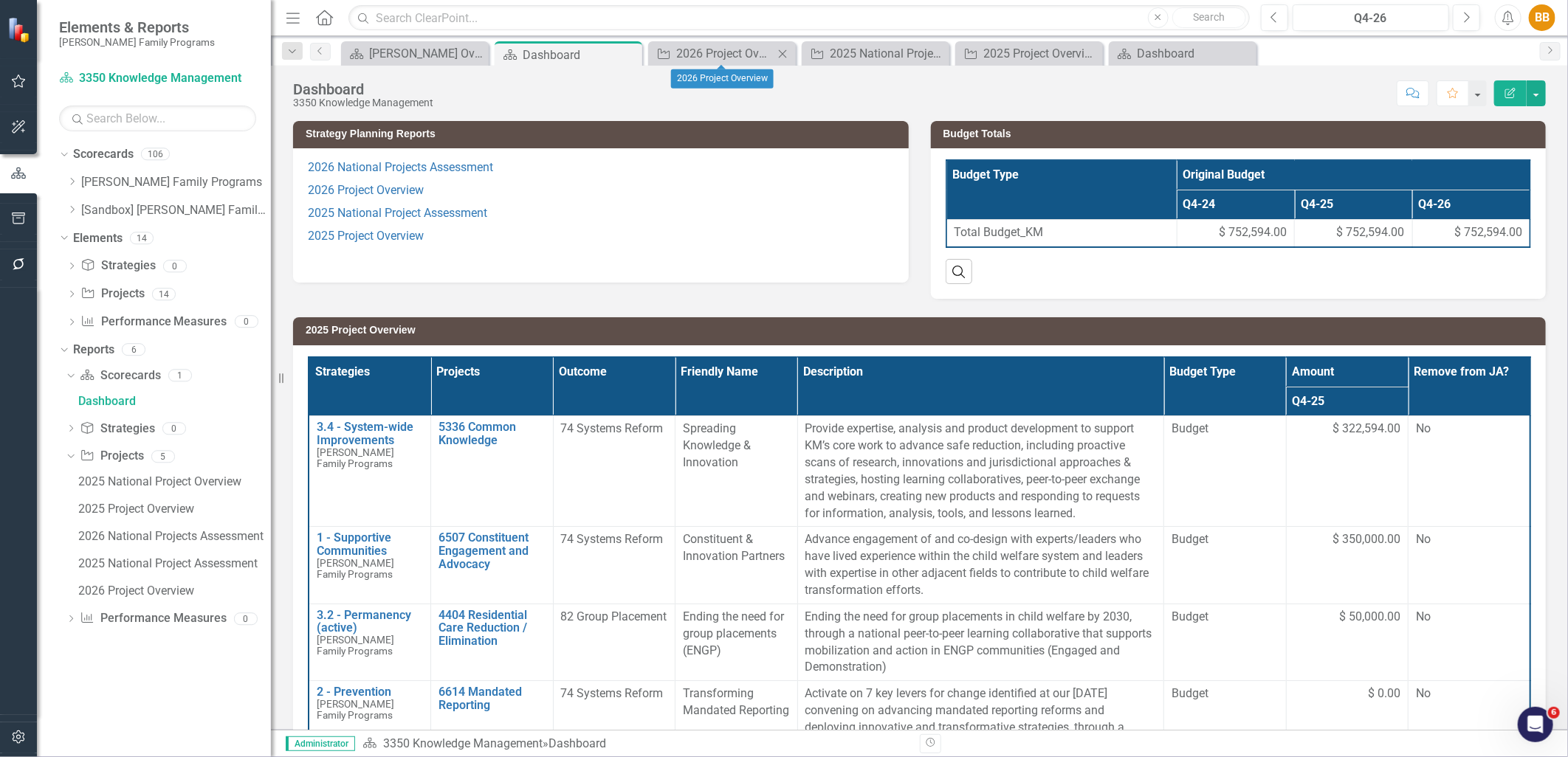
click at [781, 53] on icon "Close" at bounding box center [782, 53] width 15 height 12
click at [786, 53] on icon "Close" at bounding box center [782, 53] width 15 height 12
click at [0, 0] on icon "Close" at bounding box center [0, 0] width 0 height 0
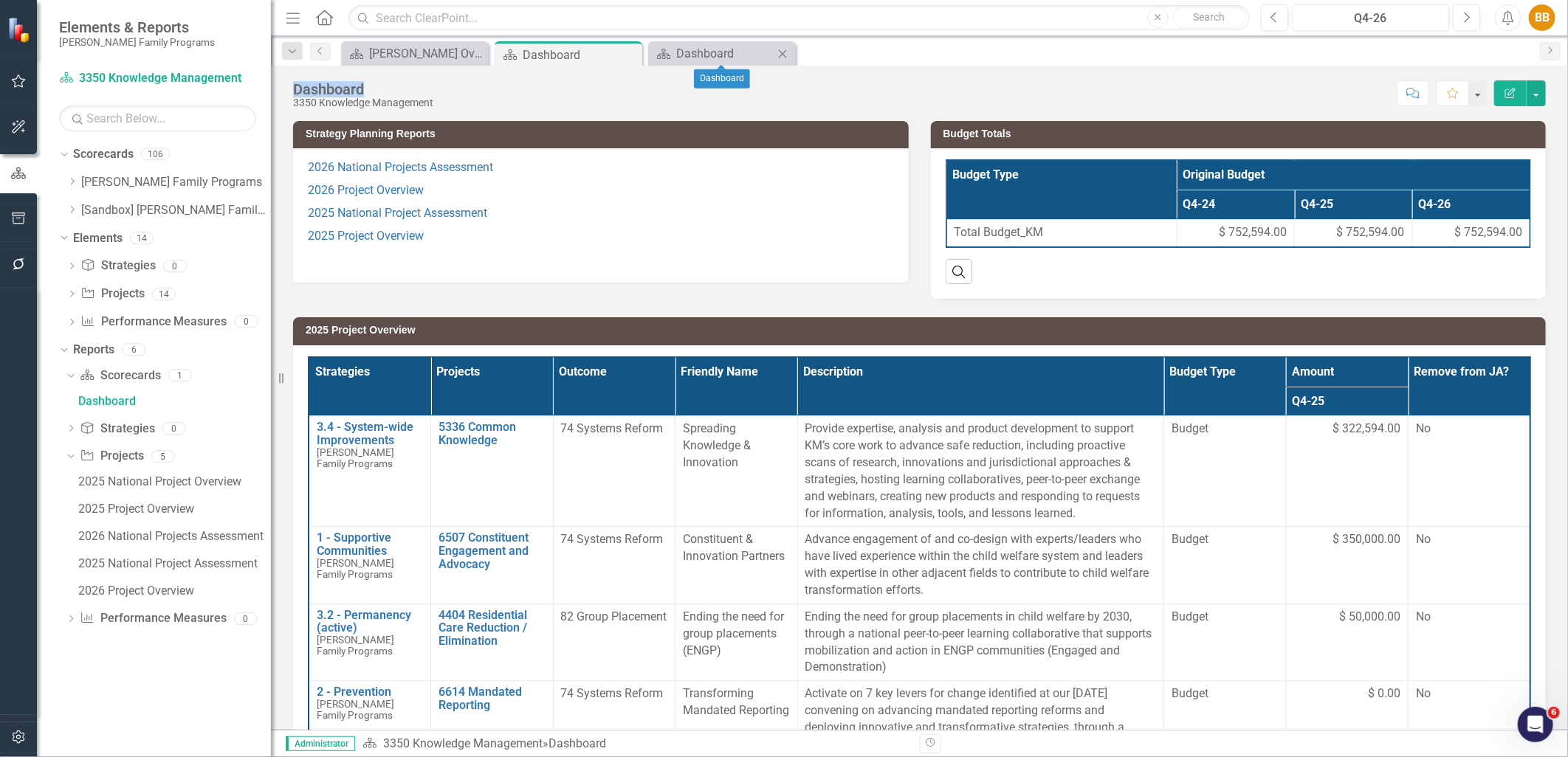
click at [788, 53] on icon "Close" at bounding box center [782, 53] width 15 height 12
click at [707, 68] on div "Dashboard 3350 Knowledge Management Score: N/A Q4-26 Completed Comment Favorite…" at bounding box center [920, 87] width 1298 height 45
click at [71, 183] on icon "Dropdown" at bounding box center [71, 181] width 11 height 9
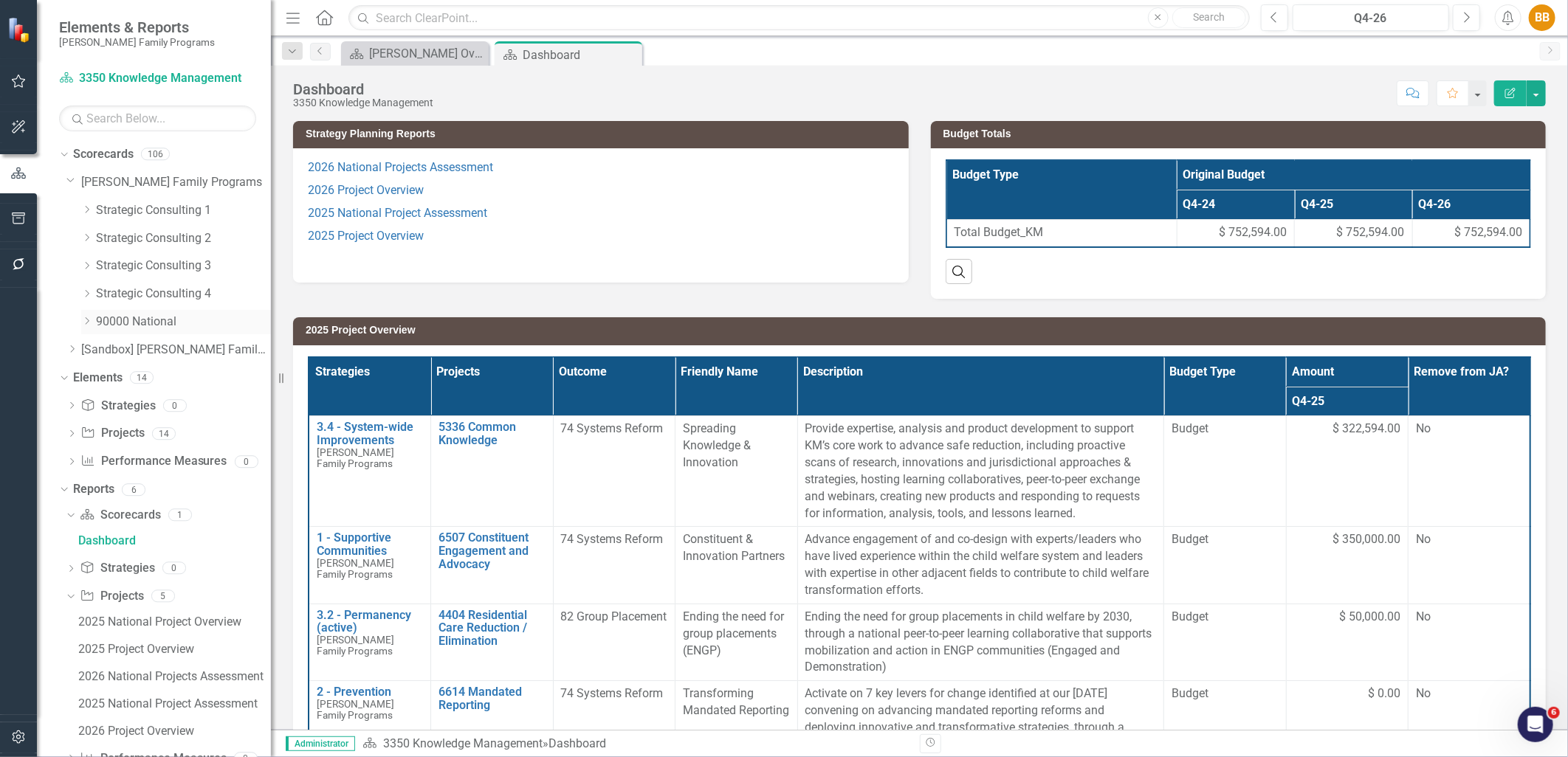
click at [86, 316] on div "Dropdown" at bounding box center [86, 322] width 11 height 13
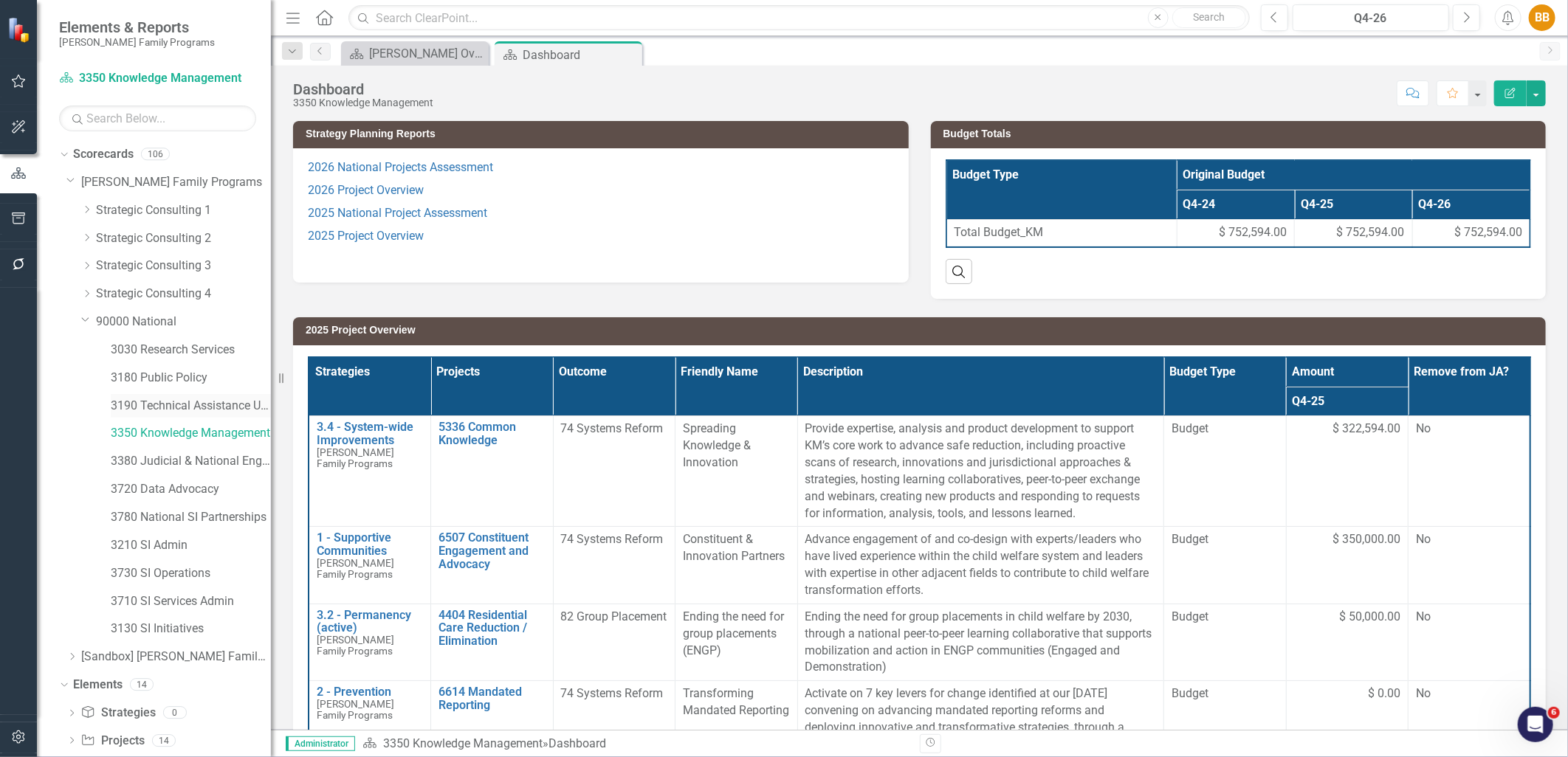
click at [195, 411] on link "3190 Technical Assistance Unit" at bounding box center [191, 406] width 160 height 17
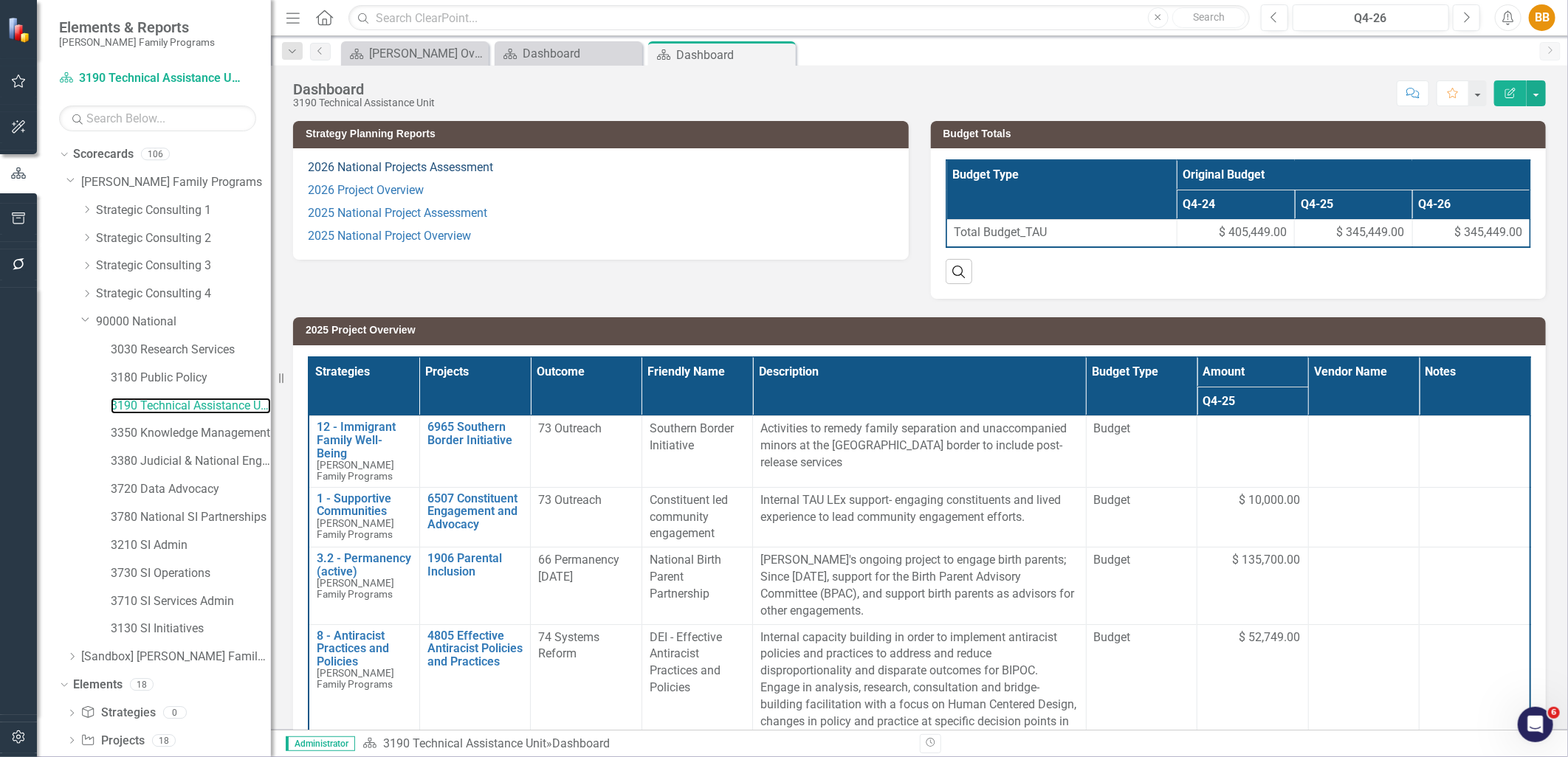
scroll to position [102, 0]
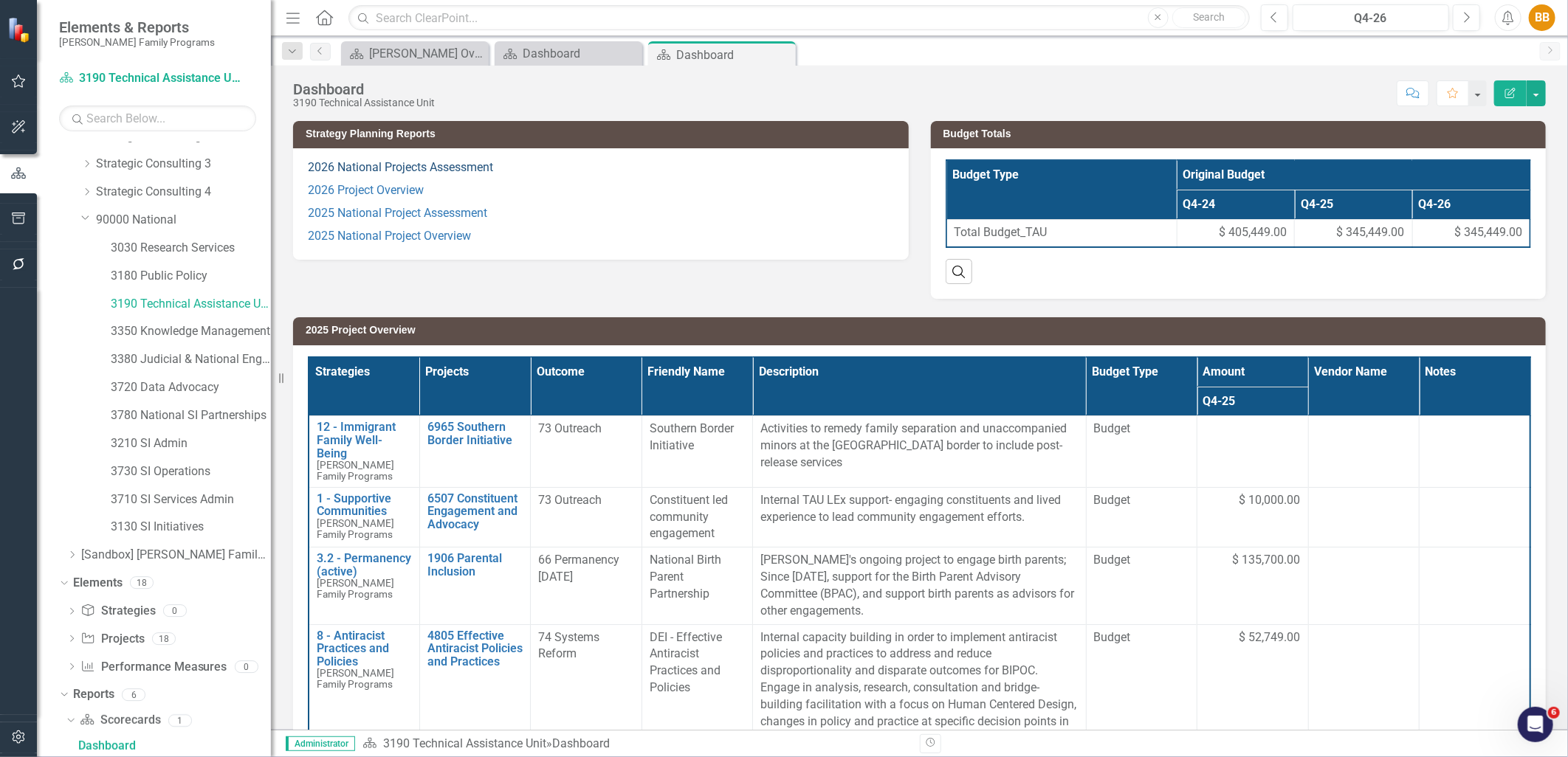
click at [446, 168] on link "2026 National Projects Assessment" at bounding box center [400, 167] width 185 height 14
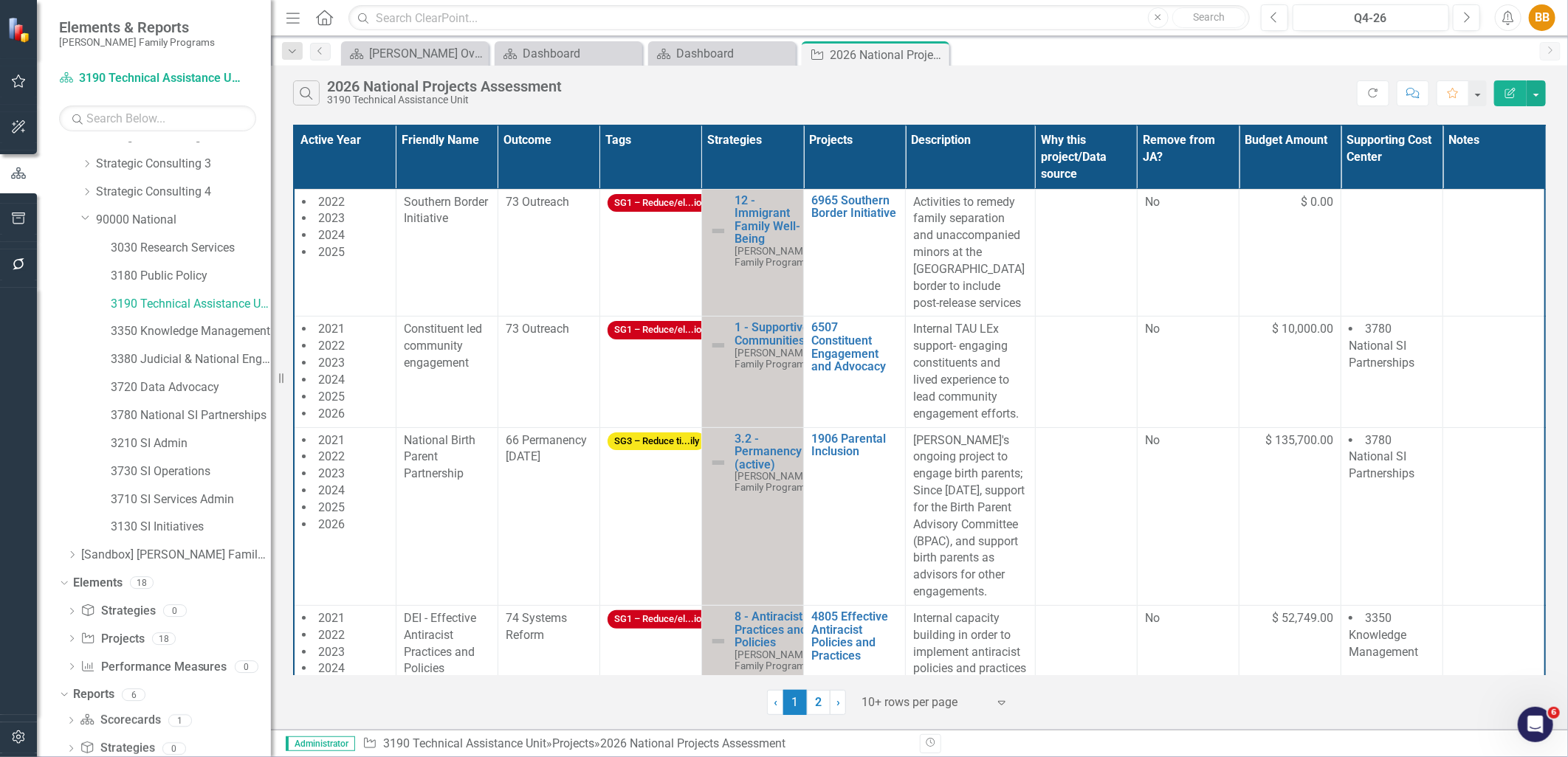
scroll to position [213, 0]
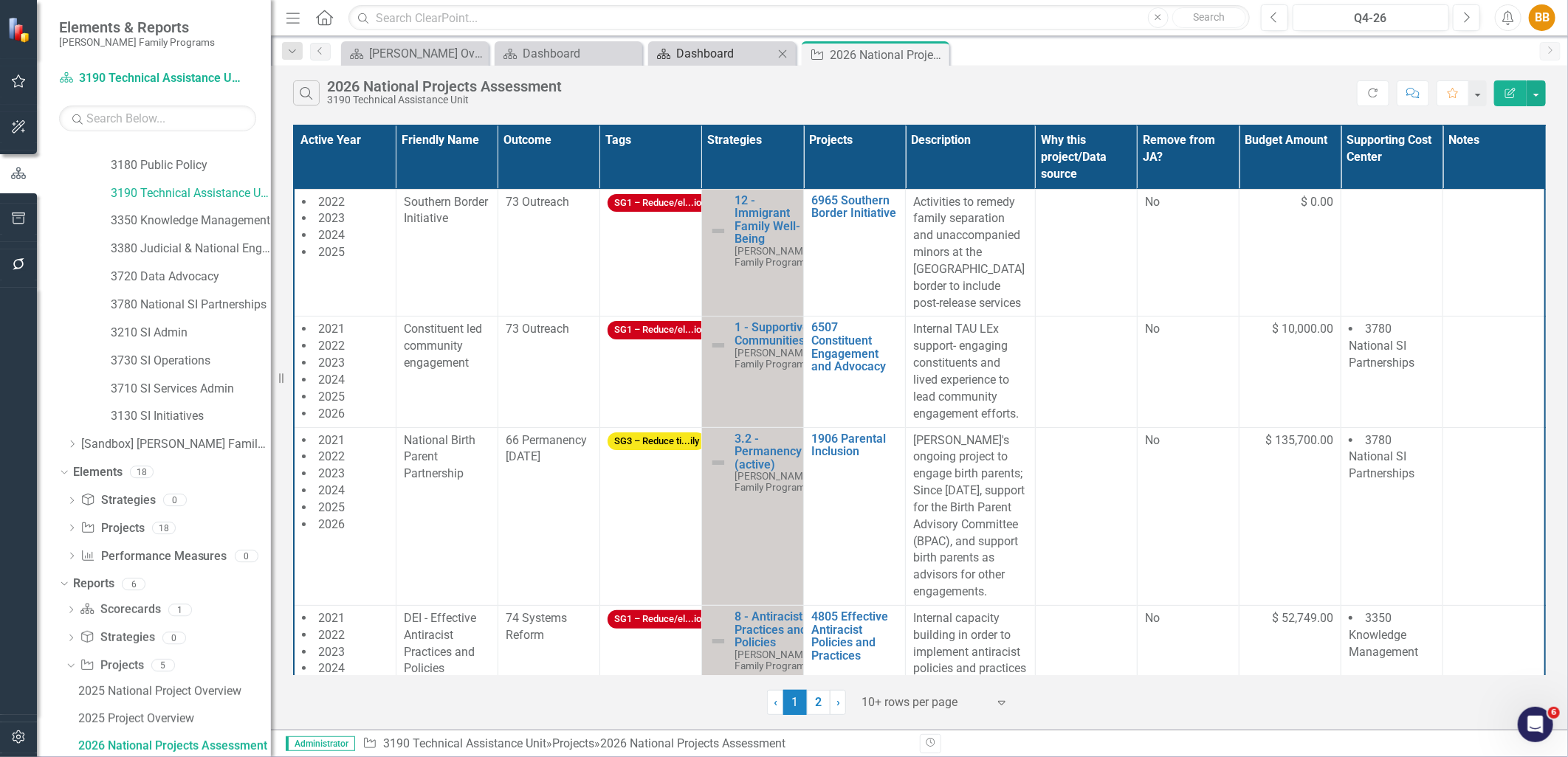
click at [676, 47] on div "Dashboard" at bounding box center [725, 53] width 97 height 19
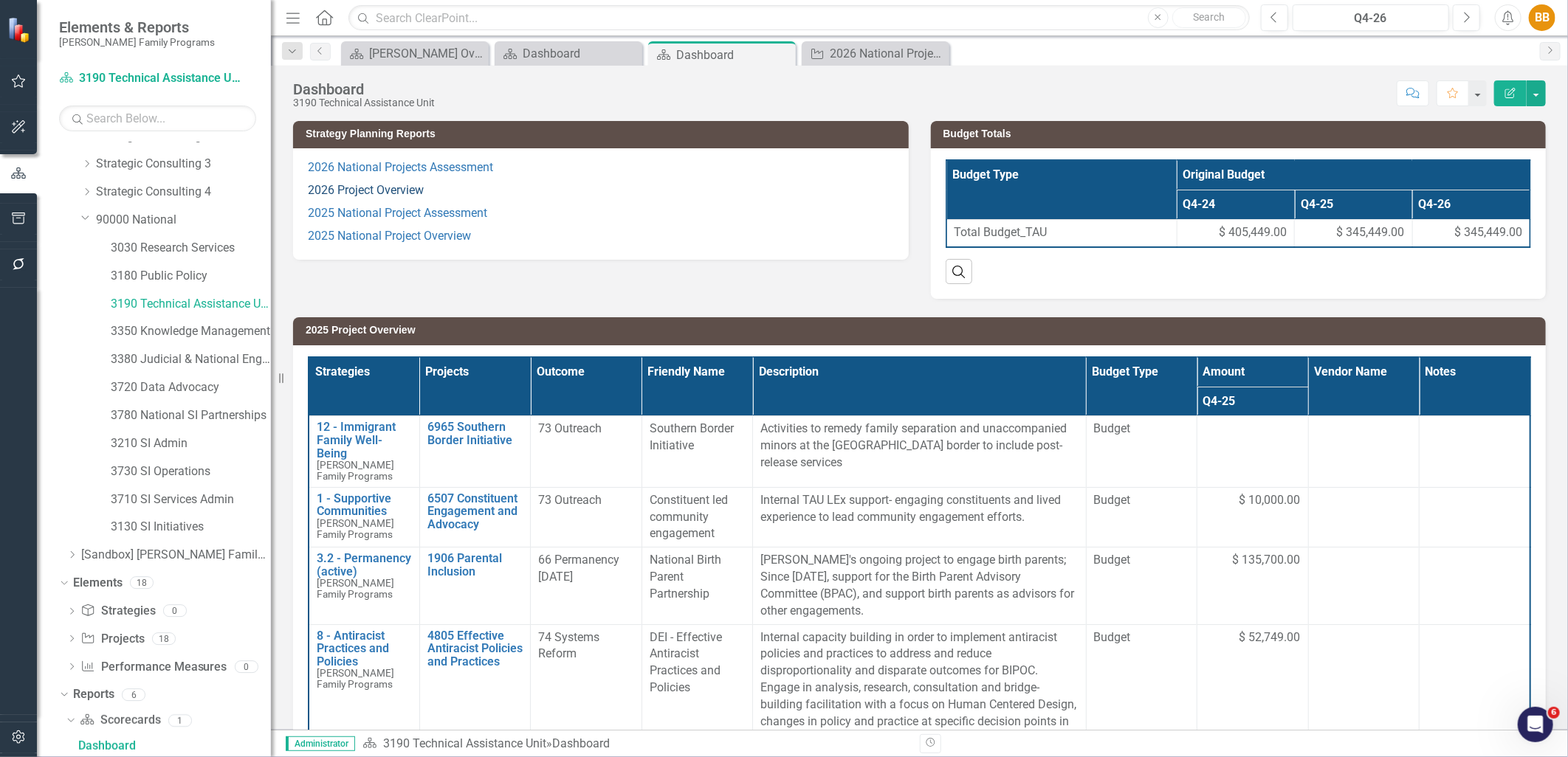
click at [350, 187] on link "2026 Project Overview" at bounding box center [365, 190] width 116 height 14
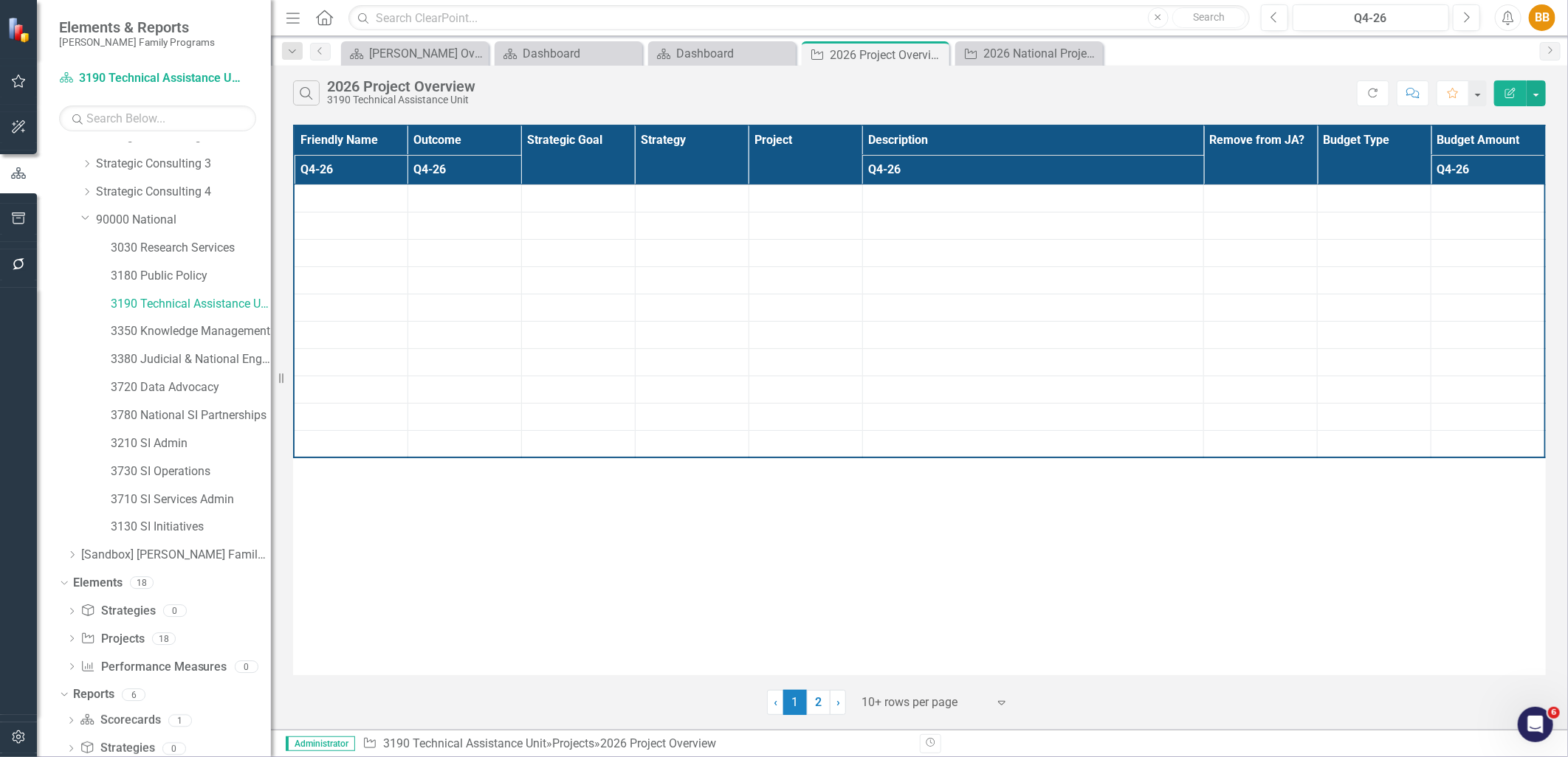
scroll to position [268, 0]
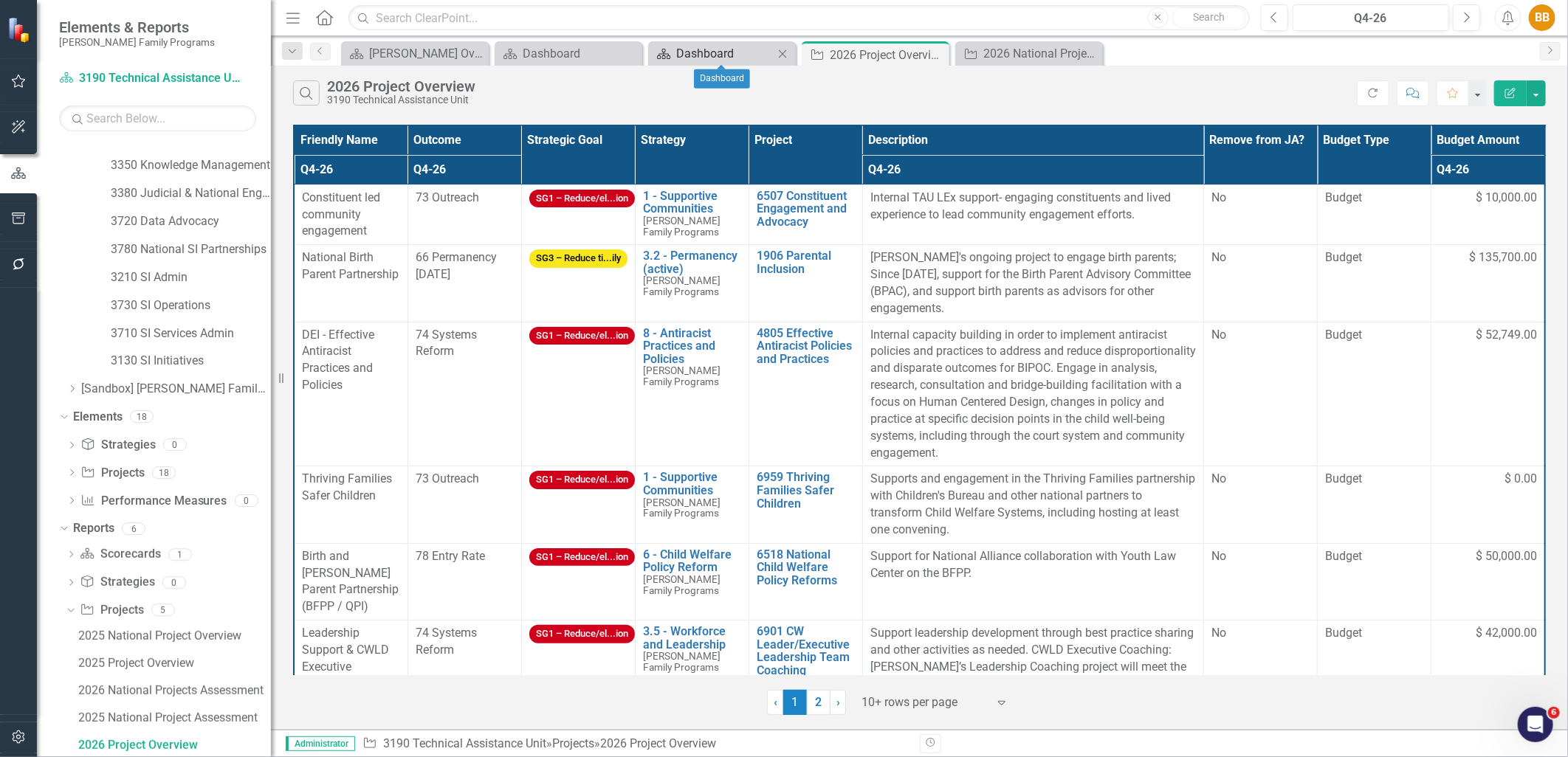
click at [739, 47] on div "Dashboard" at bounding box center [725, 53] width 97 height 19
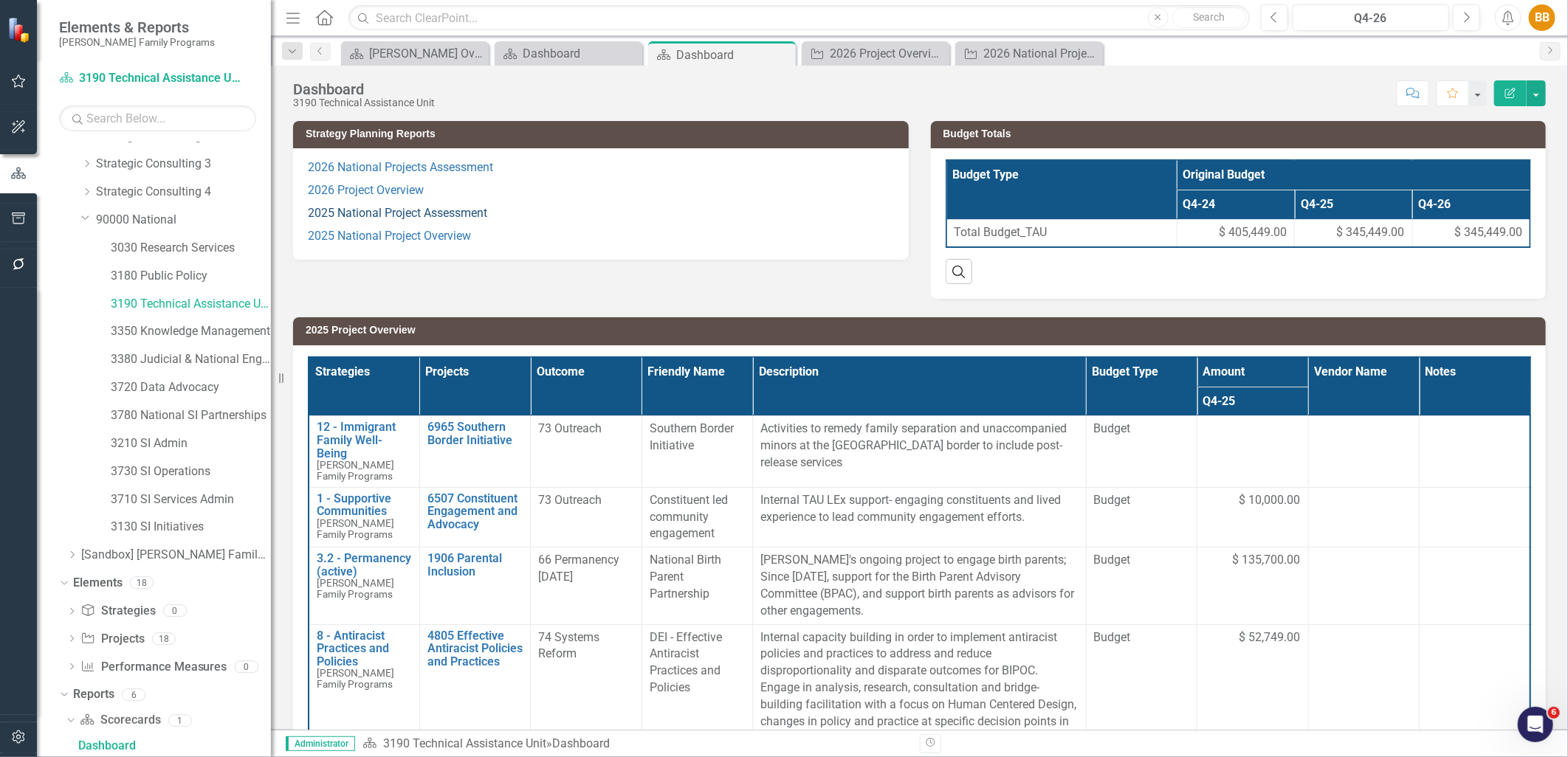
click at [394, 210] on link "2025 National Project Assessment" at bounding box center [397, 213] width 179 height 14
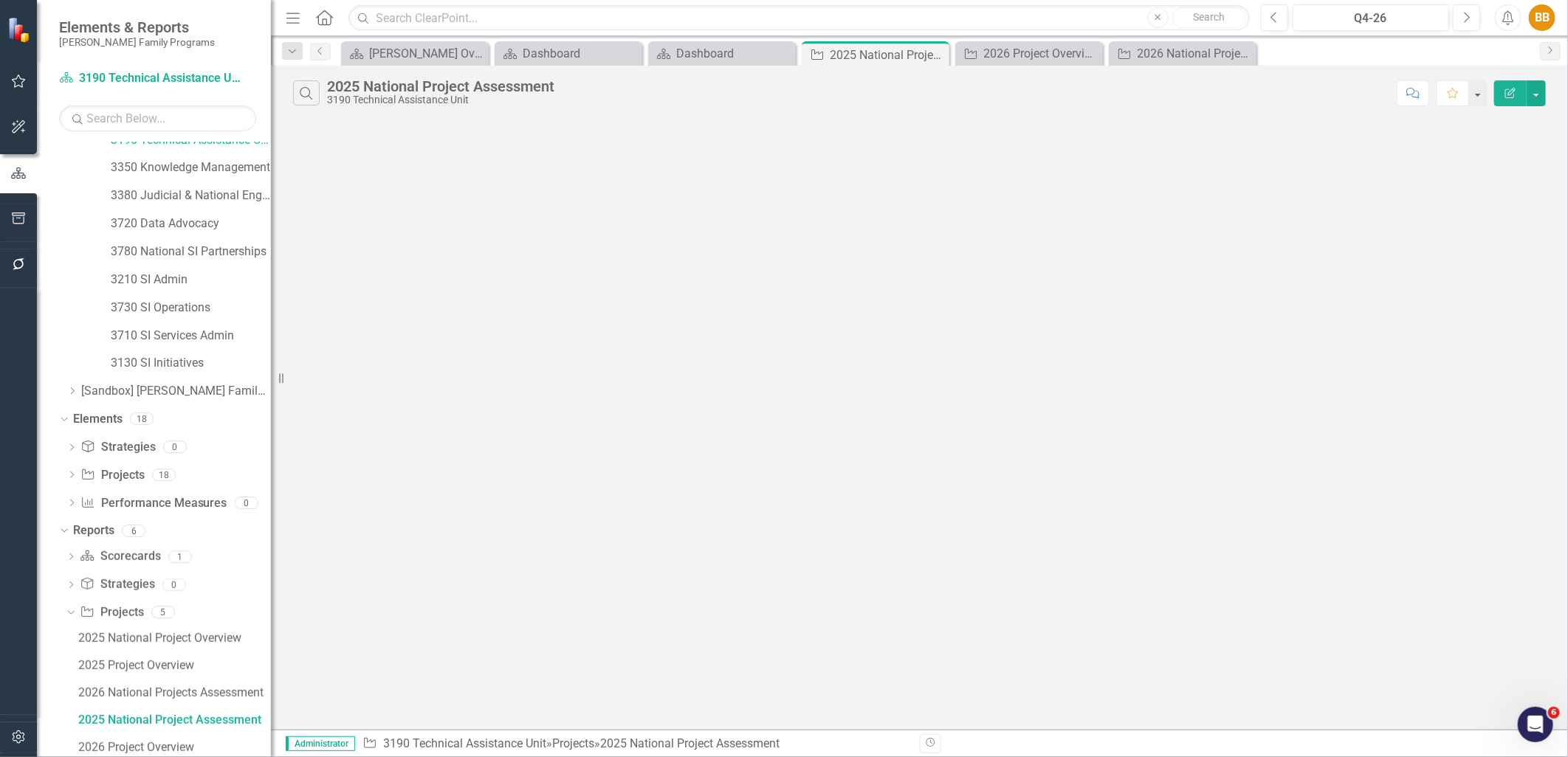
scroll to position [239, 0]
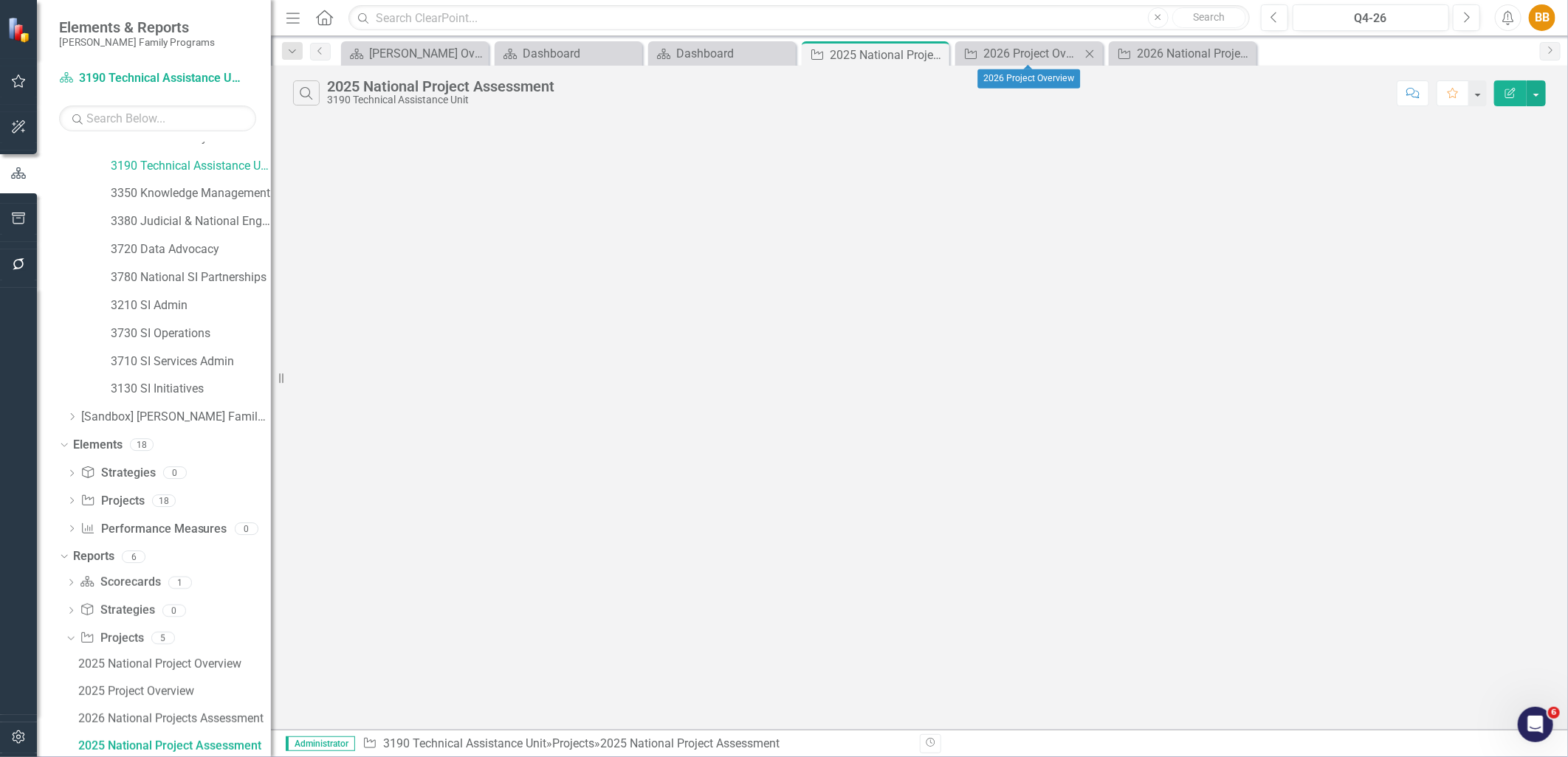
click at [1088, 56] on icon "Close" at bounding box center [1090, 53] width 15 height 12
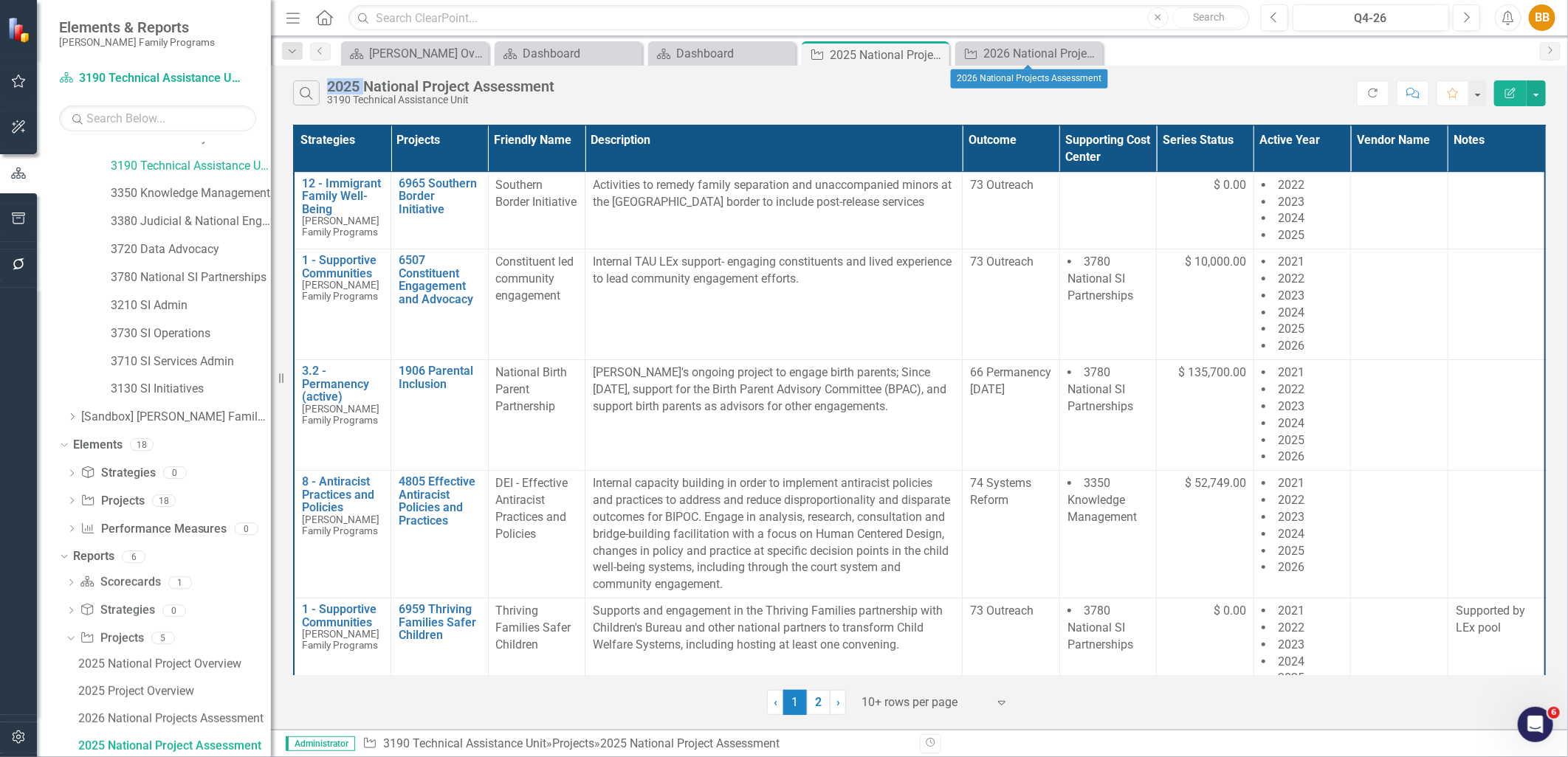
click at [0, 0] on icon "Close" at bounding box center [0, 0] width 0 height 0
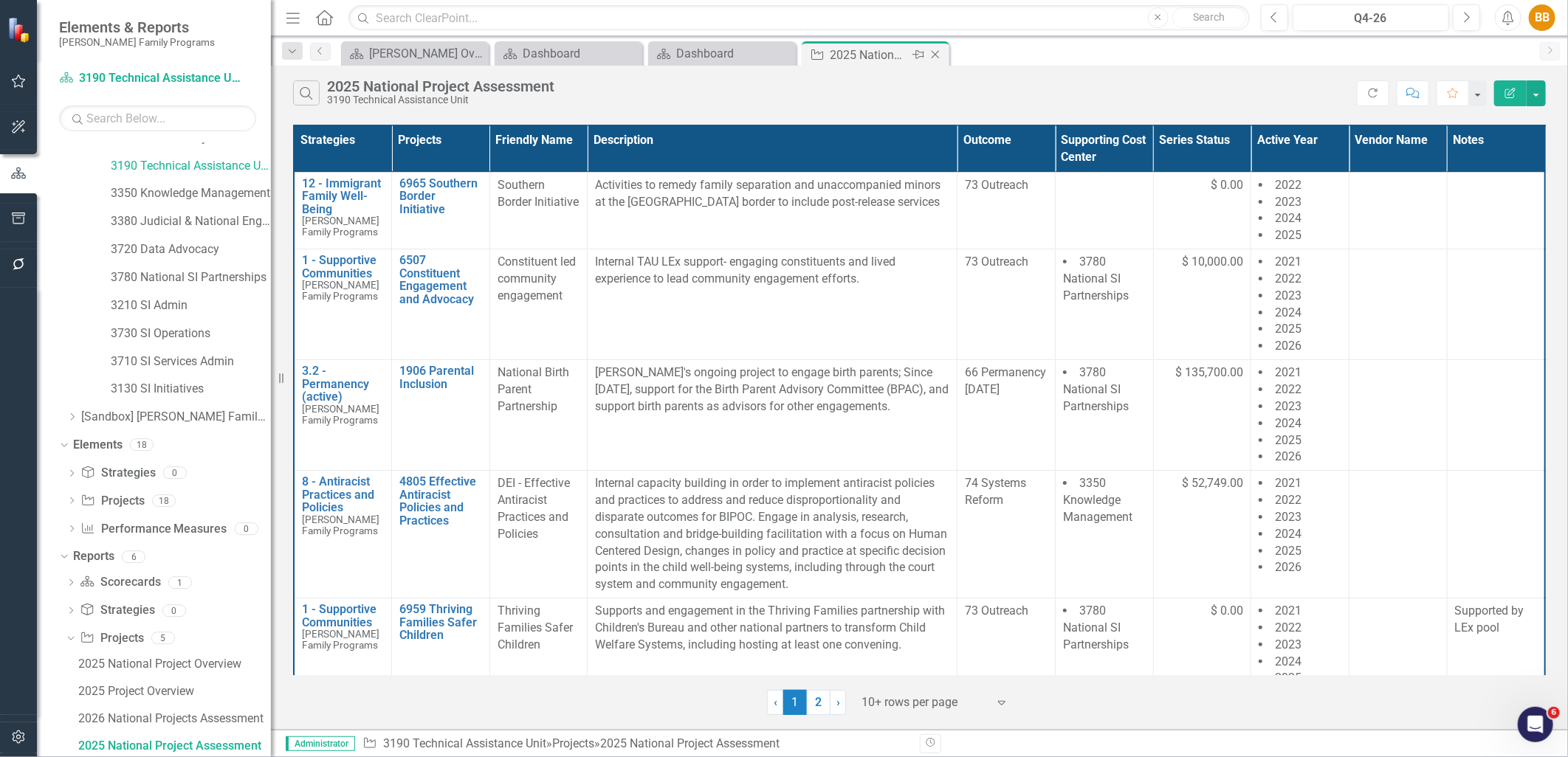
click at [934, 56] on icon "Close" at bounding box center [935, 54] width 15 height 12
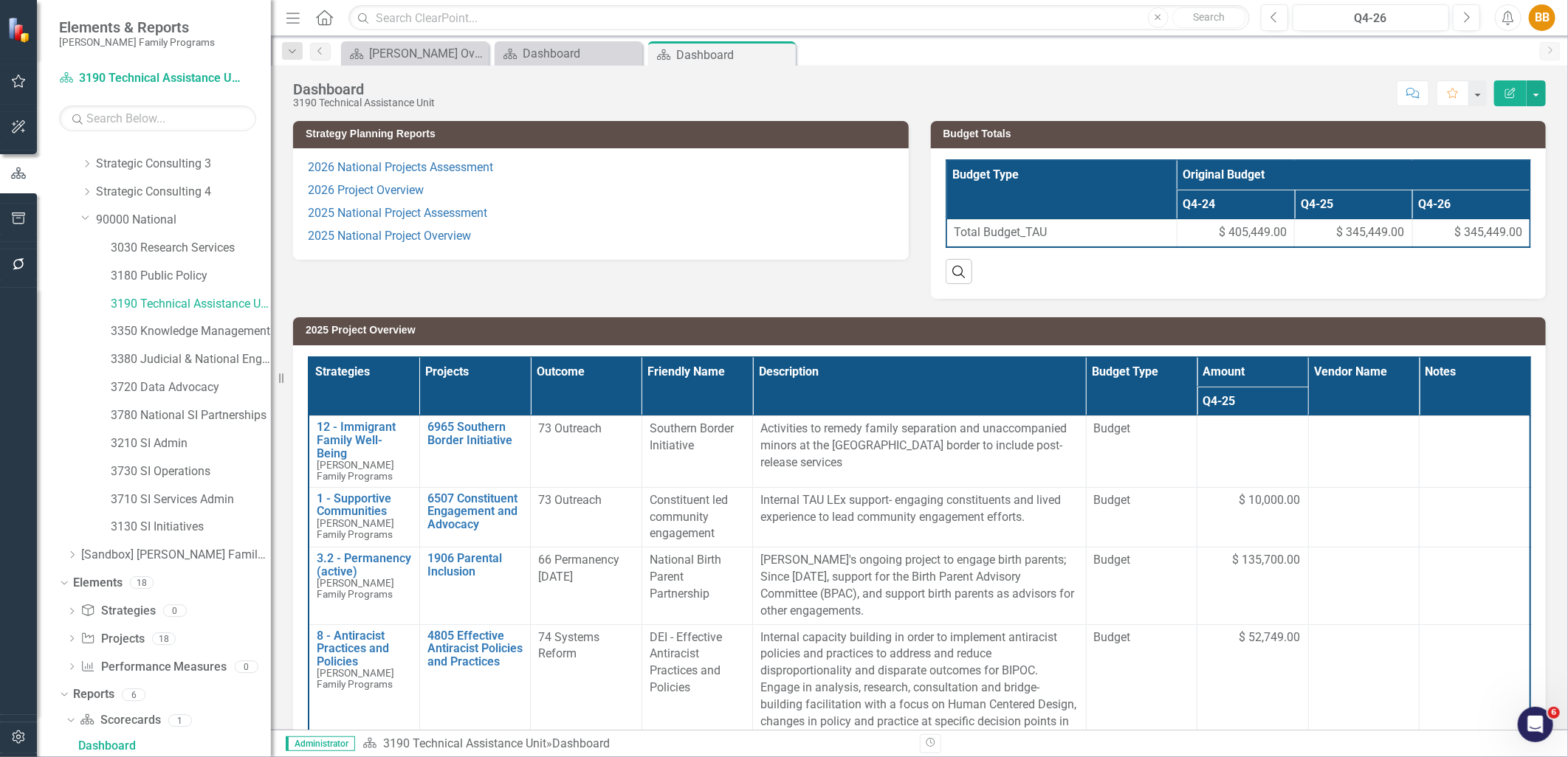
click at [0, 0] on icon "Close" at bounding box center [0, 0] width 0 height 0
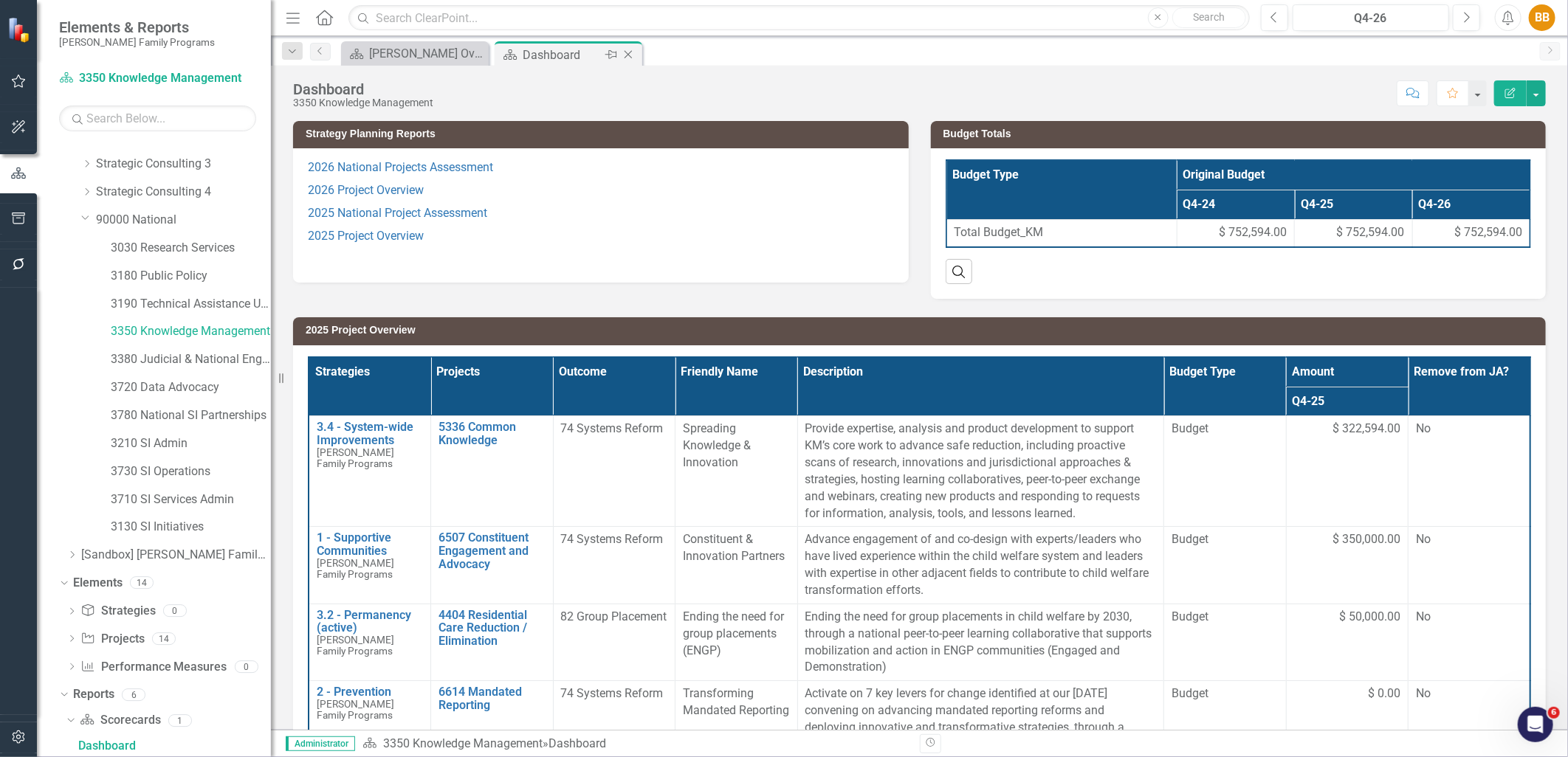
click at [633, 56] on icon "Close" at bounding box center [628, 54] width 15 height 12
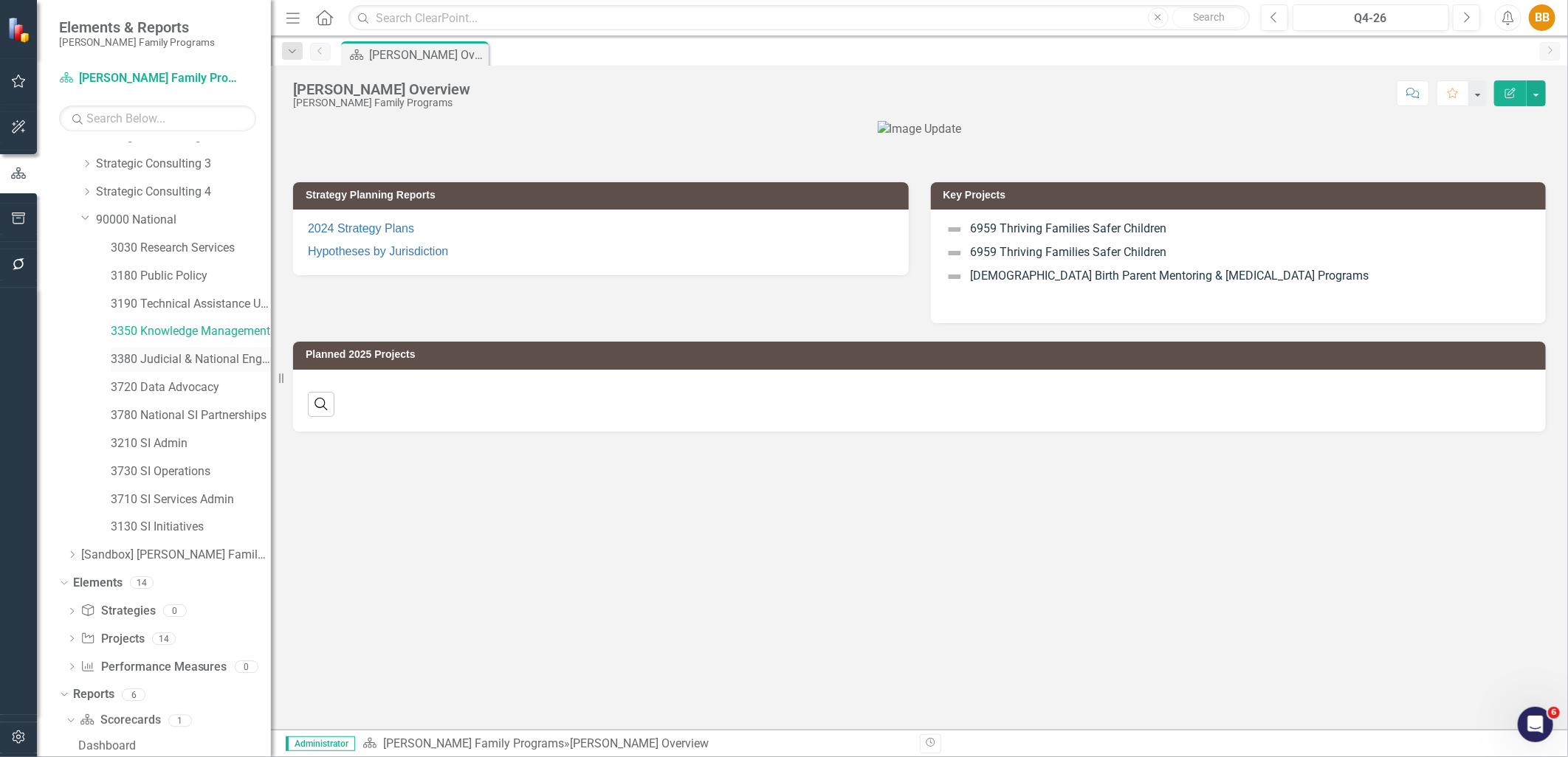
click at [190, 358] on link "3380 Judicial & National Engage" at bounding box center [191, 359] width 160 height 17
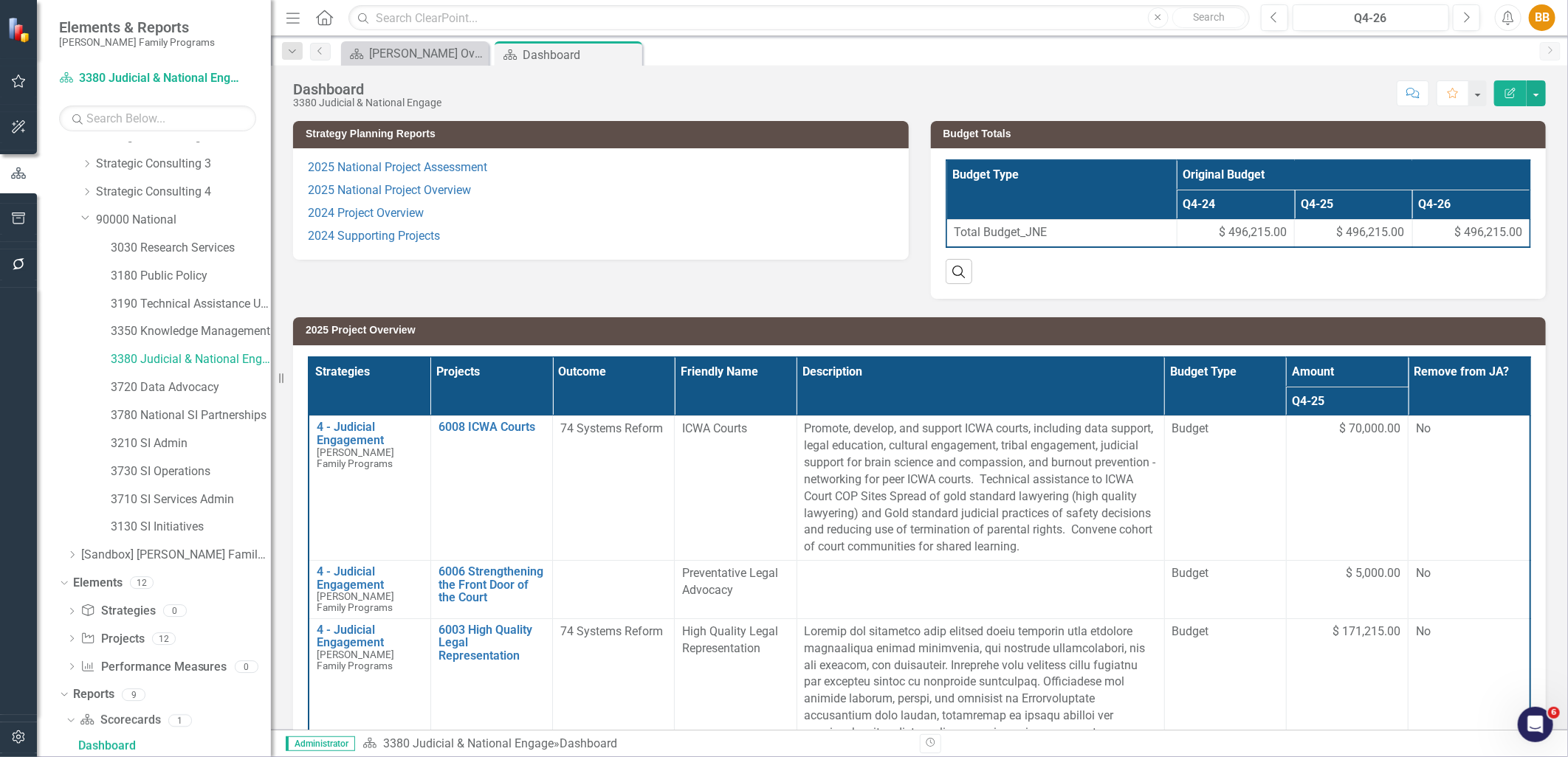
click at [539, 231] on p "2024 Supporting Projects" at bounding box center [601, 236] width 586 height 20
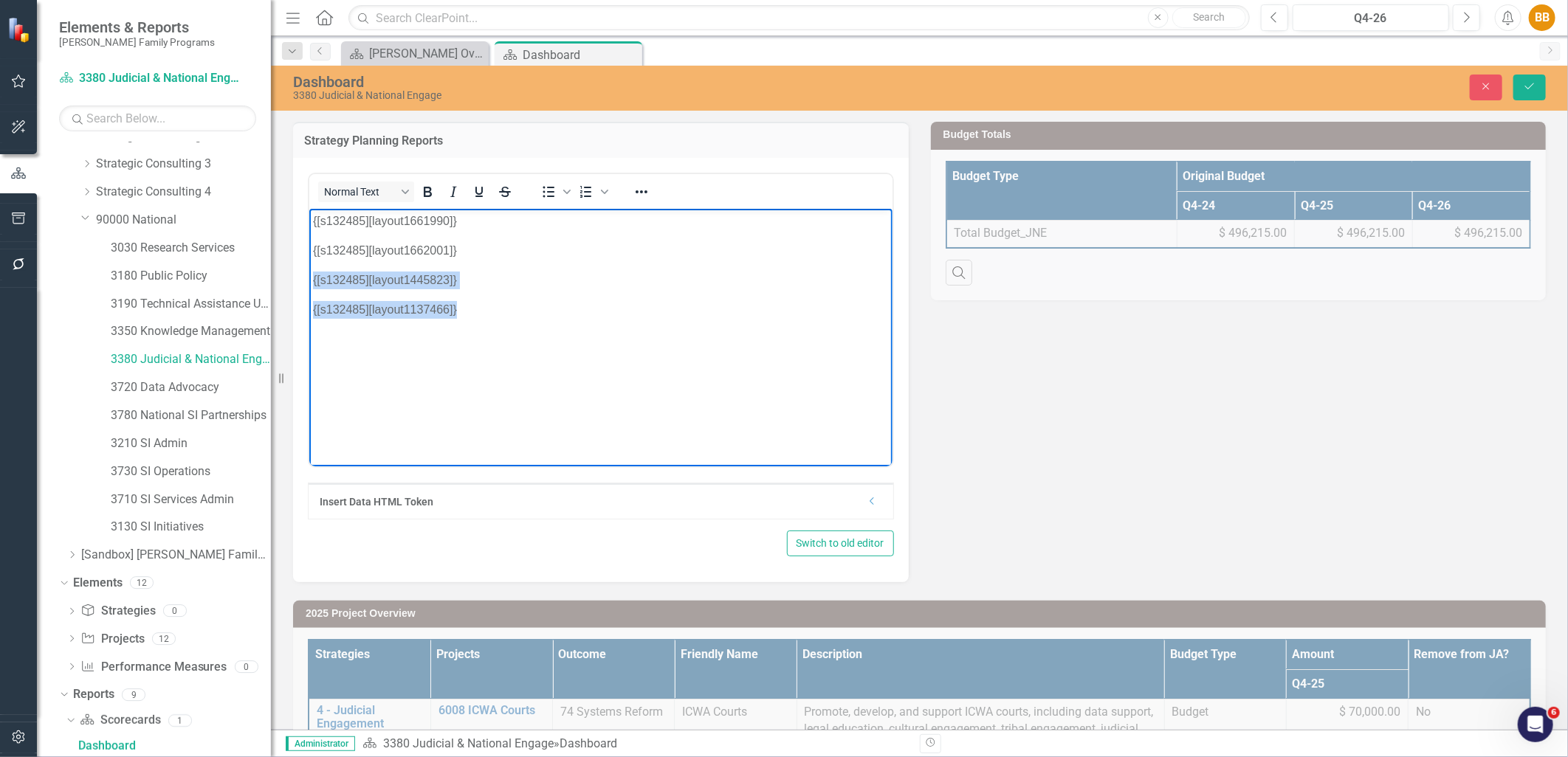
drag, startPoint x: 513, startPoint y: 317, endPoint x: 307, endPoint y: 283, distance: 208.8
click at [309, 283] on html "{[s132485][layout1661990]} {[s132485][layout1662001]} {[s132485][layout1445823]…" at bounding box center [600, 319] width 583 height 222
drag, startPoint x: 498, startPoint y: 319, endPoint x: 295, endPoint y: 274, distance: 207.9
click at [309, 274] on html "{[s132485][layout1661990]} {[s132485][layout1662001]}" at bounding box center [600, 319] width 583 height 222
copy body "{[s132485][layout1661990]} {[s132485][layout1662001]}"
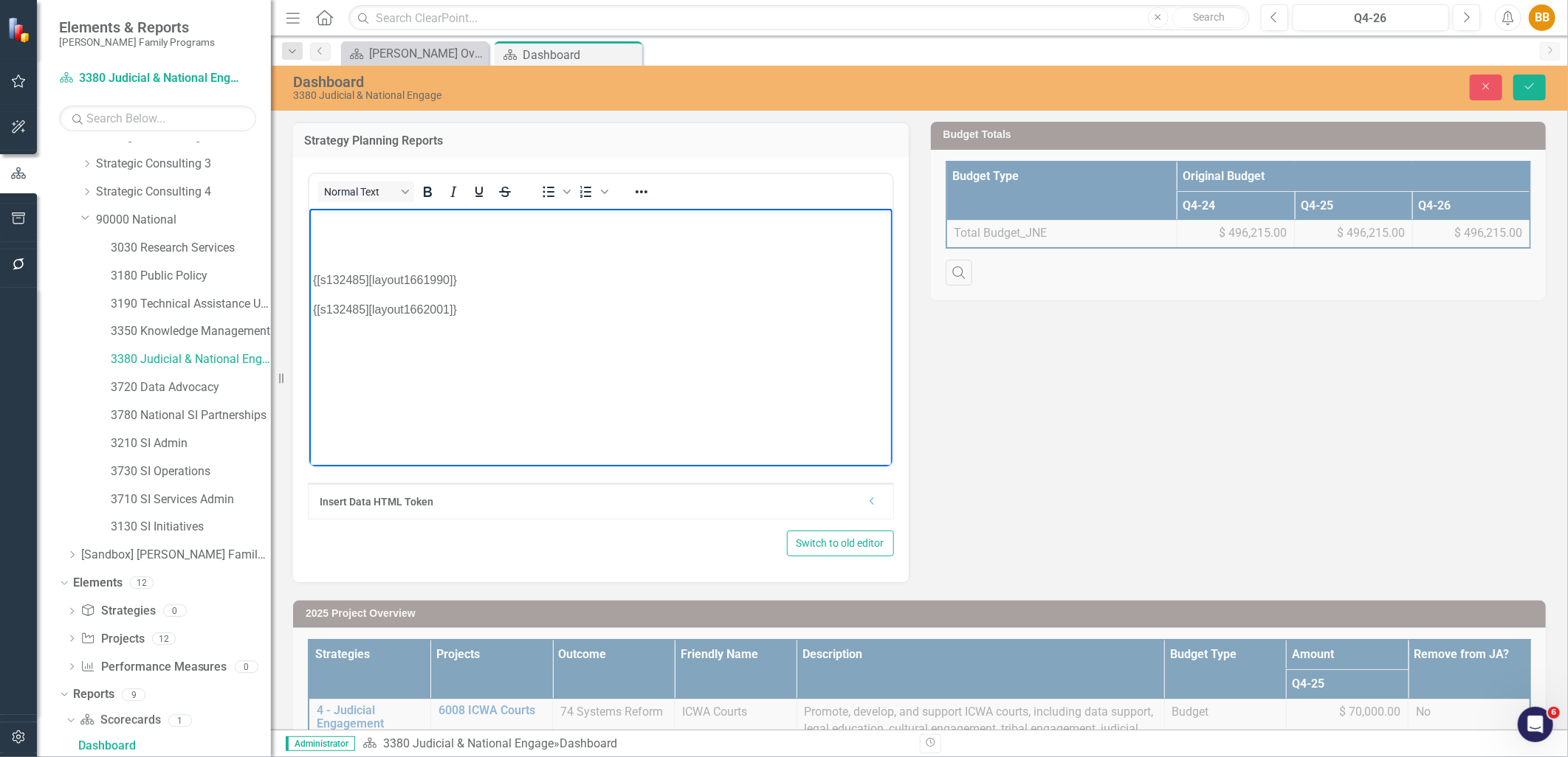
click at [344, 245] on p "Rich Text Area. Press ALT-0 for help." at bounding box center [601, 250] width 576 height 18
click at [349, 234] on body "{[s132485][layout1661990]} {[s132485][layout1662001]}" at bounding box center [600, 319] width 583 height 222
click at [353, 223] on p "Rich Text Area. Press ALT-0 for help." at bounding box center [601, 221] width 576 height 18
click at [357, 271] on p "Rich Text Area. Press ALT-0 for help." at bounding box center [601, 280] width 576 height 18
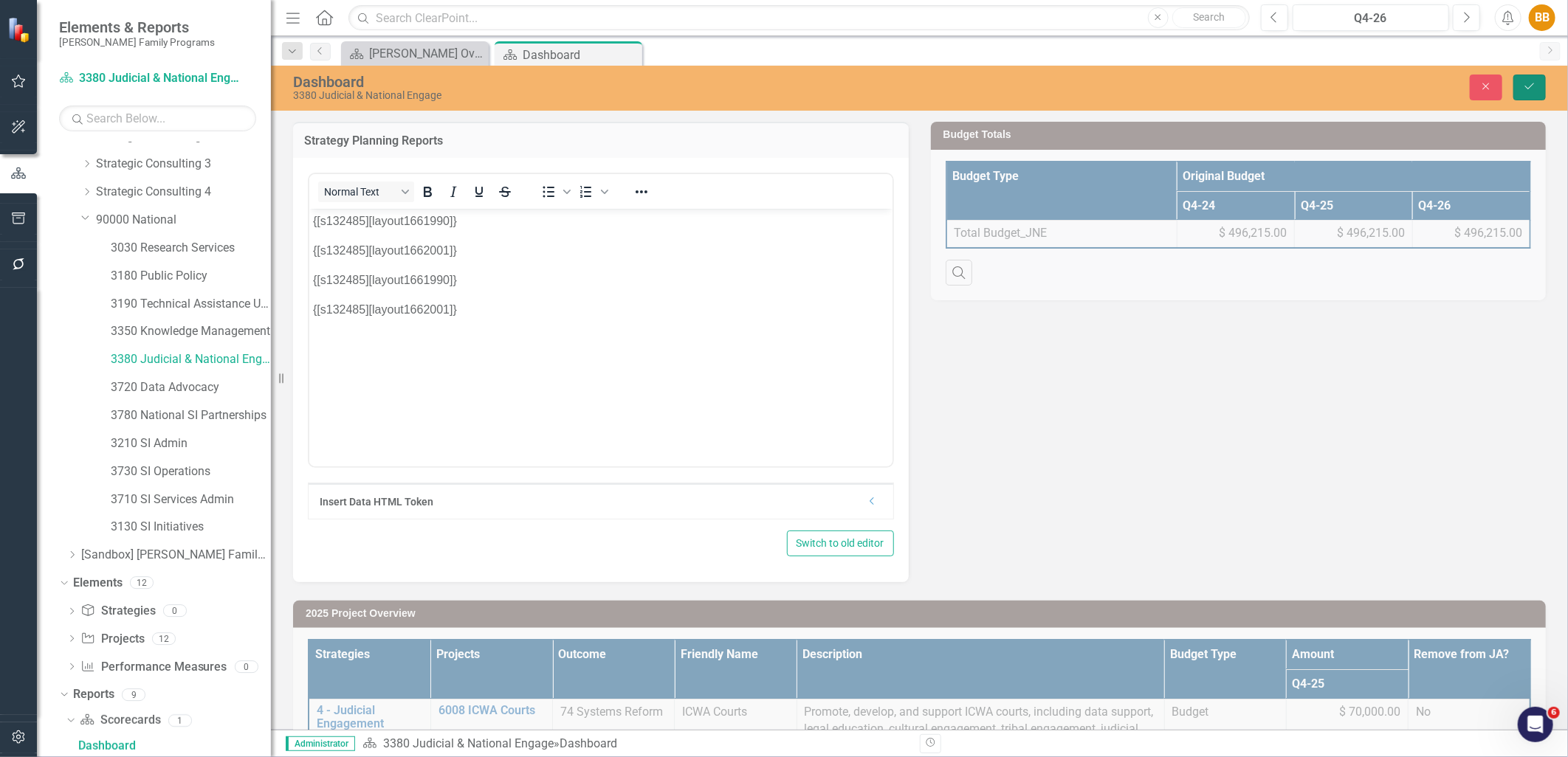
click at [1524, 84] on icon "Save" at bounding box center [1529, 86] width 13 height 10
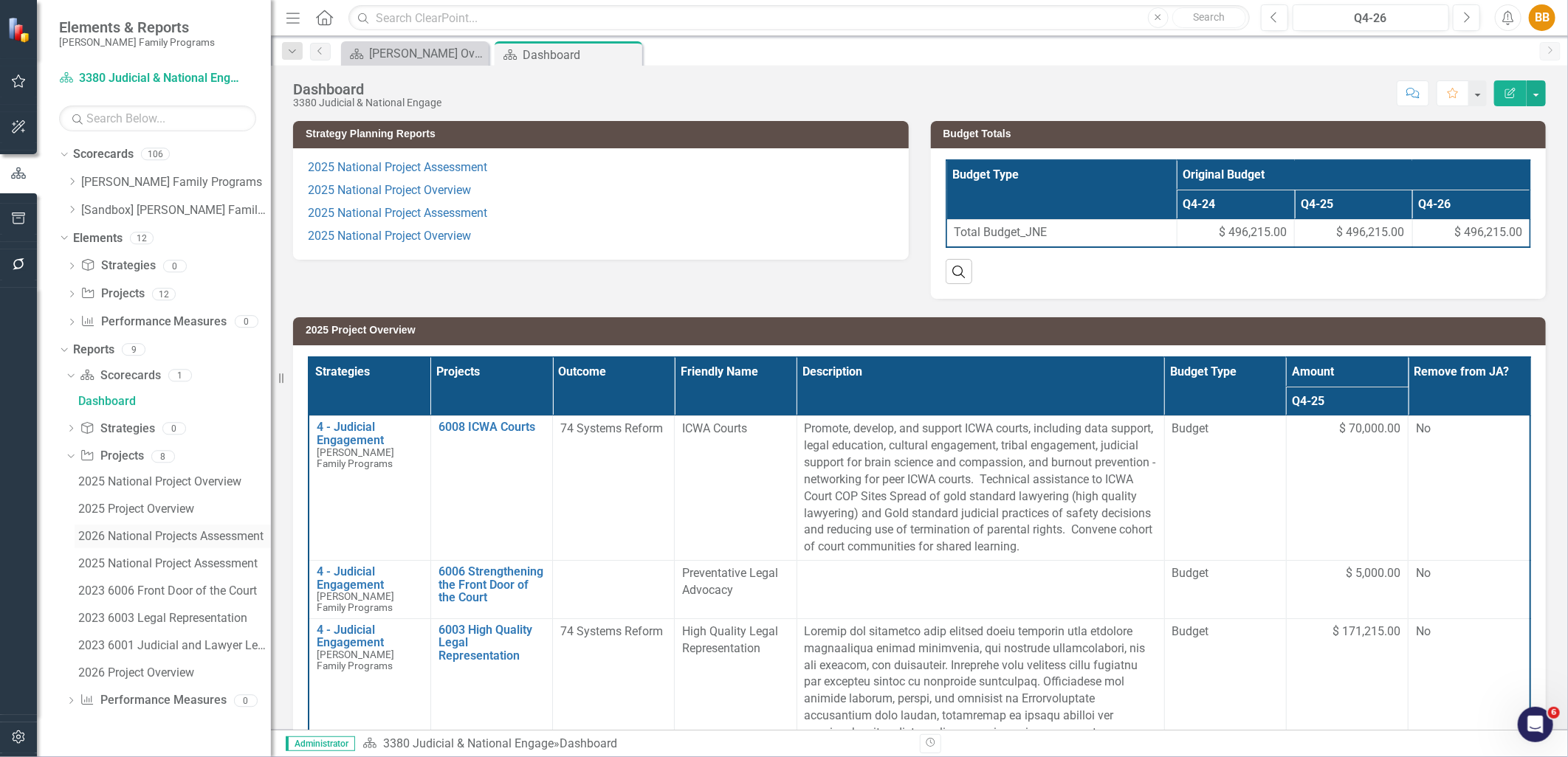
click at [168, 541] on div "2026 National Projects Assessment" at bounding box center [174, 536] width 193 height 13
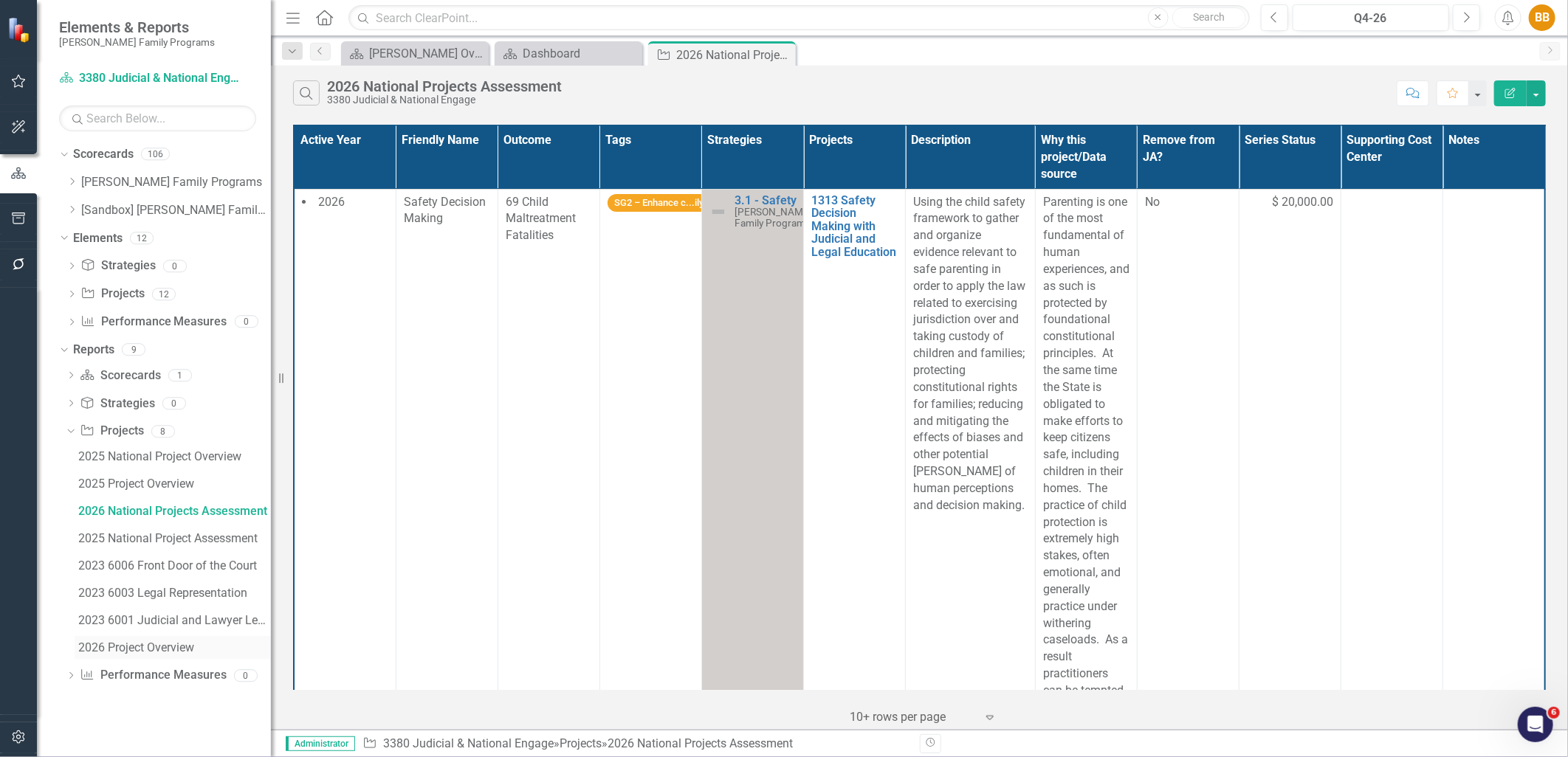
click at [147, 646] on div "2026 Project Overview" at bounding box center [174, 647] width 193 height 13
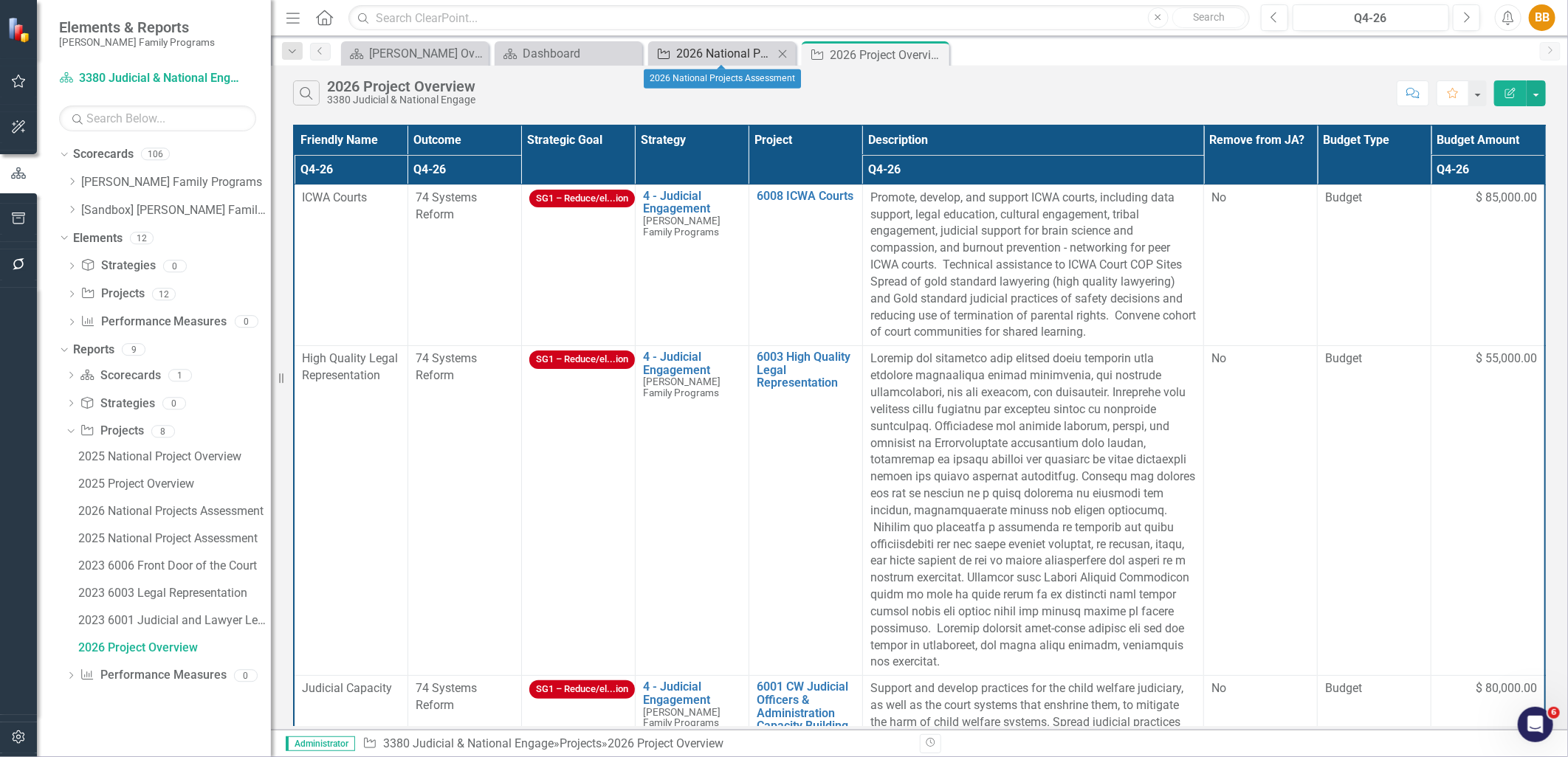
click at [733, 54] on div "2026 National Projects Assessment" at bounding box center [725, 53] width 97 height 19
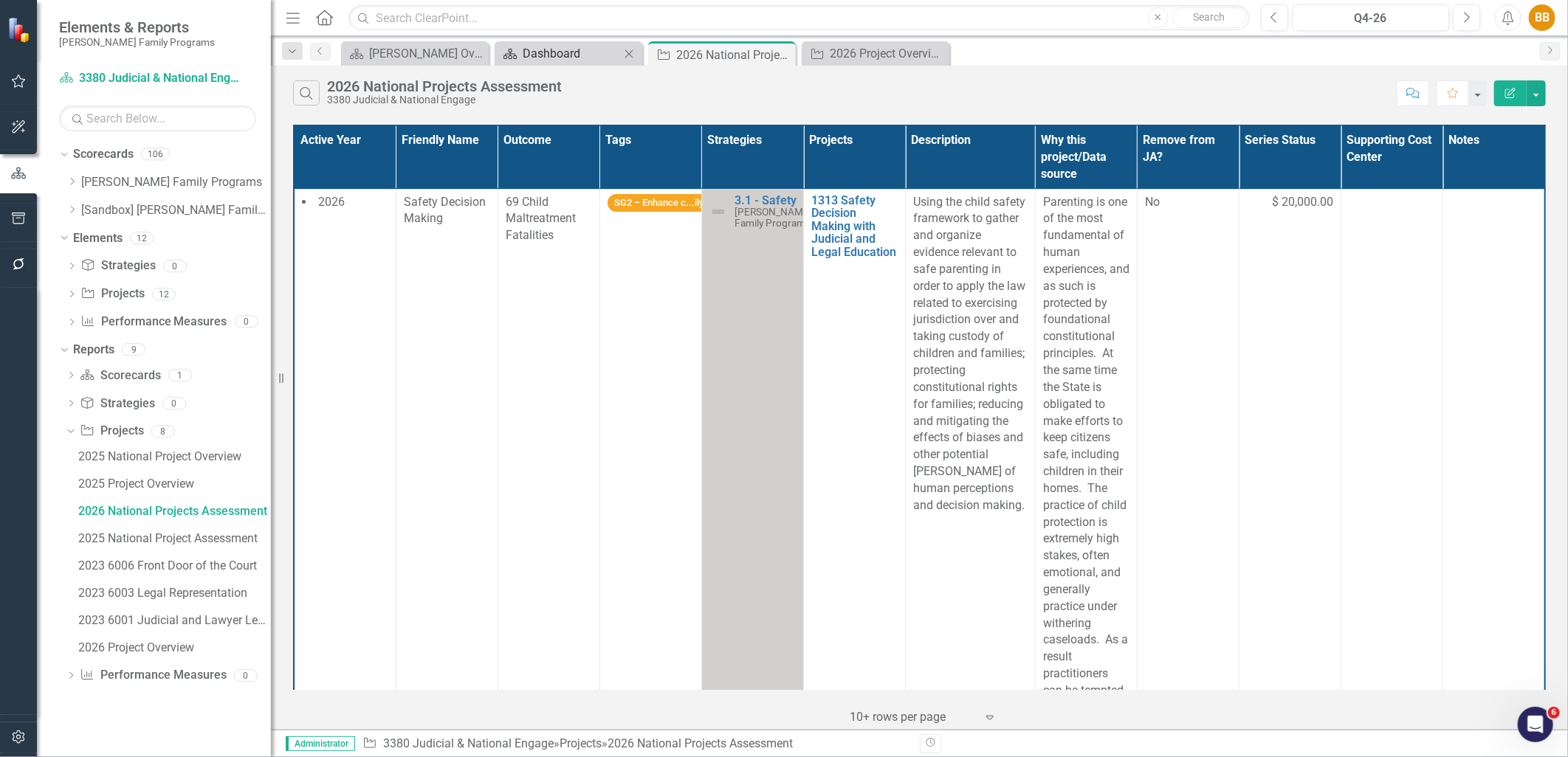
click at [583, 48] on div "Dashboard" at bounding box center [571, 53] width 97 height 19
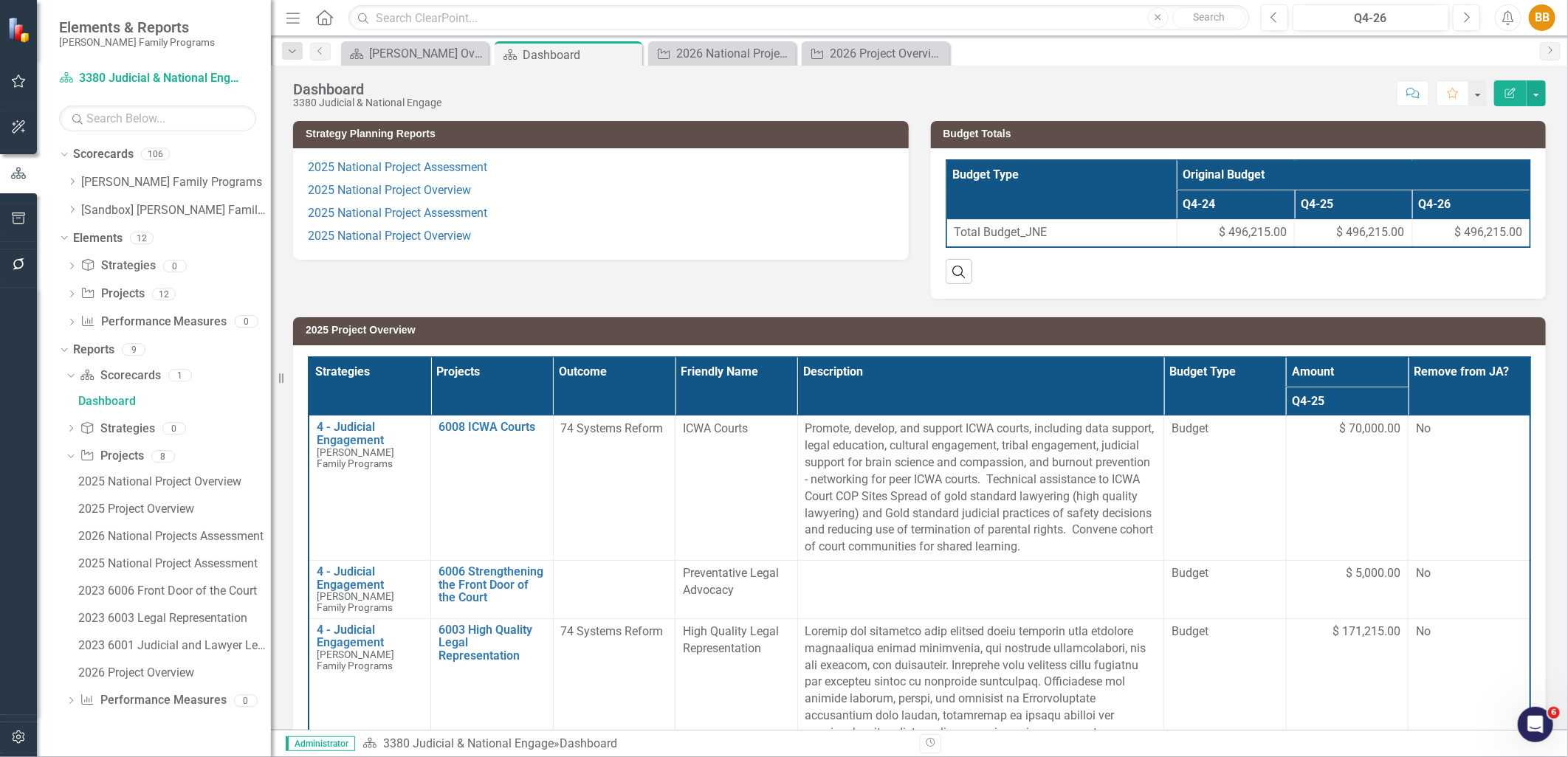
click at [547, 208] on p "2025 National Project Assessment" at bounding box center [601, 213] width 586 height 23
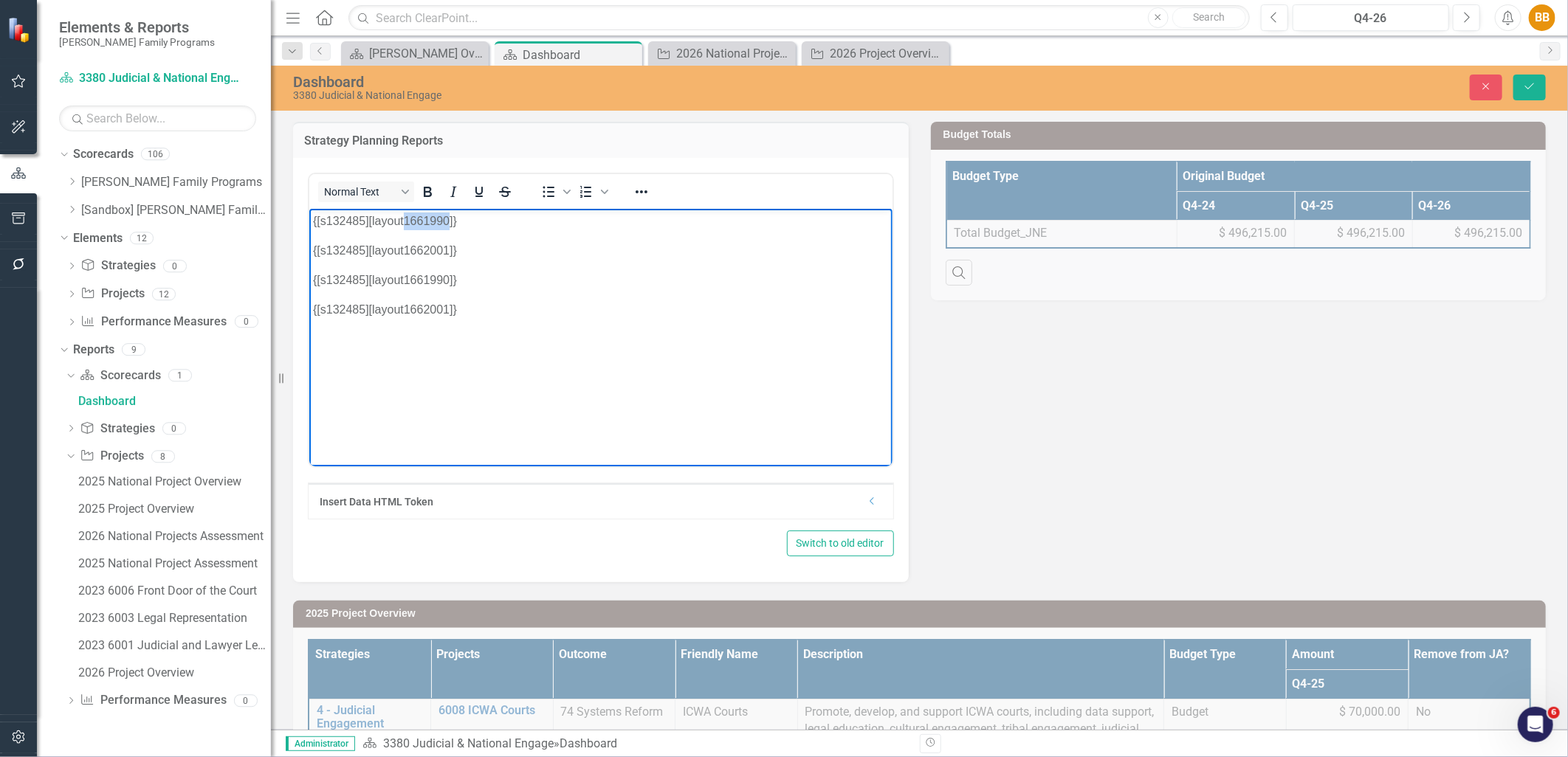
drag, startPoint x: 404, startPoint y: 220, endPoint x: 447, endPoint y: 220, distance: 43.0
click at [447, 220] on p "{[s132485][layout1661990]}" at bounding box center [601, 221] width 576 height 18
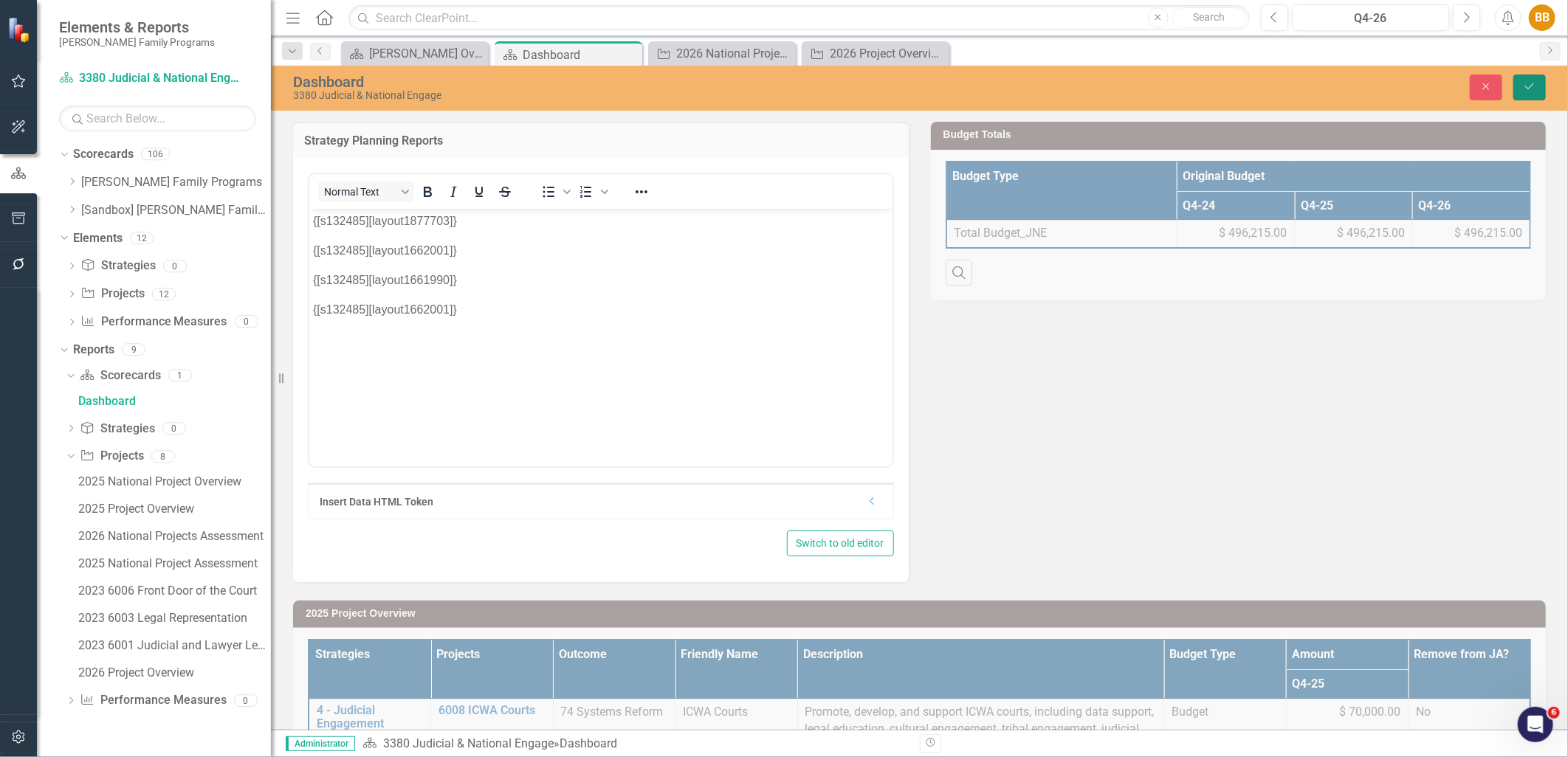
click at [1537, 89] on button "Save" at bounding box center [1529, 87] width 33 height 26
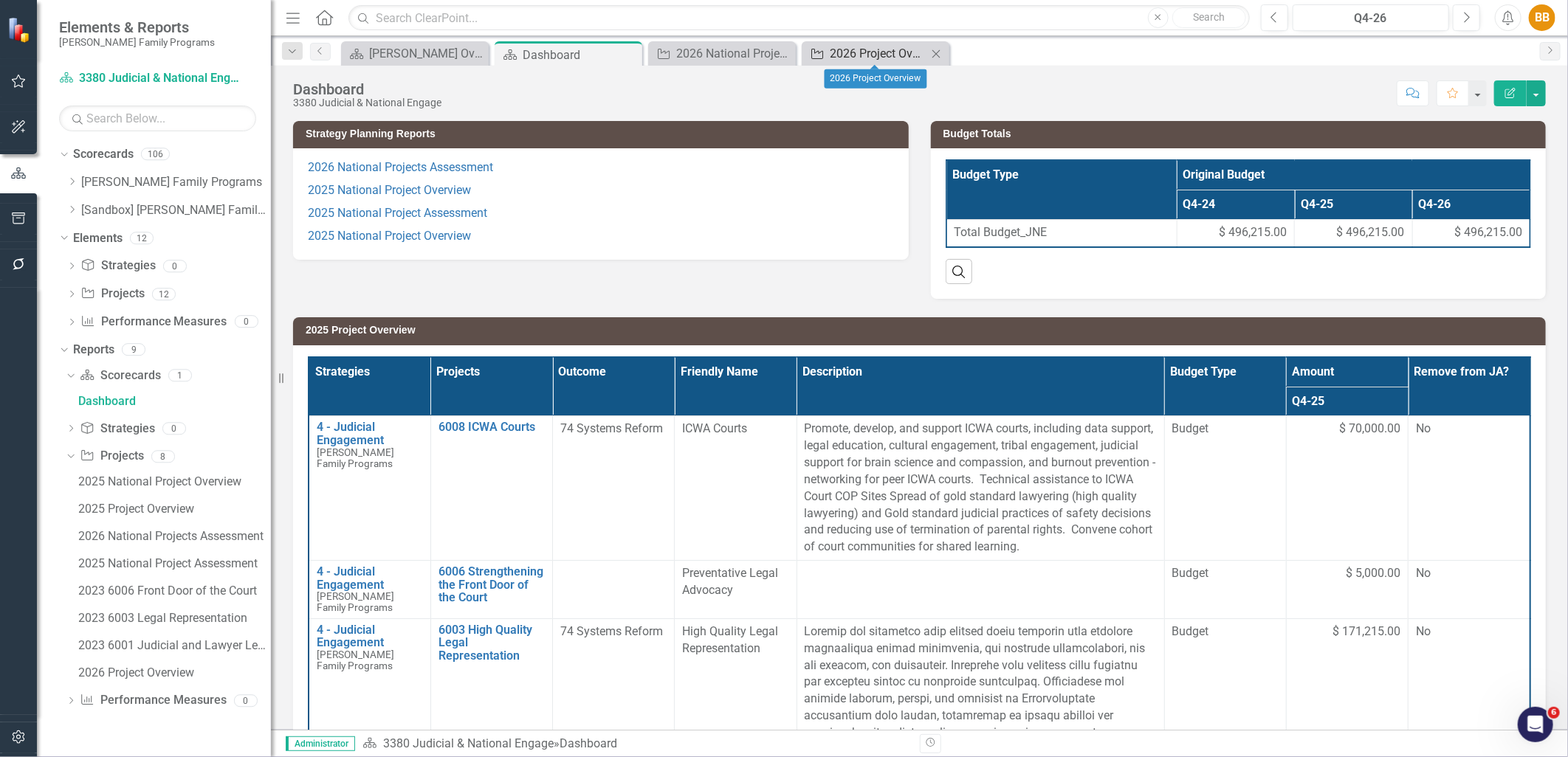
click at [850, 48] on div "2026 Project Overview" at bounding box center [878, 53] width 97 height 19
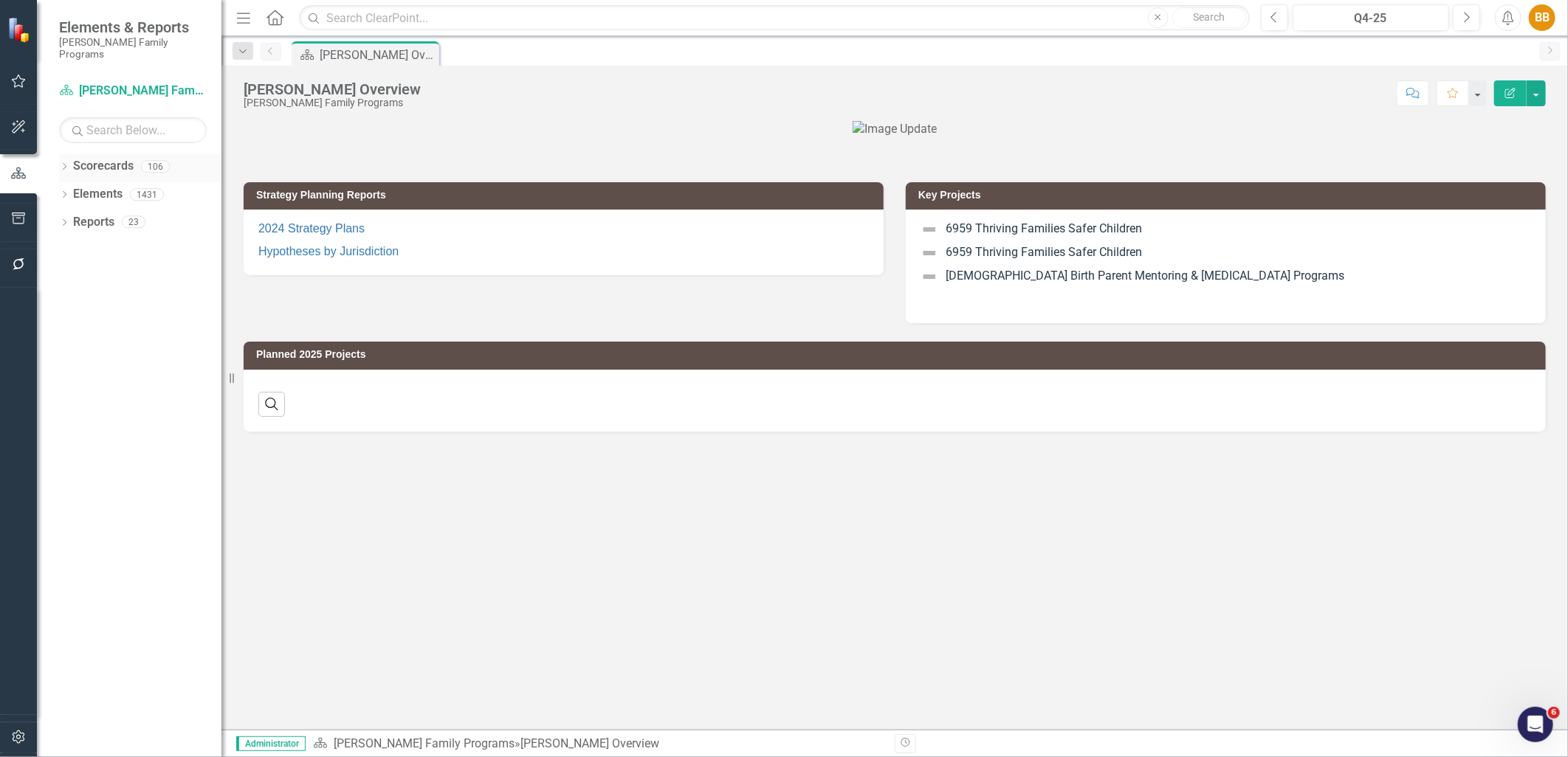
click at [62, 164] on icon "Dropdown" at bounding box center [64, 168] width 10 height 8
click at [70, 190] on icon "Dropdown" at bounding box center [71, 194] width 11 height 9
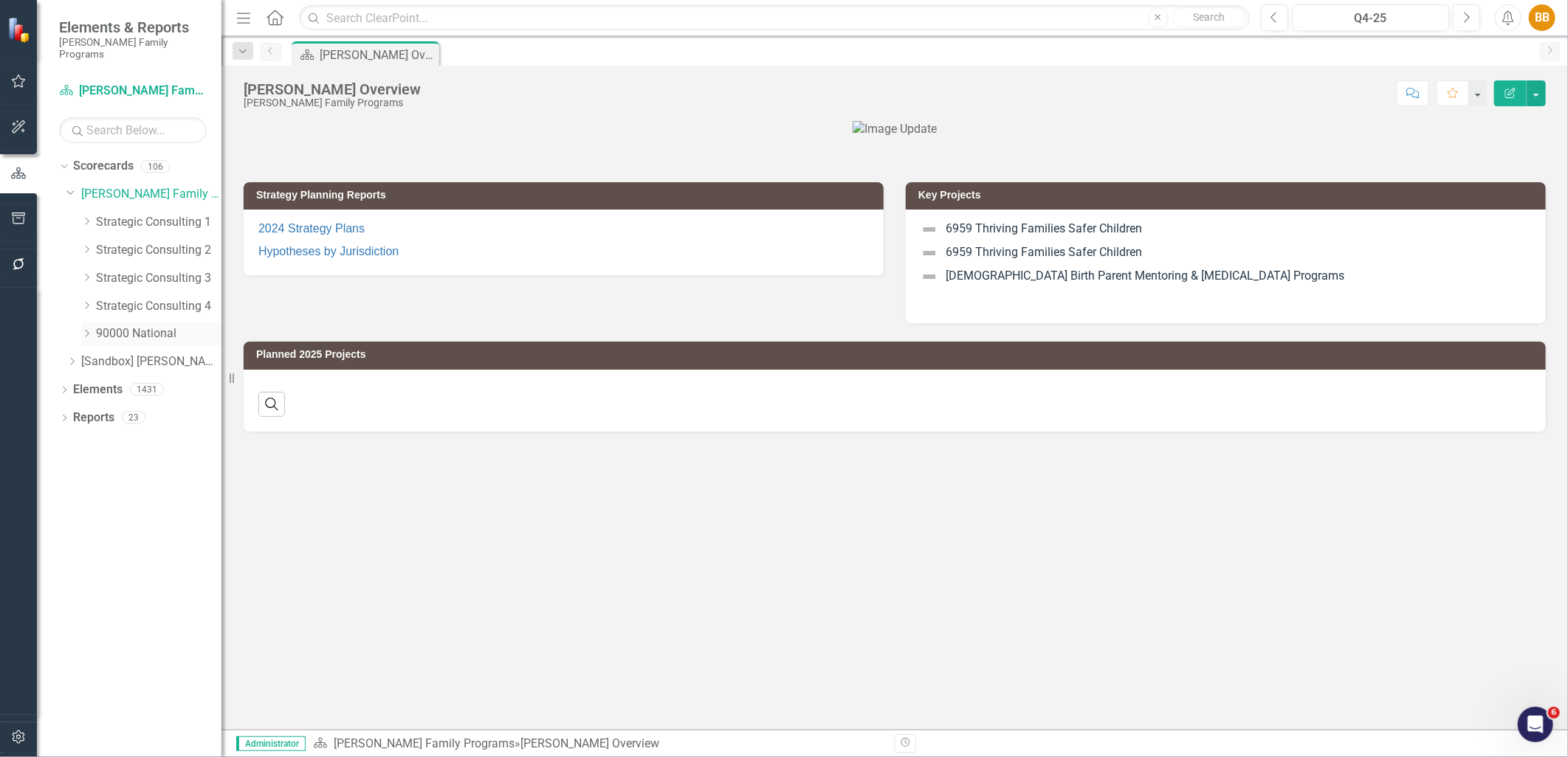
click at [83, 328] on div "Dropdown" at bounding box center [86, 333] width 11 height 13
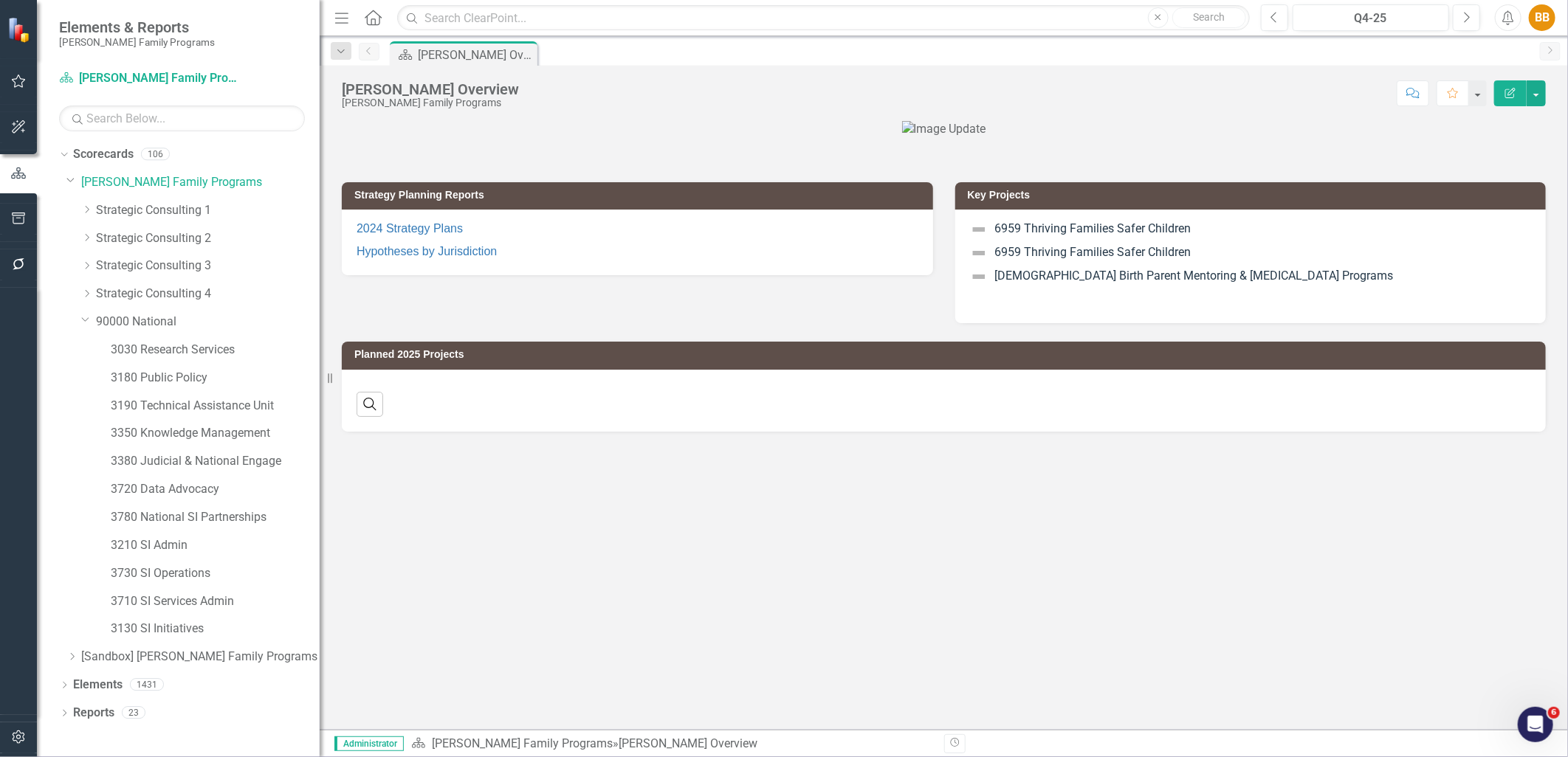
drag, startPoint x: 229, startPoint y: 327, endPoint x: 320, endPoint y: 321, distance: 91.2
click at [320, 321] on div "Resize" at bounding box center [326, 378] width 12 height 757
click at [182, 466] on link "3380 Judicial & National Engage" at bounding box center [215, 461] width 209 height 17
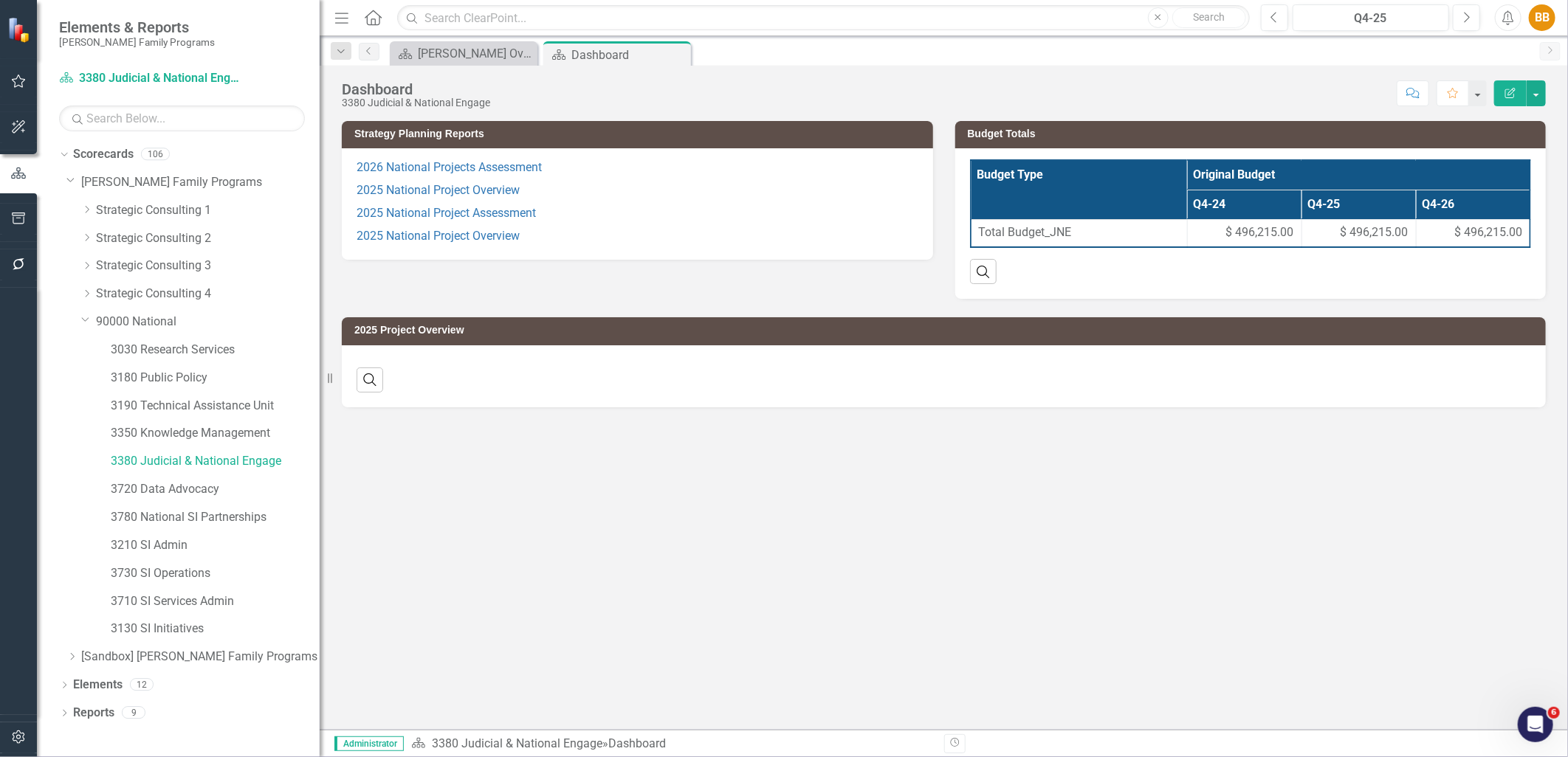
click at [669, 193] on p "2025 National Project Overview" at bounding box center [637, 190] width 562 height 23
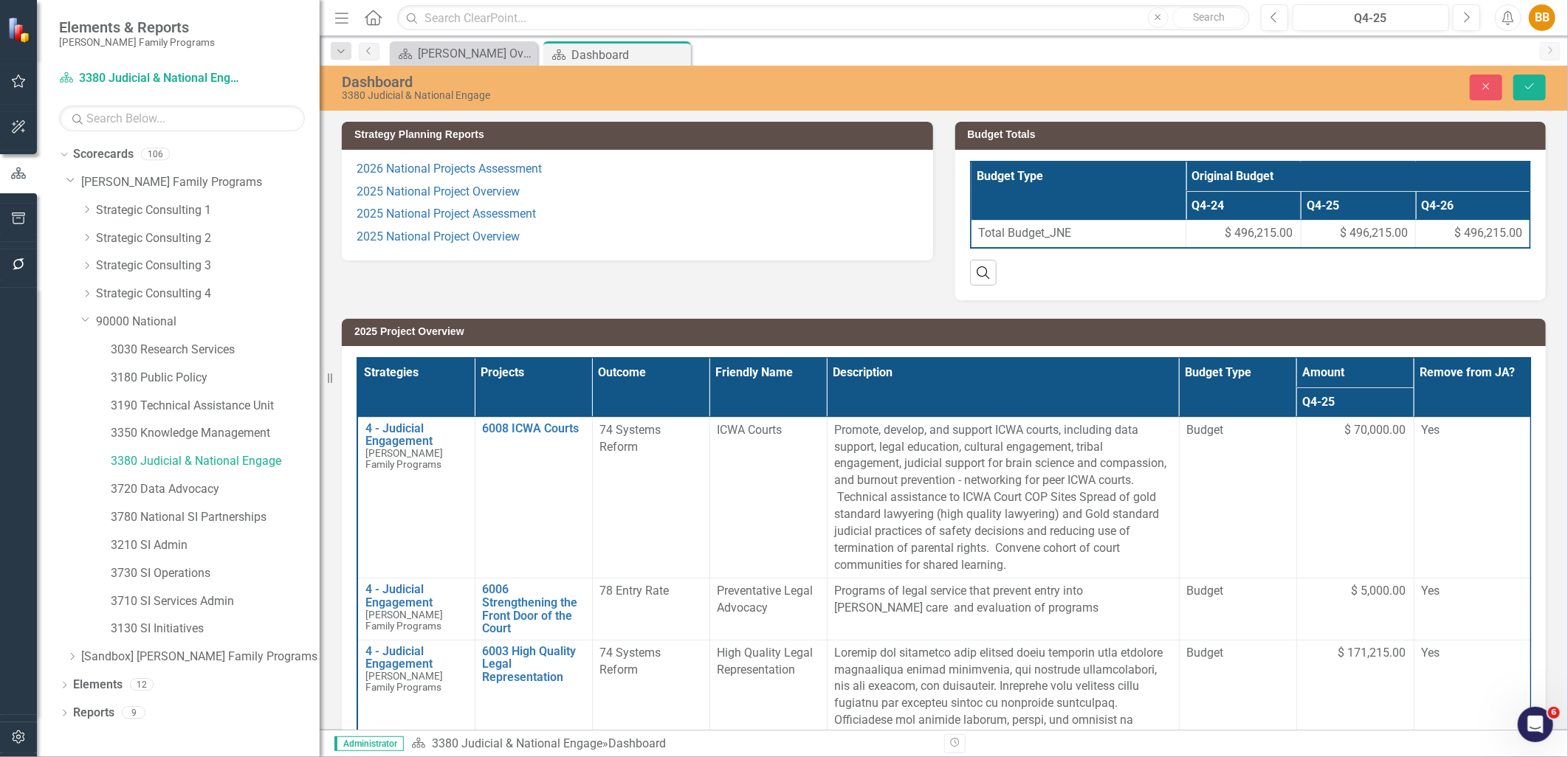
click at [643, 195] on p "2025 National Project Overview" at bounding box center [637, 192] width 562 height 23
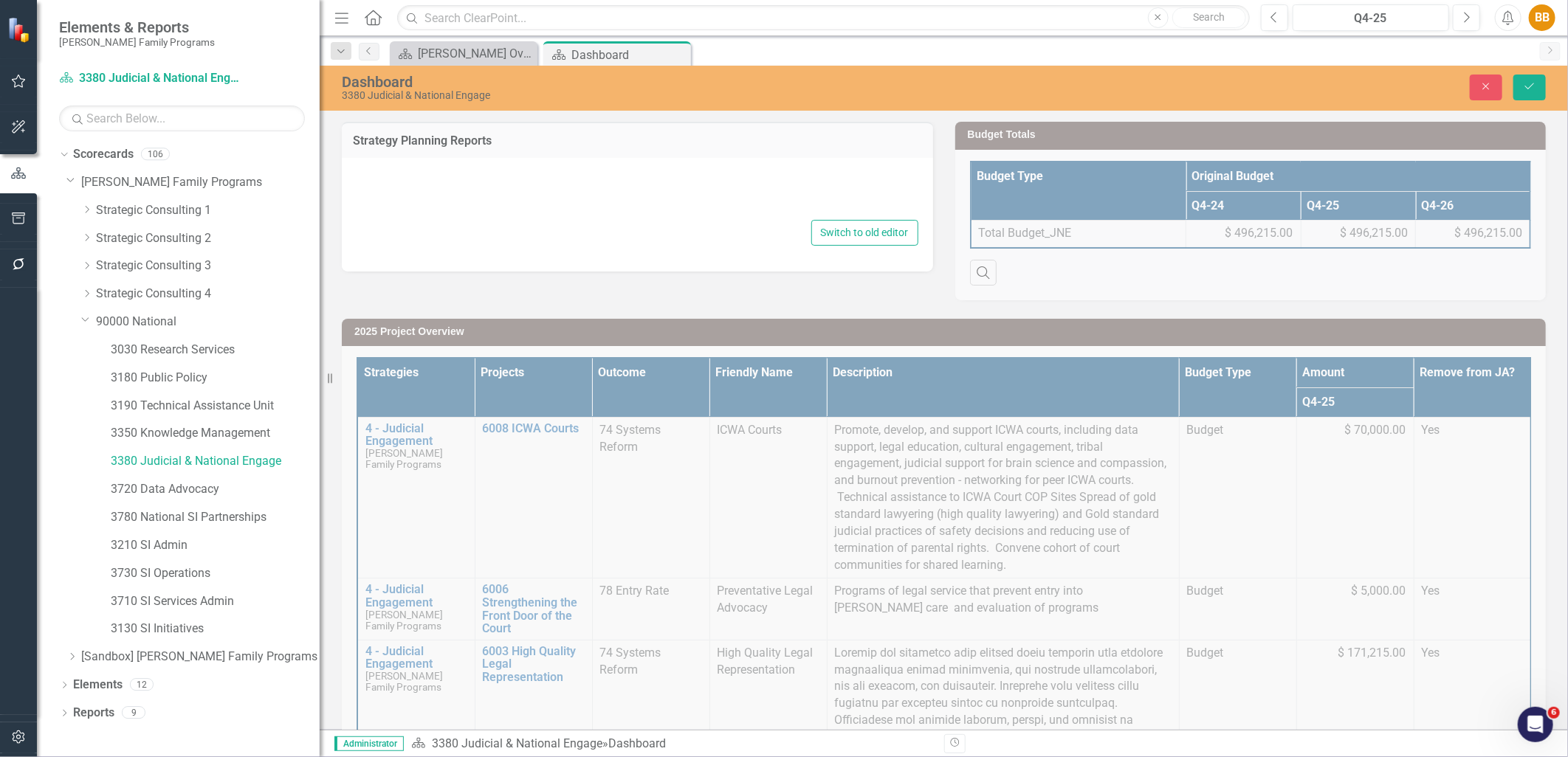
type textarea "<p>{[s132485][layout1877703]}</p> <p>{[s132485][layout1662001]}</p> <p>{[s13248…"
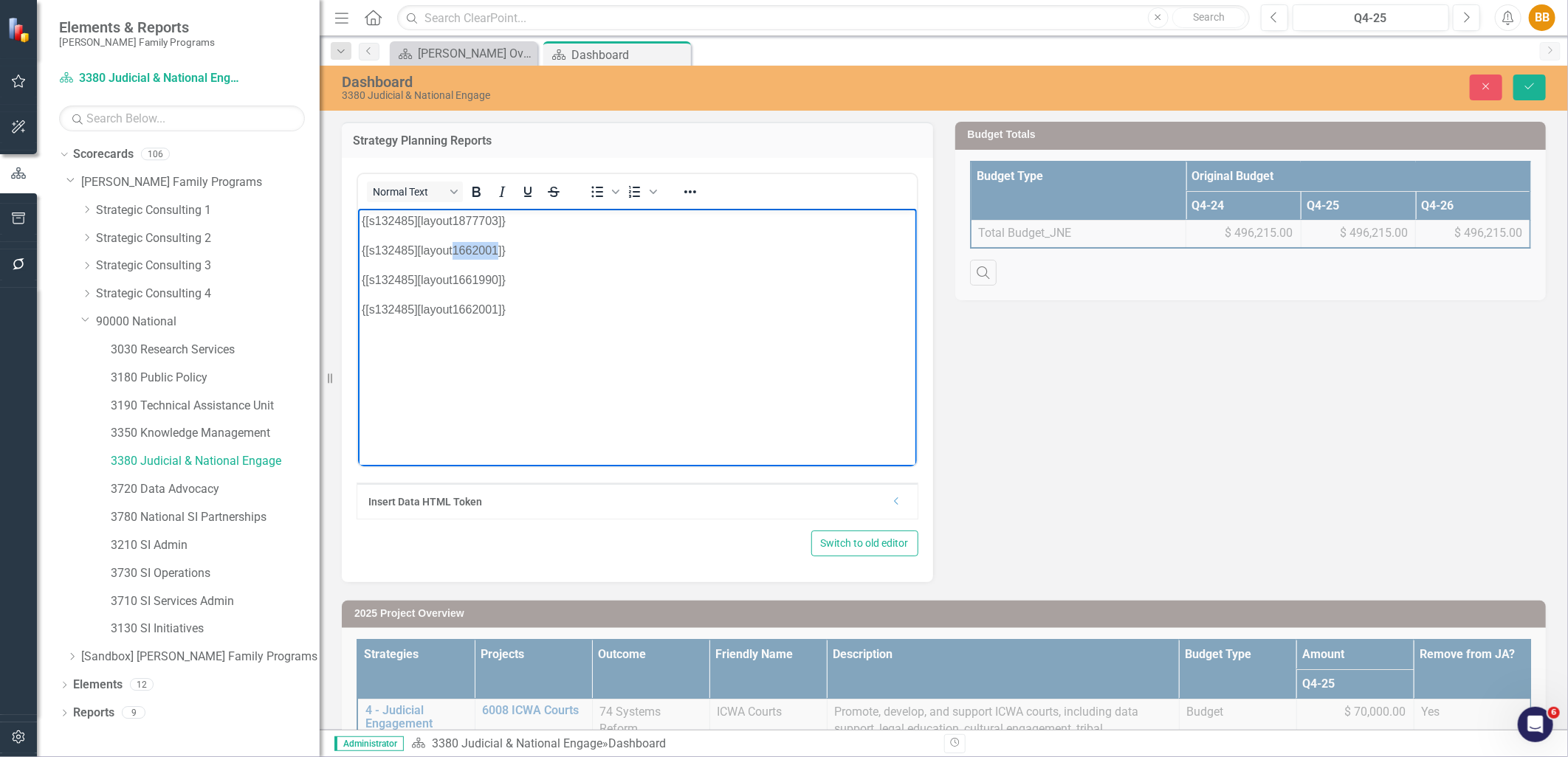
drag, startPoint x: 497, startPoint y: 248, endPoint x: 449, endPoint y: 248, distance: 48.0
click at [449, 248] on p "{[s132485][layout1662001]}" at bounding box center [637, 250] width 551 height 18
paste body "Rich Text Area. Press ALT-0 for help."
click at [451, 249] on p "{[s132485][layout]}" at bounding box center [637, 250] width 551 height 18
click at [564, 248] on p "{[s132485][layout1877703]}" at bounding box center [637, 250] width 551 height 18
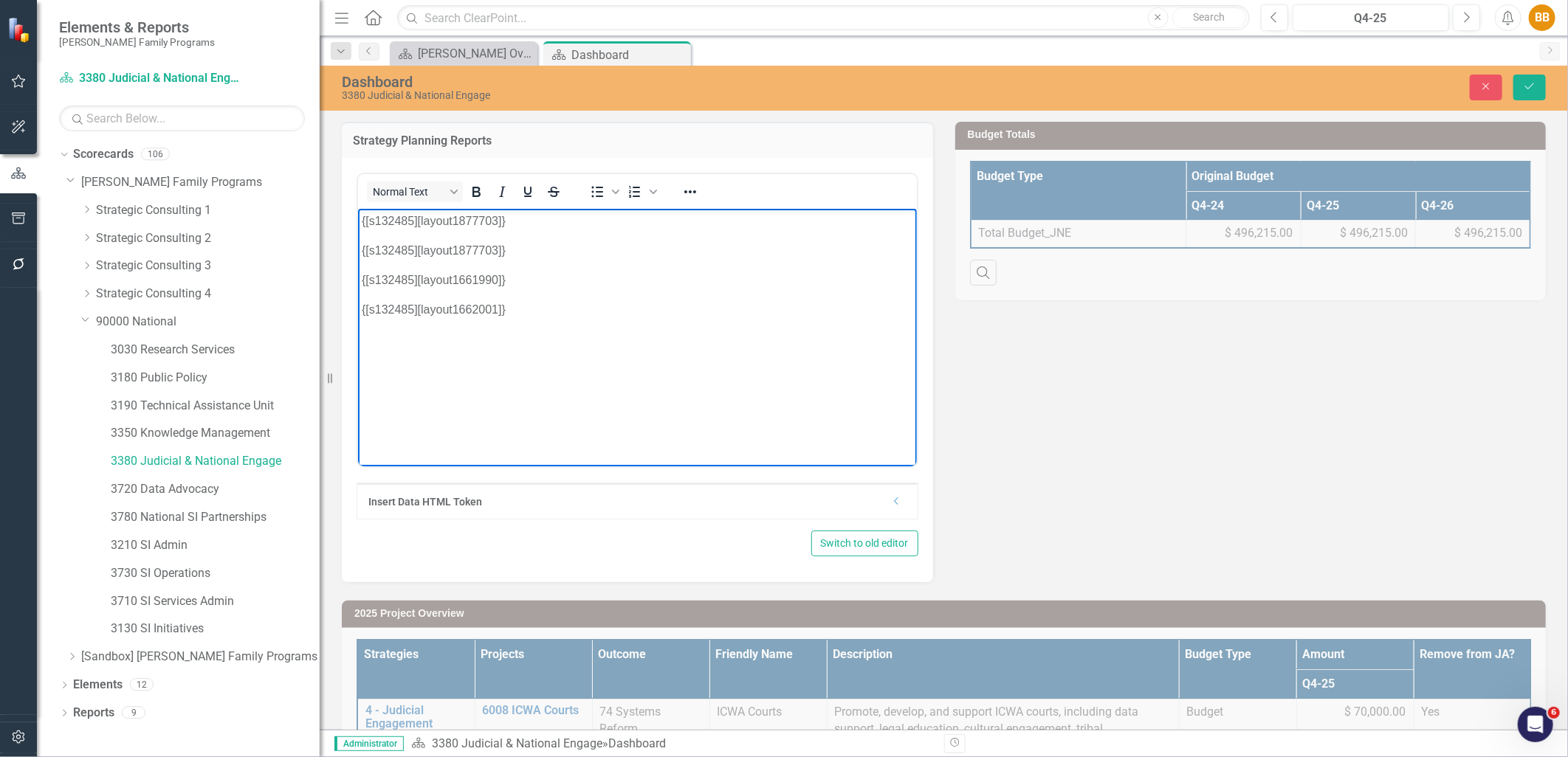
click at [494, 253] on p "{[s132485][layout1877703]}" at bounding box center [637, 250] width 551 height 18
click at [541, 249] on p "{[s132485][layout1877703]}" at bounding box center [637, 250] width 551 height 18
click at [541, 249] on p "{[s132485][layout1662001]}" at bounding box center [637, 250] width 551 height 18
click at [1536, 84] on icon "Save" at bounding box center [1529, 86] width 13 height 10
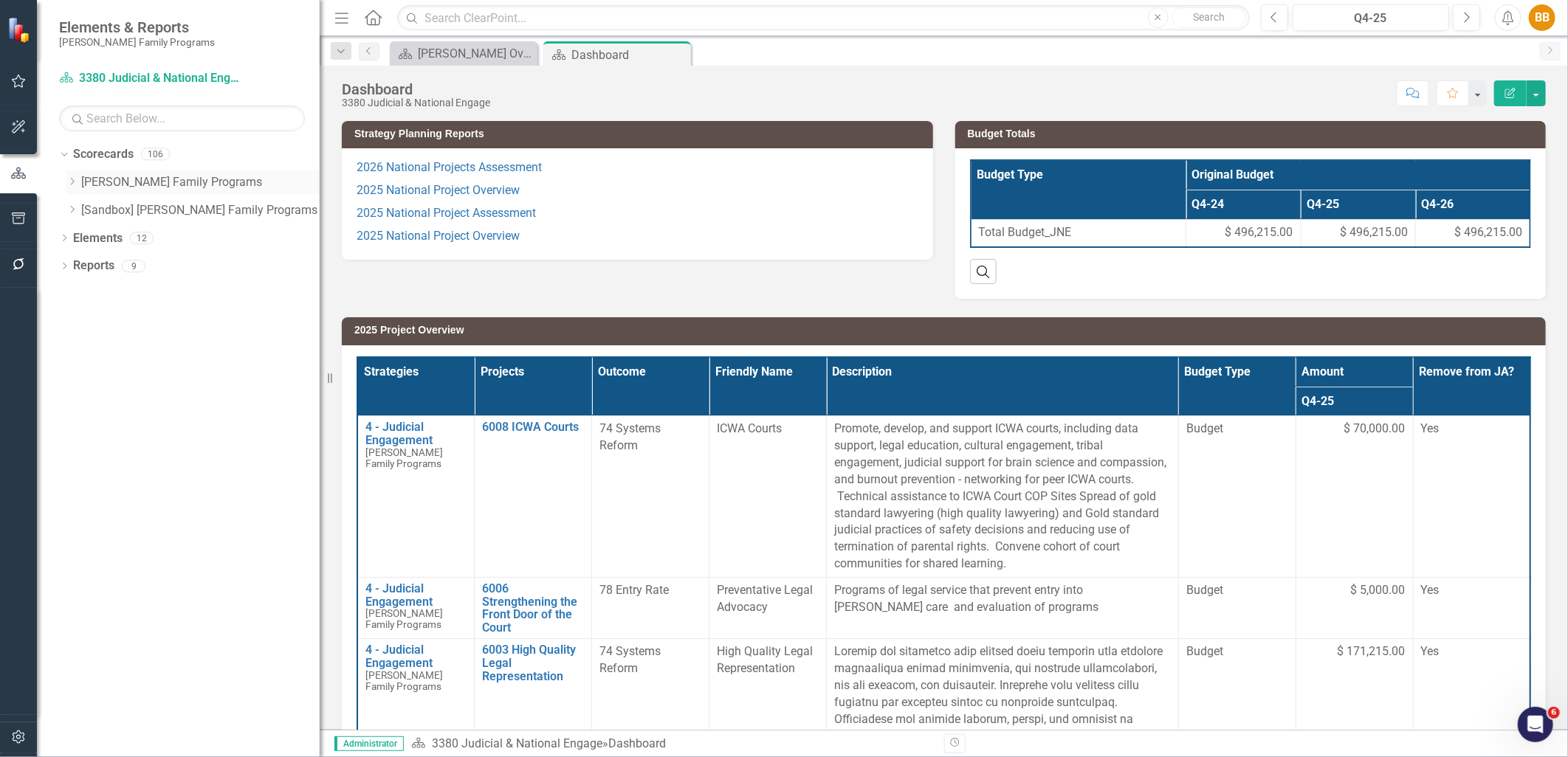
click at [68, 181] on icon "Dropdown" at bounding box center [71, 181] width 11 height 9
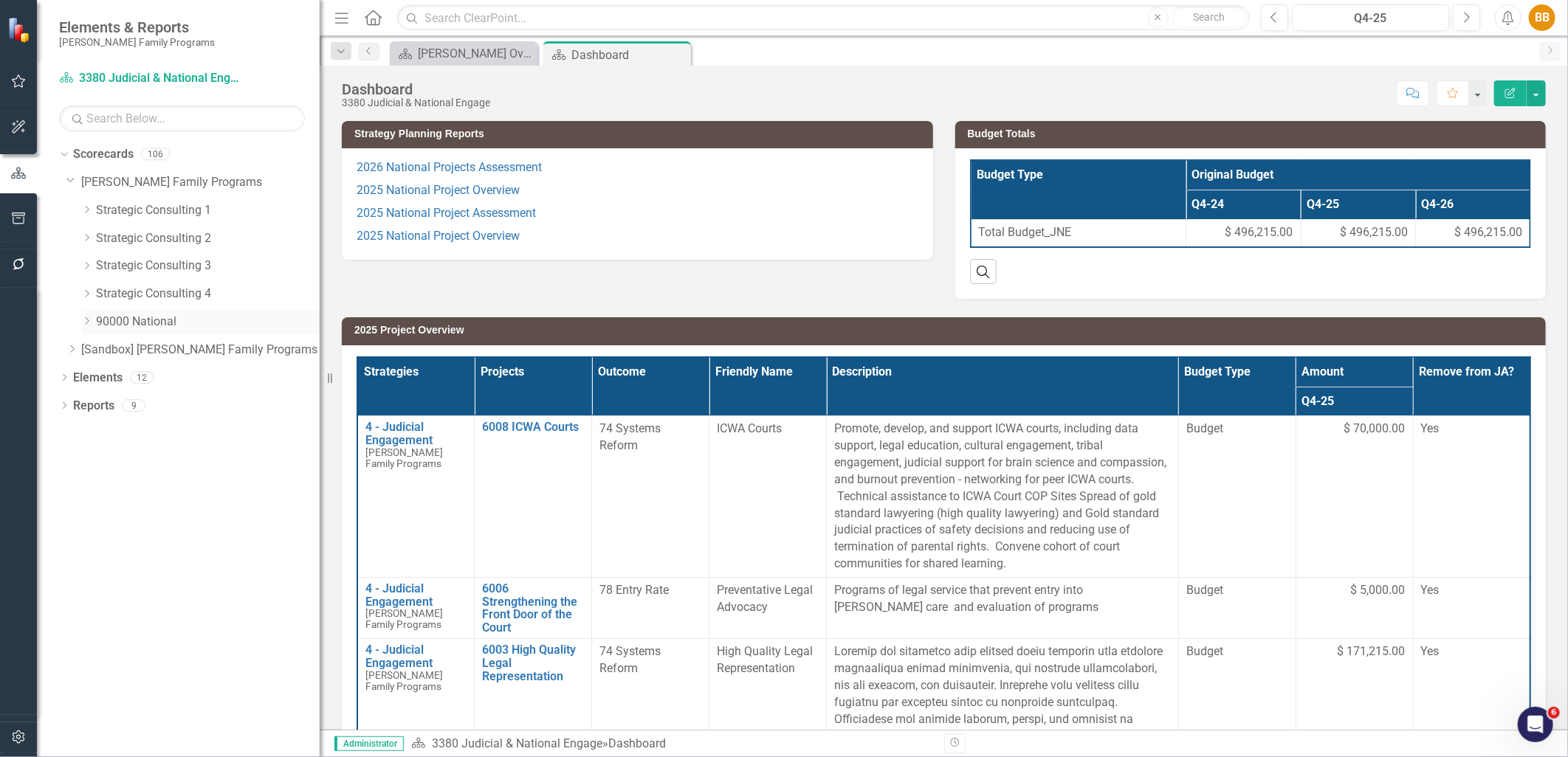
click at [90, 321] on icon "Dropdown" at bounding box center [86, 321] width 11 height 9
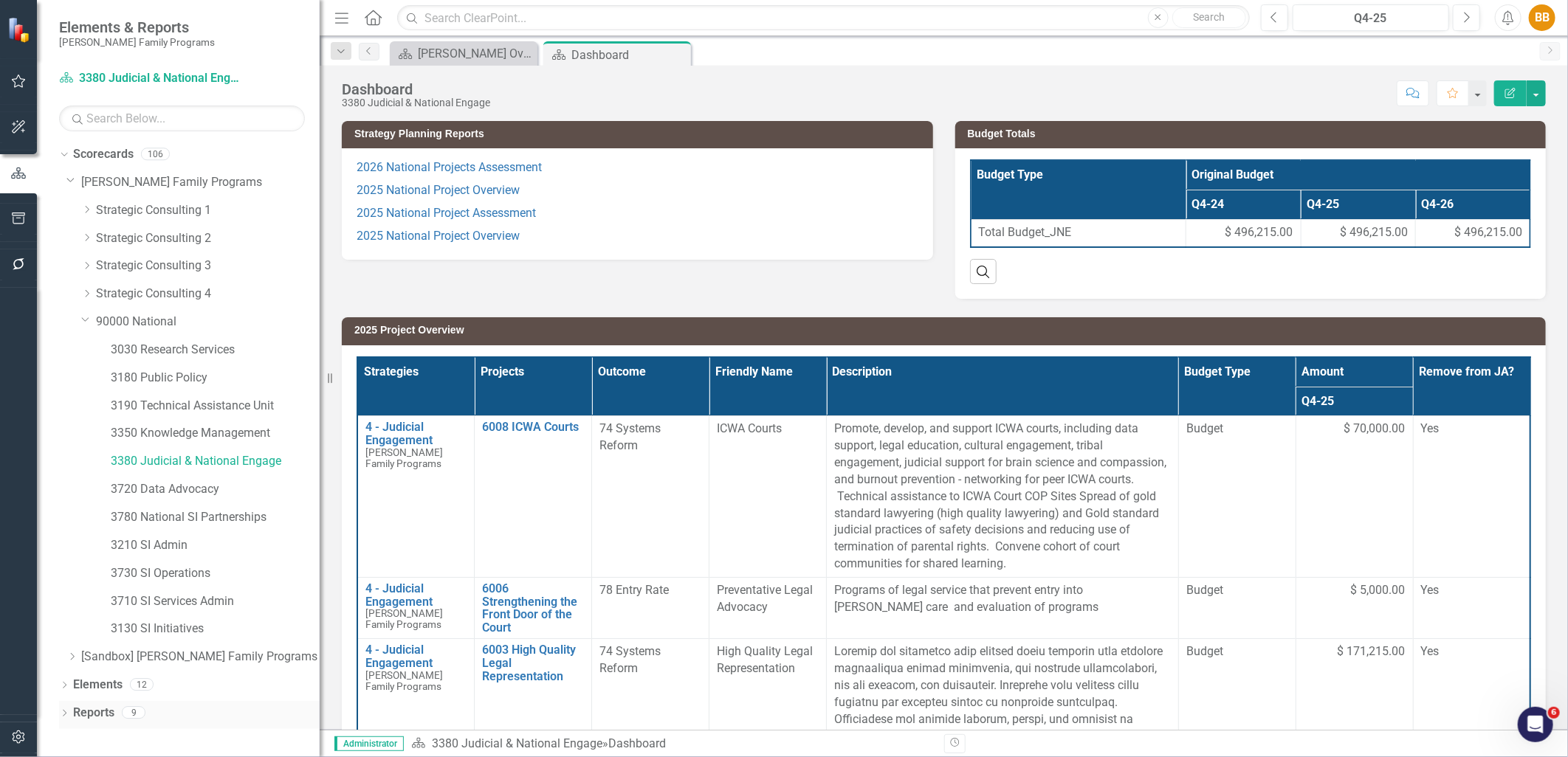
click at [62, 710] on div "Dropdown" at bounding box center [64, 714] width 10 height 13
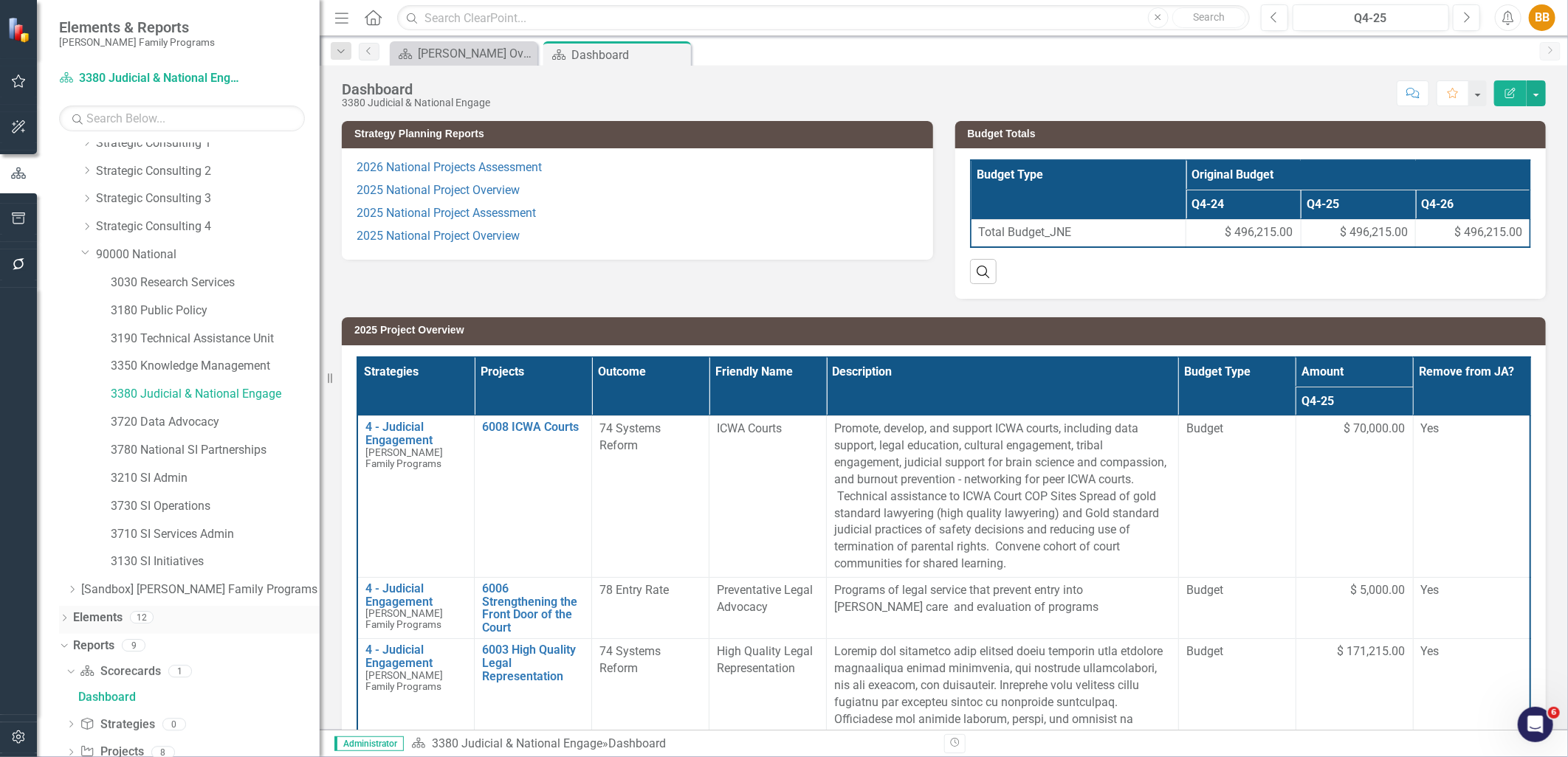
scroll to position [129, 0]
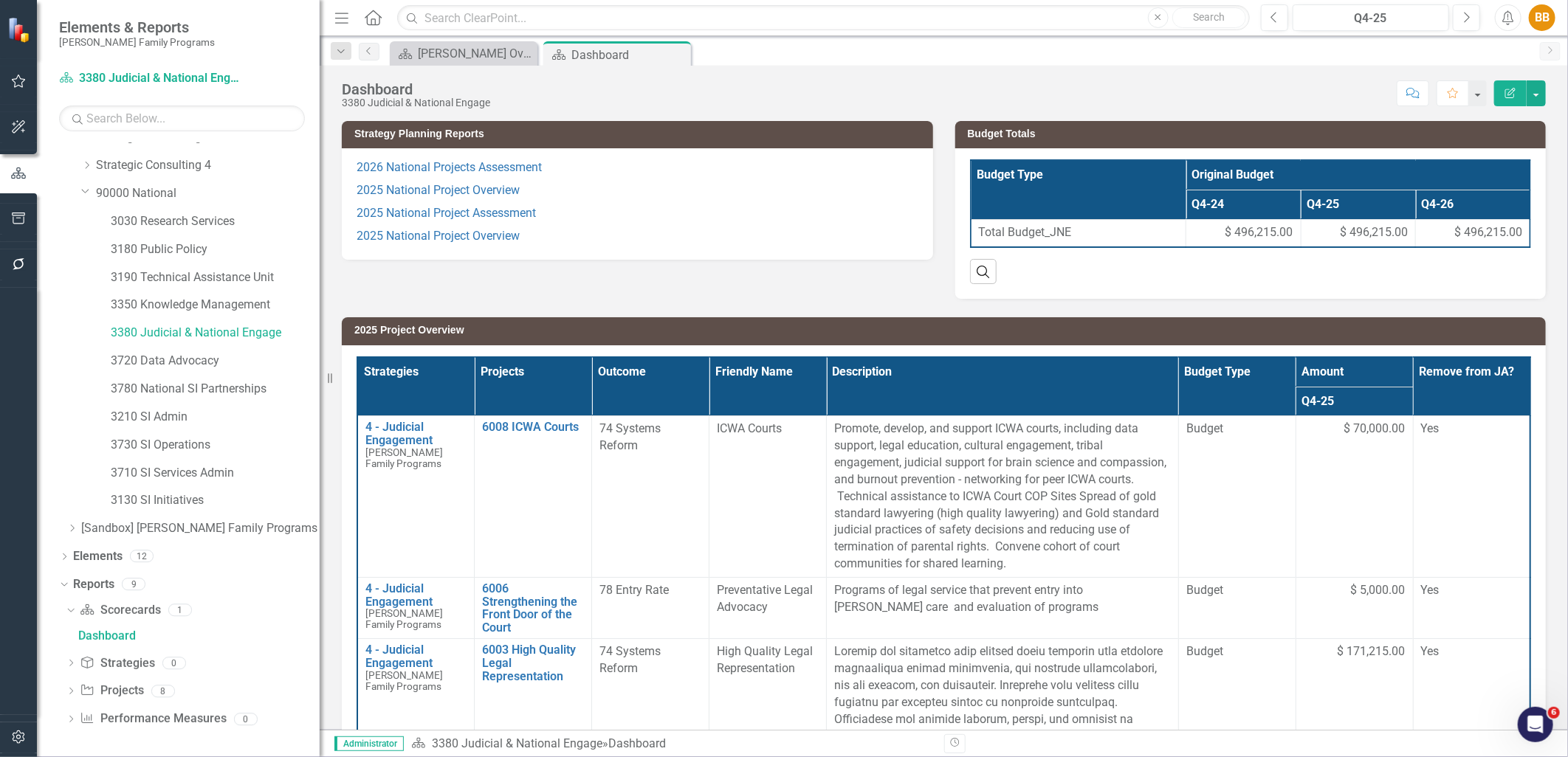
click at [63, 687] on div "Dropdown Scorecard Scorecards 1 Dashboard Dropdown Strategy Strategies 0 Dropdo…" at bounding box center [189, 667] width 260 height 137
click at [66, 688] on div "Dropdown Scorecard Scorecards 1 Dashboard Dropdown Strategy Strategies 0 Dropdo…" at bounding box center [189, 667] width 260 height 137
click at [67, 690] on icon "Dropdown" at bounding box center [70, 693] width 10 height 8
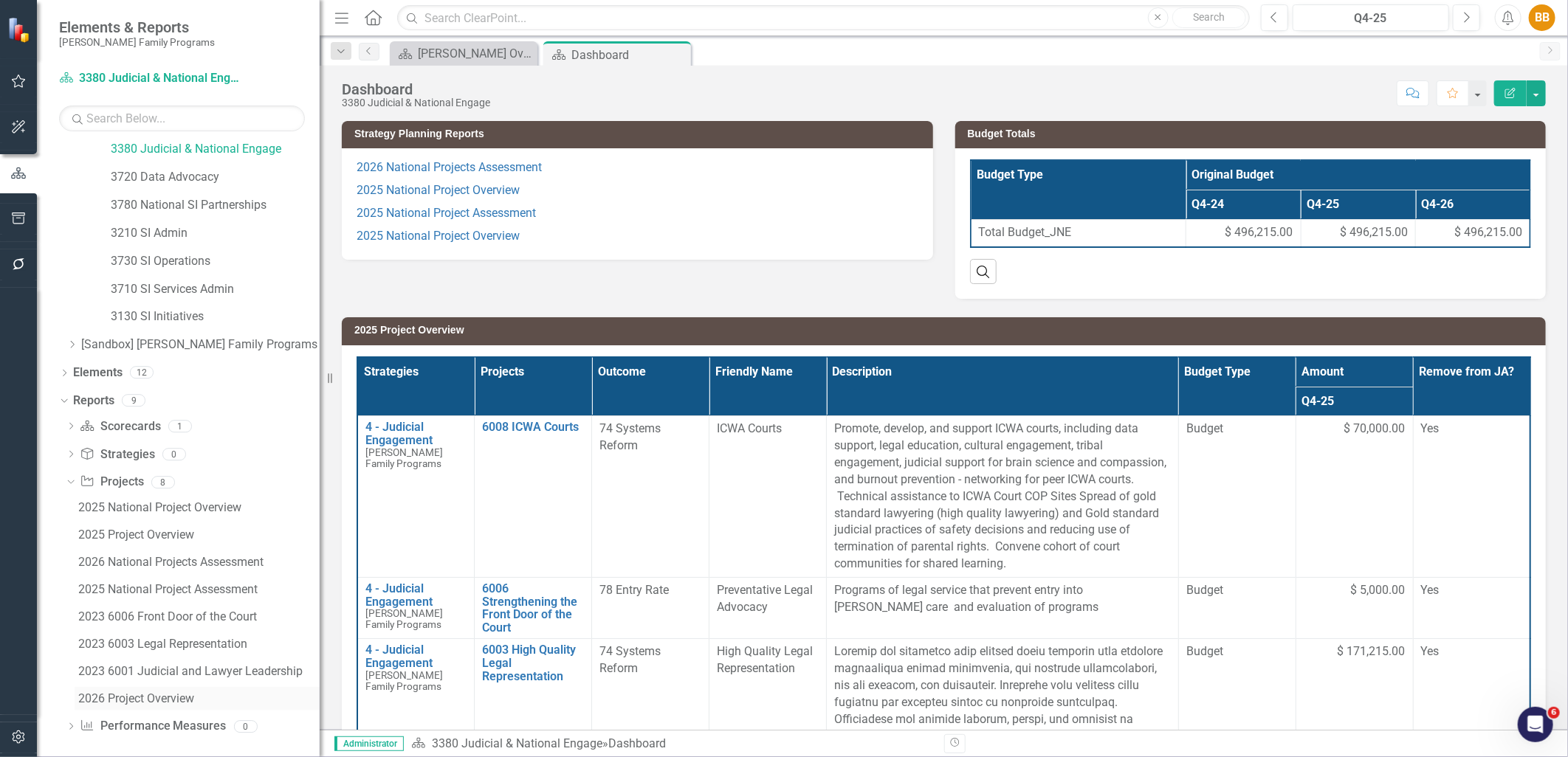
scroll to position [320, 0]
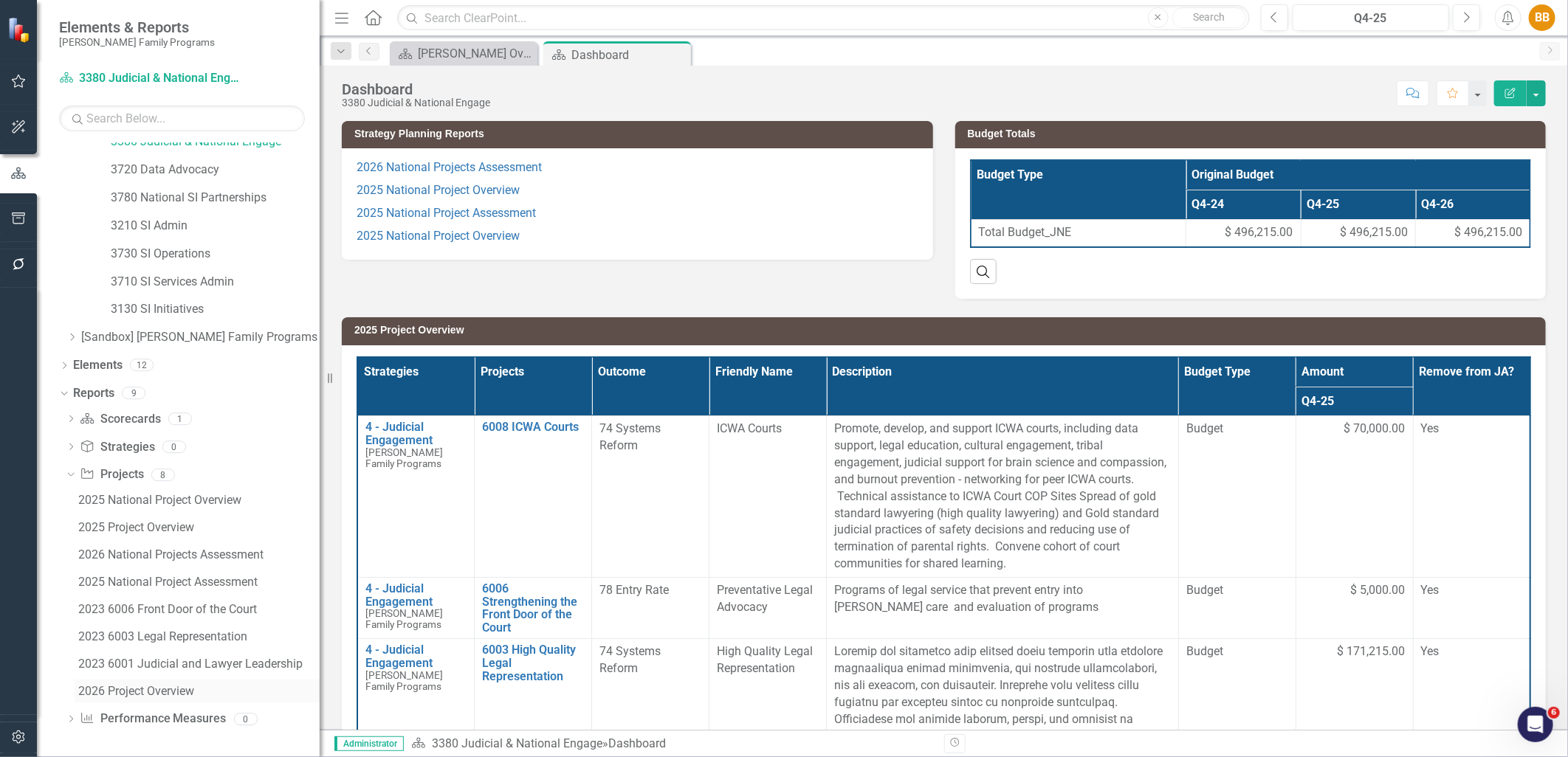
click at [157, 693] on div "2026 Project Overview" at bounding box center [199, 691] width 242 height 13
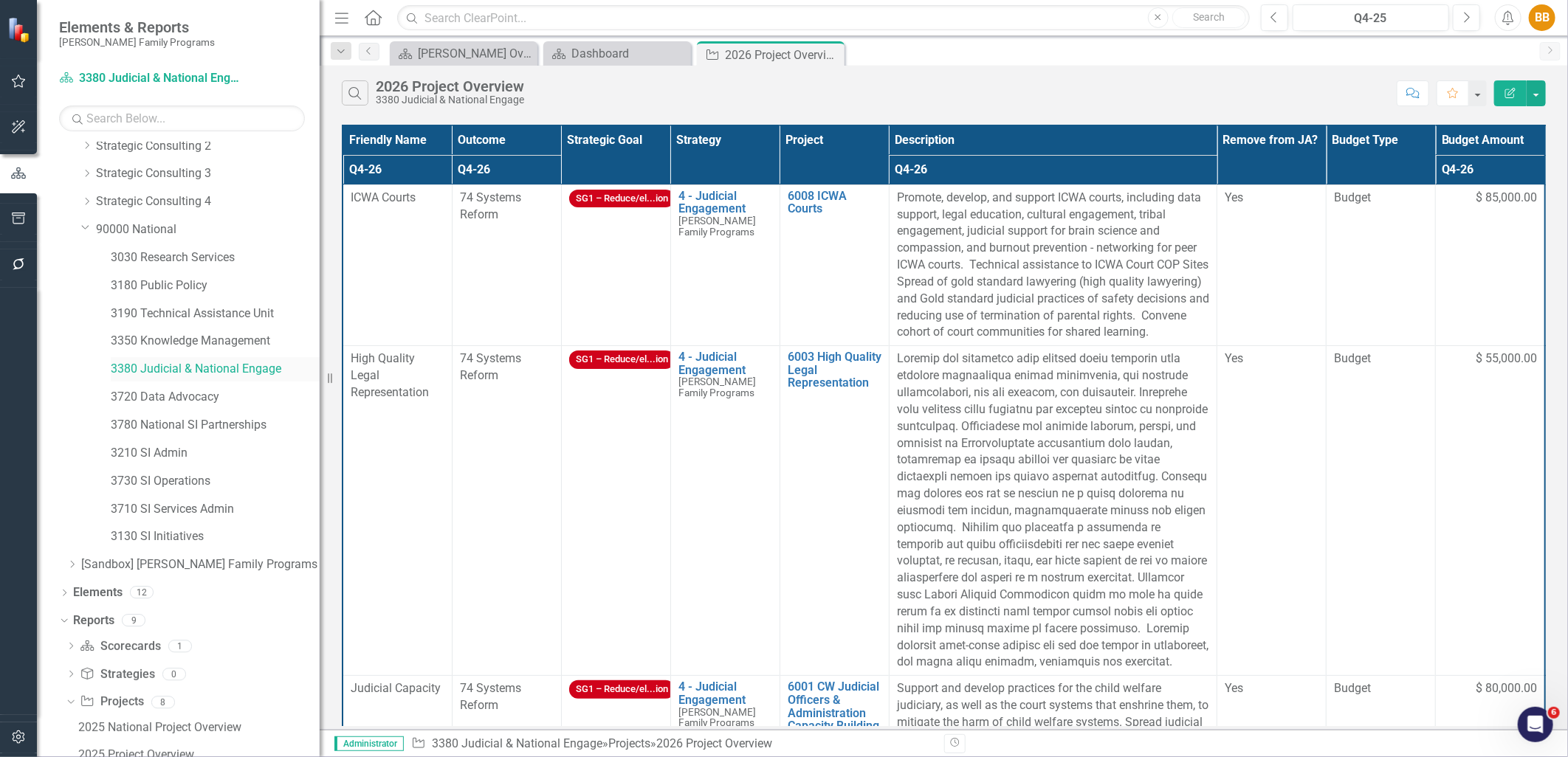
scroll to position [183, 0]
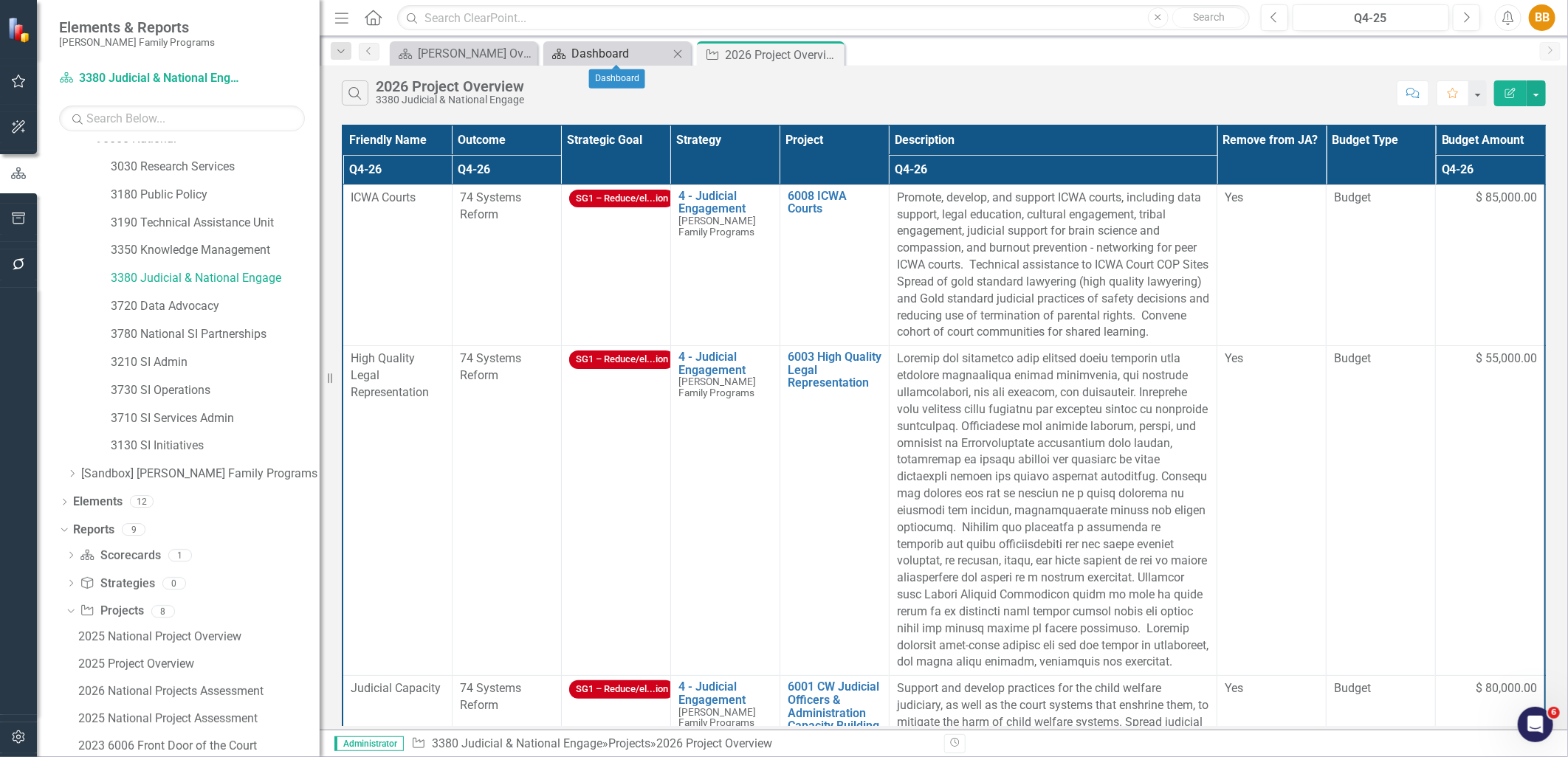
click at [580, 60] on div "Dashboard" at bounding box center [620, 53] width 97 height 19
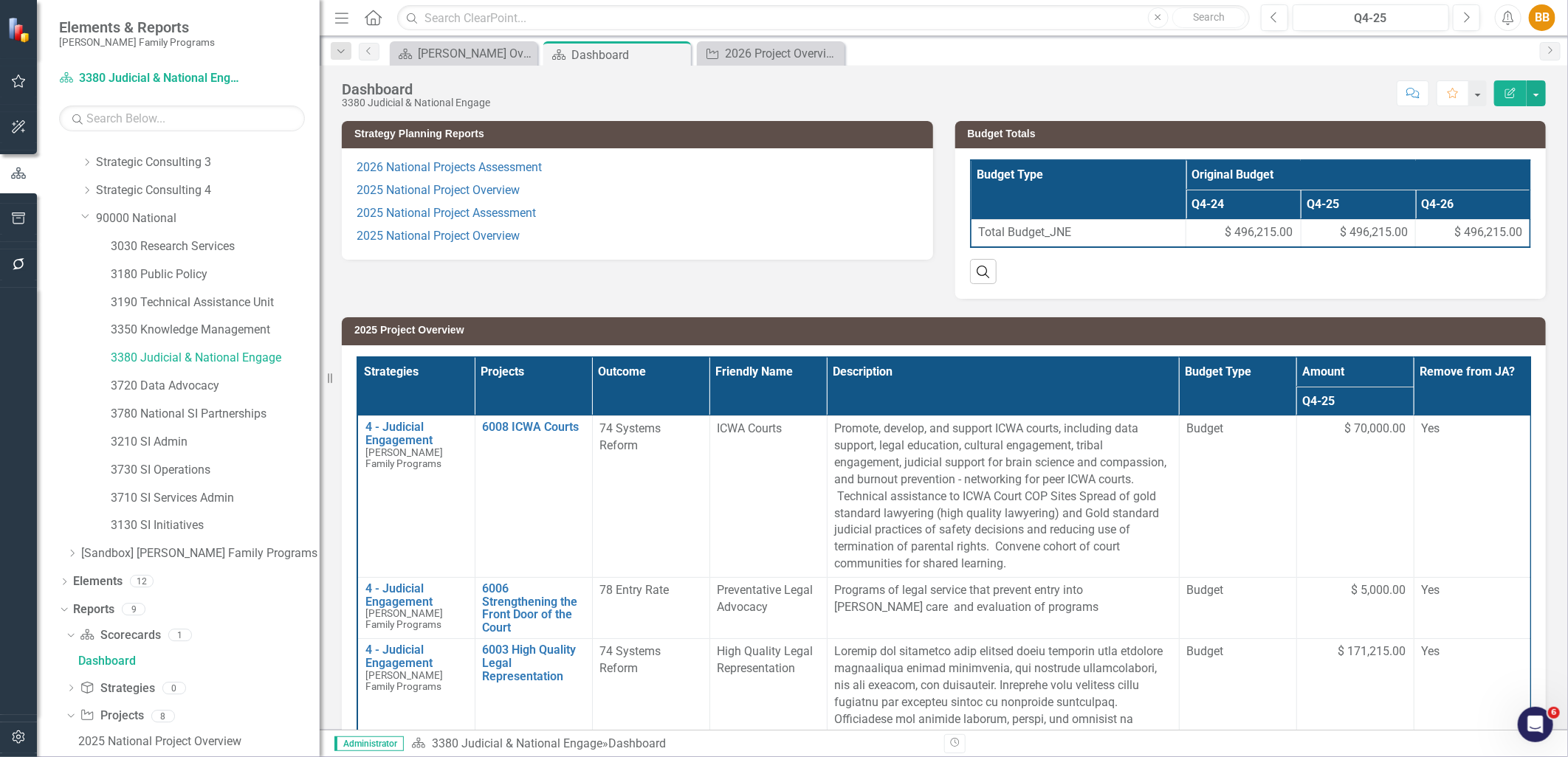
scroll to position [19, 0]
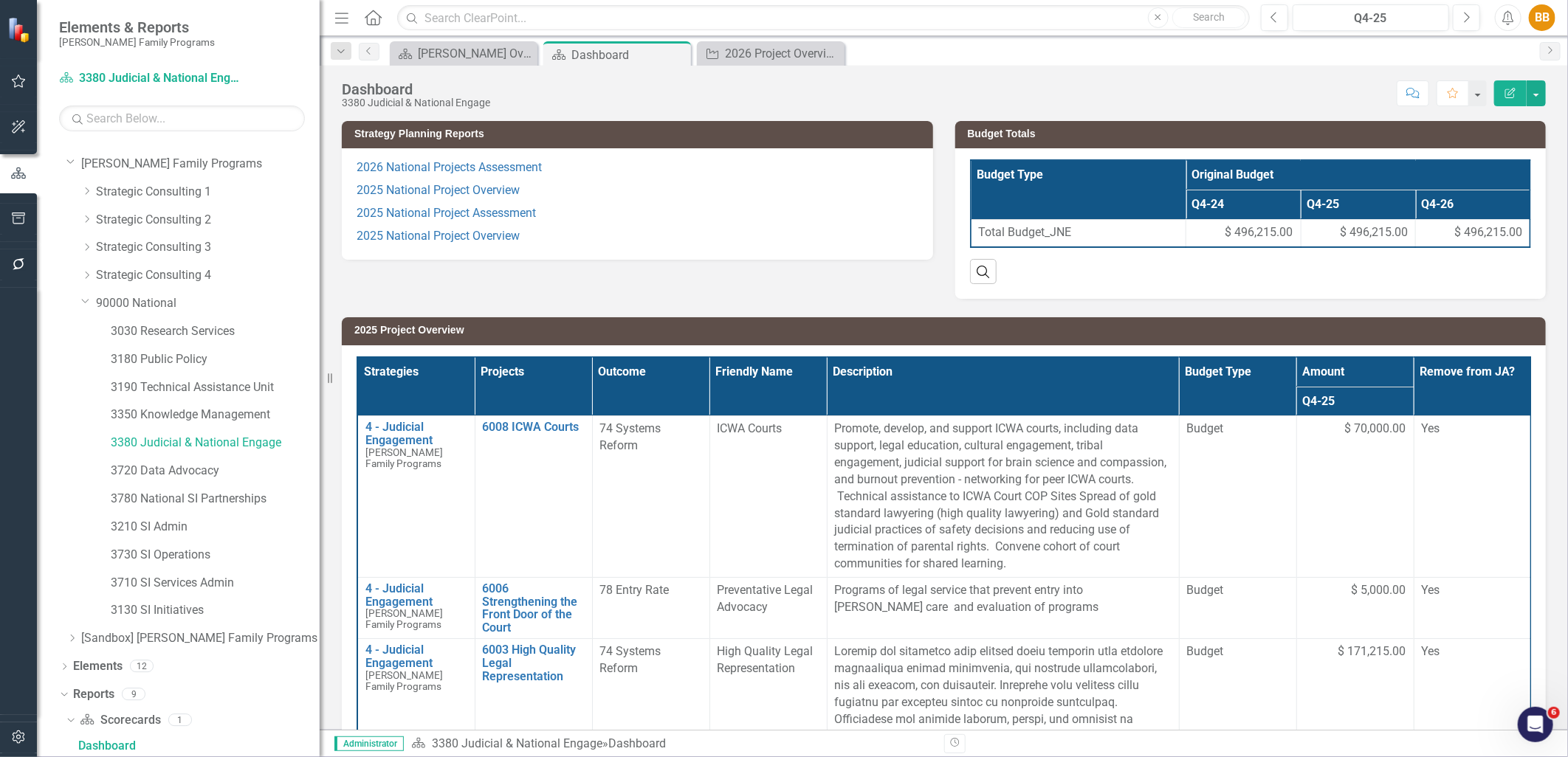
click at [603, 190] on p "2025 National Project Overview" at bounding box center [637, 190] width 562 height 23
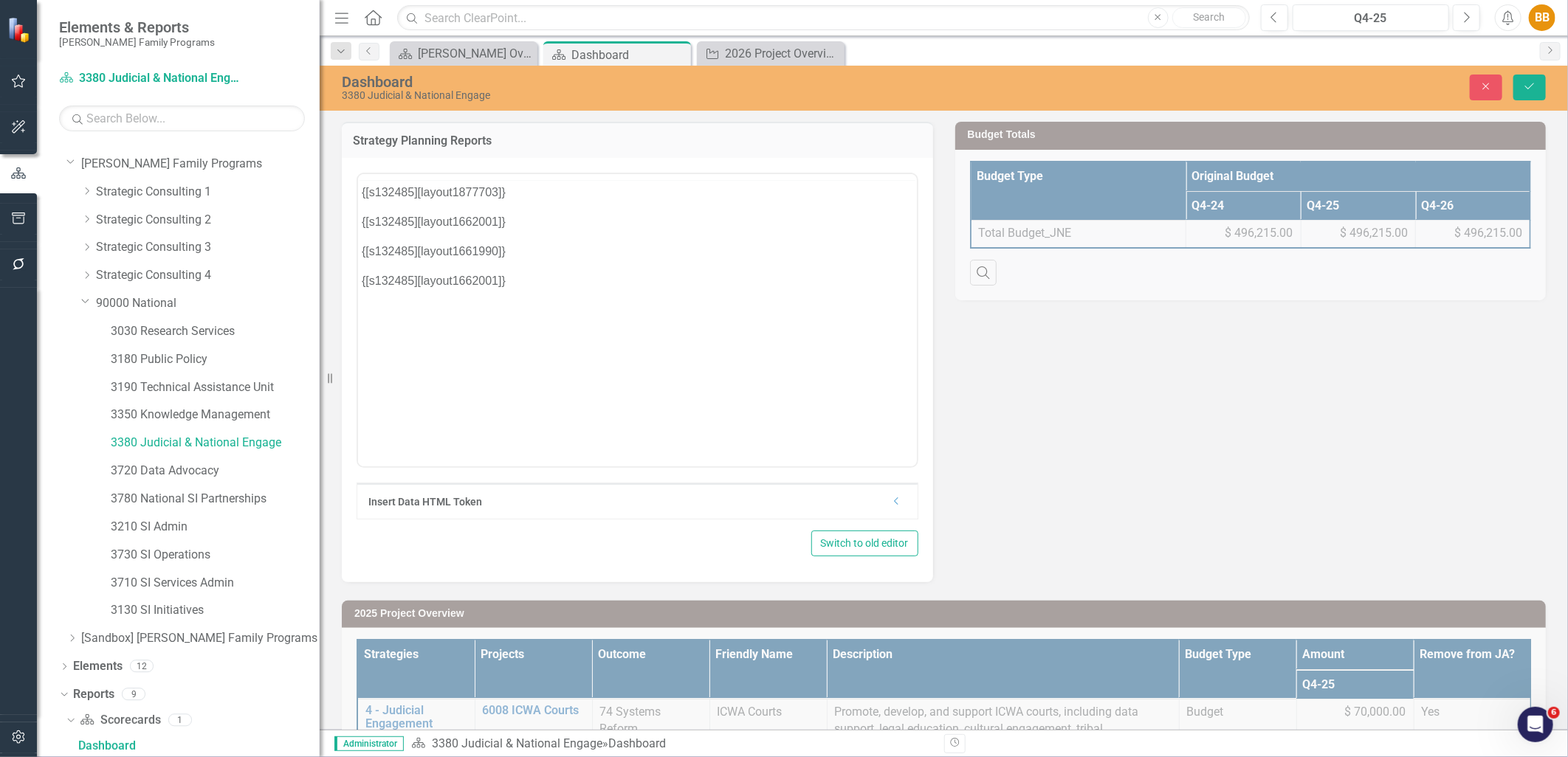
scroll to position [0, 0]
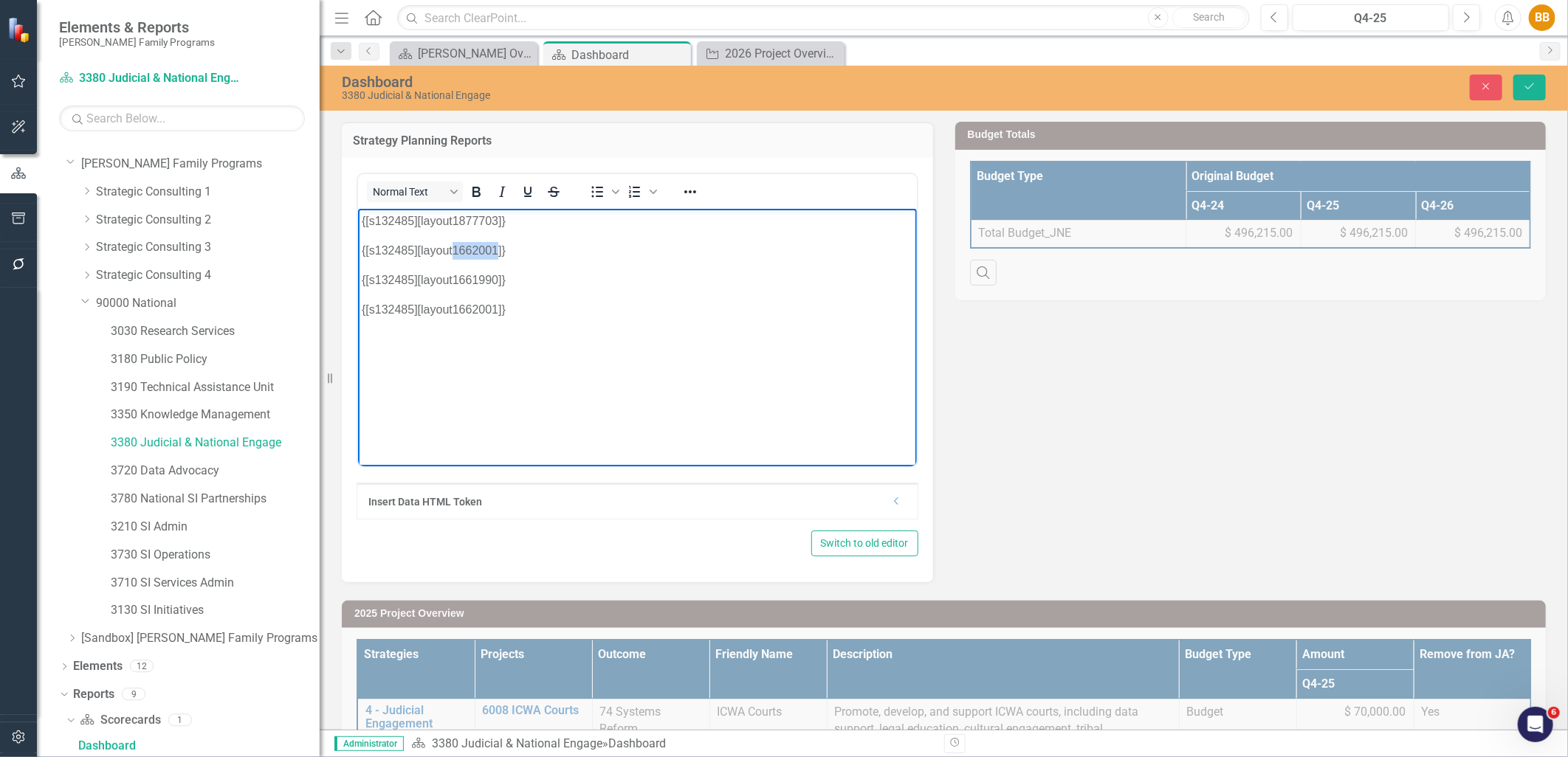
drag, startPoint x: 453, startPoint y: 248, endPoint x: 498, endPoint y: 248, distance: 45.0
click at [498, 248] on p "{[s132485][layout1662001]}" at bounding box center [637, 250] width 551 height 18
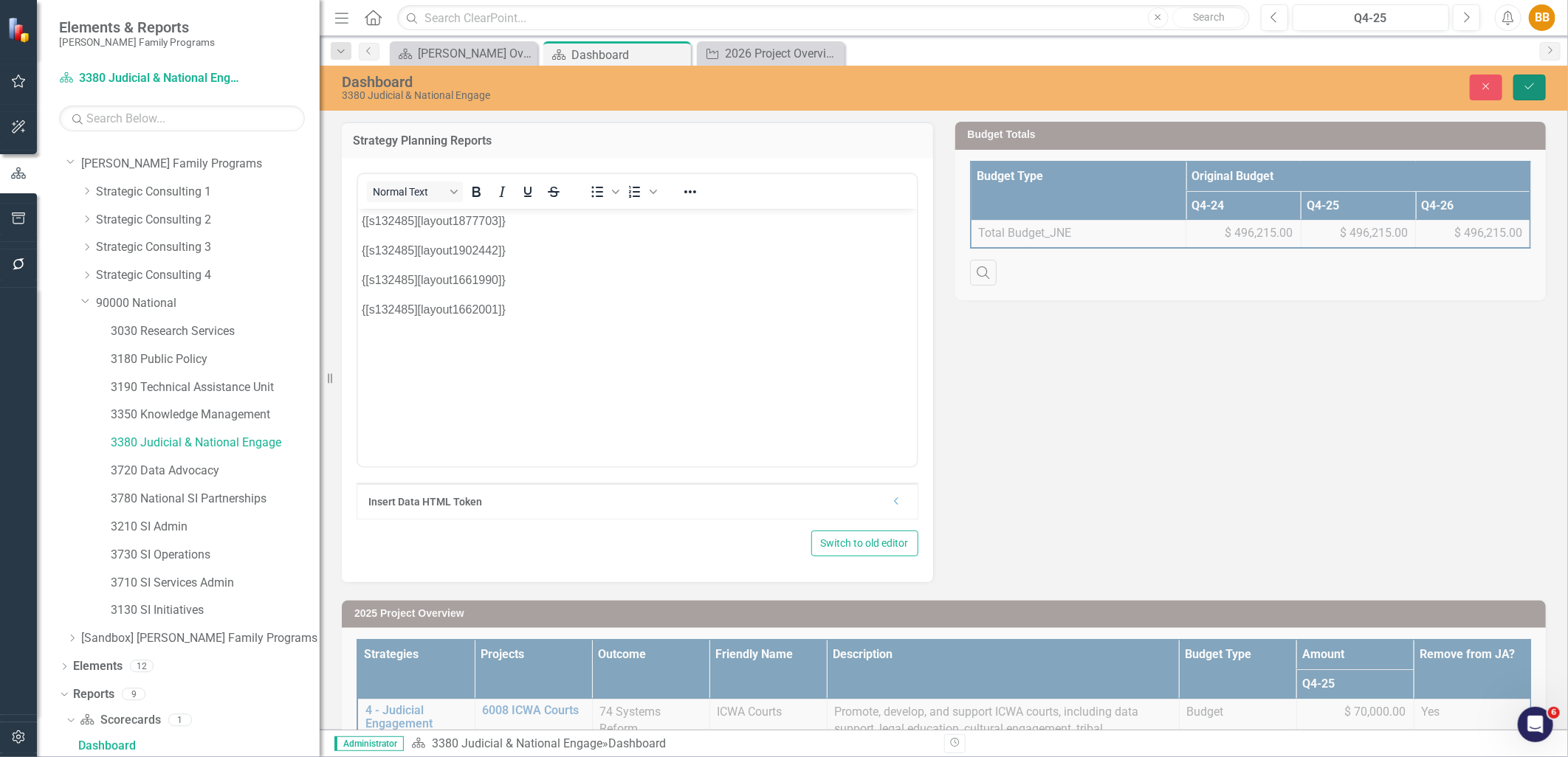
click at [1539, 80] on button "Save" at bounding box center [1529, 87] width 33 height 26
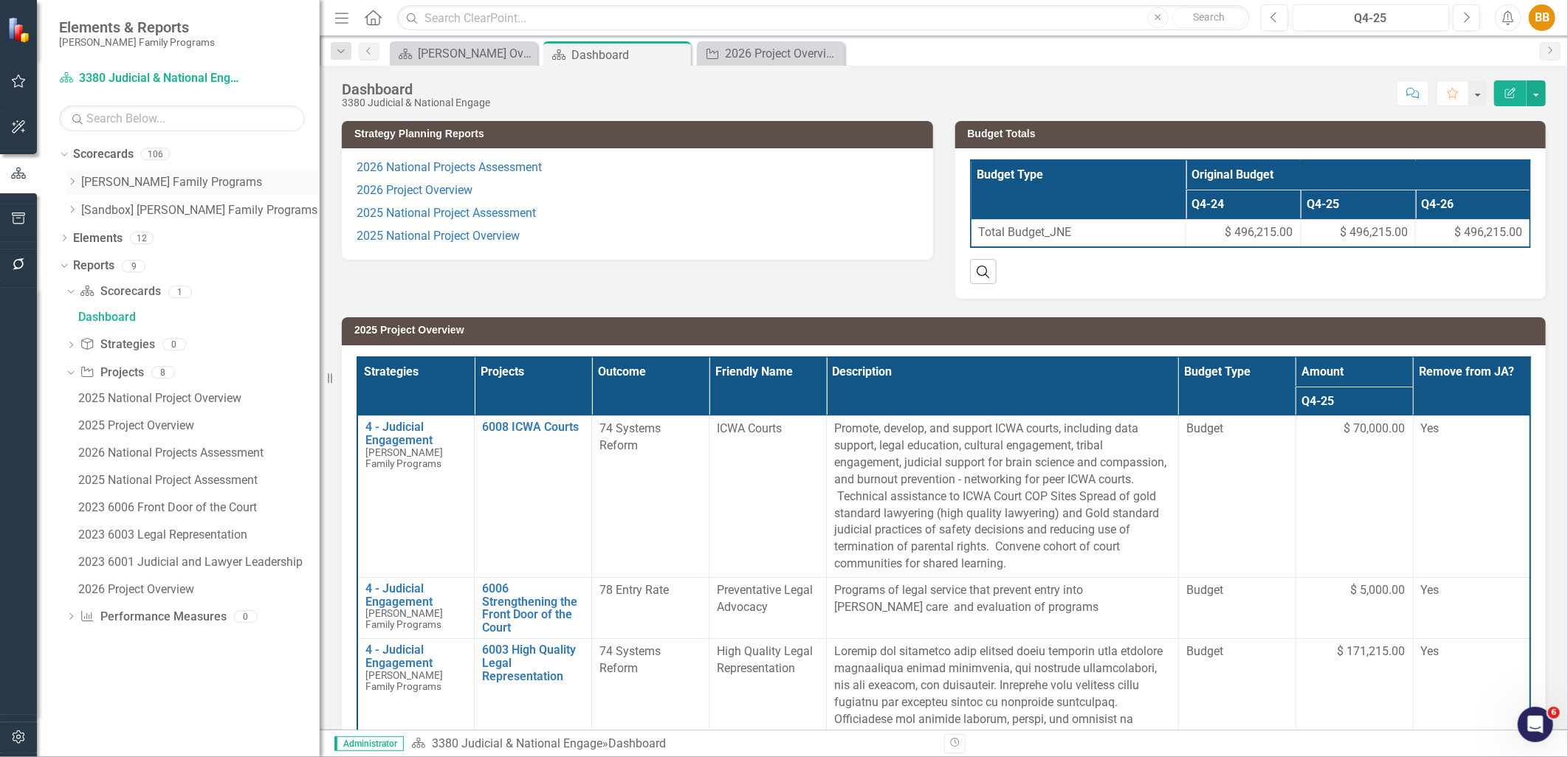
click at [69, 182] on icon "Dropdown" at bounding box center [71, 181] width 11 height 9
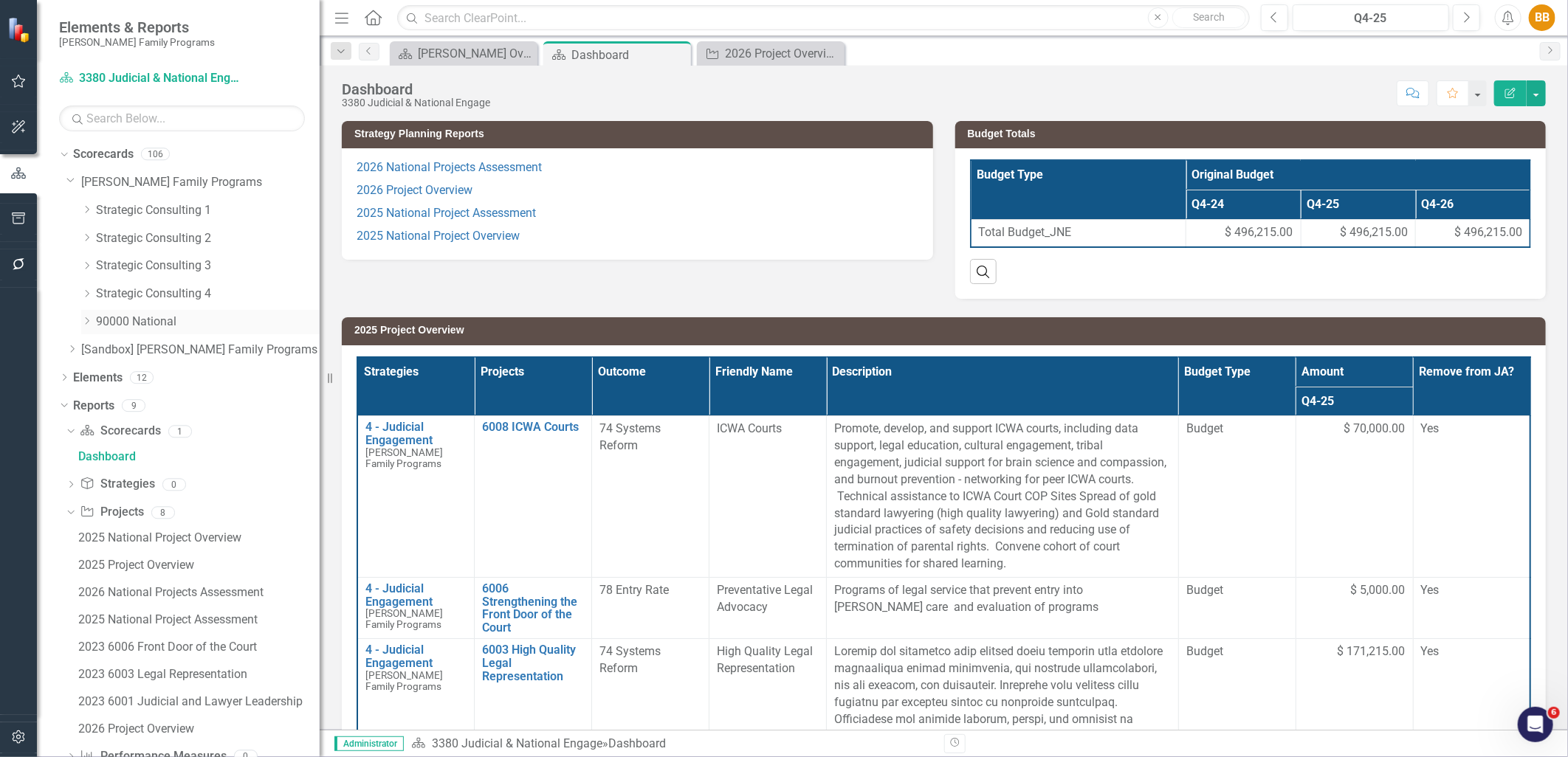
click at [85, 318] on icon "Dropdown" at bounding box center [86, 321] width 11 height 9
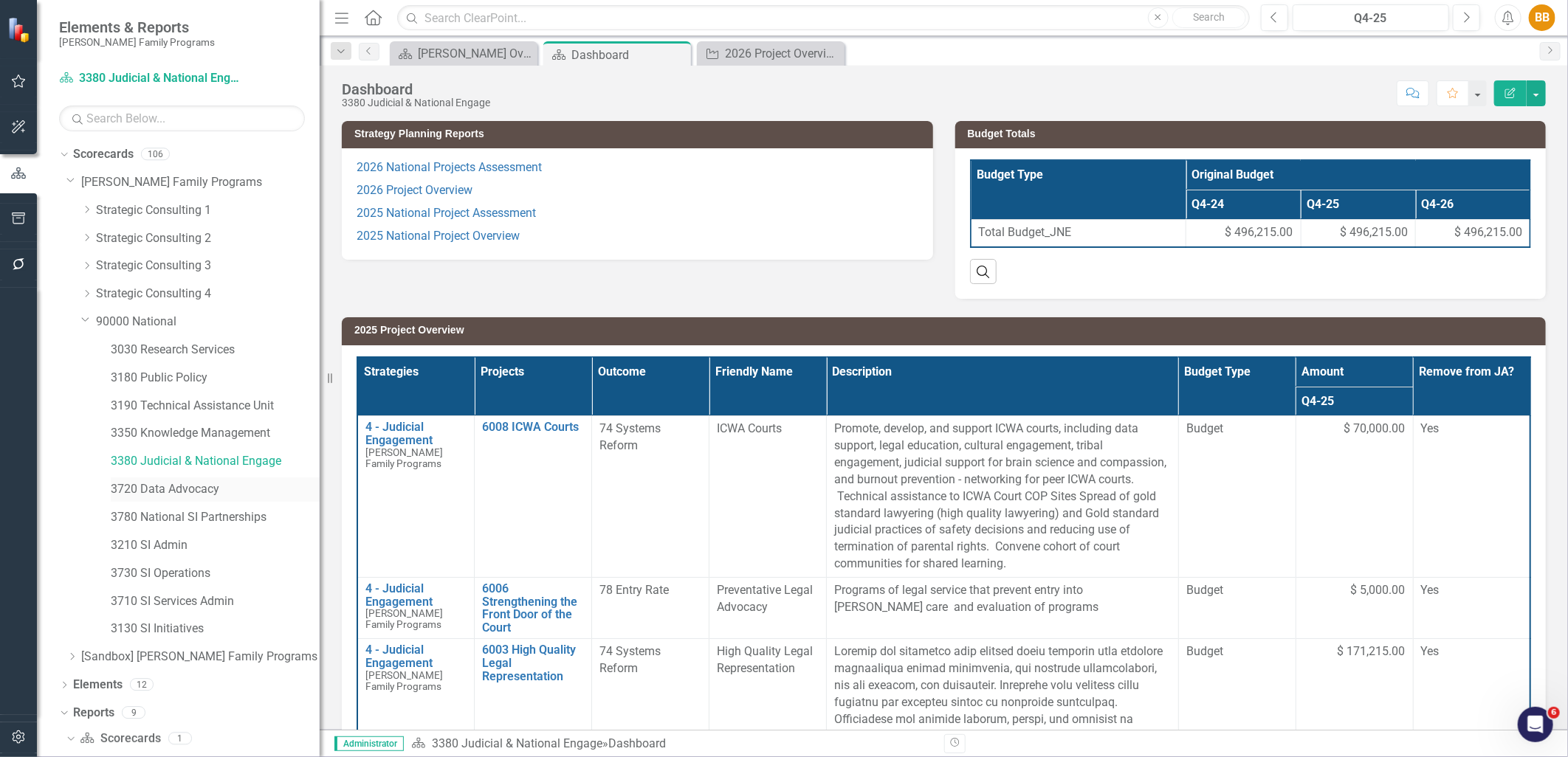
click at [193, 495] on link "3720 Data Advocacy" at bounding box center [215, 489] width 209 height 17
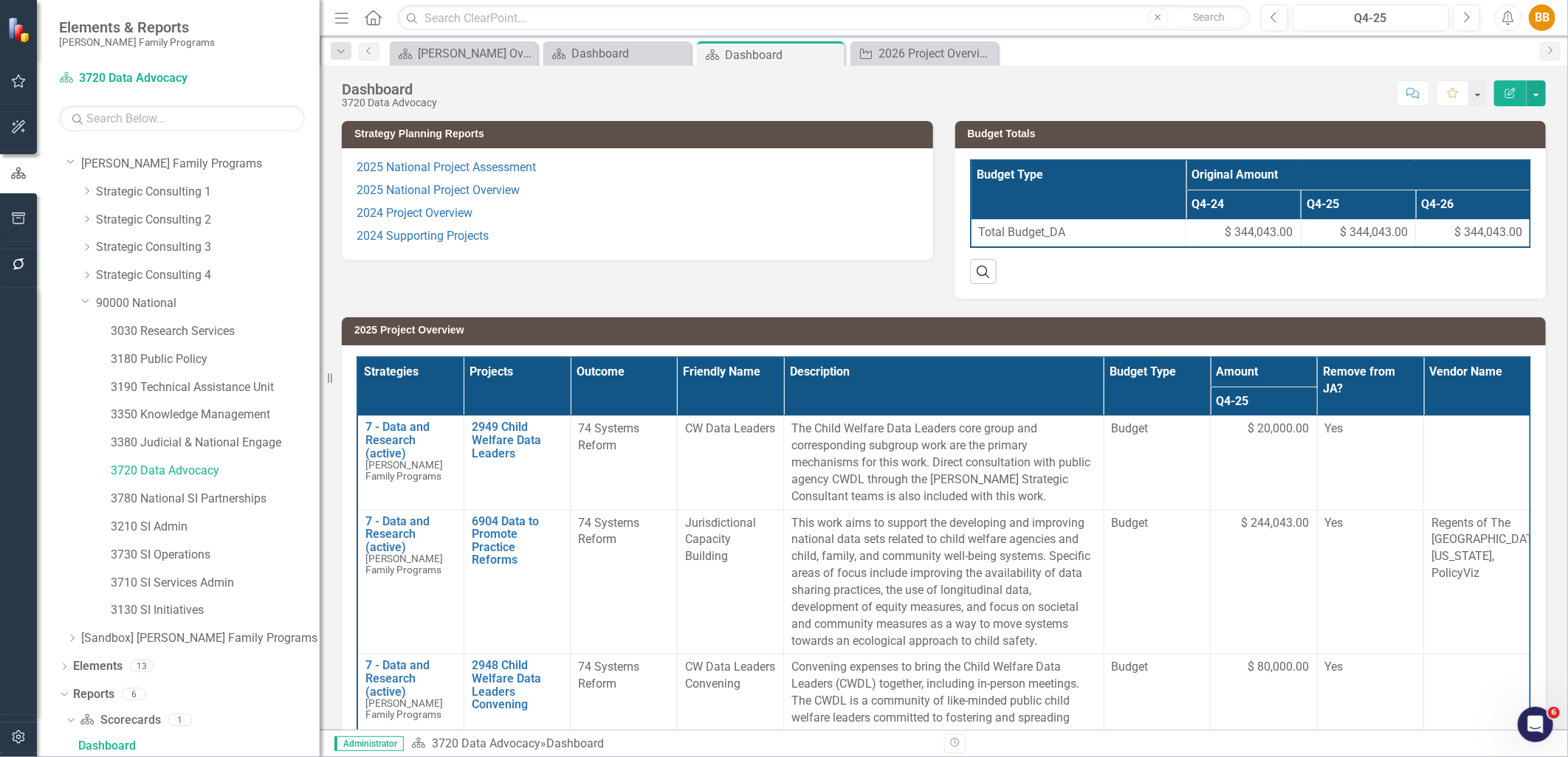
click at [600, 220] on p "2024 Project Overview" at bounding box center [637, 213] width 562 height 23
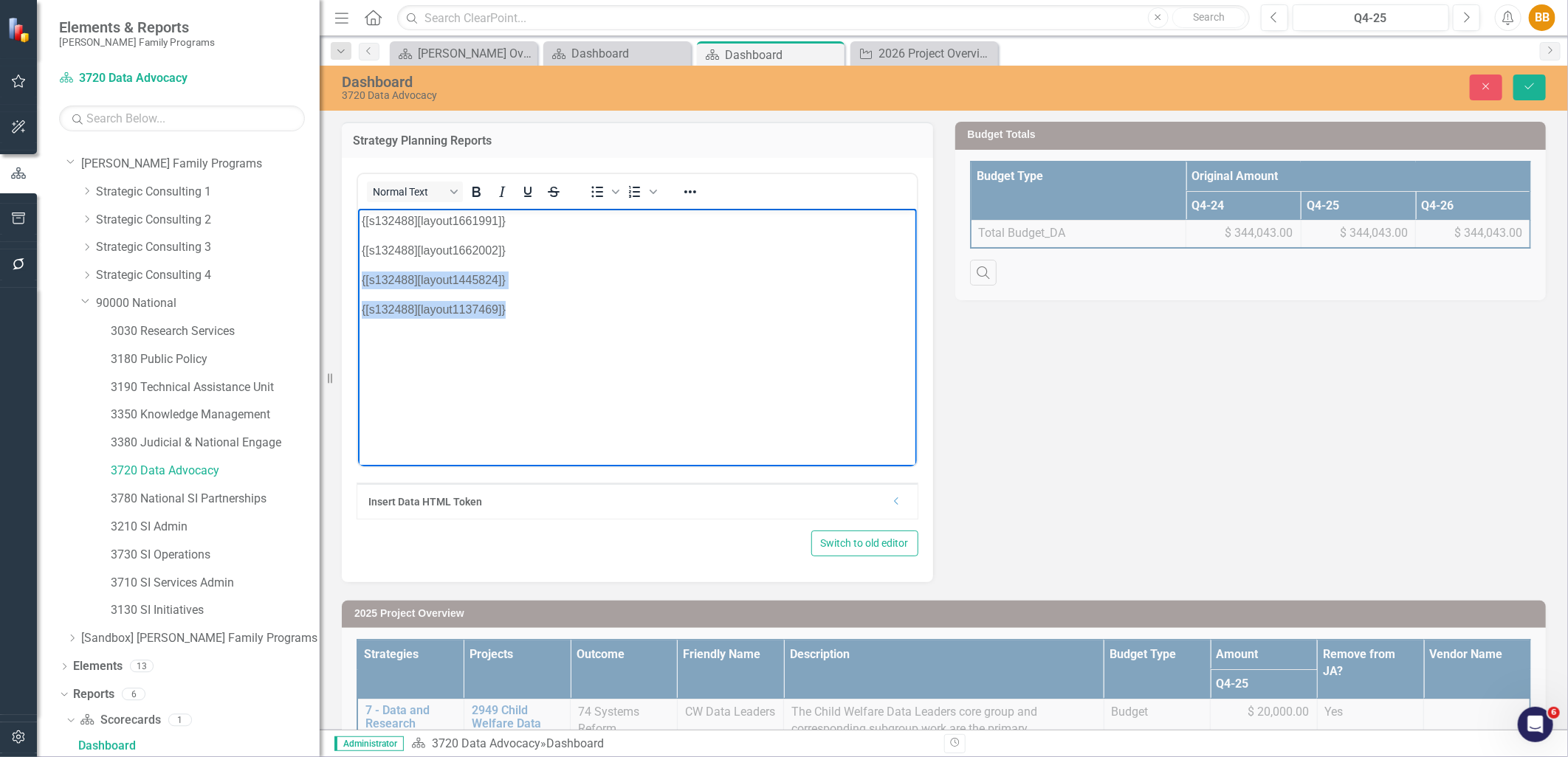
drag, startPoint x: 360, startPoint y: 274, endPoint x: 515, endPoint y: 334, distance: 166.2
click at [515, 334] on body "{[s132488][layout1661991]} {[s132488][layout1662002]} {[s132488][layout1445824]…" at bounding box center [637, 319] width 559 height 222
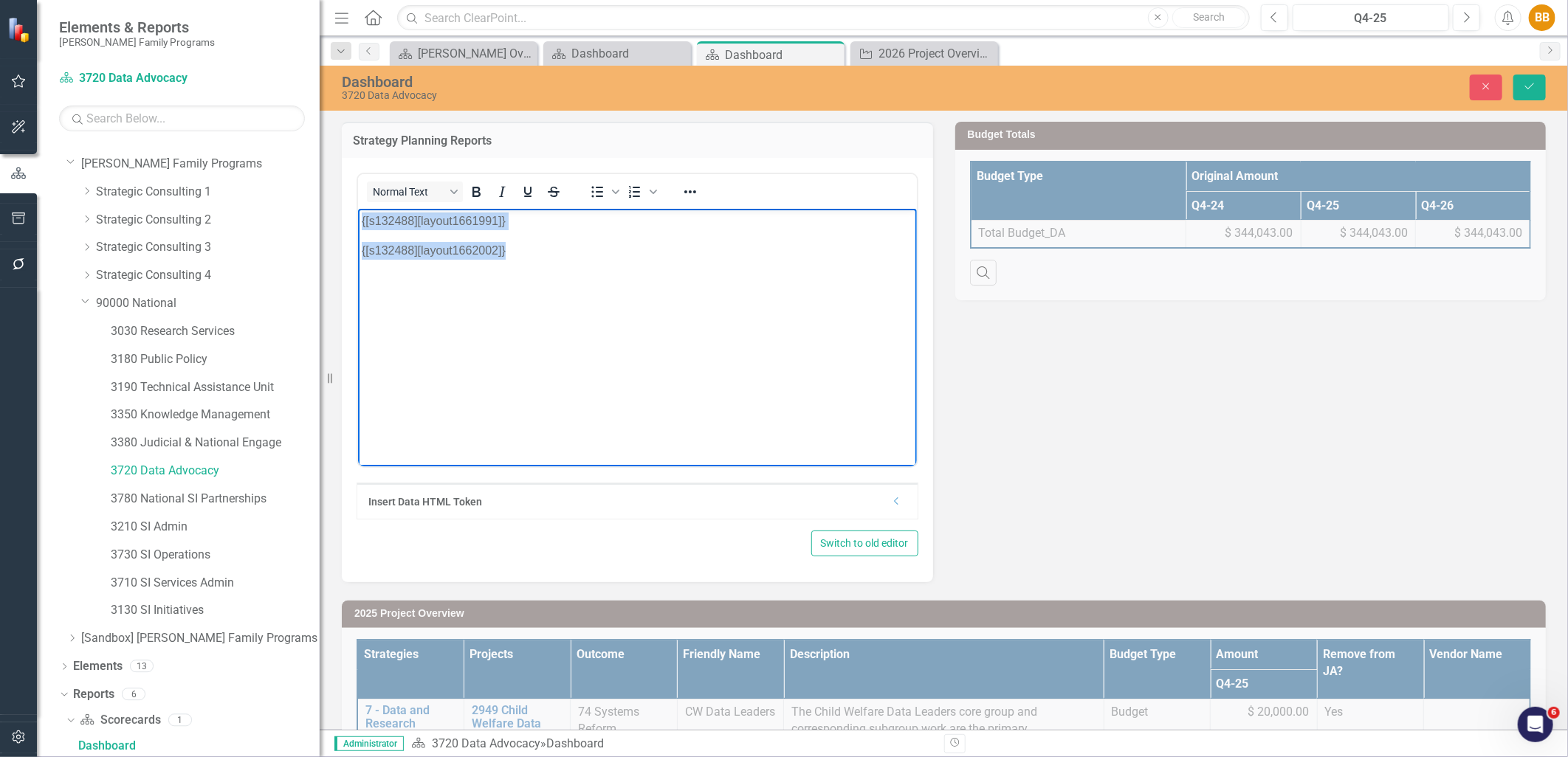
drag, startPoint x: 533, startPoint y: 257, endPoint x: 306, endPoint y: 216, distance: 230.7
click at [357, 216] on html "{[s132488][layout1661991]} {[s132488][layout1662002]}" at bounding box center [637, 319] width 559 height 222
copy body "{[s132488][layout1661991]} {[s132488][layout1662002]}"
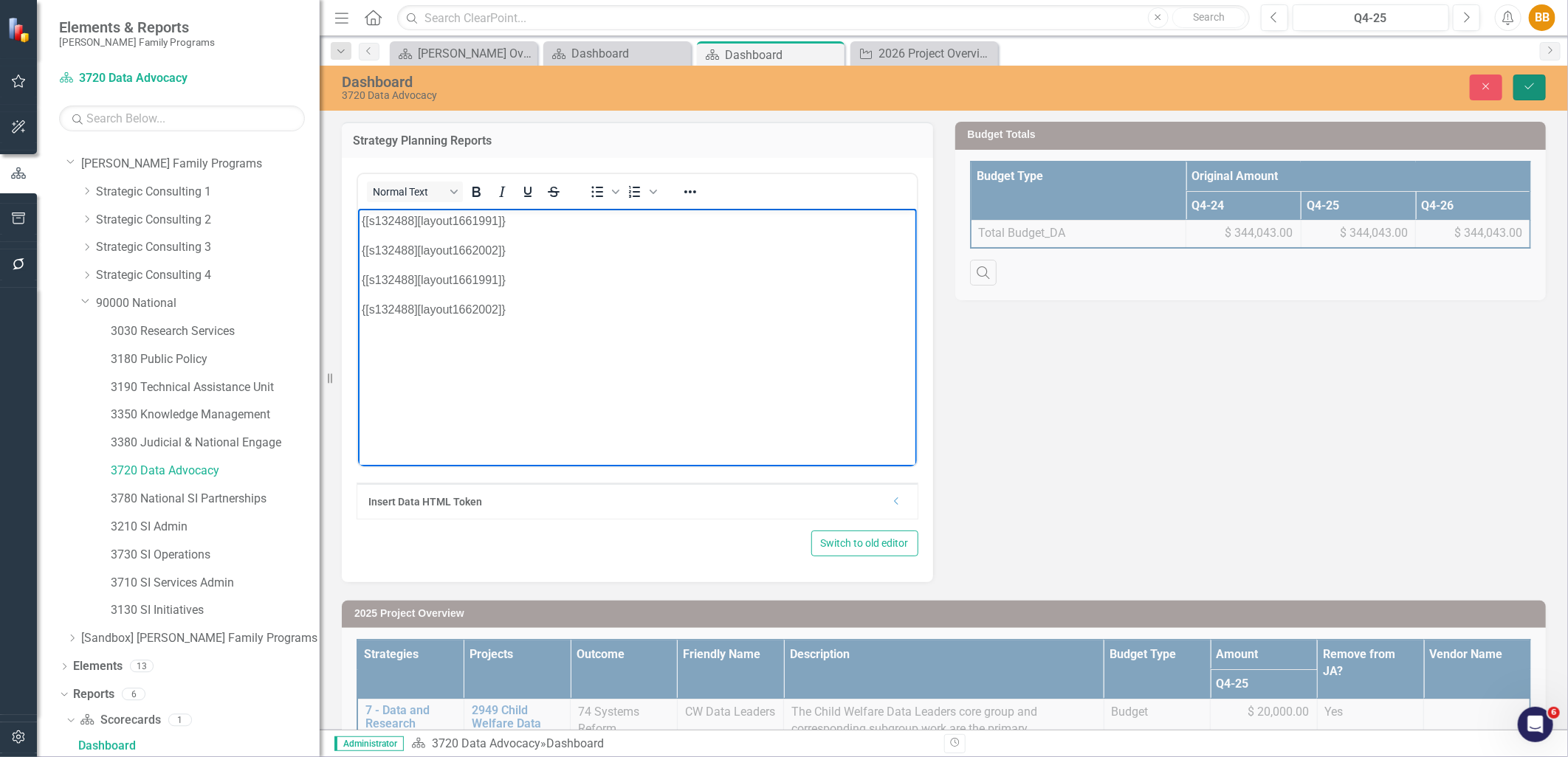
click at [1526, 81] on icon "Save" at bounding box center [1529, 86] width 13 height 10
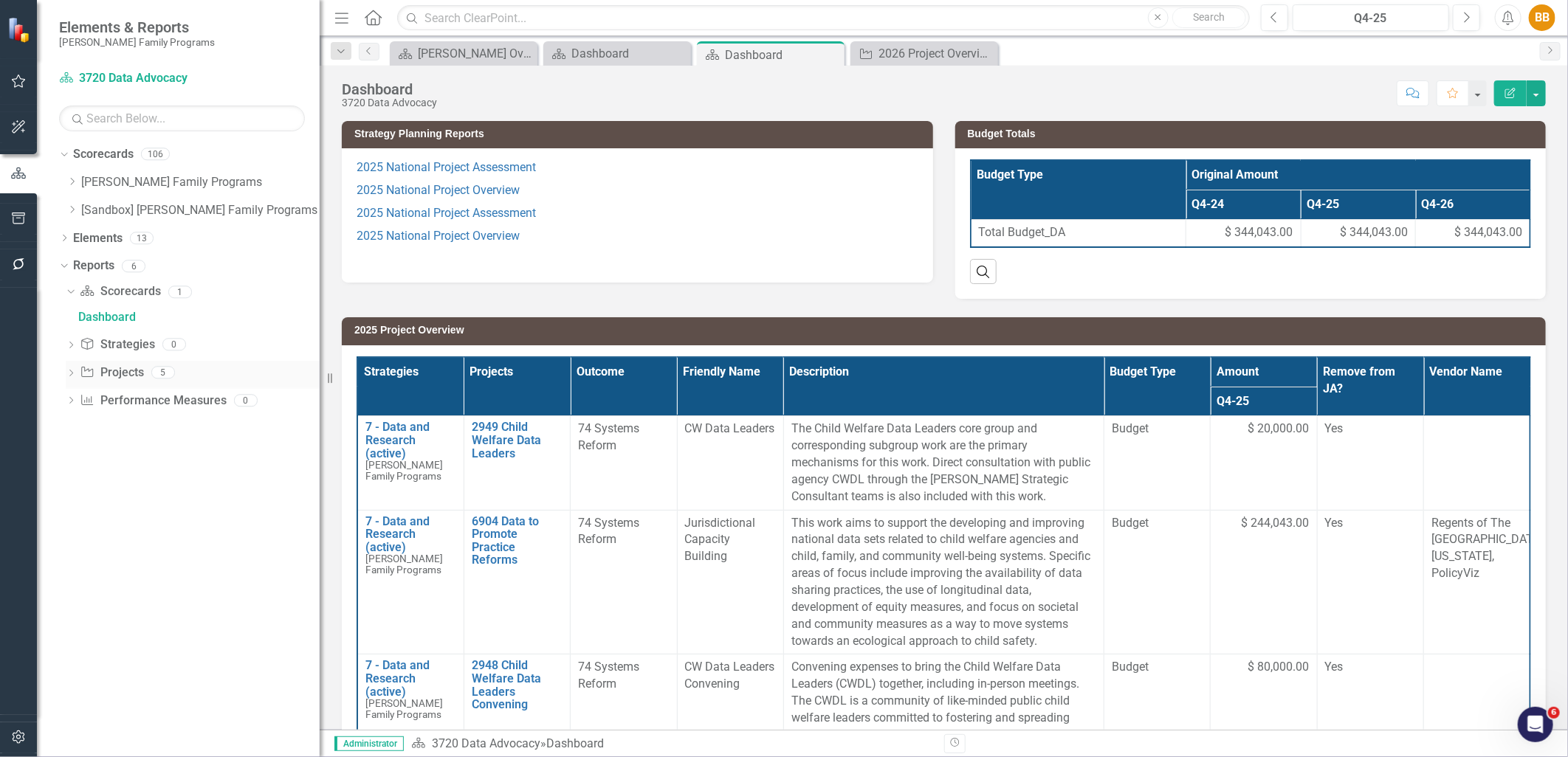
click at [69, 376] on icon at bounding box center [71, 373] width 4 height 7
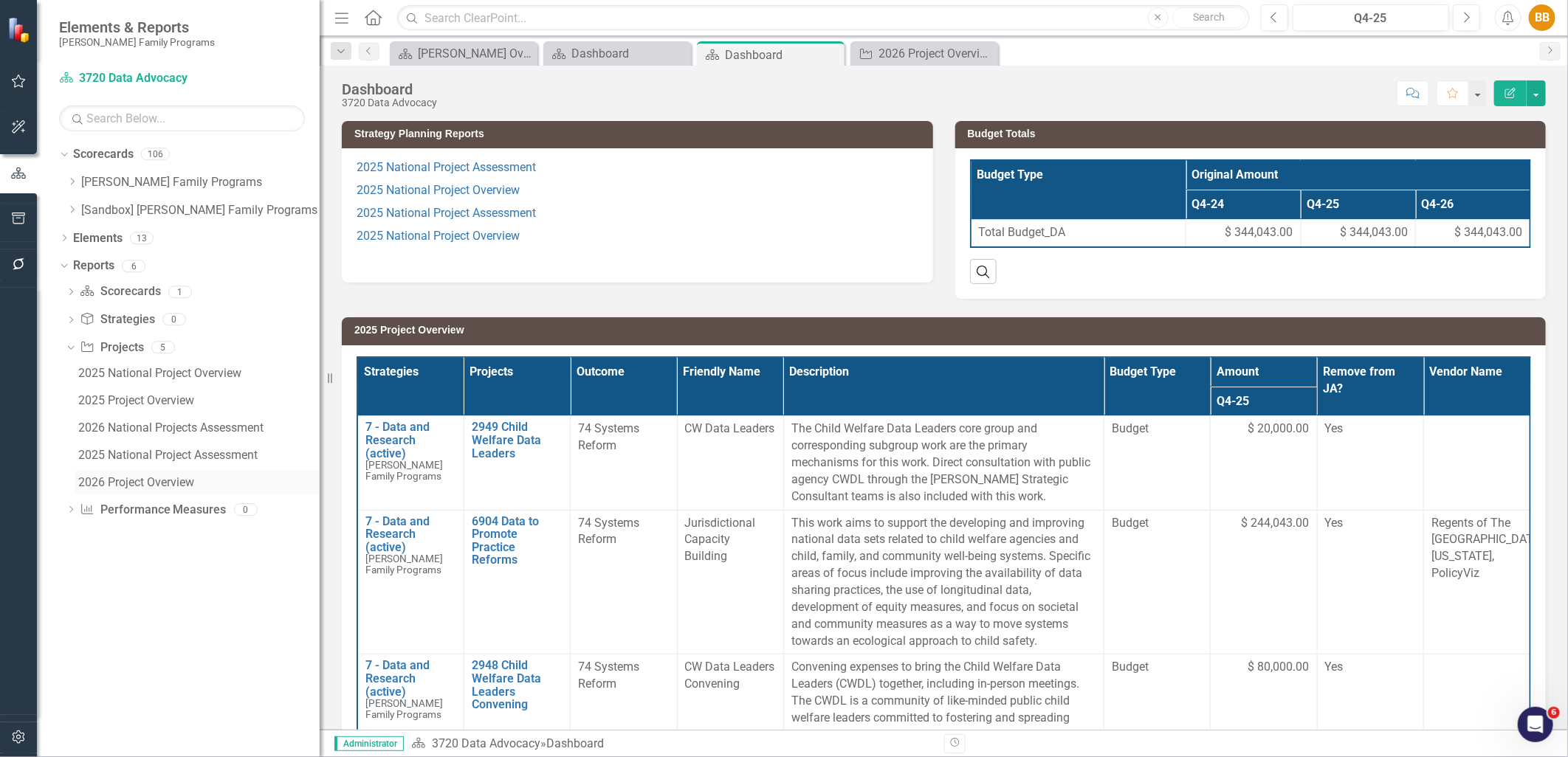
click at [129, 481] on div "2026 Project Overview" at bounding box center [199, 482] width 242 height 13
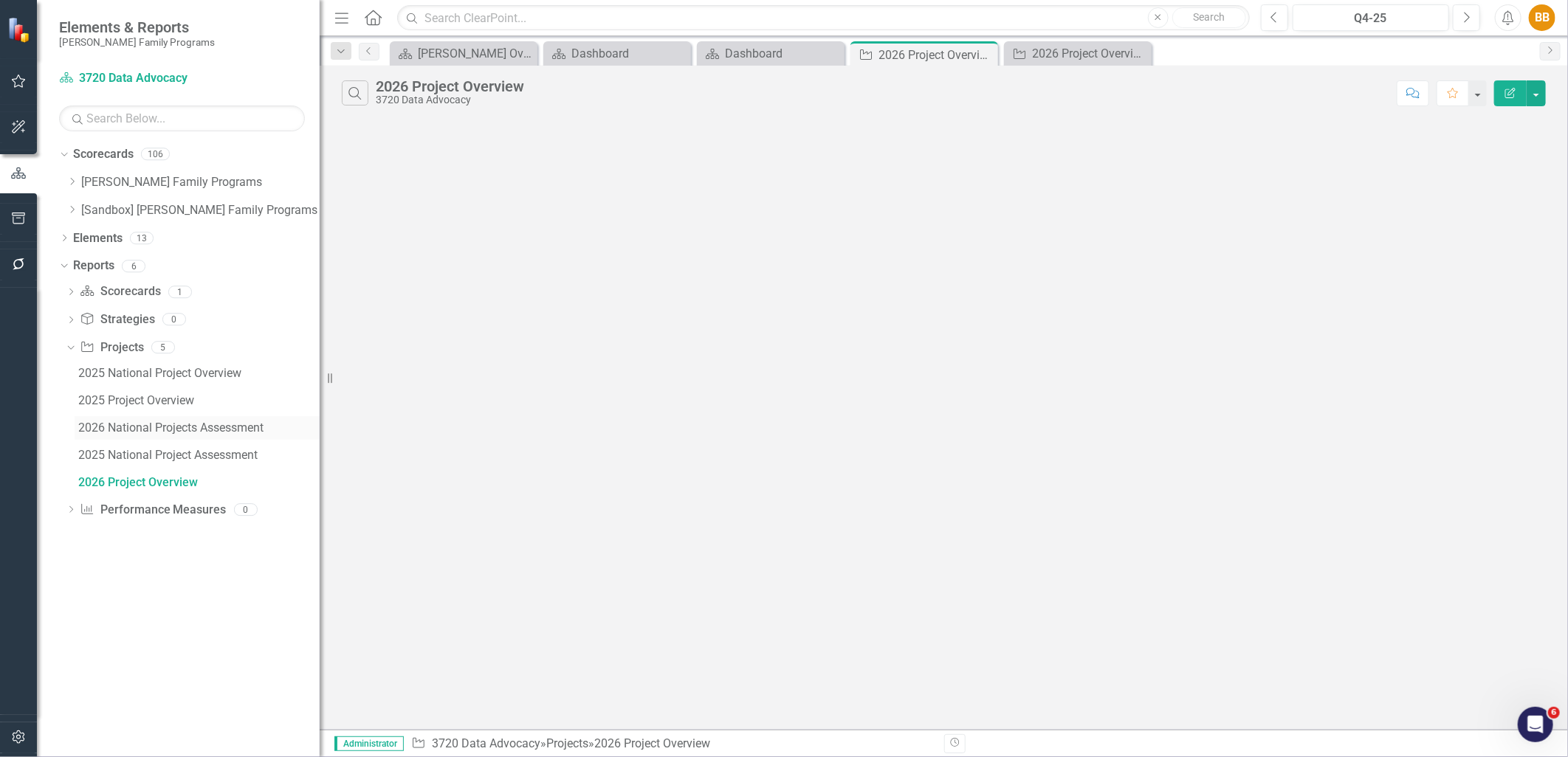
click at [137, 431] on div "2026 National Projects Assessment" at bounding box center [199, 427] width 242 height 13
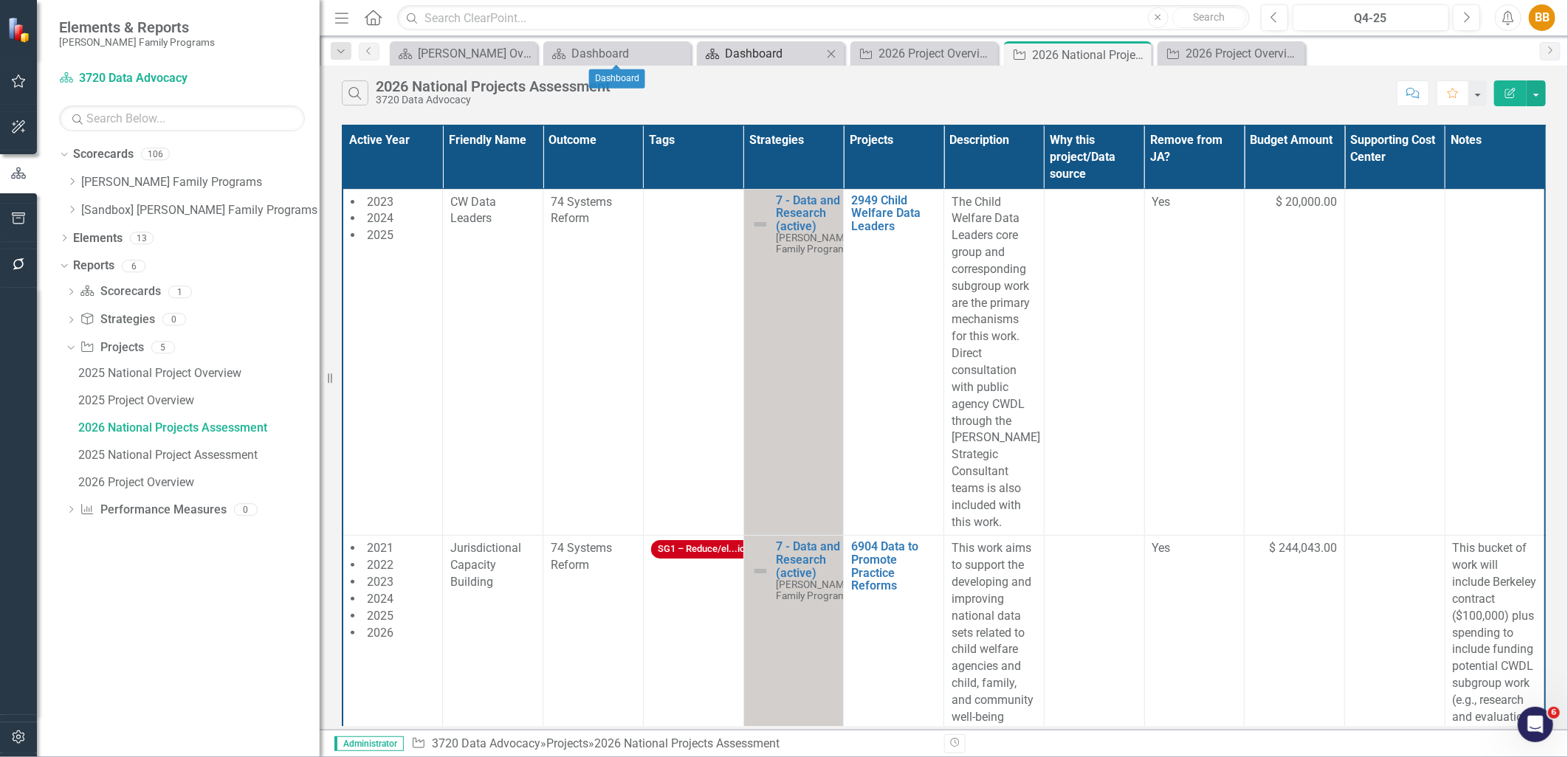
click at [727, 47] on div "Dashboard" at bounding box center [773, 53] width 97 height 19
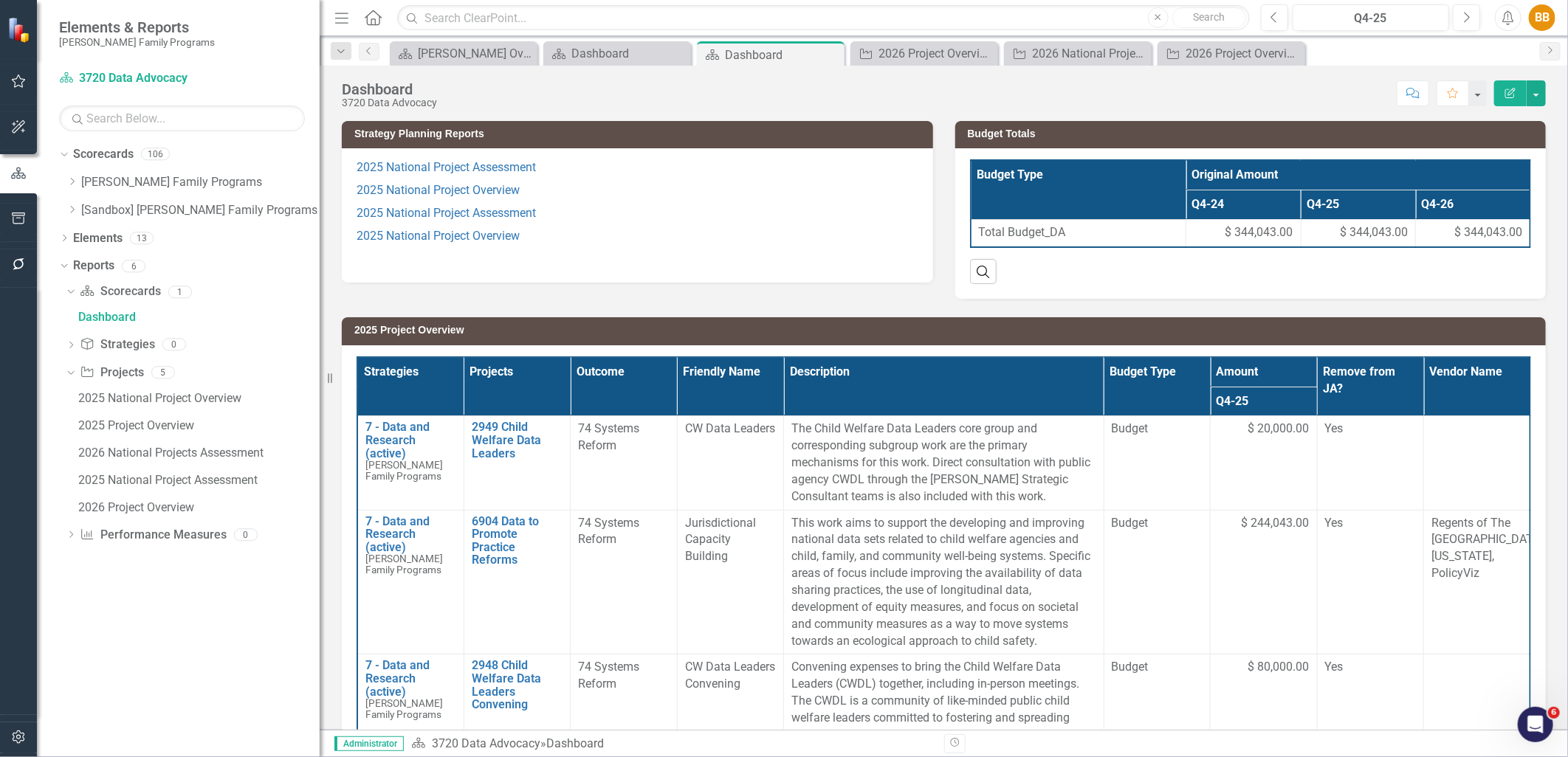
click at [600, 208] on p "2025 National Project Assessment" at bounding box center [637, 213] width 562 height 23
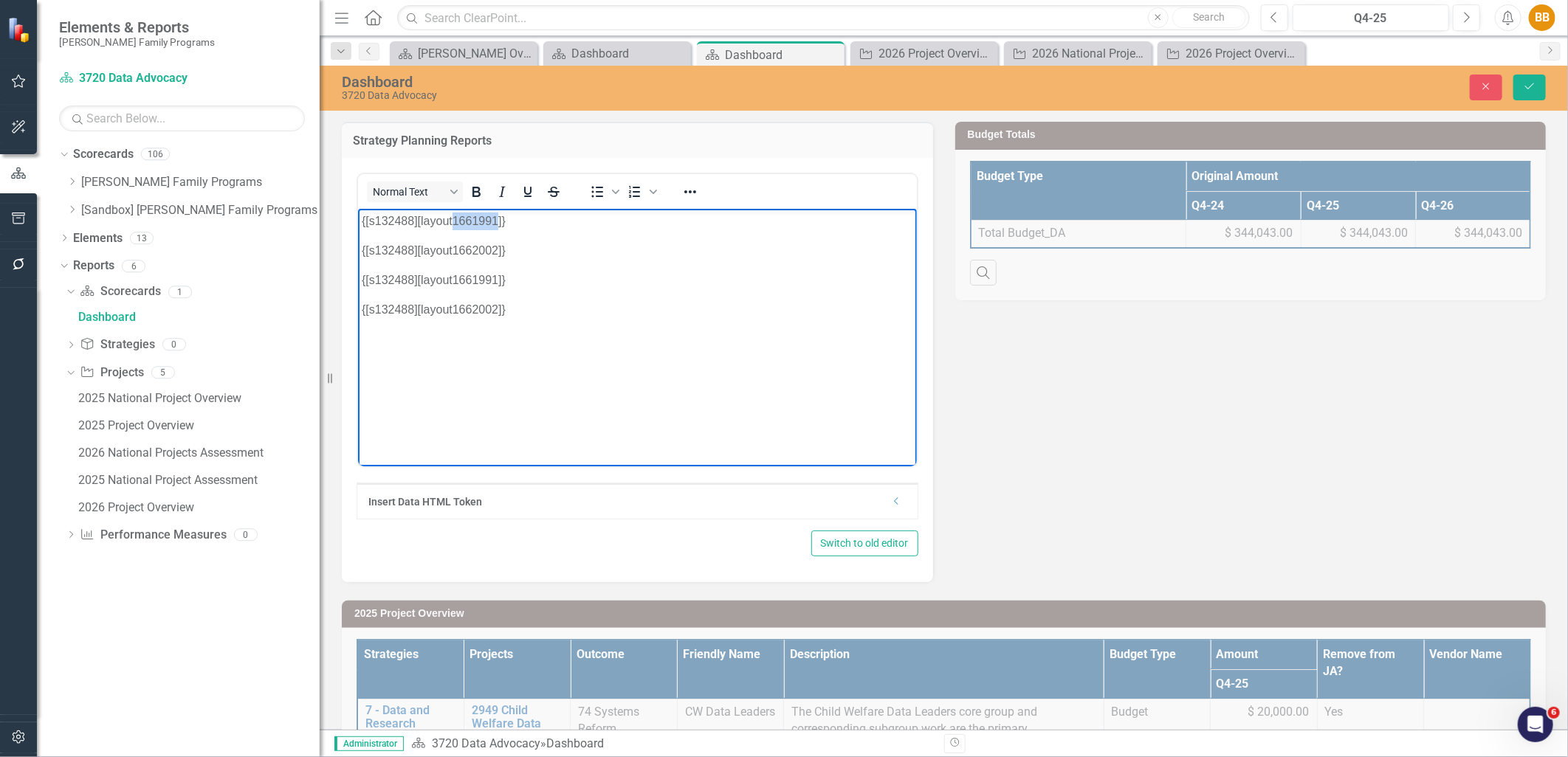
drag, startPoint x: 451, startPoint y: 217, endPoint x: 496, endPoint y: 215, distance: 45.0
click at [496, 215] on p "{[s132488][layout1661991]}" at bounding box center [637, 221] width 551 height 18
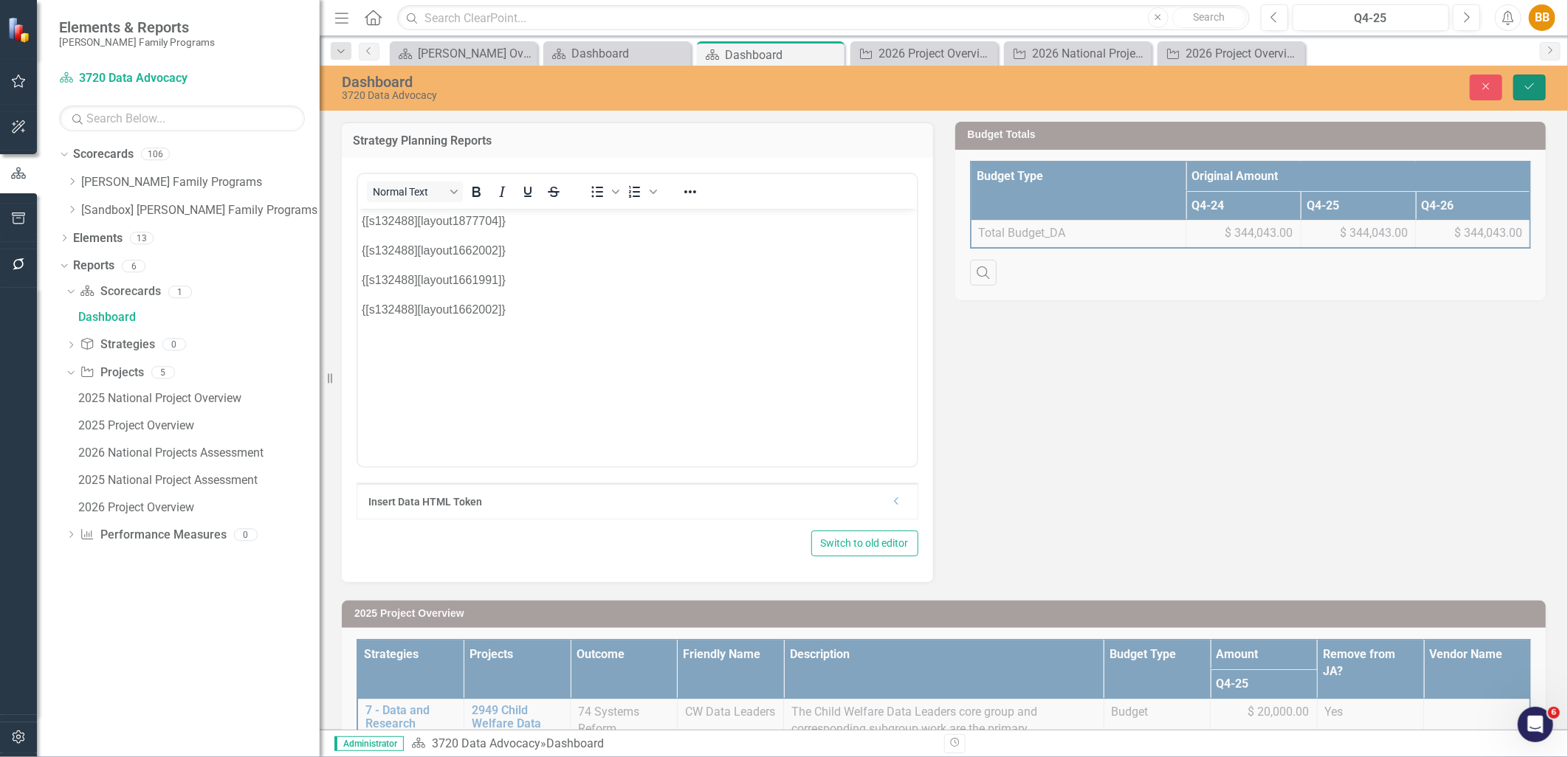
click at [1526, 86] on icon "submit" at bounding box center [1529, 86] width 9 height 6
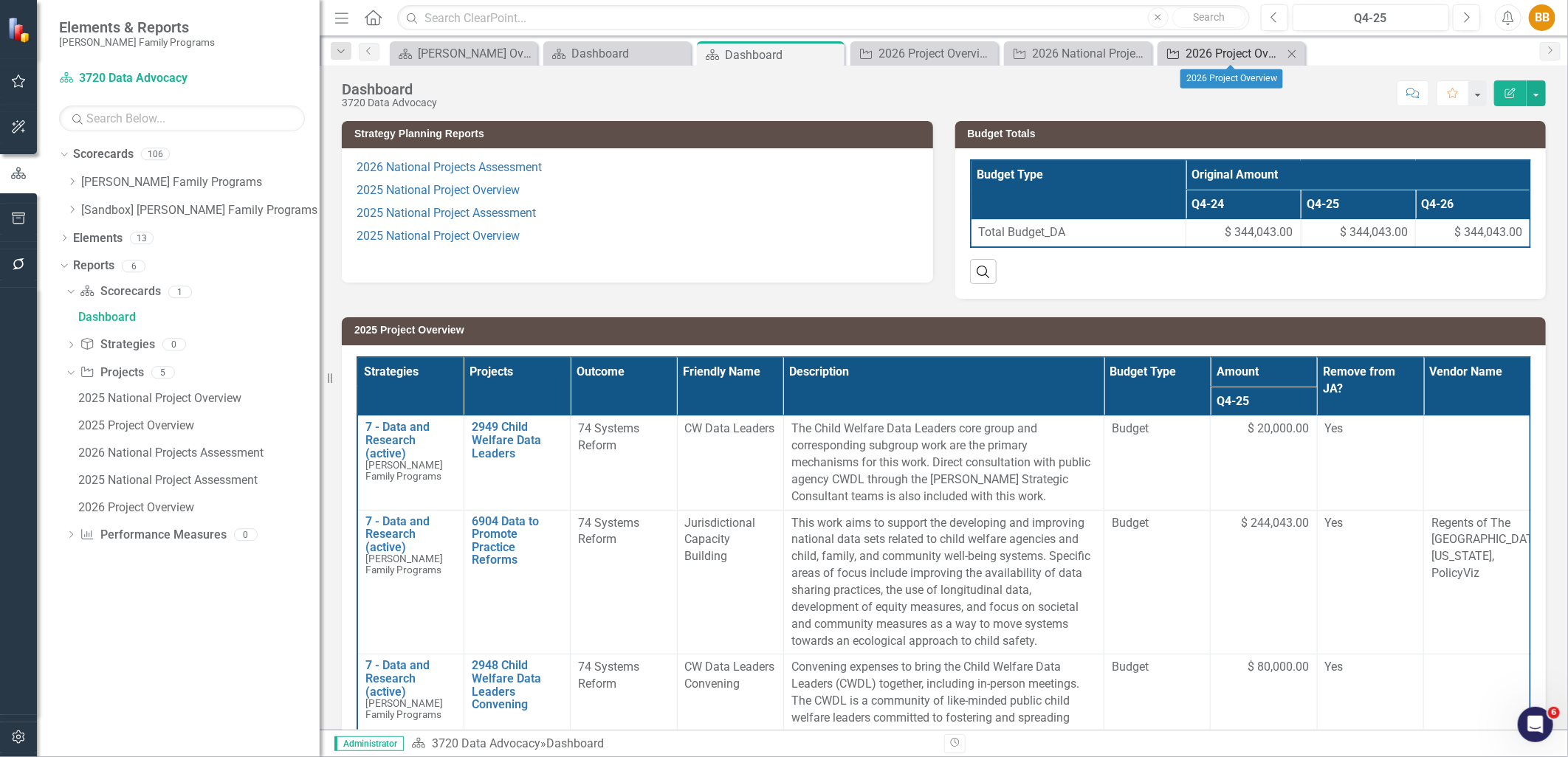
click at [1187, 55] on div "2026 Project Overview" at bounding box center [1234, 53] width 97 height 19
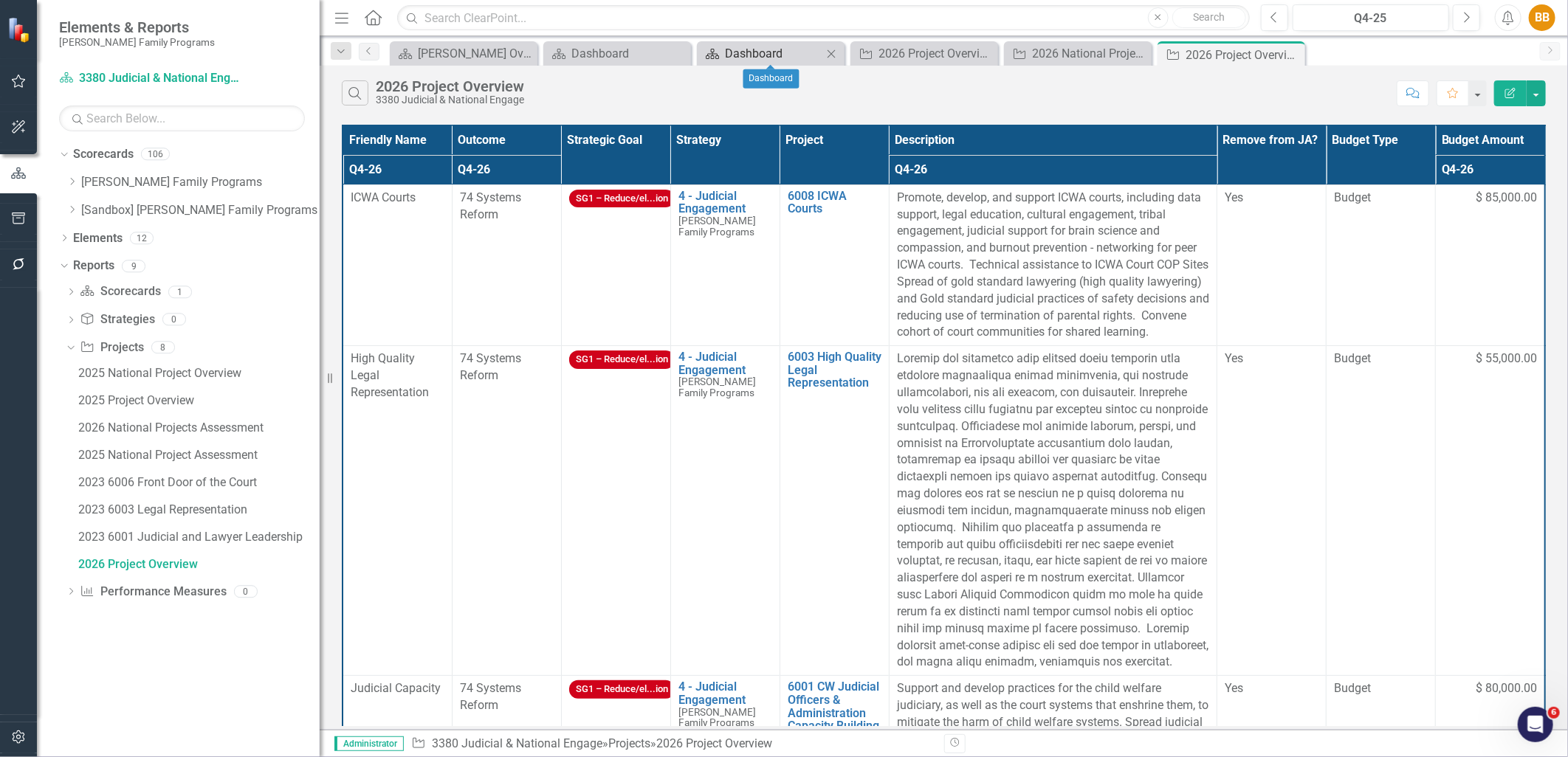
click at [778, 54] on div "Dashboard" at bounding box center [773, 53] width 97 height 19
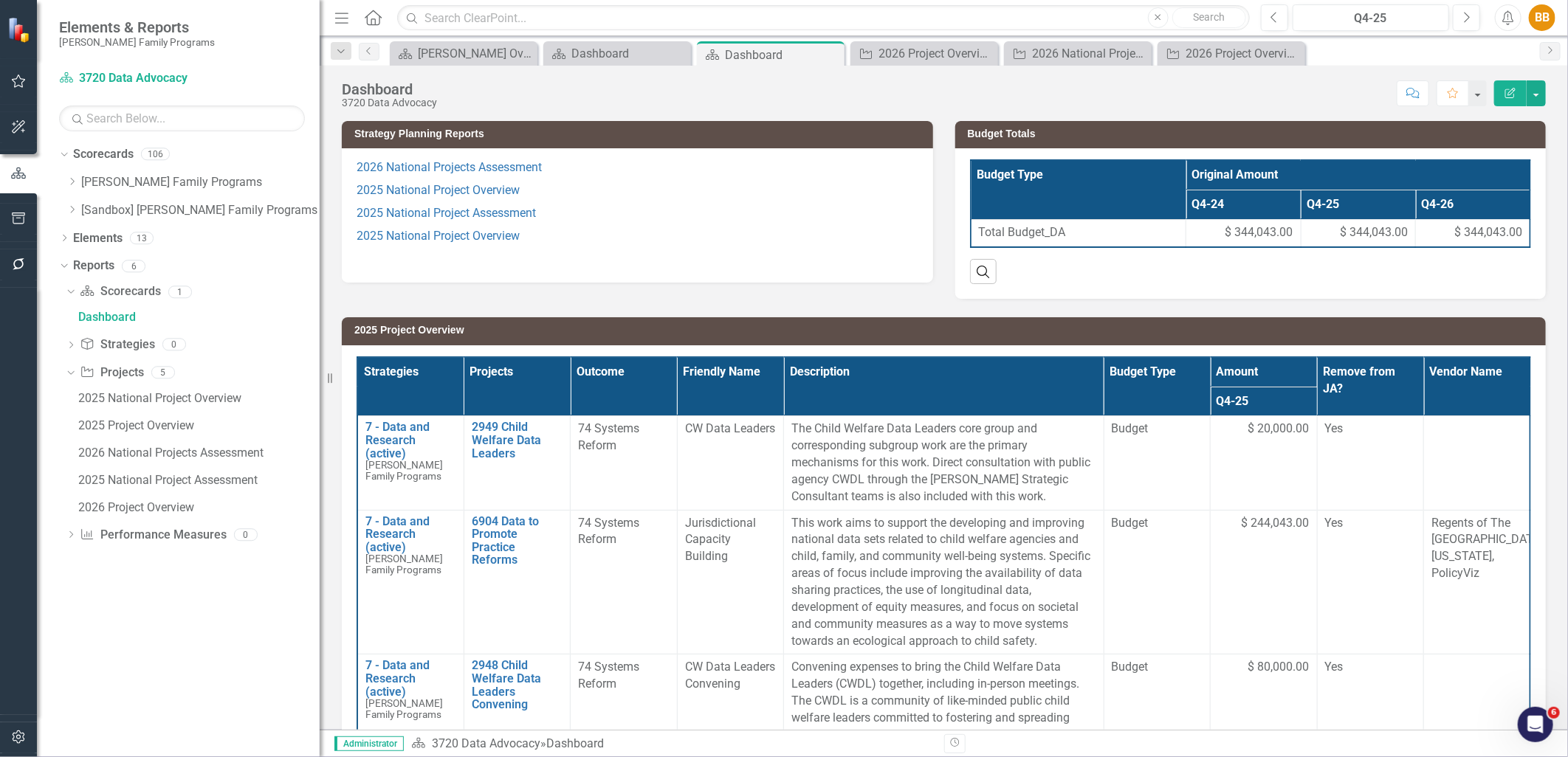
click at [665, 222] on p "2025 National Project Assessment" at bounding box center [637, 213] width 562 height 23
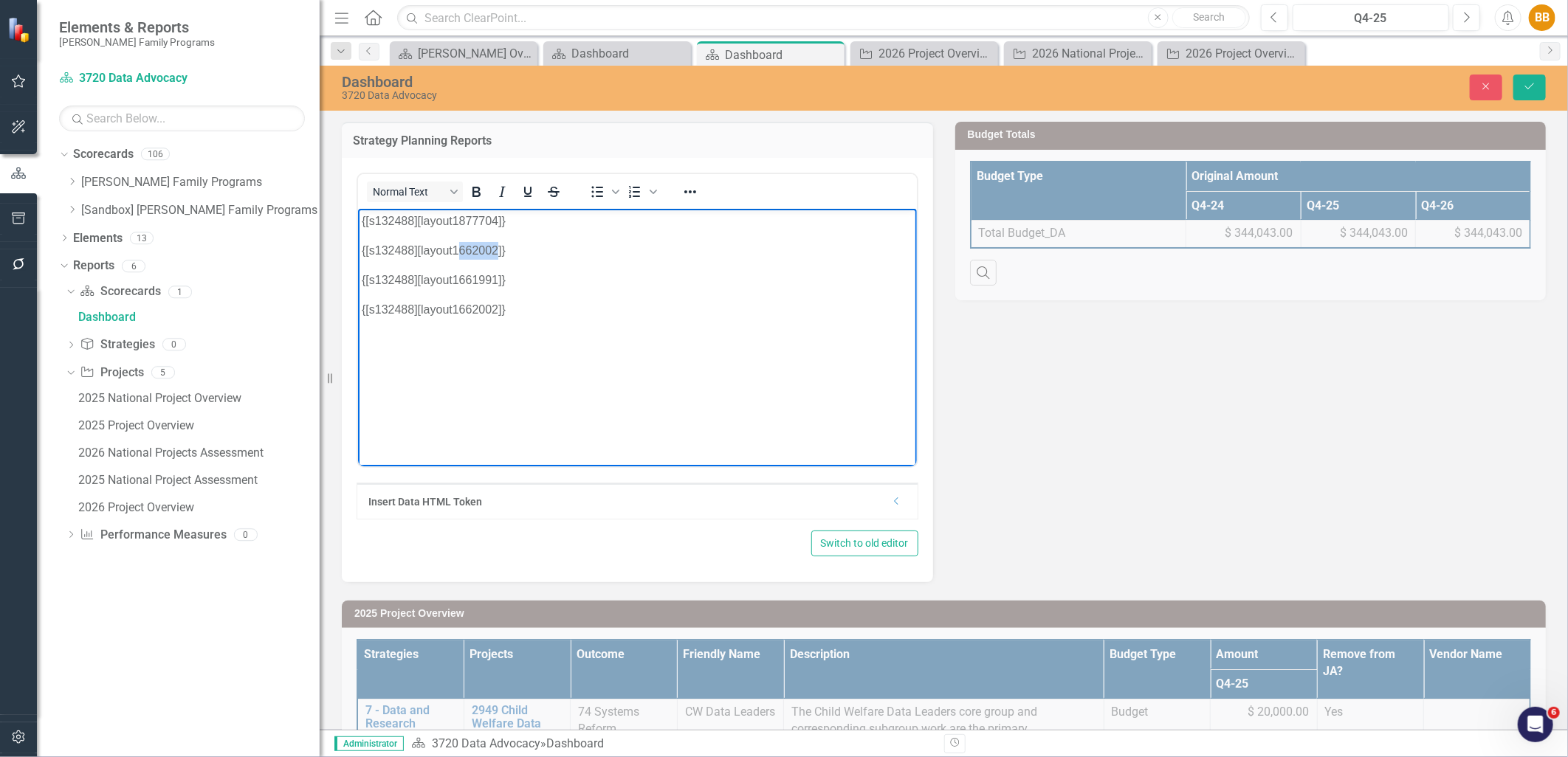
drag, startPoint x: 497, startPoint y: 242, endPoint x: 454, endPoint y: 242, distance: 43.0
click at [454, 242] on p "{[s132488][layout1662002]}" at bounding box center [637, 250] width 551 height 18
click at [1531, 81] on icon "Save" at bounding box center [1529, 86] width 13 height 10
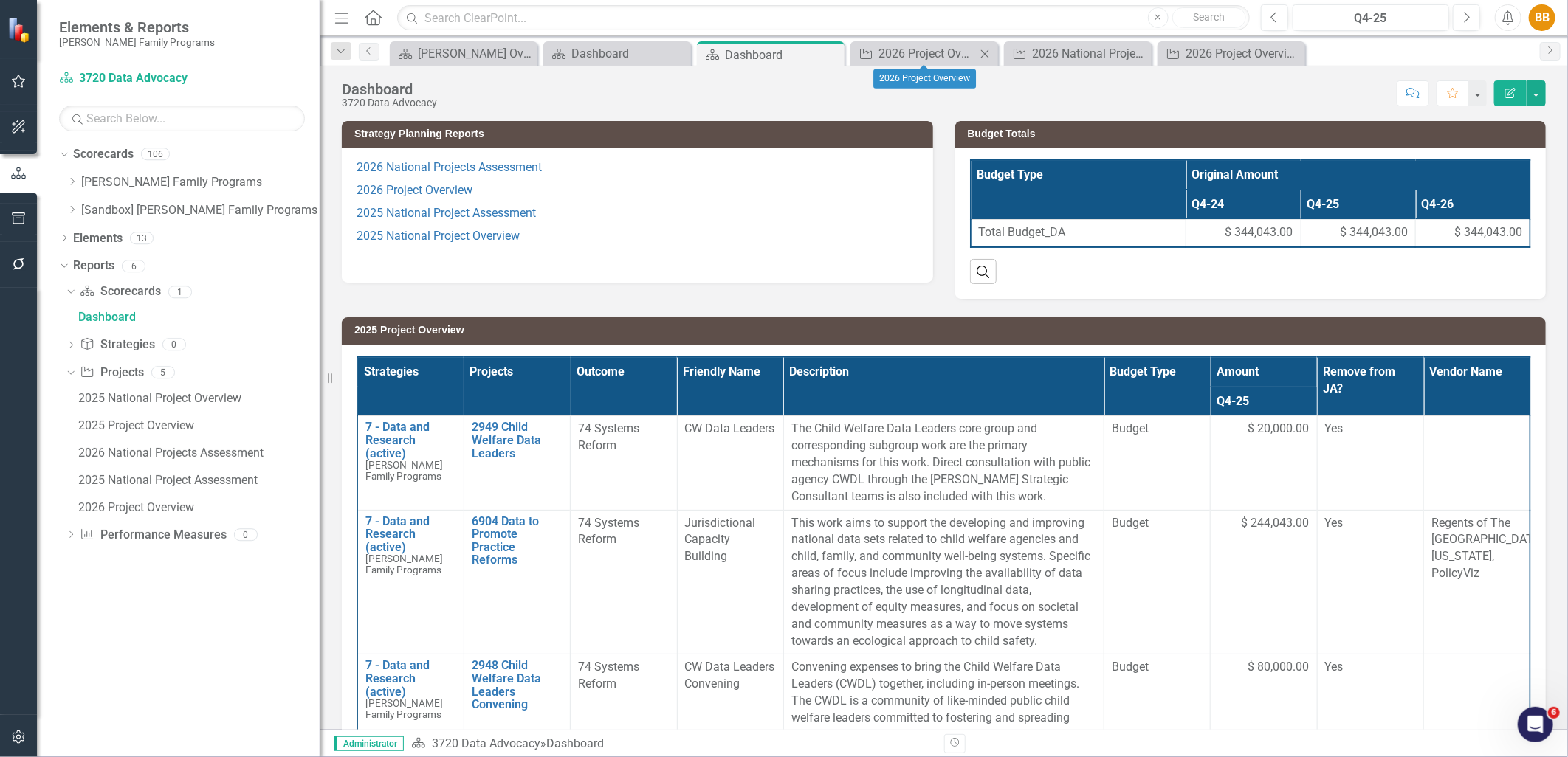
click at [984, 47] on icon "Close" at bounding box center [985, 53] width 15 height 12
click at [0, 0] on icon "Close" at bounding box center [0, 0] width 0 height 0
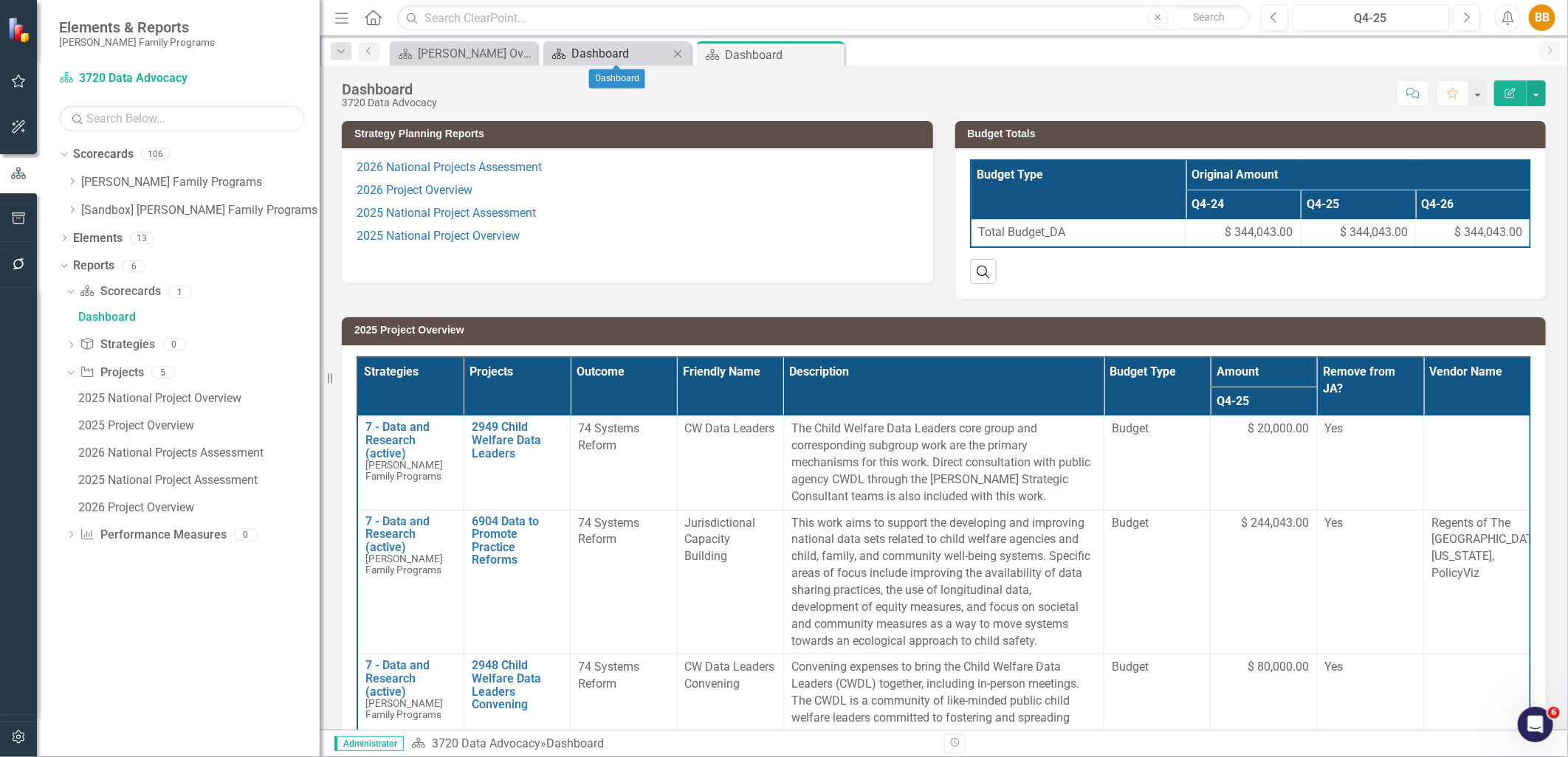
click at [606, 52] on div "Dashboard" at bounding box center [620, 53] width 97 height 19
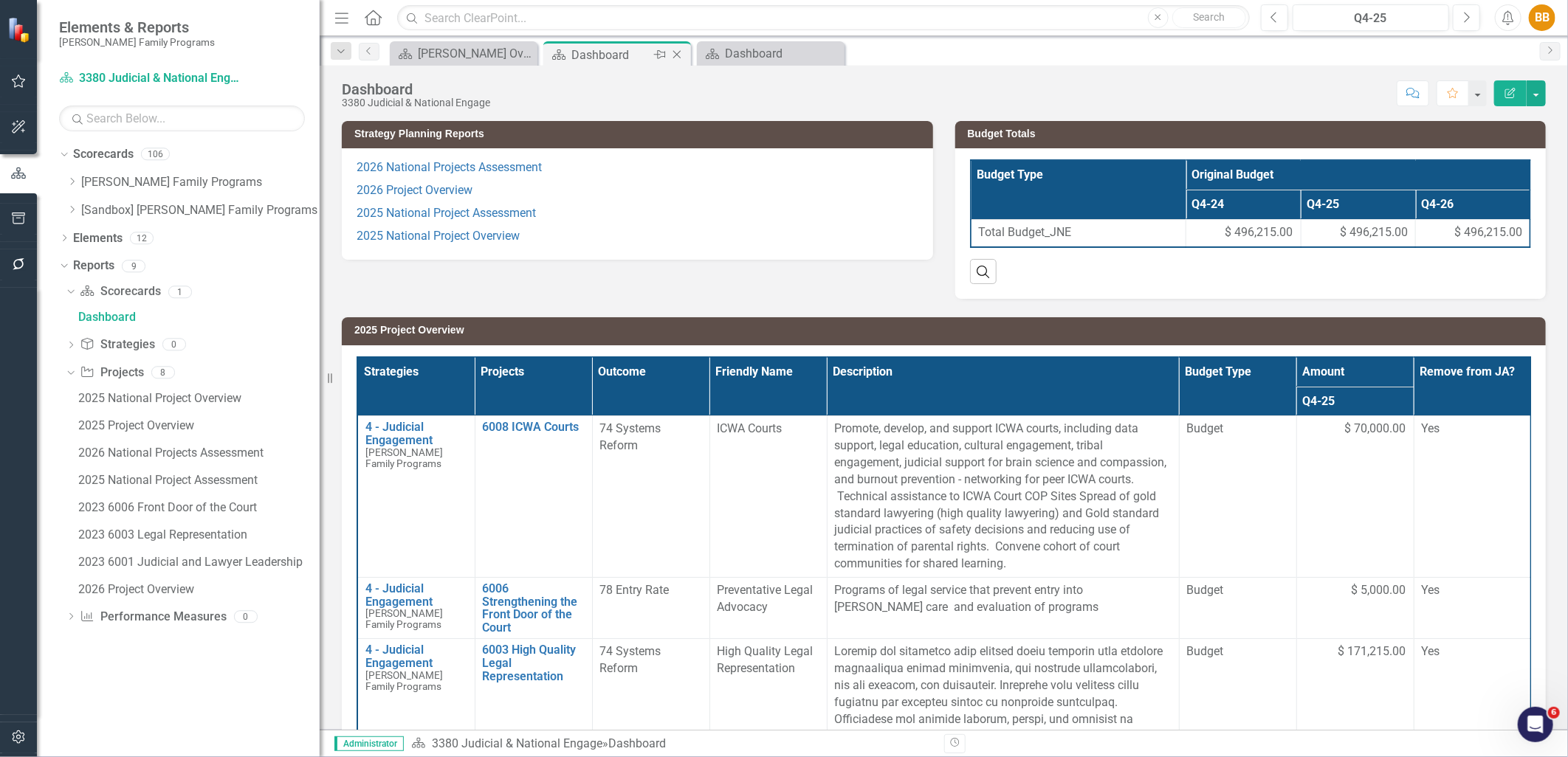
click at [675, 52] on icon at bounding box center [677, 54] width 8 height 8
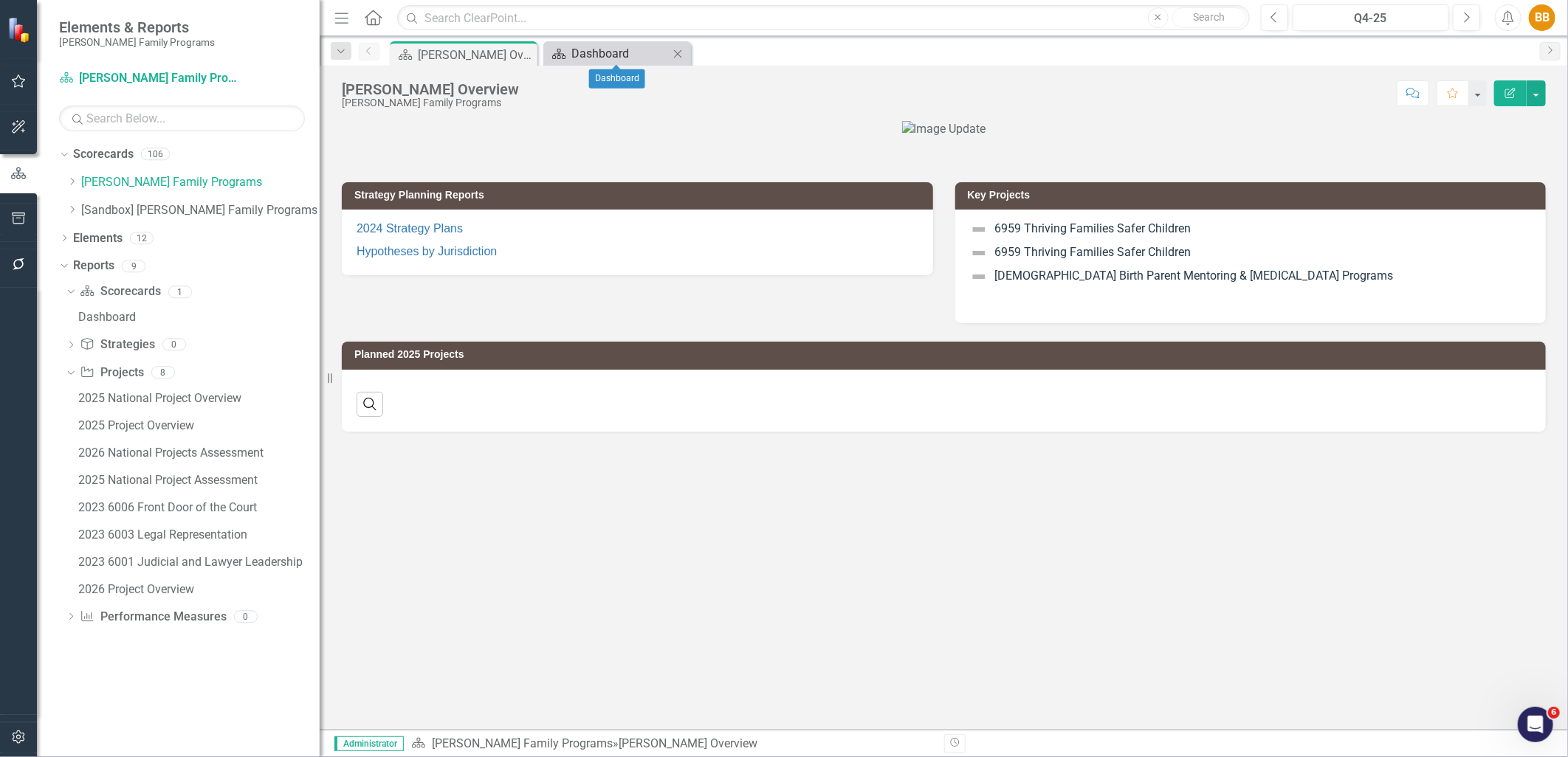
click at [632, 54] on div "Dashboard" at bounding box center [620, 53] width 97 height 19
click at [612, 49] on div "Dashboard" at bounding box center [620, 53] width 97 height 19
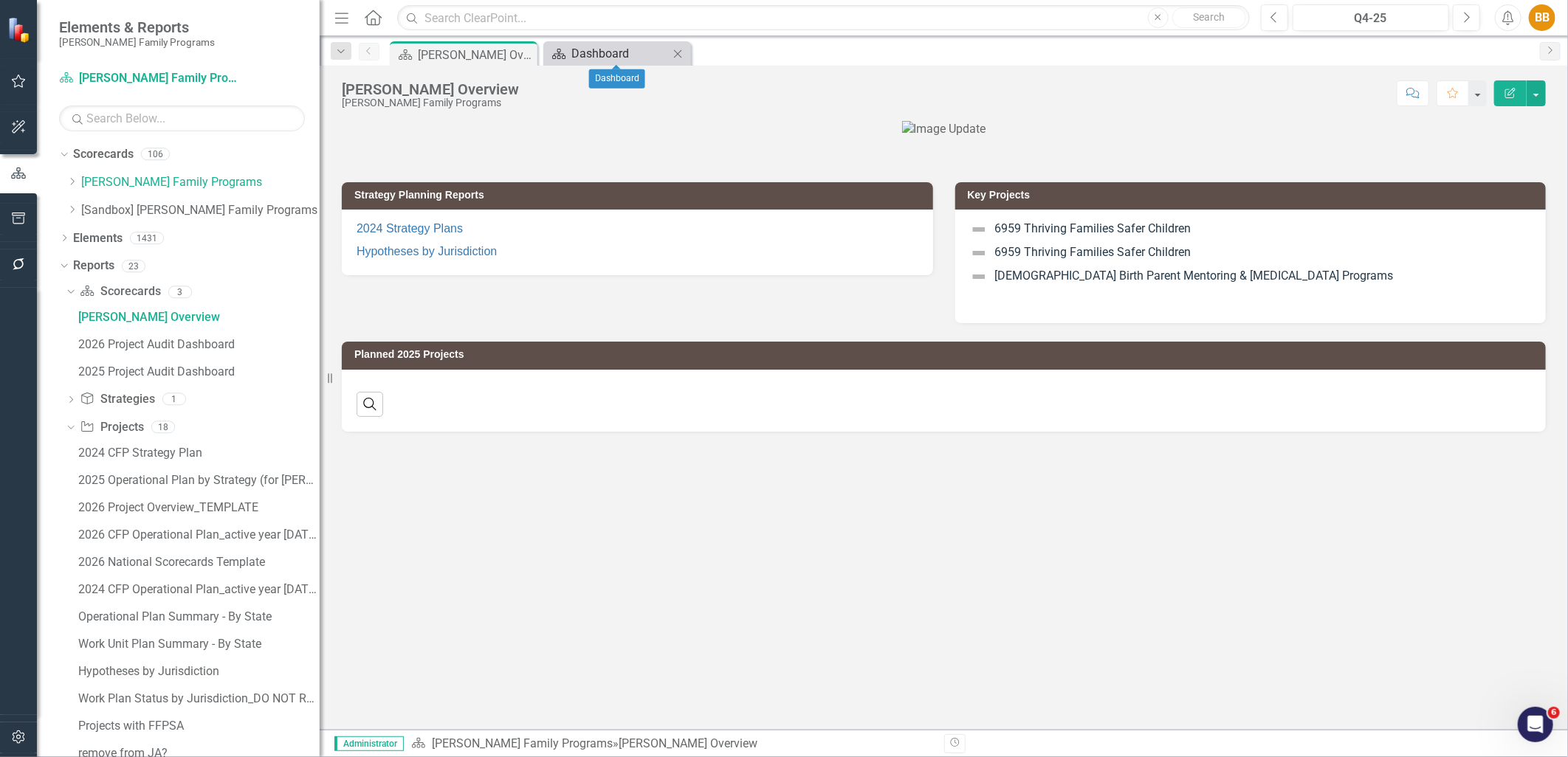
click at [606, 57] on div "Dashboard" at bounding box center [620, 53] width 97 height 19
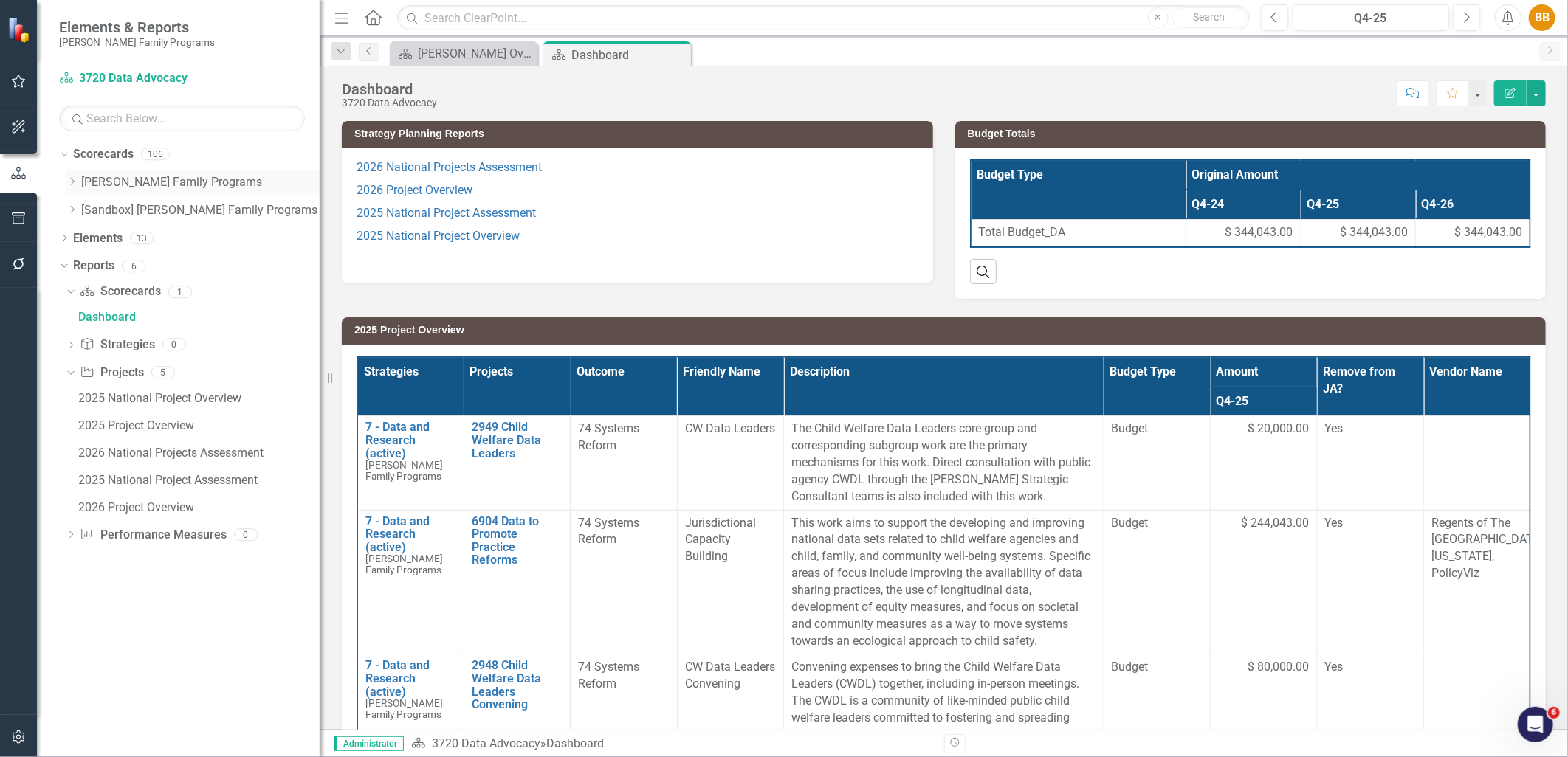
click at [70, 185] on icon "Dropdown" at bounding box center [71, 181] width 11 height 9
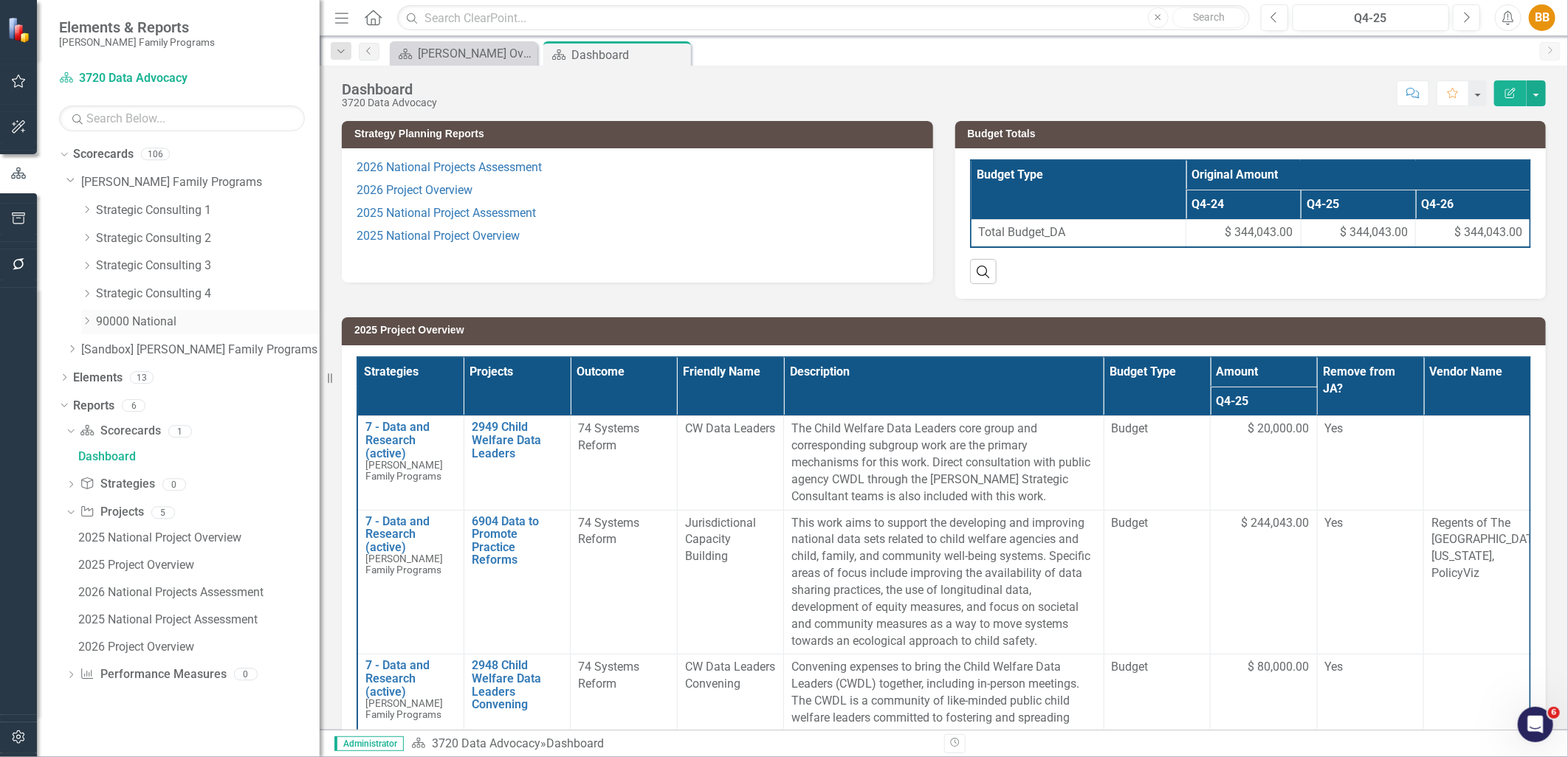
click at [84, 322] on icon "Dropdown" at bounding box center [86, 321] width 11 height 9
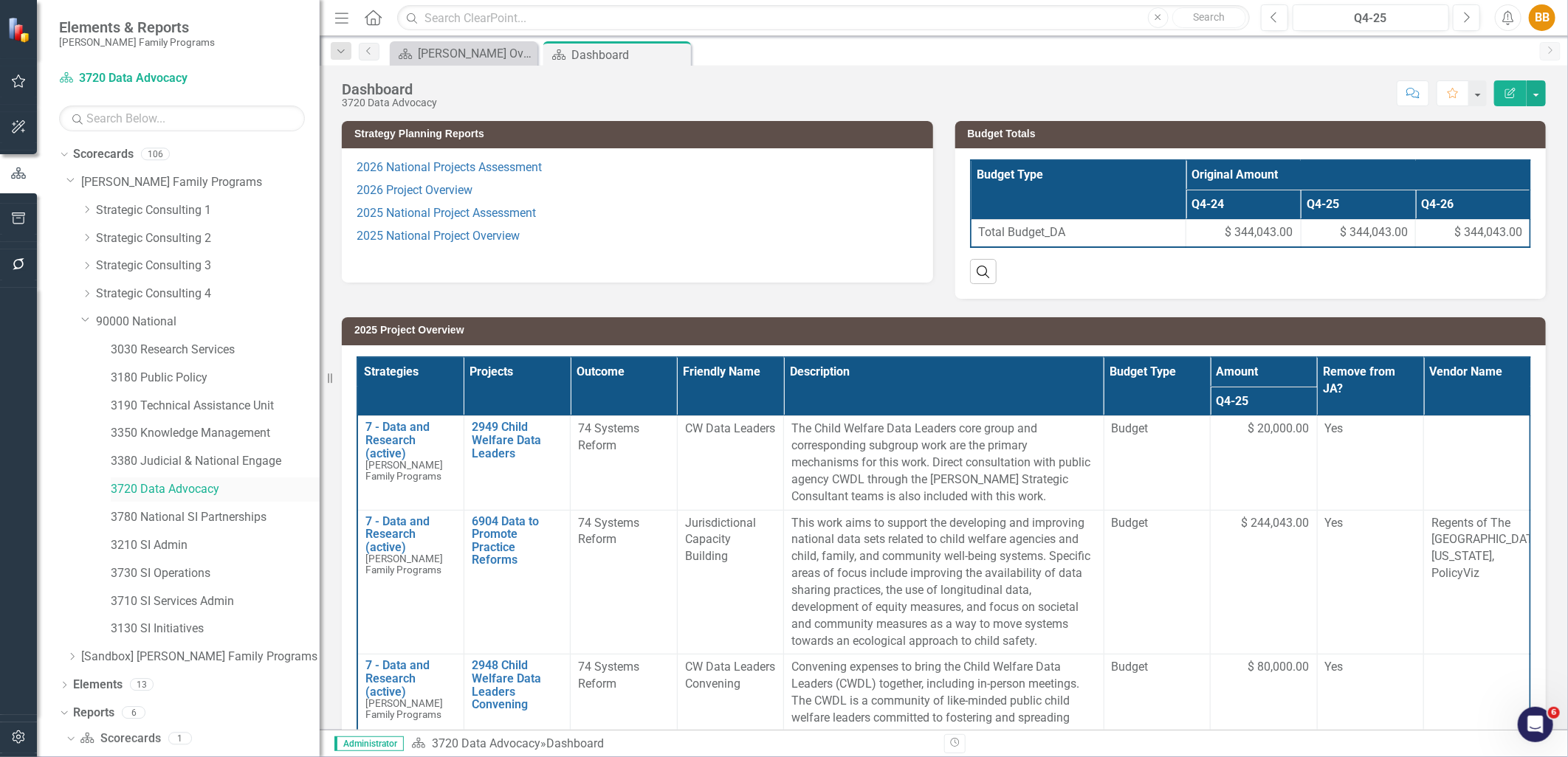
scroll to position [82, 0]
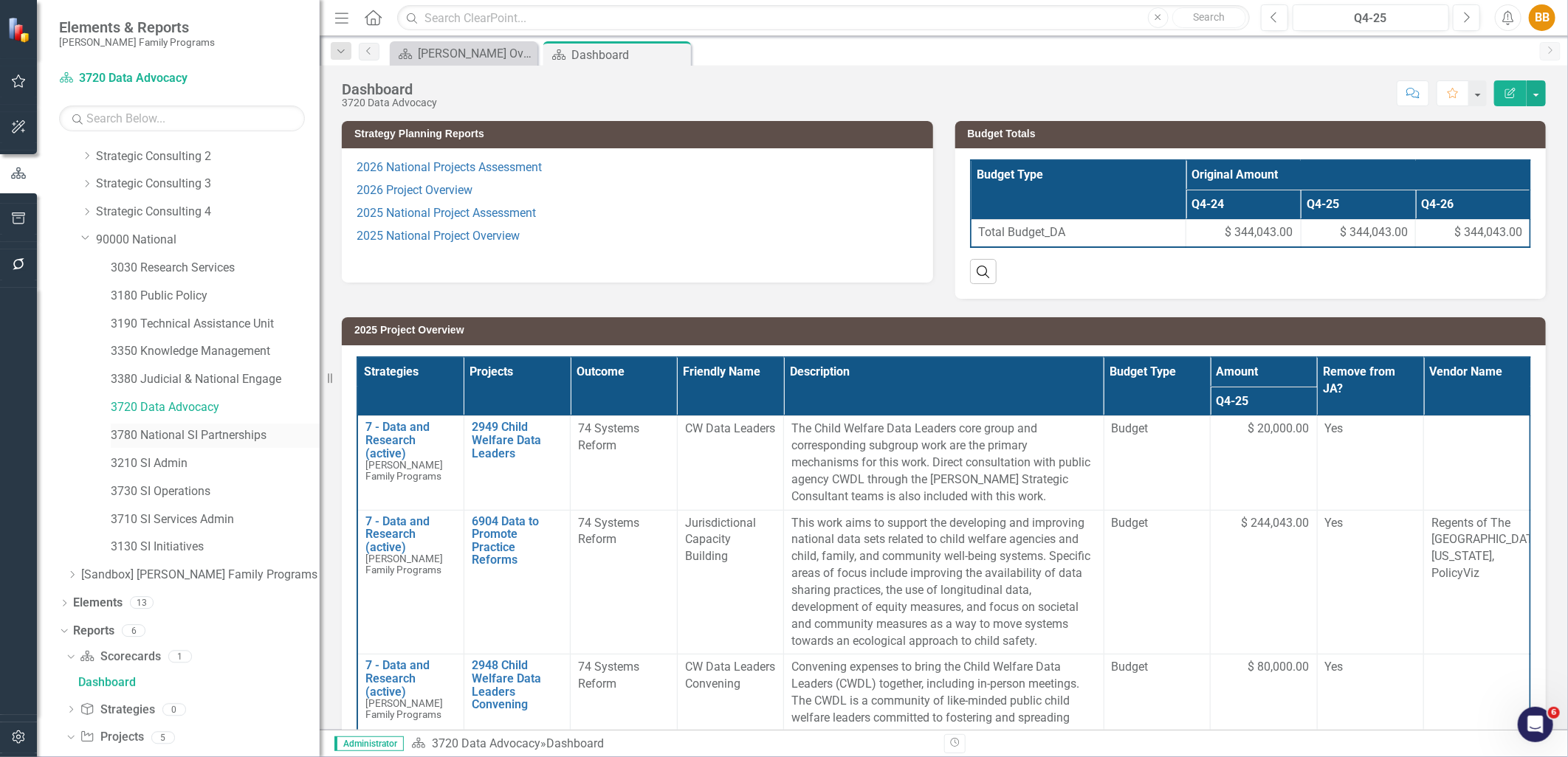
click at [185, 440] on link "3780 National SI Partnerships" at bounding box center [215, 435] width 209 height 17
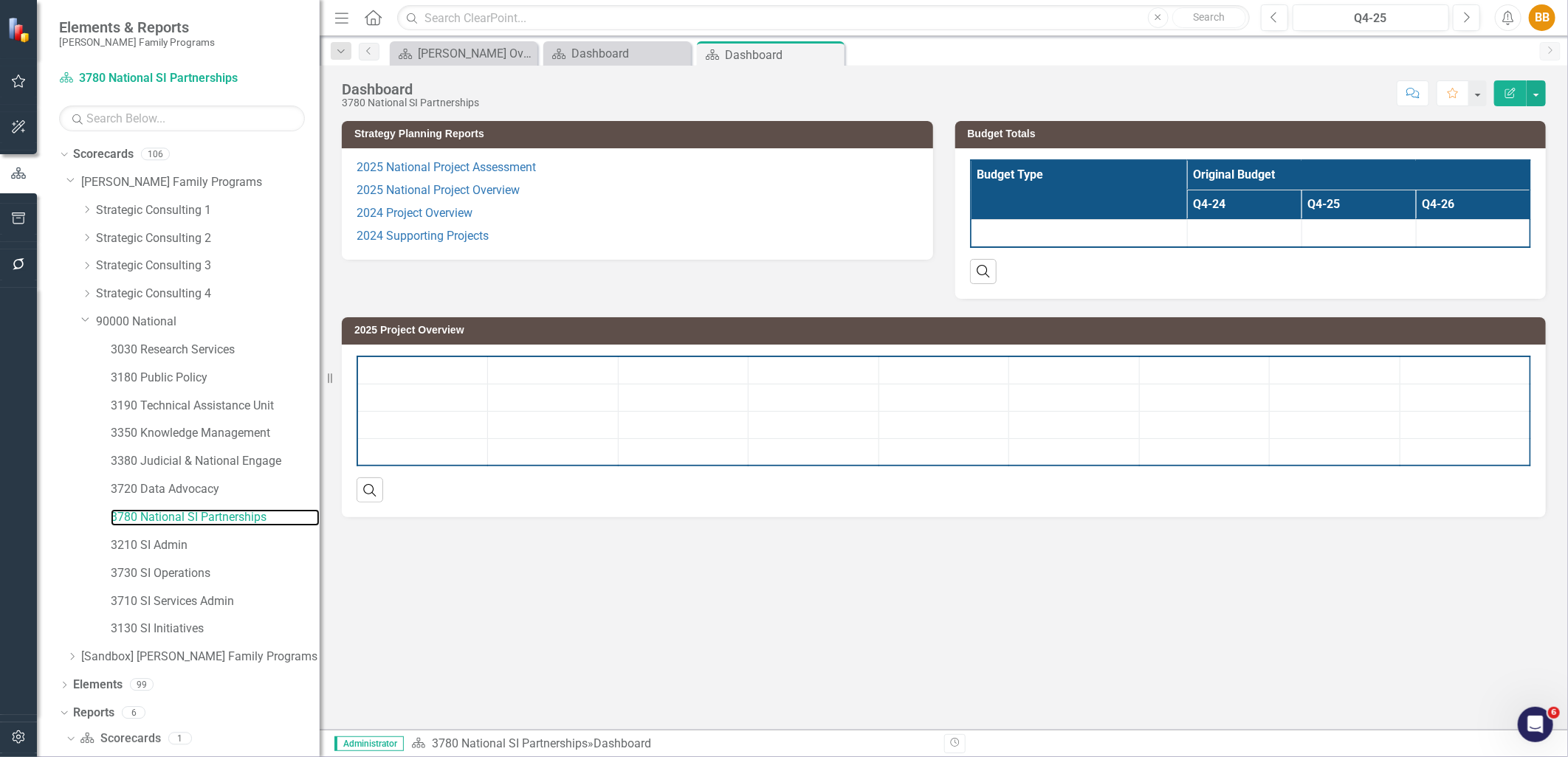
scroll to position [19, 0]
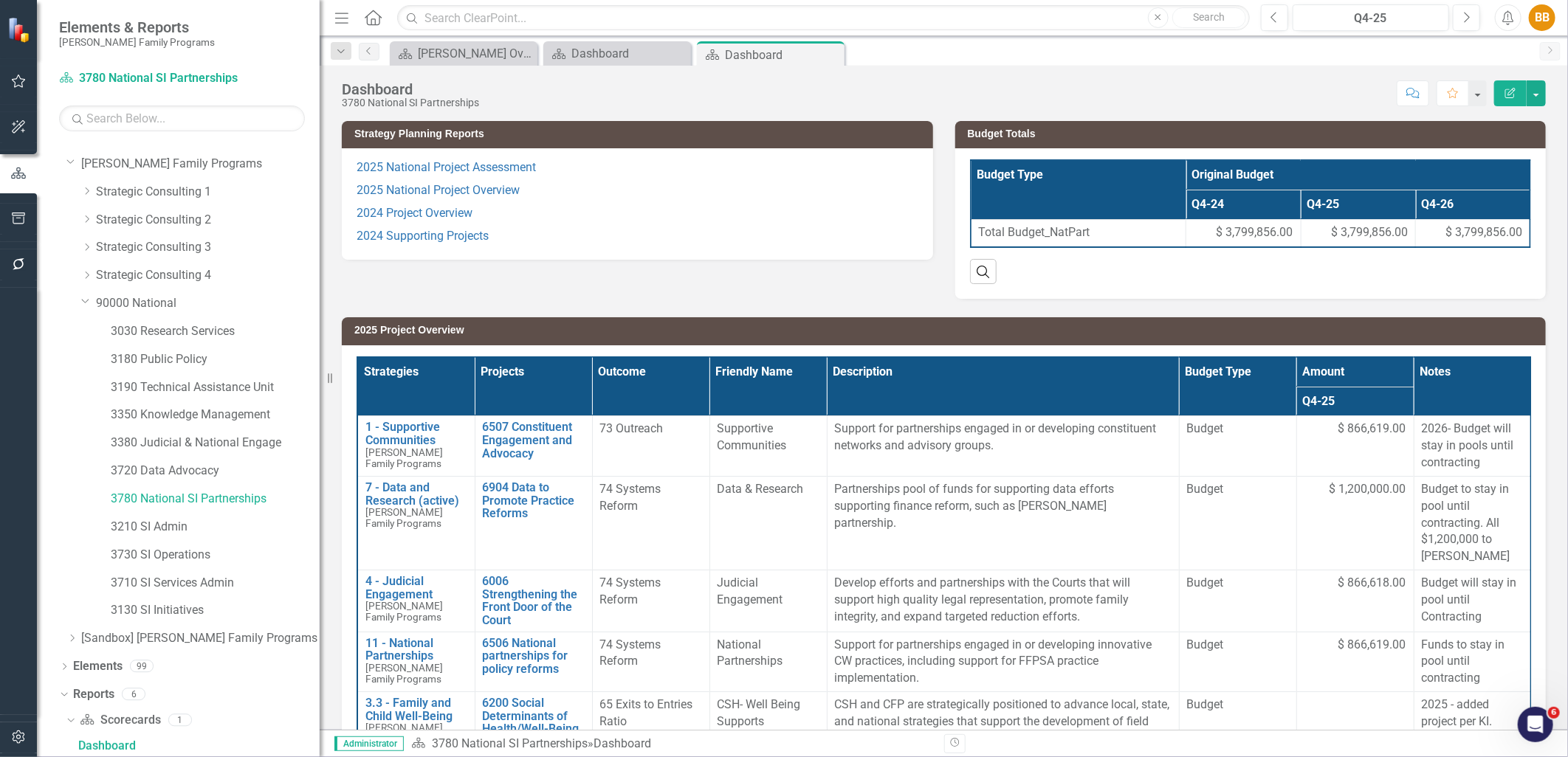
click at [689, 202] on p "2024 Project Overview" at bounding box center [637, 213] width 562 height 23
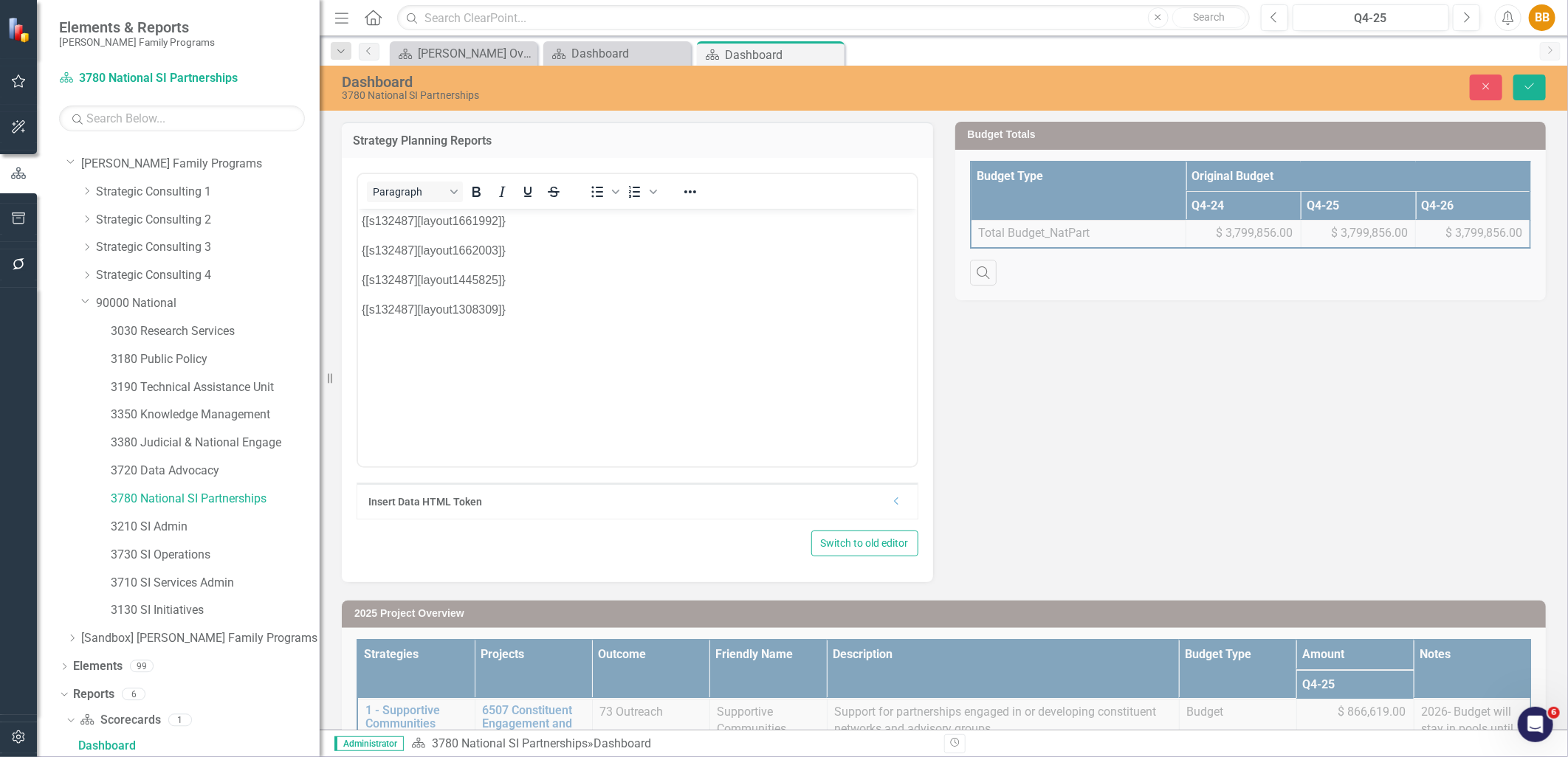
scroll to position [0, 0]
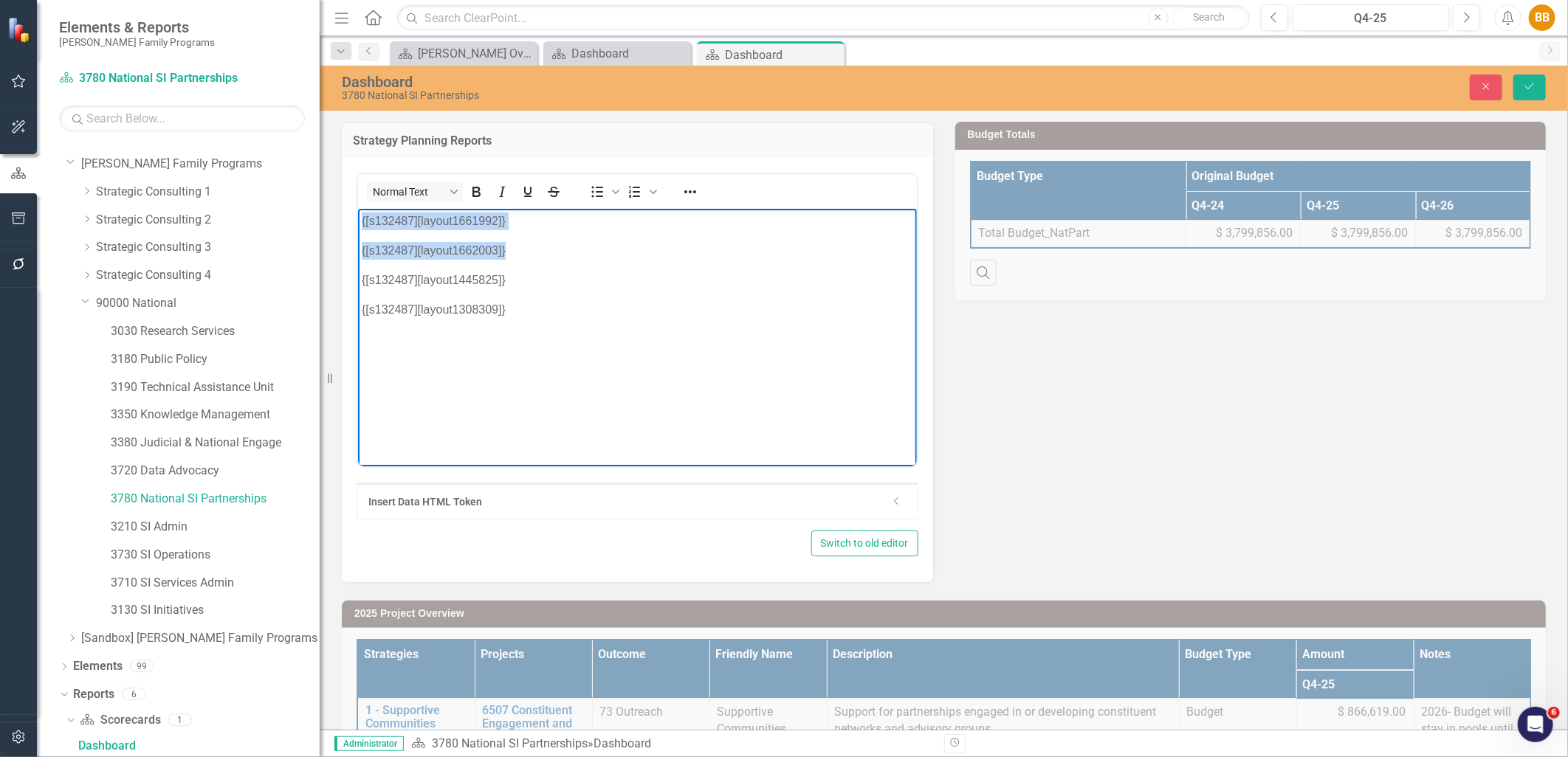
drag, startPoint x: 564, startPoint y: 257, endPoint x: 703, endPoint y: 435, distance: 225.8
click at [357, 208] on html "{[s132487][layout1661992]} {[s132487][layout1662003]} {[s132487][layout1445825]…" at bounding box center [637, 319] width 559 height 222
copy body "{[s132487][layout1661992]} {[s132487][layout1662003]}"
drag, startPoint x: 566, startPoint y: 375, endPoint x: 328, endPoint y: 337, distance: 241.0
click at [357, 337] on html "{[s132487][layout1661992]} {[s132487][layout1662003]} {[s132487][layout1661992]…" at bounding box center [637, 319] width 559 height 222
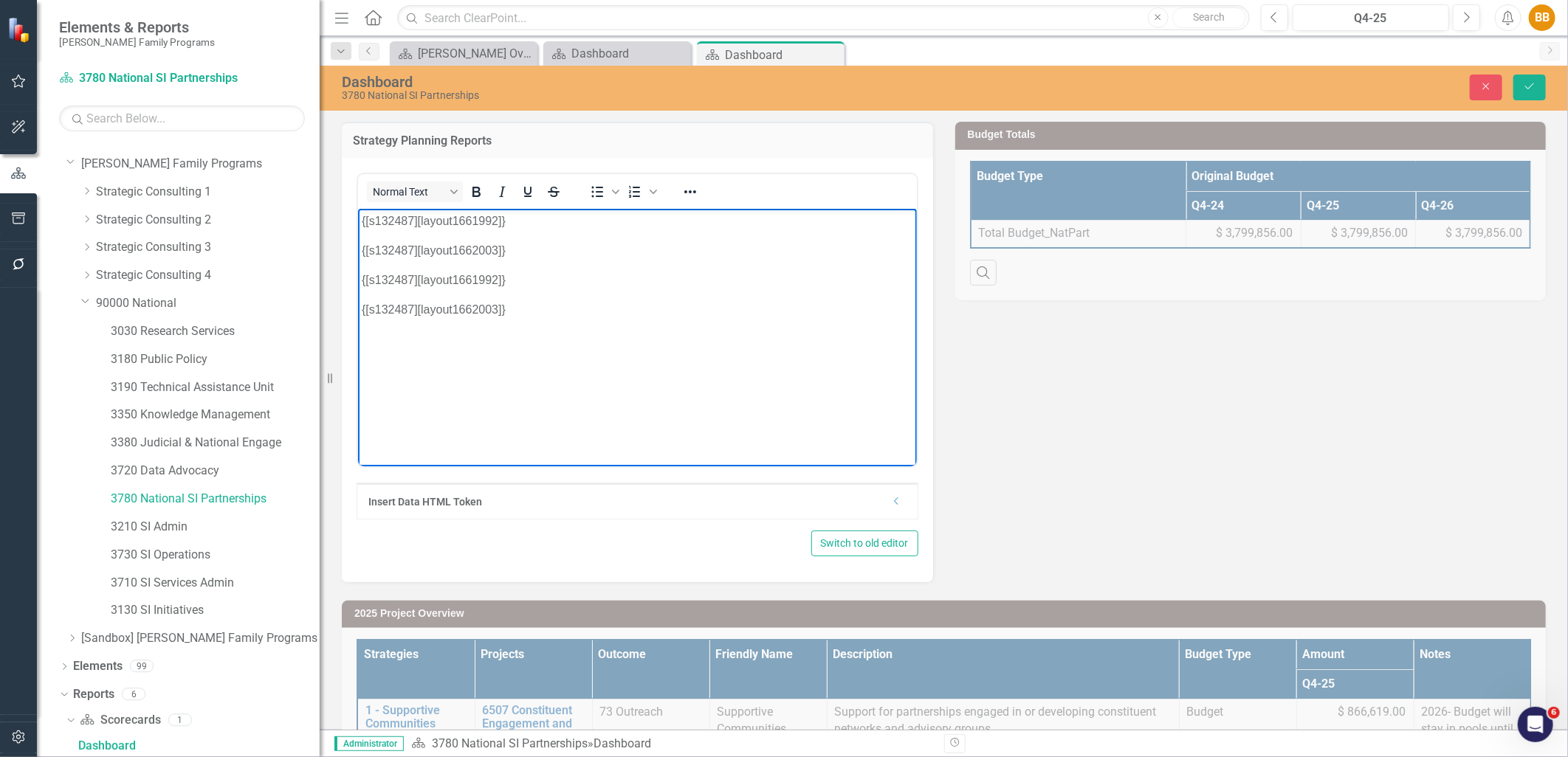
click at [631, 280] on p "{[s132487][layout1661992]}" at bounding box center [637, 280] width 551 height 18
click at [1534, 85] on icon "Save" at bounding box center [1529, 86] width 13 height 10
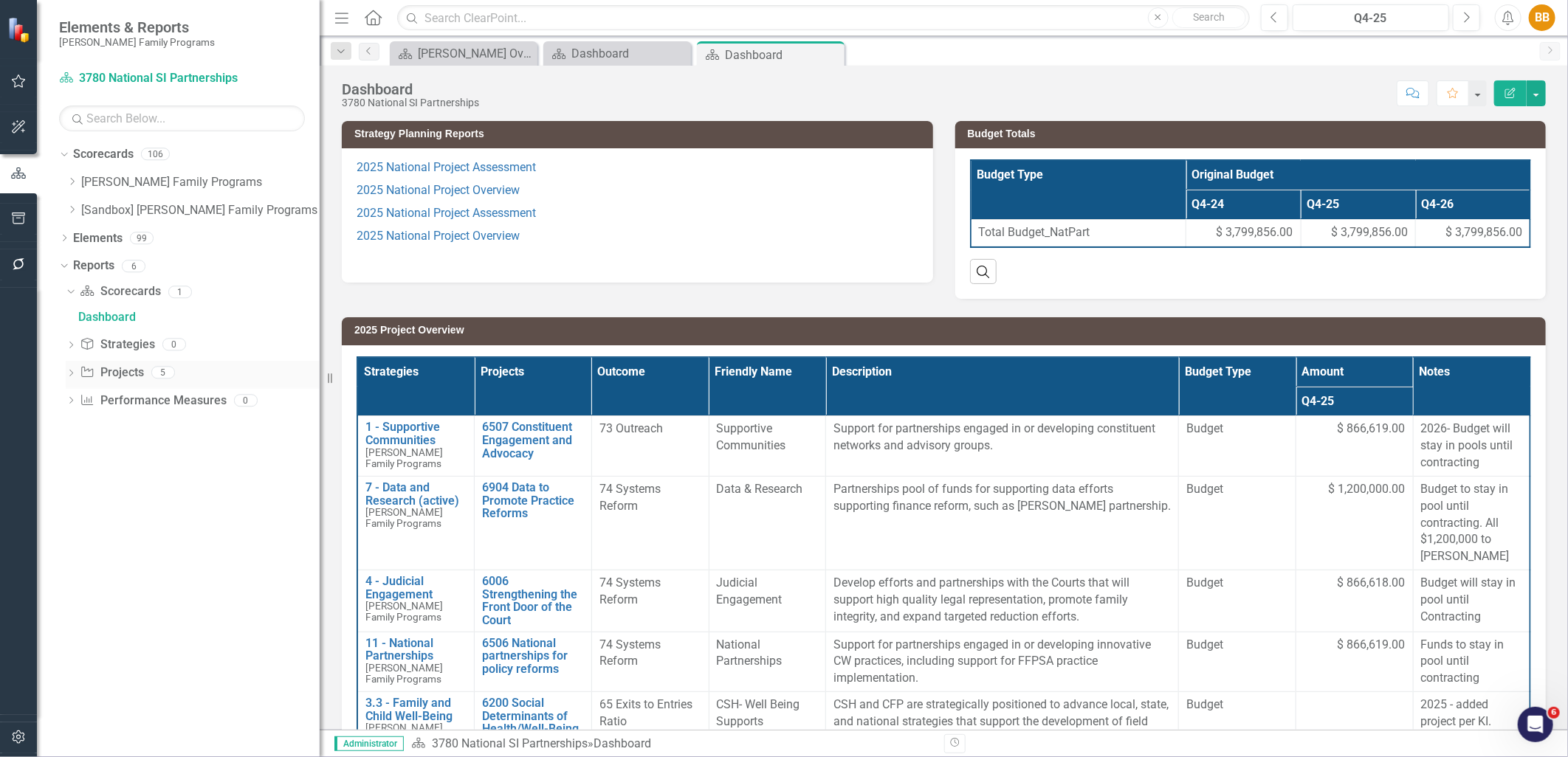
click at [68, 374] on icon "Dropdown" at bounding box center [70, 374] width 10 height 8
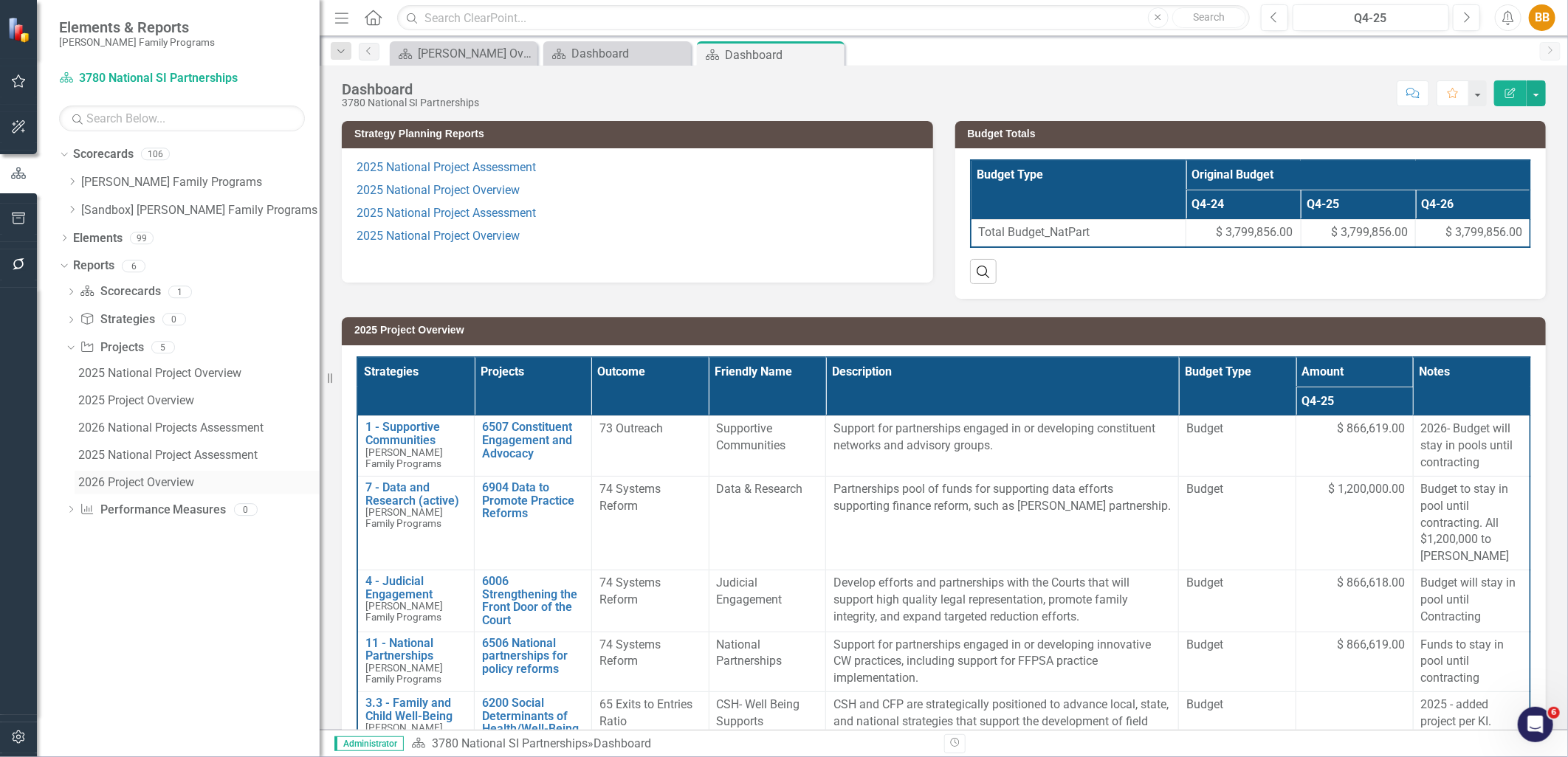
click at [136, 478] on div "2026 Project Overview" at bounding box center [199, 482] width 242 height 13
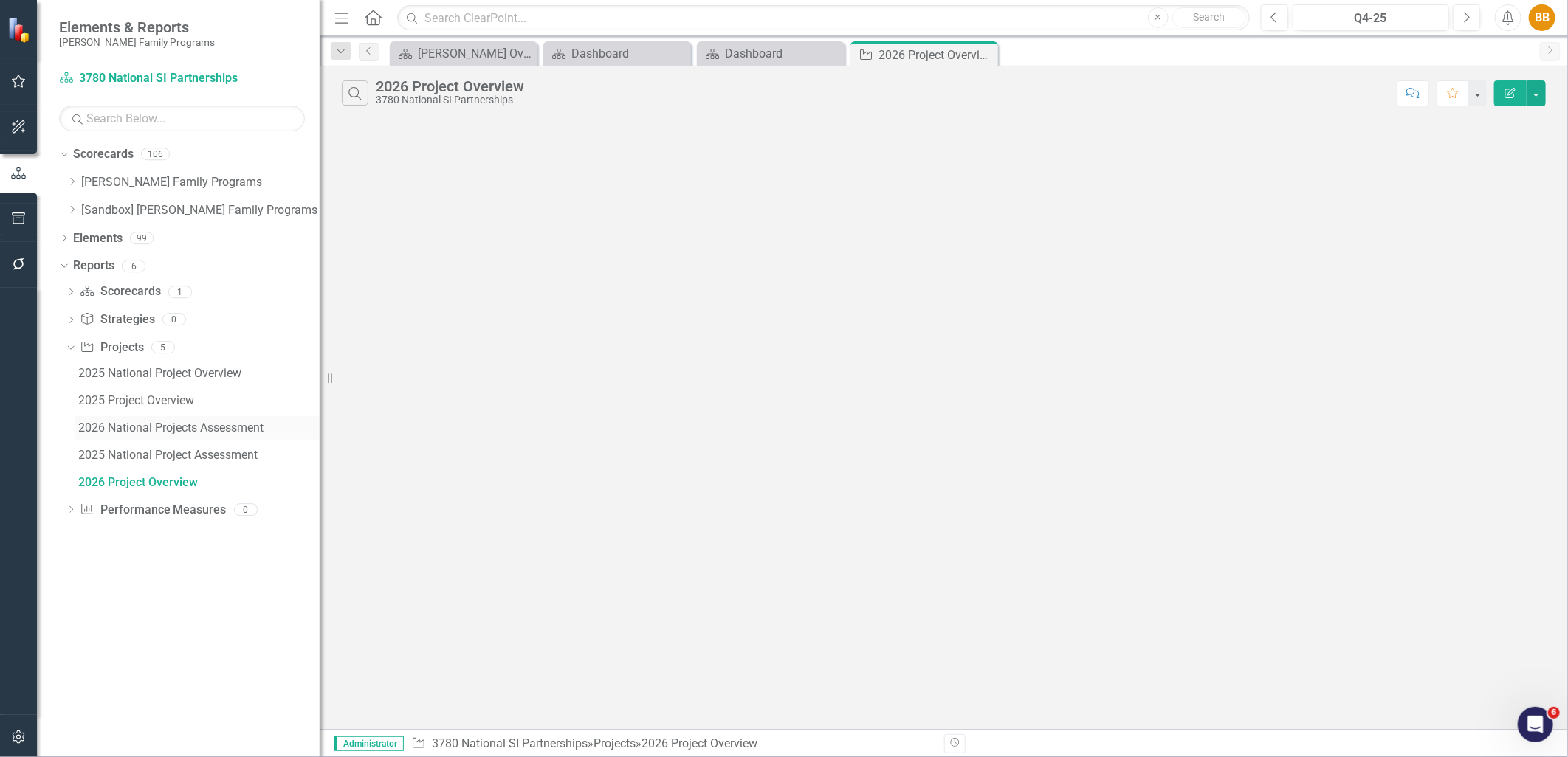
click at [144, 430] on div "2026 National Projects Assessment" at bounding box center [199, 427] width 242 height 13
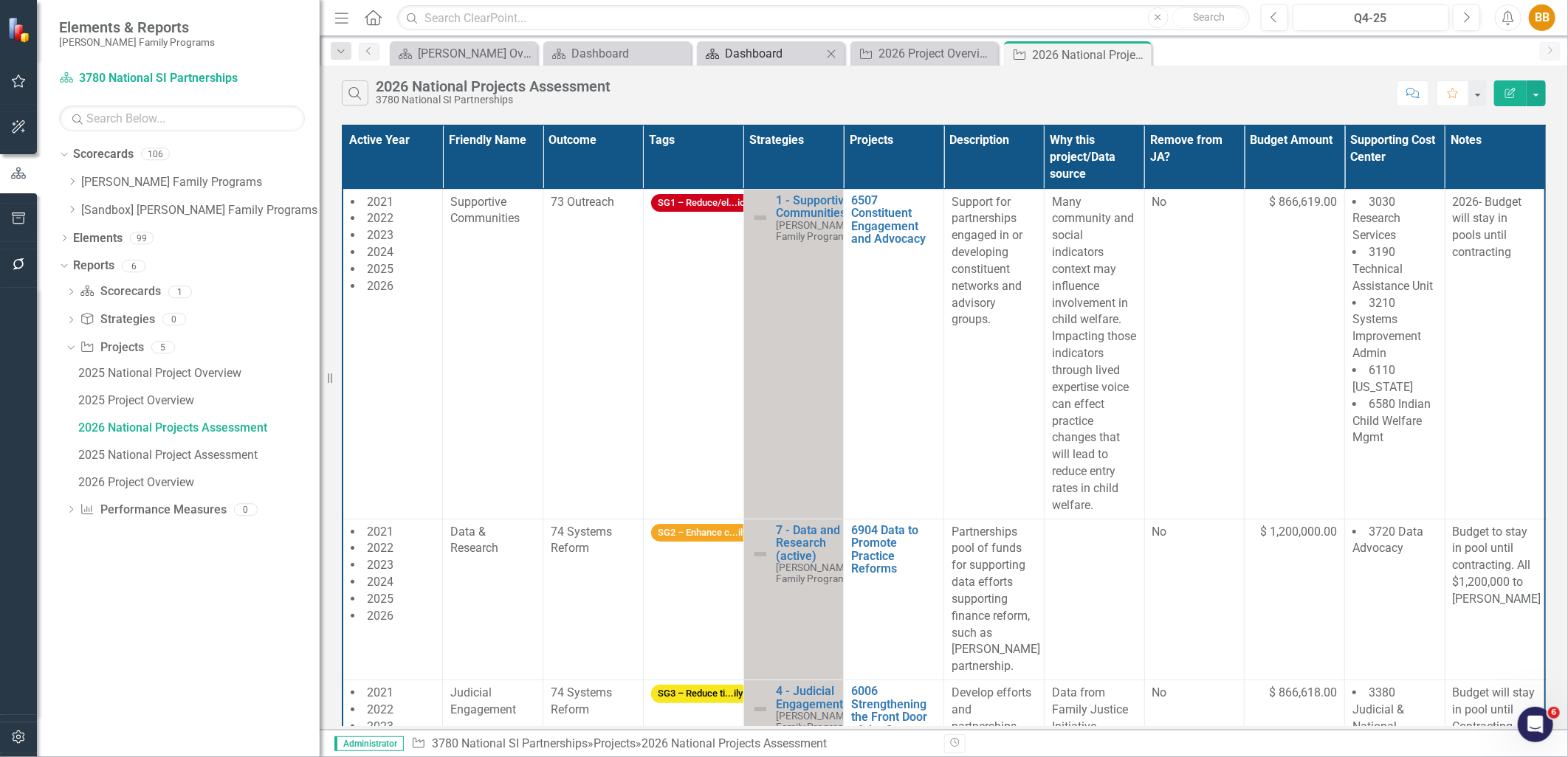
click at [736, 57] on div "Dashboard" at bounding box center [773, 53] width 97 height 19
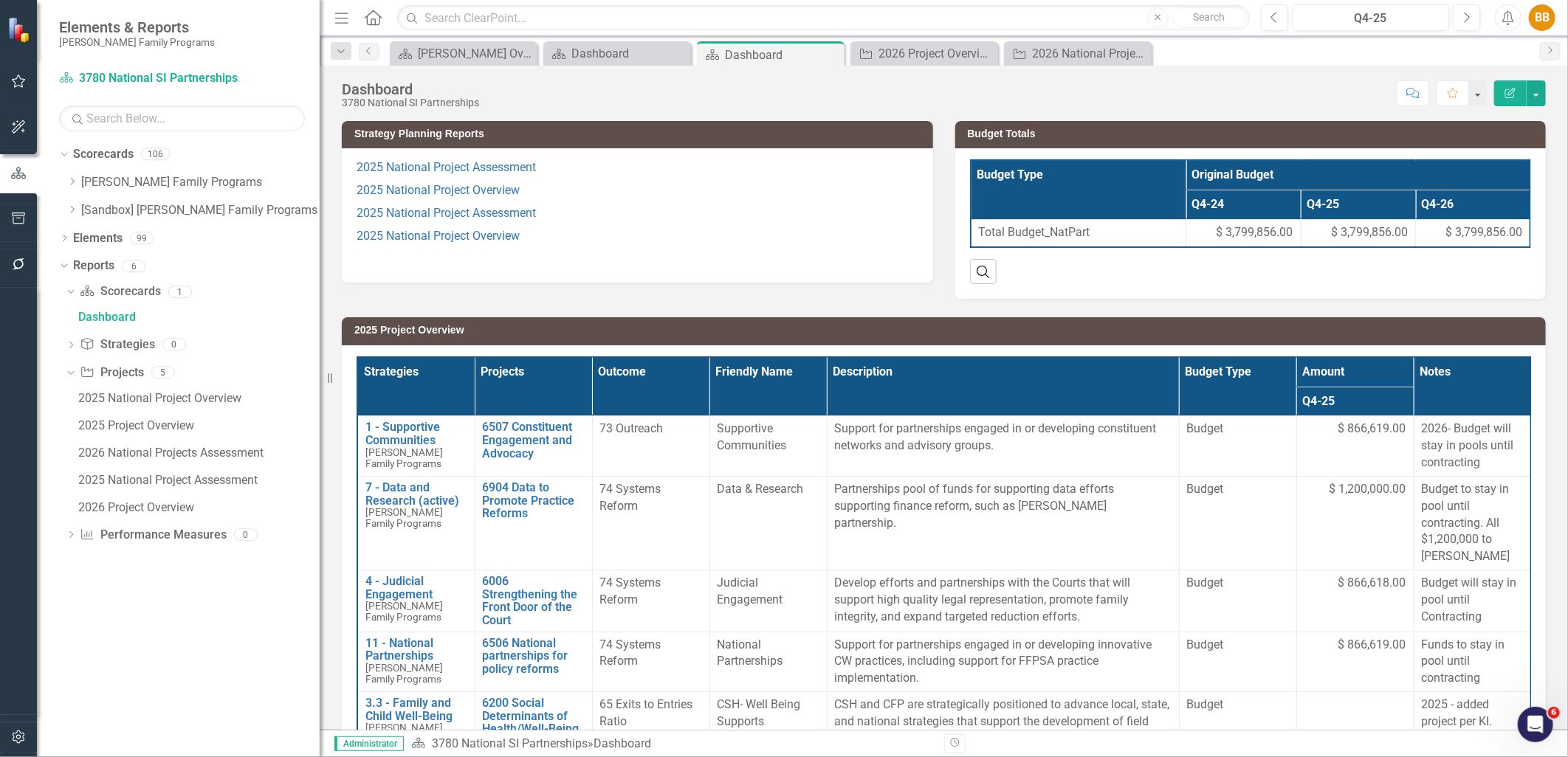
click at [591, 224] on p "2025 National Project Assessment" at bounding box center [637, 213] width 562 height 23
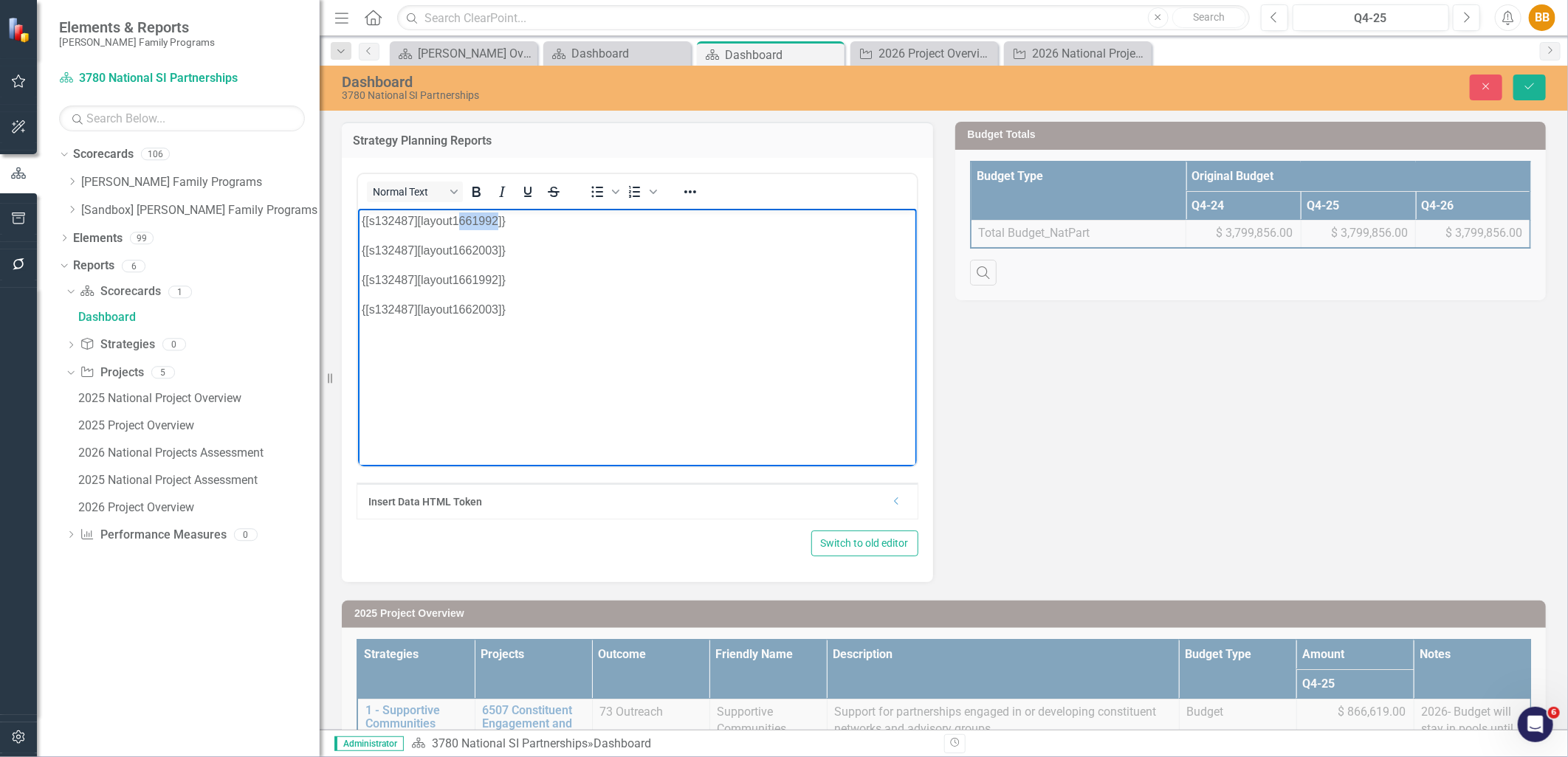
drag, startPoint x: 455, startPoint y: 220, endPoint x: 498, endPoint y: 214, distance: 43.4
click at [498, 214] on p "{[s132487][layout1661992]}" at bounding box center [637, 221] width 551 height 18
click at [1531, 90] on icon "Save" at bounding box center [1529, 86] width 13 height 10
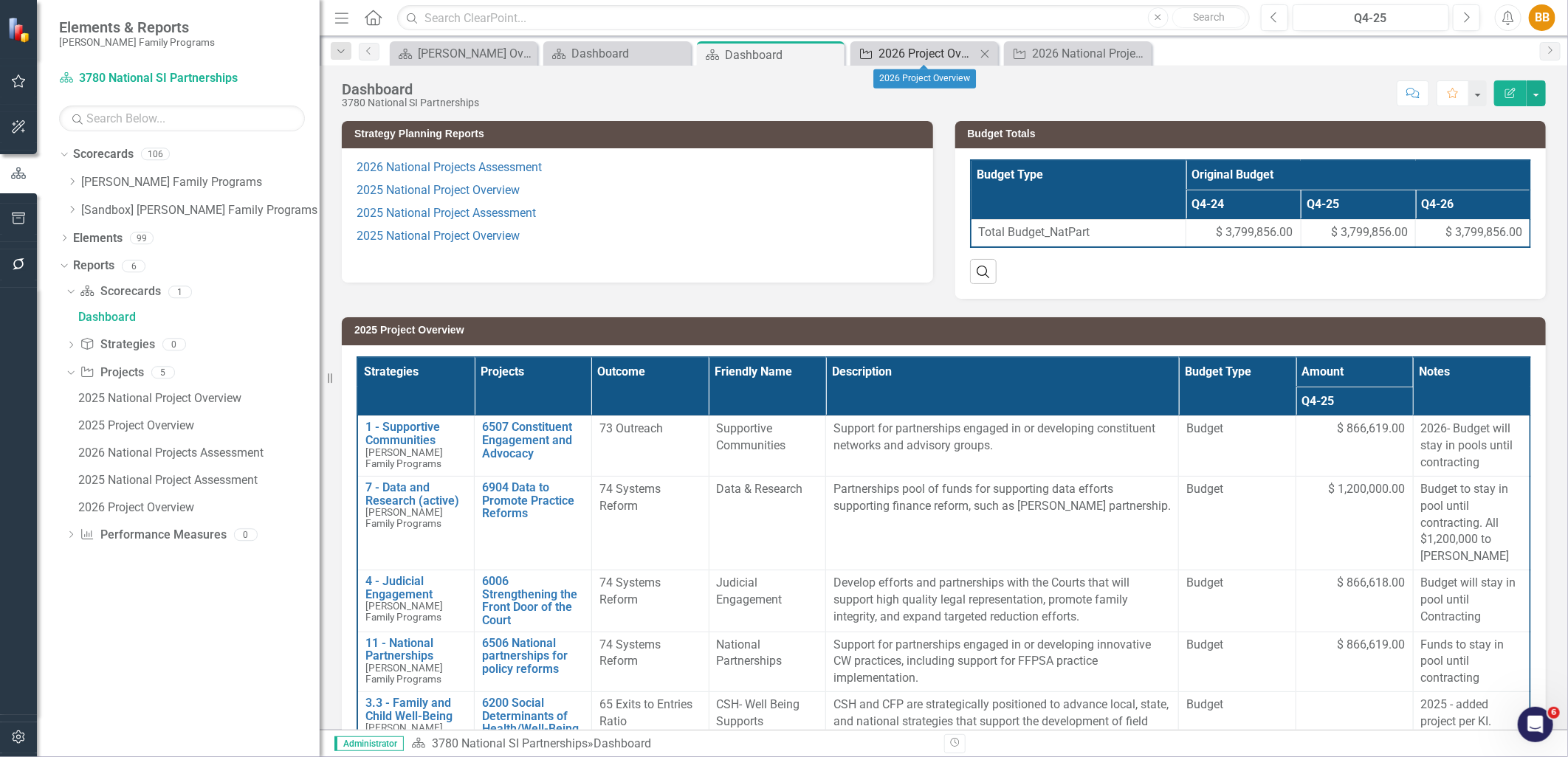
click at [910, 53] on div "2026 Project Overview" at bounding box center [928, 53] width 97 height 19
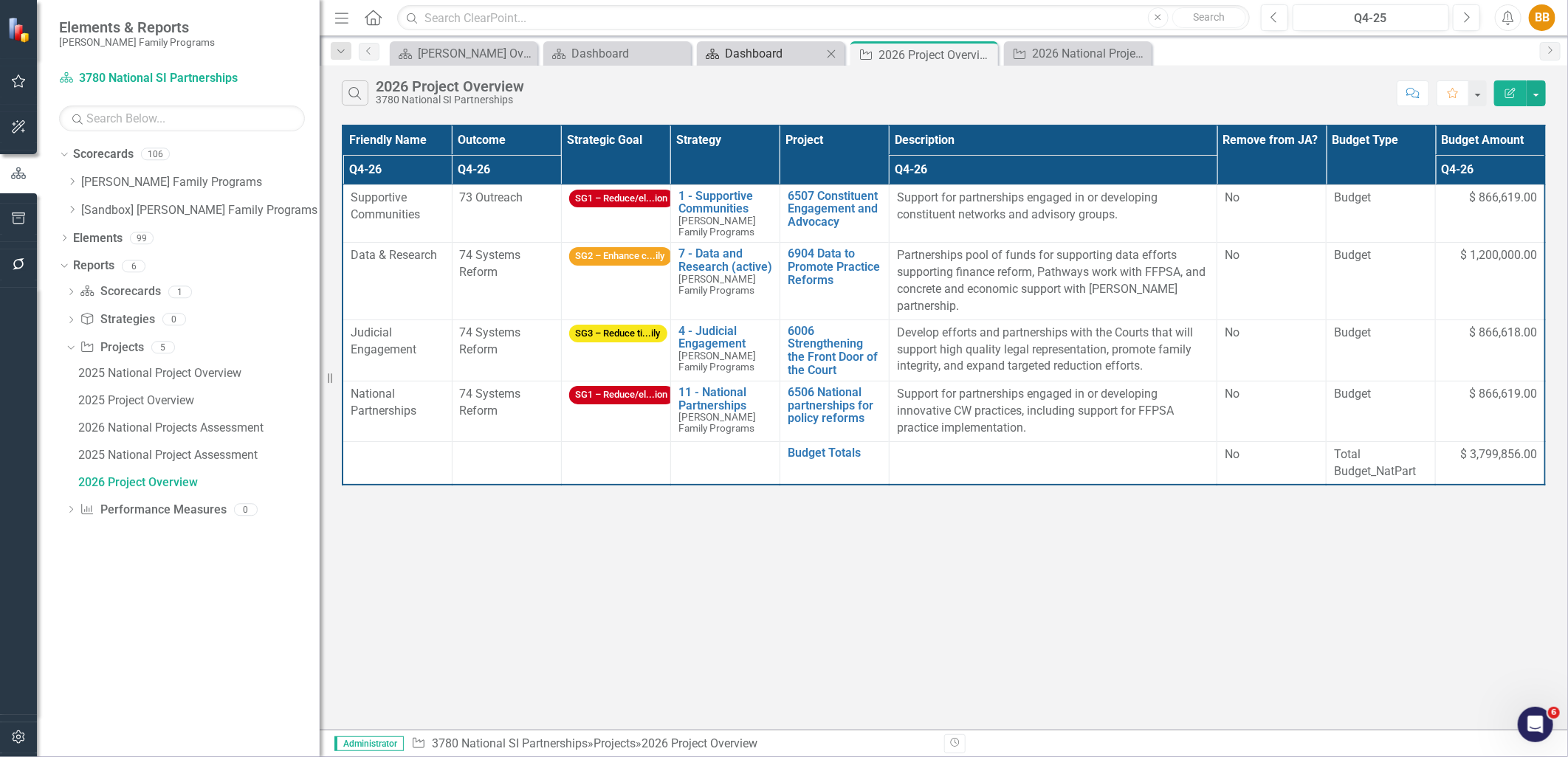
click at [729, 59] on div "Dashboard" at bounding box center [773, 53] width 97 height 19
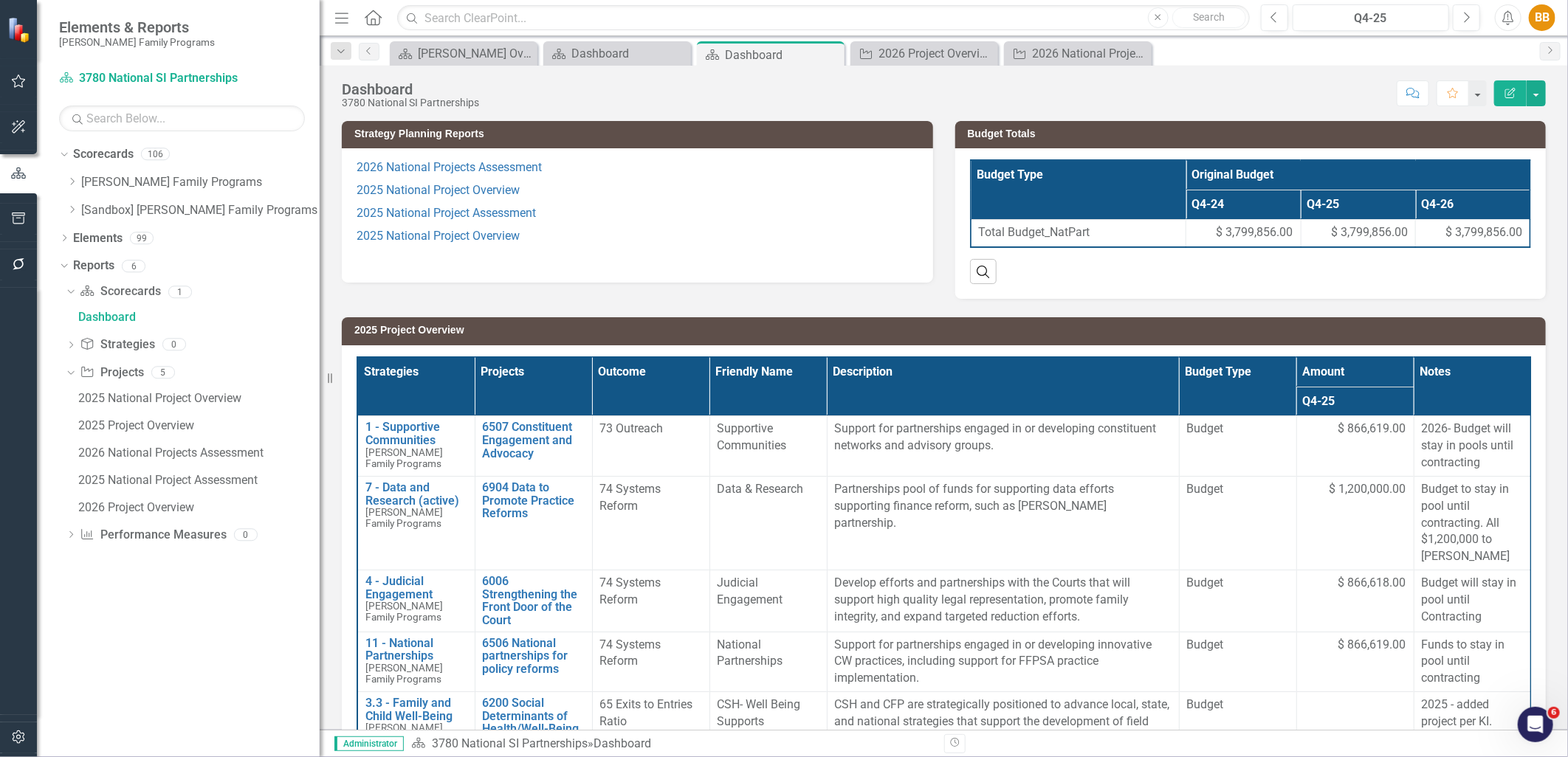
click at [618, 223] on p "2025 National Project Assessment" at bounding box center [637, 213] width 562 height 23
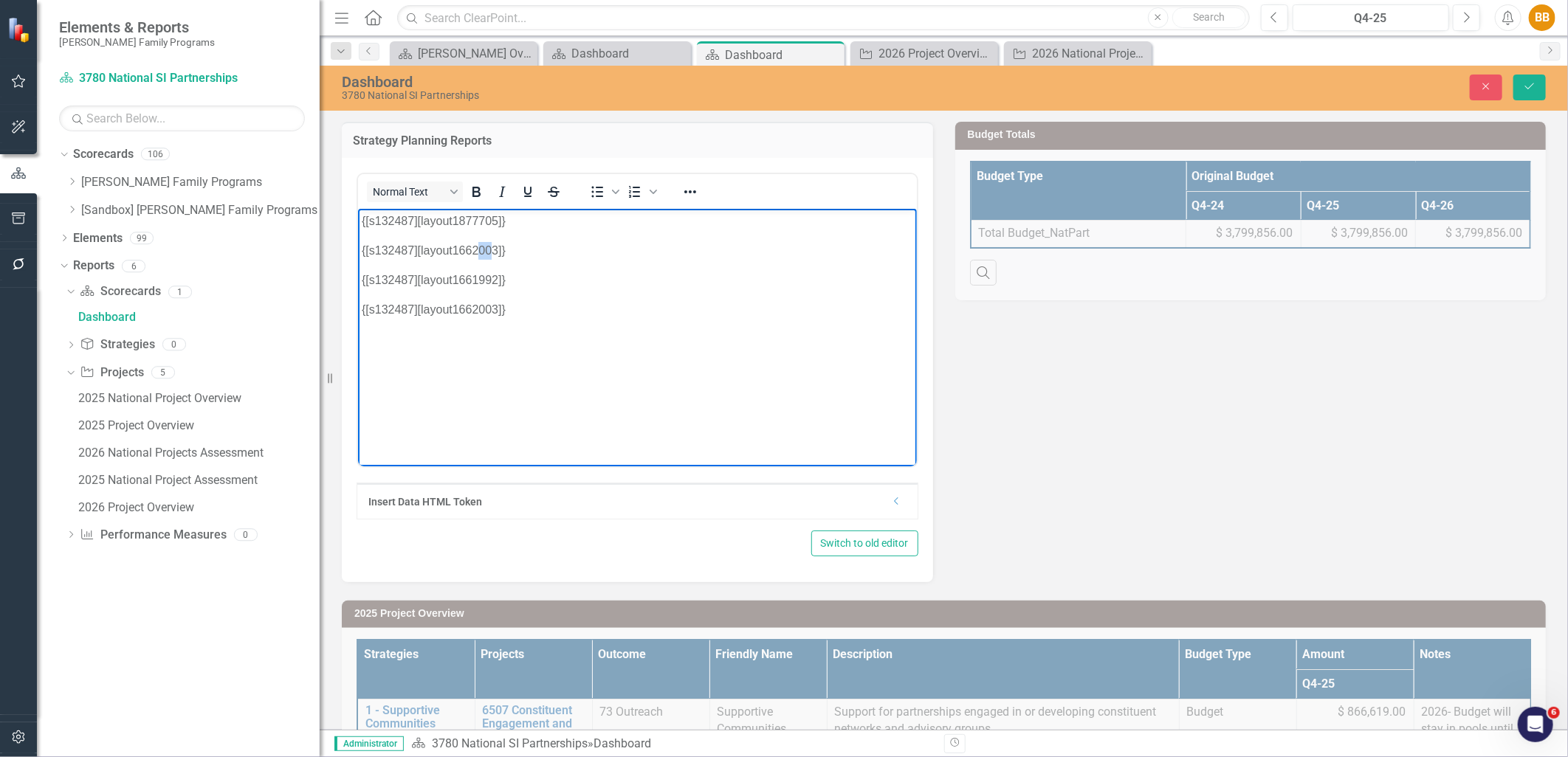
drag, startPoint x: 493, startPoint y: 253, endPoint x: 475, endPoint y: 251, distance: 18.1
click at [475, 251] on p "{[s132487][layout1662003]}" at bounding box center [637, 250] width 551 height 18
drag, startPoint x: 496, startPoint y: 244, endPoint x: 454, endPoint y: 238, distance: 42.4
click at [454, 238] on body "{[s132487][layout1877705]} {[s132487][layout1662003]} {[s132487][layout1661992]…" at bounding box center [637, 319] width 559 height 222
click at [1533, 90] on icon "Save" at bounding box center [1529, 86] width 13 height 10
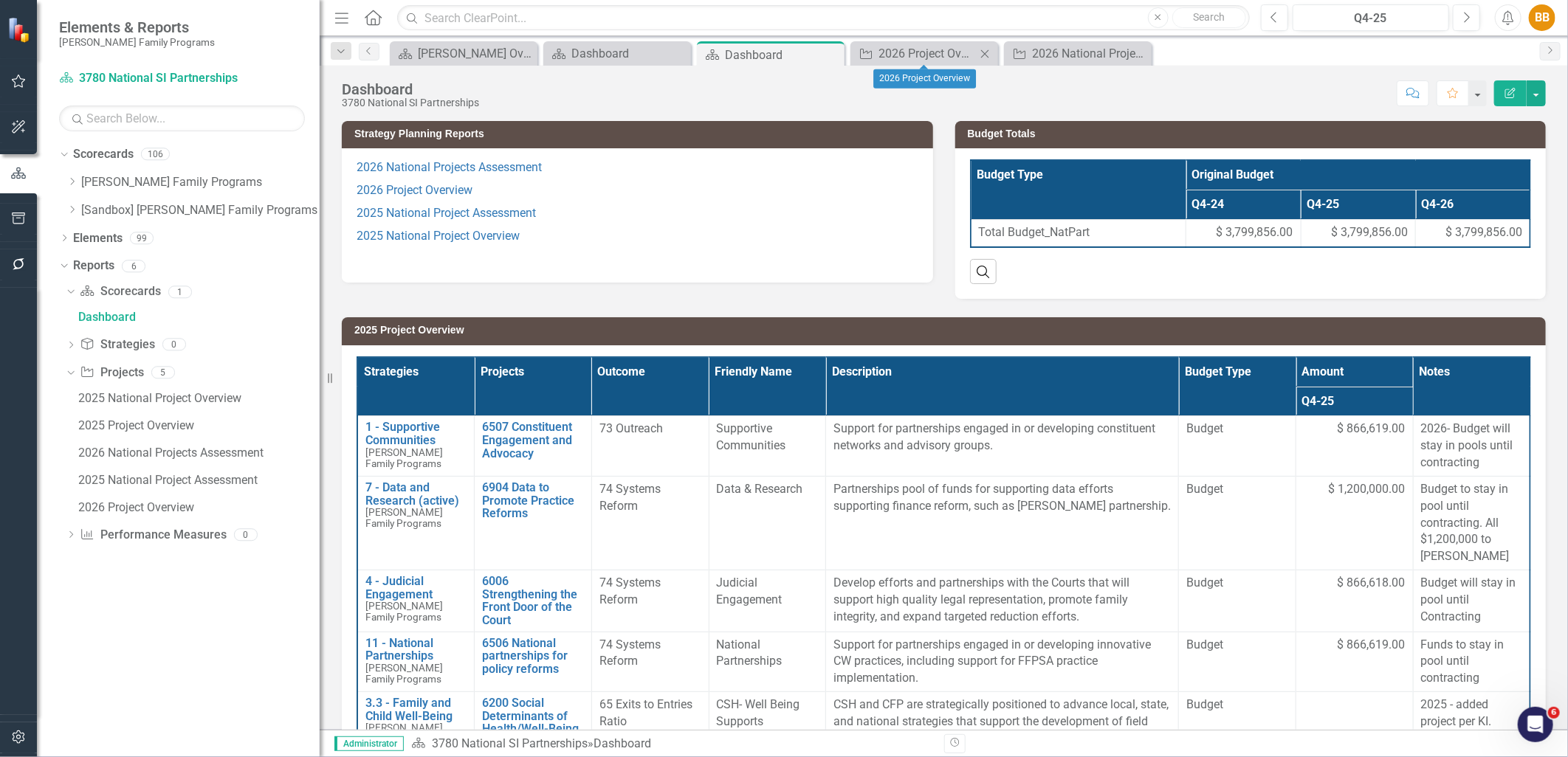
click at [984, 53] on icon "Close" at bounding box center [985, 53] width 15 height 12
click at [0, 0] on icon at bounding box center [0, 0] width 0 height 0
click at [68, 182] on icon "Dropdown" at bounding box center [71, 181] width 11 height 9
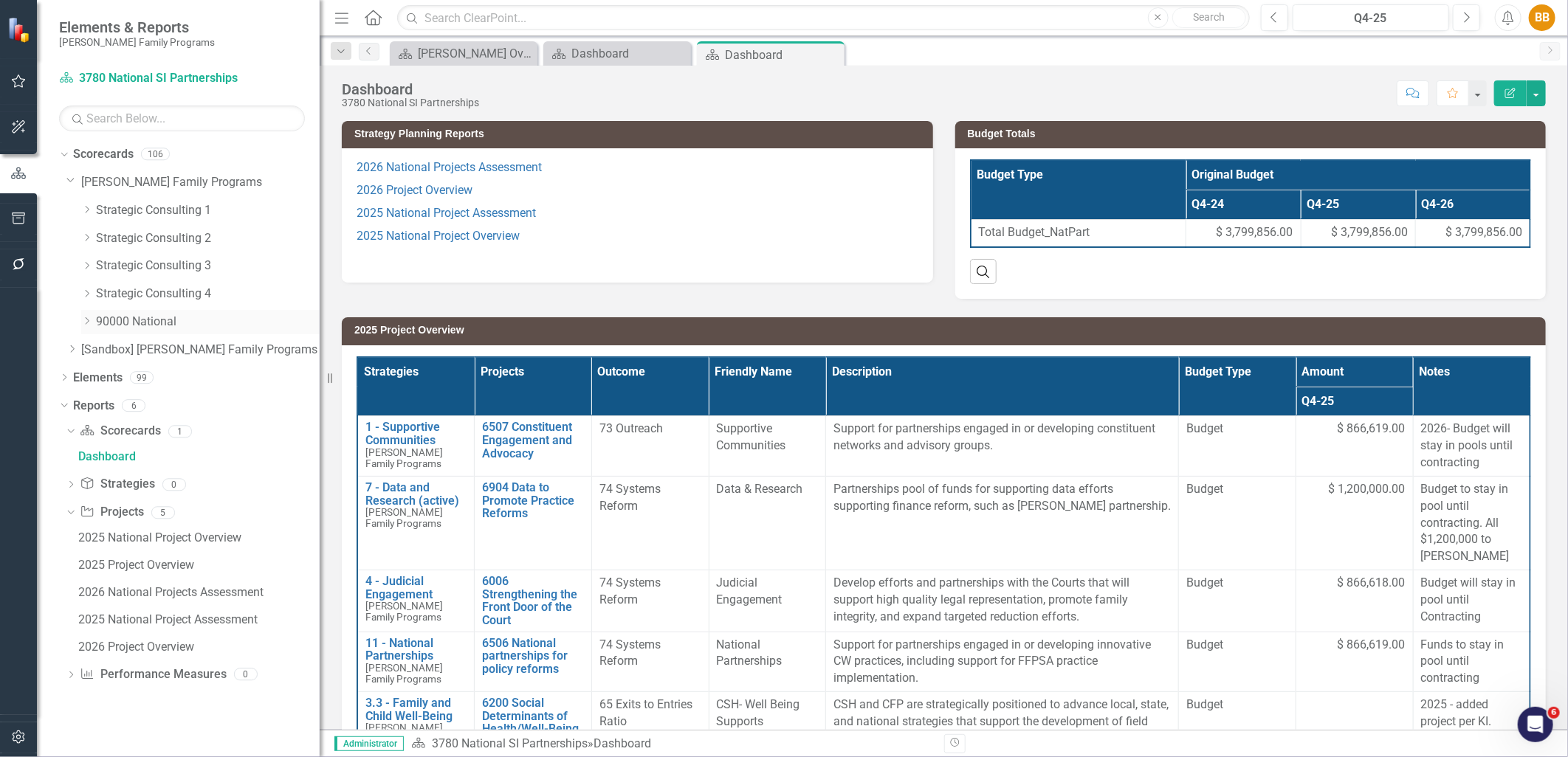
click at [87, 318] on icon "Dropdown" at bounding box center [86, 321] width 11 height 9
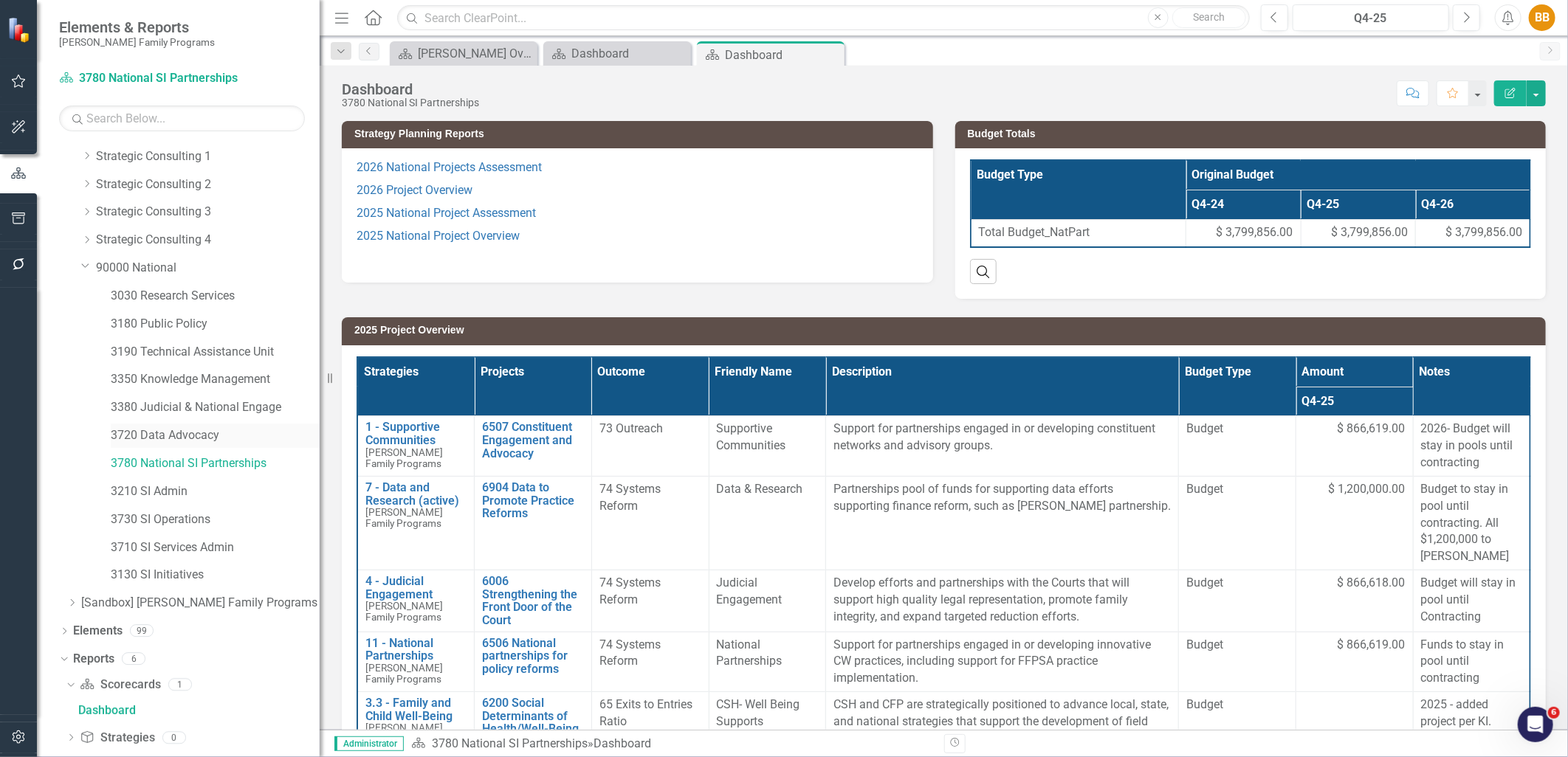
scroll to position [82, 0]
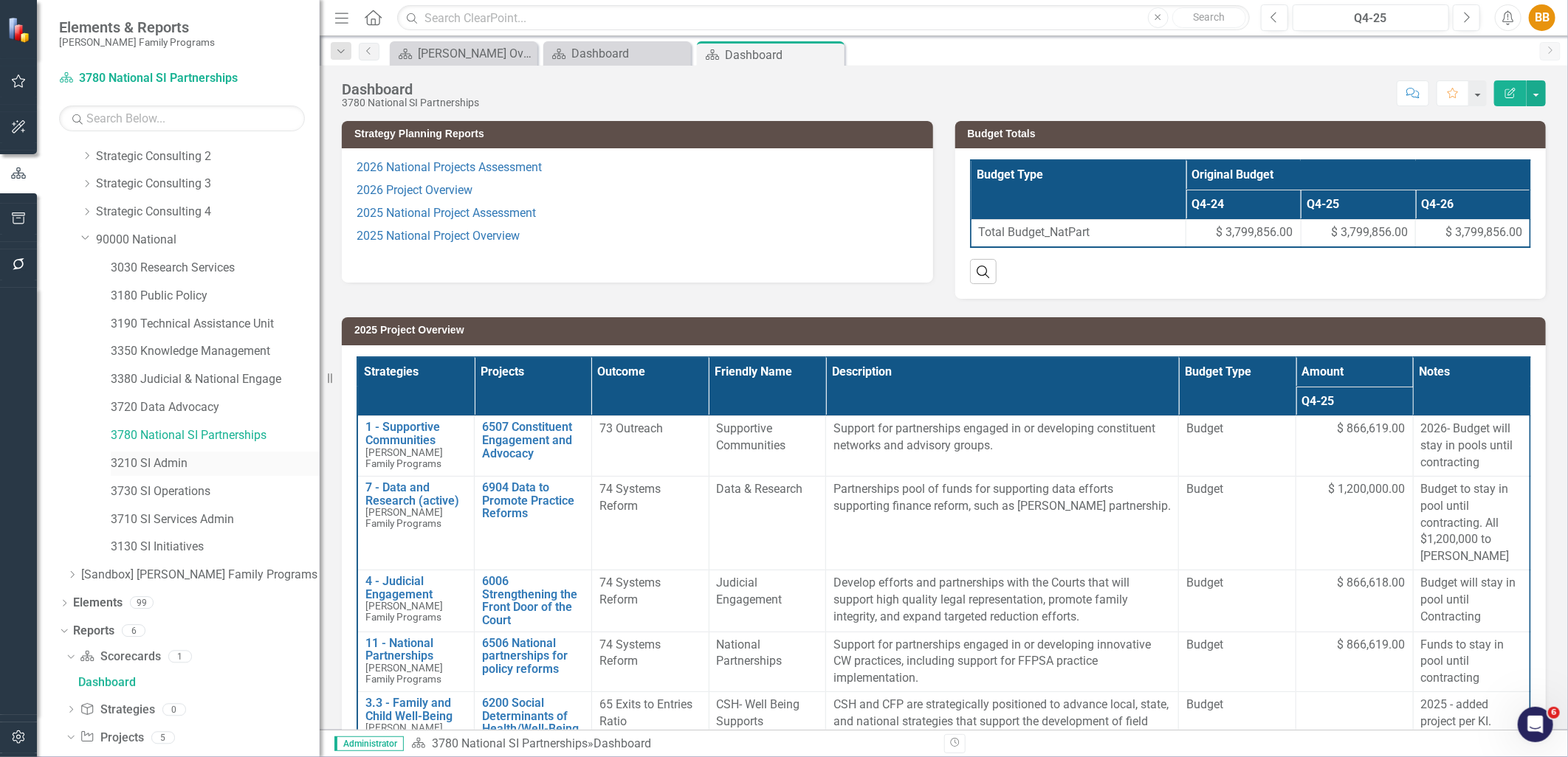
click at [170, 467] on link "3210 SI Admin" at bounding box center [215, 463] width 209 height 17
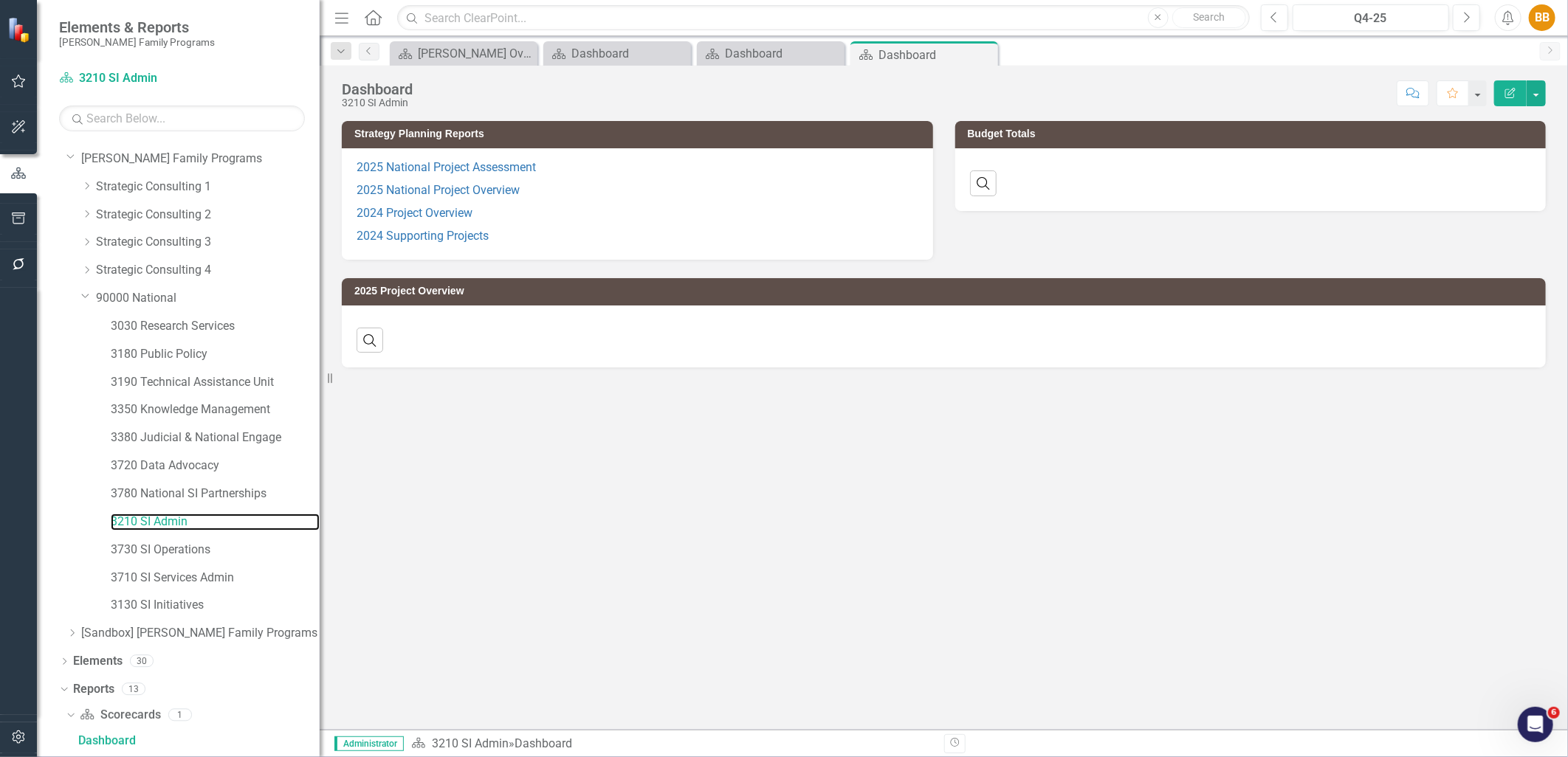
scroll to position [19, 0]
click at [690, 218] on p "2024 Project Overview" at bounding box center [637, 213] width 562 height 23
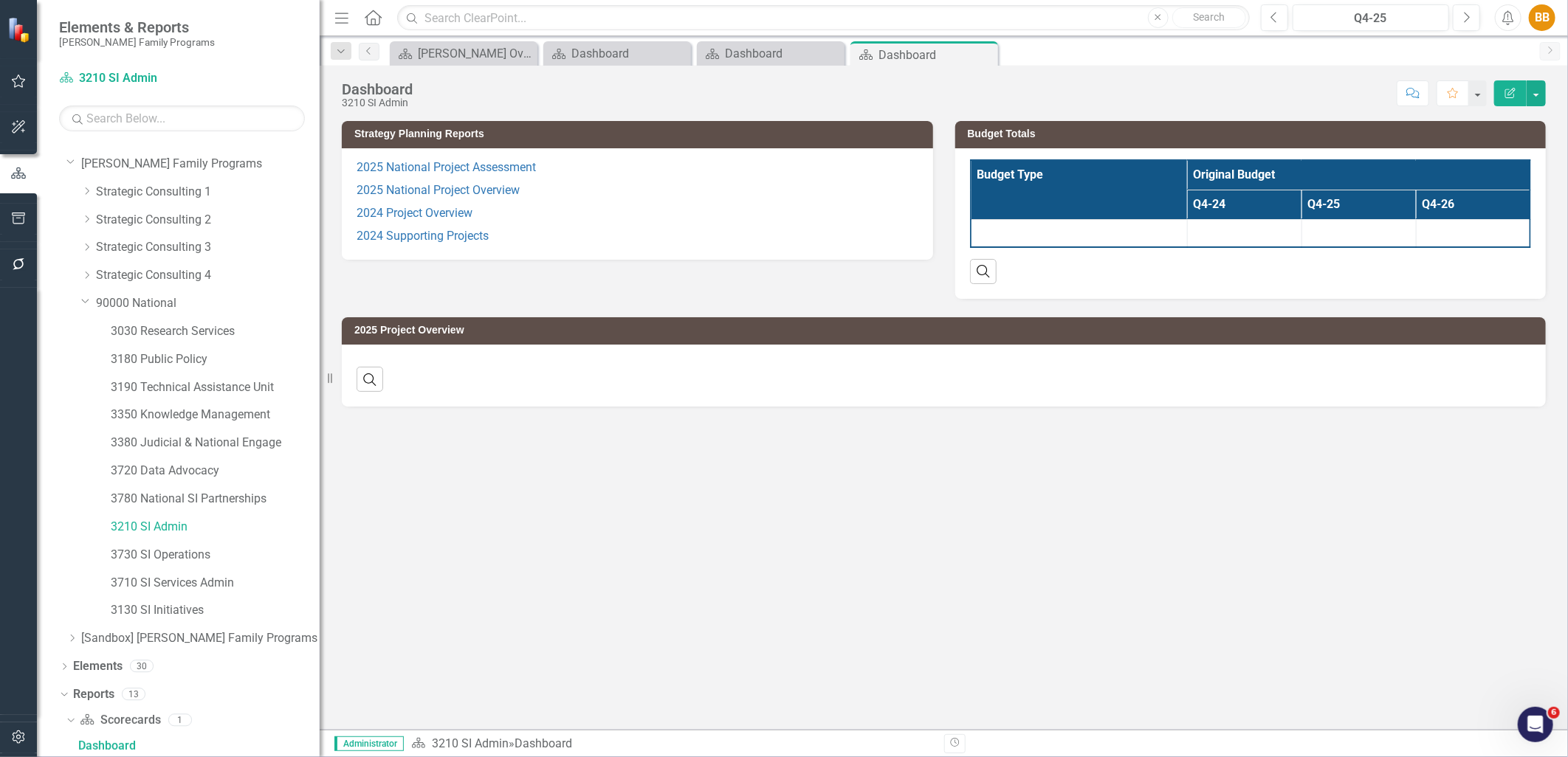
click at [690, 218] on p "2024 Project Overview" at bounding box center [637, 213] width 562 height 23
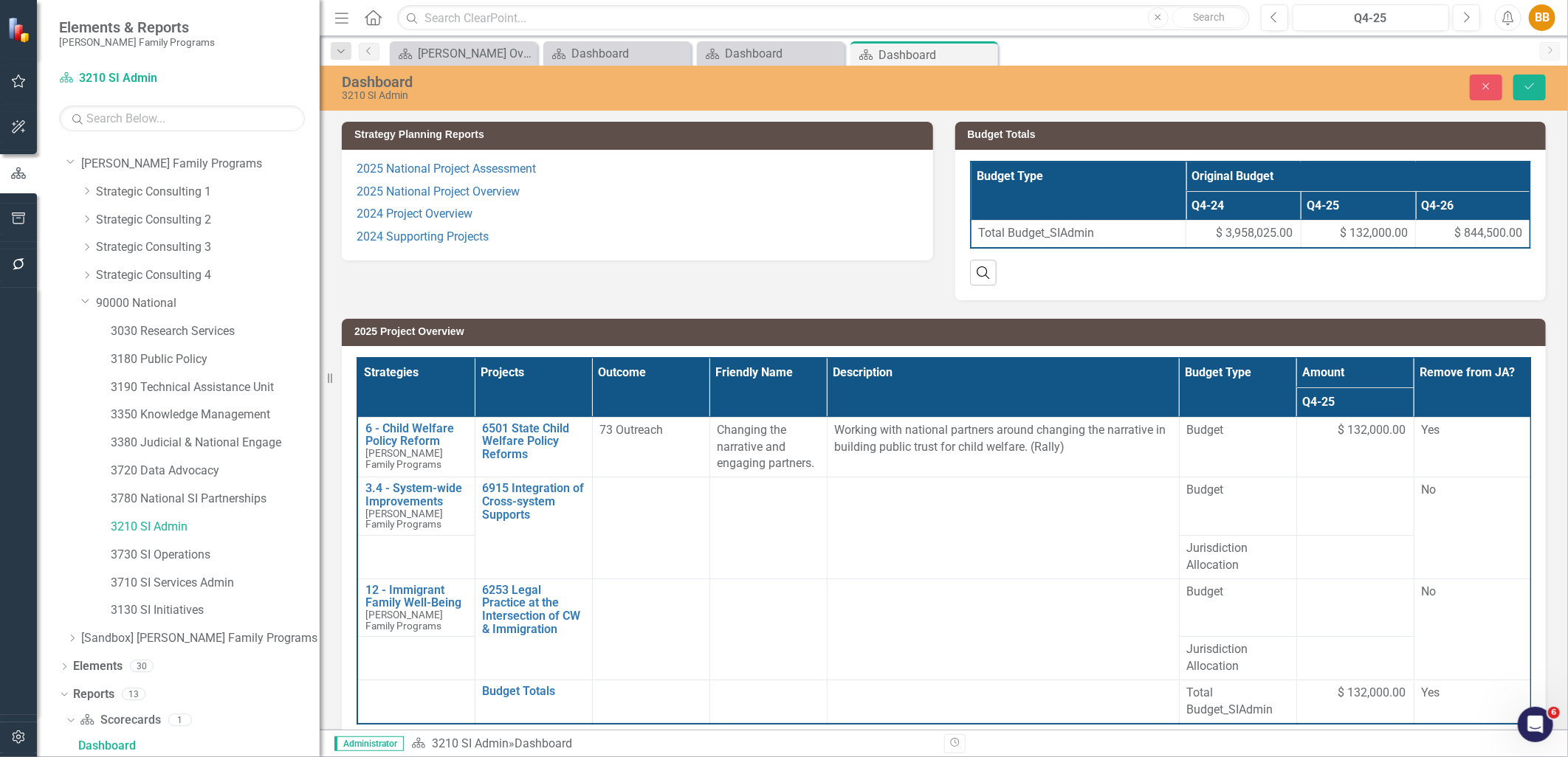
click at [669, 225] on p "2024 Project Overview" at bounding box center [637, 214] width 562 height 23
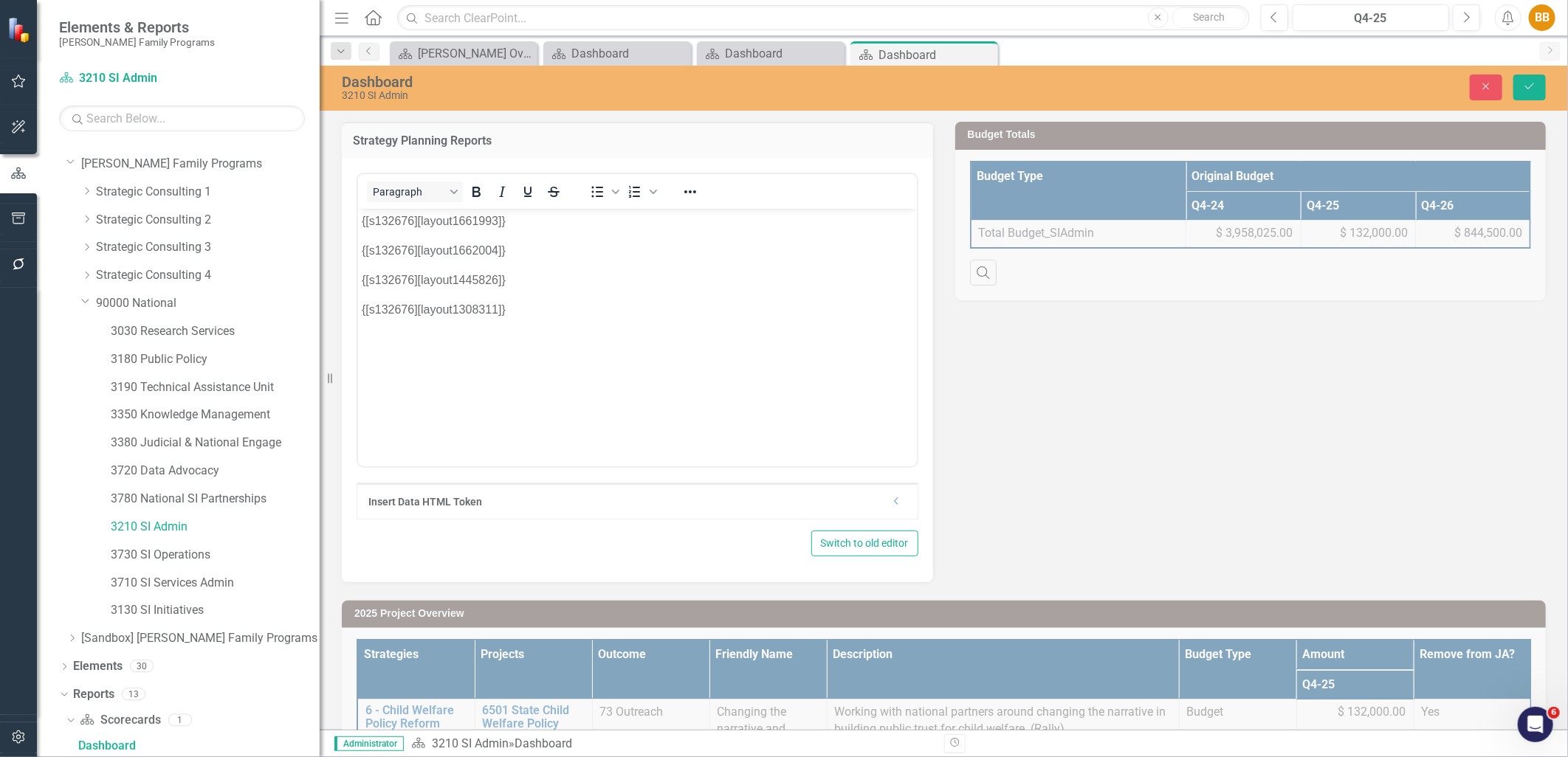
scroll to position [0, 0]
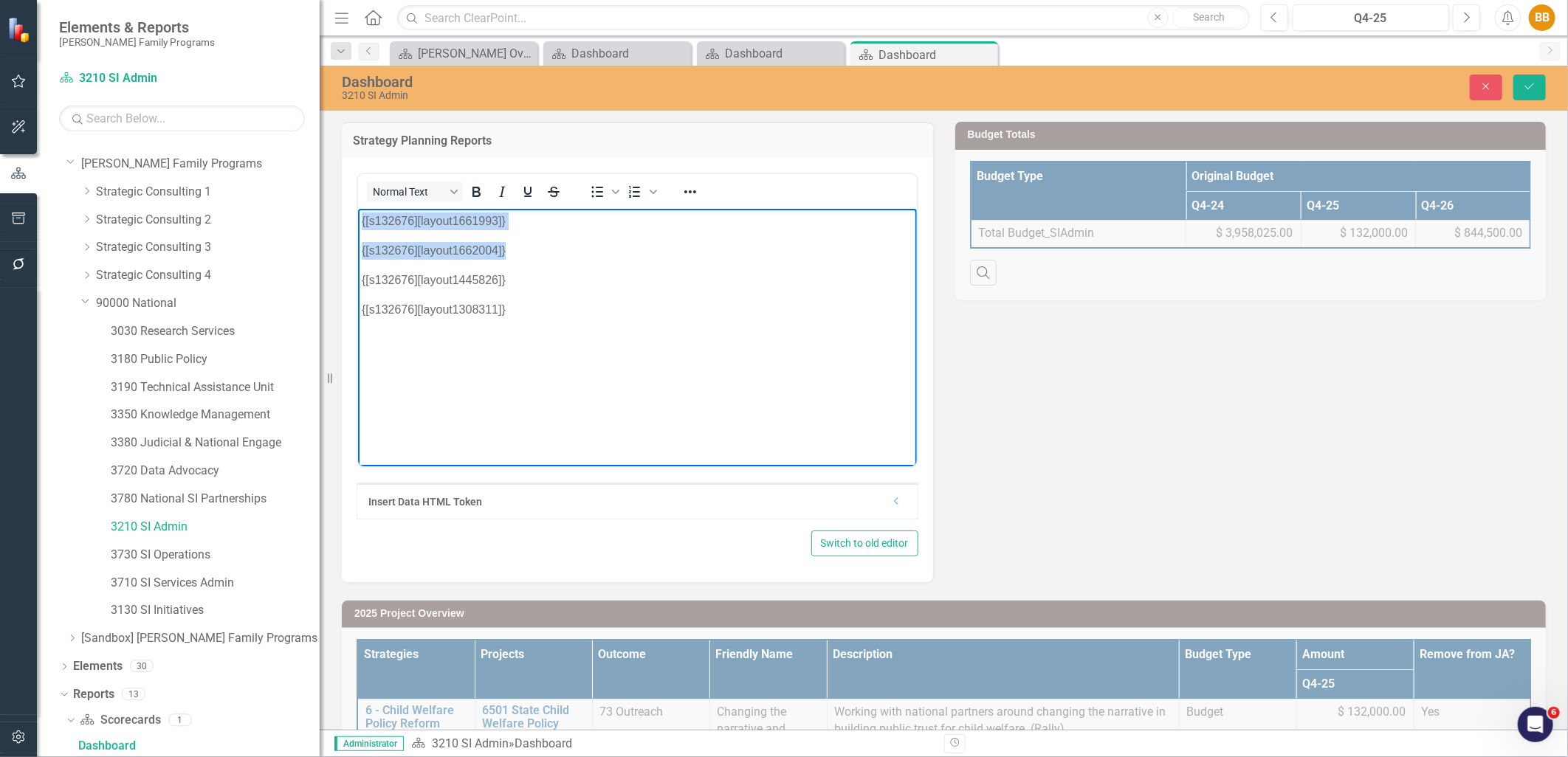
drag, startPoint x: 551, startPoint y: 248, endPoint x: 339, endPoint y: 217, distance: 214.3
click at [357, 217] on html "{[s132676][layout1661993]} {[s132676][layout1662004]} {[s132676][layout1445826]…" at bounding box center [637, 319] width 559 height 222
copy body "{[s132676][layout1661993]} {[s132676][layout1662004]}"
drag, startPoint x: 714, startPoint y: 431, endPoint x: 359, endPoint y: 224, distance: 410.9
click at [359, 224] on body "{[s132676][layout1661993]} {[s132676][layout1662004]} {[s132676][layout1445826]…" at bounding box center [637, 319] width 559 height 222
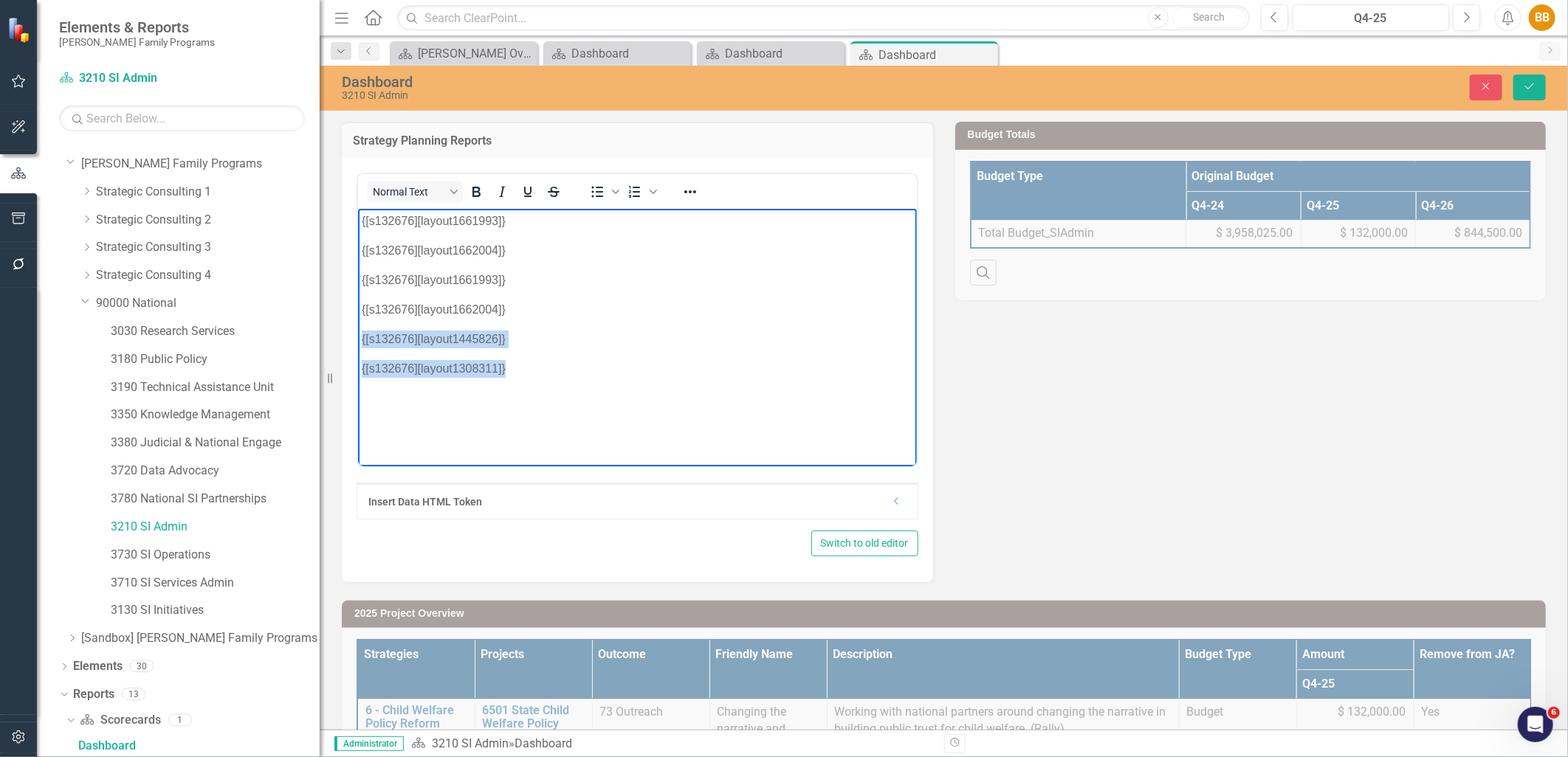
drag, startPoint x: 580, startPoint y: 391, endPoint x: 713, endPoint y: 548, distance: 205.8
click at [357, 340] on html "{[s132676][layout1661993]} {[s132676][layout1662004]} {[s132676][layout1661993]…" at bounding box center [637, 319] width 559 height 222
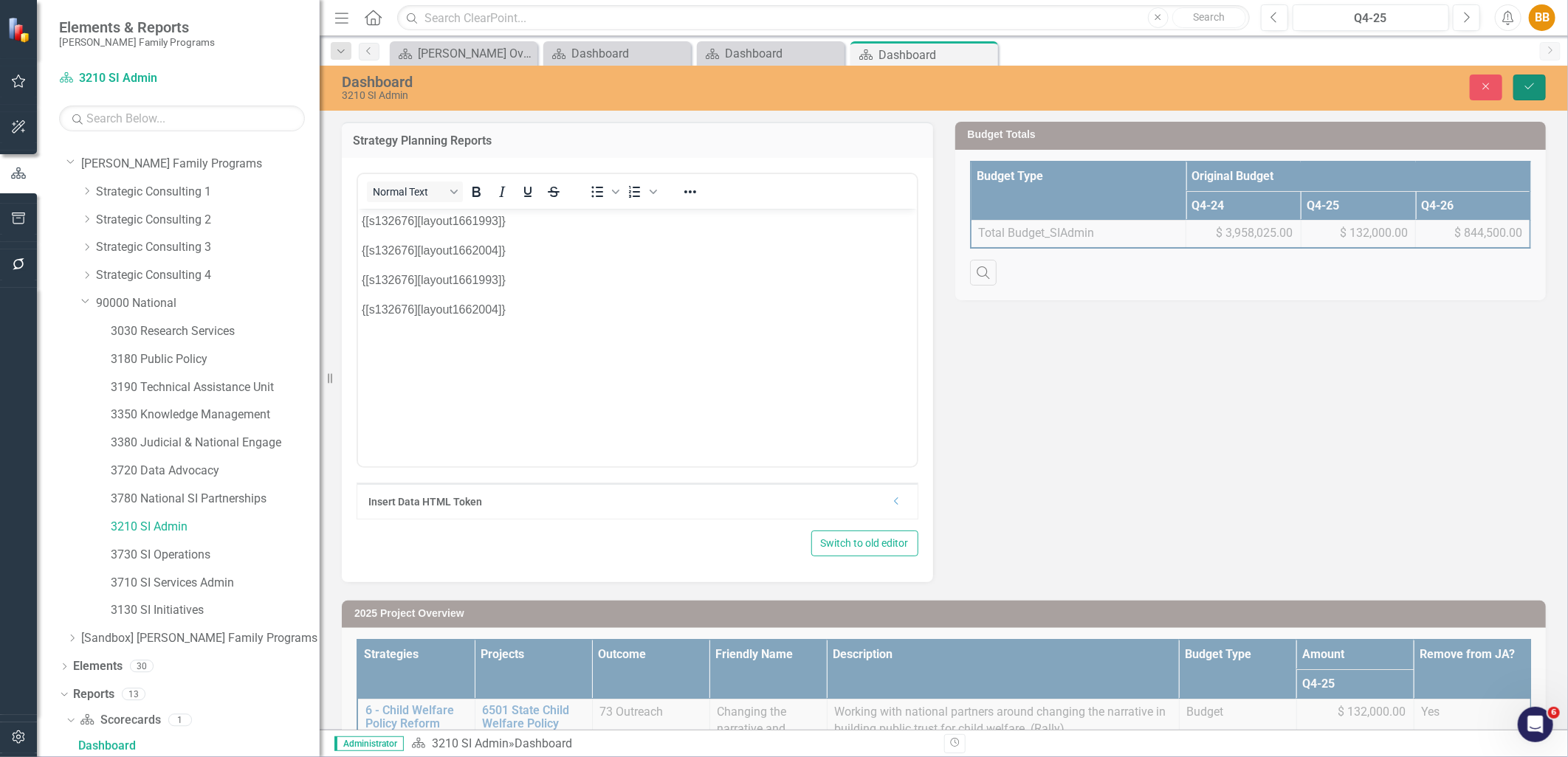
click at [1538, 86] on button "Save" at bounding box center [1529, 87] width 33 height 26
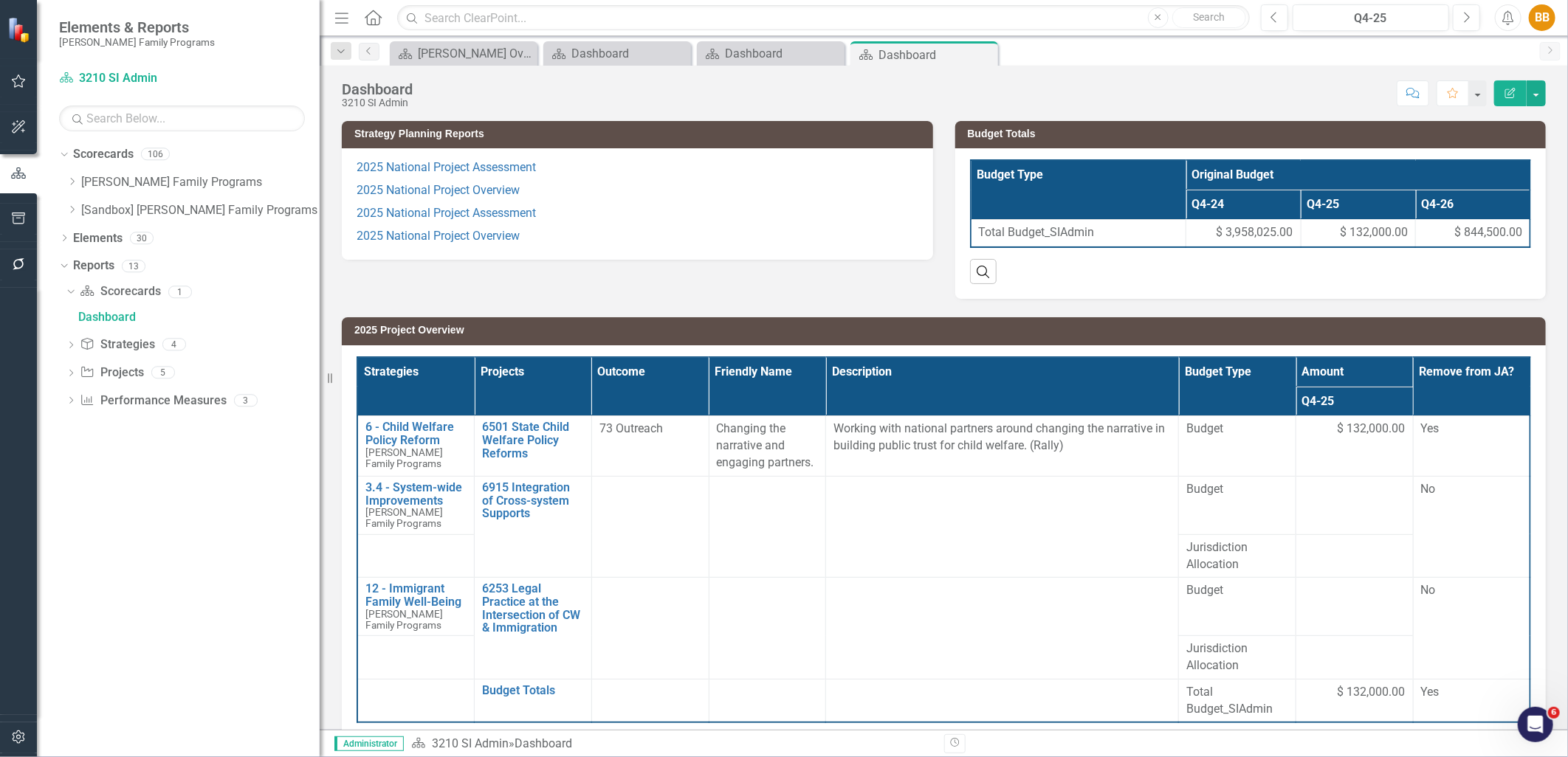
click at [62, 377] on div "Dropdown Scorecard Scorecards 1 Dashboard Dropdown Strategy Strategies 4 Strate…" at bounding box center [189, 348] width 260 height 137
click at [69, 375] on icon "Dropdown" at bounding box center [70, 374] width 10 height 8
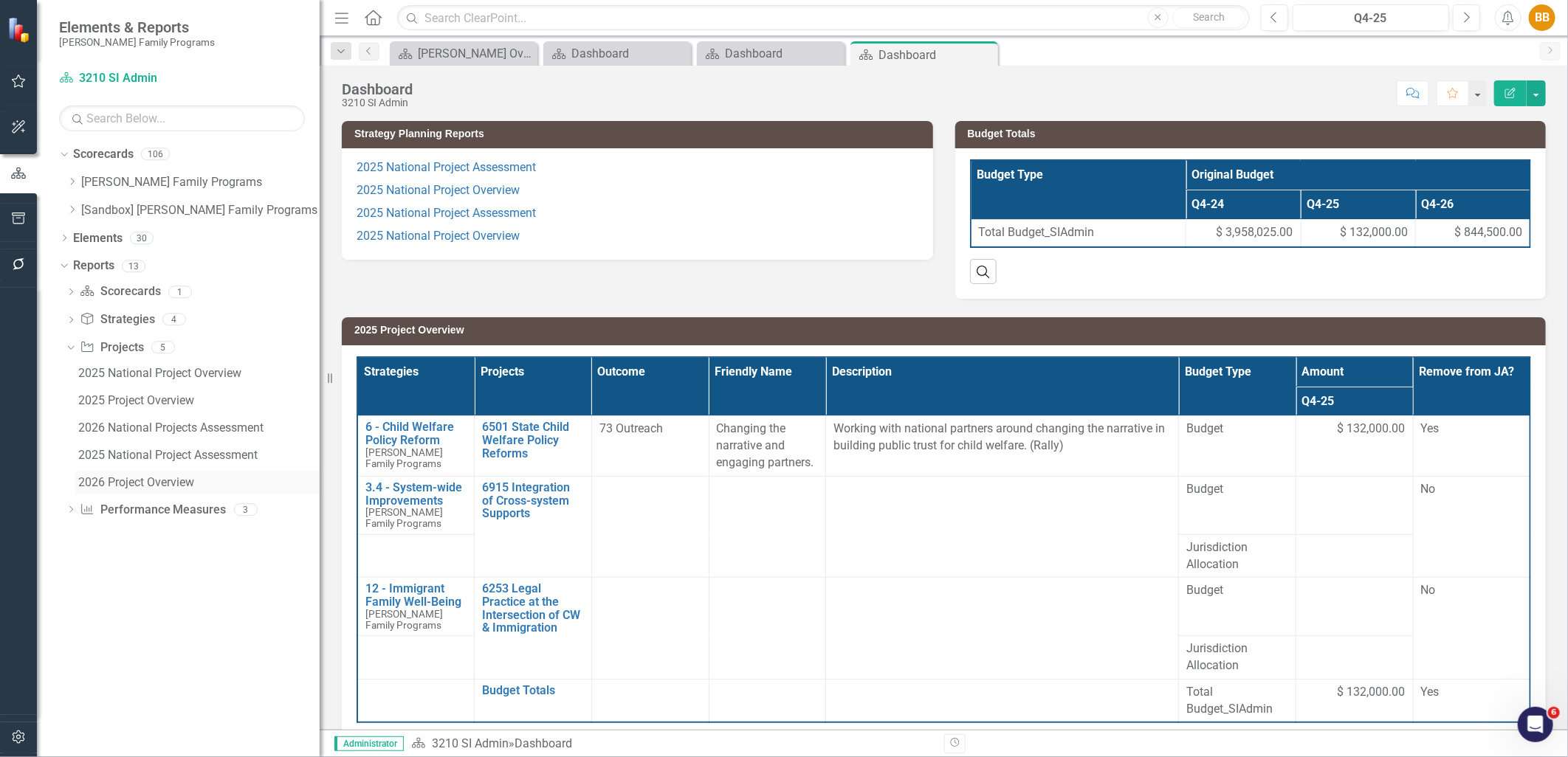
click at [139, 481] on div "2026 Project Overview" at bounding box center [199, 482] width 242 height 13
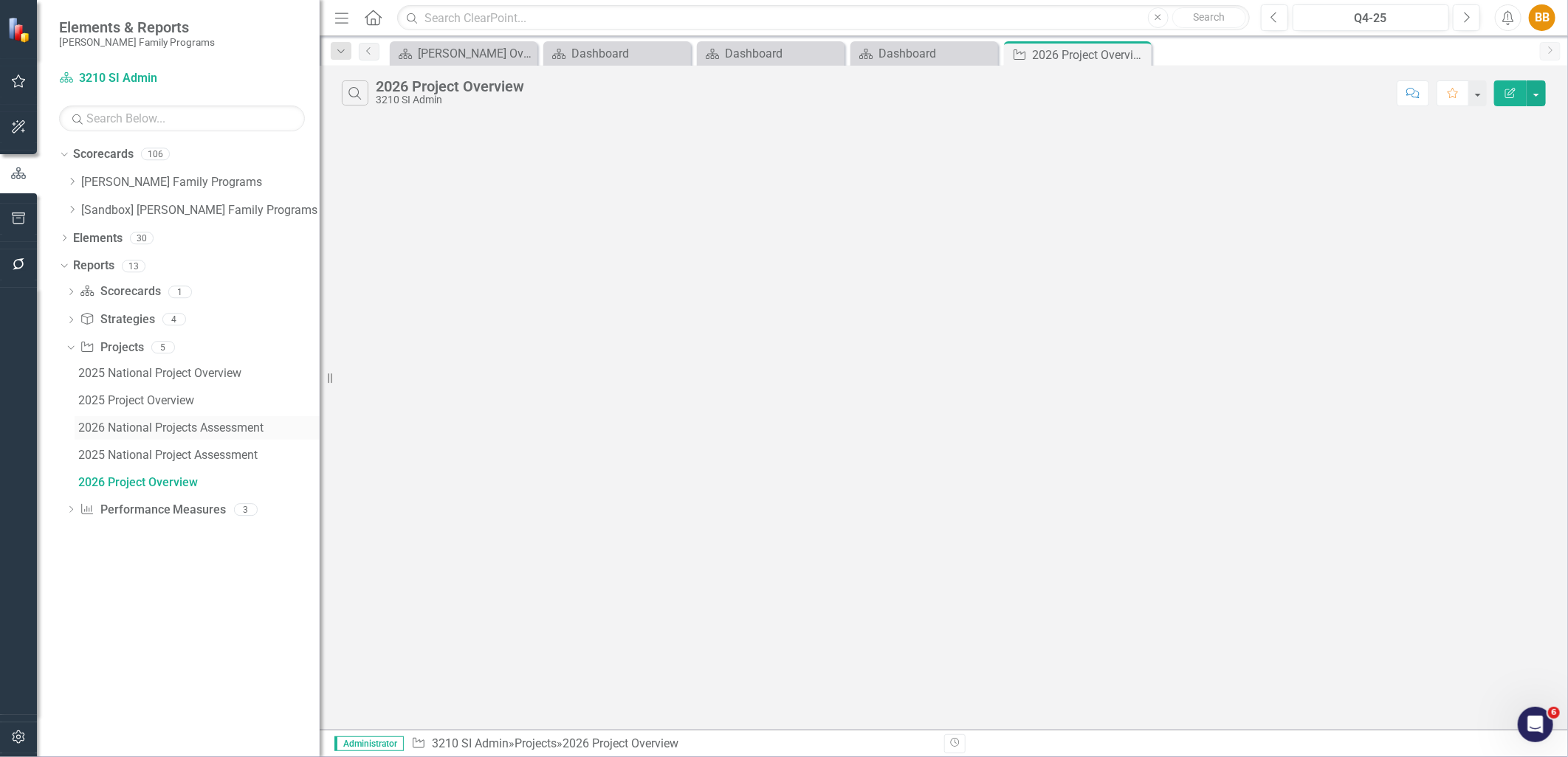
click at [146, 432] on div "2026 National Projects Assessment" at bounding box center [199, 427] width 242 height 13
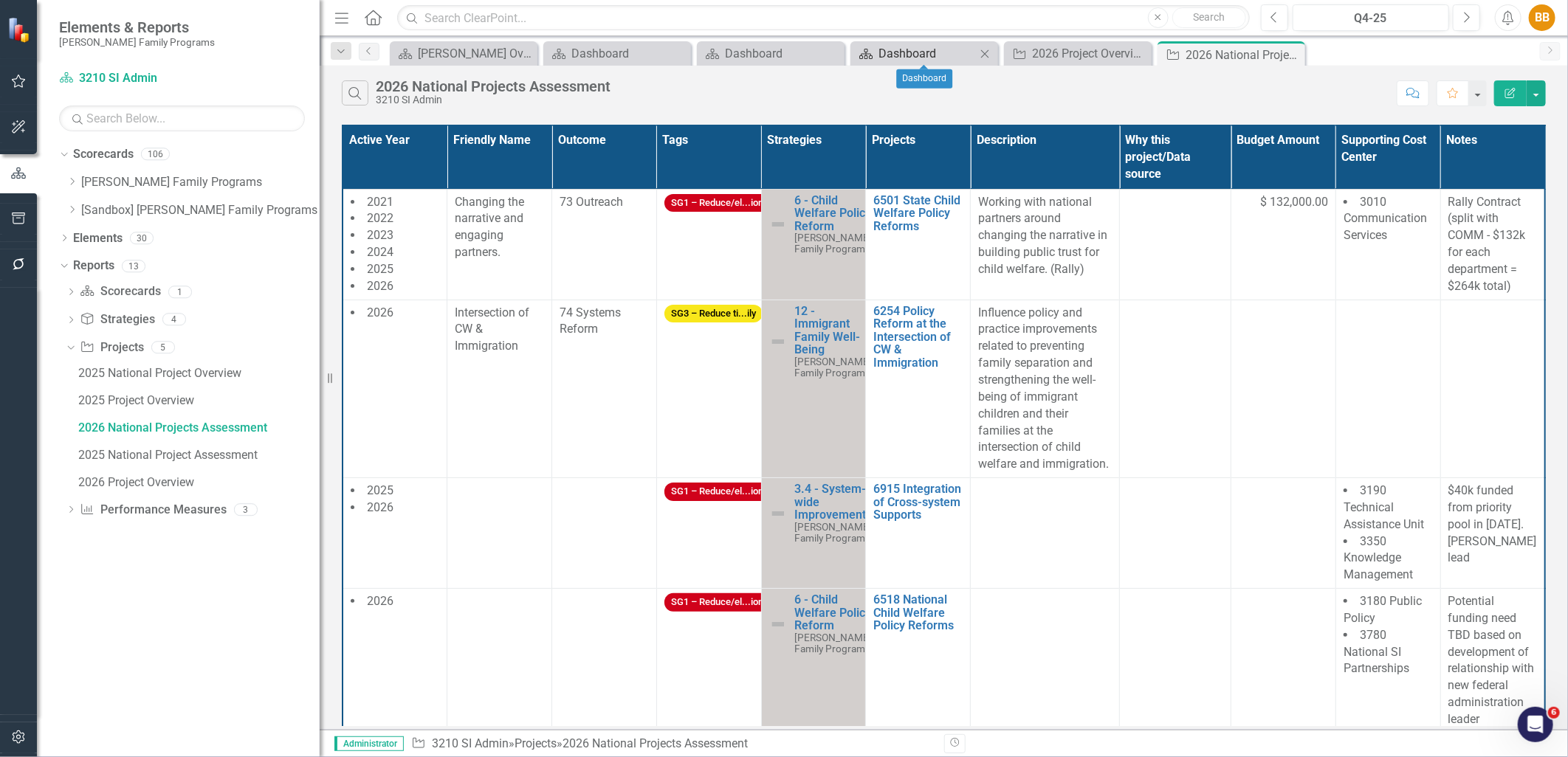
click at [897, 50] on div "Dashboard" at bounding box center [928, 53] width 97 height 19
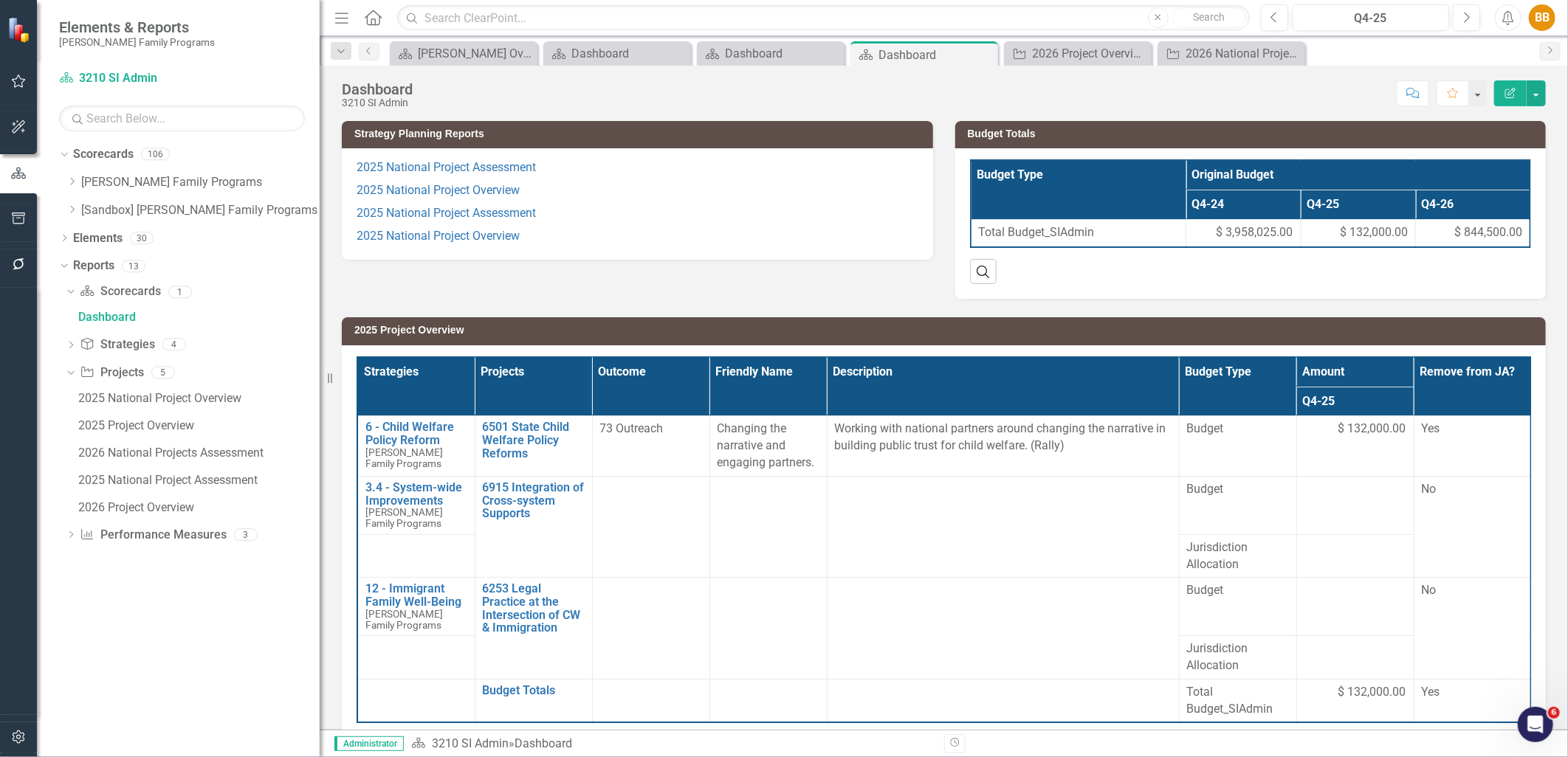
click at [637, 217] on p "2025 National Project Assessment" at bounding box center [637, 213] width 562 height 23
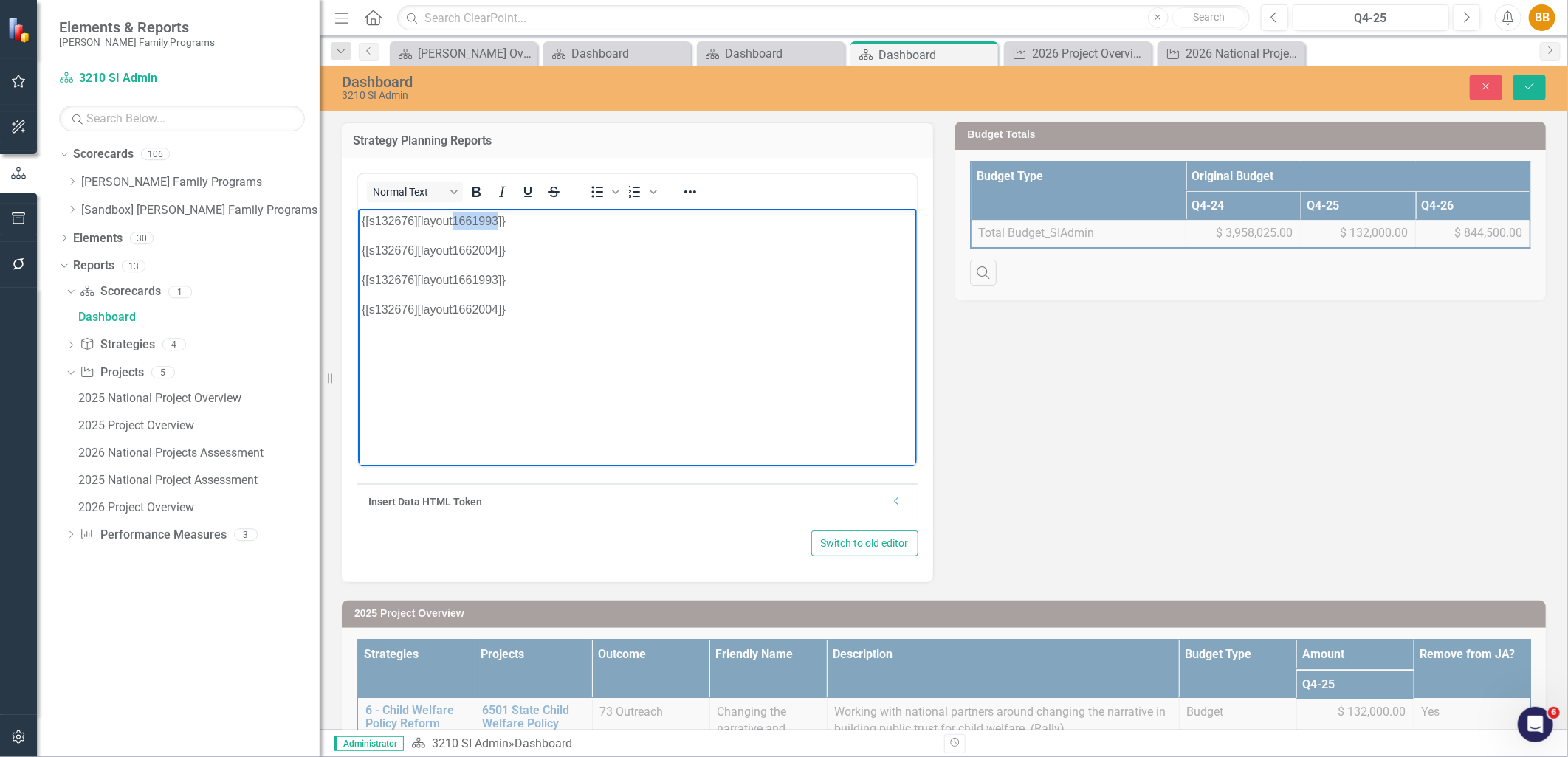
drag, startPoint x: 454, startPoint y: 219, endPoint x: 496, endPoint y: 217, distance: 42.0
click at [496, 217] on p "{[s132676][layout1661993]}" at bounding box center [637, 221] width 551 height 18
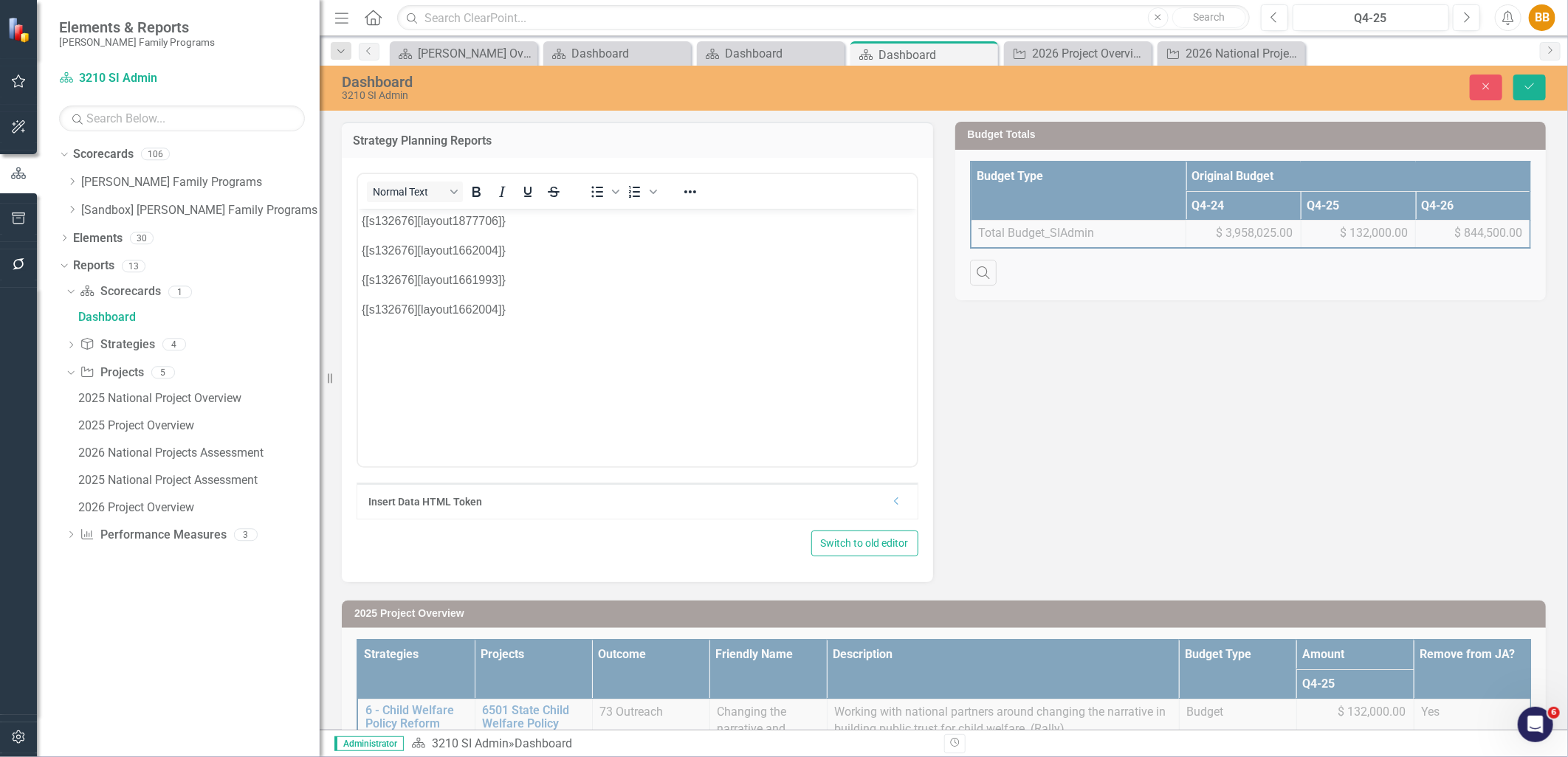
click at [1553, 84] on div "Close Save" at bounding box center [1308, 87] width 498 height 26
click at [1545, 85] on button "Save" at bounding box center [1529, 87] width 33 height 26
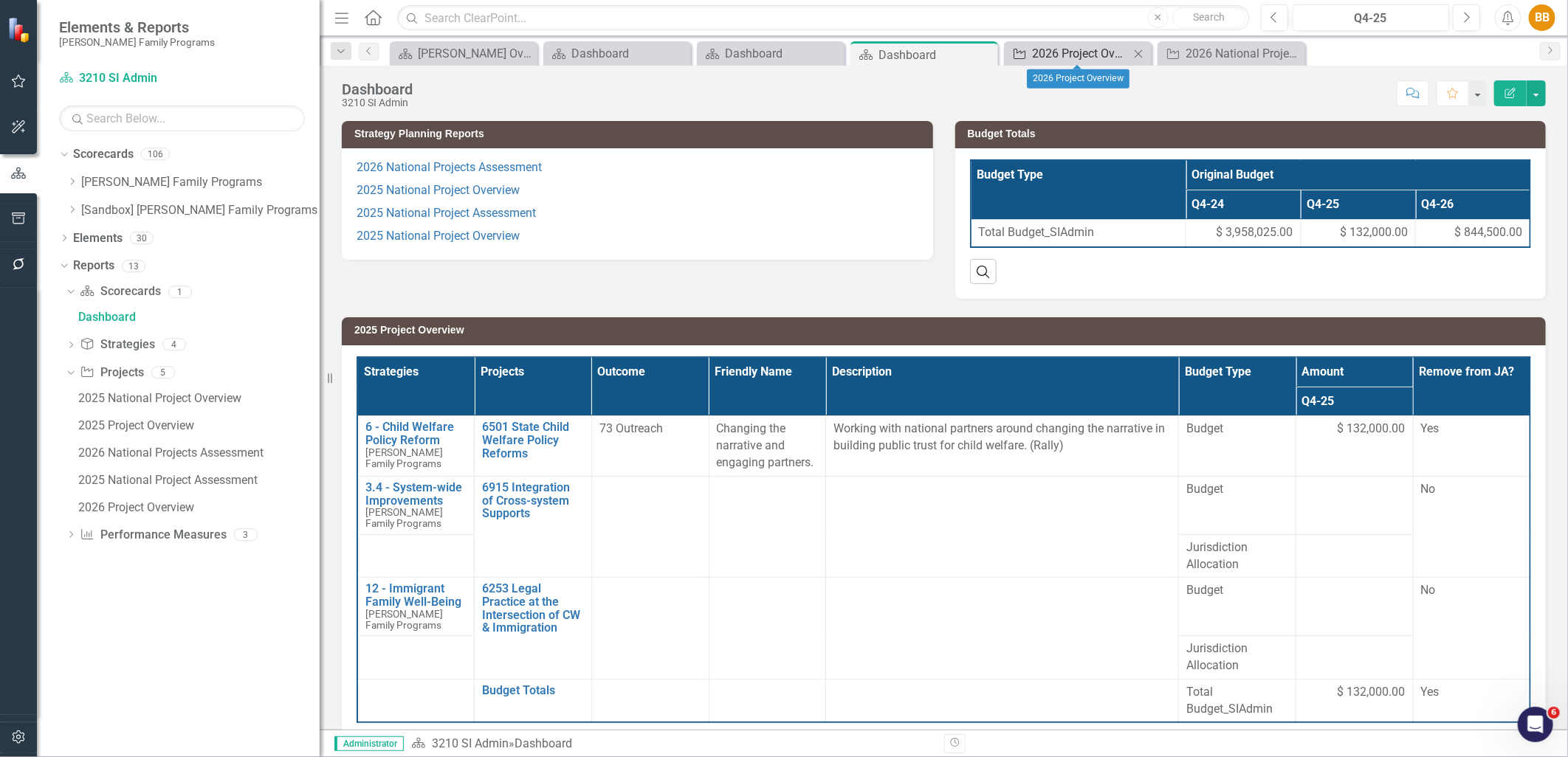
click at [1074, 57] on div "2026 Project Overview" at bounding box center [1081, 53] width 97 height 19
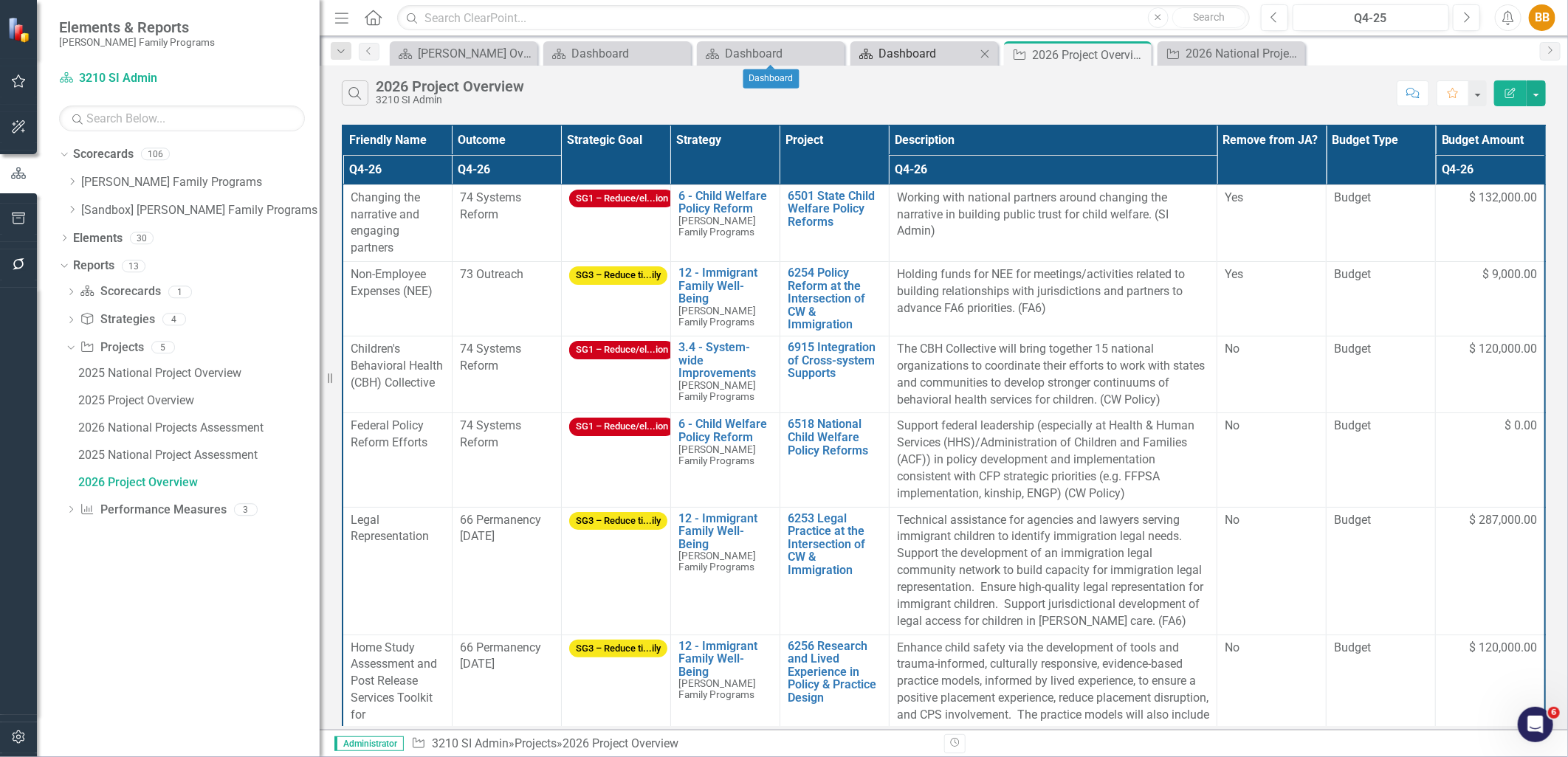
click at [934, 51] on div "Dashboard" at bounding box center [928, 53] width 97 height 19
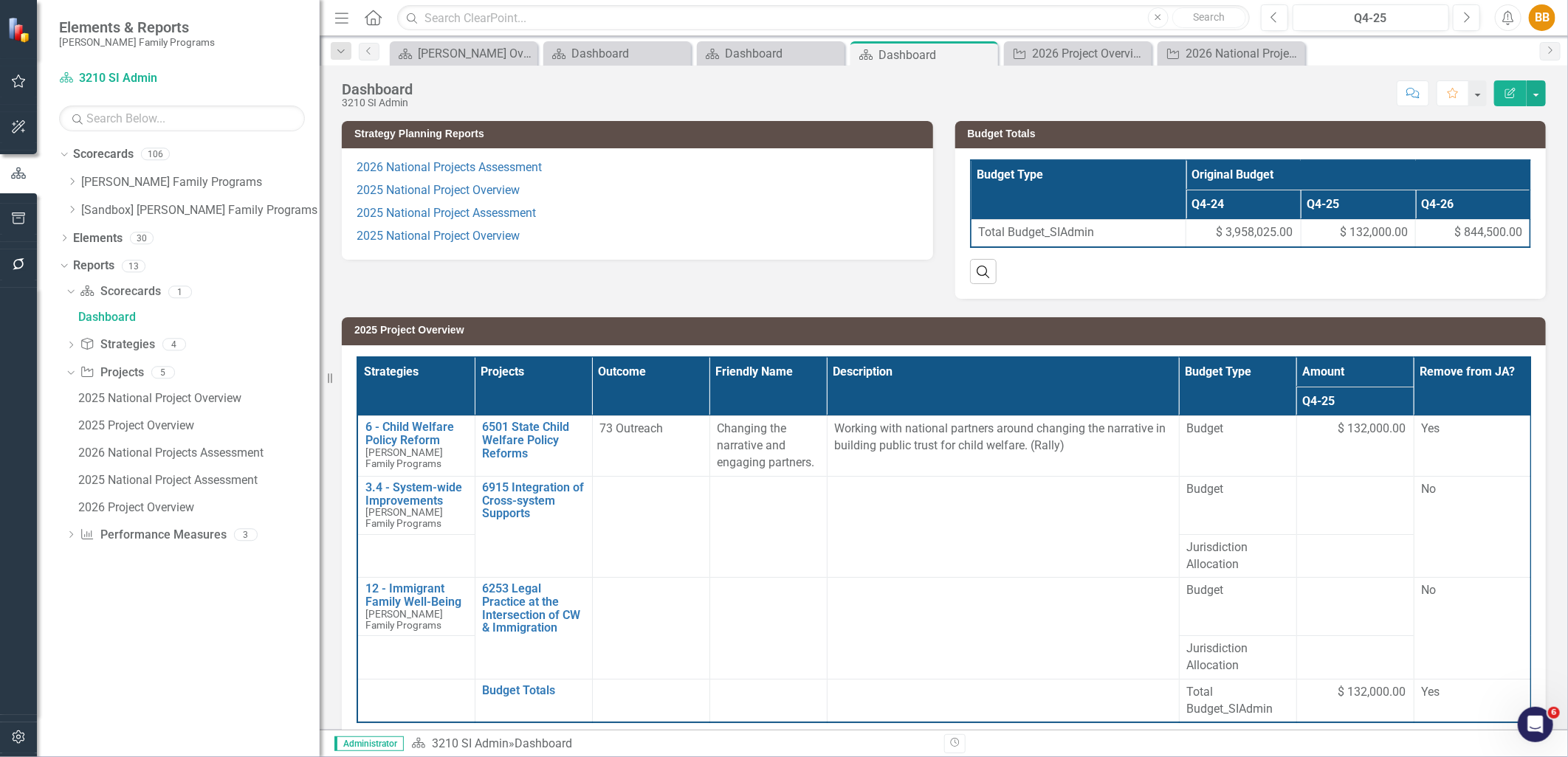
scroll to position [0, 49]
click at [547, 226] on p "2025 National Project Overview" at bounding box center [637, 236] width 562 height 20
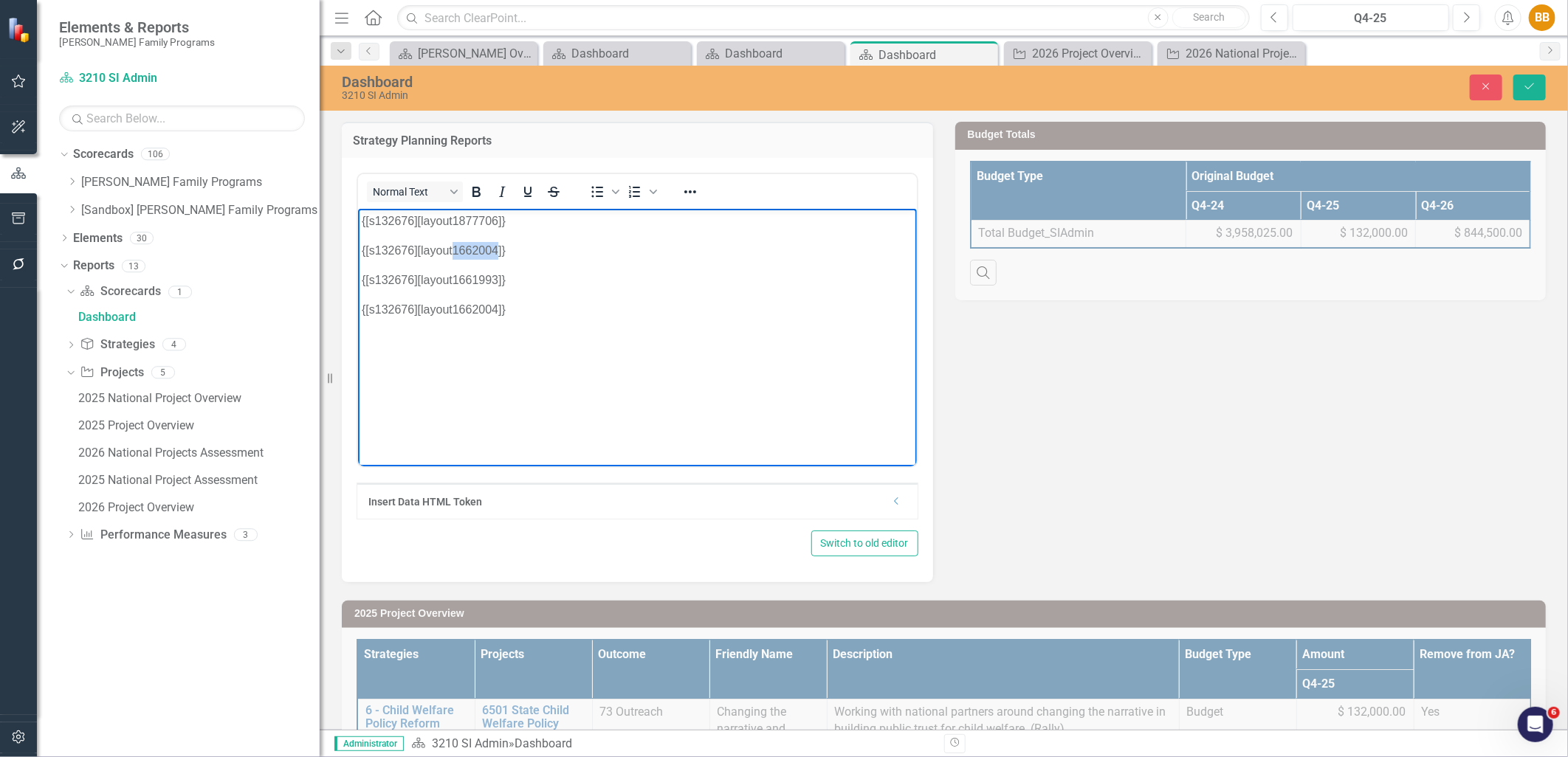
drag, startPoint x: 496, startPoint y: 248, endPoint x: 449, endPoint y: 250, distance: 47.0
click at [449, 250] on p "{[s132676][layout1662004]}" at bounding box center [637, 250] width 551 height 18
click at [1524, 86] on icon "Save" at bounding box center [1529, 86] width 13 height 10
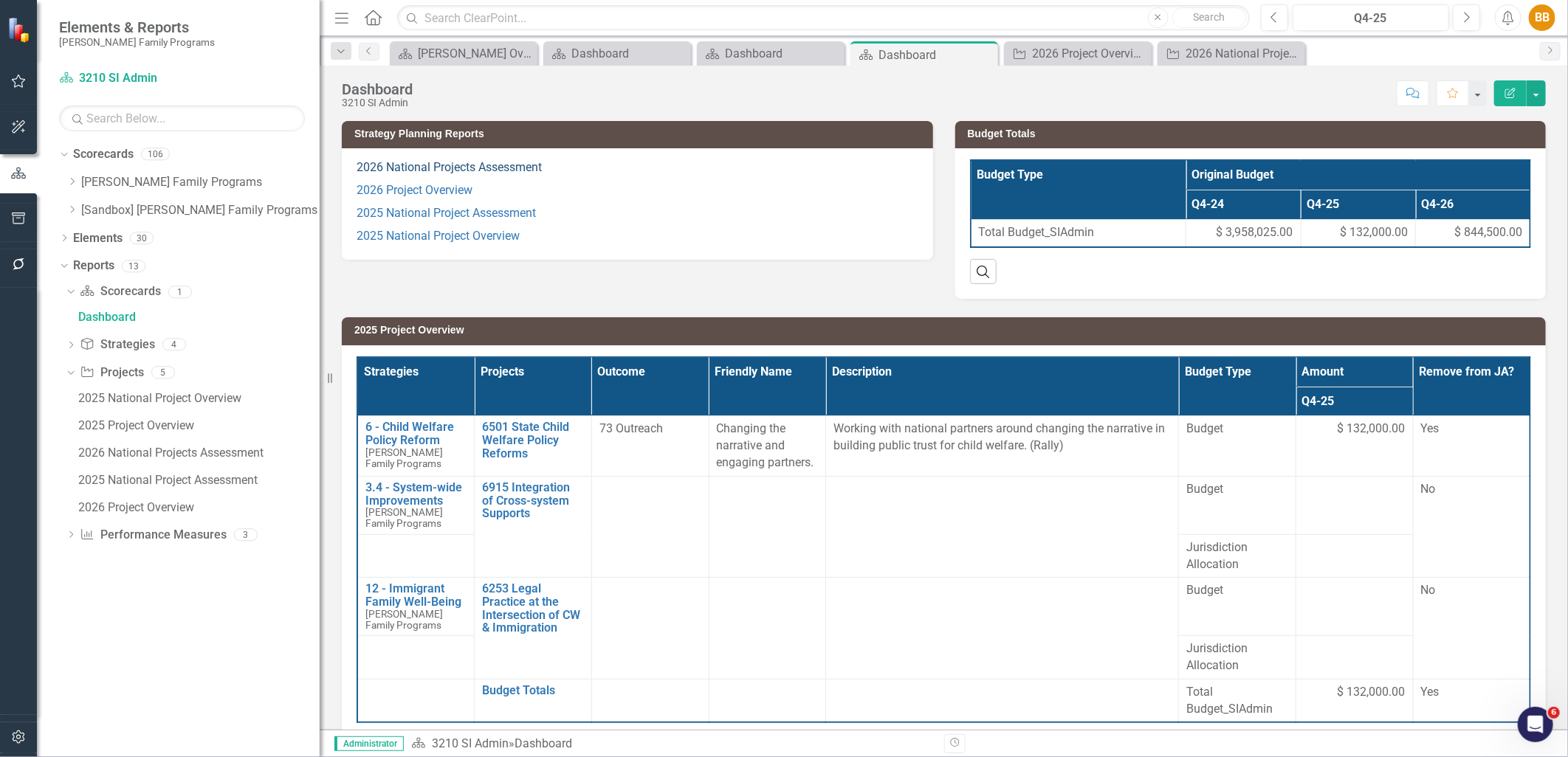
click at [496, 170] on link "2026 National Projects Assessment" at bounding box center [448, 167] width 185 height 14
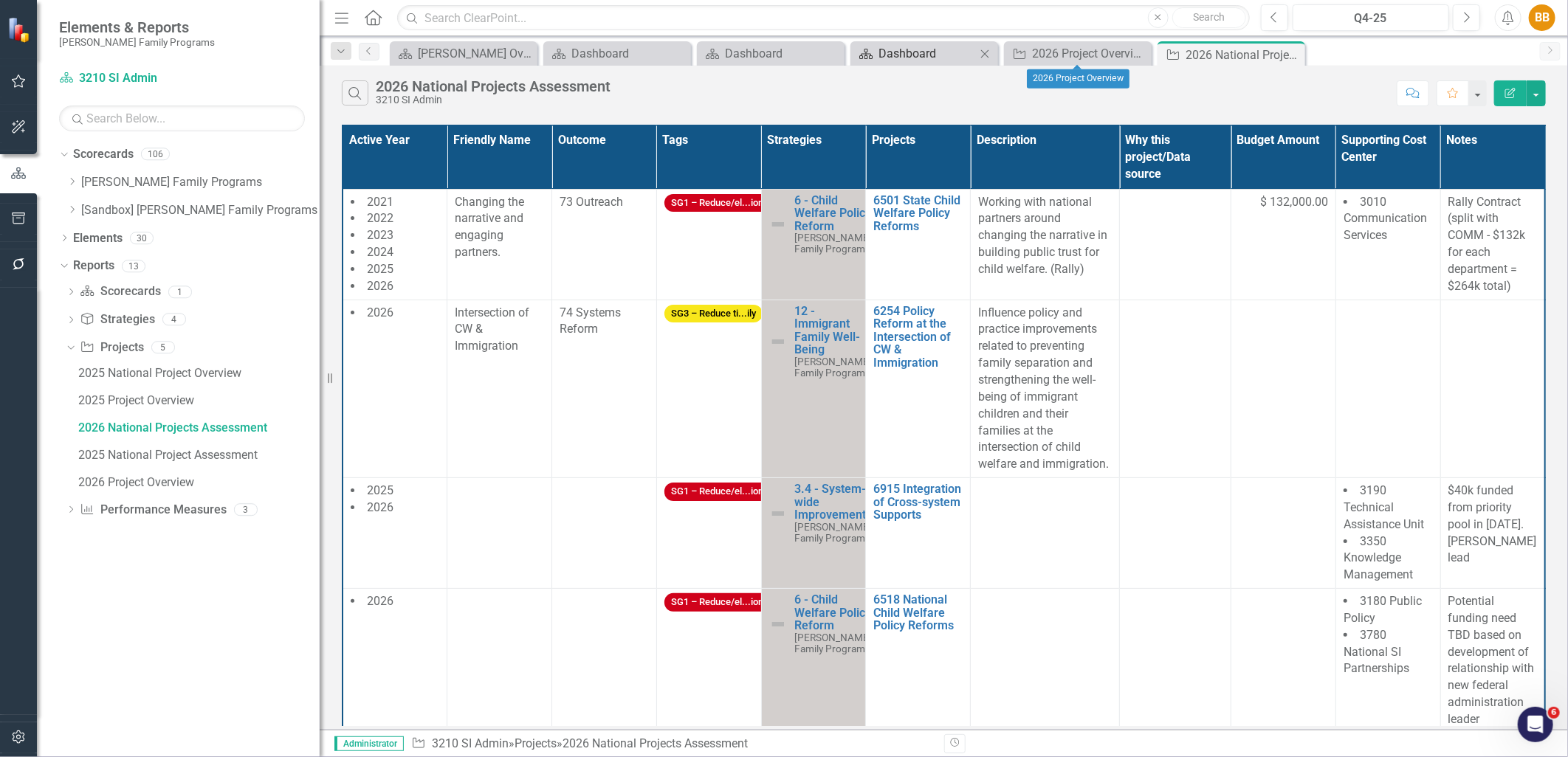
click at [902, 57] on div "Dashboard" at bounding box center [928, 53] width 97 height 19
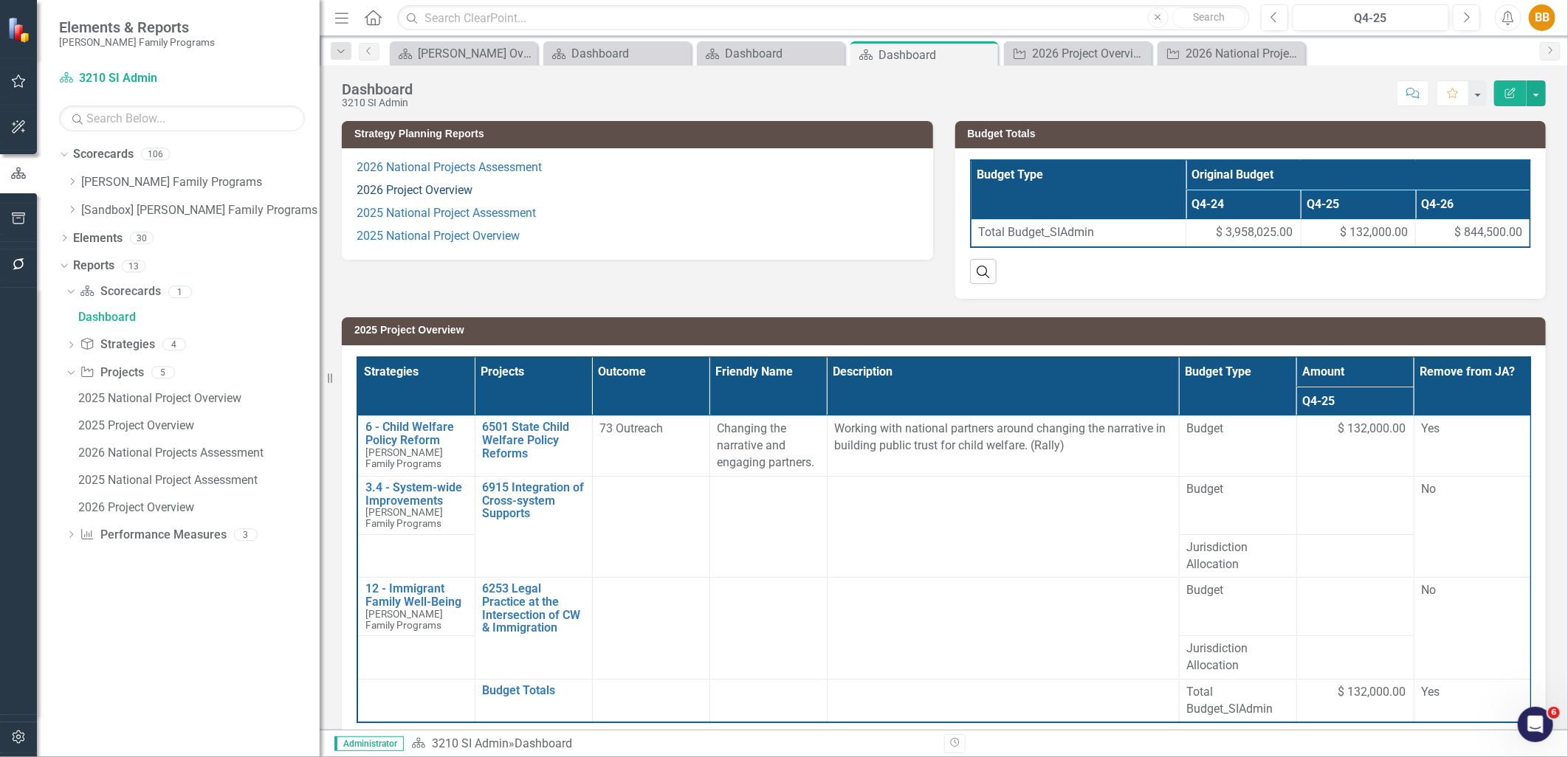
click at [441, 187] on link "2026 Project Overview" at bounding box center [414, 190] width 116 height 14
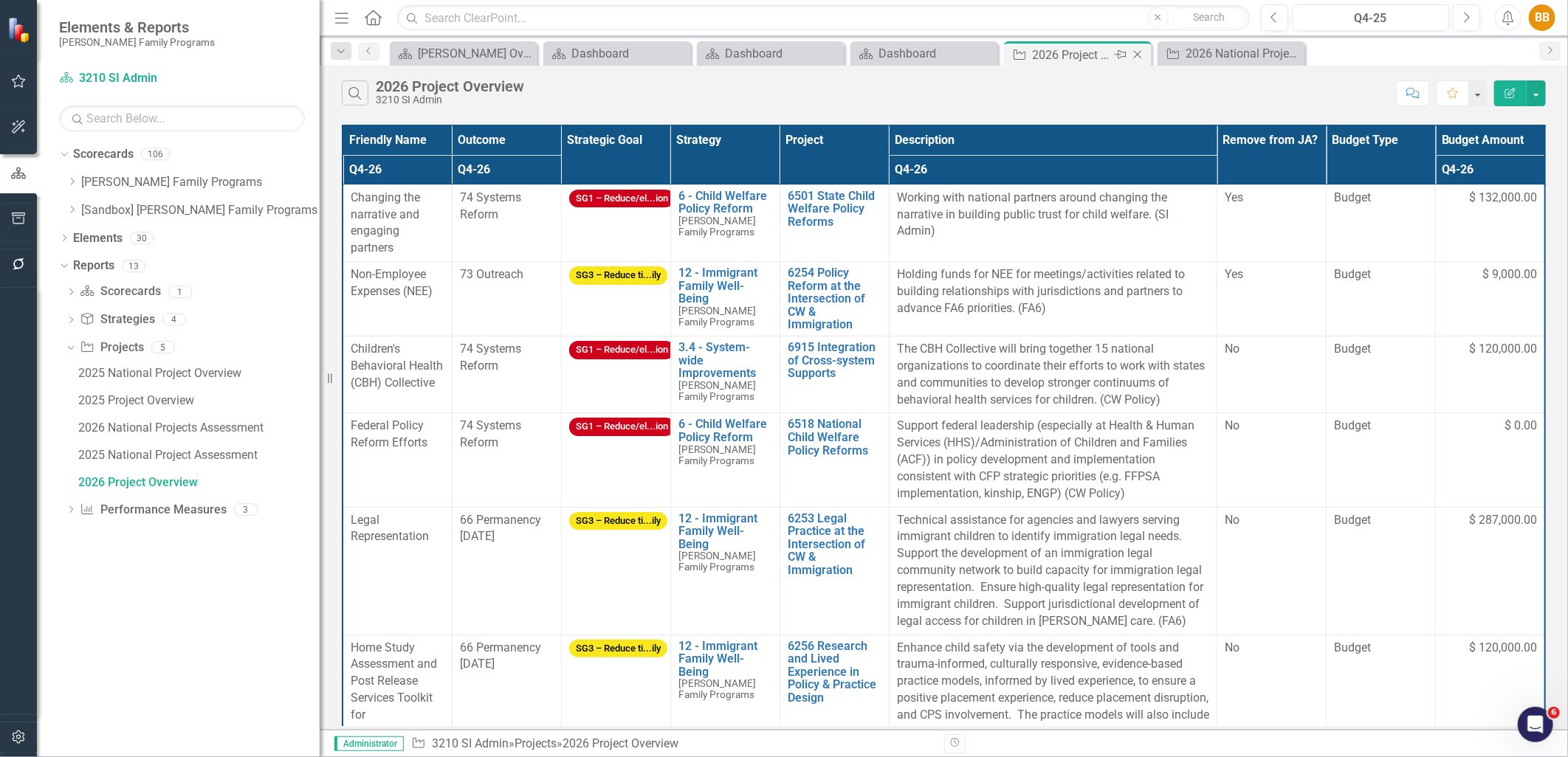
click at [1141, 53] on icon "Close" at bounding box center [1137, 54] width 15 height 12
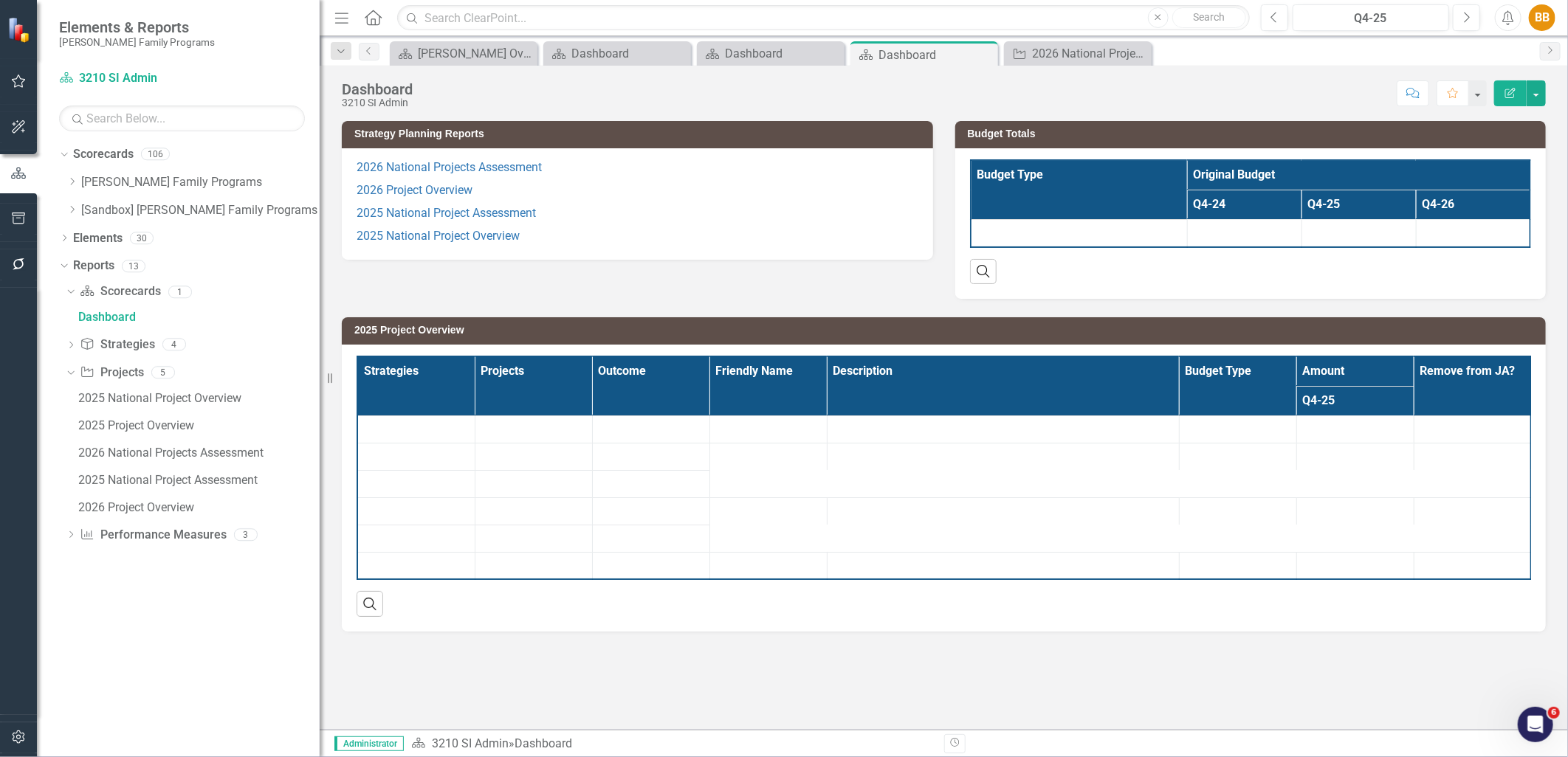
click at [0, 0] on icon "Close" at bounding box center [0, 0] width 0 height 0
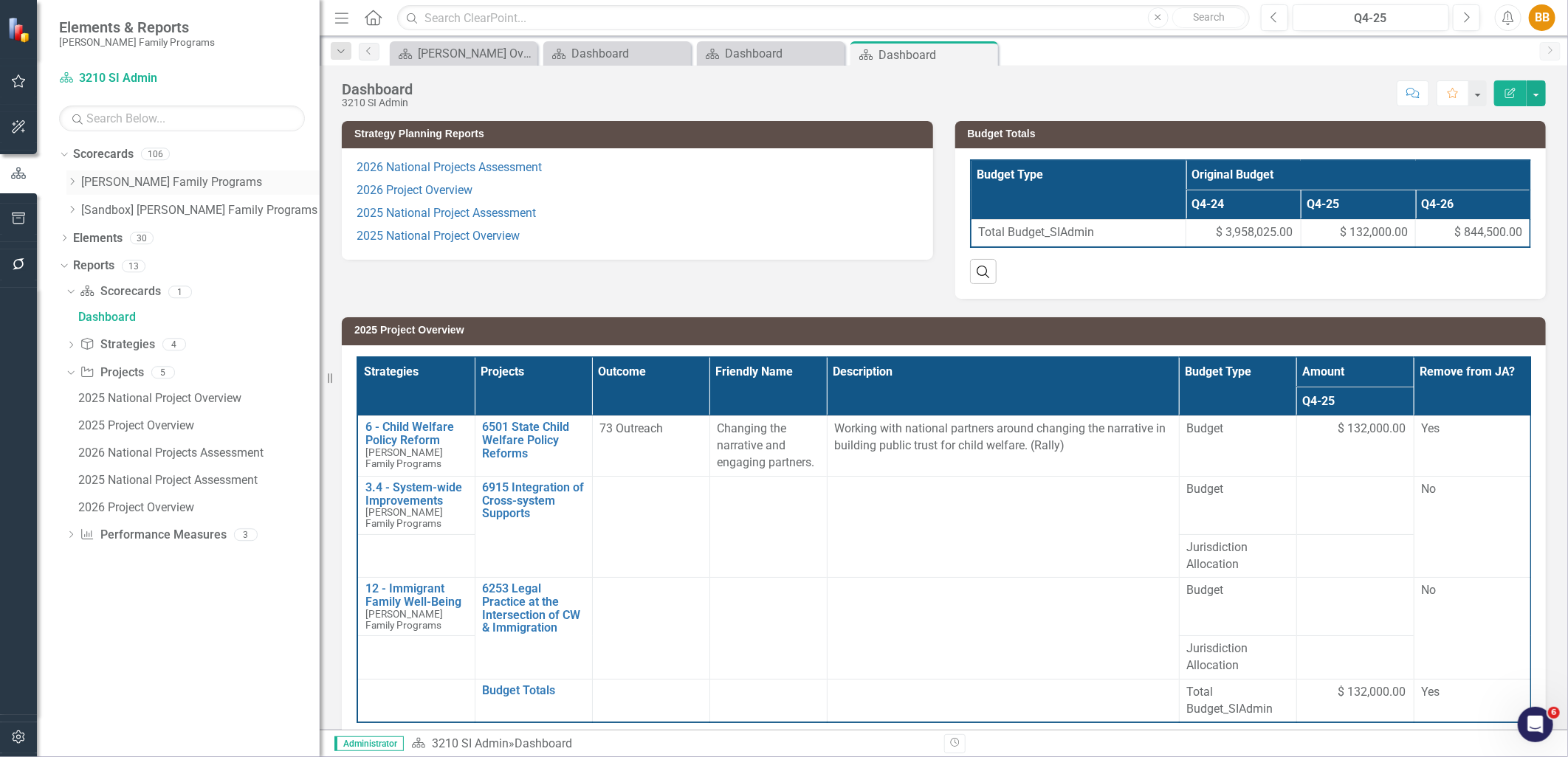
click at [67, 184] on icon "Dropdown" at bounding box center [71, 181] width 11 height 9
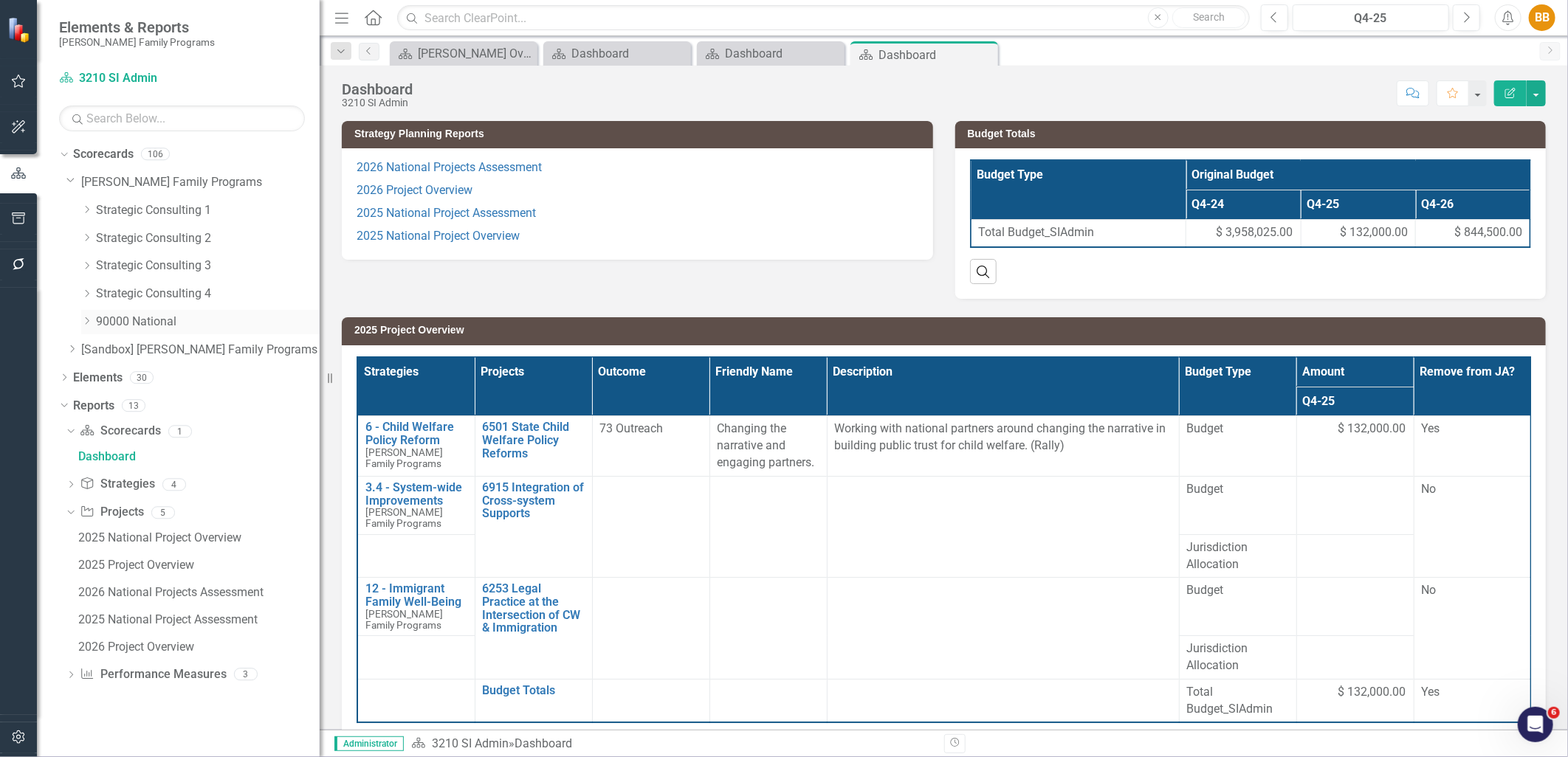
click at [86, 322] on icon "Dropdown" at bounding box center [86, 321] width 11 height 9
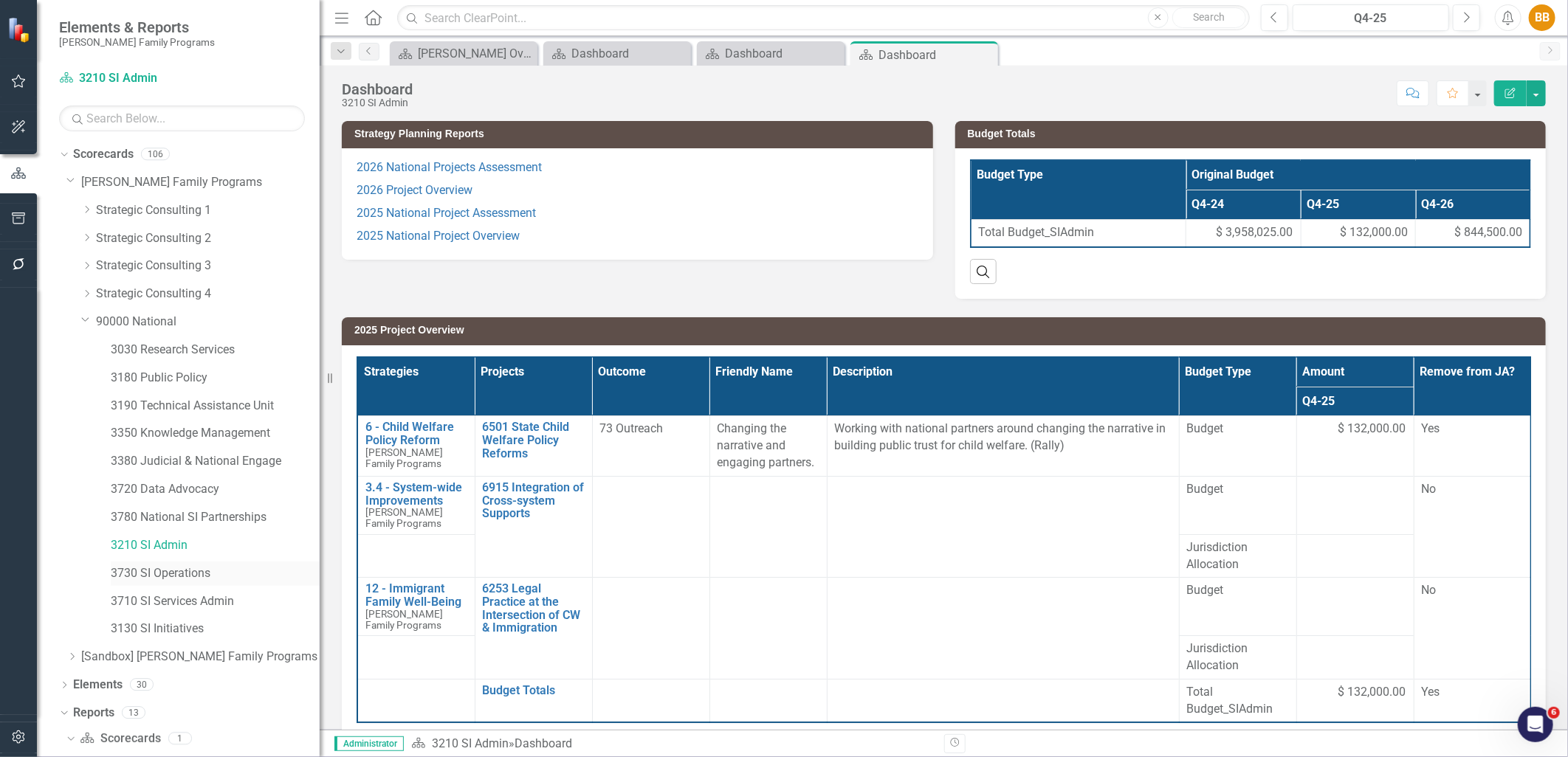
click at [197, 574] on link "3730 SI Operations" at bounding box center [215, 573] width 209 height 17
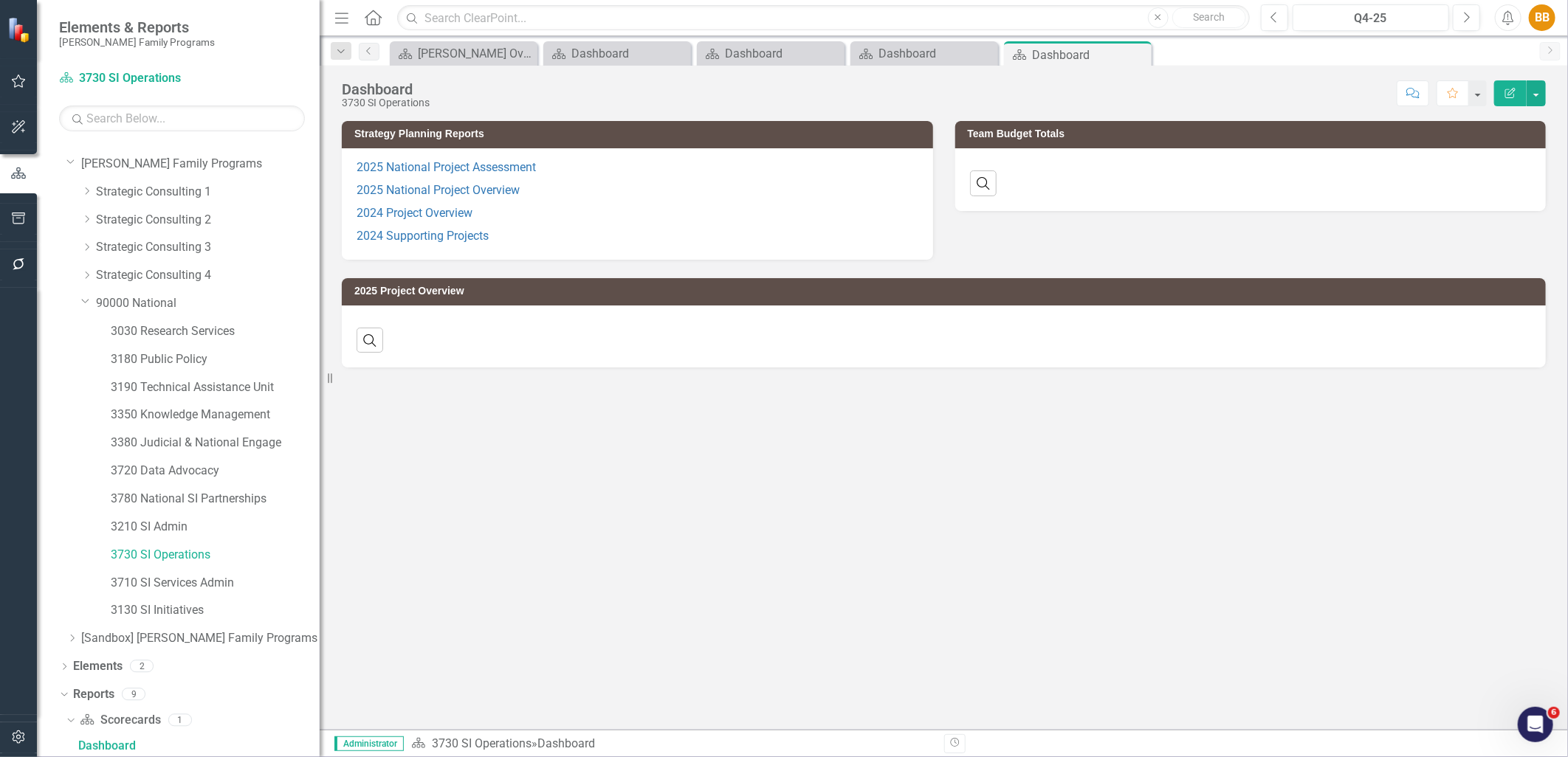
click at [618, 196] on p "2025 National Project Overview" at bounding box center [637, 190] width 562 height 23
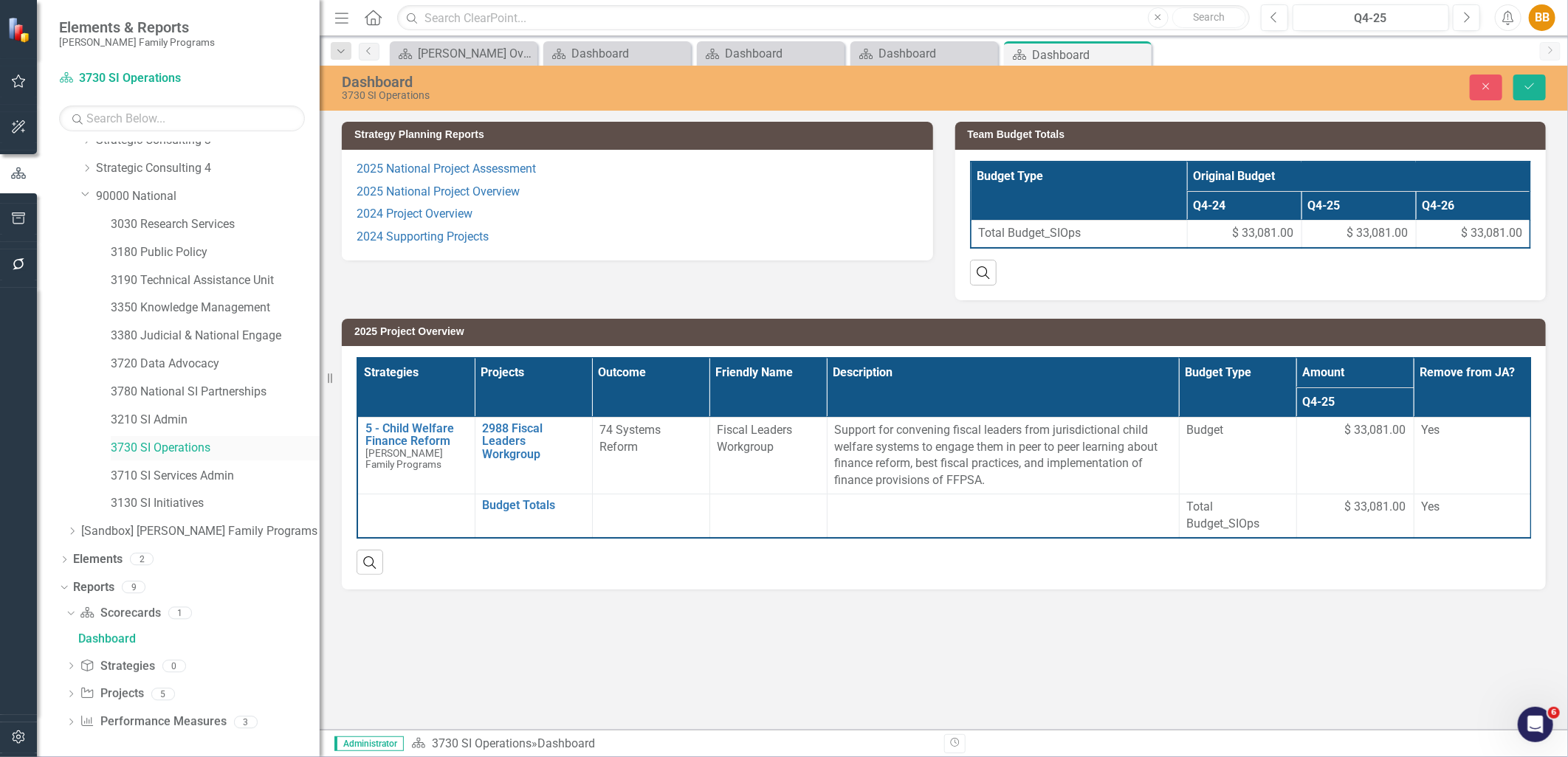
scroll to position [129, 0]
click at [554, 225] on p "2024 Project Overview" at bounding box center [637, 214] width 562 height 23
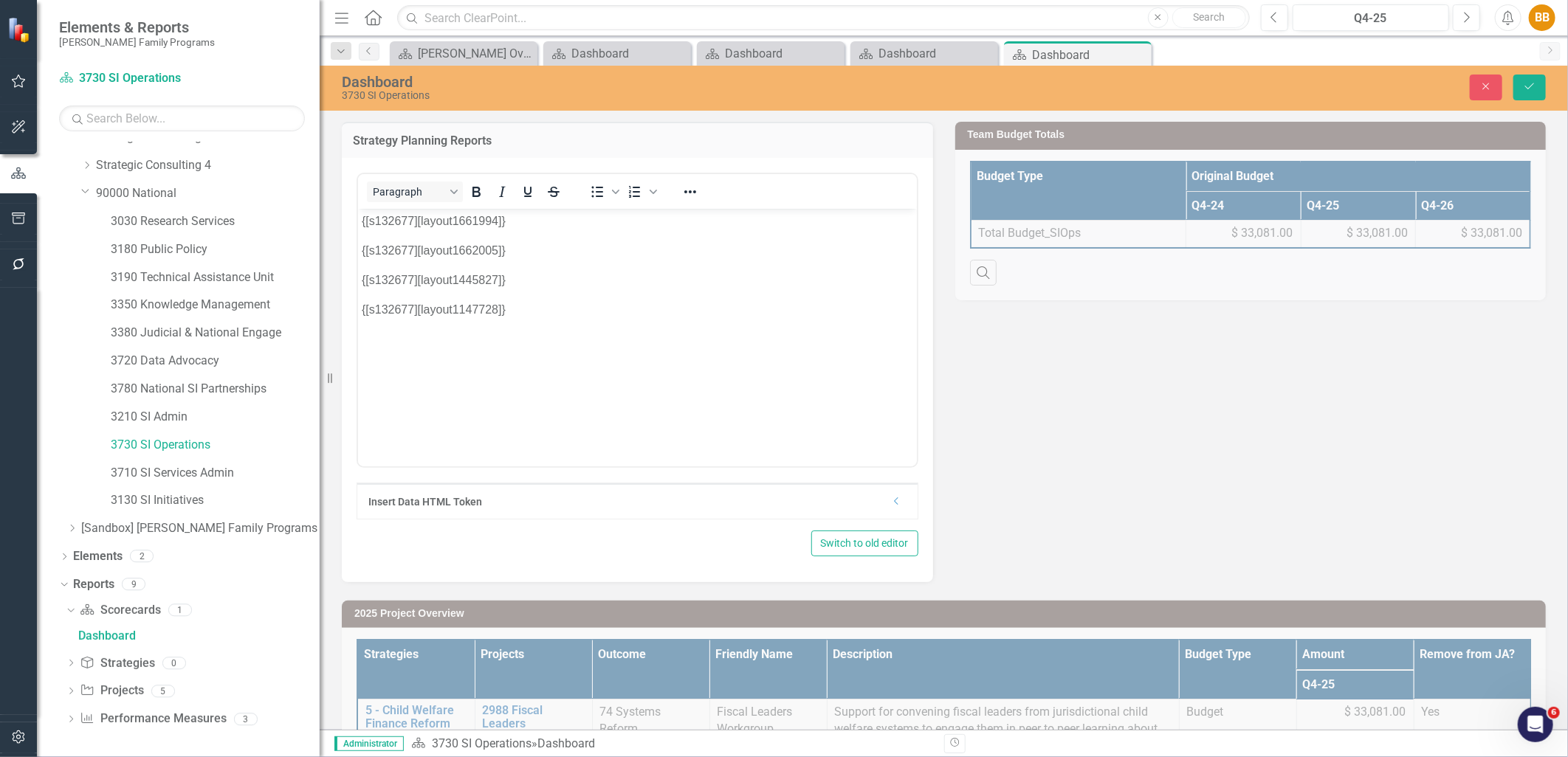
scroll to position [0, 0]
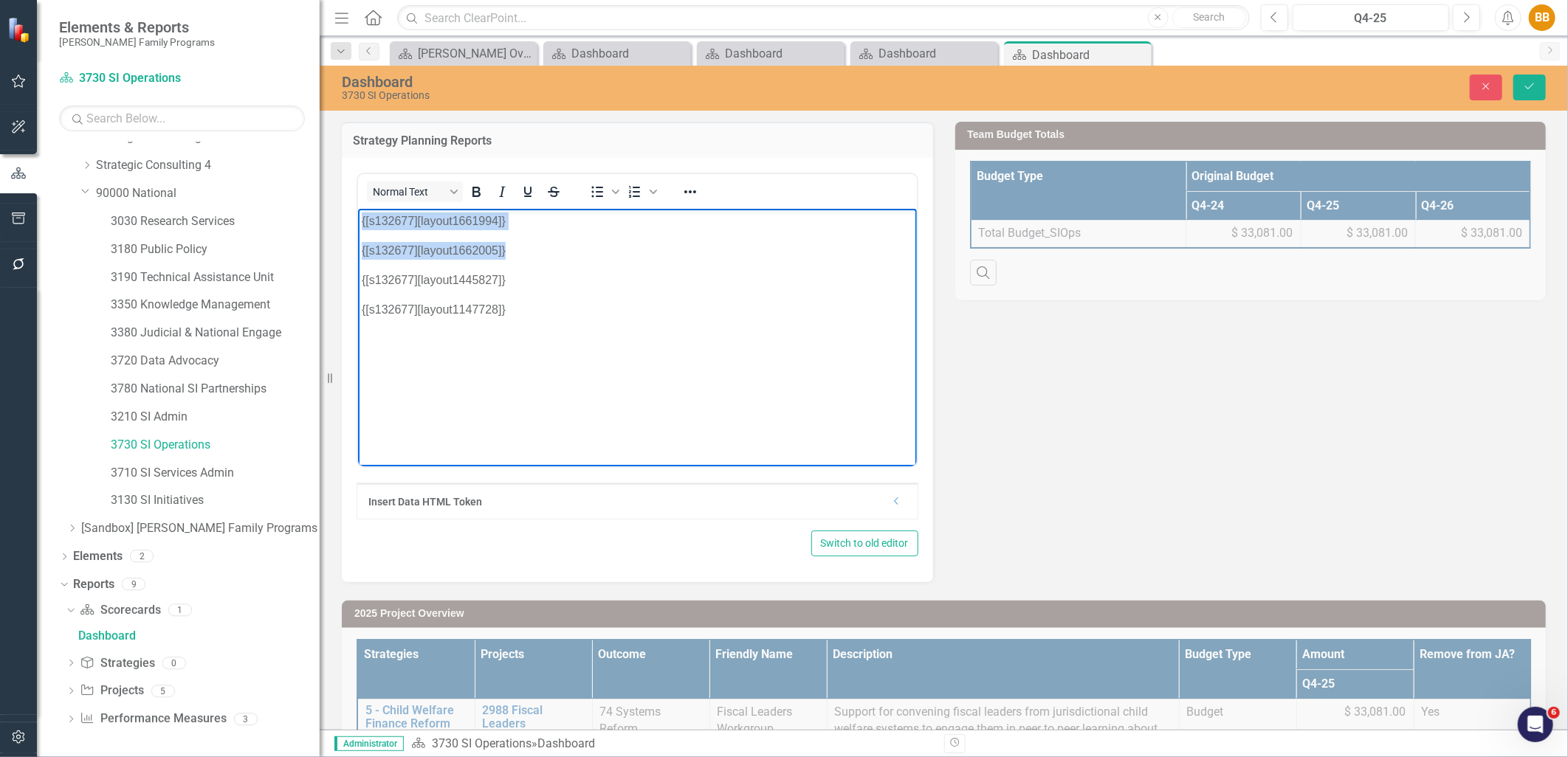
drag, startPoint x: 536, startPoint y: 255, endPoint x: 664, endPoint y: 421, distance: 209.6
click at [357, 214] on html "{[s132677][layout1661994]} {[s132677][layout1662005]} {[s132677][layout1445827]…" at bounding box center [637, 319] width 559 height 222
copy body "{[s132677][layout1661994]} {[s132677][layout1662005]}"
drag, startPoint x: 528, startPoint y: 359, endPoint x: 358, endPoint y: 337, distance: 171.4
click at [358, 337] on body "{[s132677][layout1661994]} {[s132677][layout1662005]} {[s132677][layout1661994]…" at bounding box center [637, 319] width 559 height 222
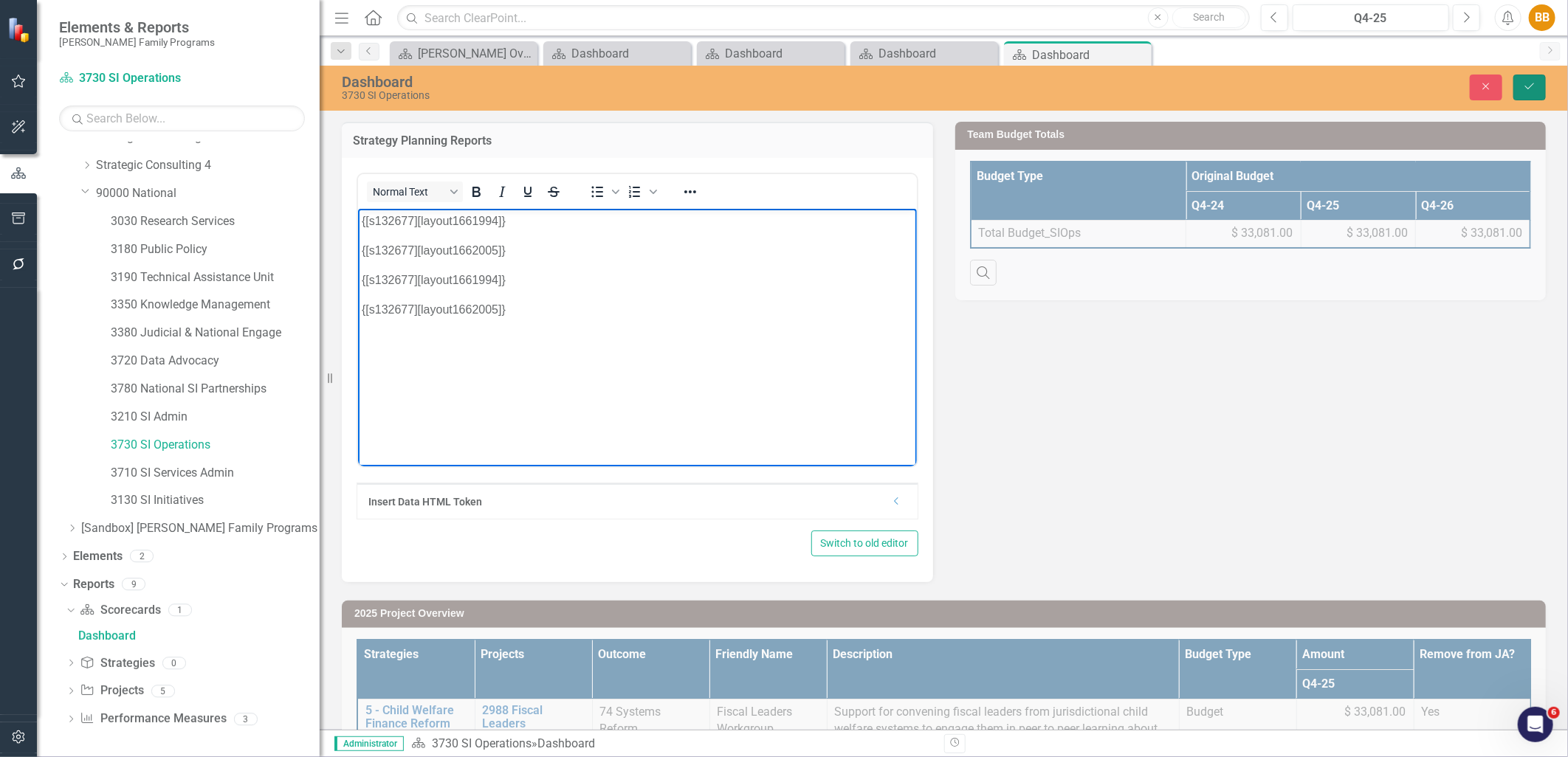
click at [1524, 86] on icon "Save" at bounding box center [1529, 86] width 13 height 10
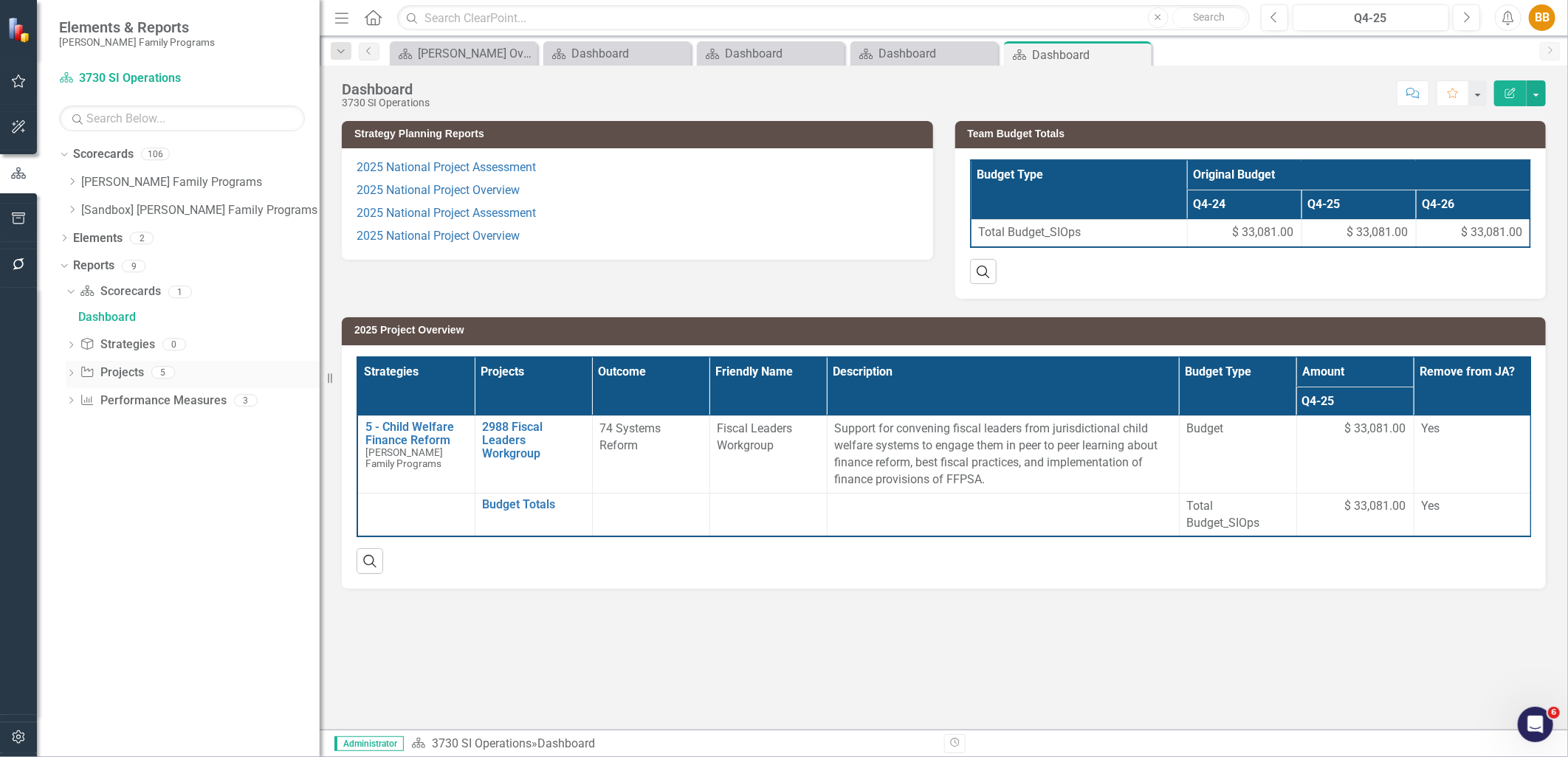
click at [71, 373] on icon at bounding box center [71, 373] width 4 height 7
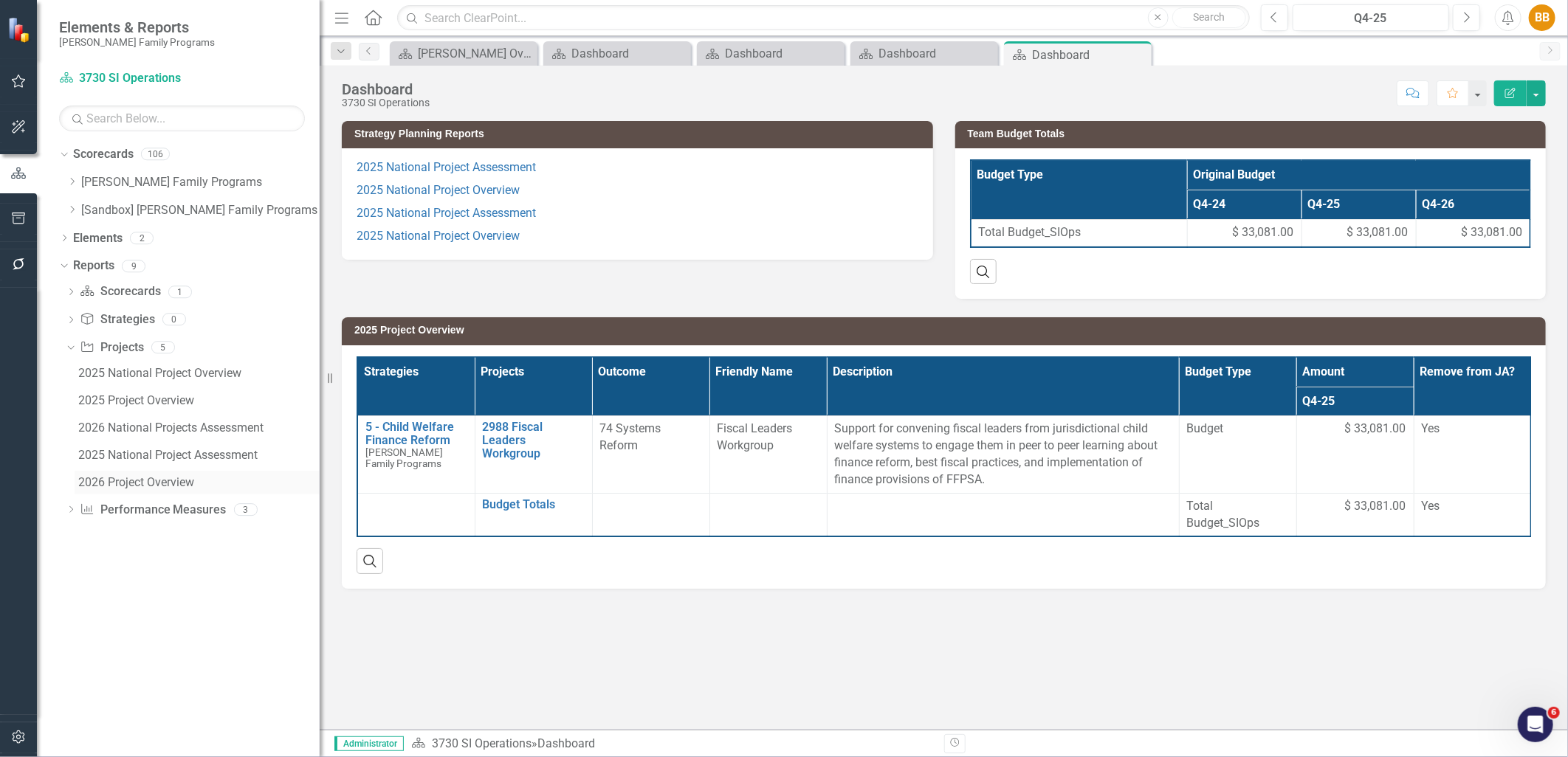
click at [173, 483] on div "2026 Project Overview" at bounding box center [199, 482] width 242 height 13
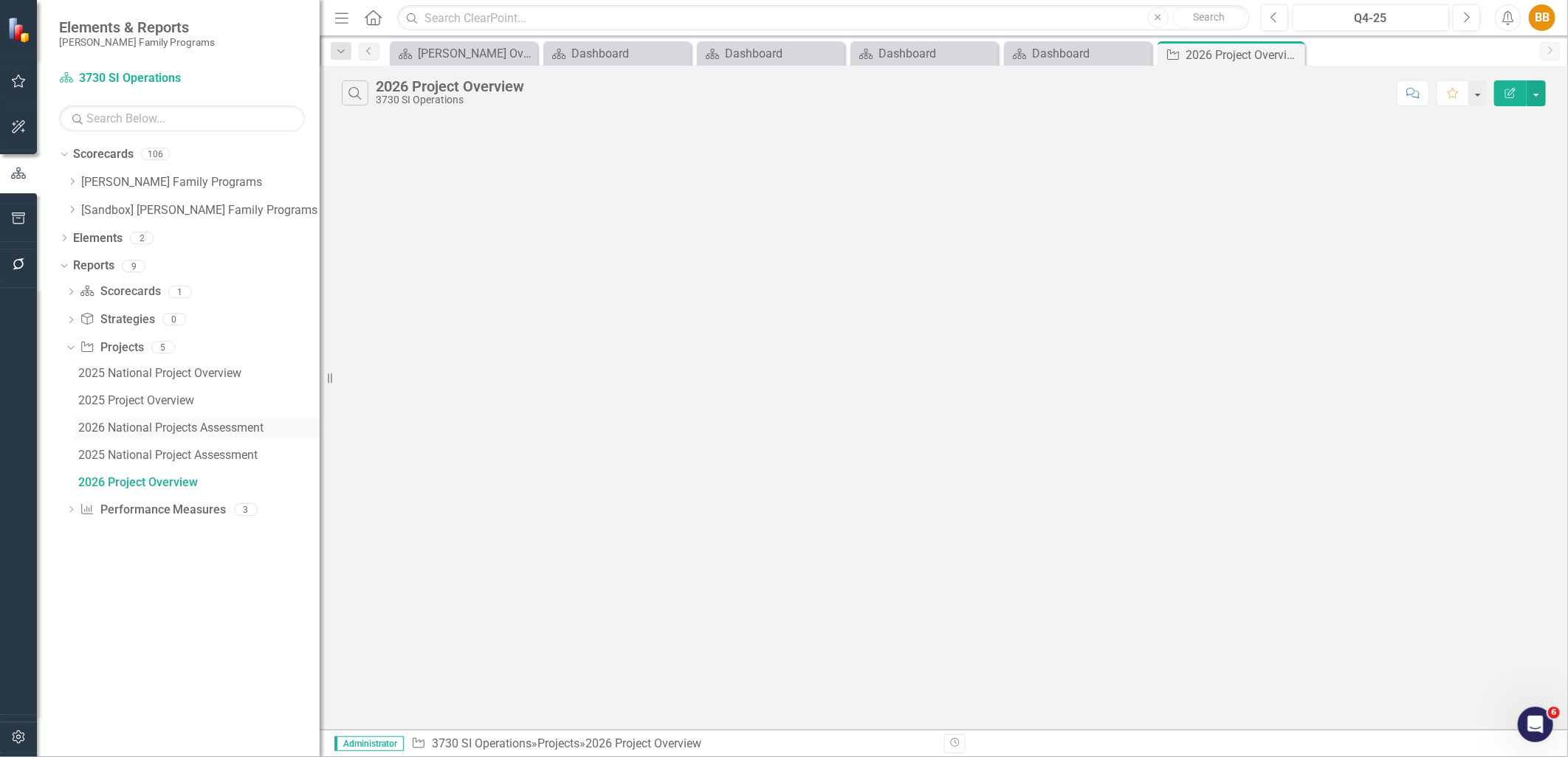
click at [174, 431] on div "2026 National Projects Assessment" at bounding box center [199, 427] width 242 height 13
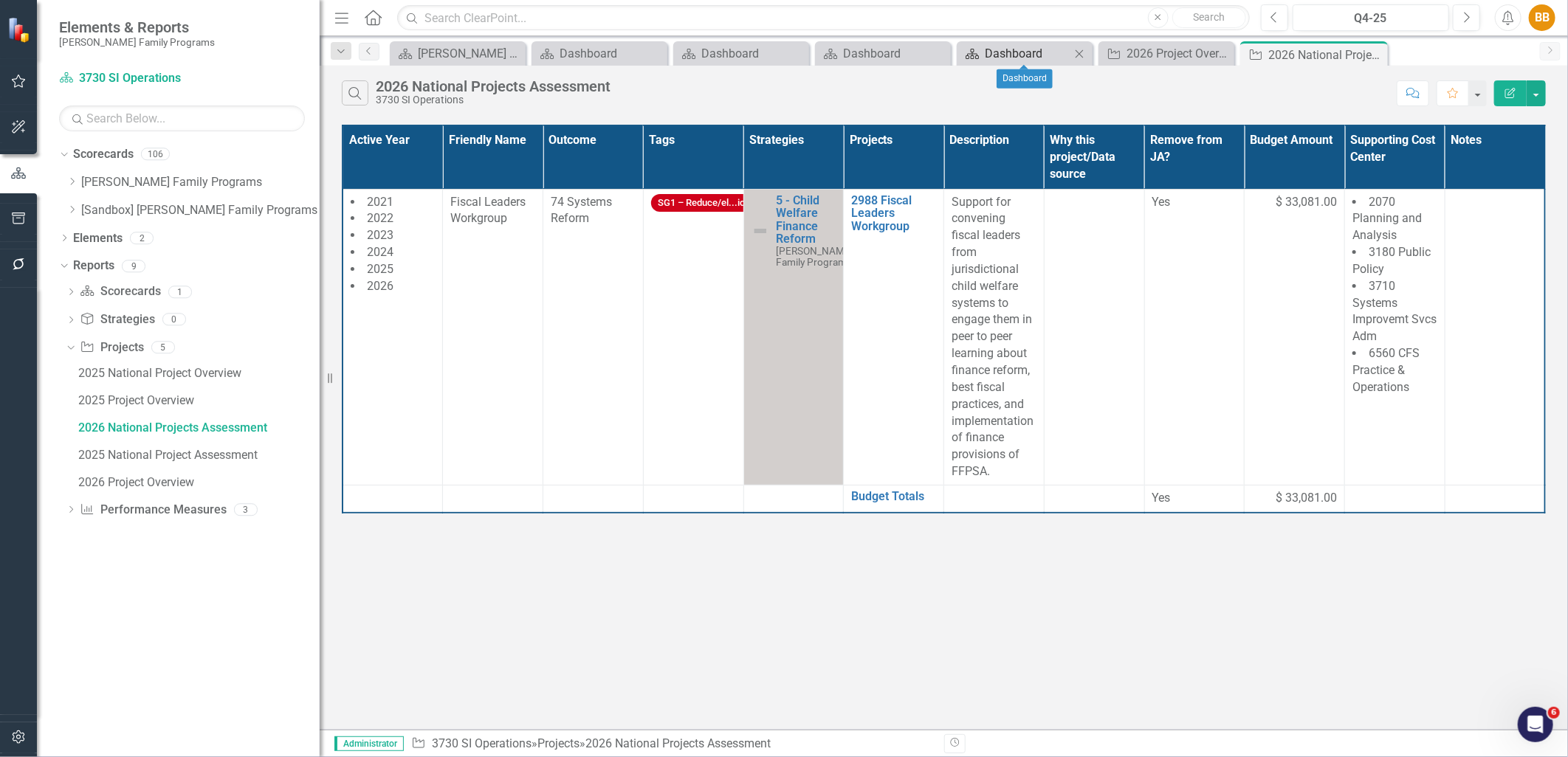
click at [1031, 54] on div "Dashboard" at bounding box center [1028, 53] width 86 height 19
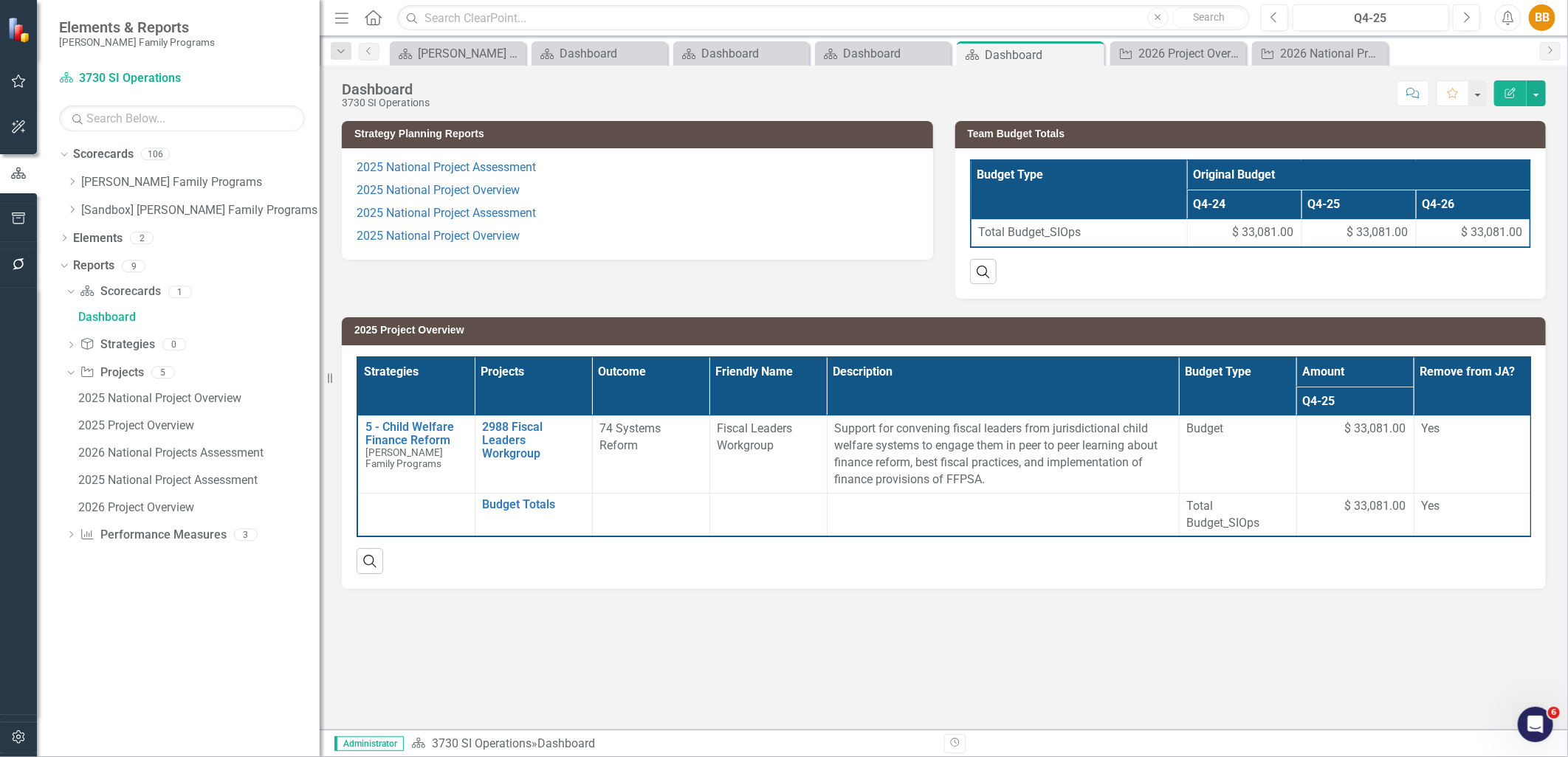
click at [618, 170] on p "2025 National Project Assessment" at bounding box center [637, 169] width 562 height 20
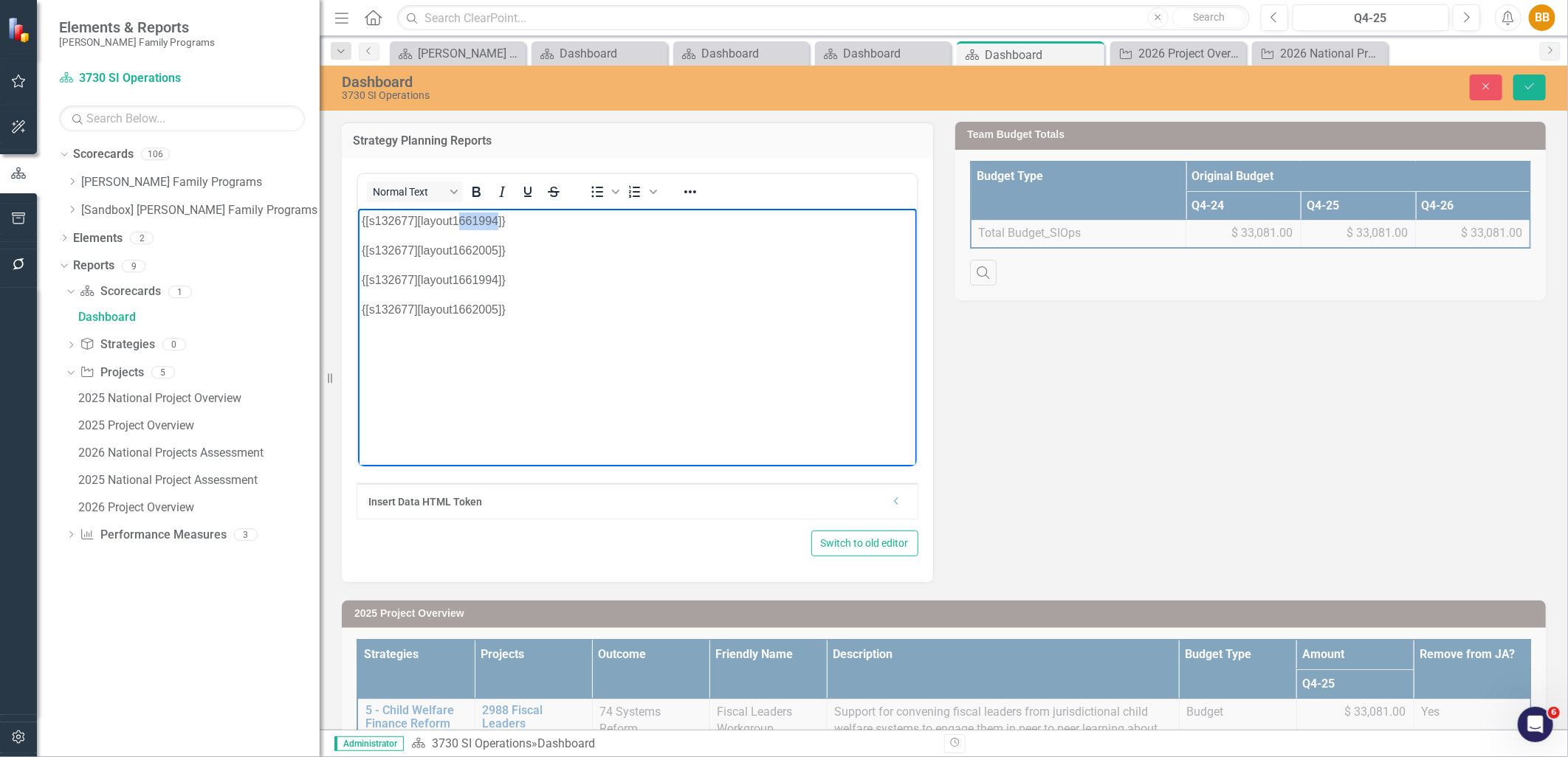
drag, startPoint x: 454, startPoint y: 219, endPoint x: 496, endPoint y: 215, distance: 42.2
click at [496, 215] on p "{[s132677][layout1661994]}" at bounding box center [637, 221] width 551 height 18
click at [1538, 90] on button "Save" at bounding box center [1529, 87] width 33 height 26
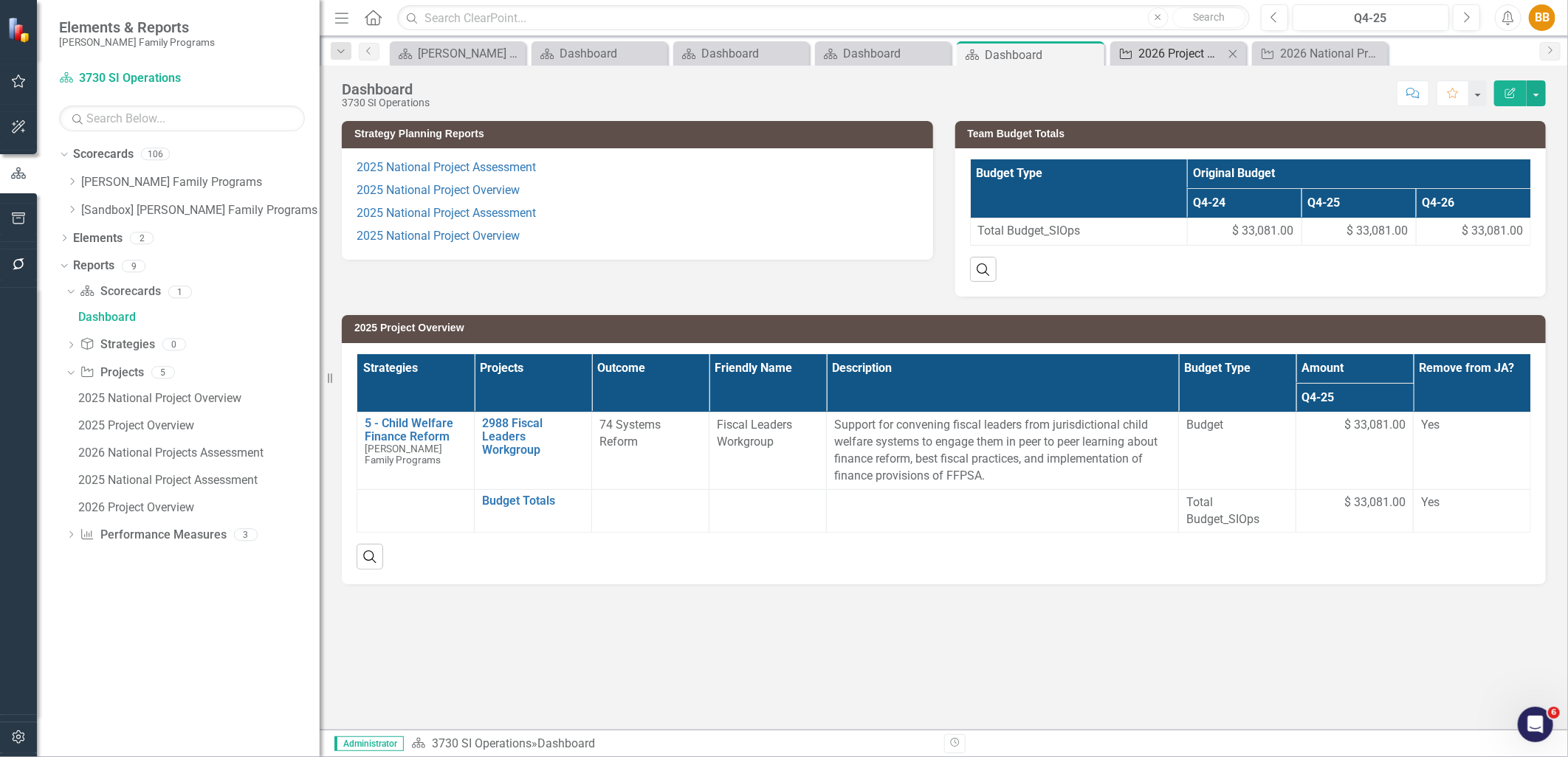
click at [1169, 59] on div "2026 Project Overview" at bounding box center [1181, 53] width 86 height 19
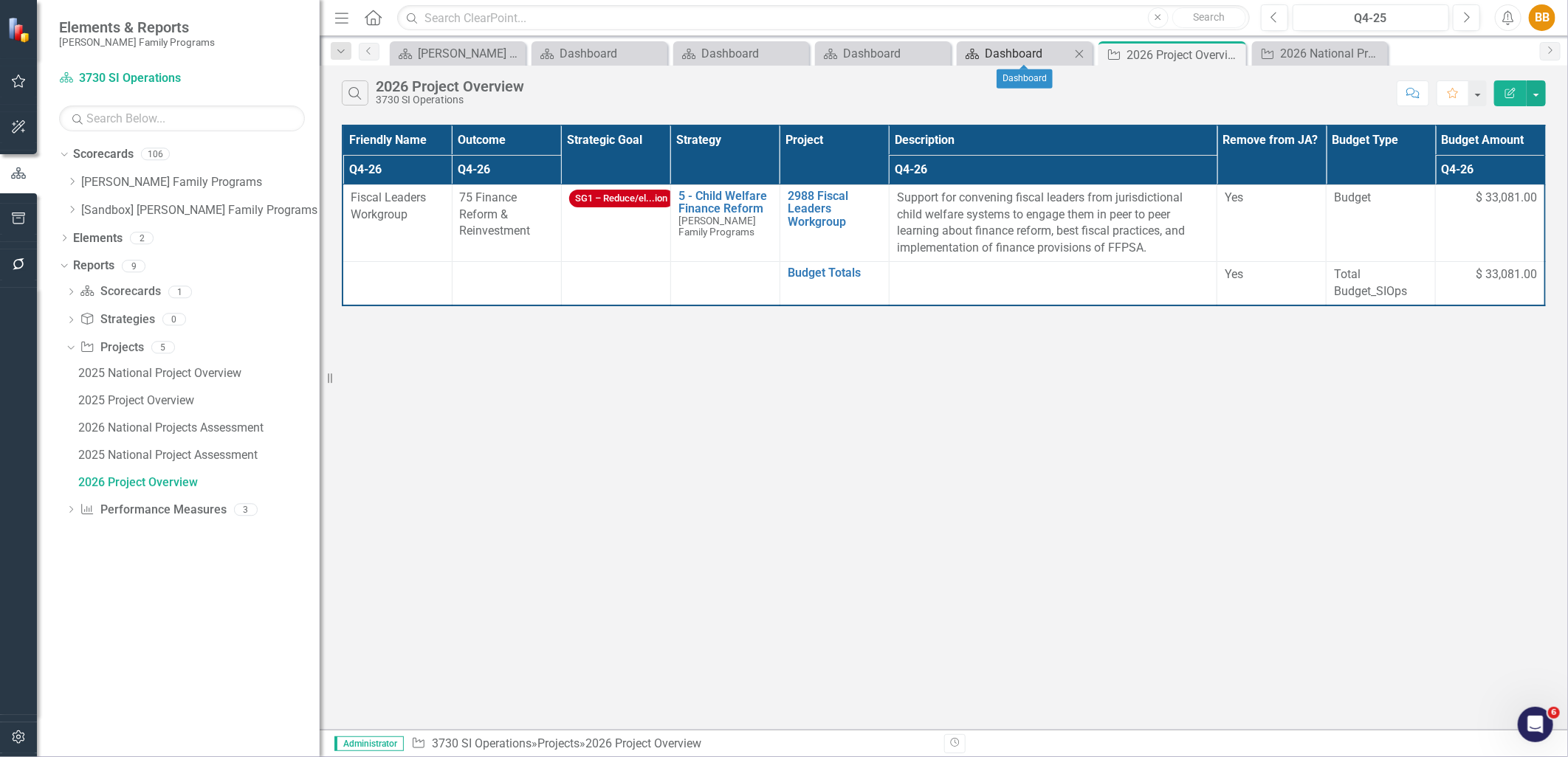
click at [1022, 52] on div "Dashboard" at bounding box center [1028, 53] width 86 height 19
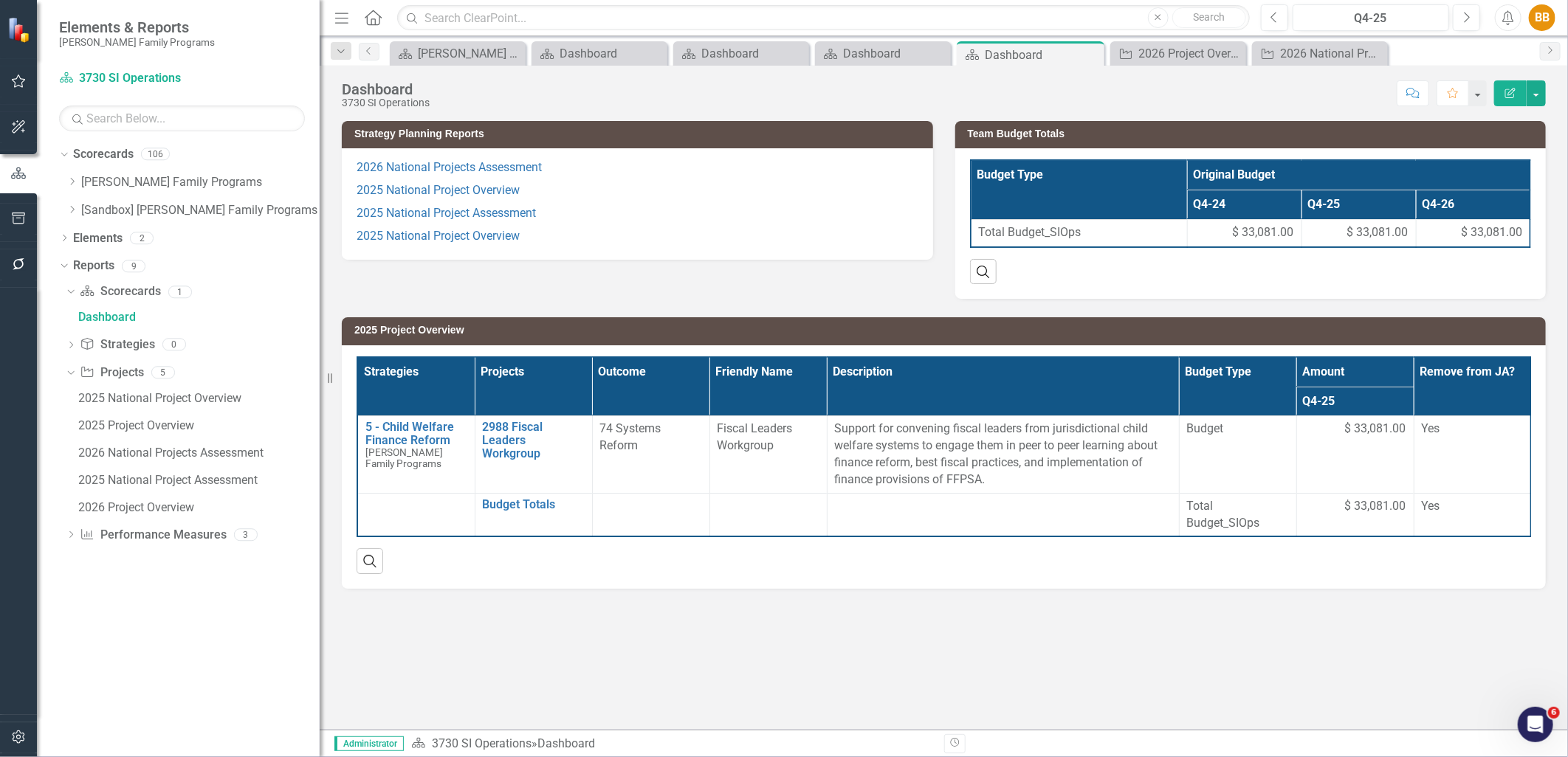
click at [607, 209] on p "2025 National Project Assessment" at bounding box center [637, 213] width 562 height 23
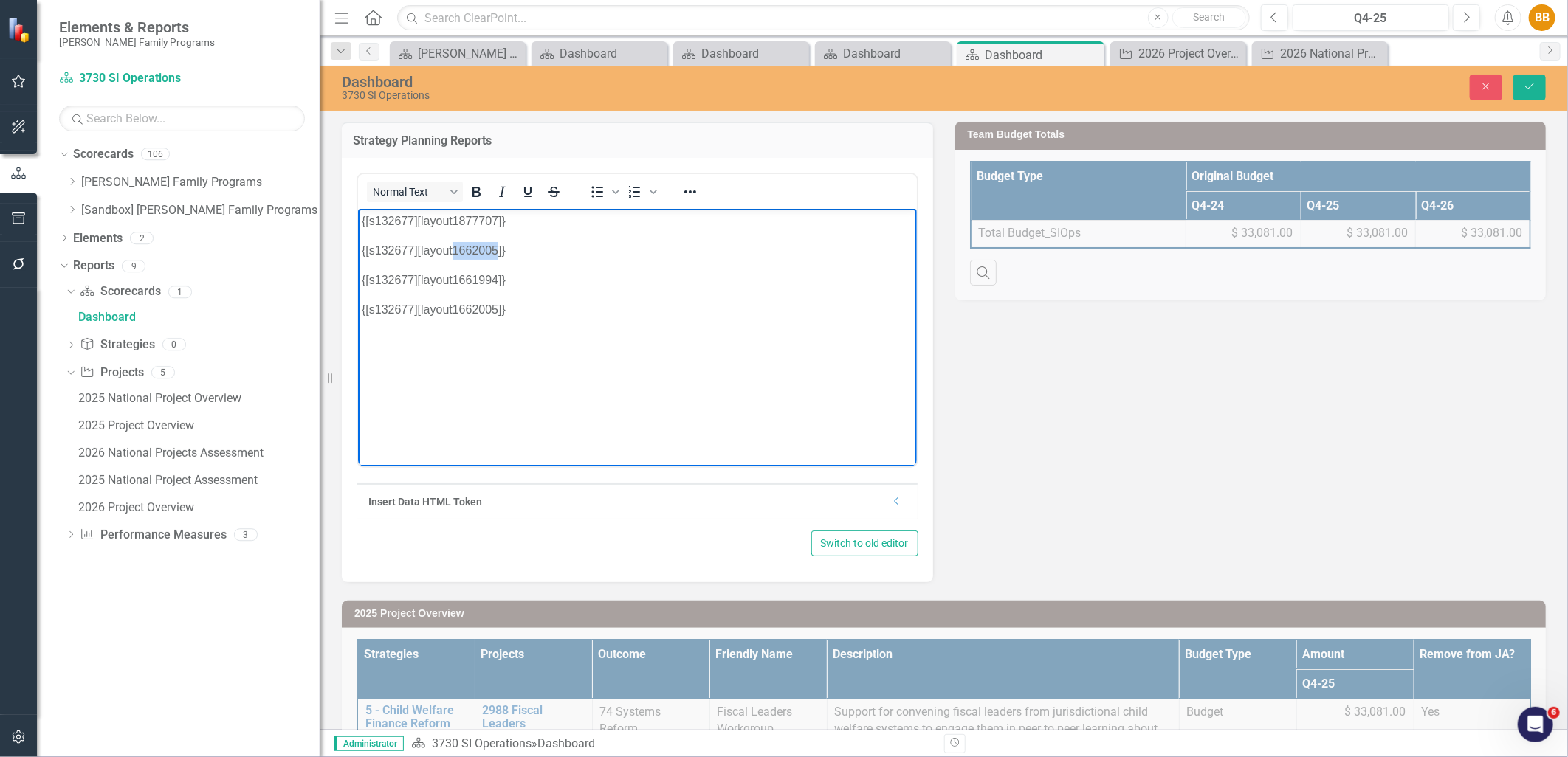
drag, startPoint x: 453, startPoint y: 248, endPoint x: 497, endPoint y: 248, distance: 44.0
click at [497, 248] on p "{[s132677][layout1662005]}" at bounding box center [637, 250] width 551 height 18
paste body "Rich Text Area. Press ALT-0 for help."
click at [449, 248] on p "{[s132677][layout]}" at bounding box center [637, 250] width 551 height 18
click at [1519, 86] on button "Save" at bounding box center [1529, 87] width 33 height 26
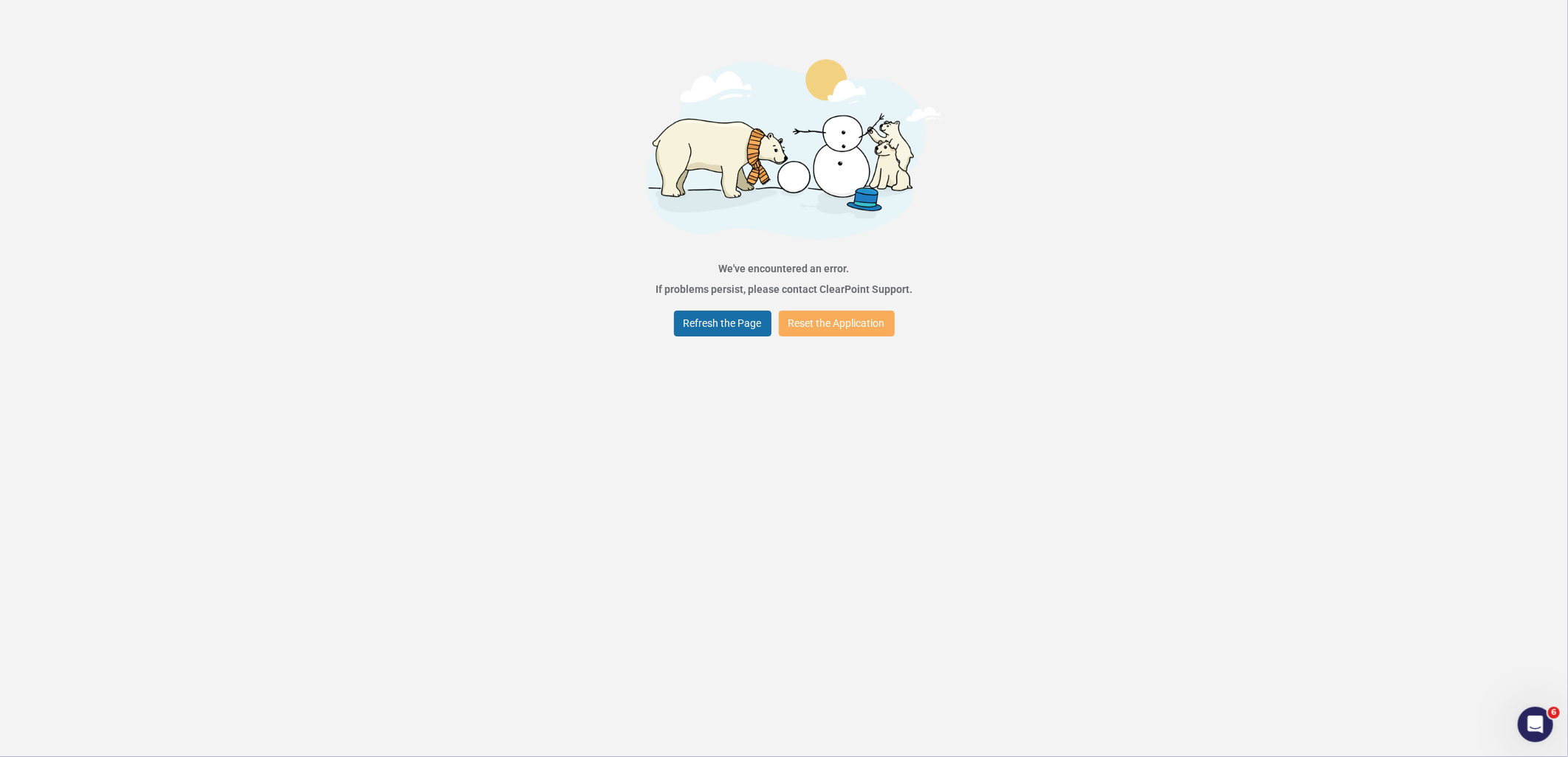
click at [707, 330] on button "Refresh the Page" at bounding box center [723, 324] width 97 height 26
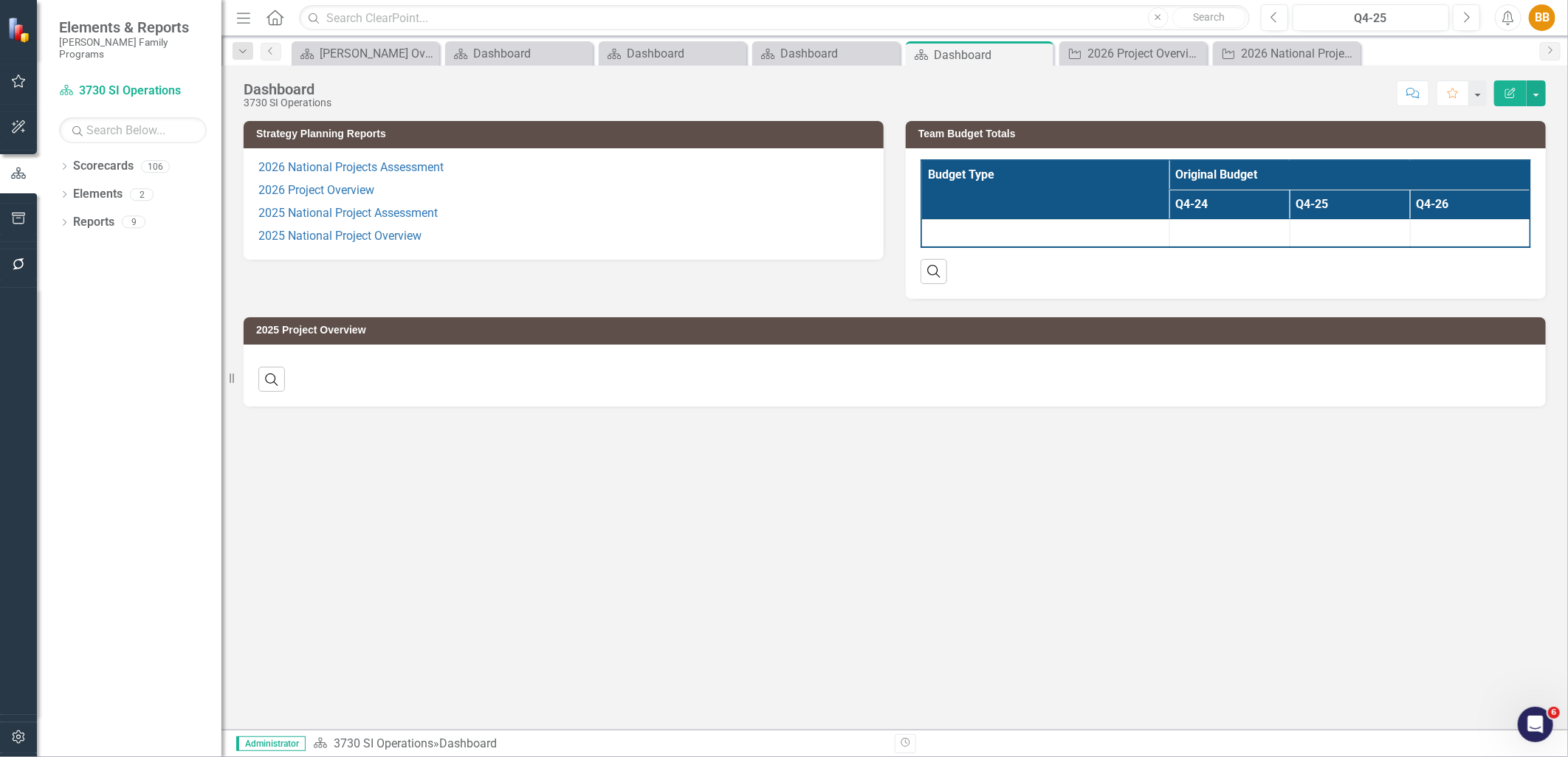
click at [703, 220] on p "2025 National Project Assessment" at bounding box center [563, 213] width 611 height 23
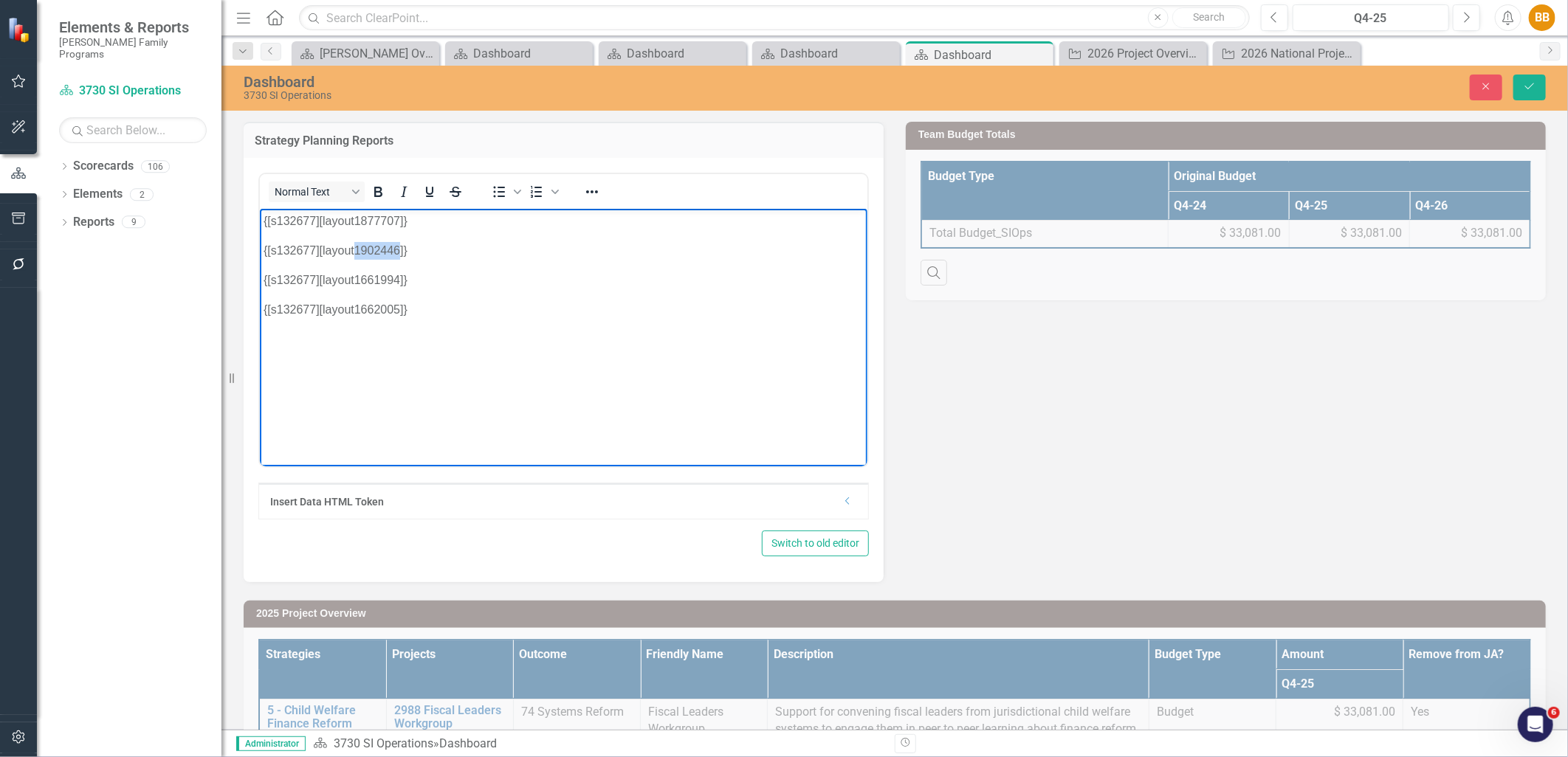
drag, startPoint x: 351, startPoint y: 245, endPoint x: 398, endPoint y: 245, distance: 47.0
click at [398, 245] on p "{[s132677][layout1902446]}" at bounding box center [563, 250] width 600 height 18
paste body "Rich Text Area. Press ALT-0 for help."
click at [352, 252] on p "{[s132677][layout]}" at bounding box center [563, 250] width 600 height 18
click at [1537, 91] on button "Save" at bounding box center [1529, 87] width 33 height 26
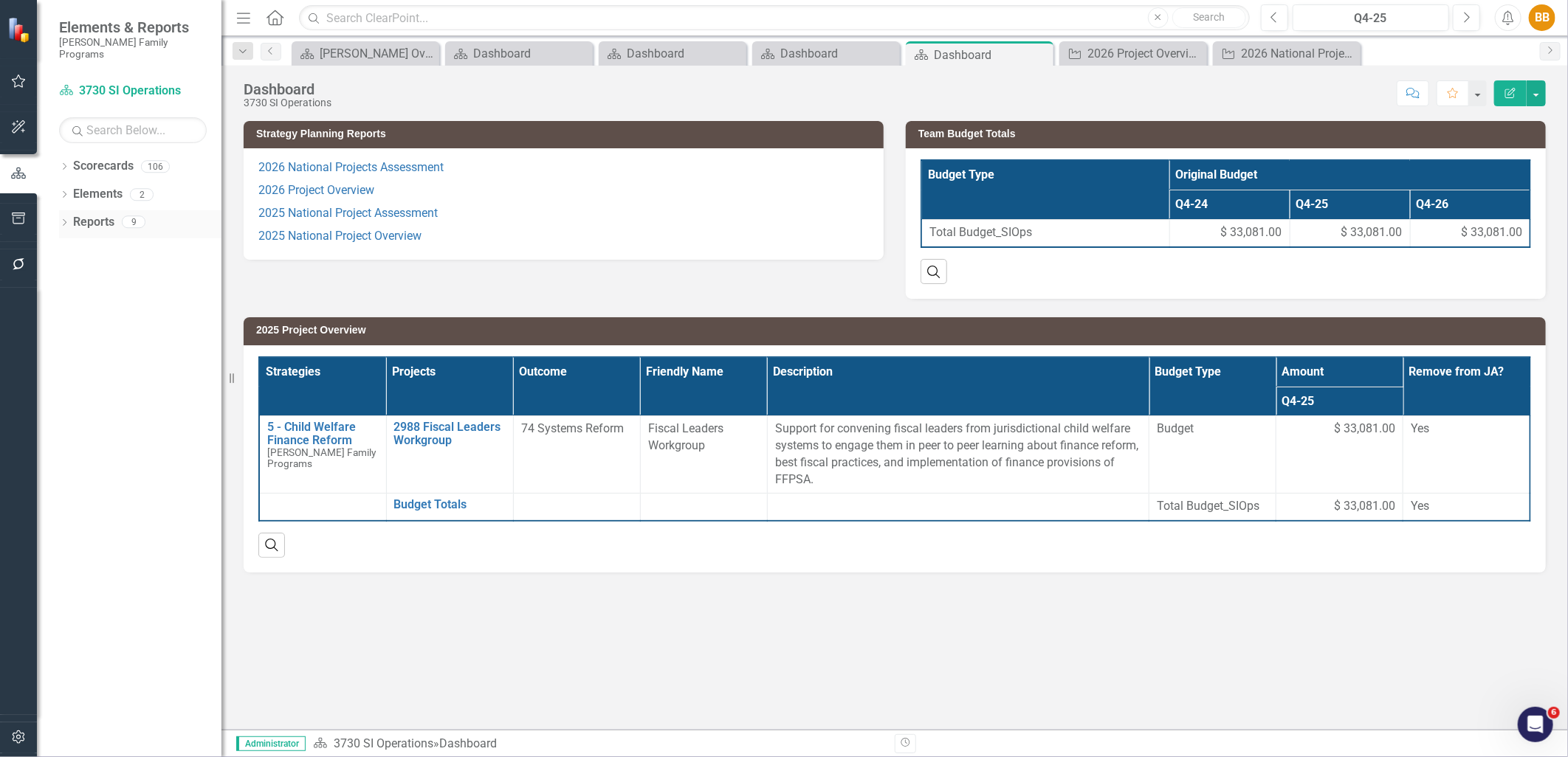
click at [61, 218] on div "Dropdown" at bounding box center [64, 224] width 10 height 13
click at [70, 326] on icon at bounding box center [71, 329] width 4 height 7
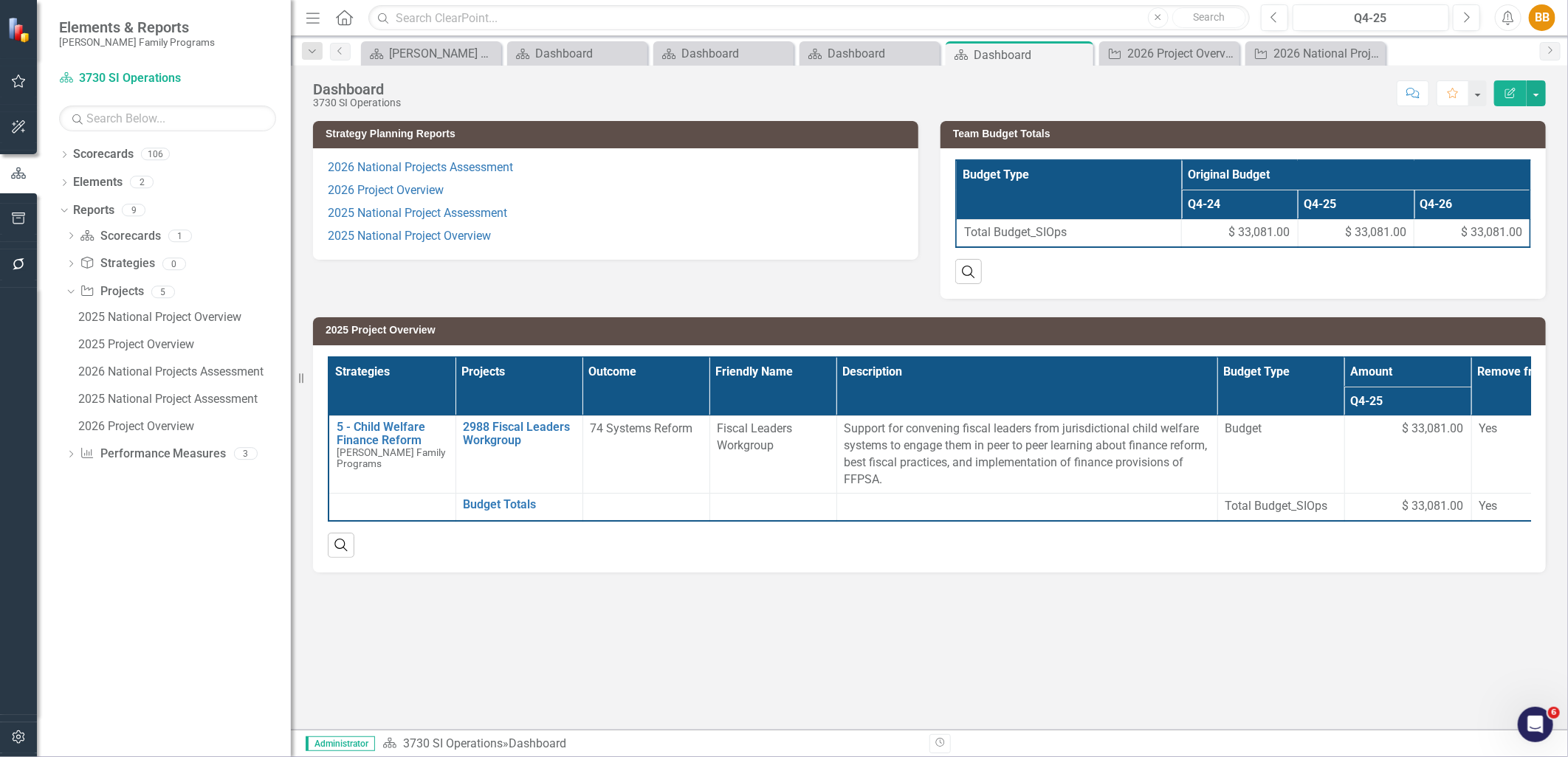
drag, startPoint x: 229, startPoint y: 438, endPoint x: 291, endPoint y: 440, distance: 62.0
click at [291, 440] on div "Resize" at bounding box center [297, 378] width 12 height 757
click at [1167, 54] on div "2026 Project Overview" at bounding box center [1172, 53] width 90 height 19
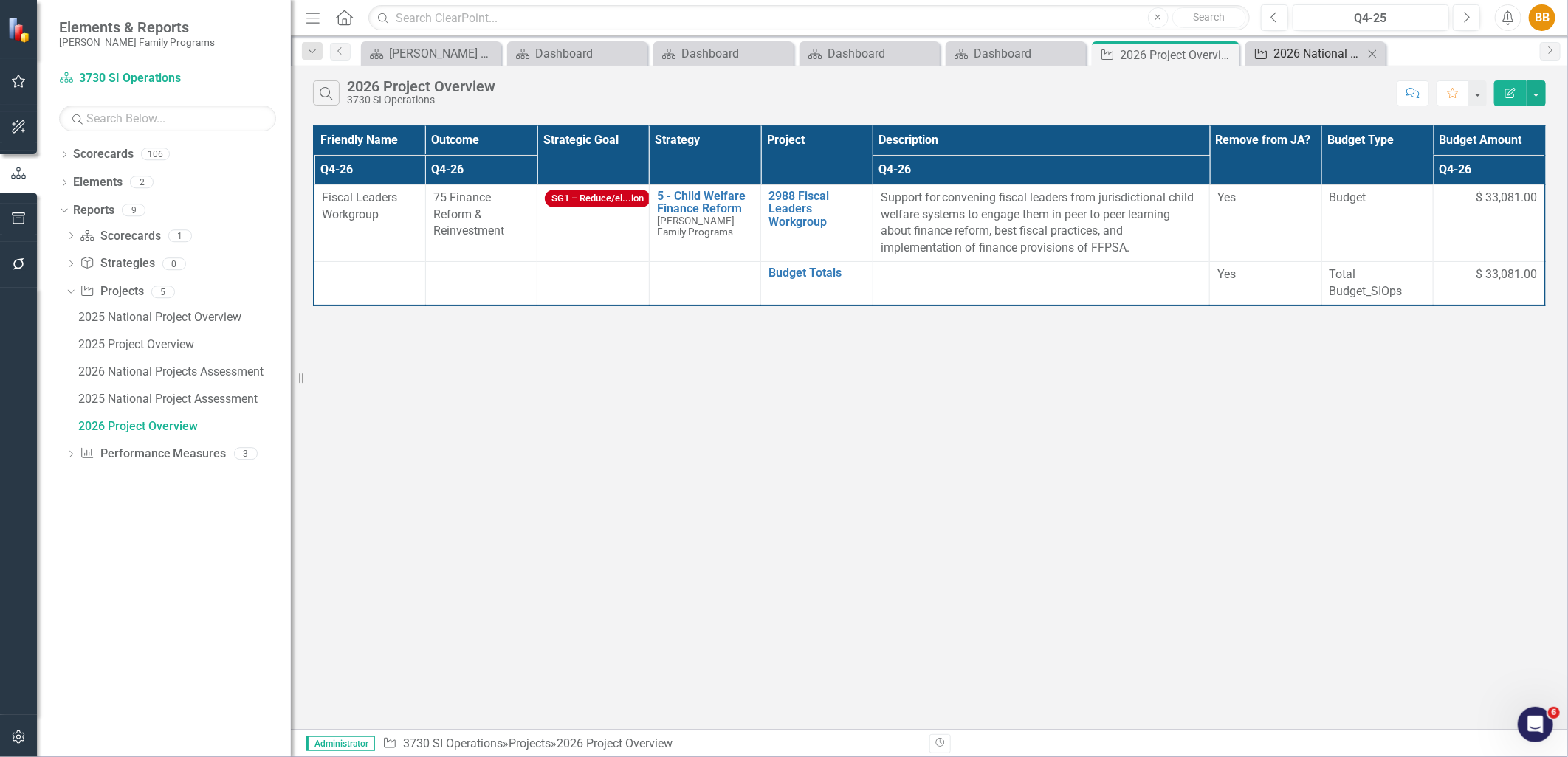
click at [1288, 55] on div "2026 National Projects Assessment" at bounding box center [1319, 53] width 90 height 19
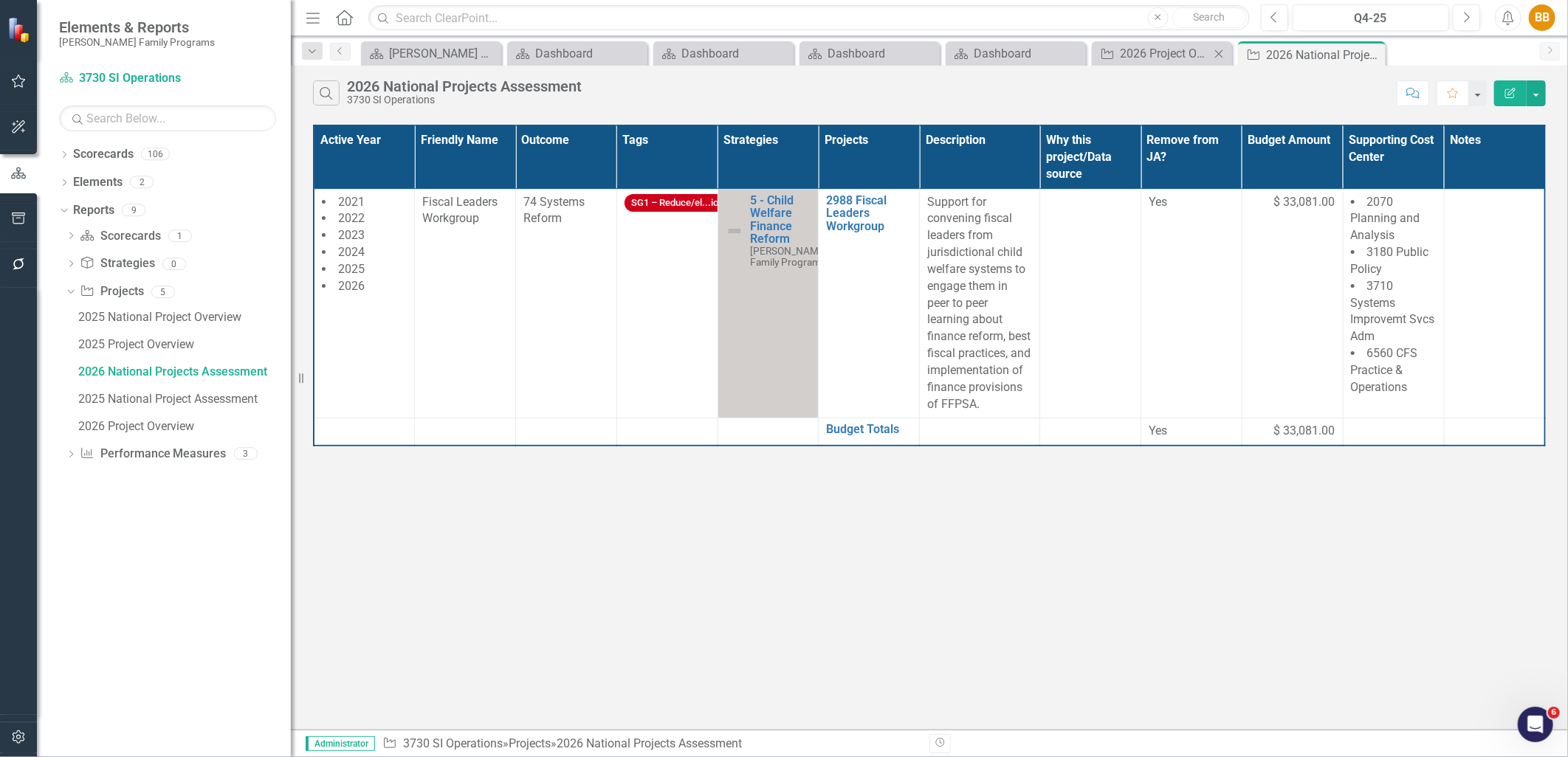
click at [1223, 56] on icon "Close" at bounding box center [1219, 53] width 15 height 12
drag, startPoint x: 1261, startPoint y: 53, endPoint x: 1252, endPoint y: 54, distance: 9.1
click at [0, 0] on icon at bounding box center [0, 0] width 0 height 0
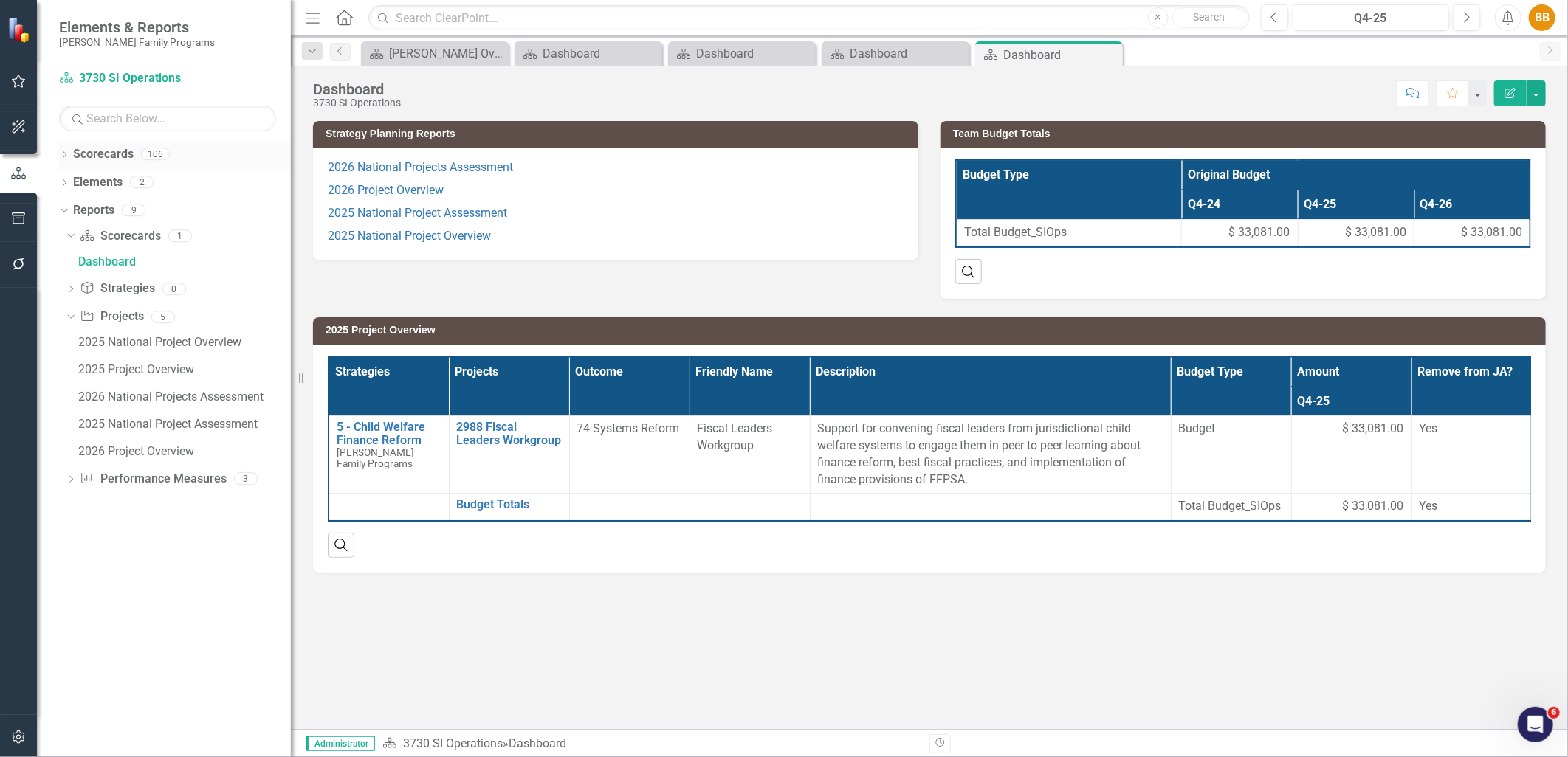
click at [63, 155] on icon "Dropdown" at bounding box center [64, 156] width 10 height 8
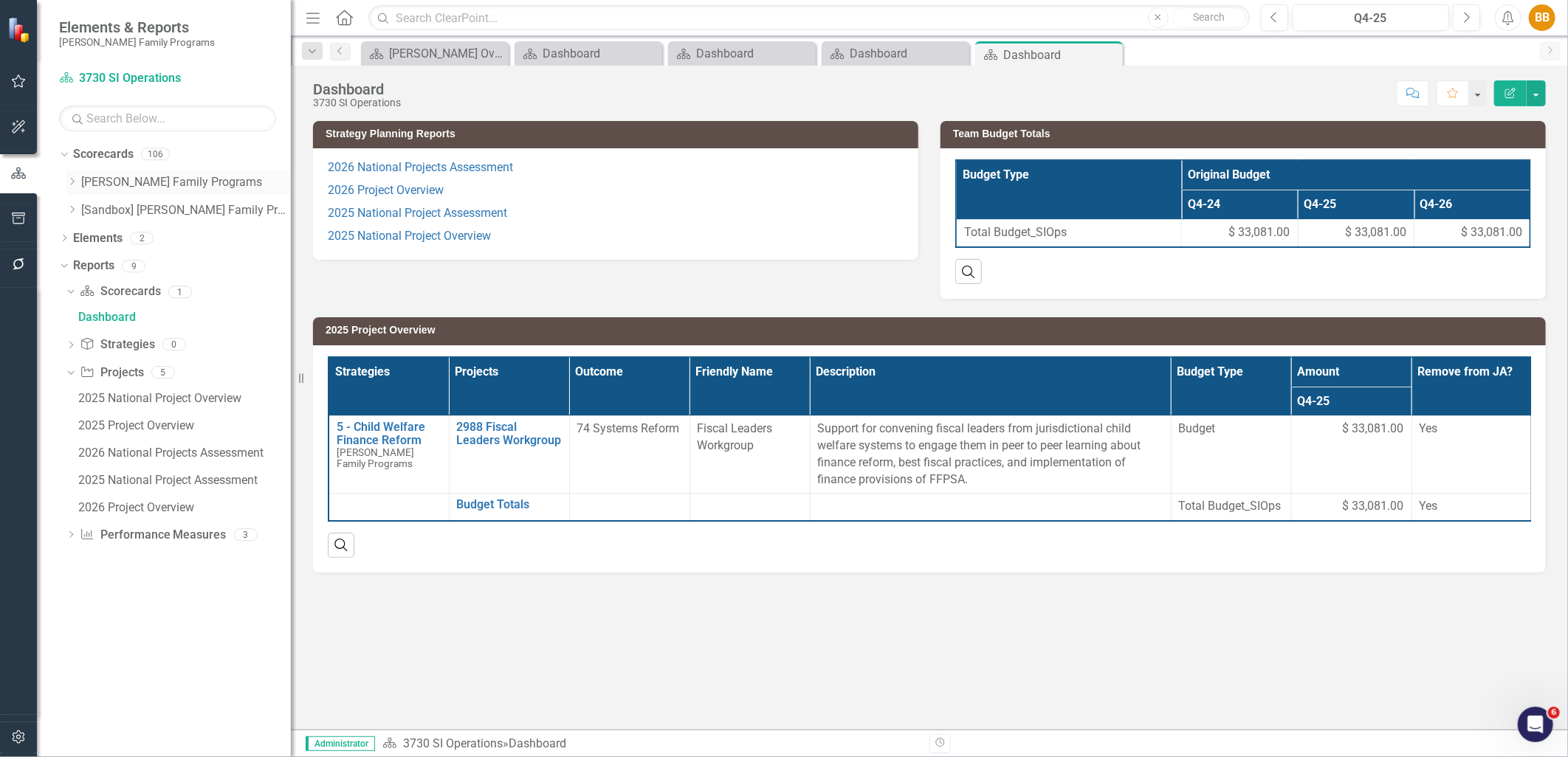
click at [66, 179] on icon "Dropdown" at bounding box center [71, 181] width 11 height 9
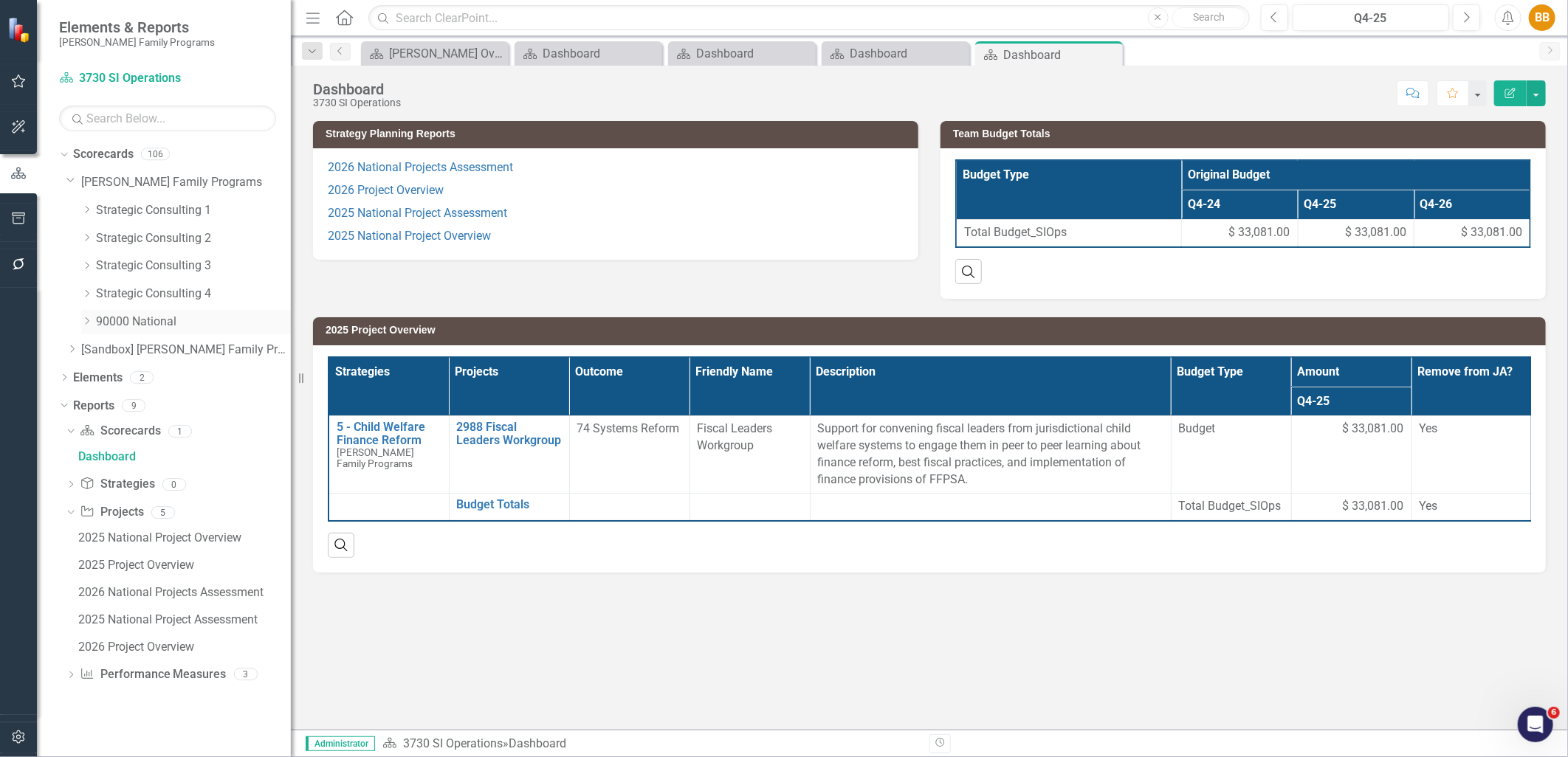
click at [86, 323] on icon "Dropdown" at bounding box center [86, 321] width 11 height 9
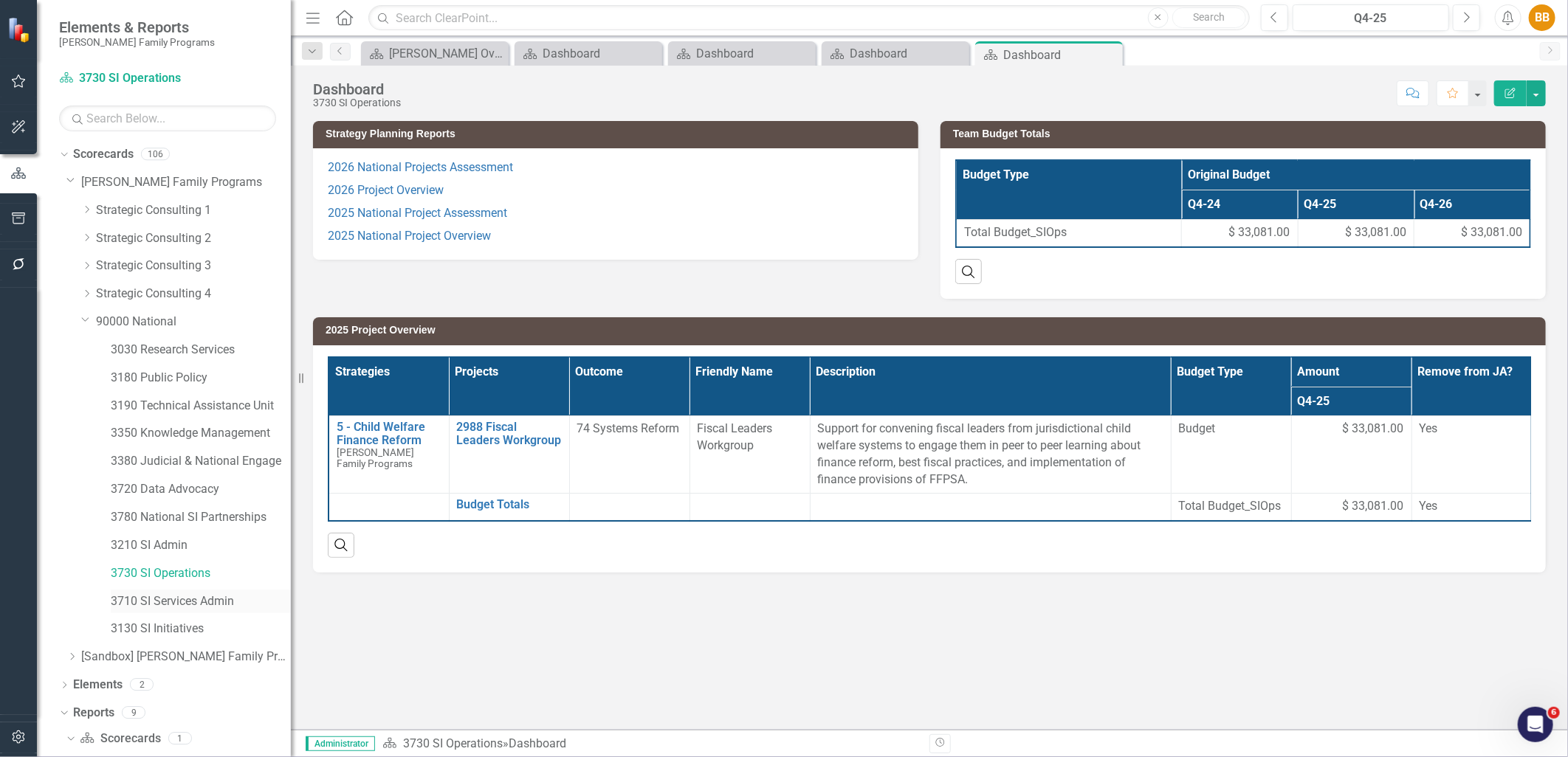
click at [225, 608] on link "3710 SI Services Admin" at bounding box center [201, 602] width 180 height 17
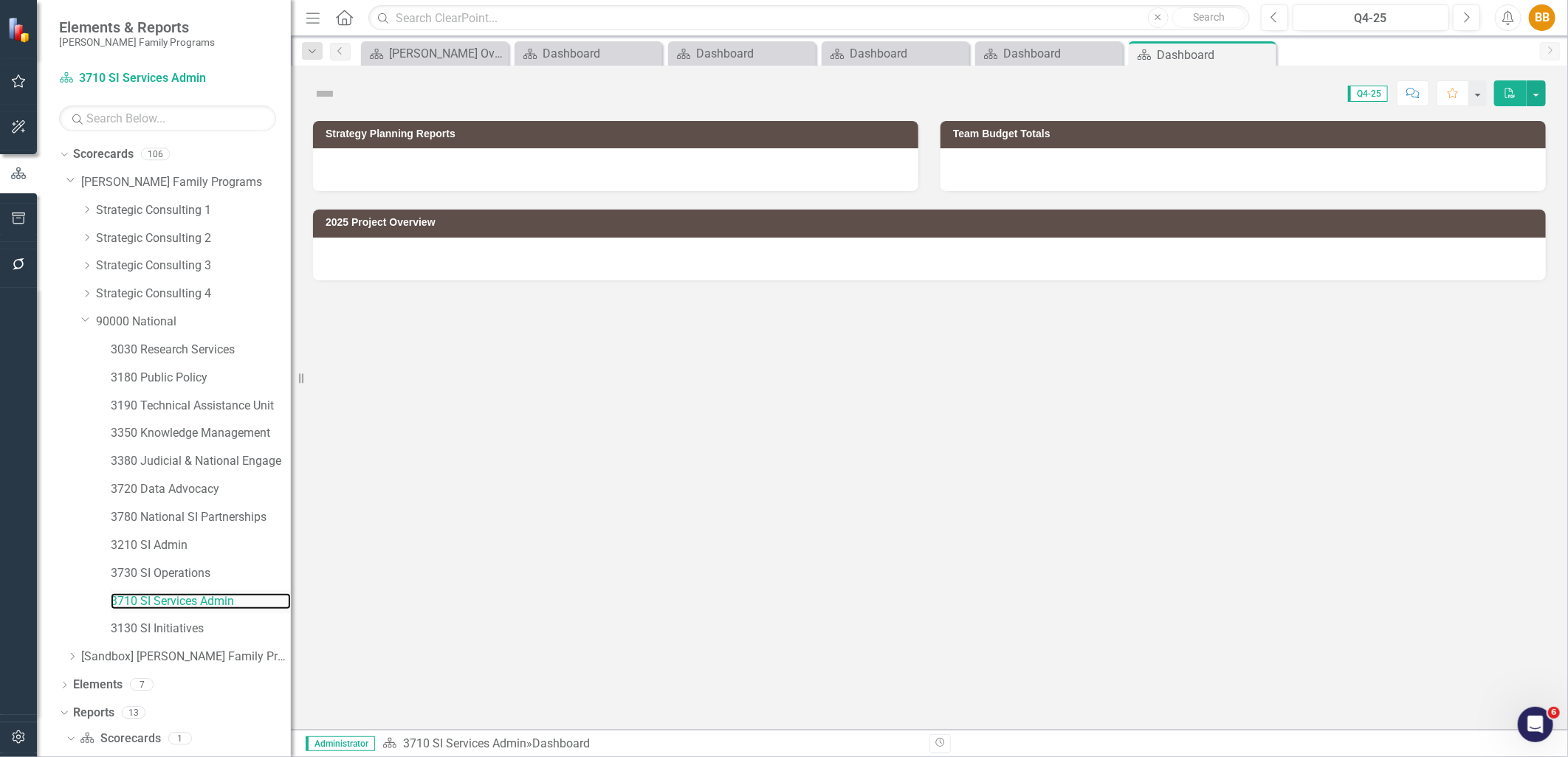
scroll to position [19, 0]
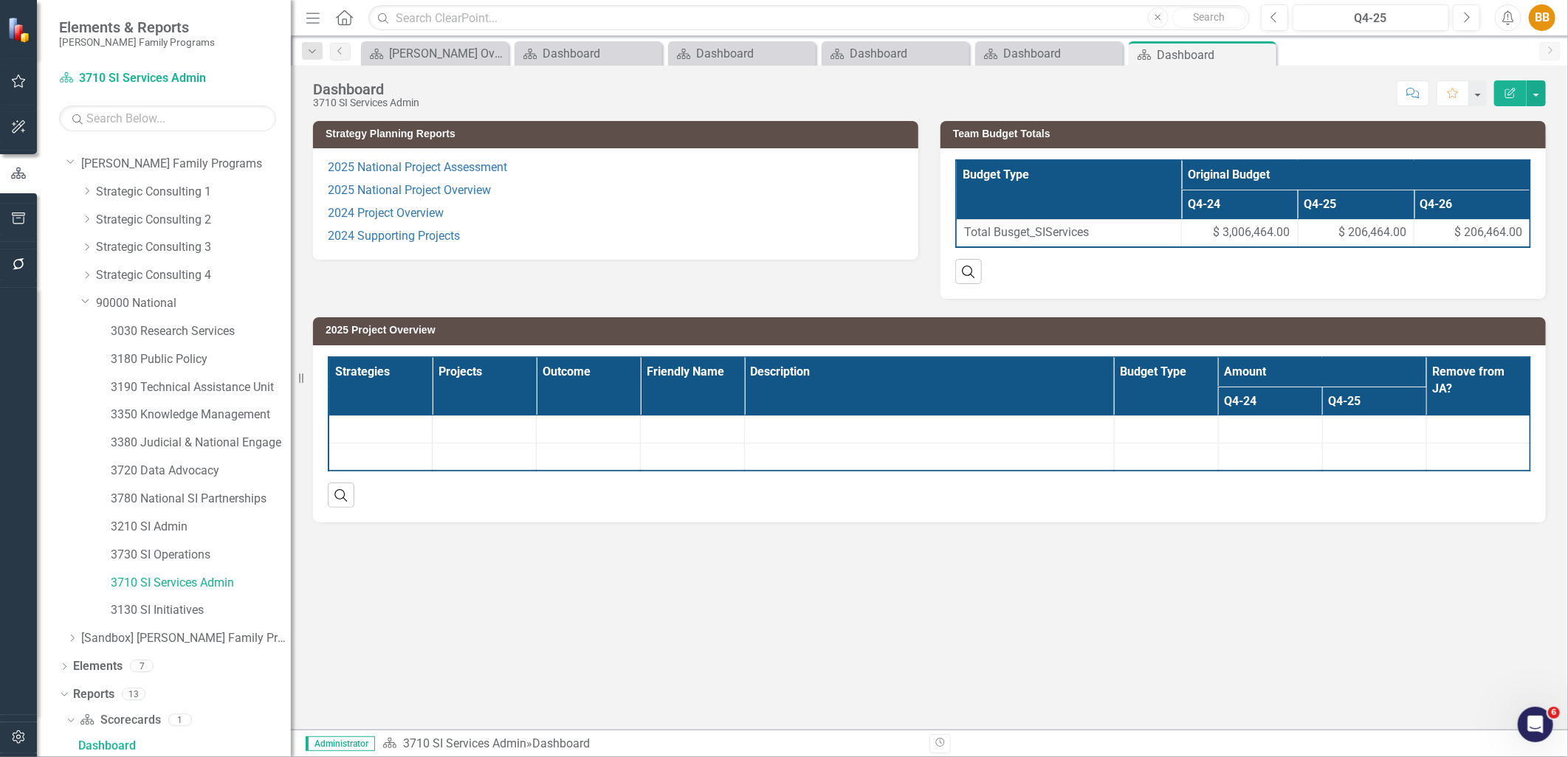
click at [580, 223] on p "2024 Project Overview" at bounding box center [616, 213] width 576 height 23
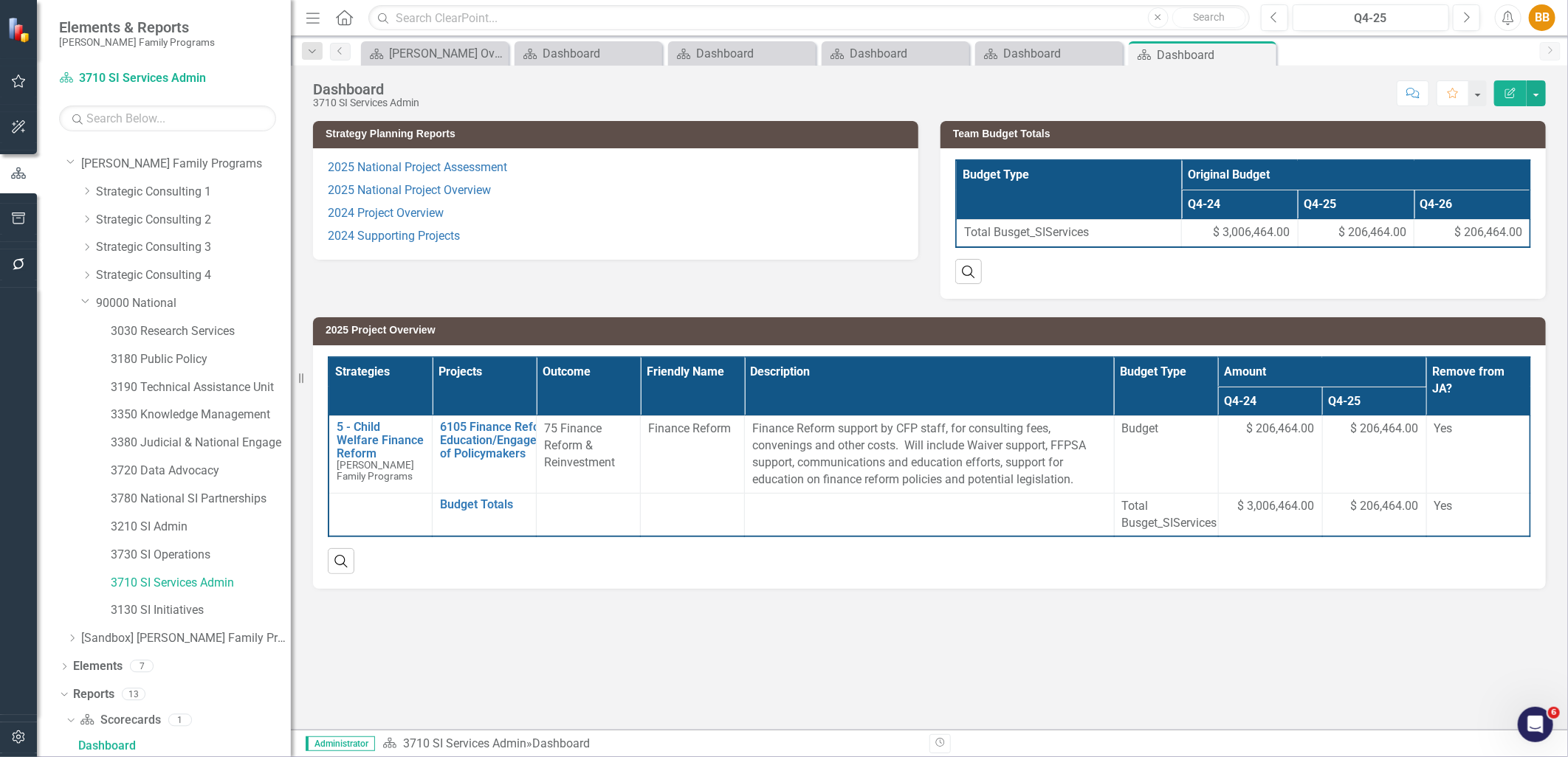
click at [580, 223] on p "2024 Project Overview" at bounding box center [616, 213] width 576 height 23
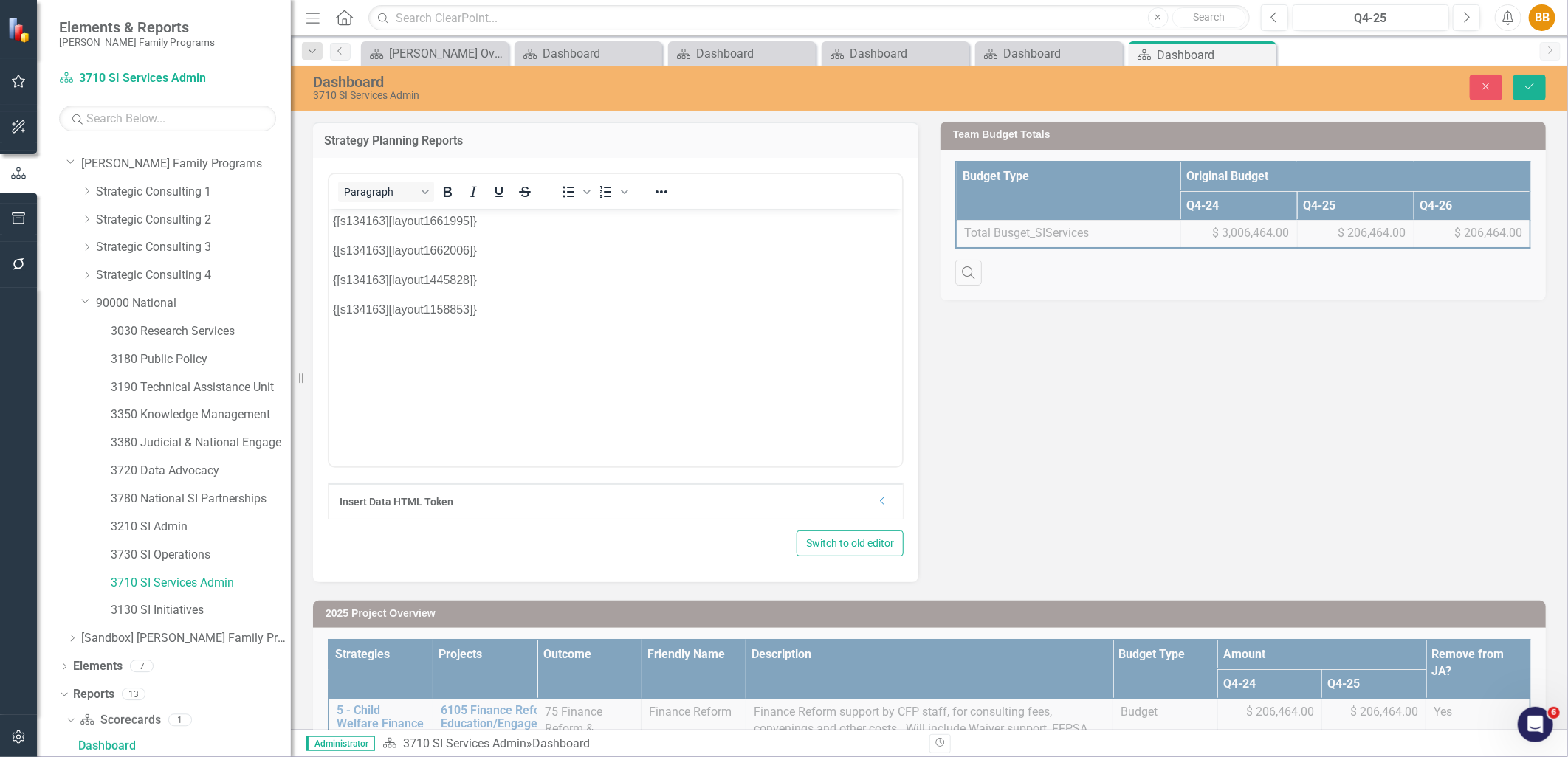
scroll to position [0, 0]
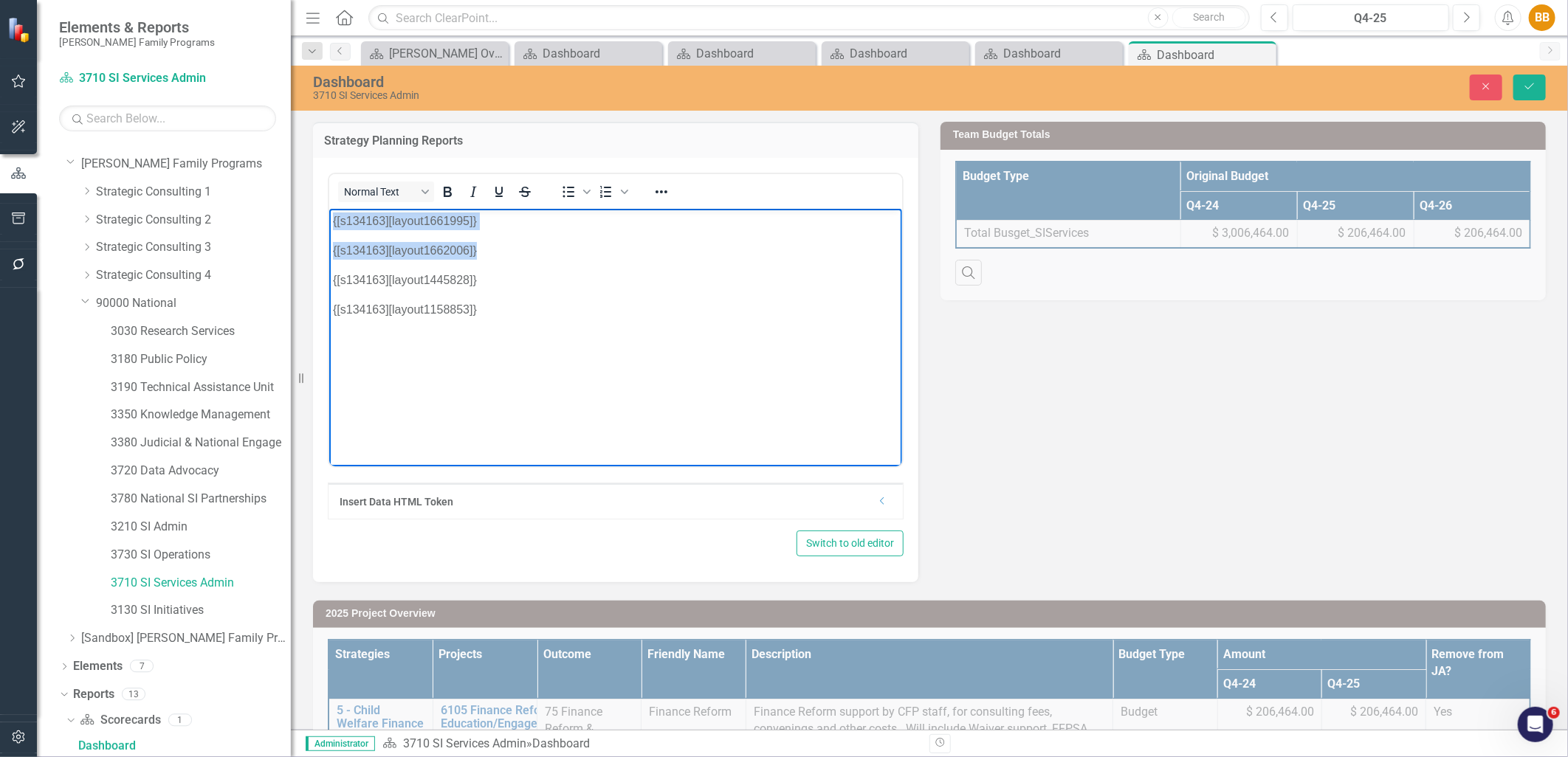
drag, startPoint x: 496, startPoint y: 253, endPoint x: 324, endPoint y: 220, distance: 175.1
click at [329, 220] on html "{[s134163][layout1661995]} {[s134163][layout1662006]} {[s134163][layout1445828]…" at bounding box center [615, 319] width 573 height 222
copy body "{[s134163][layout1661995]} {[s134163][layout1662006]}"
click at [527, 263] on body "{[s134163][layout1661995]} {[s134163][layout1662006]} {[s134163][layout1445828]…" at bounding box center [615, 319] width 573 height 222
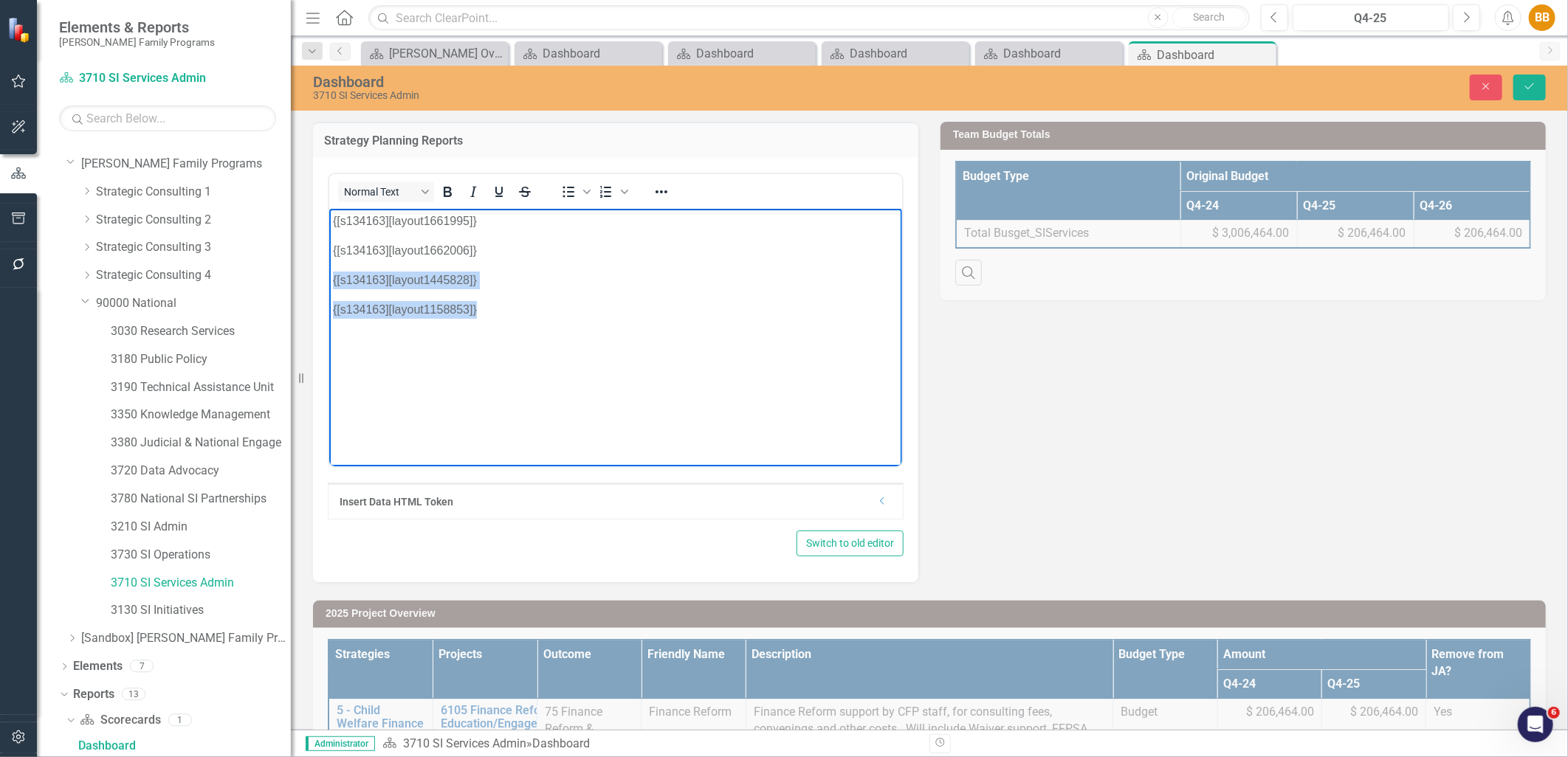
drag, startPoint x: 504, startPoint y: 318, endPoint x: 648, endPoint y: 483, distance: 219.0
click at [329, 274] on html "{[s134163][layout1661995]} {[s134163][layout1662006]} {[s134163][layout1445828]…" at bounding box center [615, 319] width 573 height 222
paste body "Rich Text Area. Press ALT-0 for help."
click at [544, 248] on p "{[s134163][layout1662006]}" at bounding box center [615, 250] width 565 height 18
click at [1541, 85] on button "Save" at bounding box center [1529, 87] width 33 height 26
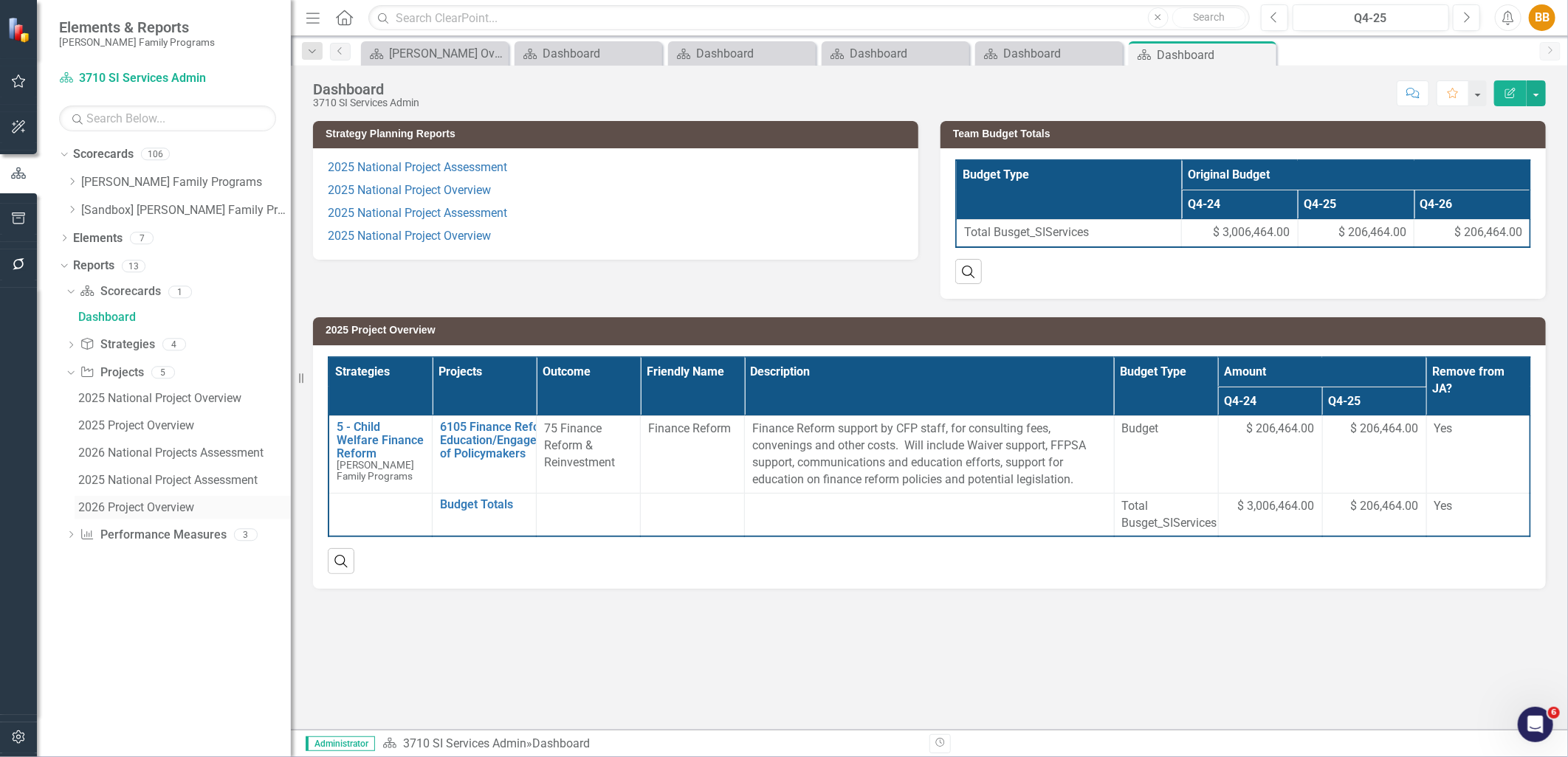
click at [163, 503] on div "2026 Project Overview" at bounding box center [184, 507] width 213 height 13
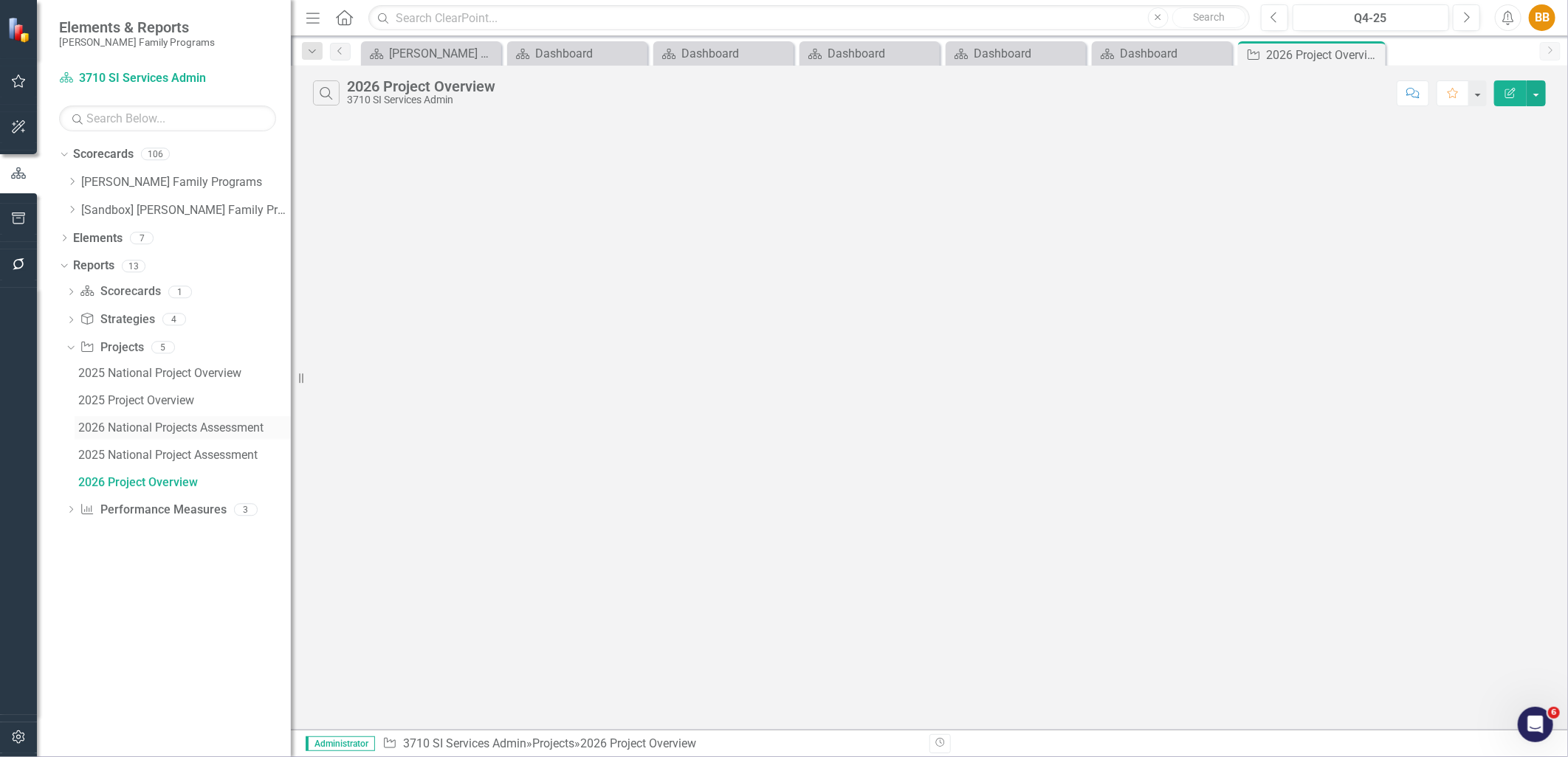
click at [181, 429] on div "2026 National Projects Assessment" at bounding box center [184, 427] width 213 height 13
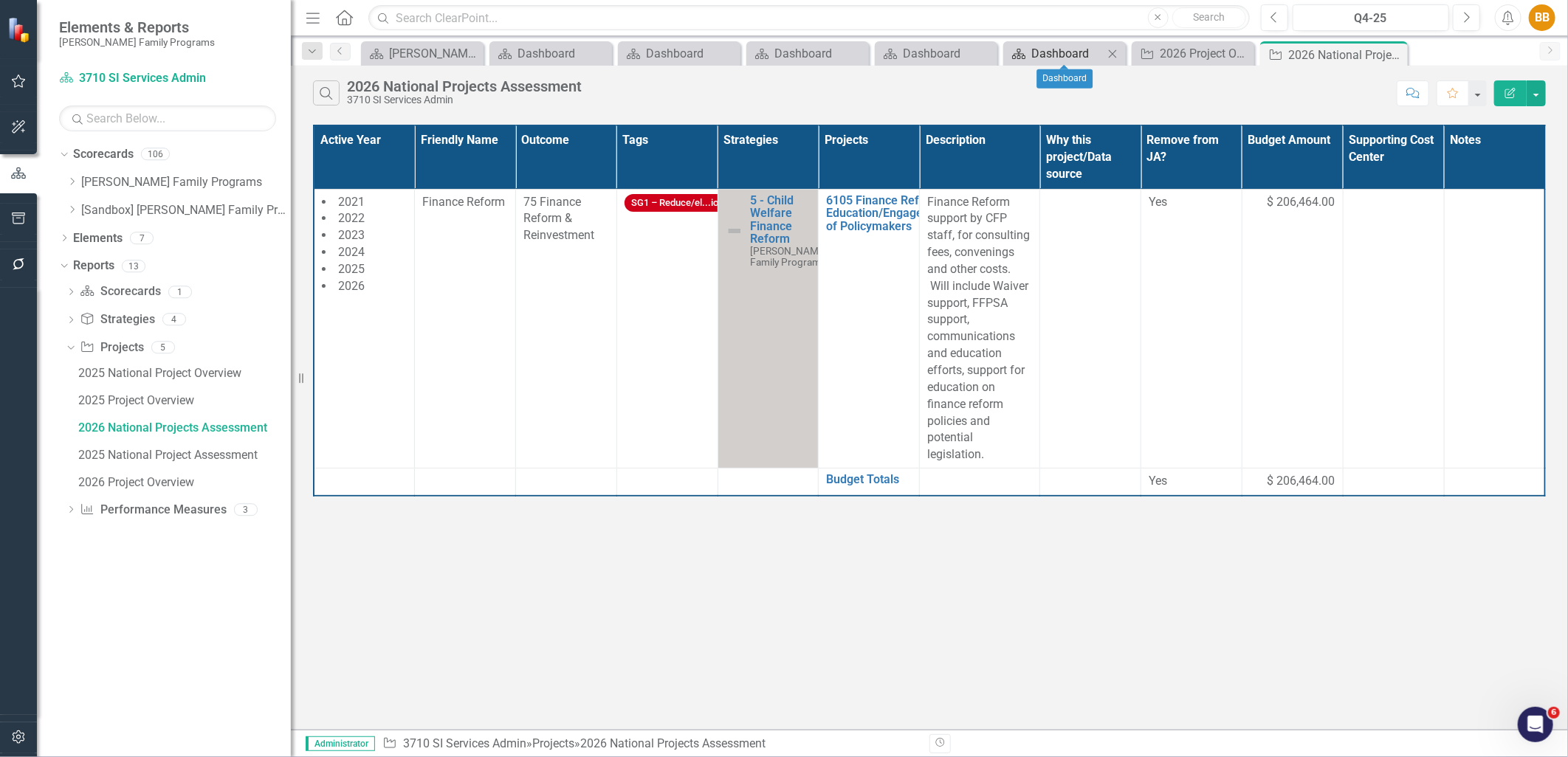
click at [1035, 51] on div "Dashboard" at bounding box center [1067, 53] width 72 height 19
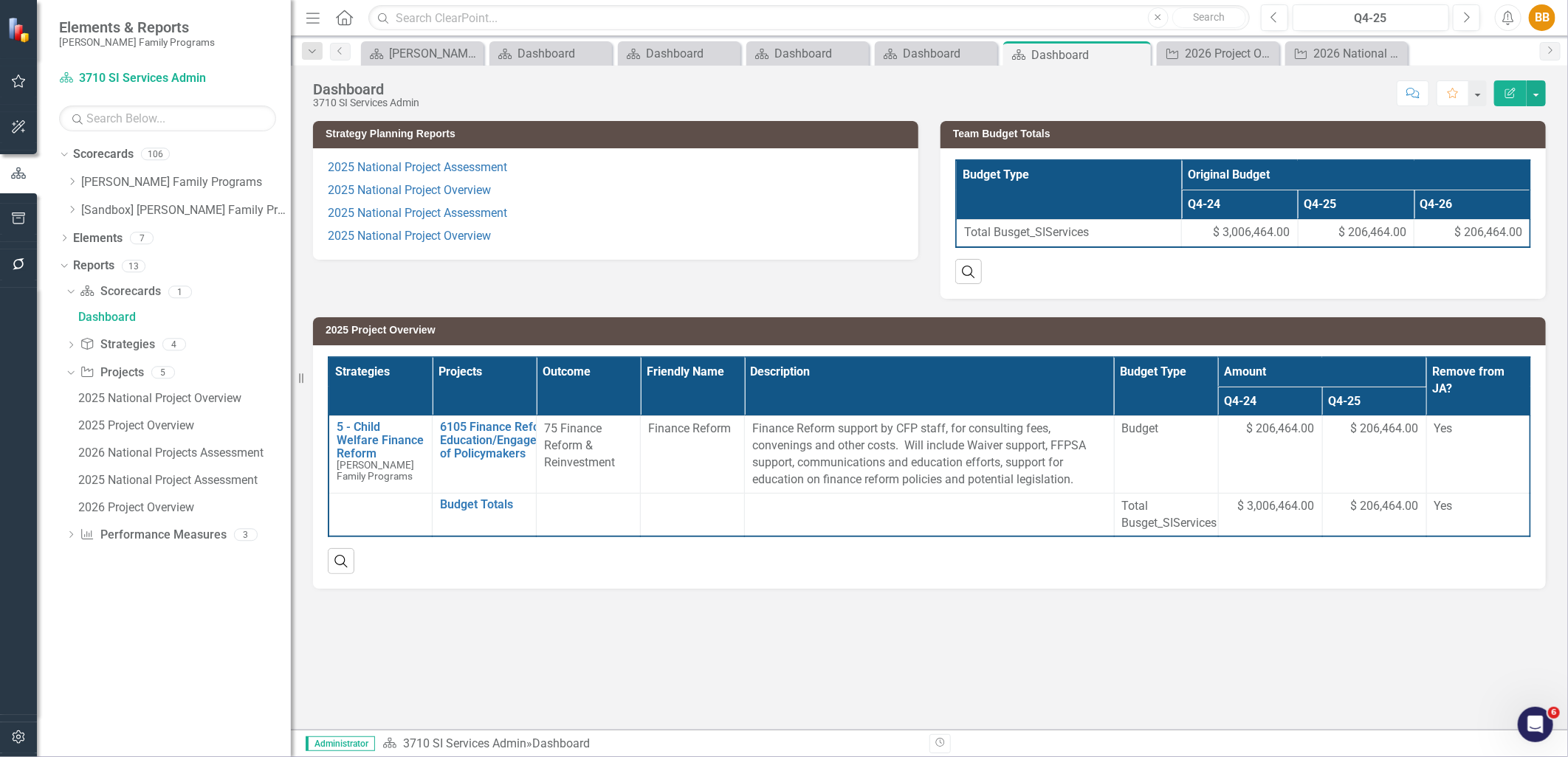
click at [616, 190] on p "2025 National Project Overview" at bounding box center [616, 190] width 576 height 23
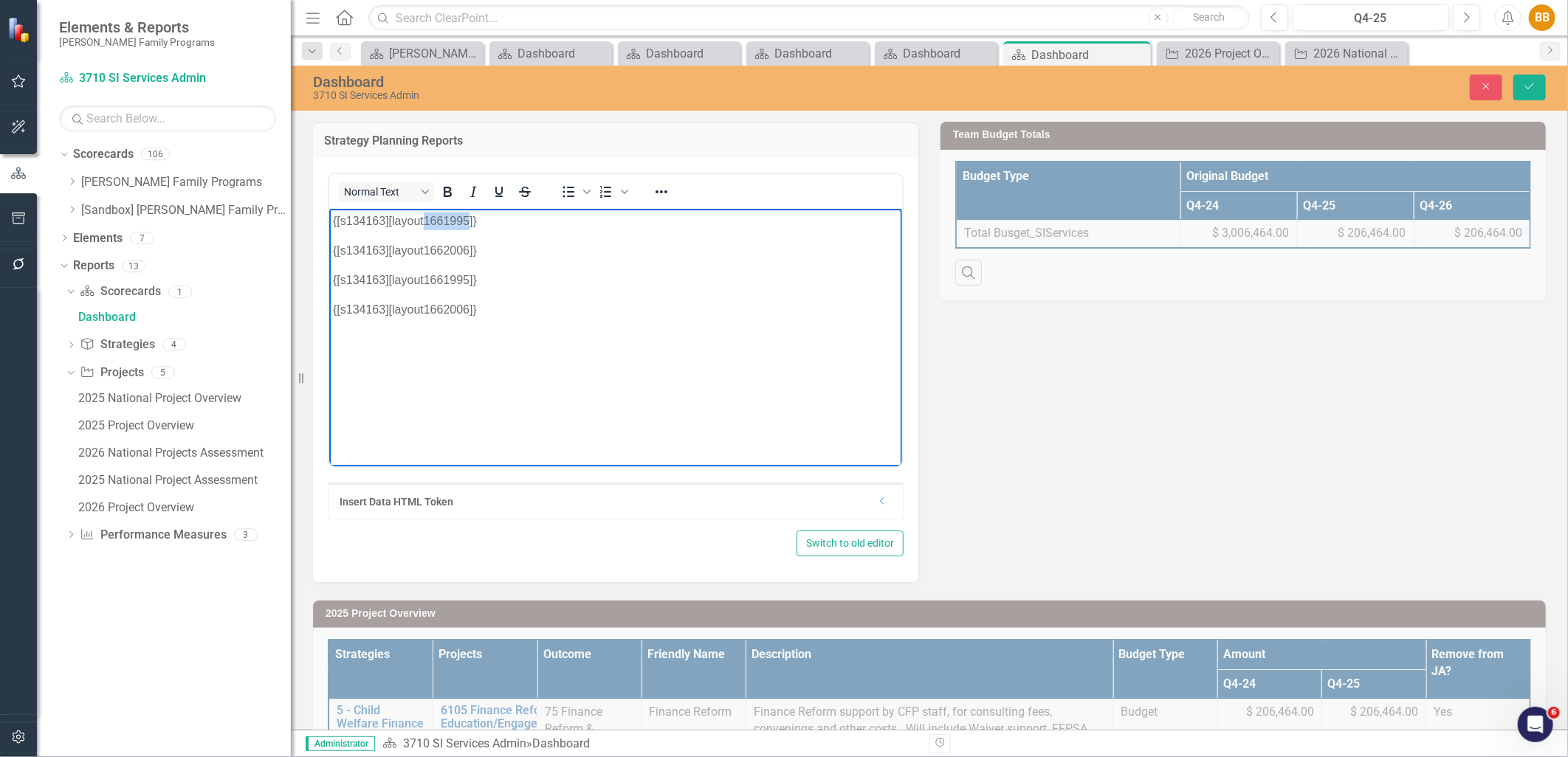
drag, startPoint x: 467, startPoint y: 220, endPoint x: 424, endPoint y: 222, distance: 43.0
click at [424, 222] on p "{[s134163][layout1661995]}" at bounding box center [615, 221] width 565 height 18
click at [1522, 86] on button "Save" at bounding box center [1529, 87] width 33 height 26
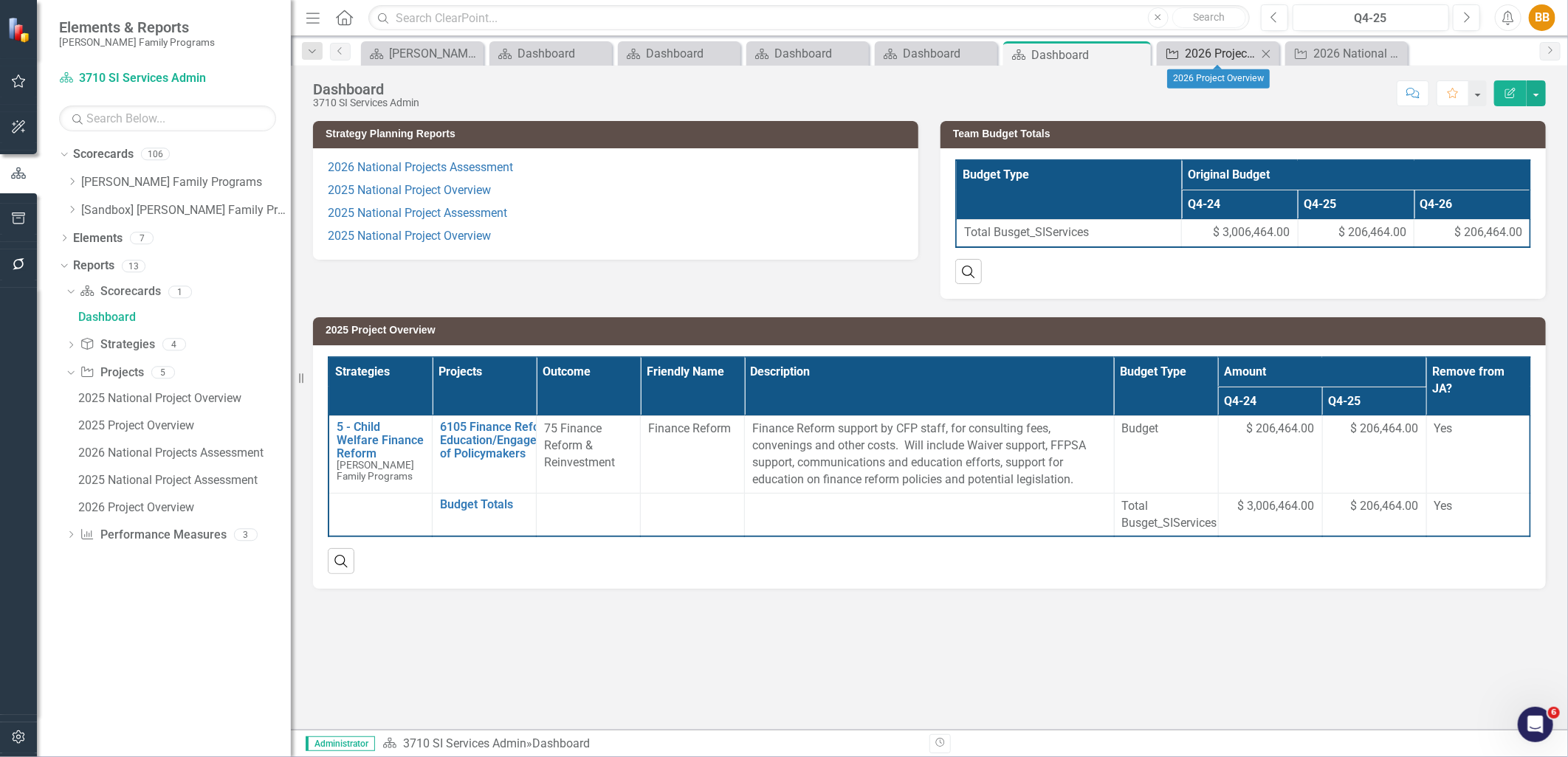
click at [1222, 52] on div "2026 Project Overview" at bounding box center [1221, 53] width 72 height 19
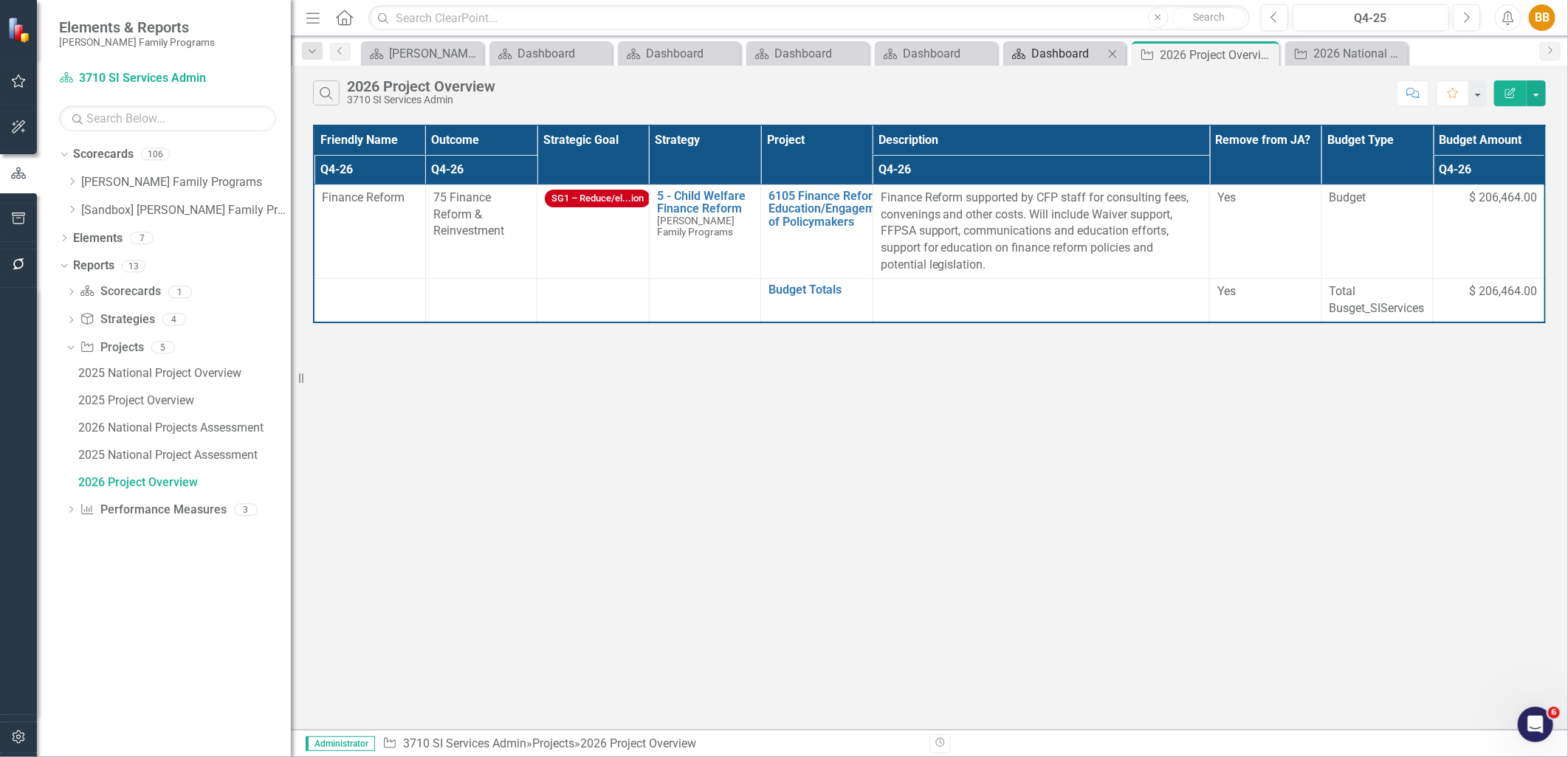
click at [1050, 52] on div "Dashboard" at bounding box center [1067, 53] width 72 height 19
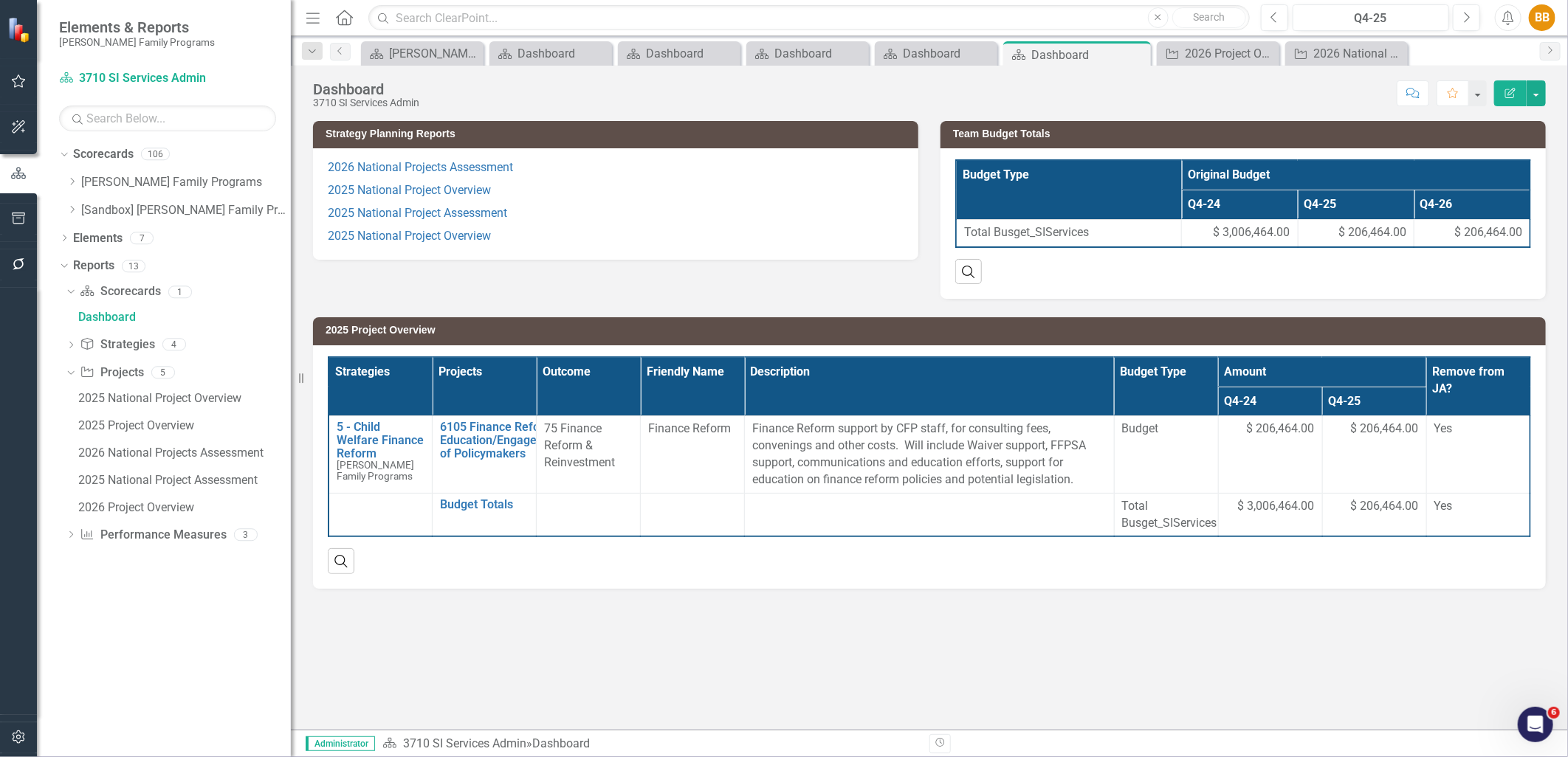
click at [591, 187] on p "2025 National Project Overview" at bounding box center [616, 190] width 576 height 23
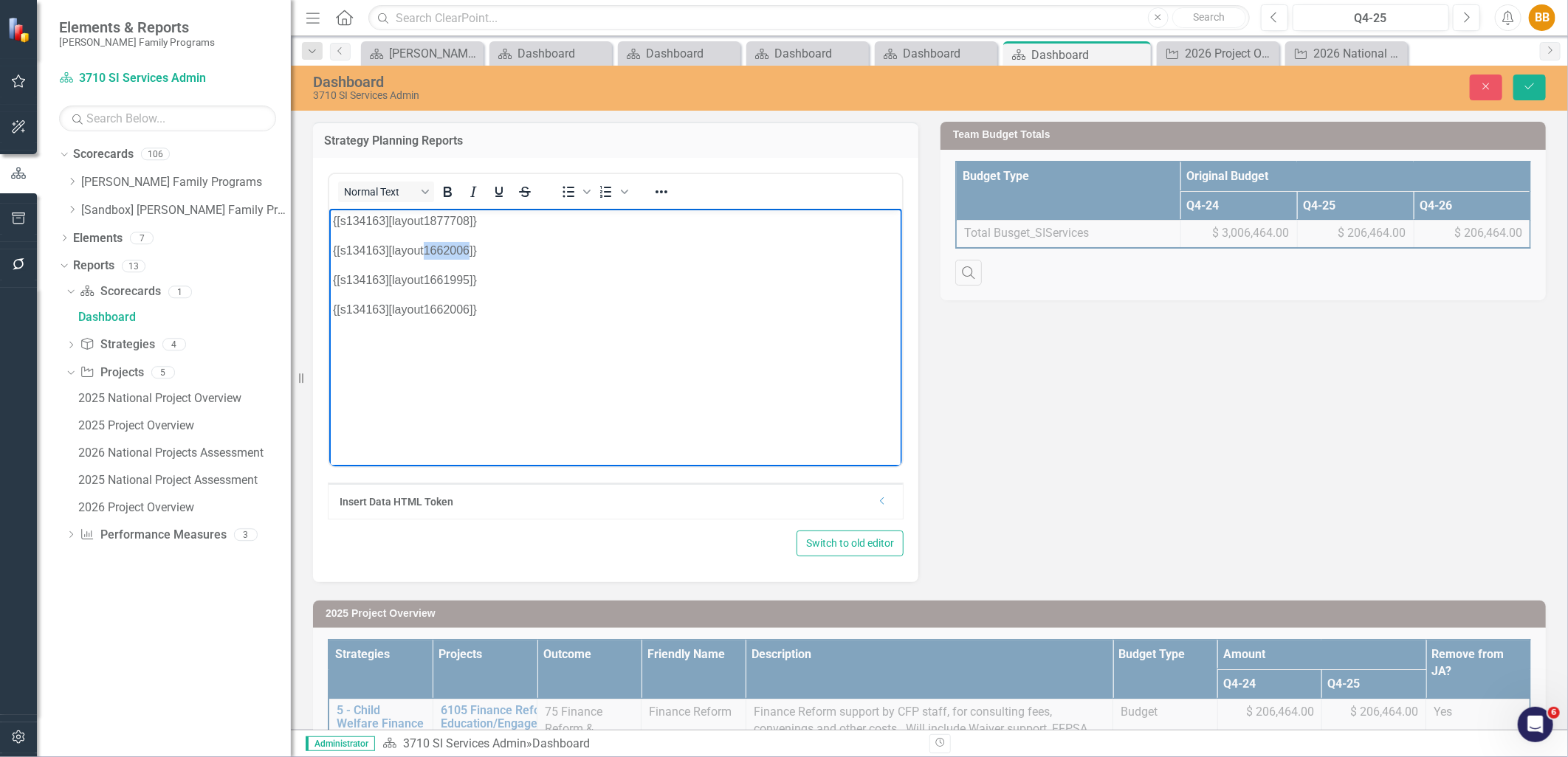
drag, startPoint x: 425, startPoint y: 253, endPoint x: 469, endPoint y: 248, distance: 44.3
click at [469, 248] on p "{[s134163][layout1662006]}" at bounding box center [615, 250] width 565 height 18
click at [1523, 83] on icon "Save" at bounding box center [1529, 86] width 13 height 10
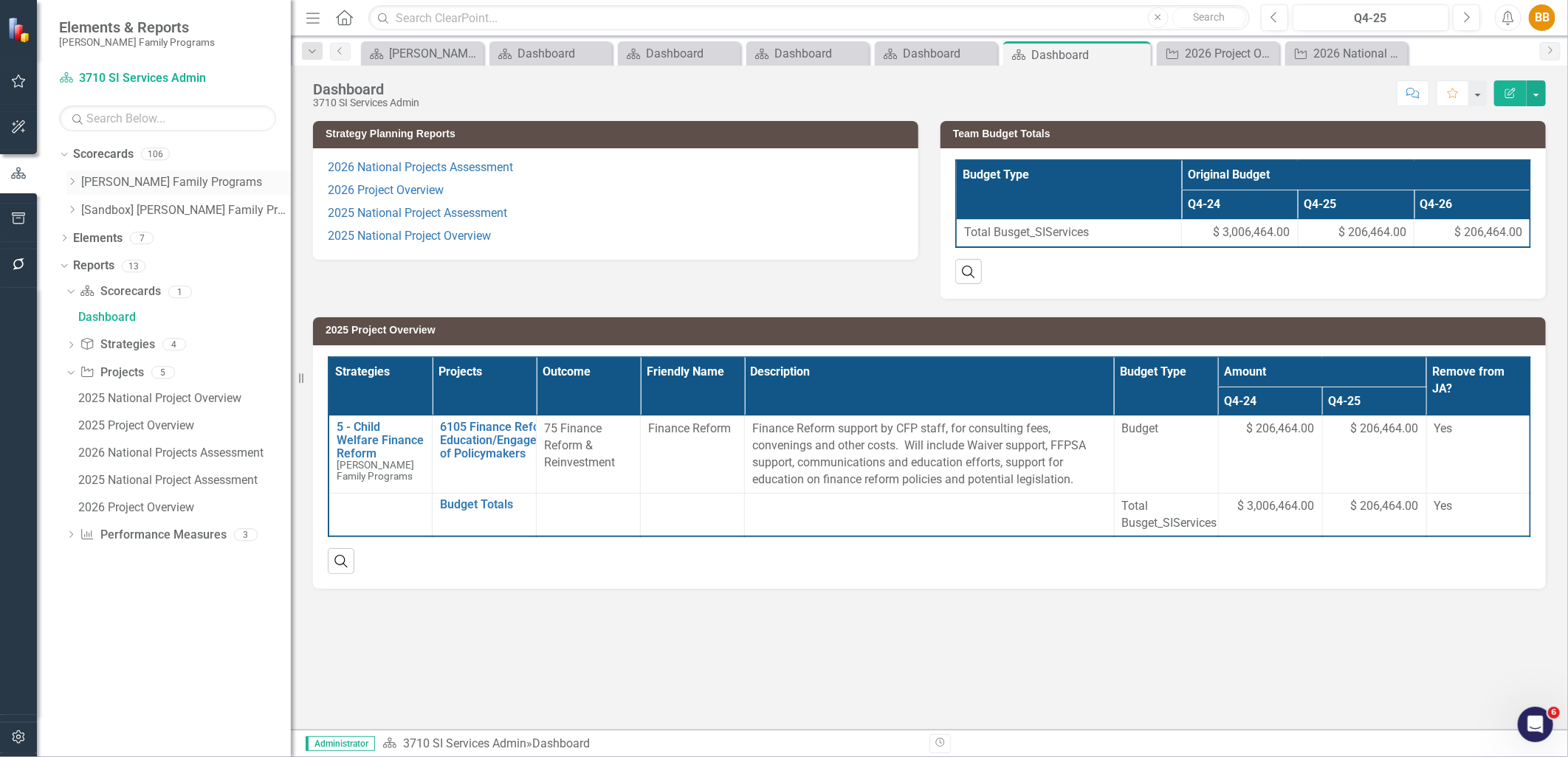
click at [70, 182] on icon "Dropdown" at bounding box center [71, 181] width 11 height 9
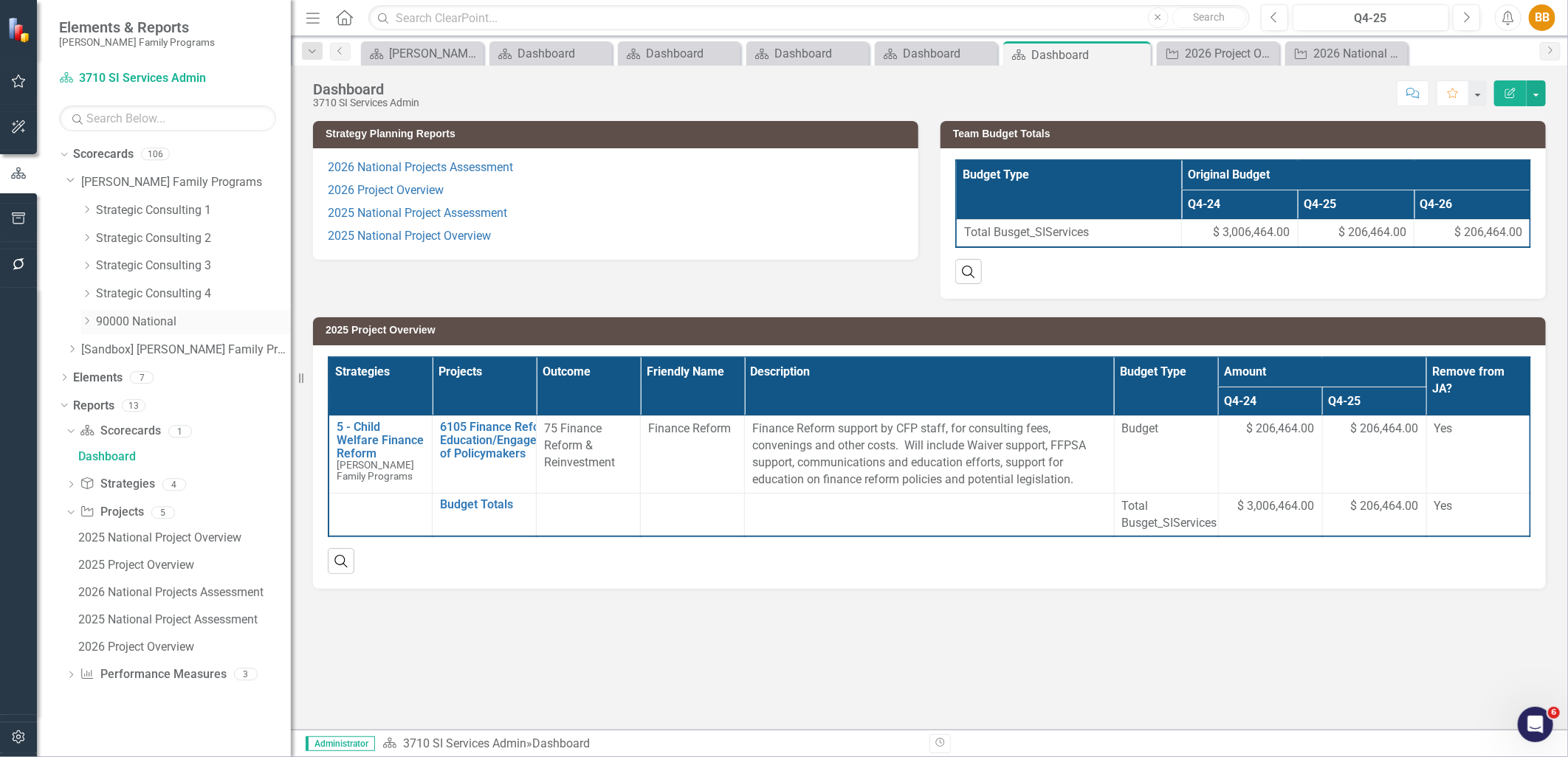
click at [83, 327] on div "Dropdown" at bounding box center [86, 322] width 11 height 13
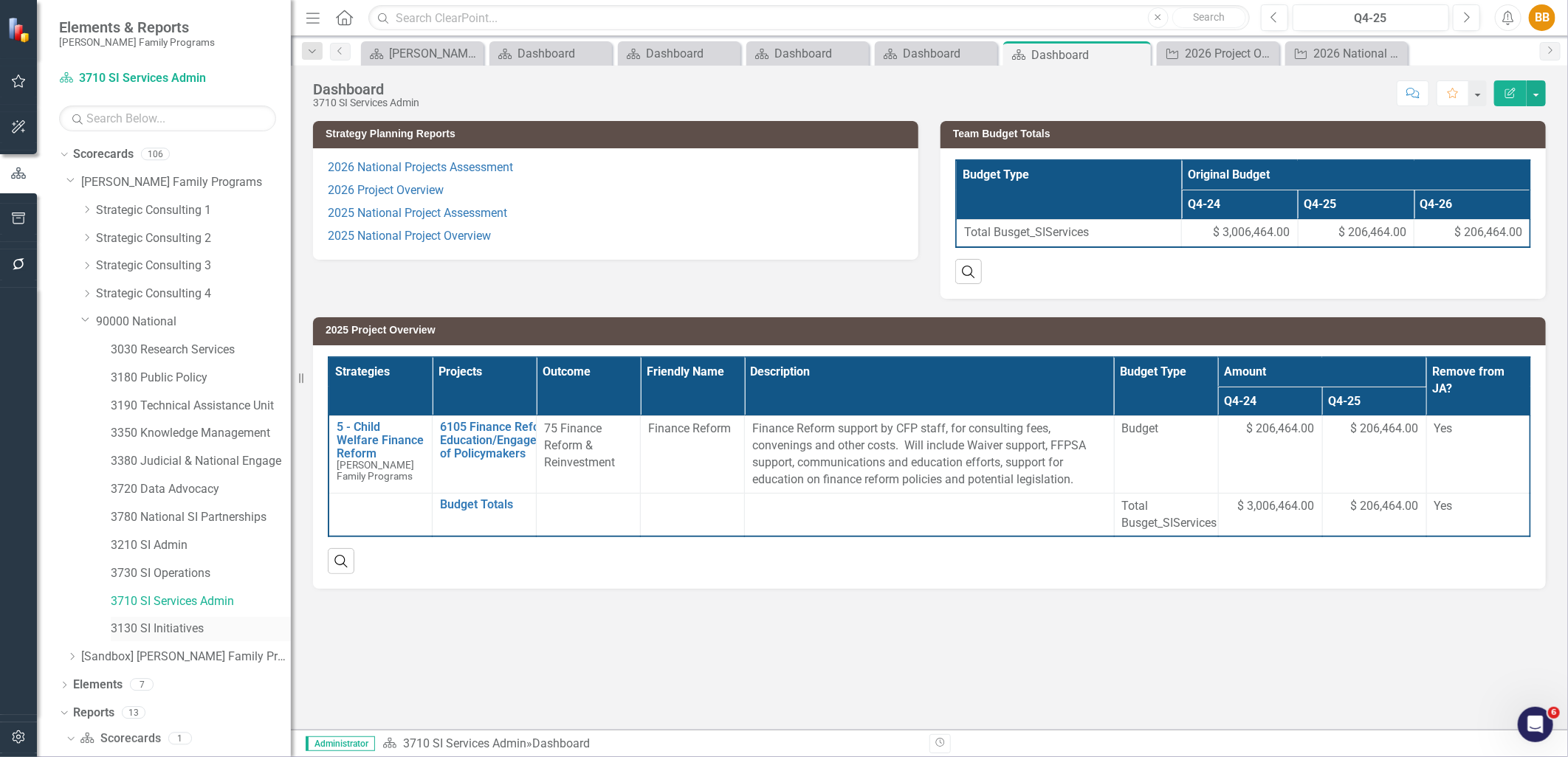
click at [193, 623] on link "3130 SI Initiatives" at bounding box center [201, 628] width 180 height 17
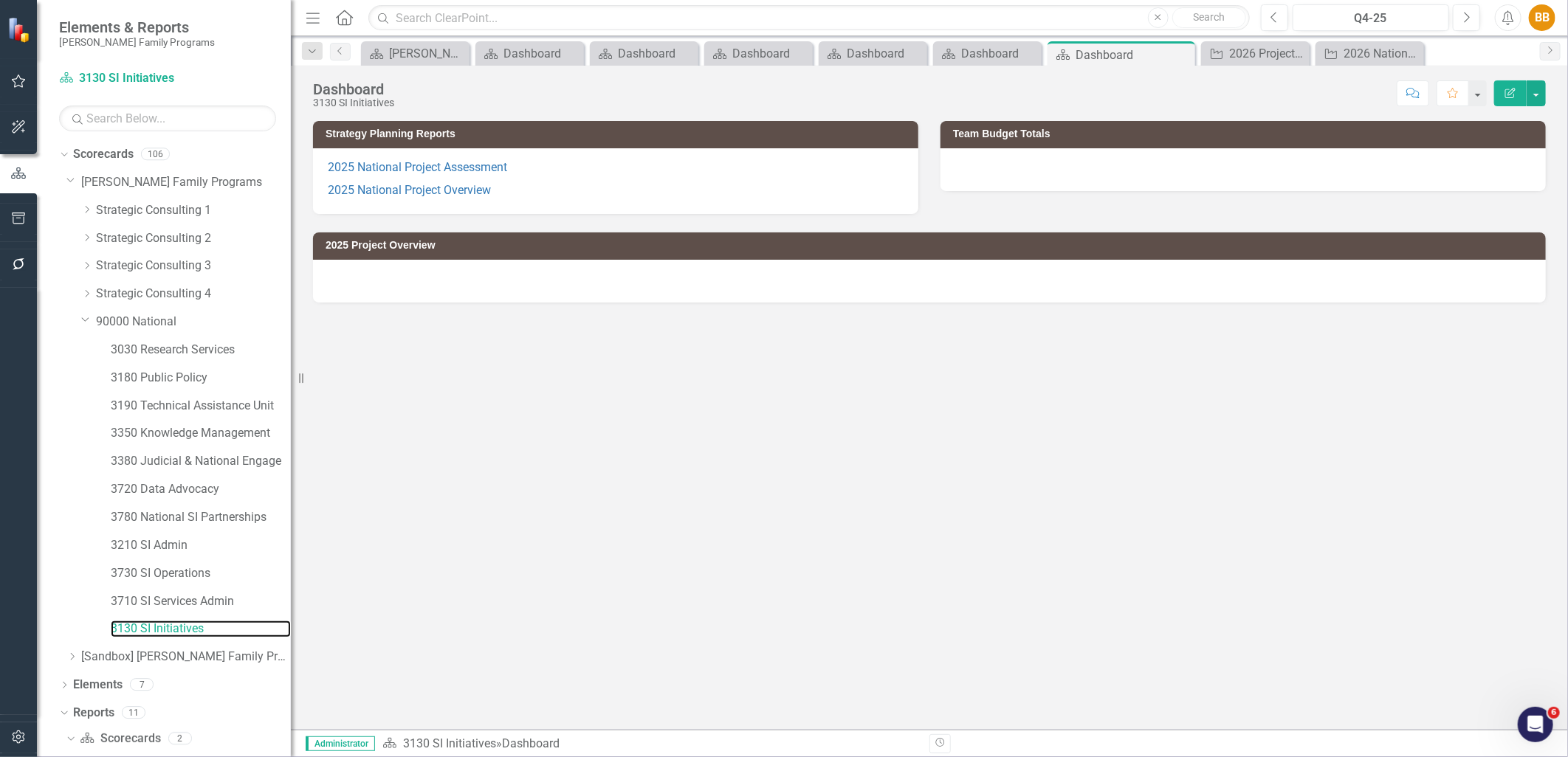
scroll to position [19, 0]
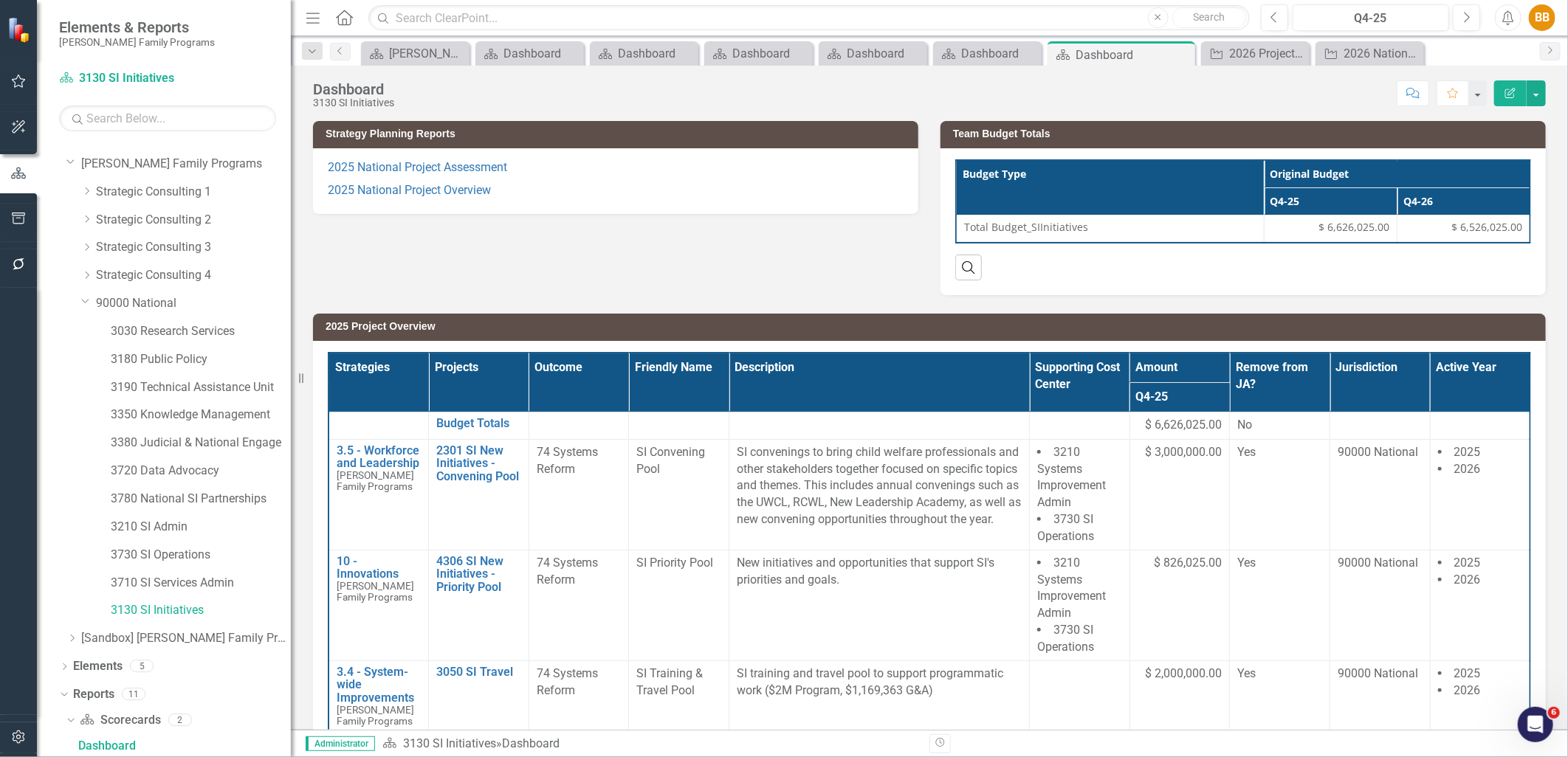
click at [746, 198] on p "2025 National Project Overview" at bounding box center [616, 189] width 576 height 20
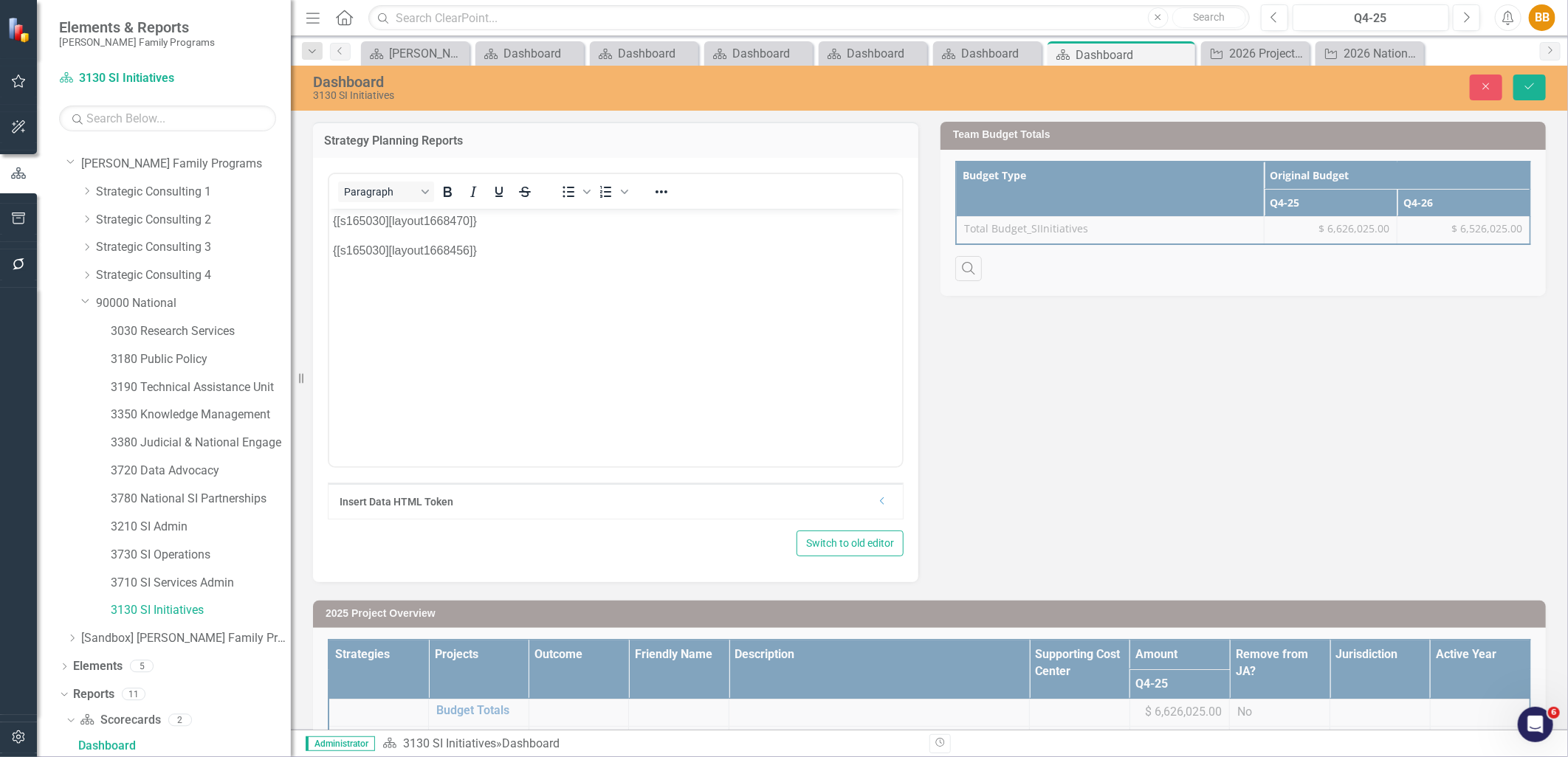
scroll to position [0, 0]
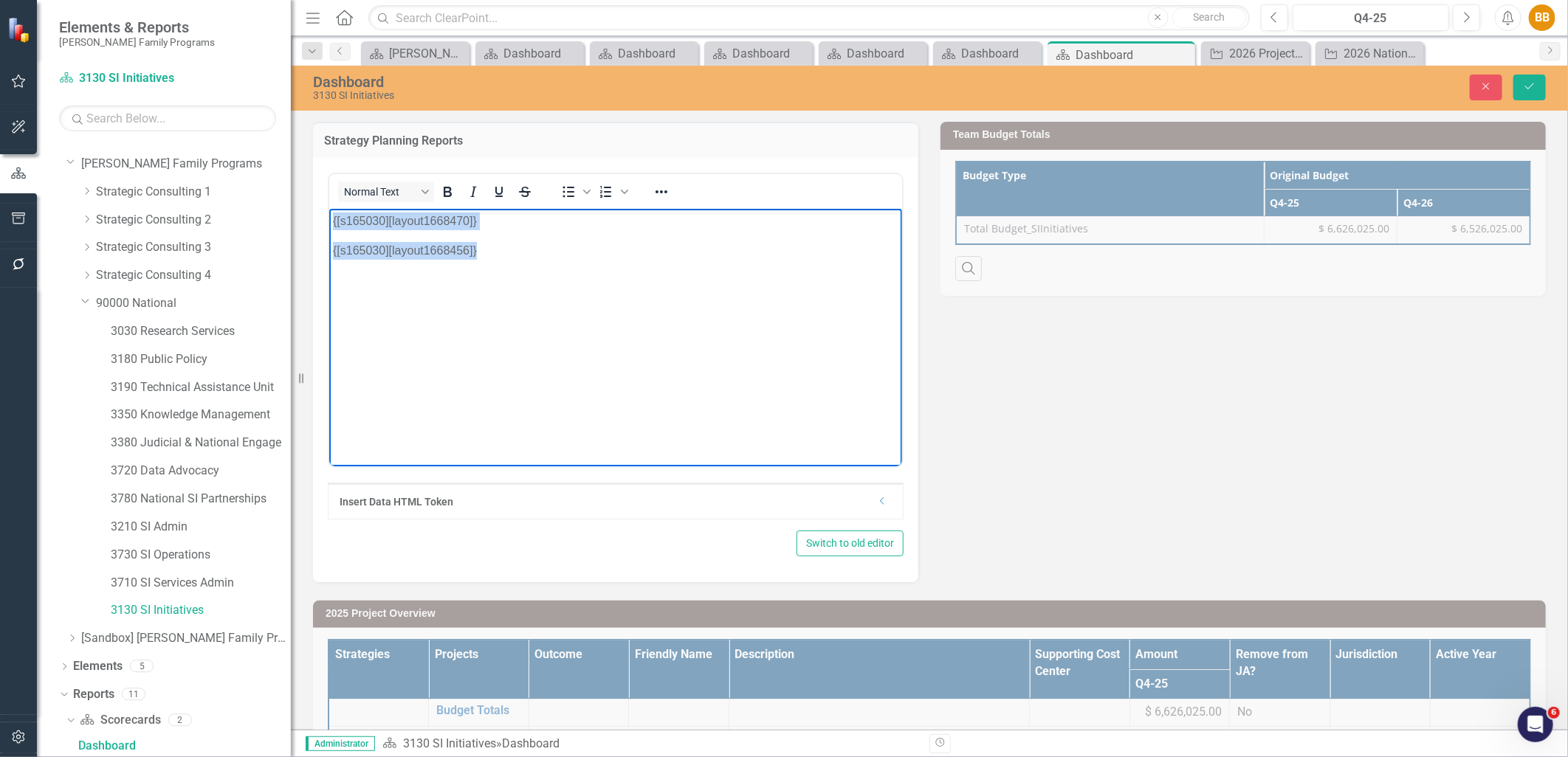
drag, startPoint x: 637, startPoint y: 252, endPoint x: 326, endPoint y: 208, distance: 314.1
click at [329, 208] on html "{[s165030][layout1668470]} {[s165030][layout1668456]}" at bounding box center [615, 319] width 573 height 222
copy body "{[s165030][layout1668470]} {[s165030][layout1668456]}"
click at [608, 244] on p "{[s165030][layout1668456]}" at bounding box center [615, 250] width 565 height 18
click at [601, 242] on p "{[s165030][layout1668456]}" at bounding box center [615, 250] width 565 height 18
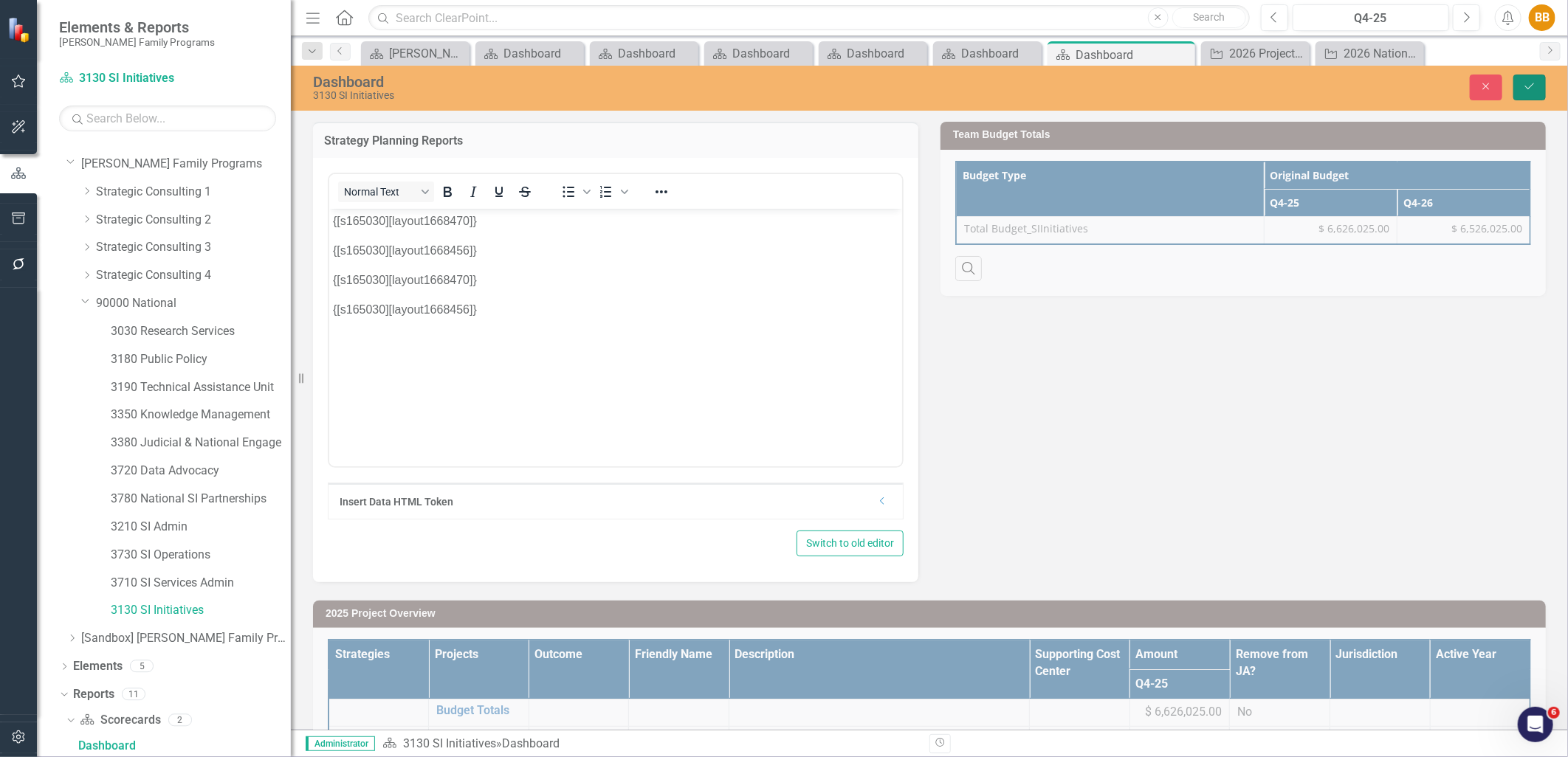
click at [1544, 94] on button "Save" at bounding box center [1529, 87] width 33 height 26
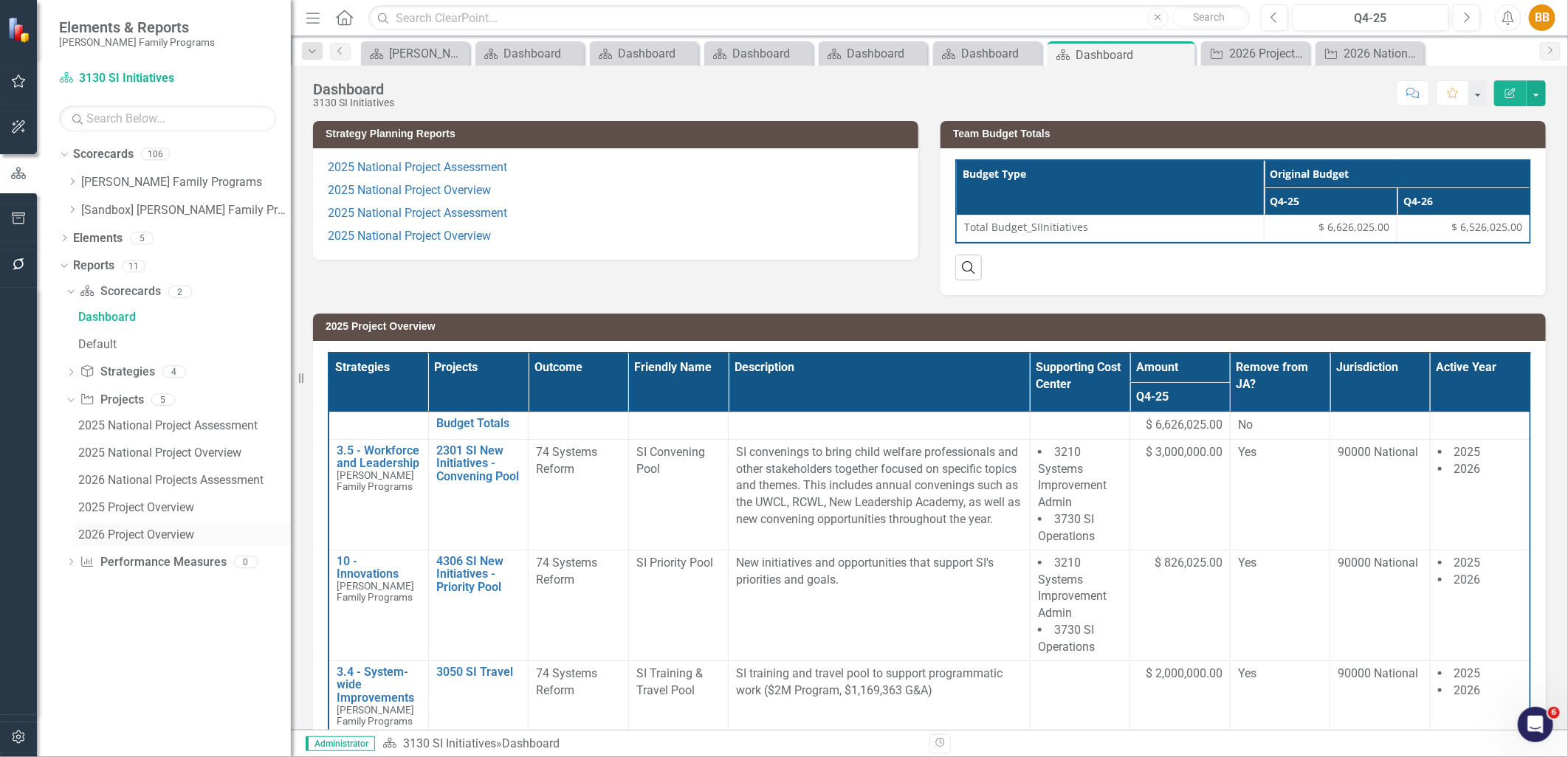
click at [199, 530] on div "2026 Project Overview" at bounding box center [184, 534] width 213 height 13
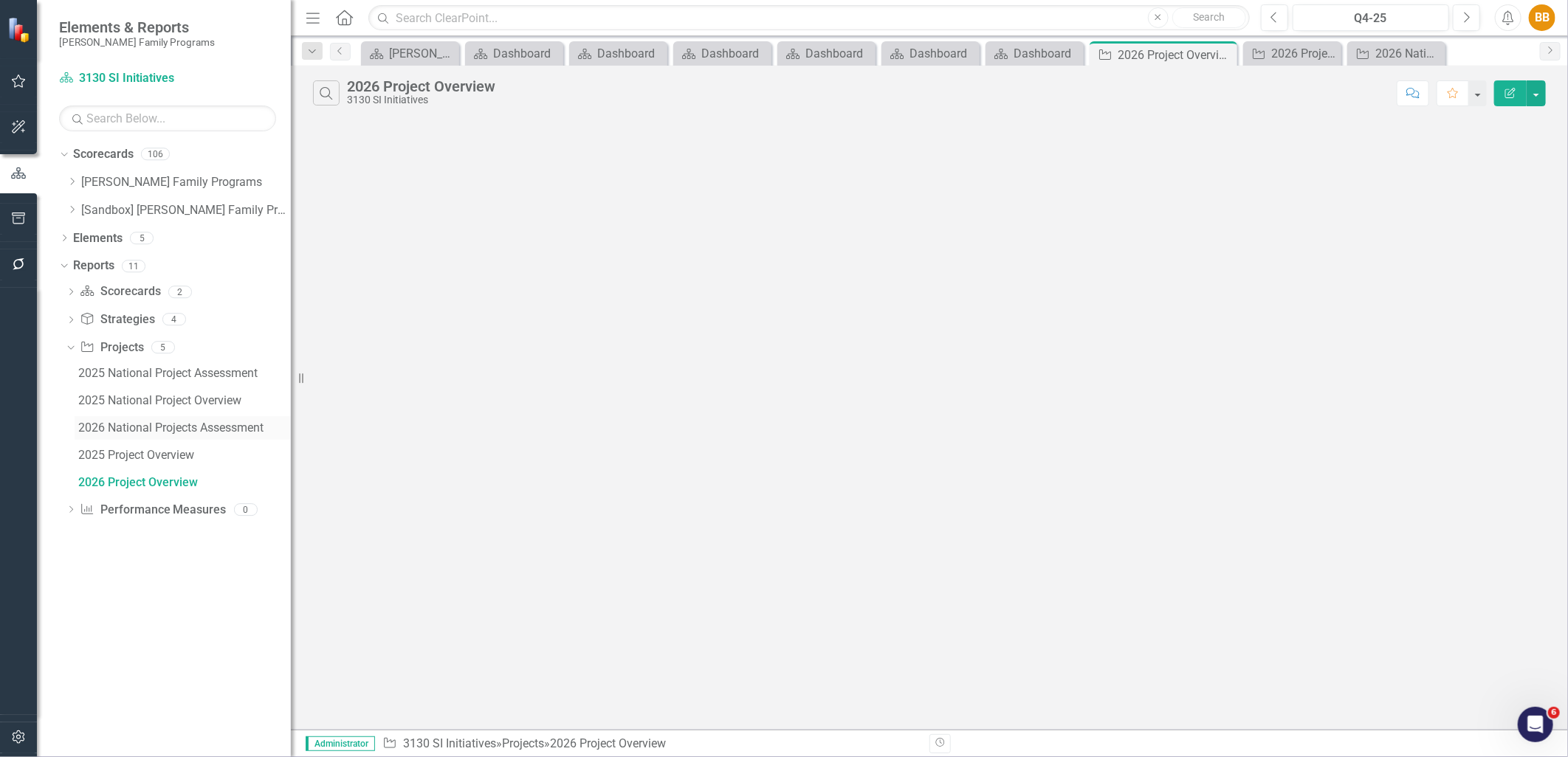
click at [186, 426] on div "2026 National Projects Assessment" at bounding box center [184, 427] width 213 height 13
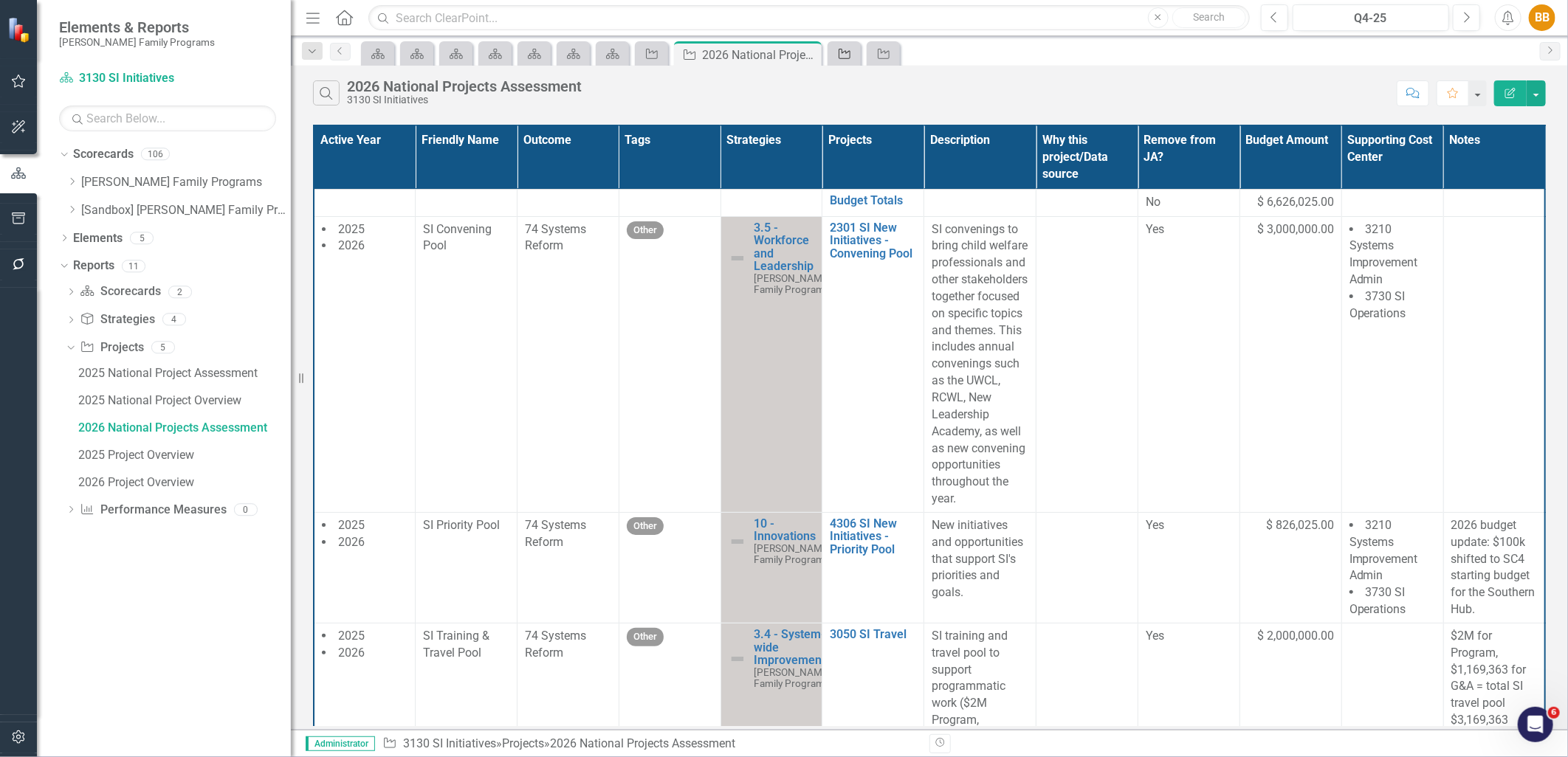
click at [851, 55] on icon "Project" at bounding box center [844, 53] width 15 height 12
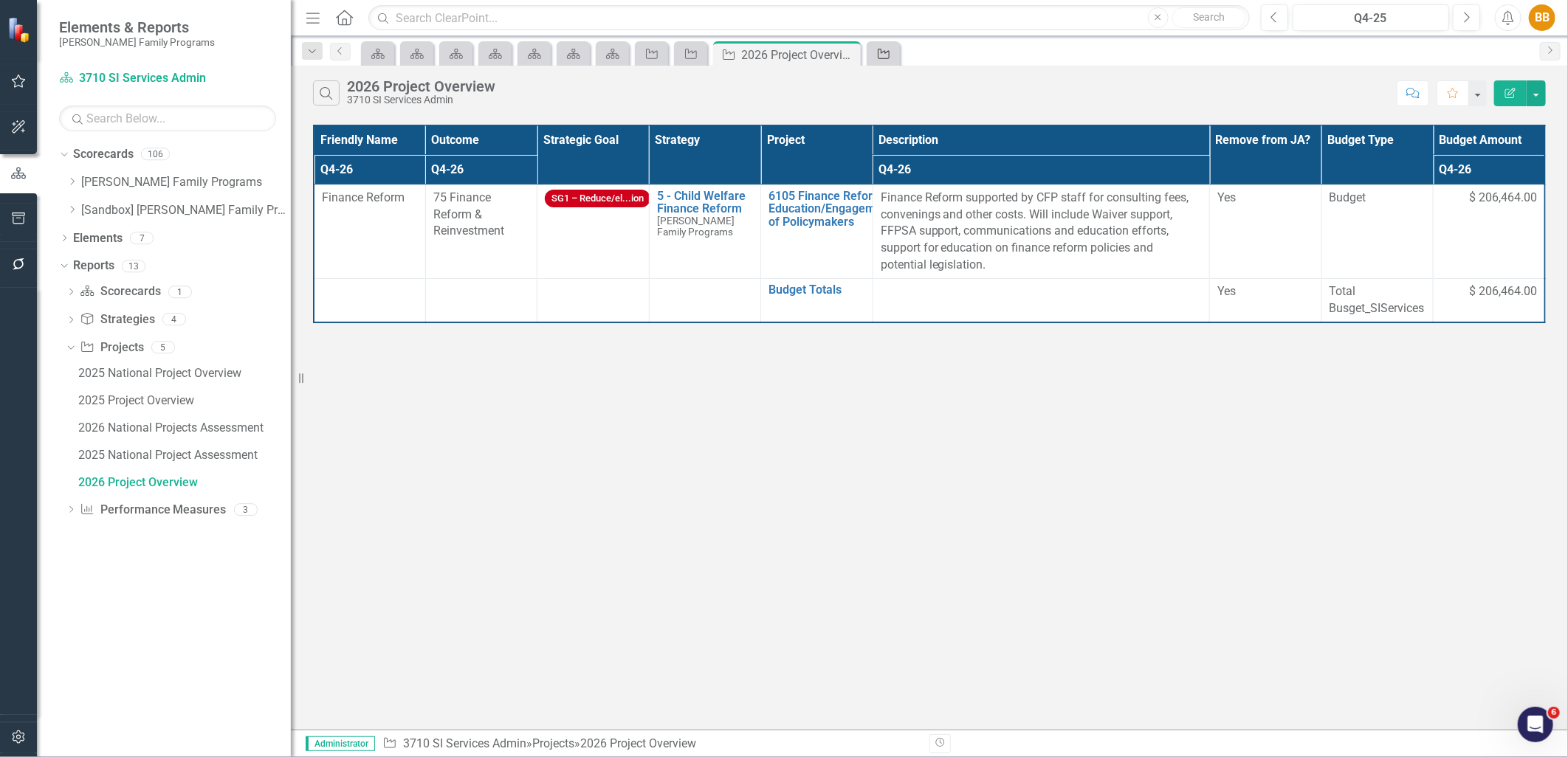
click at [889, 48] on icon "Project" at bounding box center [883, 53] width 15 height 12
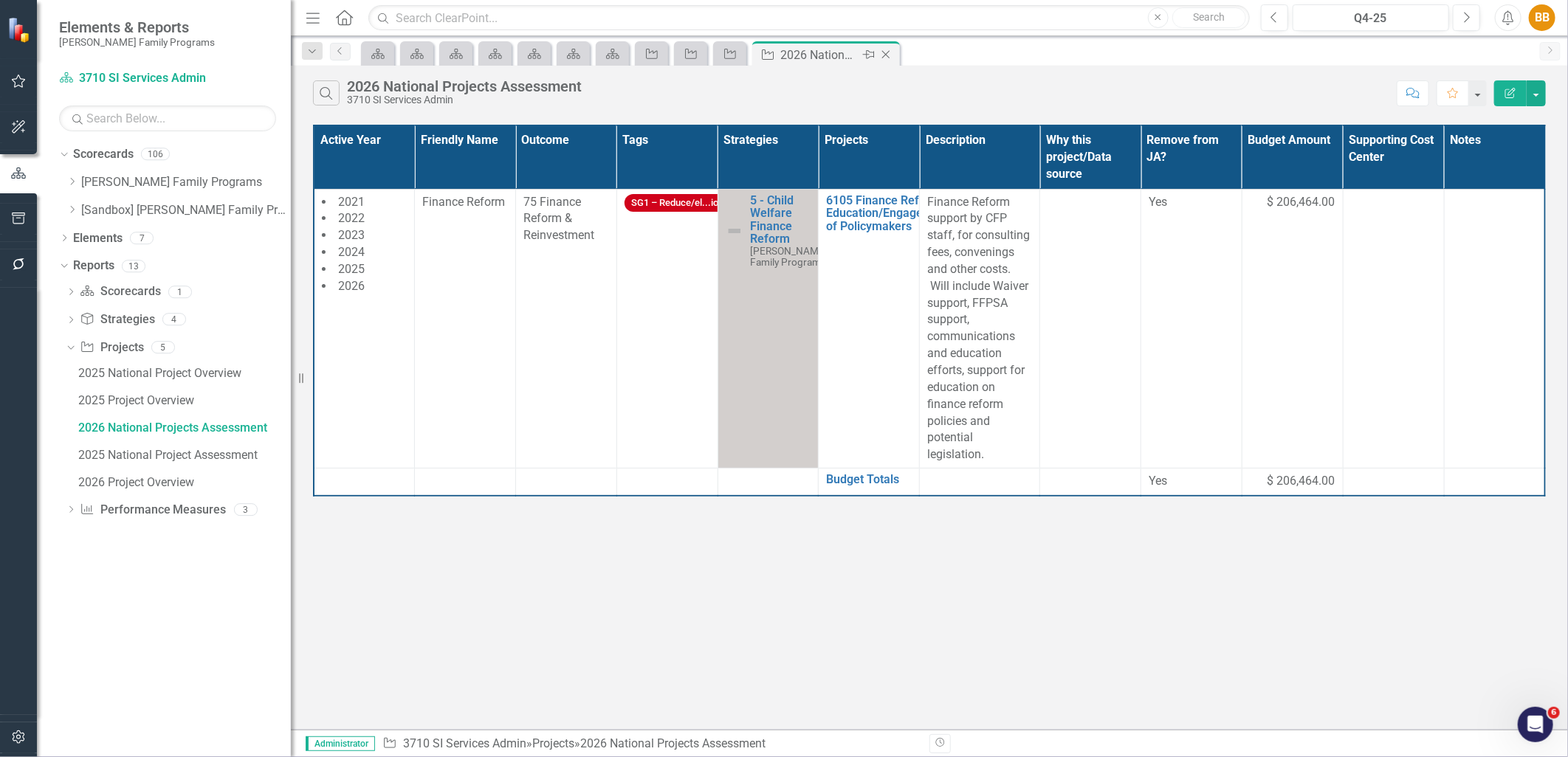
click at [888, 54] on icon "Close" at bounding box center [886, 54] width 15 height 12
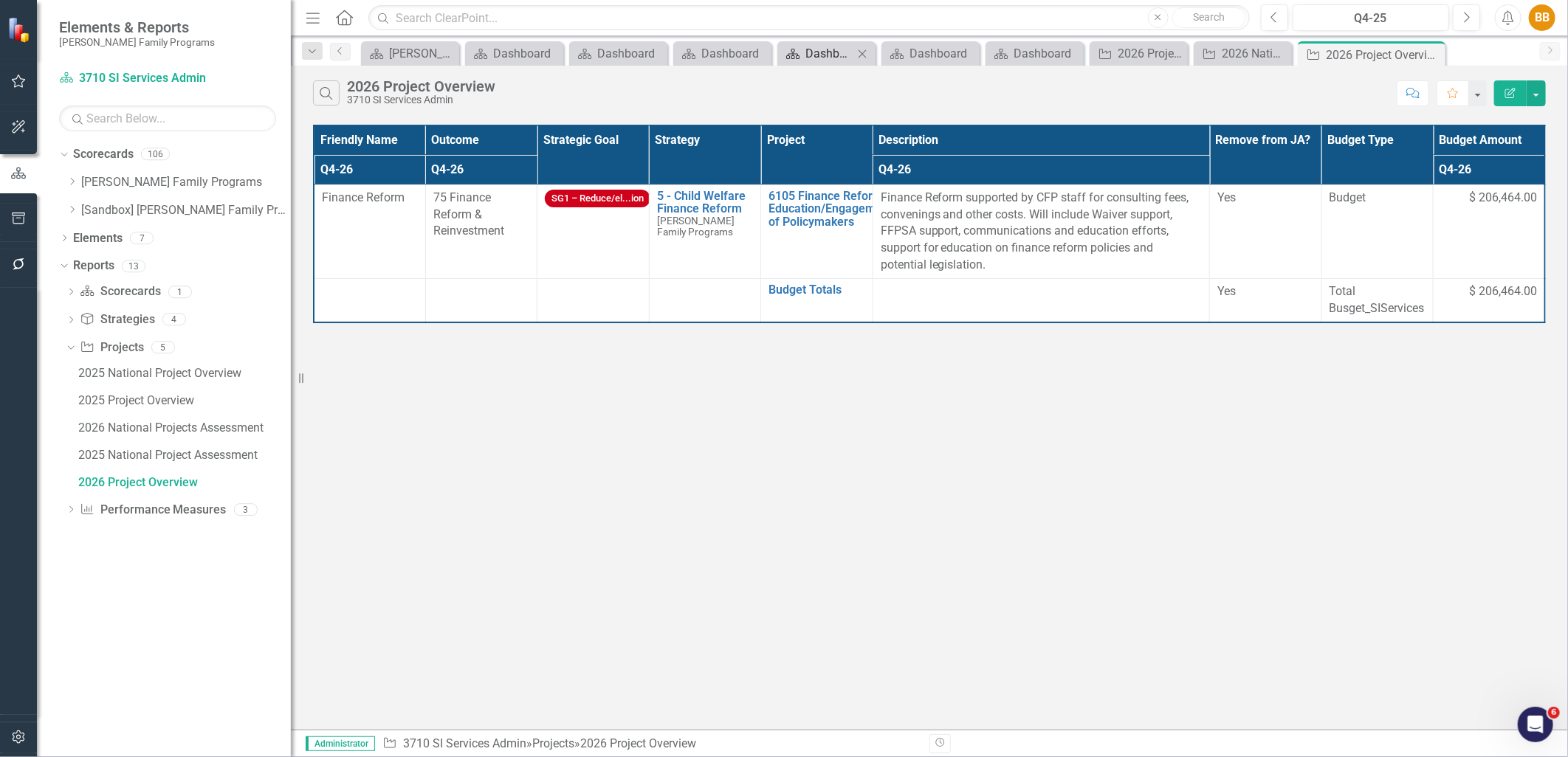
click at [0, 0] on icon "Close" at bounding box center [0, 0] width 0 height 0
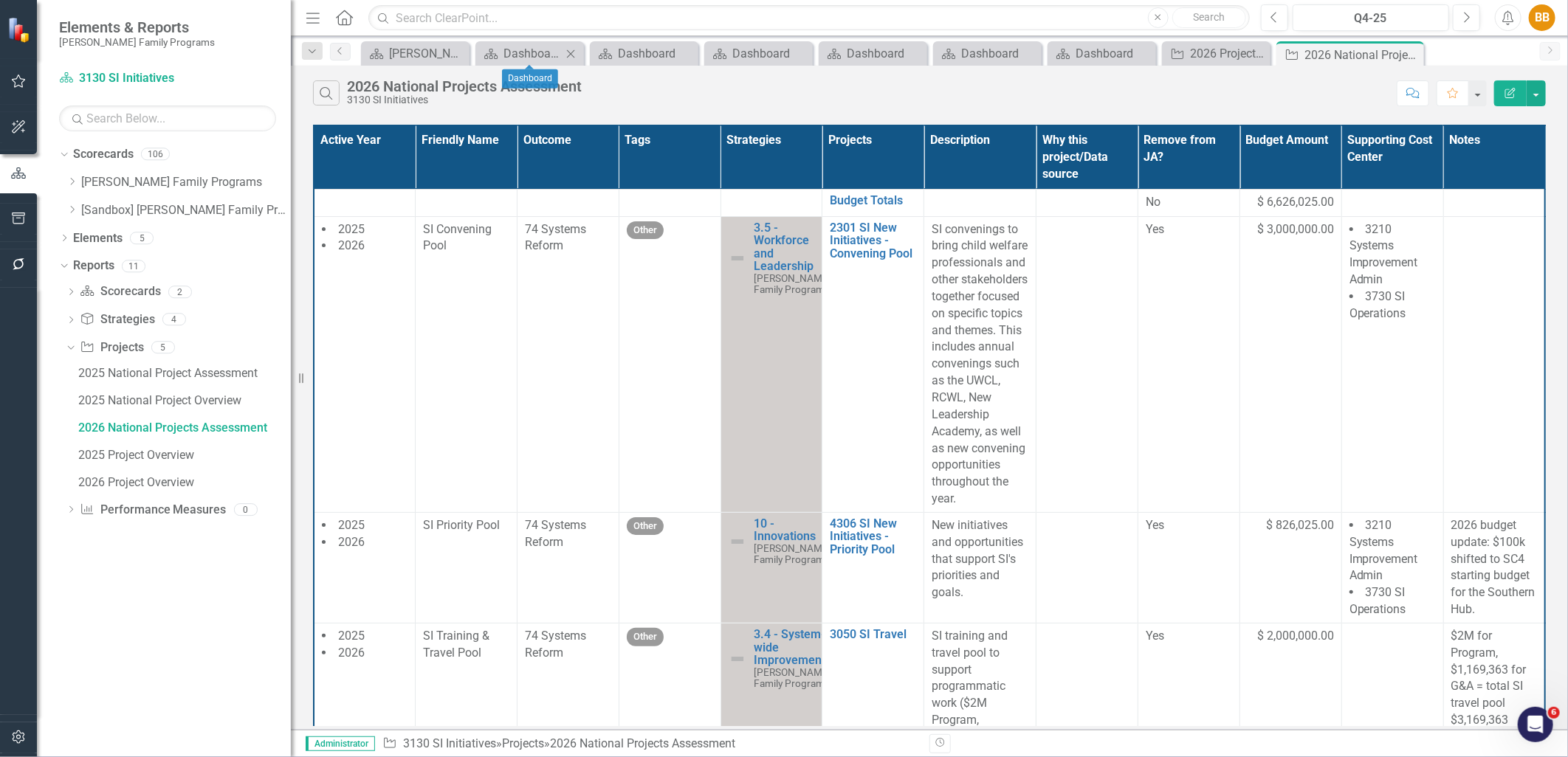
click at [567, 50] on icon "Close" at bounding box center [570, 53] width 15 height 12
click at [596, 50] on icon at bounding box center [599, 53] width 8 height 8
click at [634, 51] on icon "Close" at bounding box center [634, 53] width 15 height 12
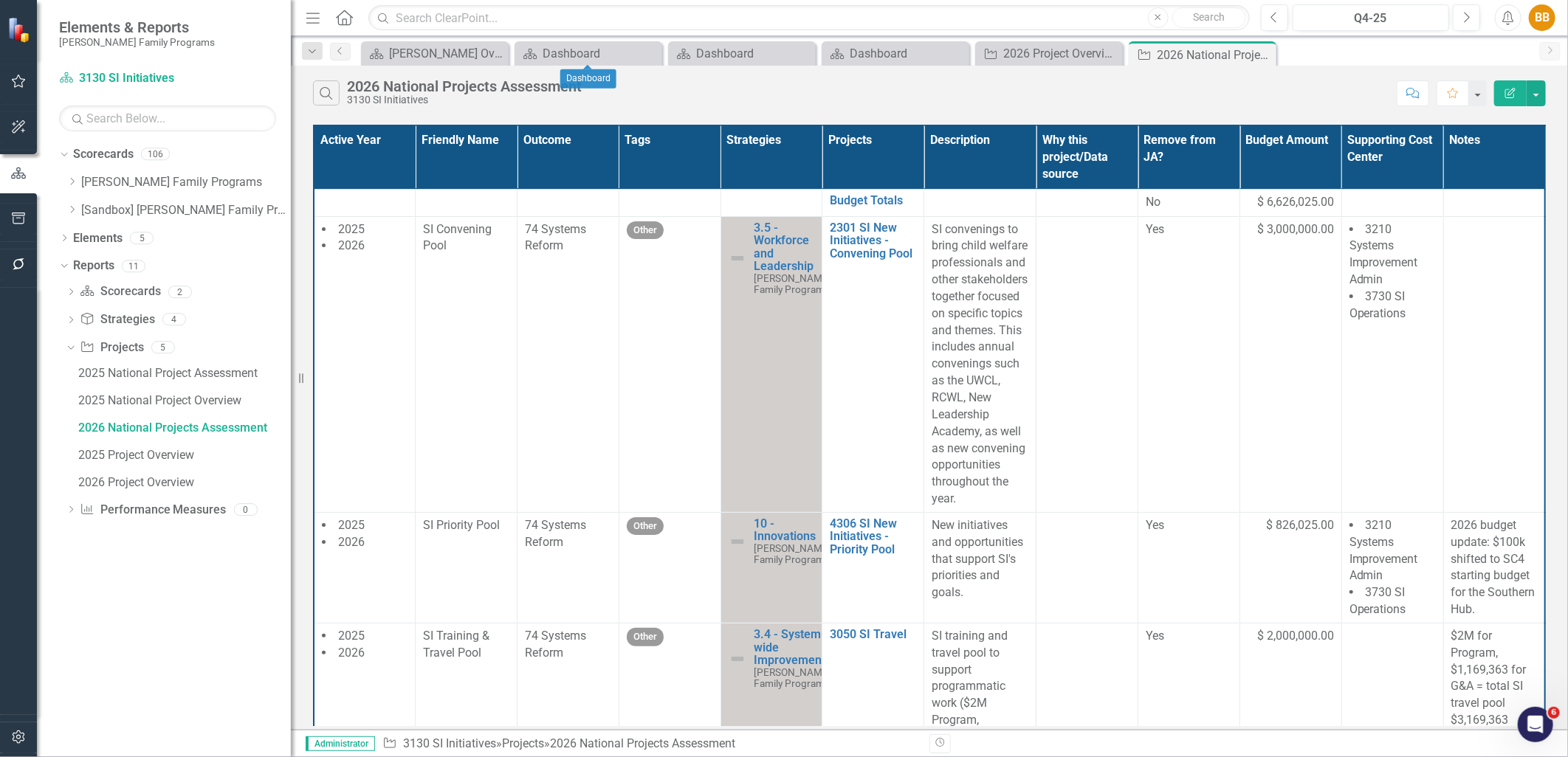
click at [0, 0] on div "Close" at bounding box center [0, 0] width 0 height 0
click at [643, 53] on icon "Close" at bounding box center [648, 53] width 15 height 12
click at [603, 51] on div "Dashboard" at bounding box center [591, 53] width 97 height 19
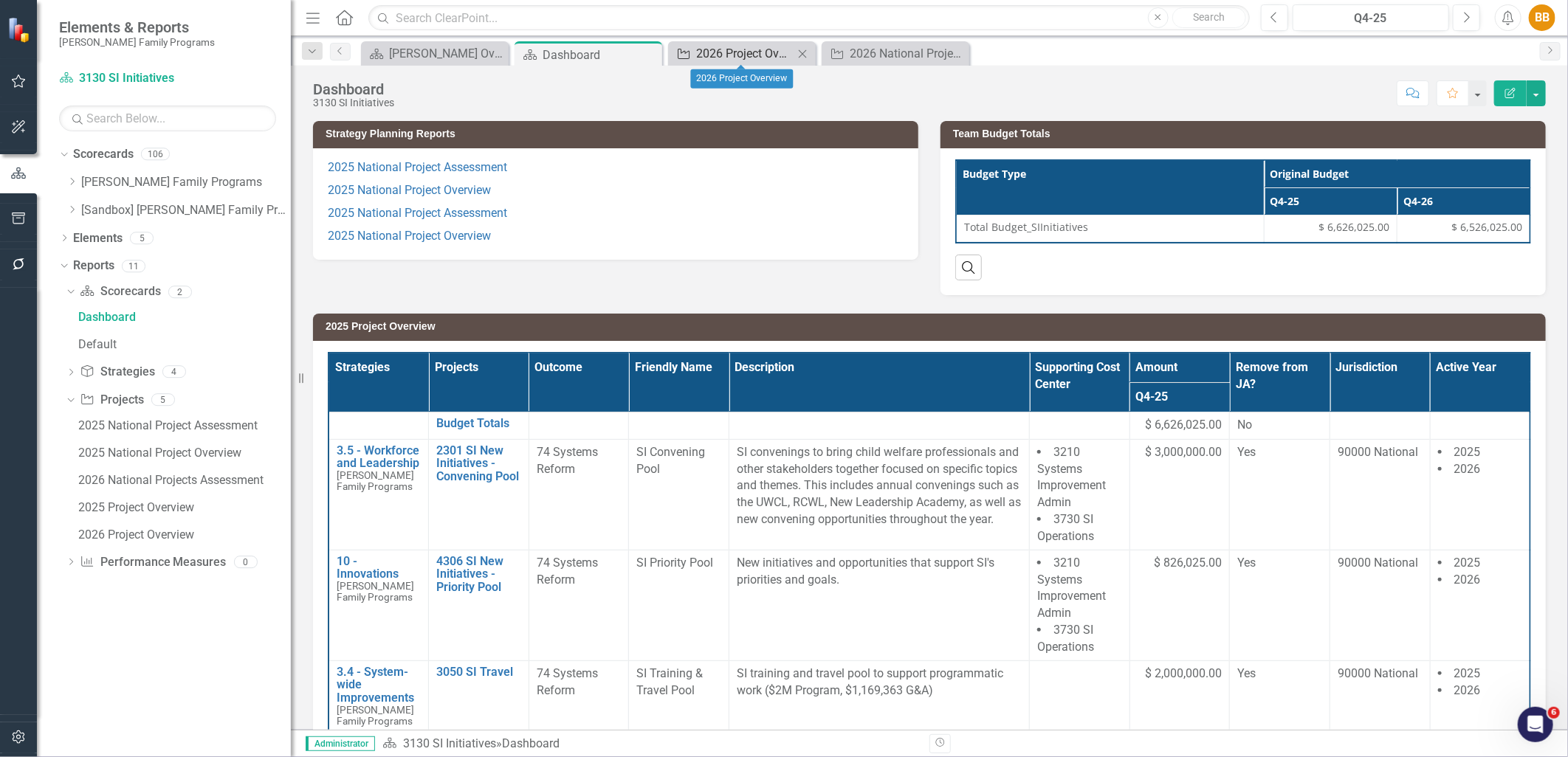
click at [763, 55] on div "2026 Project Overview" at bounding box center [744, 53] width 97 height 19
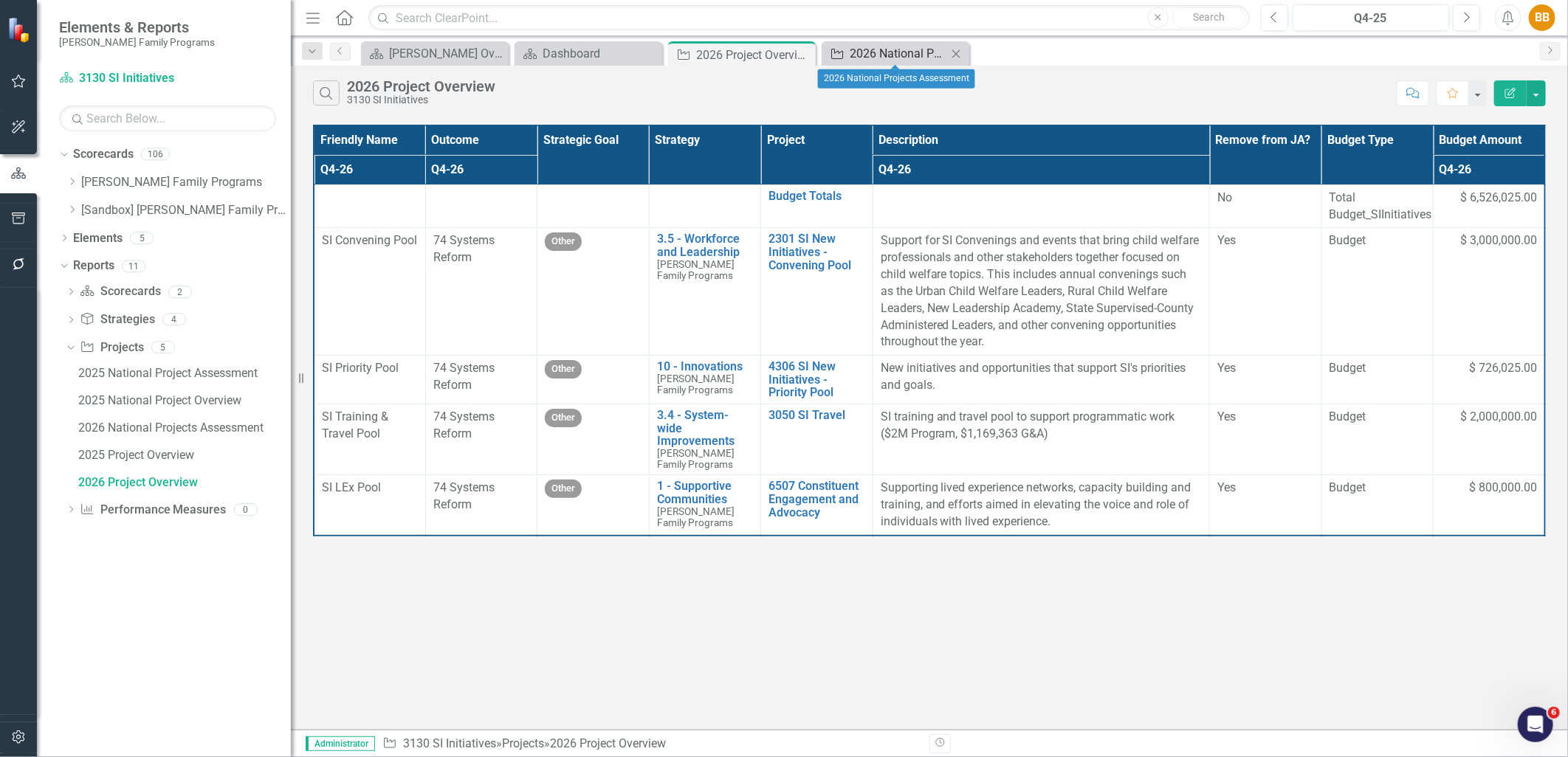
click at [891, 52] on div "2026 National Projects Assessment" at bounding box center [899, 53] width 97 height 19
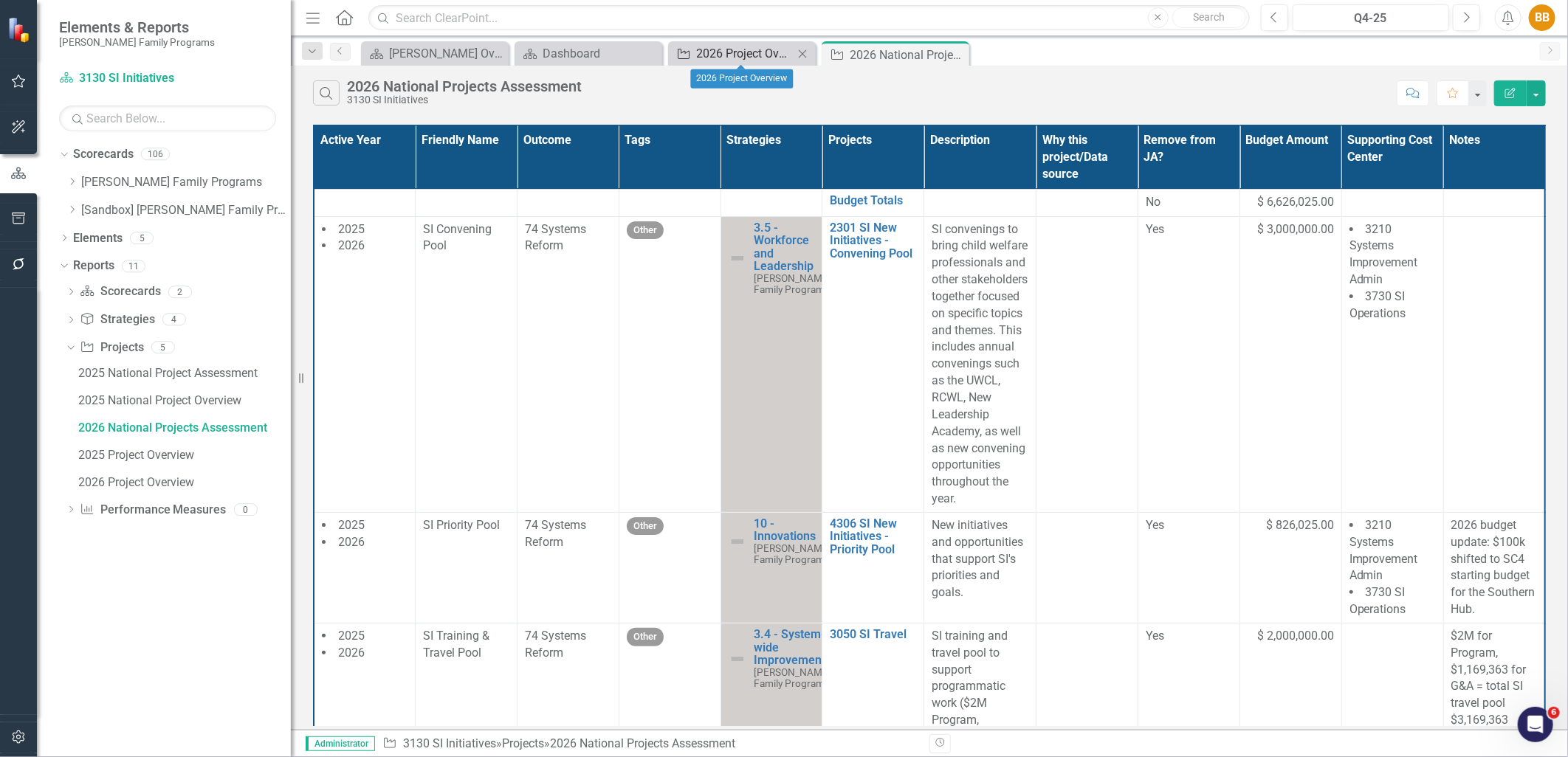
click at [728, 53] on div "2026 Project Overview" at bounding box center [744, 53] width 97 height 19
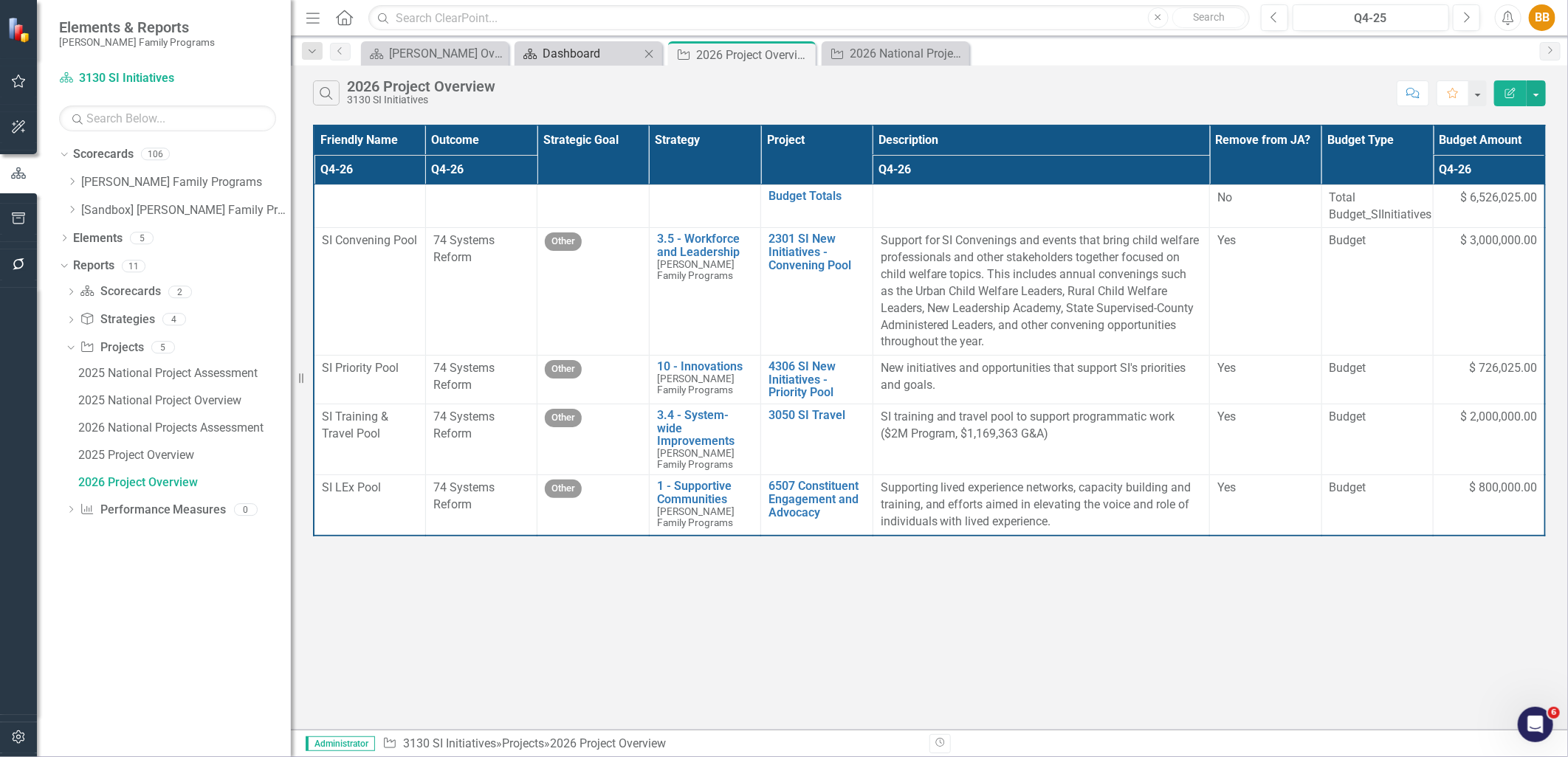
click at [584, 51] on div "Dashboard" at bounding box center [591, 53] width 97 height 19
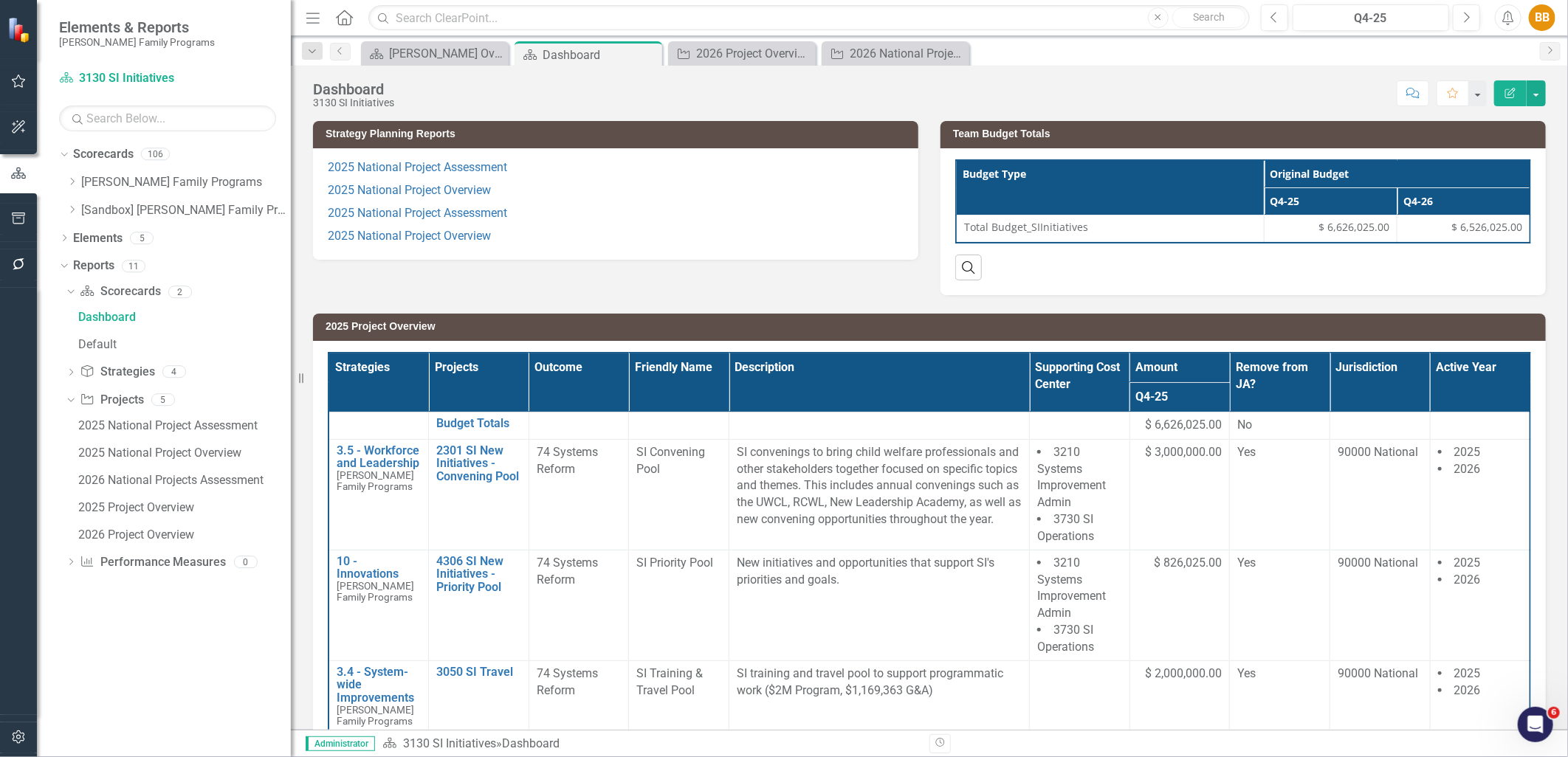
click at [658, 201] on p "2025 National Project Overview" at bounding box center [616, 190] width 576 height 23
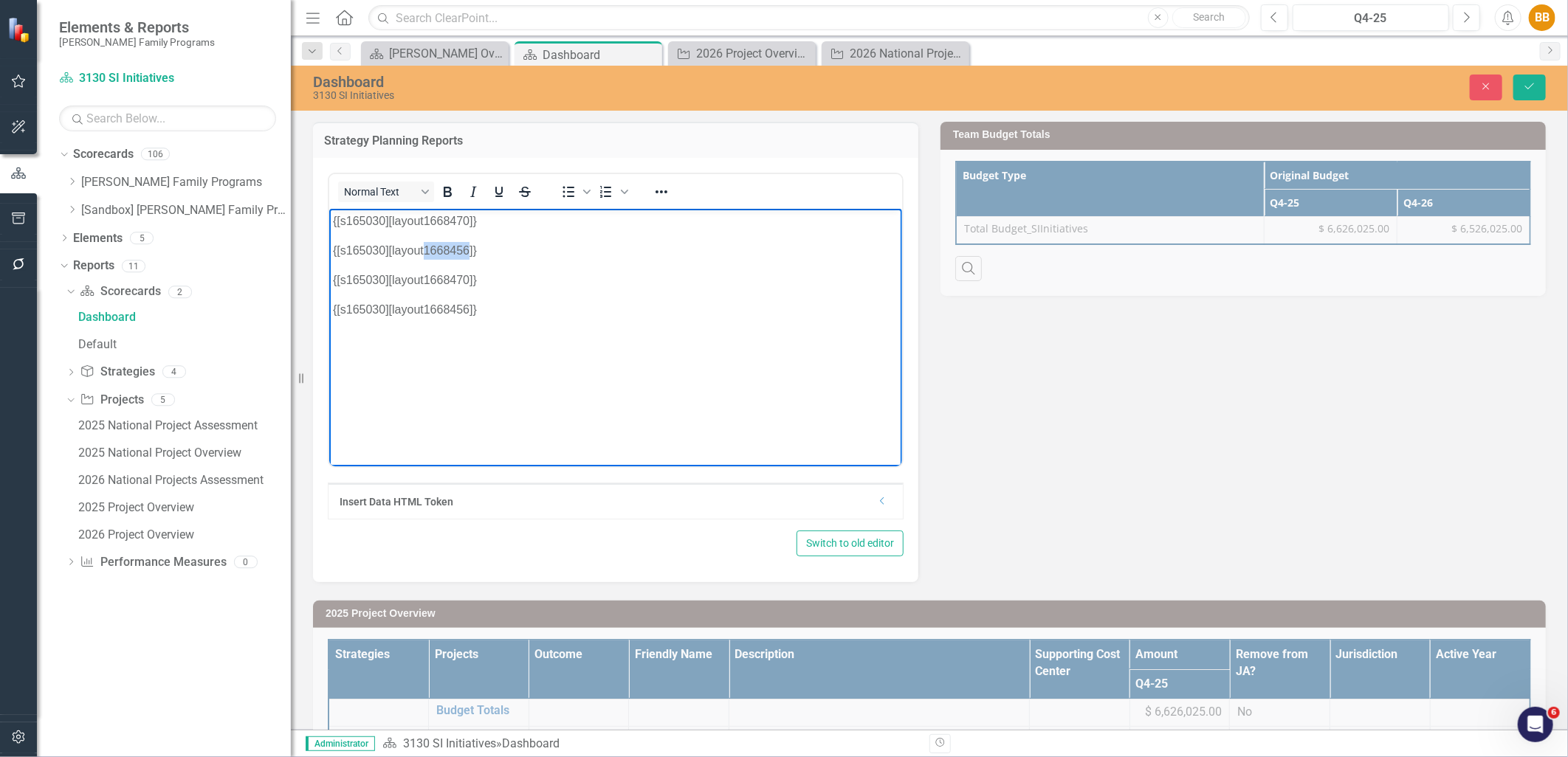
drag, startPoint x: 468, startPoint y: 248, endPoint x: 424, endPoint y: 246, distance: 44.0
click at [424, 246] on p "{[s165030][layout1668456]}" at bounding box center [615, 250] width 565 height 18
click at [1525, 85] on icon "Save" at bounding box center [1529, 86] width 13 height 10
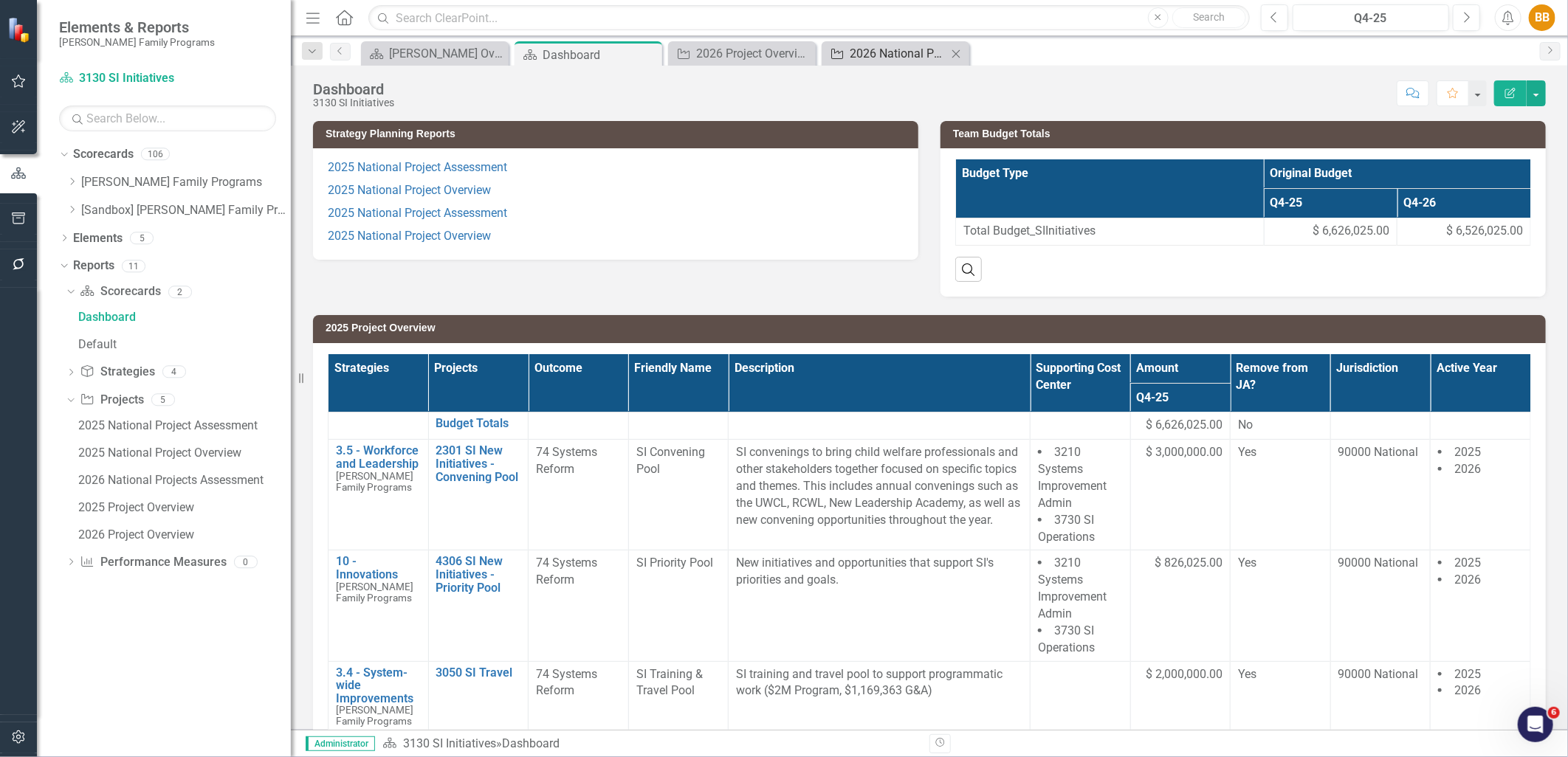
click at [879, 54] on div "2026 National Projects Assessment" at bounding box center [899, 53] width 97 height 19
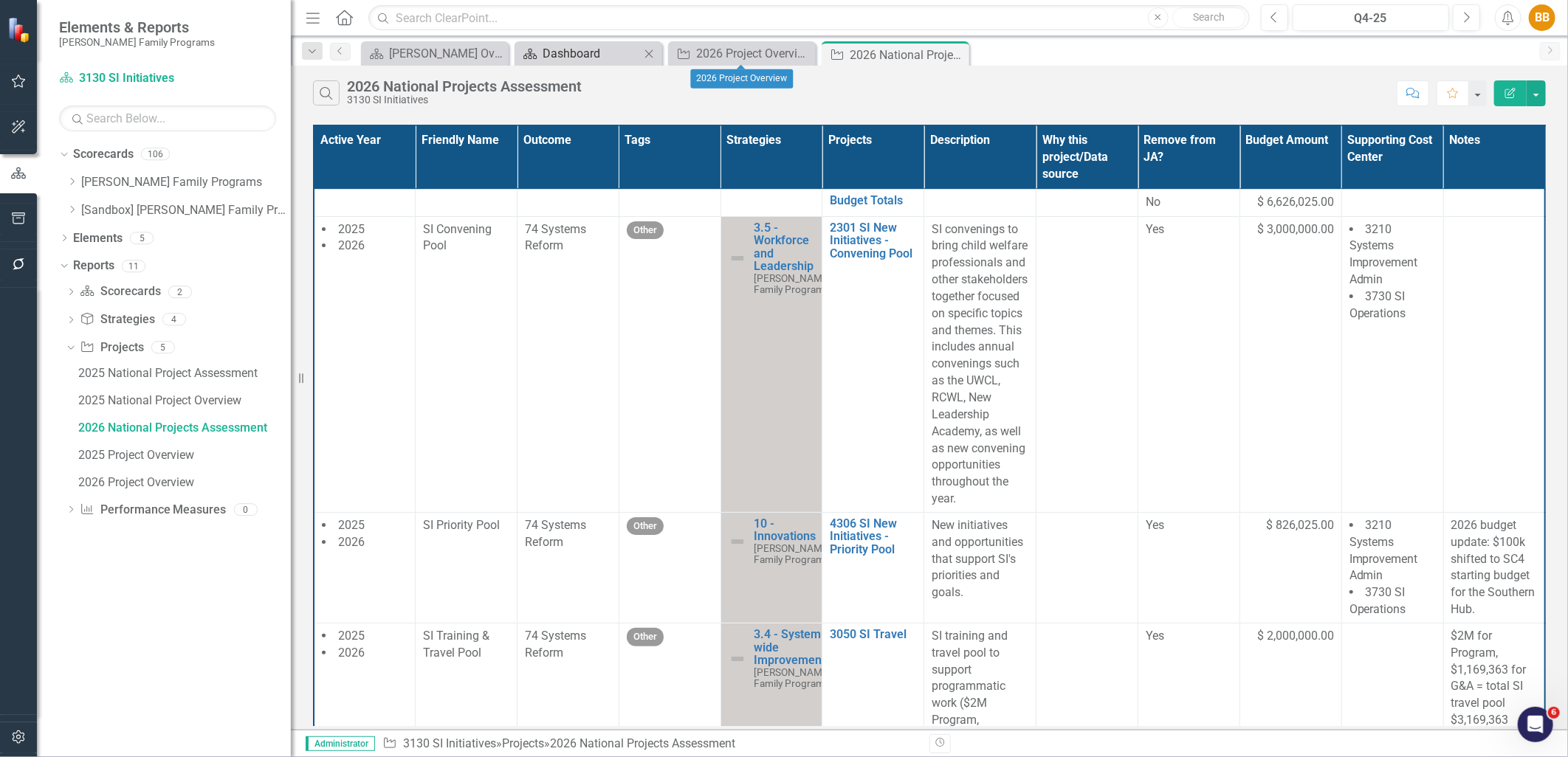
click at [589, 55] on div "Dashboard" at bounding box center [591, 53] width 97 height 19
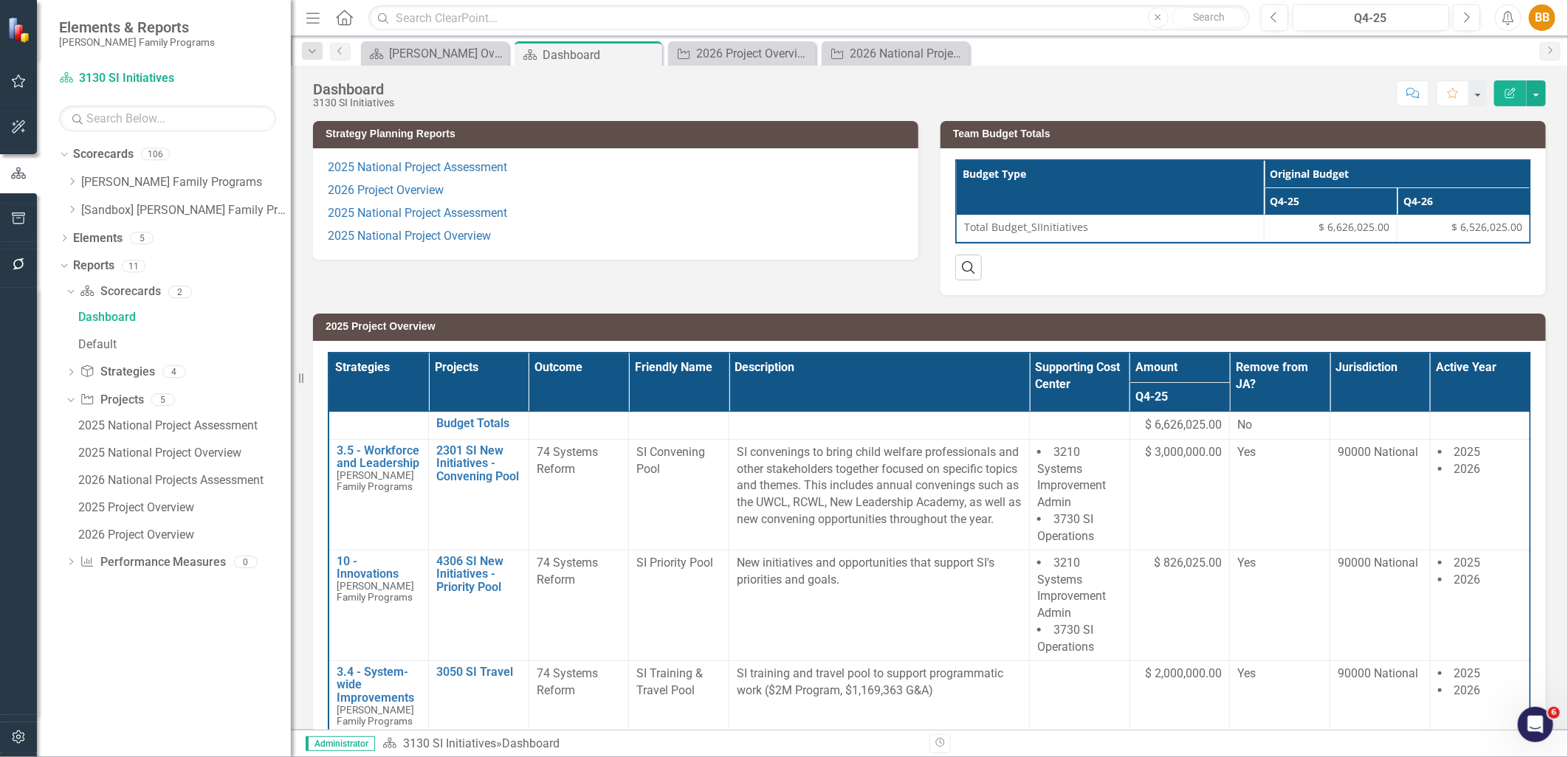
click at [542, 167] on p "2025 National Project Assessment" at bounding box center [616, 169] width 576 height 20
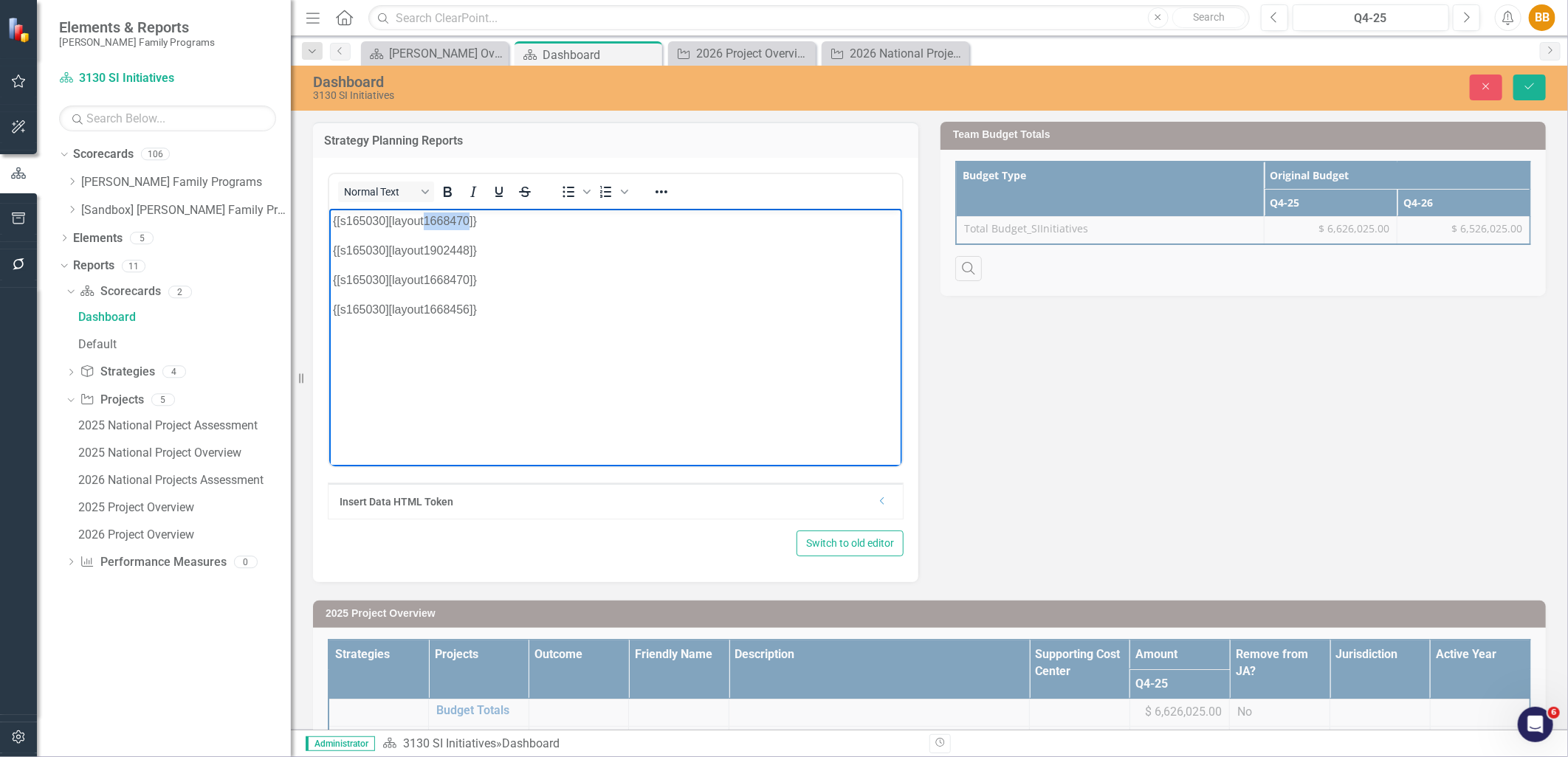
drag, startPoint x: 426, startPoint y: 221, endPoint x: 469, endPoint y: 220, distance: 43.0
click at [469, 220] on p "{[s165030][layout1668470]}" at bounding box center [615, 221] width 565 height 18
paste body "Rich Text Area. Press ALT-0 for help."
click at [423, 219] on p "{[s165030][layout]}" at bounding box center [615, 221] width 565 height 18
click at [637, 280] on p "{[s165030][layout1668470]}" at bounding box center [615, 280] width 565 height 18
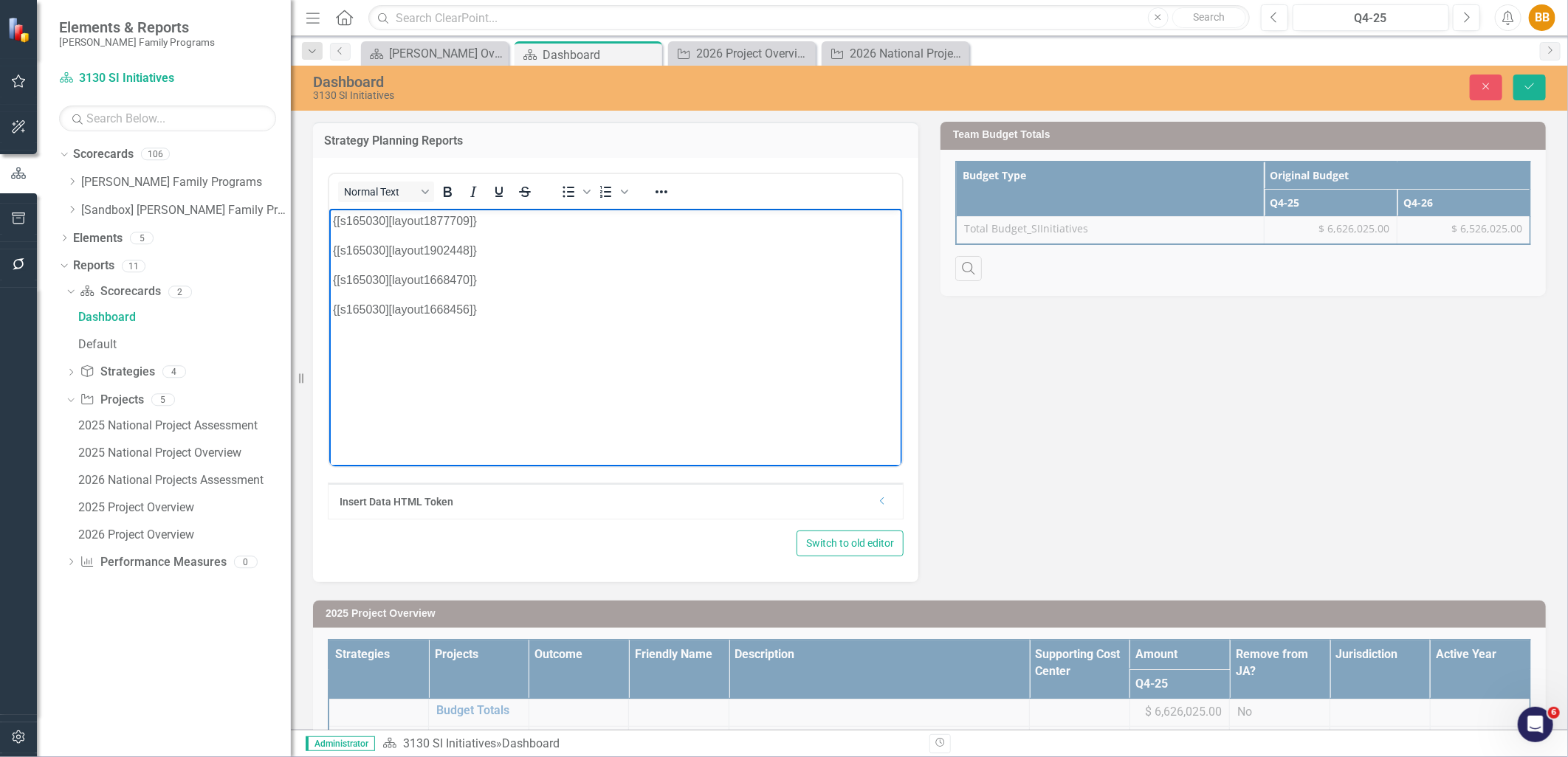
click at [1510, 84] on div "Close Save" at bounding box center [1302, 87] width 510 height 26
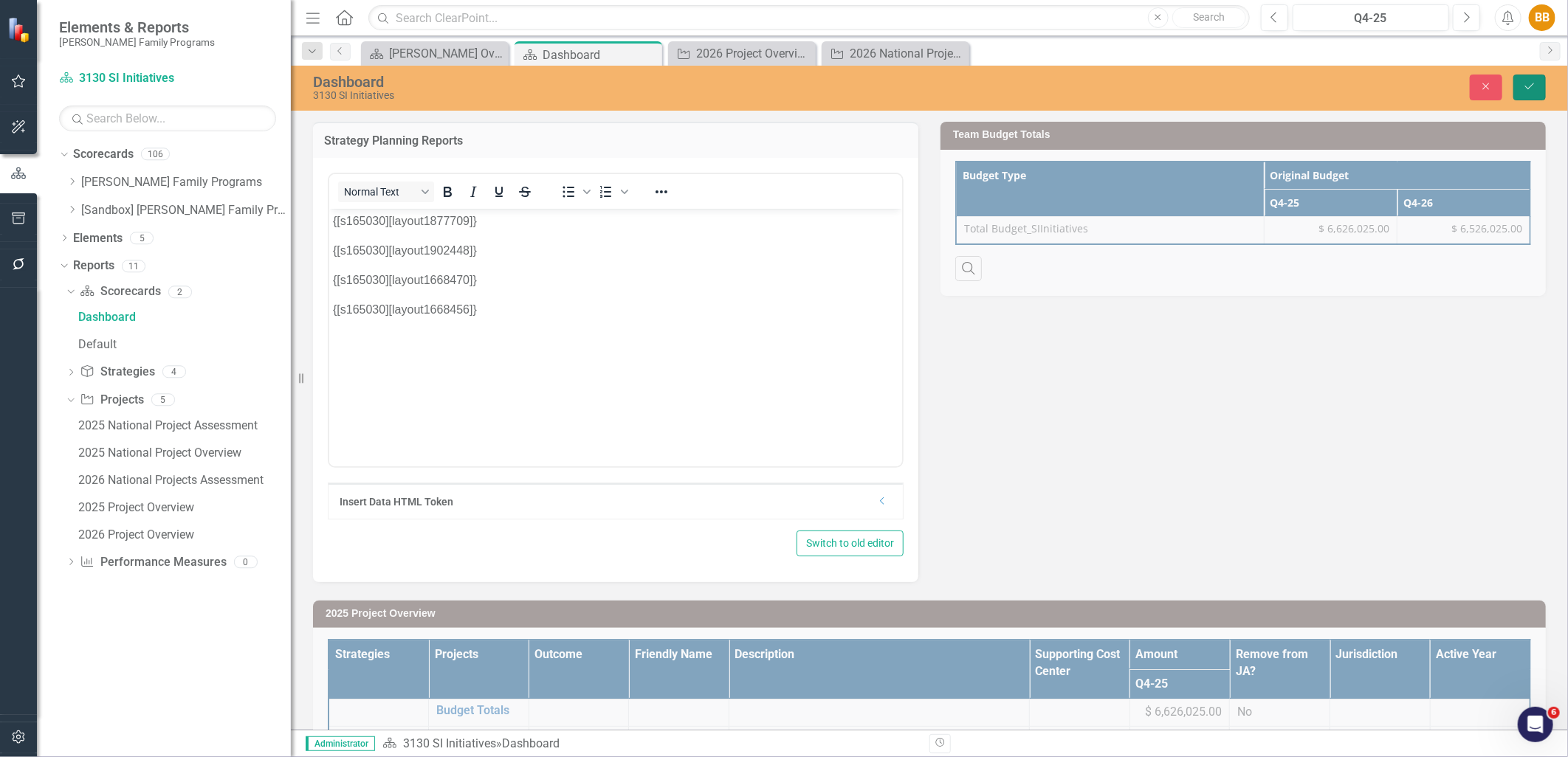
click at [1519, 89] on button "Save" at bounding box center [1529, 87] width 33 height 26
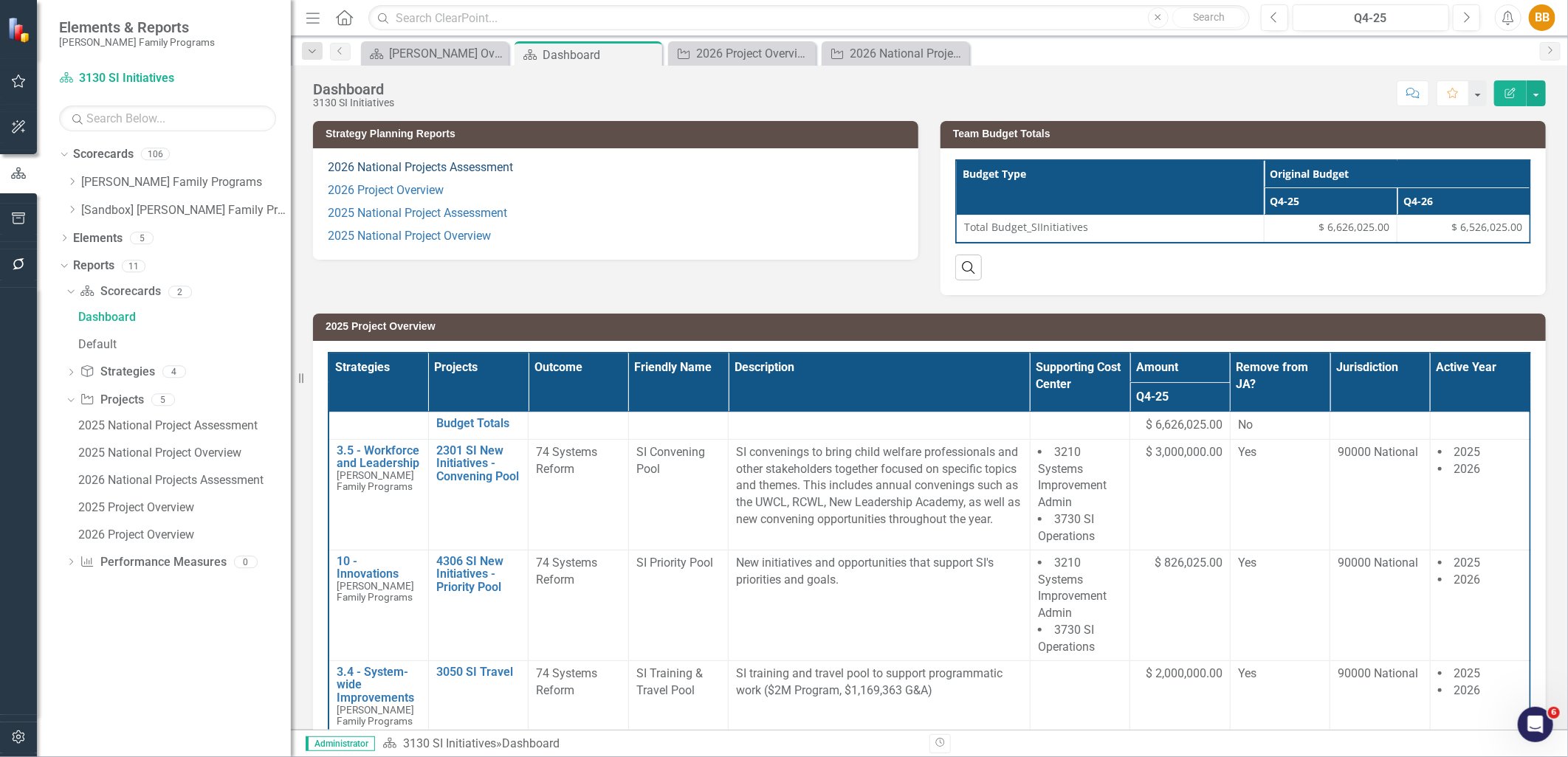
click at [498, 167] on link "2026 National Projects Assessment" at bounding box center [420, 167] width 185 height 14
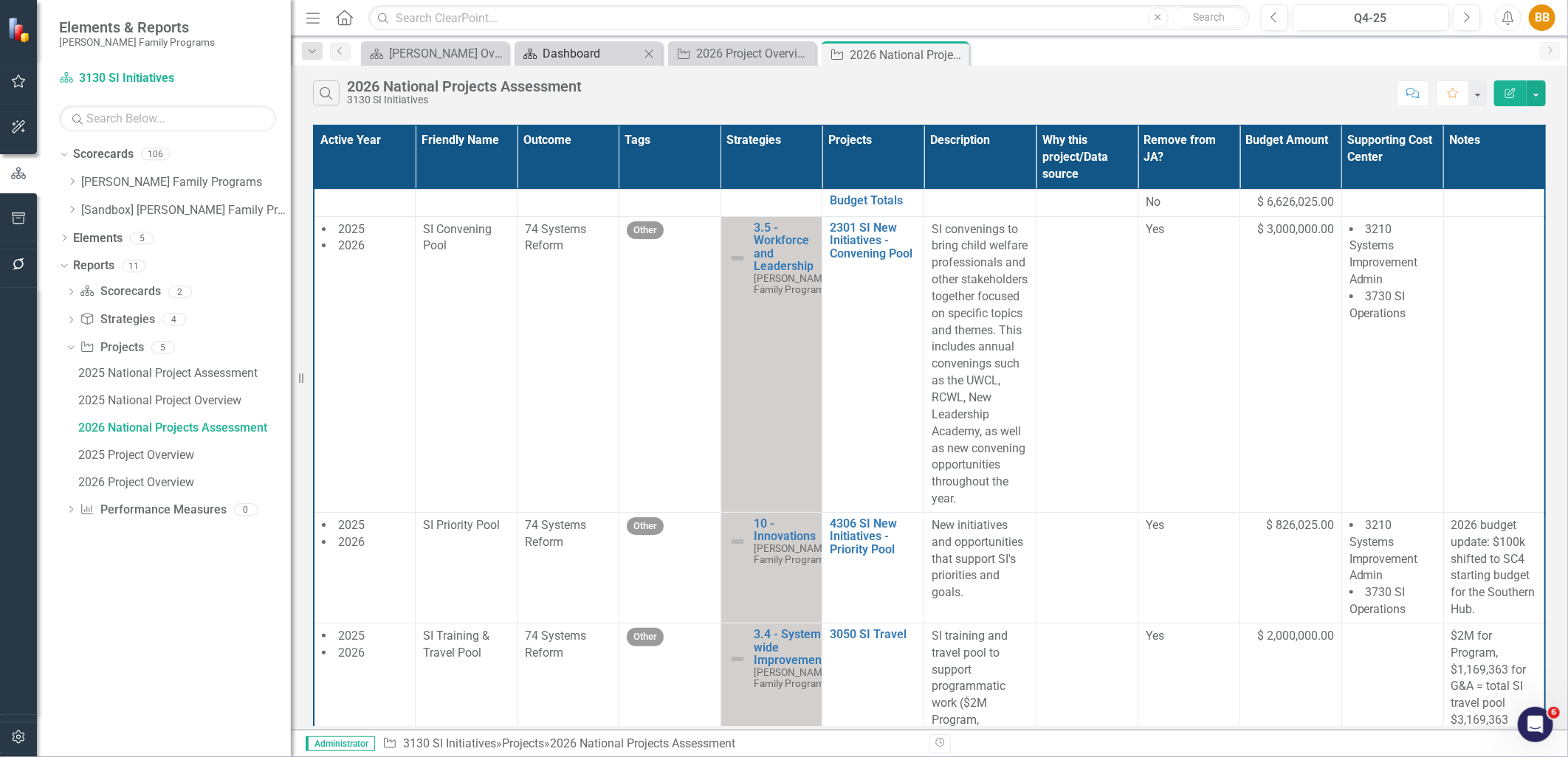
click at [591, 51] on div "Dashboard" at bounding box center [591, 53] width 97 height 19
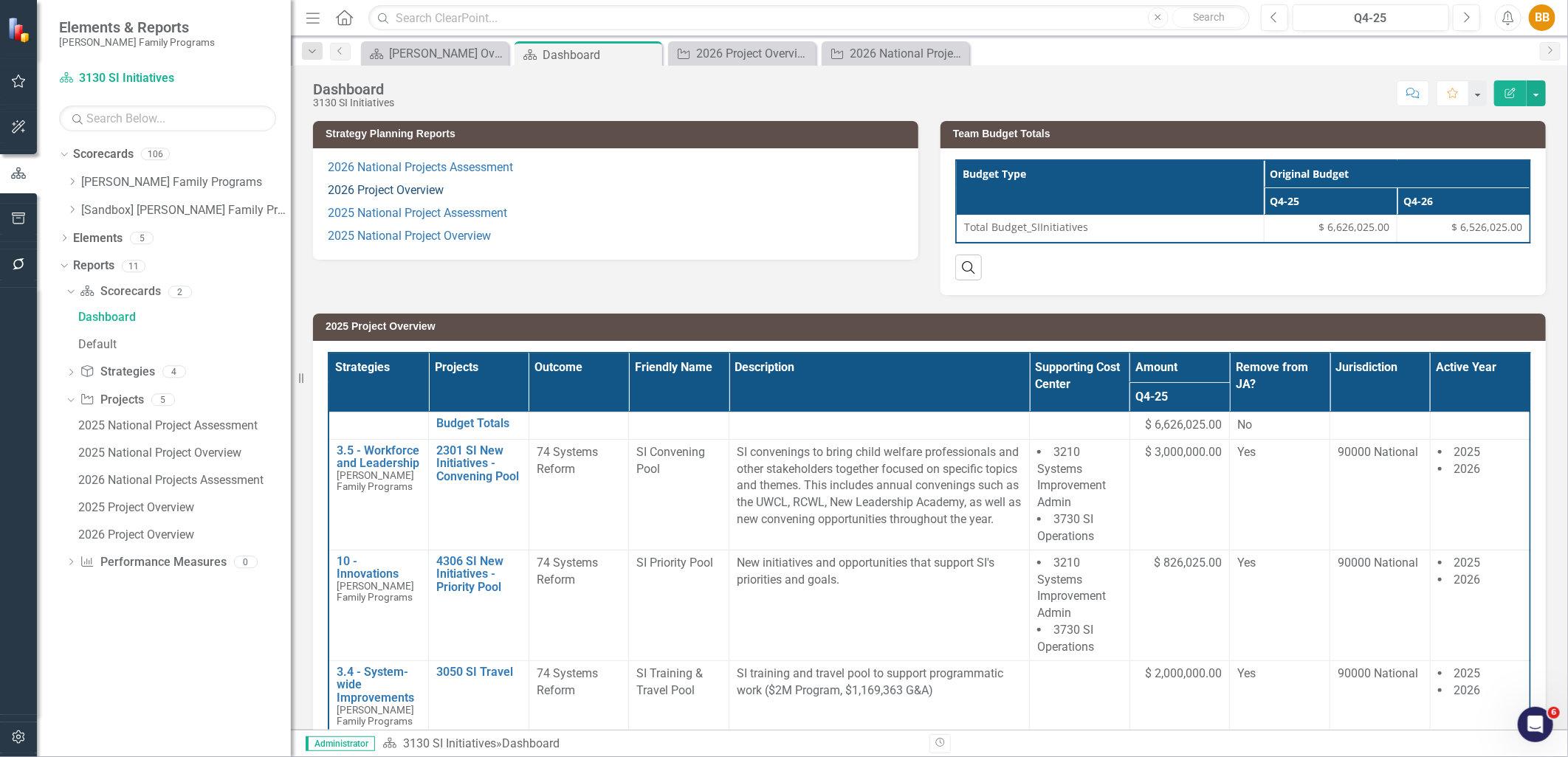
click at [427, 196] on link "2026 Project Overview" at bounding box center [385, 190] width 116 height 14
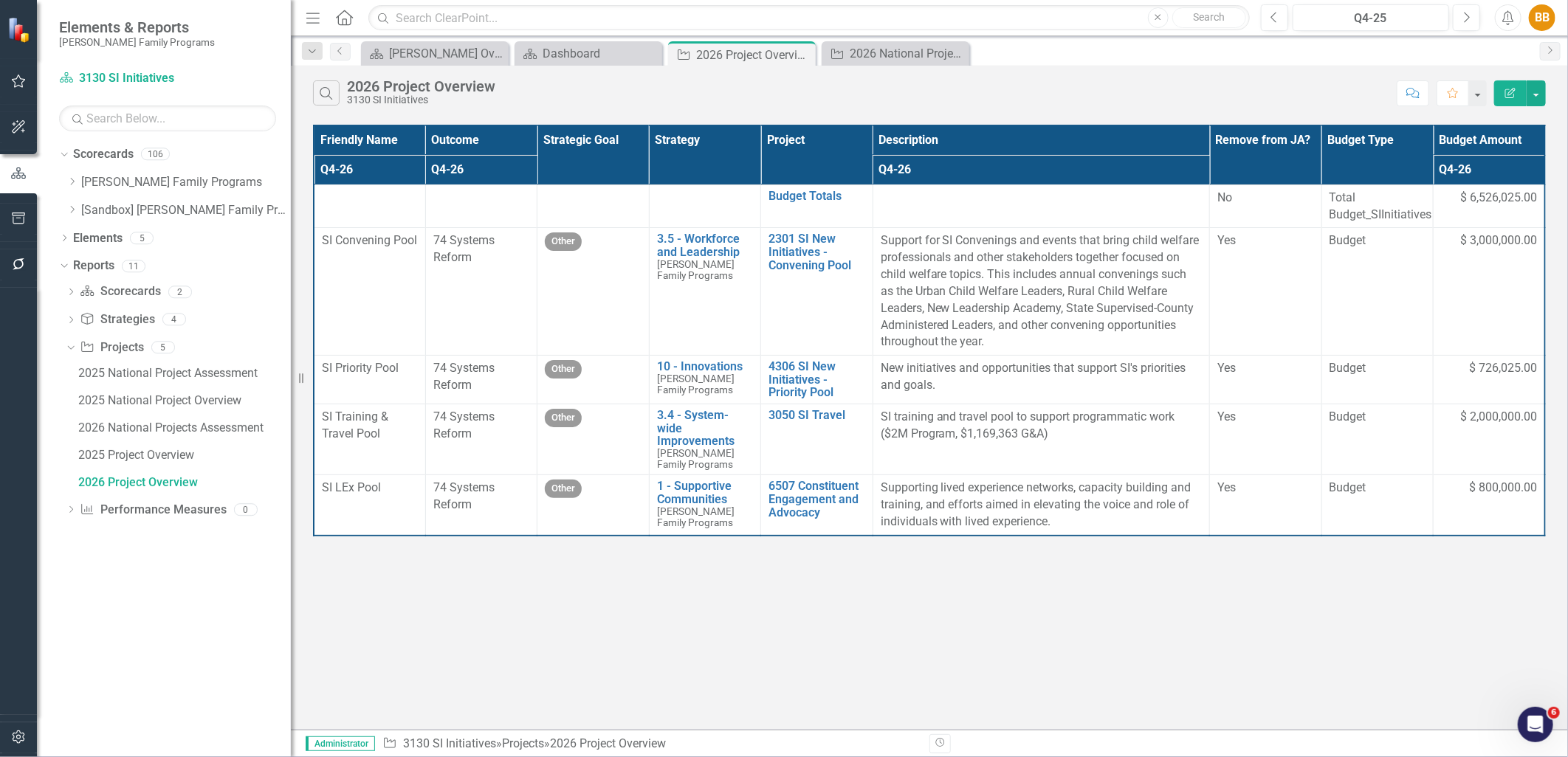
click at [809, 101] on div "Search 2026 Project Overview 3130 SI Initiatives" at bounding box center [851, 92] width 1077 height 25
click at [1039, 74] on div "Search 2026 Project Overview 3130 SI Initiatives Comment Favorite Edit Report" at bounding box center [930, 89] width 1277 height 47
click at [74, 184] on icon "Dropdown" at bounding box center [71, 181] width 11 height 9
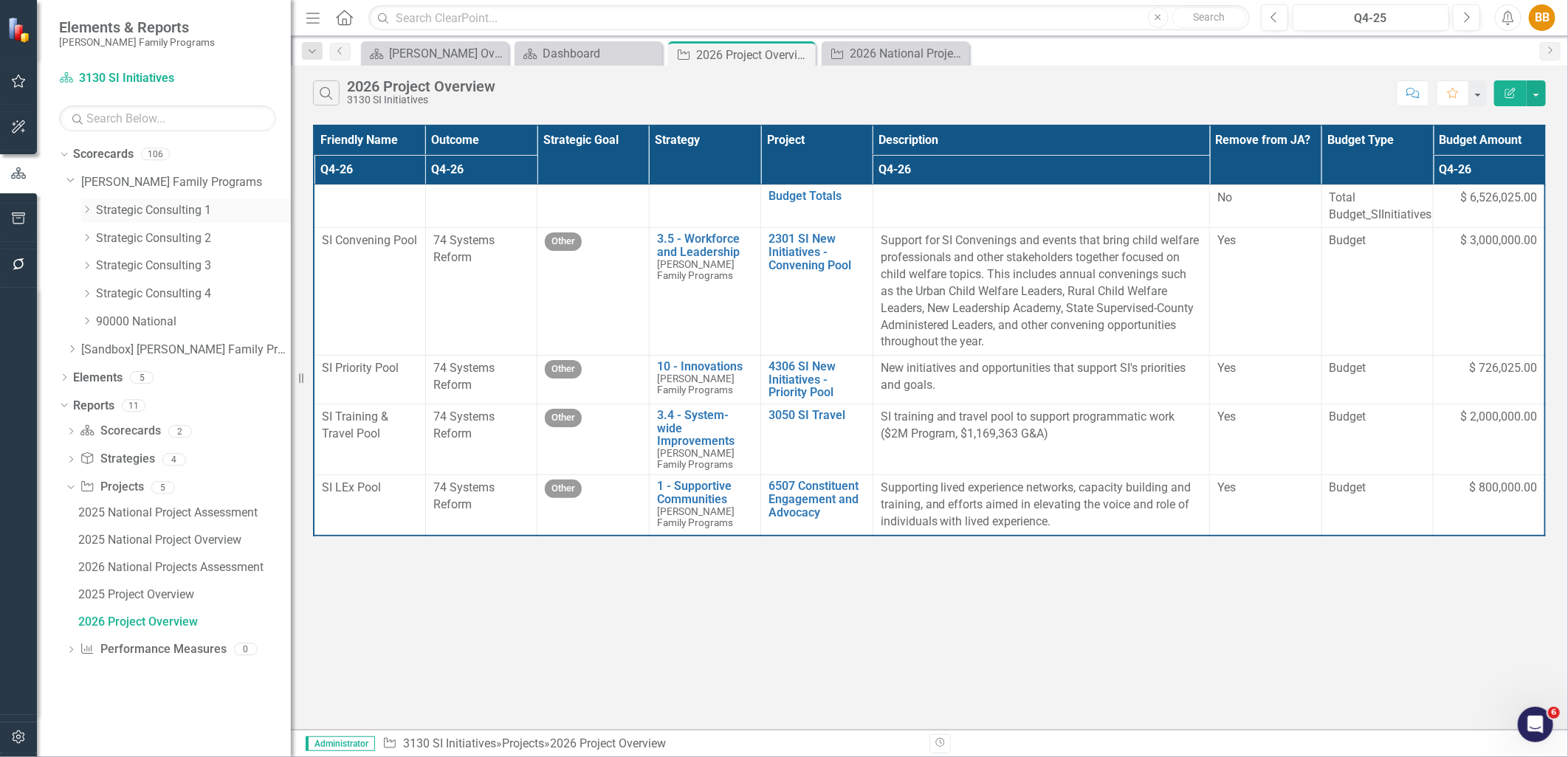
click at [84, 208] on icon "Dropdown" at bounding box center [86, 209] width 11 height 9
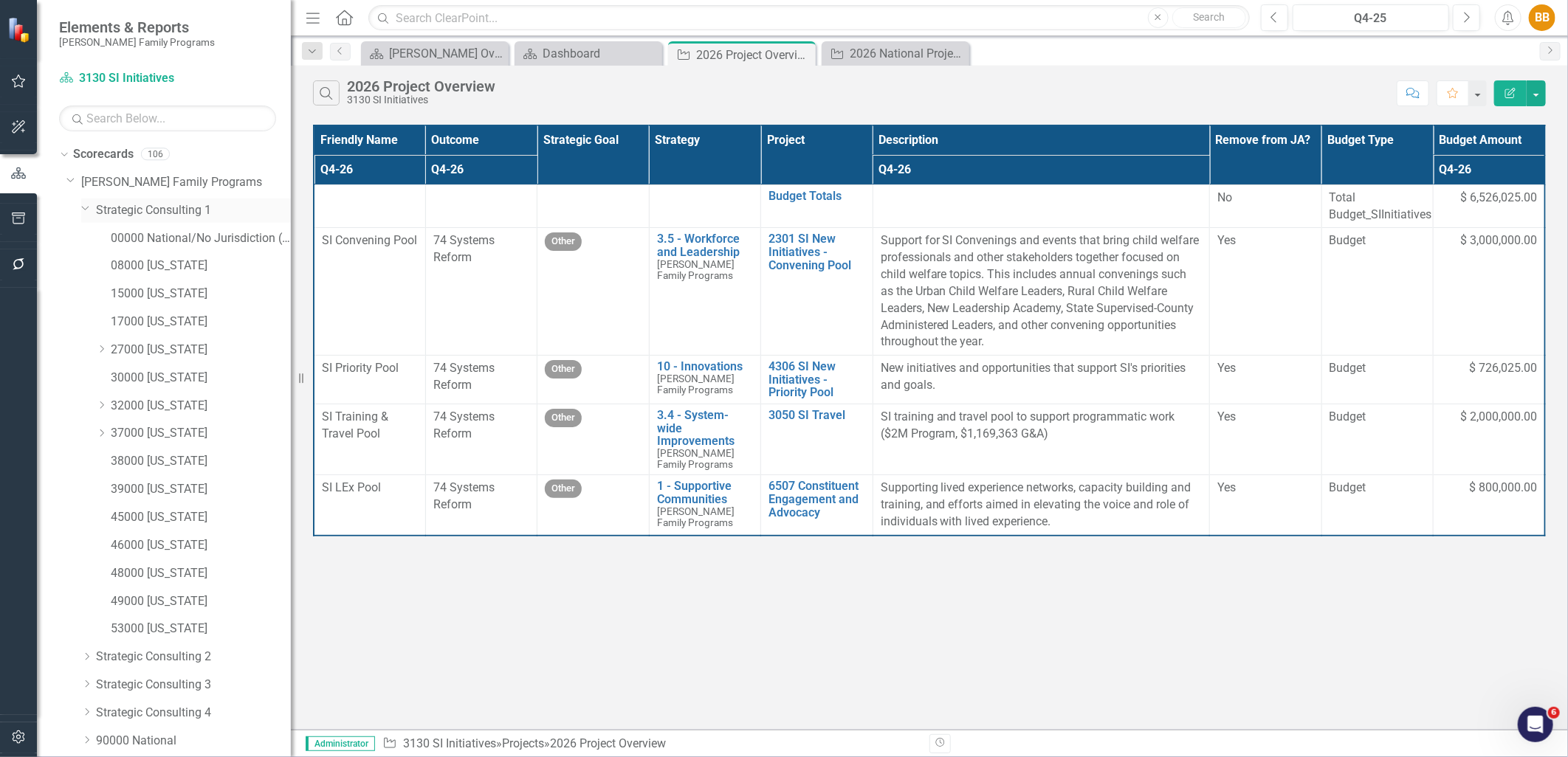
click at [180, 214] on link "Strategic Consulting 1" at bounding box center [193, 210] width 195 height 17
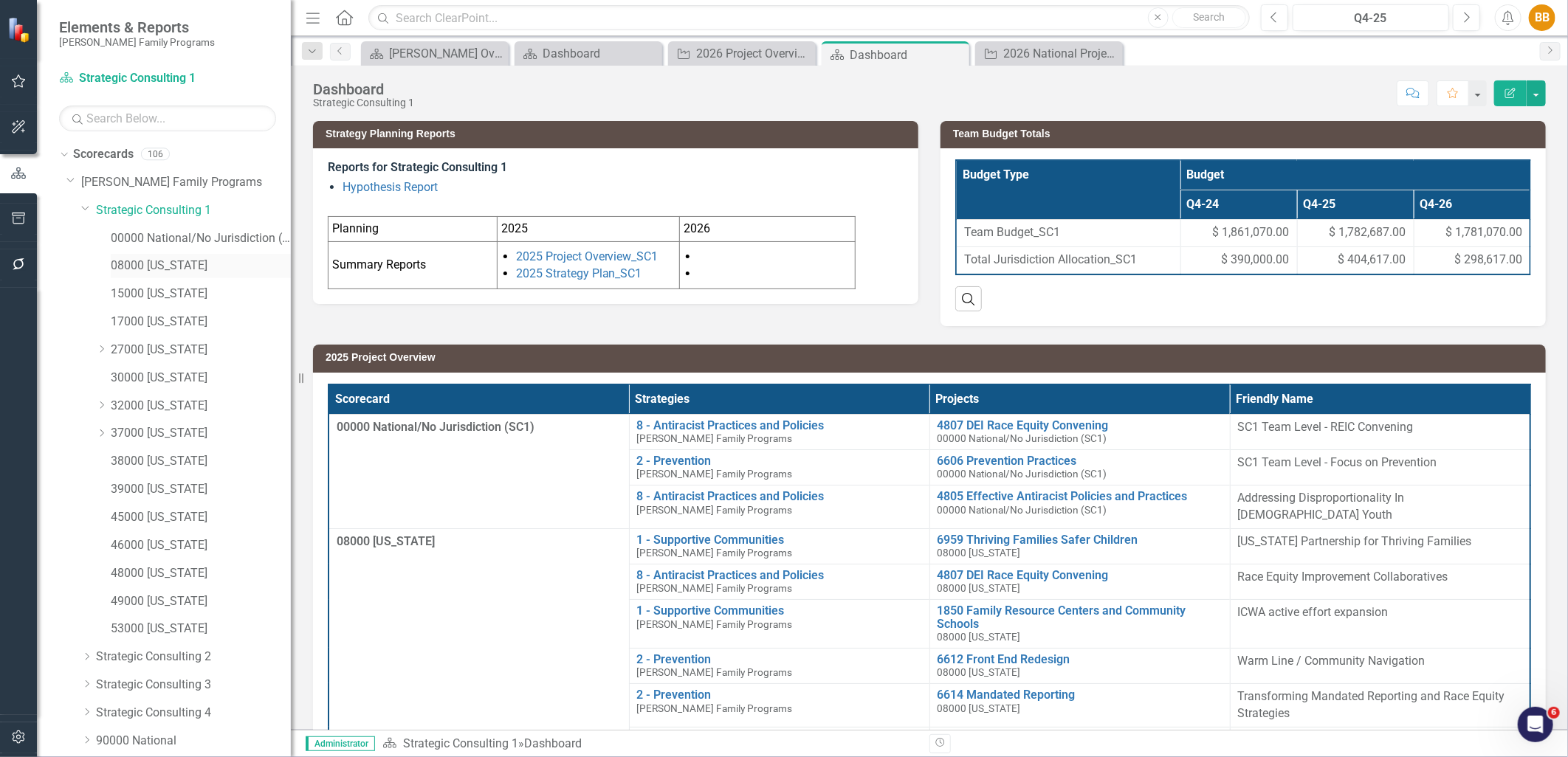
click at [177, 264] on link "08000 [US_STATE]" at bounding box center [201, 265] width 180 height 17
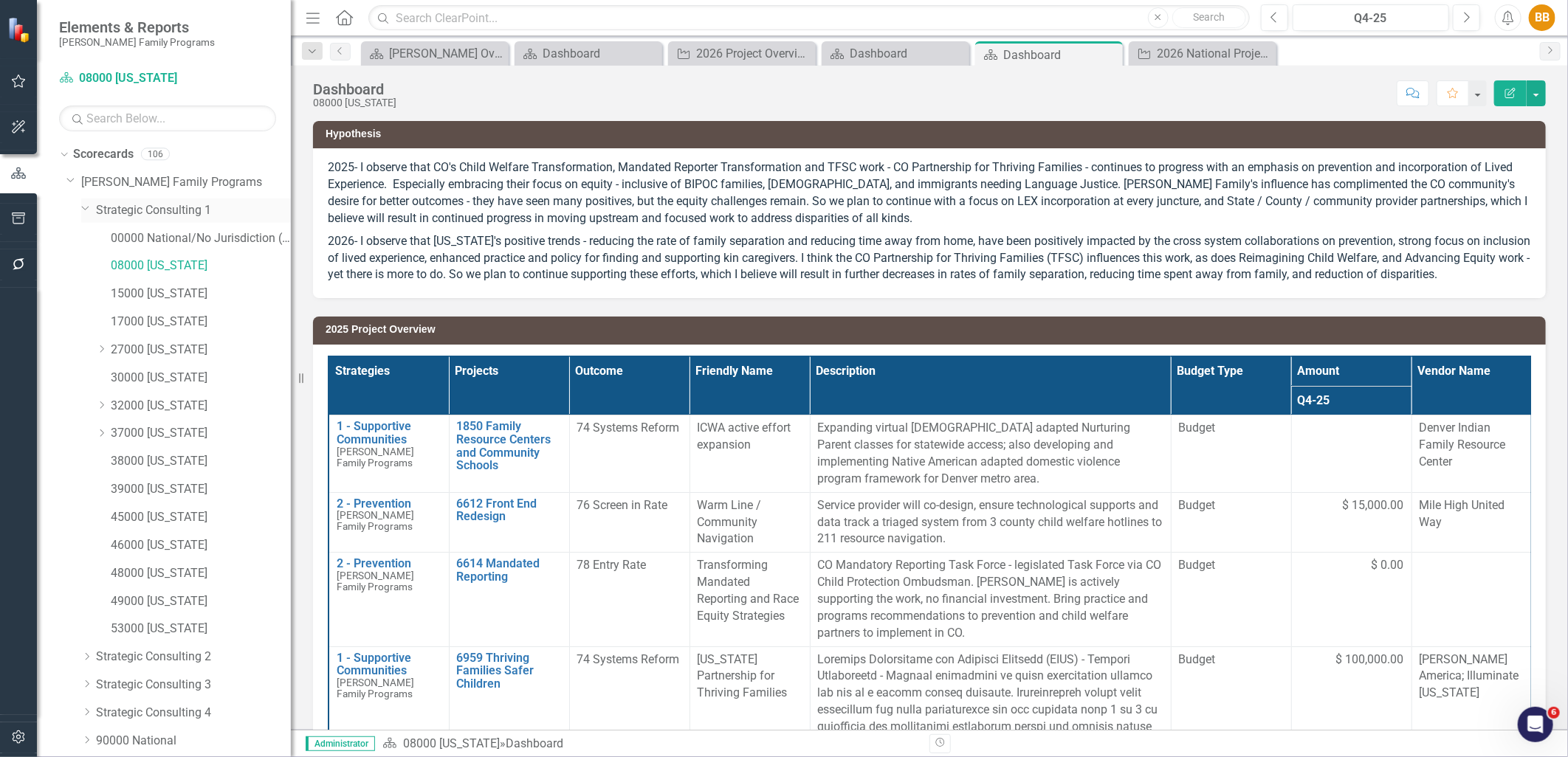
click at [196, 218] on link "Strategic Consulting 1" at bounding box center [193, 210] width 195 height 17
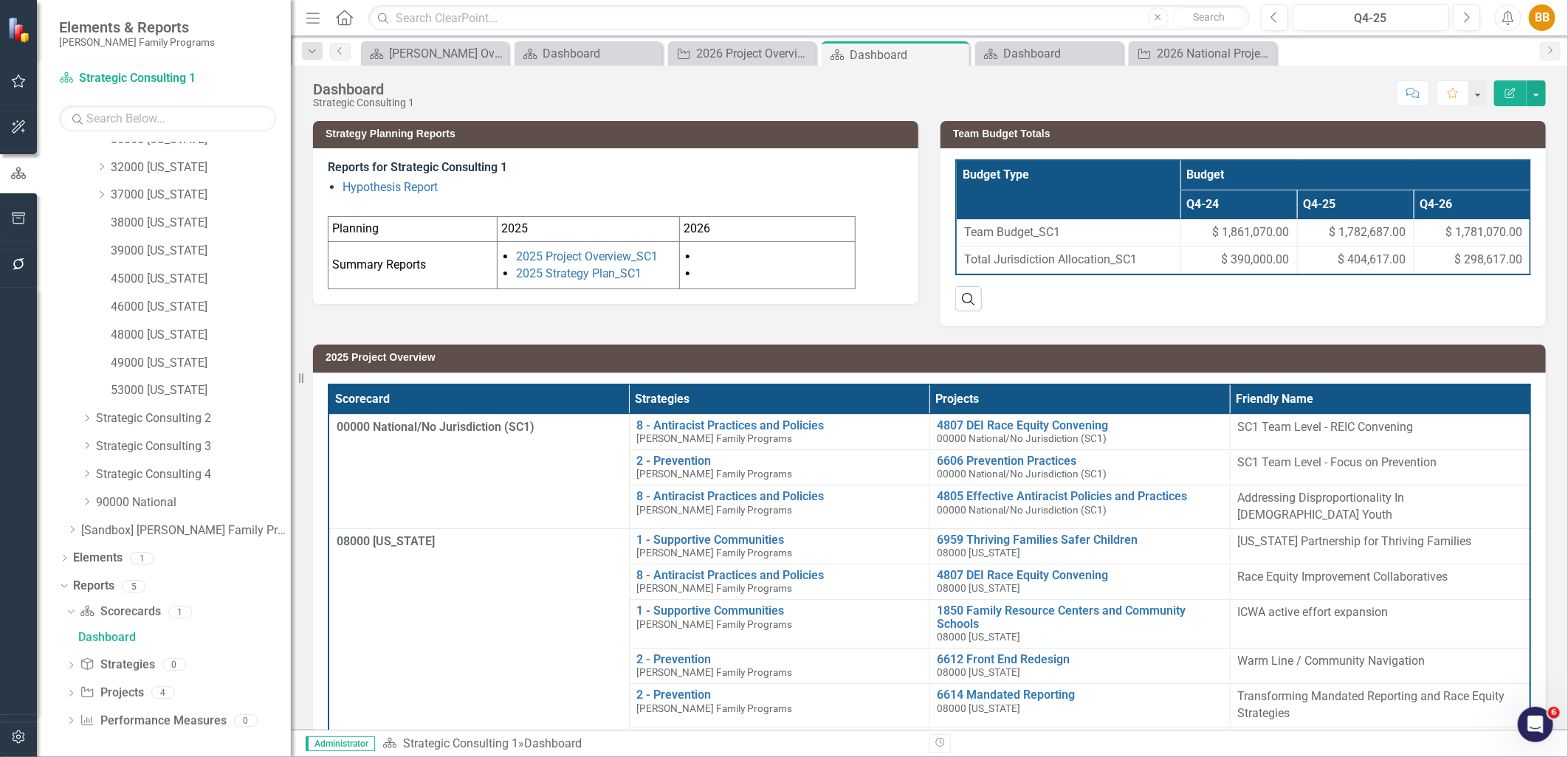
scroll to position [239, 0]
click at [70, 690] on icon "Dropdown" at bounding box center [70, 694] width 10 height 8
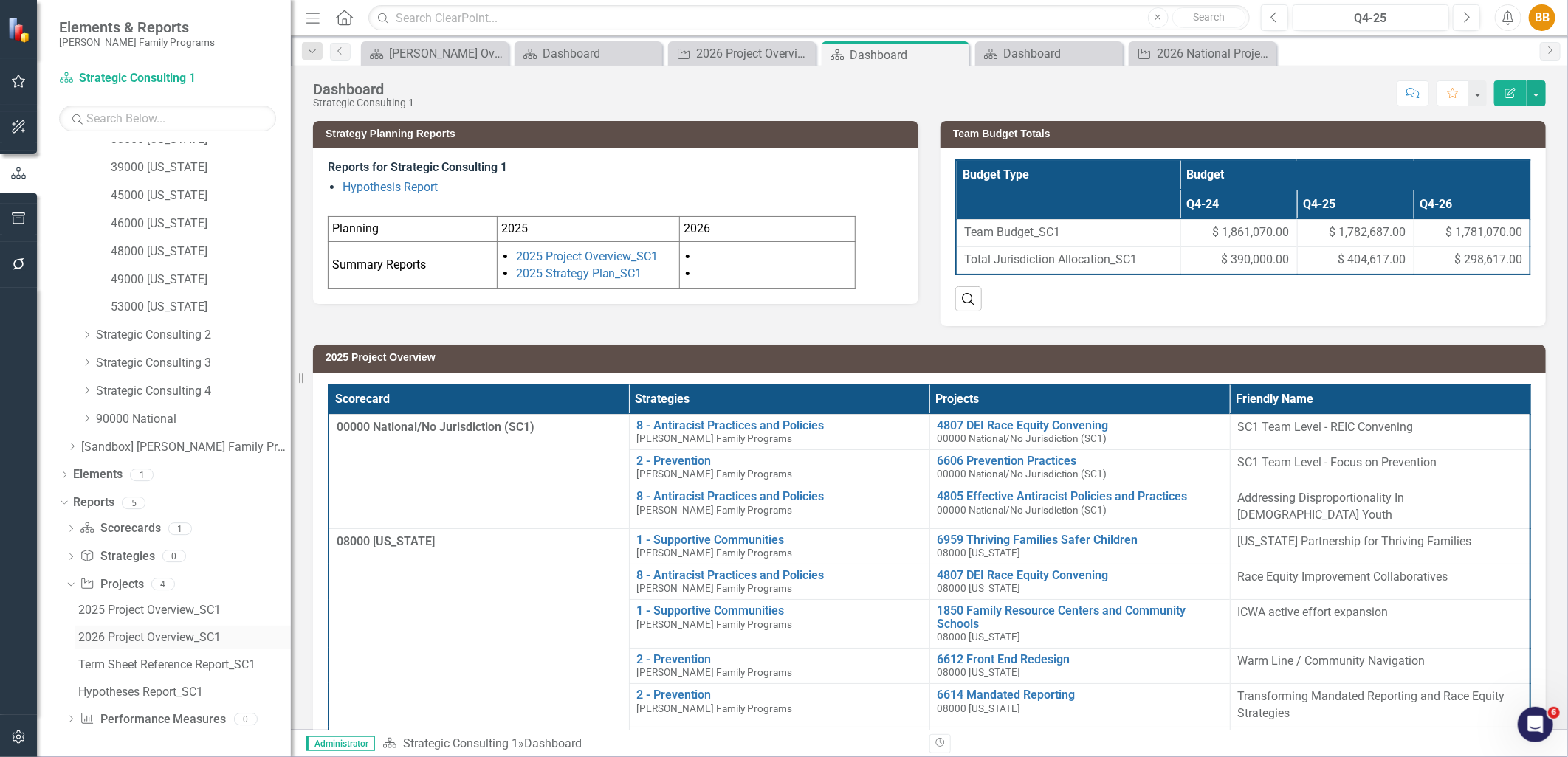
click at [211, 633] on div "2026 Project Overview_SC1" at bounding box center [184, 637] width 213 height 13
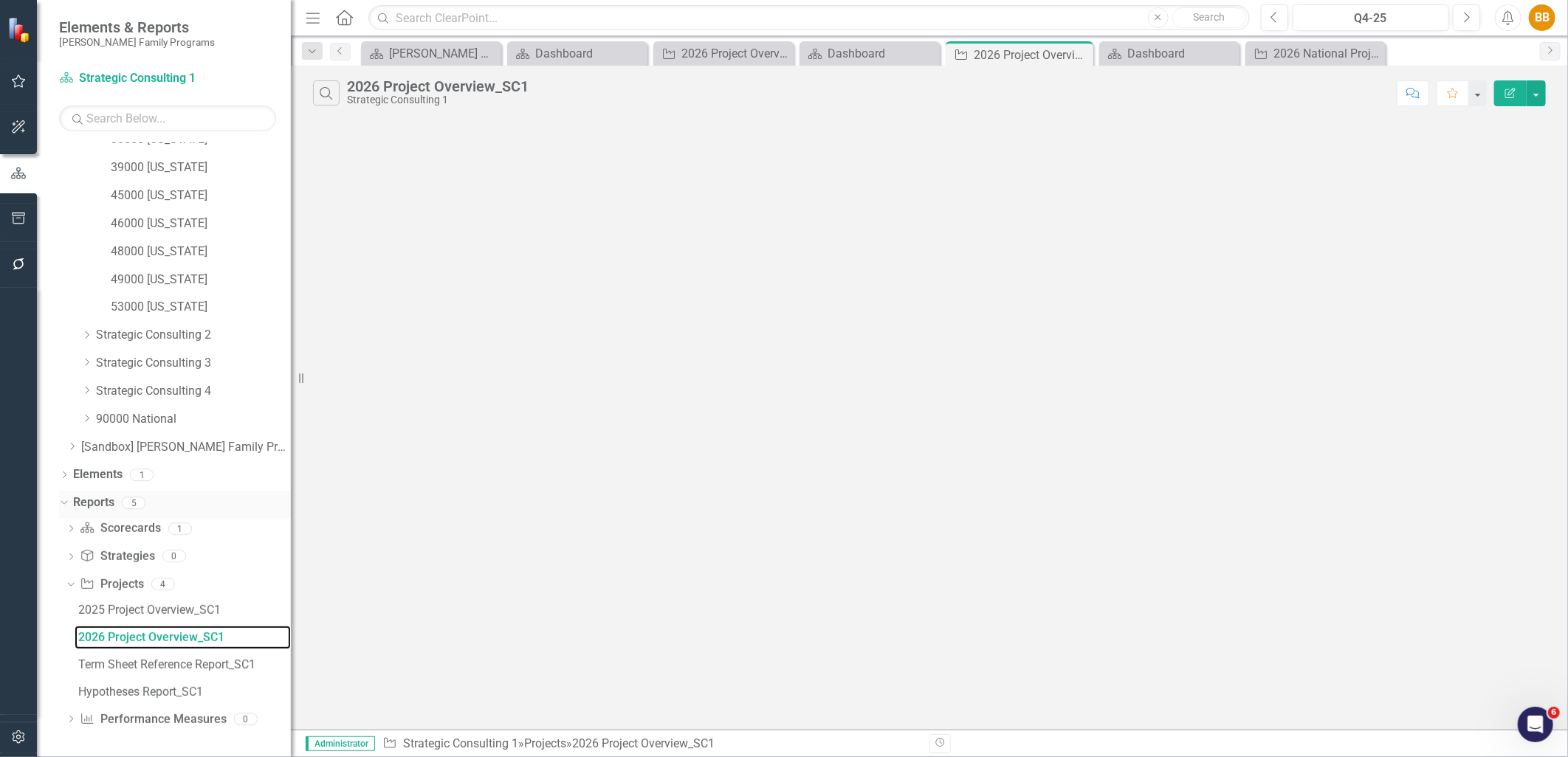
scroll to position [214, 0]
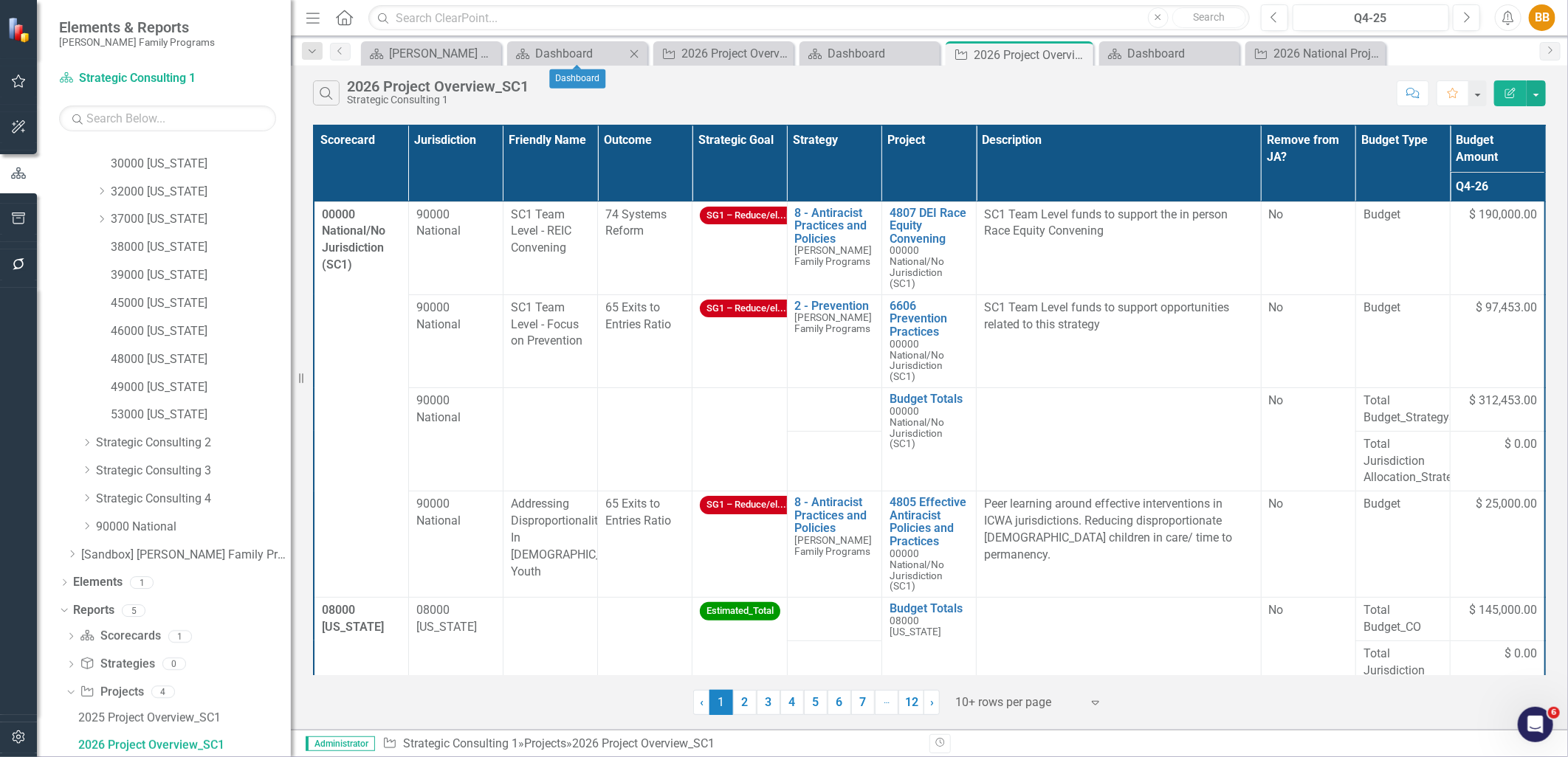
click at [630, 53] on icon "Close" at bounding box center [634, 53] width 15 height 12
click at [643, 53] on icon "Close" at bounding box center [648, 53] width 15 height 12
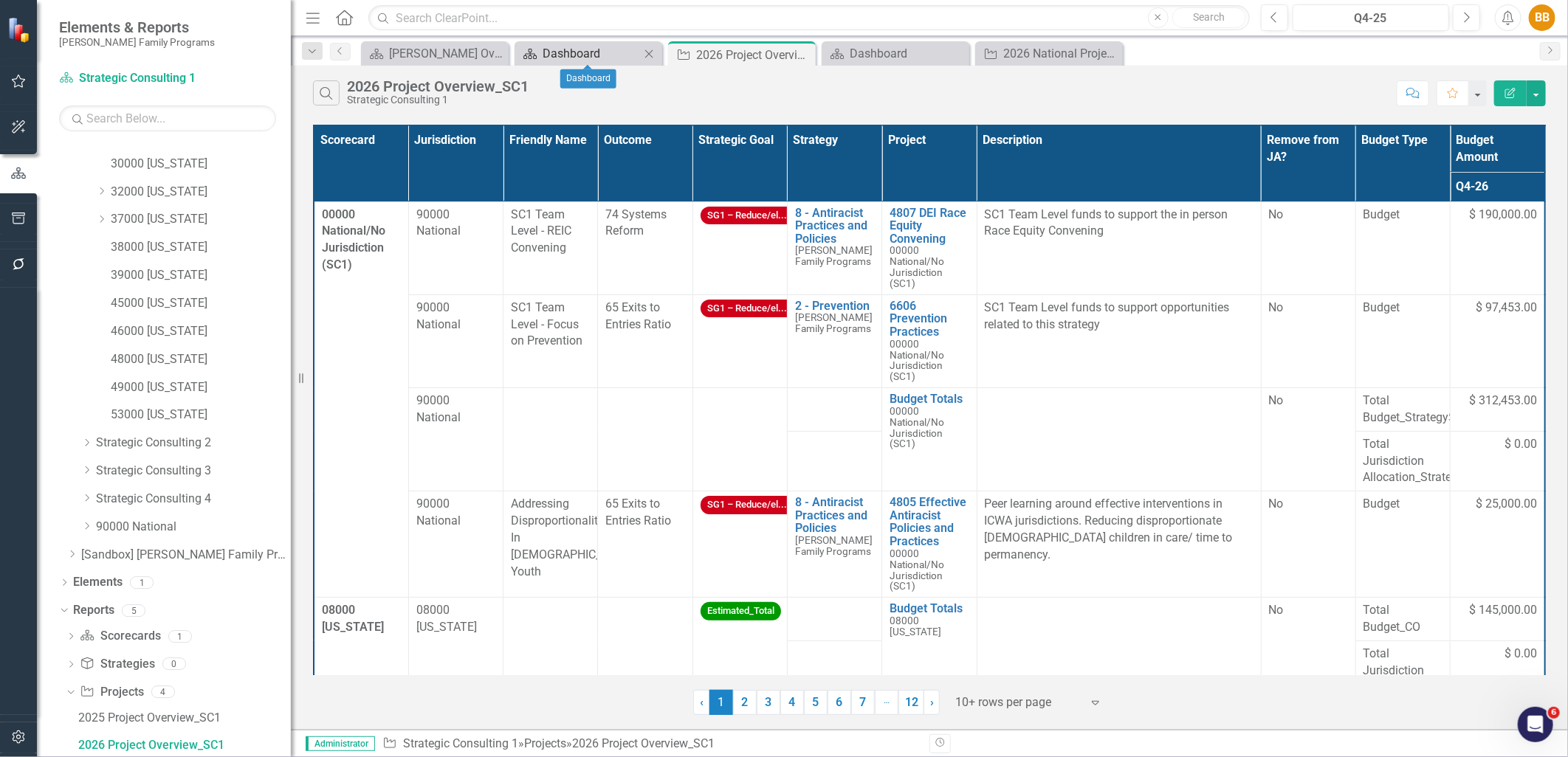
click at [593, 55] on div "Dashboard" at bounding box center [591, 53] width 97 height 19
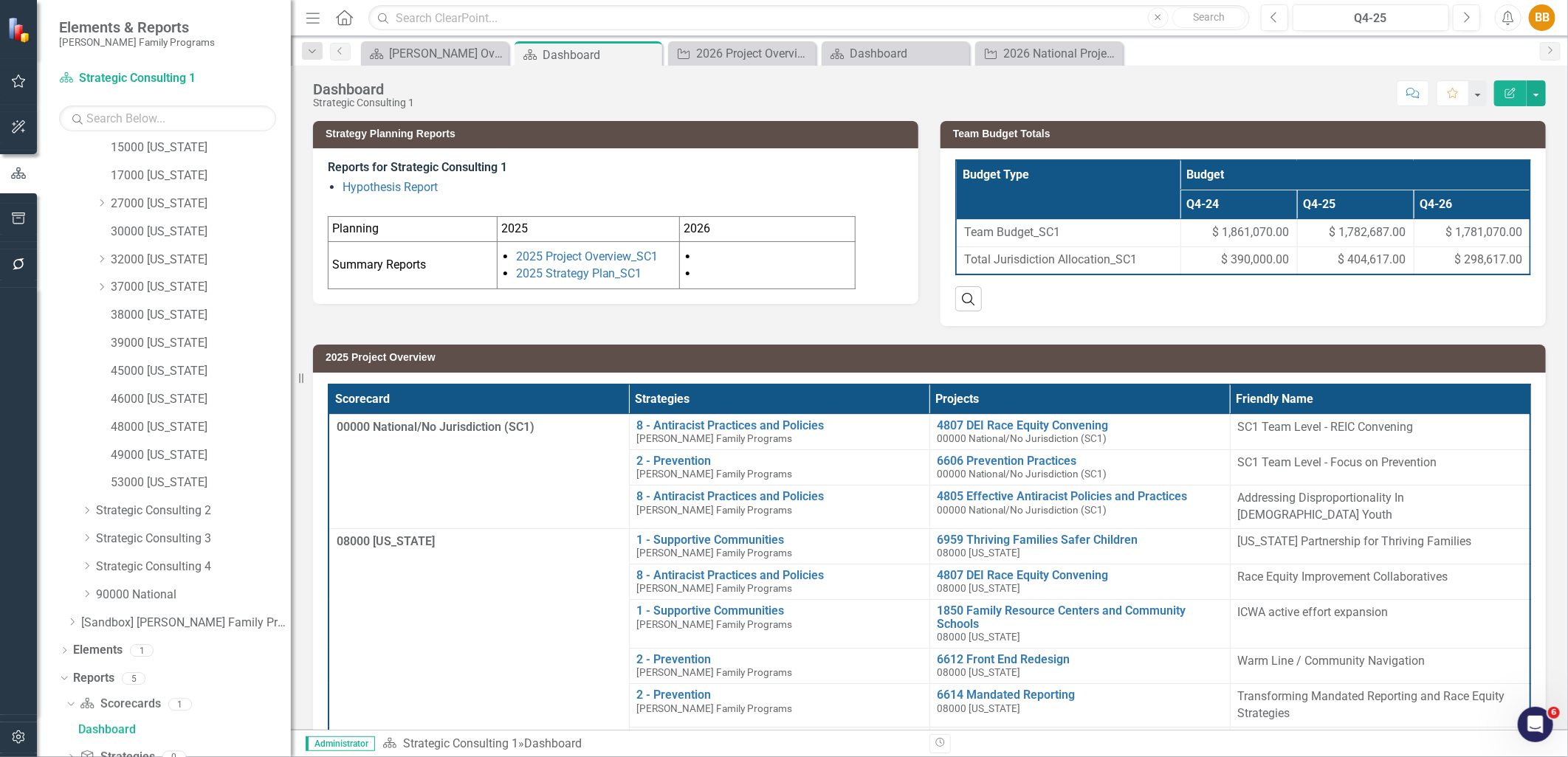
scroll to position [130, 0]
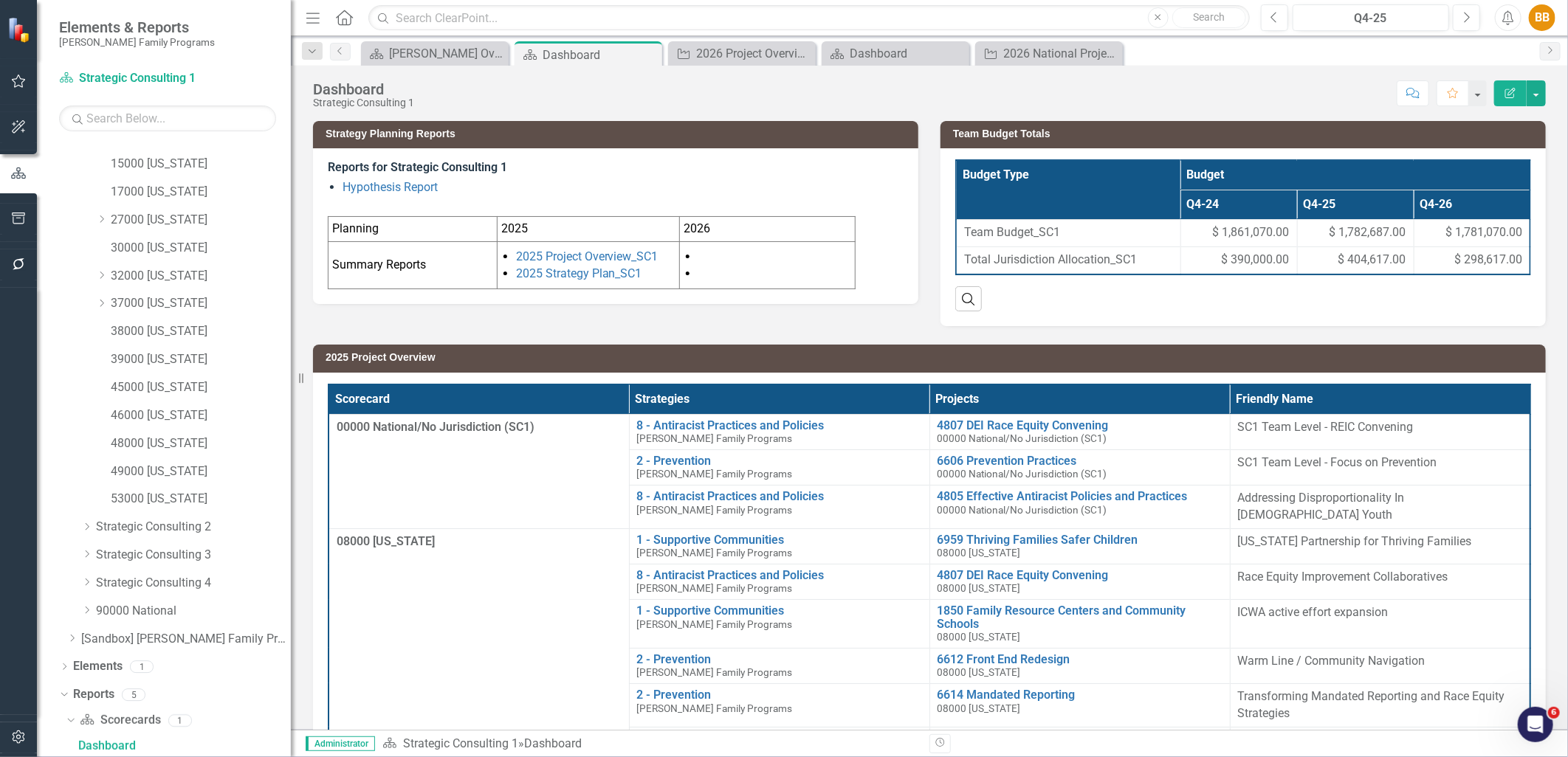
click at [723, 269] on li at bounding box center [775, 274] width 152 height 17
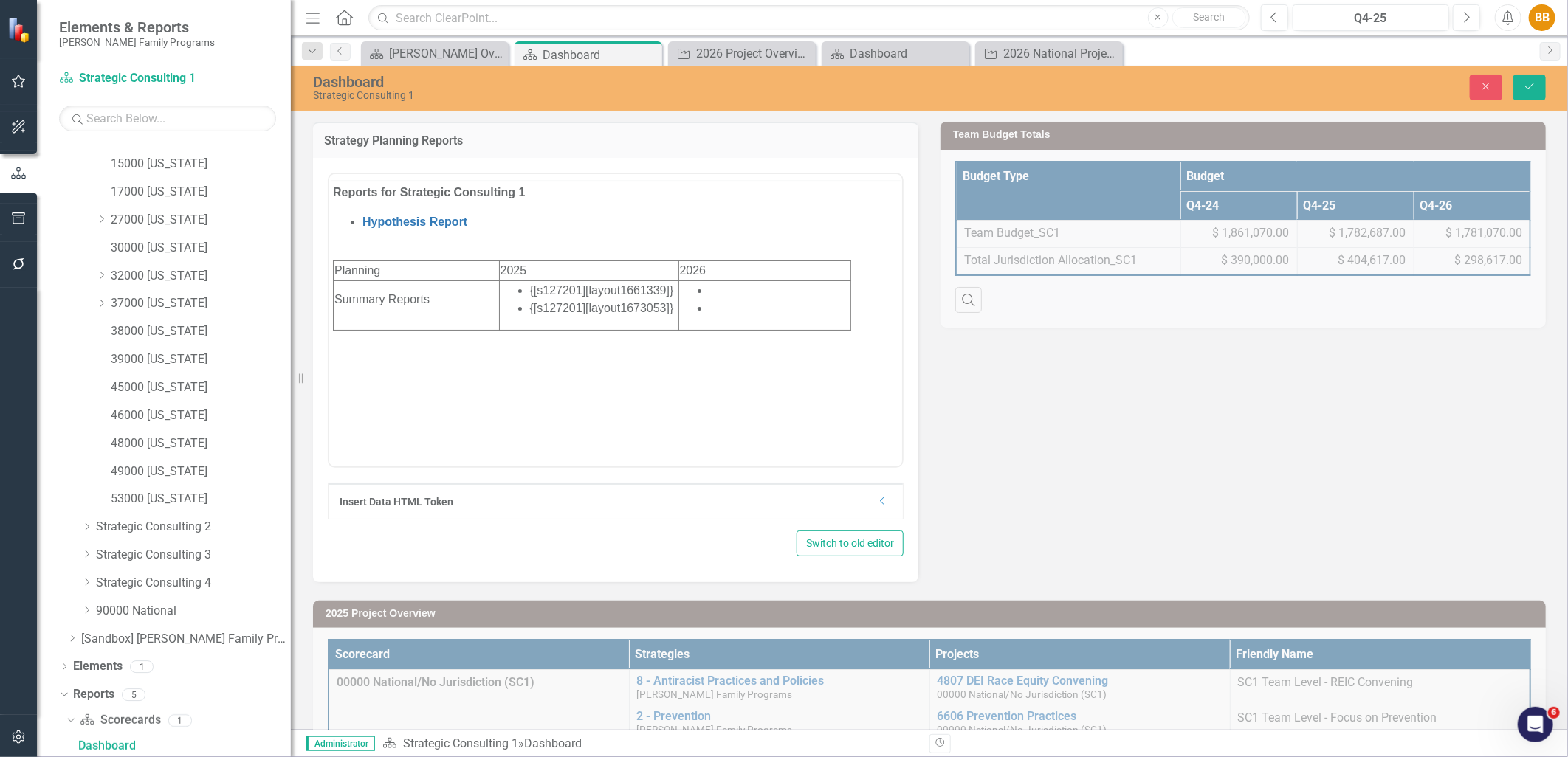
scroll to position [0, 0]
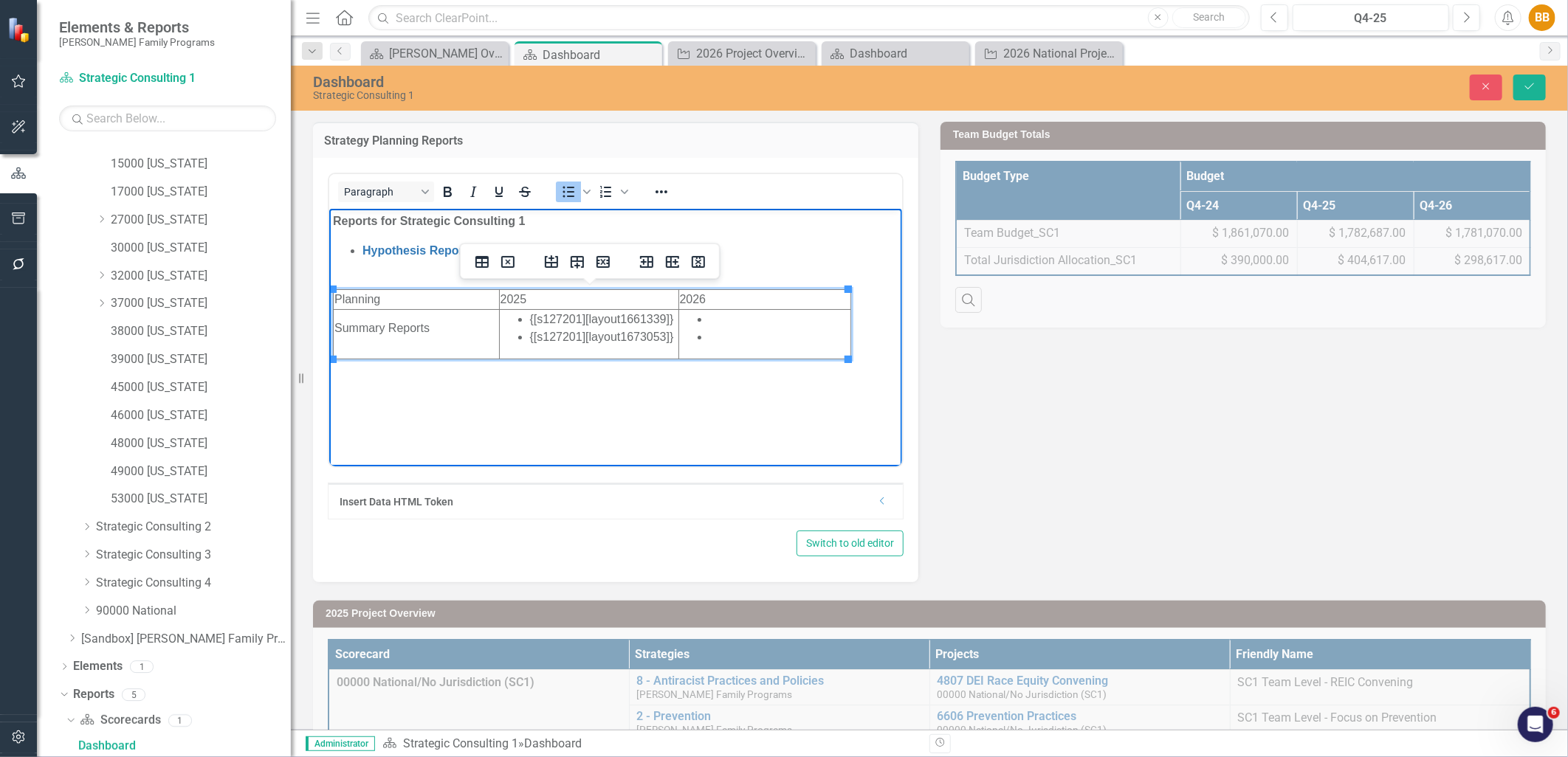
click at [670, 317] on li "{[s127201][layout1661339]}" at bounding box center [603, 319] width 147 height 18
drag, startPoint x: 670, startPoint y: 335, endPoint x: 518, endPoint y: 324, distance: 152.4
click at [518, 324] on ul "{[s127201][layout1661339]} {[s127201][layout1673053]}" at bounding box center [588, 328] width 177 height 36
copy ul "{[s127201][layout1661339]} {[s127201][layout1673053]}"
click at [758, 323] on li "Rich Text Area. Press ALT-0 for help." at bounding box center [779, 319] width 141 height 18
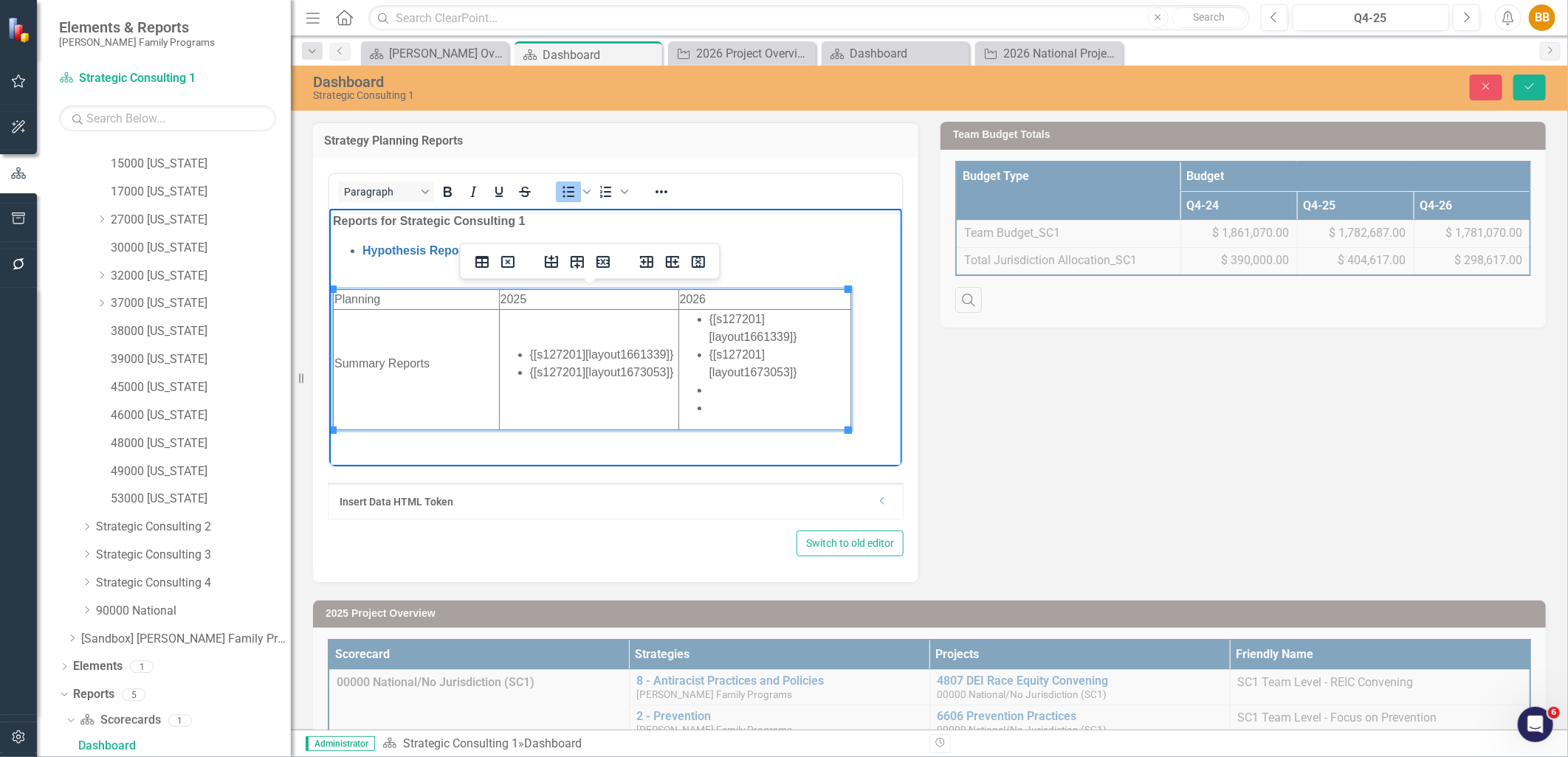
click at [715, 404] on li "Rich Text Area. Press ALT-0 for help." at bounding box center [779, 408] width 141 height 18
click at [709, 391] on li "Rich Text Area. Press ALT-0 for help." at bounding box center [779, 390] width 141 height 18
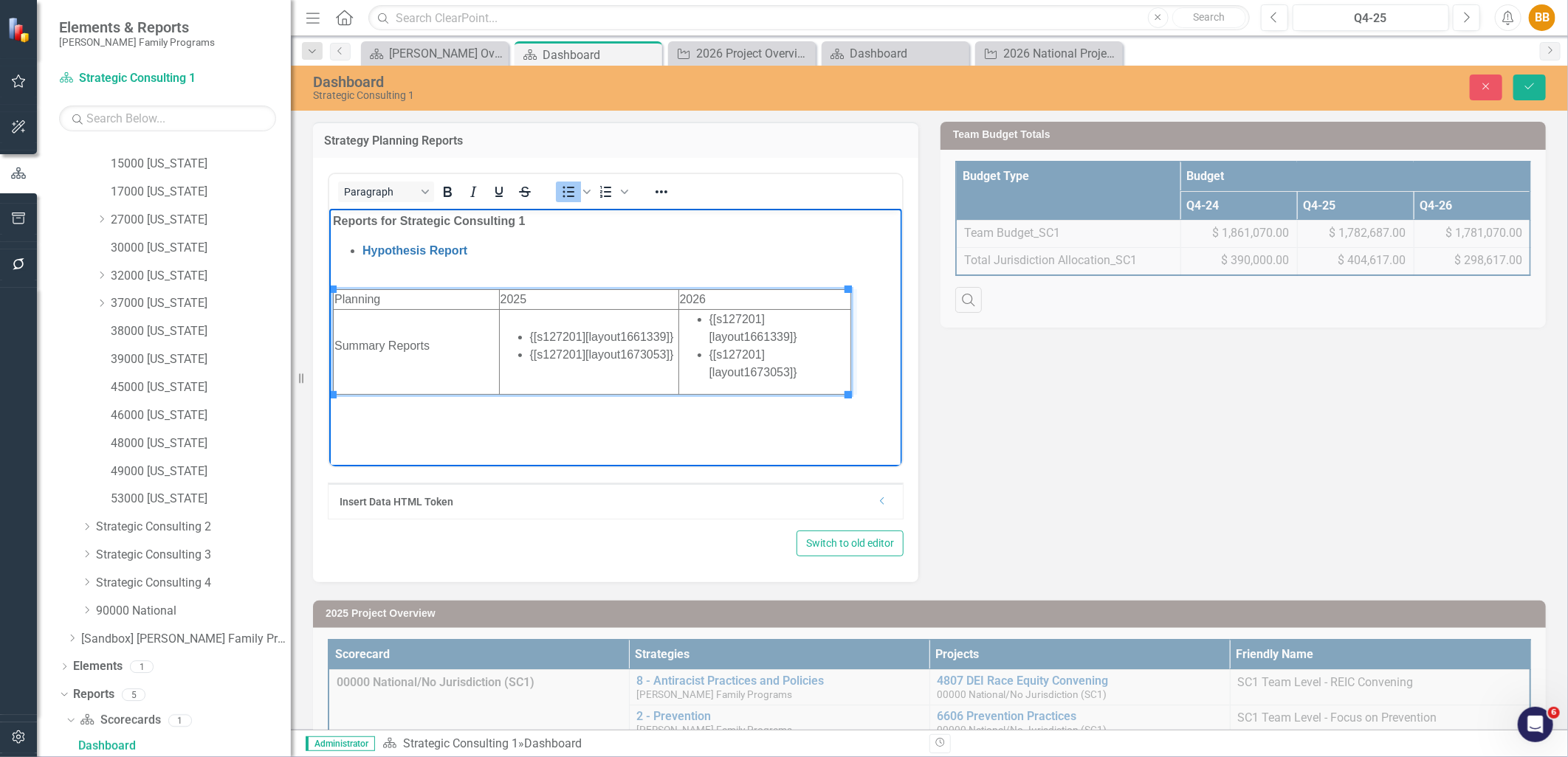
drag, startPoint x: 847, startPoint y: 331, endPoint x: 855, endPoint y: 331, distance: 8.0
drag, startPoint x: 853, startPoint y: 331, endPoint x: 861, endPoint y: 331, distance: 8.0
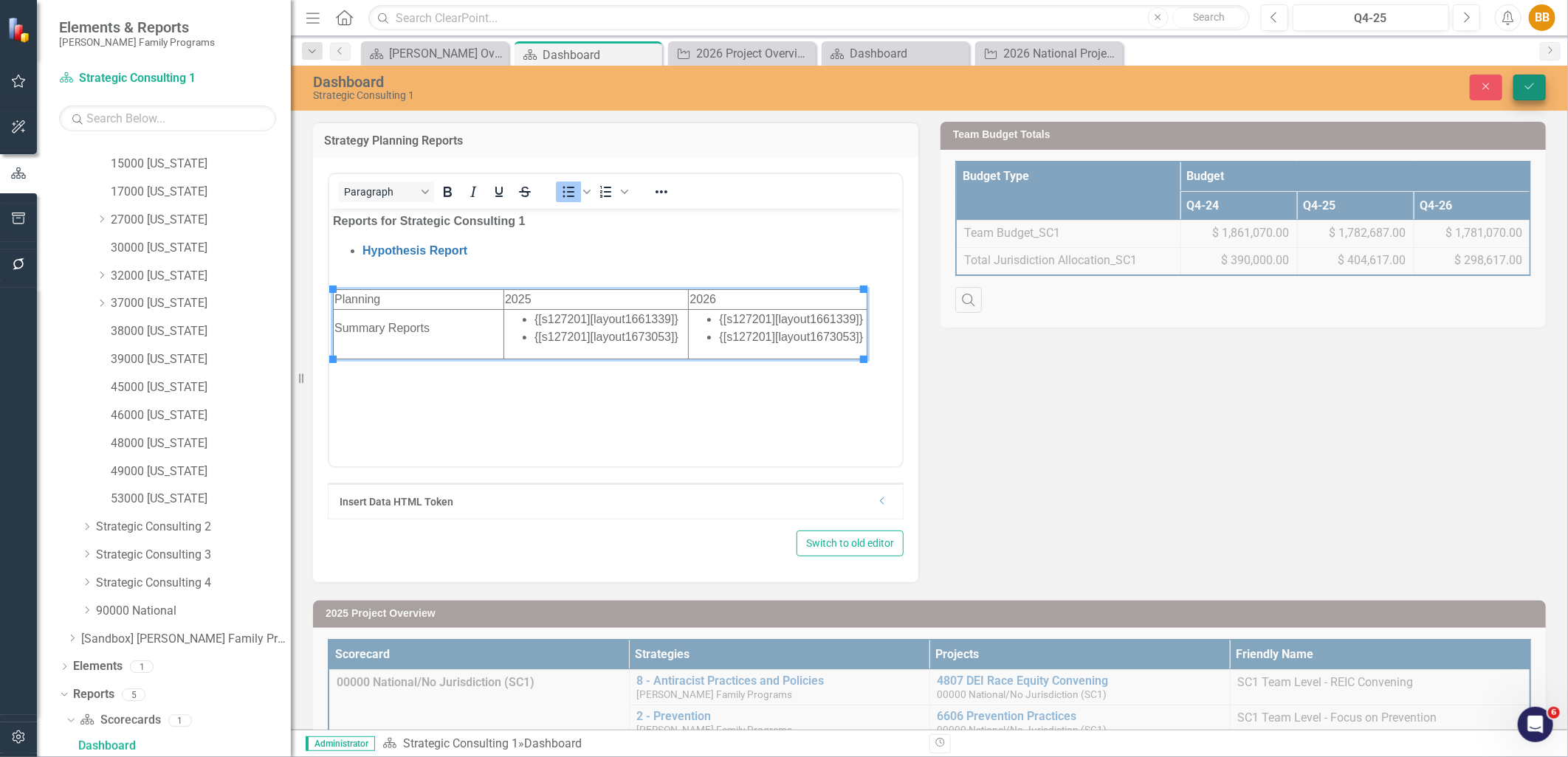
click at [1536, 81] on icon "Save" at bounding box center [1529, 86] width 13 height 10
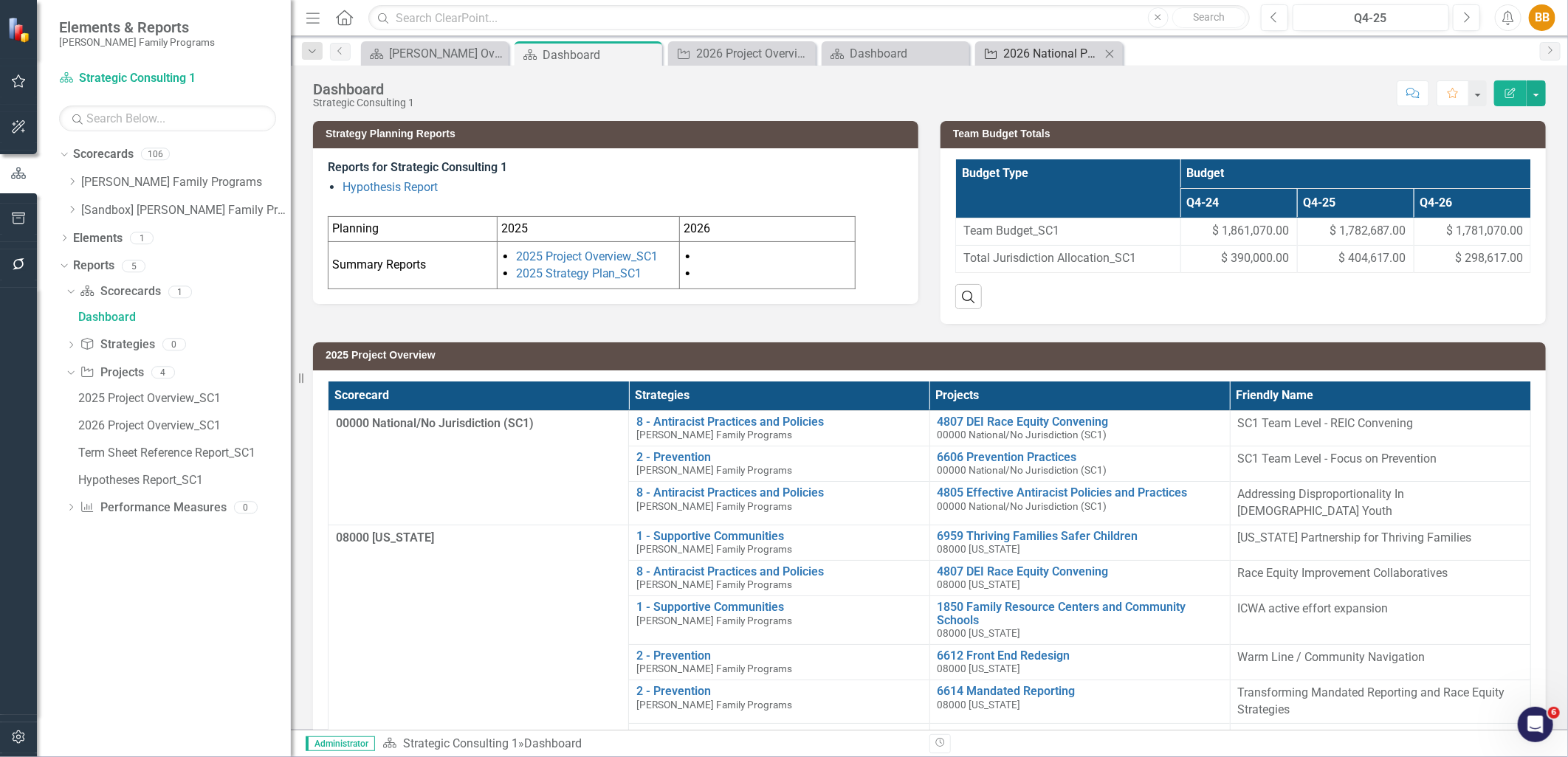
click at [1032, 47] on div "2026 National Projects Assessment" at bounding box center [1052, 53] width 97 height 19
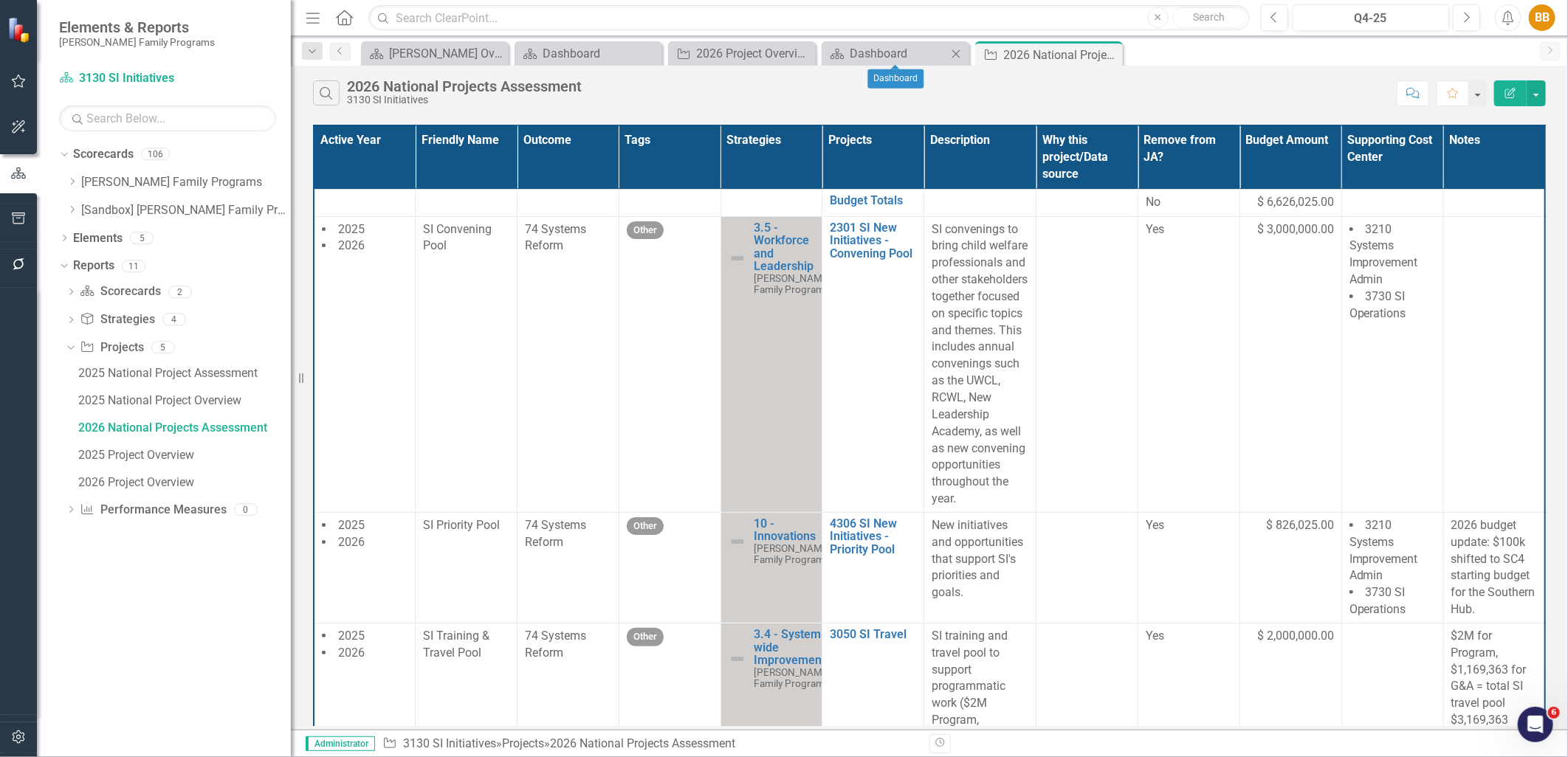
click at [957, 51] on icon "Close" at bounding box center [955, 53] width 15 height 12
click at [0, 0] on icon "Close" at bounding box center [0, 0] width 0 height 0
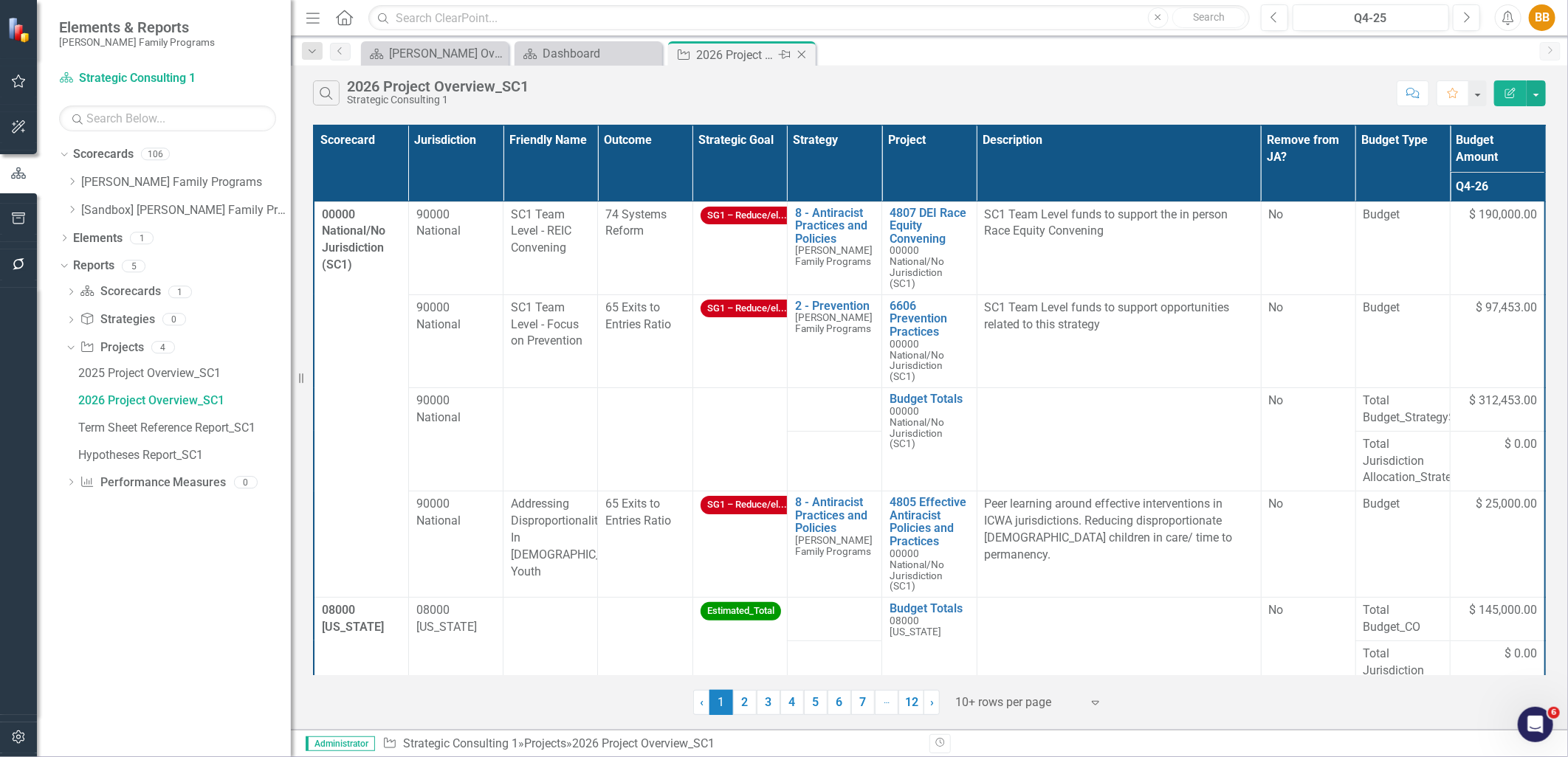
click at [808, 50] on icon "Close" at bounding box center [802, 54] width 15 height 12
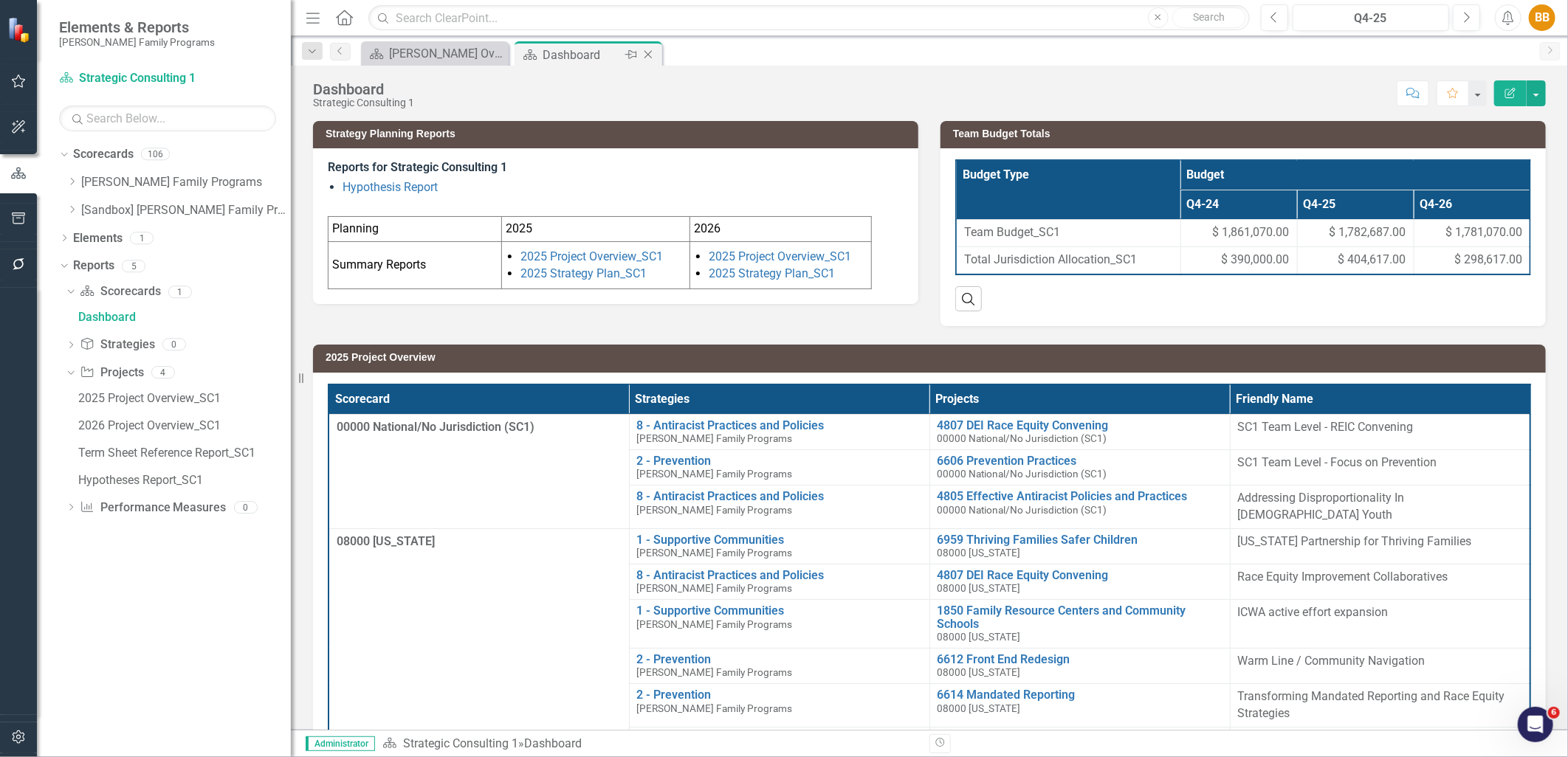
click at [594, 59] on div "Dashboard" at bounding box center [582, 54] width 79 height 19
click at [187, 426] on div "2026 Project Overview_SC1" at bounding box center [184, 426] width 213 height 13
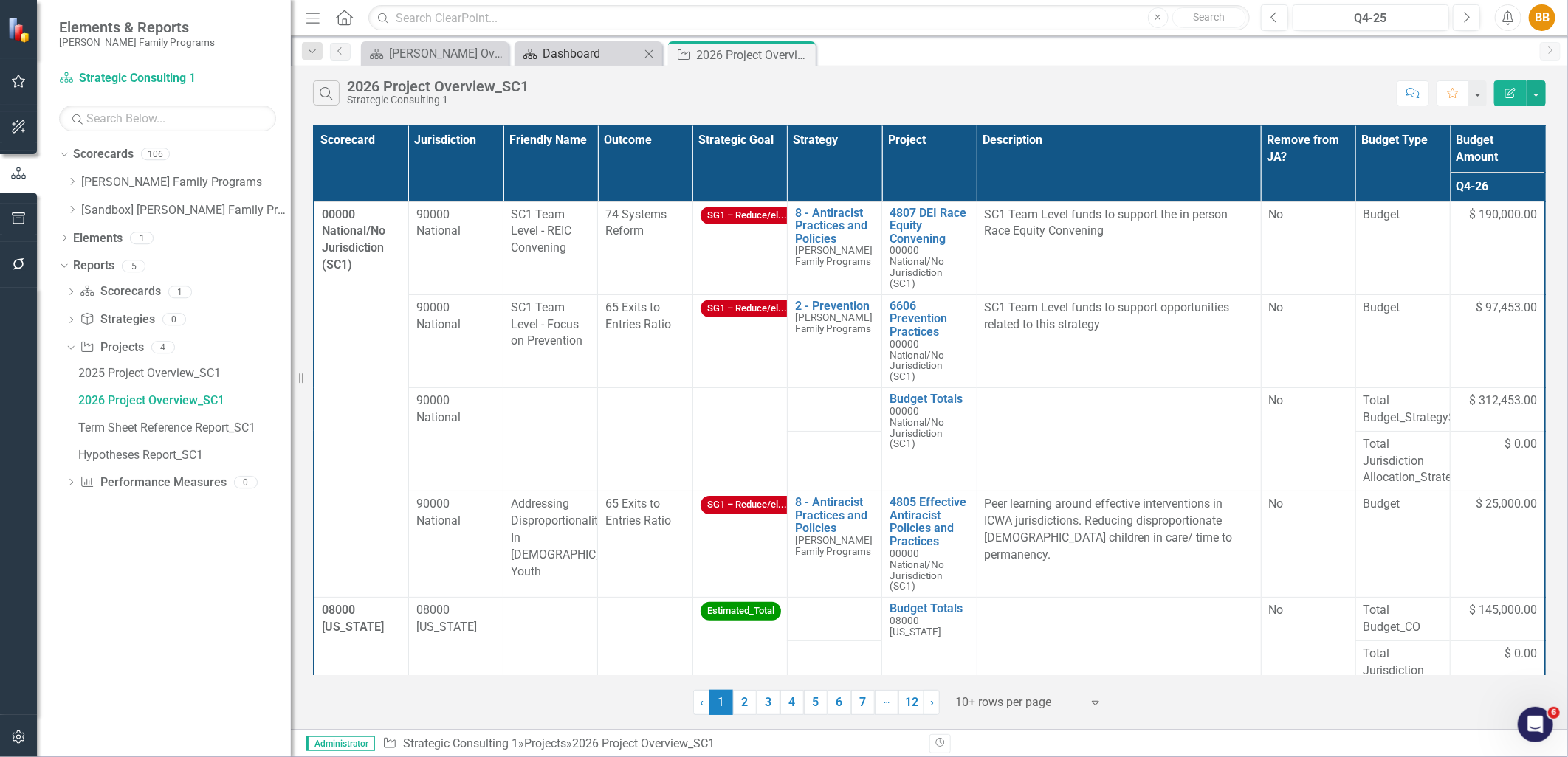
click at [588, 61] on div "Dashboard" at bounding box center [591, 53] width 97 height 19
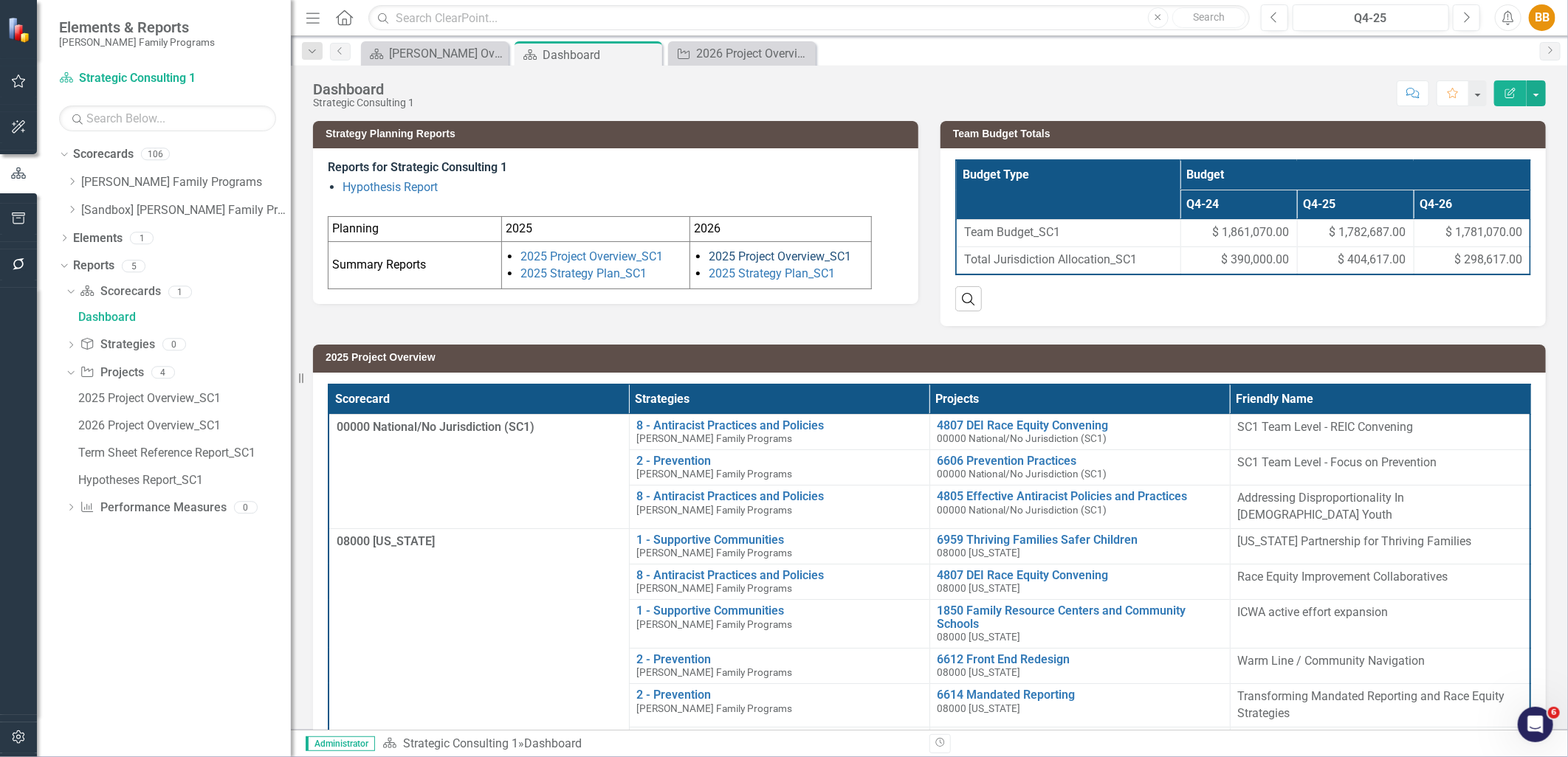
click at [766, 263] on link "2025 Project Overview_SC1" at bounding box center [780, 256] width 143 height 14
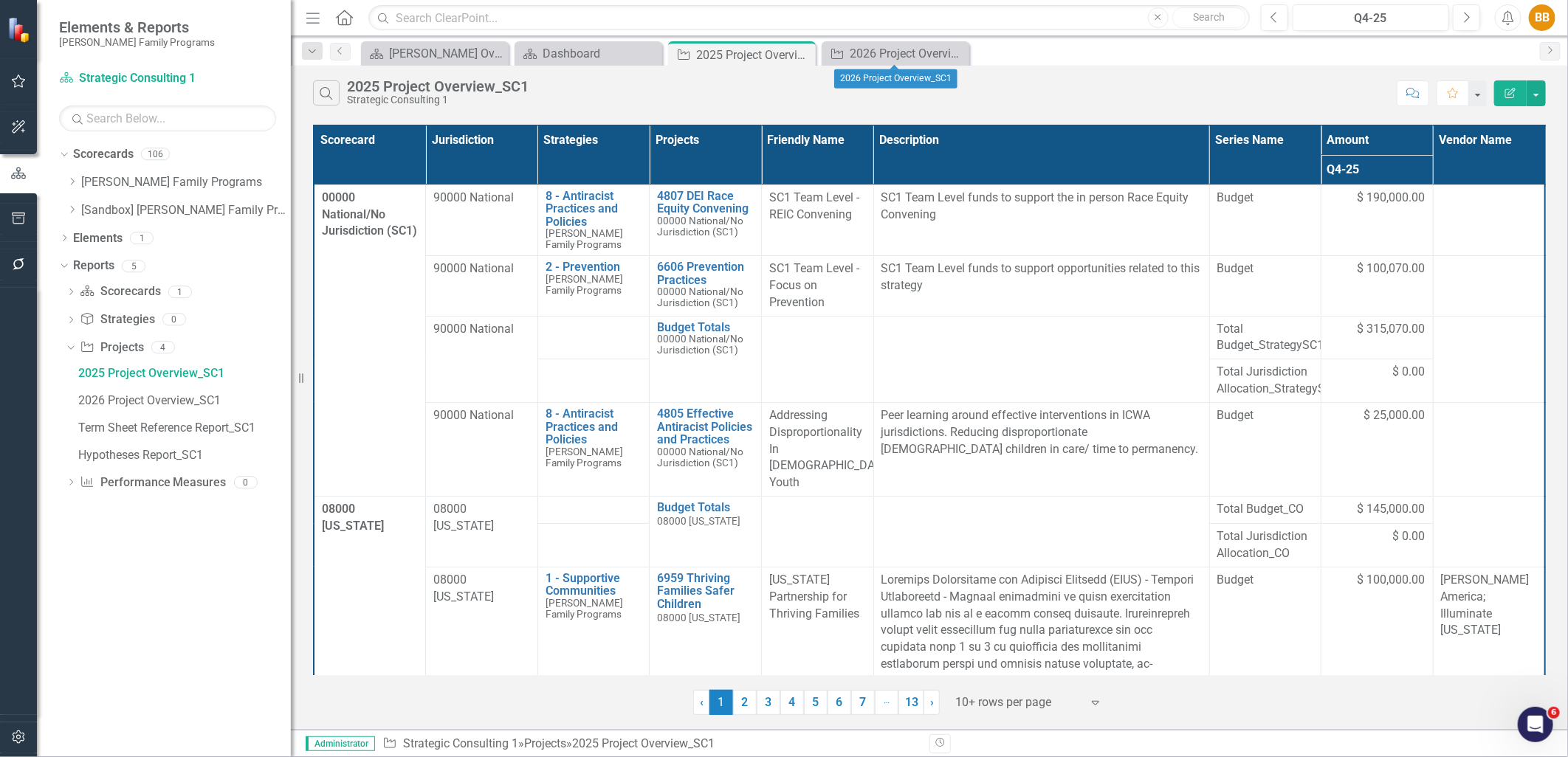
click at [0, 0] on icon "Close" at bounding box center [0, 0] width 0 height 0
click at [804, 54] on icon "Close" at bounding box center [802, 54] width 15 height 12
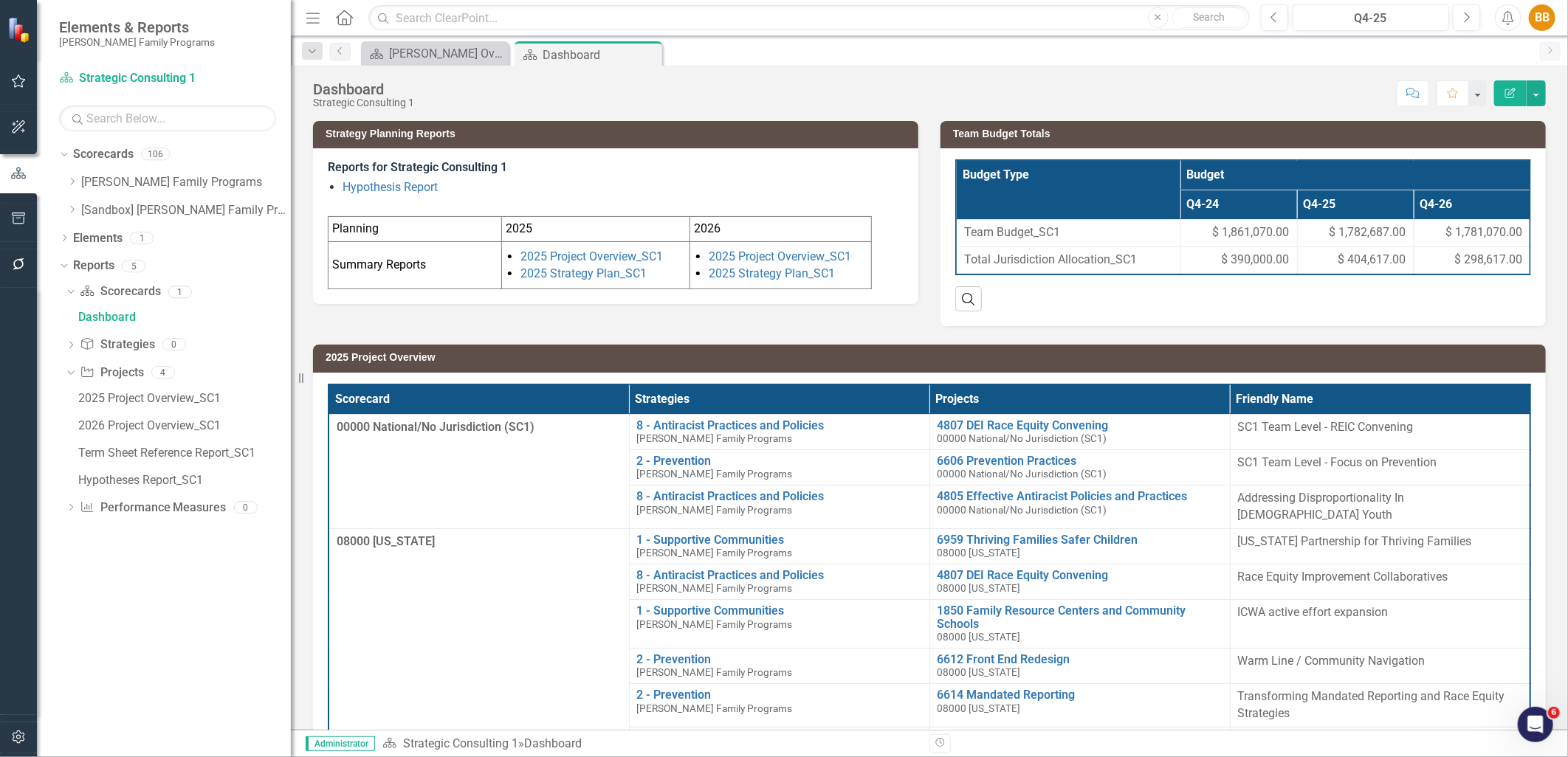
click at [840, 187] on li "Hypothesis Report" at bounding box center [623, 187] width 561 height 17
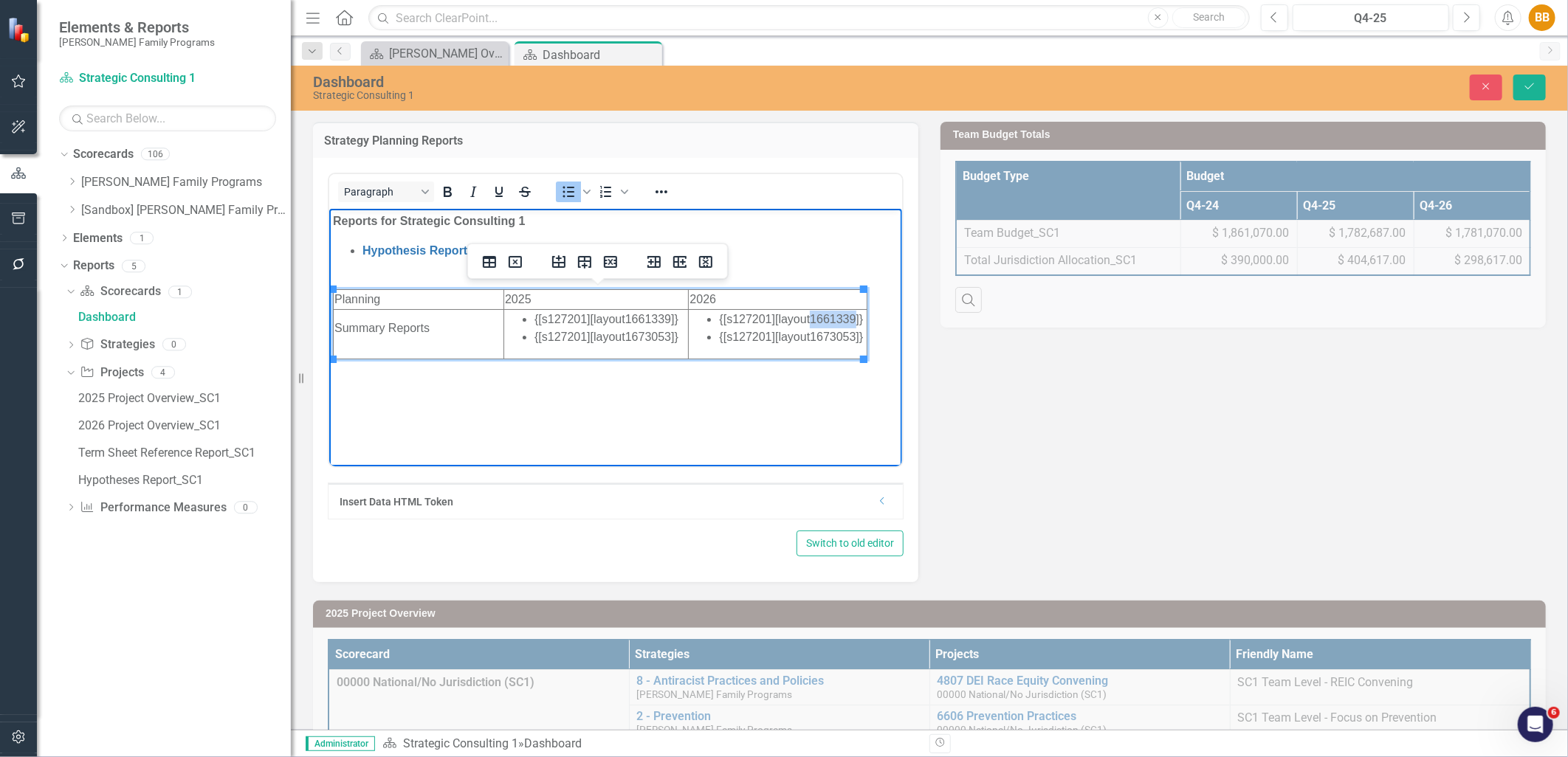
drag, startPoint x: 853, startPoint y: 318, endPoint x: 807, endPoint y: 313, distance: 46.3
click at [807, 313] on li "{[s127201][layout1661339]}" at bounding box center [792, 319] width 147 height 18
paste body "Rich Text Area. Press ALT-0 for help."
click at [807, 318] on li "{[s127201][layout]}" at bounding box center [792, 319] width 147 height 18
click at [1524, 86] on icon "Save" at bounding box center [1529, 86] width 13 height 10
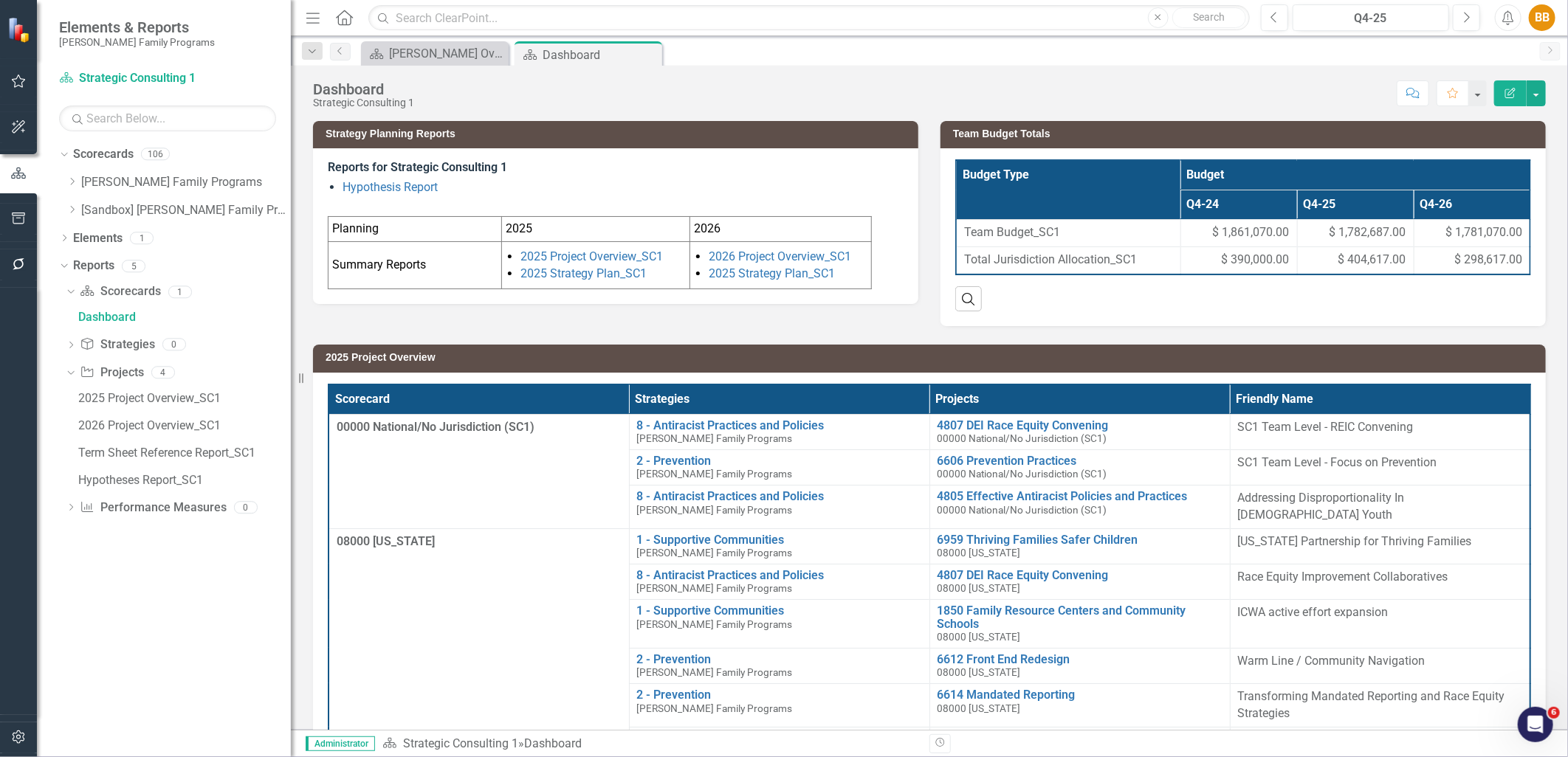
click at [673, 274] on li "2025 Strategy Plan_SC1" at bounding box center [603, 274] width 165 height 17
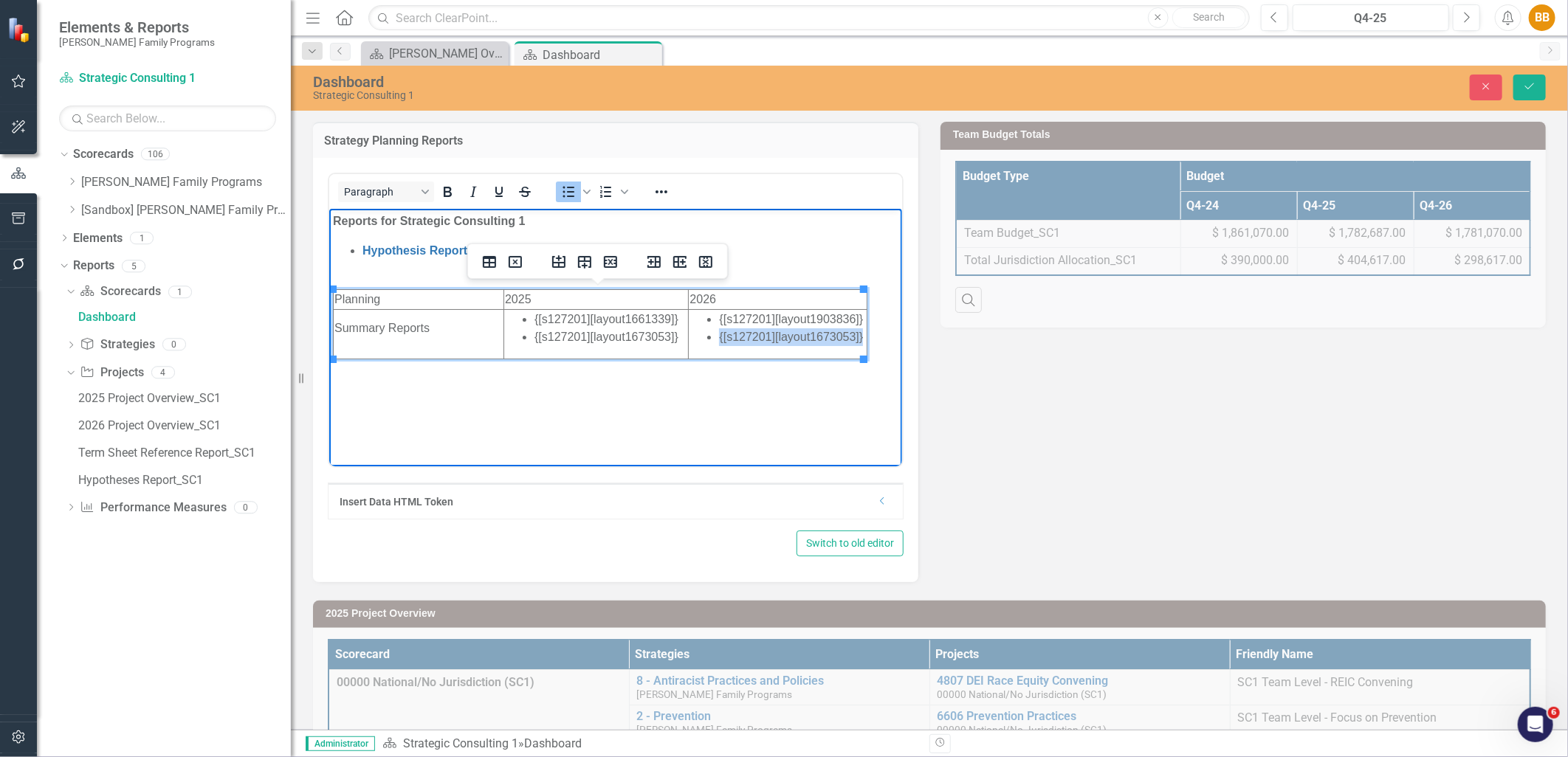
drag, startPoint x: 713, startPoint y: 338, endPoint x: 861, endPoint y: 338, distance: 148.0
click at [861, 338] on html "Reports for Strategic Consulting 1 Hypothesis Report Planning 2025 2026 Summary…" at bounding box center [615, 319] width 573 height 222
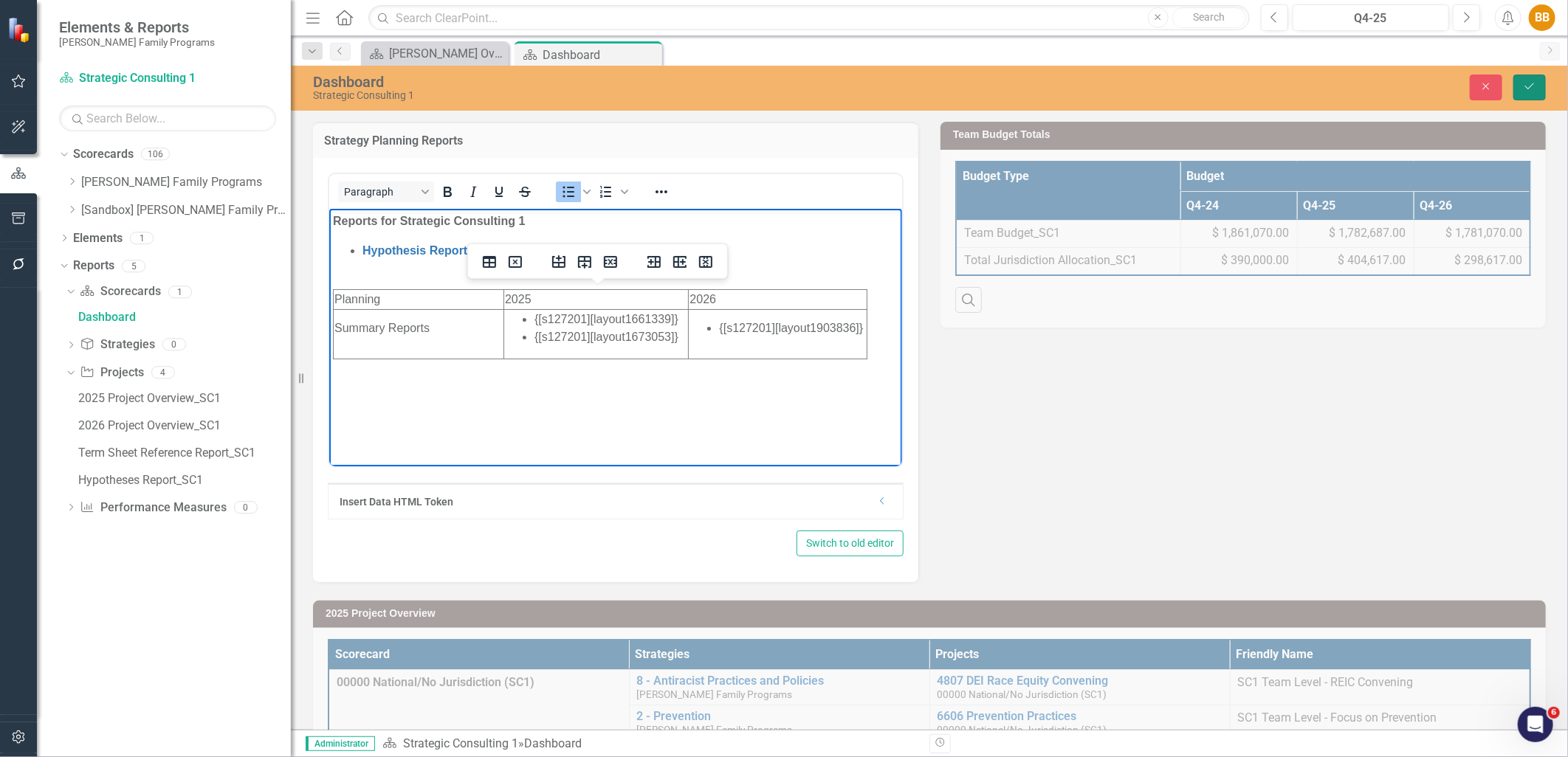
click at [1539, 92] on button "Save" at bounding box center [1529, 87] width 33 height 26
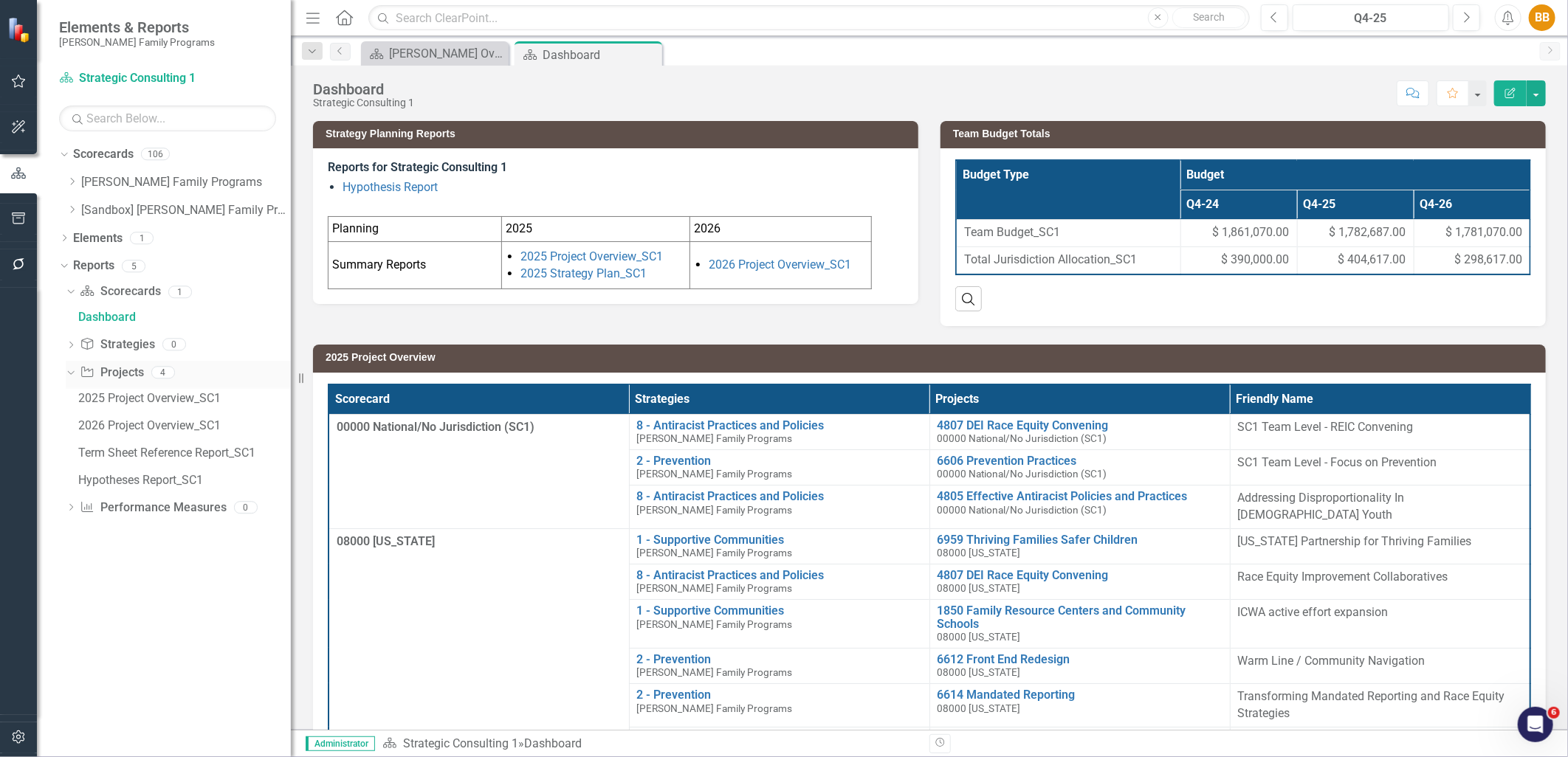
click at [99, 373] on link "Project Projects" at bounding box center [112, 372] width 63 height 17
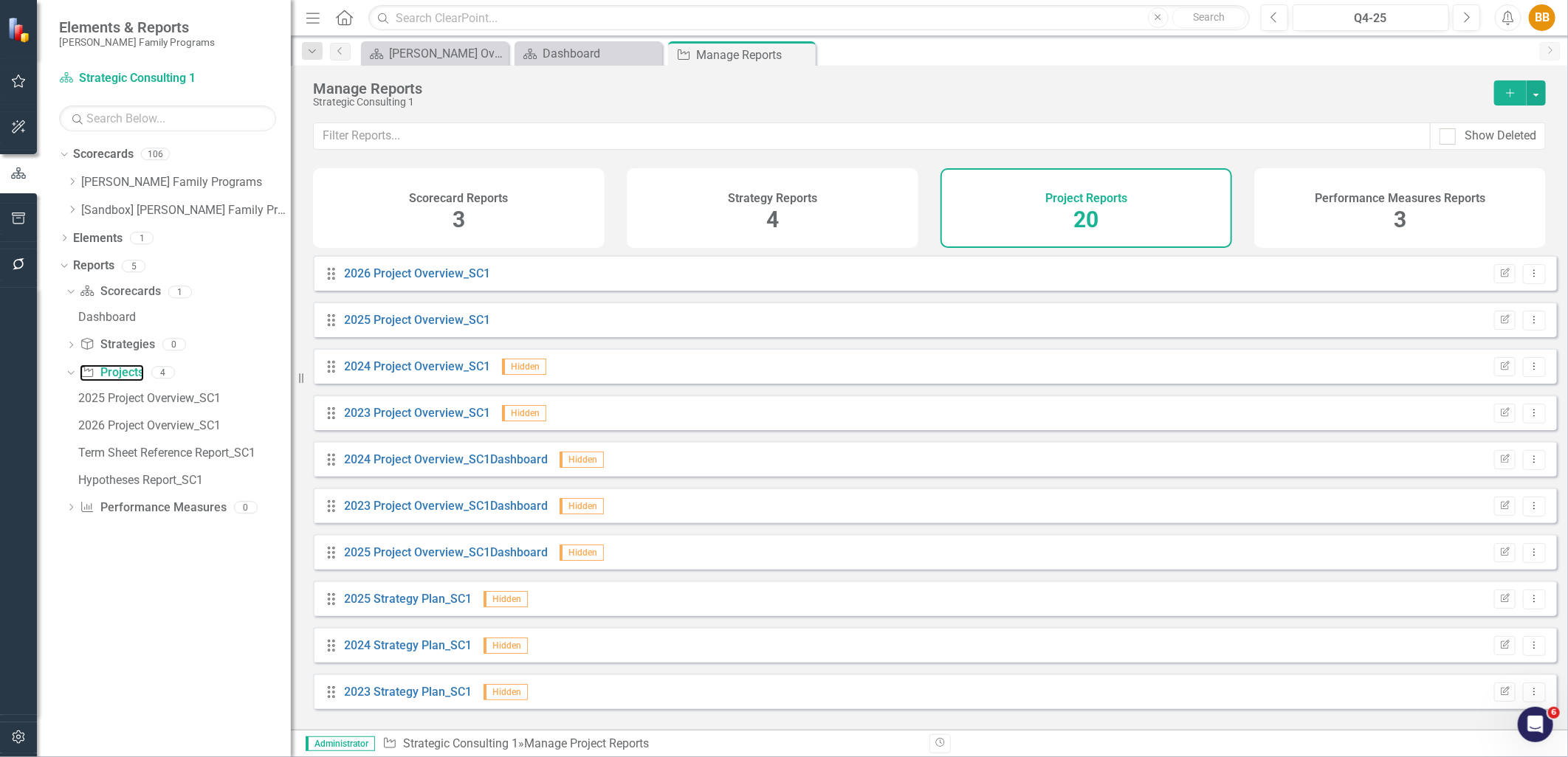
scroll to position [82, 0]
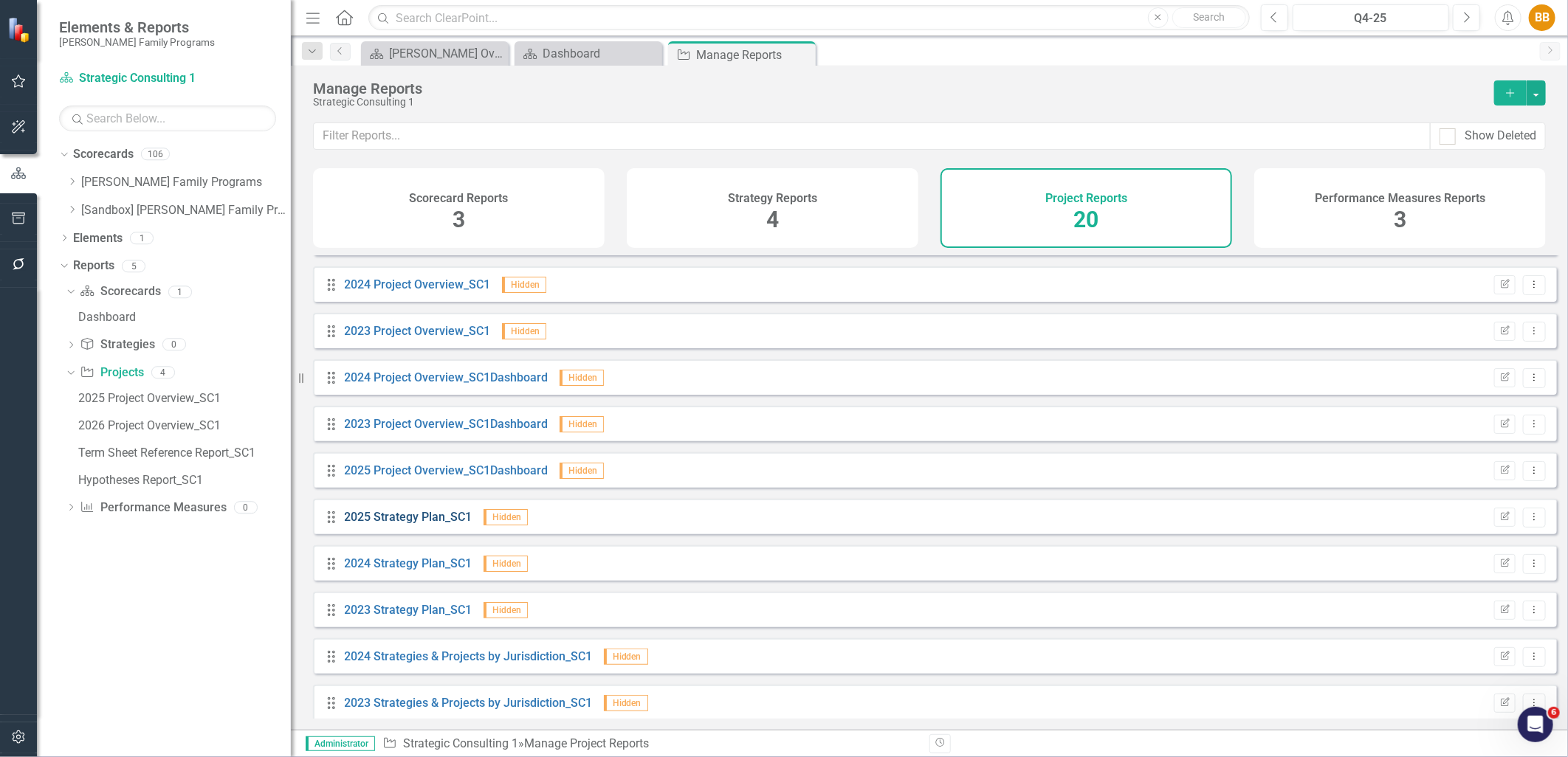
click at [441, 524] on link "2025 Strategy Plan_SC1" at bounding box center [408, 517] width 128 height 14
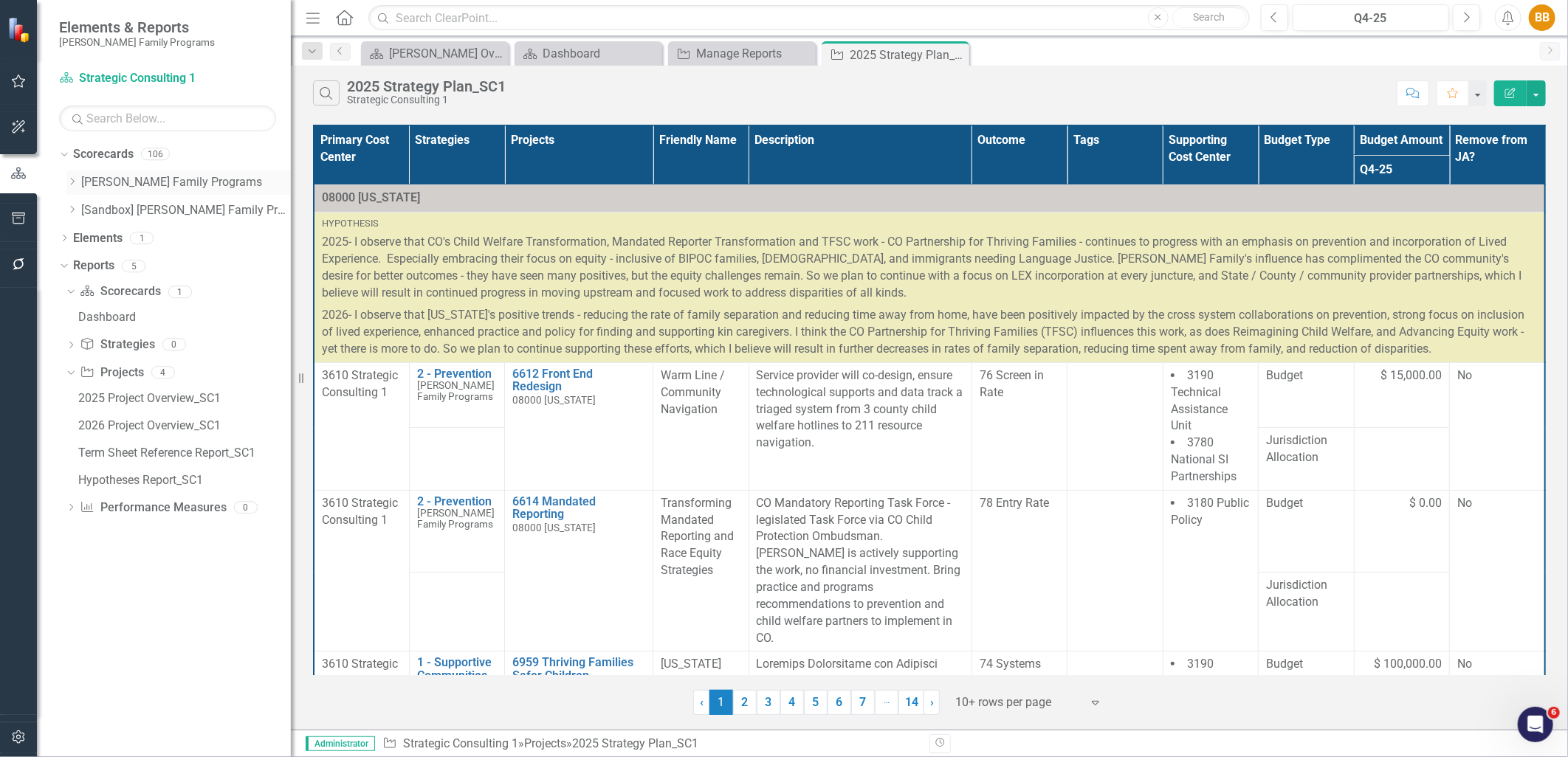
click at [74, 182] on icon at bounding box center [73, 181] width 4 height 7
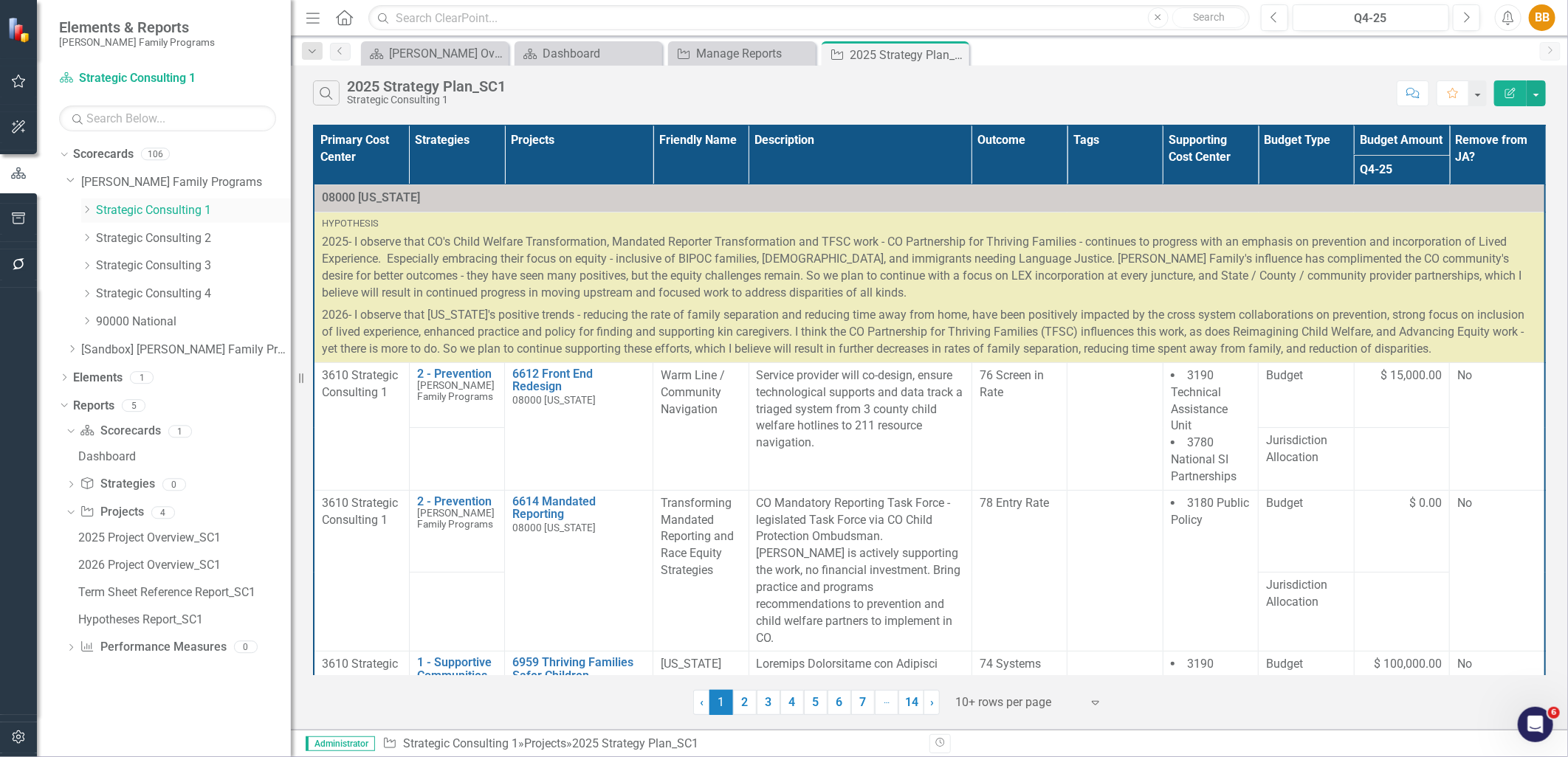
click at [117, 210] on link "Strategic Consulting 1" at bounding box center [193, 210] width 195 height 17
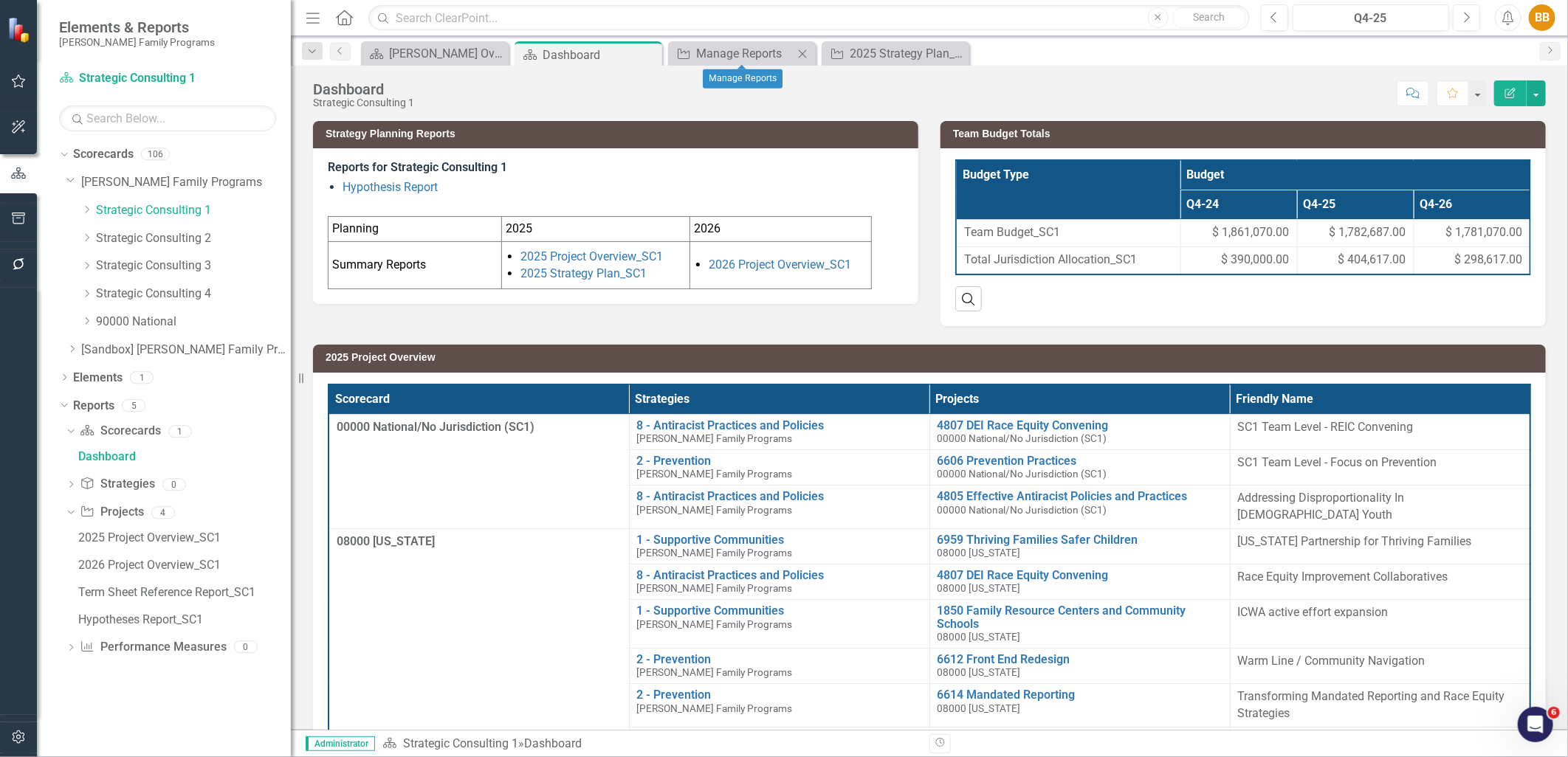
click at [806, 53] on icon "Close" at bounding box center [802, 53] width 15 height 12
click at [806, 56] on icon at bounding box center [803, 53] width 8 height 8
click at [174, 237] on link "Strategic Consulting 2" at bounding box center [193, 238] width 195 height 17
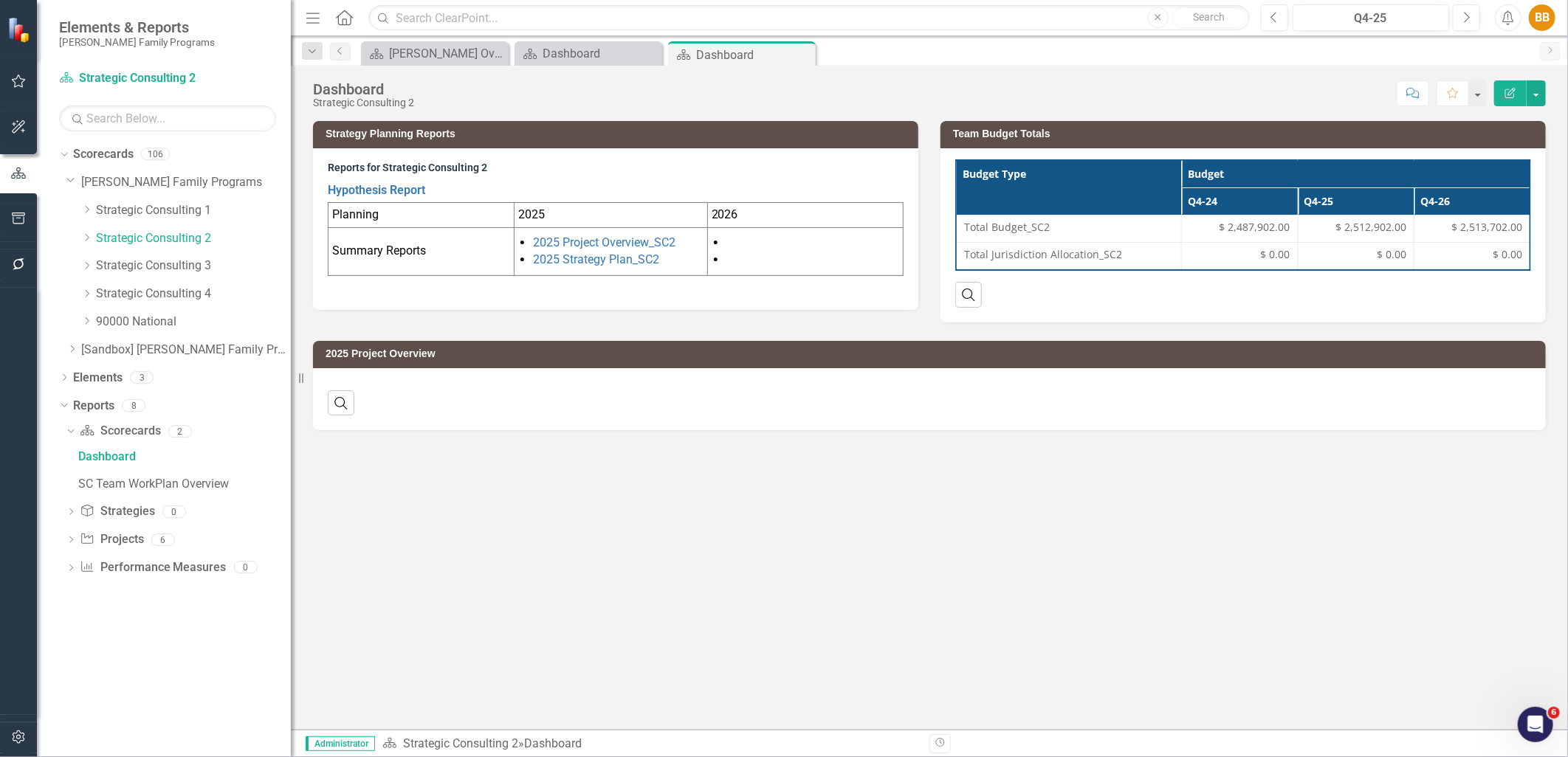
click at [810, 266] on li at bounding box center [813, 259] width 173 height 17
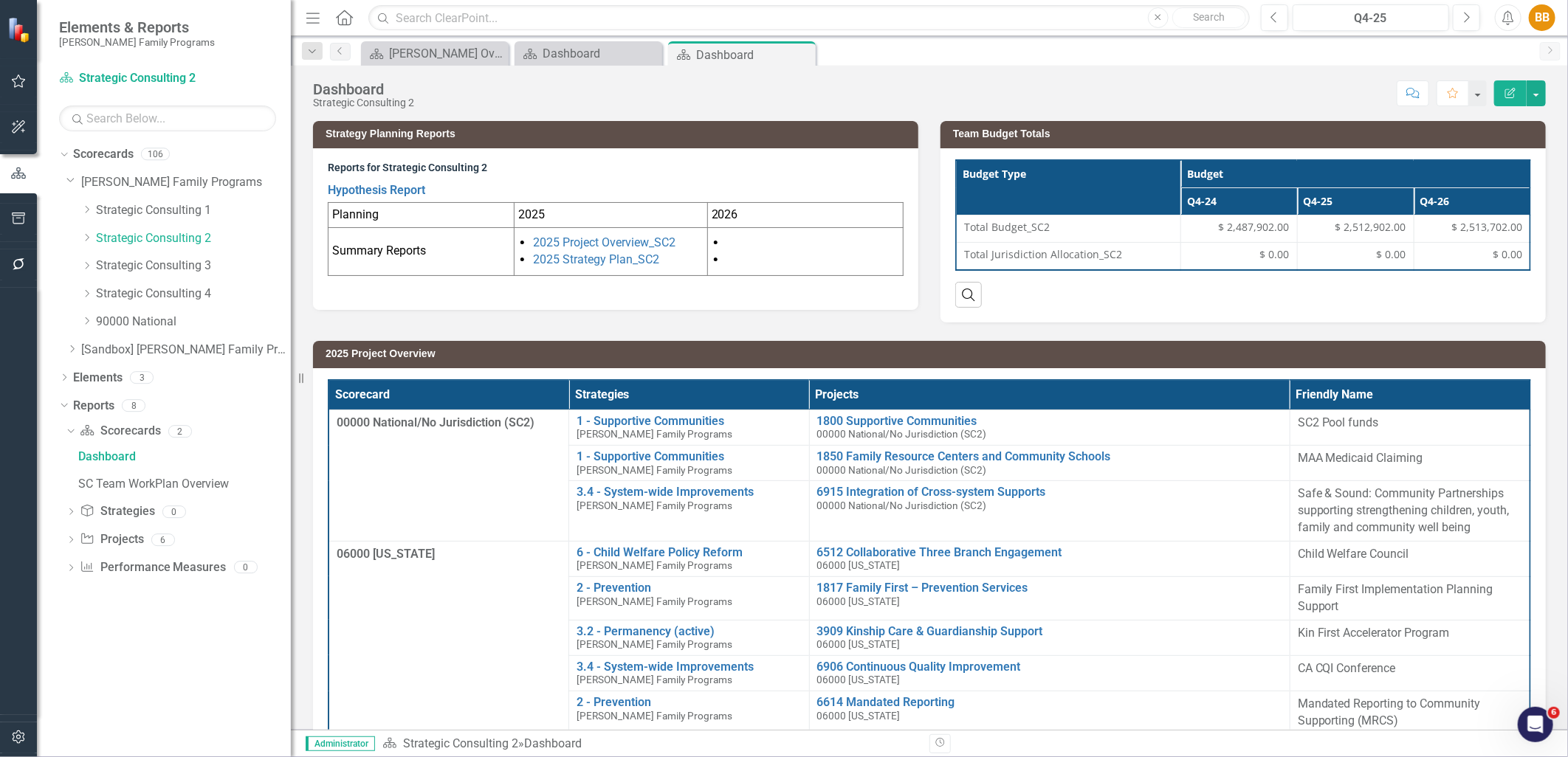
click at [810, 266] on li at bounding box center [813, 259] width 173 height 17
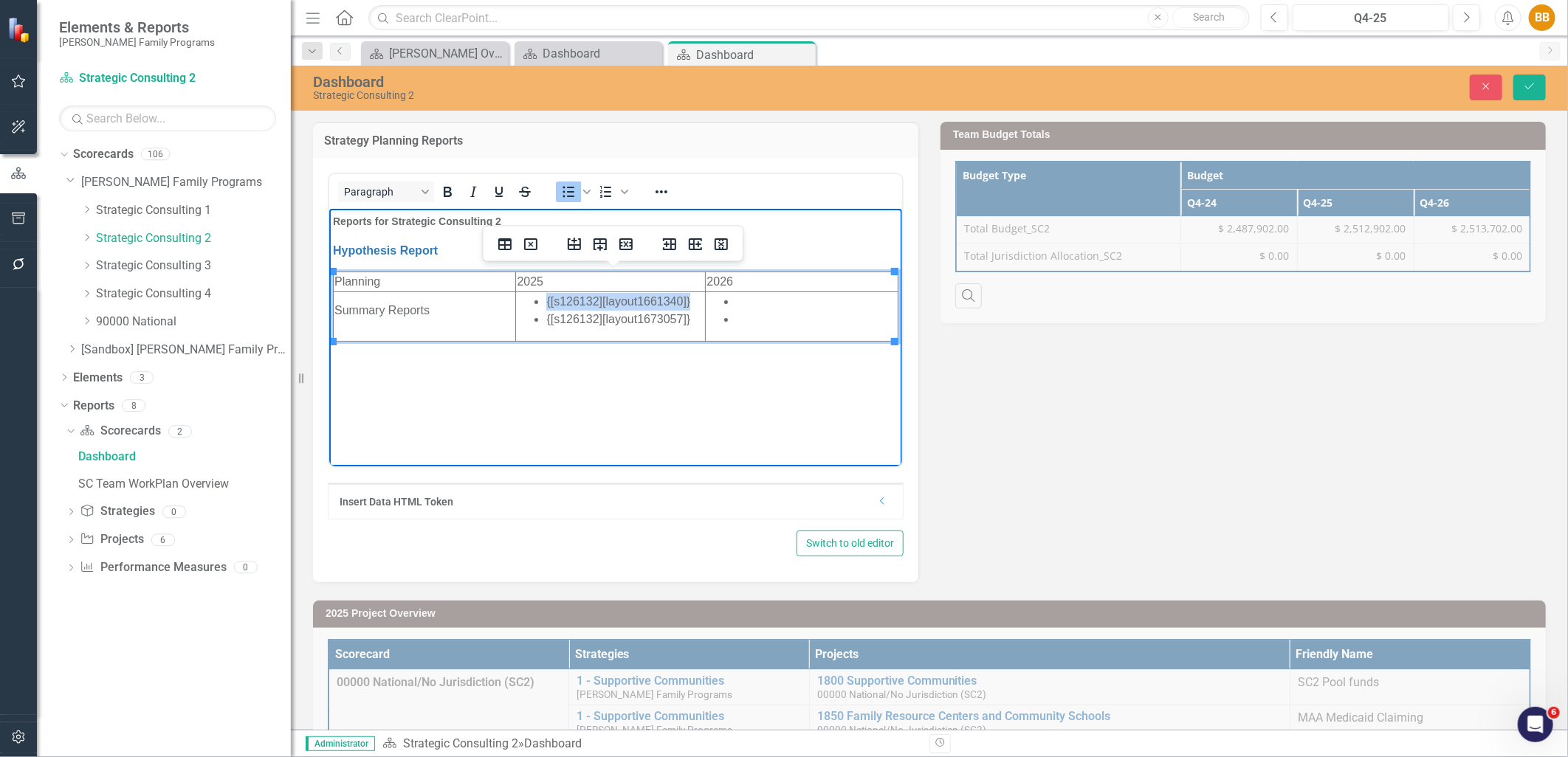
drag, startPoint x: 695, startPoint y: 301, endPoint x: 539, endPoint y: 301, distance: 156.0
click at [539, 301] on ul "{[s126132][layout1661340]} {[s126132][layout1673057]}" at bounding box center [609, 310] width 187 height 36
copy li "{[s126132][layout1661340]}"
click at [757, 297] on li "Rich Text Area. Press ALT-0 for help." at bounding box center [816, 301] width 161 height 18
click at [749, 335] on li "Rich Text Area. Press ALT-0 for help." at bounding box center [816, 336] width 161 height 18
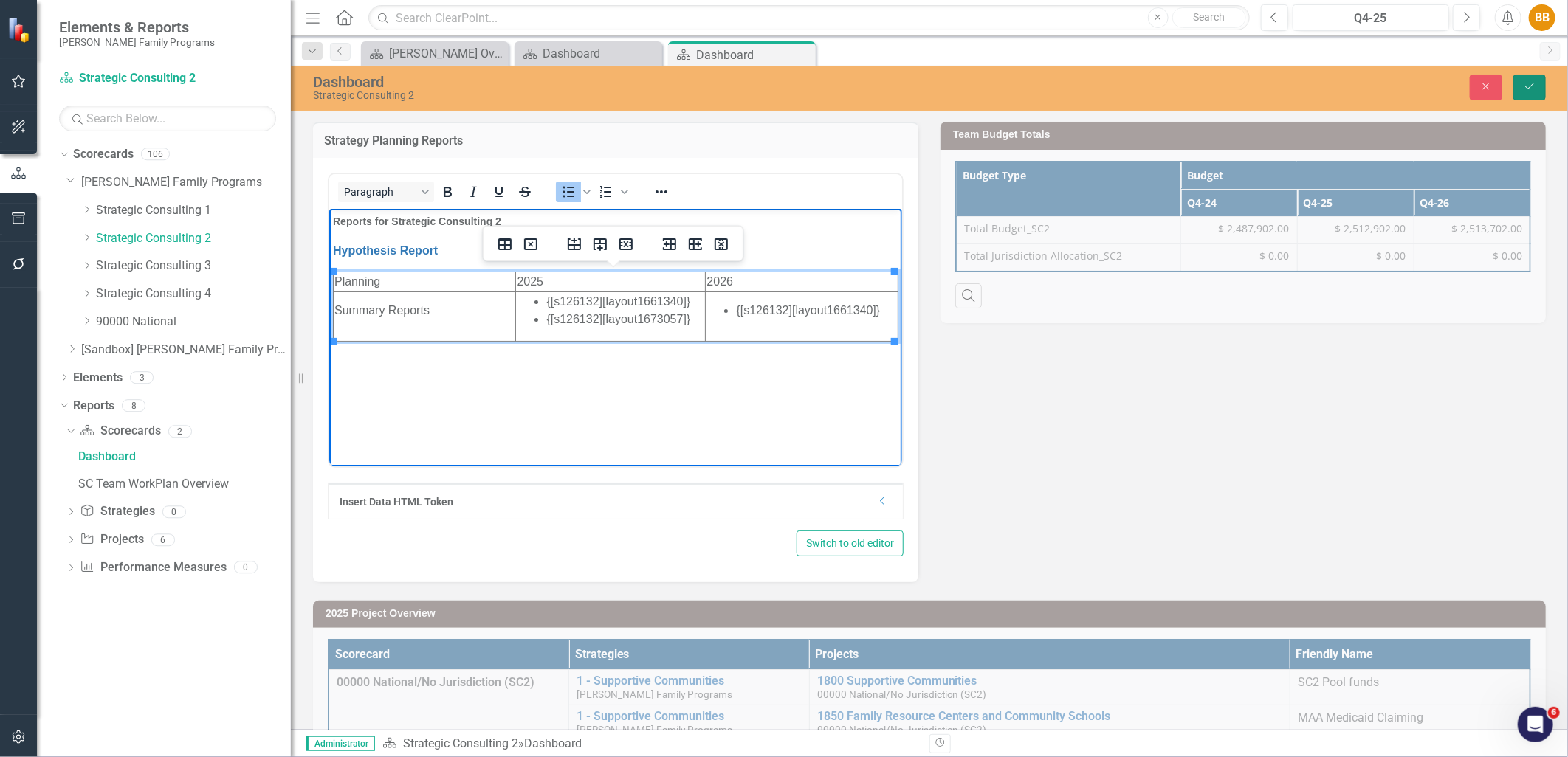
click at [1526, 77] on button "Save" at bounding box center [1529, 87] width 33 height 26
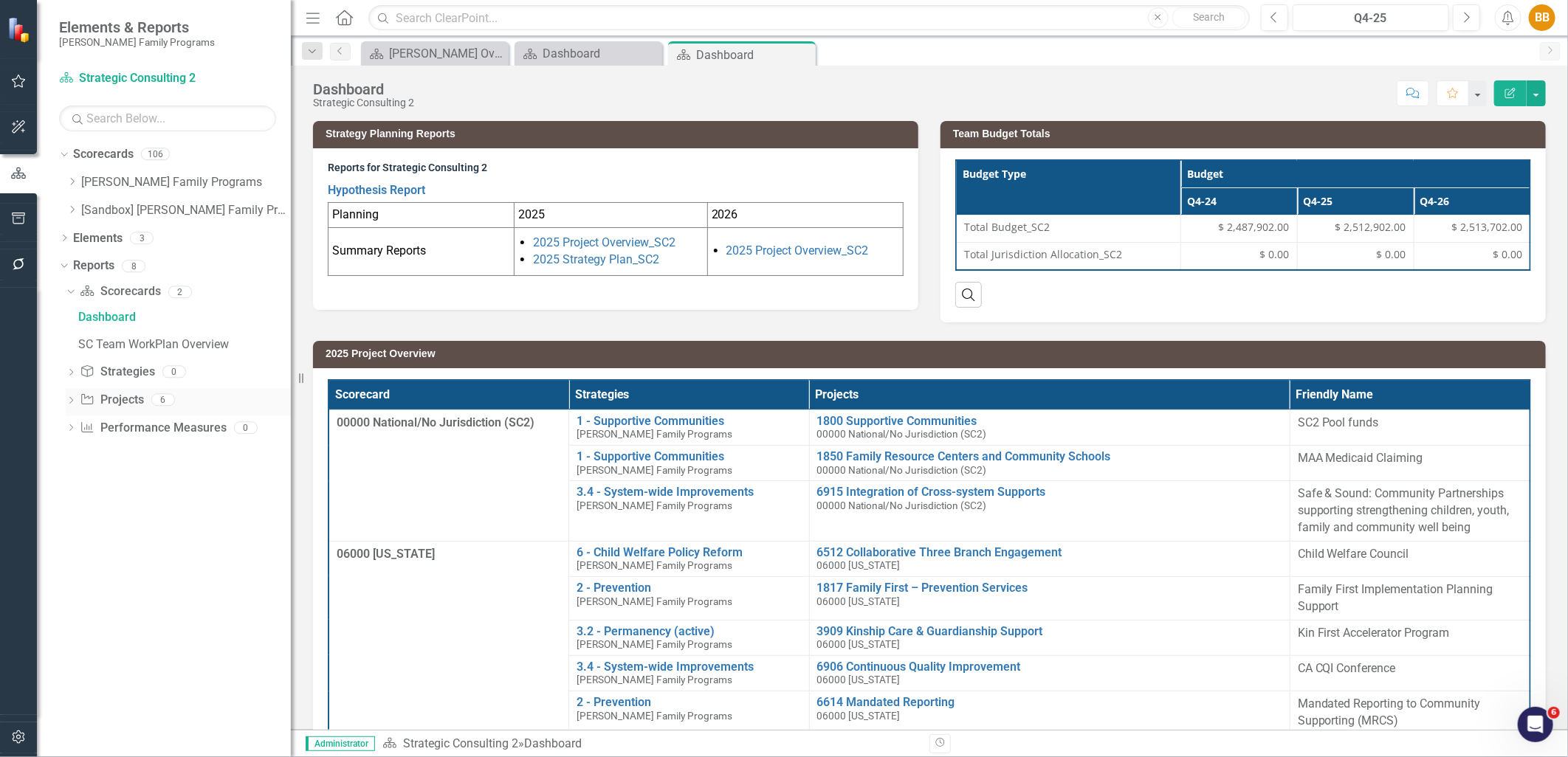
click at [66, 400] on icon "Dropdown" at bounding box center [70, 402] width 10 height 8
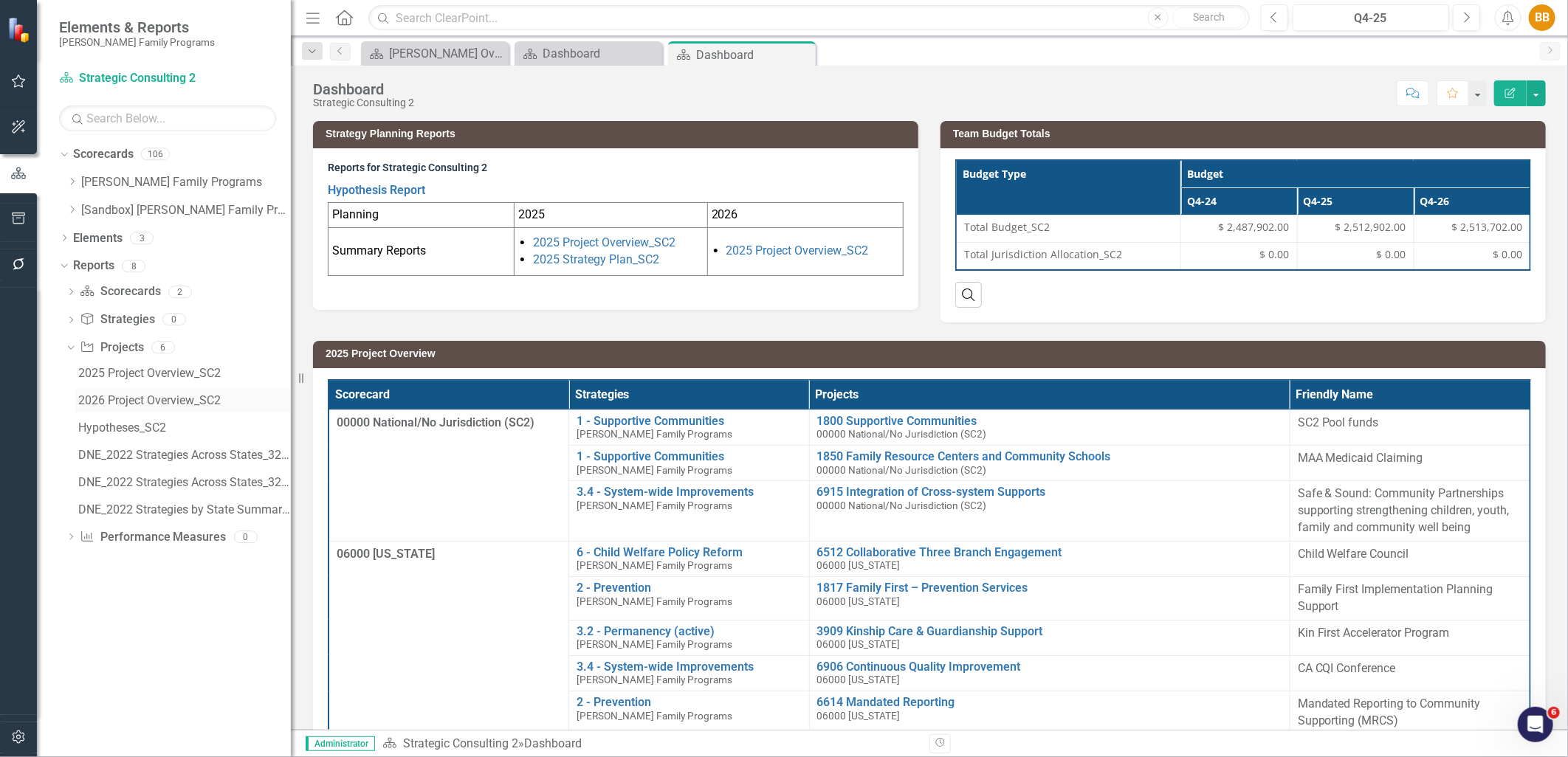
click at [181, 396] on div "2026 Project Overview_SC2" at bounding box center [184, 400] width 213 height 13
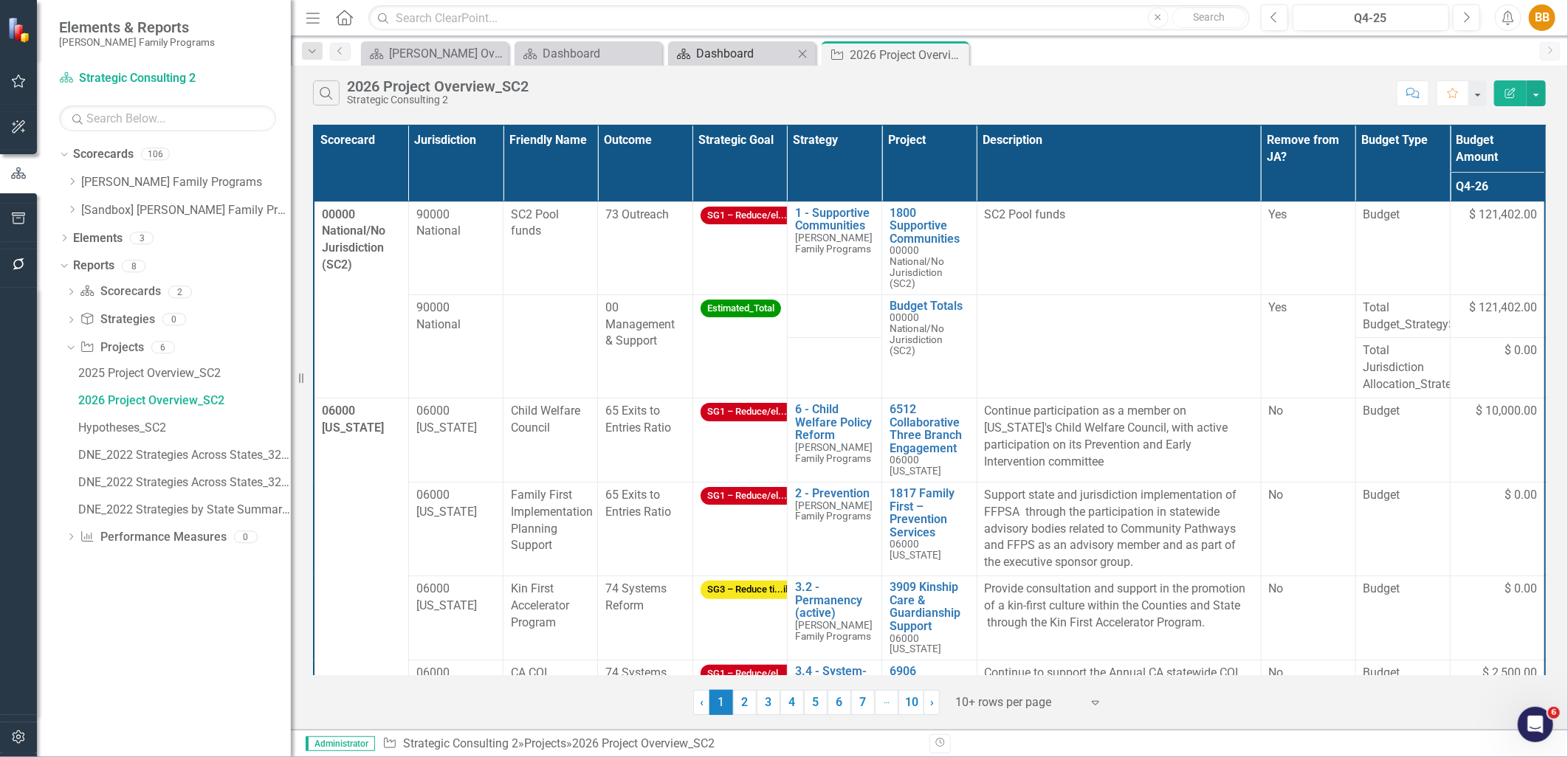
click at [712, 48] on div "Dashboard" at bounding box center [744, 53] width 97 height 19
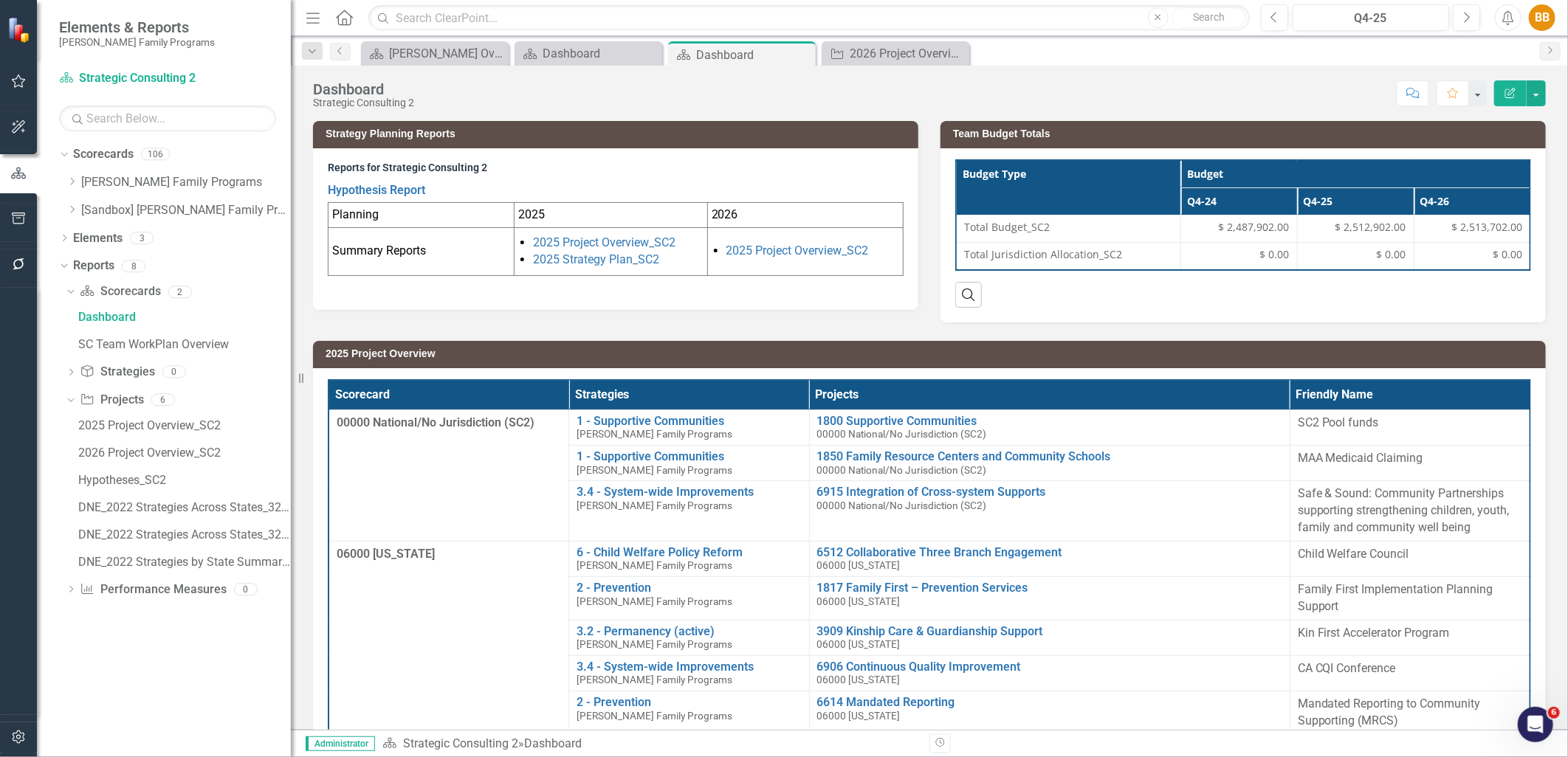
click at [840, 269] on td "2025 Project Overview_SC2" at bounding box center [806, 251] width 196 height 47
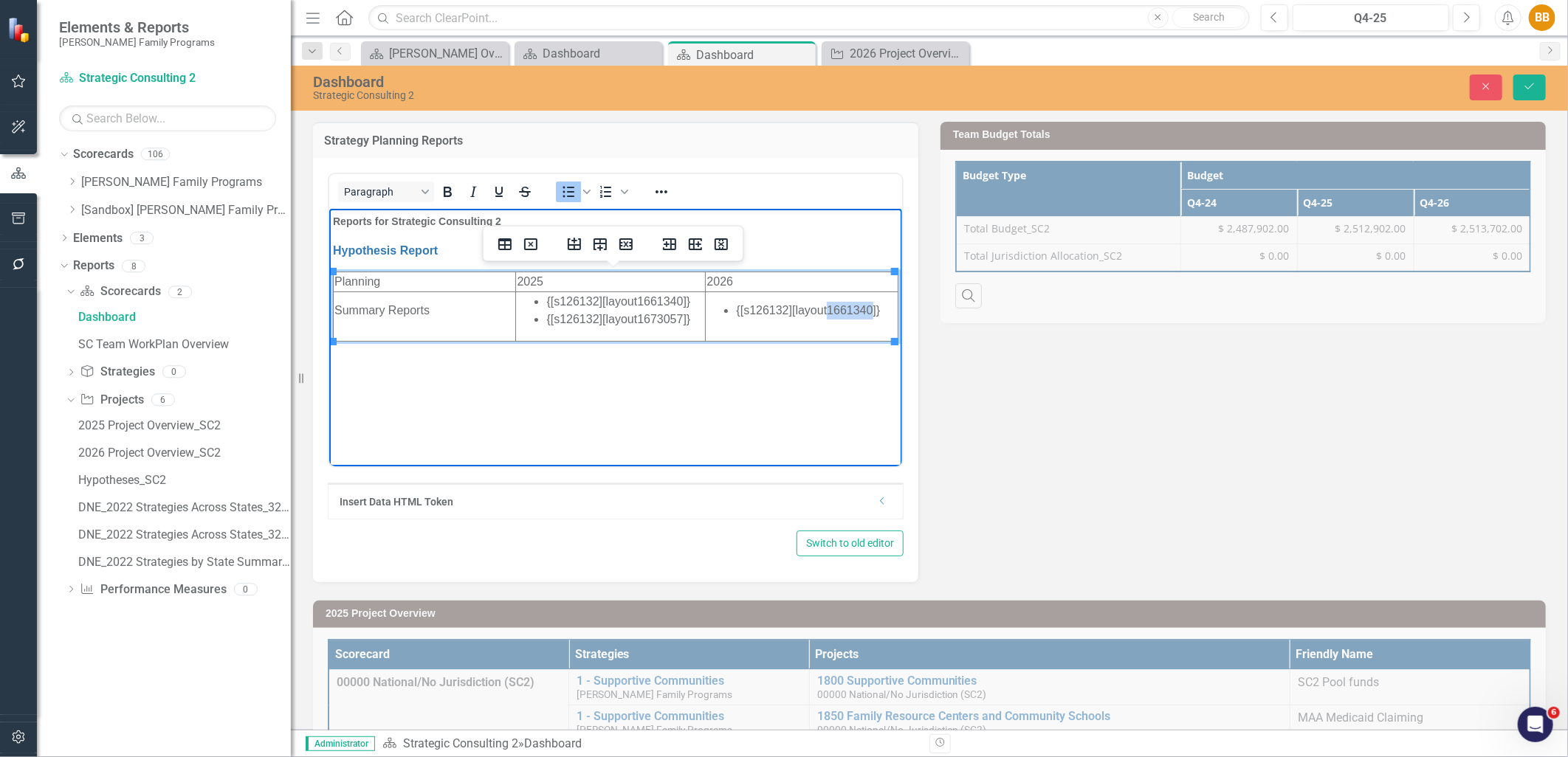
drag, startPoint x: 867, startPoint y: 310, endPoint x: 827, endPoint y: 309, distance: 40.0
click at [827, 309] on li "{[s126132][layout1661340]}" at bounding box center [816, 310] width 161 height 18
click at [1536, 90] on icon "Save" at bounding box center [1529, 86] width 13 height 10
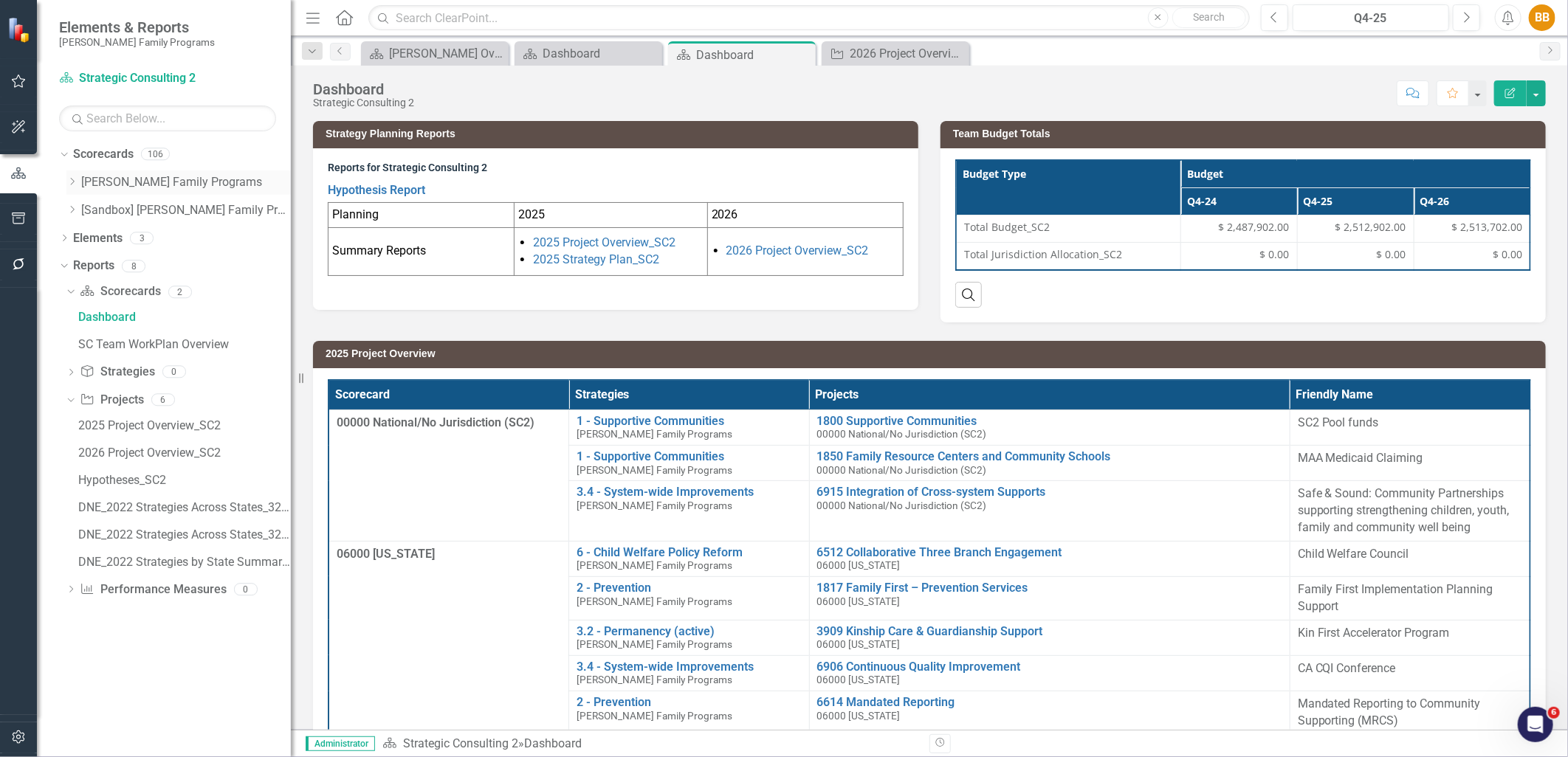
click at [72, 188] on div "Dropdown" at bounding box center [71, 182] width 11 height 13
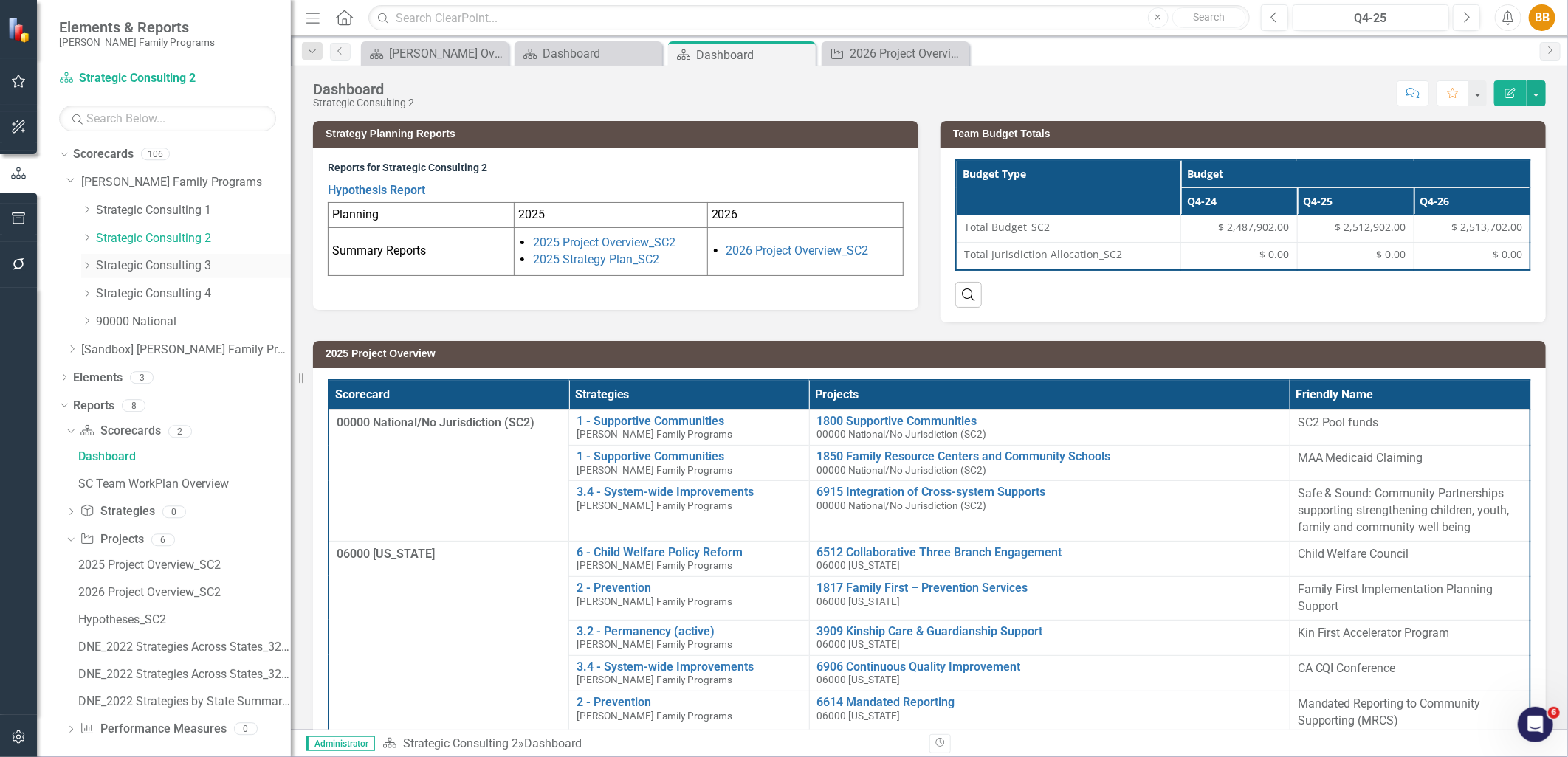
click at [104, 264] on link "Strategic Consulting 3" at bounding box center [193, 265] width 195 height 17
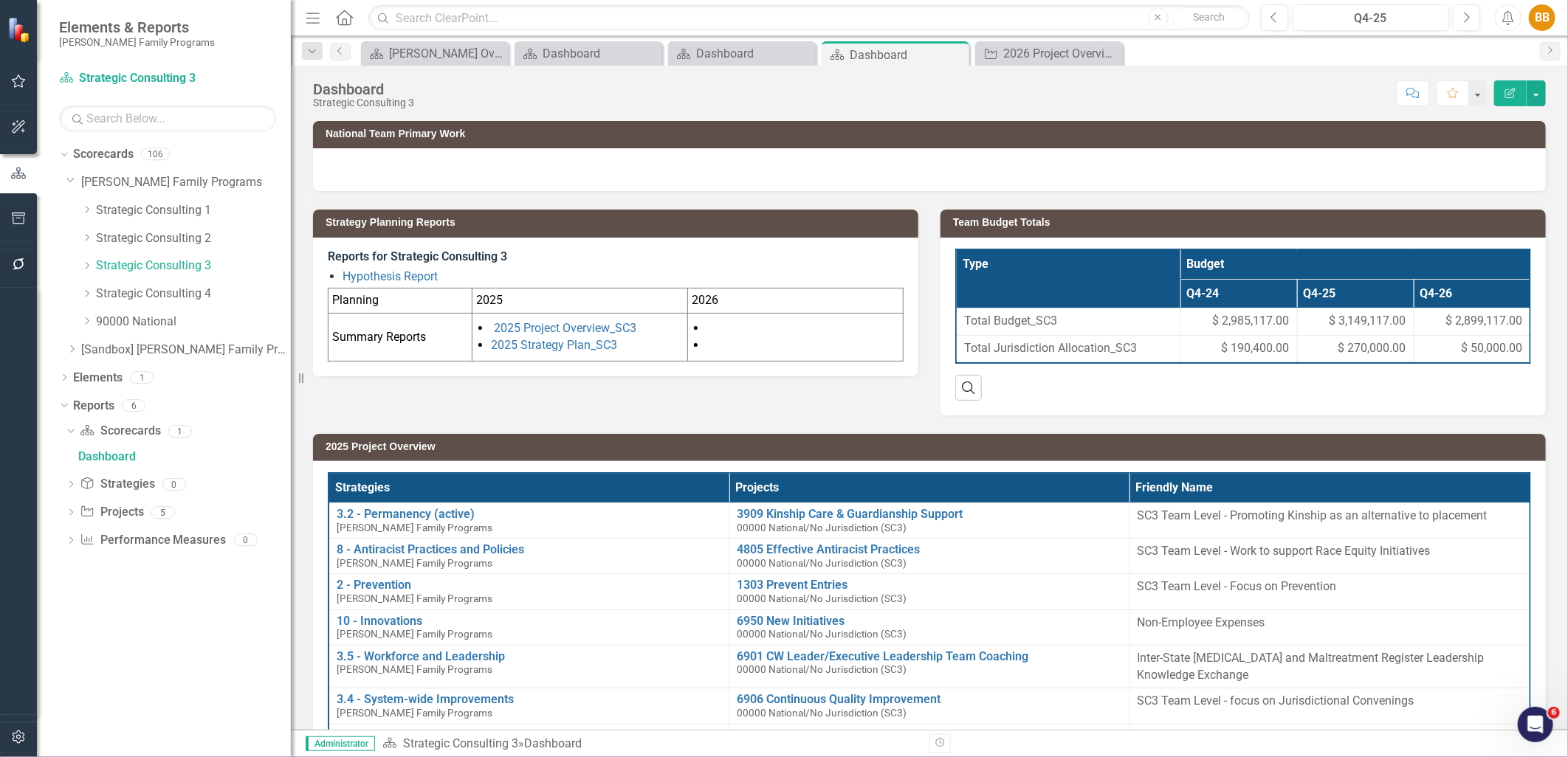
click at [660, 347] on li "2025 Strategy Plan_SC3" at bounding box center [587, 345] width 193 height 17
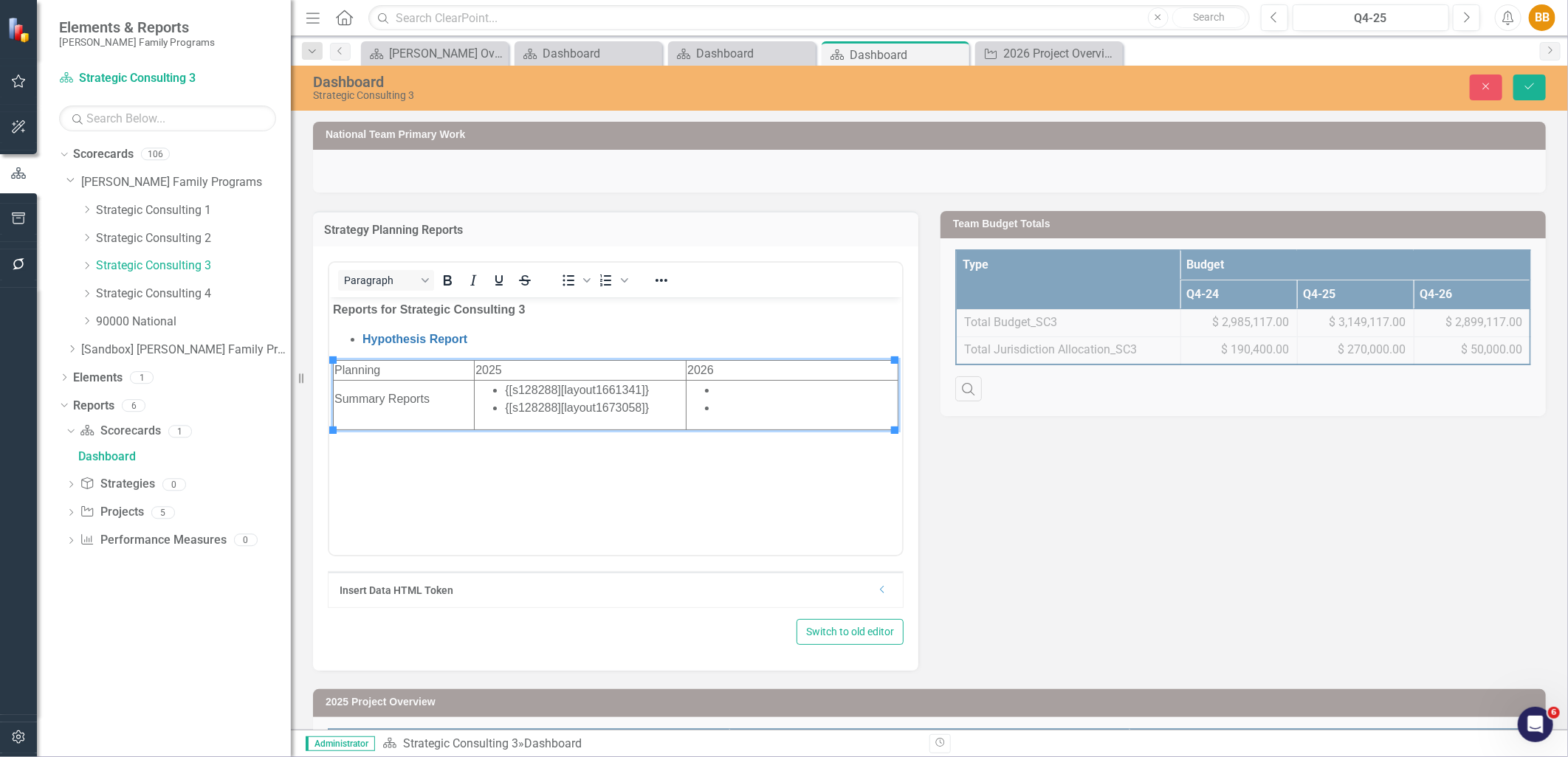
click at [505, 386] on li "{[s128288][layout1661341]}" at bounding box center [594, 391] width 180 height 18
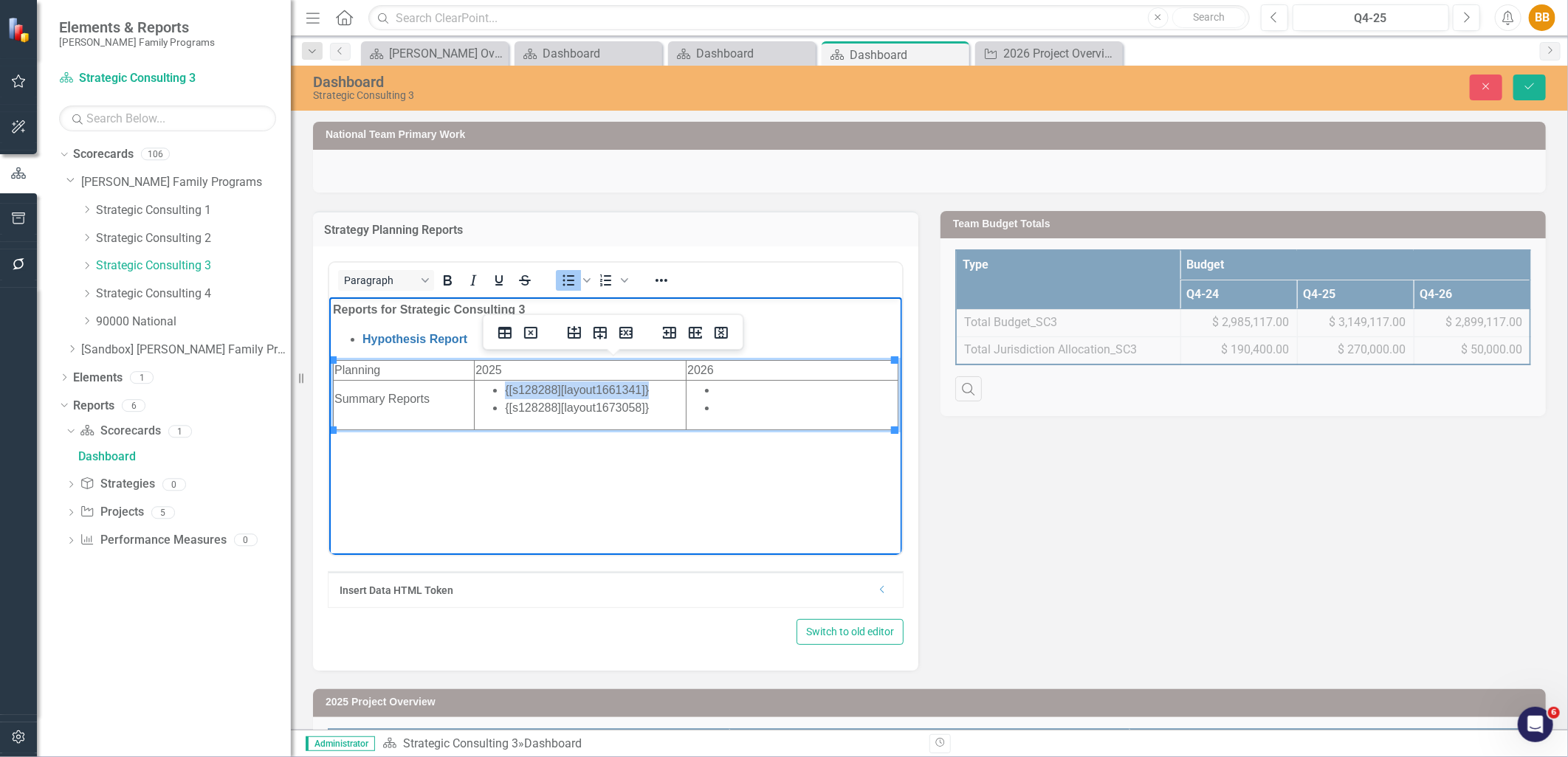
drag, startPoint x: 658, startPoint y: 389, endPoint x: 497, endPoint y: 393, distance: 161.0
click at [497, 393] on ul "{[s128288][layout1661341]} {[s128288][layout1673058]}" at bounding box center [580, 400] width 210 height 36
copy li "{[s128288][layout1661341]}"
click at [766, 387] on li "Rich Text Area. Press ALT-0 for help." at bounding box center [807, 391] width 180 height 18
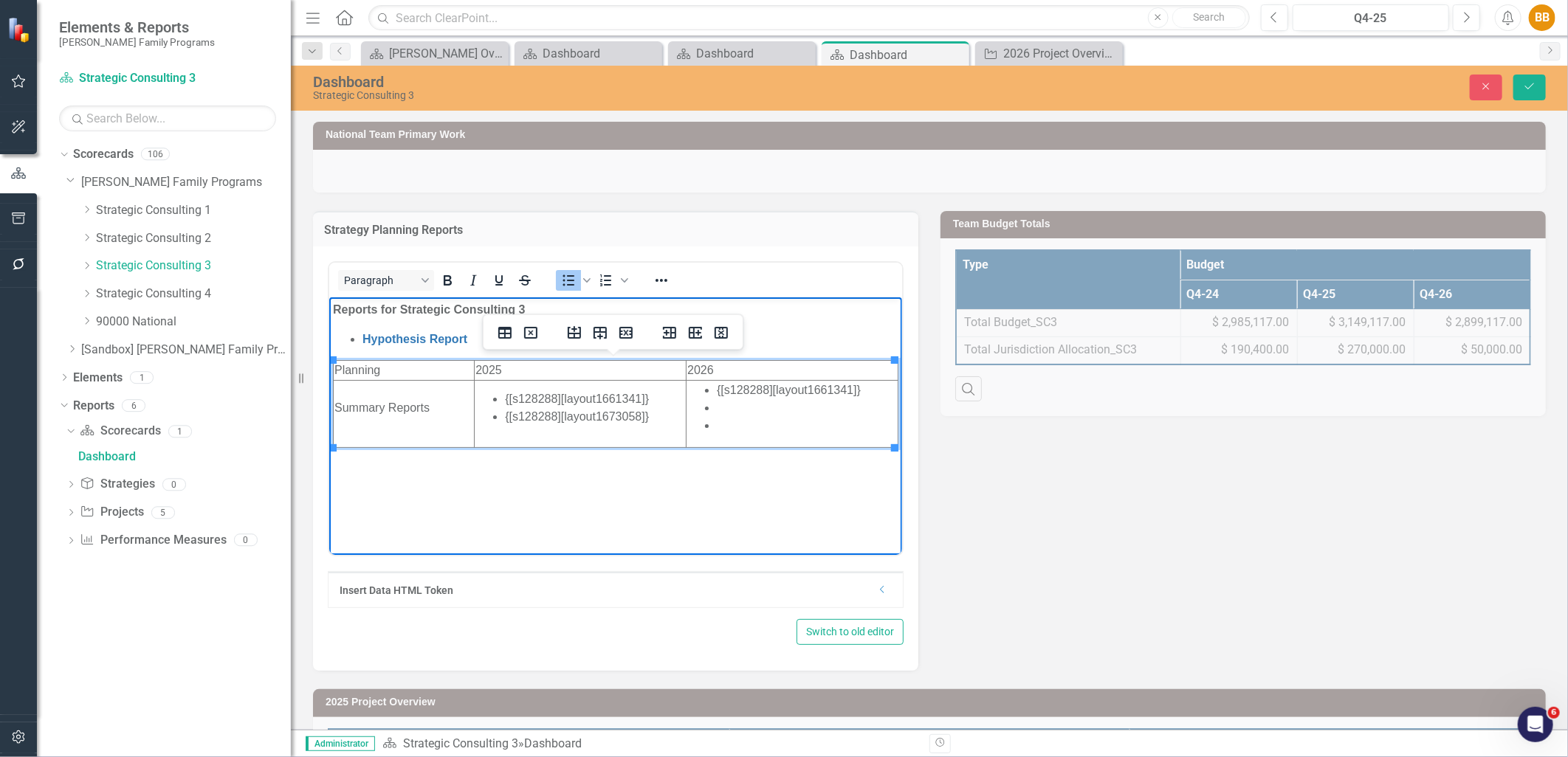
click at [752, 423] on li "Rich Text Area. Press ALT-0 for help." at bounding box center [807, 426] width 180 height 18
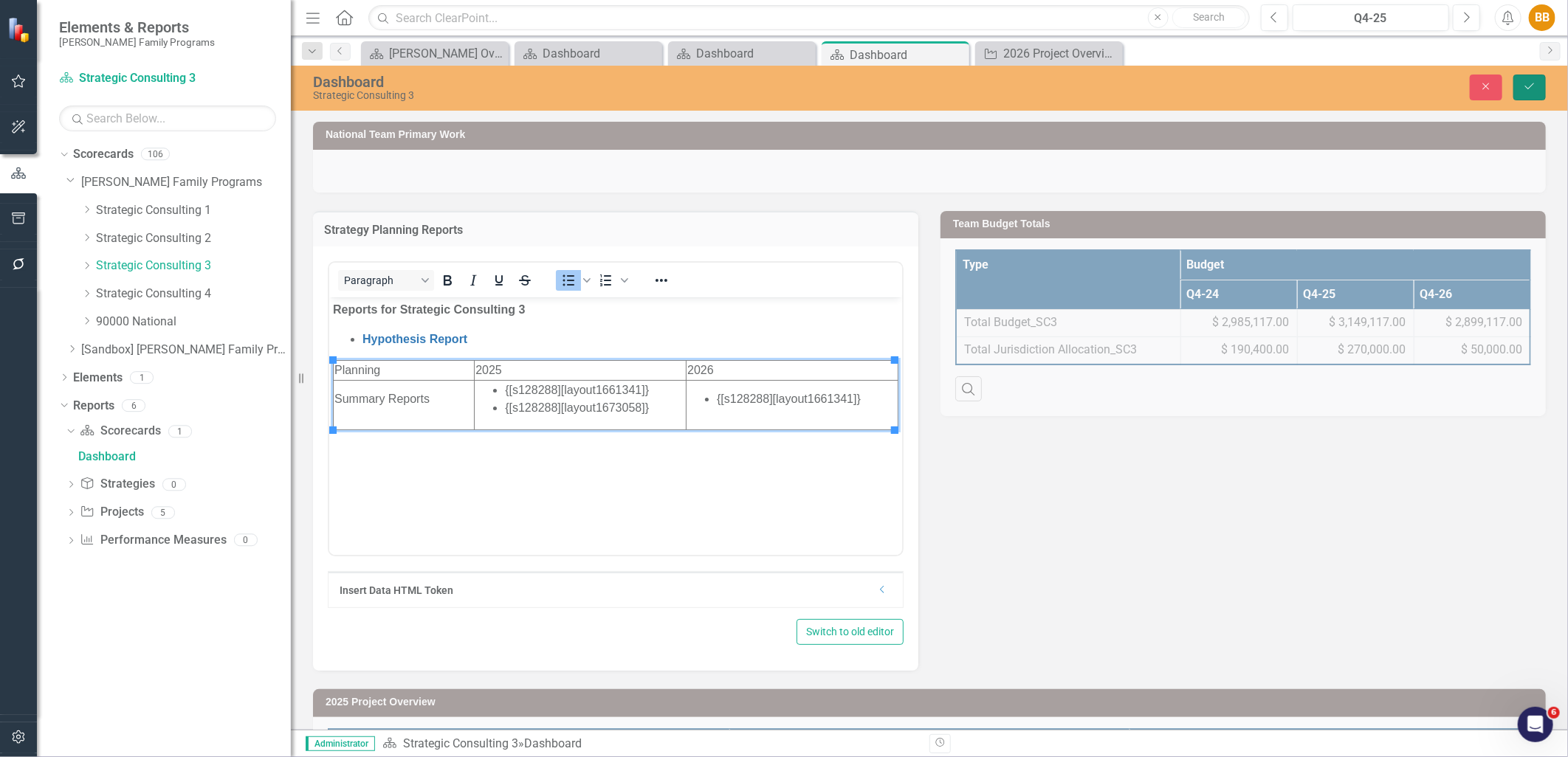
click at [1524, 83] on icon "Save" at bounding box center [1529, 86] width 13 height 10
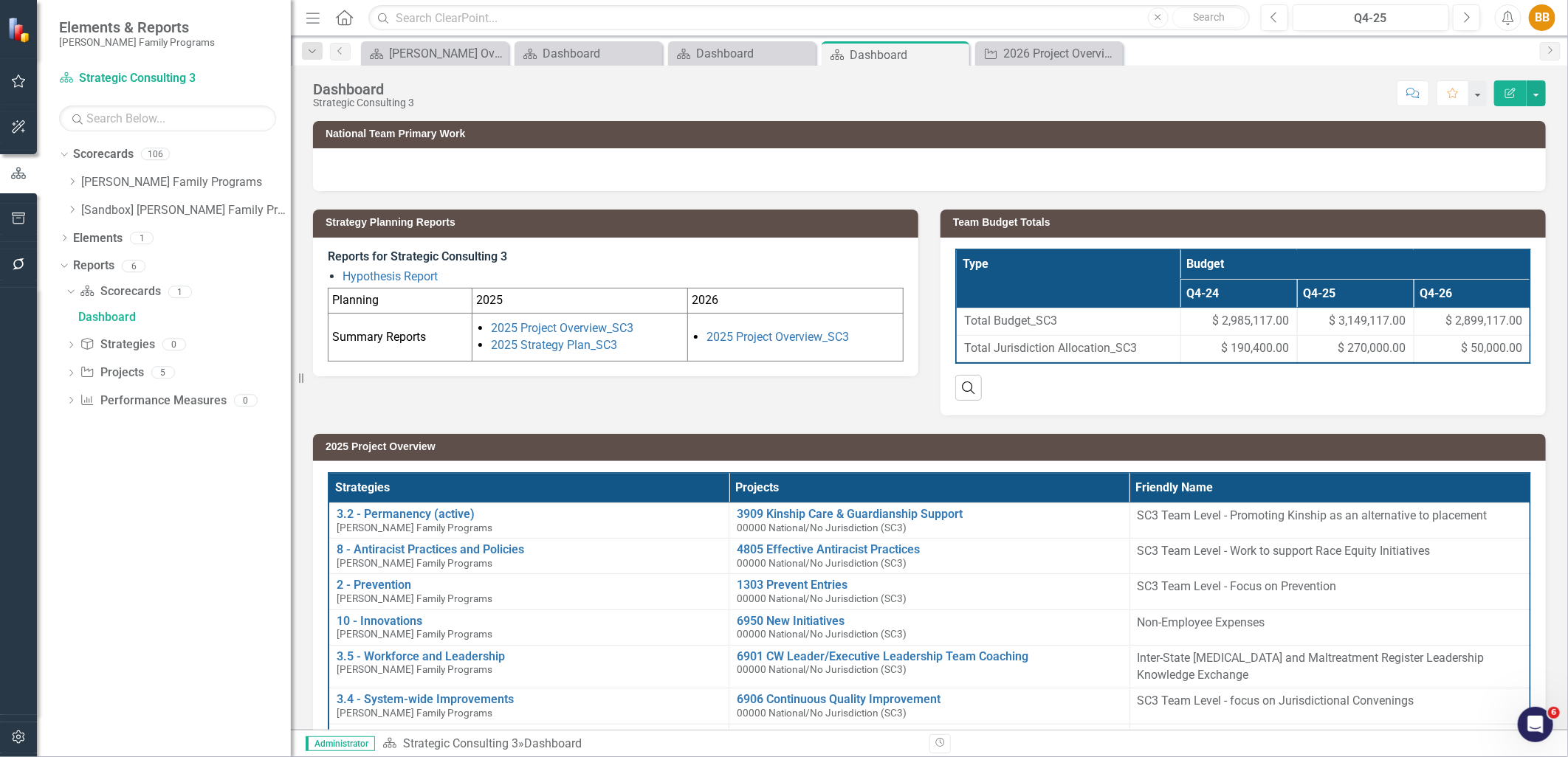
click at [64, 379] on div "Dropdown Scorecard Scorecards 1 Dashboard Dropdown Strategy Strategies 0 Dropdo…" at bounding box center [175, 348] width 232 height 137
click at [67, 378] on div "Dropdown" at bounding box center [70, 374] width 10 height 13
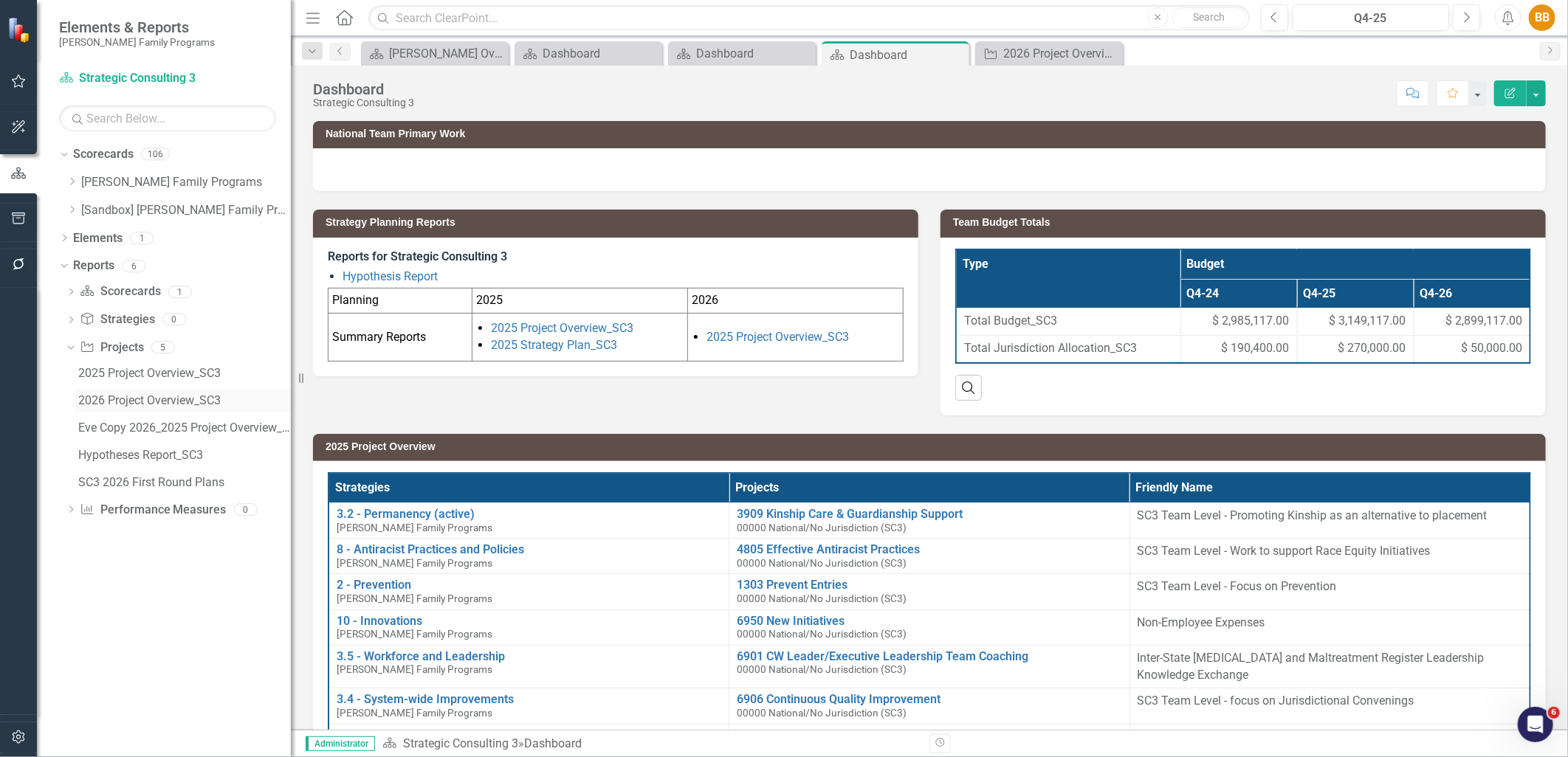
click at [85, 402] on div "2026 Project Overview_SC3" at bounding box center [184, 400] width 213 height 13
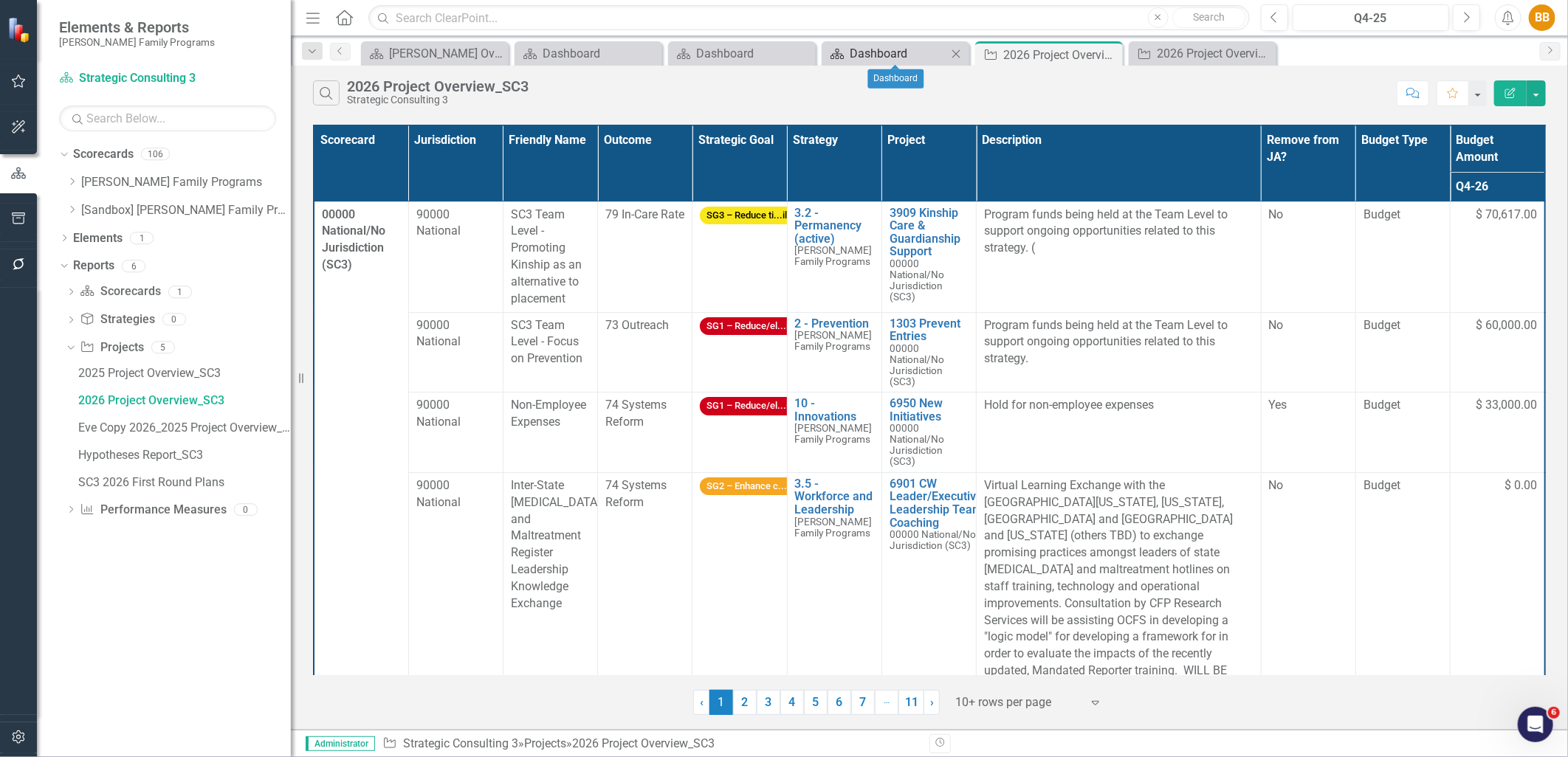
click at [909, 59] on div "Dashboard" at bounding box center [899, 53] width 97 height 19
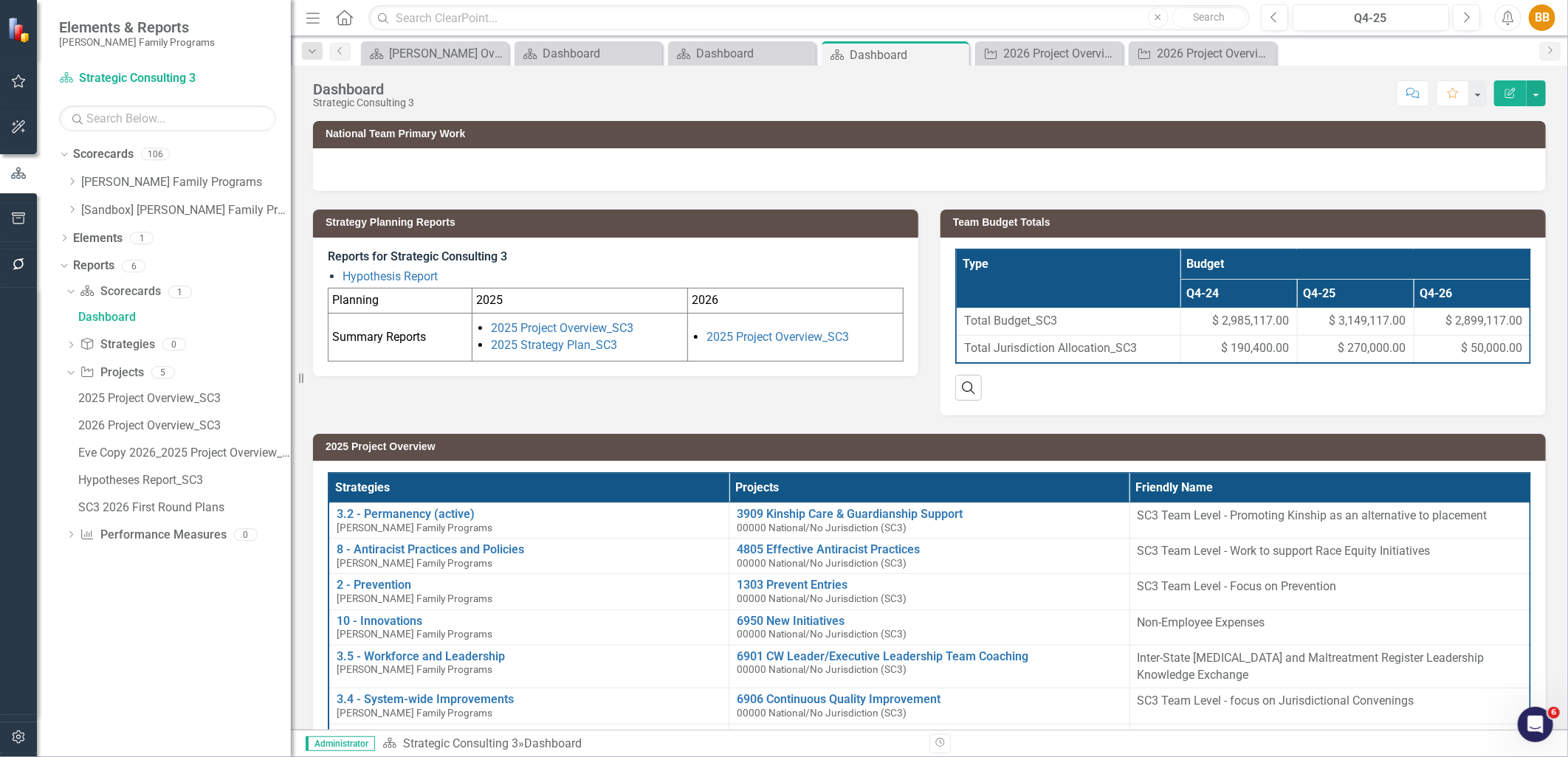
click at [889, 331] on li "2025 Project Overview_SC3" at bounding box center [803, 337] width 193 height 17
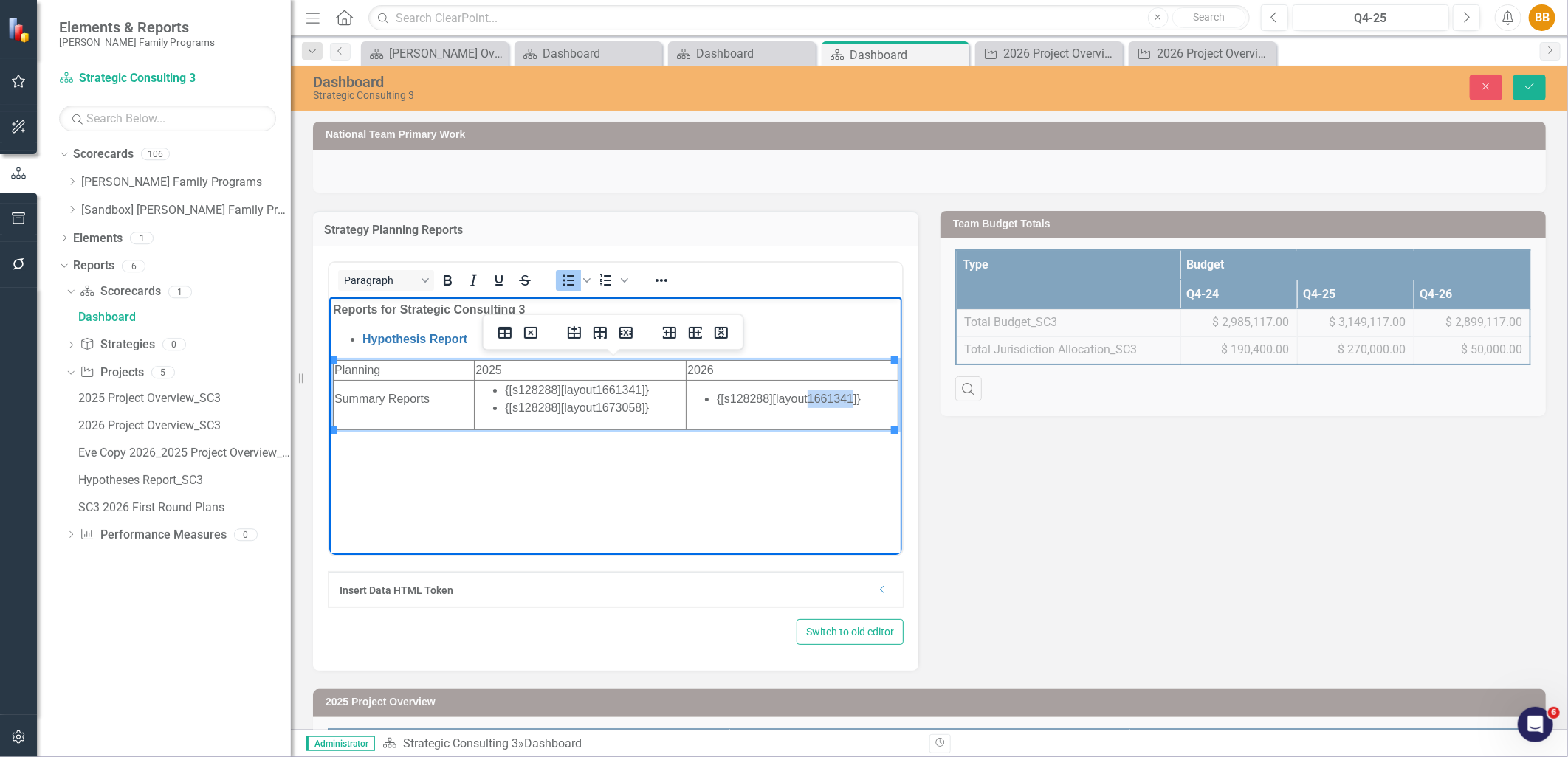
drag, startPoint x: 847, startPoint y: 399, endPoint x: 804, endPoint y: 399, distance: 43.0
click at [804, 399] on li "{[s128288][layout1661341]}" at bounding box center [807, 400] width 180 height 18
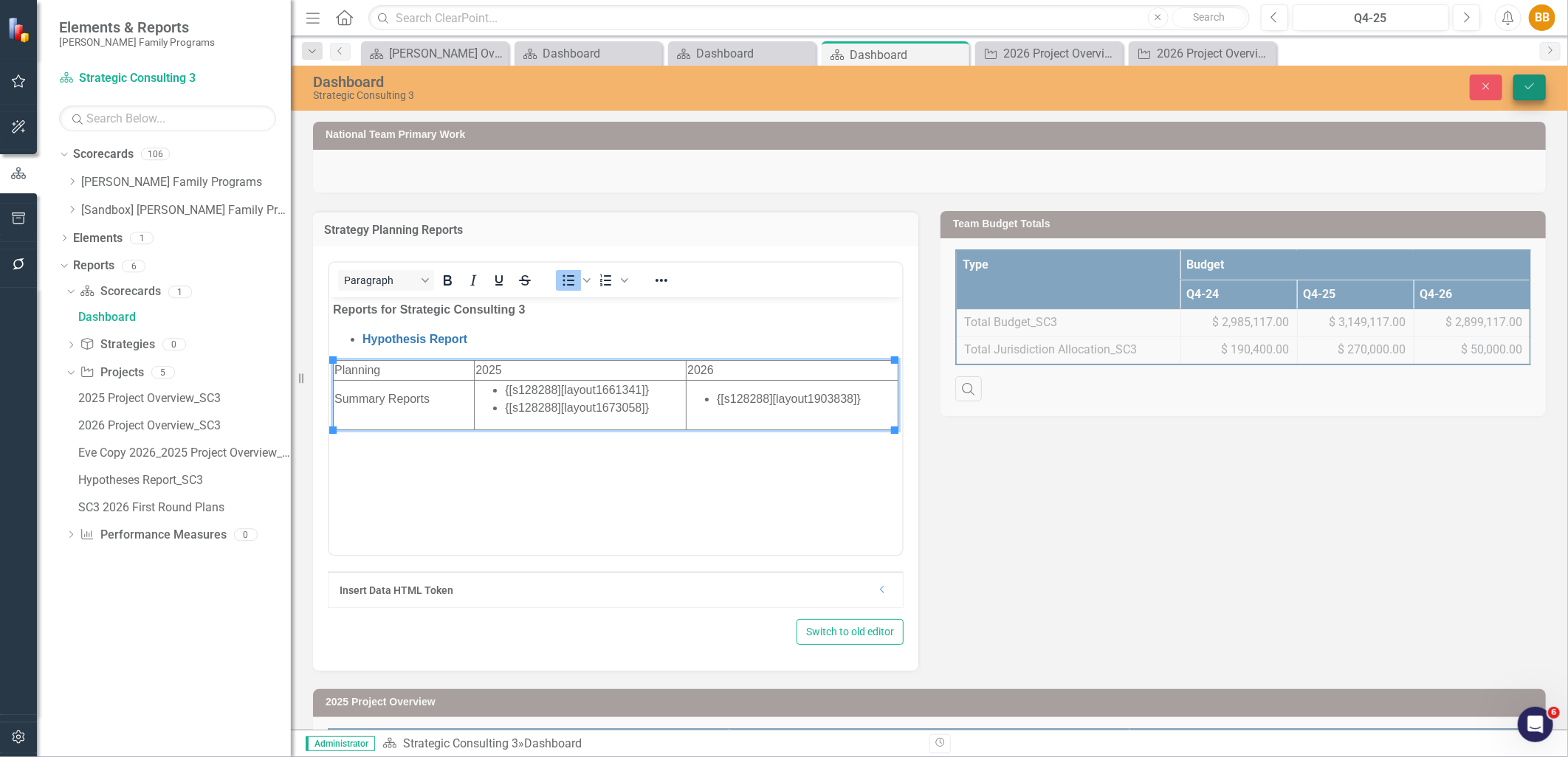
click at [1536, 83] on icon "Save" at bounding box center [1529, 86] width 13 height 10
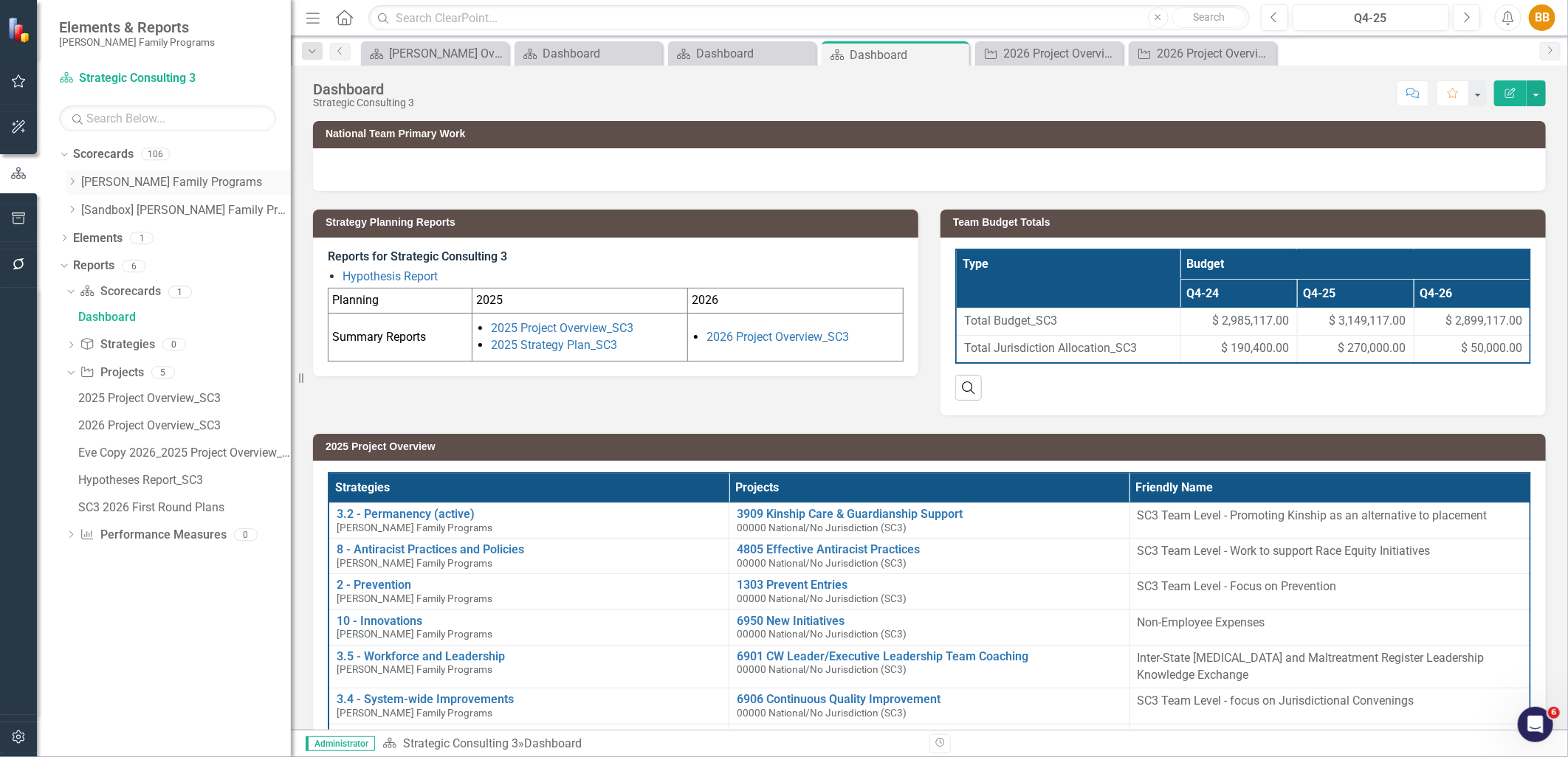
click at [71, 185] on icon "Dropdown" at bounding box center [71, 181] width 11 height 9
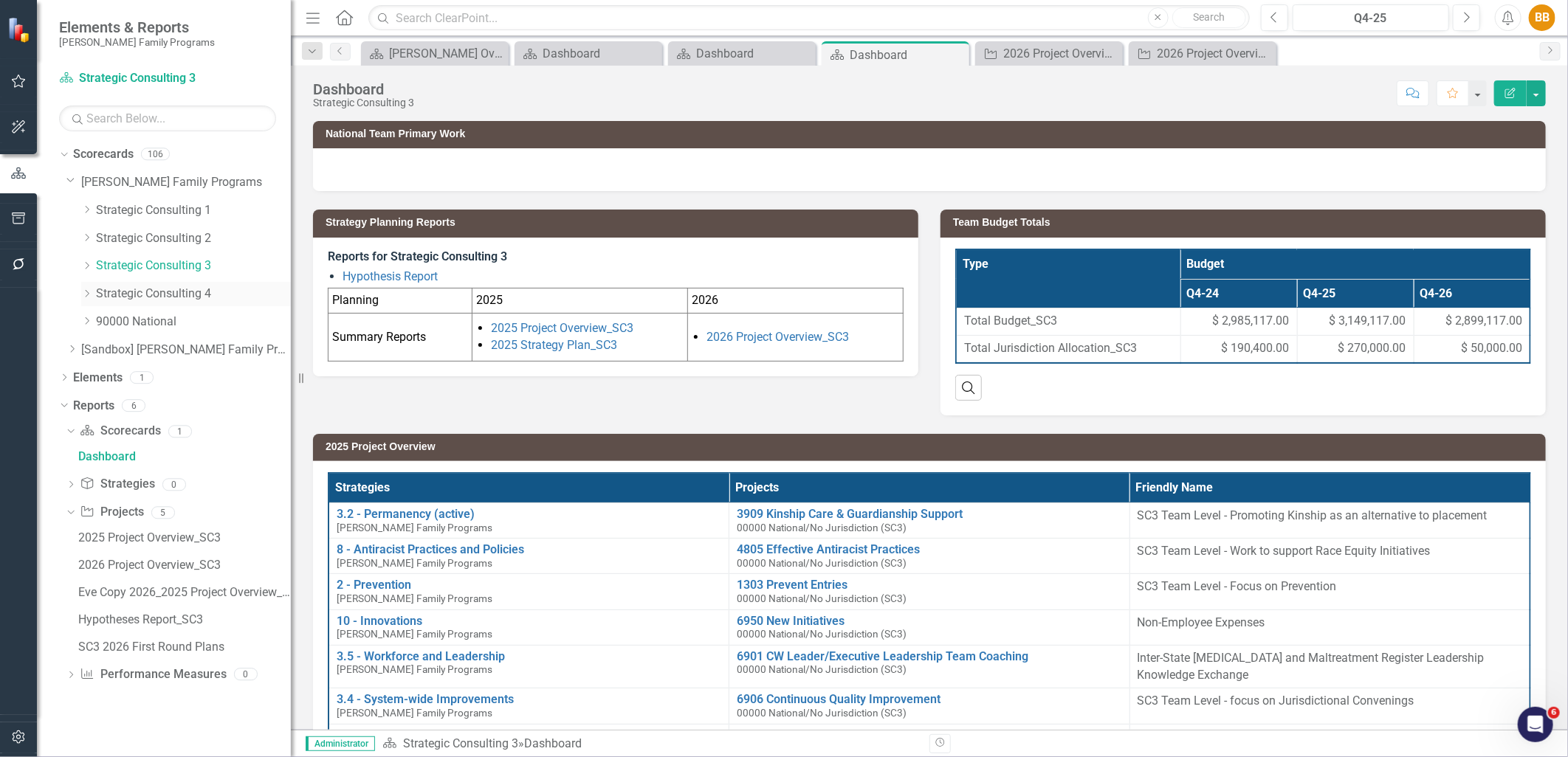
click at [108, 303] on link "Strategic Consulting 4" at bounding box center [193, 294] width 195 height 17
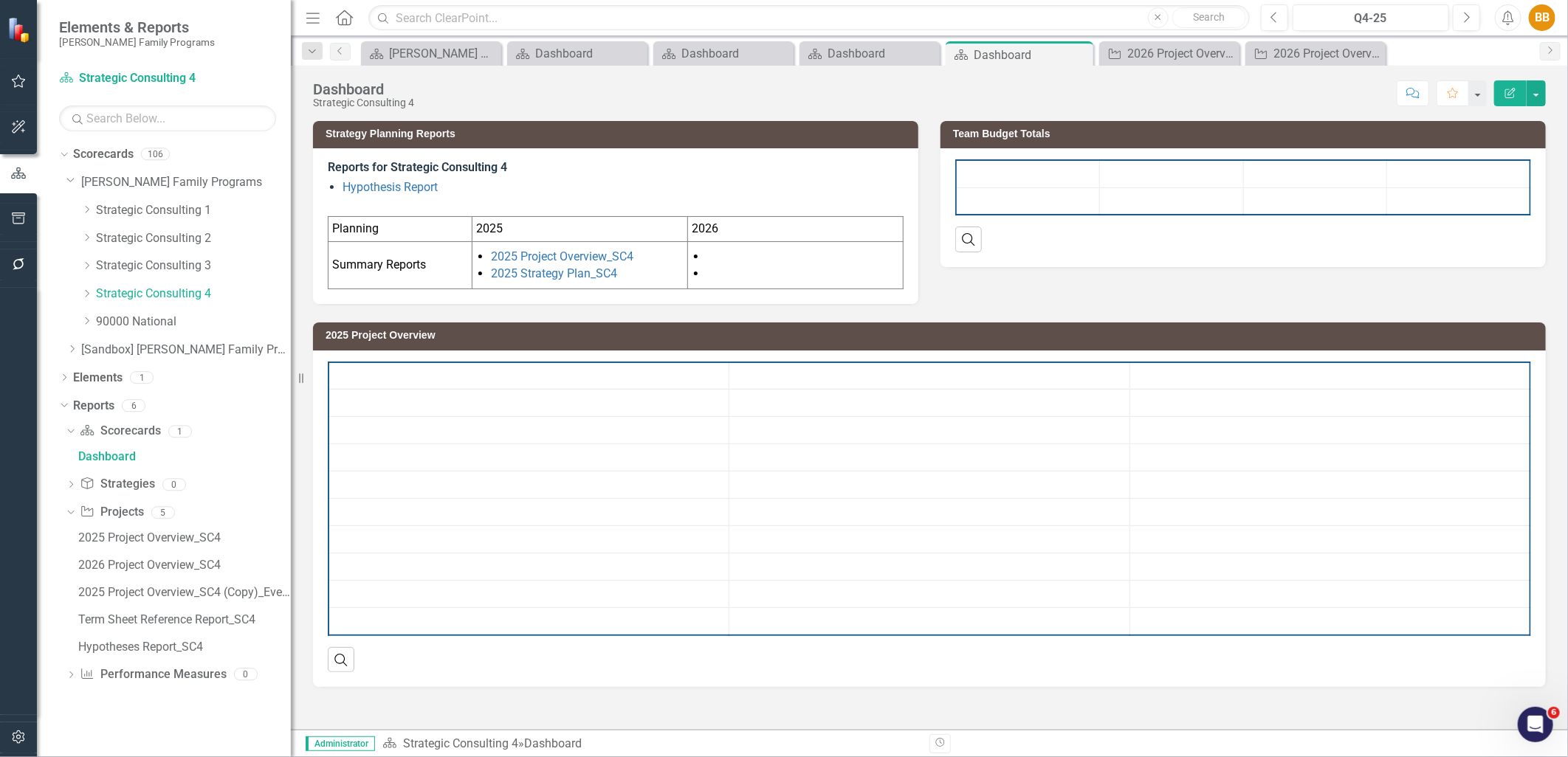
click at [870, 268] on li at bounding box center [803, 274] width 193 height 17
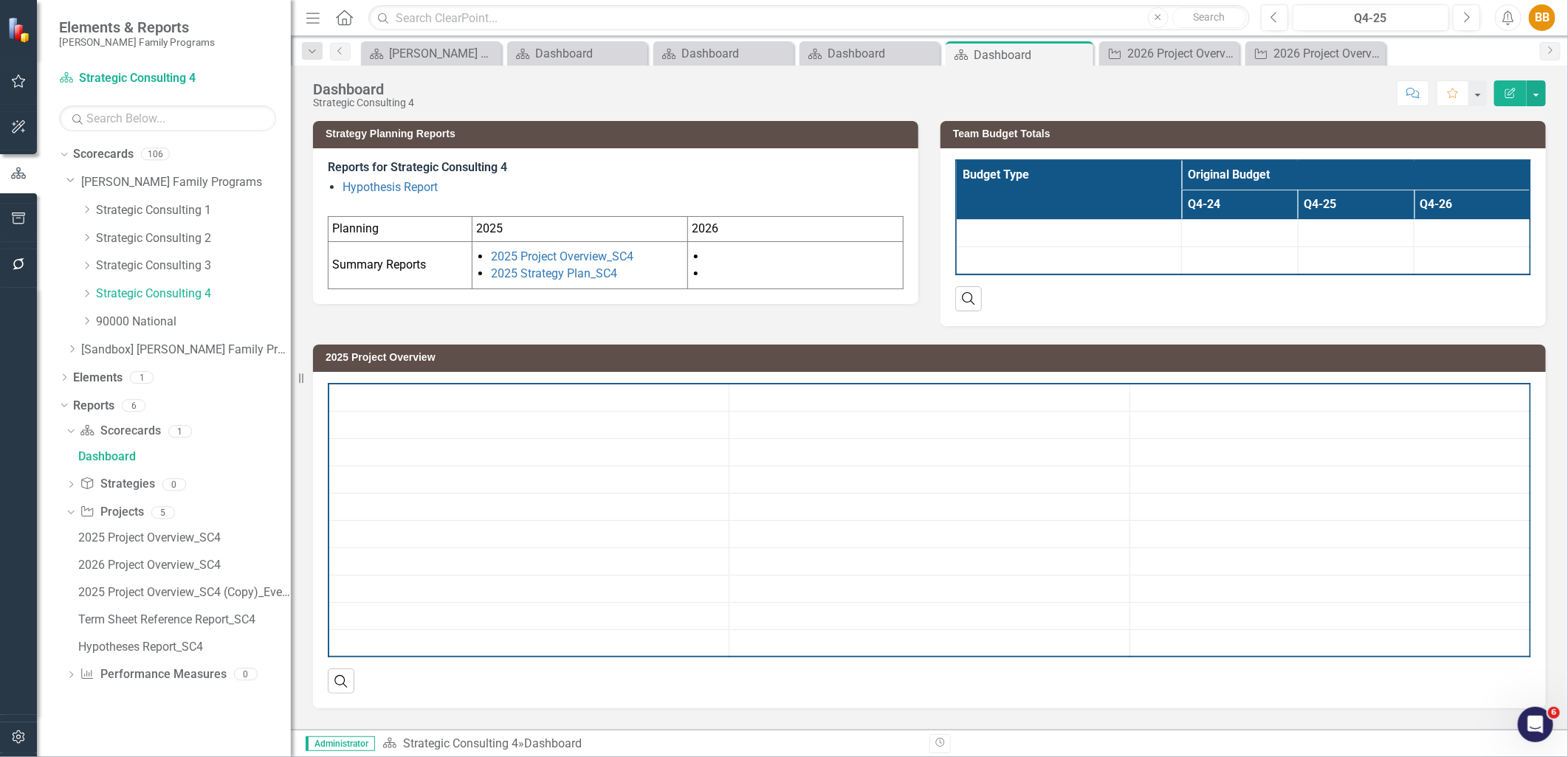
click at [870, 268] on li at bounding box center [803, 274] width 193 height 17
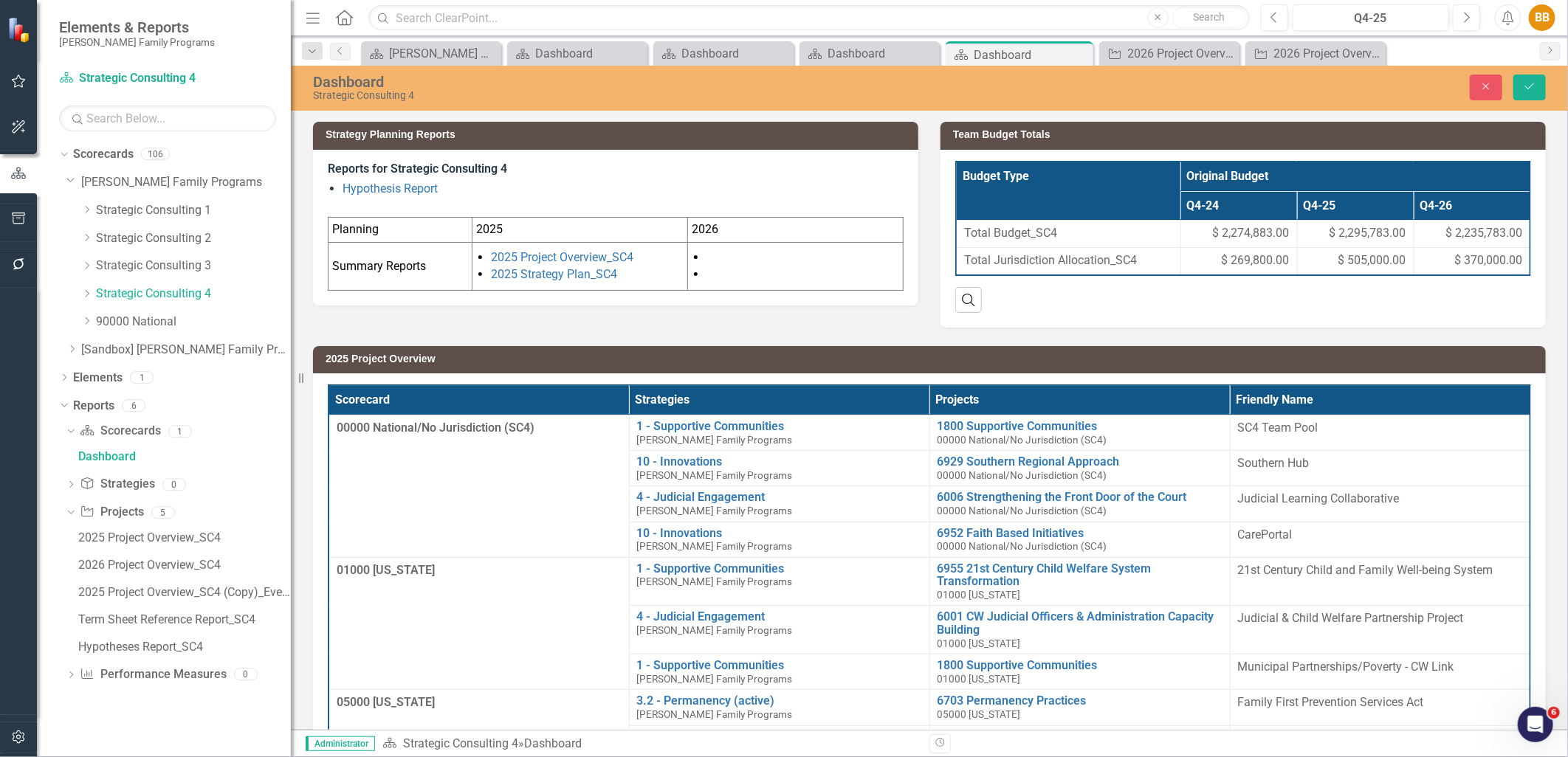
click at [655, 267] on li "2025 Strategy Plan_SC4" at bounding box center [587, 274] width 193 height 17
click at [652, 262] on li "2025 Project Overview_SC4" at bounding box center [587, 257] width 193 height 17
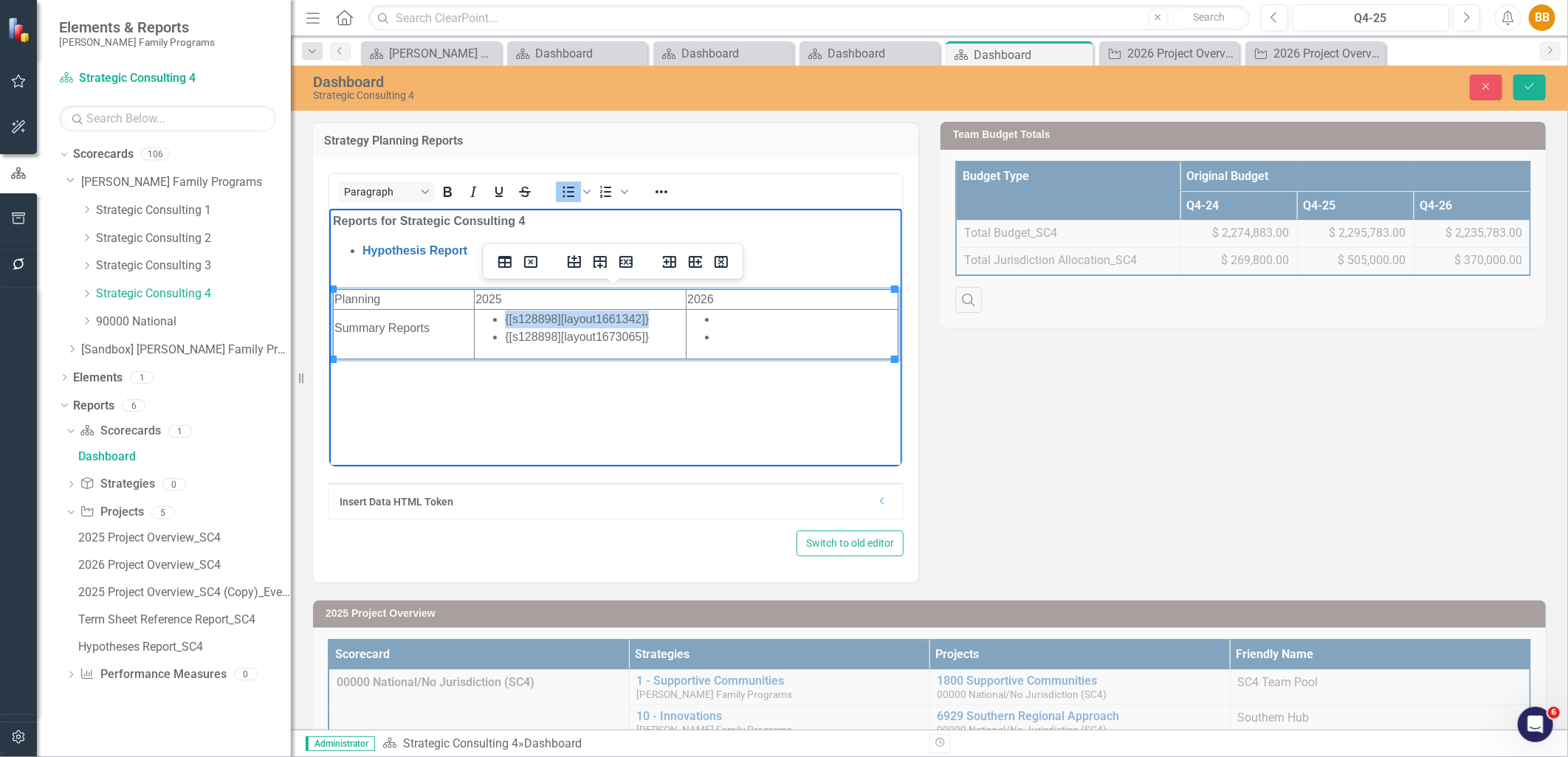
drag, startPoint x: 668, startPoint y: 315, endPoint x: 503, endPoint y: 316, distance: 165.0
click at [504, 316] on li "{[s128898][layout1661342]}" at bounding box center [594, 319] width 180 height 18
copy li "{[s128898][layout1661342]}"
click at [734, 313] on li "Rich Text Area. Press ALT-0 for help." at bounding box center [807, 319] width 180 height 18
click at [1533, 86] on icon "Save" at bounding box center [1529, 86] width 13 height 10
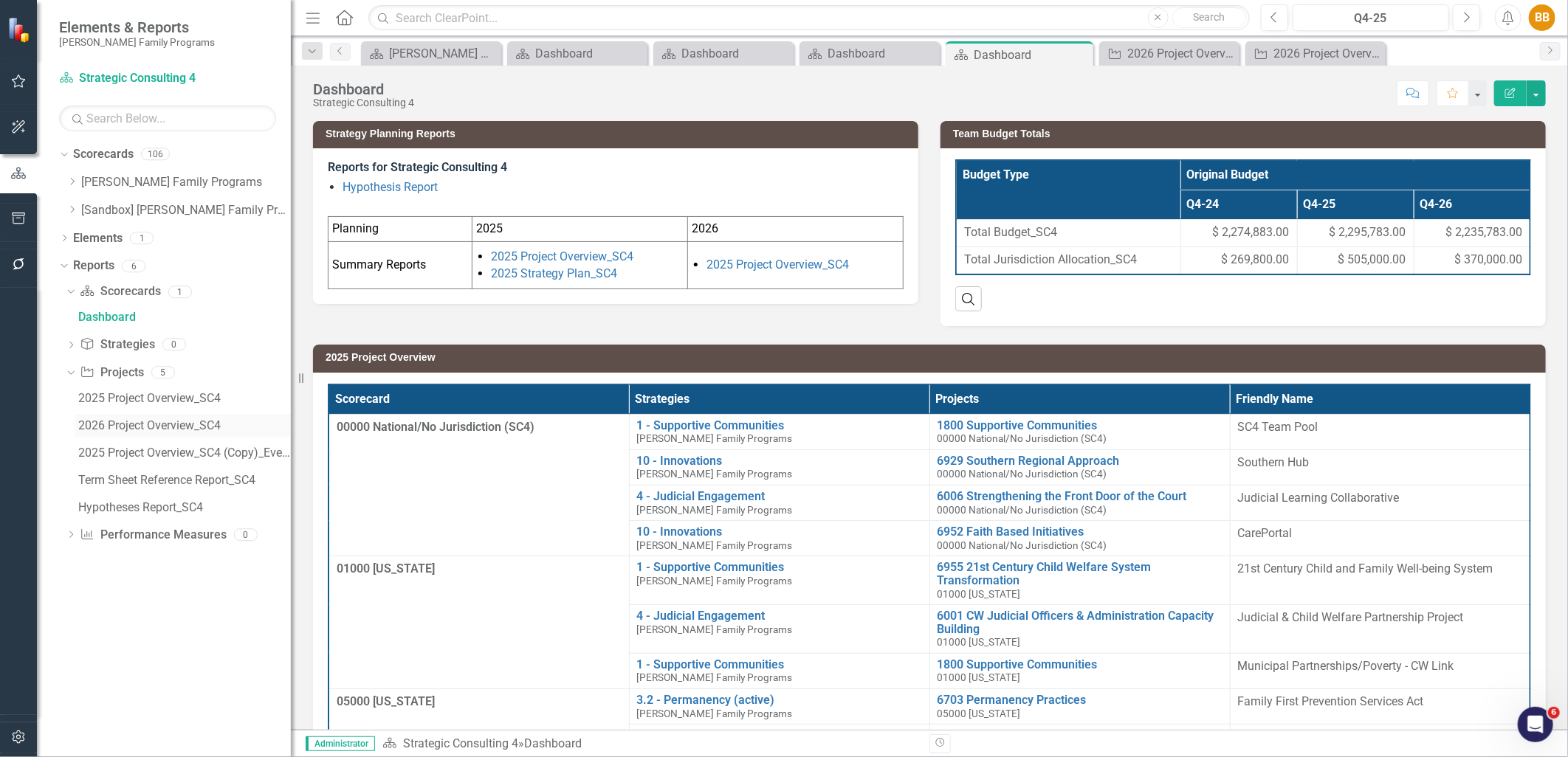
click at [147, 431] on div "2026 Project Overview_SC4" at bounding box center [184, 426] width 213 height 13
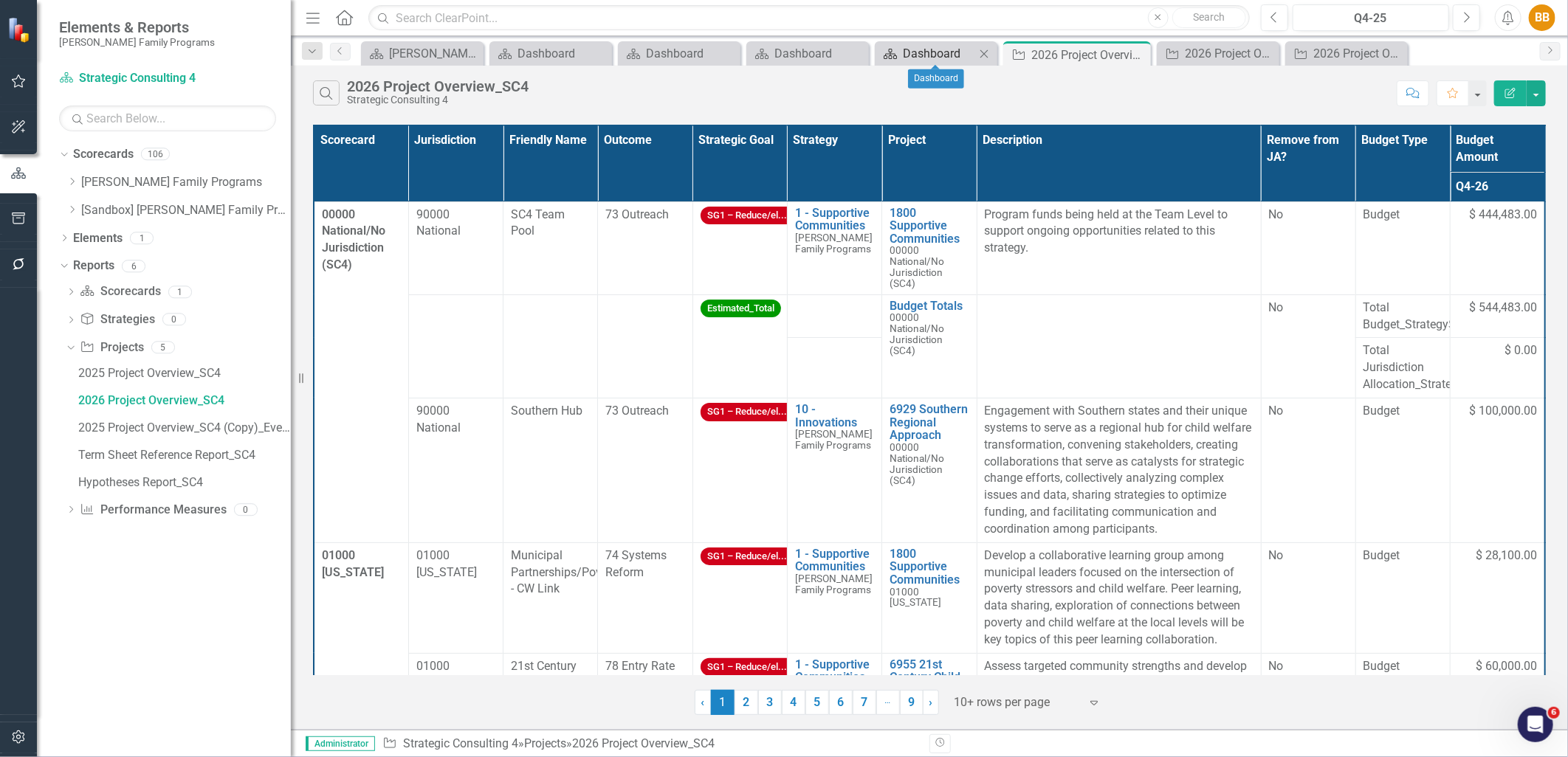
click at [934, 60] on div "Dashboard" at bounding box center [938, 53] width 72 height 19
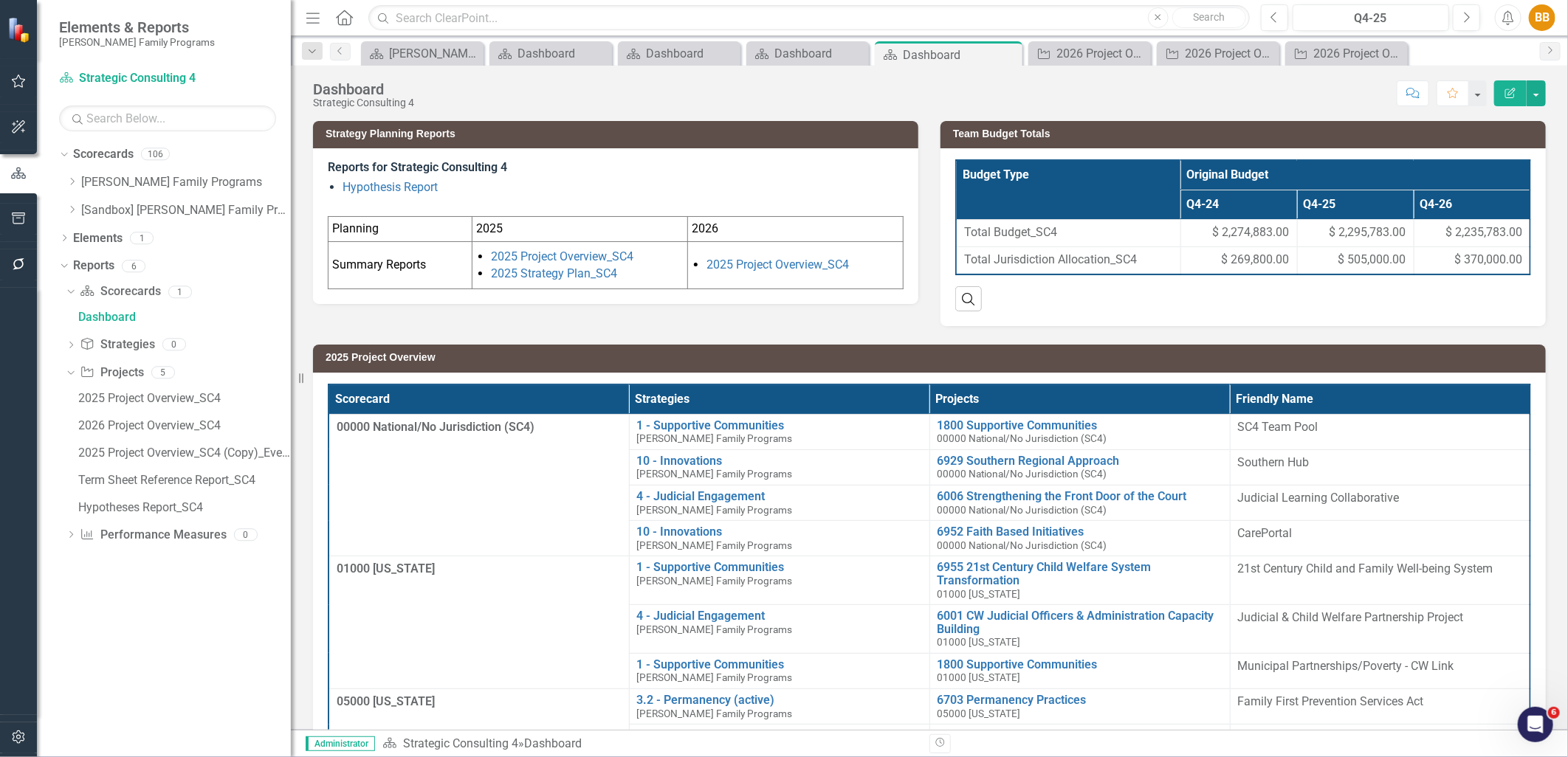
click at [876, 271] on li "2025 Project Overview_SC4" at bounding box center [803, 265] width 193 height 17
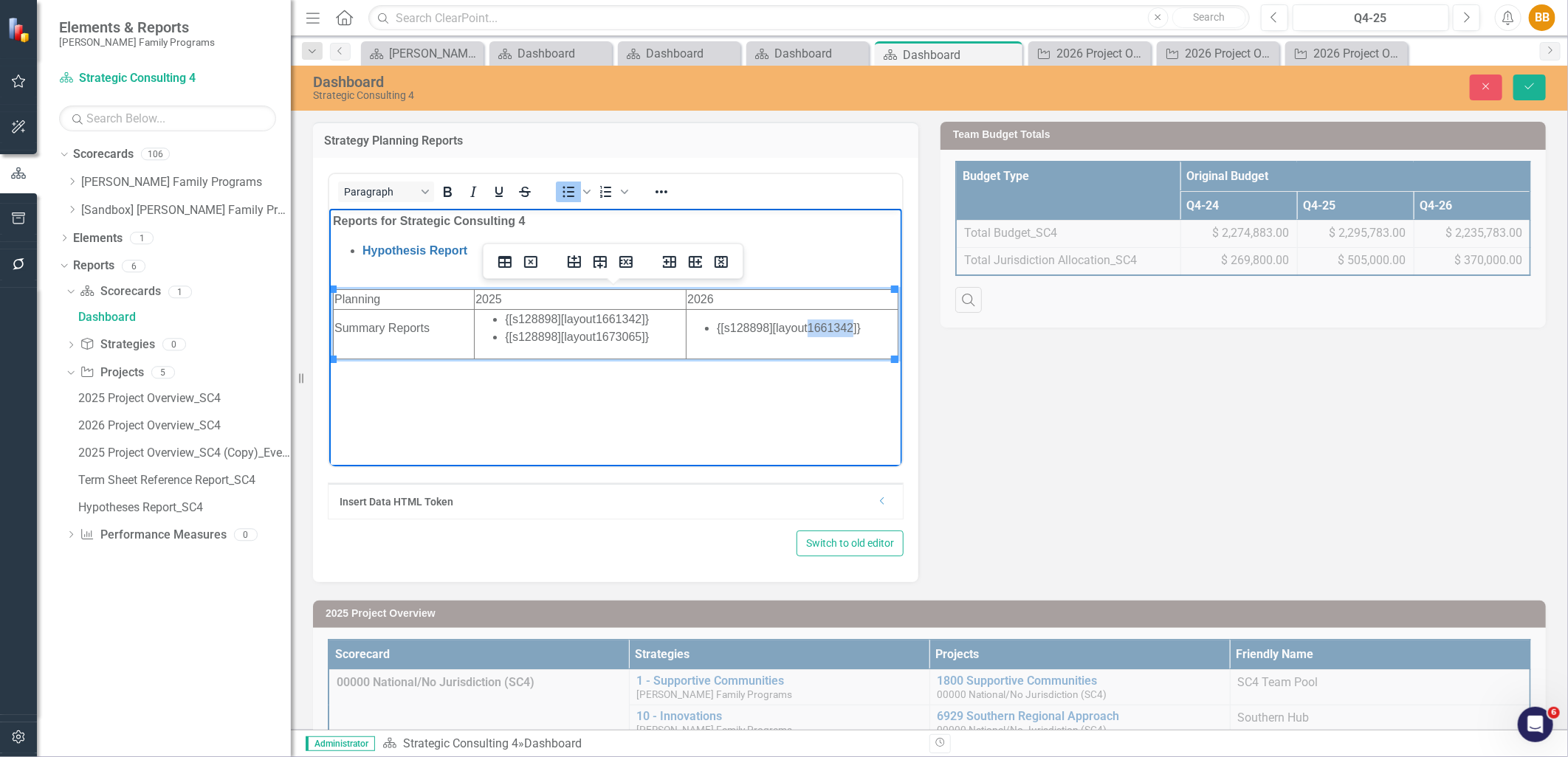
drag, startPoint x: 807, startPoint y: 327, endPoint x: 848, endPoint y: 330, distance: 41.1
click at [848, 330] on li "{[s128898][layout1661342]}" at bounding box center [807, 328] width 180 height 18
paste body "Rich Text Area. Press ALT-0 for help."
click at [804, 325] on li "{[s128898][layout]}" at bounding box center [807, 328] width 180 height 18
click at [1536, 83] on icon "Save" at bounding box center [1529, 86] width 13 height 10
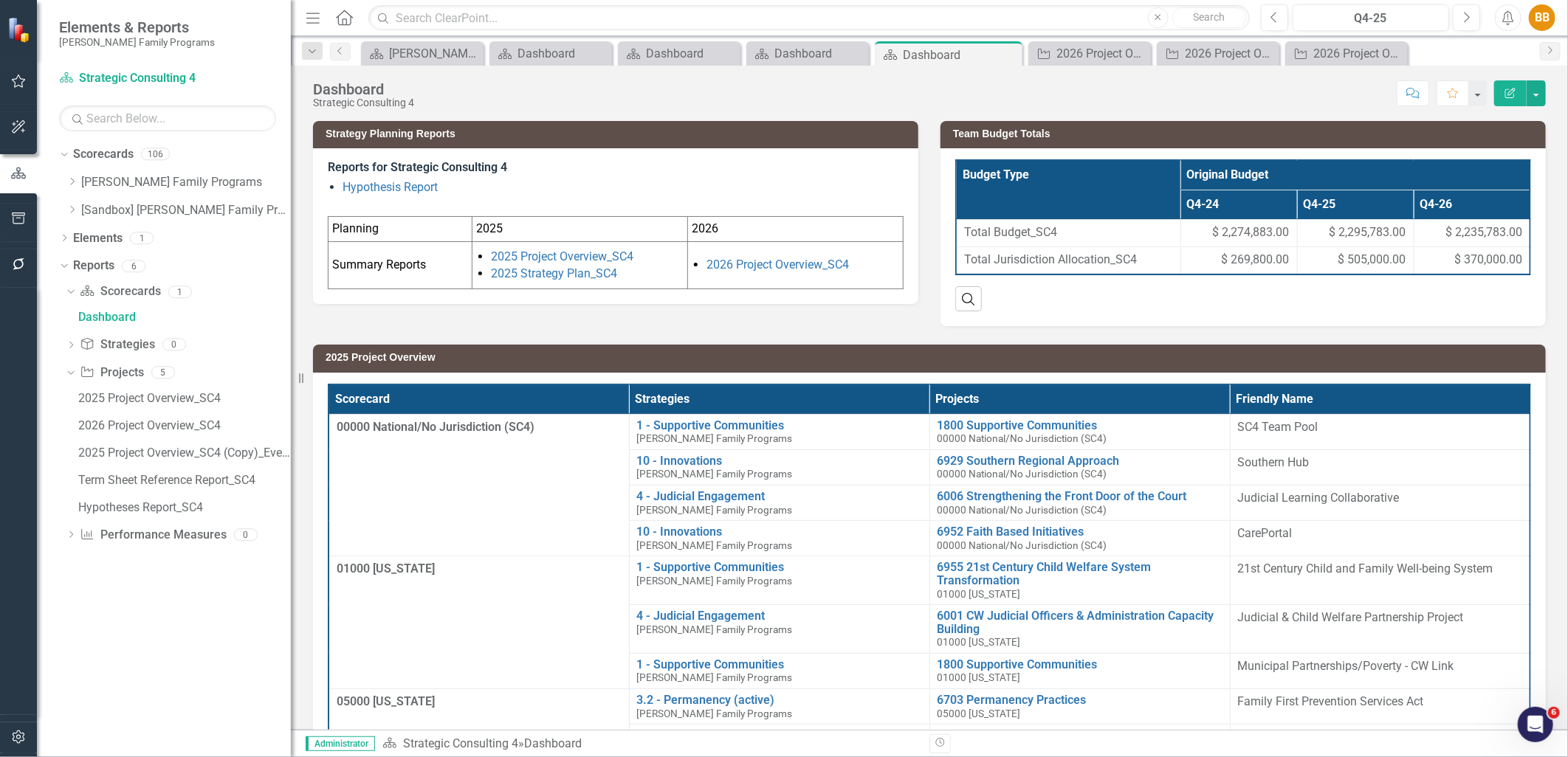
click at [854, 283] on td "2026 Project Overview_SC4" at bounding box center [795, 265] width 216 height 47
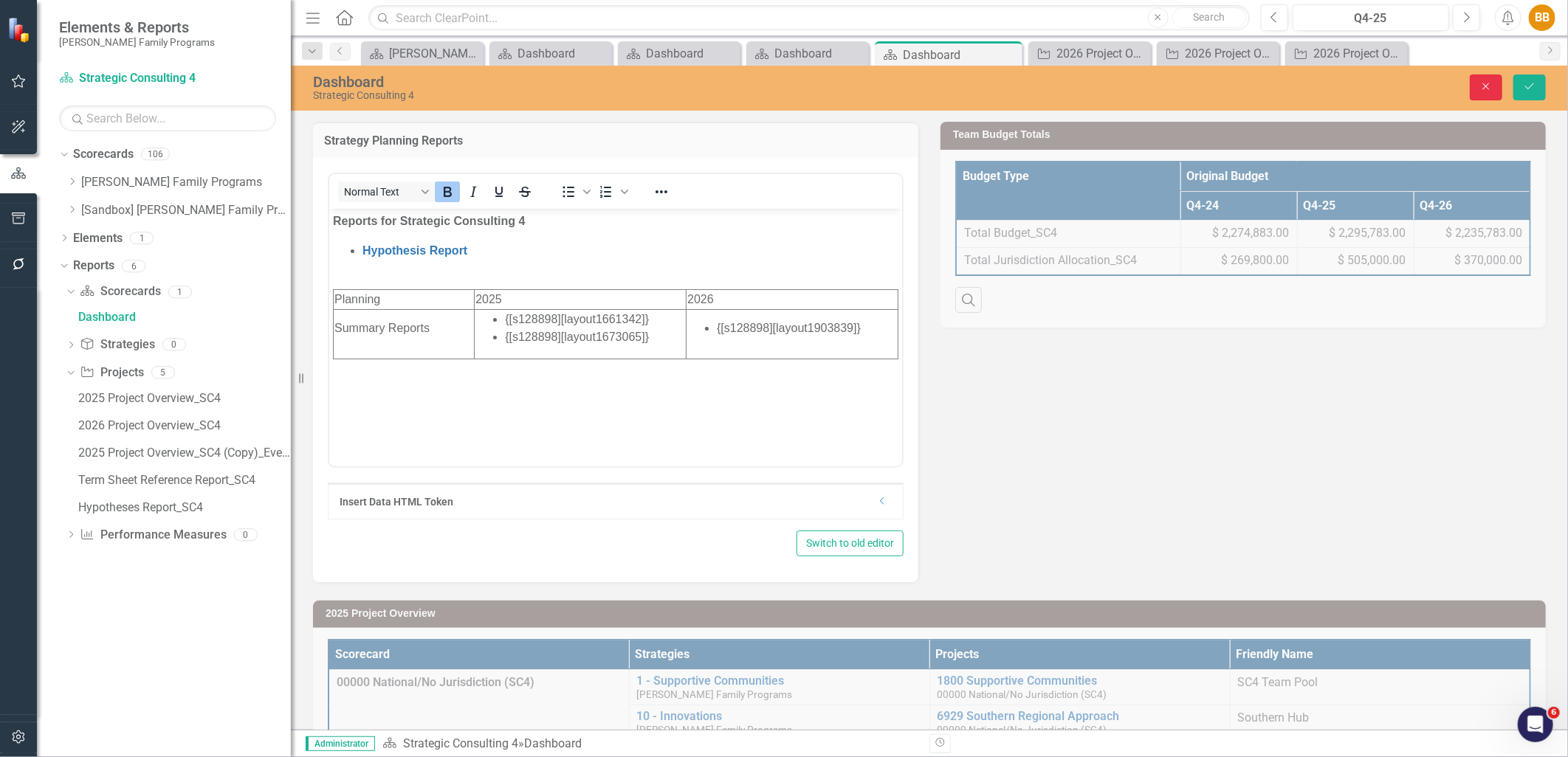
click at [1493, 89] on button "Close" at bounding box center [1486, 87] width 33 height 26
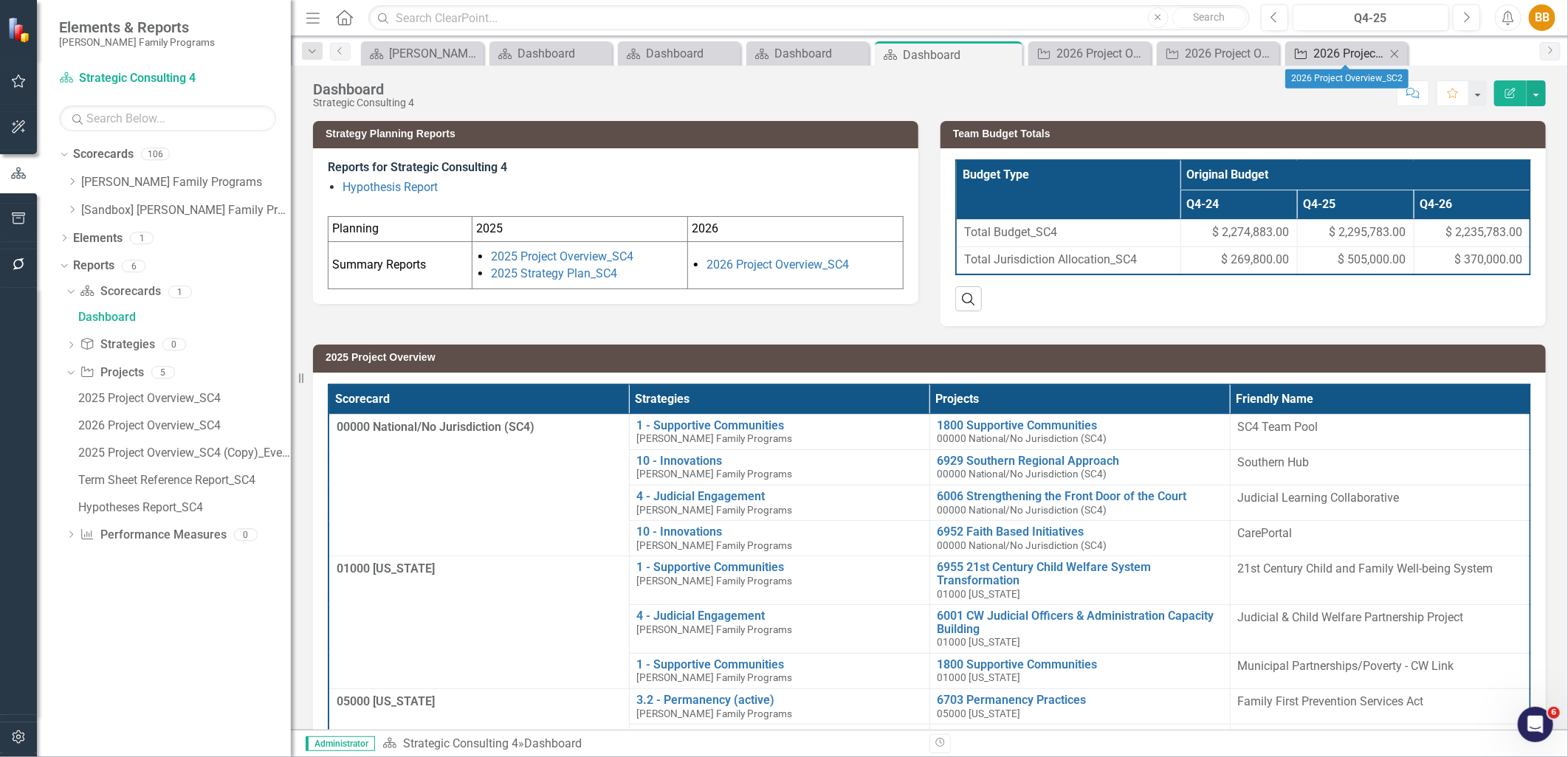
click at [1326, 53] on div "2026 Project Overview_SC2" at bounding box center [1349, 53] width 72 height 19
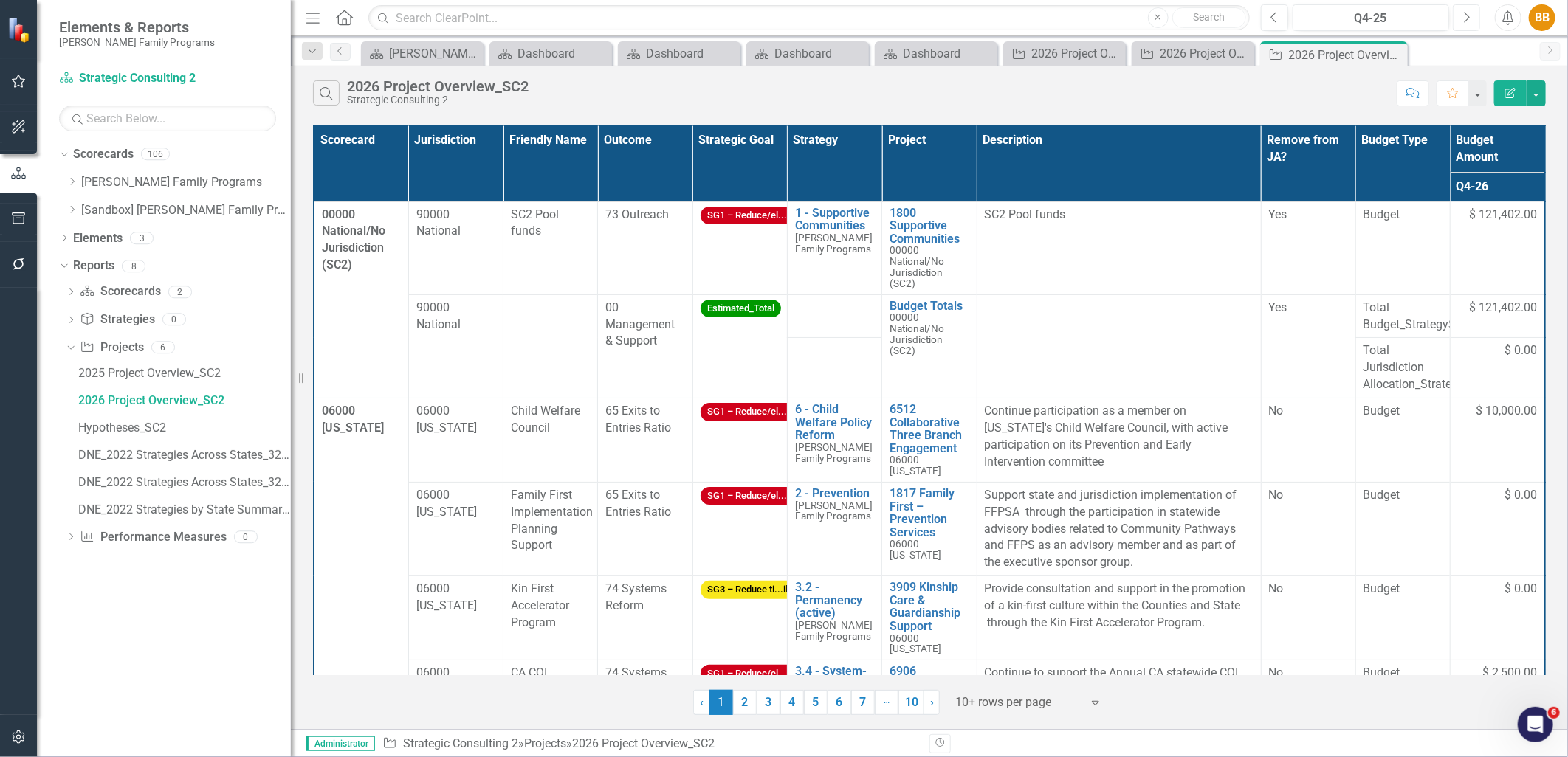
click at [1470, 15] on icon "Next" at bounding box center [1467, 17] width 8 height 13
click at [1471, 16] on icon "Next" at bounding box center [1467, 17] width 8 height 13
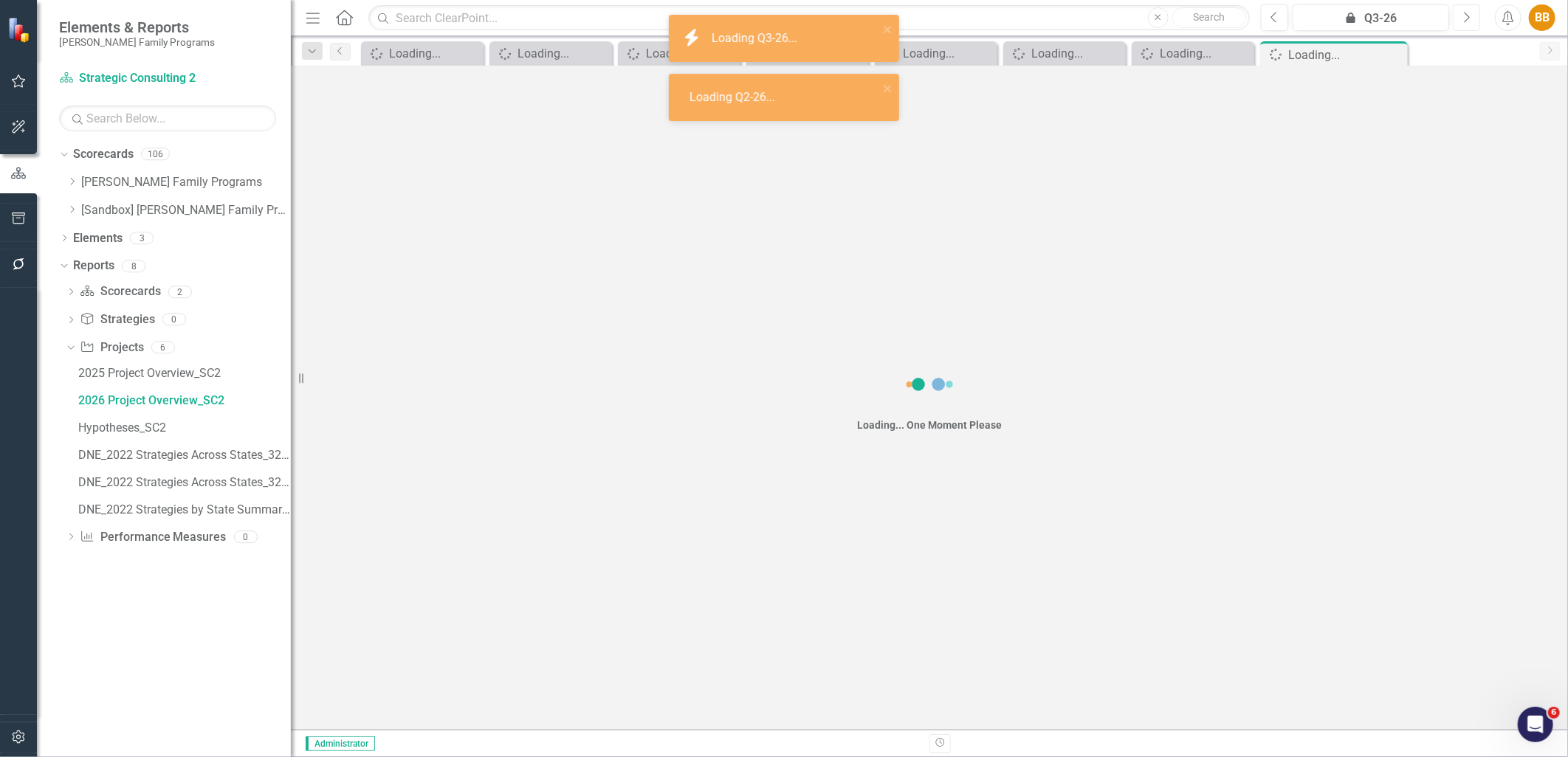
click at [1471, 16] on icon "Next" at bounding box center [1467, 17] width 8 height 13
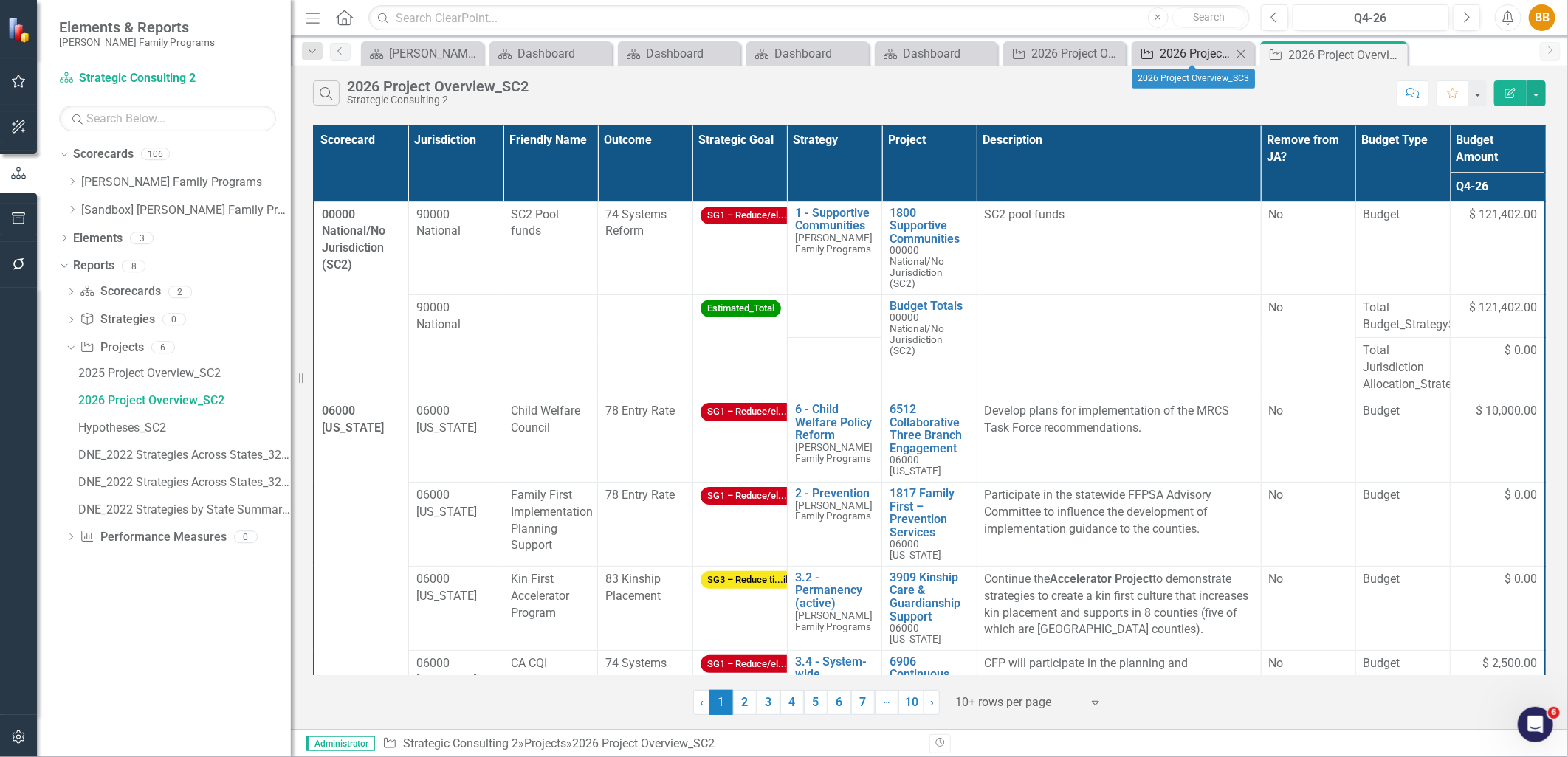
click at [1157, 53] on link "Project 2026 Project Overview_SC3" at bounding box center [1184, 53] width 97 height 19
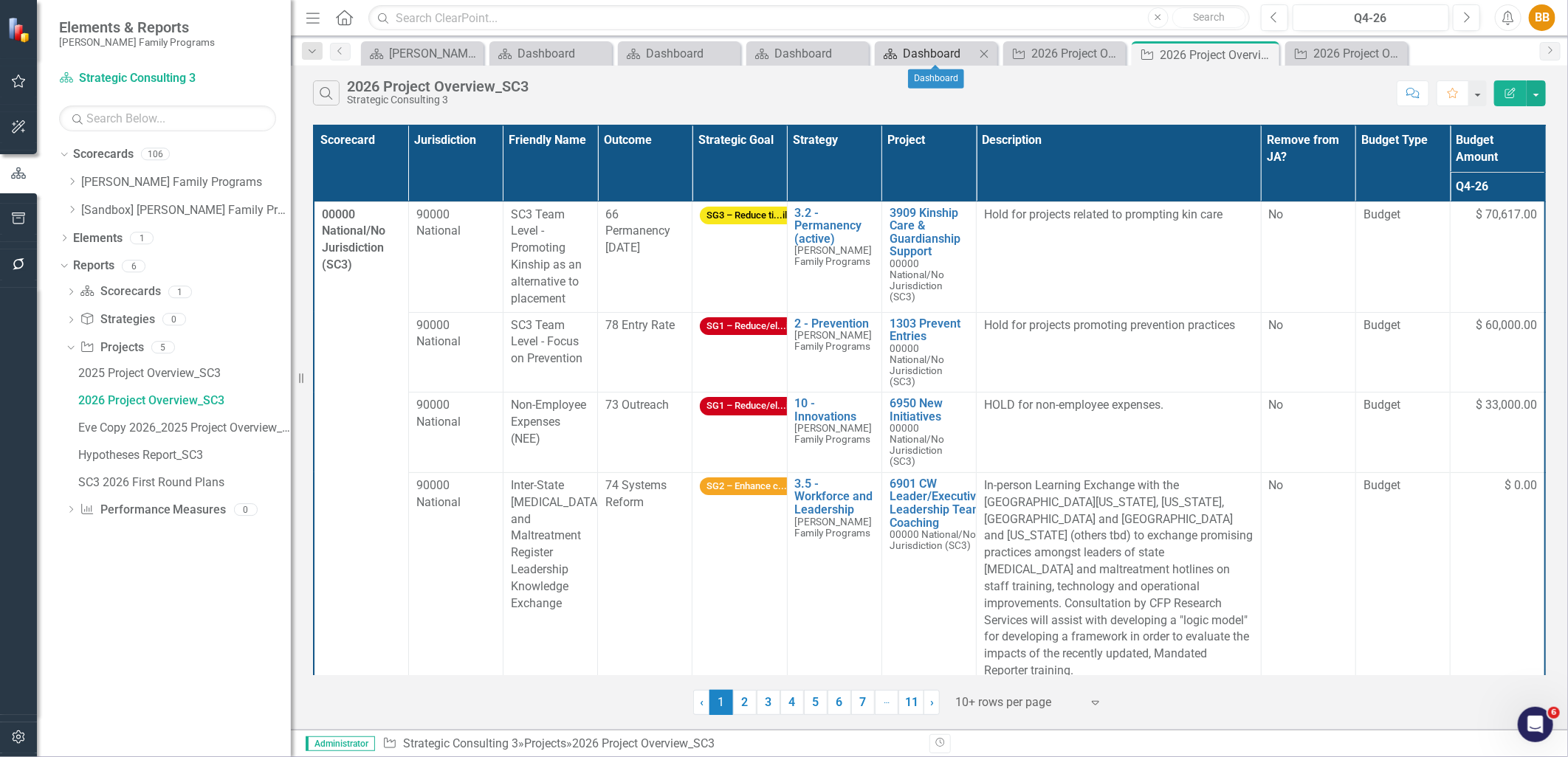
click at [920, 53] on div "Dashboard" at bounding box center [938, 53] width 72 height 19
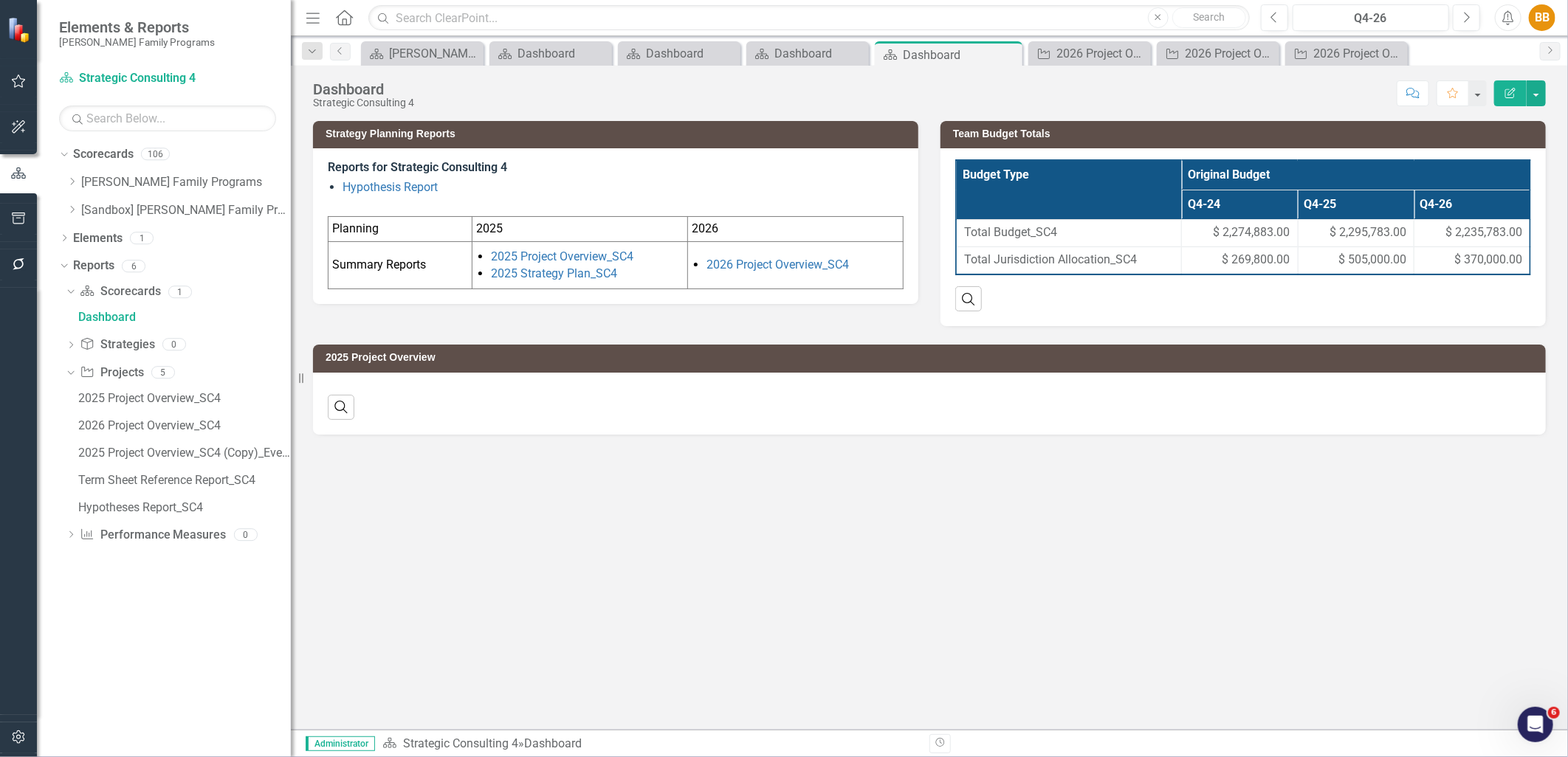
click at [880, 271] on li "2026 Project Overview_SC4" at bounding box center [803, 265] width 193 height 17
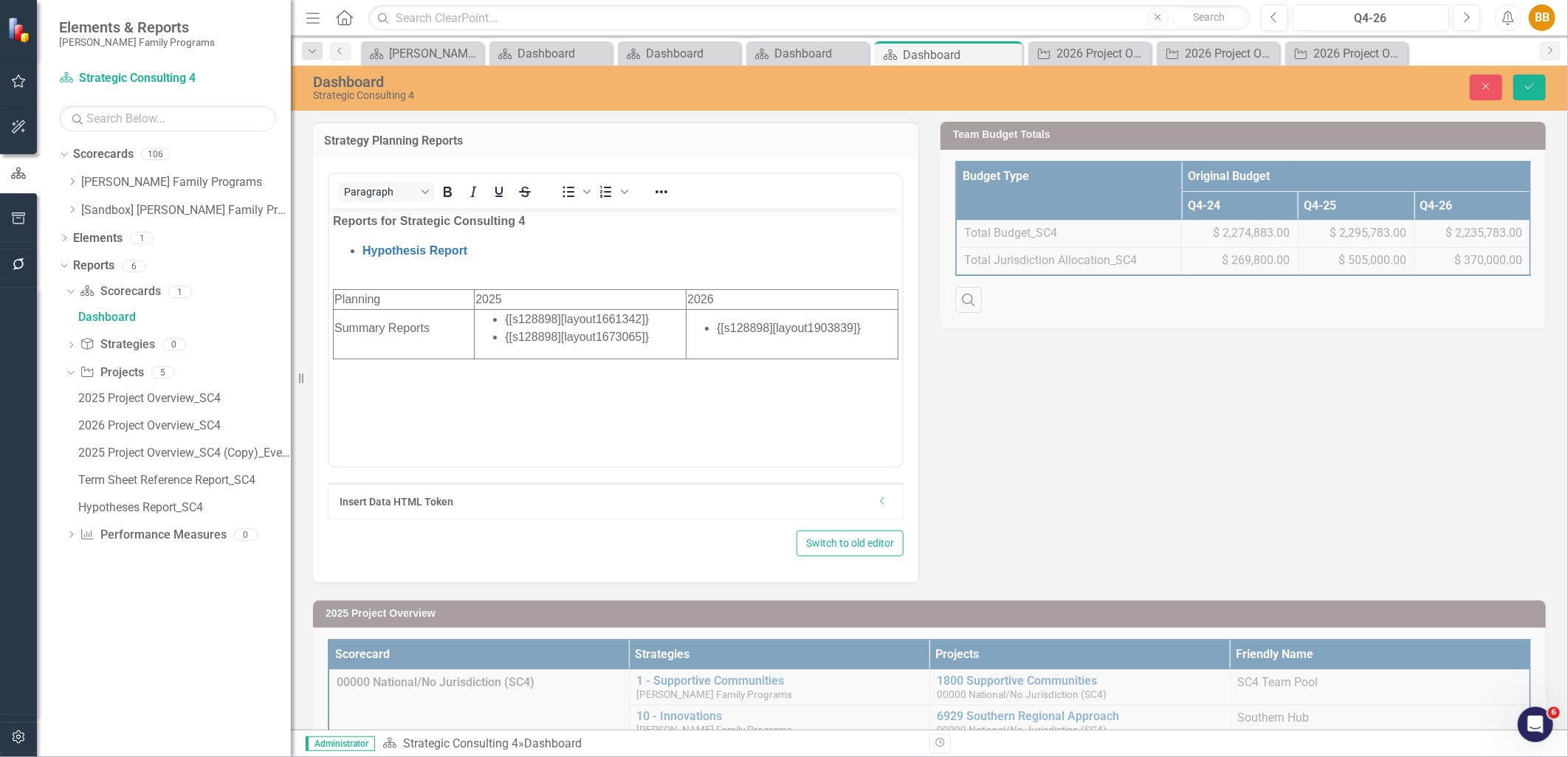
click at [877, 333] on li "{[s128898][layout1903839]}" at bounding box center [807, 328] width 180 height 18
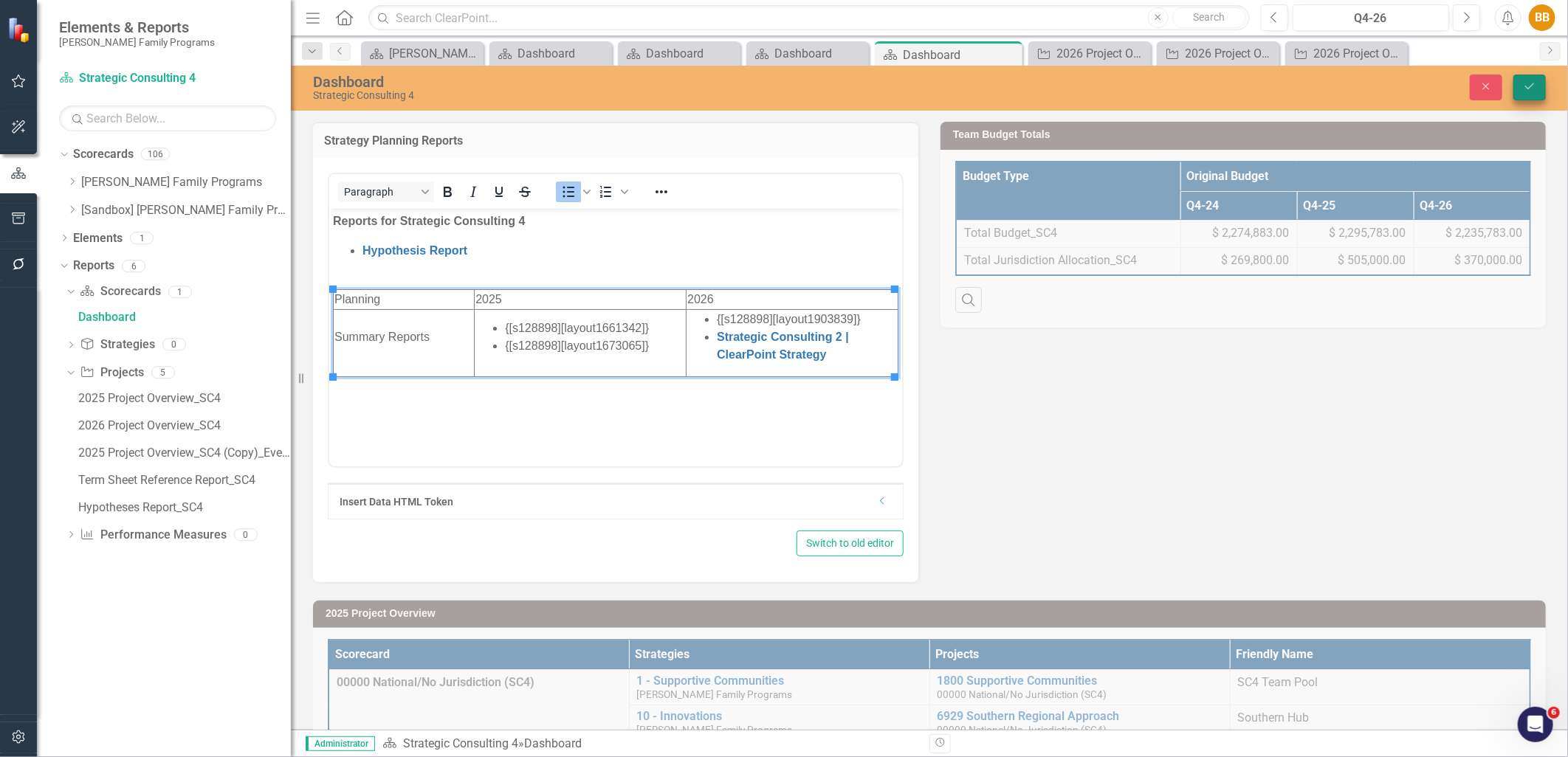
click at [1533, 76] on button "Save" at bounding box center [1529, 87] width 33 height 26
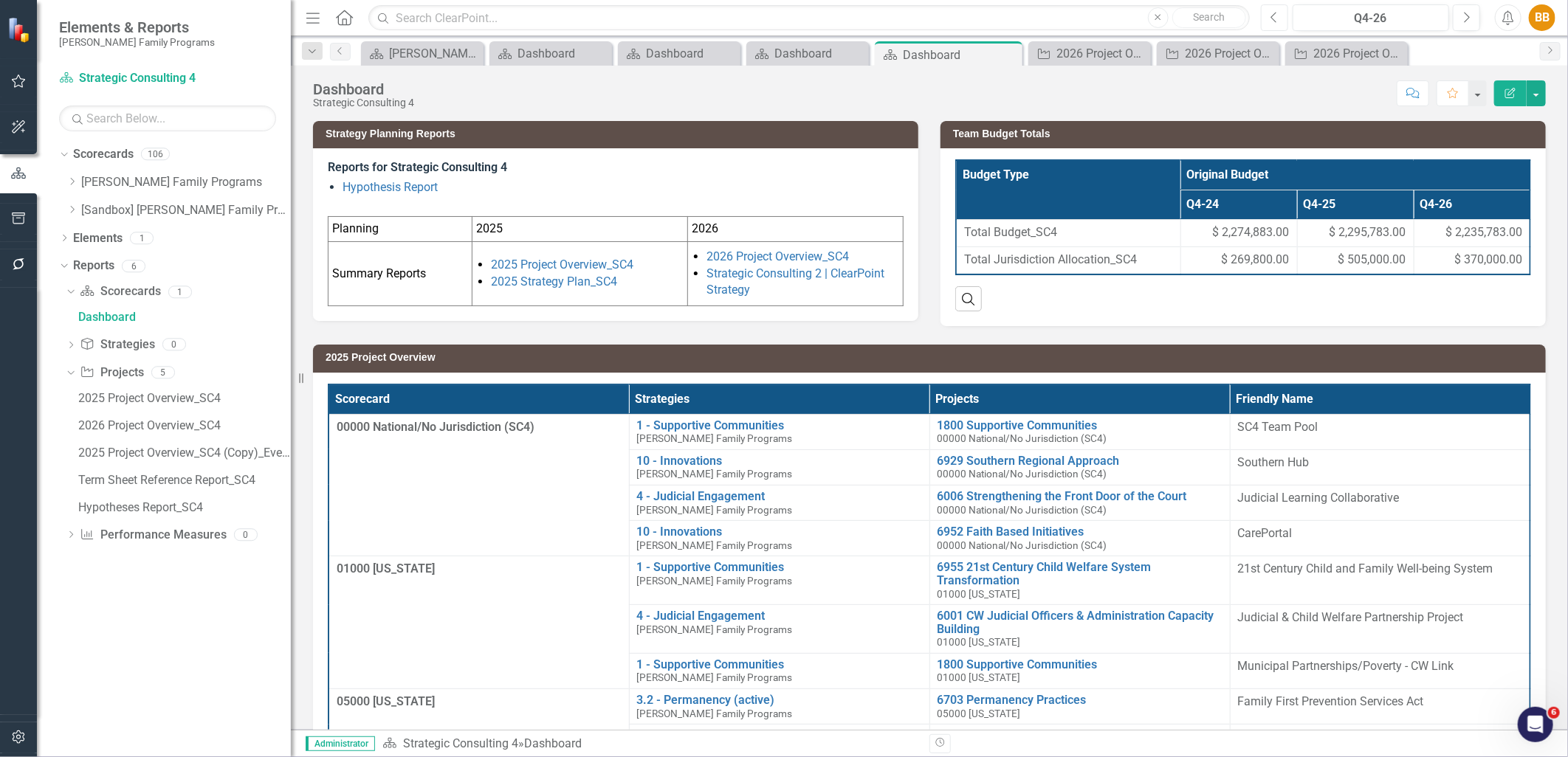
click at [1280, 10] on button "Previous" at bounding box center [1275, 17] width 28 height 27
click at [844, 274] on link "Strategic Consulting 2 | ClearPoint Strategy" at bounding box center [796, 281] width 178 height 31
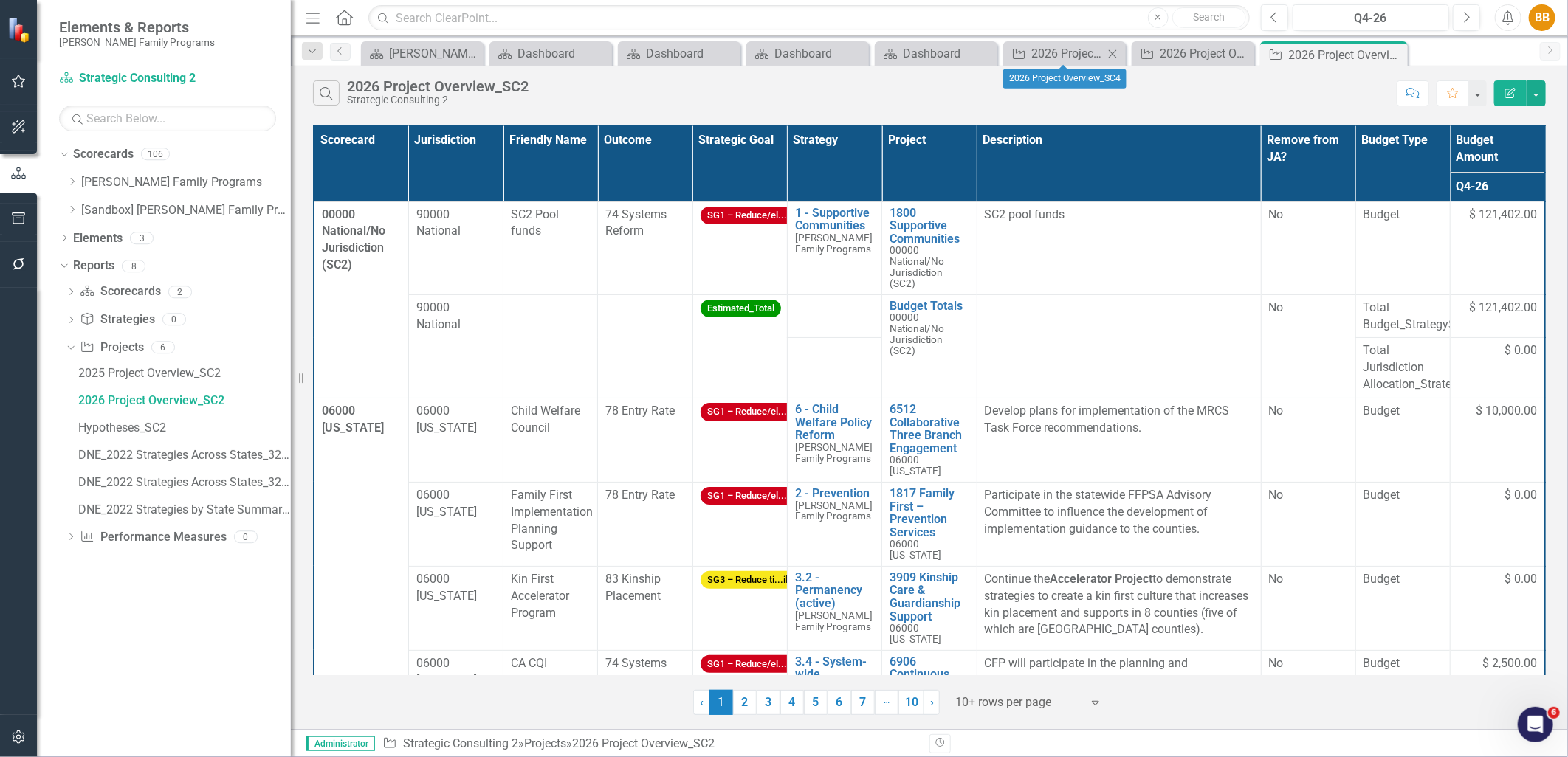
click at [1111, 51] on icon at bounding box center [1113, 53] width 8 height 8
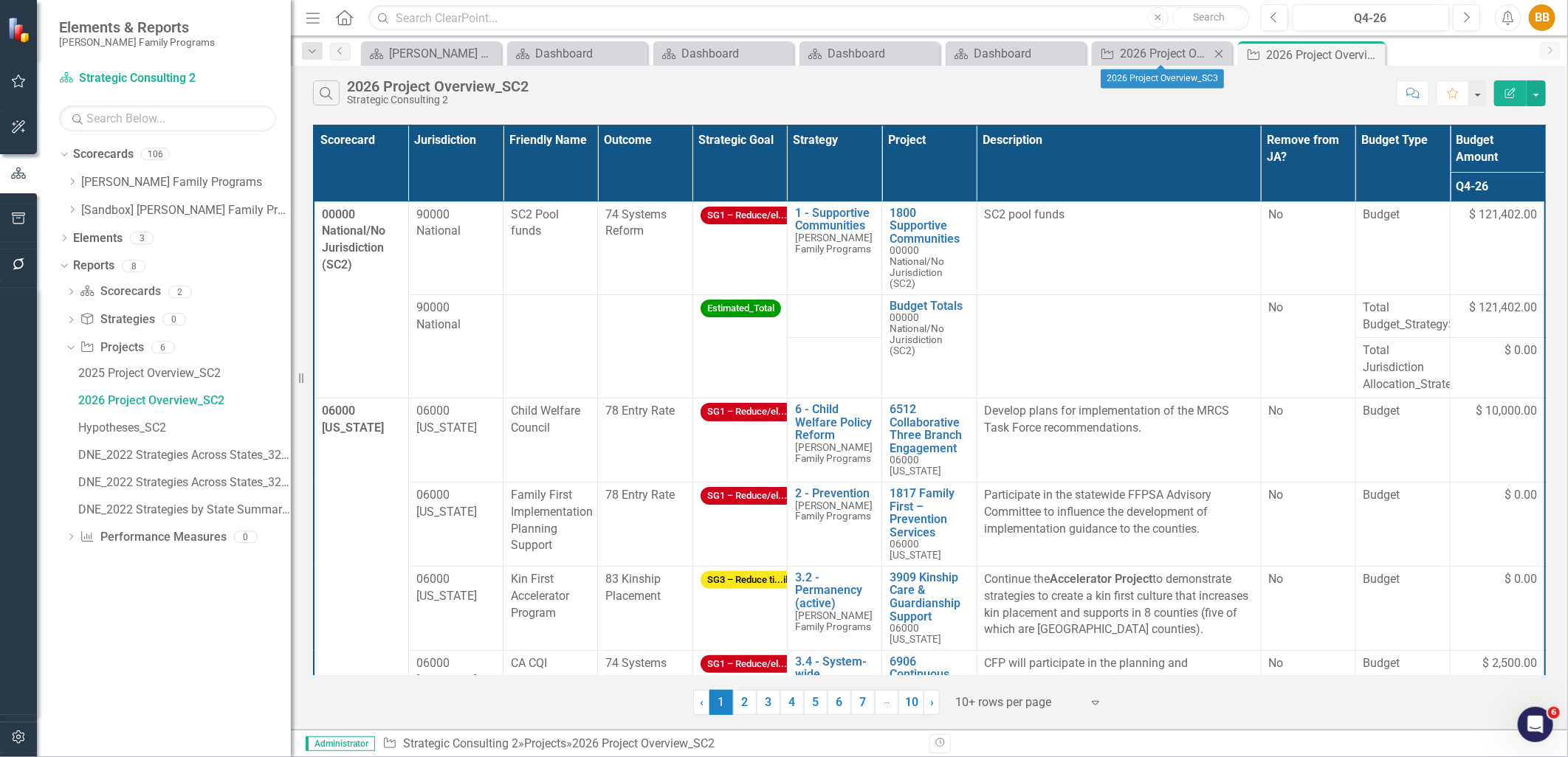
click at [1217, 52] on icon "Close" at bounding box center [1219, 53] width 15 height 12
click at [1265, 55] on icon "Close" at bounding box center [1262, 54] width 15 height 12
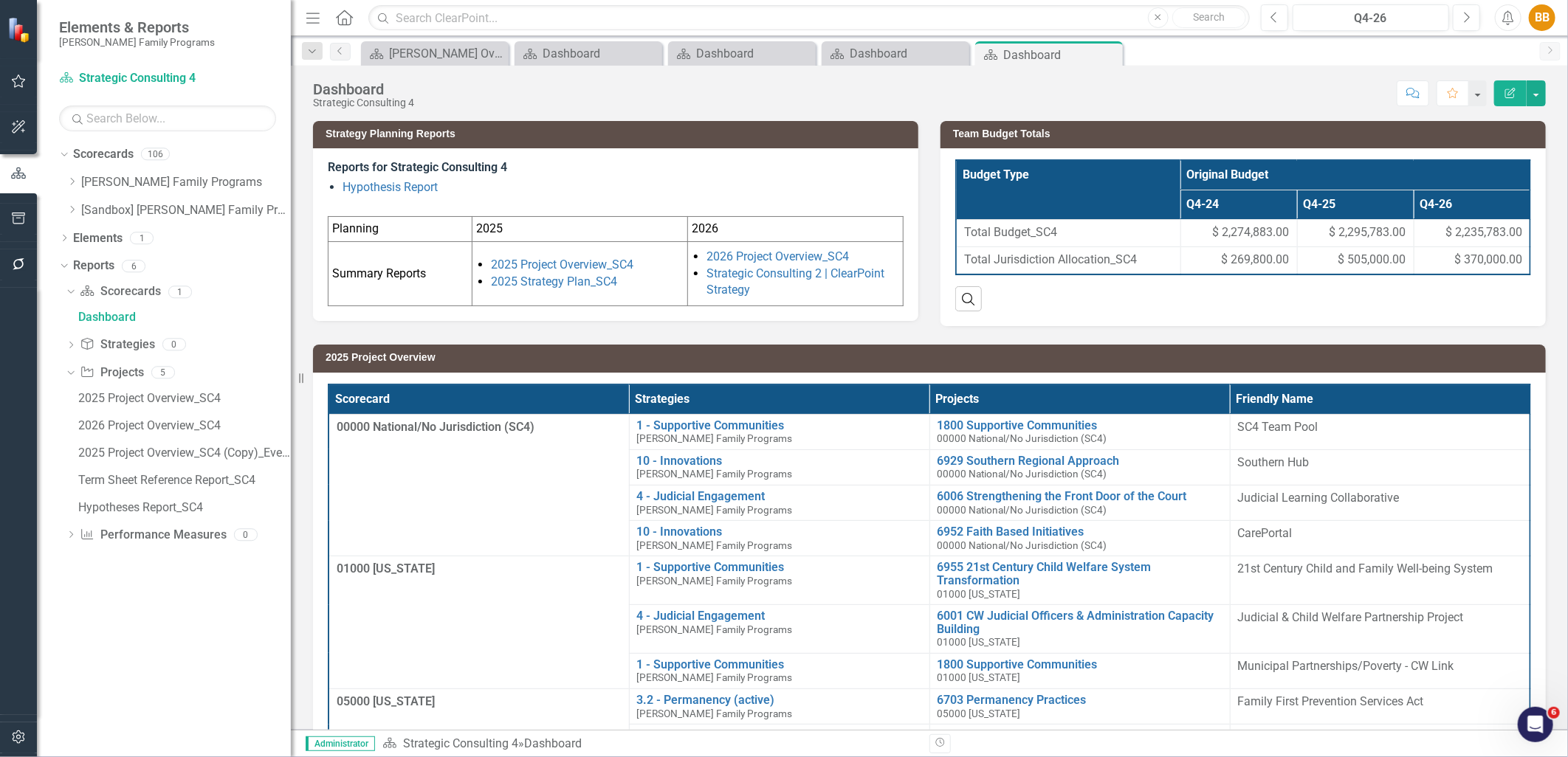
click at [774, 291] on li "Strategic Consulting 2 | ClearPoint Strategy" at bounding box center [803, 283] width 193 height 34
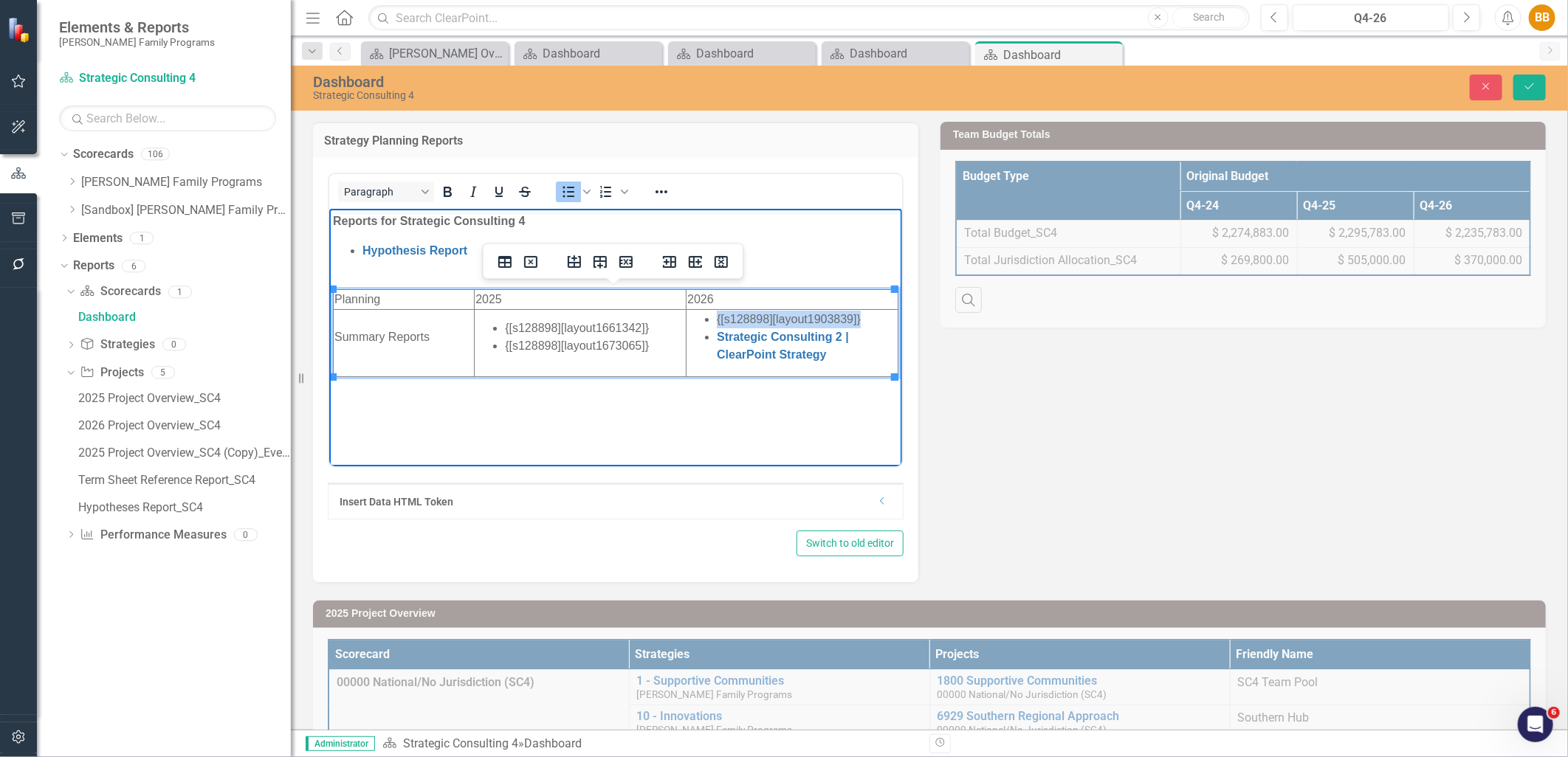
drag, startPoint x: 861, startPoint y: 320, endPoint x: 713, endPoint y: 320, distance: 148.0
click at [713, 320] on ul "{[s128898][layout1903839]} Strategic Consulting 2 | ClearPoint Strategy" at bounding box center [792, 336] width 210 height 53
click at [865, 364] on td "{[s128898][layout1903839]} Strategic Consulting 2 | ClearPoint Strategy" at bounding box center [792, 343] width 212 height 67
click at [868, 359] on li "Strategic Consulting 2 | ClearPoint Strategy﻿" at bounding box center [807, 345] width 180 height 36
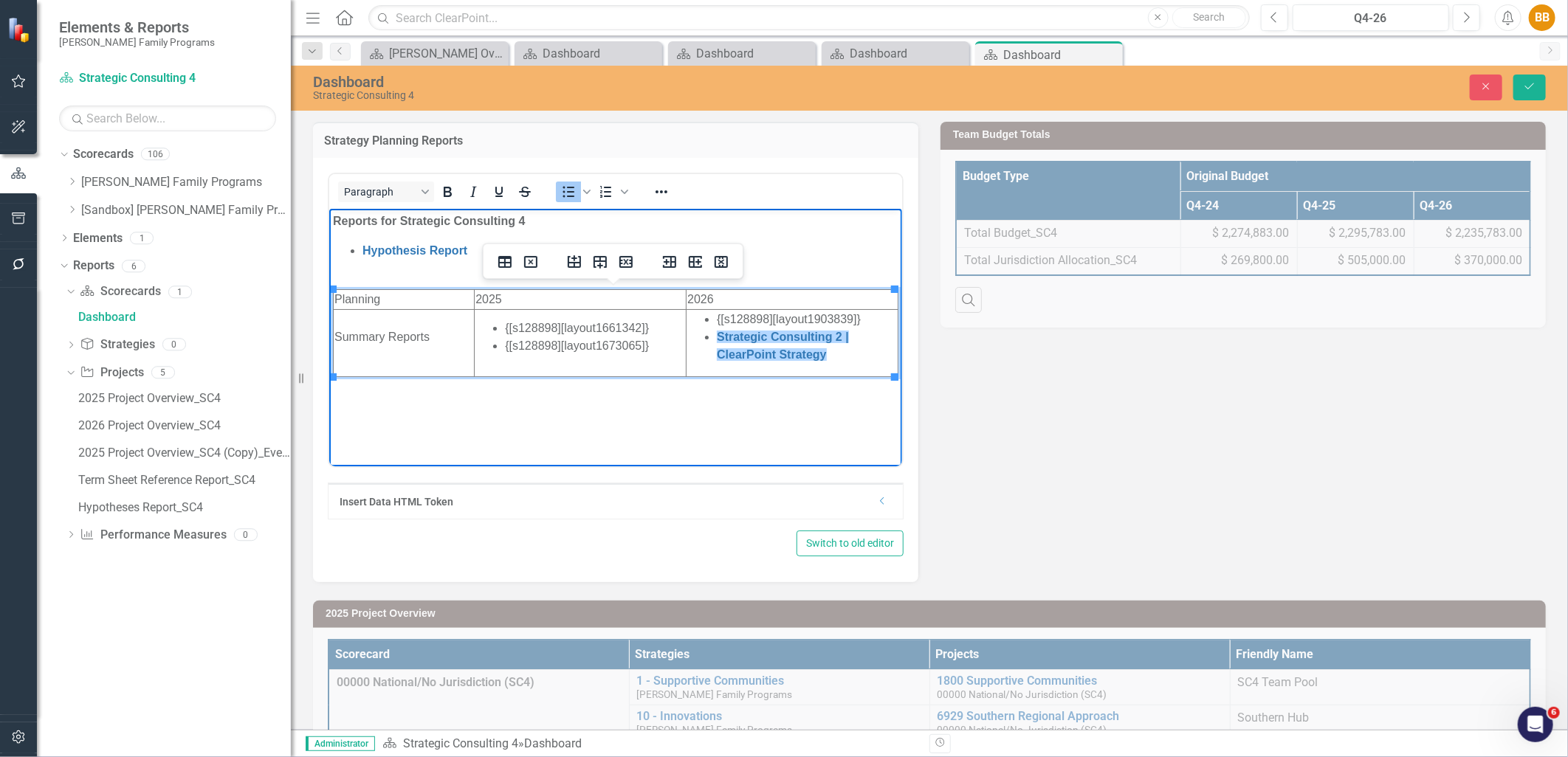
click at [861, 353] on li "Strategic Consulting 2 | ClearPoint Strategy﻿" at bounding box center [807, 345] width 180 height 36
click at [853, 355] on li "Strategic Consulting 2 | ClearPoint Strategy﻿" at bounding box center [807, 345] width 180 height 36
click at [851, 357] on li "Strategic Consulting 2 | ClearPoint Strategy﻿" at bounding box center [807, 345] width 180 height 36
click at [796, 153] on div "Strategy Planning Reports" at bounding box center [616, 140] width 606 height 37
drag, startPoint x: 867, startPoint y: 316, endPoint x: 712, endPoint y: 320, distance: 155.1
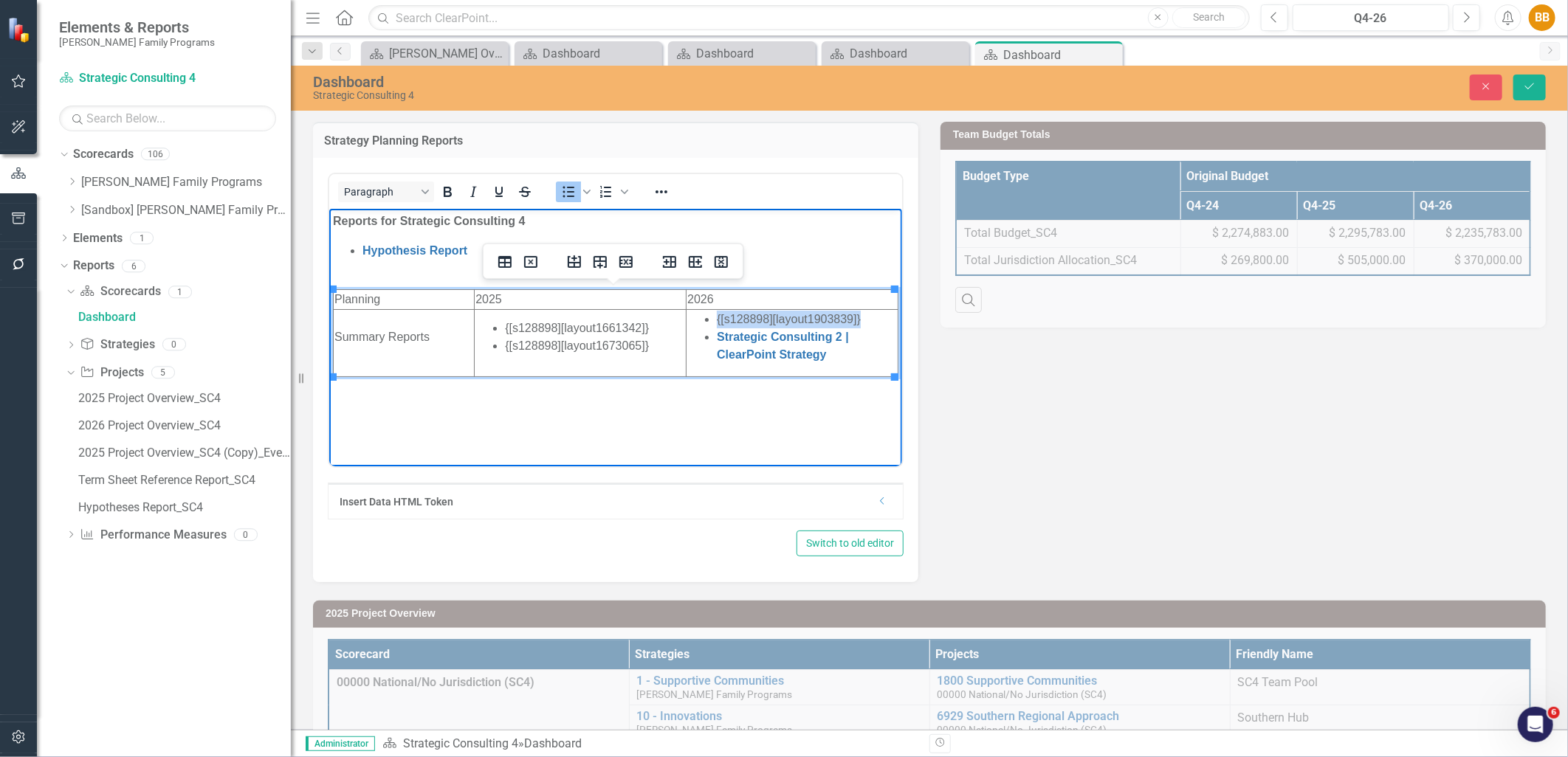
click at [712, 320] on ul "{[s128898][layout1903839]} Strategic Consulting 2 | ClearPoint Strategy" at bounding box center [792, 336] width 210 height 53
copy li "{[s128898][layout1903839]}"
click at [880, 335] on li "Strategic Consulting 2 | ClearPoint Strategy" at bounding box center [807, 345] width 180 height 36
click at [889, 316] on li "{[s128898][layout1903839]}" at bounding box center [807, 319] width 180 height 18
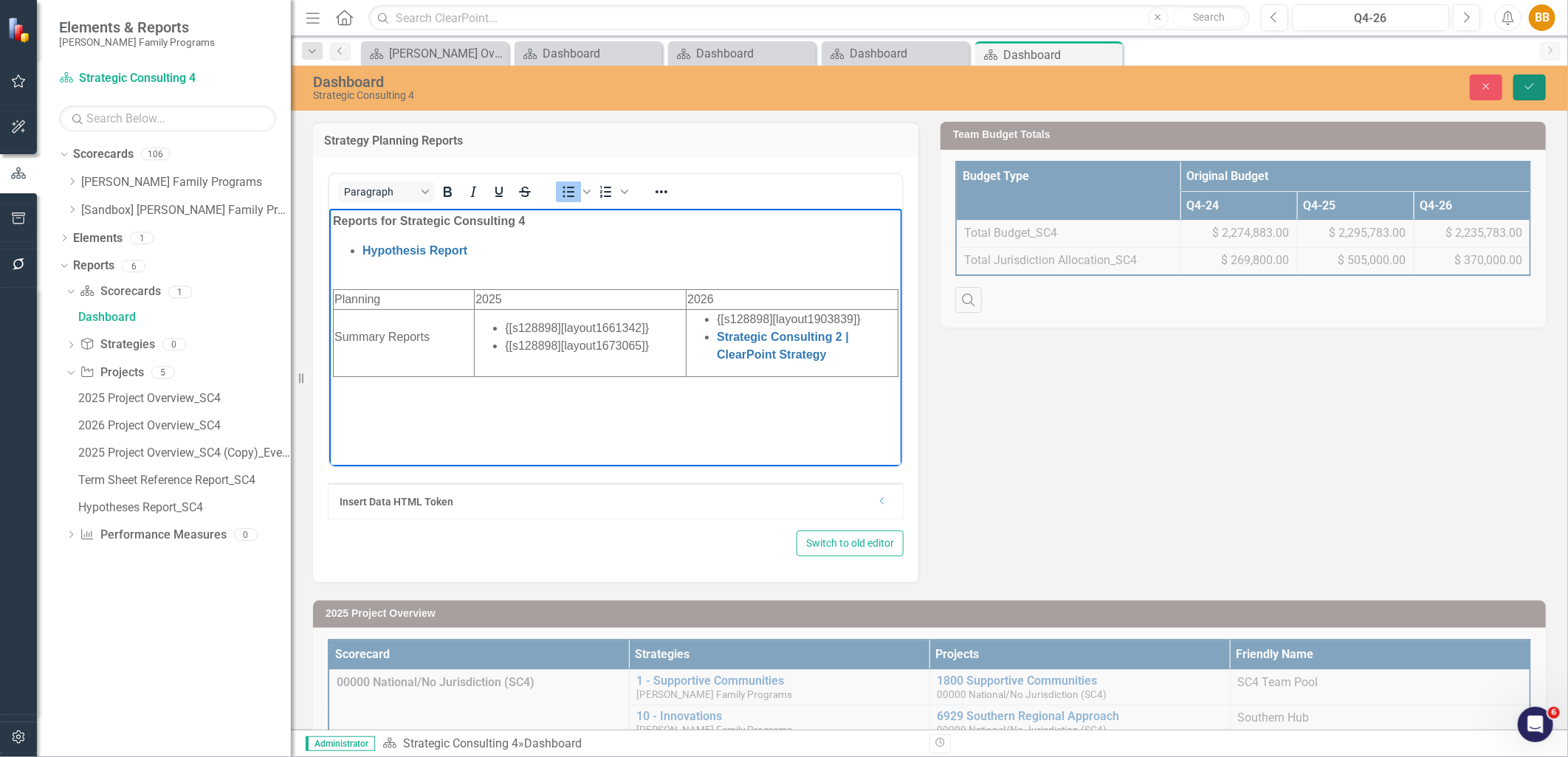
click at [1516, 86] on button "Save" at bounding box center [1529, 87] width 33 height 26
